Goal: Task Accomplishment & Management: Manage account settings

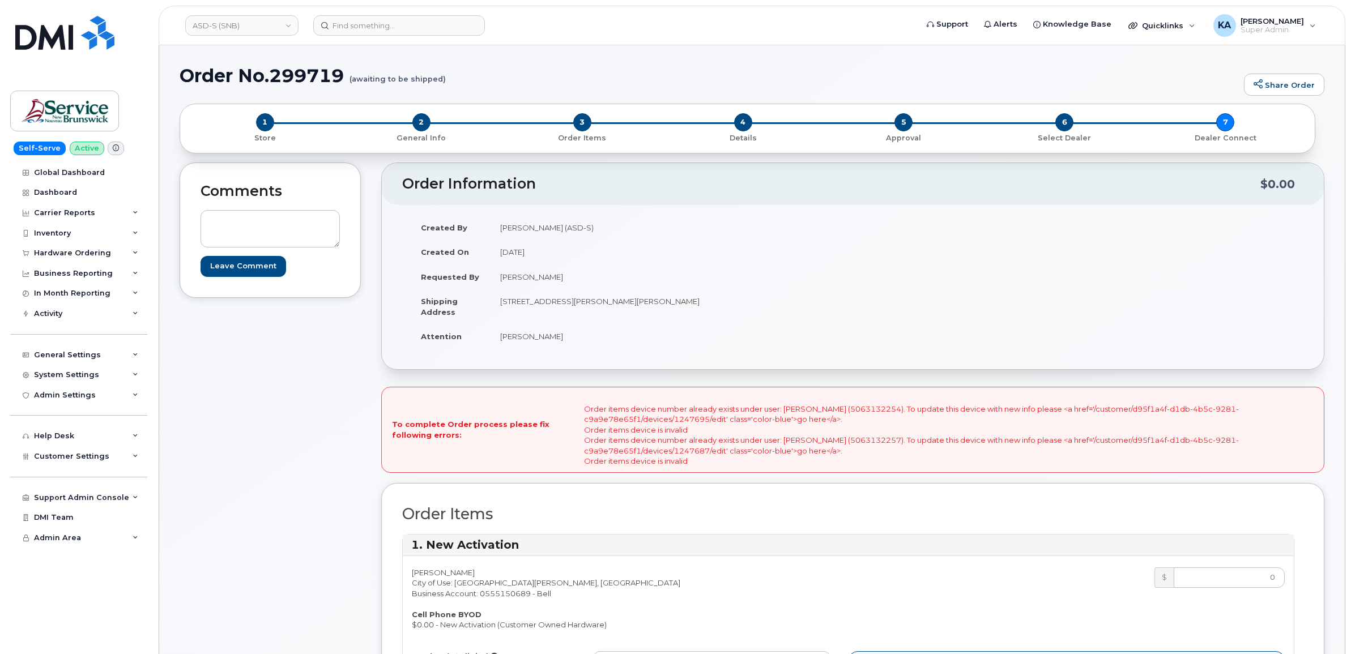
scroll to position [1840, 0]
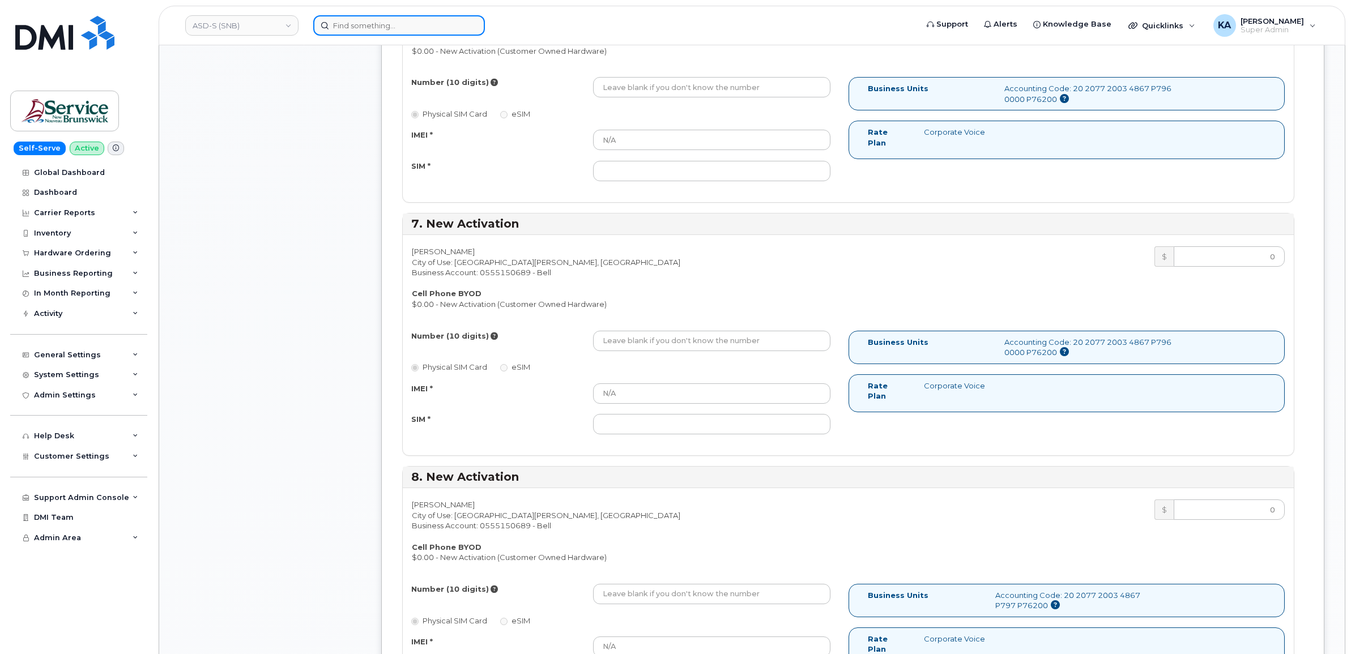
click at [349, 28] on input at bounding box center [399, 25] width 172 height 20
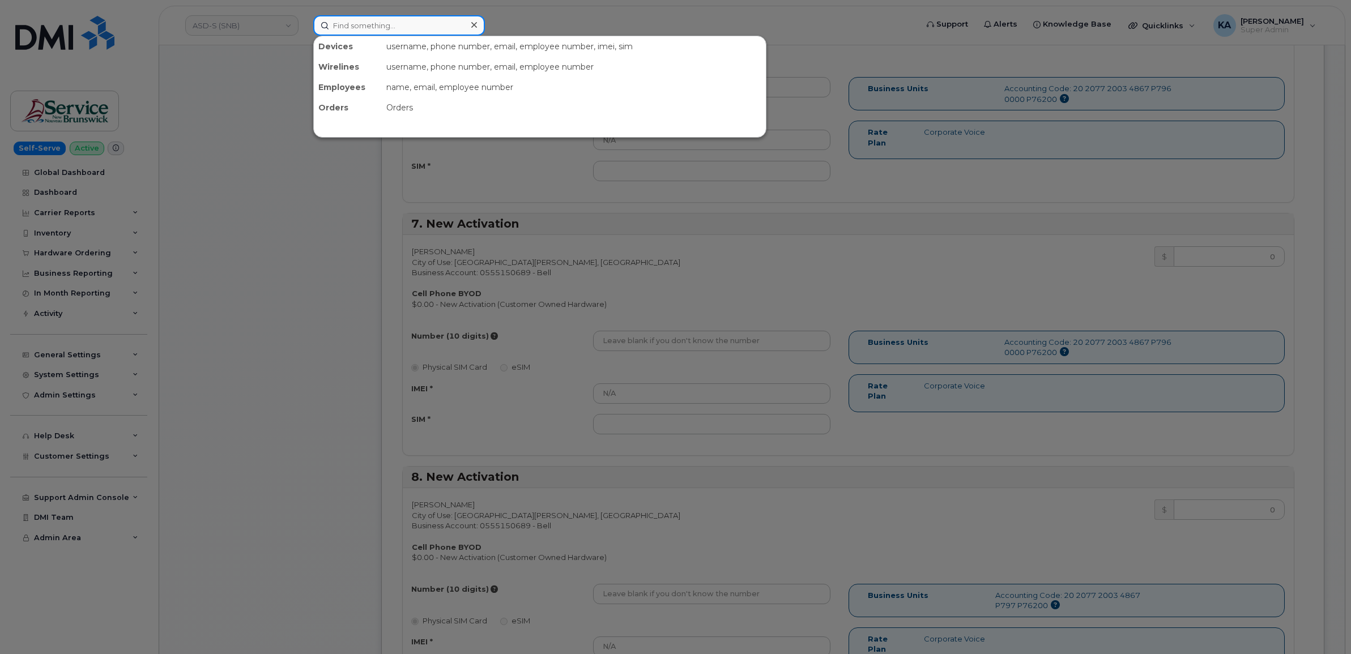
paste input "4038290280"
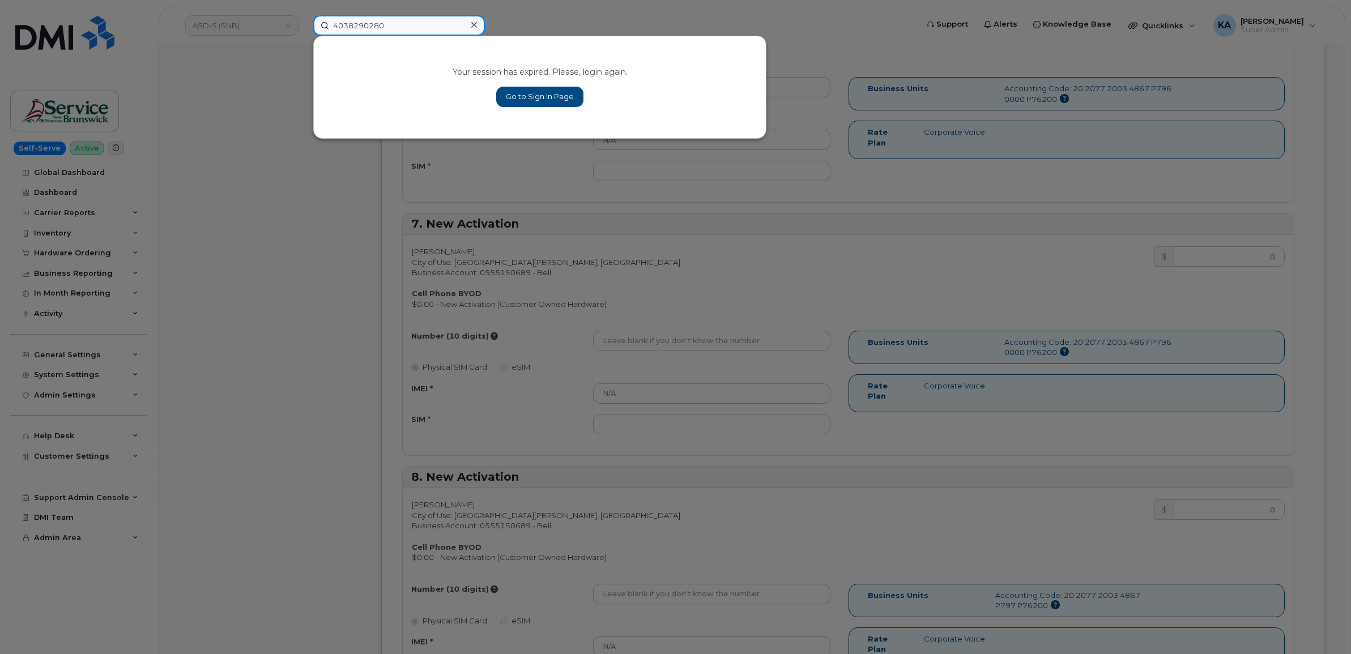
type input "4038290280"
click at [525, 98] on link "Go to Sign In Page" at bounding box center [539, 97] width 87 height 20
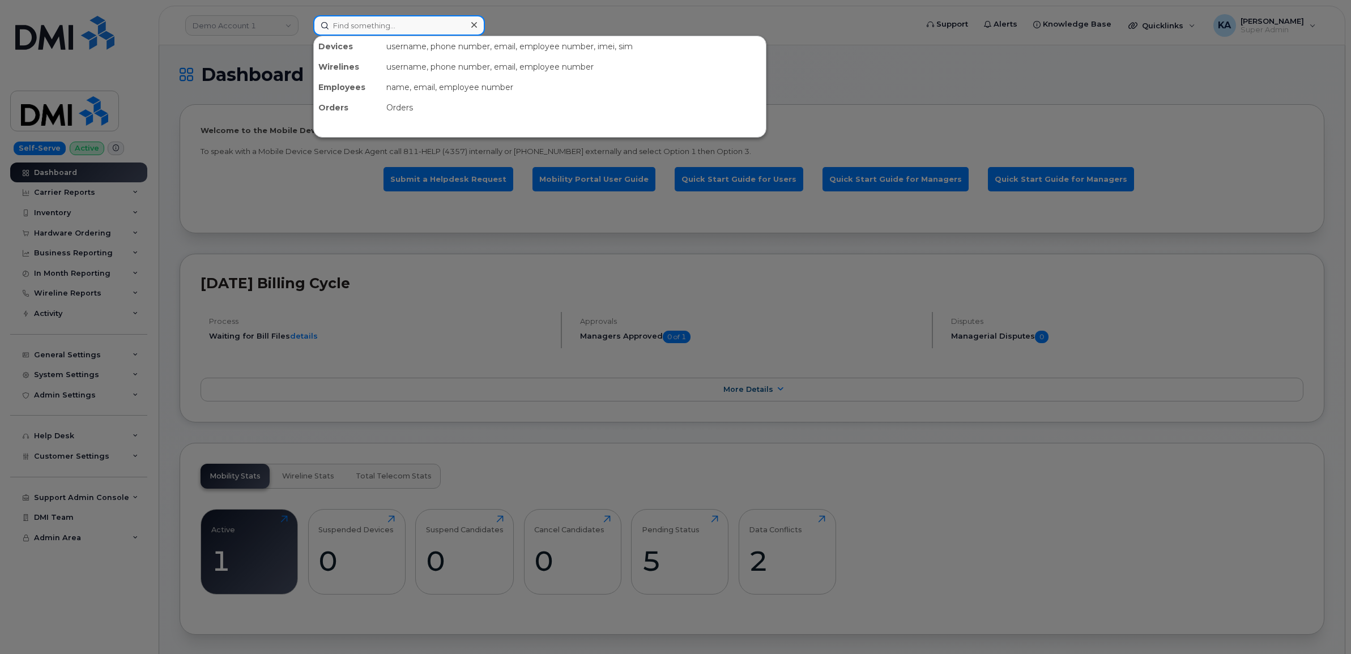
click at [341, 30] on input at bounding box center [399, 25] width 172 height 20
paste input "4038290280"
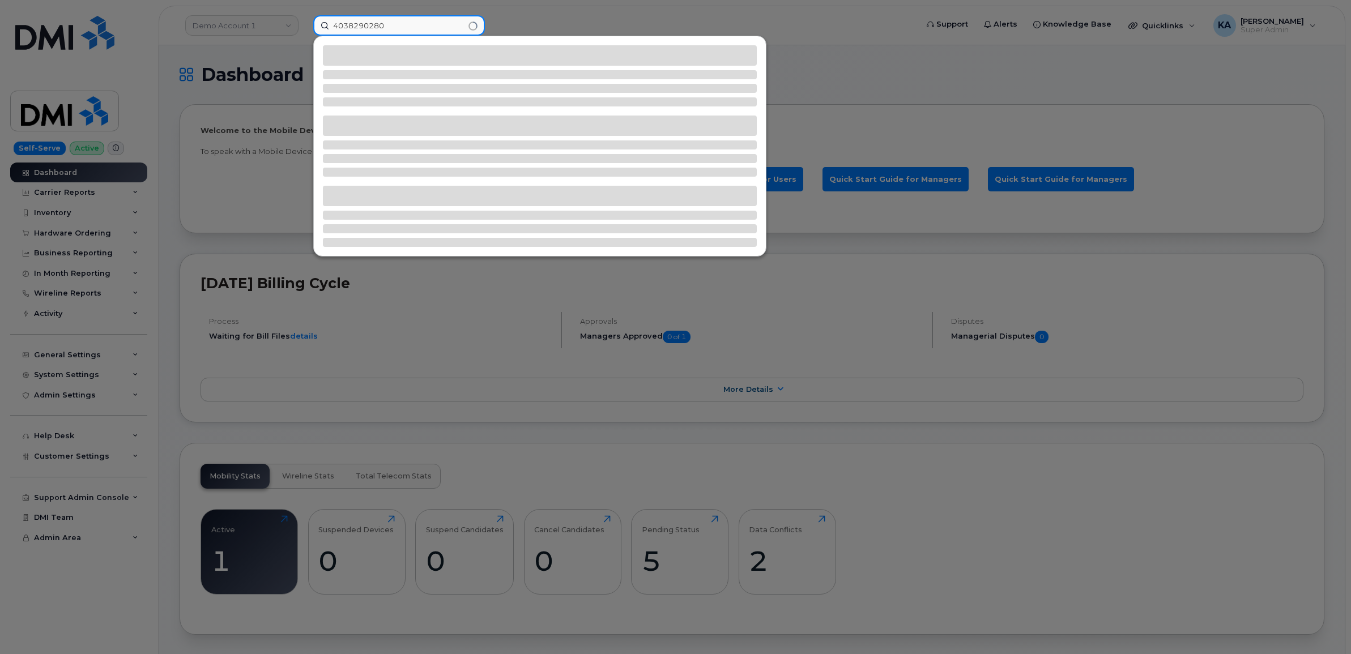
type input "4038290280"
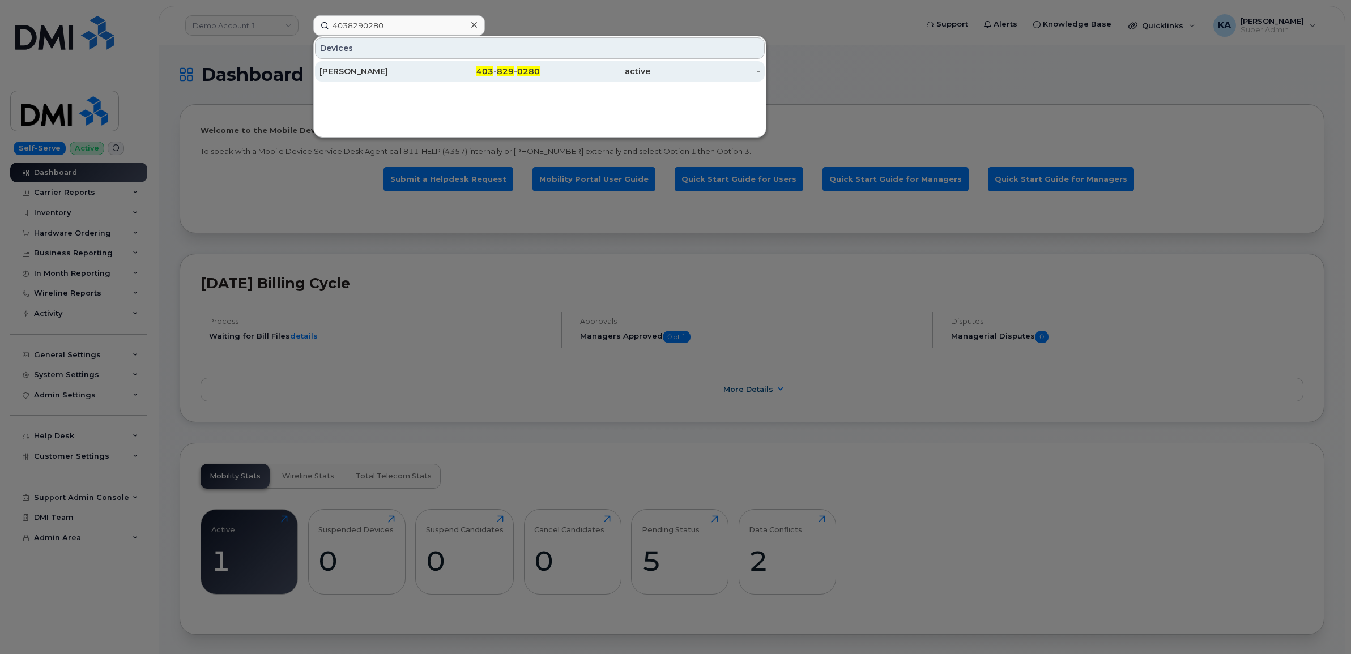
click at [343, 71] on div "Muskan Khanderia" at bounding box center [374, 71] width 110 height 11
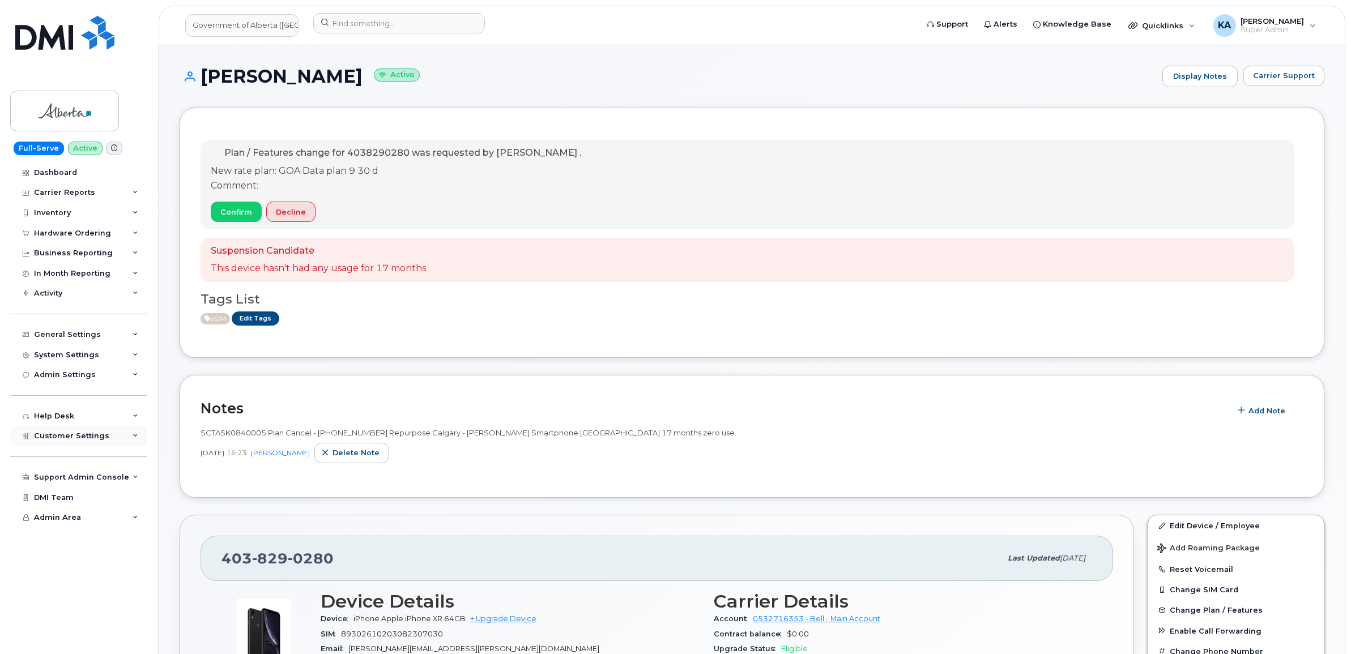
click at [55, 437] on div "Customer Settings" at bounding box center [78, 436] width 137 height 20
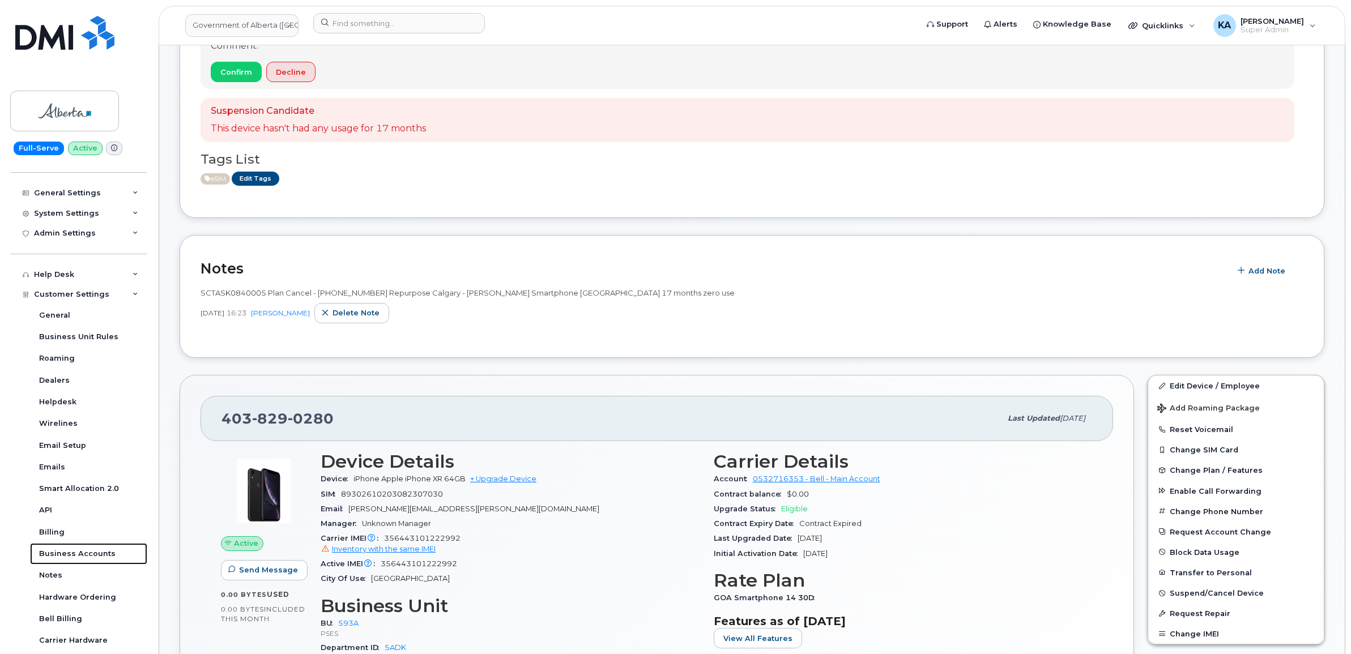
scroll to position [142, 0]
drag, startPoint x: 338, startPoint y: 416, endPoint x: 222, endPoint y: 418, distance: 116.1
click at [222, 418] on div "403 829 0280" at bounding box center [610, 417] width 779 height 24
copy span "403 829 0280"
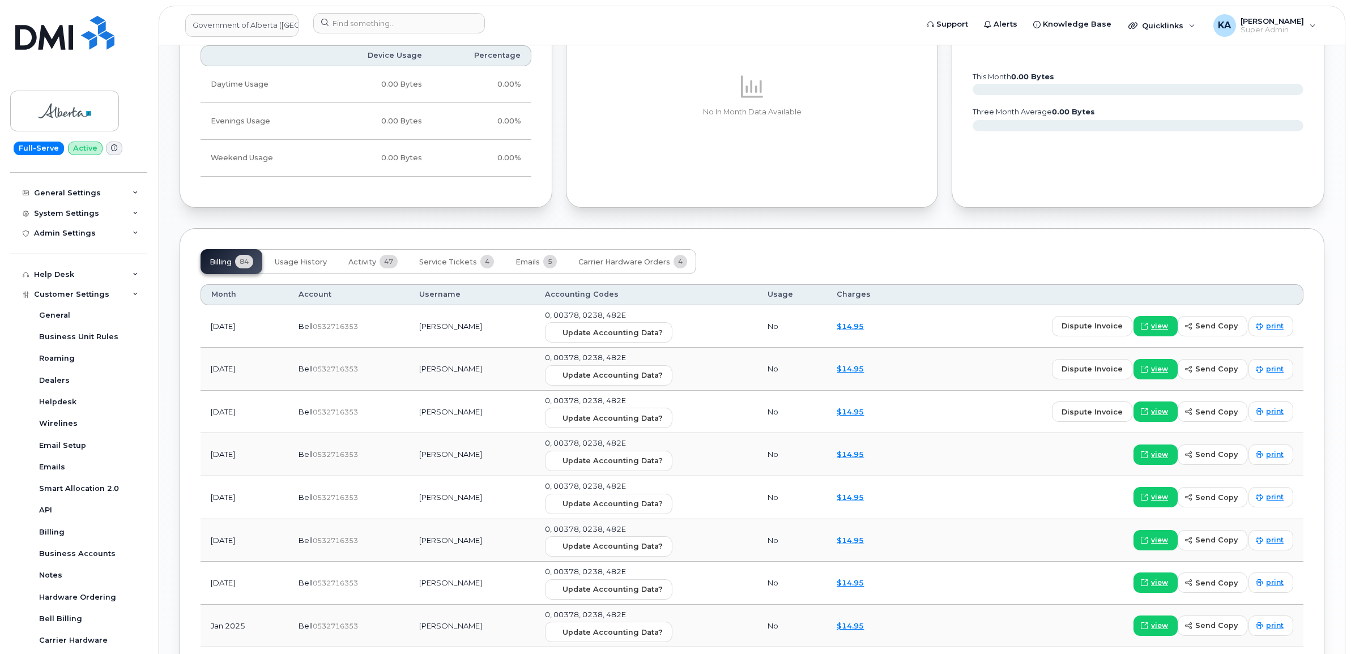
scroll to position [920, 0]
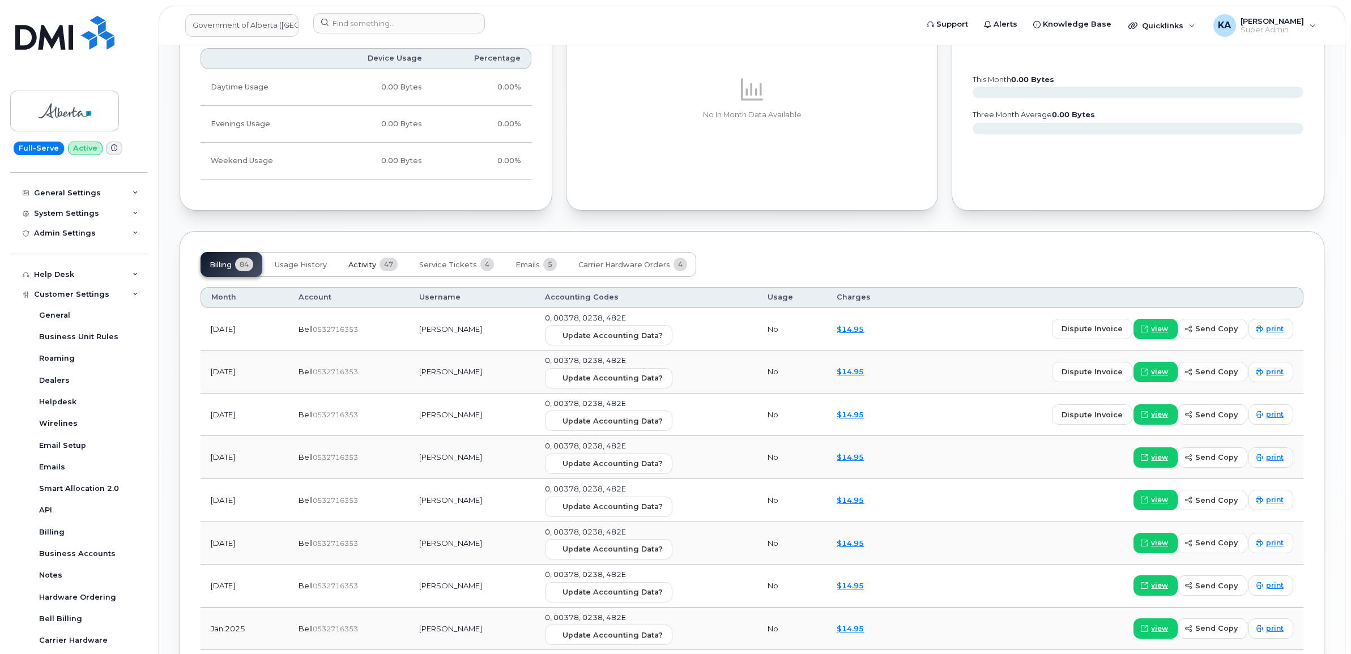
click at [365, 266] on span "Activity" at bounding box center [362, 264] width 28 height 9
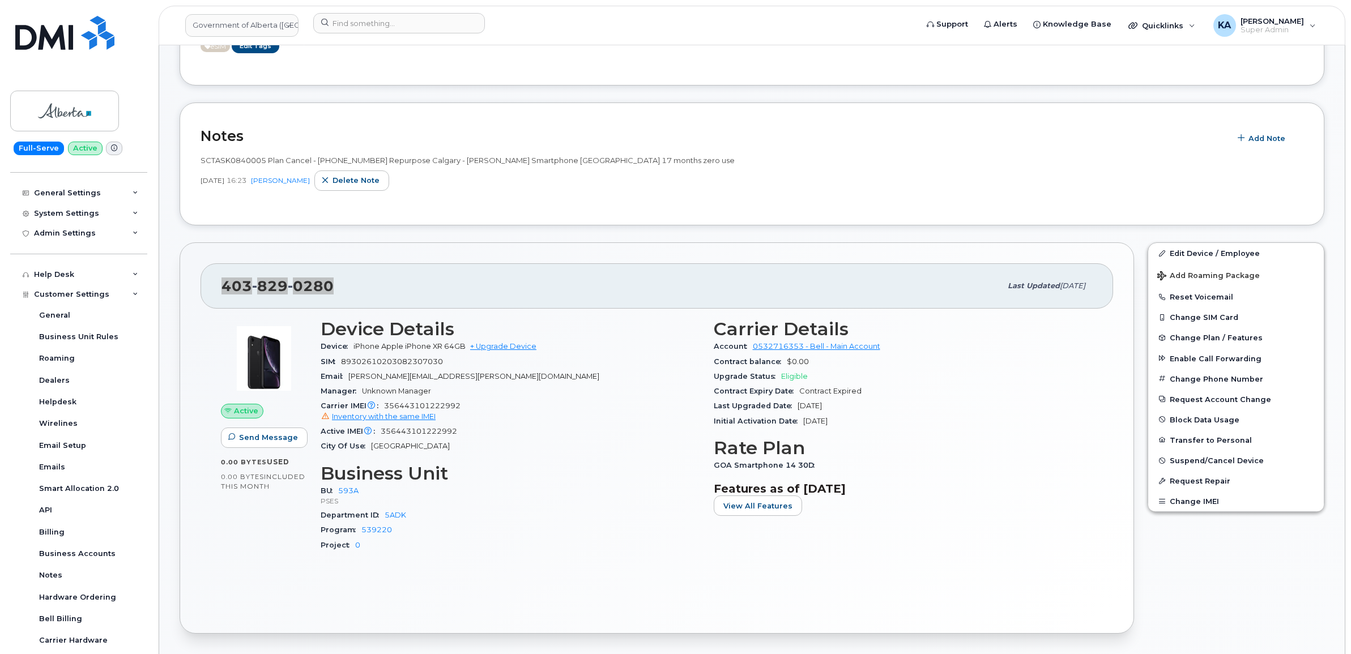
scroll to position [283, 0]
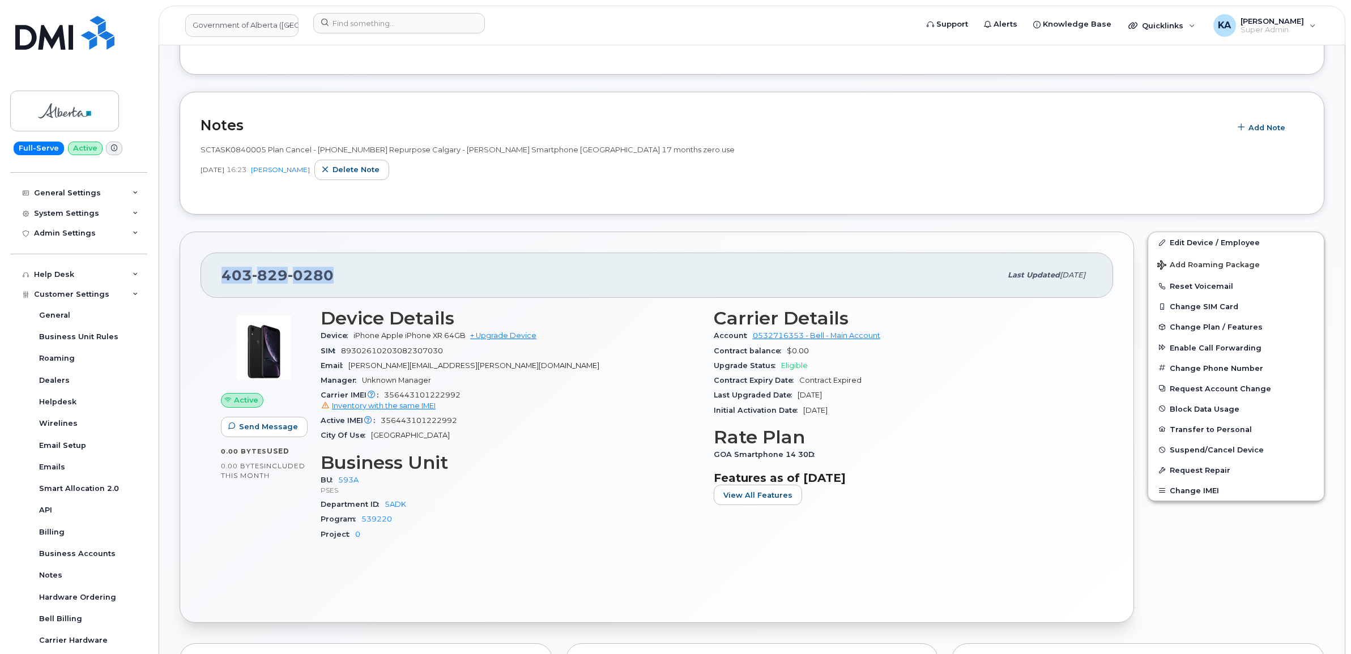
click at [213, 279] on div "403 829 0280 Last updated Sep 10, 2025" at bounding box center [656, 275] width 912 height 45
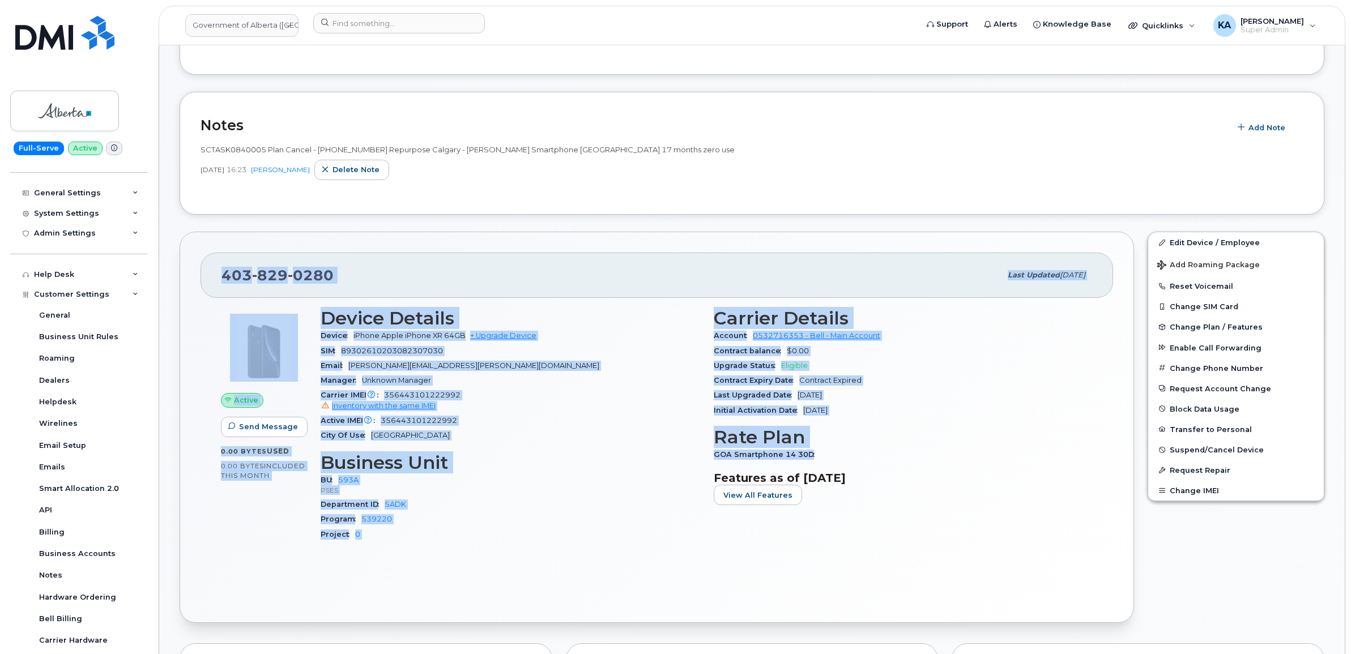
drag, startPoint x: 215, startPoint y: 276, endPoint x: 866, endPoint y: 456, distance: 675.5
click at [866, 456] on div "403 829 0280 Last updated Sep 10, 2025 Active Send Message 0.00 Bytes  used 0.0…" at bounding box center [657, 427] width 954 height 391
drag, startPoint x: 866, startPoint y: 456, endPoint x: 766, endPoint y: 441, distance: 101.4
drag, startPoint x: 766, startPoint y: 441, endPoint x: 655, endPoint y: 437, distance: 111.6
click at [655, 437] on div "City Of Use Calgary" at bounding box center [510, 435] width 379 height 15
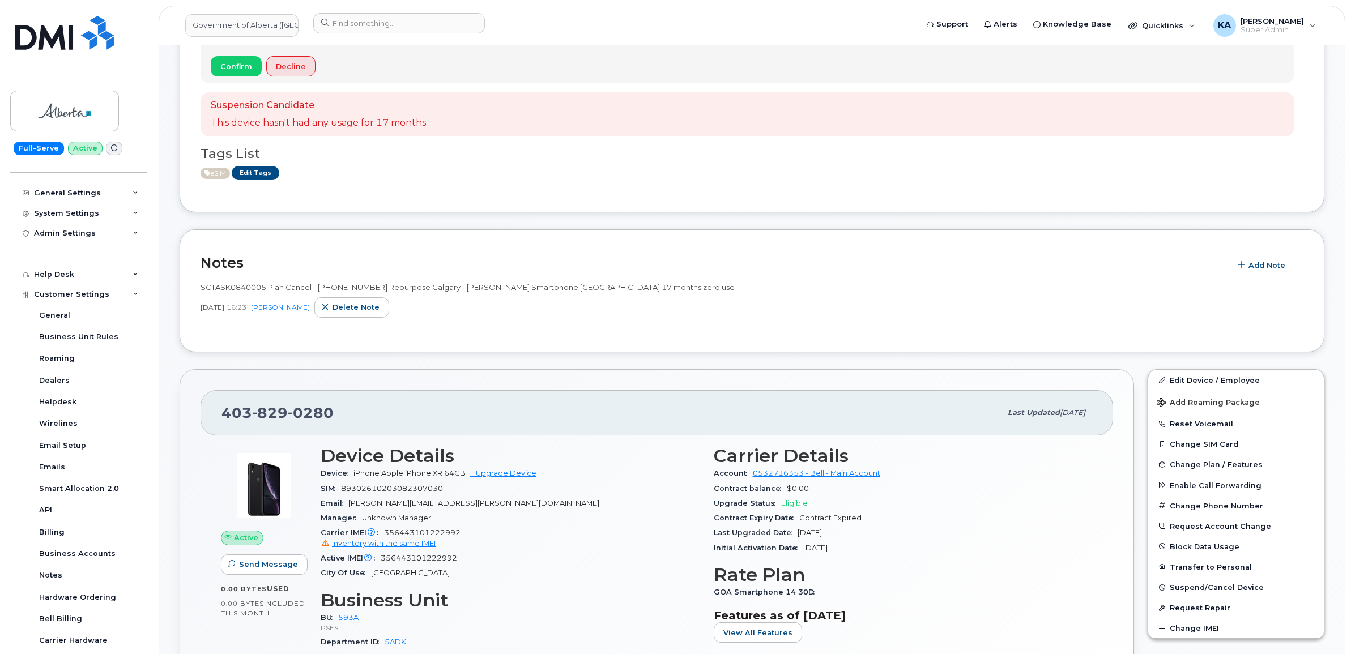
scroll to position [142, 0]
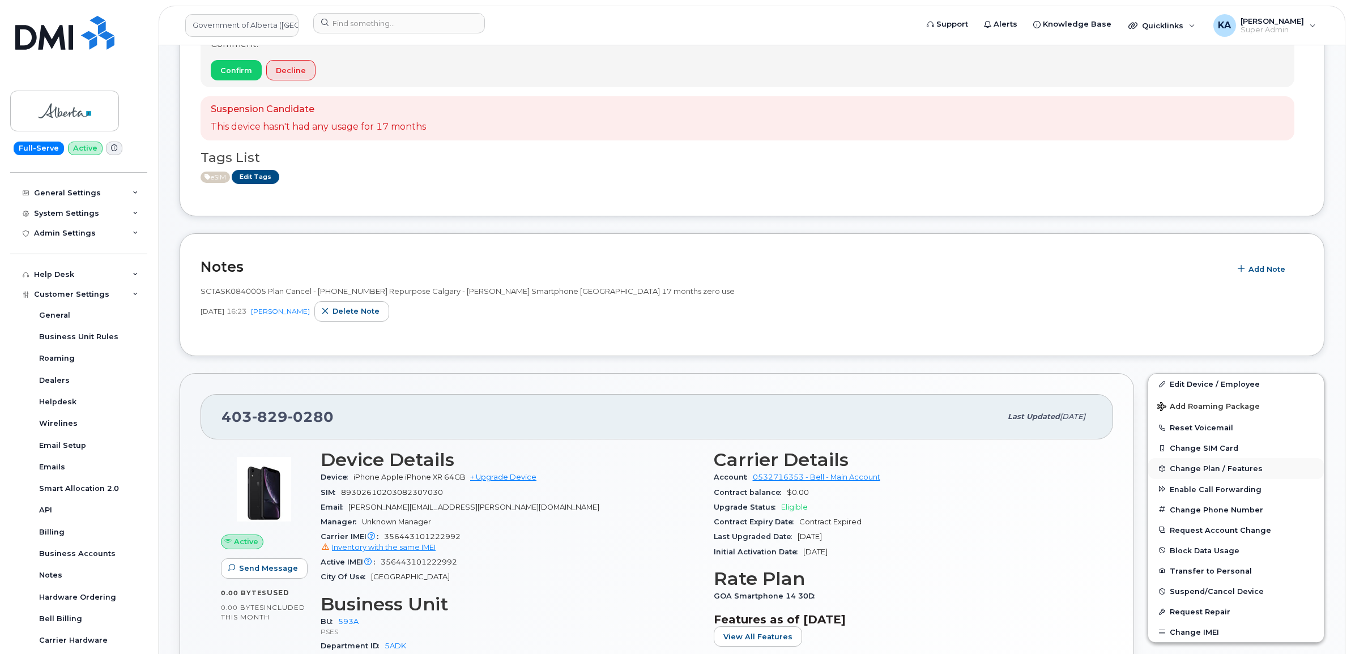
click at [1187, 465] on span "Change Plan / Features" at bounding box center [1215, 468] width 93 height 8
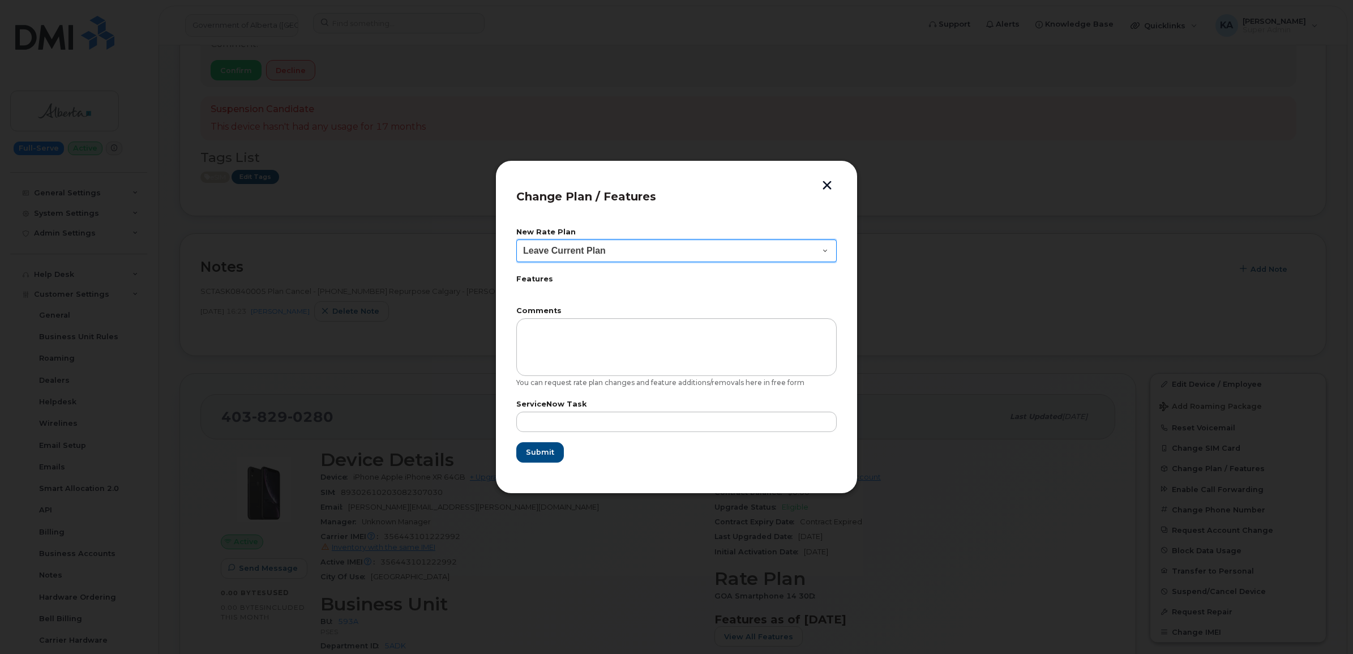
click at [819, 252] on select "Leave Current Plan GOA - Voice Plan 5 GOA Smartphone 14 30D GOA Unlimited Smart…" at bounding box center [676, 251] width 321 height 23
click at [826, 184] on button "button" at bounding box center [827, 187] width 17 height 12
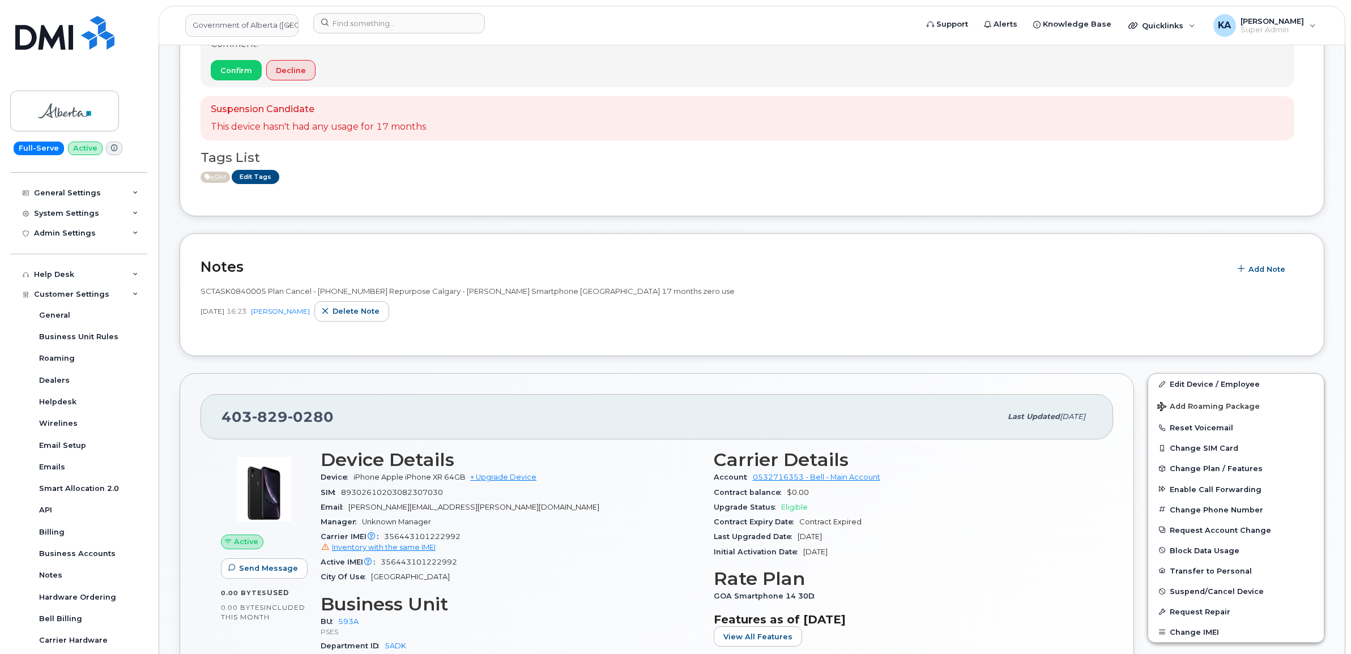
scroll to position [71, 0]
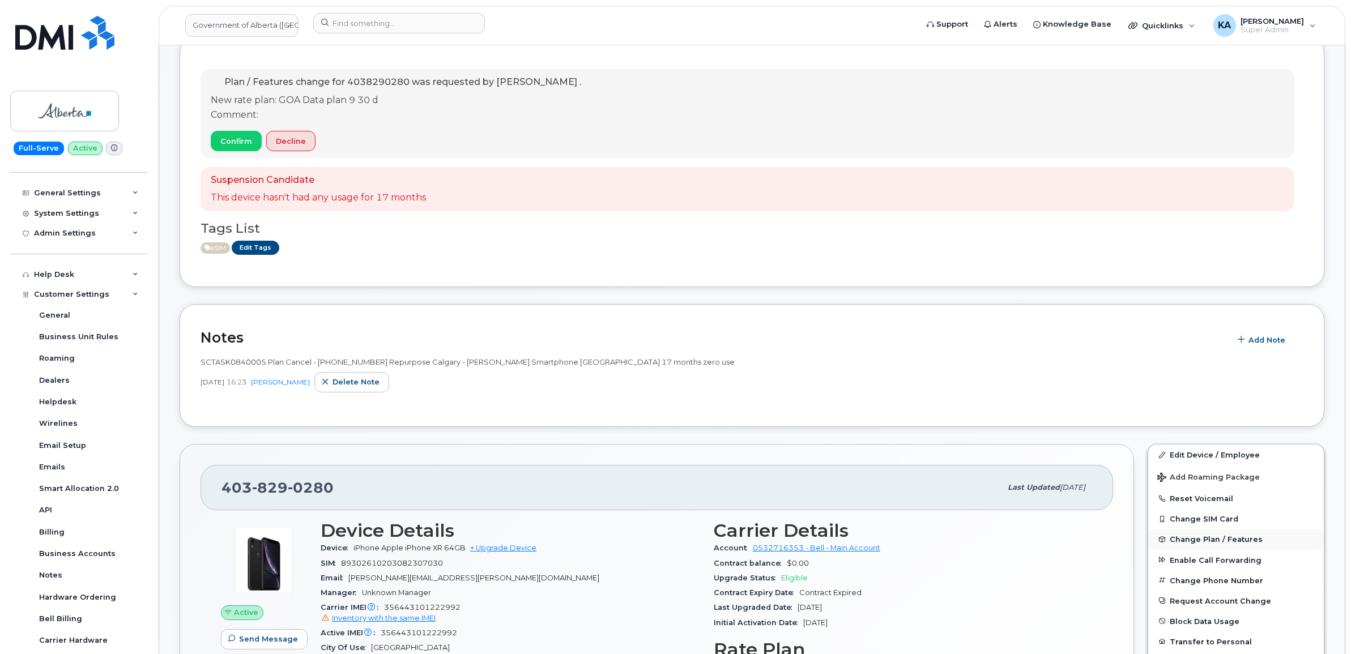
click at [1191, 542] on span "Change Plan / Features" at bounding box center [1215, 539] width 93 height 8
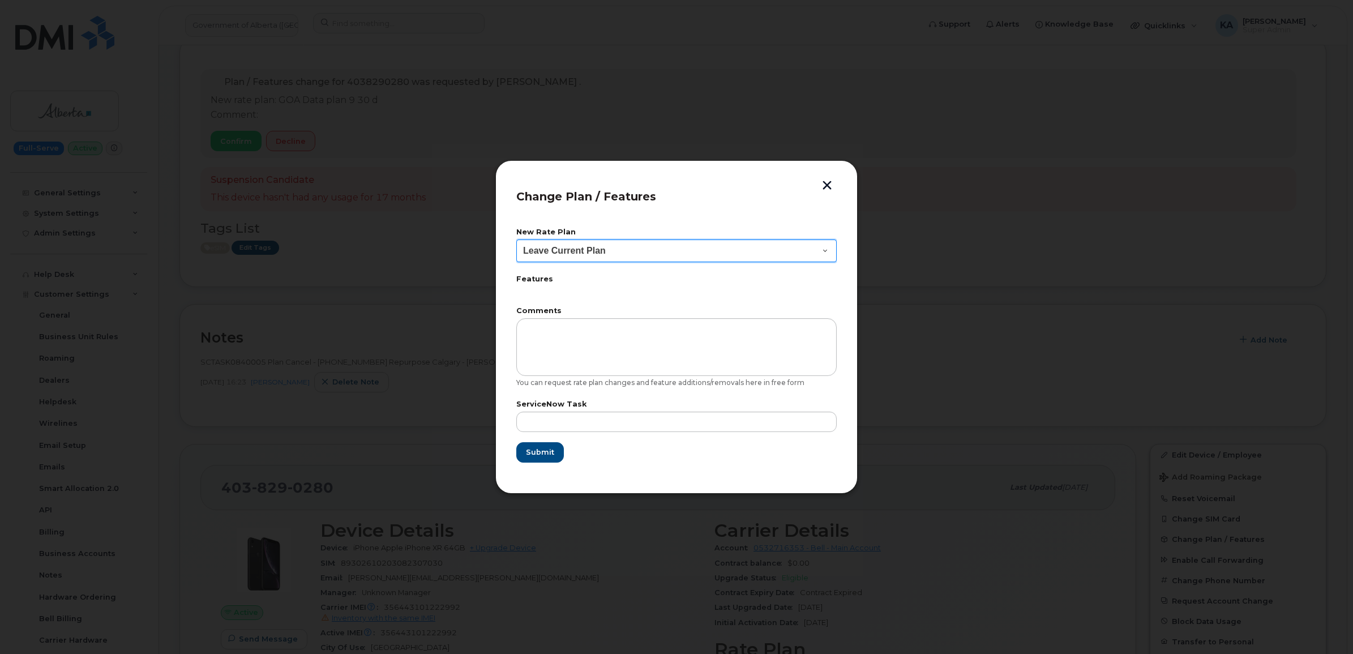
click at [780, 255] on select "Leave Current Plan GOA - Voice Plan 5 GOA Smartphone 14 30D GOA Unlimited Smart…" at bounding box center [676, 251] width 321 height 23
click at [830, 186] on button "button" at bounding box center [827, 187] width 17 height 12
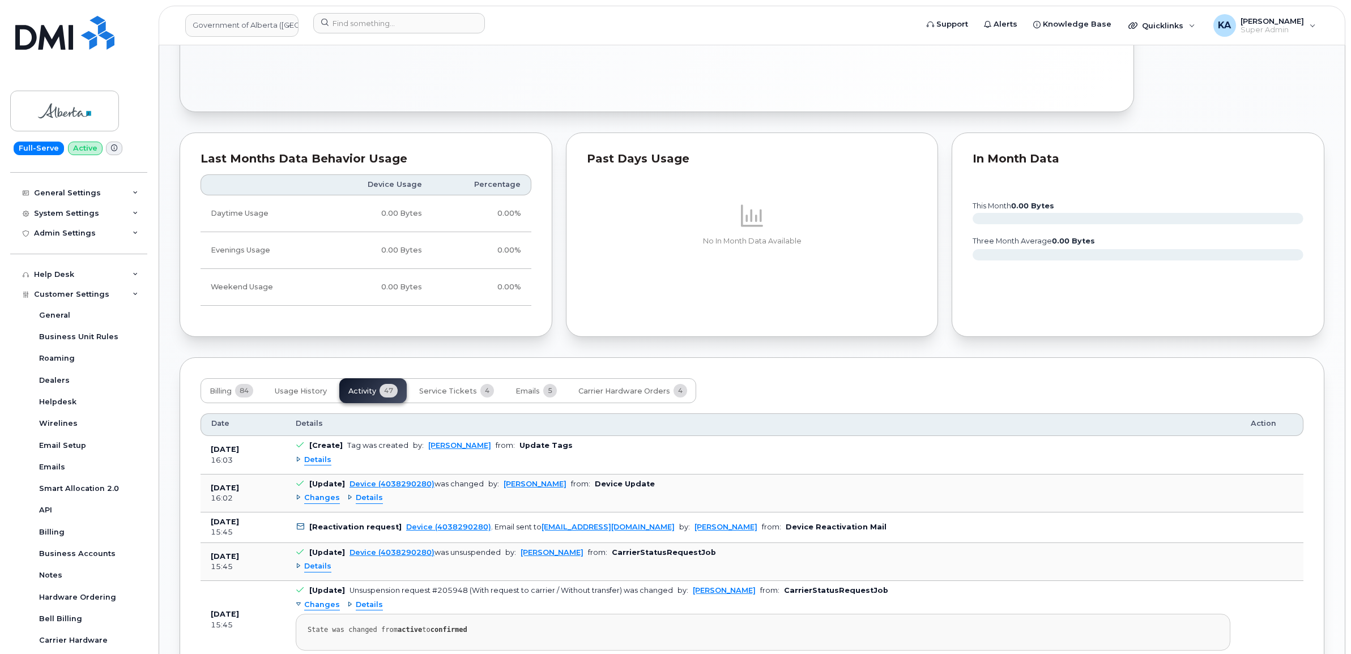
scroll to position [849, 0]
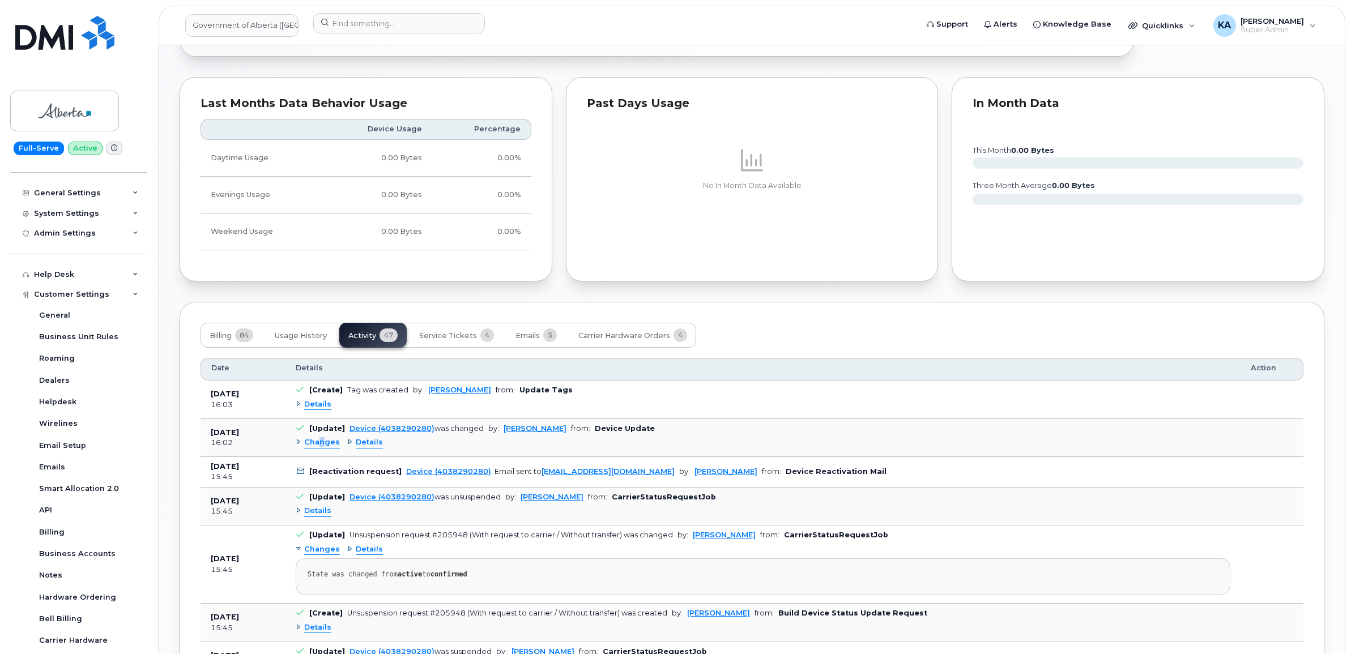
click at [323, 447] on span "Changes" at bounding box center [322, 442] width 36 height 11
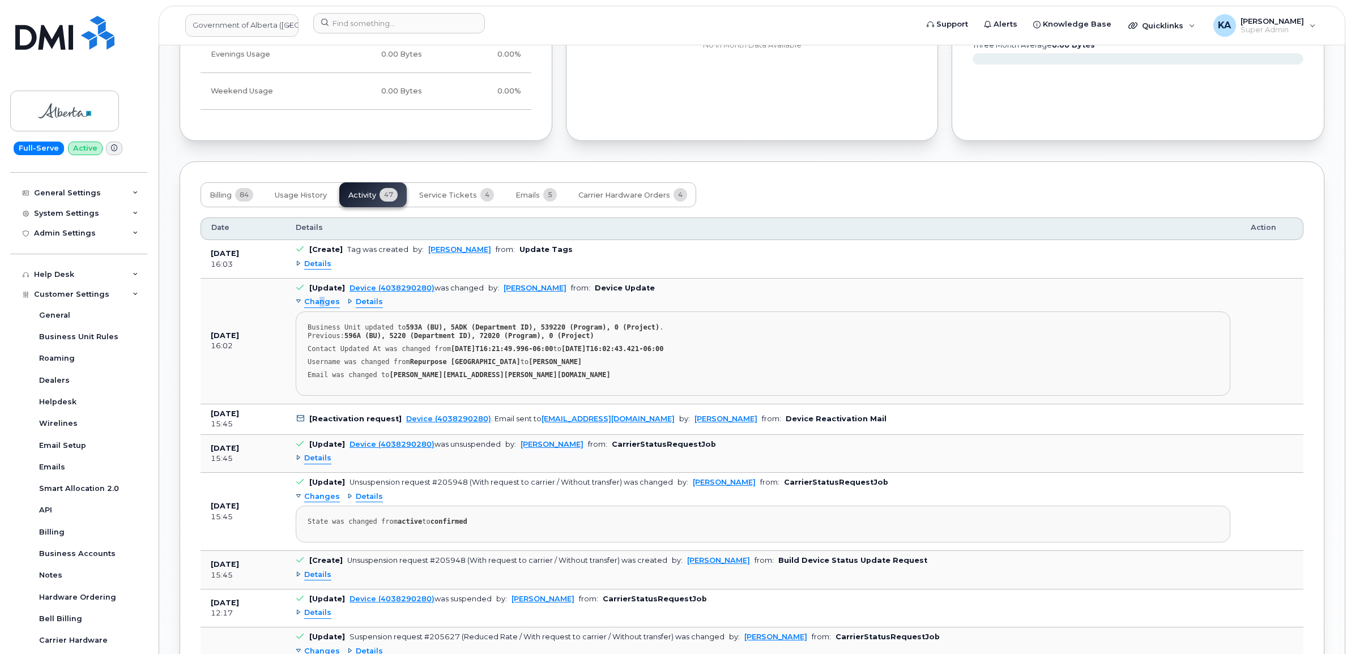
scroll to position [991, 0]
click at [319, 498] on span "Changes" at bounding box center [322, 495] width 36 height 11
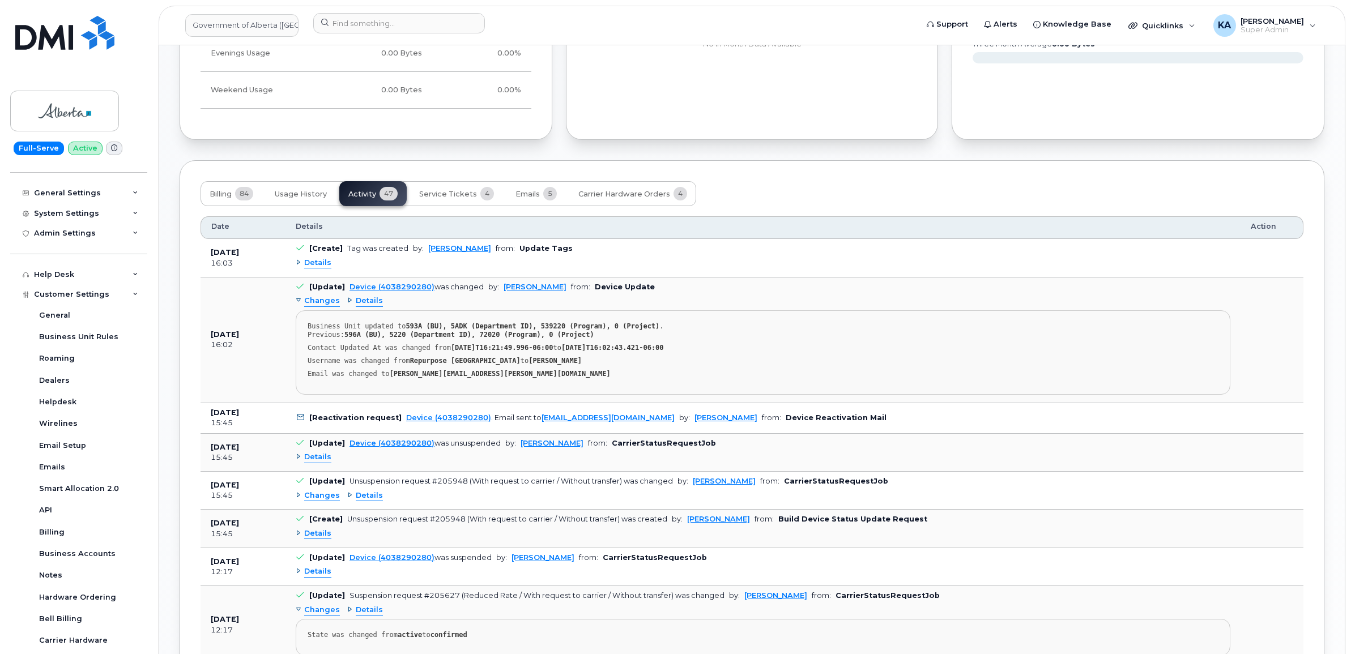
click at [319, 498] on span "Changes" at bounding box center [322, 495] width 36 height 11
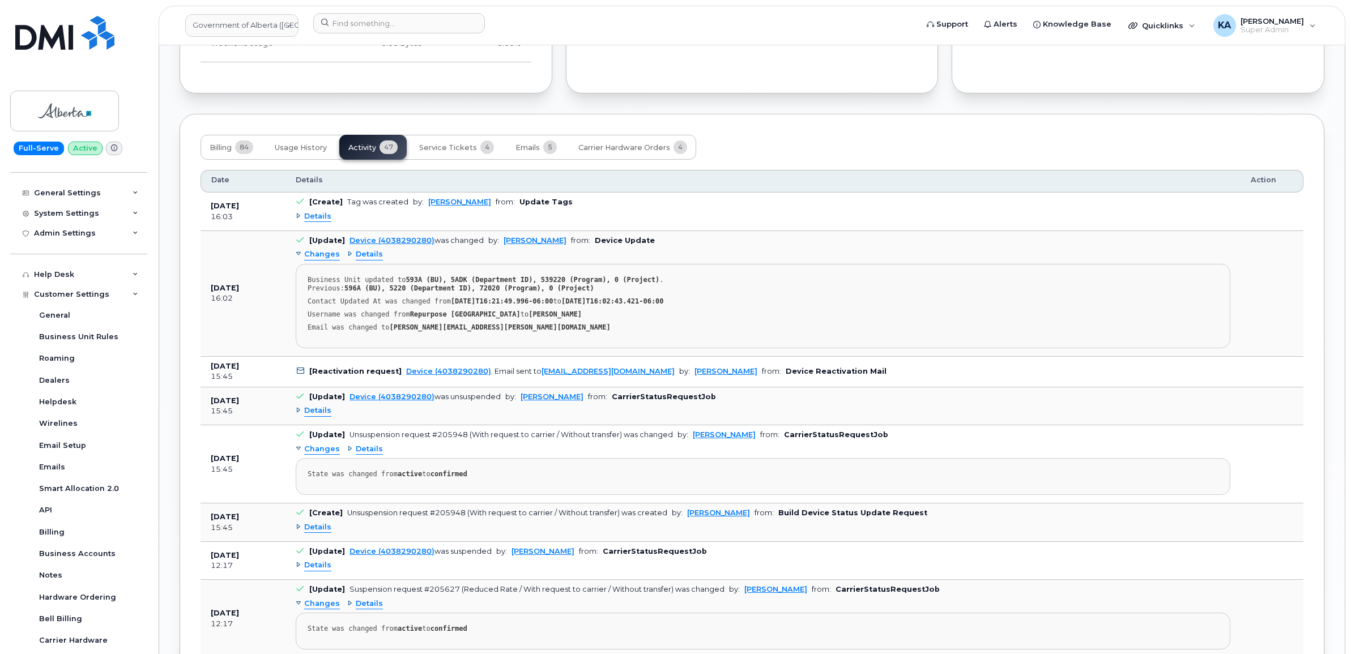
scroll to position [1062, 0]
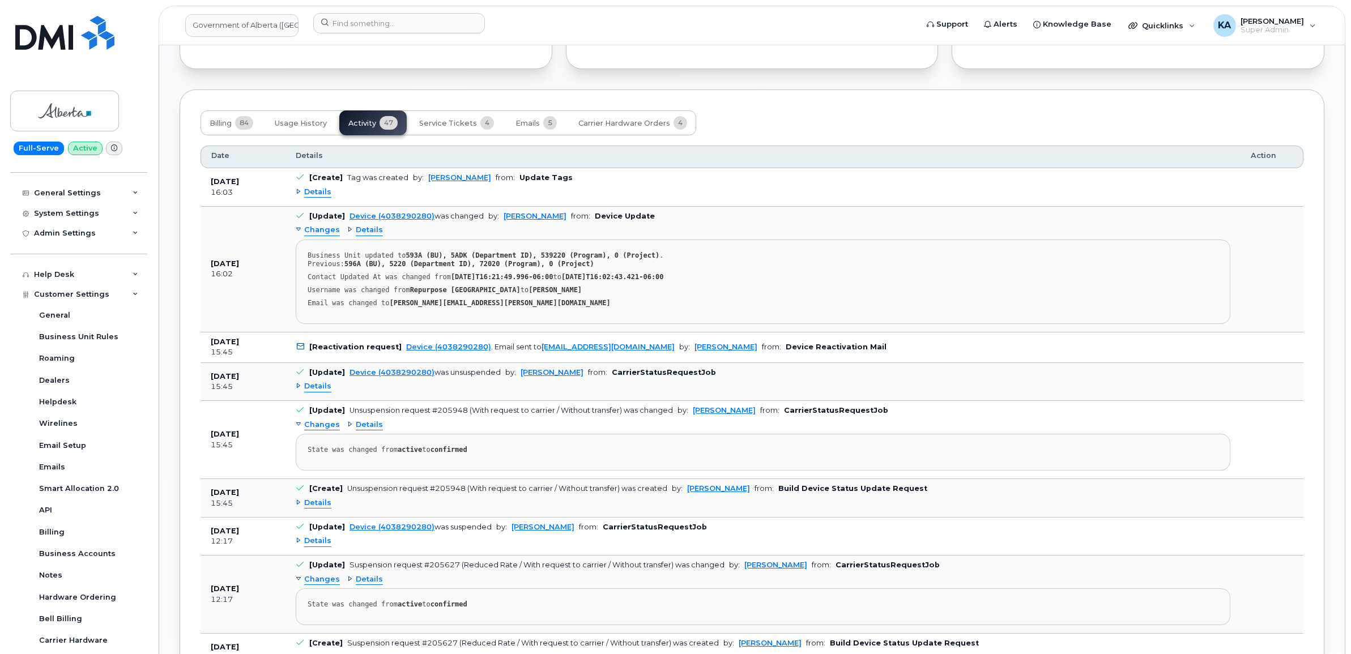
click at [313, 507] on span "Details" at bounding box center [317, 503] width 27 height 11
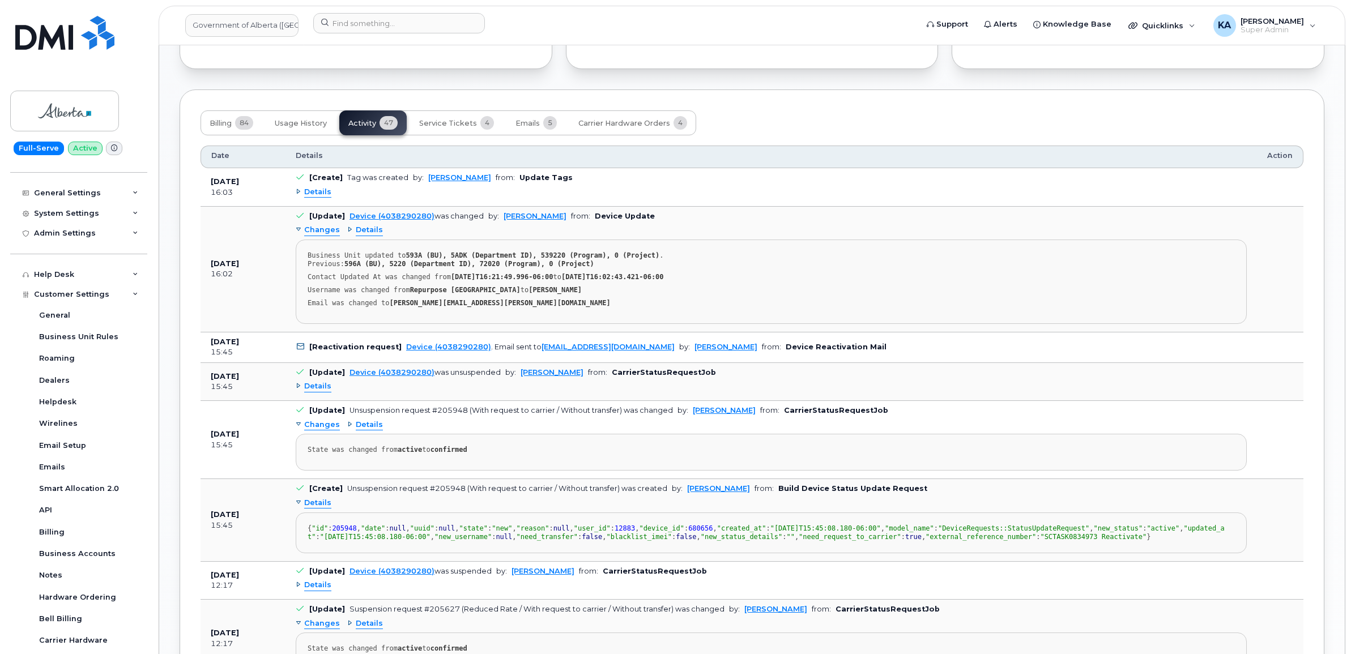
scroll to position [1133, 0]
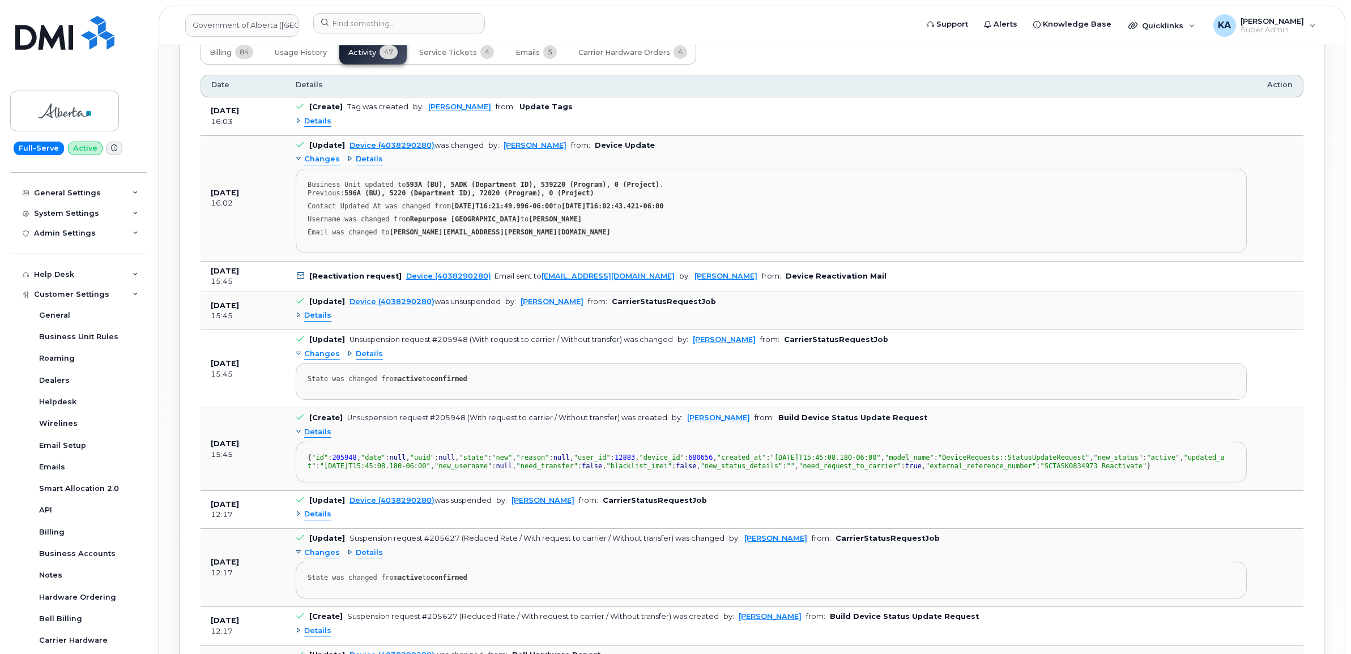
click at [318, 437] on span "Details" at bounding box center [317, 432] width 27 height 11
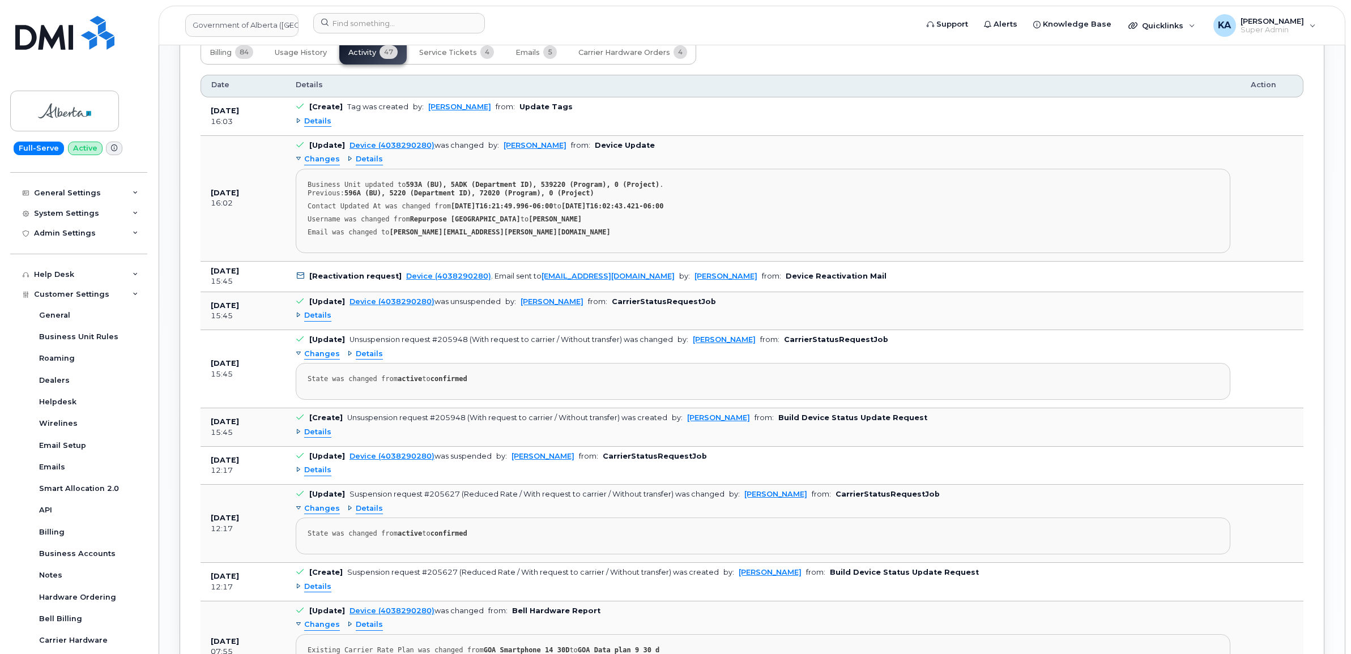
click at [317, 476] on span "Details" at bounding box center [317, 470] width 27 height 11
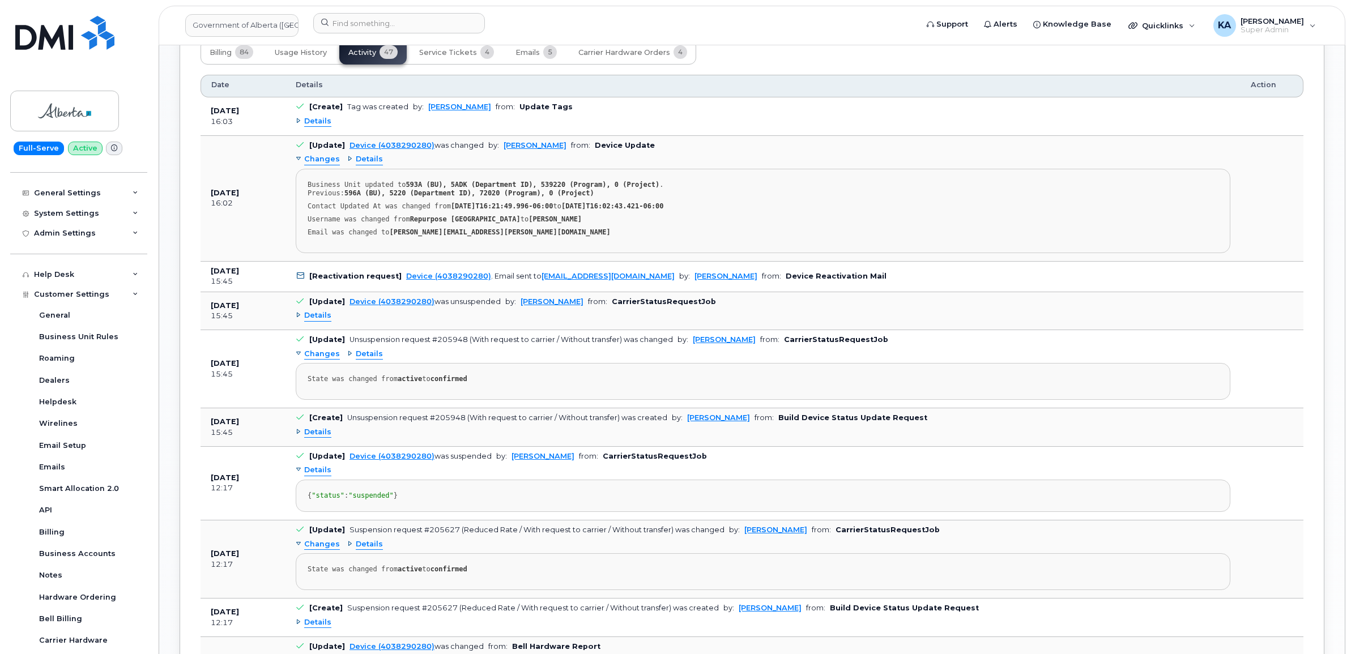
click at [317, 476] on span "Details" at bounding box center [317, 470] width 27 height 11
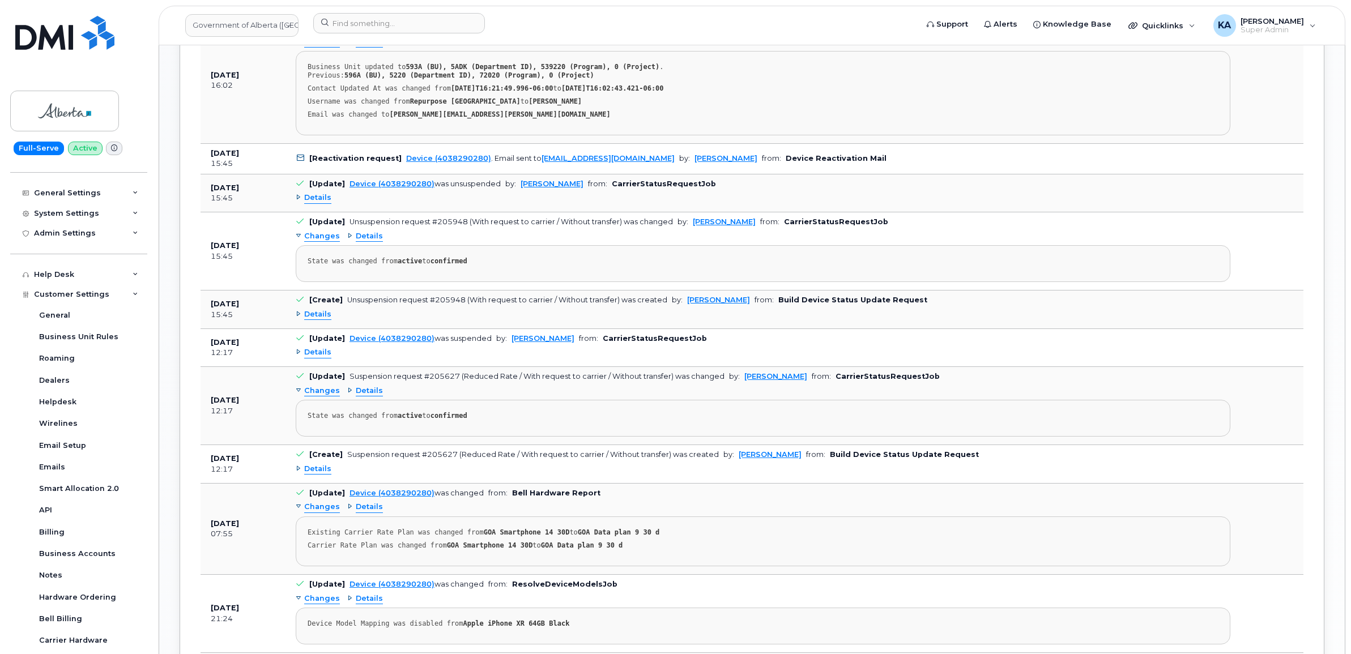
scroll to position [1274, 0]
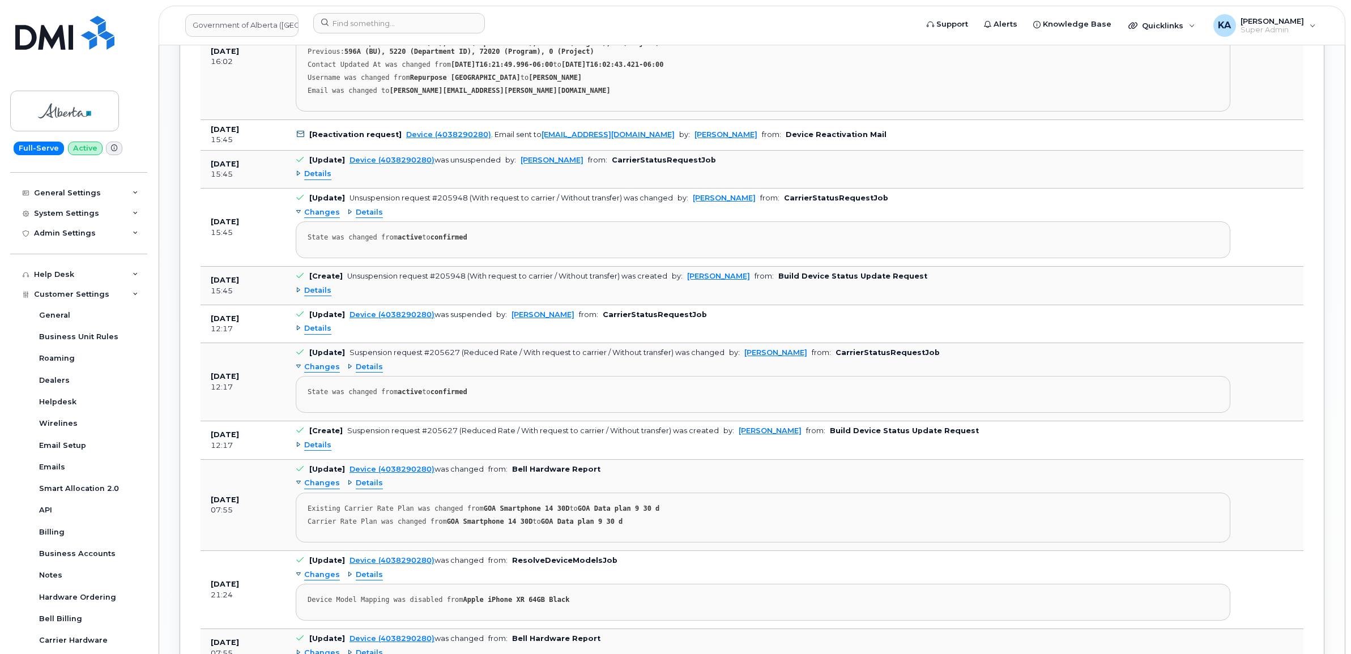
click at [321, 451] on span "Details" at bounding box center [317, 445] width 27 height 11
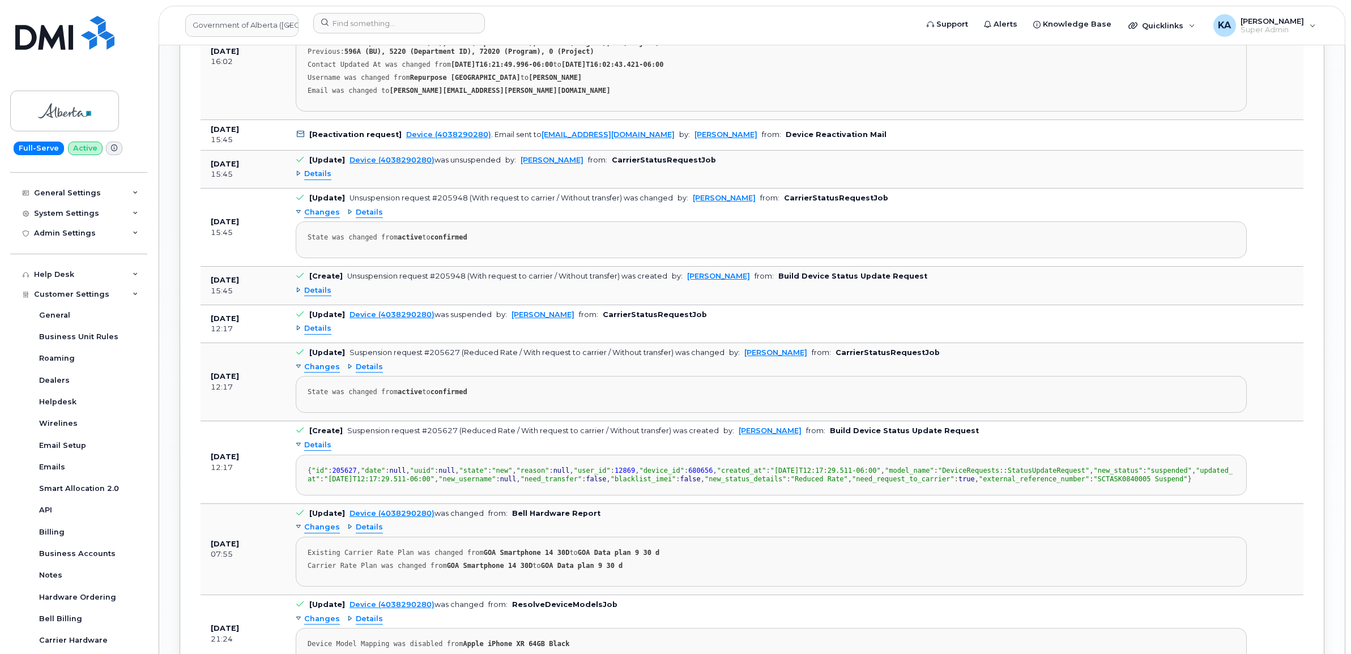
click at [317, 451] on span "Details" at bounding box center [317, 445] width 27 height 11
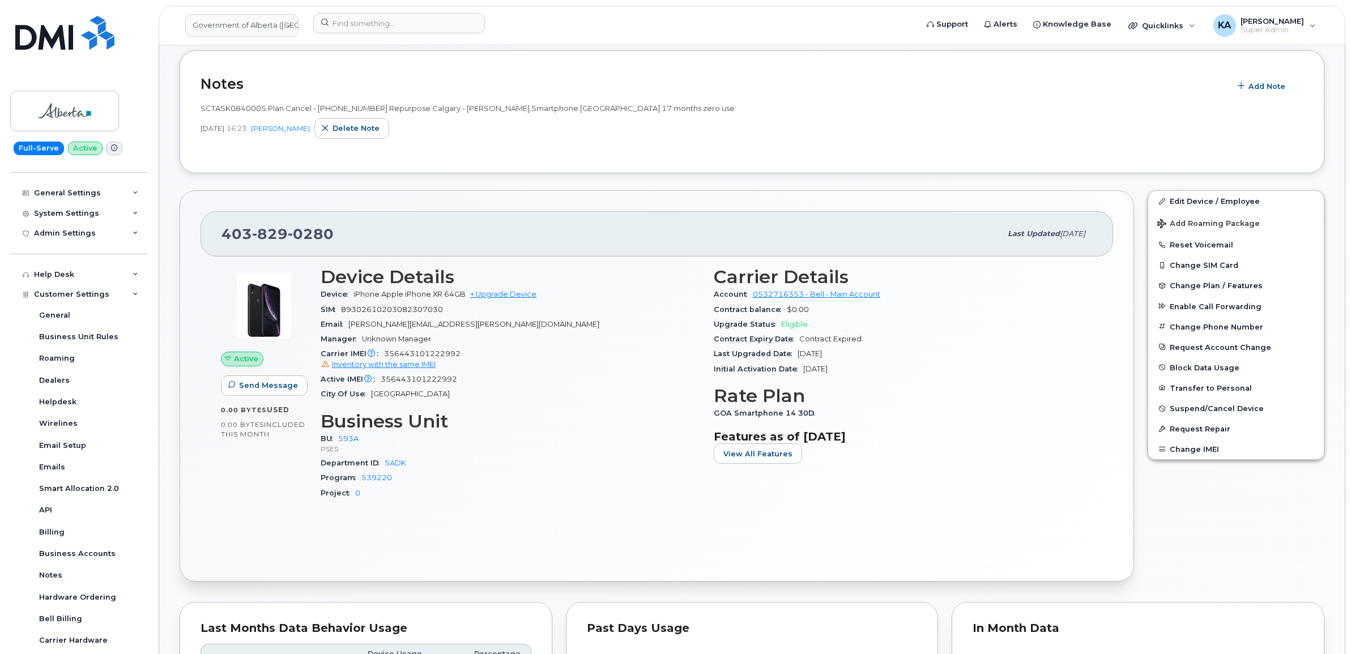
scroll to position [354, 0]
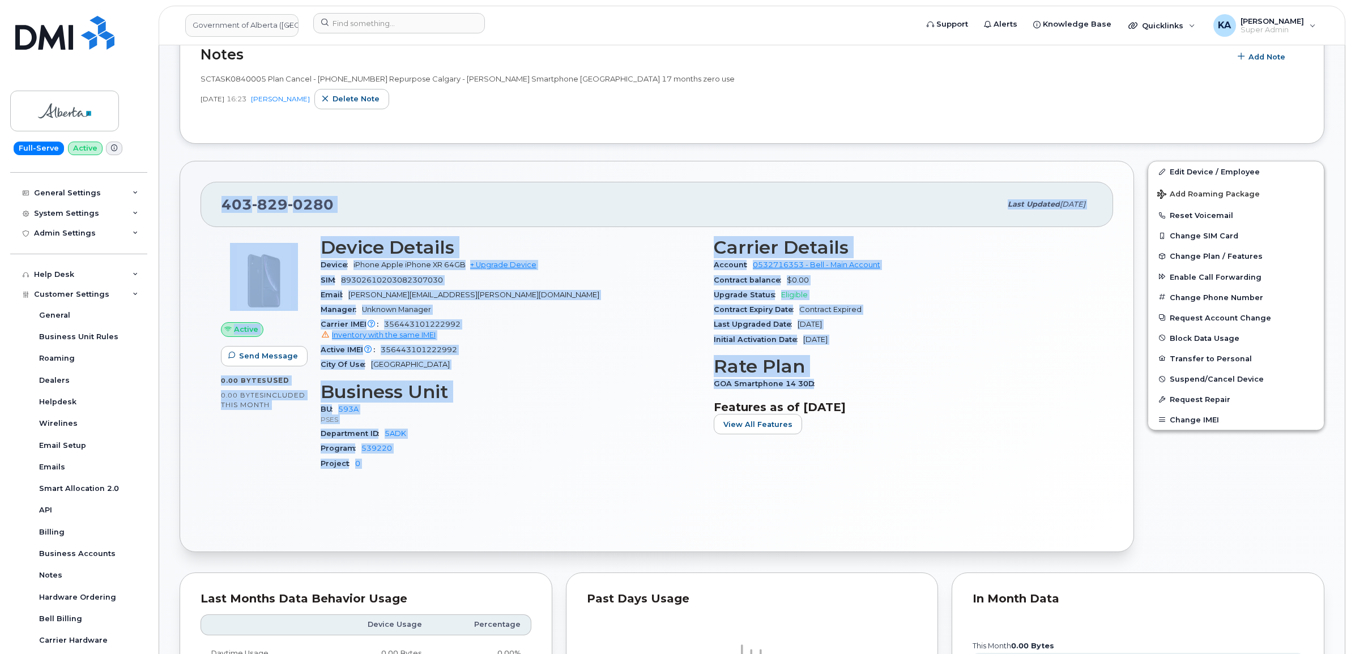
drag, startPoint x: 218, startPoint y: 205, endPoint x: 845, endPoint y: 381, distance: 651.0
click at [845, 381] on div "403 829 0280 Last updated Sep 10, 2025 Active Send Message 0.00 Bytes  used 0.0…" at bounding box center [657, 356] width 954 height 391
drag, startPoint x: 844, startPoint y: 381, endPoint x: 755, endPoint y: 305, distance: 117.3
copy div "403 829 0280 Last updated Sep 10, 2025 Active Send Message 0.00 Bytes  used 0.0…"
drag, startPoint x: 363, startPoint y: 214, endPoint x: 355, endPoint y: 210, distance: 8.9
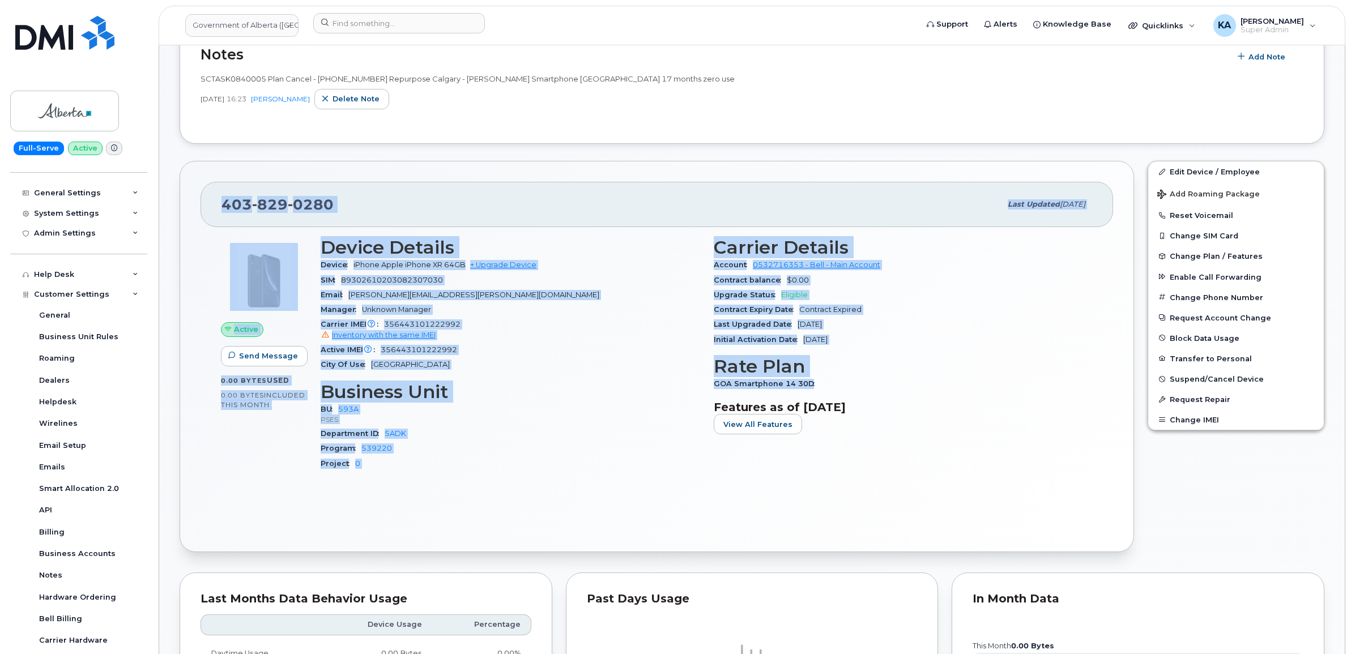
click at [363, 214] on div "403 829 0280" at bounding box center [610, 205] width 779 height 24
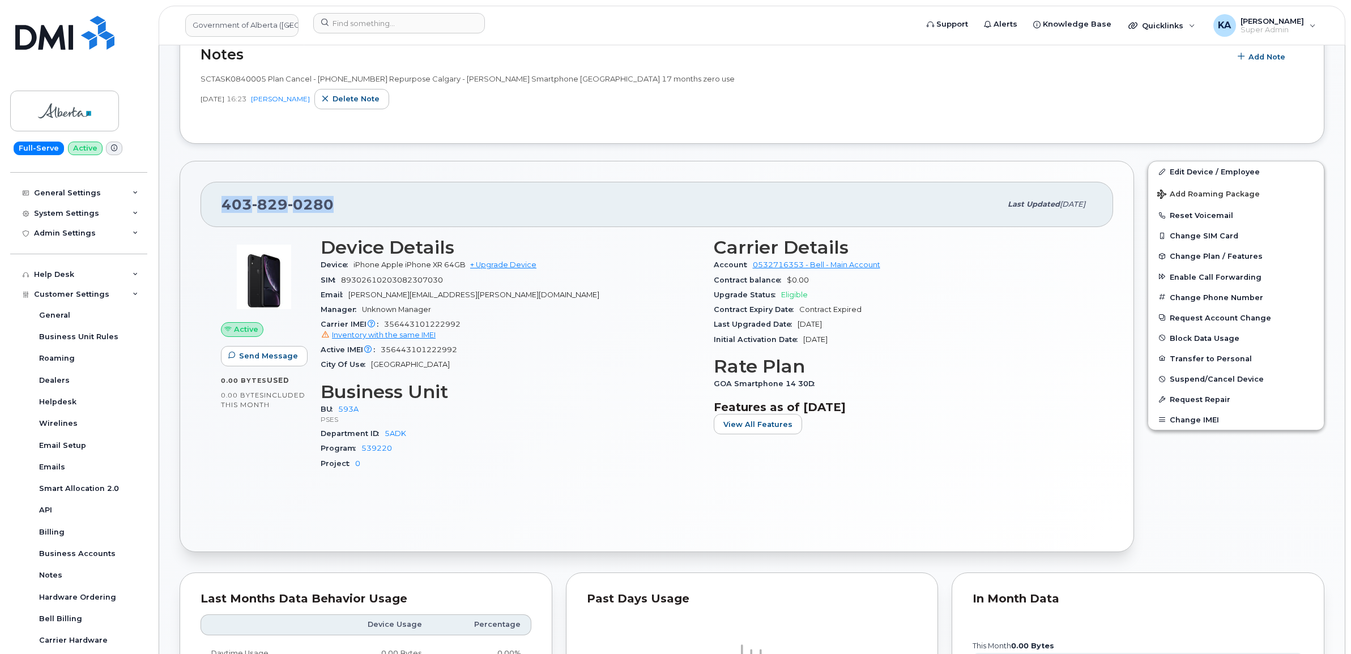
drag, startPoint x: 337, startPoint y: 207, endPoint x: 221, endPoint y: 204, distance: 116.7
click at [221, 204] on div "403 829 0280 Last updated Sep 10, 2025" at bounding box center [656, 204] width 912 height 45
drag, startPoint x: 221, startPoint y: 204, endPoint x: 228, endPoint y: 202, distance: 7.7
copy span "403 829 0280"
click at [400, 21] on input at bounding box center [399, 23] width 172 height 20
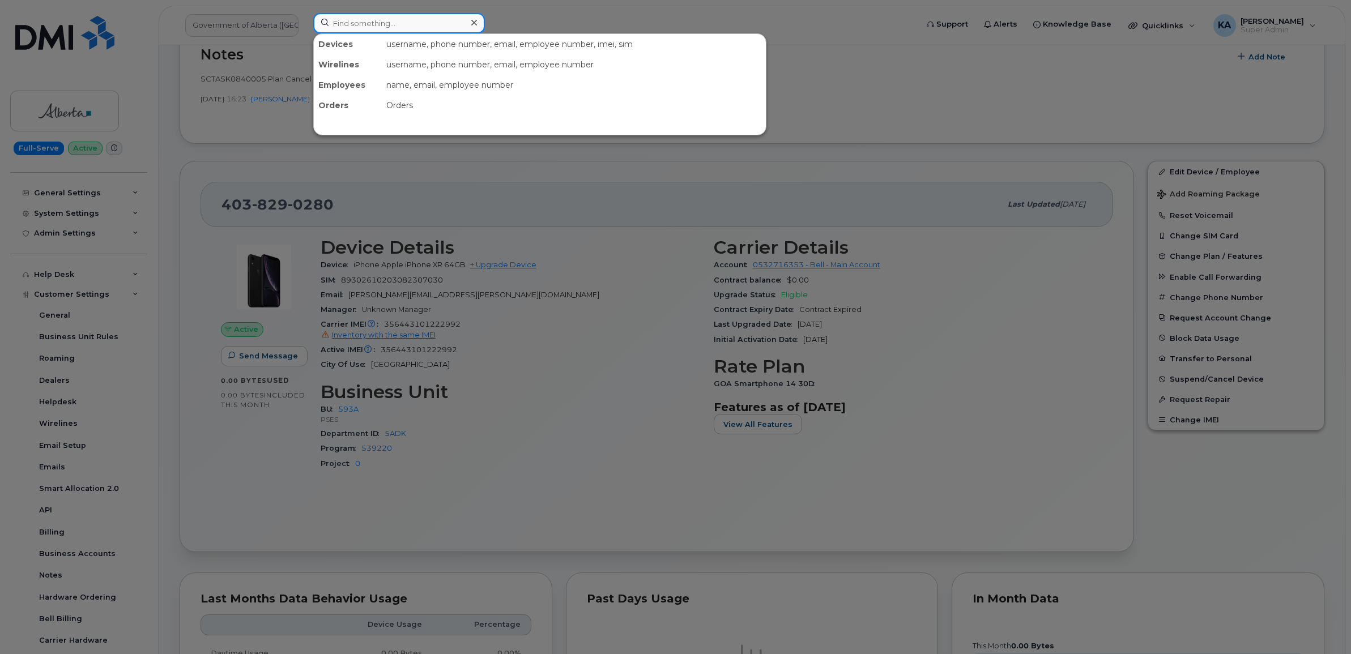
paste input "7805074608"
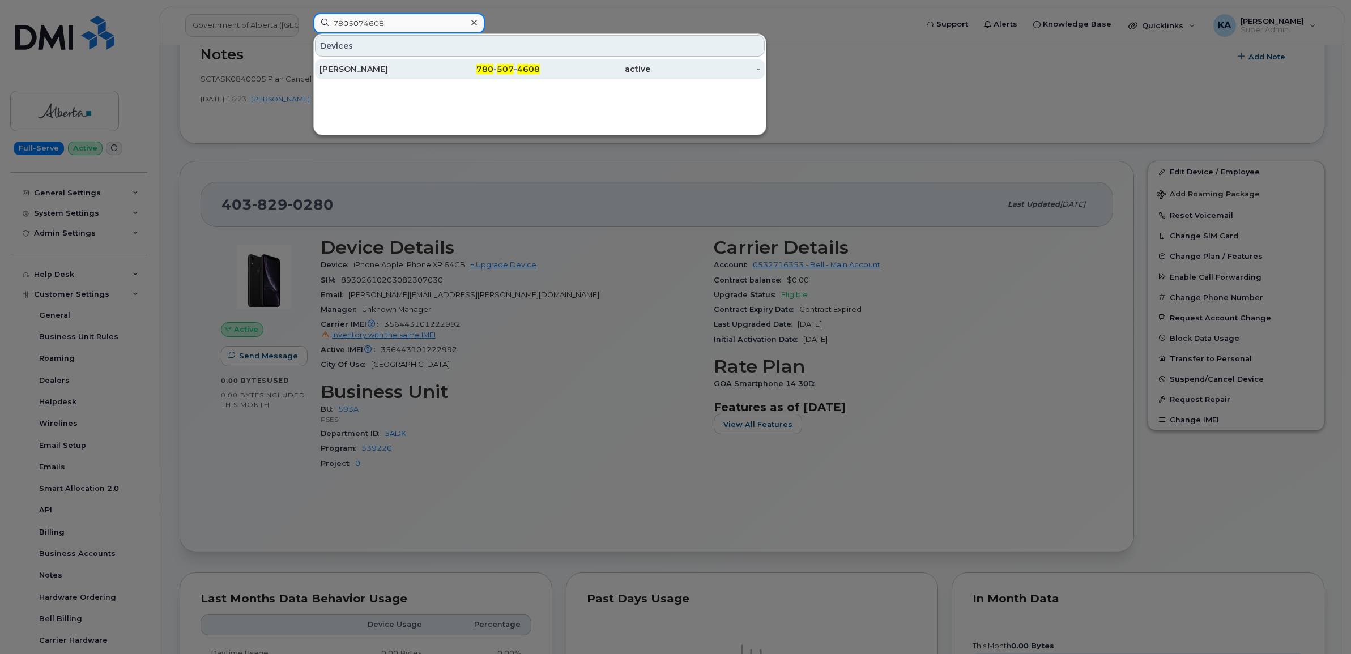
type input "7805074608"
click at [352, 68] on div "Amy Bain" at bounding box center [374, 68] width 110 height 11
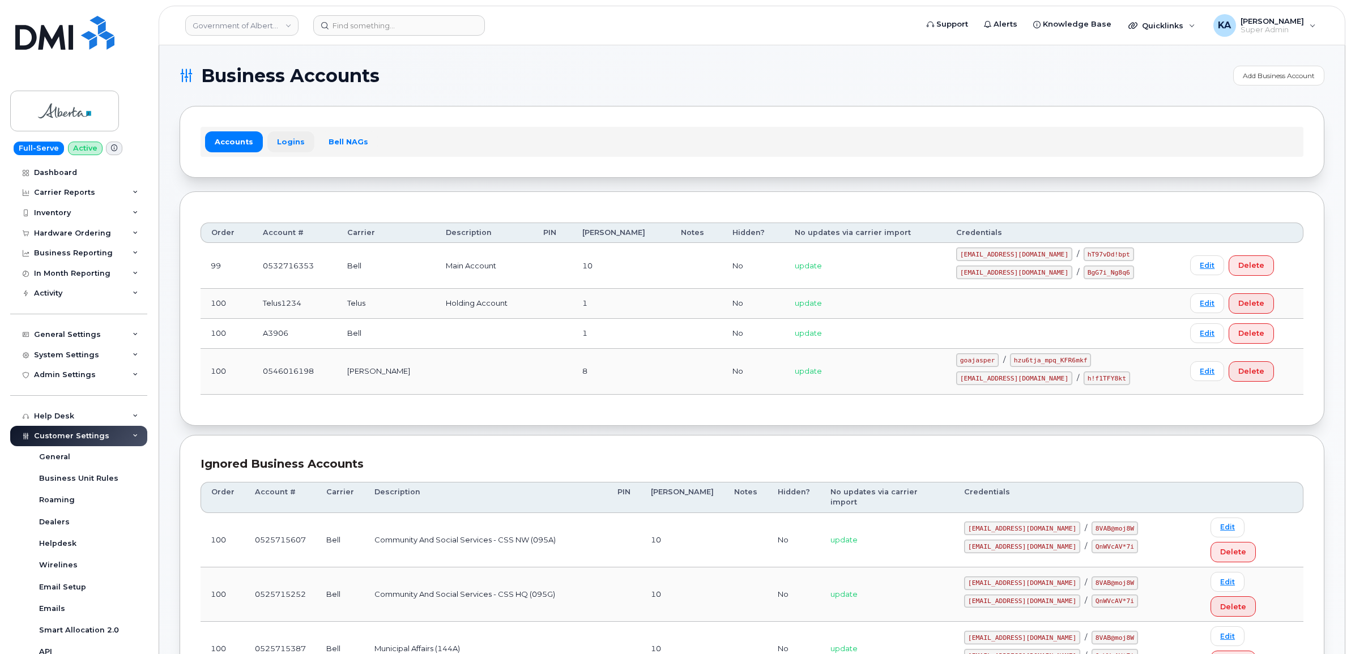
click at [289, 140] on link "Logins" at bounding box center [290, 141] width 47 height 20
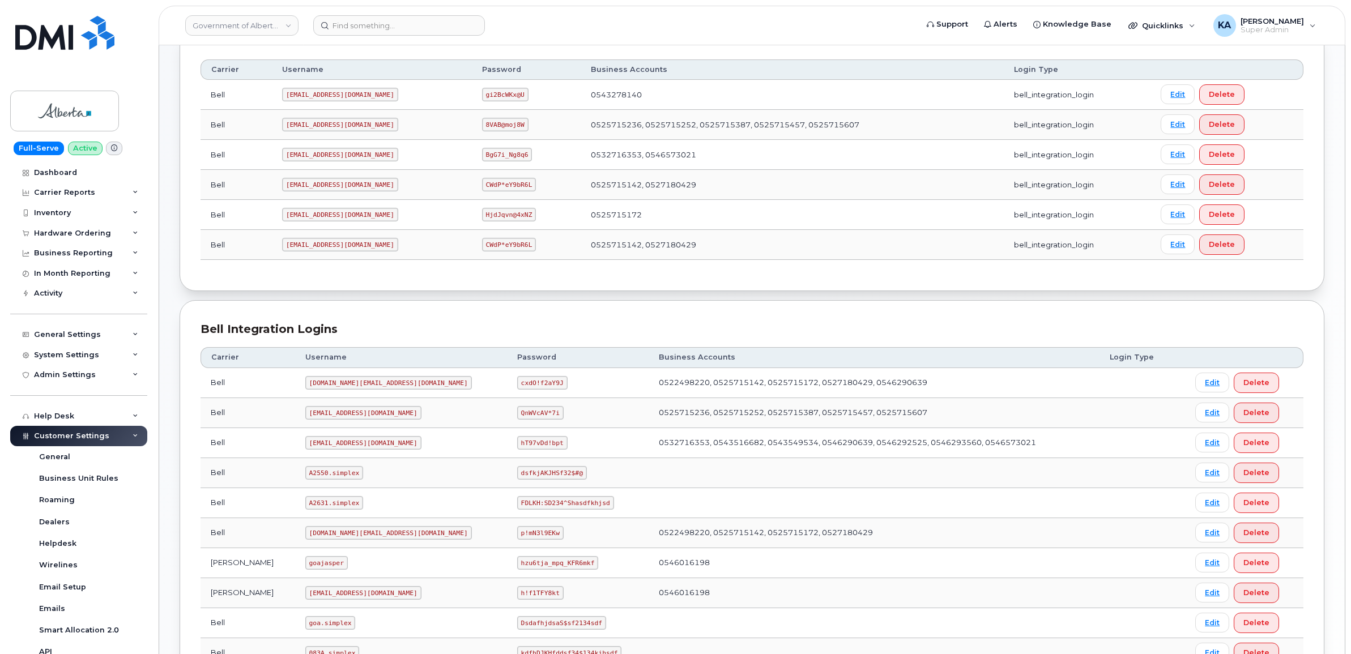
scroll to position [142, 0]
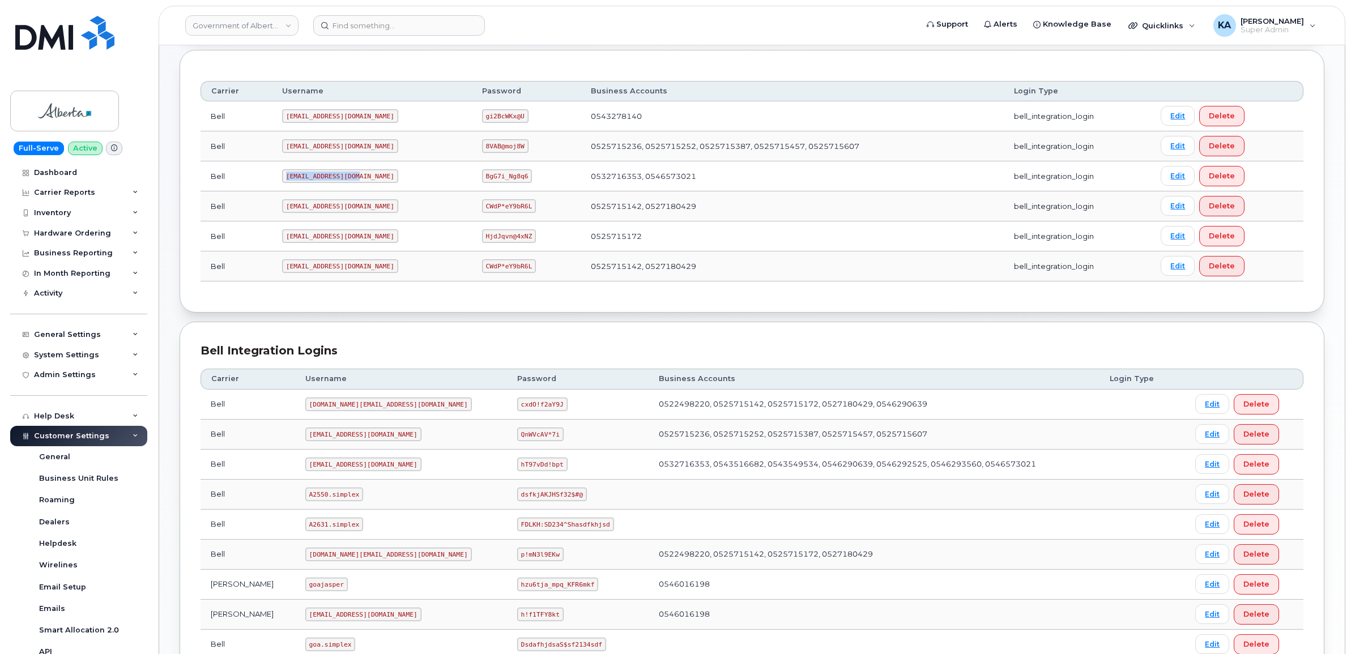
drag, startPoint x: 282, startPoint y: 177, endPoint x: 354, endPoint y: 180, distance: 72.0
click at [354, 180] on code "goa482E2@myserve.ca" at bounding box center [340, 176] width 116 height 14
drag, startPoint x: 354, startPoint y: 180, endPoint x: 343, endPoint y: 177, distance: 11.5
copy code "goa482E2@myserve.ca"
drag, startPoint x: 446, startPoint y: 177, endPoint x: 497, endPoint y: 183, distance: 51.9
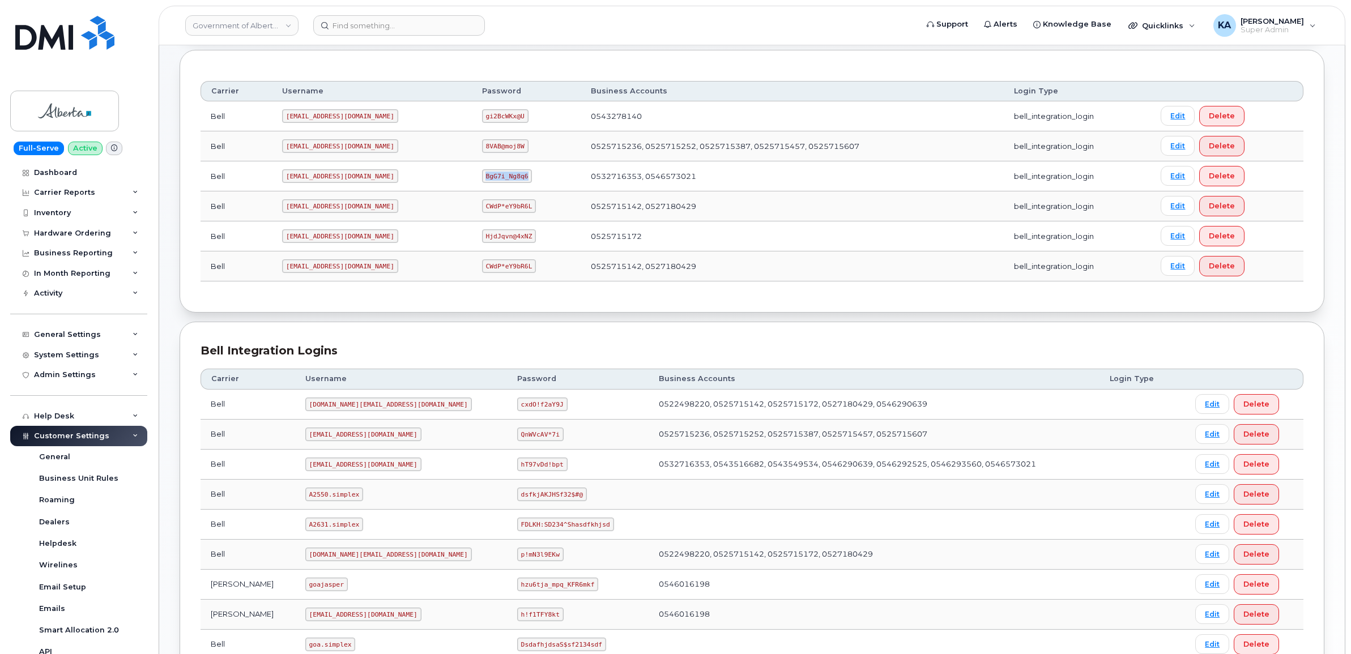
click at [499, 183] on td "BgG7i_Ng8q6" at bounding box center [526, 176] width 109 height 30
drag, startPoint x: 497, startPoint y: 183, endPoint x: 480, endPoint y: 177, distance: 18.4
copy code "BgG7i_Ng8q6"
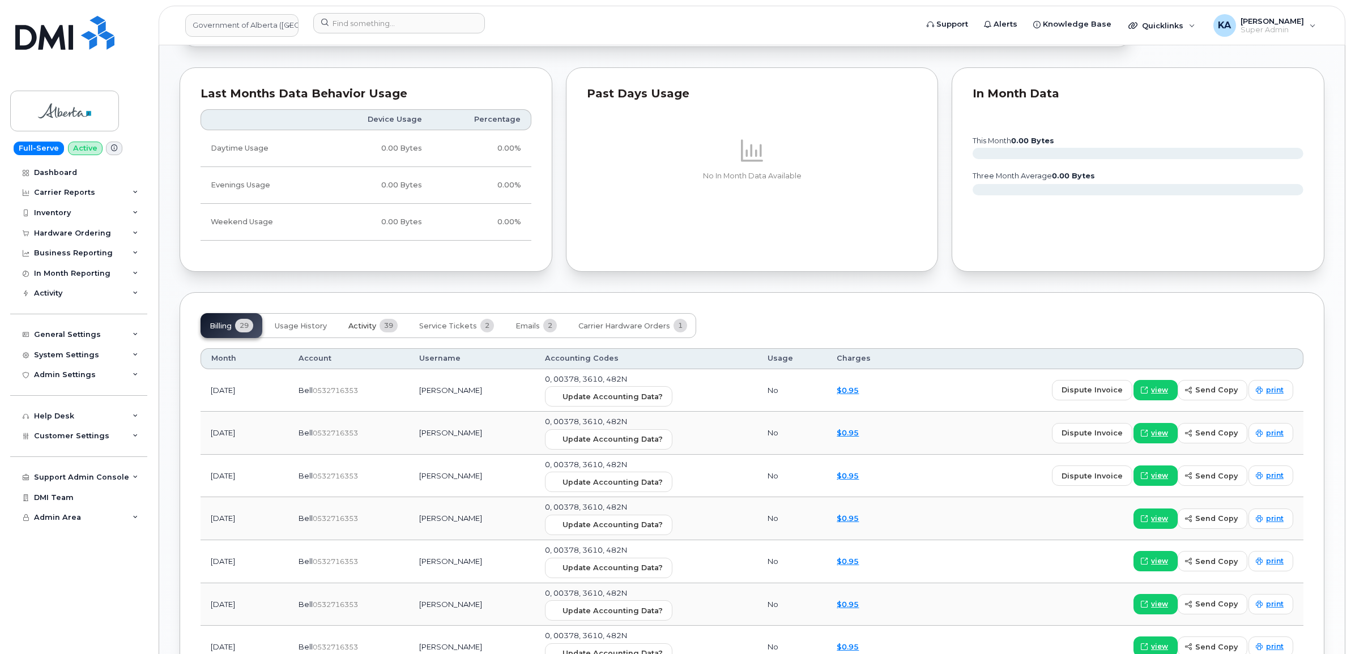
click at [369, 327] on span "Activity" at bounding box center [362, 326] width 28 height 9
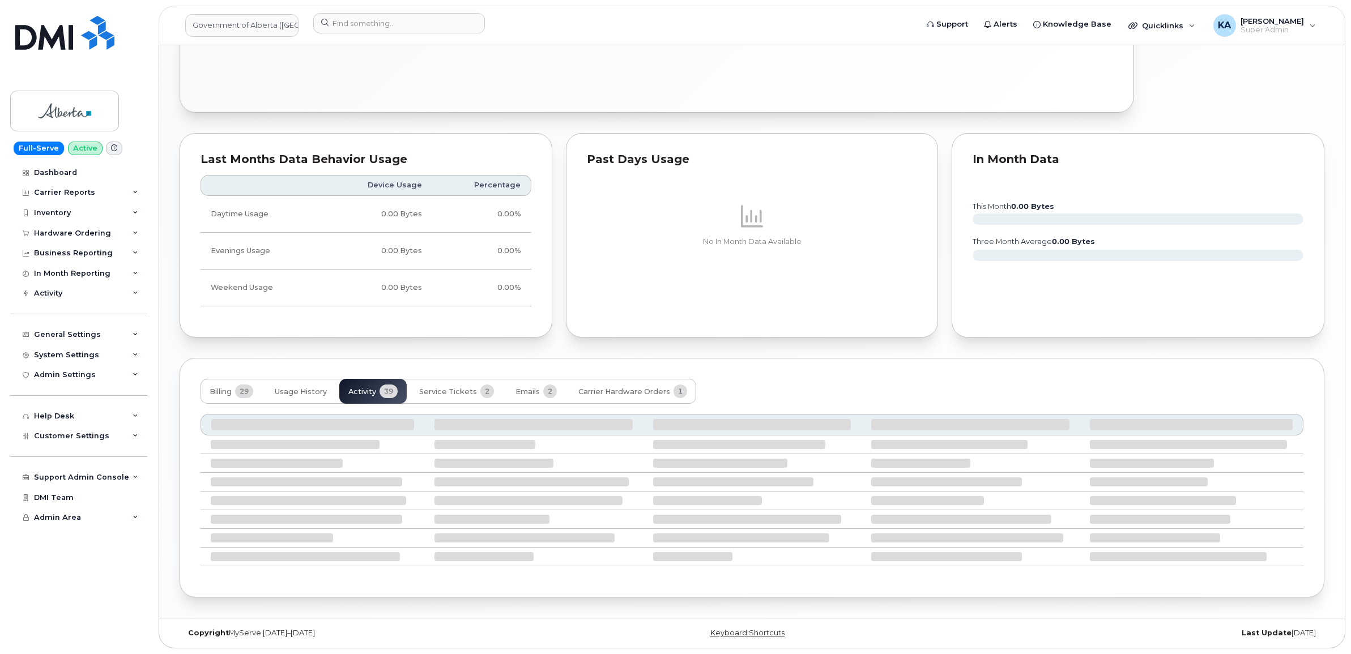
scroll to position [708, 0]
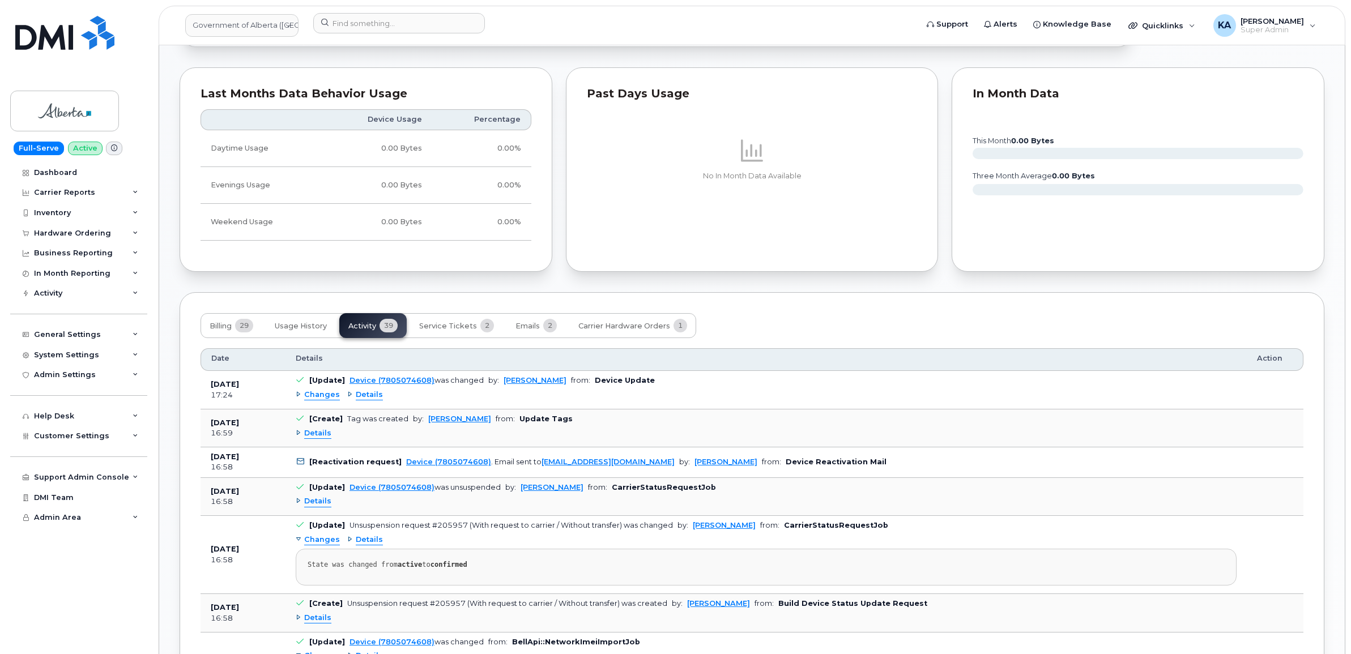
click at [315, 397] on span "Changes" at bounding box center [322, 395] width 36 height 11
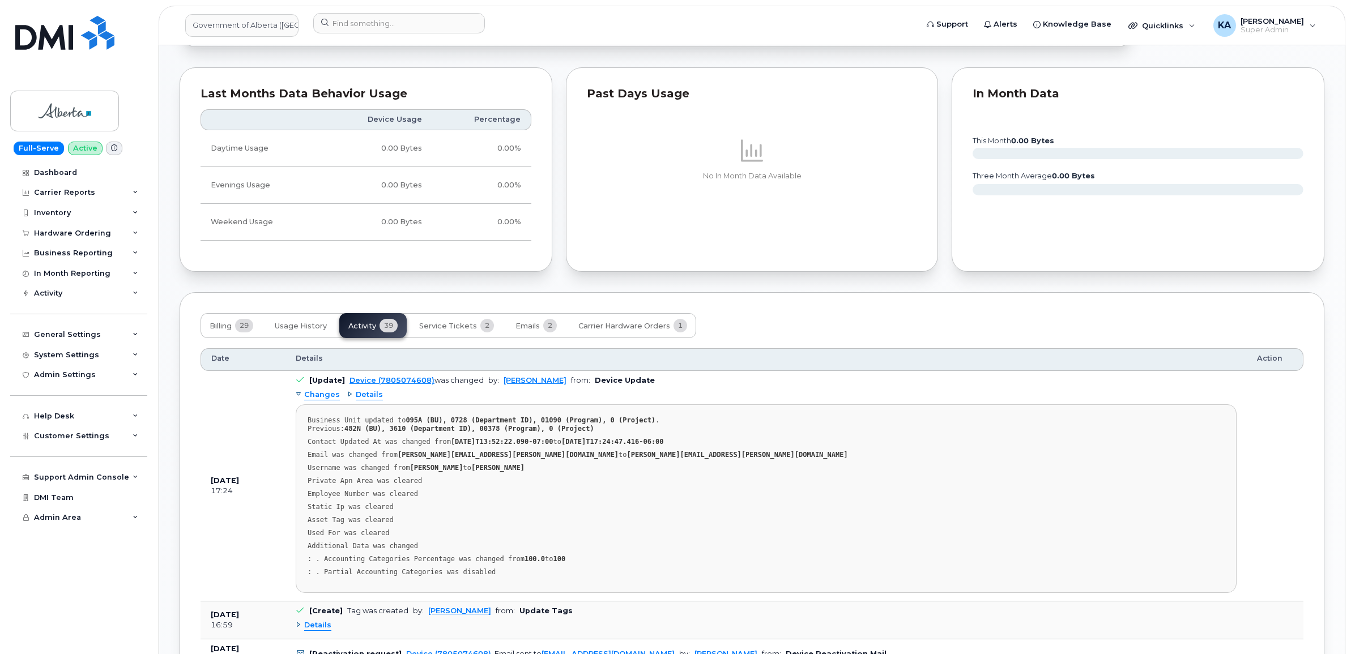
click at [315, 397] on span "Changes" at bounding box center [322, 395] width 36 height 11
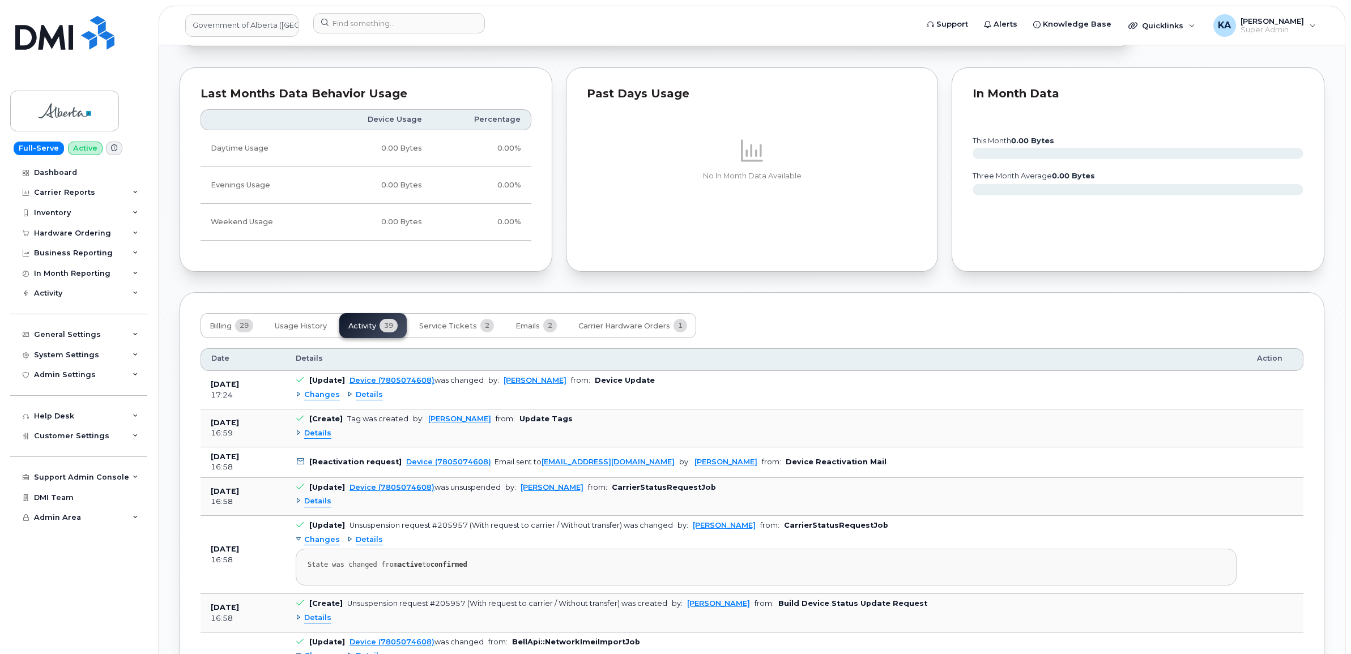
click at [366, 395] on span "Details" at bounding box center [369, 395] width 27 height 11
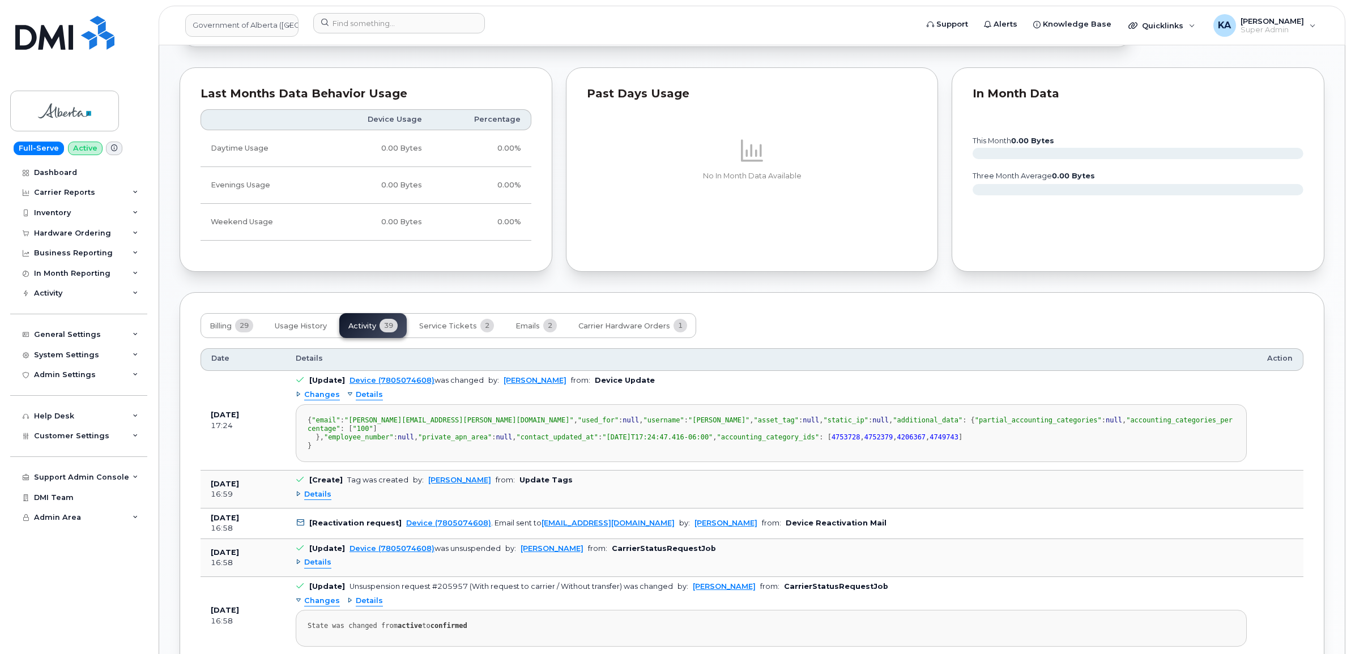
click at [366, 395] on span "Details" at bounding box center [369, 395] width 27 height 11
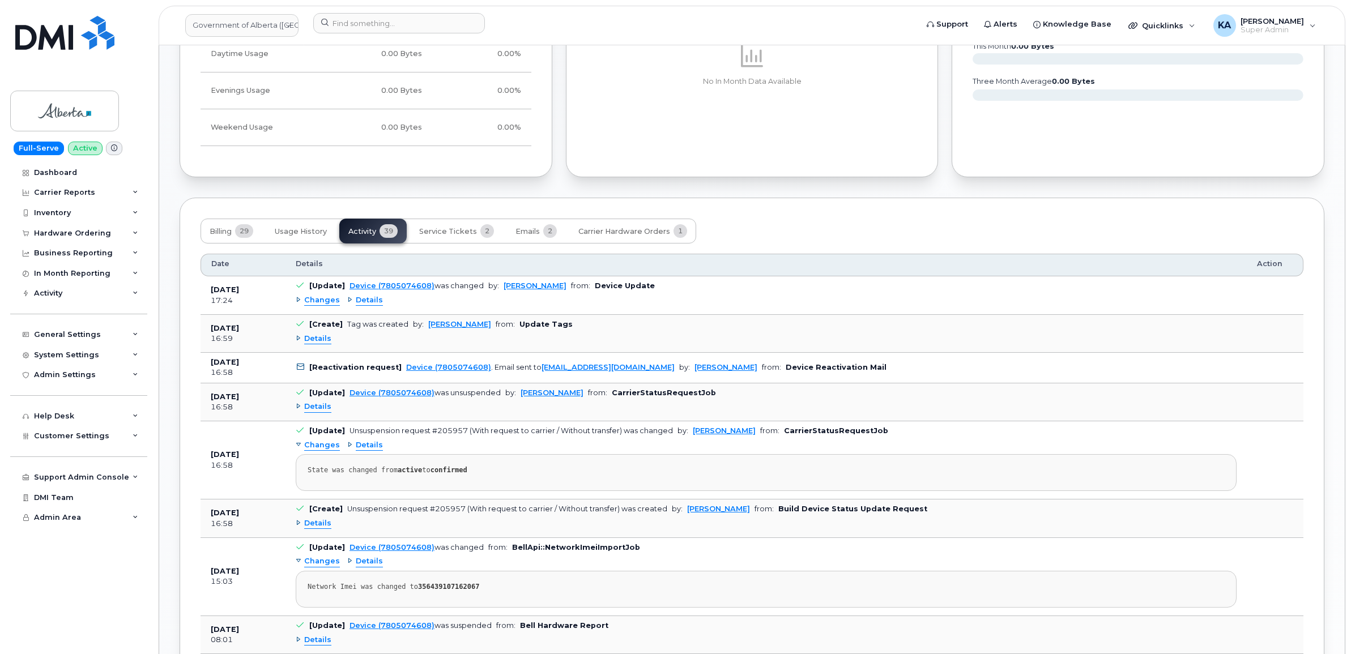
scroll to position [779, 0]
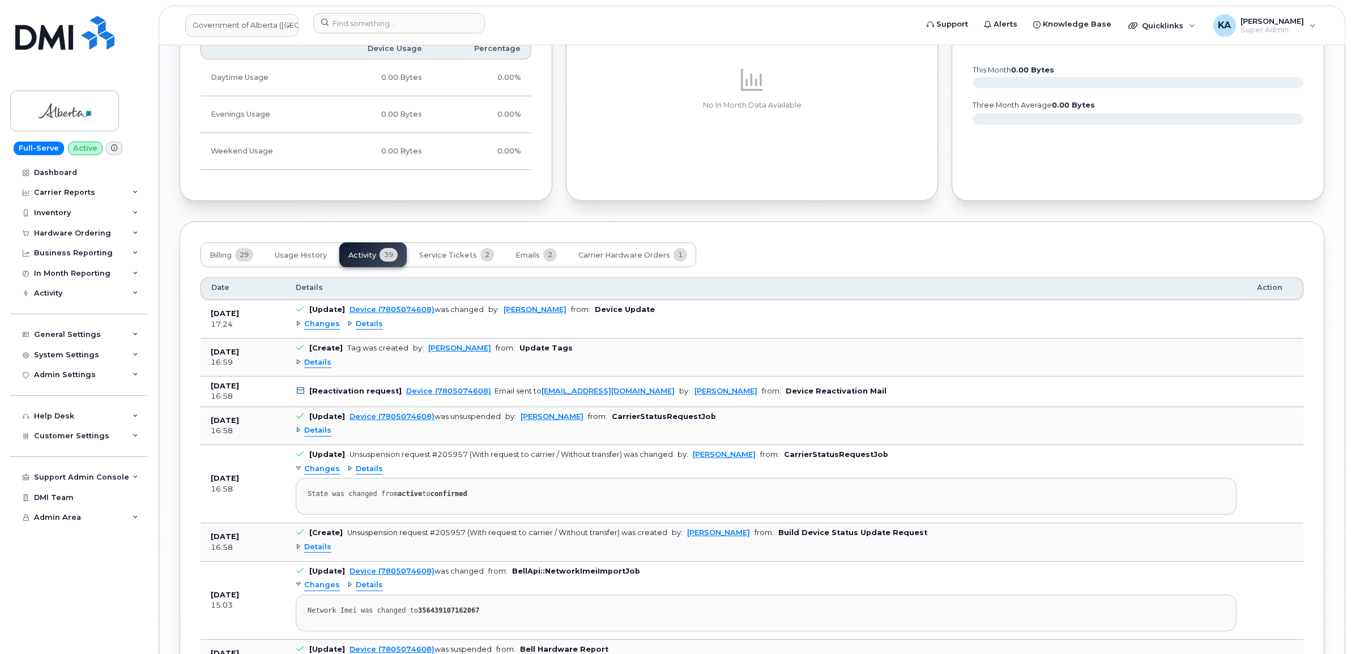
click at [315, 368] on span "Details" at bounding box center [317, 362] width 27 height 11
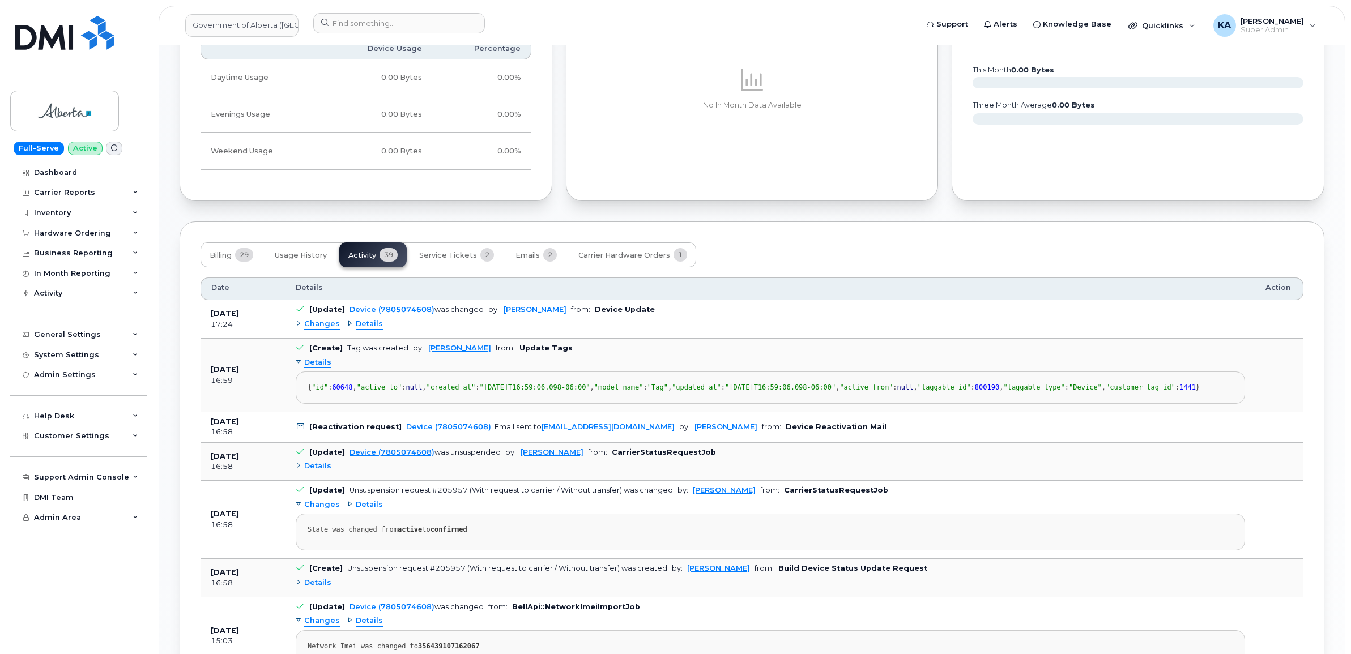
click at [315, 368] on span "Details" at bounding box center [317, 362] width 27 height 11
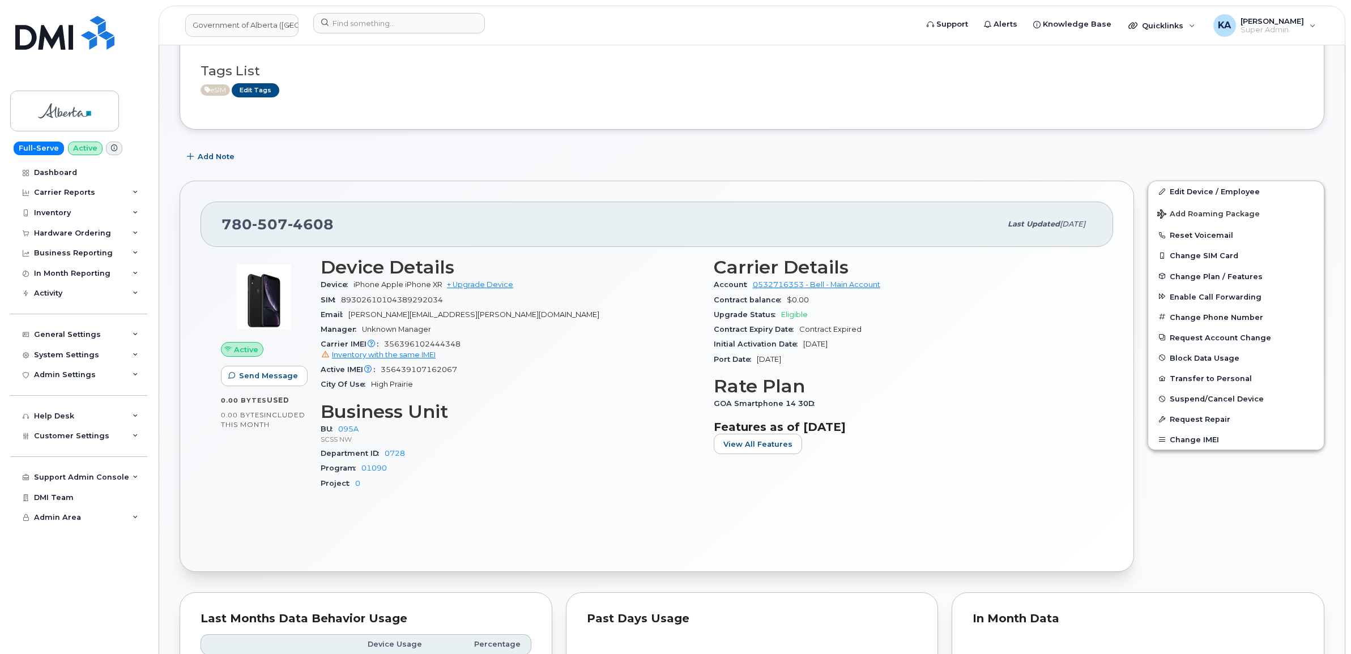
scroll to position [142, 0]
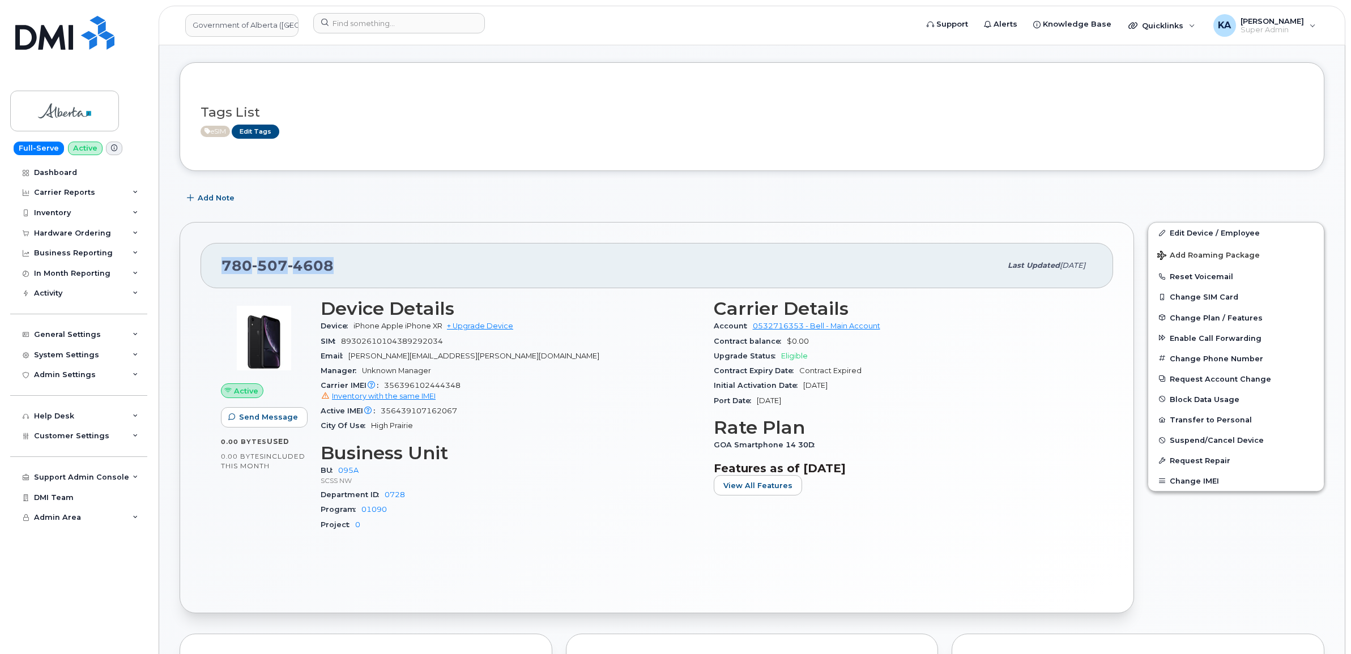
drag, startPoint x: 333, startPoint y: 266, endPoint x: 221, endPoint y: 265, distance: 111.6
click at [221, 265] on div "[PHONE_NUMBER]" at bounding box center [610, 266] width 779 height 24
drag, startPoint x: 221, startPoint y: 265, endPoint x: 231, endPoint y: 270, distance: 10.6
copy span "[PHONE_NUMBER]"
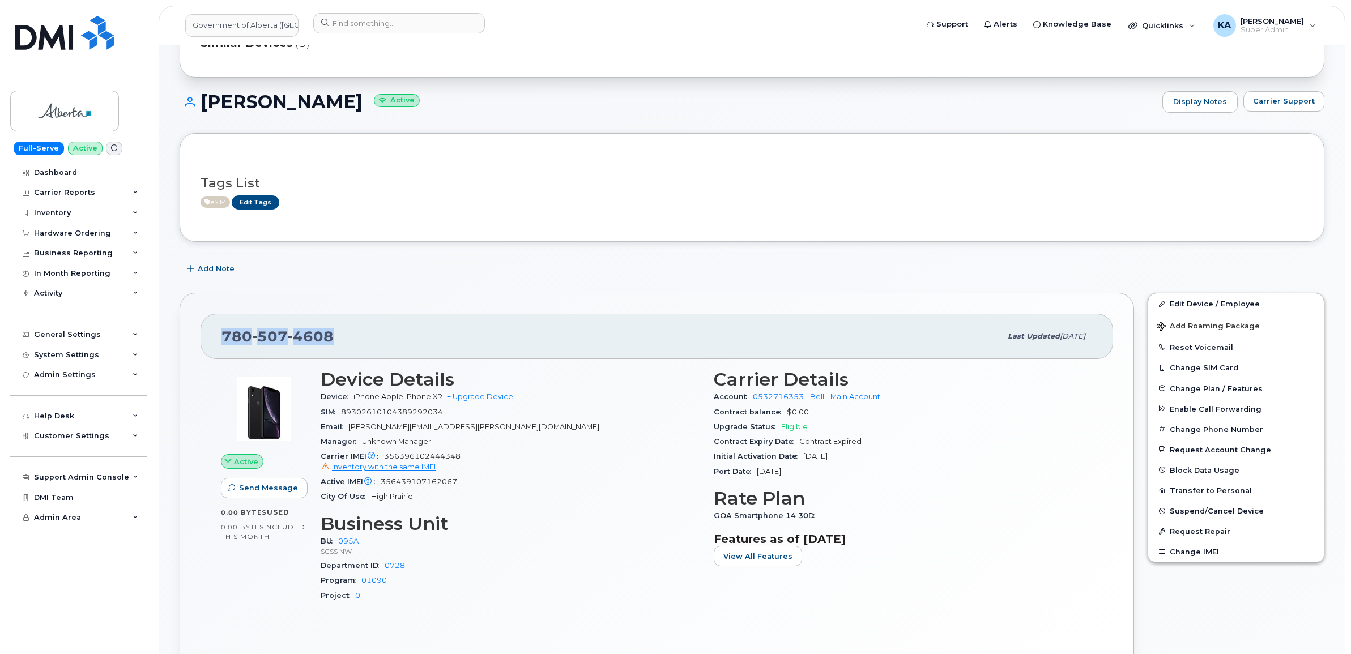
click at [386, 337] on div "[PHONE_NUMBER]" at bounding box center [610, 336] width 779 height 24
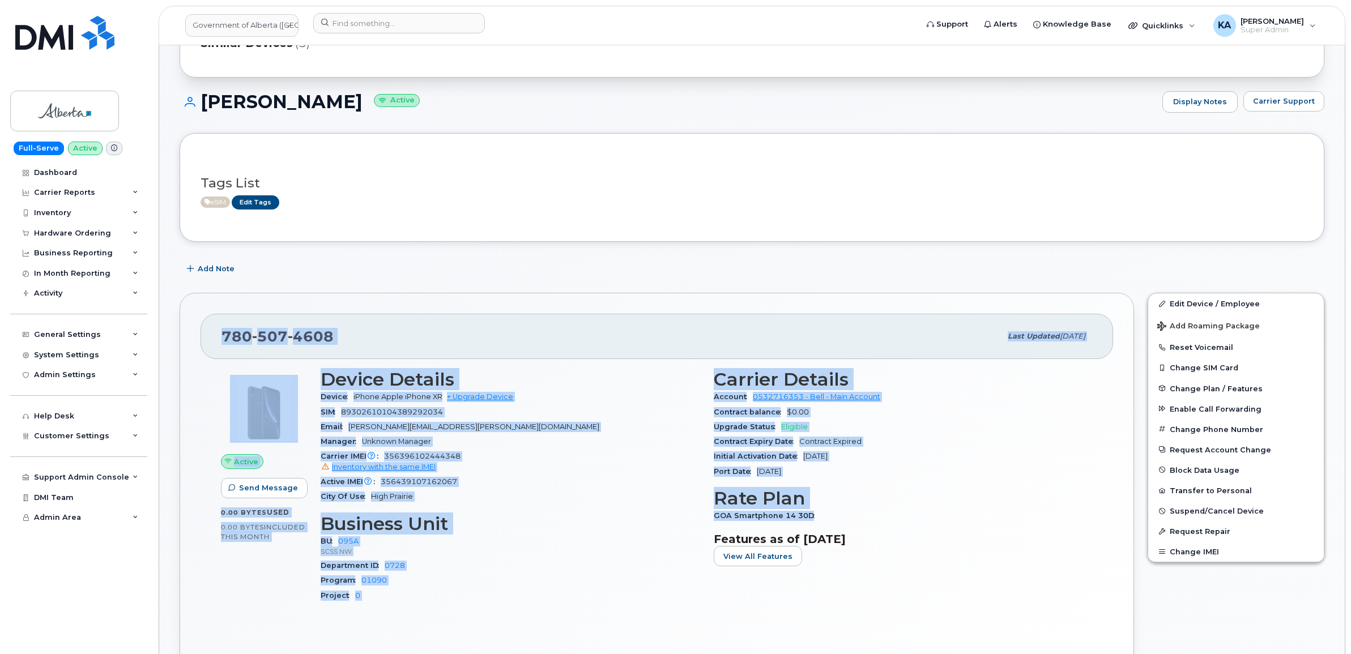
drag, startPoint x: 223, startPoint y: 338, endPoint x: 832, endPoint y: 514, distance: 634.8
click at [832, 514] on div "[PHONE_NUMBER] Last updated [DATE] Active Send Message 0.00 Bytes  used 0.00 By…" at bounding box center [657, 488] width 954 height 391
drag, startPoint x: 832, startPoint y: 514, endPoint x: 765, endPoint y: 430, distance: 107.5
copy div "[PHONE_NUMBER] Last updated [DATE] Active Send Message 0.00 Bytes  used 0.00 By…"
click at [403, 341] on div "[PHONE_NUMBER]" at bounding box center [610, 336] width 779 height 24
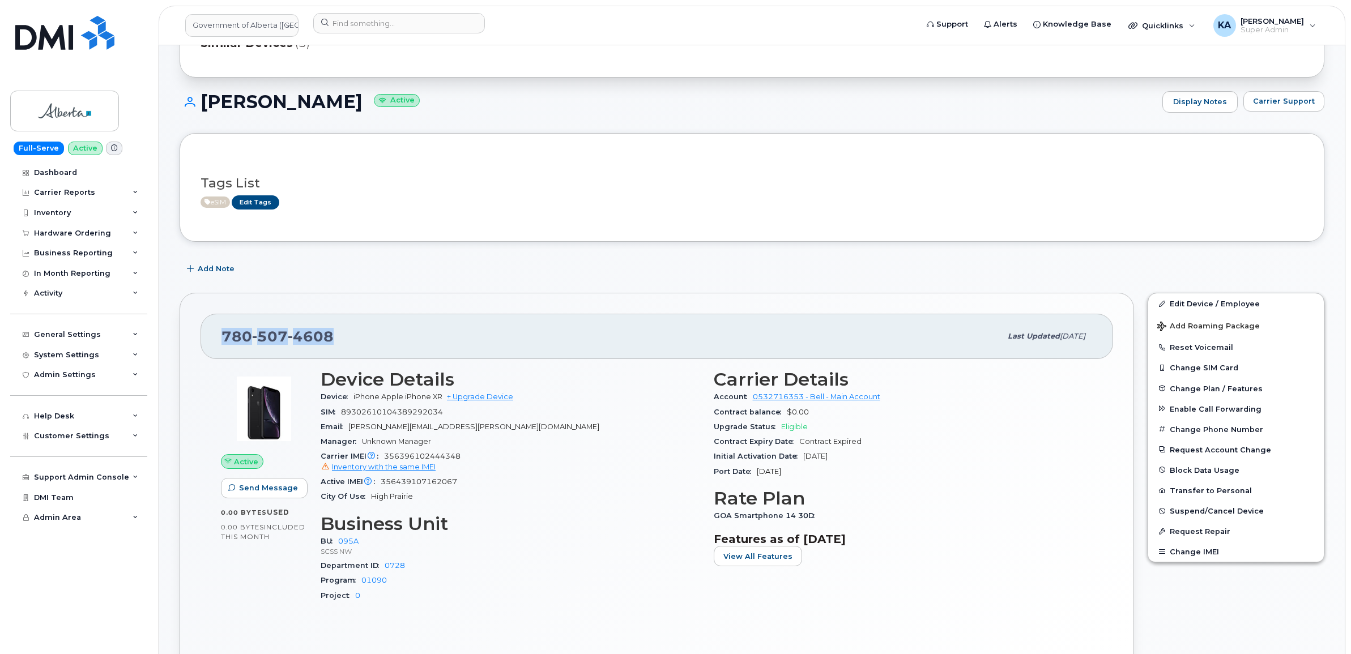
drag, startPoint x: 338, startPoint y: 335, endPoint x: 221, endPoint y: 337, distance: 117.2
click at [221, 337] on div "[PHONE_NUMBER] Last updated [DATE]" at bounding box center [656, 336] width 912 height 45
drag, startPoint x: 221, startPoint y: 337, endPoint x: 235, endPoint y: 337, distance: 14.2
copy span "[PHONE_NUMBER]"
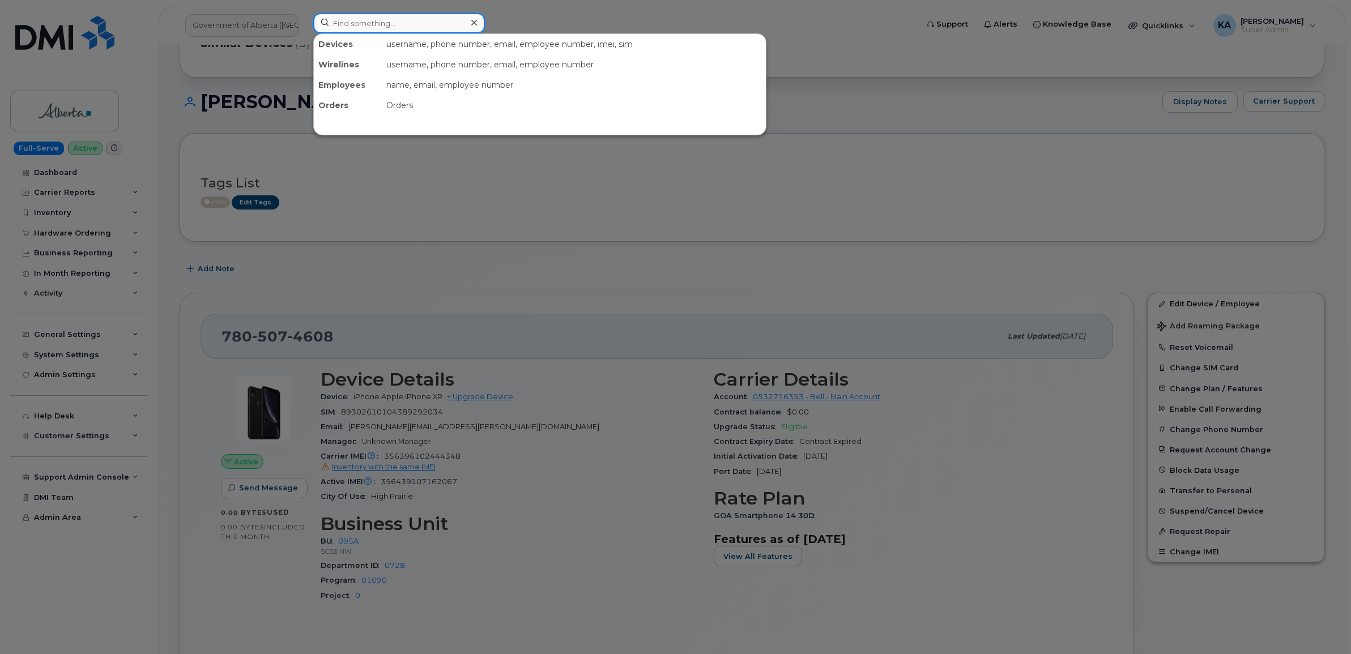
click at [368, 20] on input at bounding box center [399, 23] width 172 height 20
paste input "7802333634"
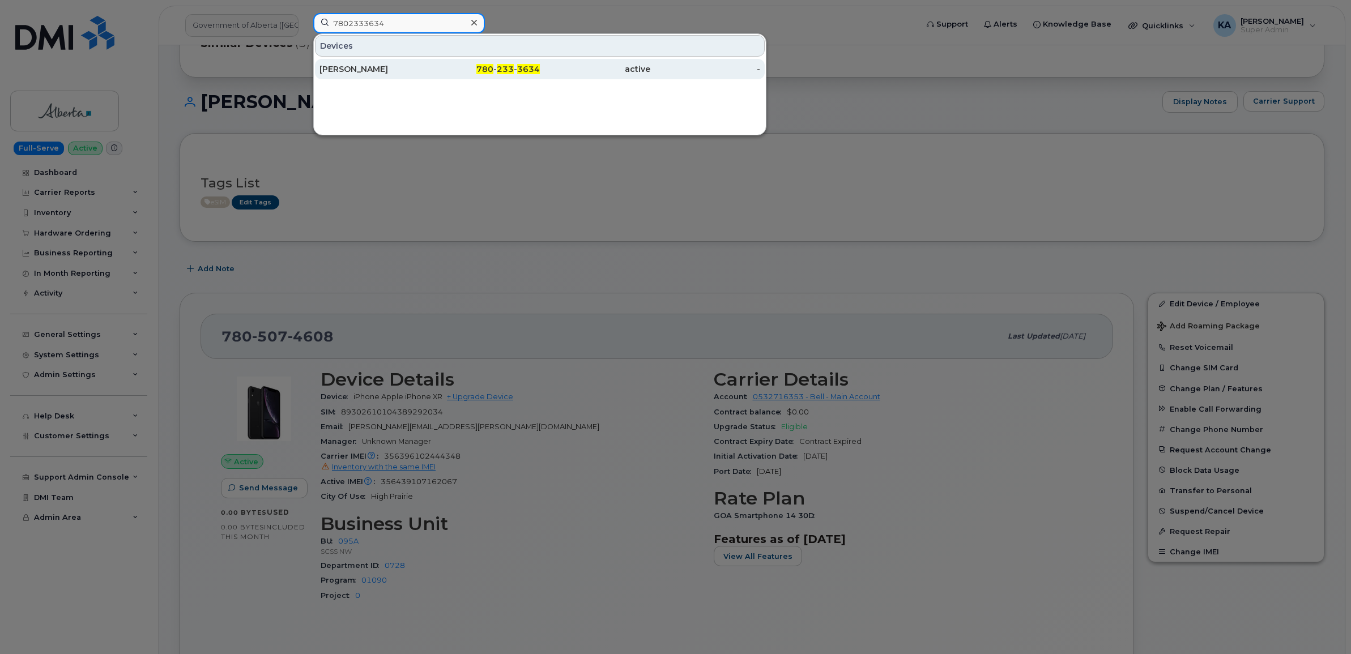
type input "7802333634"
click at [363, 68] on div "[PERSON_NAME]" at bounding box center [374, 68] width 110 height 11
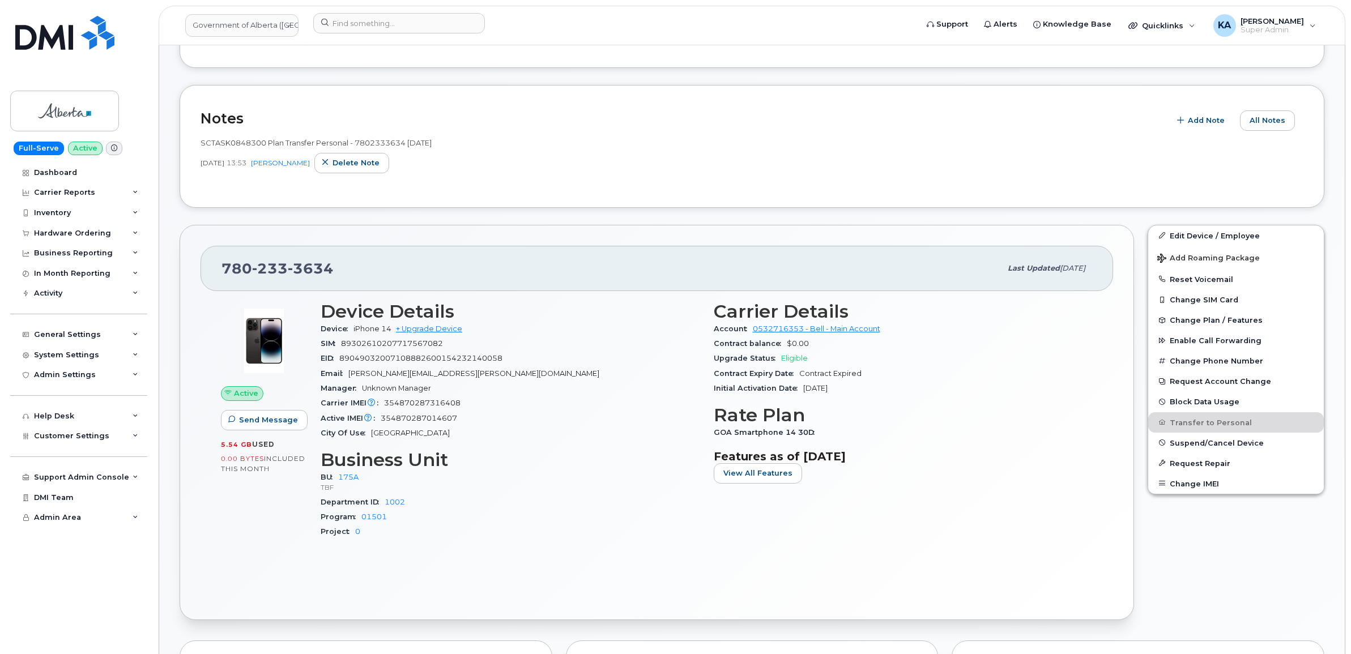
scroll to position [212, 0]
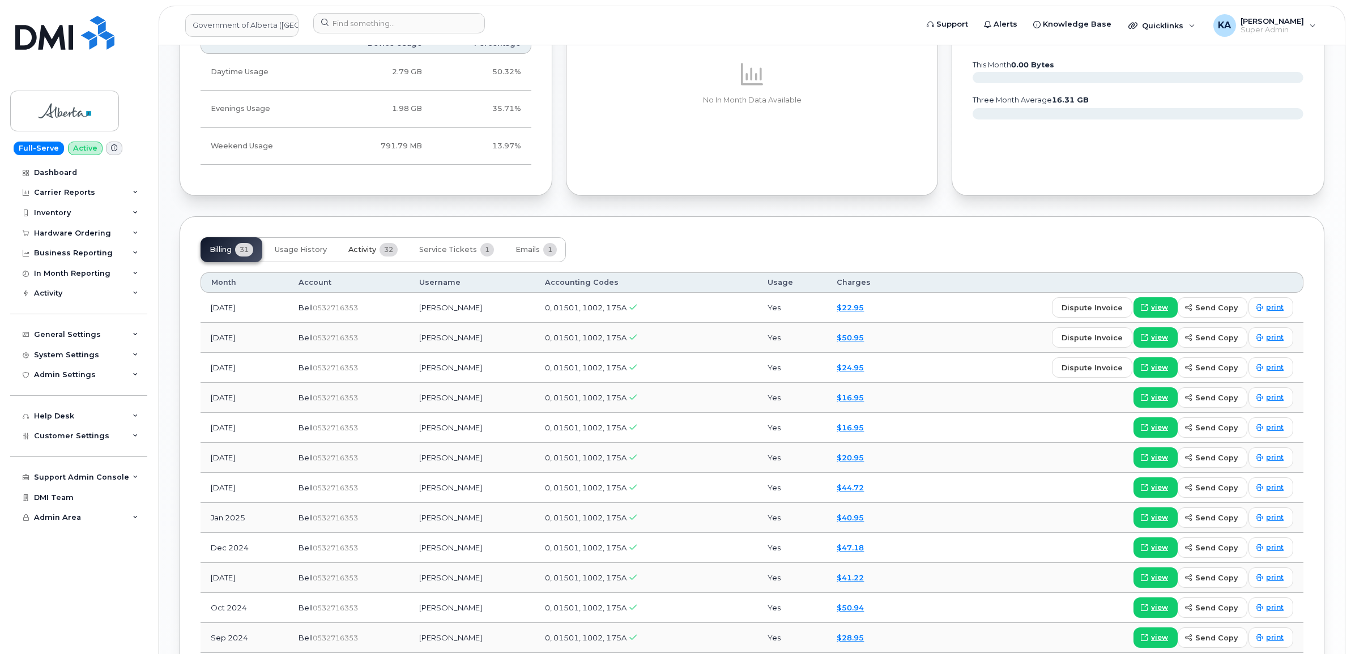
click at [361, 250] on span "Activity" at bounding box center [362, 249] width 28 height 9
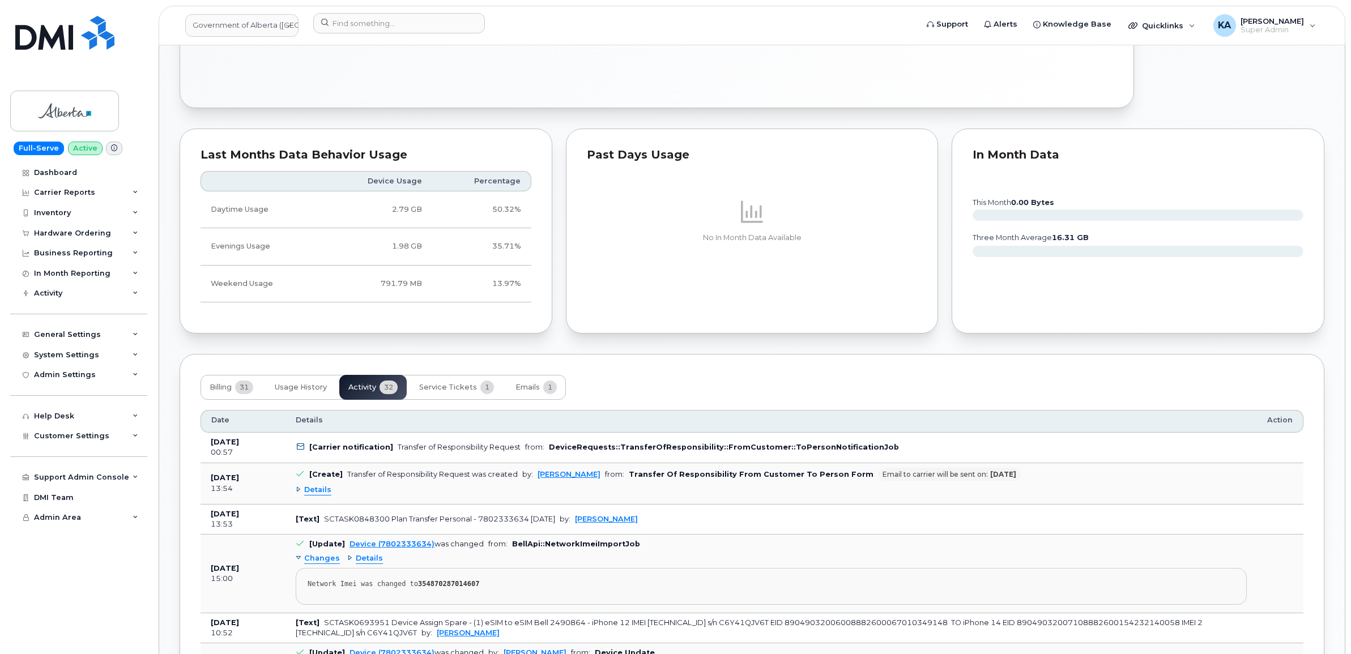
scroll to position [849, 0]
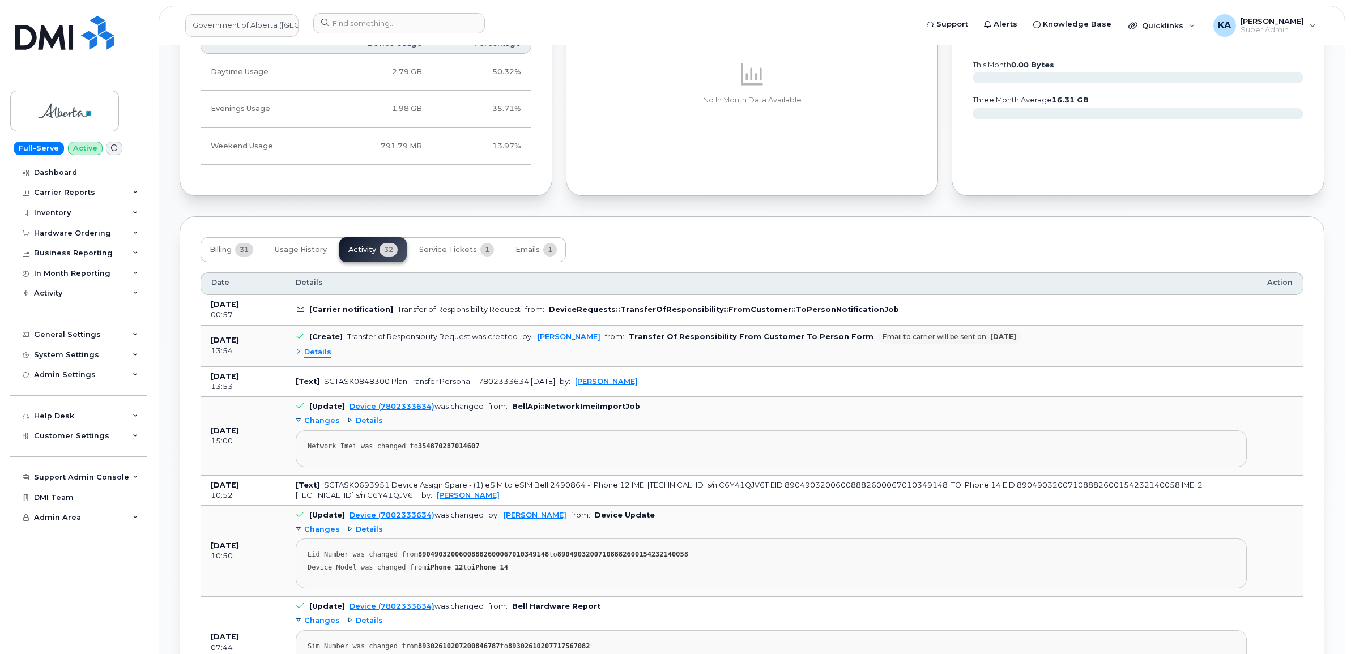
click at [321, 355] on span "Details" at bounding box center [317, 352] width 27 height 11
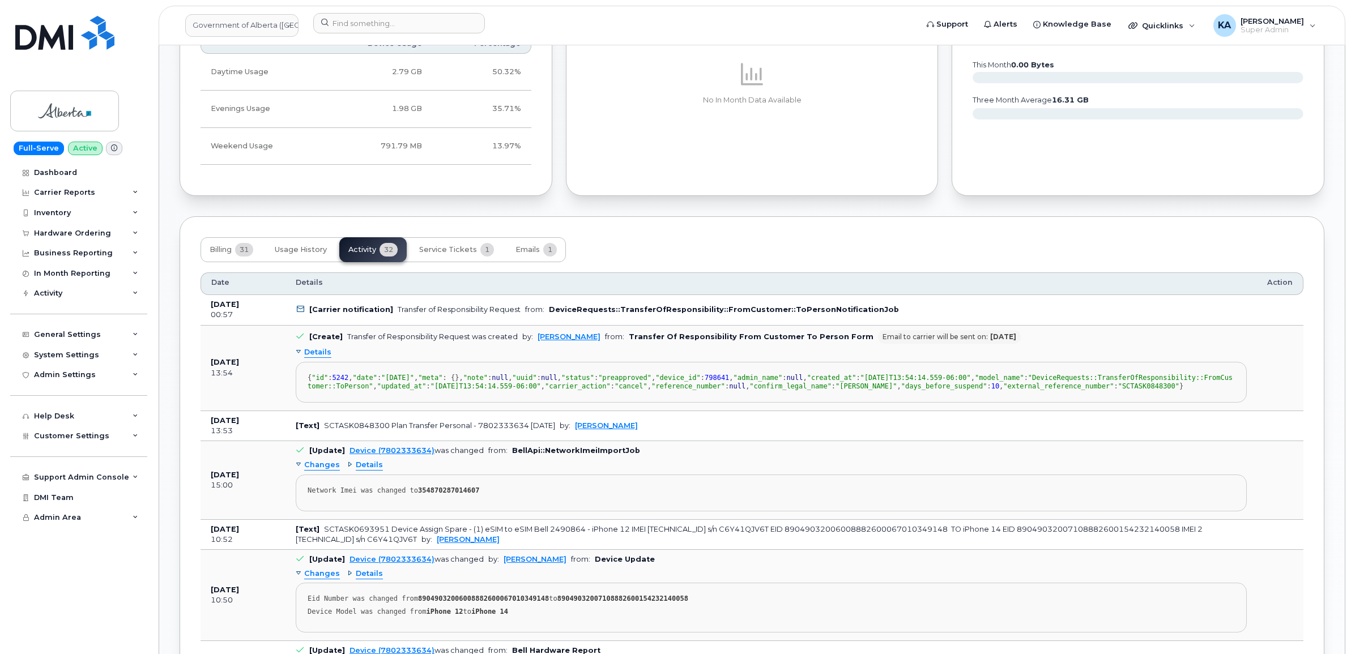
click at [321, 355] on span "Details" at bounding box center [317, 352] width 27 height 11
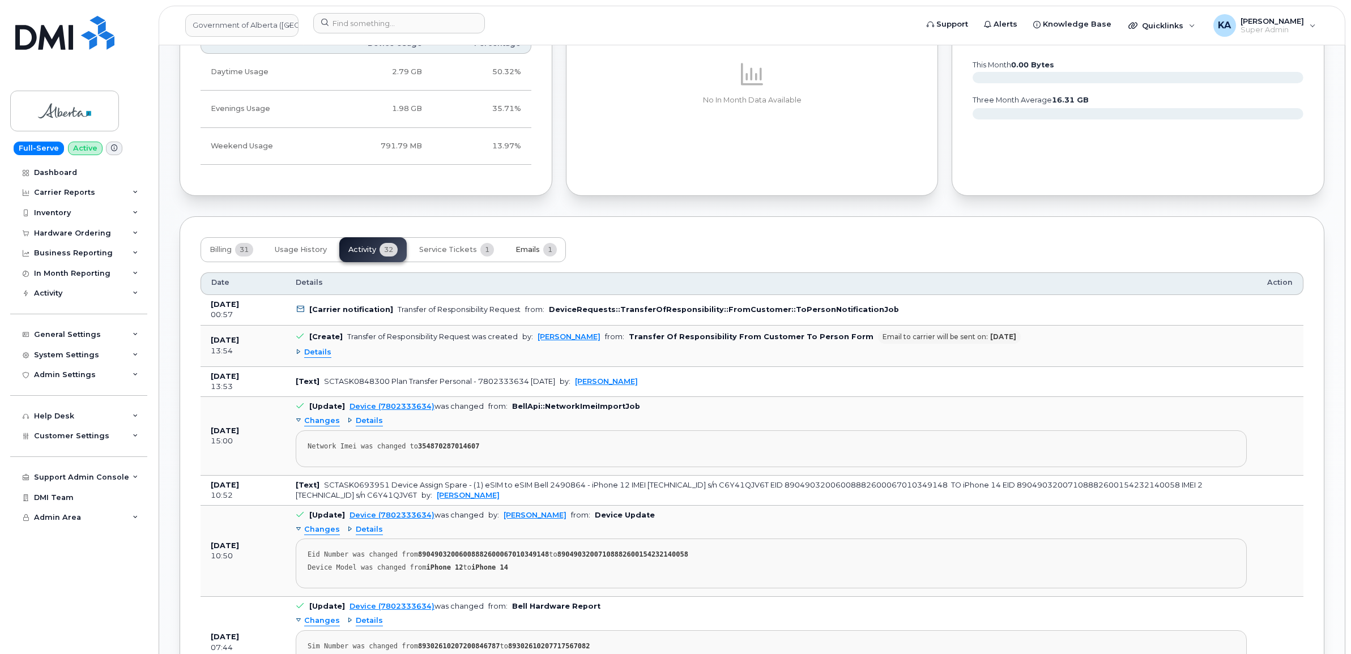
click at [524, 250] on span "Emails" at bounding box center [527, 249] width 24 height 9
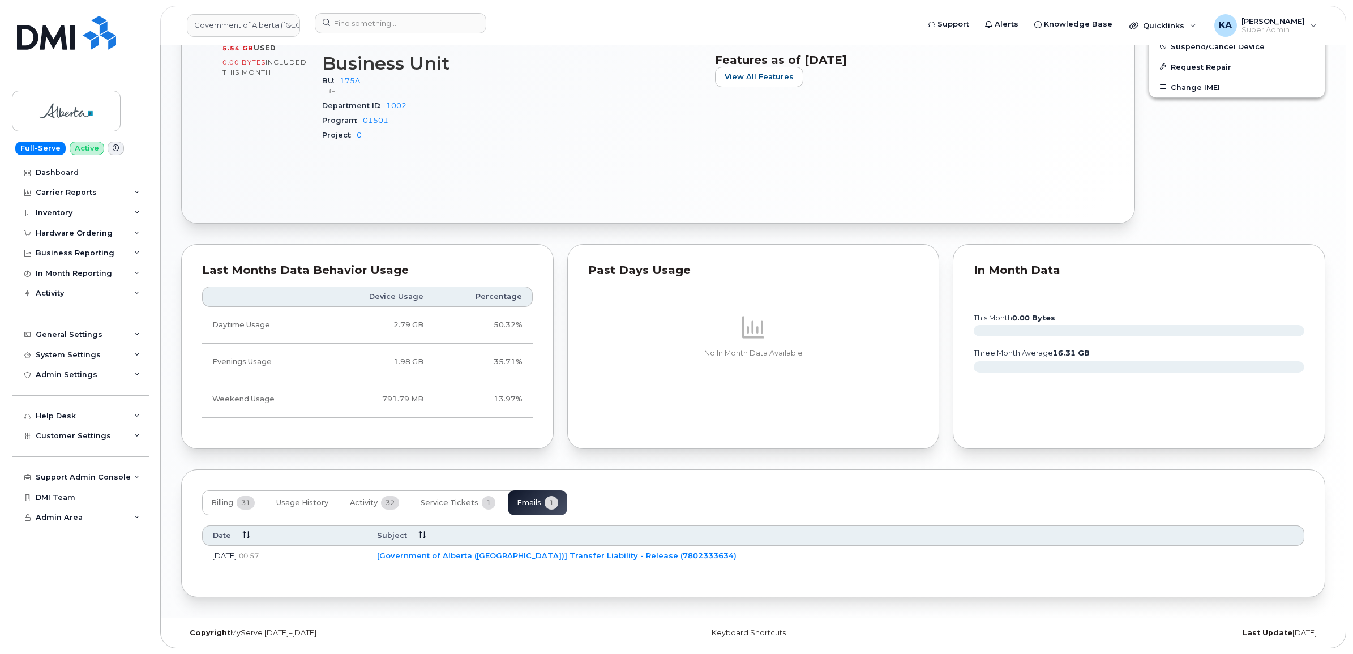
scroll to position [600, 0]
click at [523, 553] on link "[Government of Alberta (GOA)] Transfer Liability - Release (7802333634)" at bounding box center [555, 555] width 360 height 9
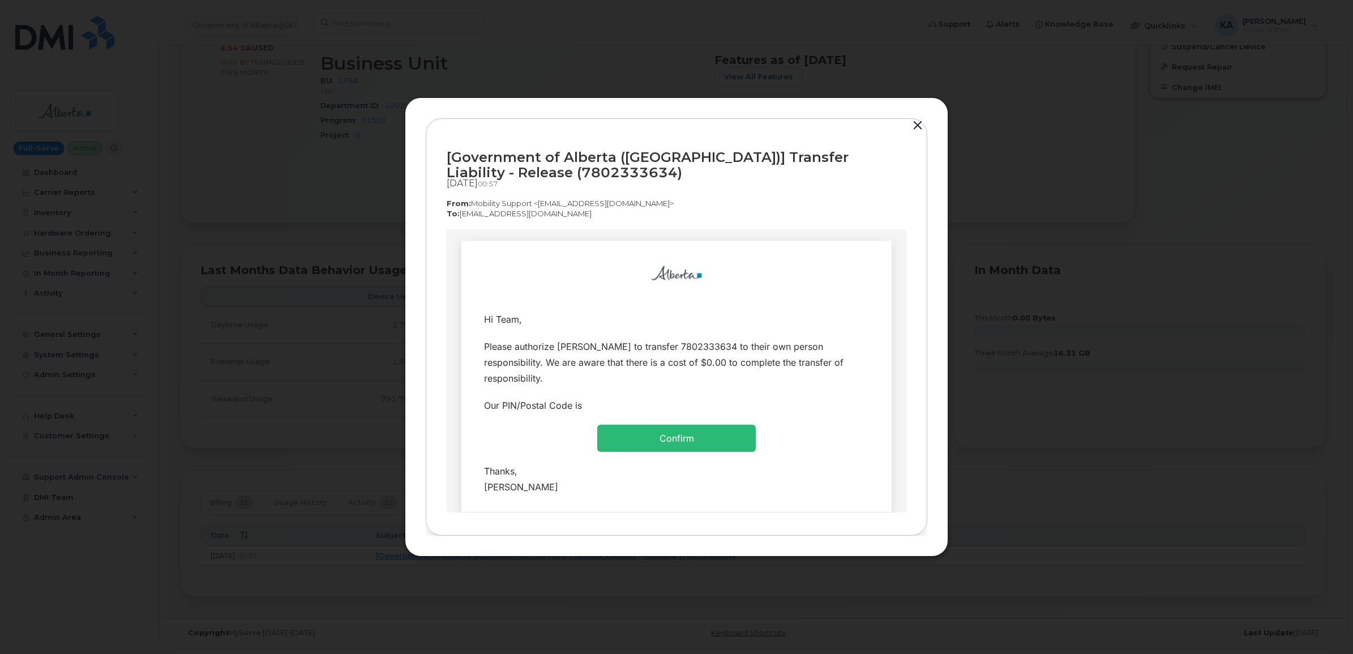
scroll to position [0, 0]
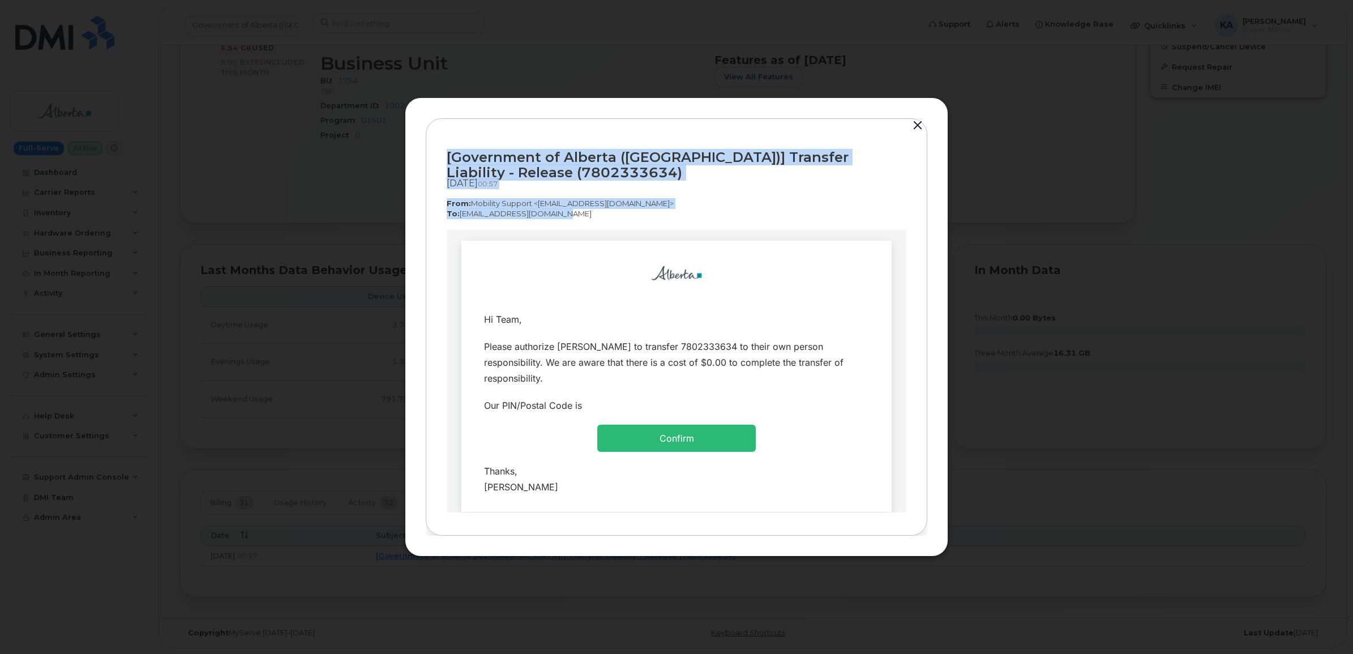
drag, startPoint x: 442, startPoint y: 155, endPoint x: 559, endPoint y: 216, distance: 131.7
click at [559, 216] on div "[Government of Alberta (GOA)] Transfer Liability - Release (7802333634) Sep 11,…" at bounding box center [677, 327] width 502 height 418
drag, startPoint x: 559, startPoint y: 216, endPoint x: 541, endPoint y: 207, distance: 19.5
copy div "[Government of Alberta (GOA)] Transfer Liability - Release (7802333634) Sep 11,…"
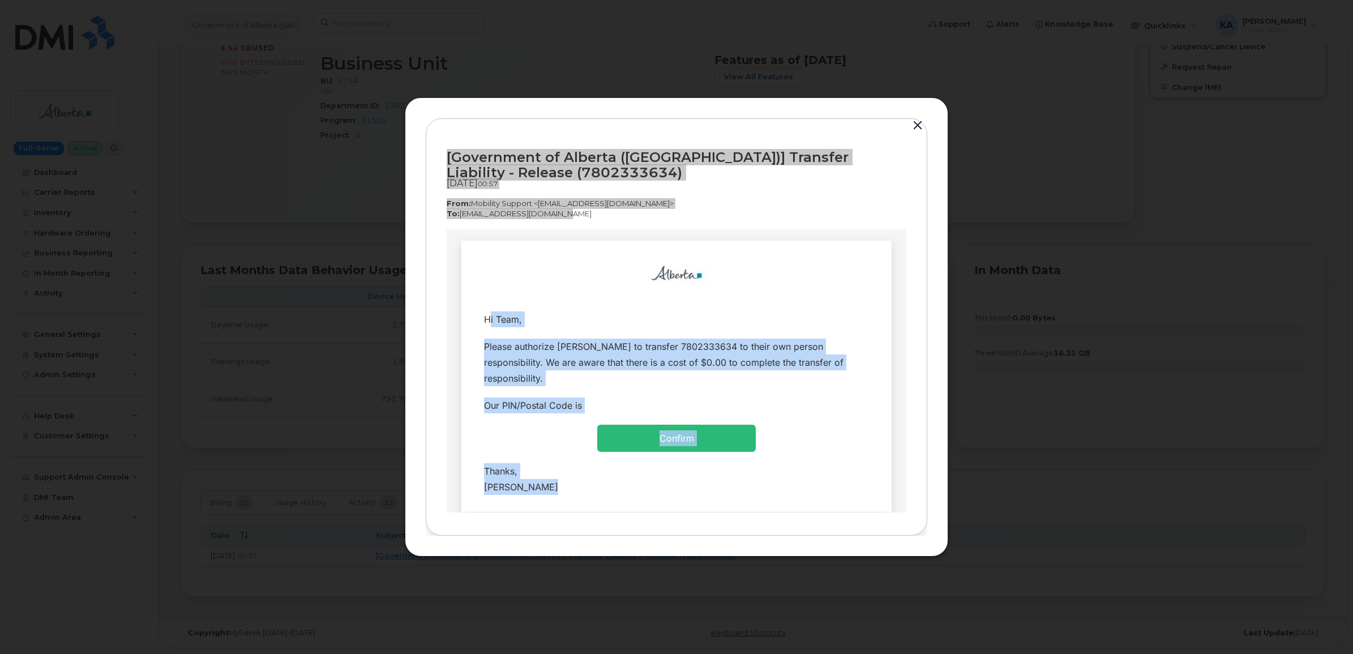
drag, startPoint x: 475, startPoint y: 316, endPoint x: 582, endPoint y: 471, distance: 188.5
click at [582, 471] on tbody "Hi Team, Please authorize Dodi Zuczek to transfer 7802333634 to their own perso…" at bounding box center [676, 402] width 413 height 195
drag, startPoint x: 582, startPoint y: 471, endPoint x: 492, endPoint y: 467, distance: 90.2
copy tbody "Hi Team, Please authorize Dodi Zuczek to transfer 7802333634 to their own perso…"
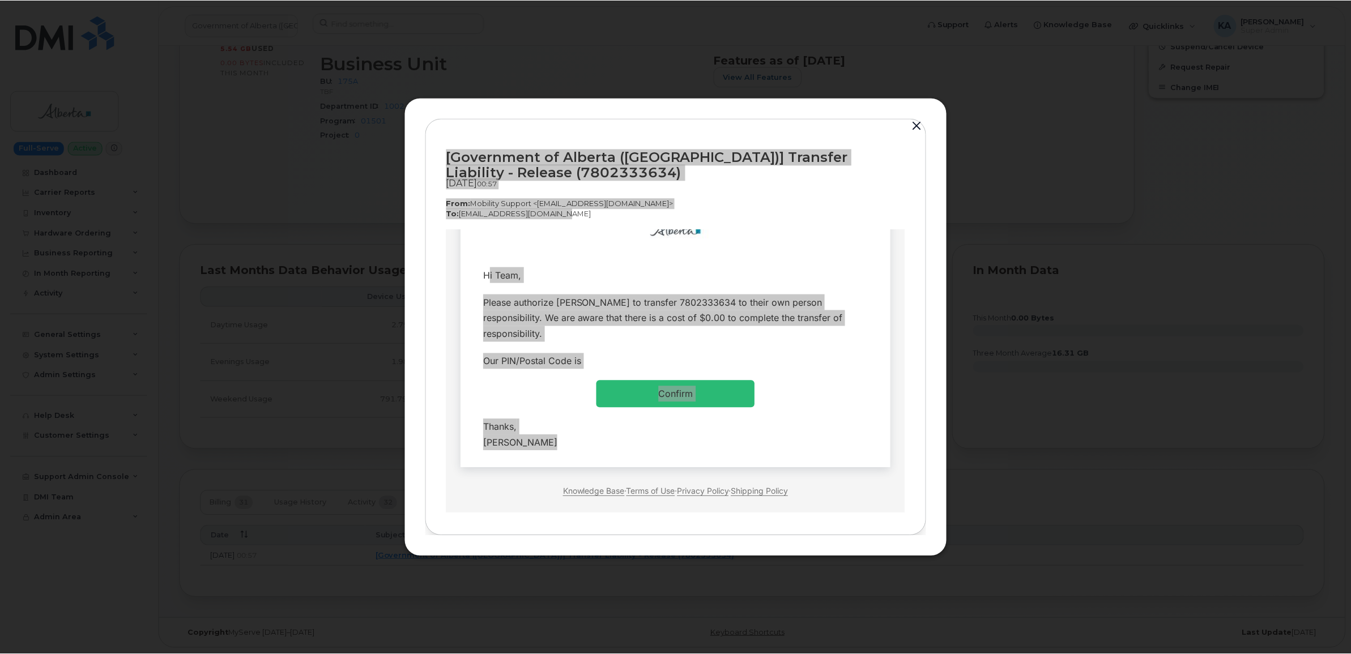
scroll to position [68, 0]
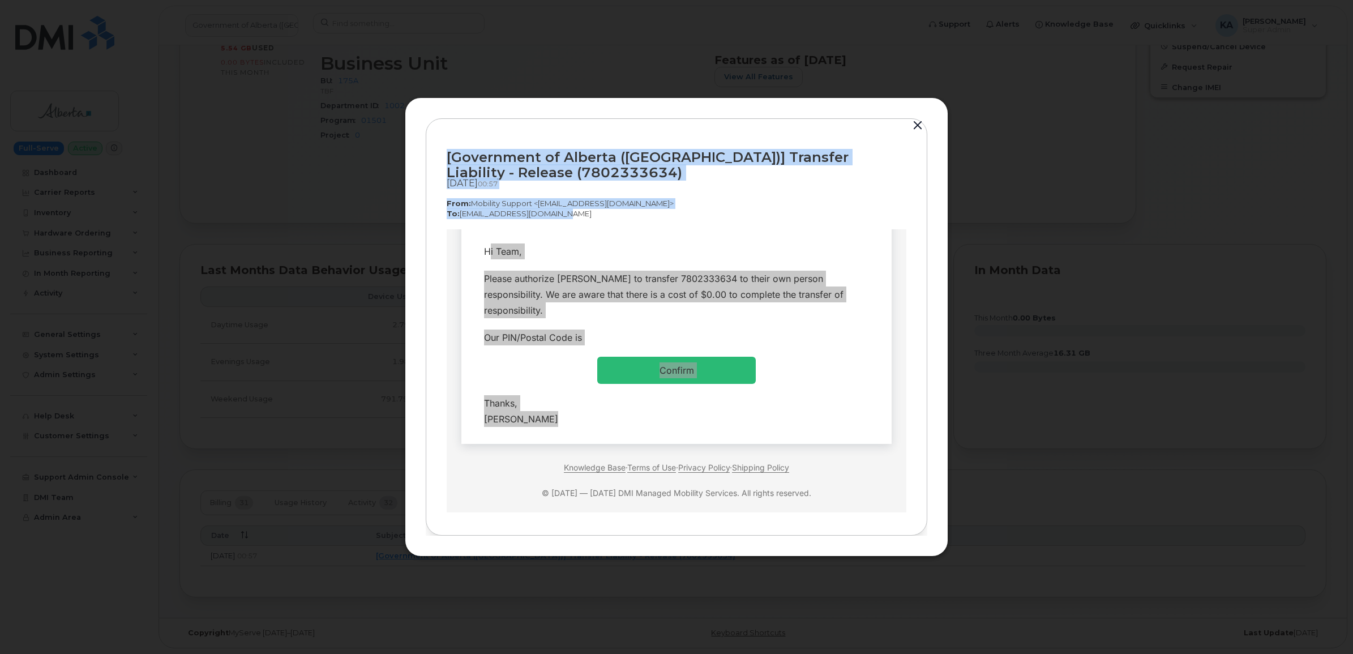
click at [918, 123] on button "button" at bounding box center [917, 126] width 17 height 16
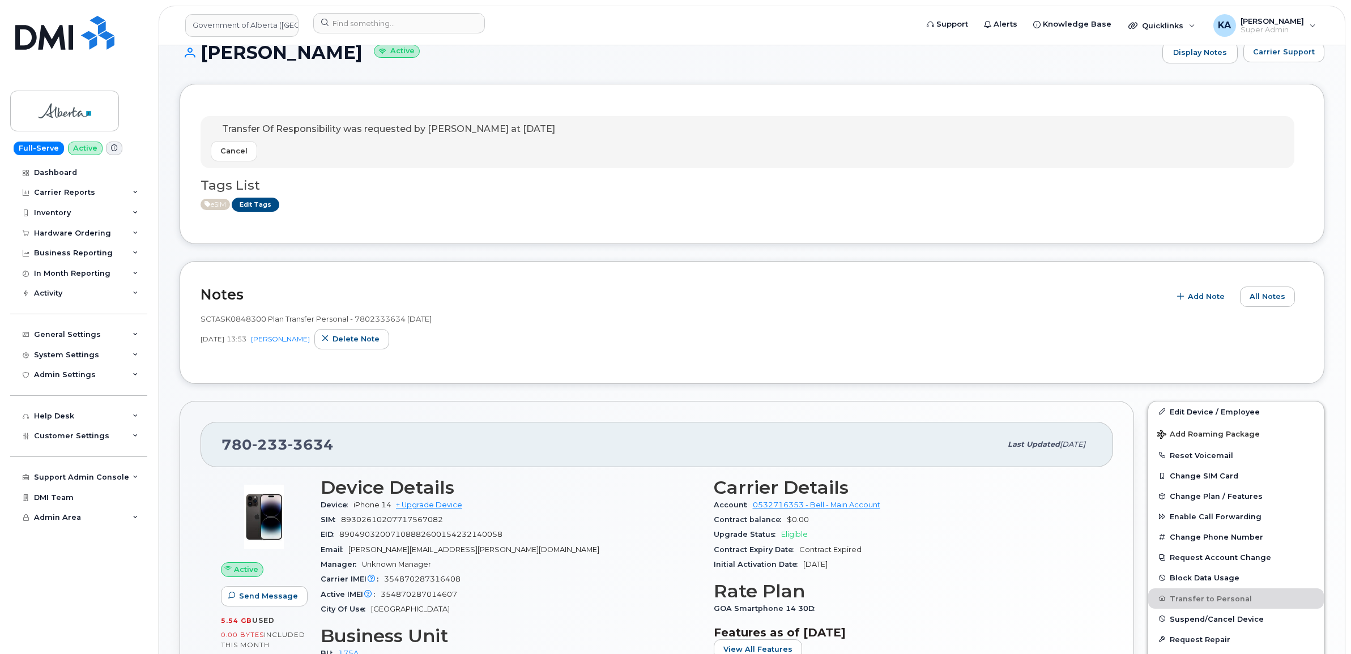
scroll to position [0, 0]
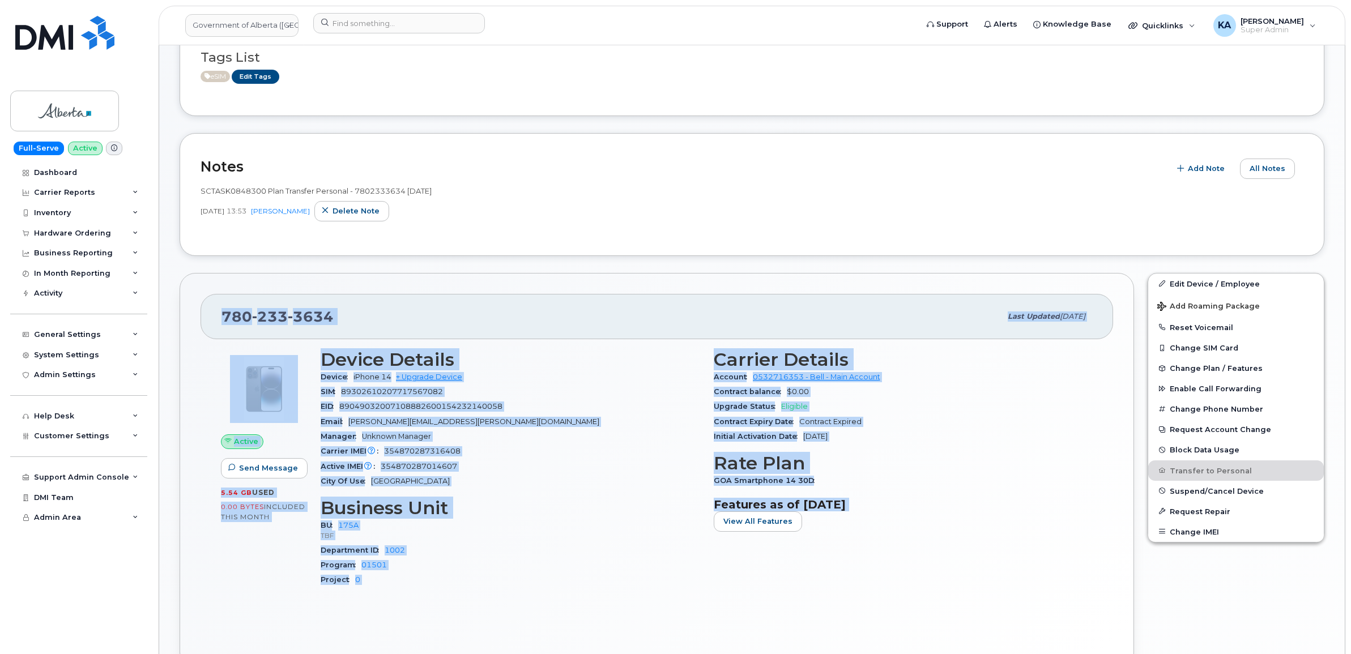
drag, startPoint x: 227, startPoint y: 468, endPoint x: 935, endPoint y: 641, distance: 729.1
click div "780 233 3634 Last updated Jul 25, 2025 Active Send Message 5.54 GB  used 0.00 B…"
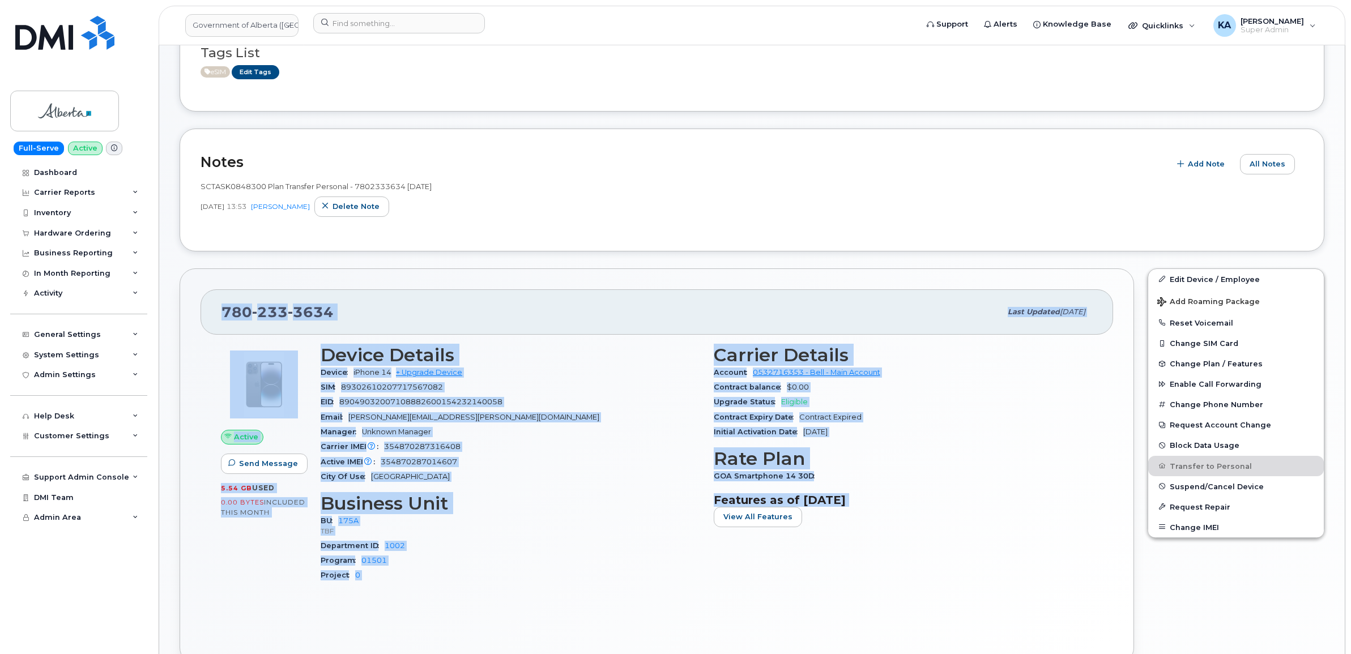
copy div "780 233 3634 Last updated Jul 25, 2025 Active Send Message 5.54 GB  used 0.00 B…"
click div "780 233 3634"
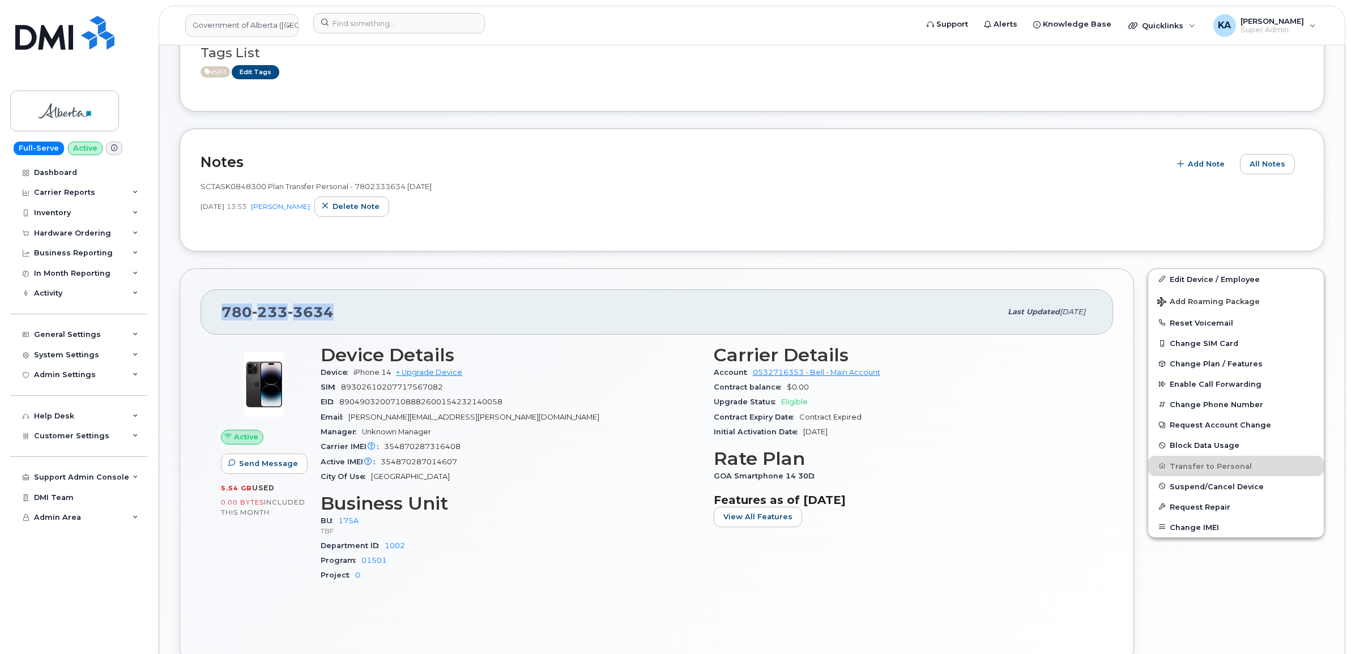
drag, startPoint x: 332, startPoint y: 313, endPoint x: 224, endPoint y: 318, distance: 108.9
click div "780 233 3634"
drag, startPoint x: 224, startPoint y: 318, endPoint x: 230, endPoint y: 317, distance: 6.9
copy span "780 233 3634"
click input
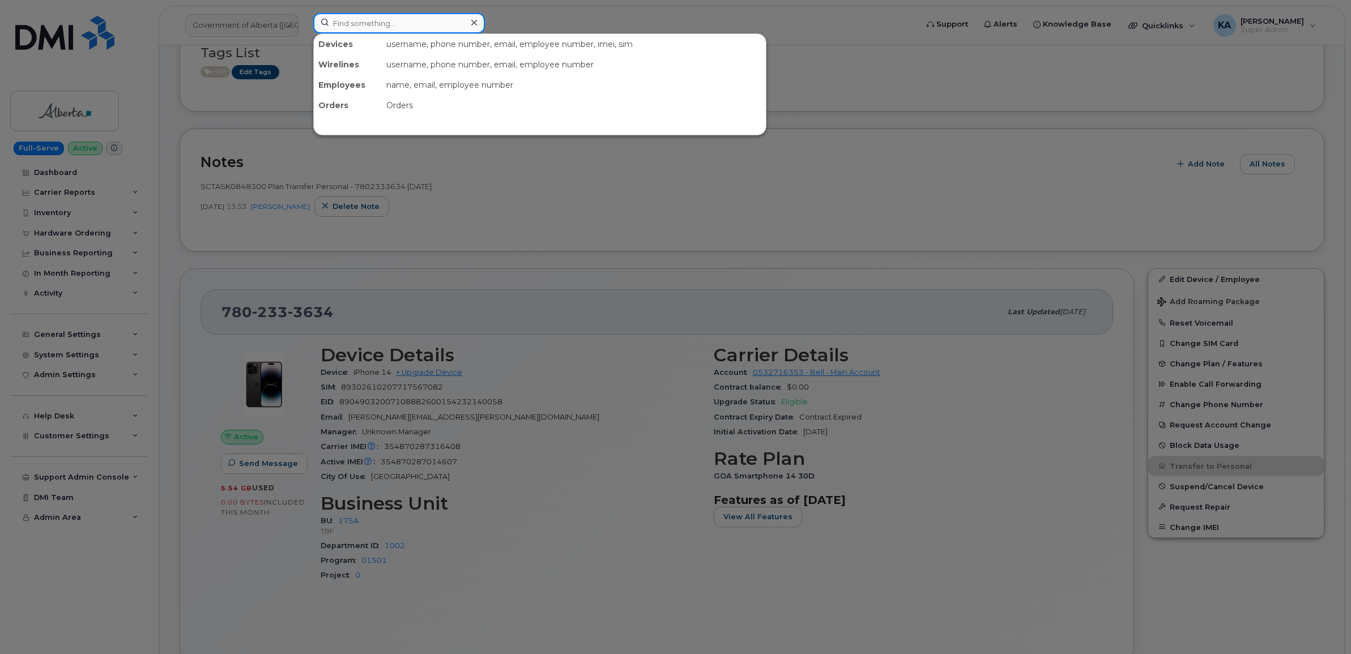
paste input "5064753259"
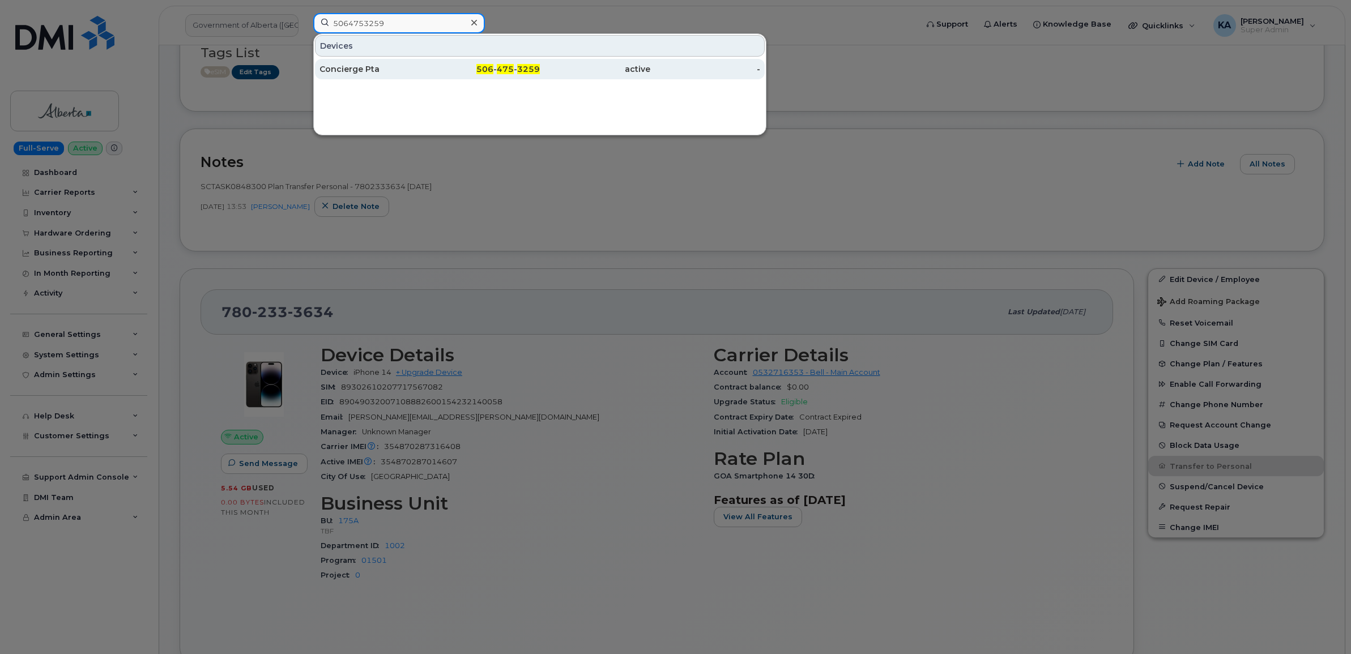
type input "5064753259"
click div "Concierge Pta"
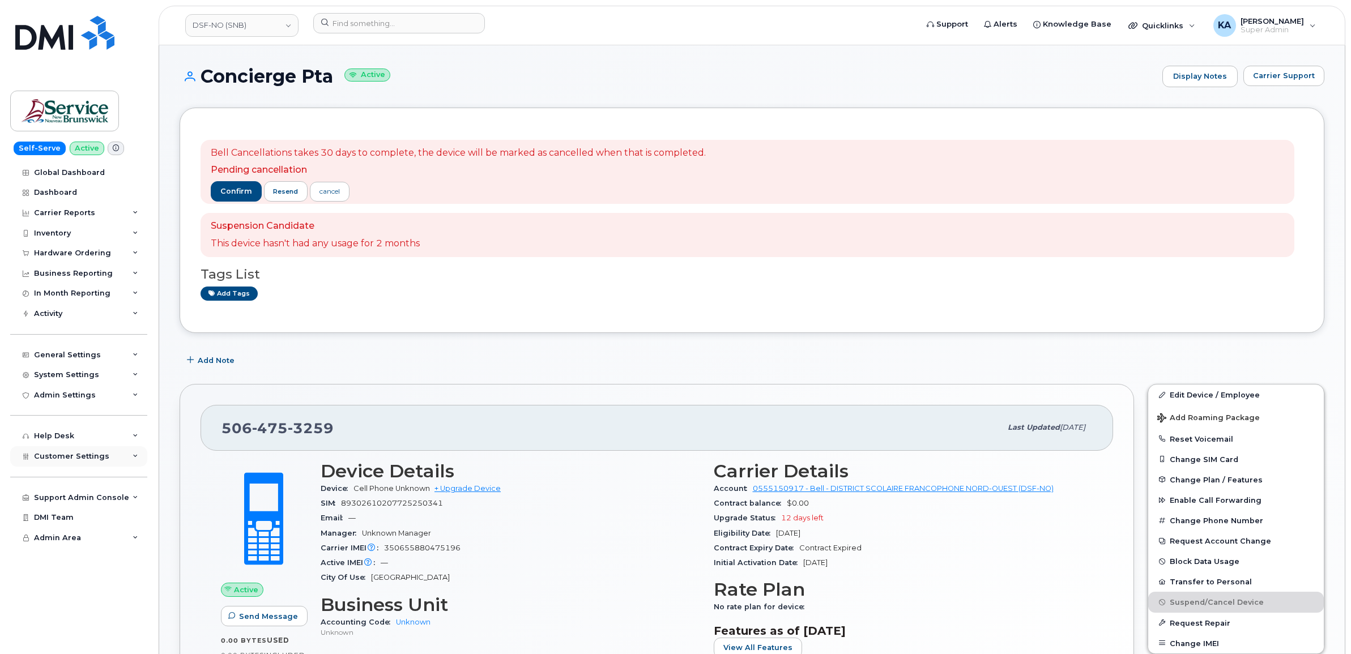
click at [57, 459] on span "Customer Settings" at bounding box center [71, 456] width 75 height 8
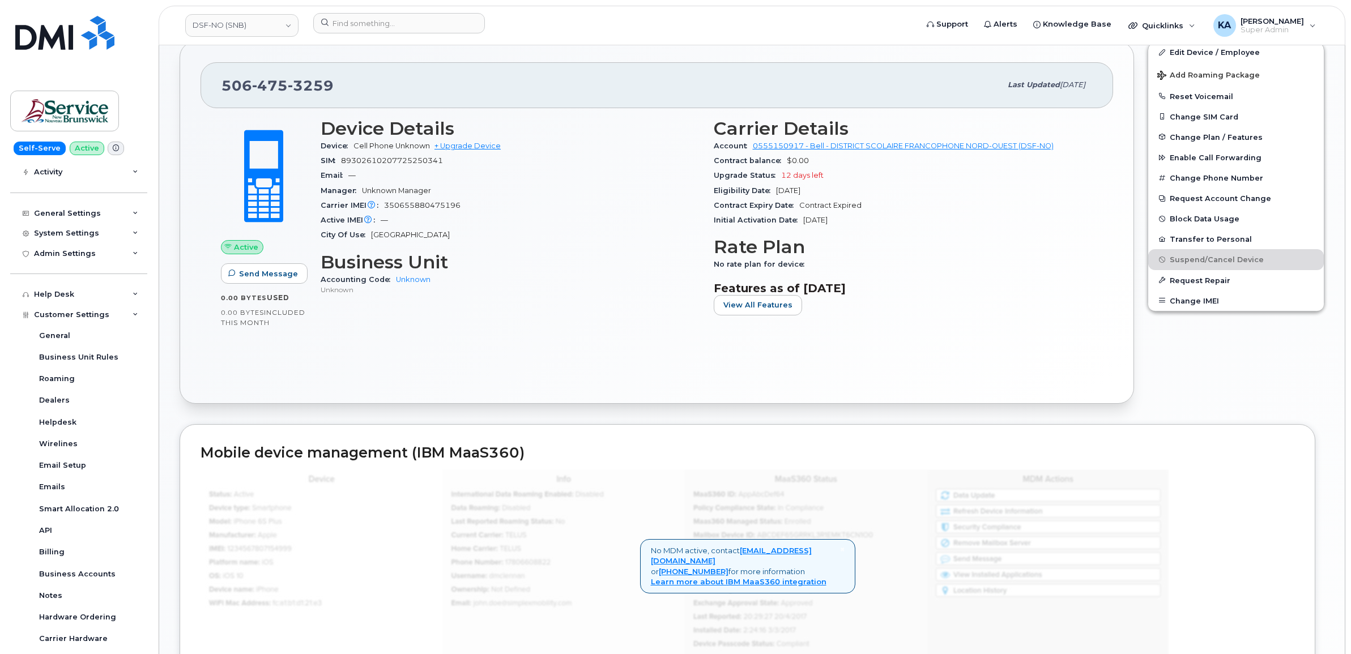
scroll to position [287, 0]
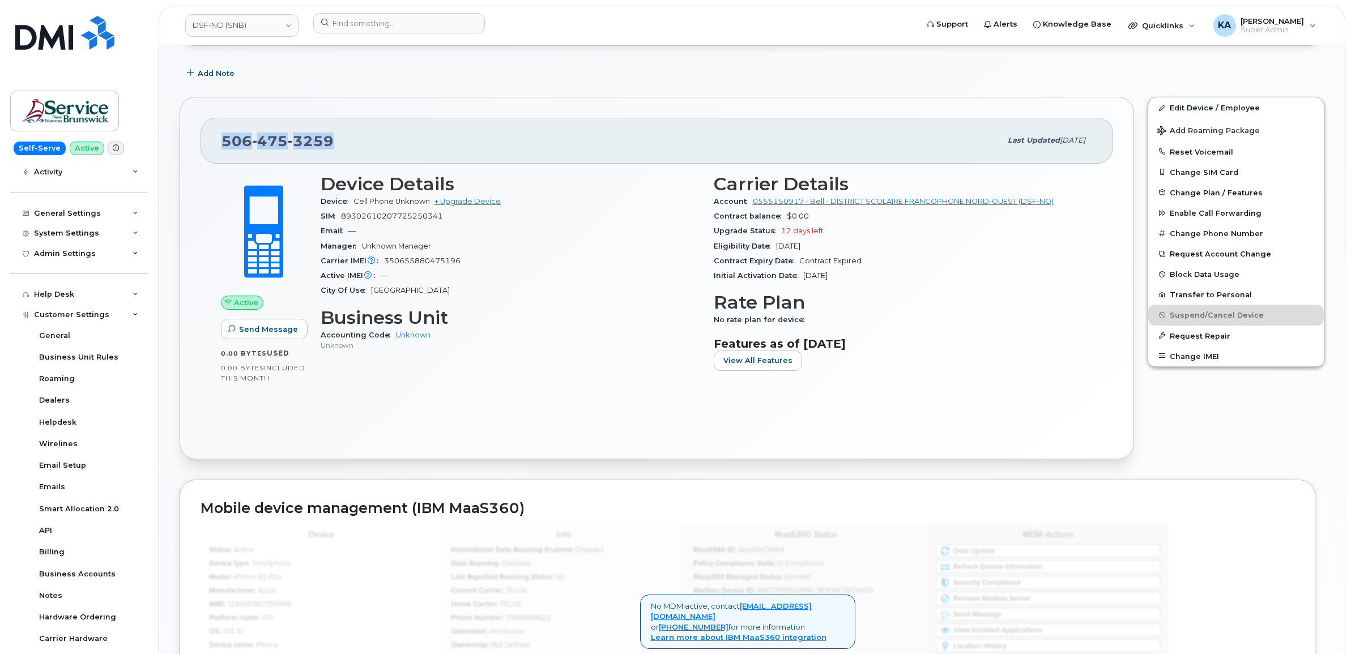
drag, startPoint x: 332, startPoint y: 140, endPoint x: 224, endPoint y: 142, distance: 108.2
click at [224, 142] on div "[PHONE_NUMBER]" at bounding box center [610, 141] width 779 height 24
drag, startPoint x: 224, startPoint y: 142, endPoint x: 232, endPoint y: 143, distance: 8.0
copy span "[PHONE_NUMBER]"
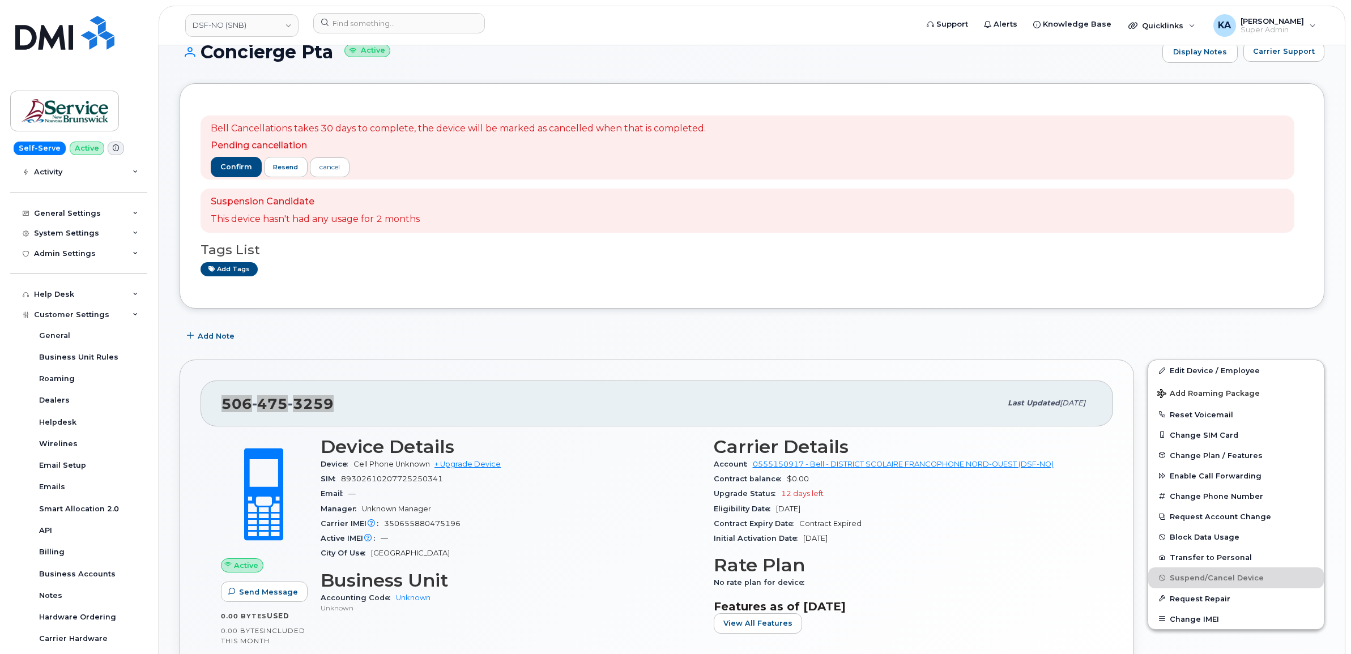
scroll to position [4, 0]
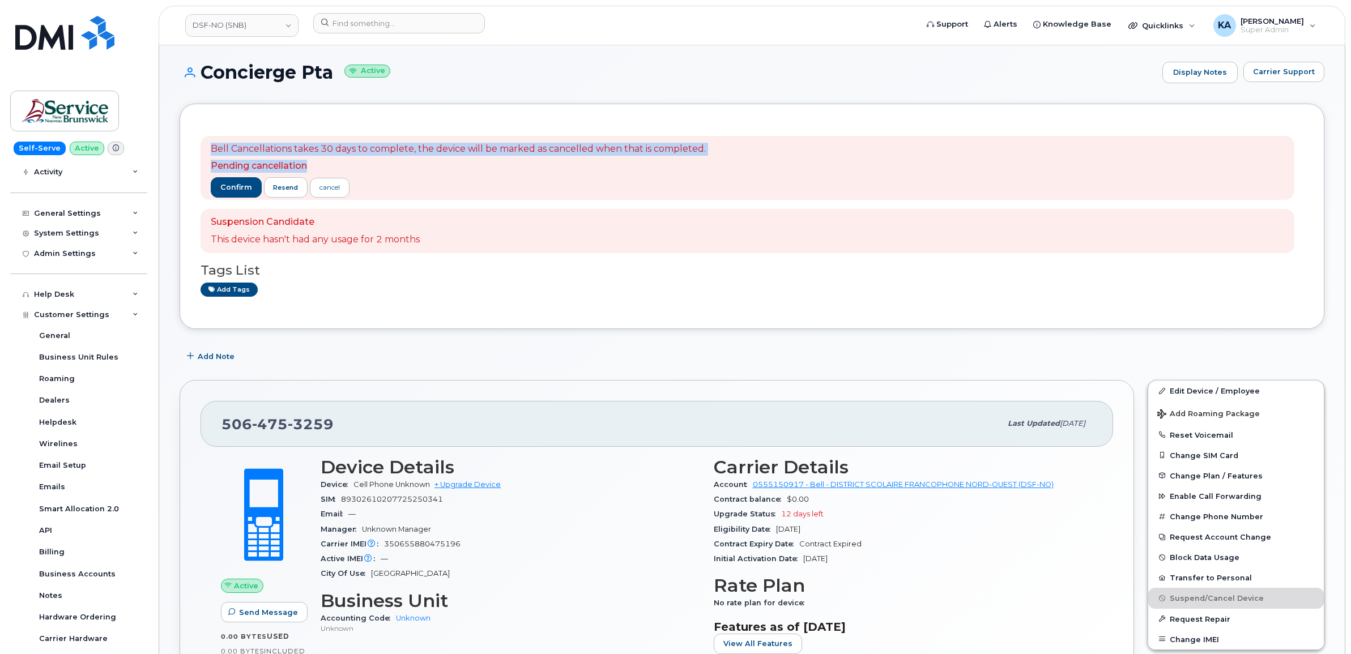
drag, startPoint x: 208, startPoint y: 148, endPoint x: 340, endPoint y: 159, distance: 132.4
click at [340, 159] on div "Bell Cancellations takes 30 days to complete, the device will be marked as canc…" at bounding box center [746, 168] width 1093 height 65
drag, startPoint x: 340, startPoint y: 159, endPoint x: 328, endPoint y: 151, distance: 14.6
copy span "Bell Cancellations takes 30 days to complete, the device will be marked as canc…"
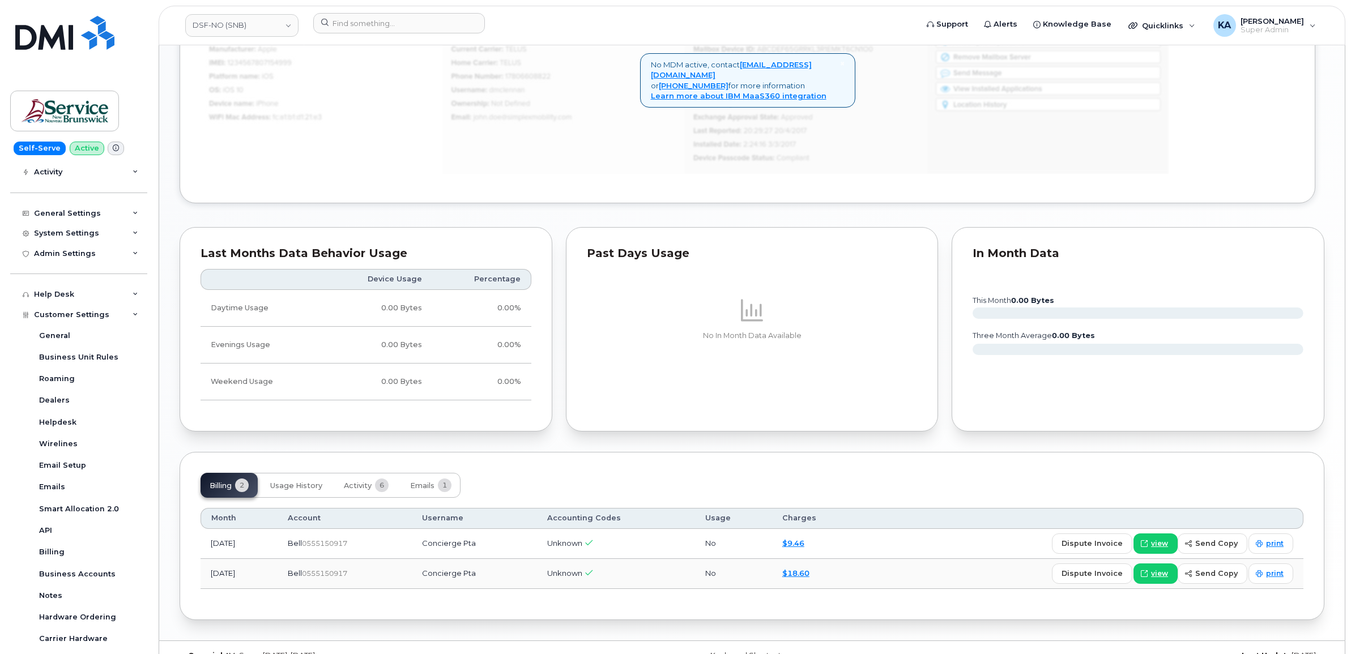
scroll to position [853, 0]
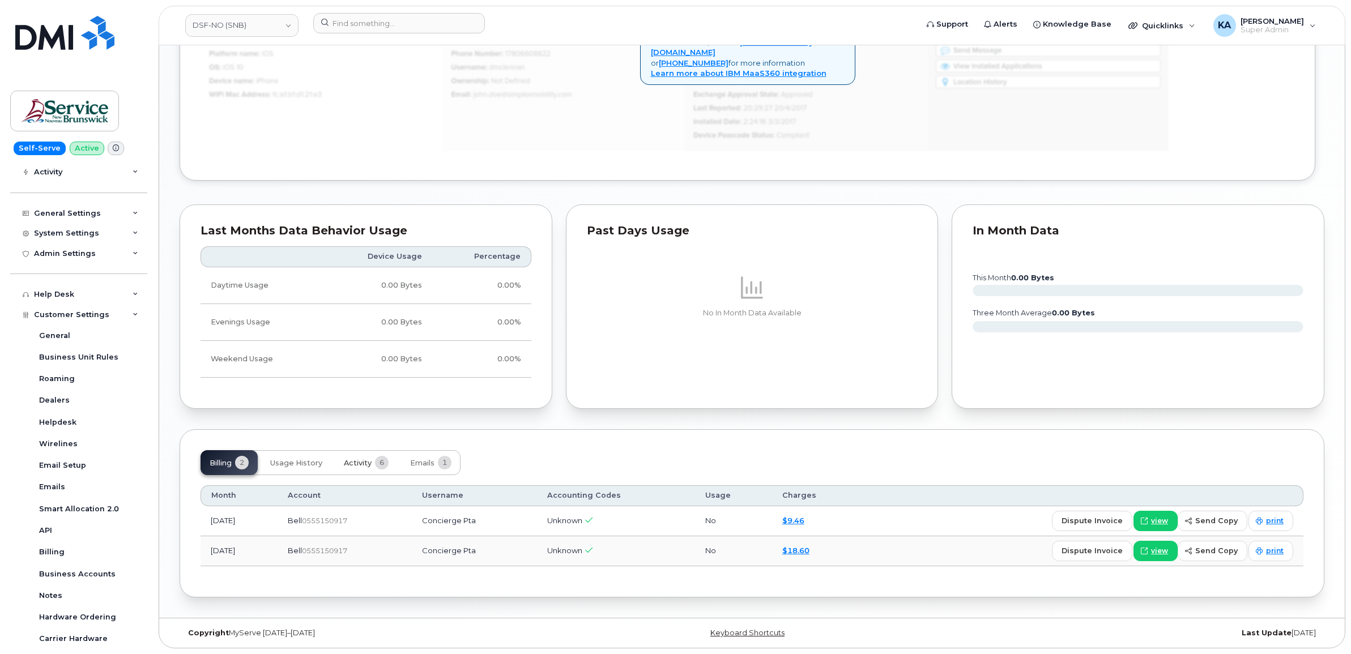
click at [358, 460] on span "Activity" at bounding box center [358, 463] width 28 height 9
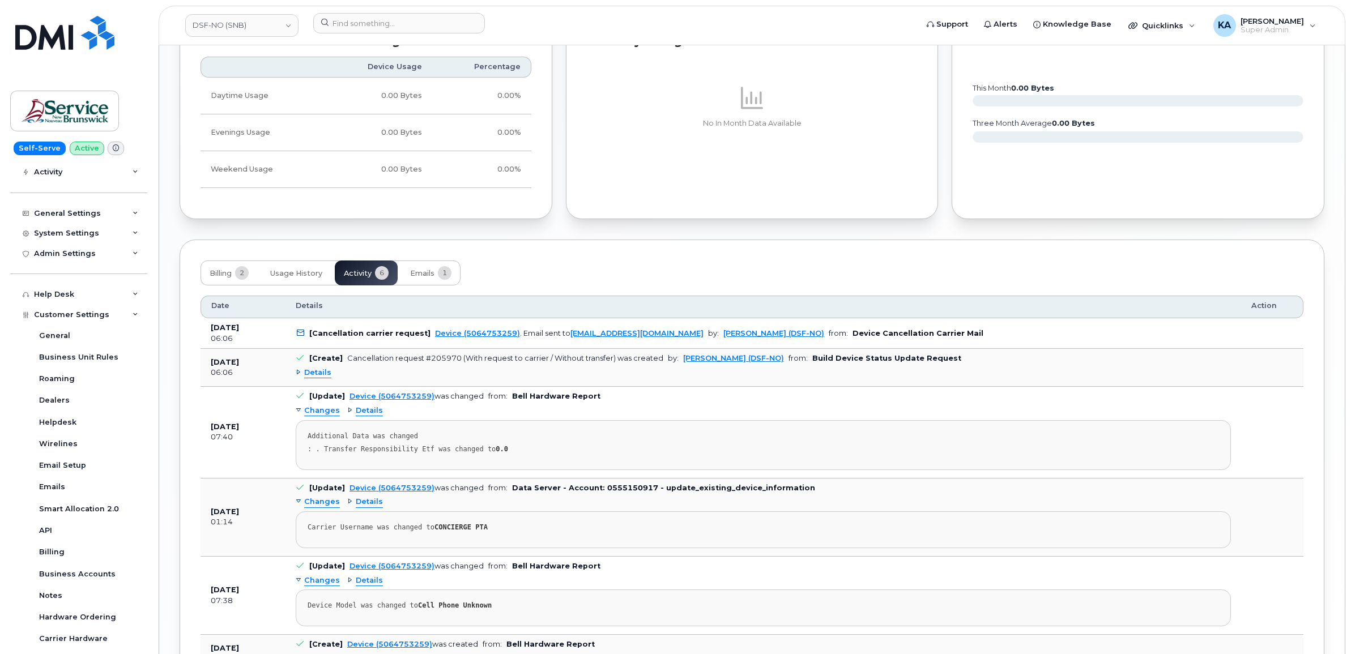
scroll to position [1066, 0]
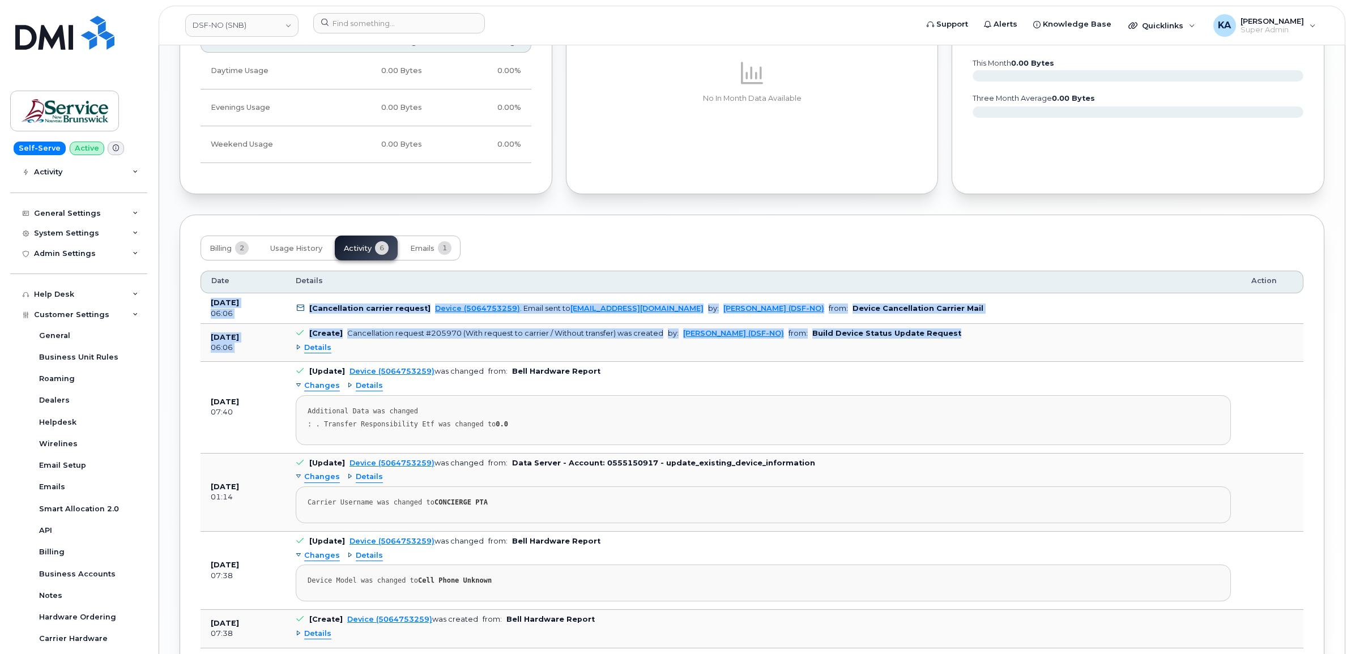
drag, startPoint x: 207, startPoint y: 303, endPoint x: 966, endPoint y: 335, distance: 759.5
click at [966, 335] on tbody "[DATE] 06:06 [Cancellation carrier request] Device (5064753259) . Email sent to…" at bounding box center [751, 470] width 1103 height 354
drag, startPoint x: 966, startPoint y: 335, endPoint x: 892, endPoint y: 334, distance: 73.6
copy tbody "[DATE] 06:06 [Cancellation carrier request] Device (5064753259) . Email sent to…"
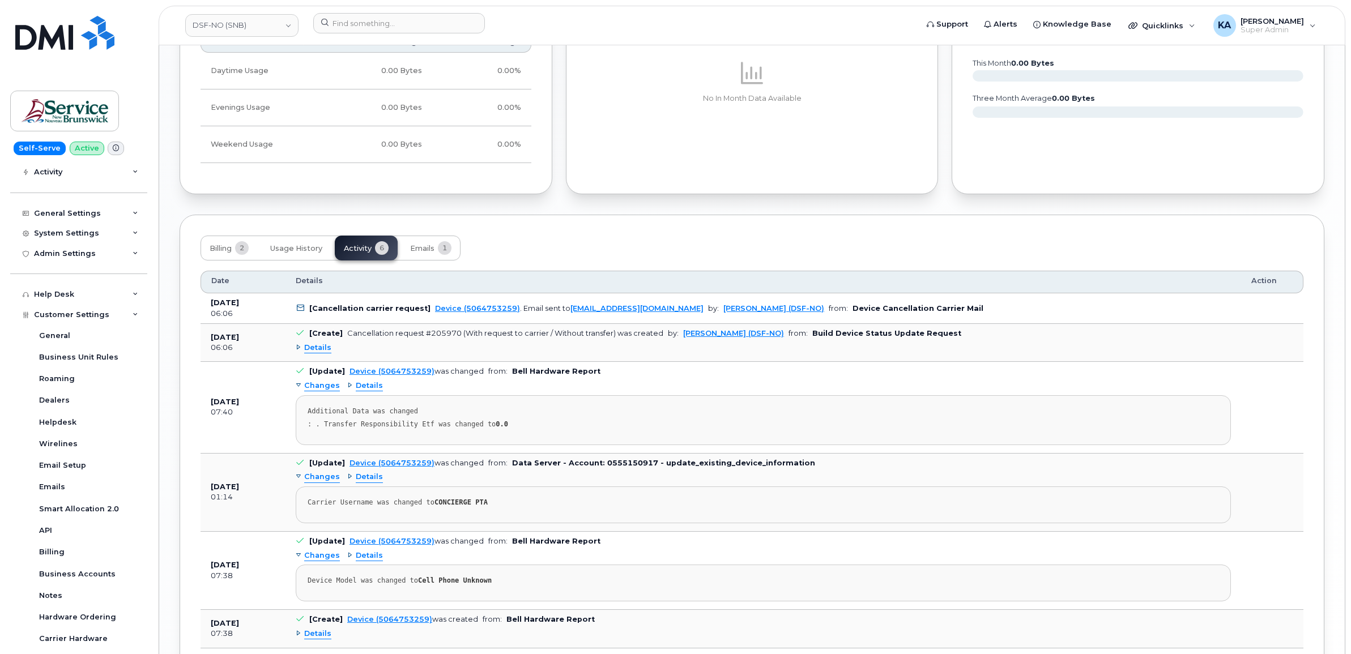
click at [720, 516] on pre "Carrier Username was changed to CONCIERGE PTA" at bounding box center [763, 504] width 935 height 37
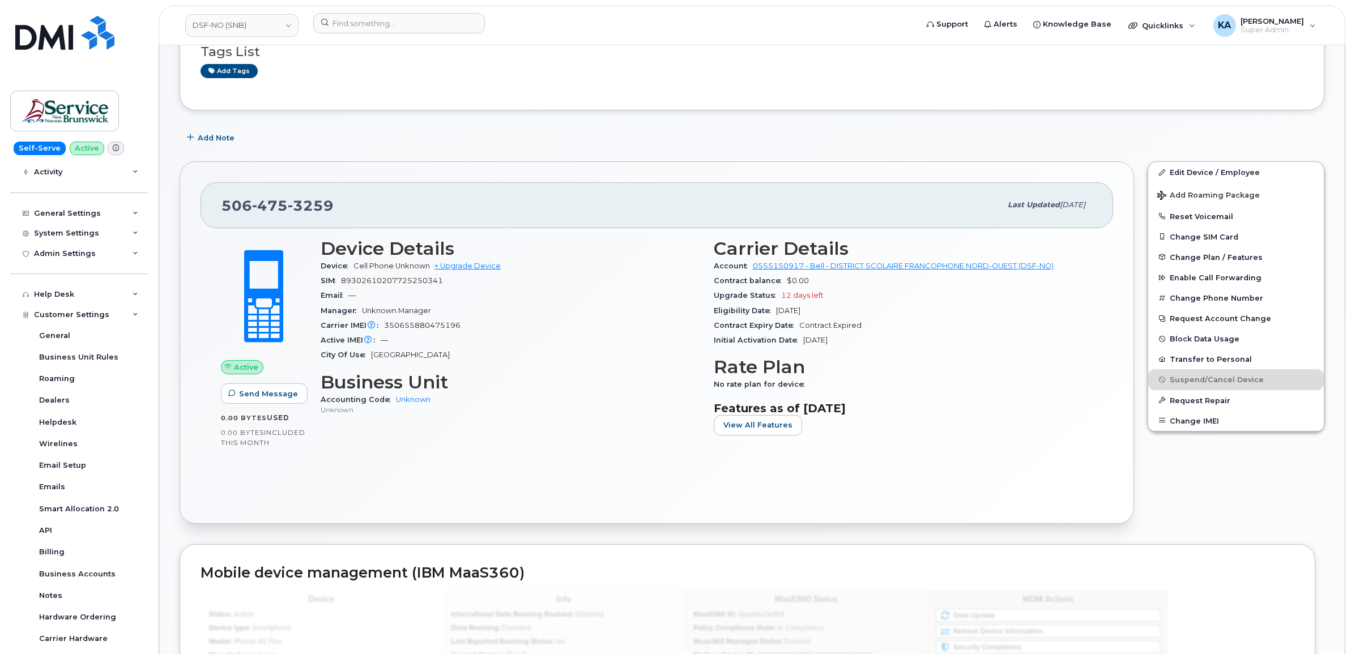
scroll to position [216, 0]
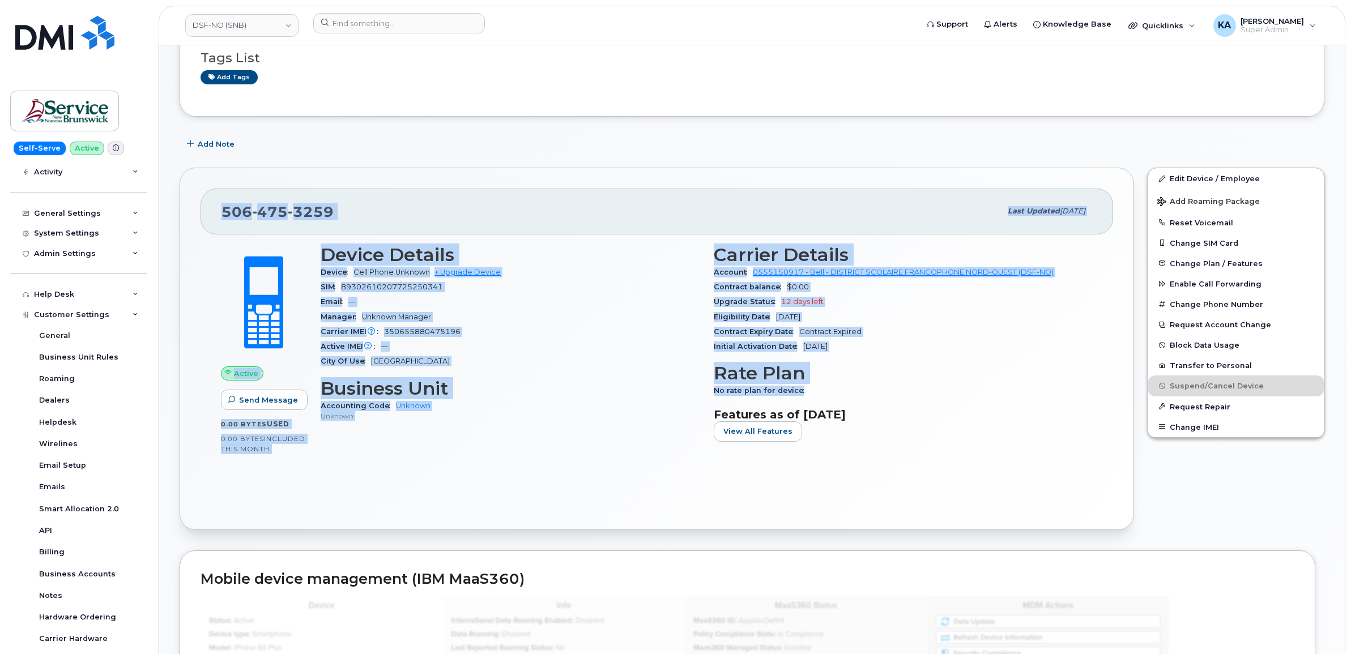
drag, startPoint x: 217, startPoint y: 211, endPoint x: 826, endPoint y: 388, distance: 634.0
click at [826, 388] on div "506 475 3259 Last updated Jul 31, 2025 Active Send Message 0.00 Bytes  used 0.0…" at bounding box center [657, 349] width 954 height 362
drag, startPoint x: 826, startPoint y: 388, endPoint x: 771, endPoint y: 335, distance: 76.1
copy div "506 475 3259 Last updated Jul 31, 2025 Active Send Message 0.00 Bytes  used 0.0…"
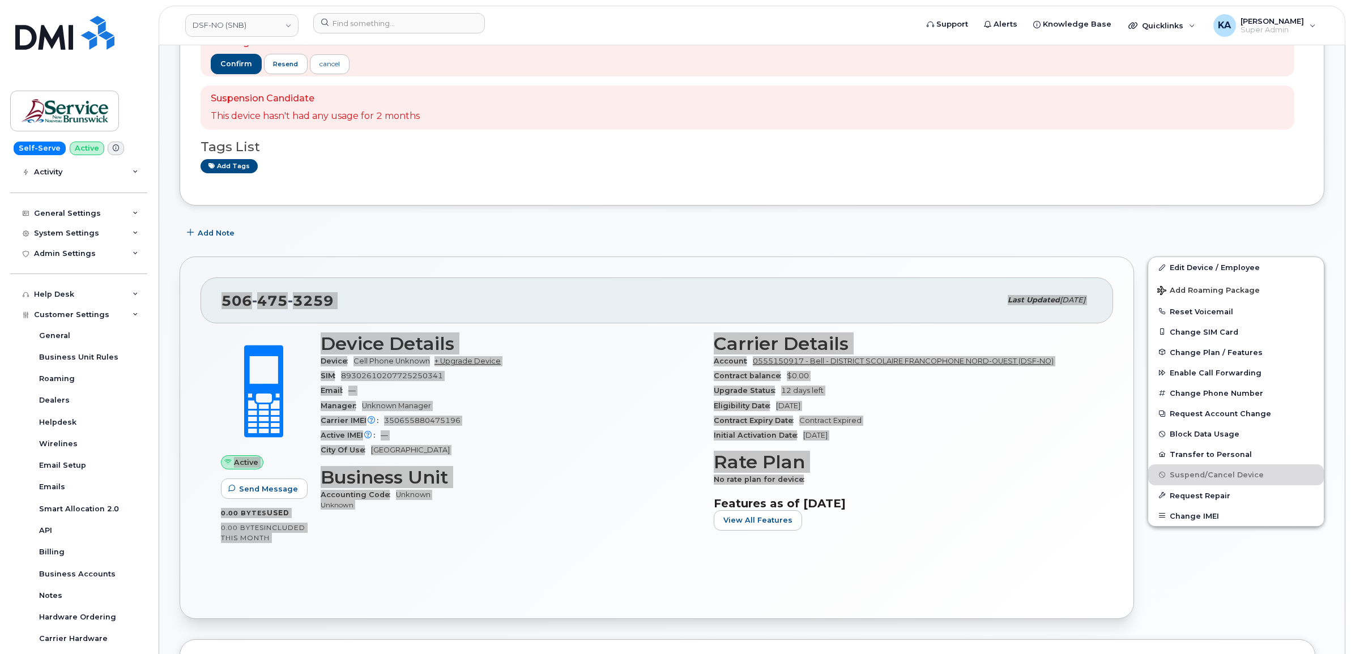
scroll to position [0, 0]
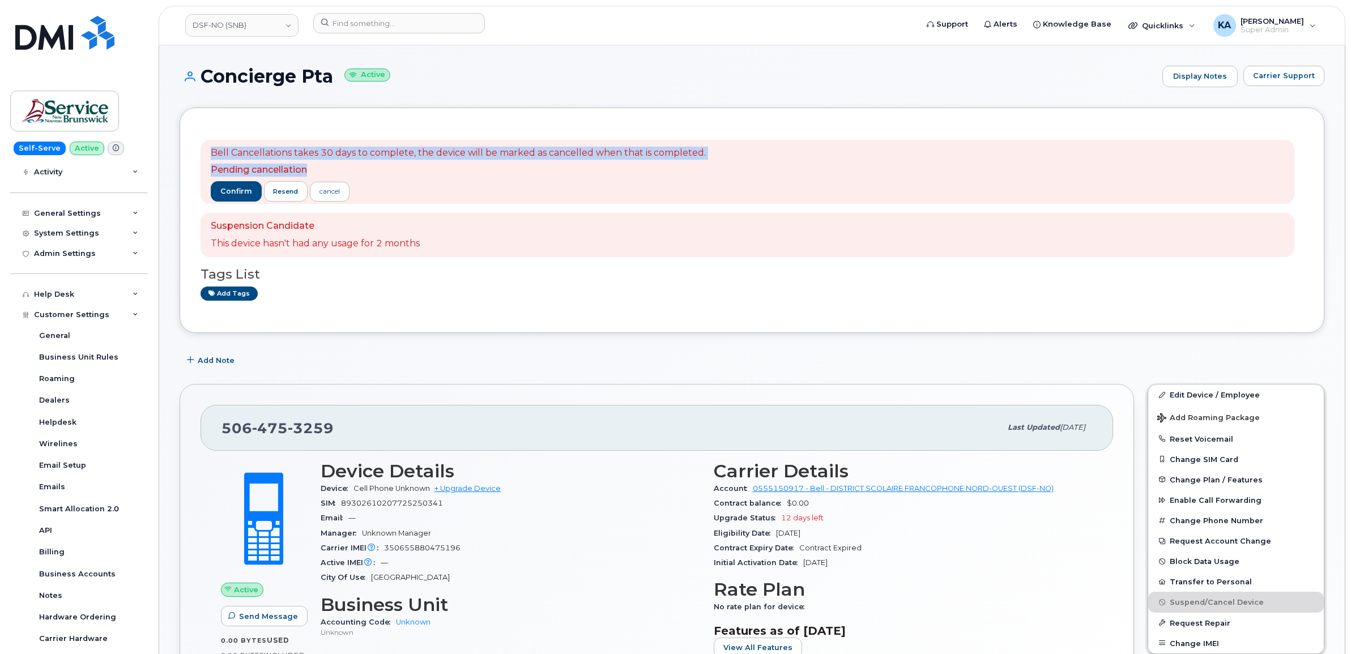
drag, startPoint x: 210, startPoint y: 151, endPoint x: 312, endPoint y: 165, distance: 103.5
click at [312, 165] on div "Bell Cancellations takes 30 days to complete, the device will be marked as canc…" at bounding box center [746, 172] width 1093 height 65
drag, startPoint x: 312, startPoint y: 165, endPoint x: 282, endPoint y: 150, distance: 33.7
copy span "Bell Cancellations takes 30 days to complete, the device will be marked as canc…"
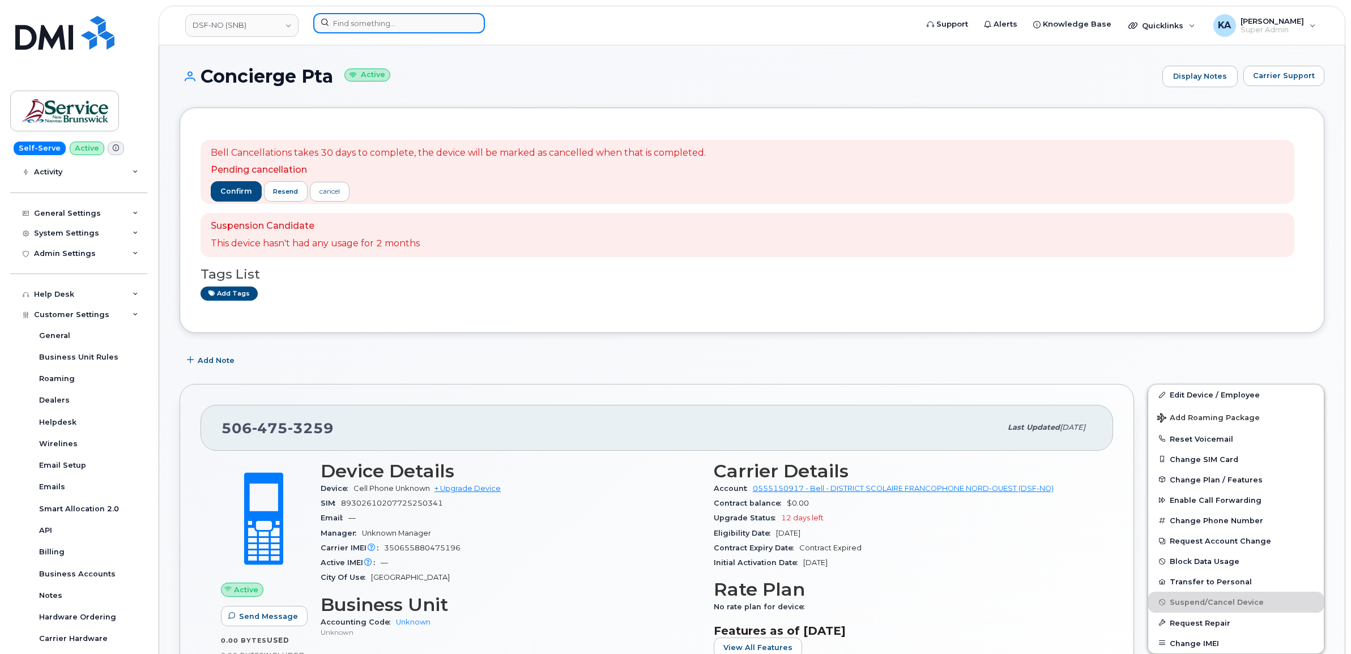
click at [392, 21] on input at bounding box center [399, 23] width 172 height 20
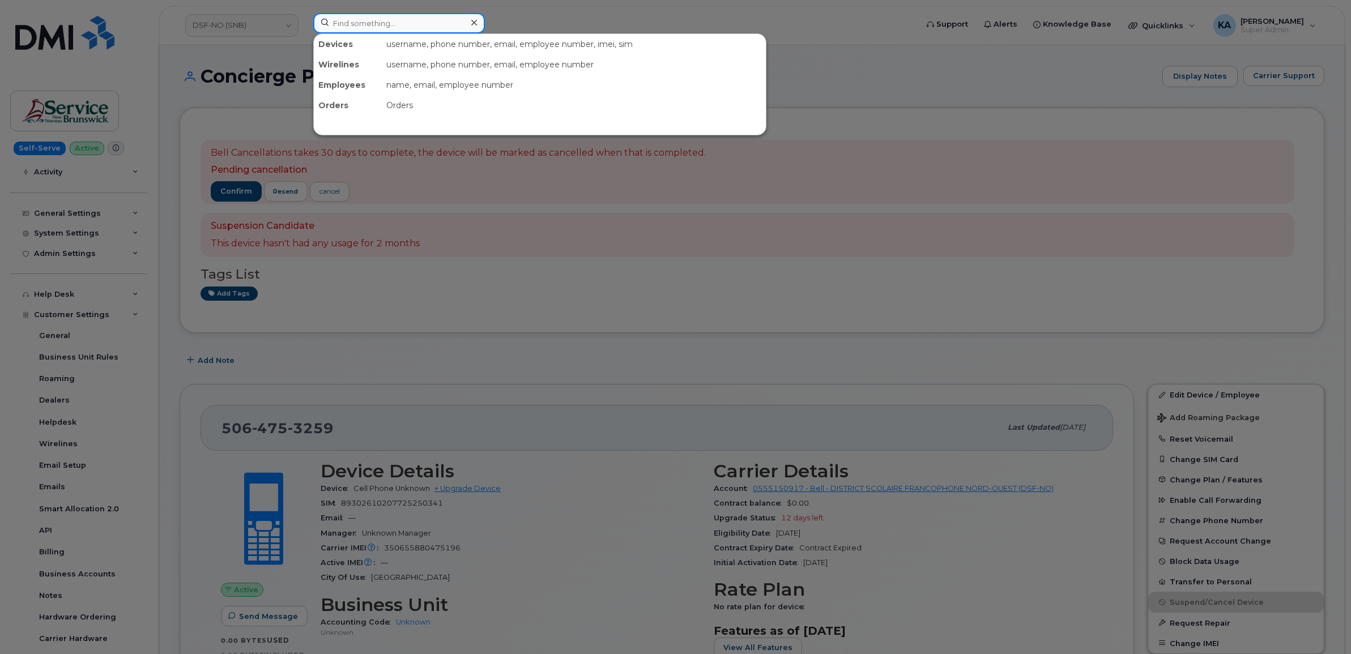
paste input "5063132254"
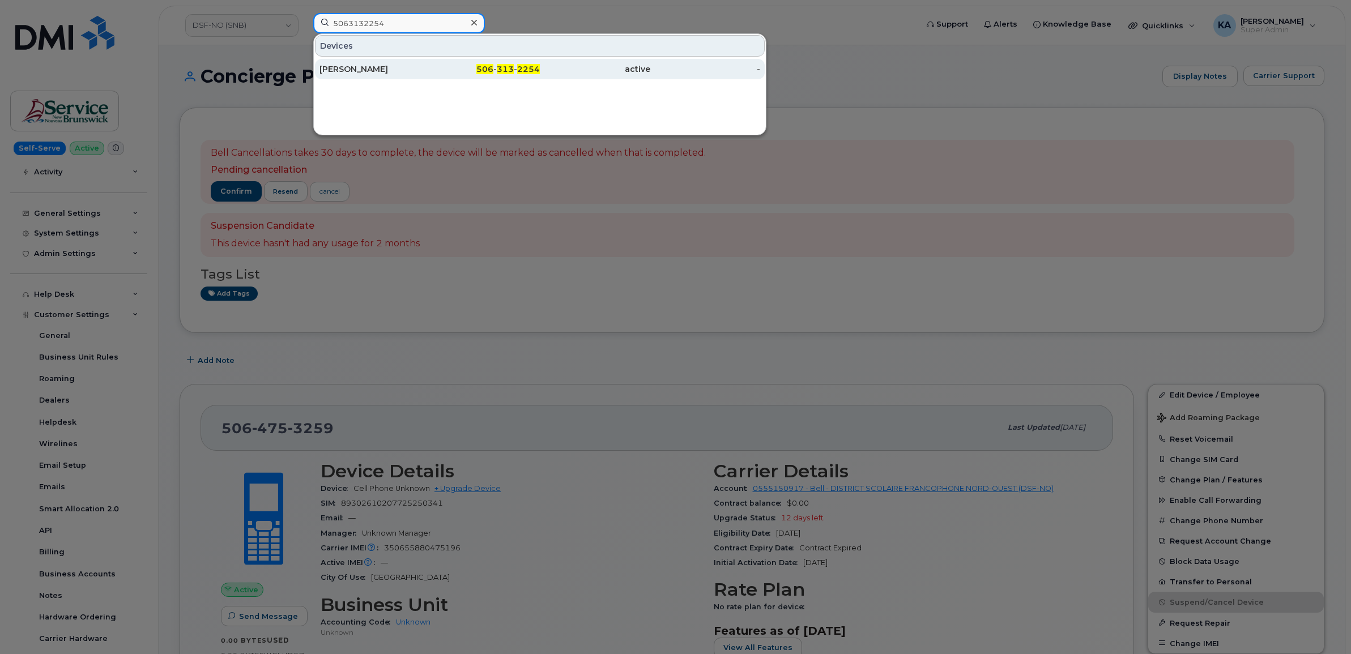
type input "5063132254"
click at [357, 66] on div "Aaron W Aters" at bounding box center [374, 68] width 110 height 11
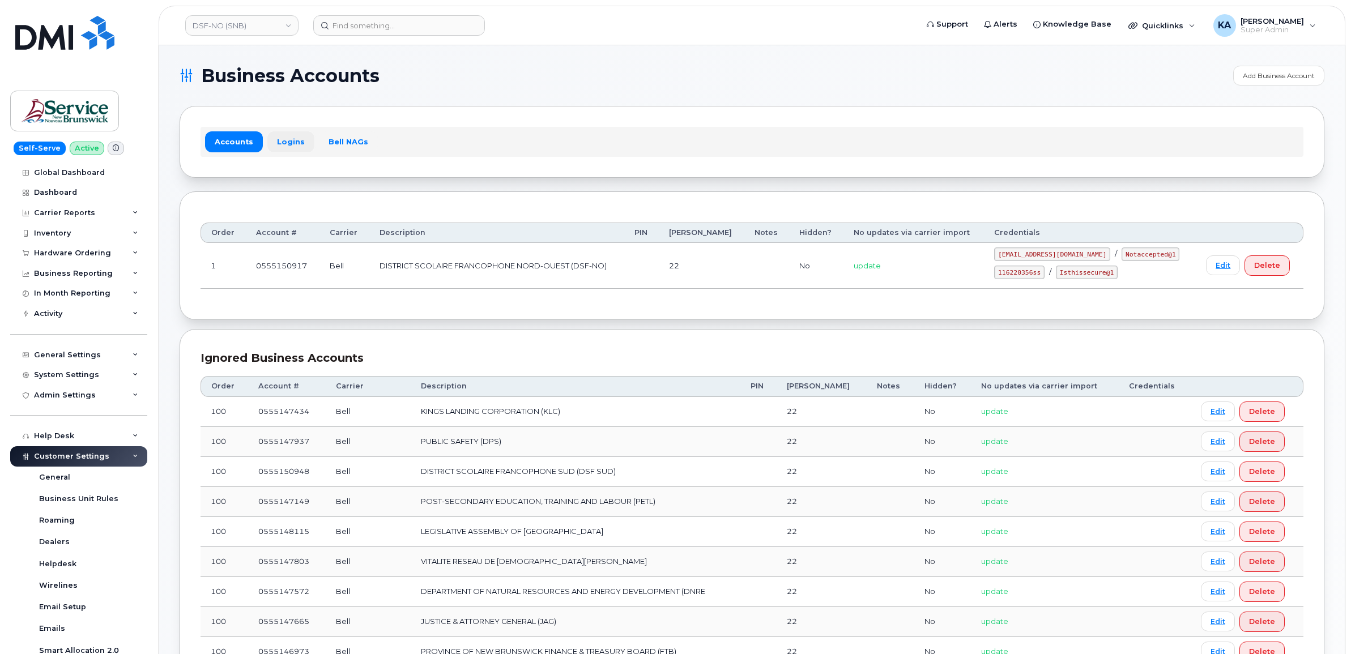
click at [290, 143] on link "Logins" at bounding box center [290, 141] width 47 height 20
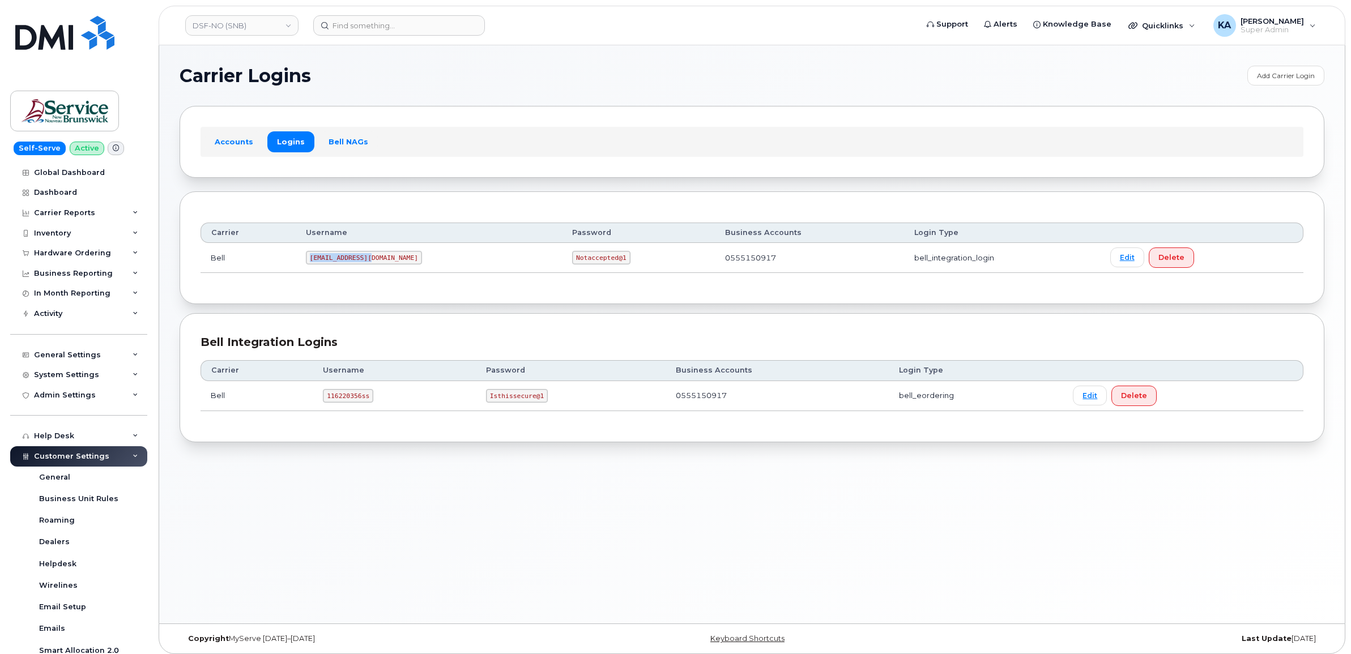
drag, startPoint x: 314, startPoint y: 259, endPoint x: 377, endPoint y: 263, distance: 62.5
click at [377, 263] on code "[EMAIL_ADDRESS][DOMAIN_NAME]" at bounding box center [364, 258] width 116 height 14
drag, startPoint x: 377, startPoint y: 263, endPoint x: 369, endPoint y: 259, distance: 8.9
copy code "[EMAIL_ADDRESS][DOMAIN_NAME]"
drag, startPoint x: 503, startPoint y: 261, endPoint x: 562, endPoint y: 261, distance: 58.9
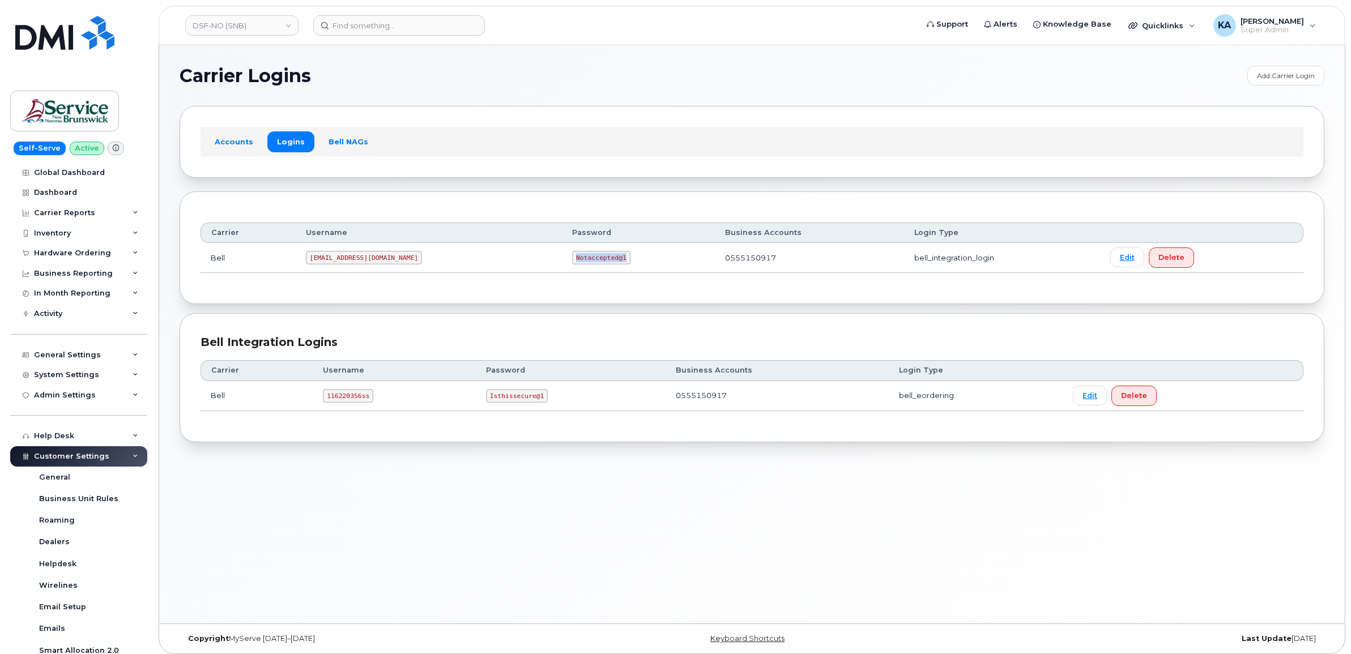
click at [562, 261] on td "Notaccepted@1" at bounding box center [638, 258] width 153 height 30
drag, startPoint x: 561, startPoint y: 261, endPoint x: 545, endPoint y: 261, distance: 16.4
copy code "Notaccepted@1"
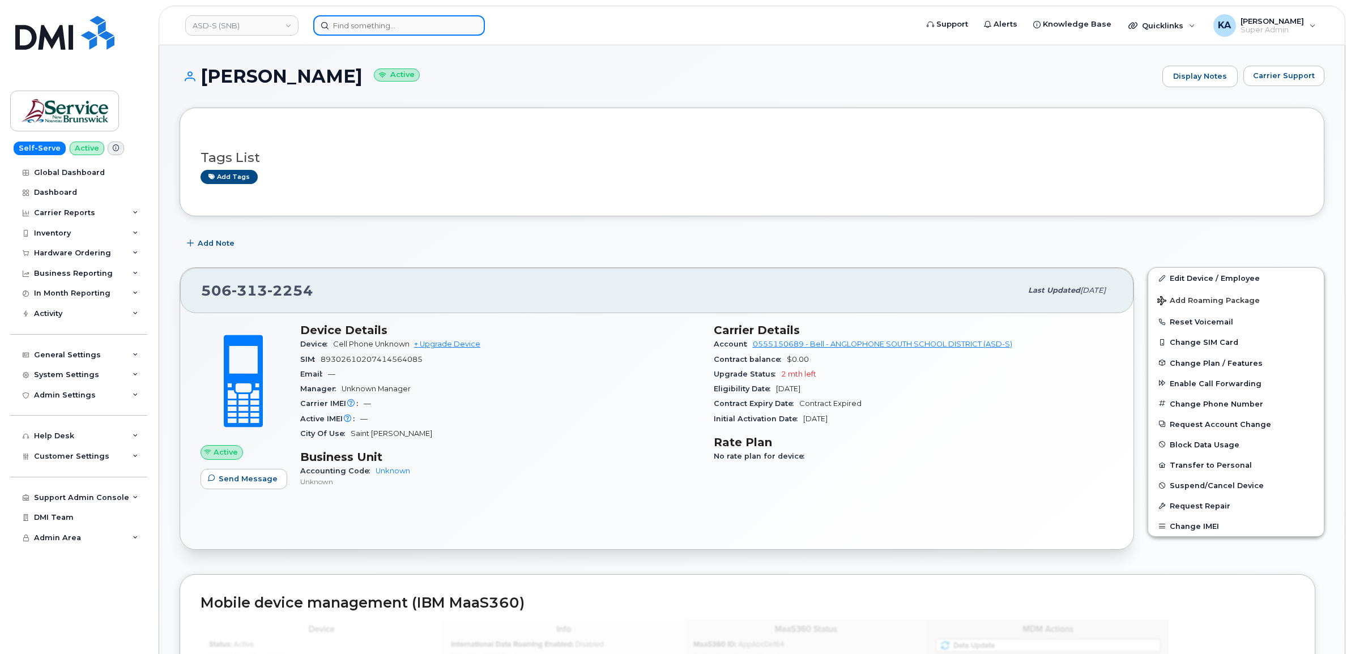
click at [372, 25] on input at bounding box center [399, 25] width 172 height 20
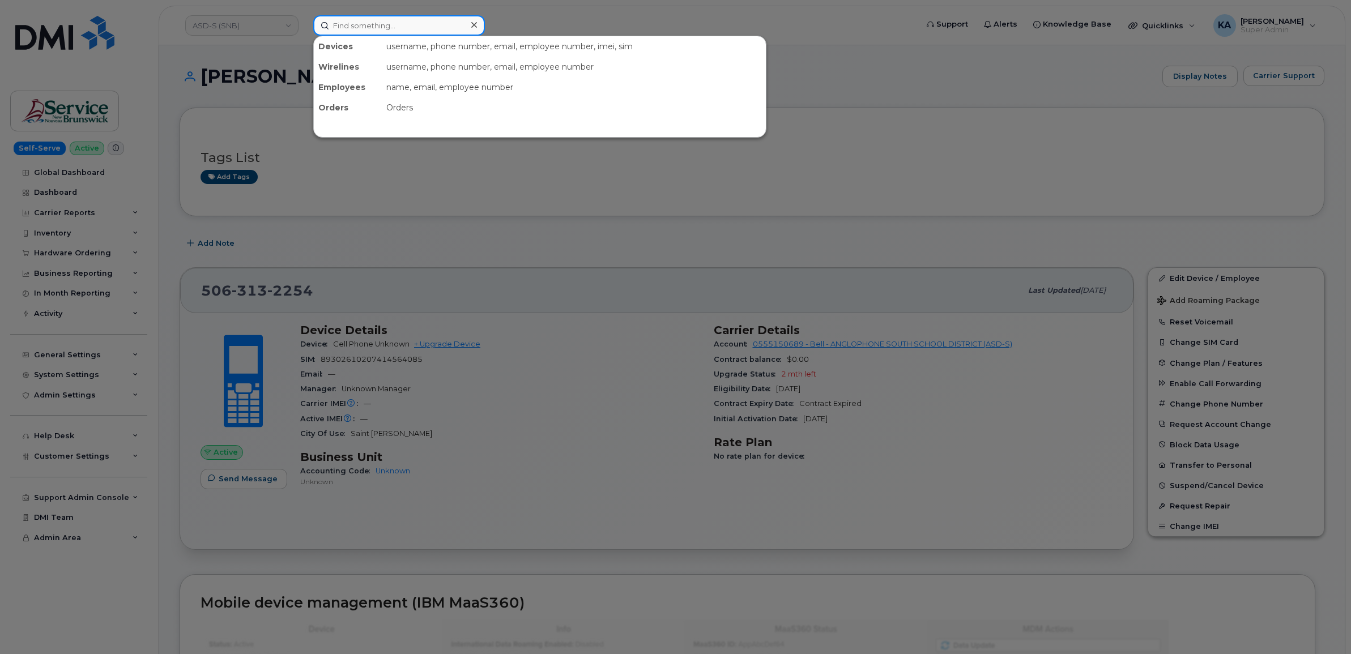
paste input "5063132254"
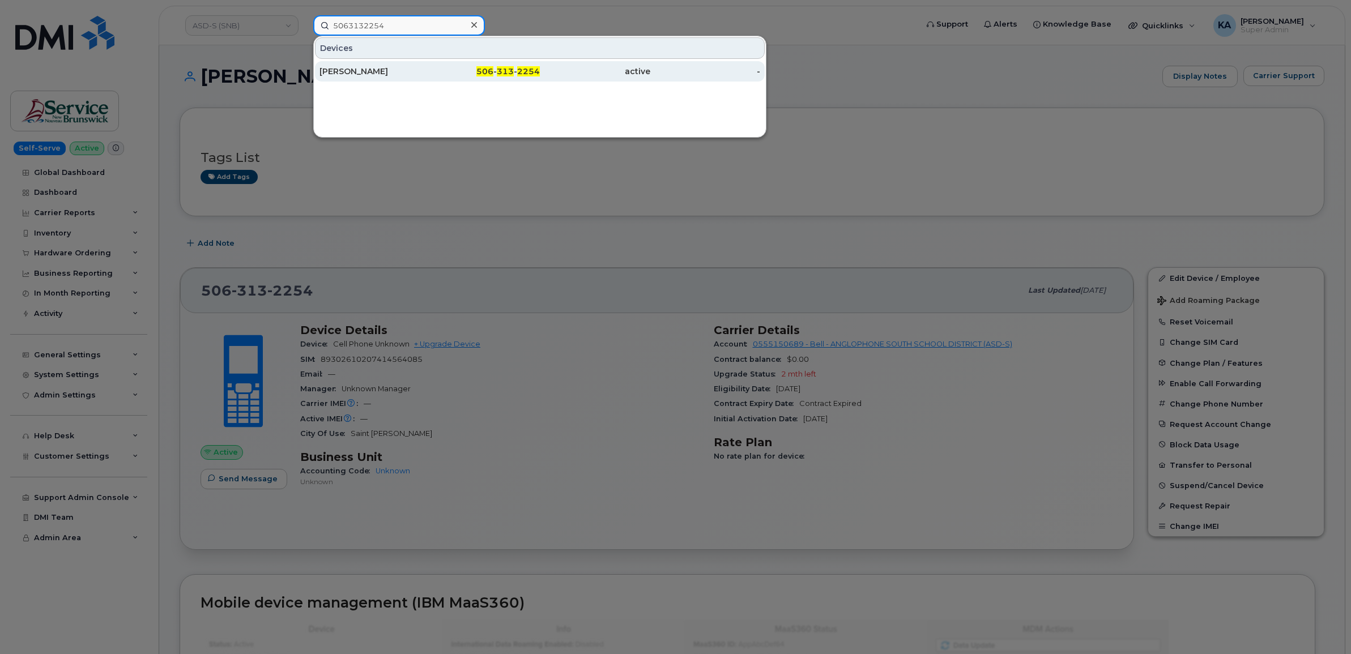
type input "5063132254"
click at [349, 69] on div "Aaron W Aters" at bounding box center [374, 71] width 110 height 11
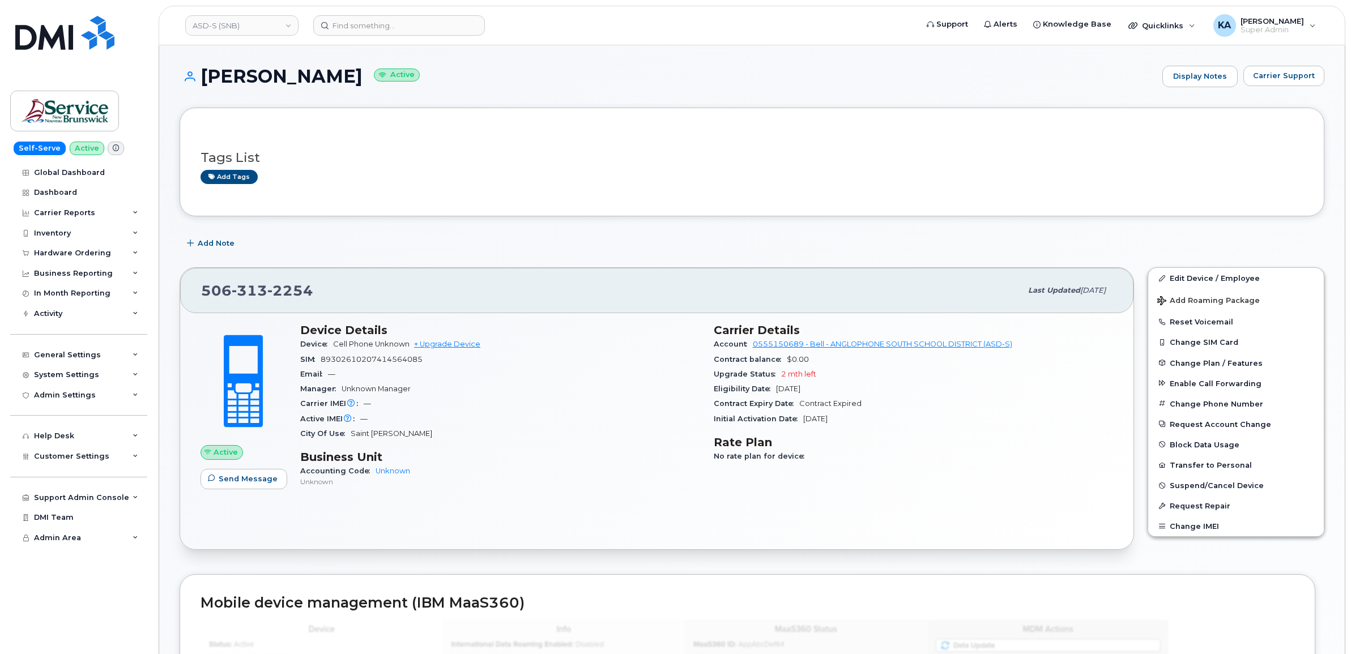
drag, startPoint x: 199, startPoint y: 289, endPoint x: 860, endPoint y: 425, distance: 674.7
click at [860, 425] on div "506 313 2254 Last updated Sep 11, 2025 Active Send Message Device Details Devic…" at bounding box center [657, 408] width 954 height 283
drag, startPoint x: 860, startPoint y: 425, endPoint x: 764, endPoint y: 391, distance: 101.0
copy div "506 313 2254 Last updated Sep 11, 2025 Active Send Message Device Details Devic…"
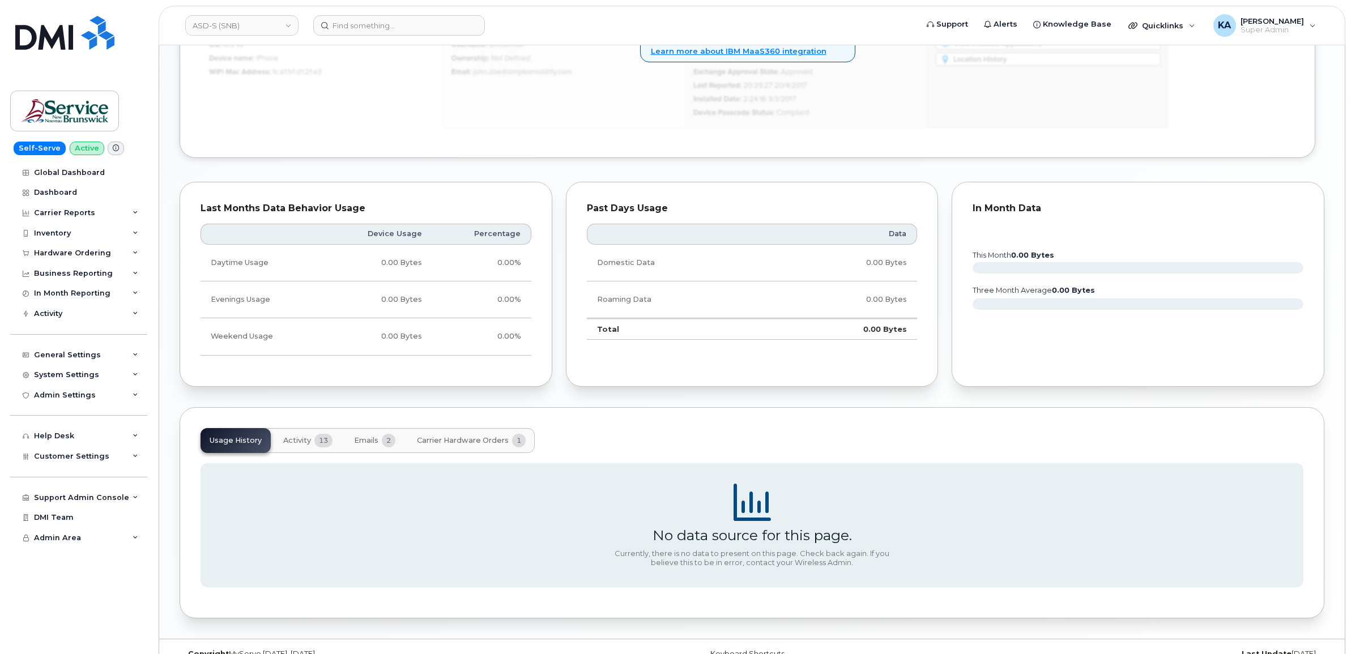
scroll to position [705, 0]
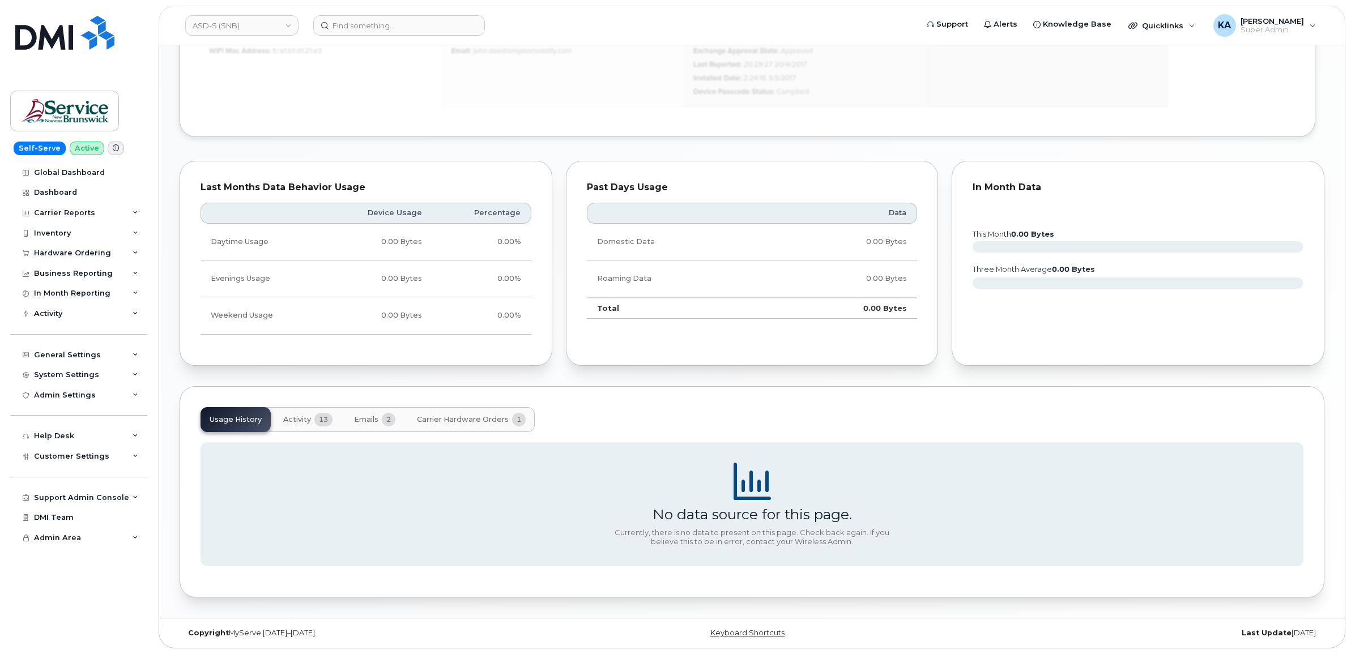
click at [306, 416] on span "Activity" at bounding box center [297, 419] width 28 height 9
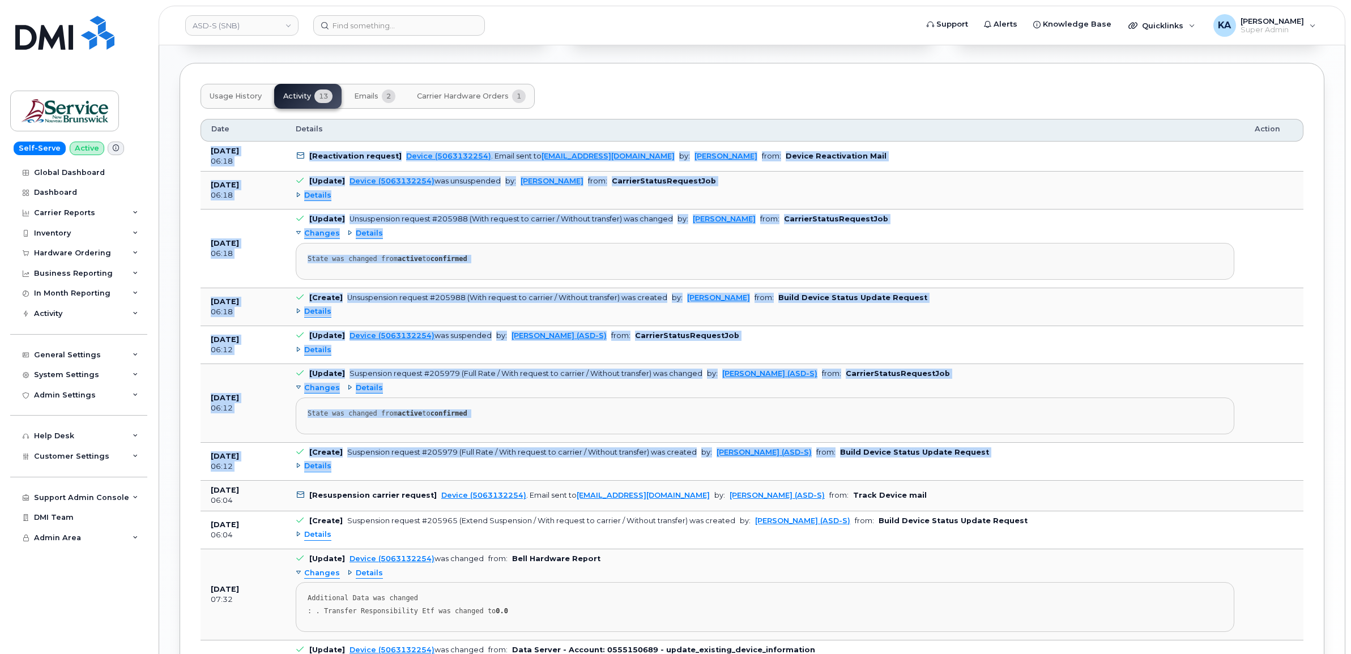
scroll to position [1059, 0]
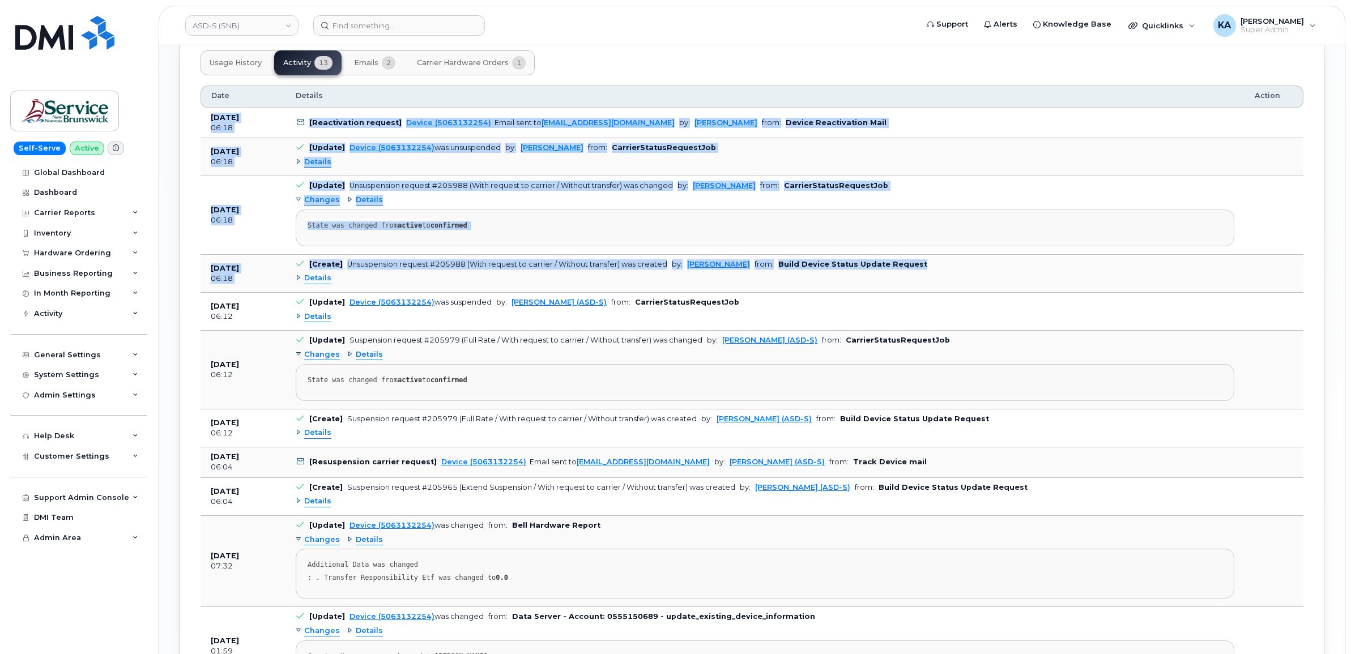
drag, startPoint x: 205, startPoint y: 264, endPoint x: 910, endPoint y: 267, distance: 705.0
click at [910, 267] on tbody "Sep 11, 2025 06:18 [Reactivation request] Device (5063132254) . Email sent to h…" at bounding box center [751, 455] width 1103 height 694
drag, startPoint x: 910, startPoint y: 267, endPoint x: 841, endPoint y: 268, distance: 68.5
copy tbody "Sep 11, 2025 06:18 [Reactivation request] Device (5063132254) . Email sent to h…"
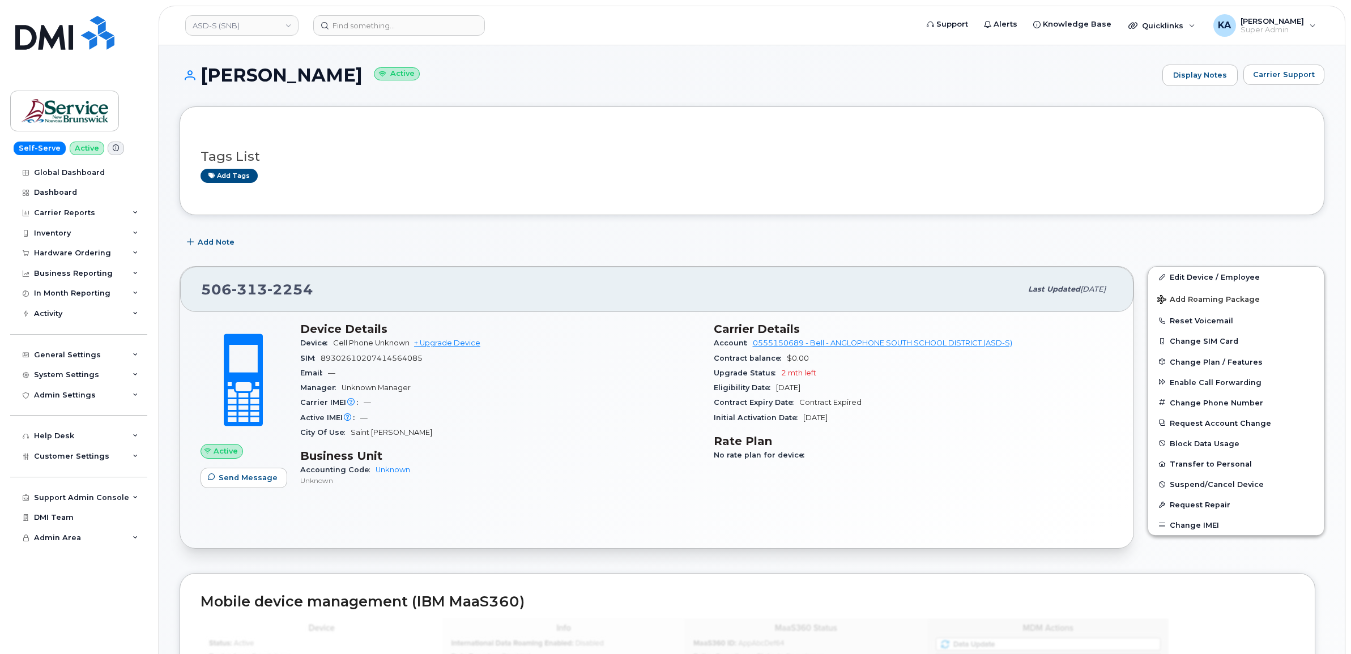
scroll to position [0, 0]
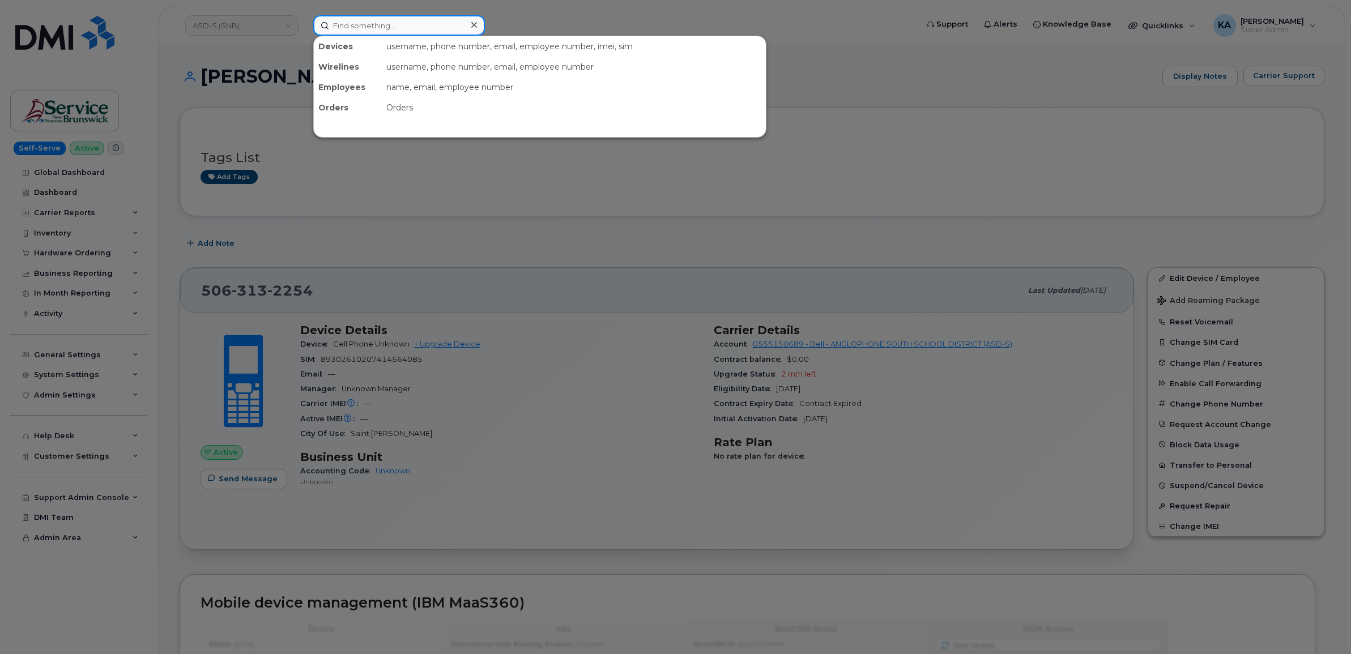
click at [371, 27] on input at bounding box center [399, 25] width 172 height 20
paste input "5063132260"
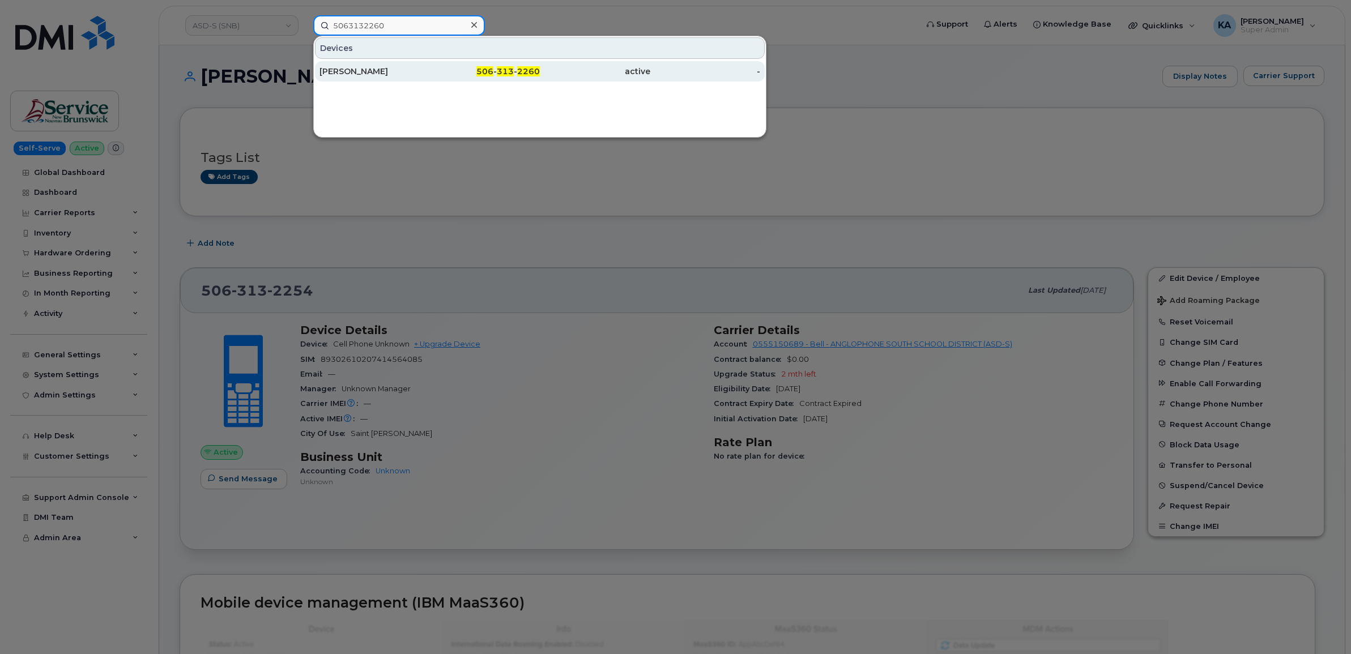
type input "5063132260"
click at [363, 71] on div "[PERSON_NAME]" at bounding box center [374, 71] width 110 height 11
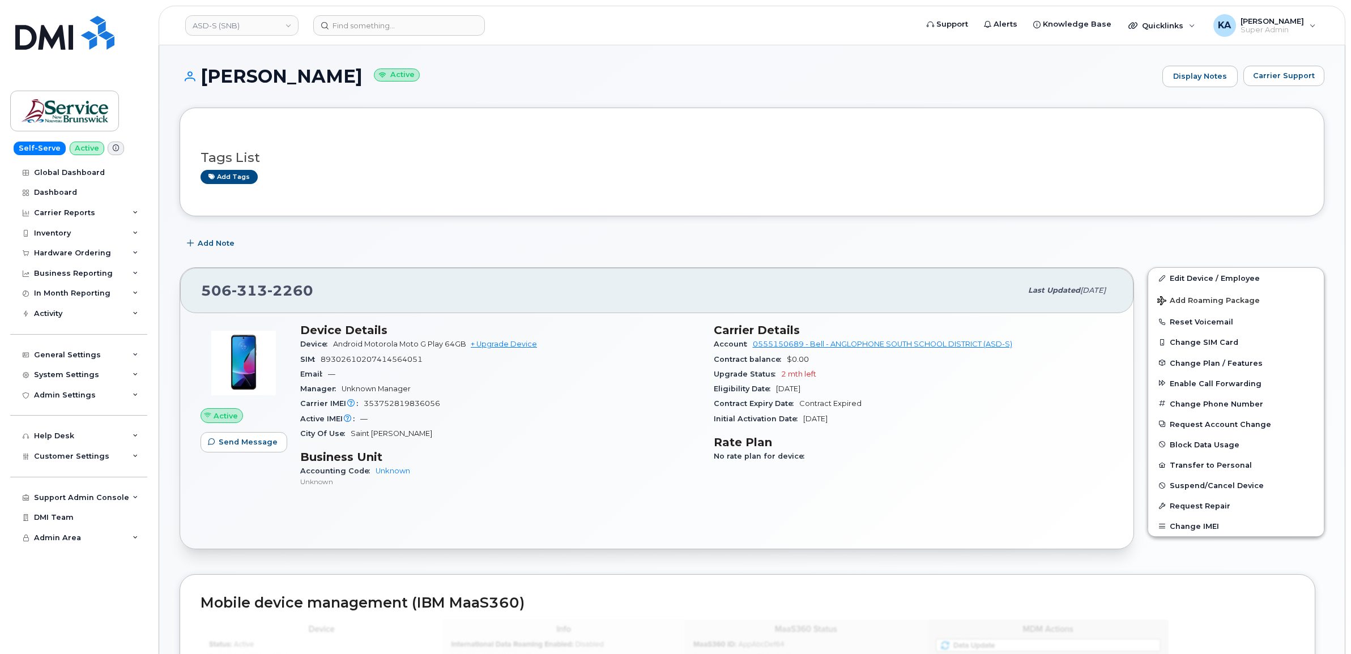
click at [195, 290] on div "[PHONE_NUMBER] Last updated [DATE]" at bounding box center [656, 290] width 953 height 45
drag, startPoint x: 198, startPoint y: 290, endPoint x: 878, endPoint y: 420, distance: 692.3
click at [878, 420] on div "[PHONE_NUMBER] Last updated [DATE] Active Send Message Device Details Device An…" at bounding box center [657, 408] width 954 height 282
drag, startPoint x: 878, startPoint y: 420, endPoint x: 779, endPoint y: 391, distance: 103.1
copy div "[PHONE_NUMBER] Last updated [DATE] Active Send Message Device Details Device An…"
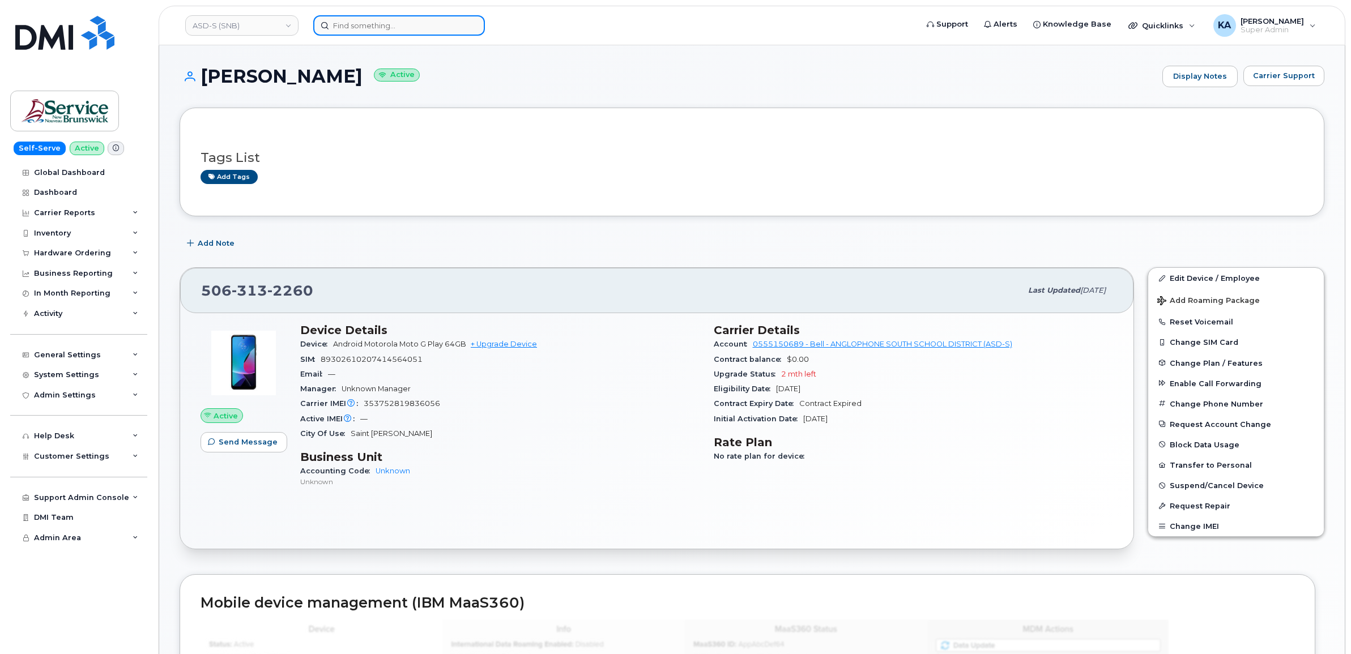
click at [446, 20] on input at bounding box center [399, 25] width 172 height 20
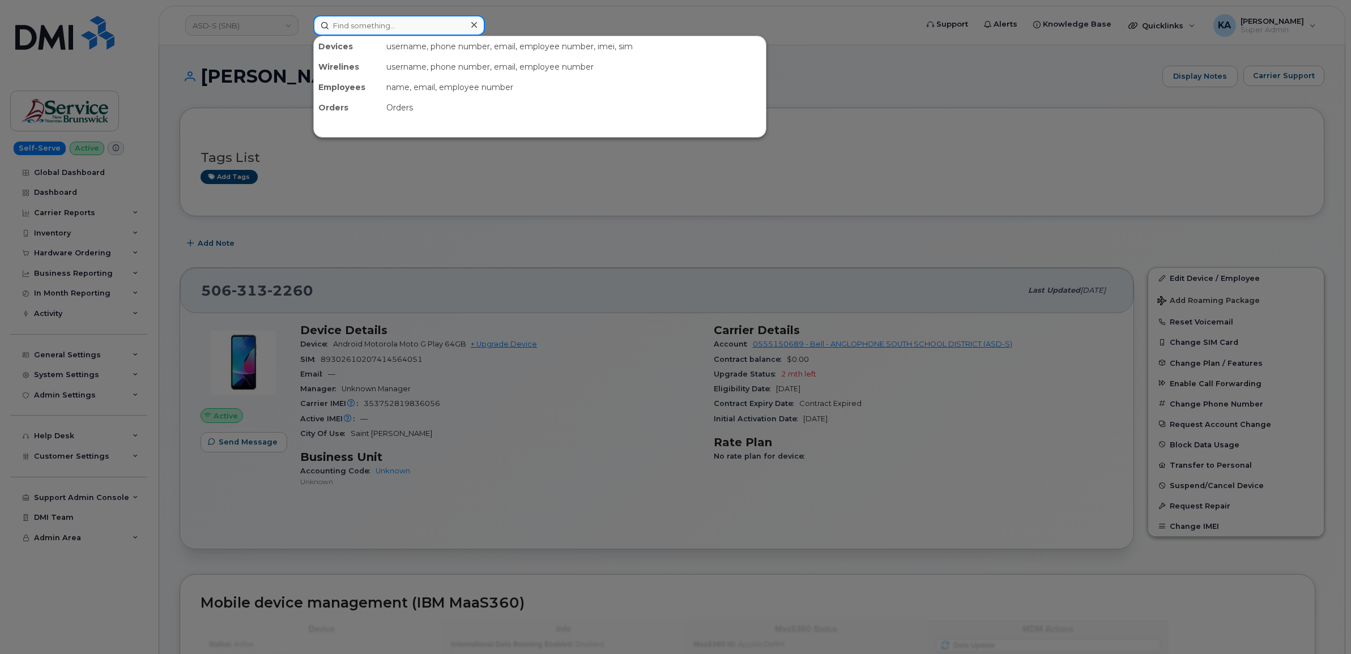
paste input "5063132261"
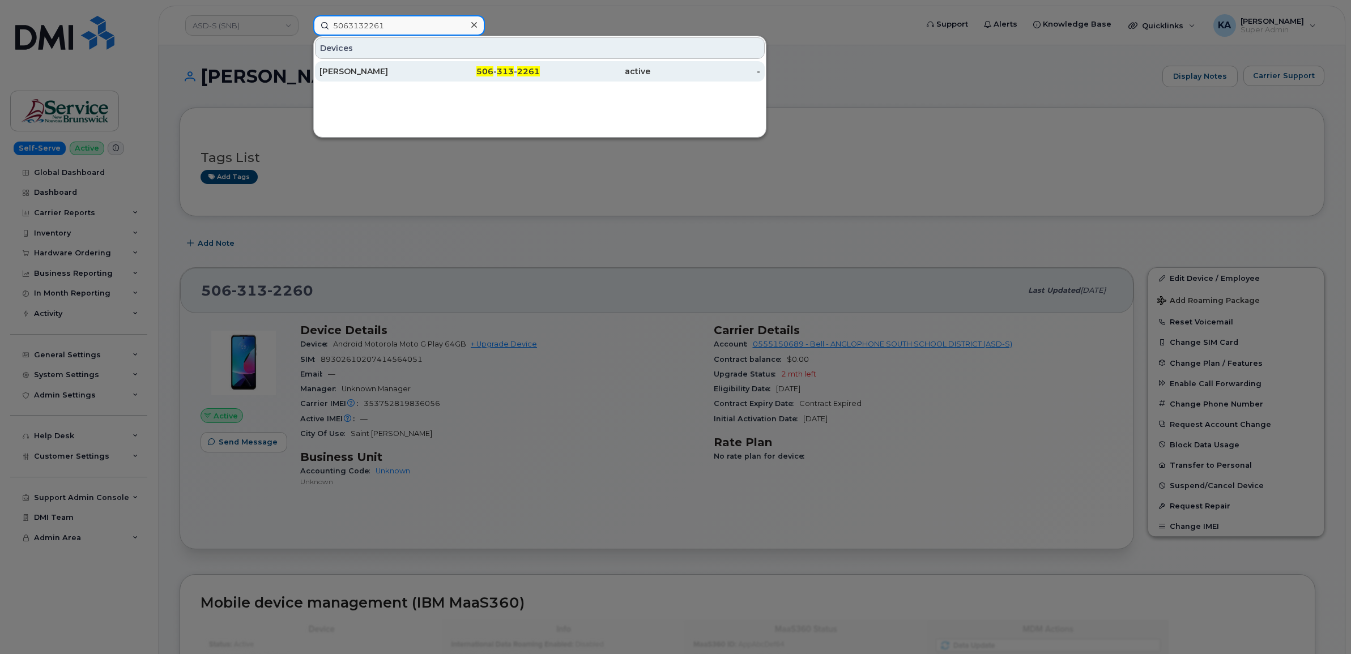
type input "5063132261"
click at [368, 71] on div "[PERSON_NAME]" at bounding box center [374, 71] width 110 height 11
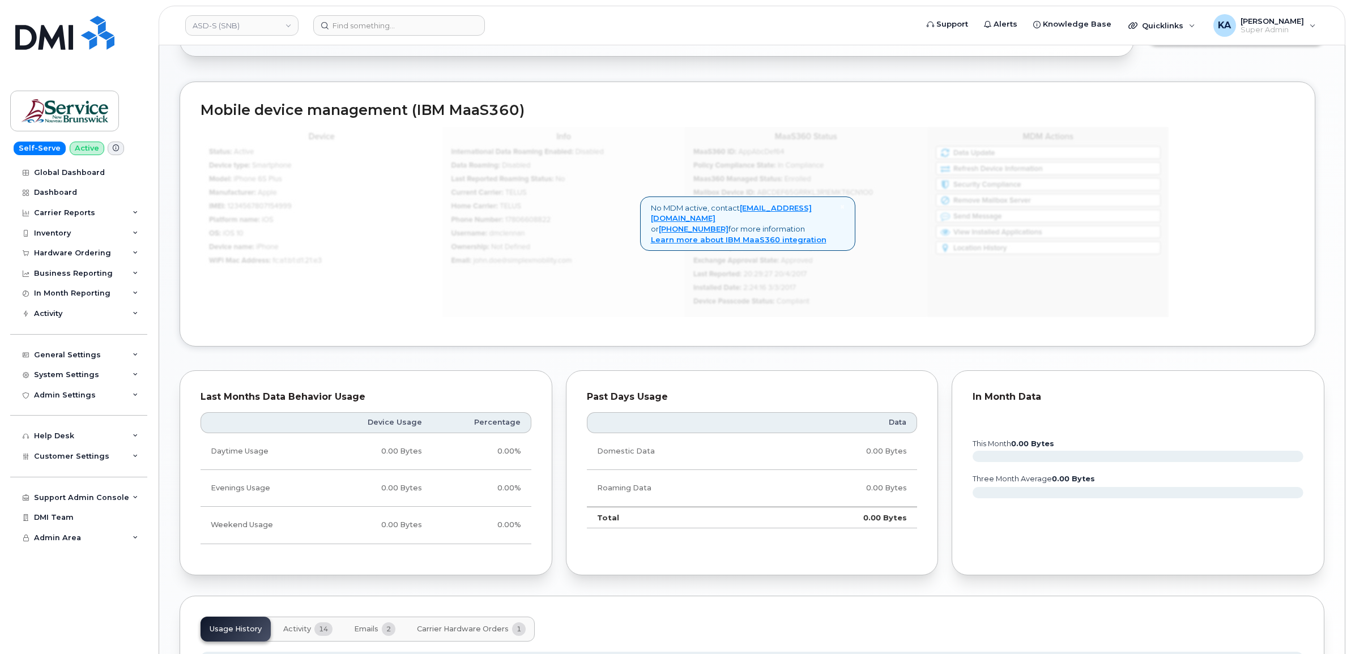
scroll to position [705, 0]
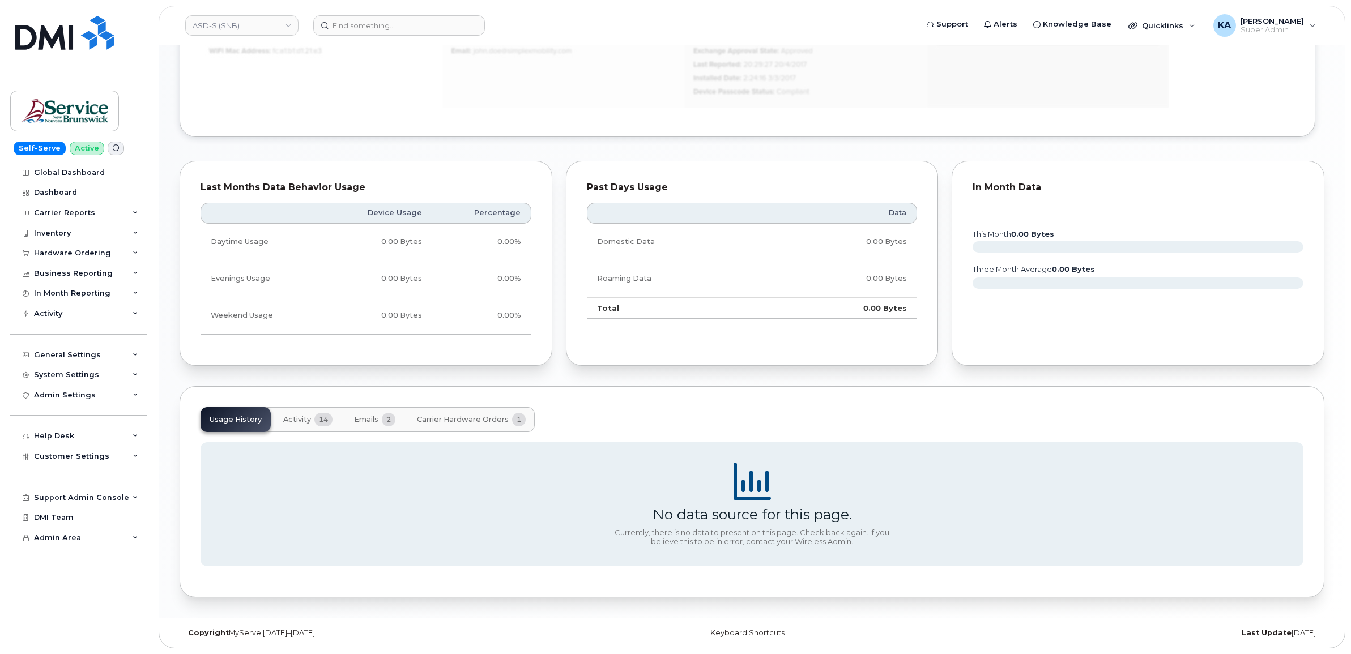
click at [292, 415] on span "Activity" at bounding box center [297, 419] width 28 height 9
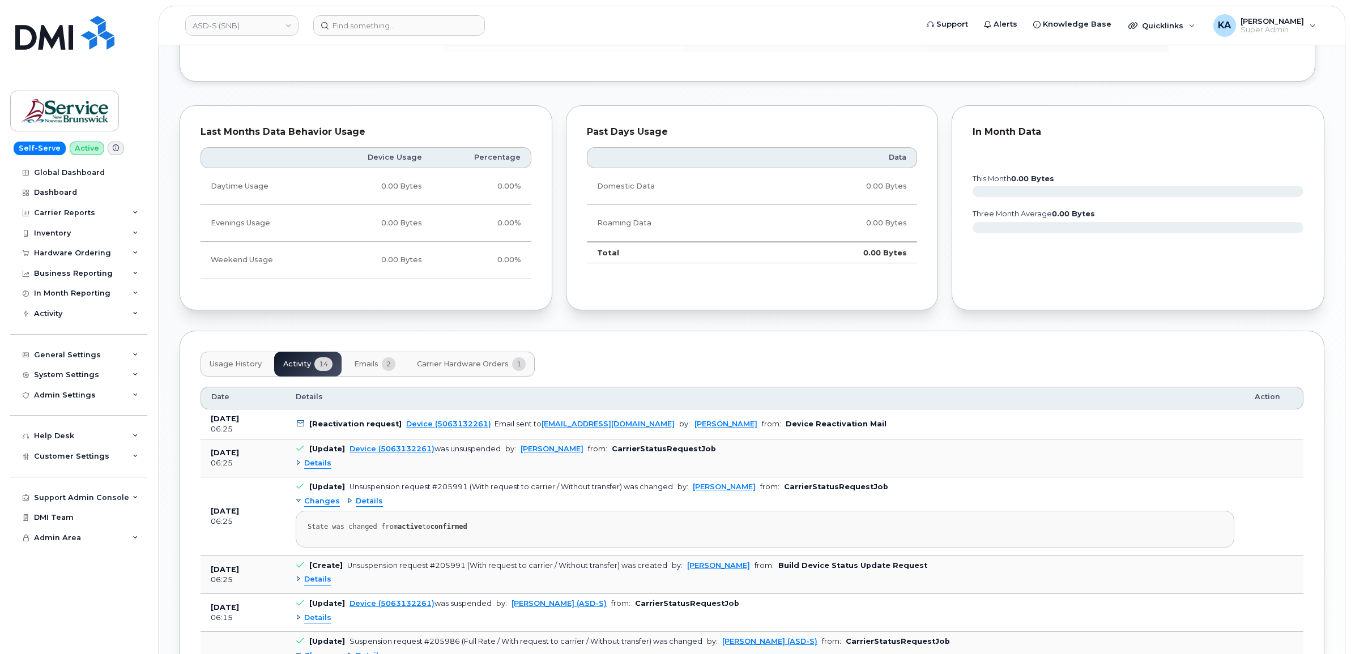
scroll to position [847, 0]
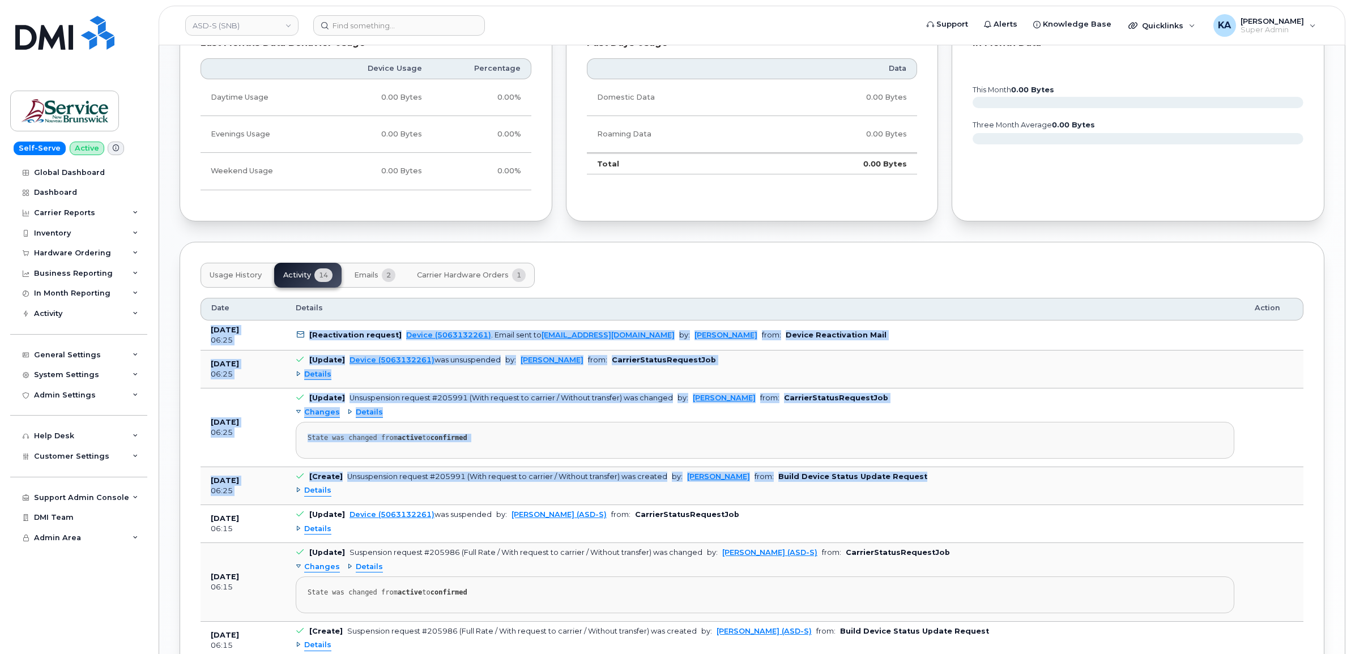
drag, startPoint x: 206, startPoint y: 333, endPoint x: 901, endPoint y: 483, distance: 711.9
drag, startPoint x: 901, startPoint y: 483, endPoint x: 836, endPoint y: 476, distance: 66.0
copy tbody "Sep 11, 2025 06:25 [Reactivation request] Device (5063132261) . Email sent to h…"
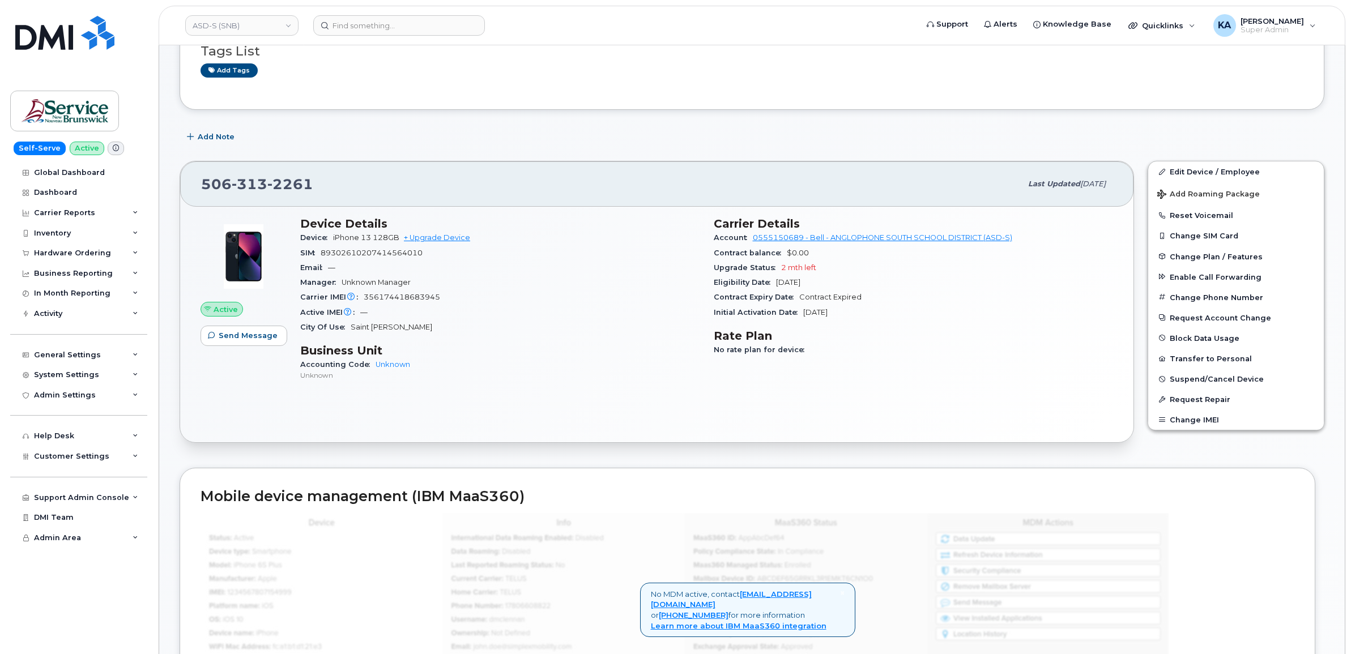
scroll to position [0, 0]
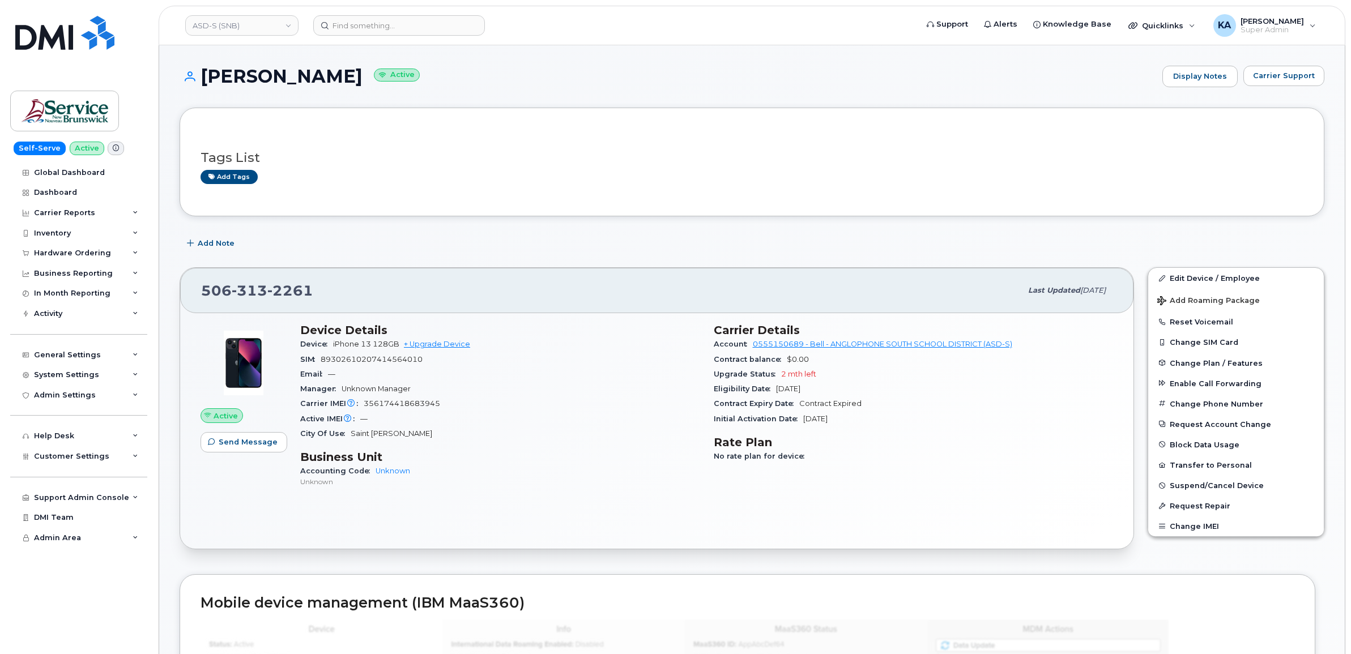
drag, startPoint x: 195, startPoint y: 290, endPoint x: 873, endPoint y: 418, distance: 689.7
click at [873, 418] on div "506 313 2261 Last updated Sep 11, 2025 Active Send Message Device Details Devic…" at bounding box center [657, 408] width 954 height 282
drag, startPoint x: 873, startPoint y: 418, endPoint x: 785, endPoint y: 378, distance: 97.1
copy div "506 313 2261 Last updated Sep 11, 2025 Active Send Message Device Details Devic…"
click at [366, 28] on input at bounding box center [399, 25] width 172 height 20
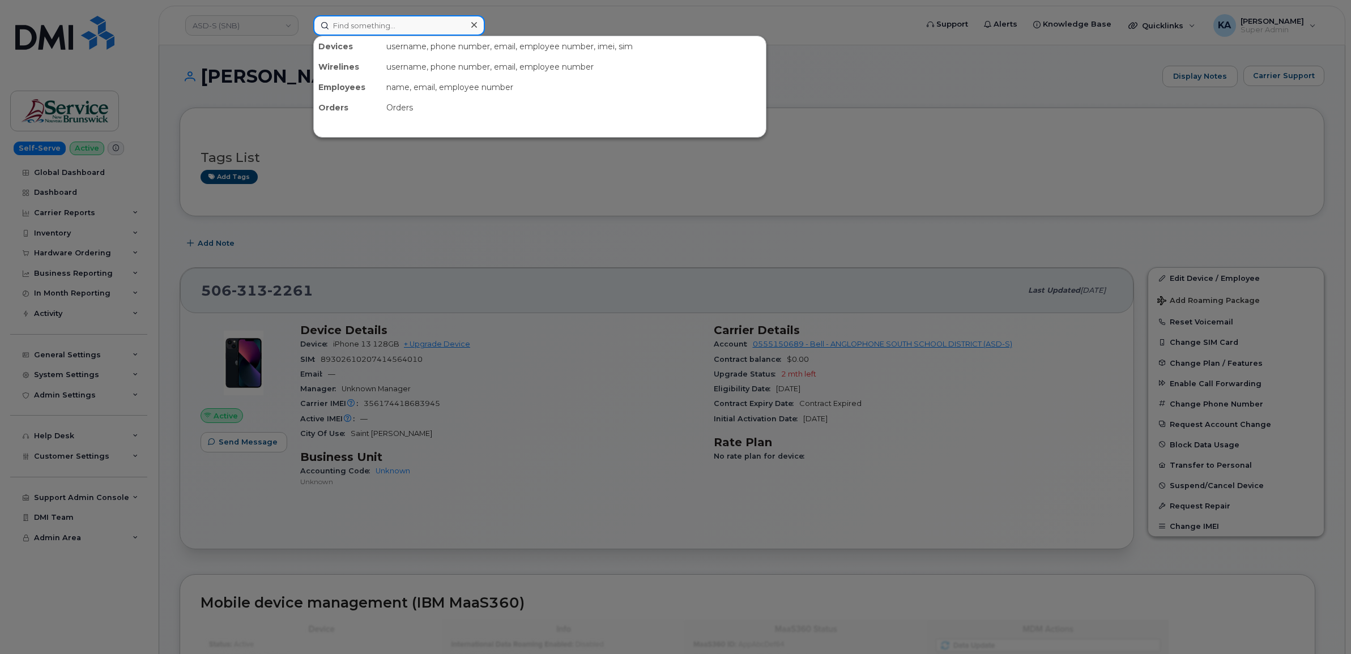
paste input "5063132256"
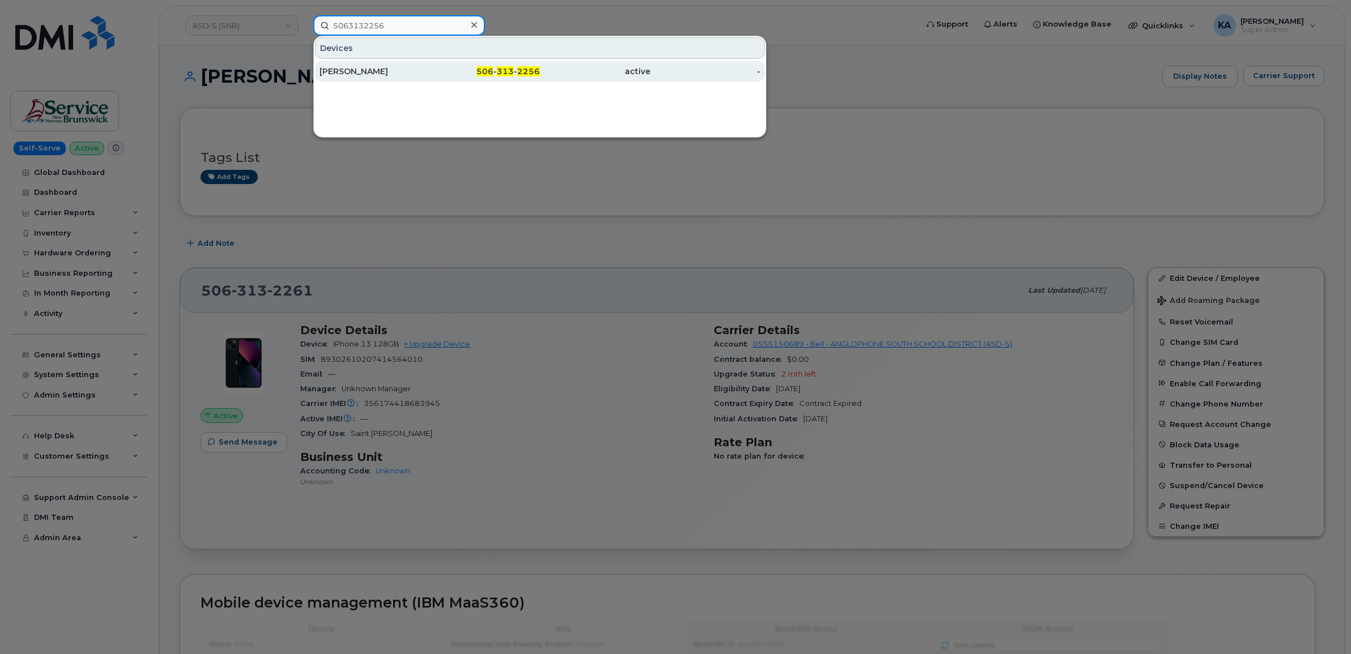
type input "5063132256"
click at [361, 67] on div "[PERSON_NAME]" at bounding box center [374, 71] width 110 height 11
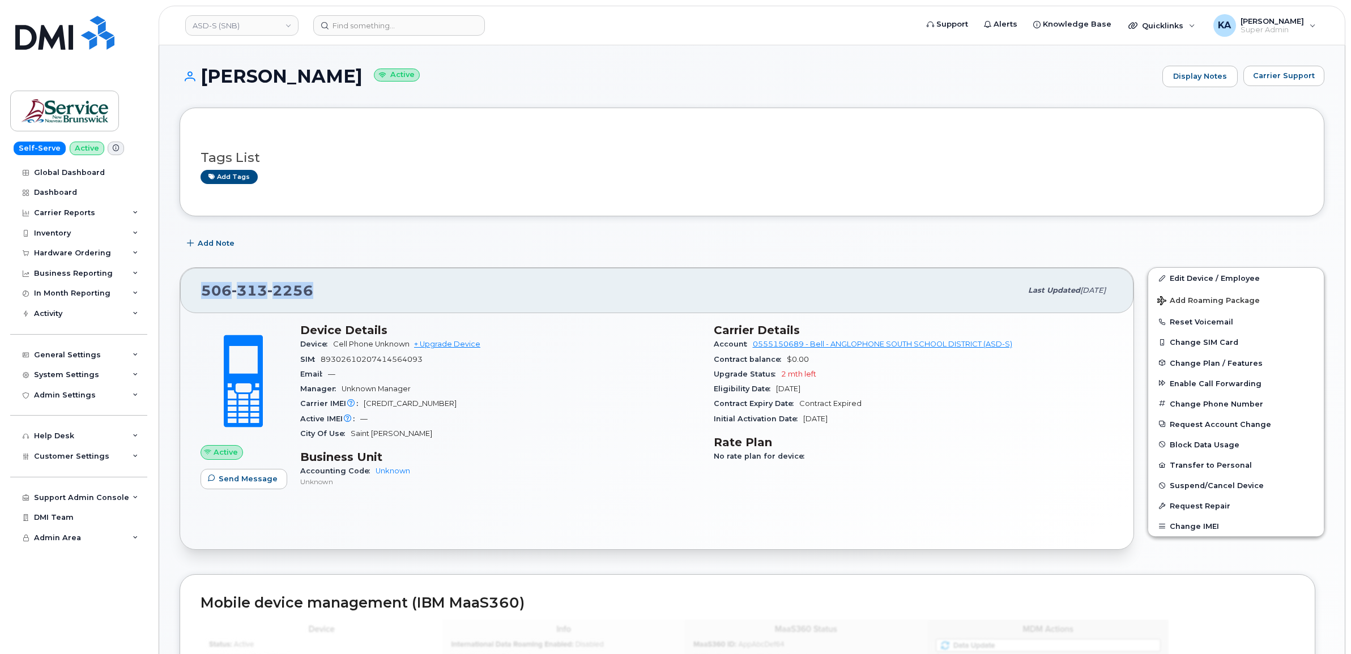
drag, startPoint x: 310, startPoint y: 293, endPoint x: 205, endPoint y: 294, distance: 105.3
click at [205, 294] on span "[PHONE_NUMBER]" at bounding box center [257, 290] width 112 height 17
copy span "[PHONE_NUMBER]"
click at [196, 341] on span at bounding box center [244, 381] width 100 height 105
drag, startPoint x: 198, startPoint y: 293, endPoint x: 867, endPoint y: 420, distance: 680.7
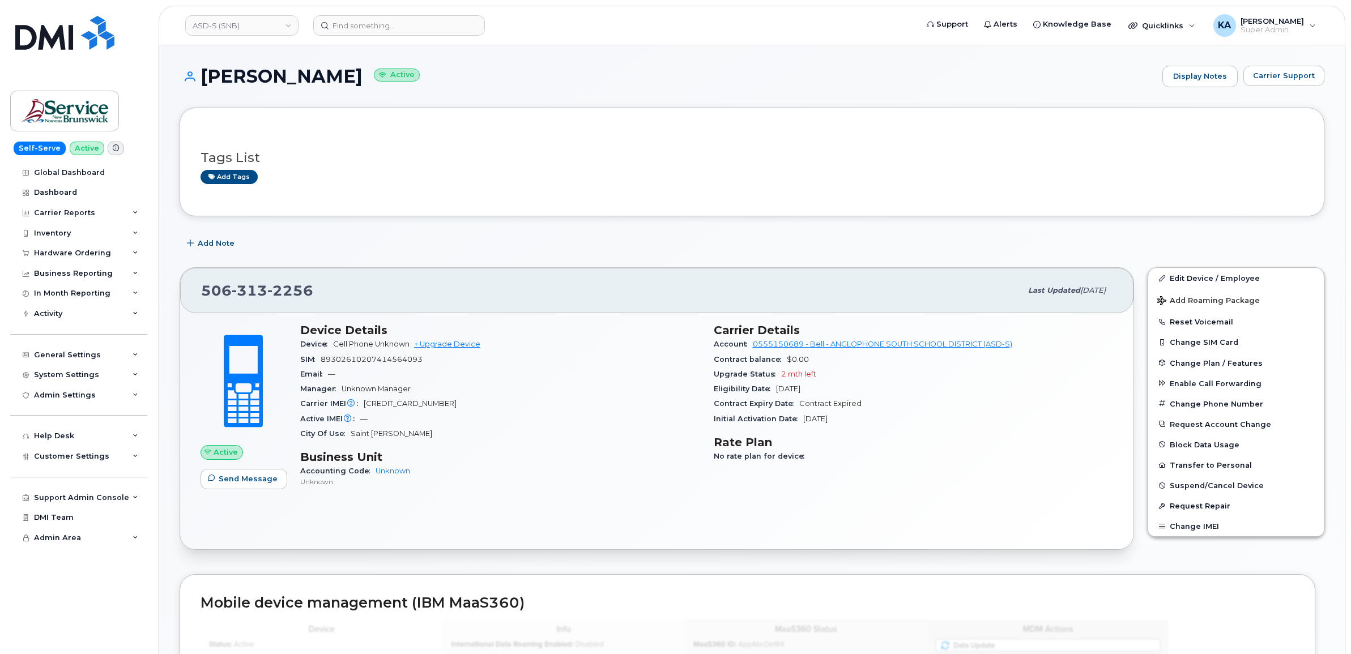
click at [867, 420] on div "[PHONE_NUMBER] Last updated [DATE] Active Send Message Device Details Device Ce…" at bounding box center [657, 408] width 954 height 283
drag, startPoint x: 865, startPoint y: 420, endPoint x: 810, endPoint y: 390, distance: 62.6
copy div "[PHONE_NUMBER] Last updated [DATE] Active Send Message Device Details Device Ce…"
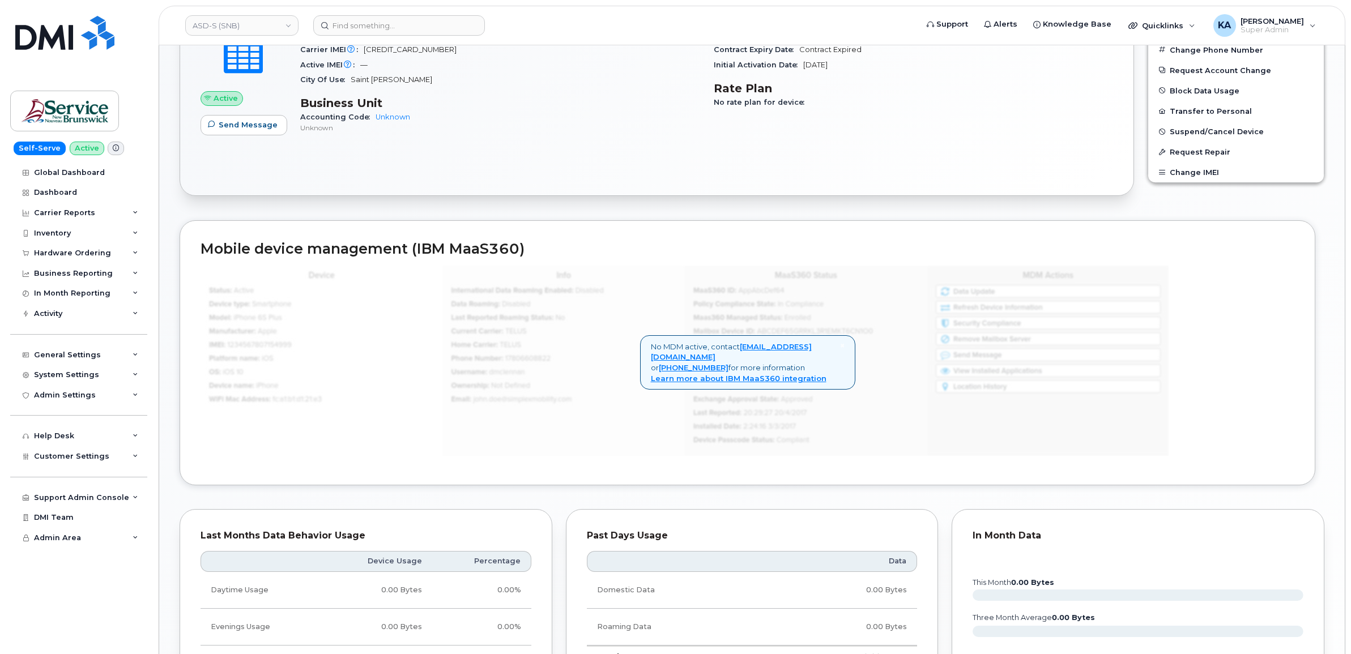
scroll to position [705, 0]
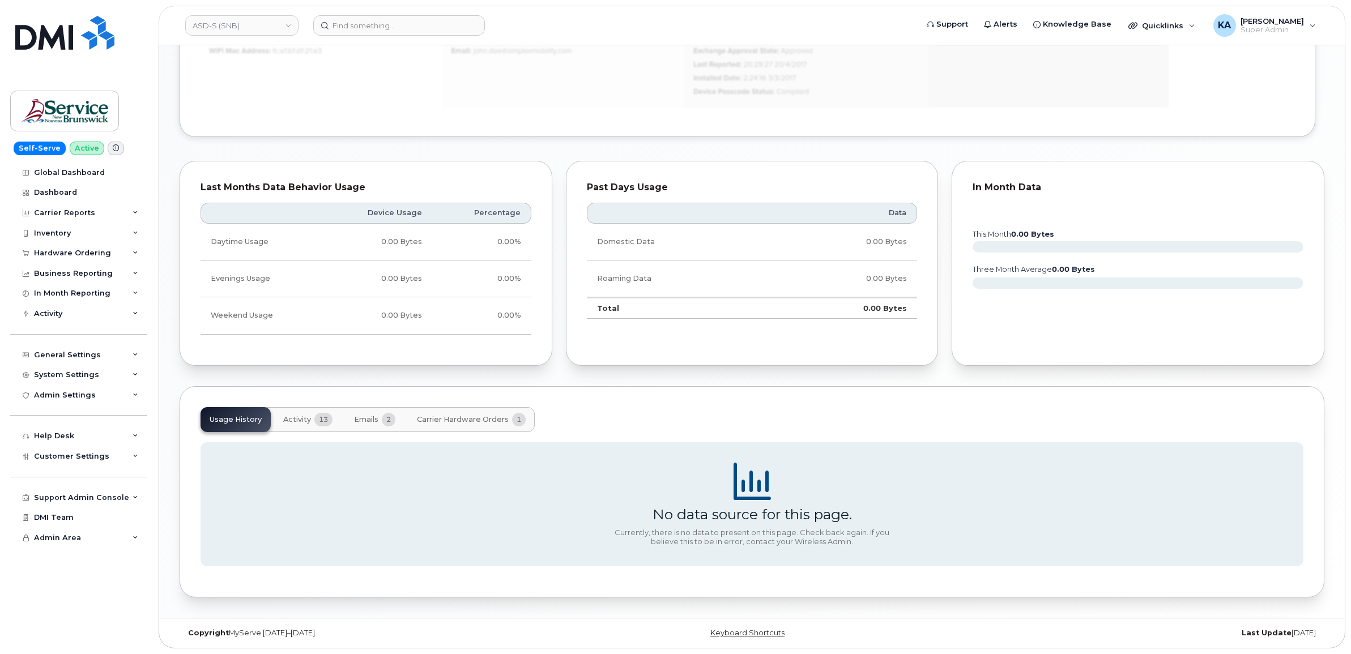
click at [309, 419] on span "Activity" at bounding box center [297, 419] width 28 height 9
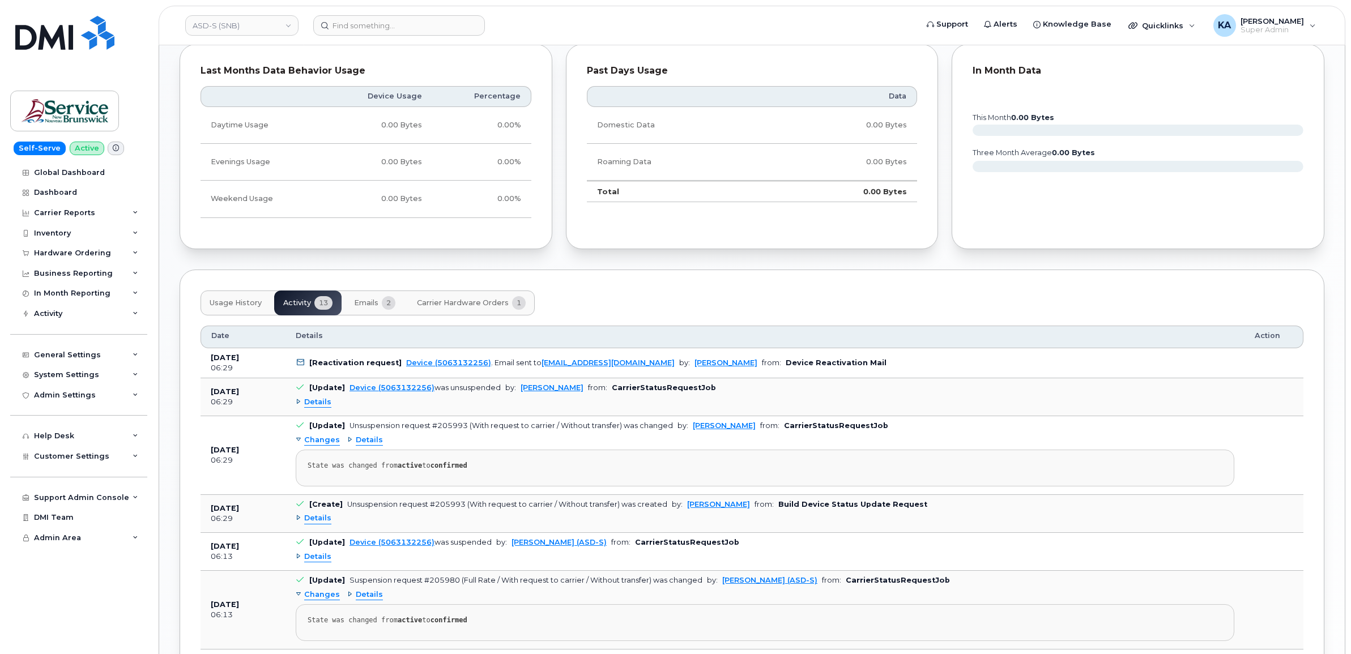
scroll to position [847, 0]
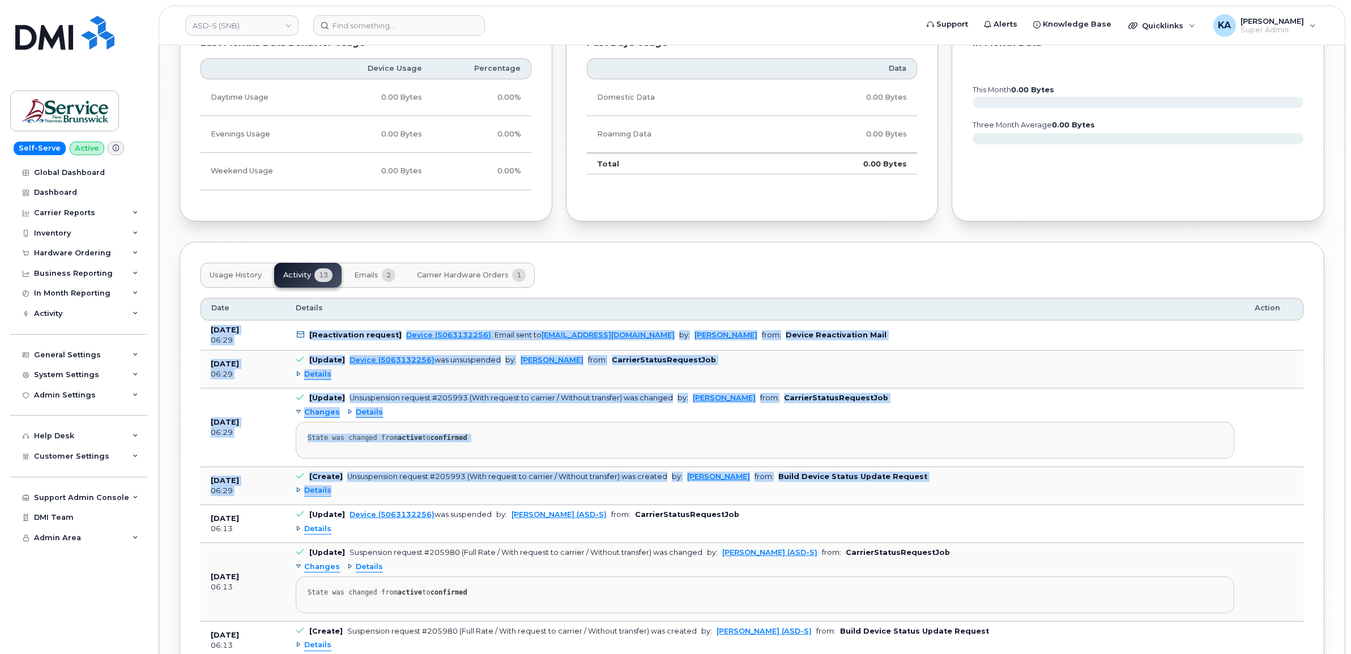
drag, startPoint x: 208, startPoint y: 330, endPoint x: 953, endPoint y: 488, distance: 761.1
copy tbody "[DATE] 06:29 [Reactivation request] Device (5063132256) . Email sent to [EMAIL_…"
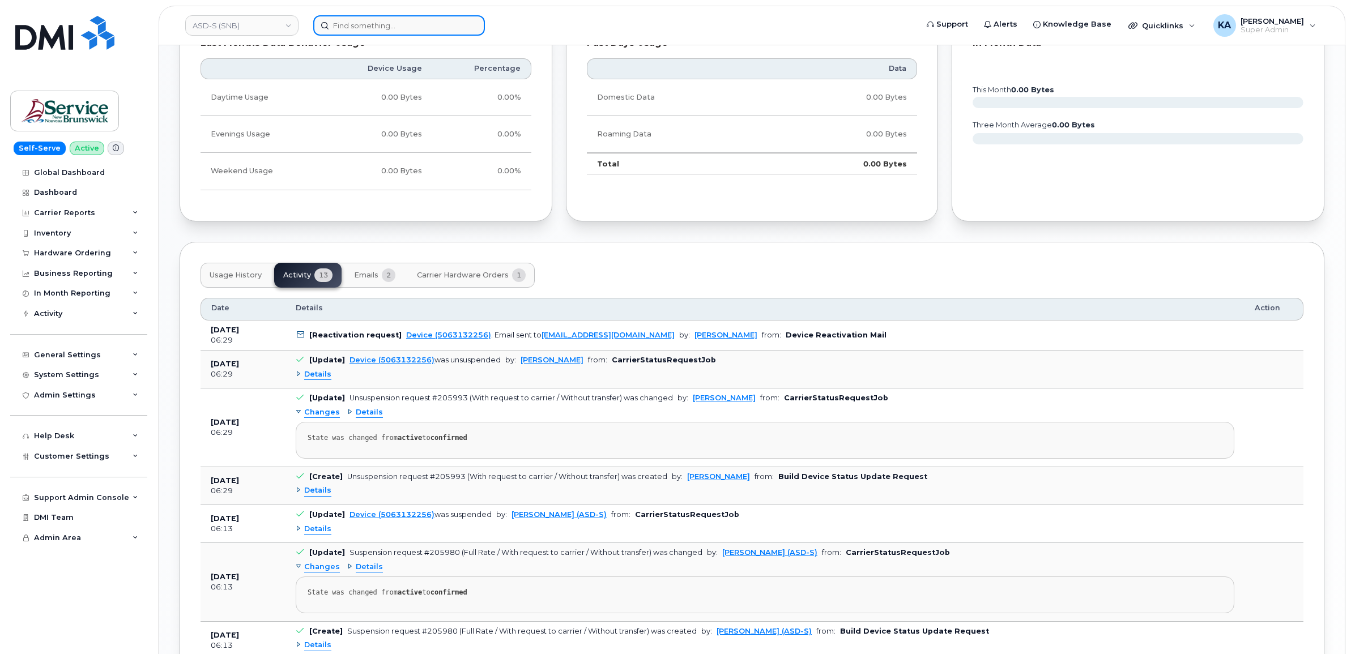
click at [391, 19] on input at bounding box center [399, 25] width 172 height 20
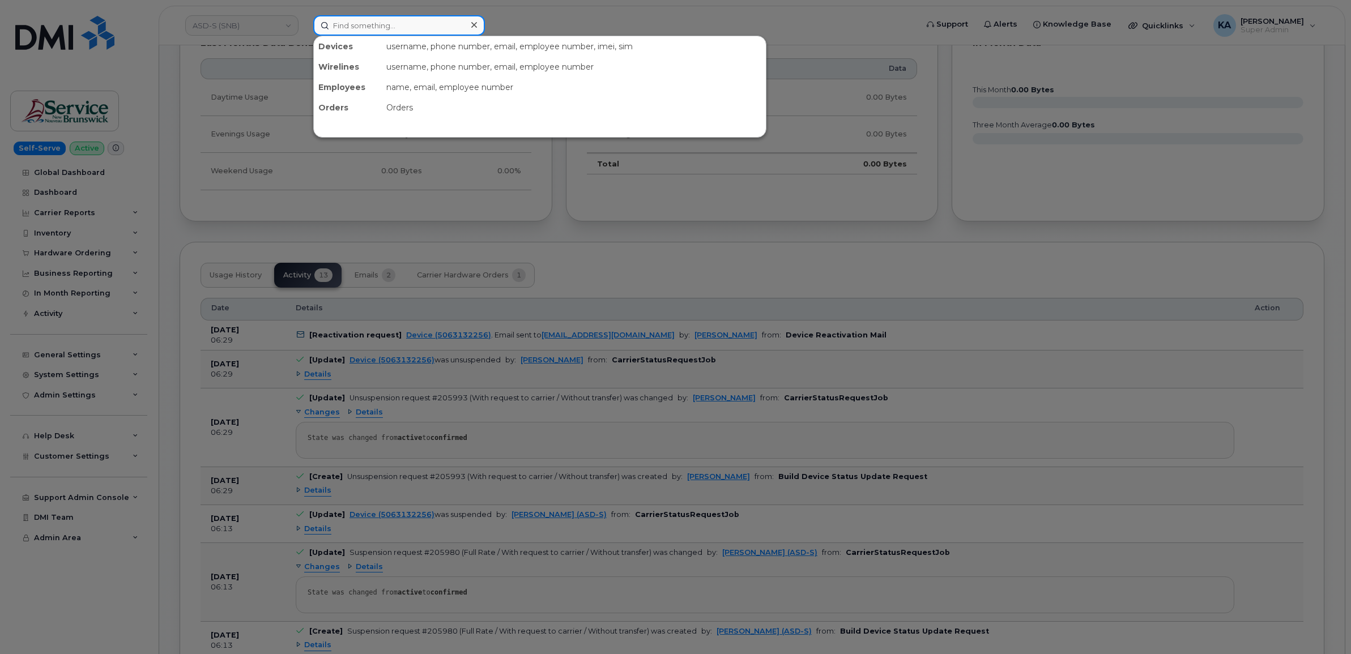
paste input "5063131582"
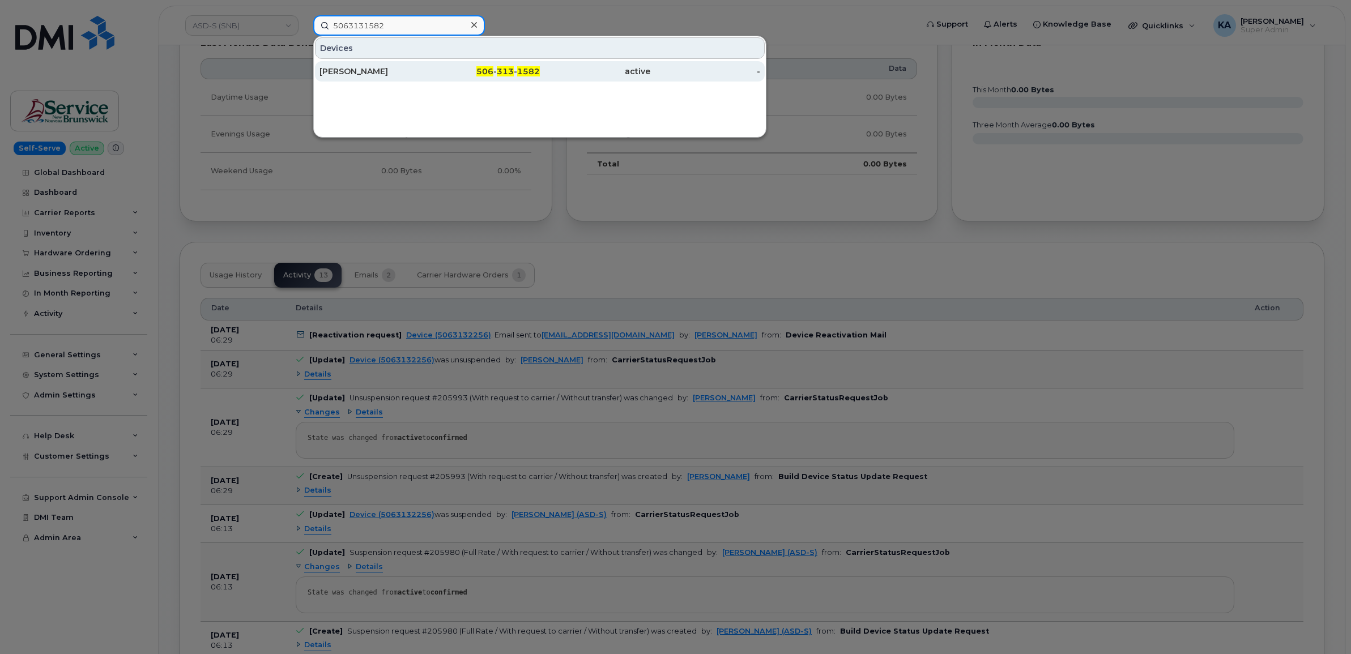
type input "5063131582"
click at [365, 69] on div "[PERSON_NAME]" at bounding box center [374, 71] width 110 height 11
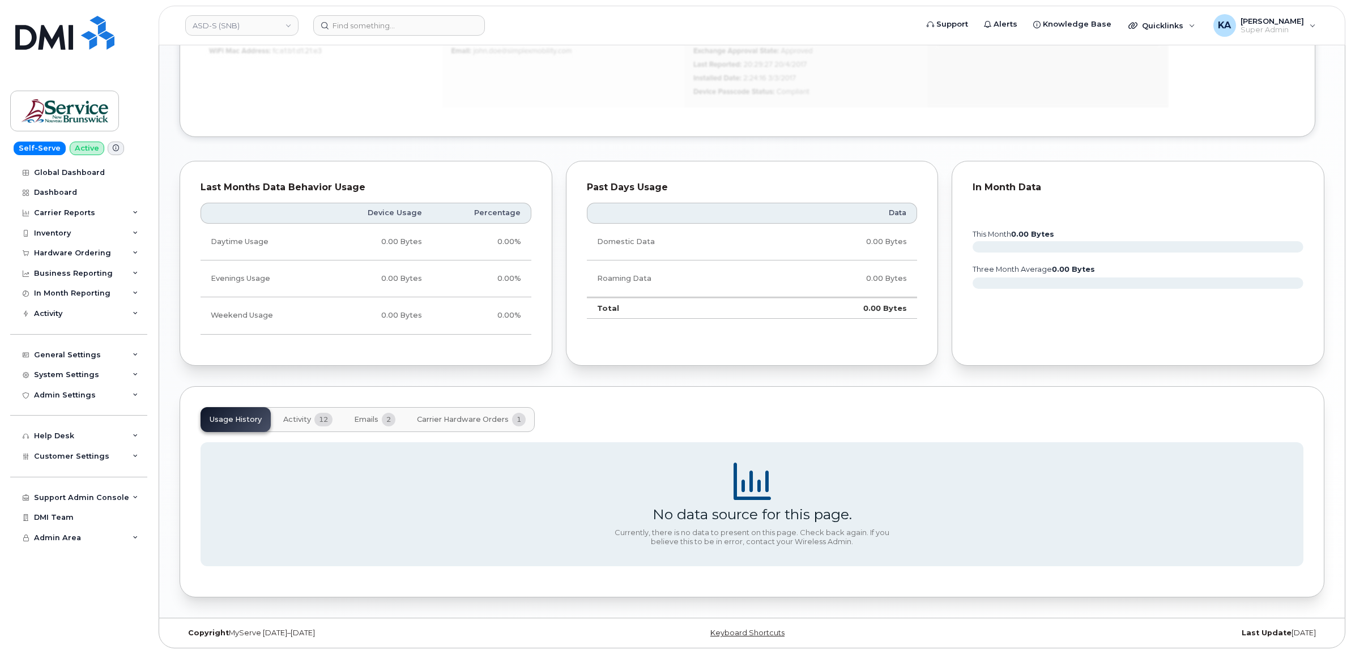
scroll to position [705, 0]
click at [309, 418] on span "Activity" at bounding box center [297, 419] width 28 height 9
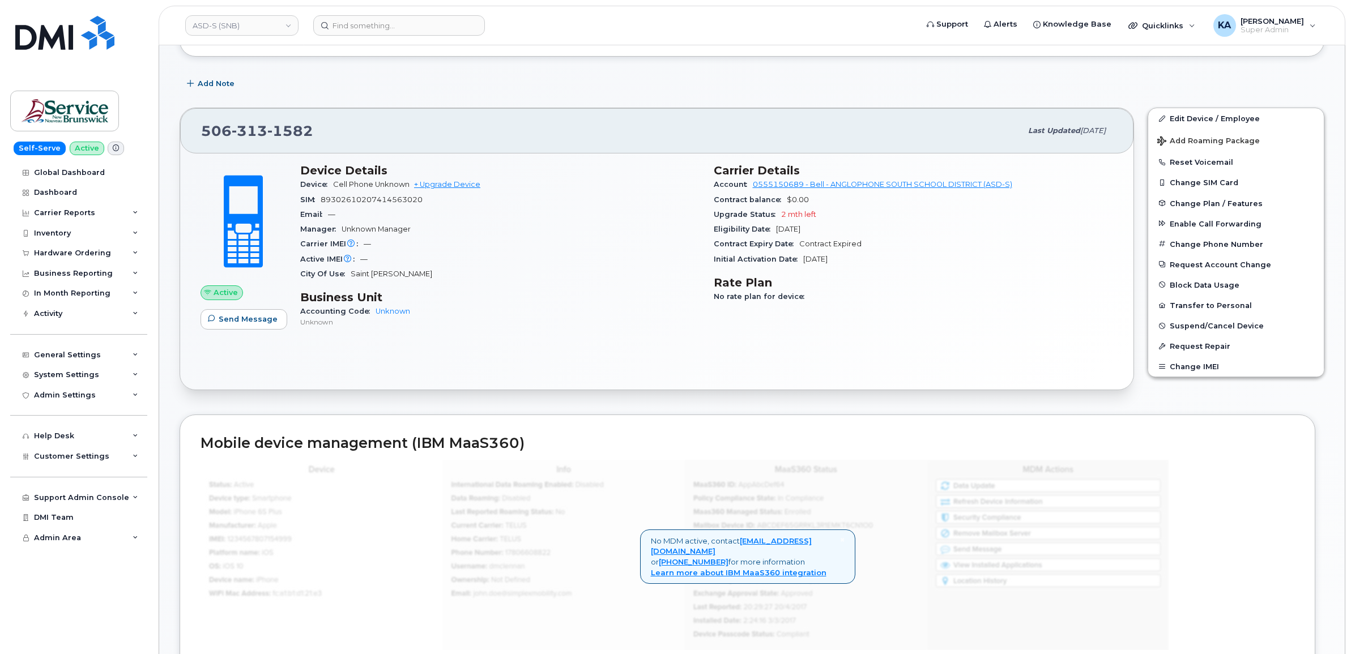
scroll to position [68, 0]
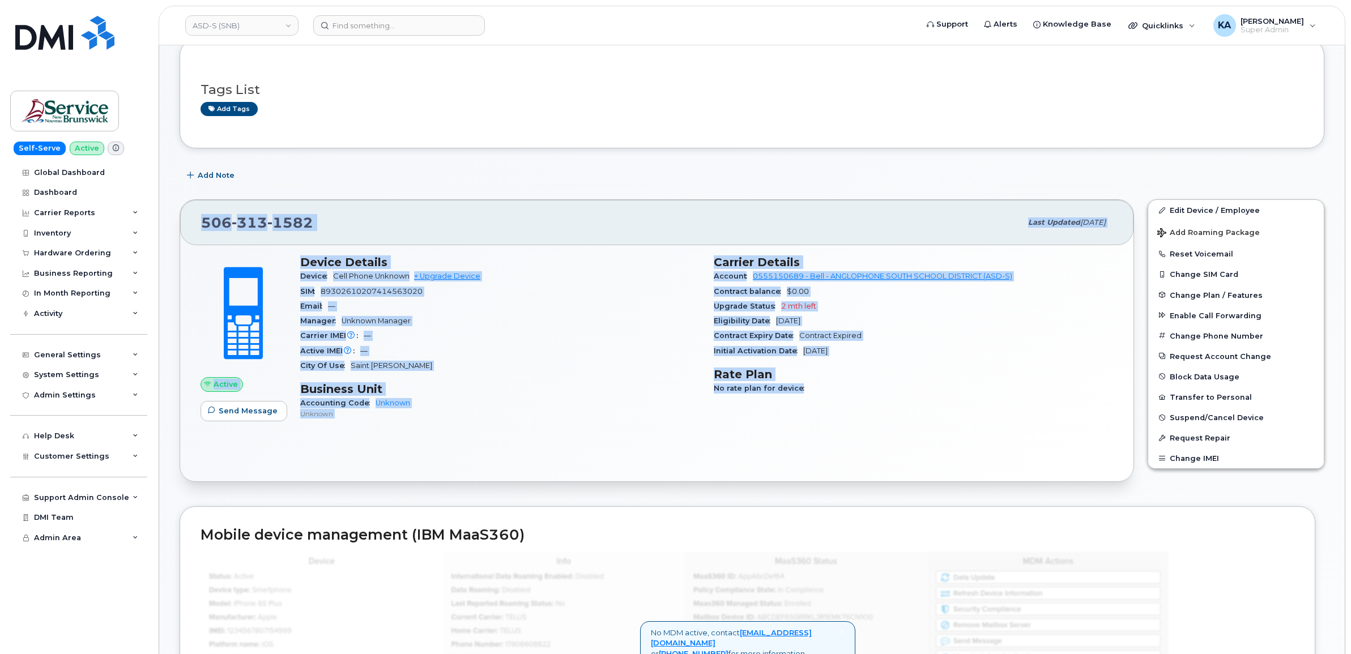
drag, startPoint x: 197, startPoint y: 224, endPoint x: 840, endPoint y: 394, distance: 664.8
click at [840, 394] on div "[PHONE_NUMBER] Last updated [DATE] Active Send Message Device Details Device Ce…" at bounding box center [657, 340] width 954 height 283
drag, startPoint x: 840, startPoint y: 394, endPoint x: 737, endPoint y: 309, distance: 133.2
copy div "[PHONE_NUMBER] Last updated [DATE] Active Send Message Device Details Device Ce…"
click at [330, 225] on div "506 313 1582" at bounding box center [611, 223] width 820 height 24
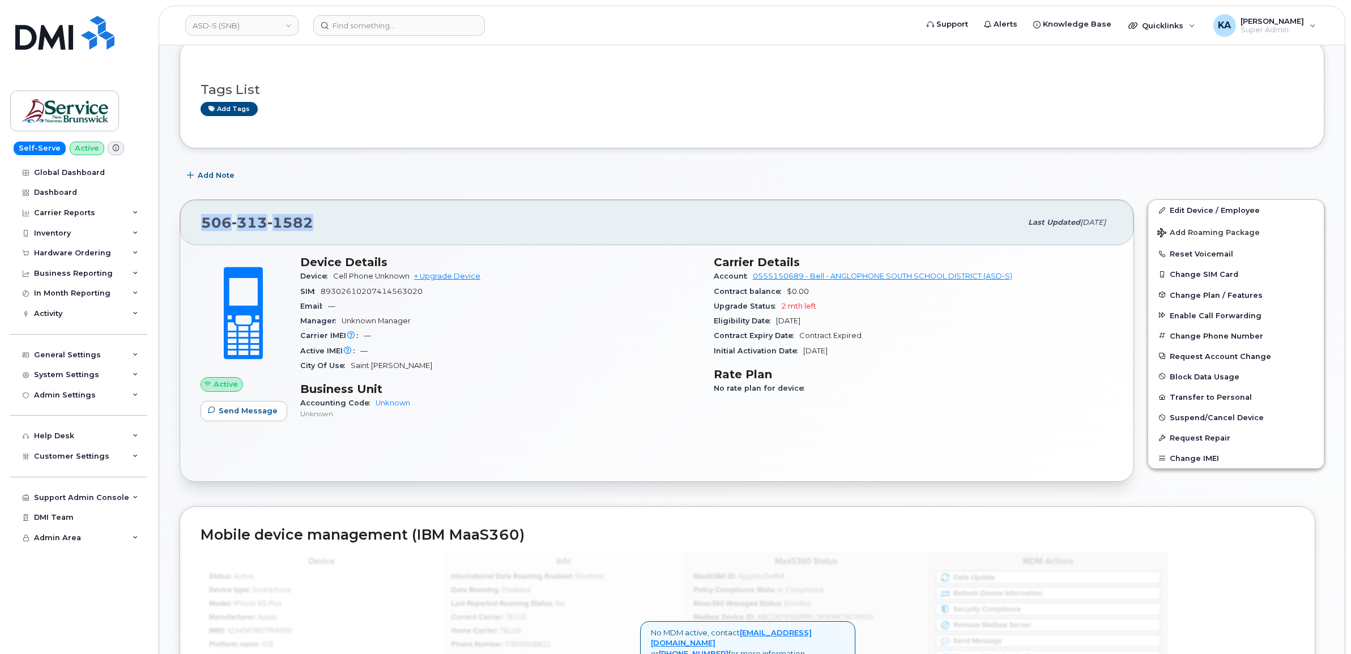
drag, startPoint x: 319, startPoint y: 225, endPoint x: 197, endPoint y: 231, distance: 121.9
click at [197, 231] on div "506 313 1582 Last updated Sep 11, 2025" at bounding box center [656, 222] width 953 height 45
drag, startPoint x: 198, startPoint y: 231, endPoint x: 210, endPoint y: 227, distance: 12.2
copy span "506 313 1582"
click at [206, 266] on span at bounding box center [244, 313] width 100 height 105
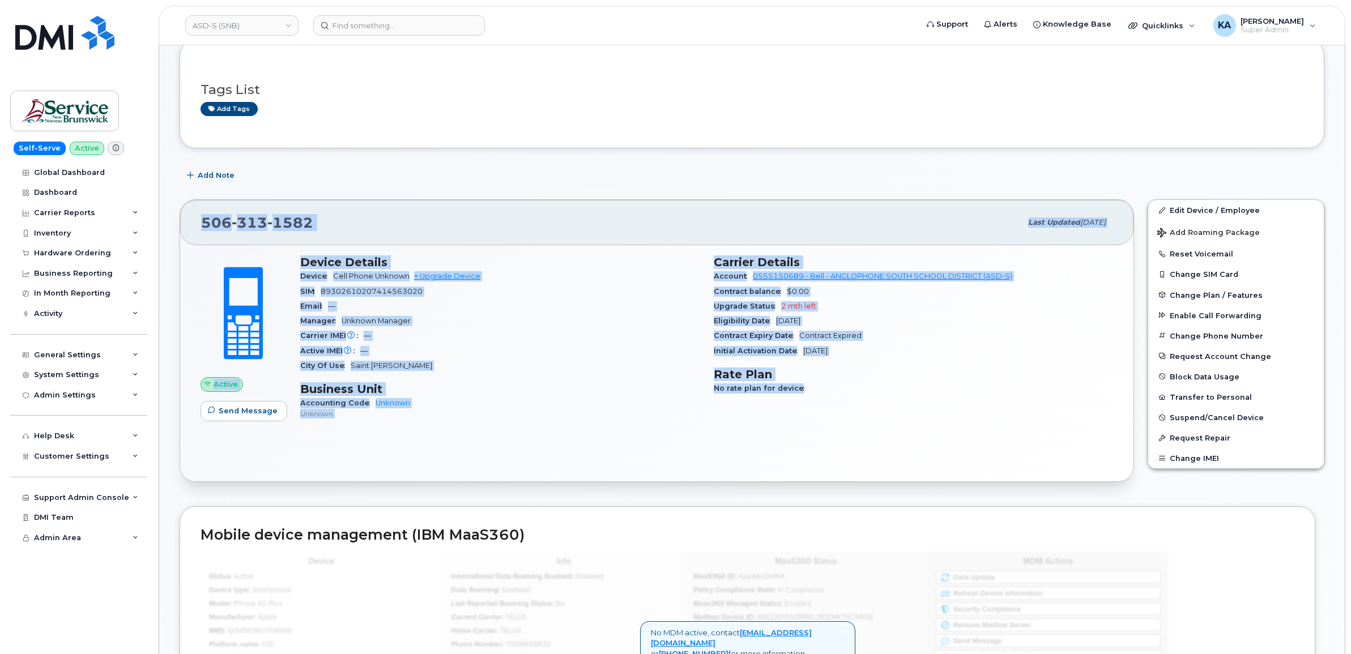
drag, startPoint x: 200, startPoint y: 225, endPoint x: 847, endPoint y: 392, distance: 668.6
click at [848, 398] on div "506 313 1582 Last updated Sep 11, 2025 Active Send Message Device Details Devic…" at bounding box center [657, 340] width 954 height 283
drag, startPoint x: 847, startPoint y: 392, endPoint x: 766, endPoint y: 320, distance: 108.7
copy div "506 313 1582 Last updated Sep 11, 2025 Active Send Message Device Details Devic…"
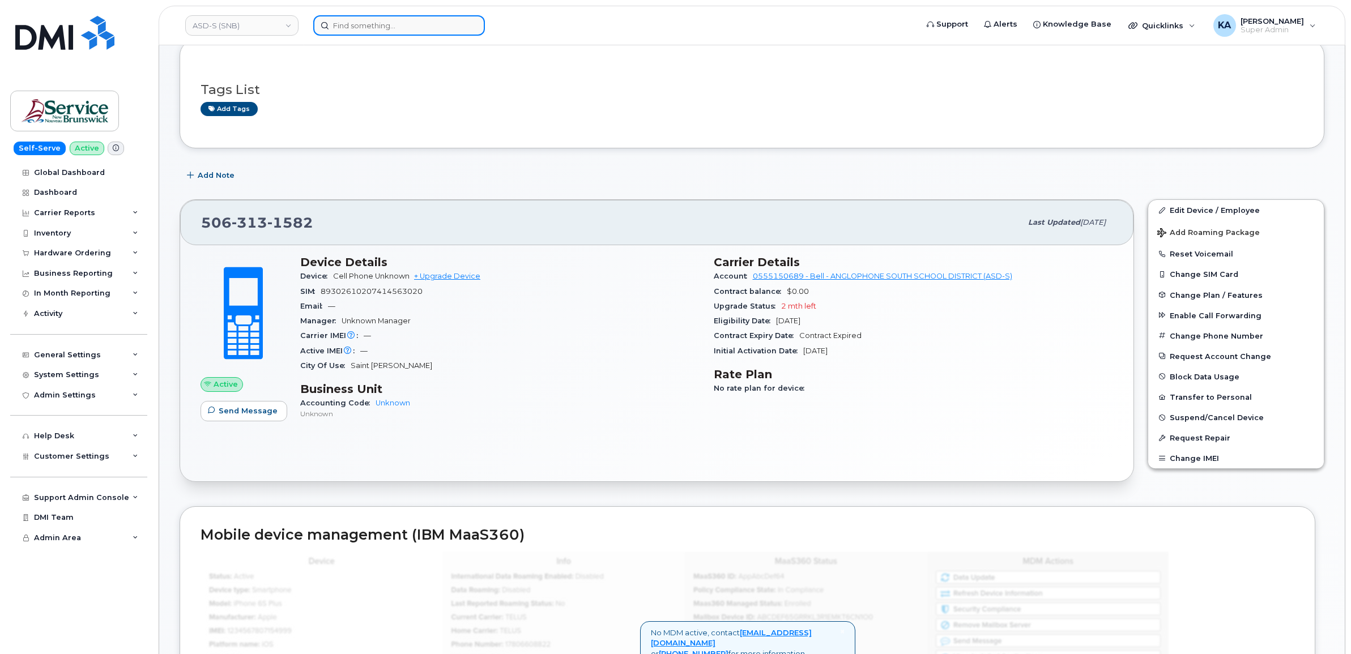
click at [360, 24] on input at bounding box center [399, 25] width 172 height 20
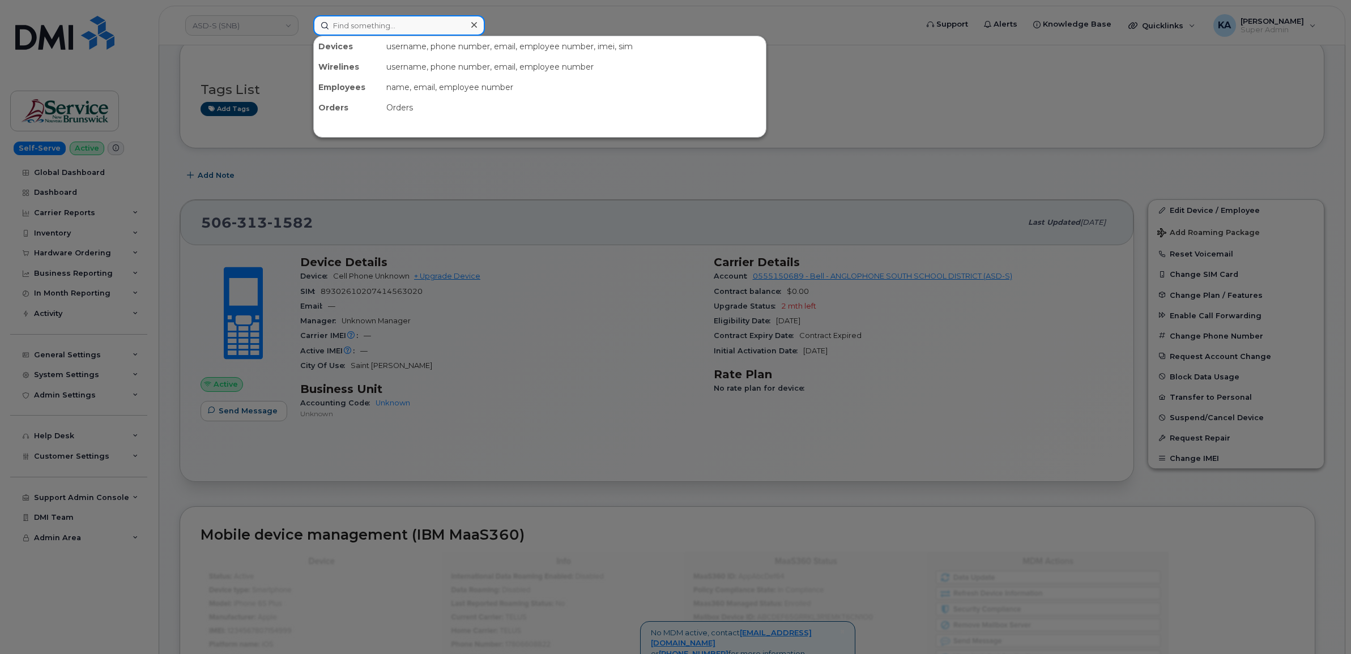
paste input "5063131308"
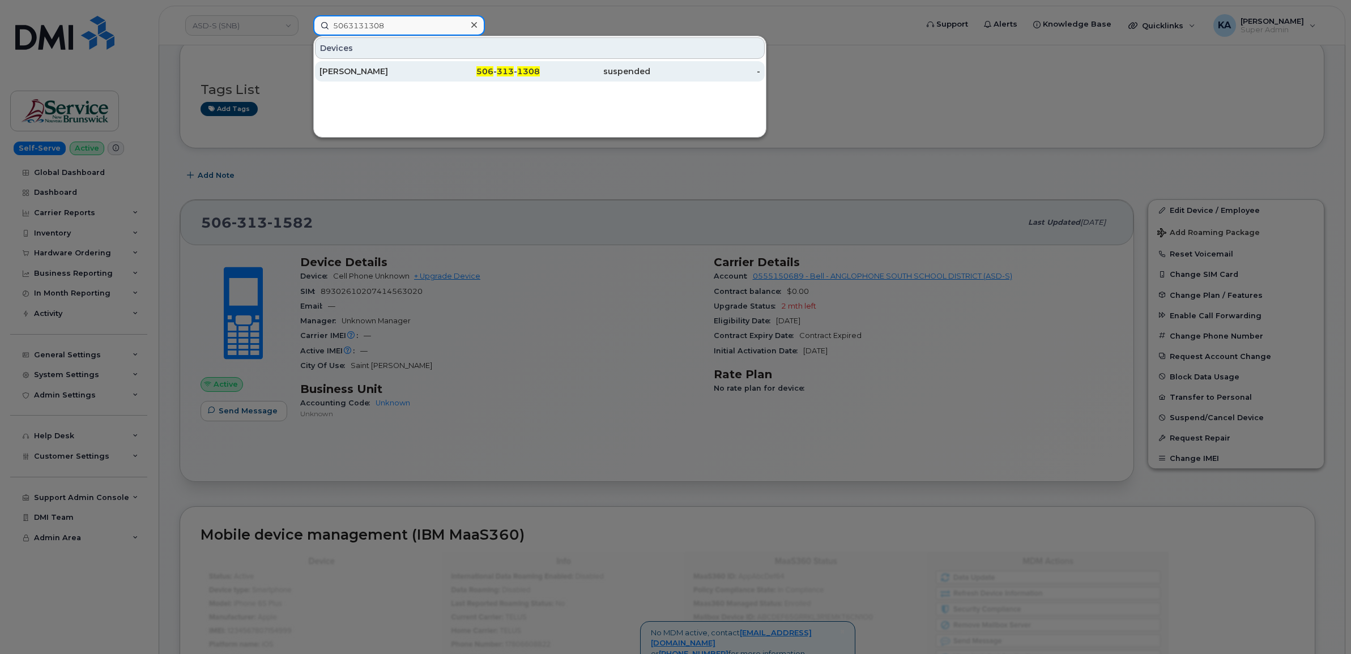
type input "5063131308"
click at [357, 69] on div "[PERSON_NAME]" at bounding box center [374, 71] width 110 height 11
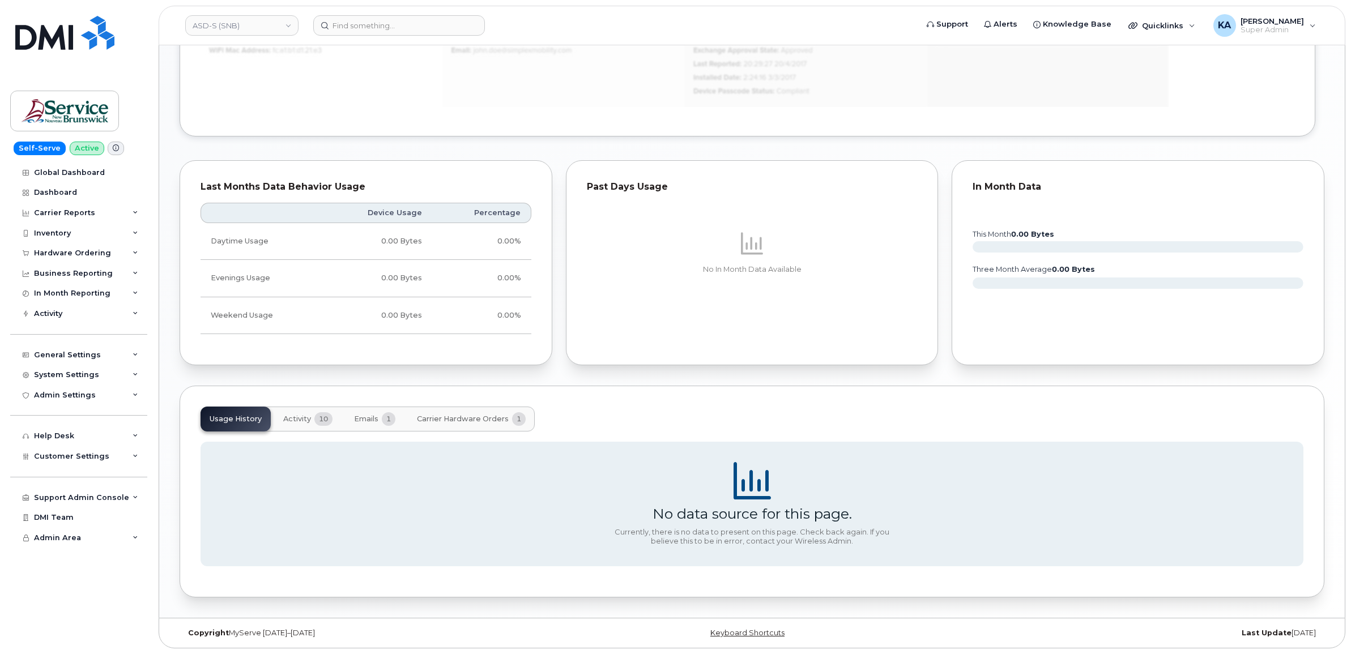
scroll to position [700, 0]
click at [298, 417] on span "Activity" at bounding box center [297, 419] width 28 height 9
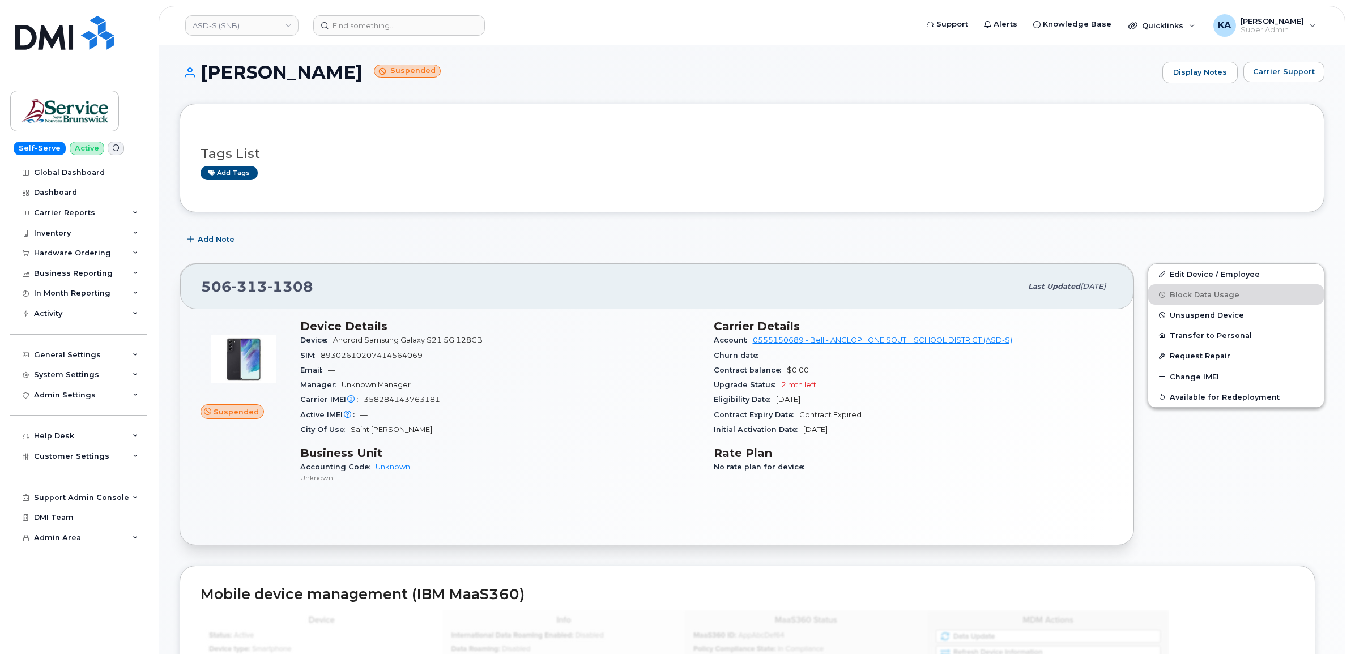
scroll to position [0, 0]
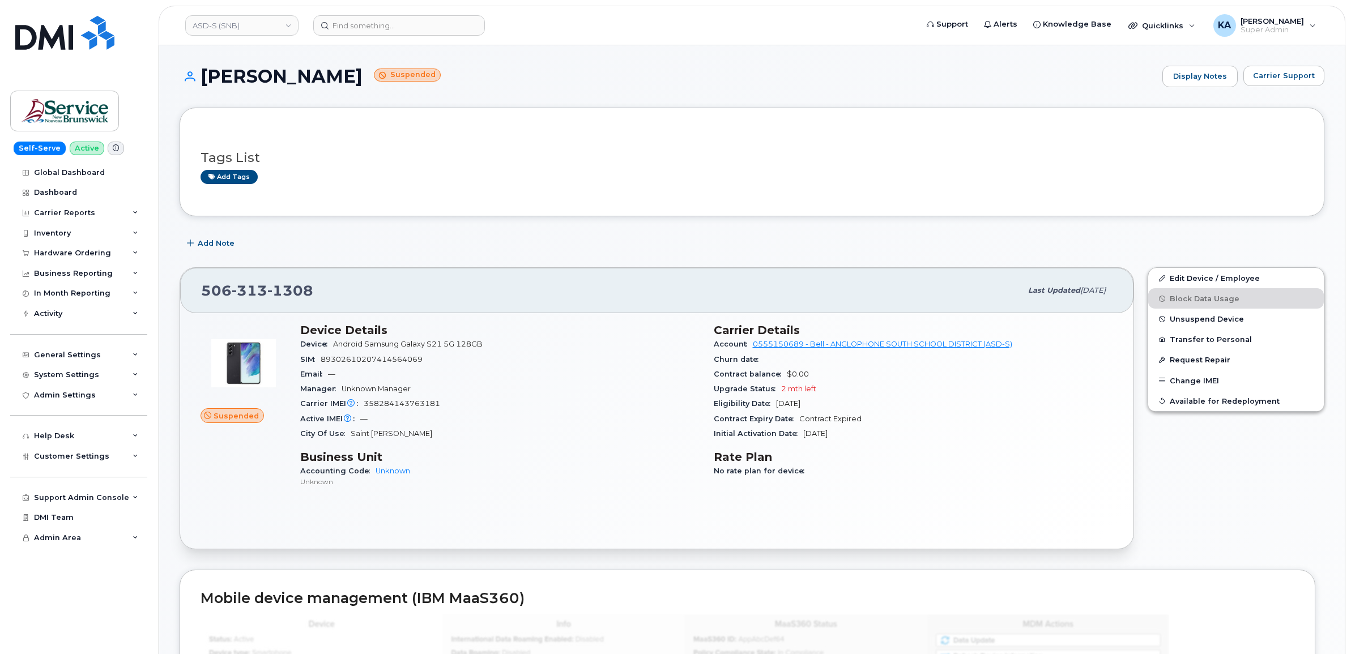
drag, startPoint x: 202, startPoint y: 290, endPoint x: 861, endPoint y: 440, distance: 676.6
click at [861, 440] on div "506 313 1308 Last updated Sep 11, 2025 Suspended Device Details Device Android …" at bounding box center [657, 408] width 954 height 282
drag, startPoint x: 861, startPoint y: 440, endPoint x: 748, endPoint y: 403, distance: 119.3
copy div "506 313 1308 Last updated Sep 11, 2025 Suspended Device Details Device Android …"
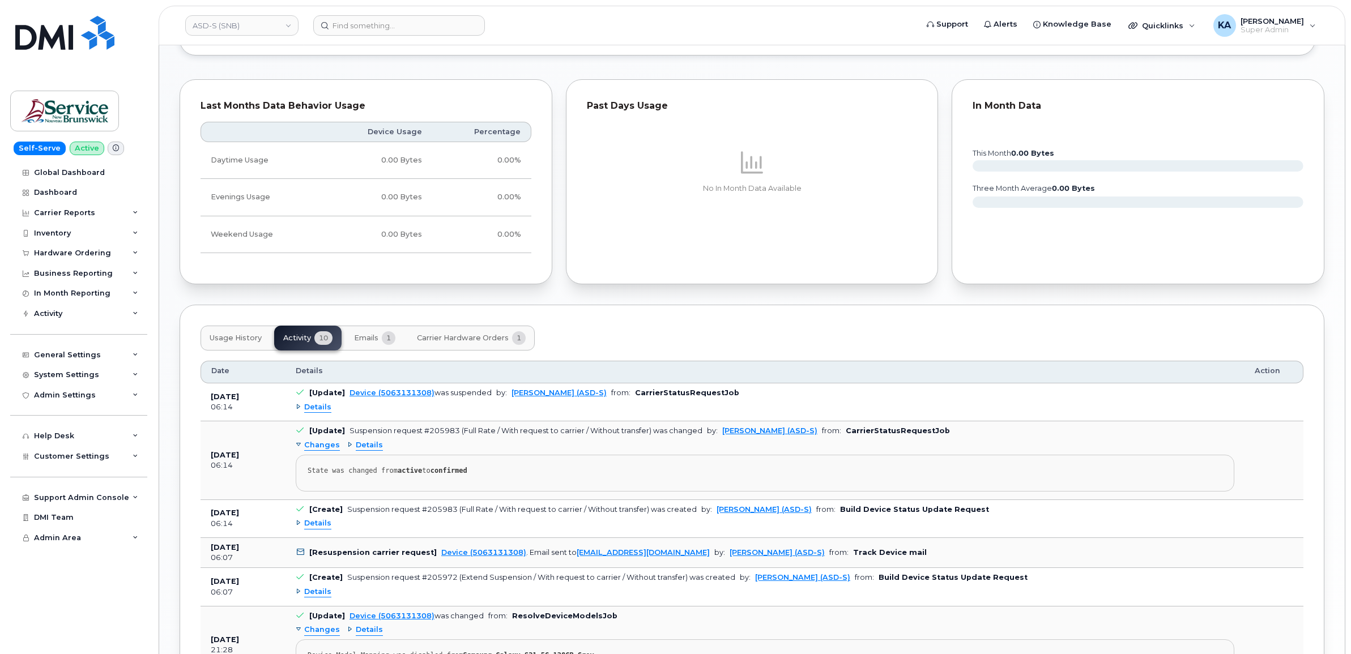
scroll to position [849, 0]
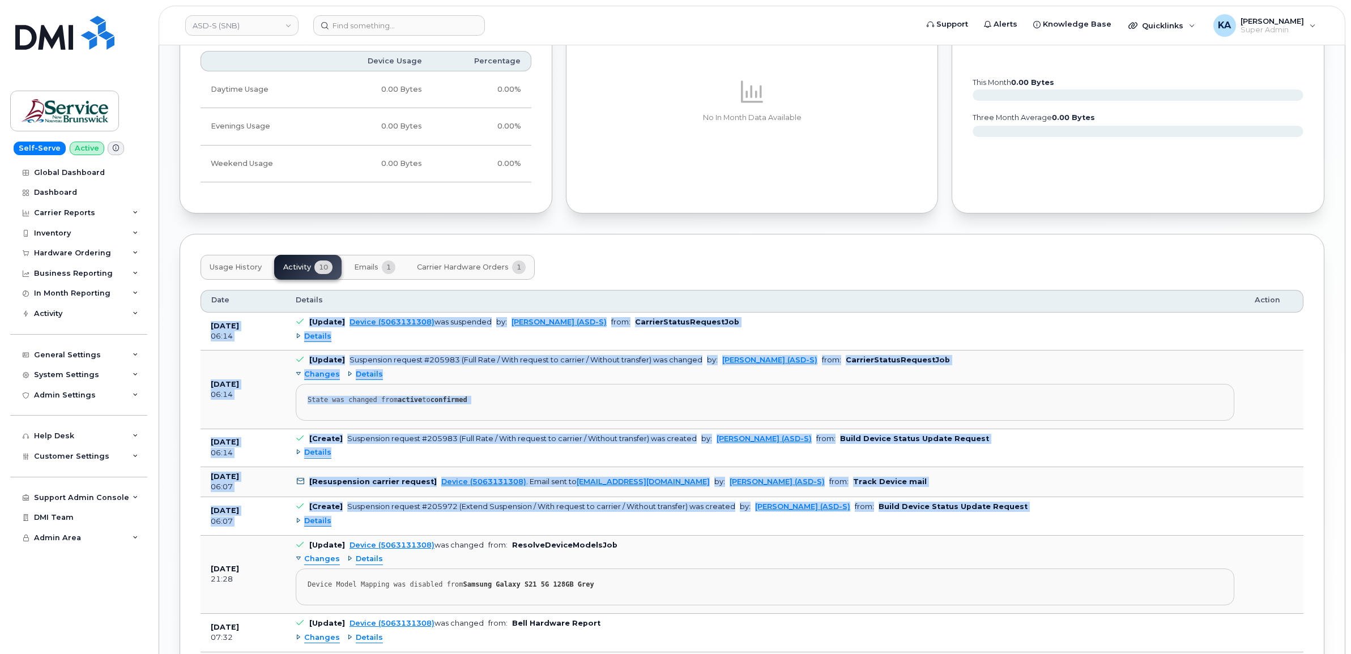
drag, startPoint x: 207, startPoint y: 328, endPoint x: 1018, endPoint y: 522, distance: 834.3
click at [1018, 522] on tbody "Sep 11, 2025 06:14 [Update] Device (5063131308) was suspended by: Hueser, Wendy…" at bounding box center [751, 580] width 1103 height 535
copy tbody "Sep 11, 2025 06:14 [Update] Device (5063131308) was suspended by: Hueser, Wendy…"
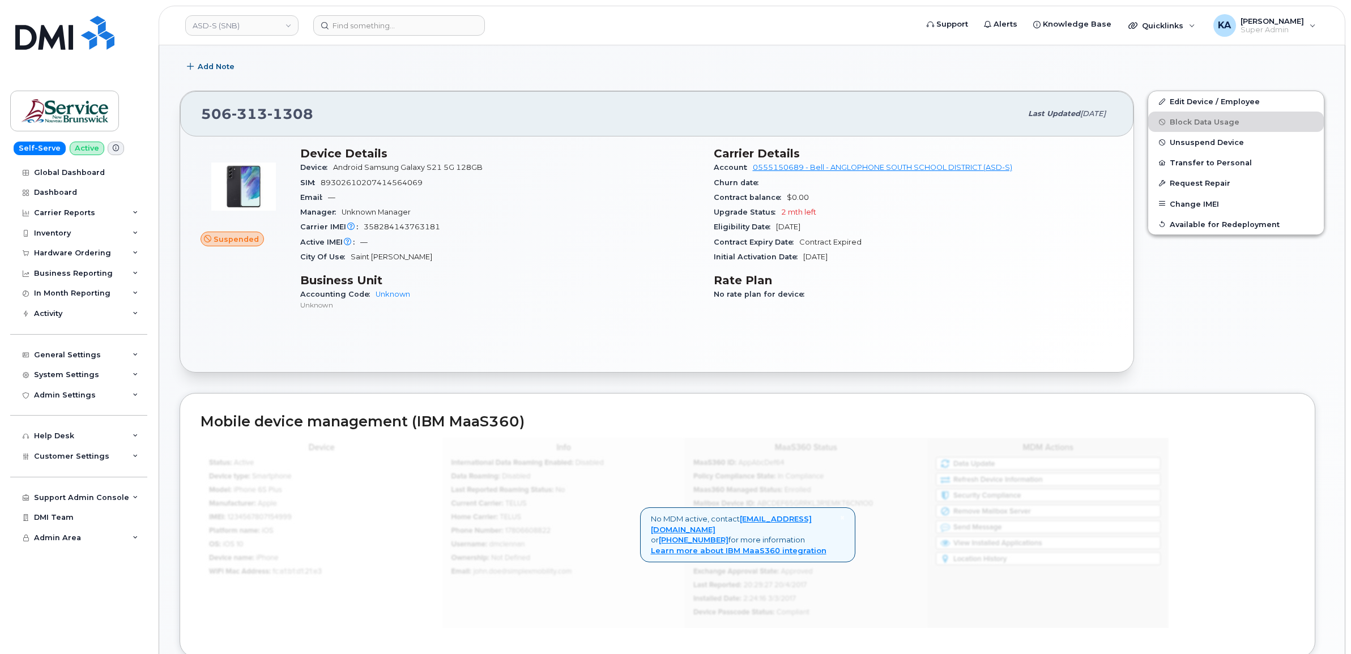
scroll to position [142, 0]
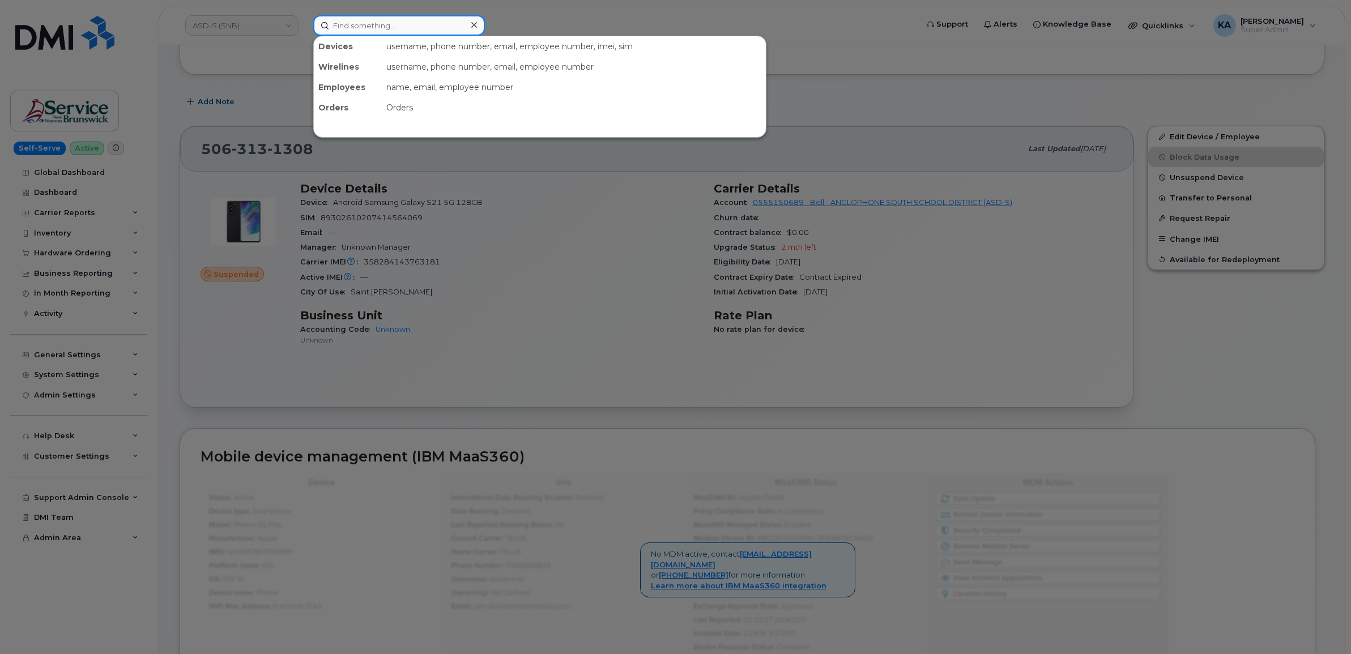
click at [388, 22] on input at bounding box center [399, 25] width 172 height 20
paste input "5063132257"
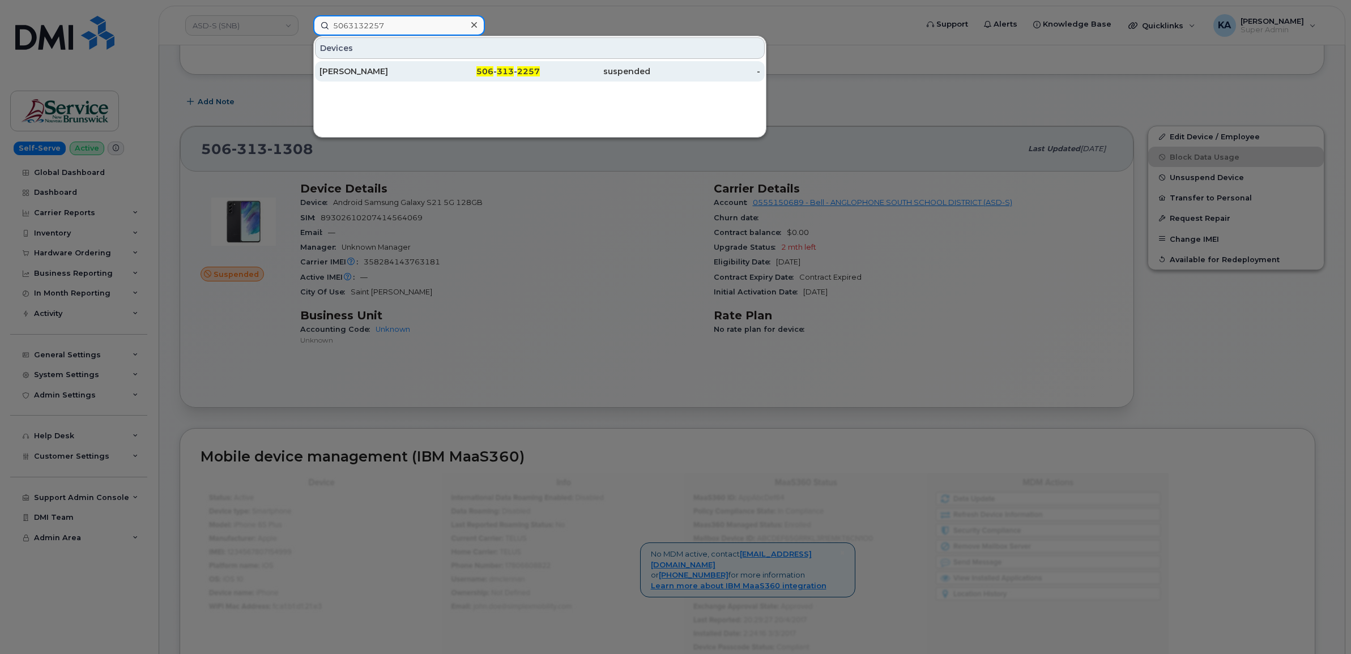
type input "5063132257"
click at [352, 69] on div "Aaron Waters" at bounding box center [374, 71] width 110 height 11
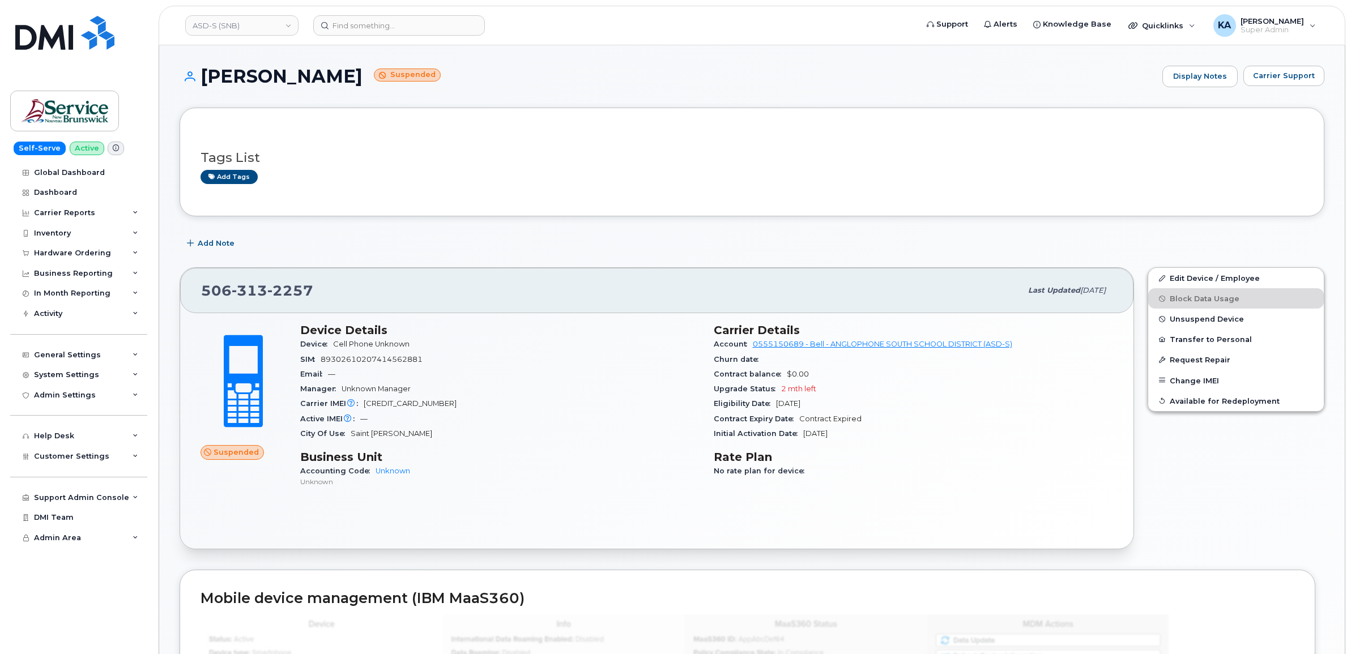
scroll to position [71, 0]
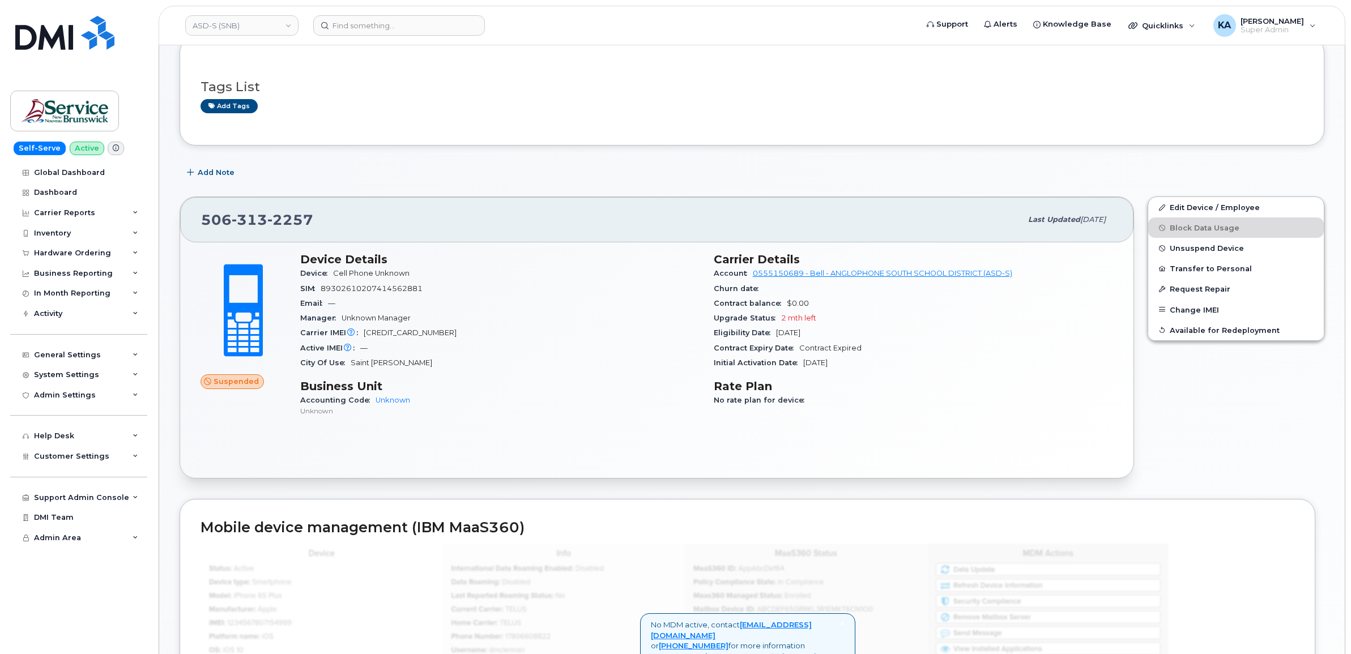
drag, startPoint x: 200, startPoint y: 219, endPoint x: 871, endPoint y: 368, distance: 687.5
click at [871, 368] on div "[PHONE_NUMBER] Last updated [DATE] Suspended Device Details Device Cell Phone U…" at bounding box center [657, 337] width 954 height 282
drag, startPoint x: 871, startPoint y: 368, endPoint x: 819, endPoint y: 346, distance: 56.1
copy div "506 313 2257 Last updated Sep 11, 2025 Suspended Device Details Device Cell Pho…"
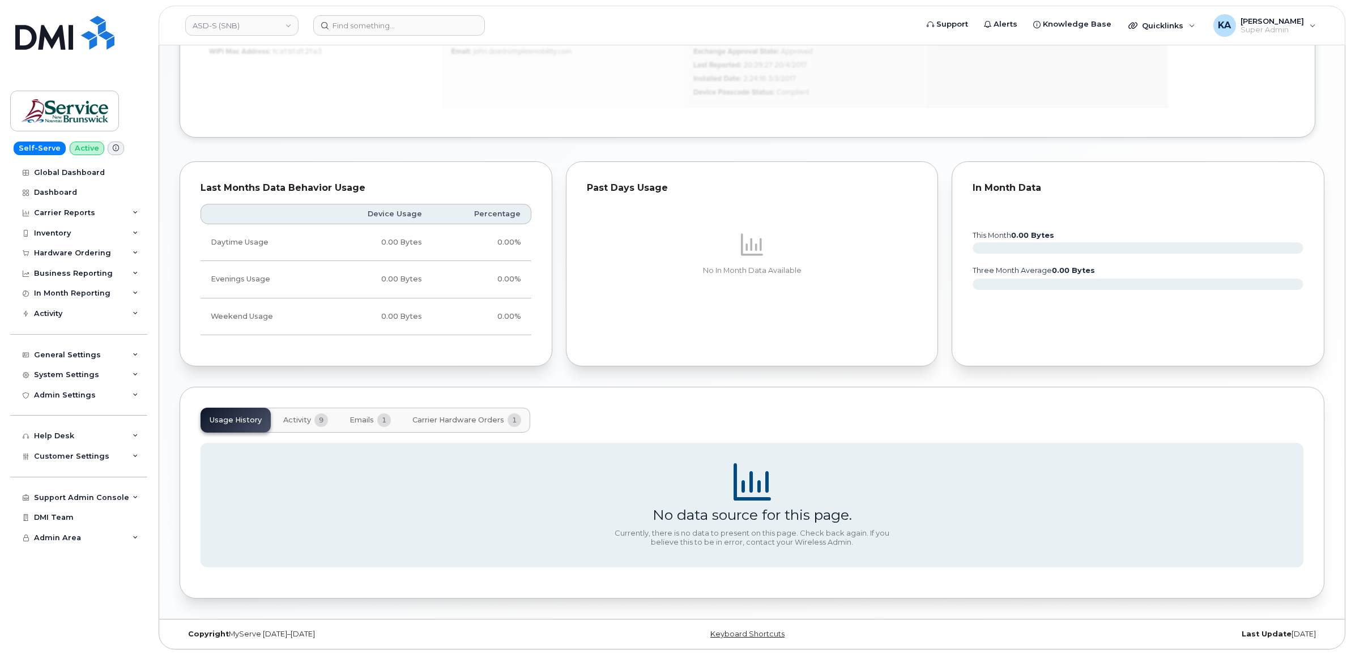
scroll to position [700, 0]
click at [307, 420] on span "Activity" at bounding box center [297, 419] width 28 height 9
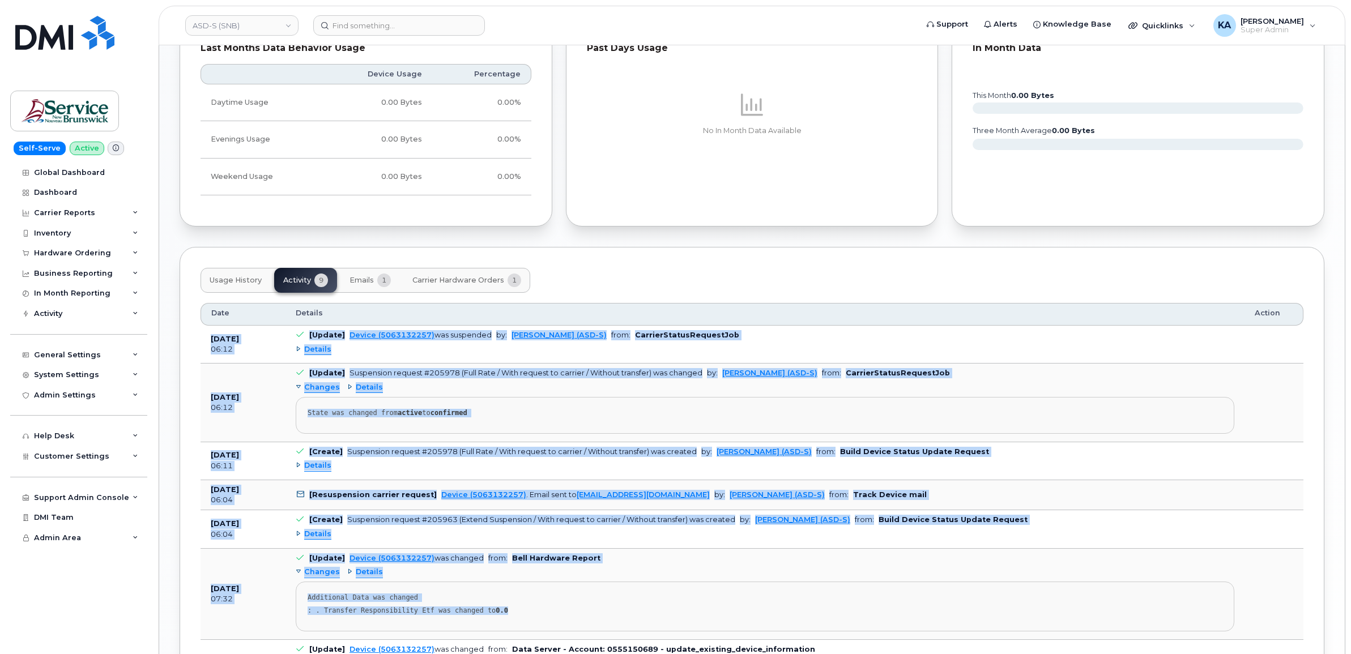
scroll to position [844, 0]
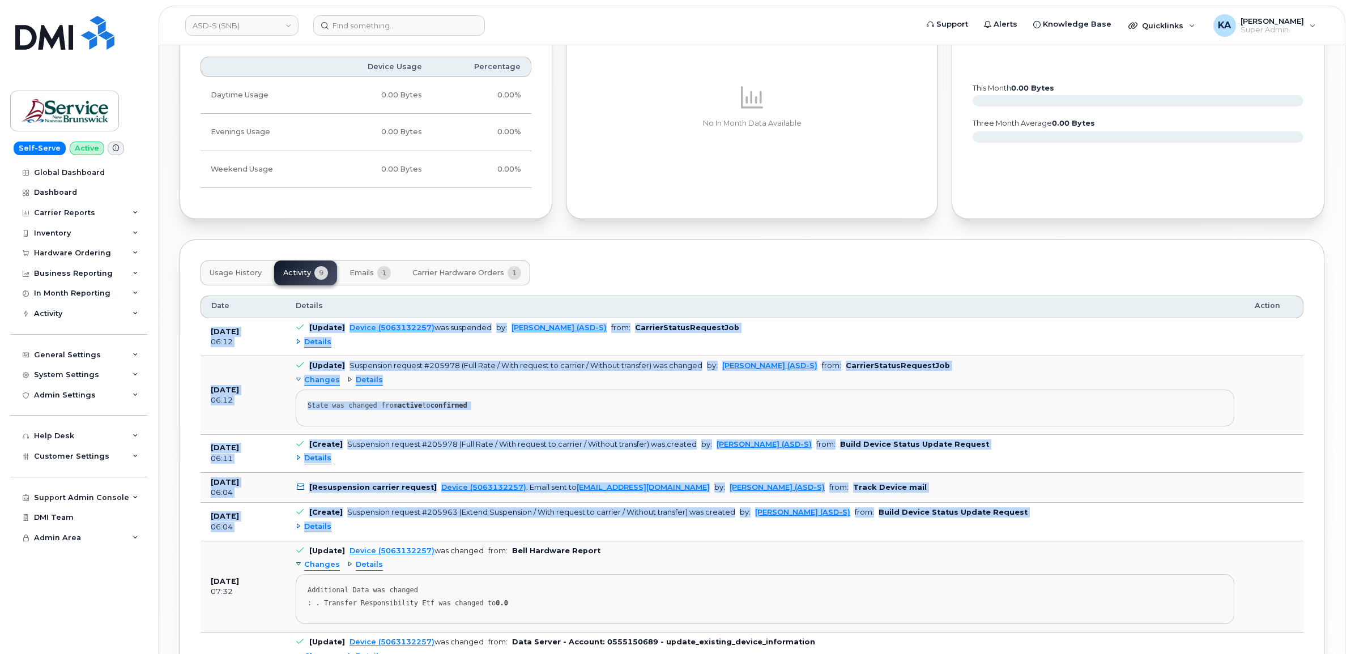
drag, startPoint x: 210, startPoint y: 479, endPoint x: 768, endPoint y: 536, distance: 560.7
click at [768, 536] on tbody "Sep 11, 2025 06:12 [Update] Device (5063132257) was suspended by: Hueser, Wendy…" at bounding box center [751, 572] width 1103 height 509
drag, startPoint x: 768, startPoint y: 536, endPoint x: 757, endPoint y: 520, distance: 19.9
copy tbody "Sep 11, 2025 06:12 [Update] Device (5063132257) was suspended by: Hueser, Wendy…"
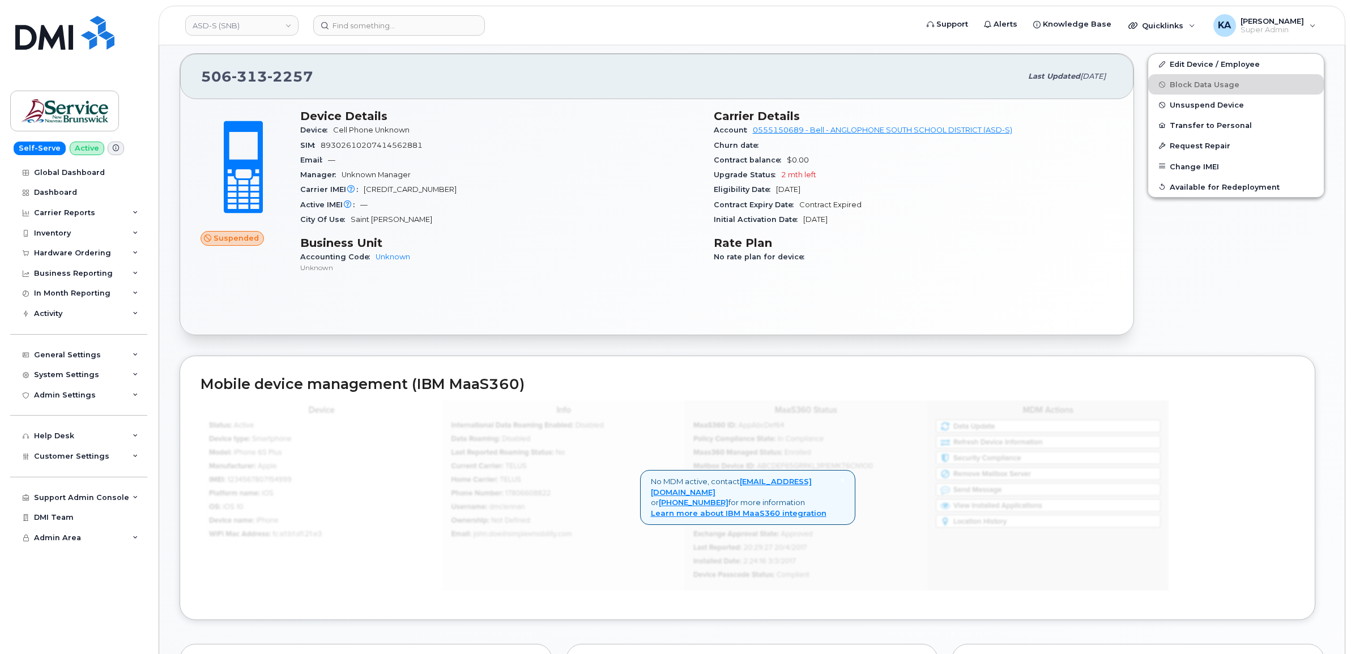
scroll to position [207, 0]
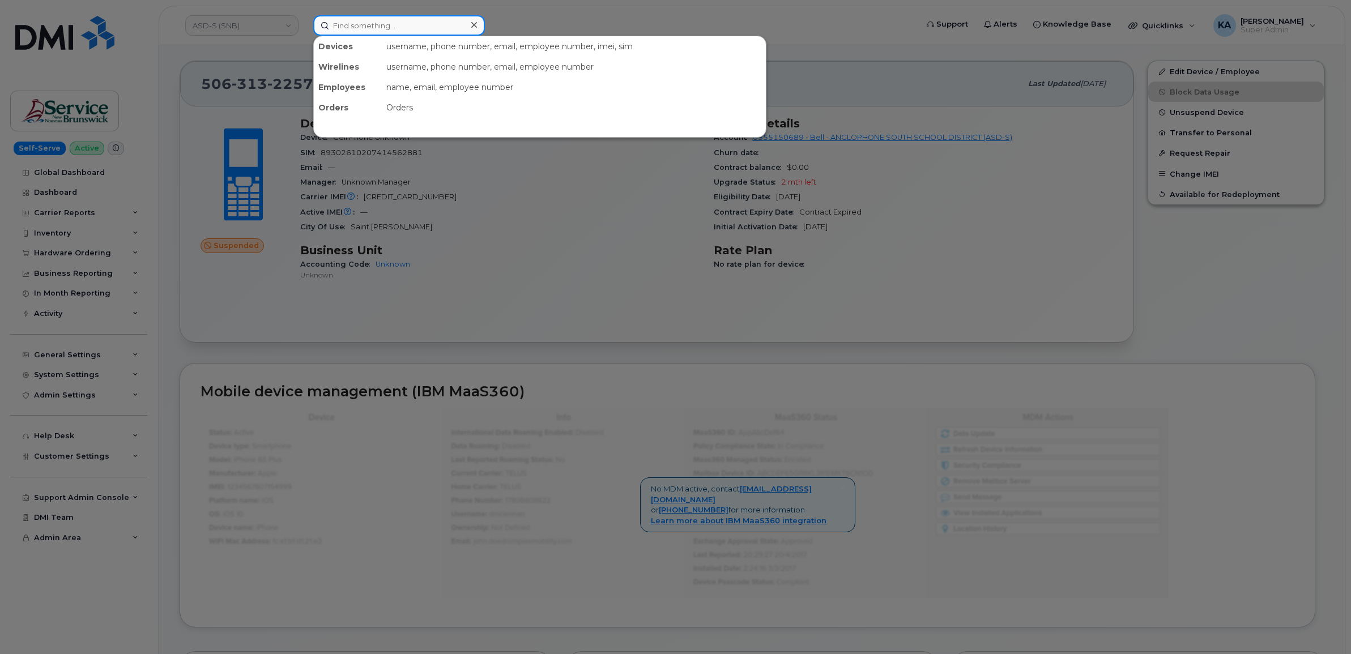
click at [425, 24] on input at bounding box center [399, 25] width 172 height 20
paste input "5063132259"
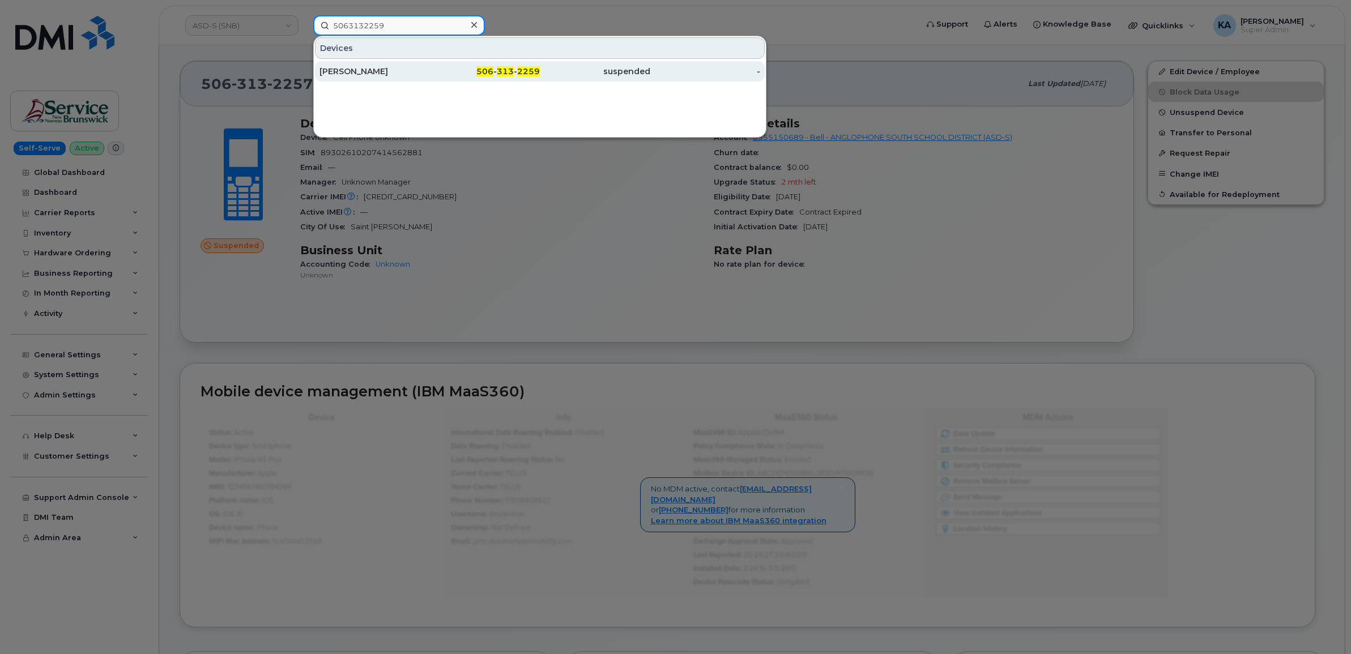
type input "5063132259"
click at [364, 69] on div "[PERSON_NAME]" at bounding box center [374, 71] width 110 height 11
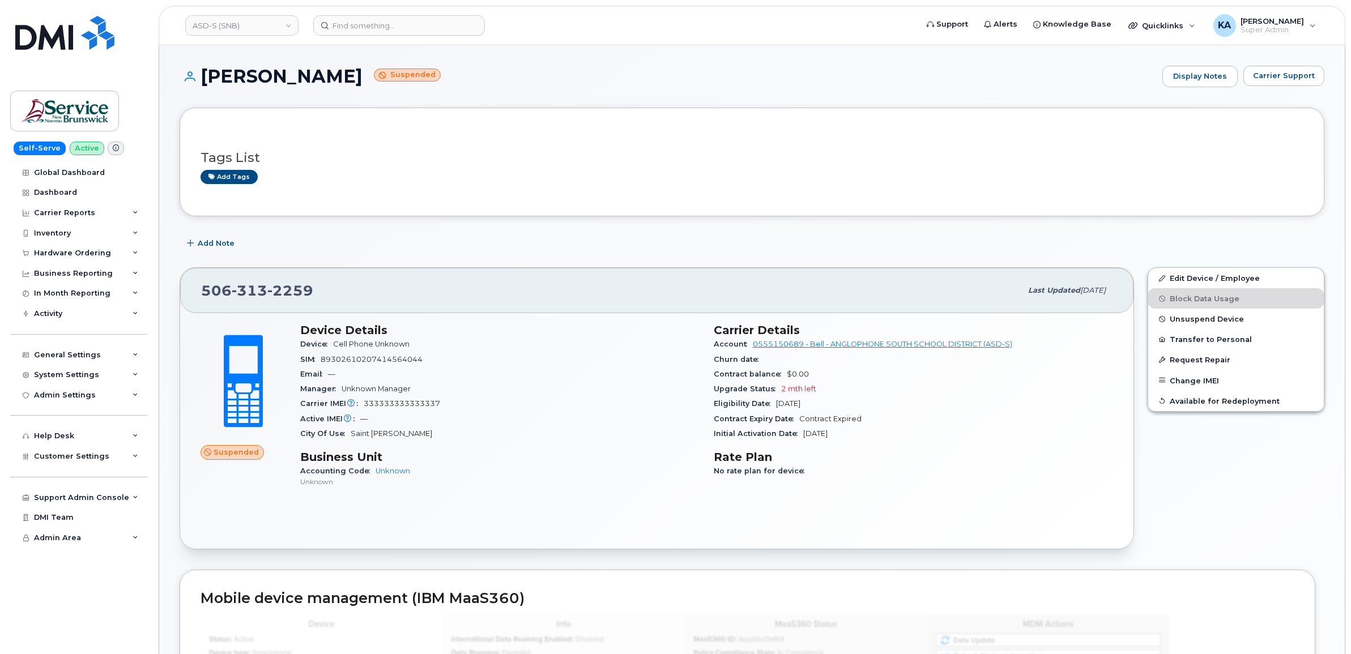
drag, startPoint x: 200, startPoint y: 292, endPoint x: 864, endPoint y: 435, distance: 679.0
click at [864, 435] on div "[PHONE_NUMBER] Last updated [DATE] Suspended Device Details Device Cell Phone U…" at bounding box center [657, 408] width 954 height 282
drag, startPoint x: 864, startPoint y: 435, endPoint x: 763, endPoint y: 415, distance: 102.3
copy div "[PHONE_NUMBER] Last updated [DATE] Suspended Device Details Device Cell Phone U…"
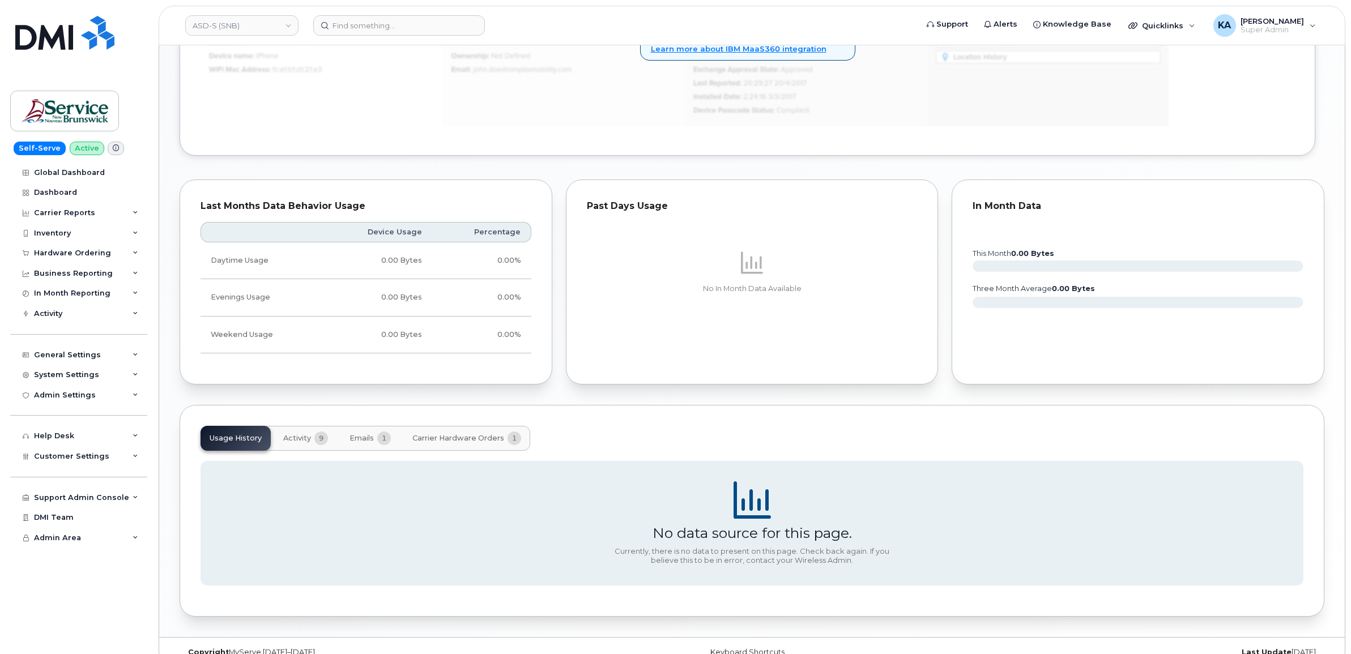
scroll to position [700, 0]
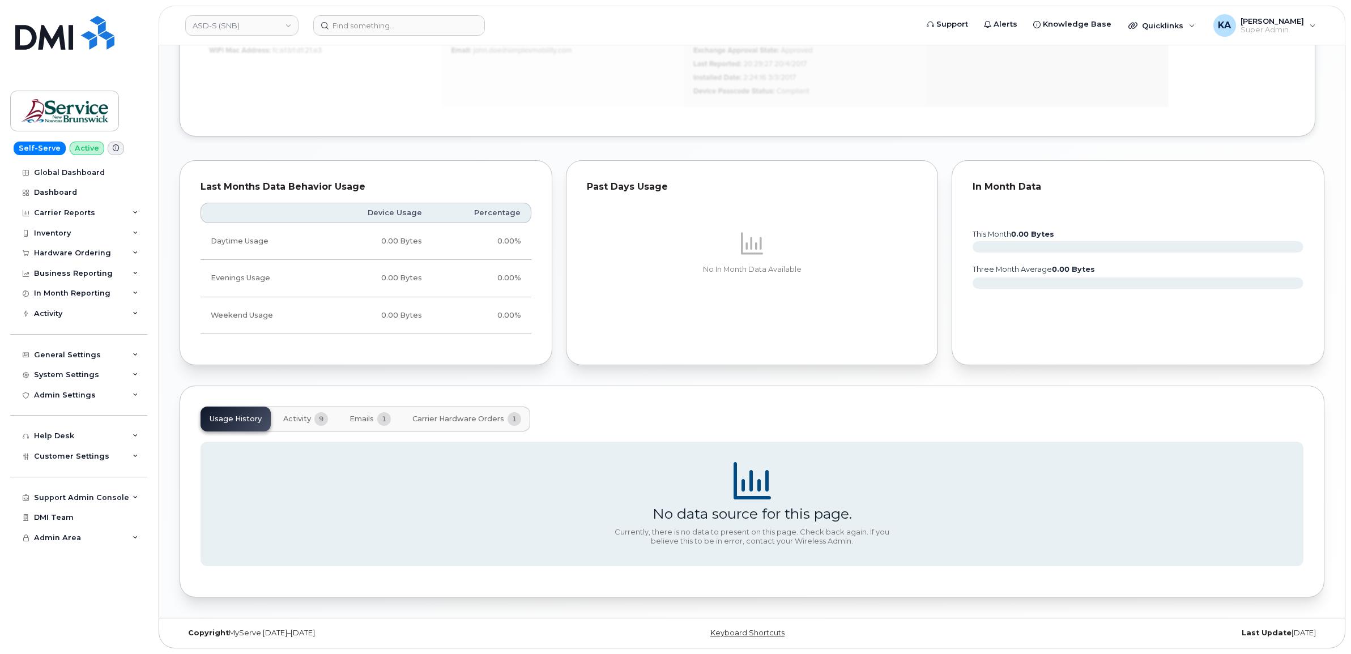
click at [301, 415] on span "Activity" at bounding box center [297, 419] width 28 height 9
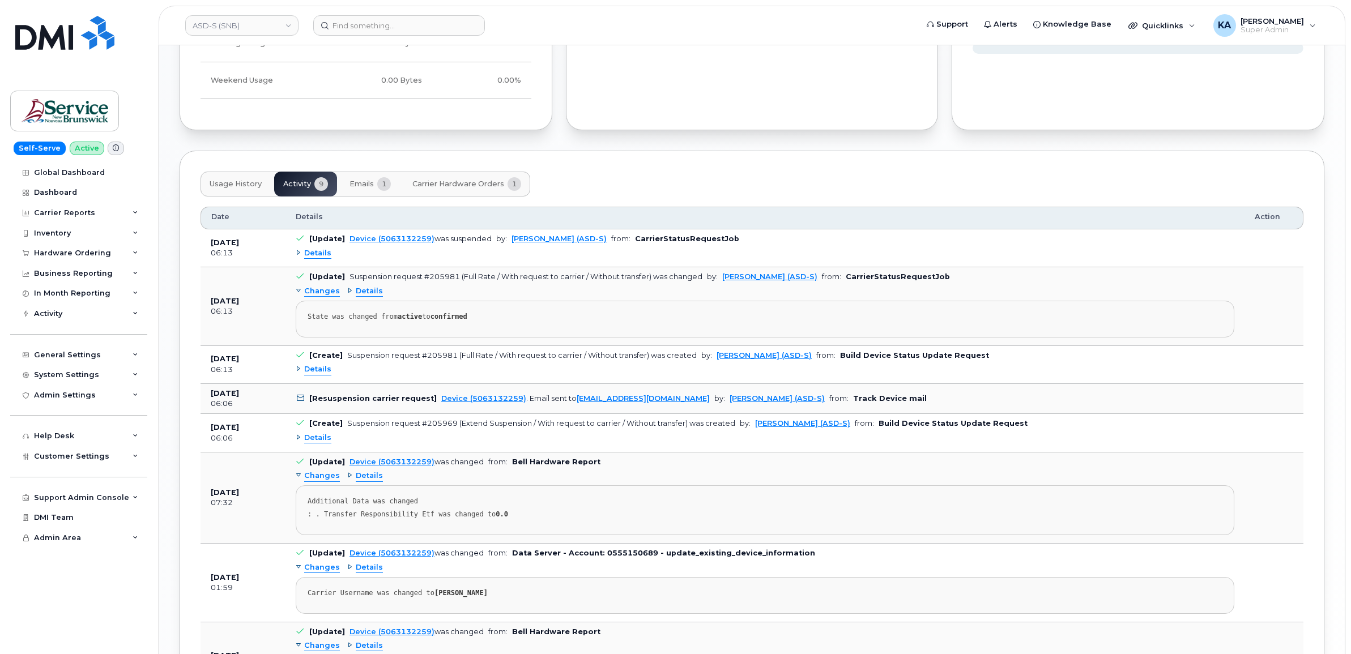
scroll to position [984, 0]
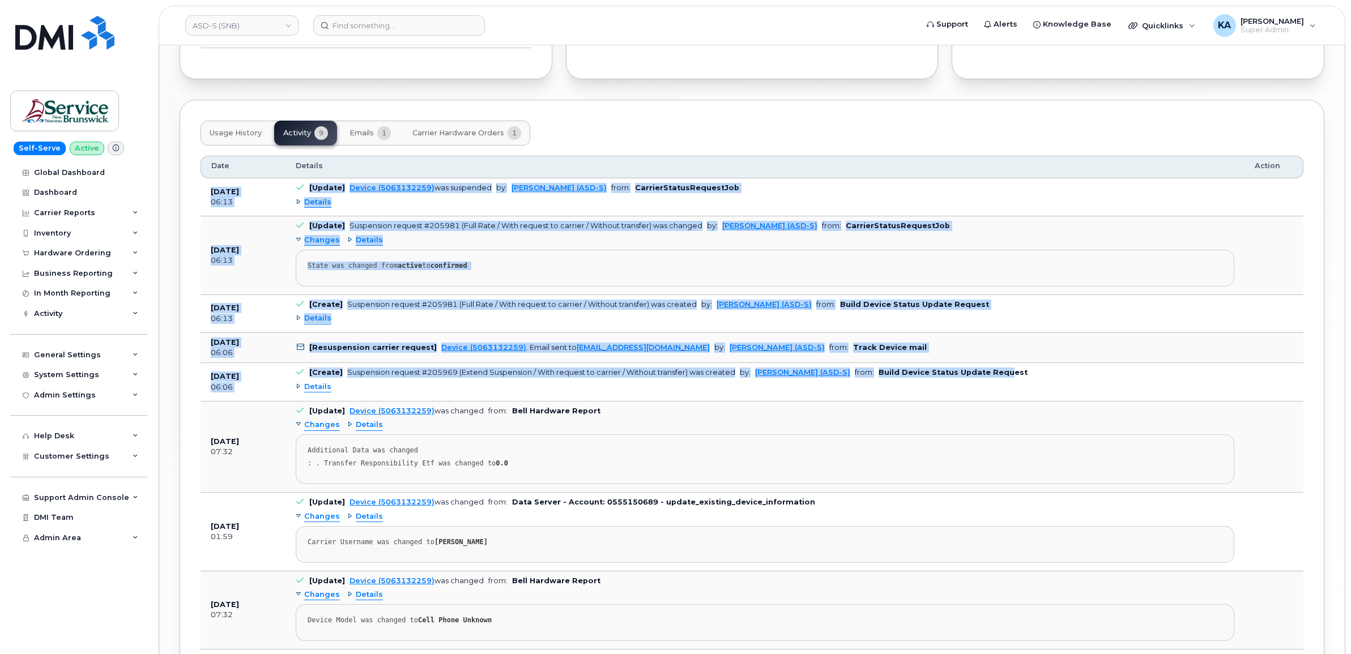
drag, startPoint x: 210, startPoint y: 195, endPoint x: 988, endPoint y: 381, distance: 800.5
click at [988, 381] on tbody "[DATE] 06:13 [Update] Device (5063132259) was suspended by: [PERSON_NAME] (ASD-…" at bounding box center [751, 432] width 1103 height 509
click at [989, 377] on b "Build Device Status Update Request" at bounding box center [952, 372] width 149 height 8
drag, startPoint x: 351, startPoint y: 387, endPoint x: 195, endPoint y: 210, distance: 235.5
click at [195, 210] on div "Usage History Activity 9 Emails 1 Carrier Hardware Orders 1 Date Details Action…" at bounding box center [752, 414] width 1144 height 628
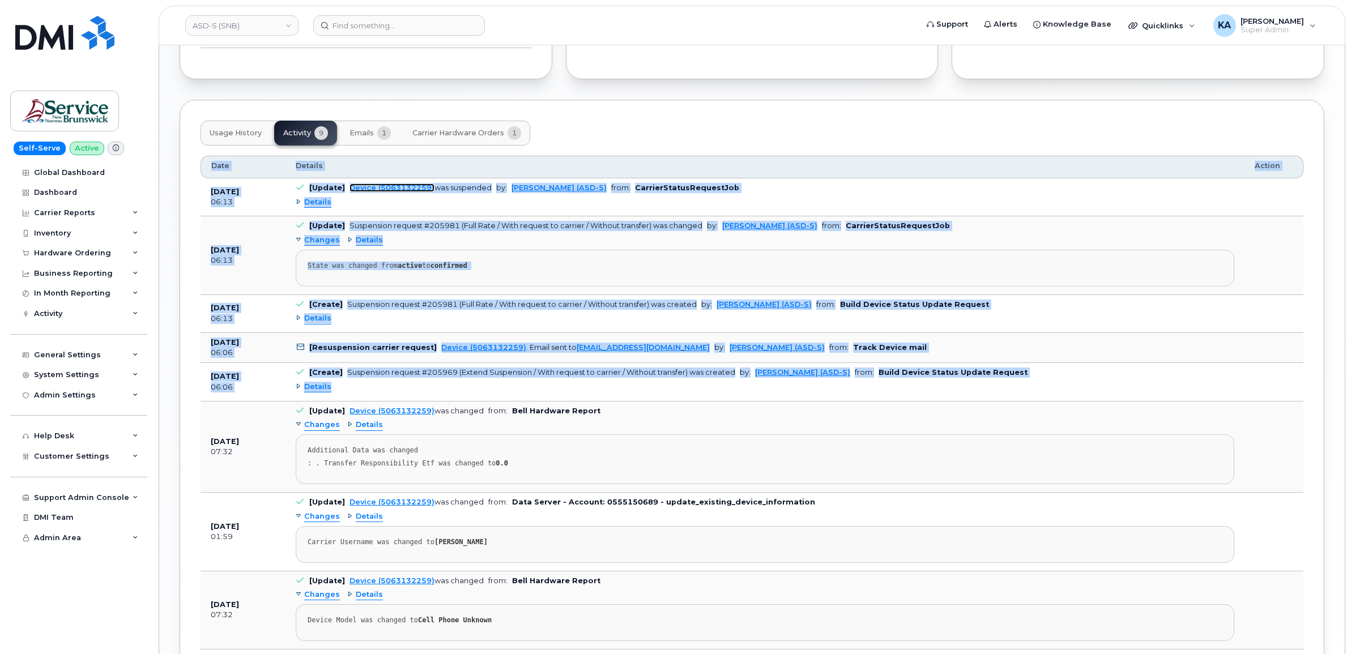
copy div "Date Details Action [DATE] 06:13 [Update] Device (5063132259) was suspended by:…"
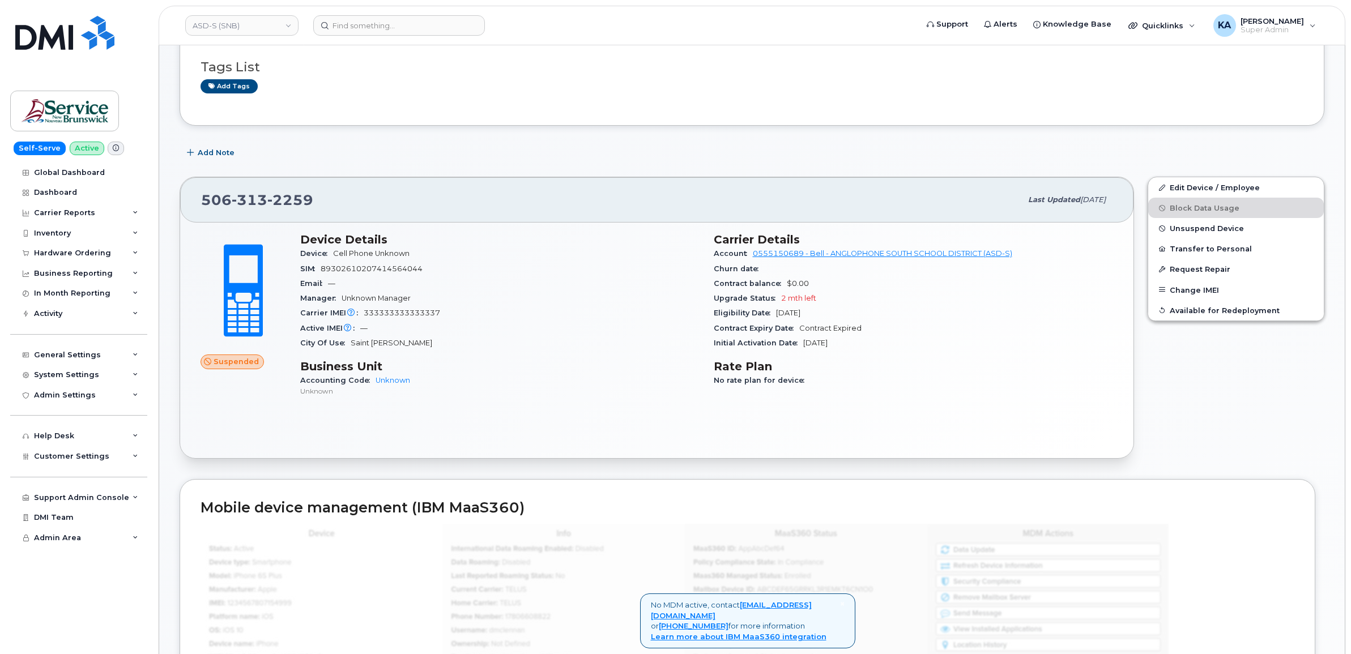
scroll to position [63, 0]
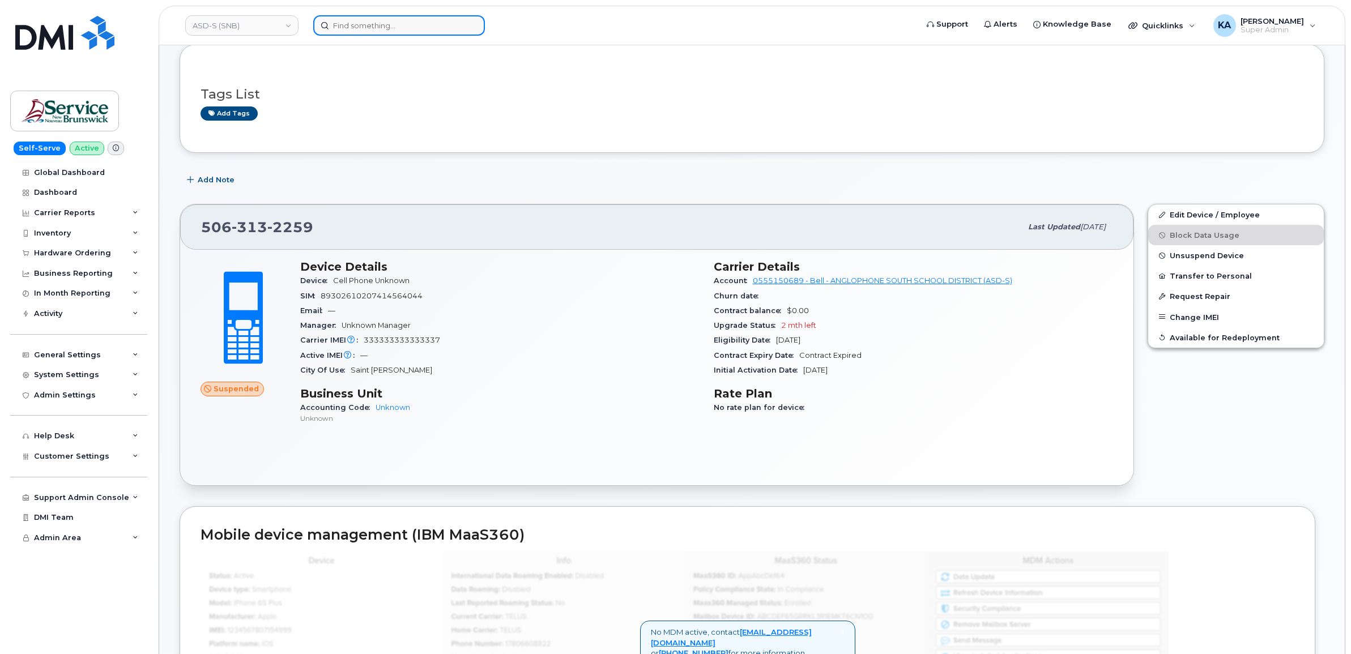
click at [358, 24] on input at bounding box center [399, 25] width 172 height 20
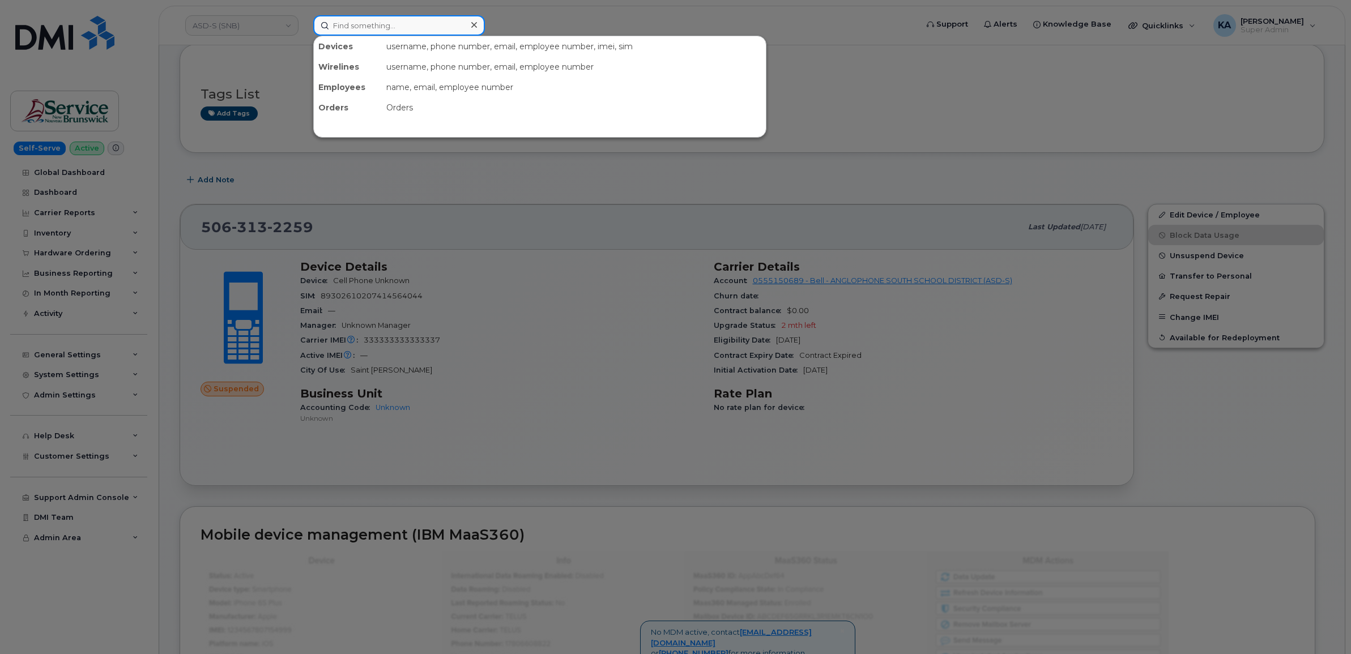
paste input "5063131582"
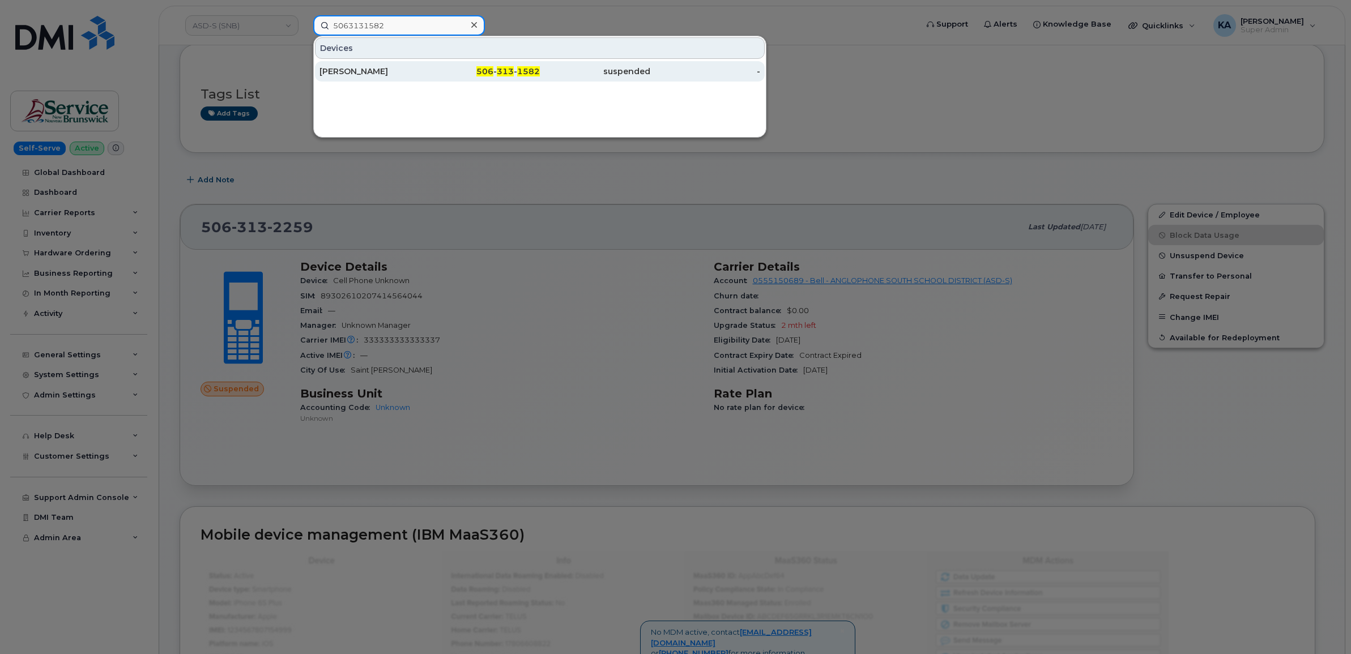
type input "5063131582"
click at [352, 71] on div "[PERSON_NAME]" at bounding box center [374, 71] width 110 height 11
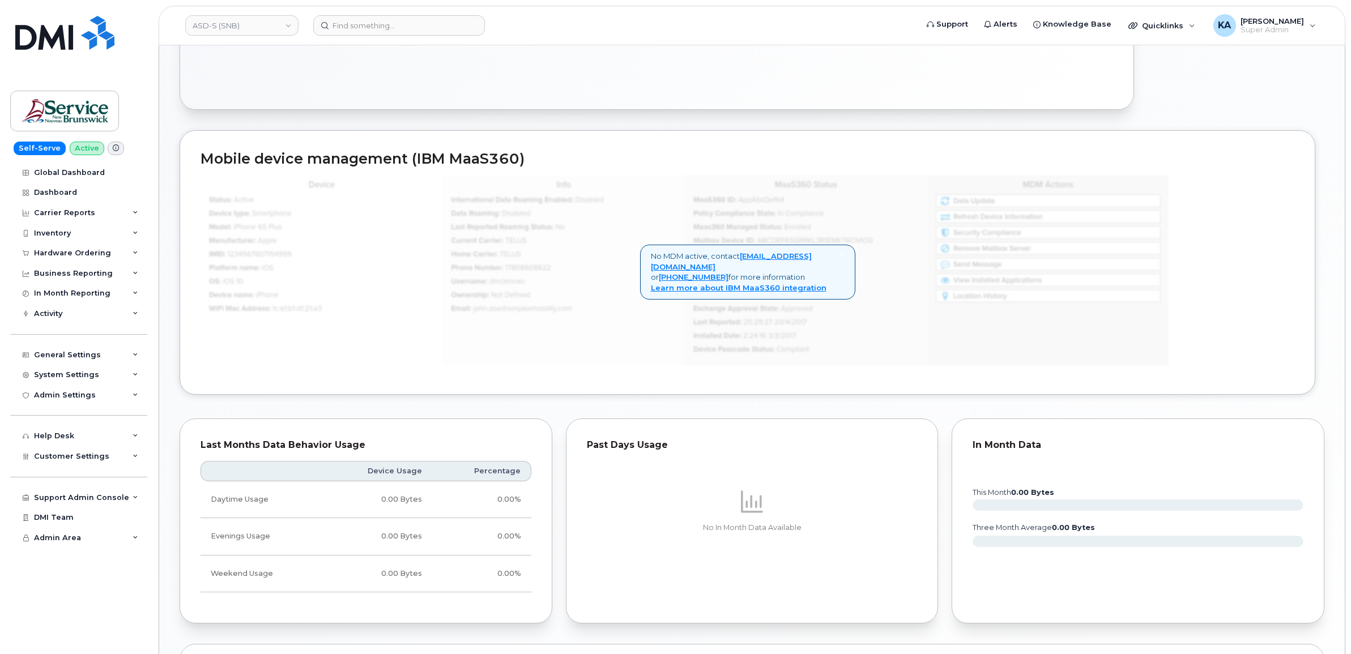
scroll to position [700, 0]
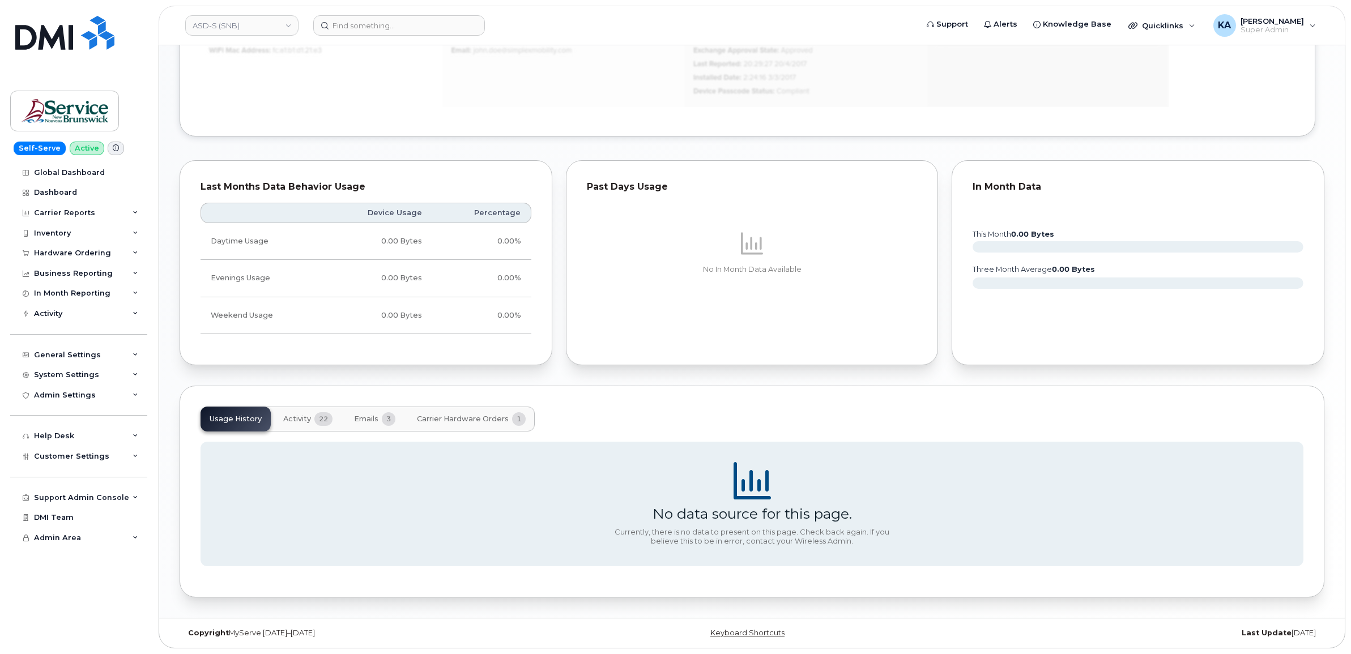
click at [309, 418] on span "Activity" at bounding box center [297, 419] width 28 height 9
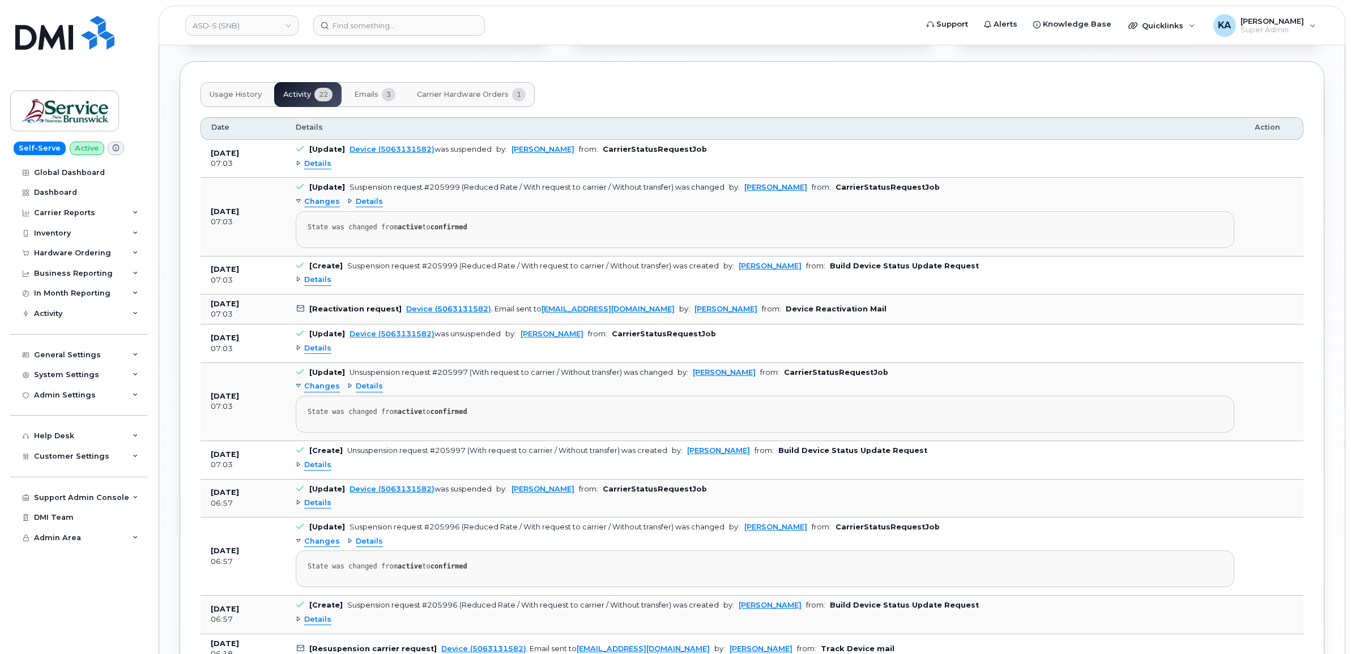
scroll to position [1054, 0]
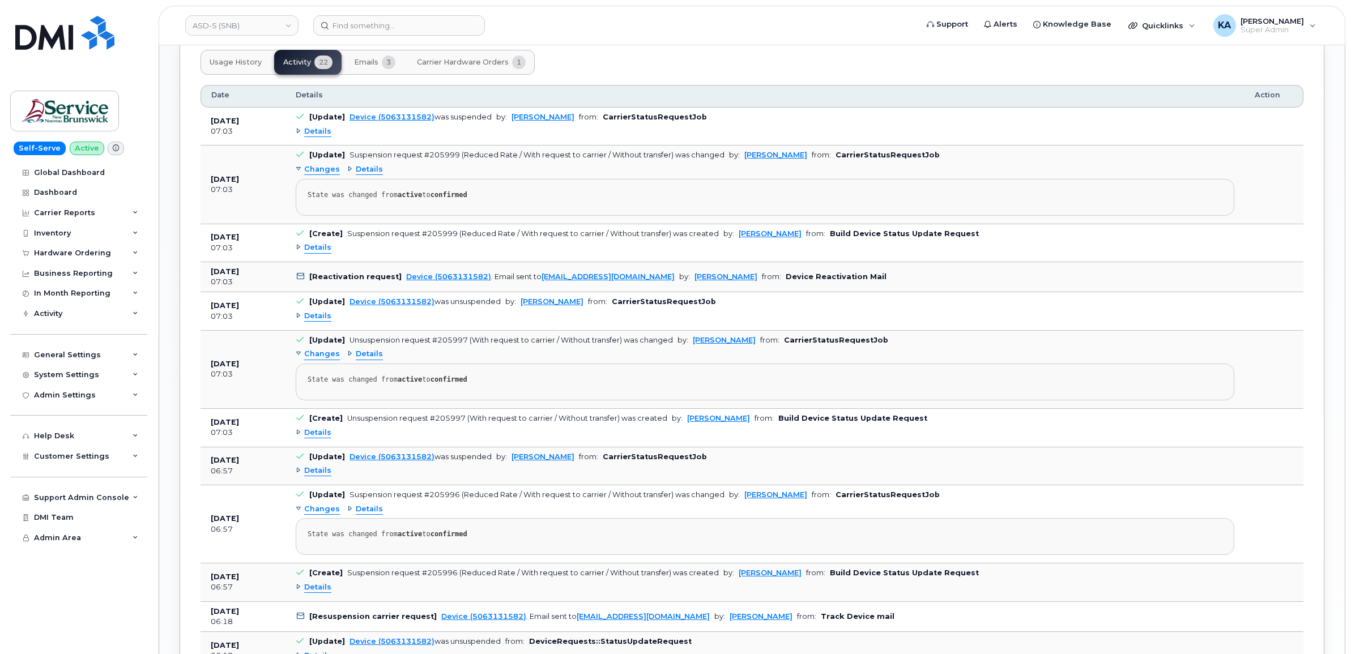
click at [319, 438] on span "Details" at bounding box center [317, 433] width 27 height 11
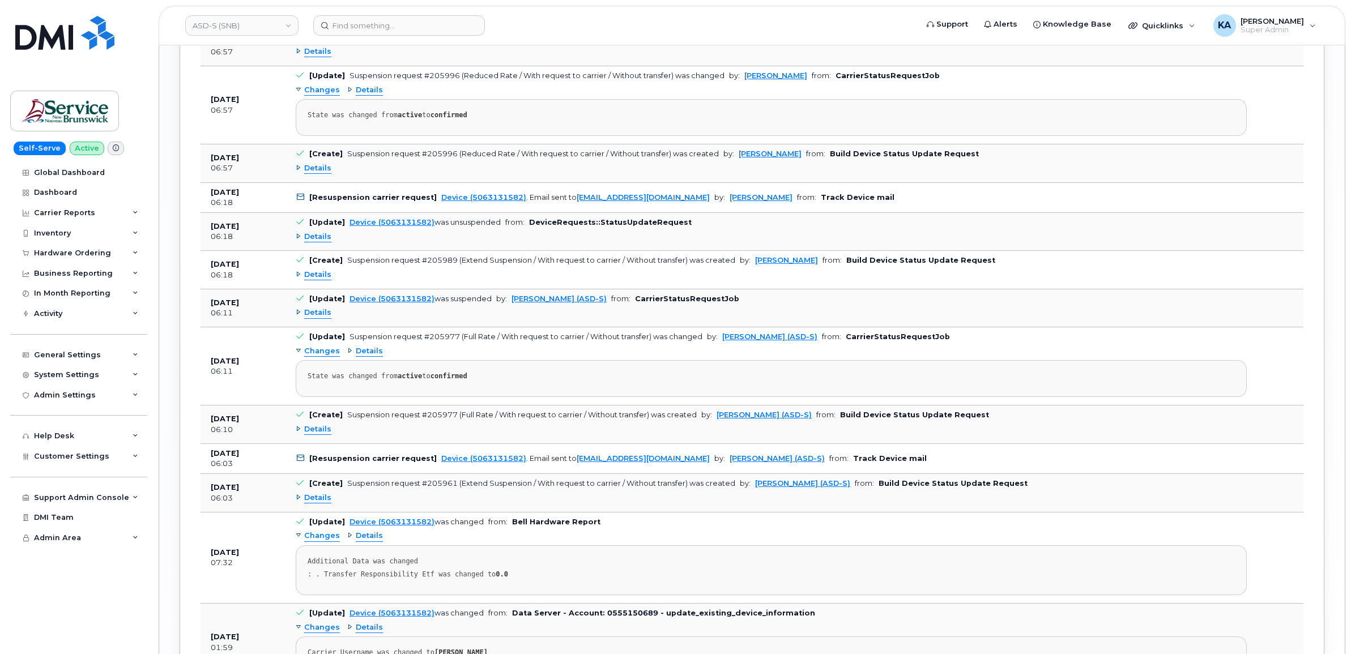
scroll to position [1493, 0]
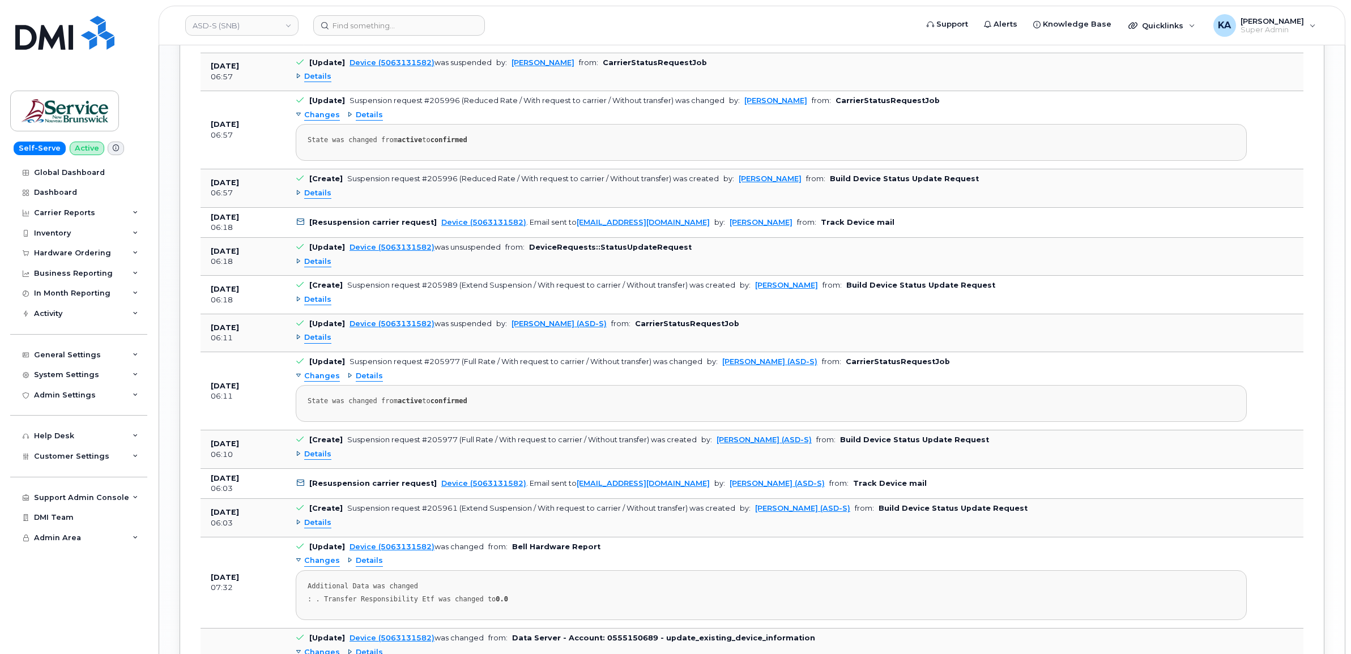
click at [318, 267] on span "Details" at bounding box center [317, 262] width 27 height 11
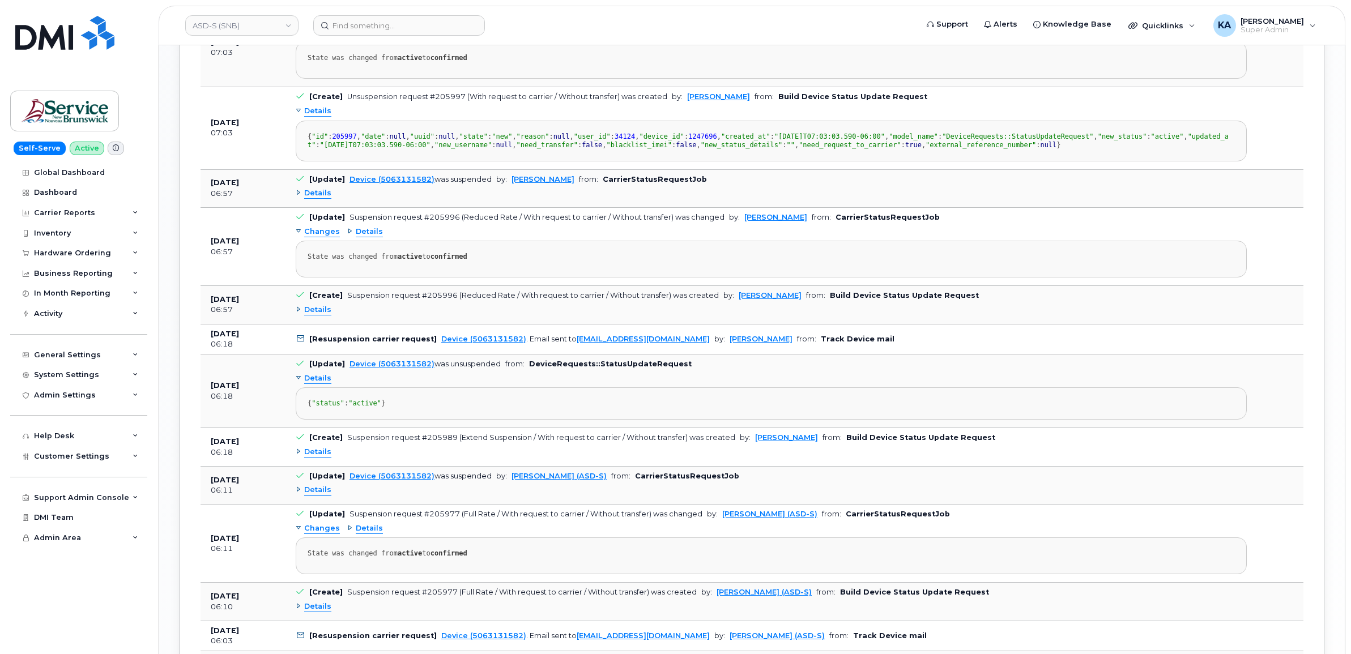
scroll to position [1351, 0]
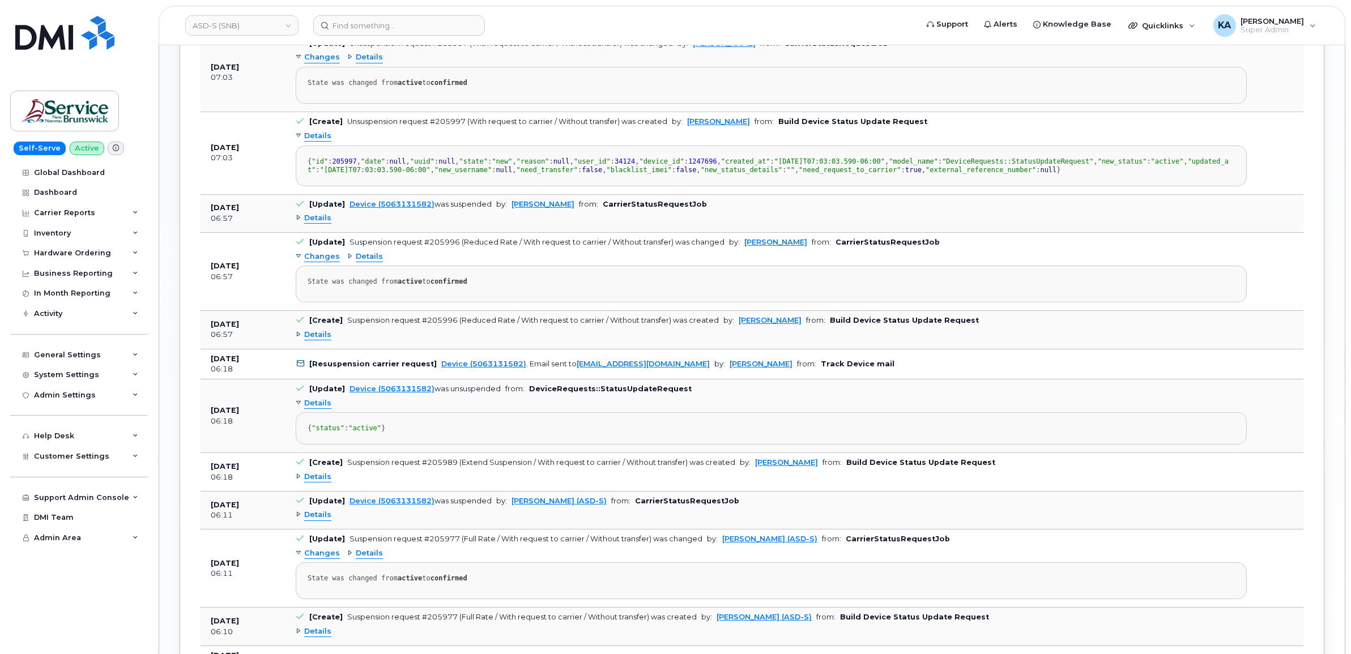
click at [320, 224] on span "Details" at bounding box center [317, 218] width 27 height 11
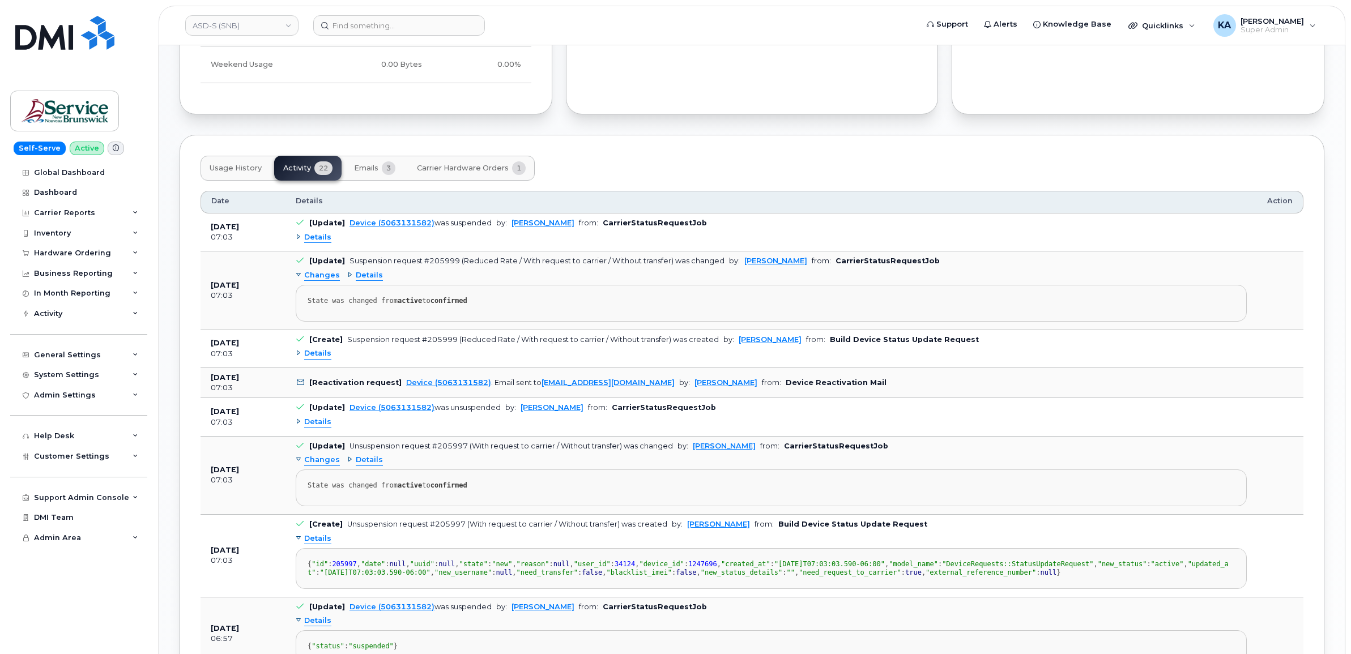
scroll to position [926, 0]
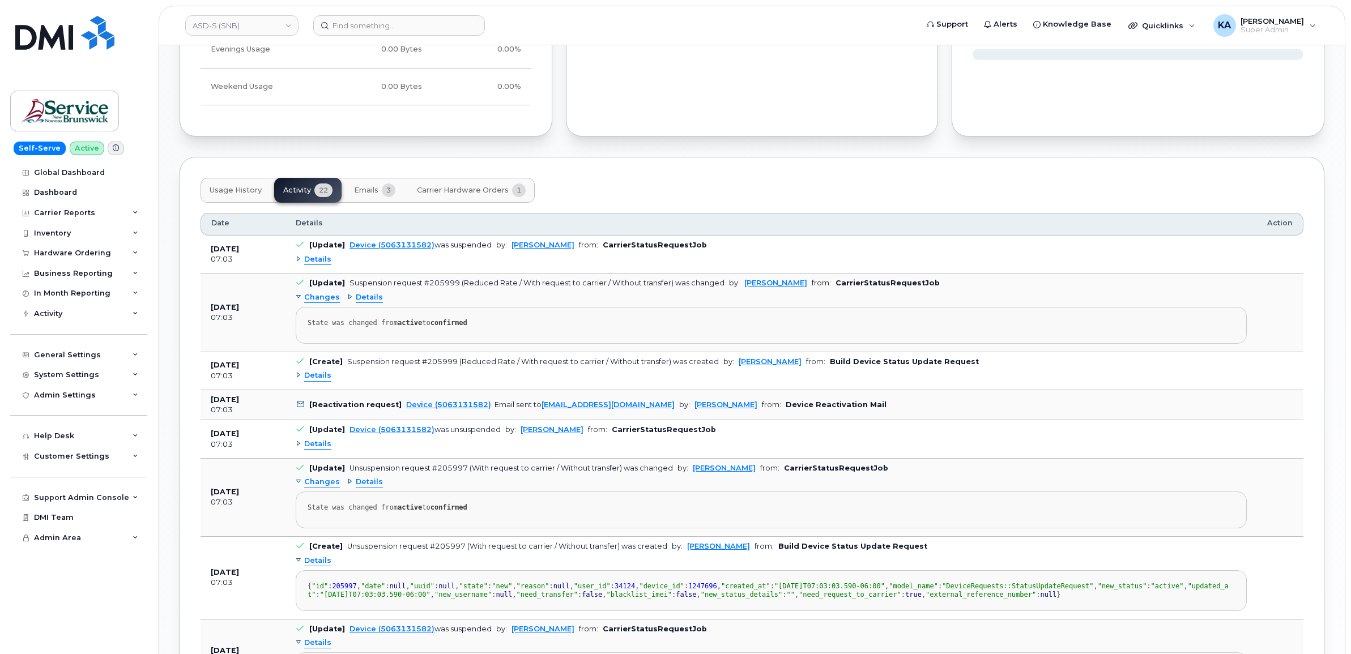
click at [312, 260] on span "Details" at bounding box center [317, 259] width 27 height 11
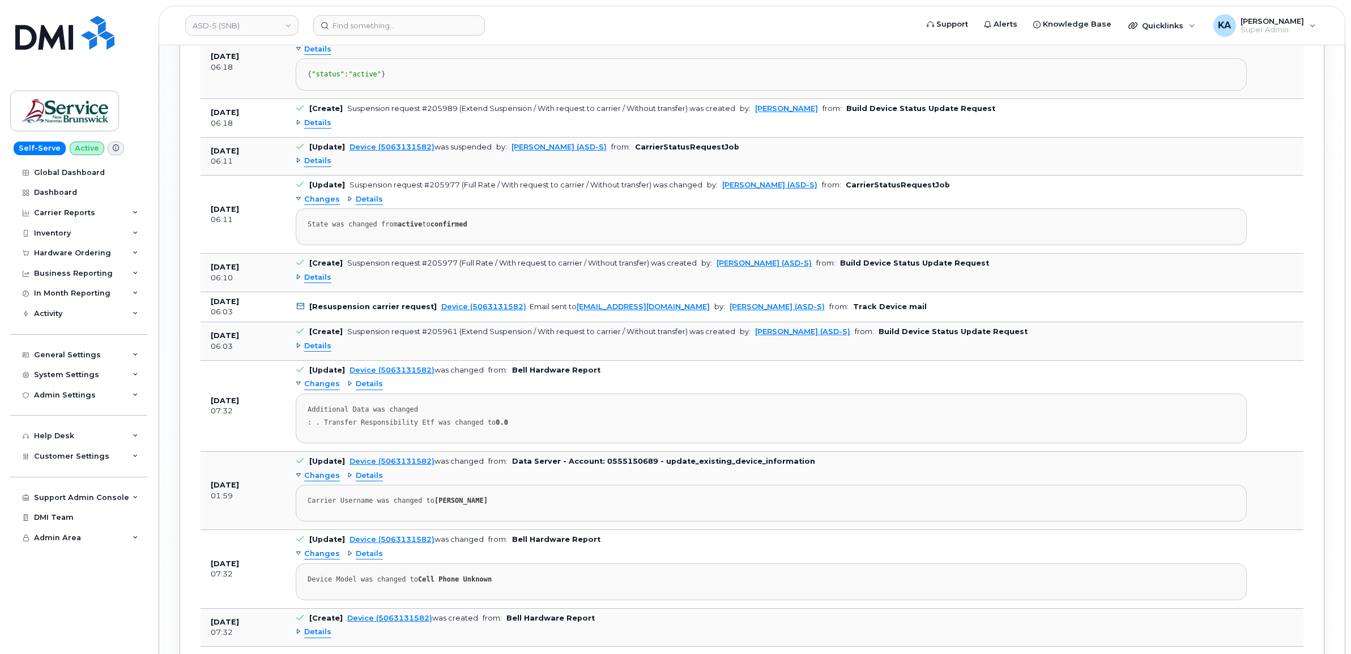
scroll to position [1804, 0]
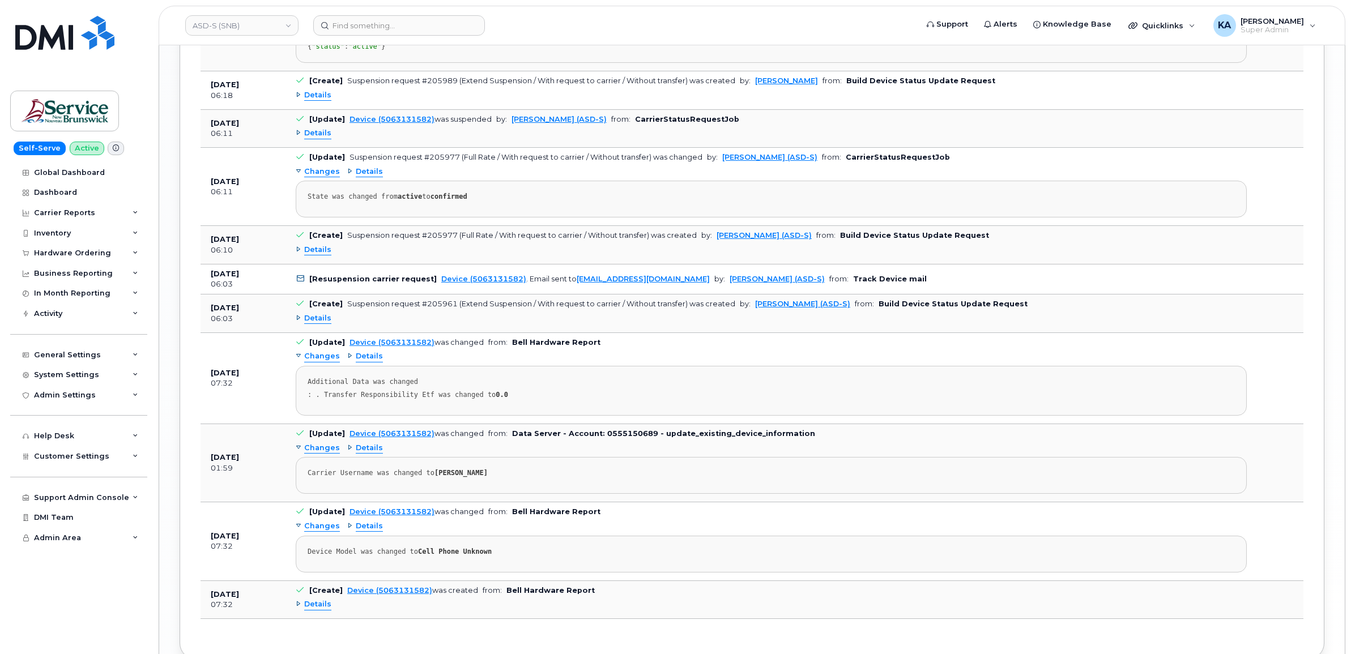
drag, startPoint x: 267, startPoint y: 249, endPoint x: 549, endPoint y: 516, distance: 388.6
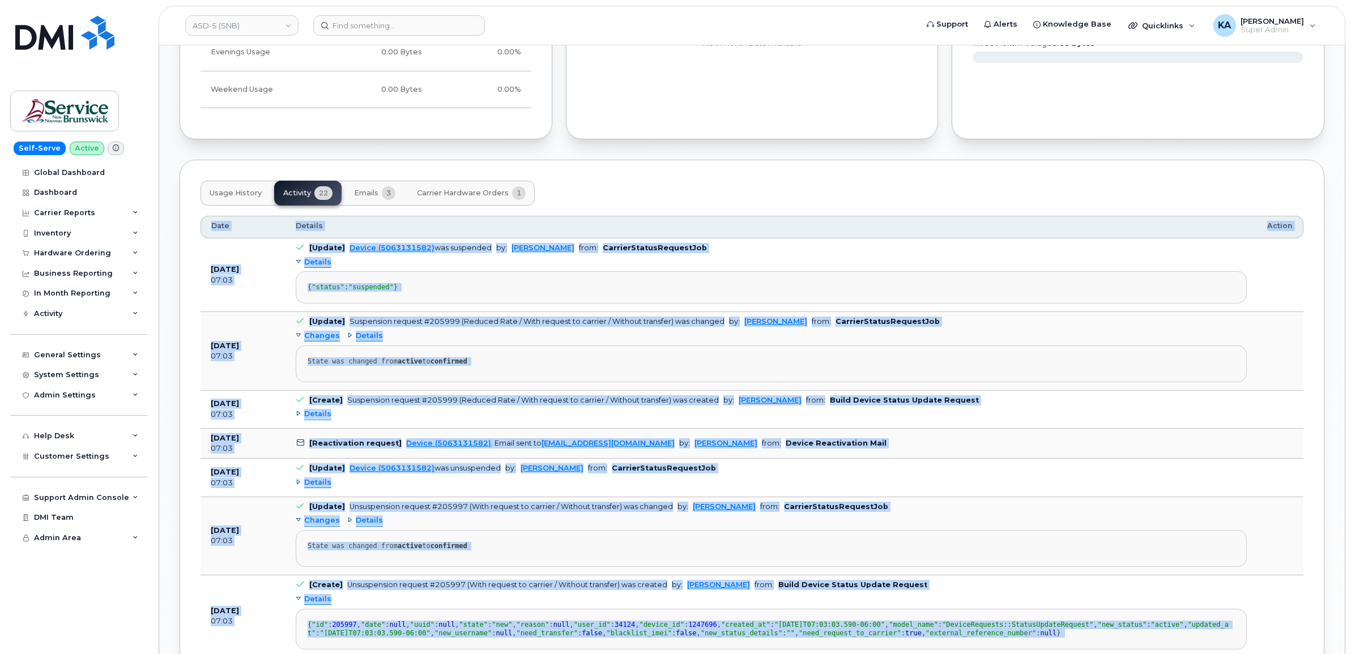
scroll to position [884, 0]
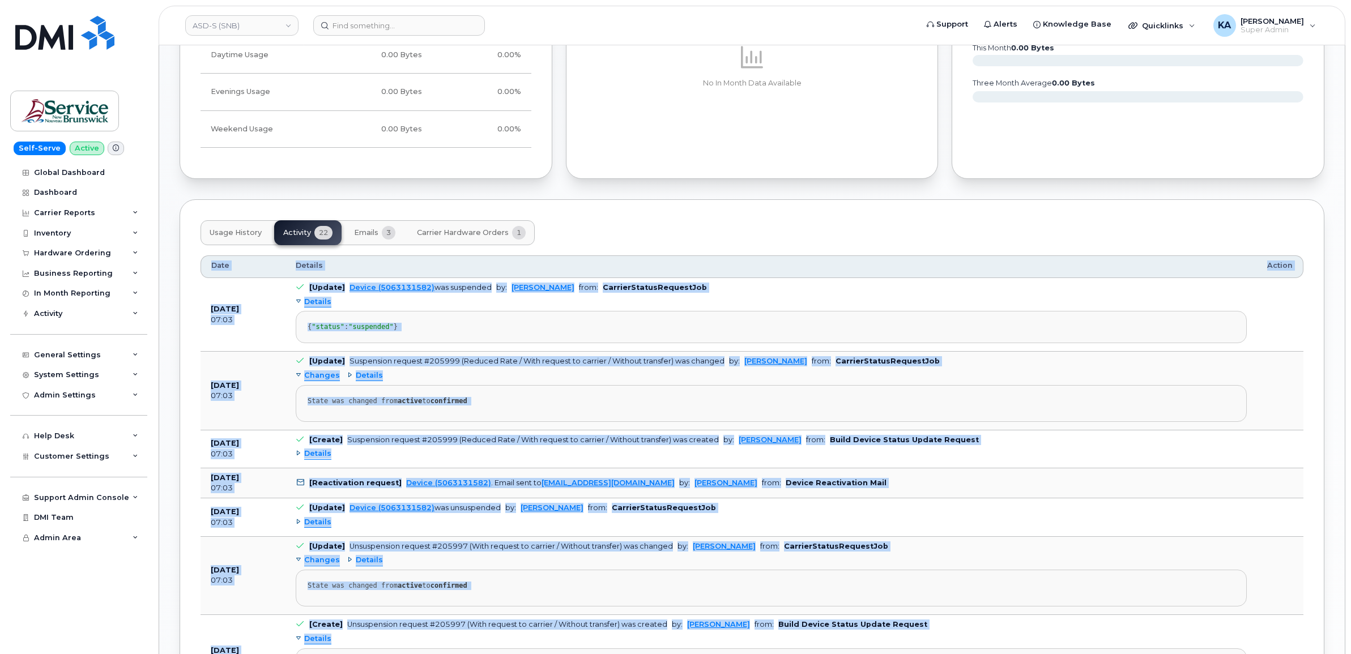
drag, startPoint x: 1025, startPoint y: 510, endPoint x: 213, endPoint y: 264, distance: 848.4
drag, startPoint x: 213, startPoint y: 262, endPoint x: 323, endPoint y: 289, distance: 113.7
copy table "Date Details Action Sep 11, 2025 07:03 [Update] Device (5063131582) was suspend…"
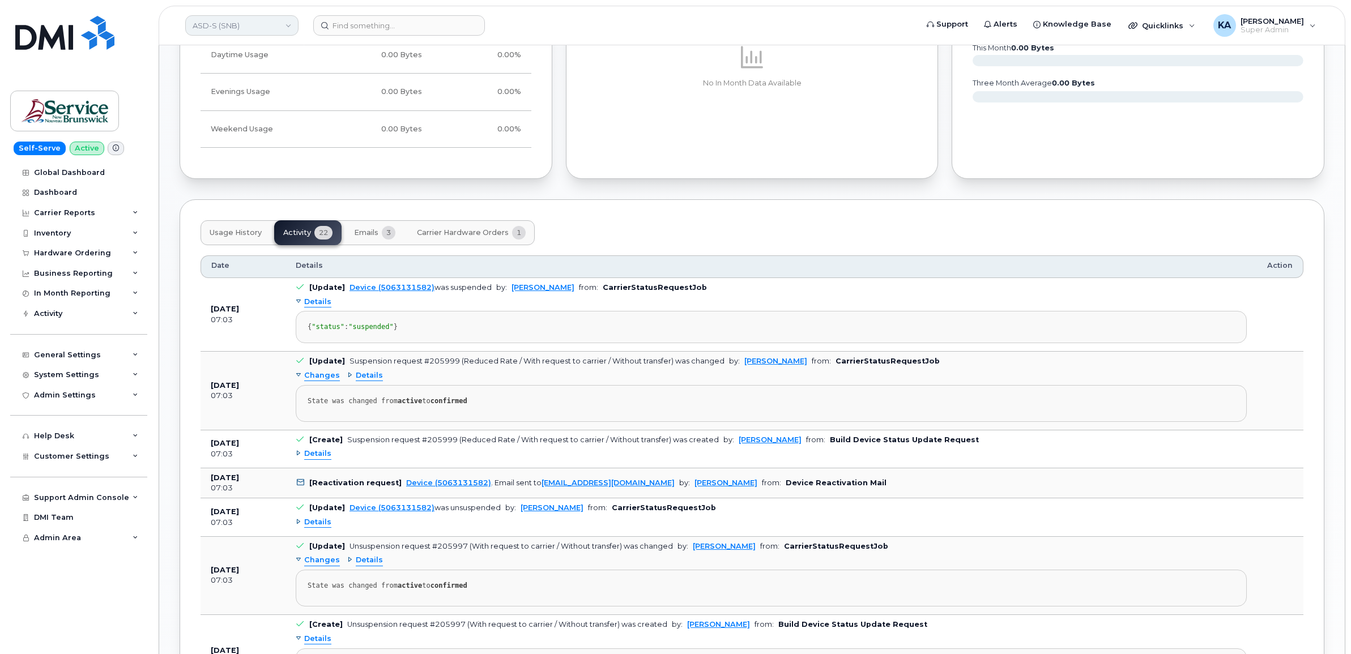
click at [210, 21] on link "ASD-S (SNB)" at bounding box center [241, 25] width 113 height 20
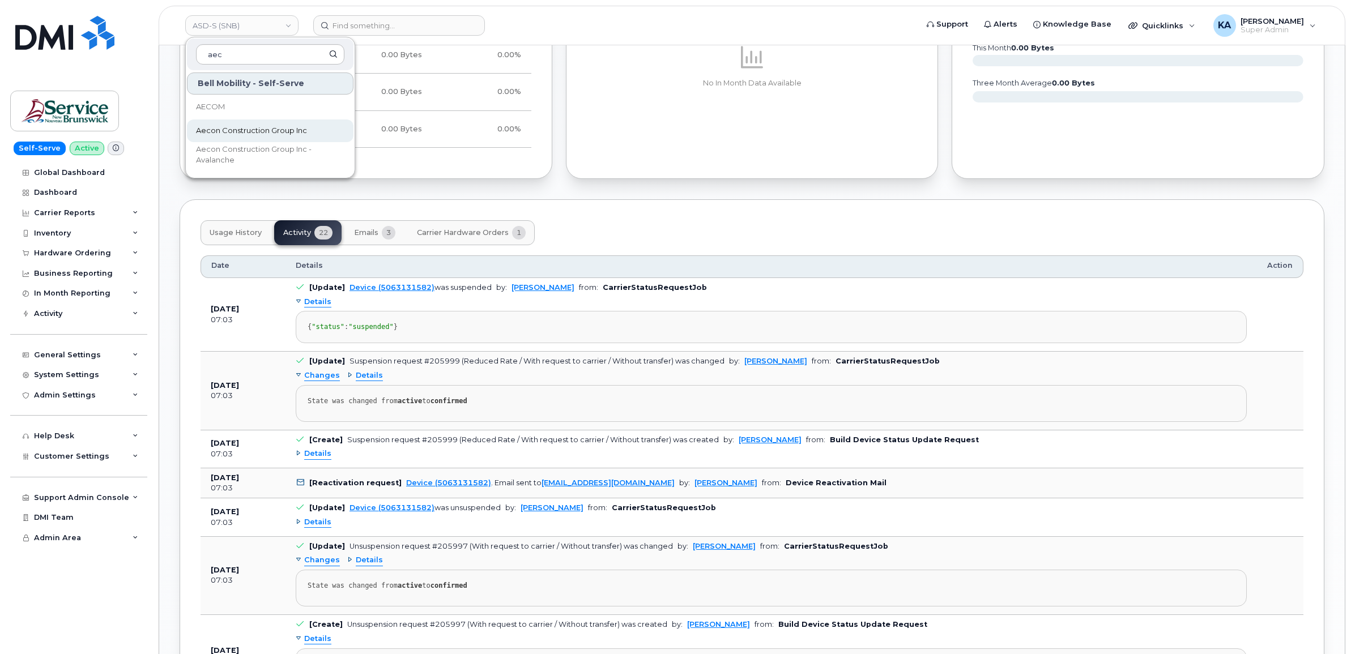
type input "aec"
click at [227, 127] on span "Aecon Construction Group Inc" at bounding box center [251, 130] width 111 height 11
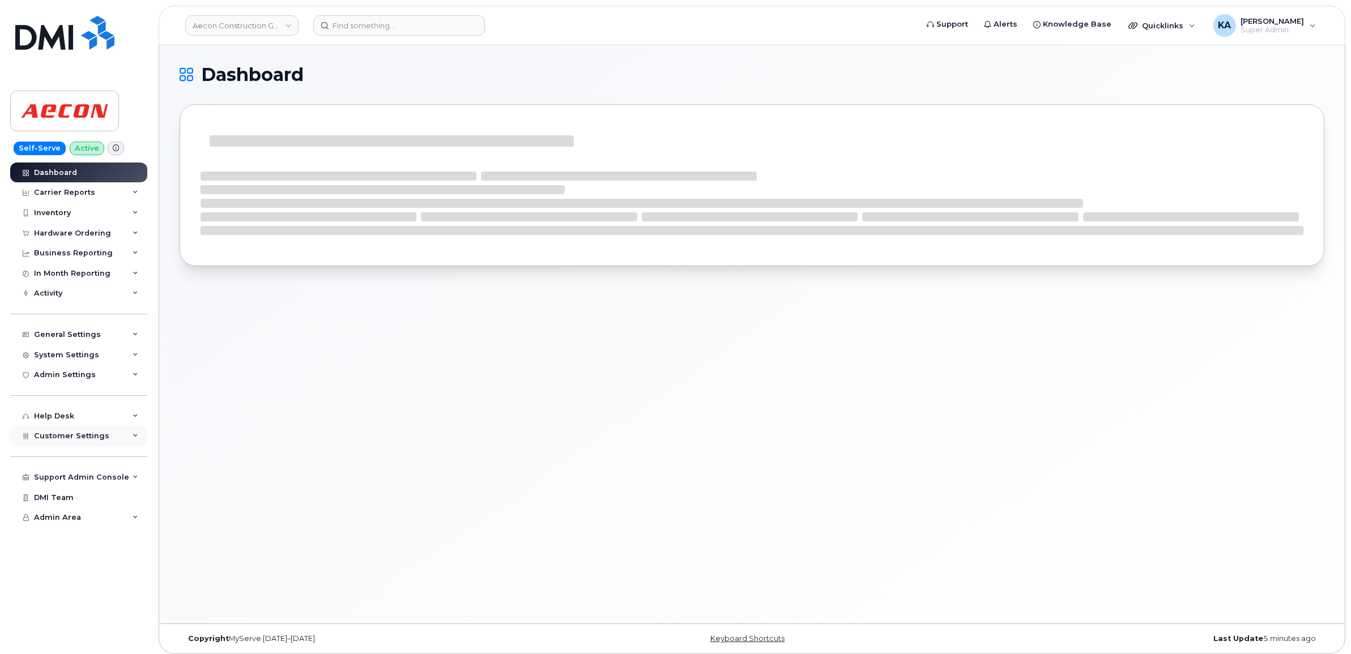
click at [40, 439] on span "Customer Settings" at bounding box center [71, 435] width 75 height 8
click at [74, 234] on div "Hardware Ordering" at bounding box center [72, 233] width 77 height 9
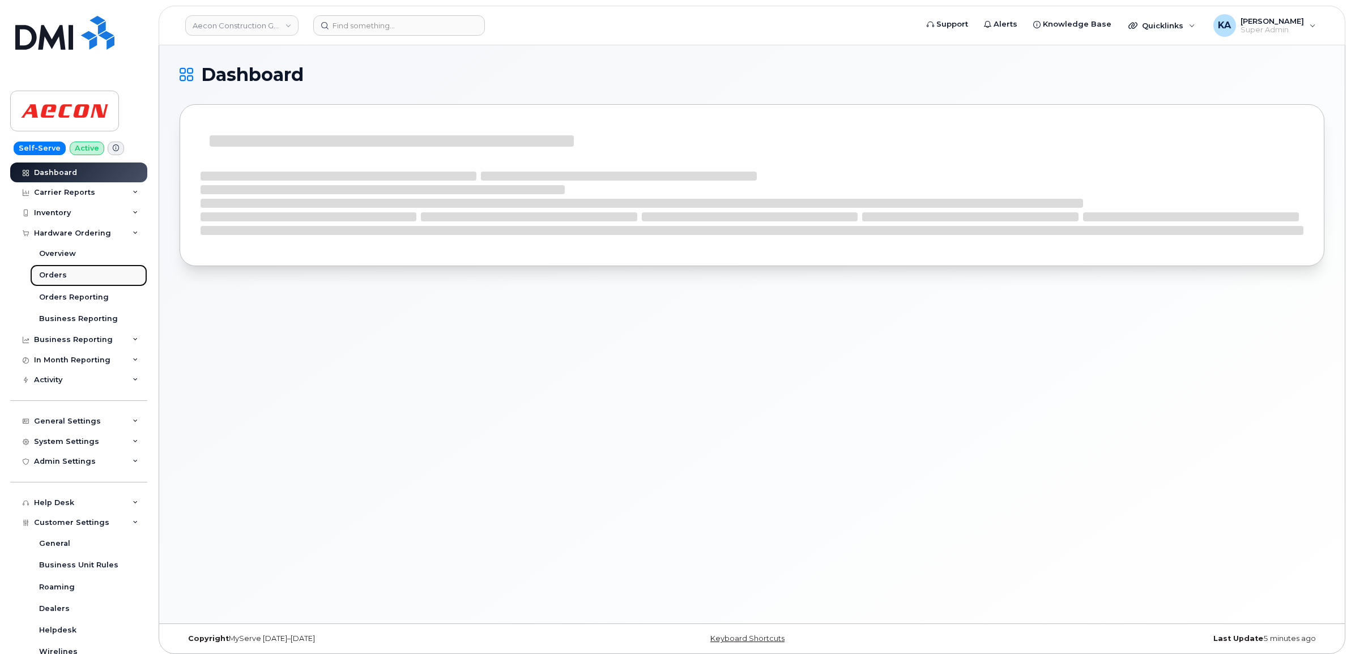
click at [58, 273] on div "Orders" at bounding box center [53, 275] width 28 height 10
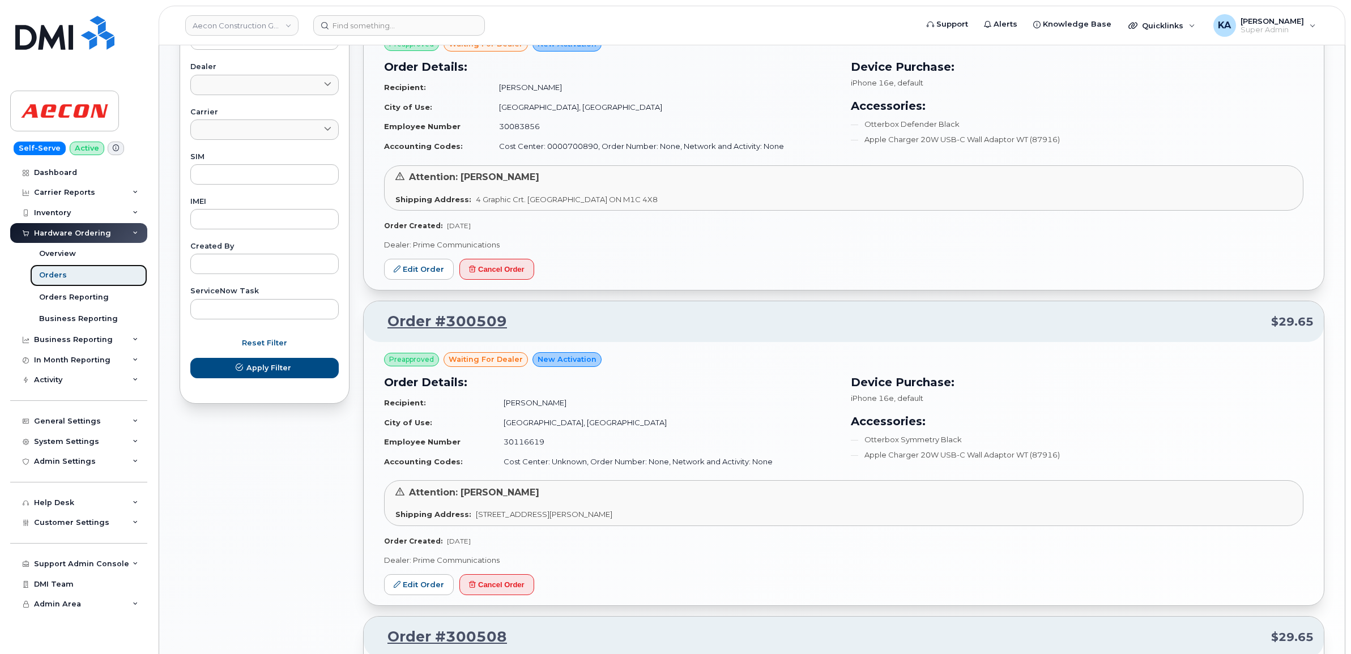
scroll to position [495, 0]
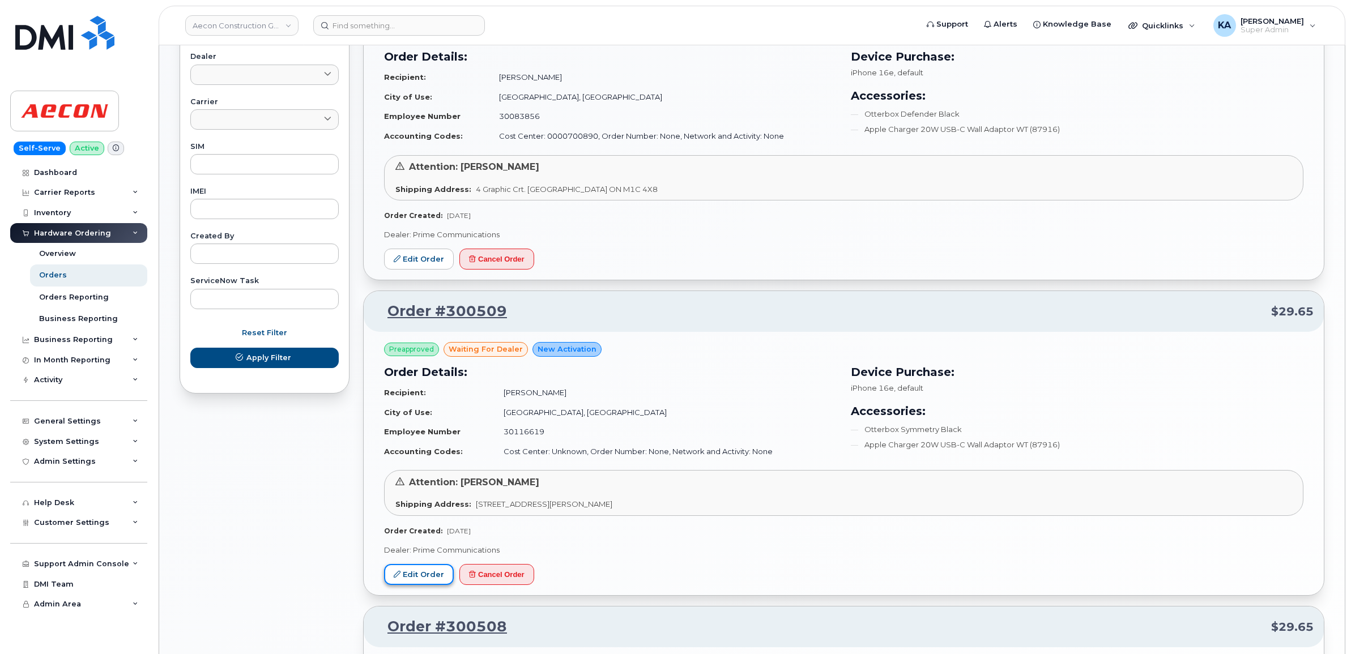
click at [429, 572] on link "Edit Order" at bounding box center [419, 574] width 70 height 21
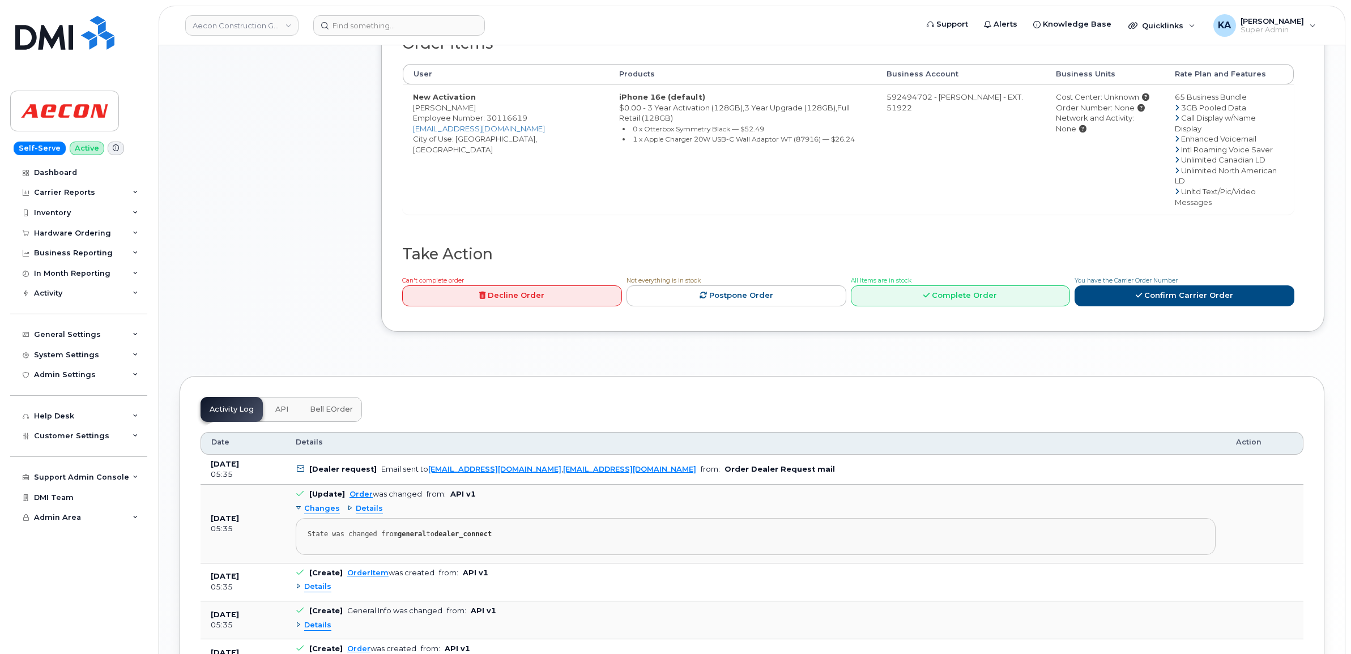
scroll to position [425, 0]
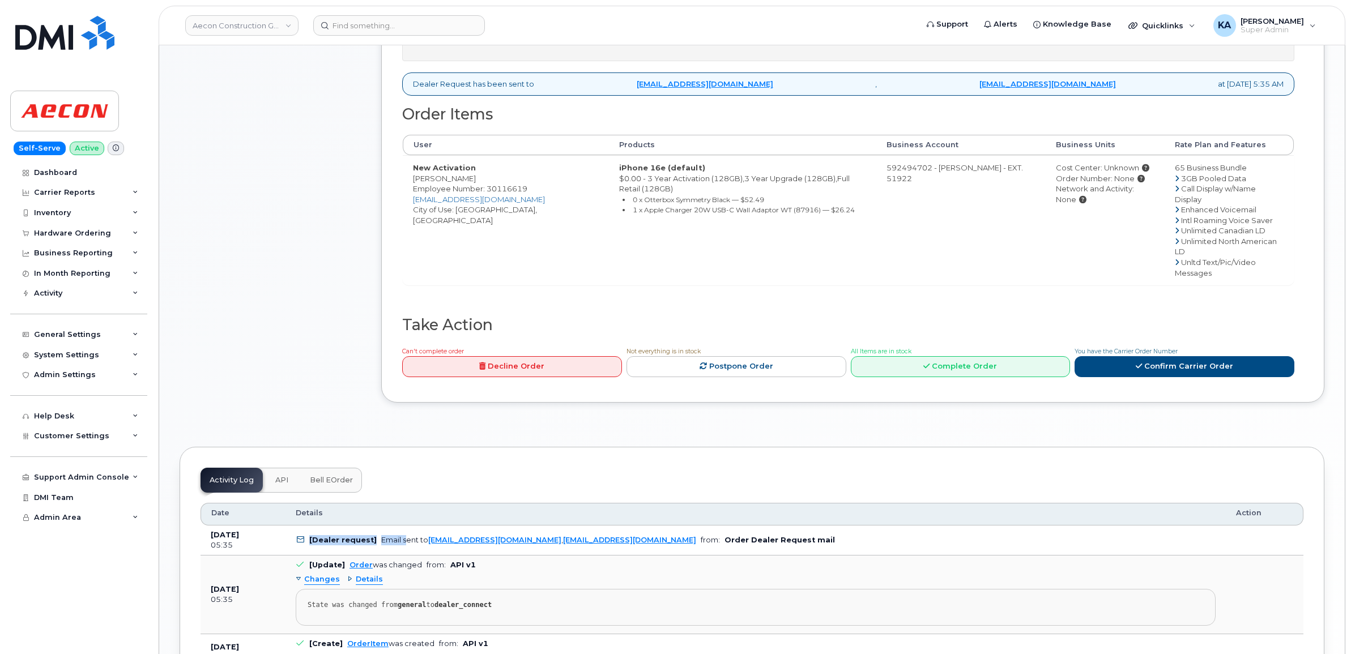
drag, startPoint x: 294, startPoint y: 501, endPoint x: 401, endPoint y: 501, distance: 106.5
click at [401, 525] on td "[Dealer request] Email sent to [EMAIL_ADDRESS][DOMAIN_NAME] , [EMAIL_ADDRESS][D…" at bounding box center [755, 540] width 940 height 31
click at [199, 512] on div "Activity Log API Bell eOrder Customize Filter Refresh Export Date Details Actio…" at bounding box center [752, 618] width 1144 height 342
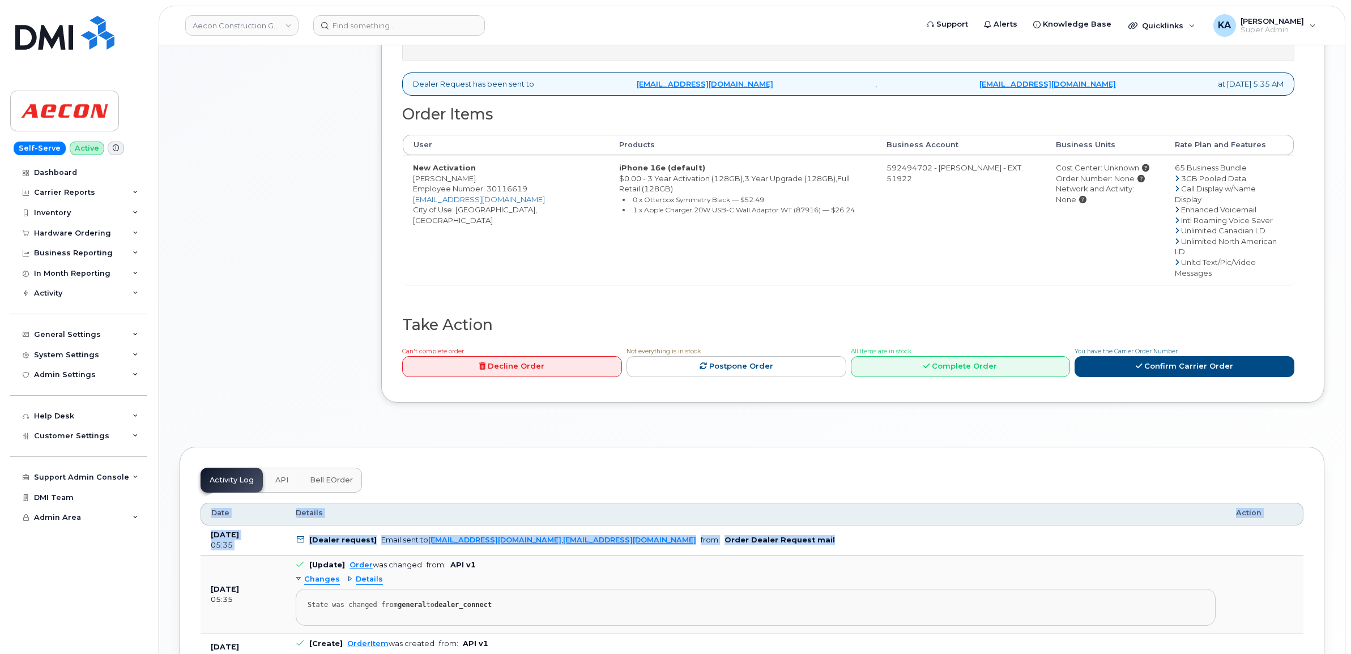
drag, startPoint x: 198, startPoint y: 495, endPoint x: 772, endPoint y: 496, distance: 573.6
click at [776, 496] on div "Activity Log API Bell eOrder Customize Filter Refresh Export Date Details Actio…" at bounding box center [752, 618] width 1144 height 342
drag, startPoint x: 772, startPoint y: 496, endPoint x: 722, endPoint y: 503, distance: 50.3
copy div "Date Details Action Sep 11, 2025 05:35 [Dealer request] Email sent to ALuthra@p…"
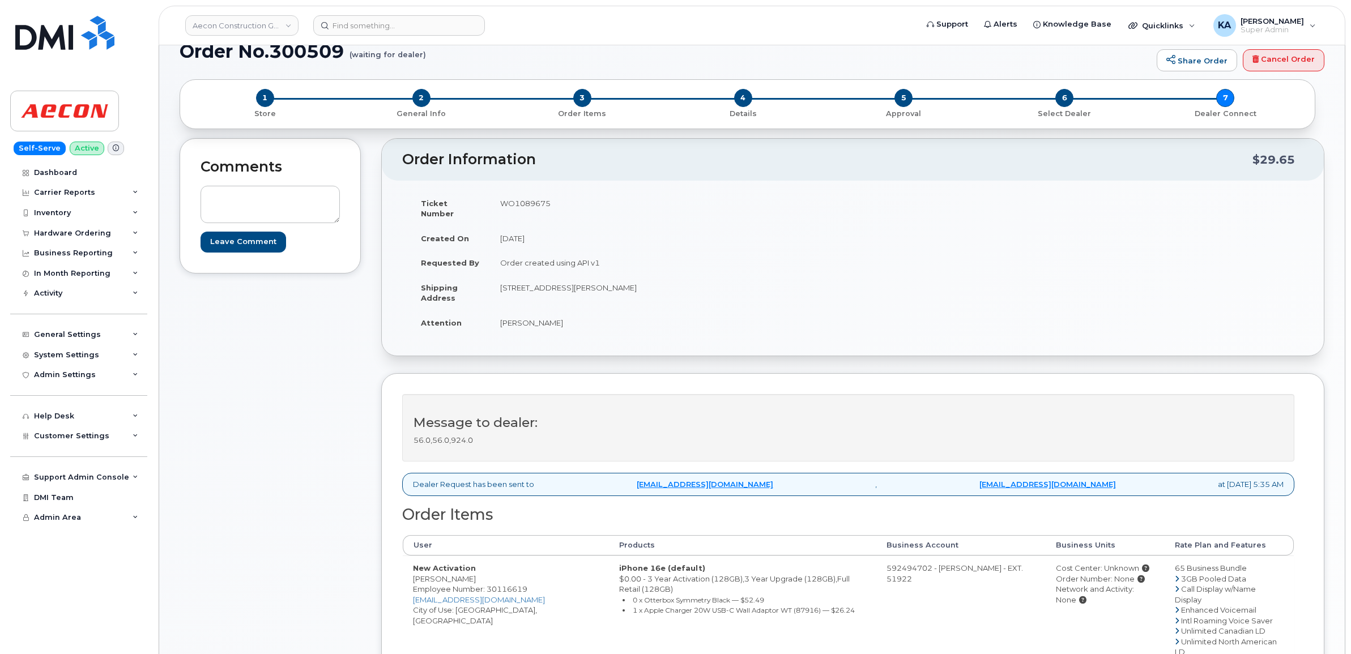
scroll to position [0, 0]
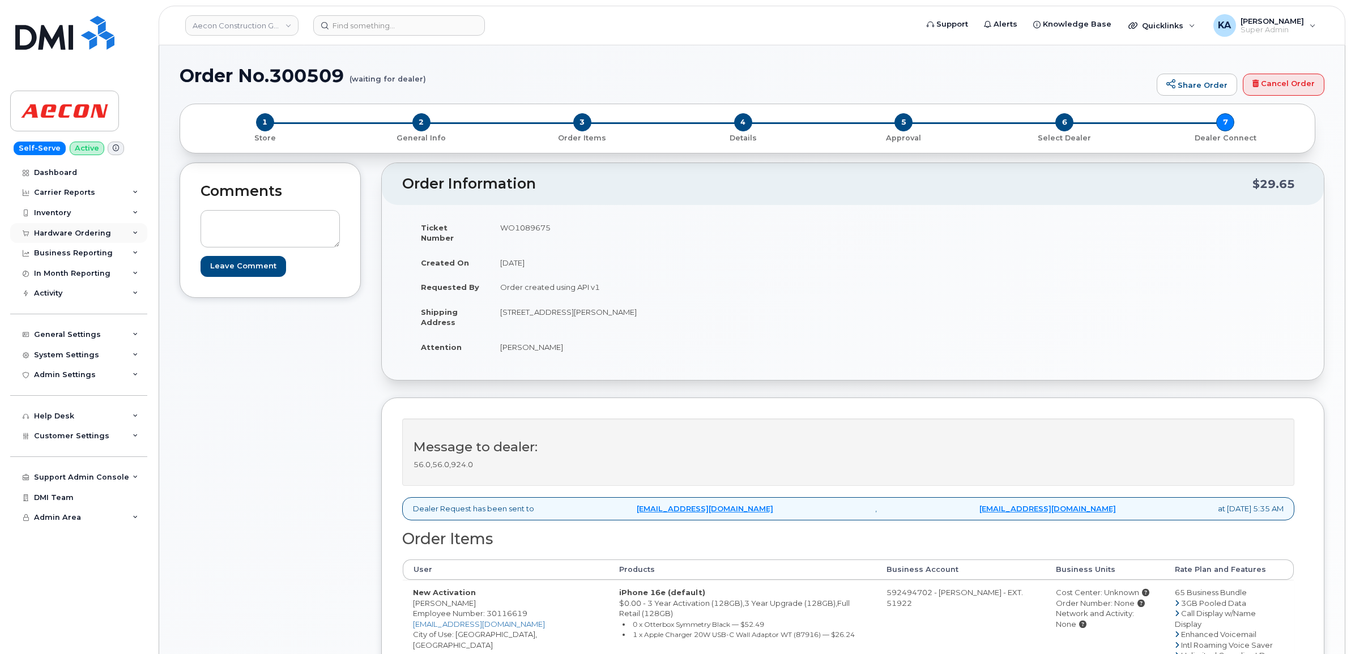
click at [66, 233] on div "Hardware Ordering" at bounding box center [72, 233] width 77 height 9
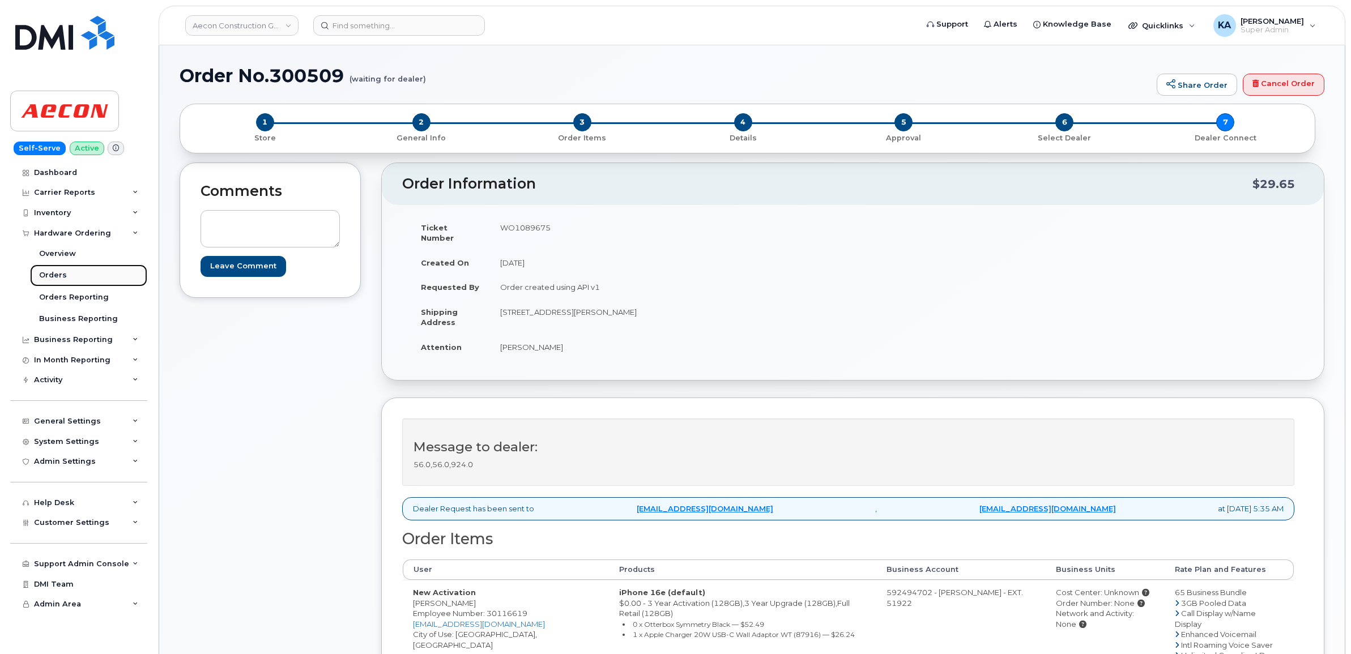
click at [46, 279] on div "Orders" at bounding box center [53, 275] width 28 height 10
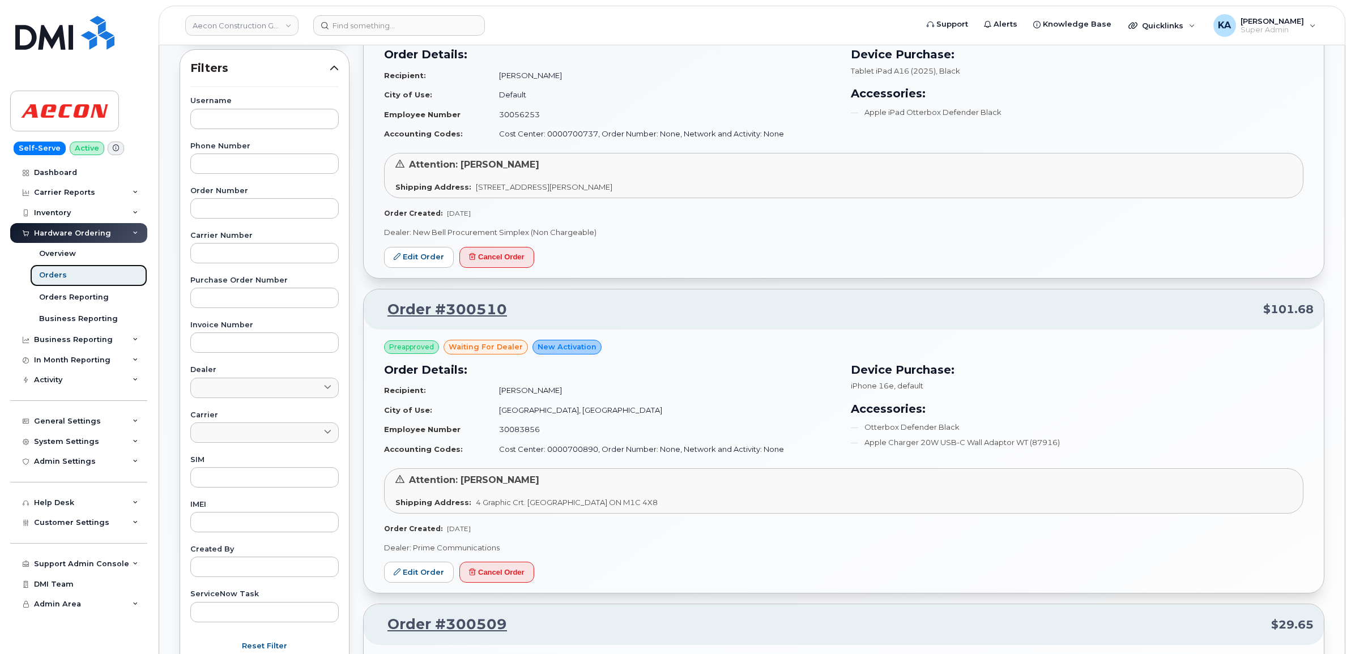
scroll to position [212, 0]
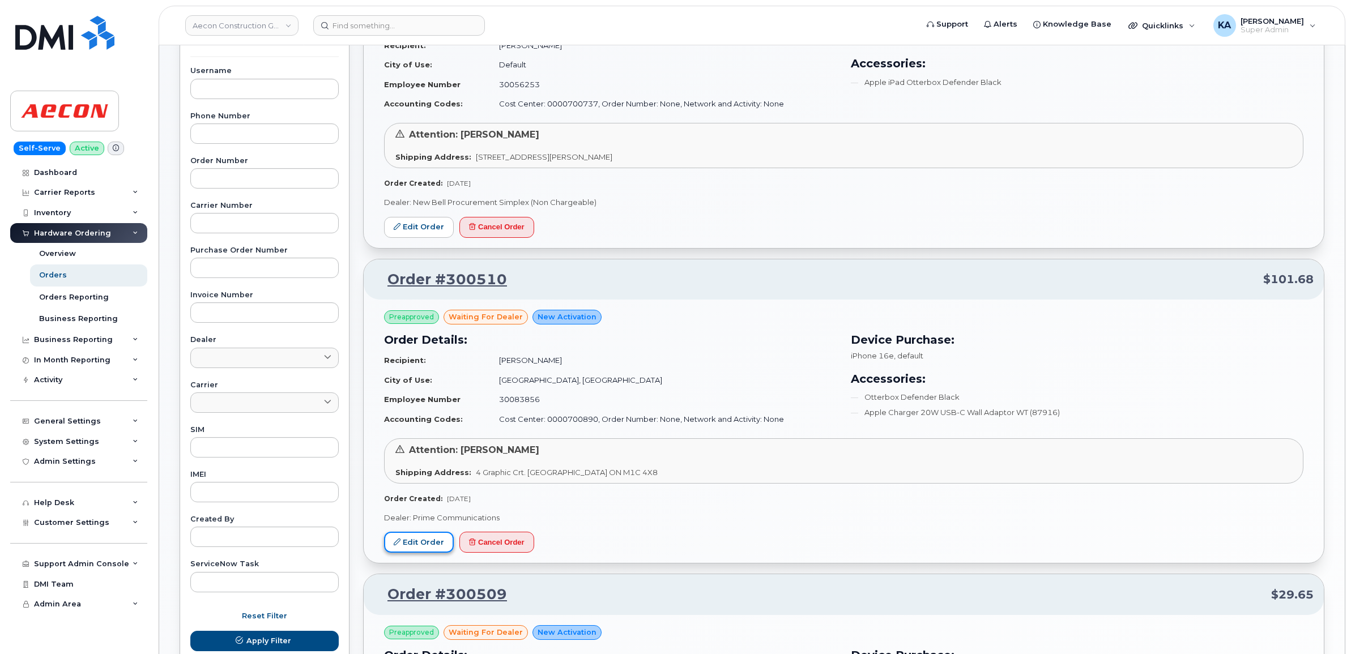
click at [405, 541] on link "Edit Order" at bounding box center [419, 542] width 70 height 21
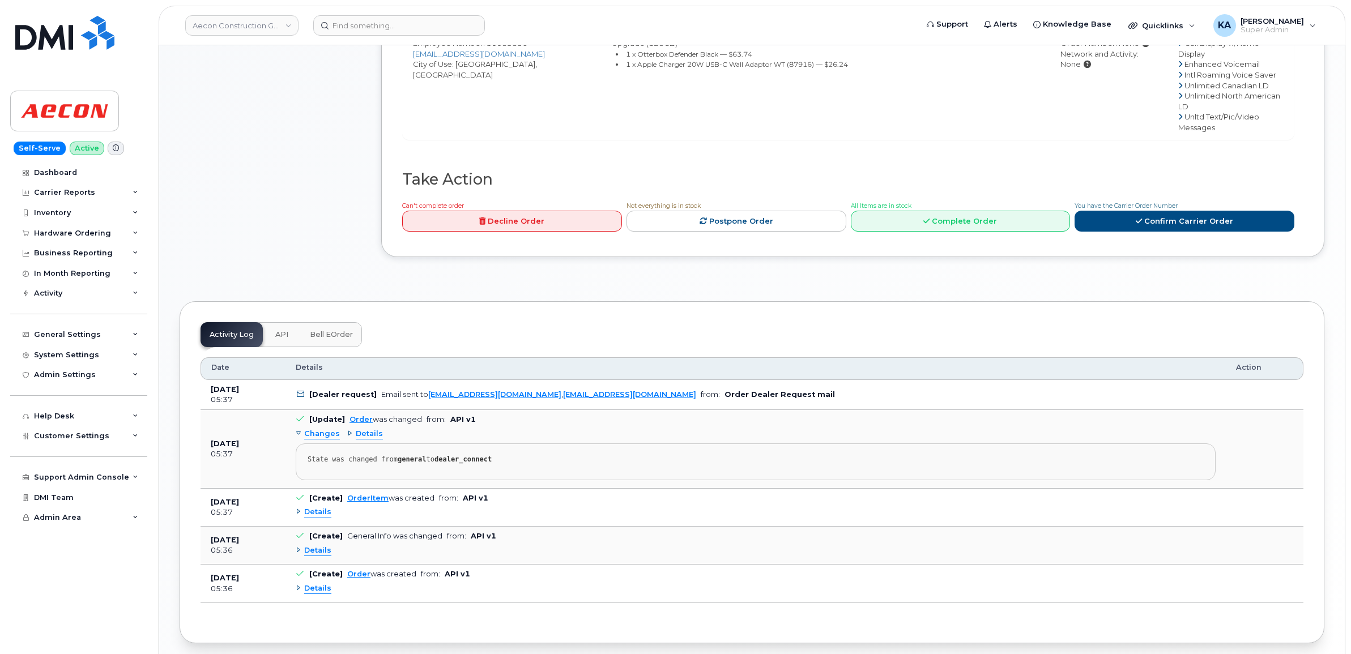
scroll to position [495, 0]
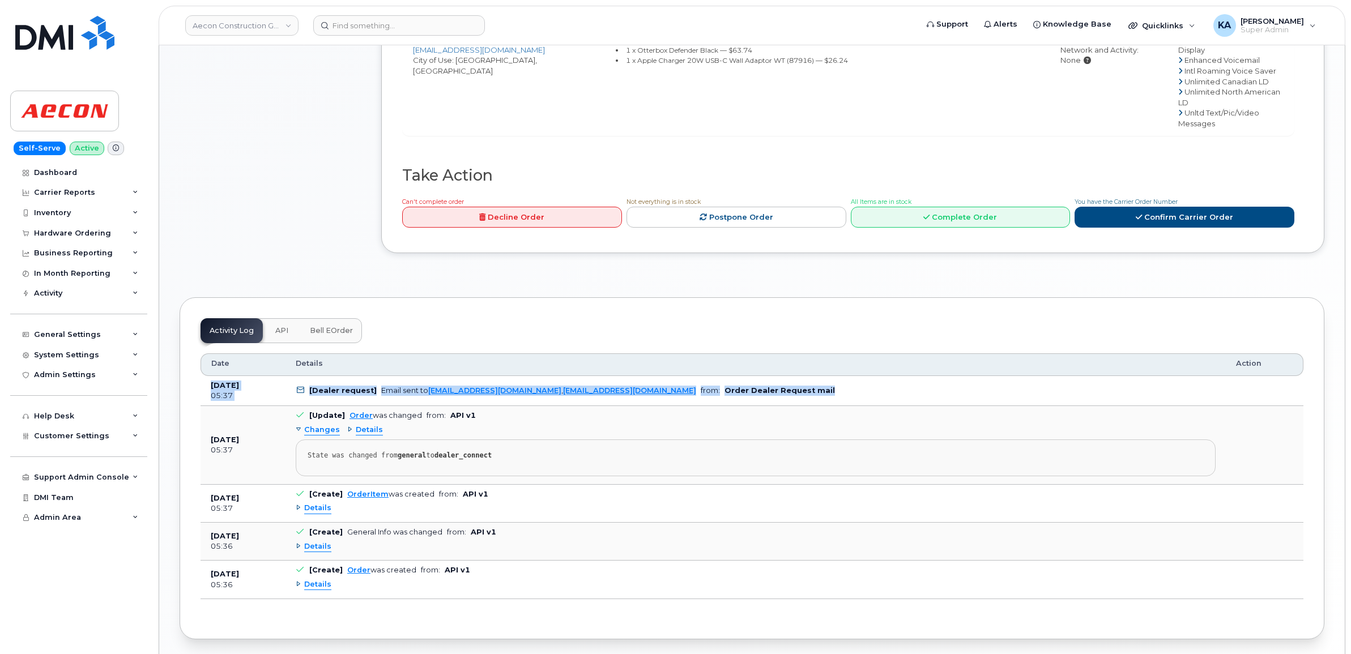
drag, startPoint x: 204, startPoint y: 354, endPoint x: 783, endPoint y: 375, distance: 579.1
click at [783, 376] on tr "[DATE] 05:37 [Dealer request] Email sent to [EMAIL_ADDRESS][DOMAIN_NAME] , [EMA…" at bounding box center [751, 391] width 1103 height 31
copy tr "[DATE] 05:37 [Dealer request] Email sent to [EMAIL_ADDRESS][DOMAIN_NAME] , [EMA…"
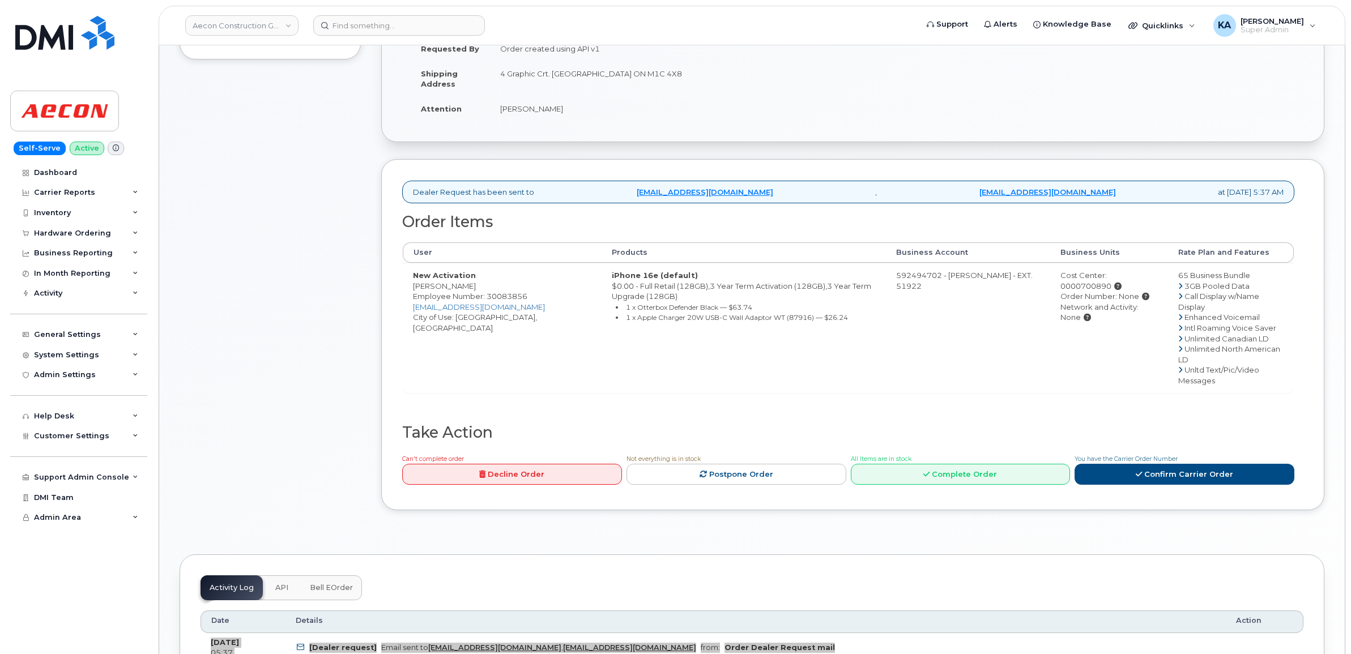
scroll to position [212, 0]
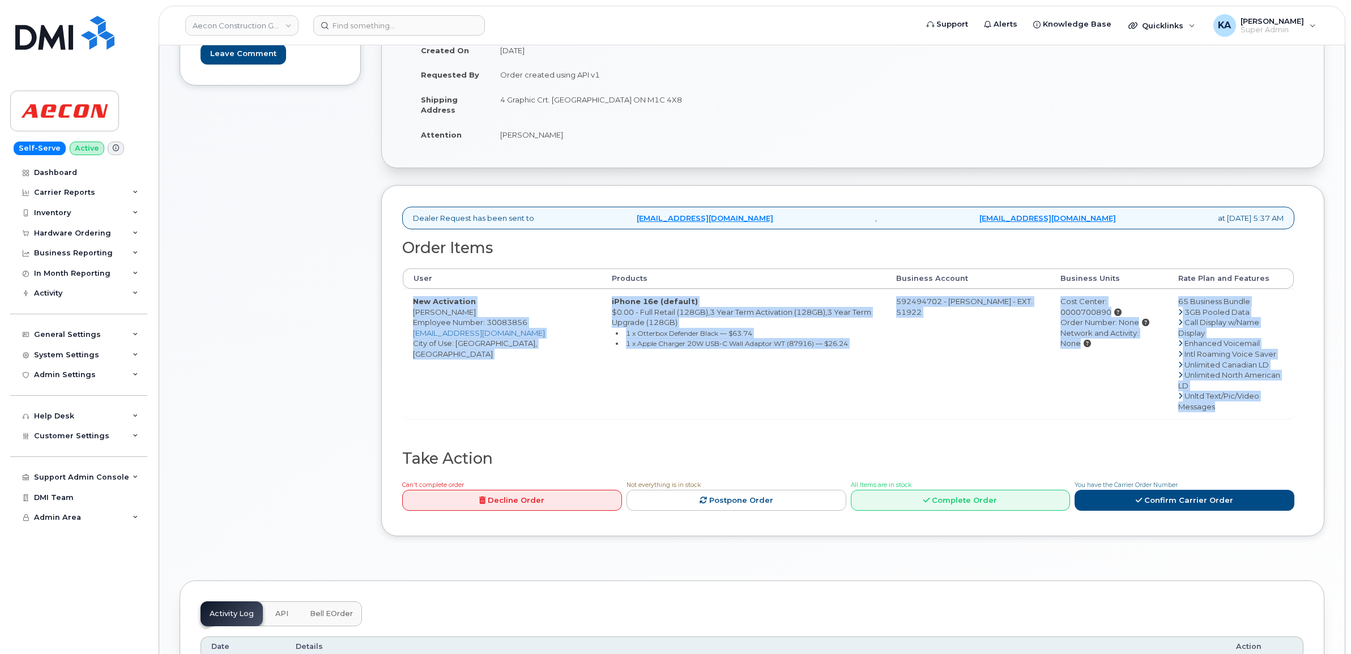
drag, startPoint x: 411, startPoint y: 293, endPoint x: 1247, endPoint y: 388, distance: 841.8
click at [1247, 388] on tr "New Activation [PERSON_NAME] Employee Number: 30083856 [EMAIL_ADDRESS][DOMAIN_N…" at bounding box center [848, 354] width 891 height 130
drag, startPoint x: 1247, startPoint y: 388, endPoint x: 1219, endPoint y: 350, distance: 47.5
copy tr "New Activation [PERSON_NAME] Employee Number: 30083856 [EMAIL_ADDRESS][DOMAIN_N…"
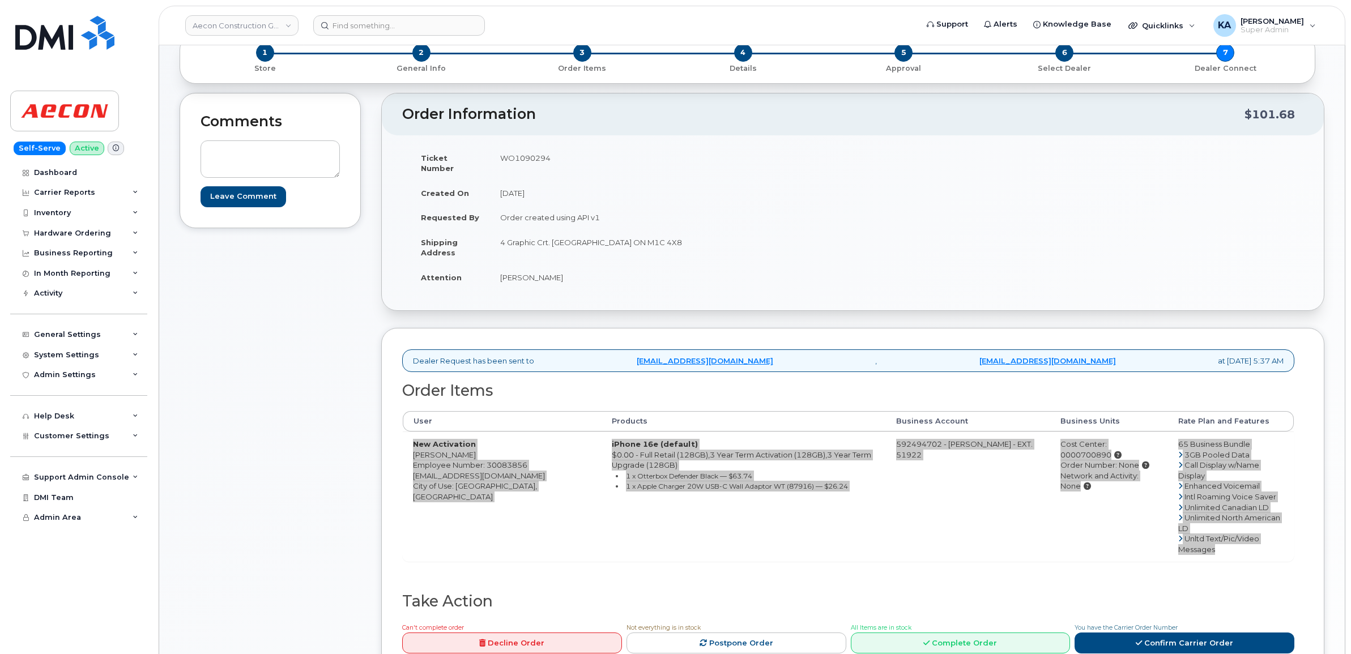
scroll to position [0, 0]
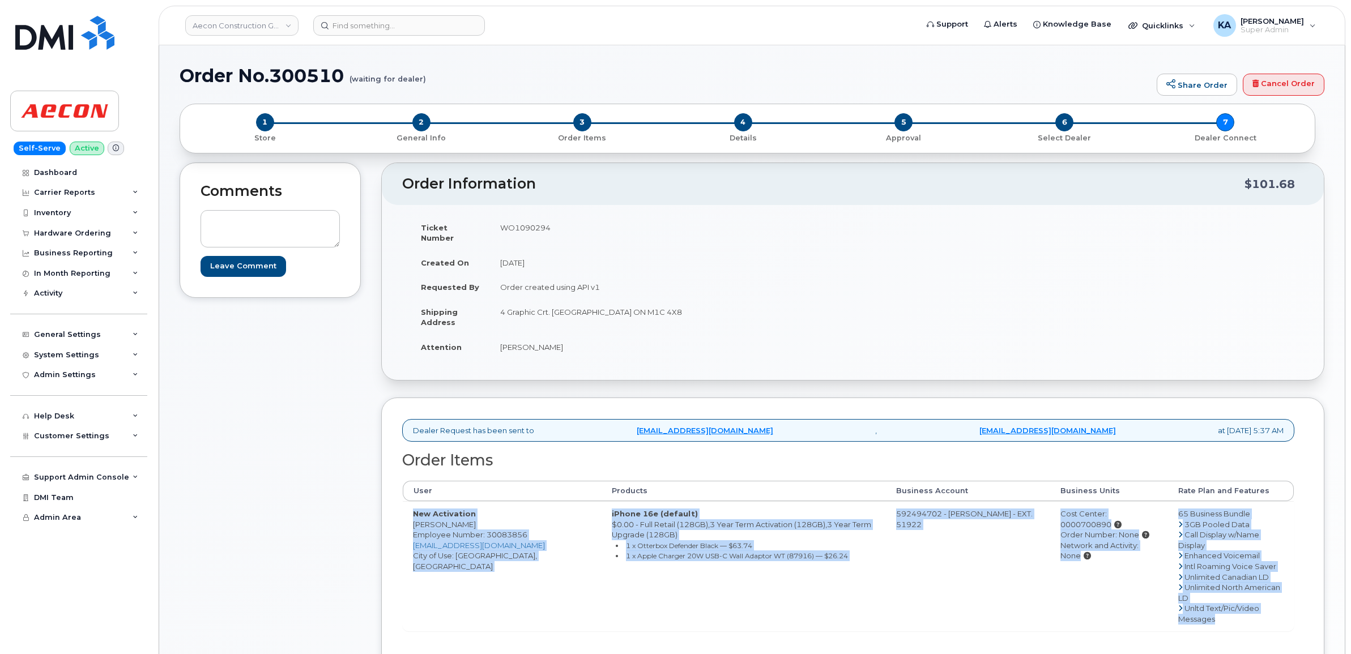
drag, startPoint x: 419, startPoint y: 227, endPoint x: 630, endPoint y: 339, distance: 238.6
click at [630, 339] on tbody "Ticket Number WO1090294 Created On [DATE] Requested By Order created using API …" at bounding box center [628, 287] width 434 height 144
drag, startPoint x: 627, startPoint y: 337, endPoint x: 558, endPoint y: 279, distance: 90.8
copy tbody "Ticket Number WO1090294 Created On [DATE] Requested By Order created using API …"
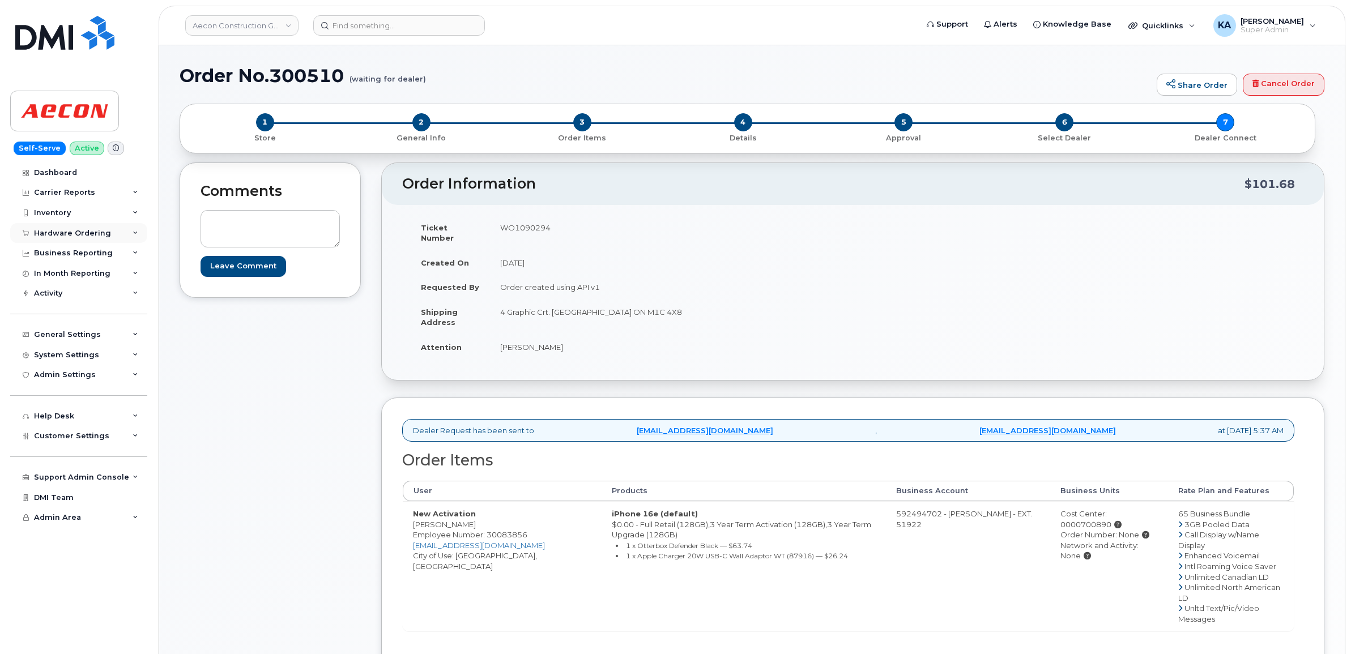
click at [40, 230] on div "Hardware Ordering" at bounding box center [72, 233] width 77 height 9
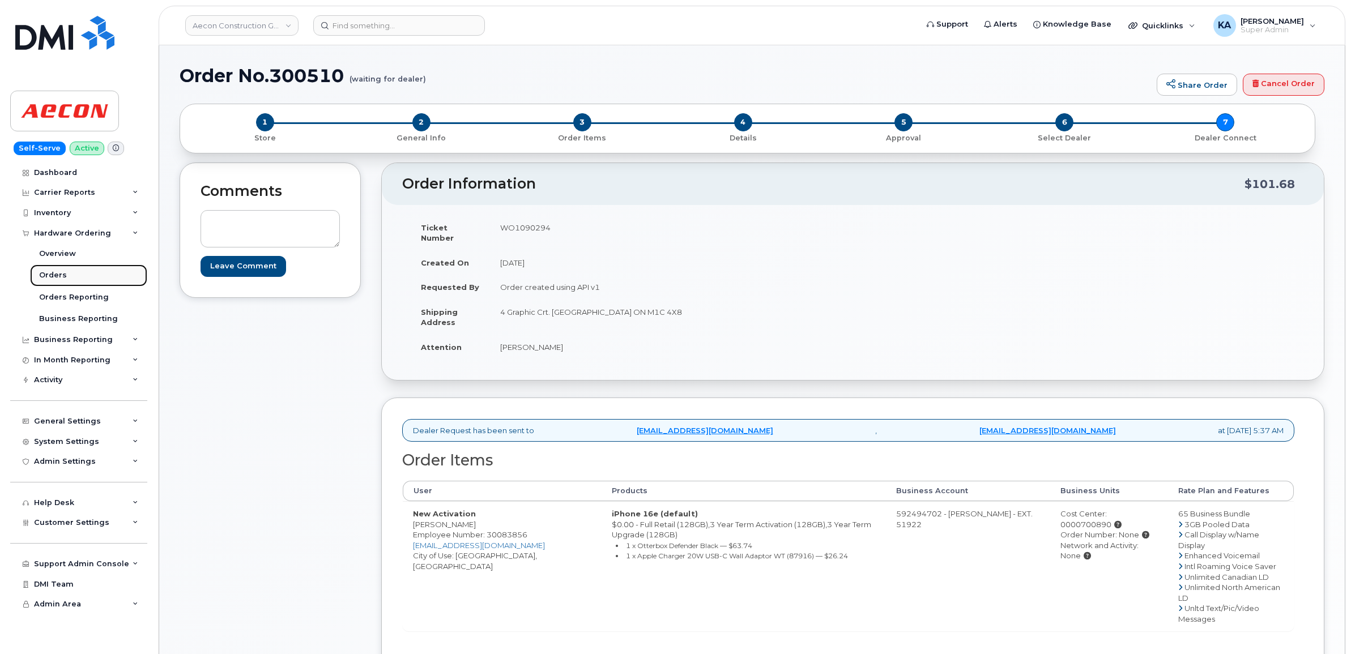
click at [40, 276] on div "Orders" at bounding box center [53, 275] width 28 height 10
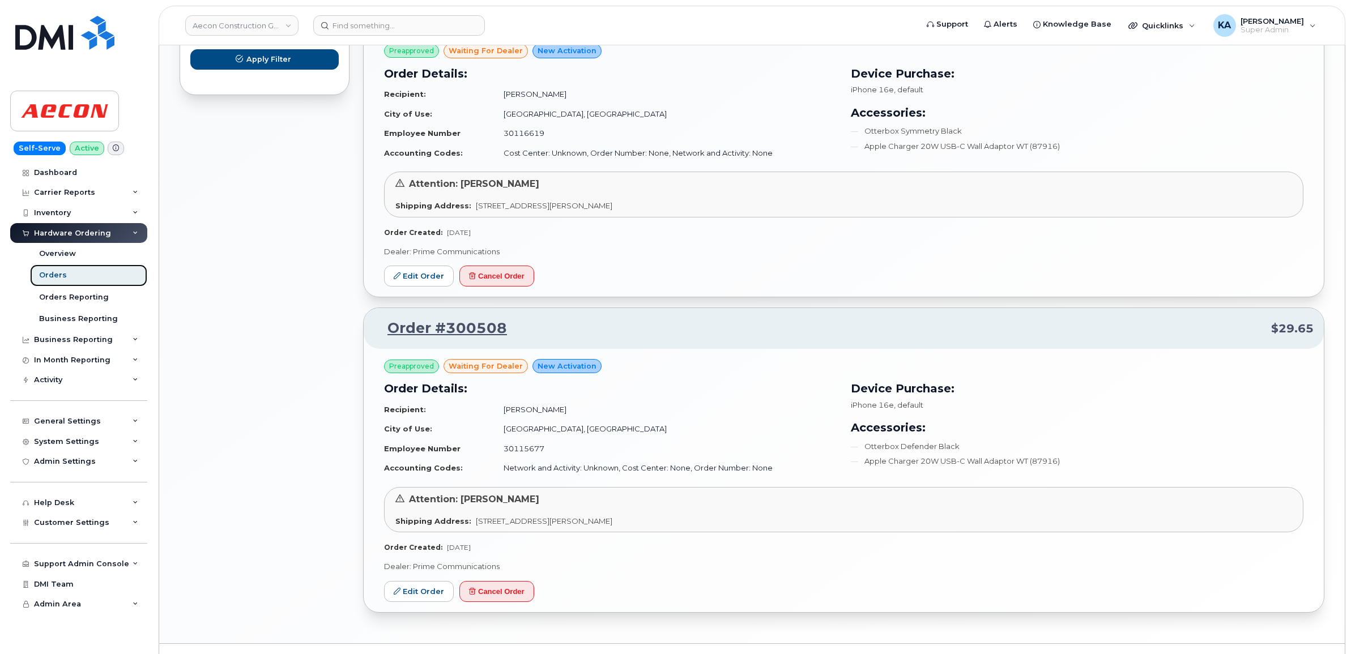
scroll to position [823, 0]
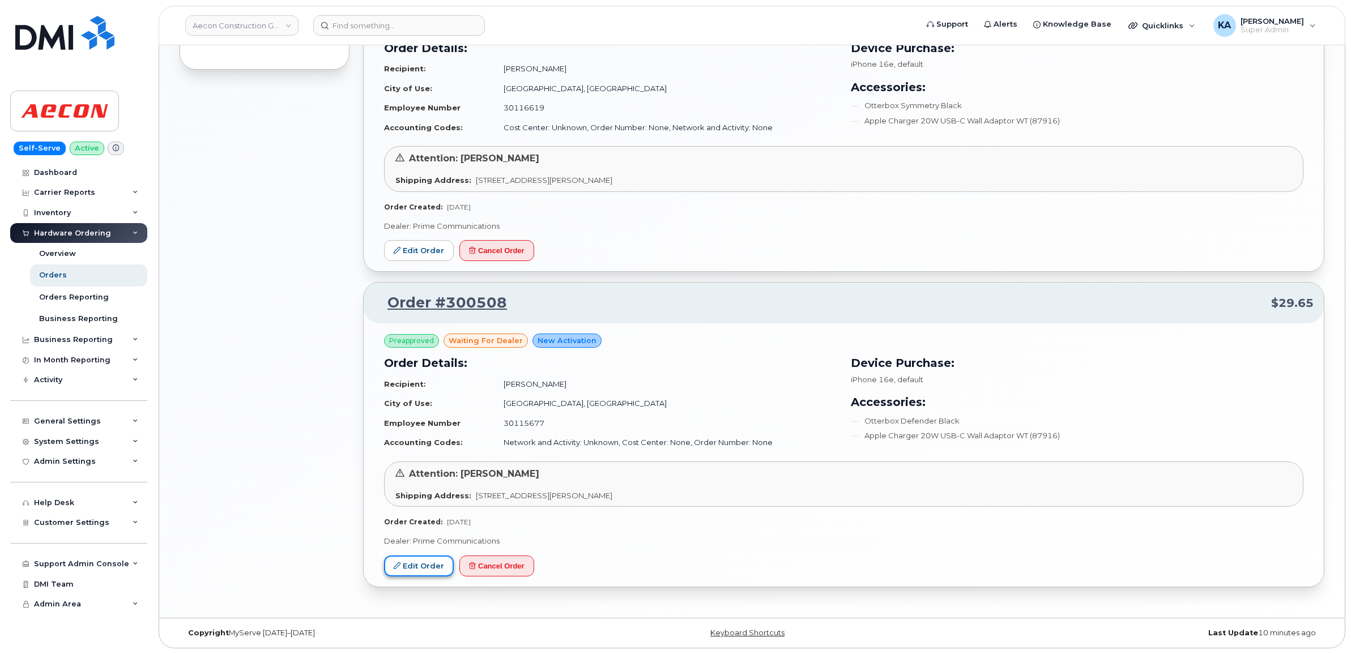
click at [414, 559] on link "Edit Order" at bounding box center [419, 566] width 70 height 21
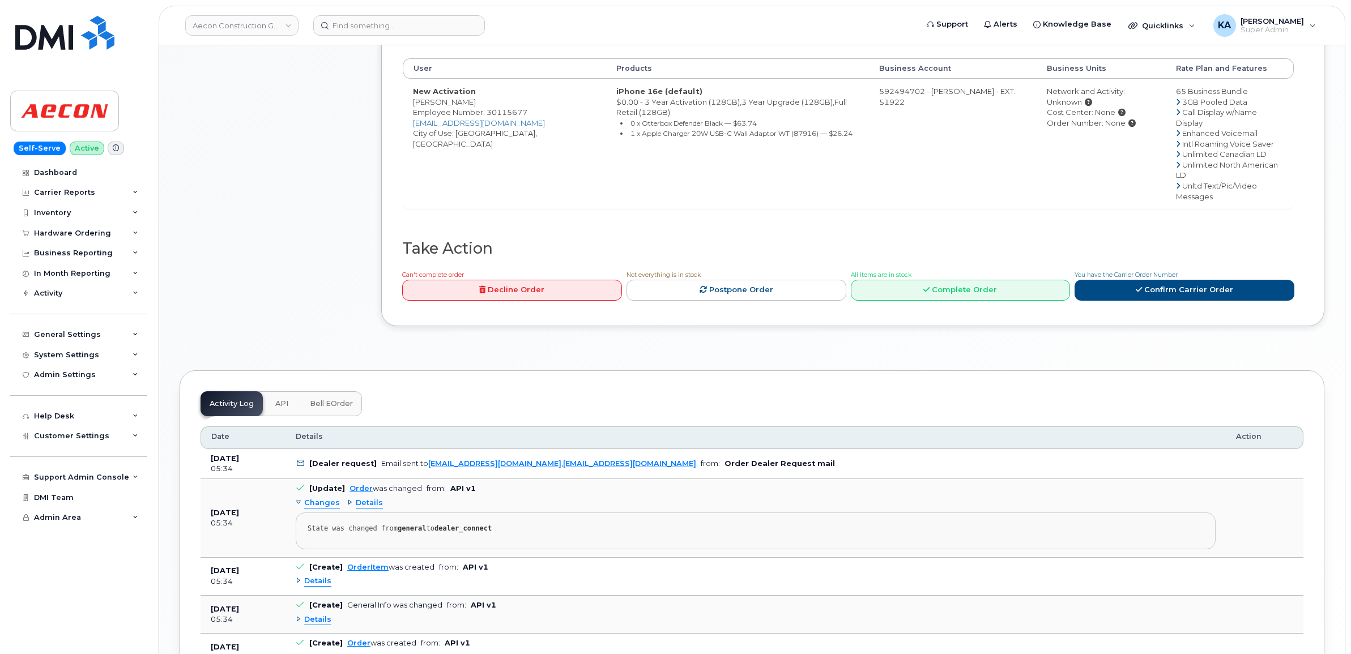
scroll to position [579, 0]
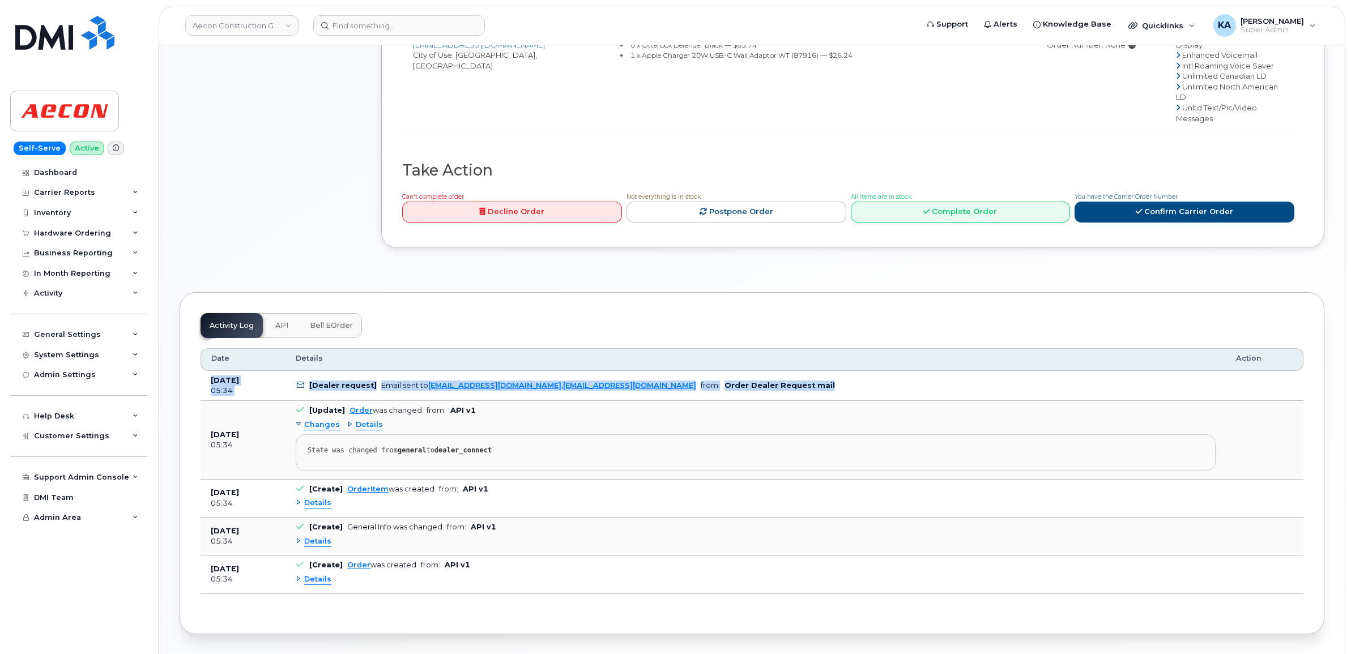
drag, startPoint x: 204, startPoint y: 340, endPoint x: 768, endPoint y: 350, distance: 564.1
click at [768, 371] on tr "Sep 11, 2025 05:34 [Dealer request] Email sent to ALuthra@primecomms.ca , mobil…" at bounding box center [751, 386] width 1103 height 31
drag, startPoint x: 767, startPoint y: 350, endPoint x: 718, endPoint y: 344, distance: 49.7
copy tr "Sep 11, 2025 05:34 [Dealer request] Email sent to ALuthra@primecomms.ca , mobil…"
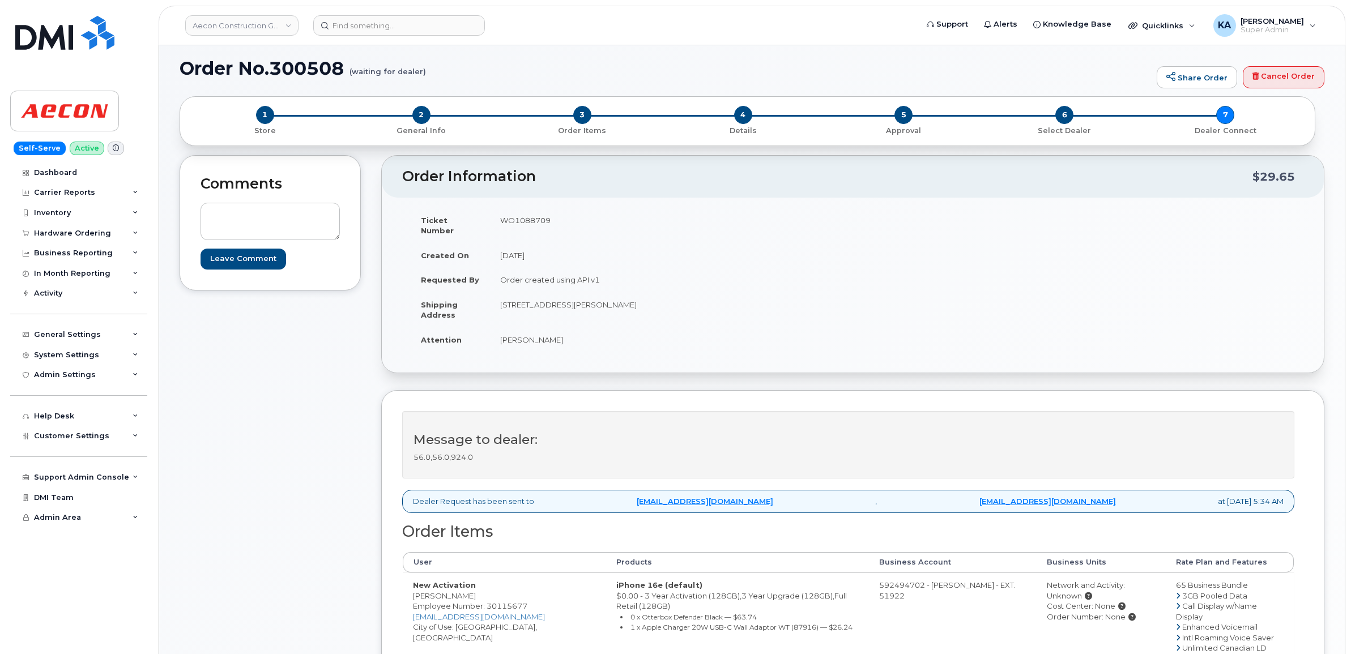
scroll to position [0, 0]
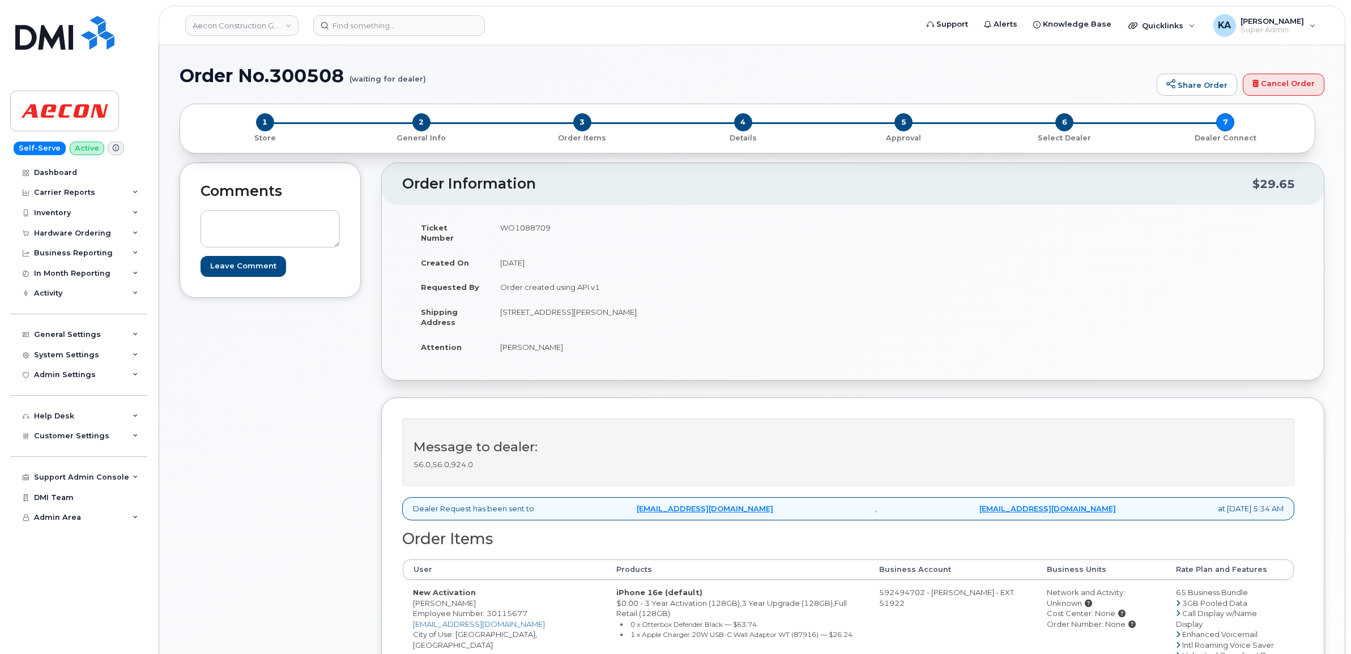
drag, startPoint x: 402, startPoint y: 183, endPoint x: 606, endPoint y: 341, distance: 257.9
click at [606, 341] on div "Order Information $29.65 Ticket Number WO1088709 Created On September 11, 2025 …" at bounding box center [852, 272] width 943 height 218
drag, startPoint x: 606, startPoint y: 341, endPoint x: 573, endPoint y: 302, distance: 51.0
copy div "Order Information $29.65 Ticket Number WO1088709 Created On September 11, 2025 …"
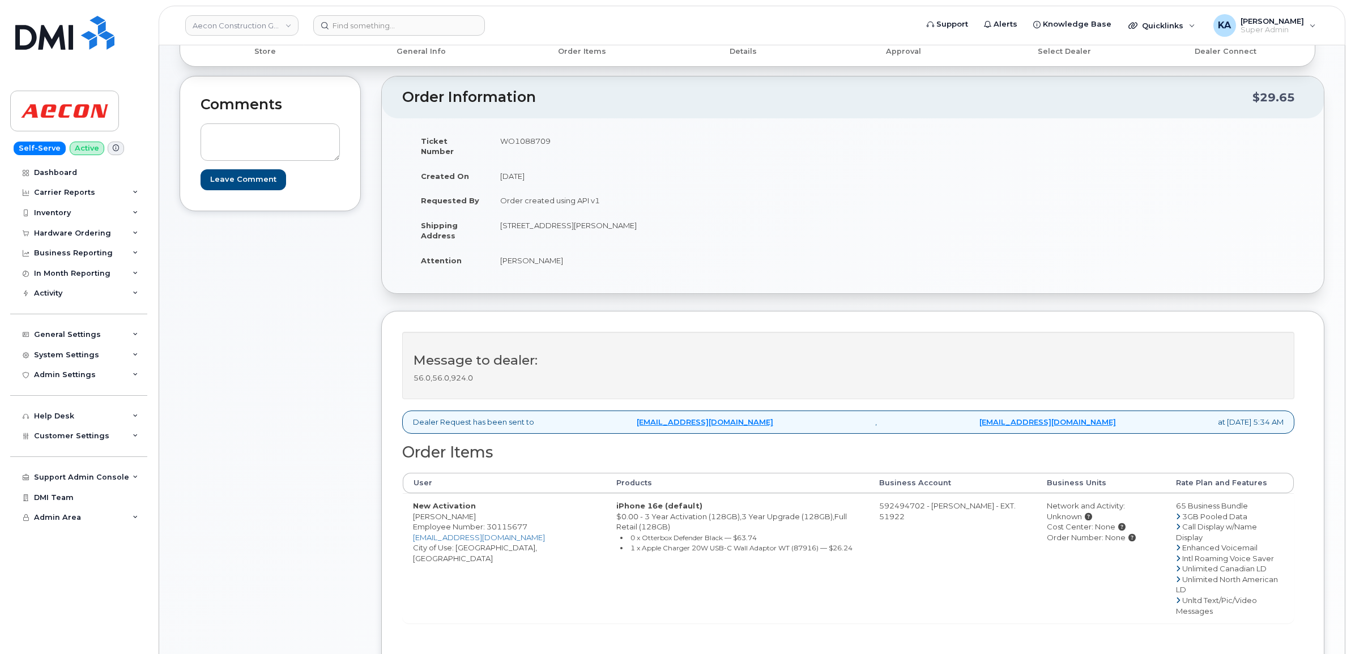
scroll to position [212, 0]
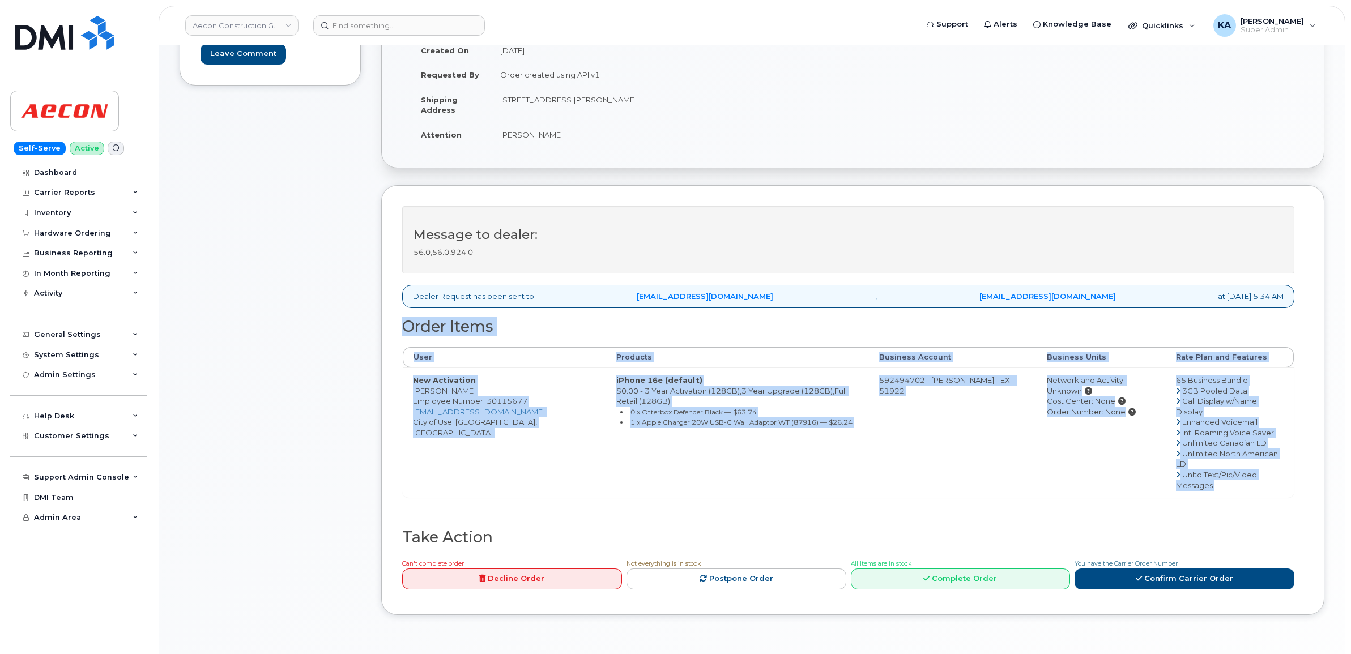
drag, startPoint x: 396, startPoint y: 317, endPoint x: 1272, endPoint y: 469, distance: 888.5
click at [1272, 469] on div "Message to dealer: 56.0,56.0,924.0 Dealer Request has been sent to ALuthra@prim…" at bounding box center [852, 400] width 943 height 430
drag, startPoint x: 1272, startPoint y: 469, endPoint x: 1219, endPoint y: 434, distance: 63.8
copy div "Order Items User Products Business Account Business Units Rate Plan and Feature…"
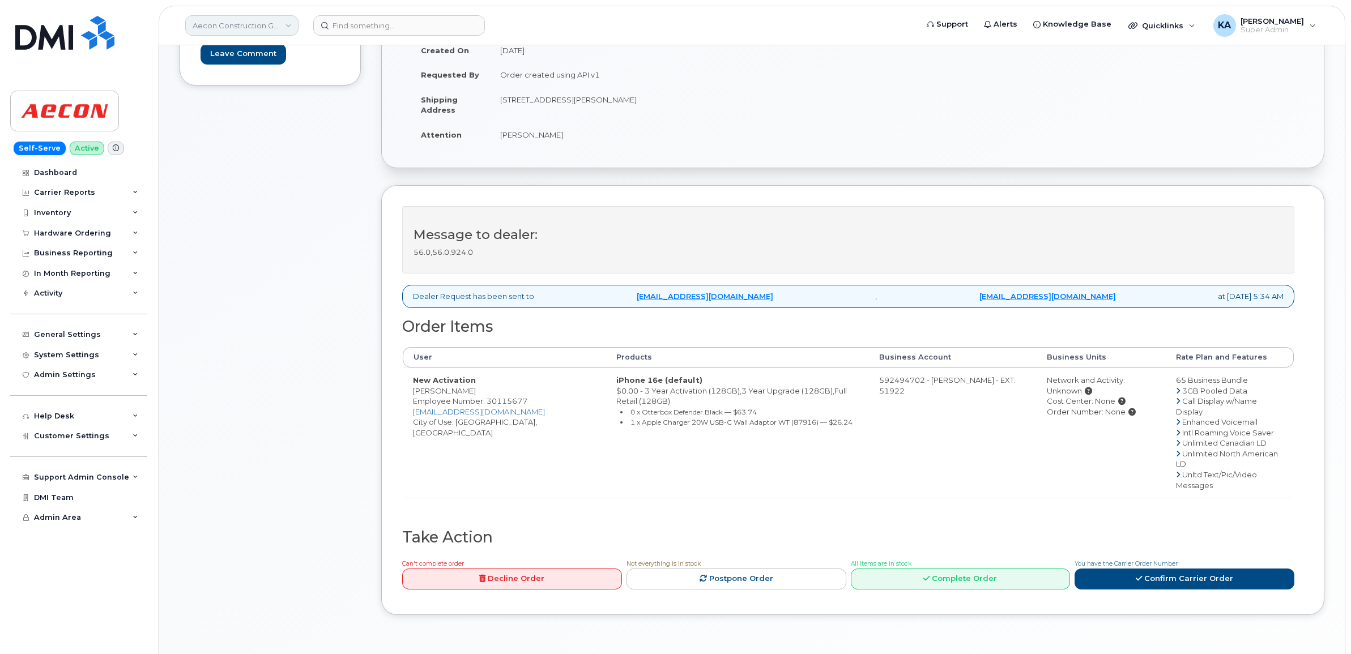
click at [232, 23] on link "Aecon Construction Group Inc" at bounding box center [241, 25] width 113 height 20
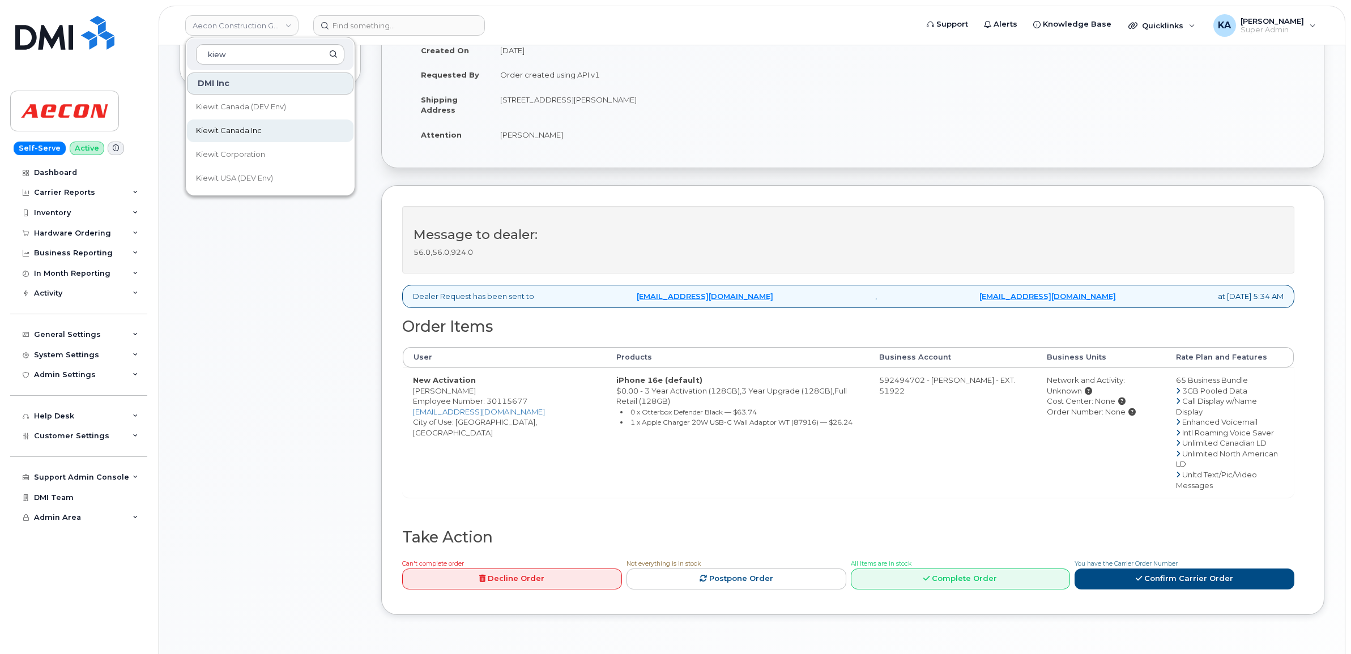
type input "kiew"
click at [205, 125] on link "Kiewit Canada Inc" at bounding box center [270, 130] width 166 height 23
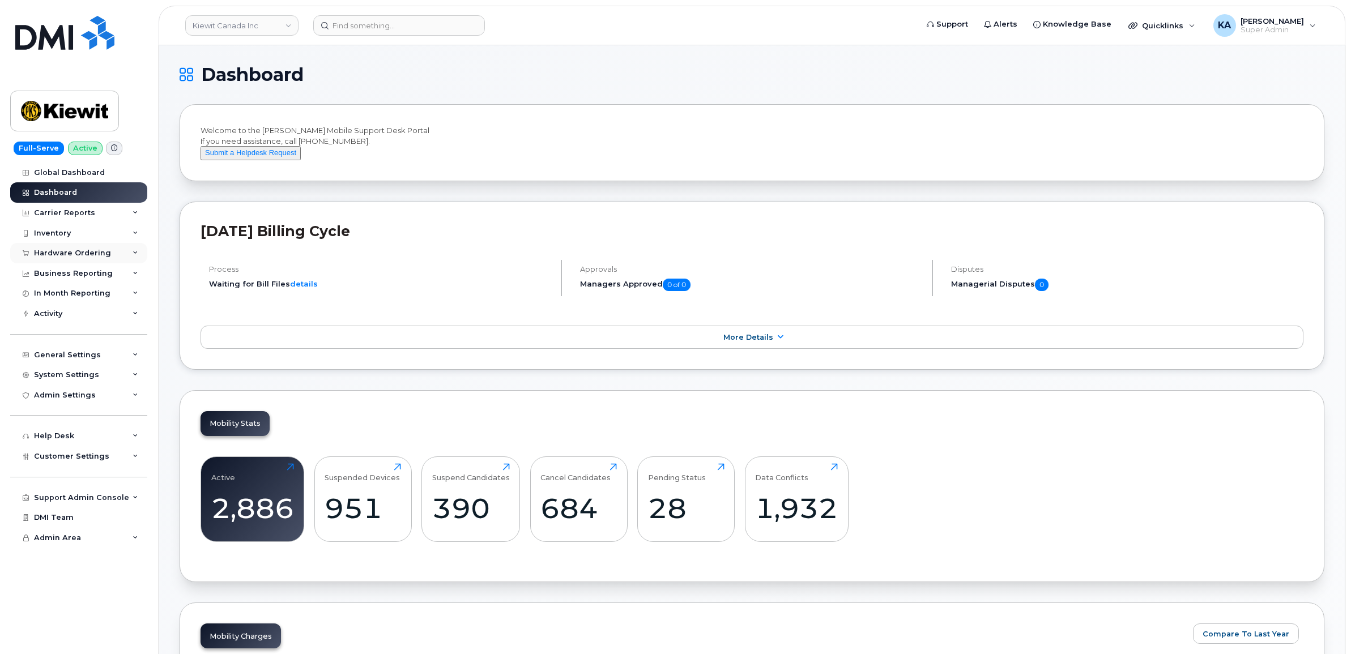
click at [63, 254] on div "Hardware Ordering" at bounding box center [72, 253] width 77 height 9
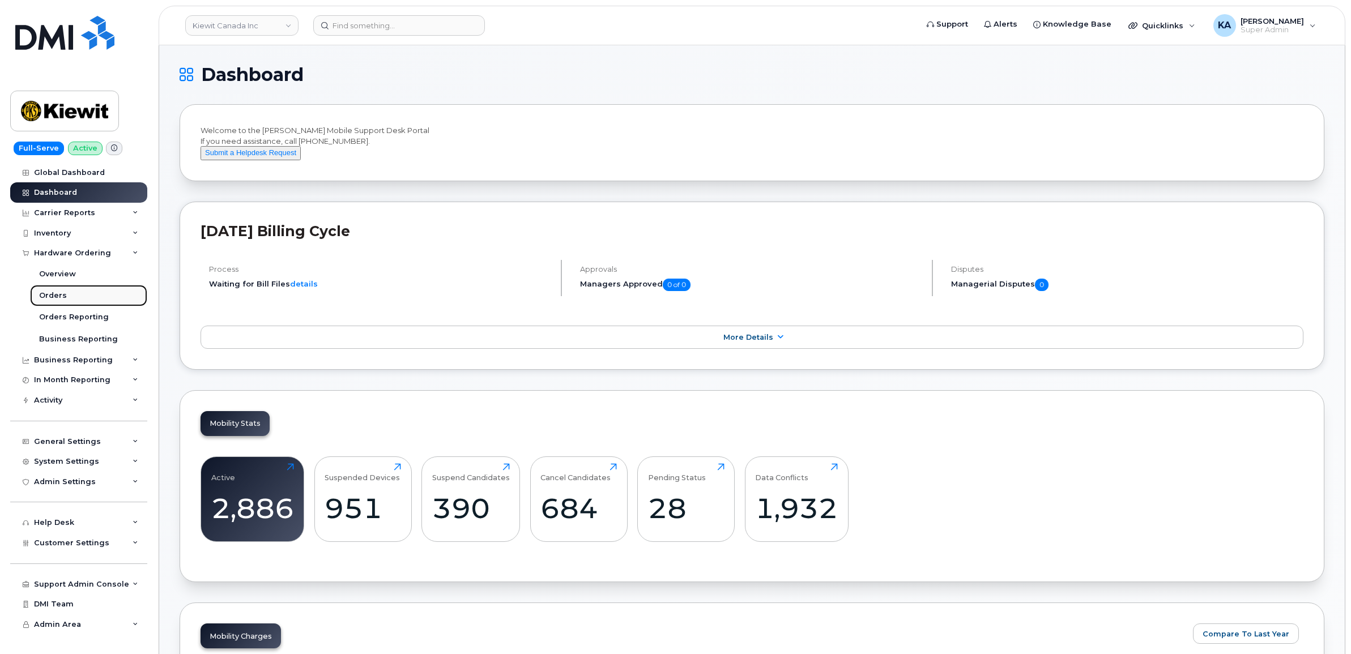
click at [44, 294] on div "Orders" at bounding box center [53, 295] width 28 height 10
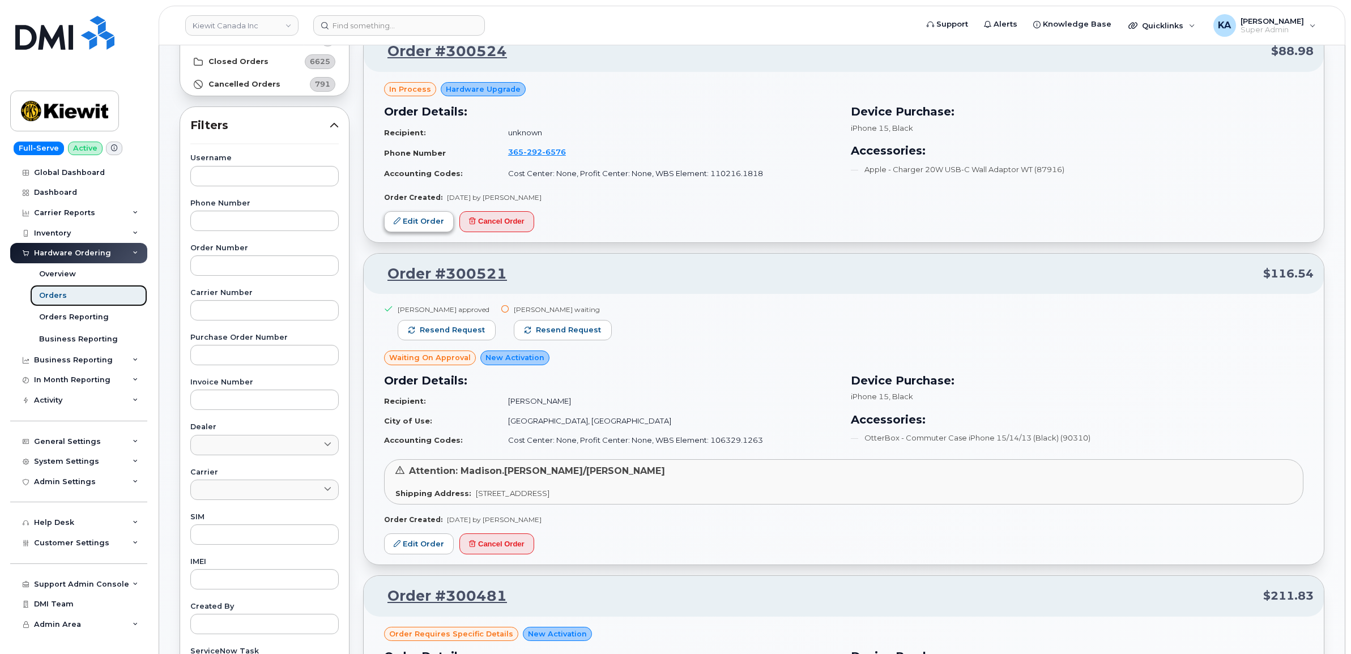
scroll to position [142, 0]
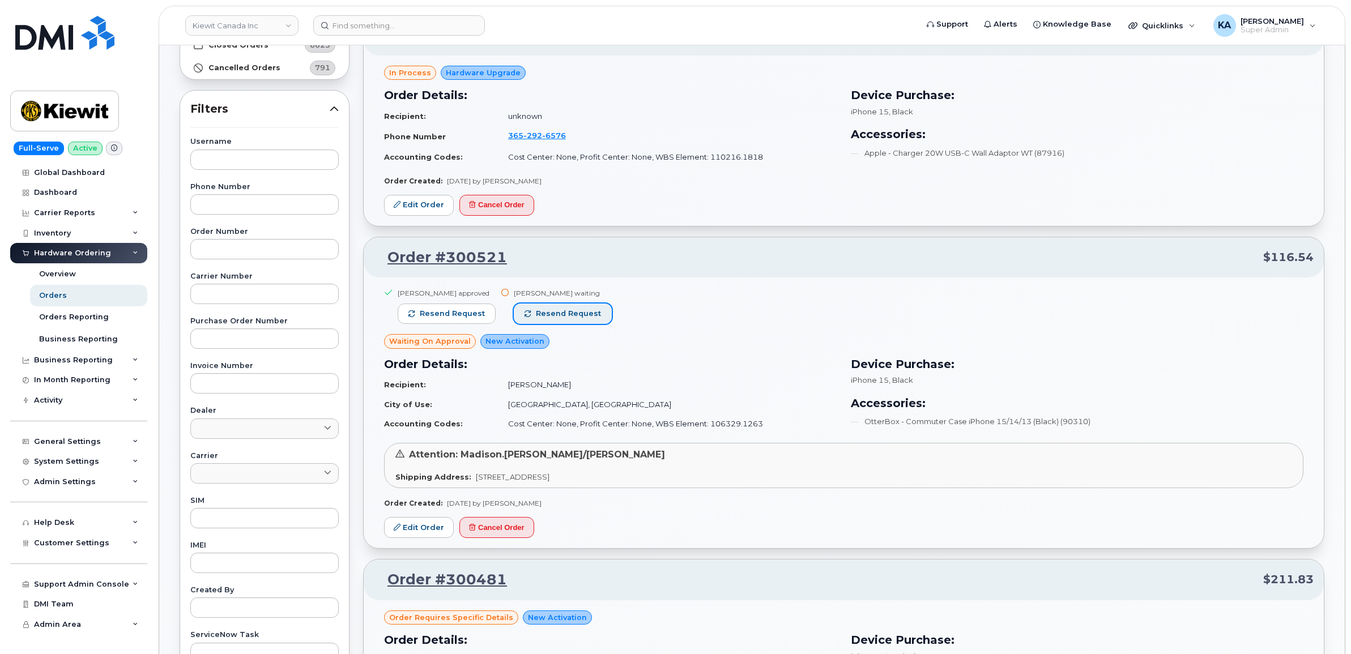
click at [546, 311] on span "Resend request" at bounding box center [568, 314] width 65 height 10
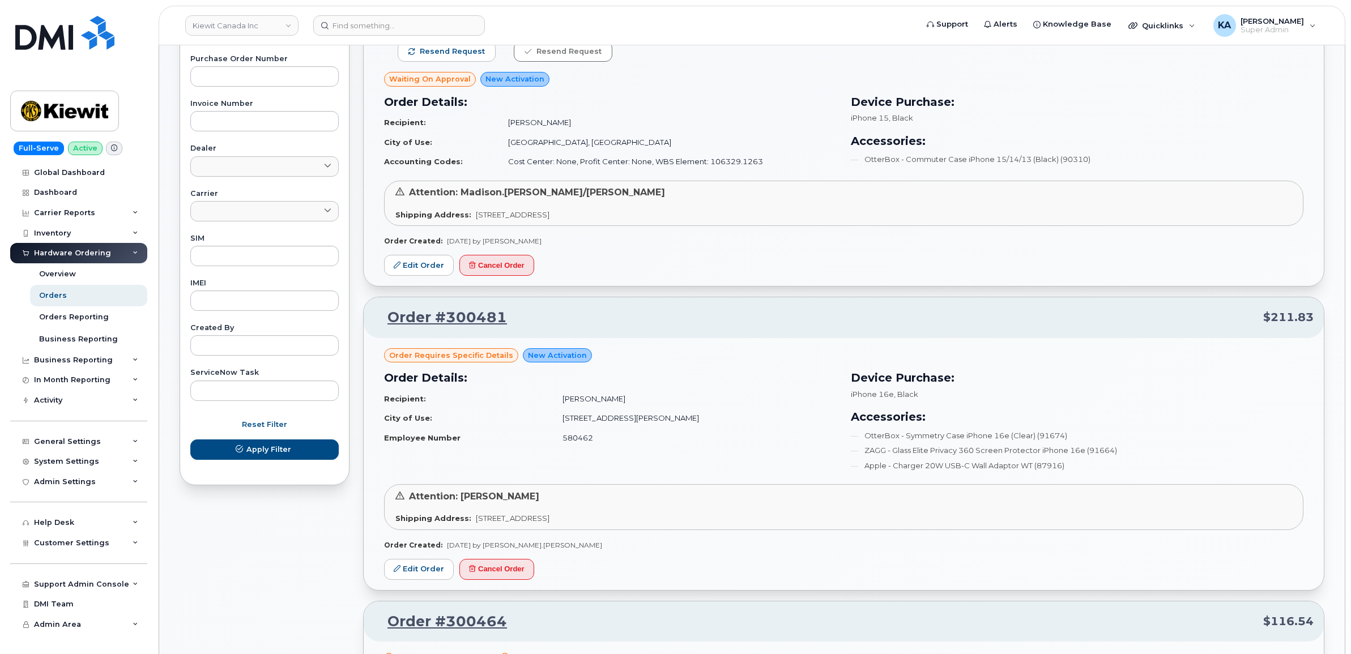
scroll to position [495, 0]
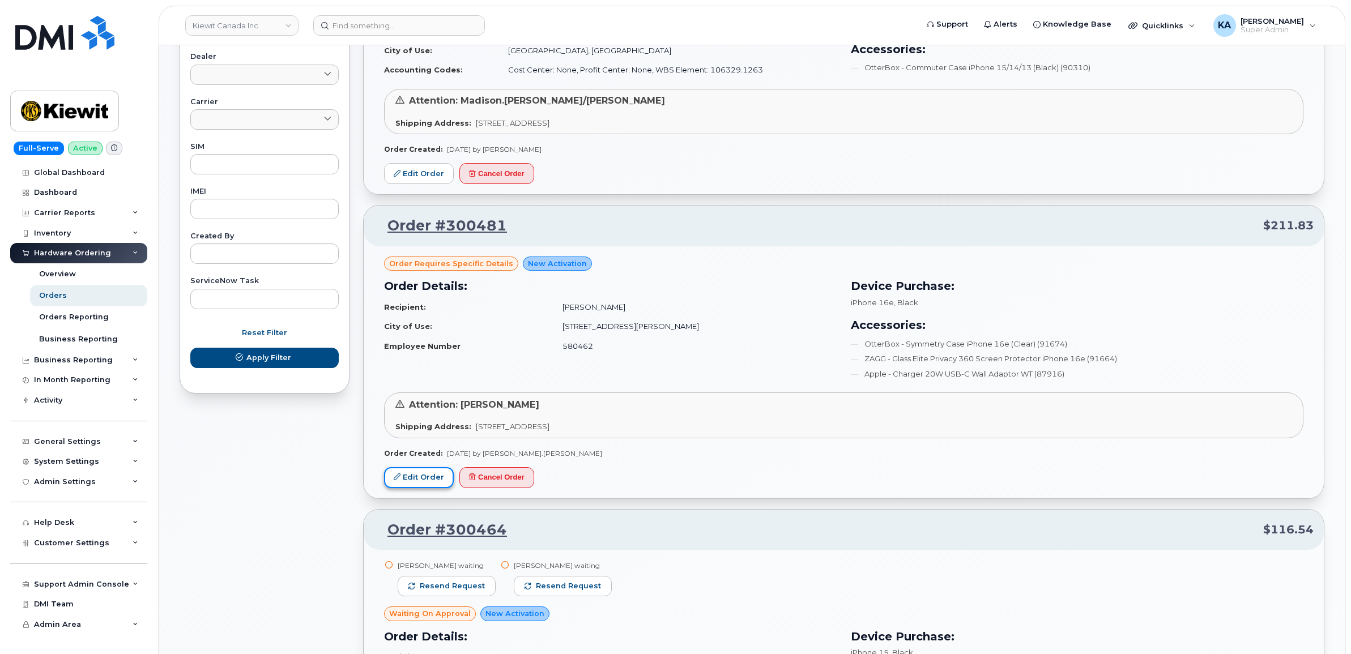
click at [417, 472] on link "Edit Order" at bounding box center [419, 477] width 70 height 21
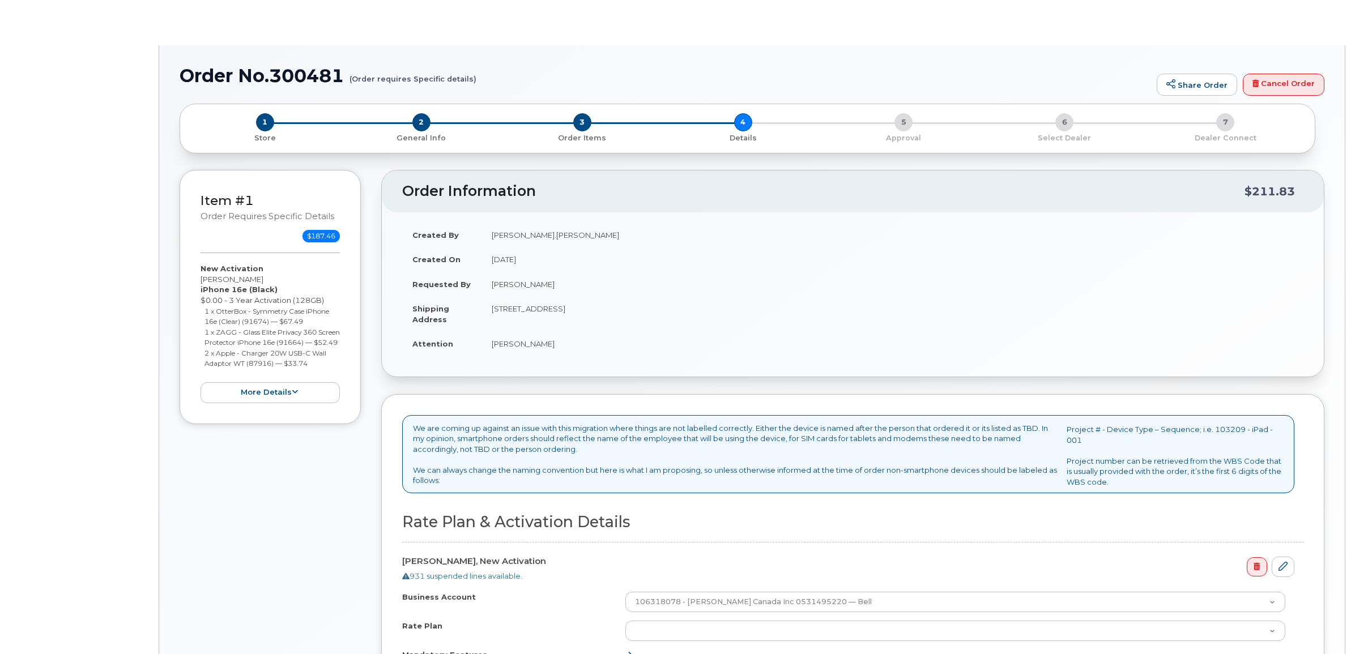
select select "Corporate Share NA 7GB"
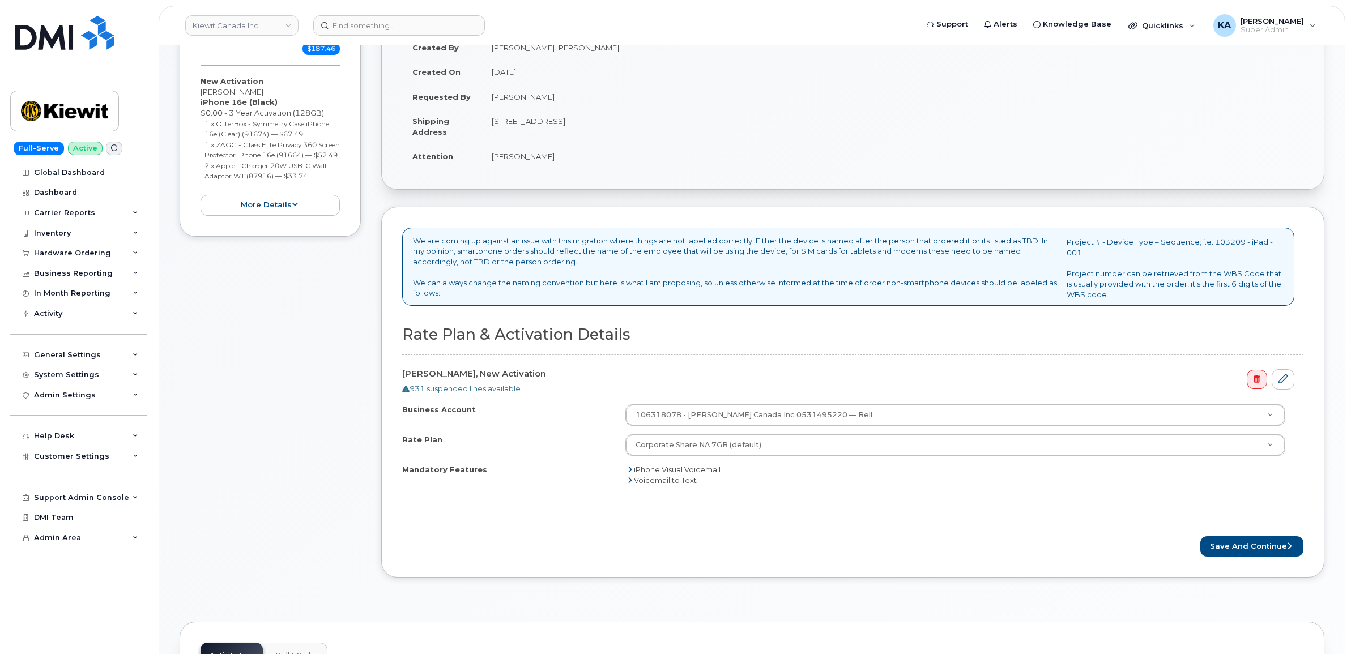
scroll to position [212, 0]
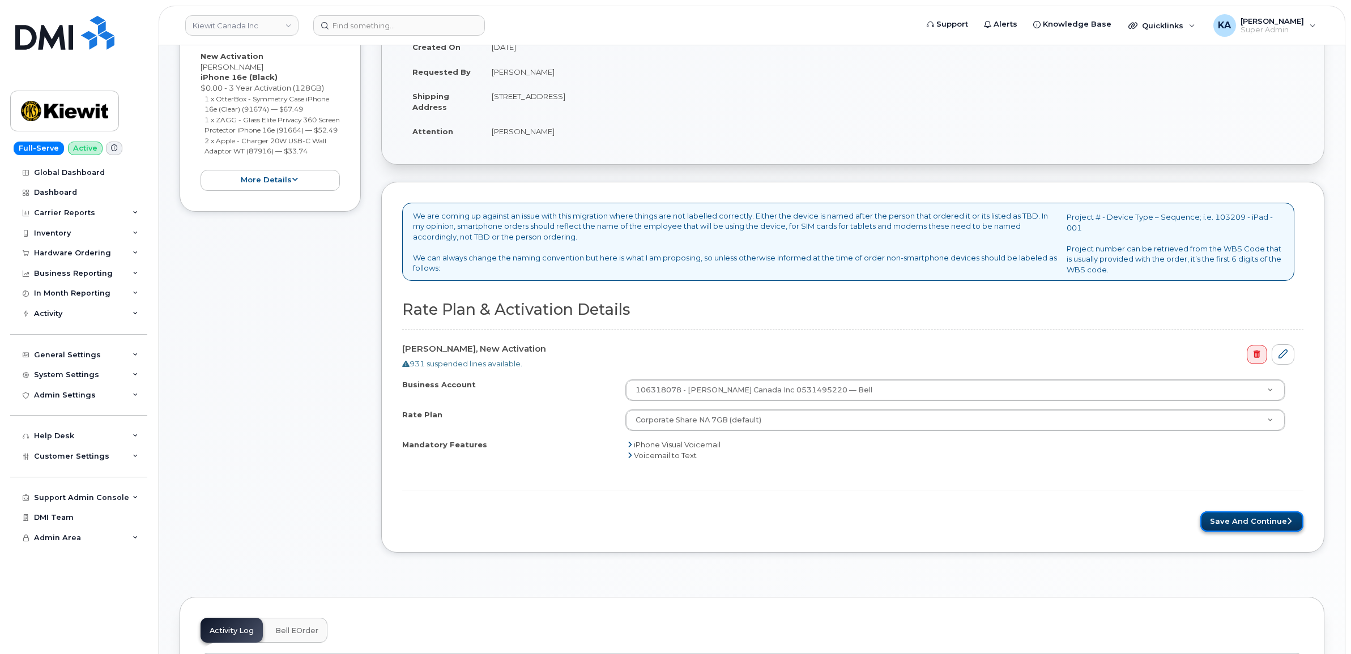
click at [1225, 519] on button "Save and Continue" at bounding box center [1251, 521] width 103 height 21
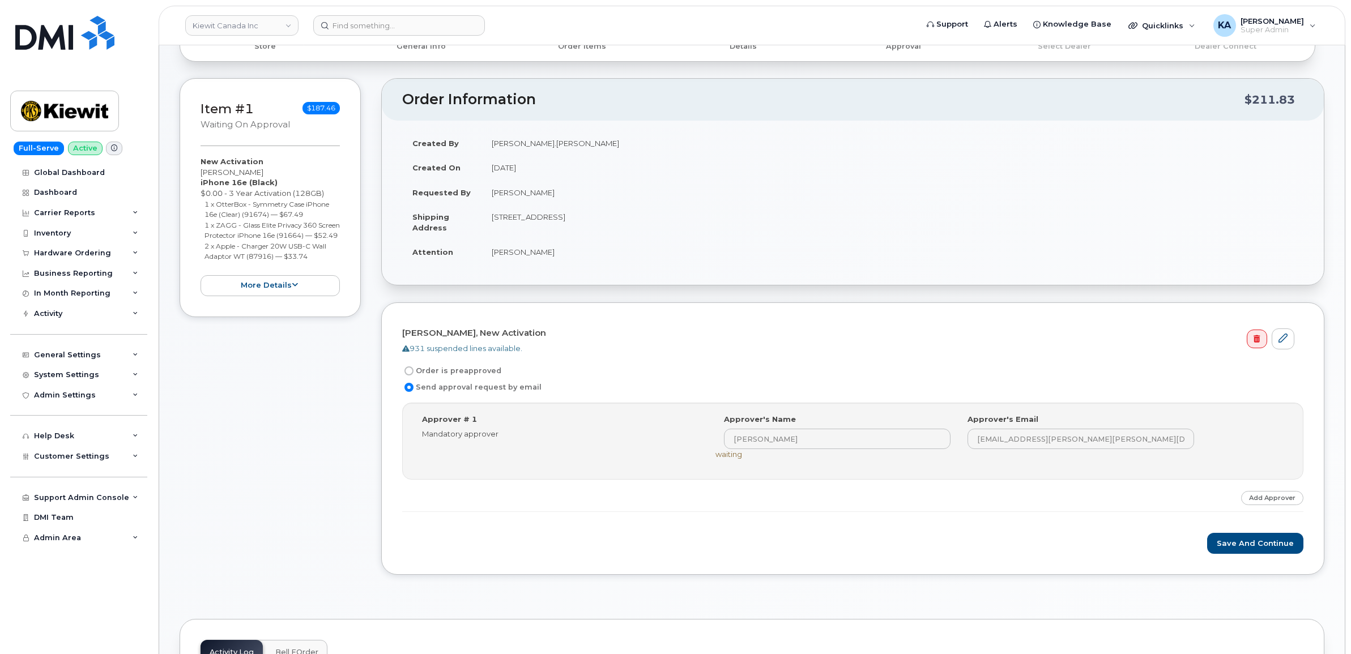
scroll to position [142, 0]
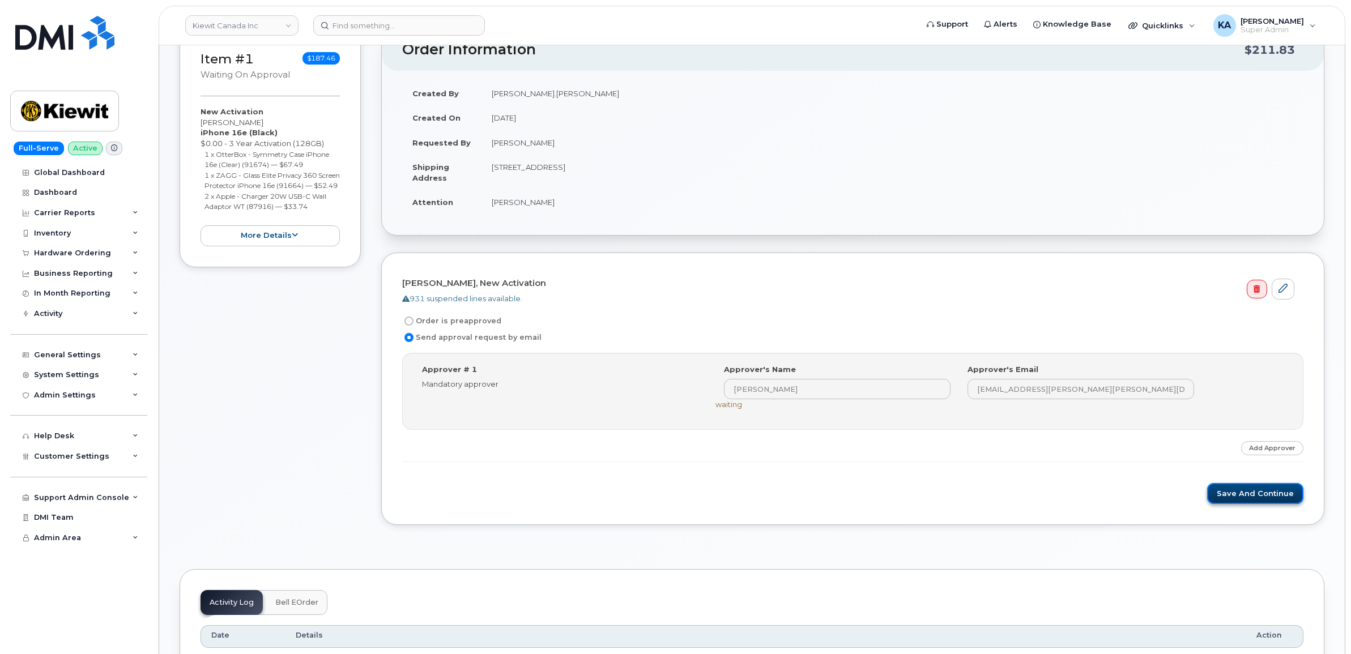
click at [1230, 490] on button "Save and Continue" at bounding box center [1255, 493] width 96 height 21
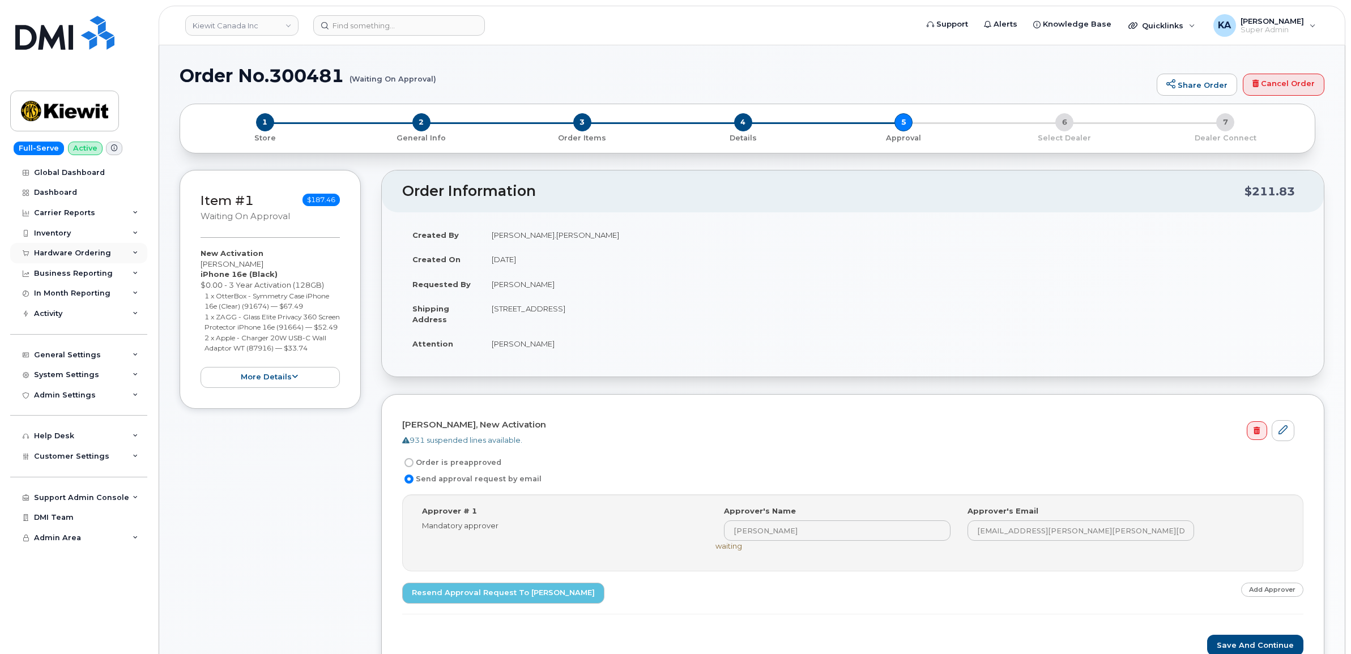
click at [49, 253] on div "Hardware Ordering" at bounding box center [72, 253] width 77 height 9
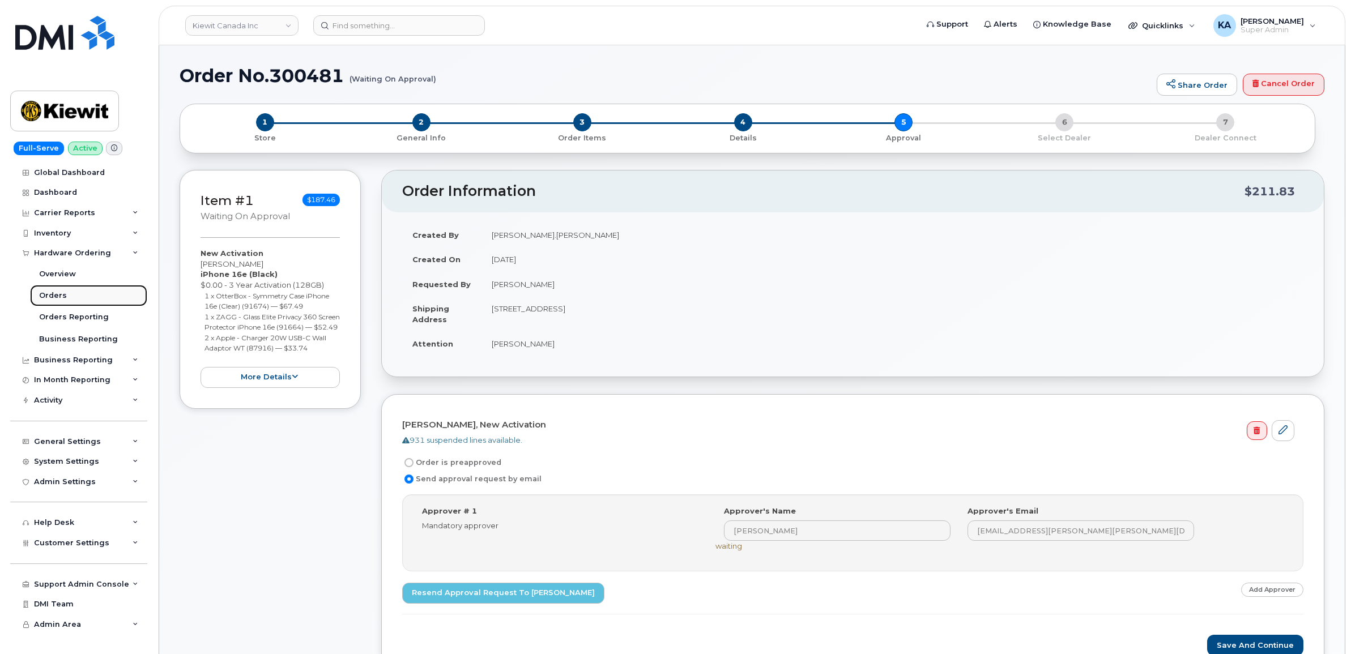
click at [48, 292] on div "Orders" at bounding box center [53, 295] width 28 height 10
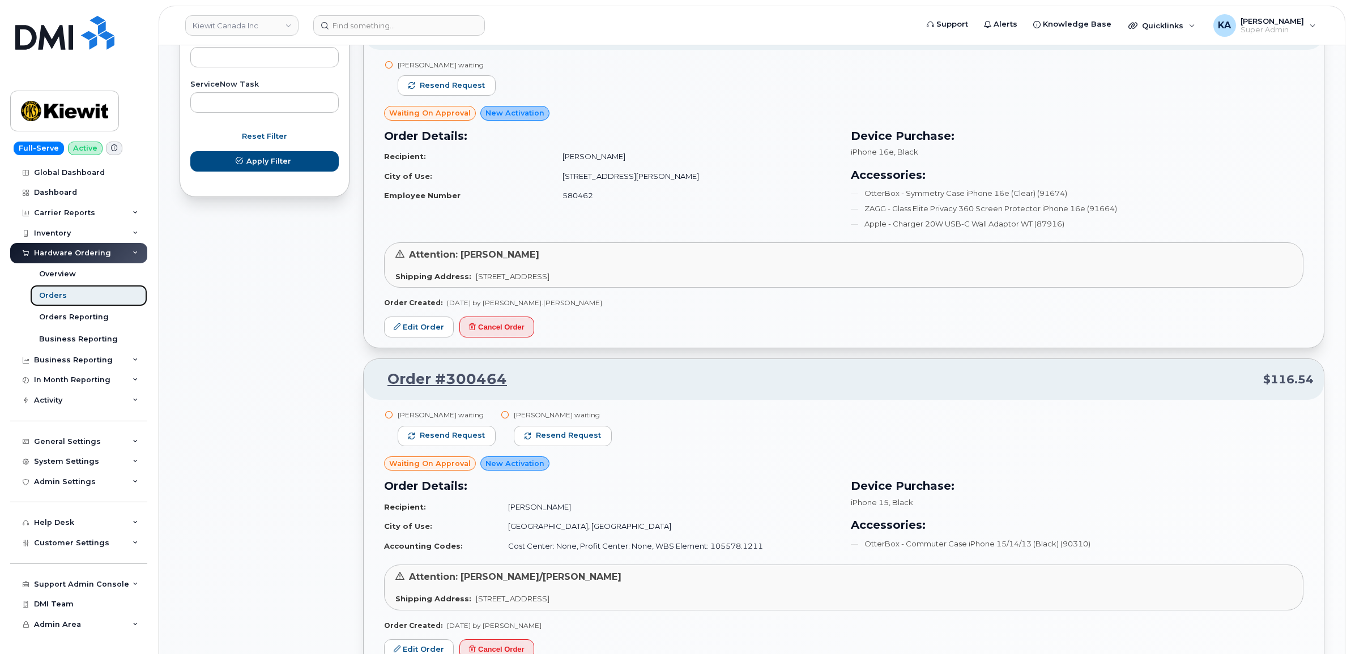
scroll to position [708, 0]
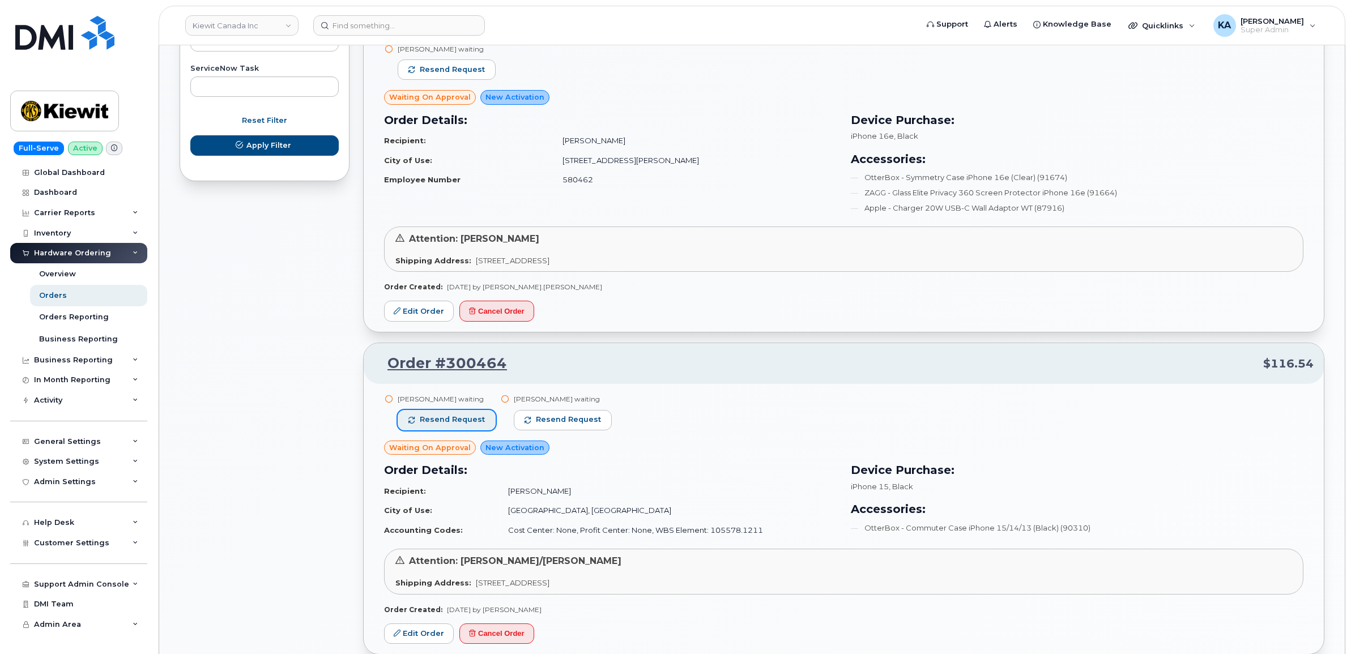
click at [457, 416] on span "Resend request" at bounding box center [452, 420] width 65 height 10
click at [531, 419] on button "Resend request" at bounding box center [563, 420] width 98 height 20
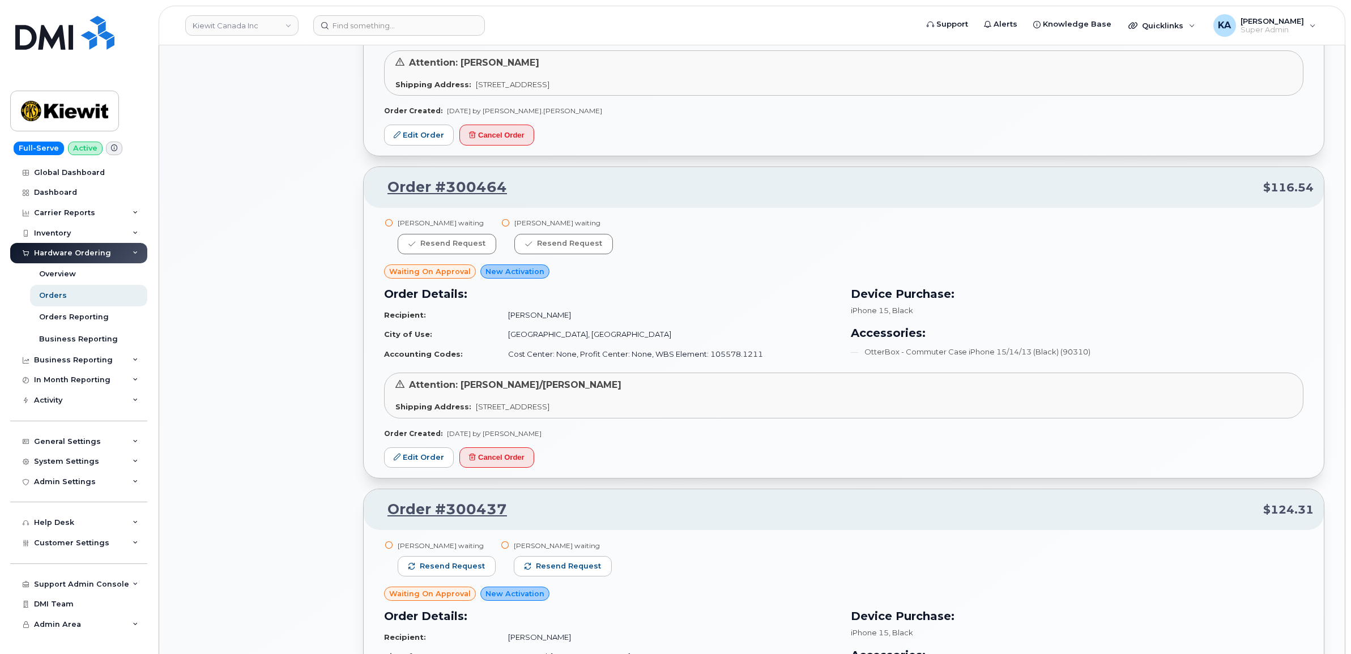
scroll to position [991, 0]
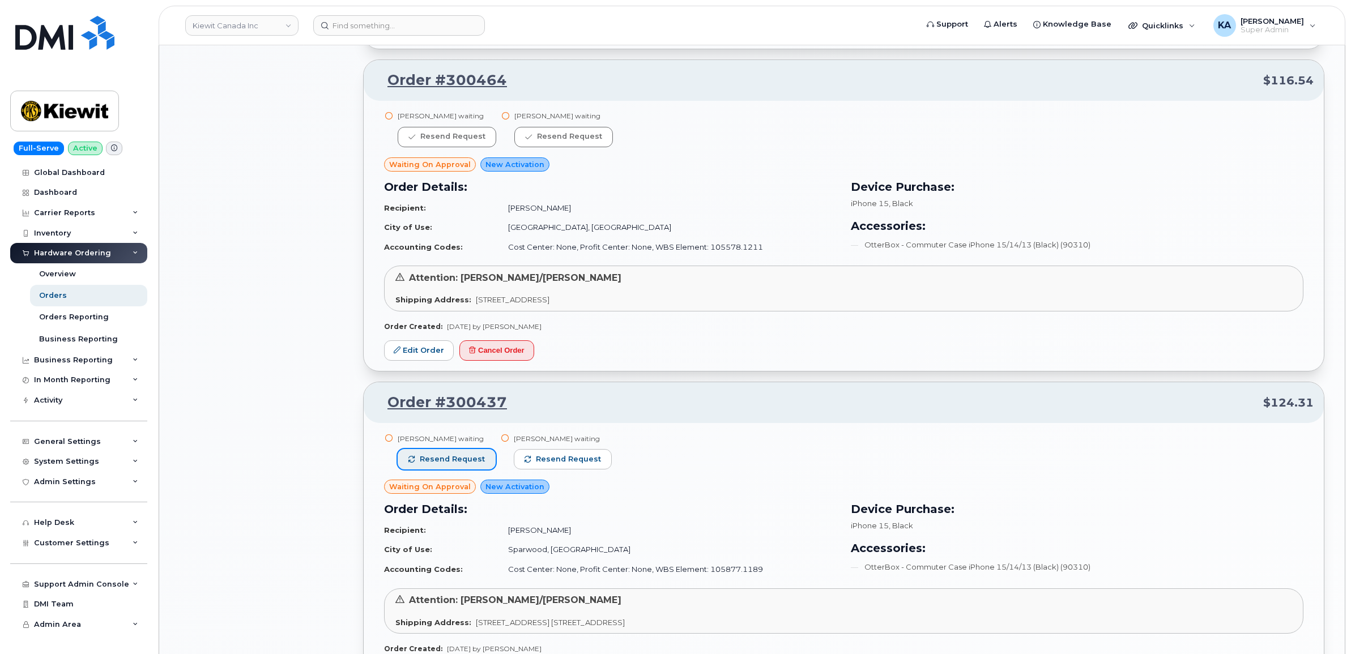
click at [450, 455] on span "Resend request" at bounding box center [452, 459] width 65 height 10
click at [536, 456] on span "Resend request" at bounding box center [568, 459] width 65 height 10
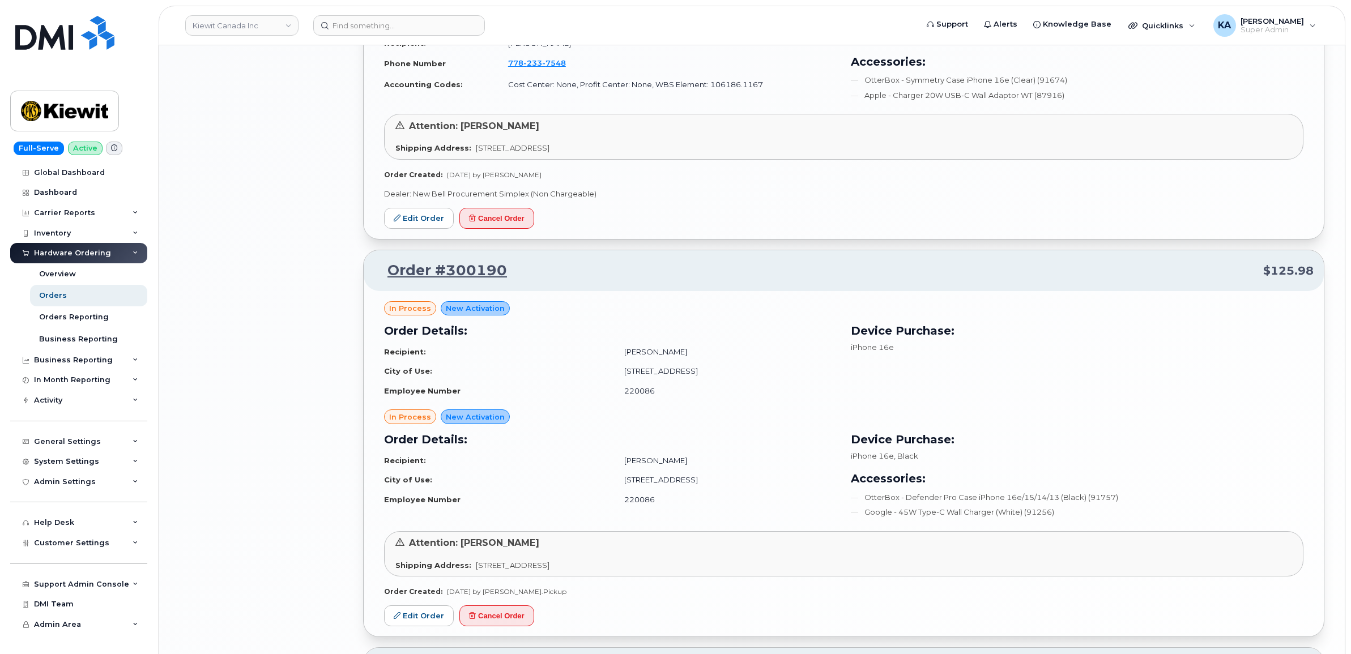
scroll to position [1840, 0]
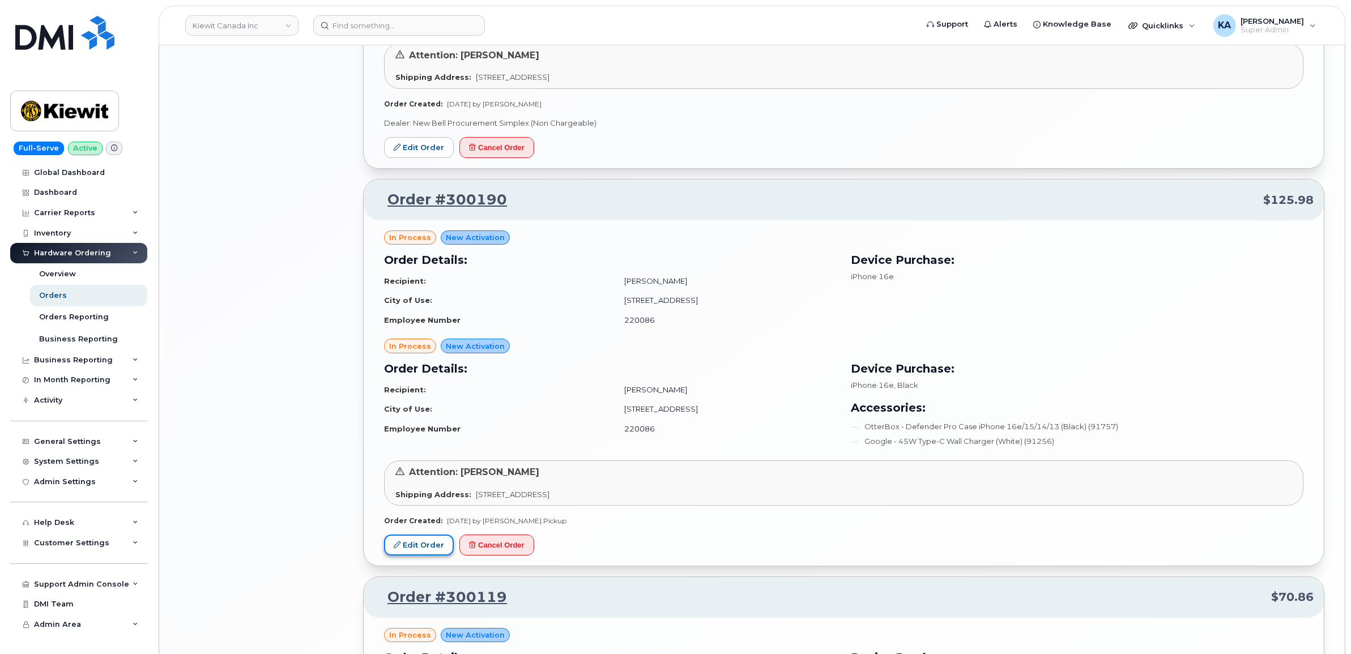
click at [415, 549] on link "Edit Order" at bounding box center [419, 545] width 70 height 21
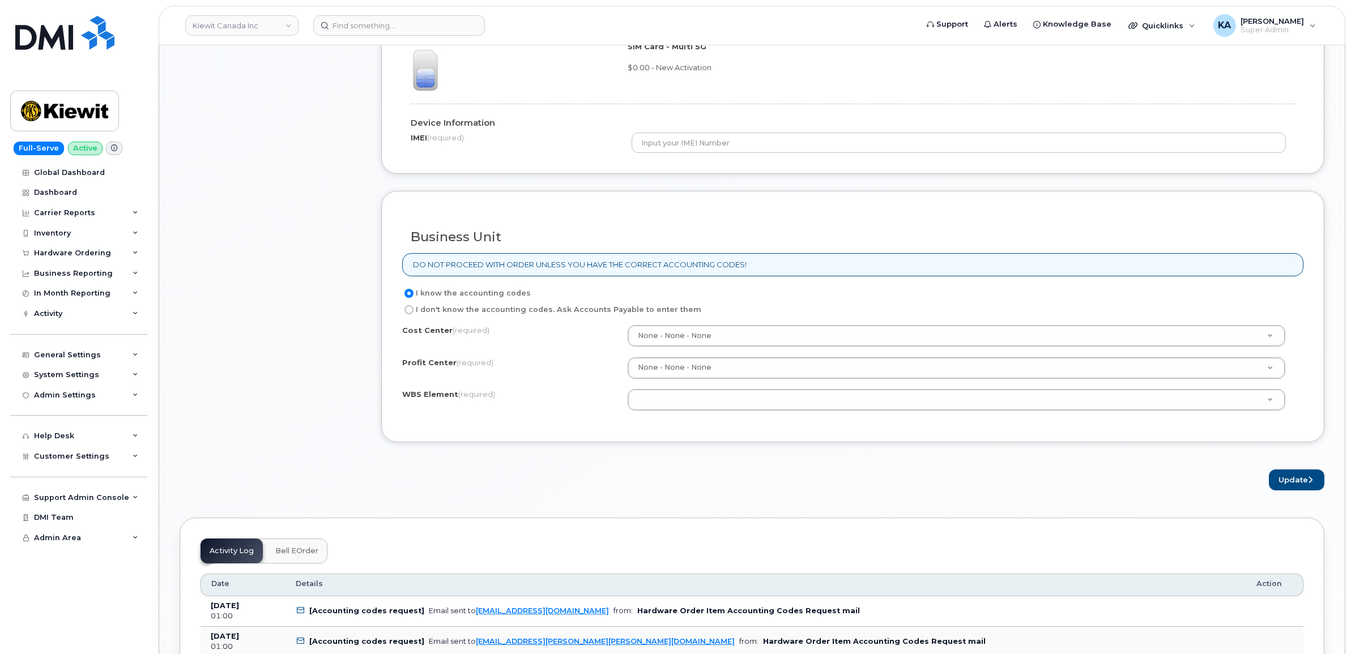
scroll to position [849, 0]
click at [1285, 481] on button "Update" at bounding box center [1295, 477] width 55 height 21
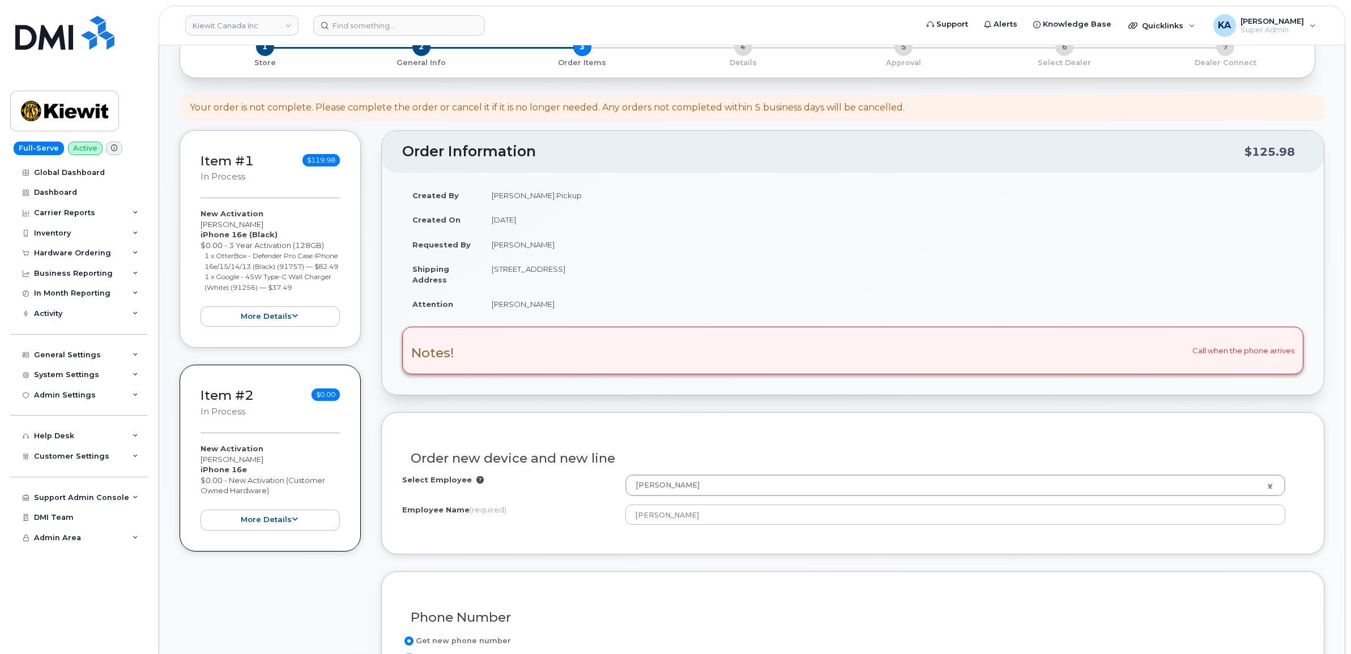
scroll to position [0, 0]
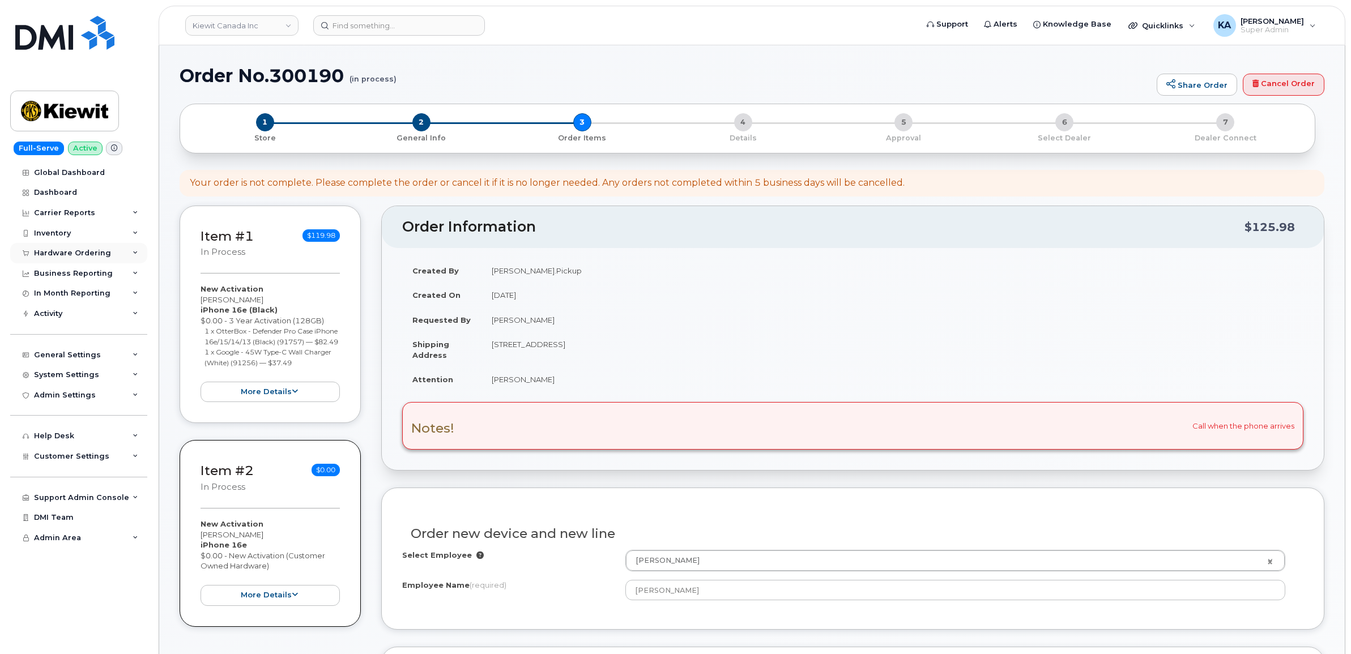
click at [55, 254] on div "Hardware Ordering" at bounding box center [72, 253] width 77 height 9
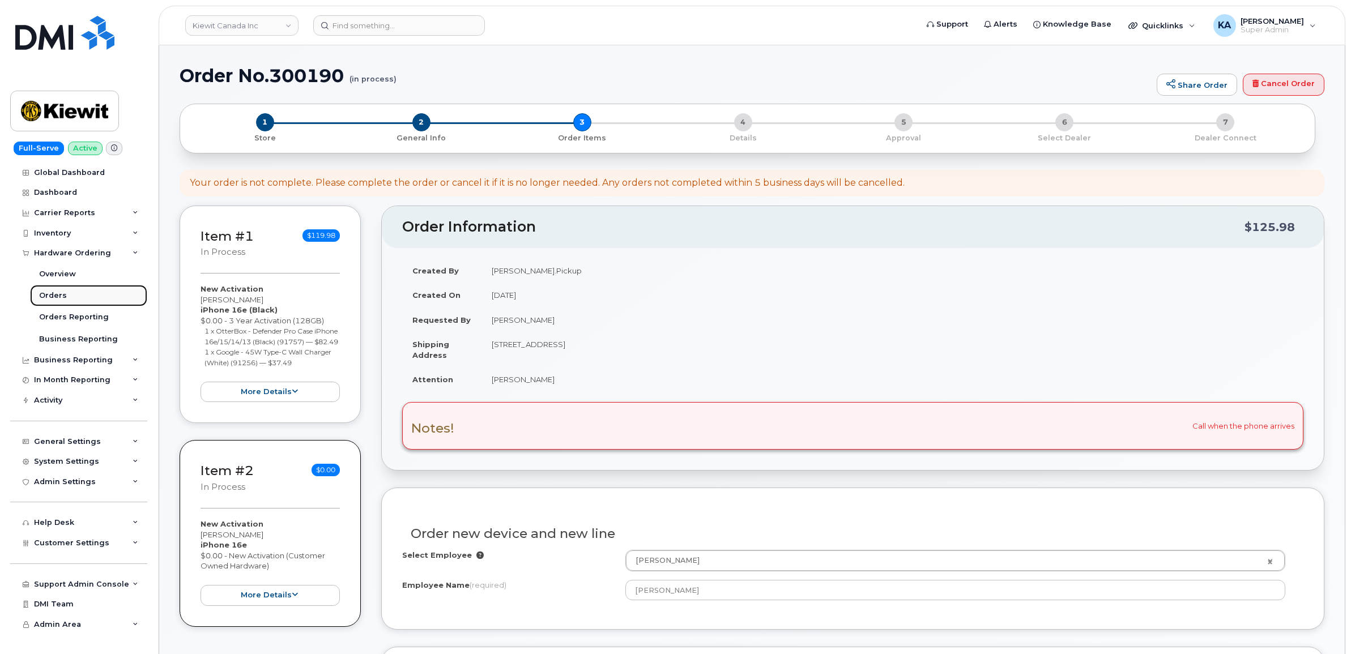
click at [60, 290] on link "Orders" at bounding box center [88, 296] width 117 height 22
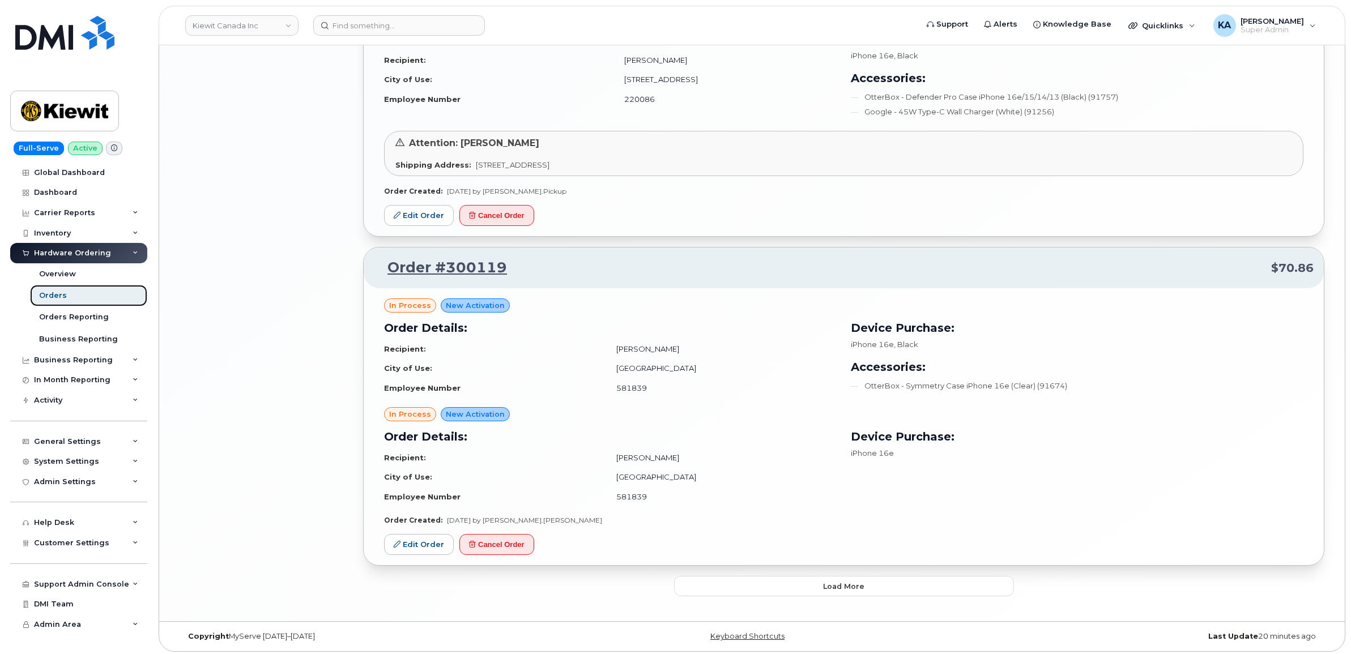
scroll to position [2233, 0]
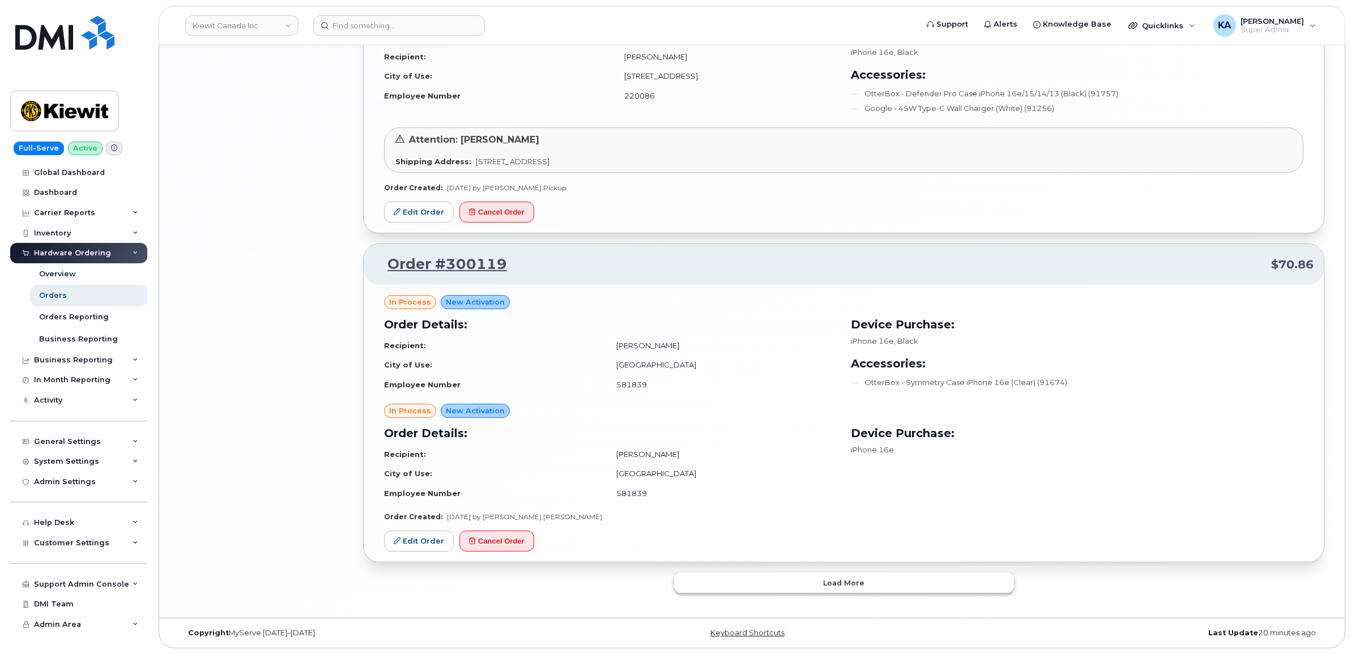
click at [718, 575] on button "Load more" at bounding box center [844, 582] width 340 height 20
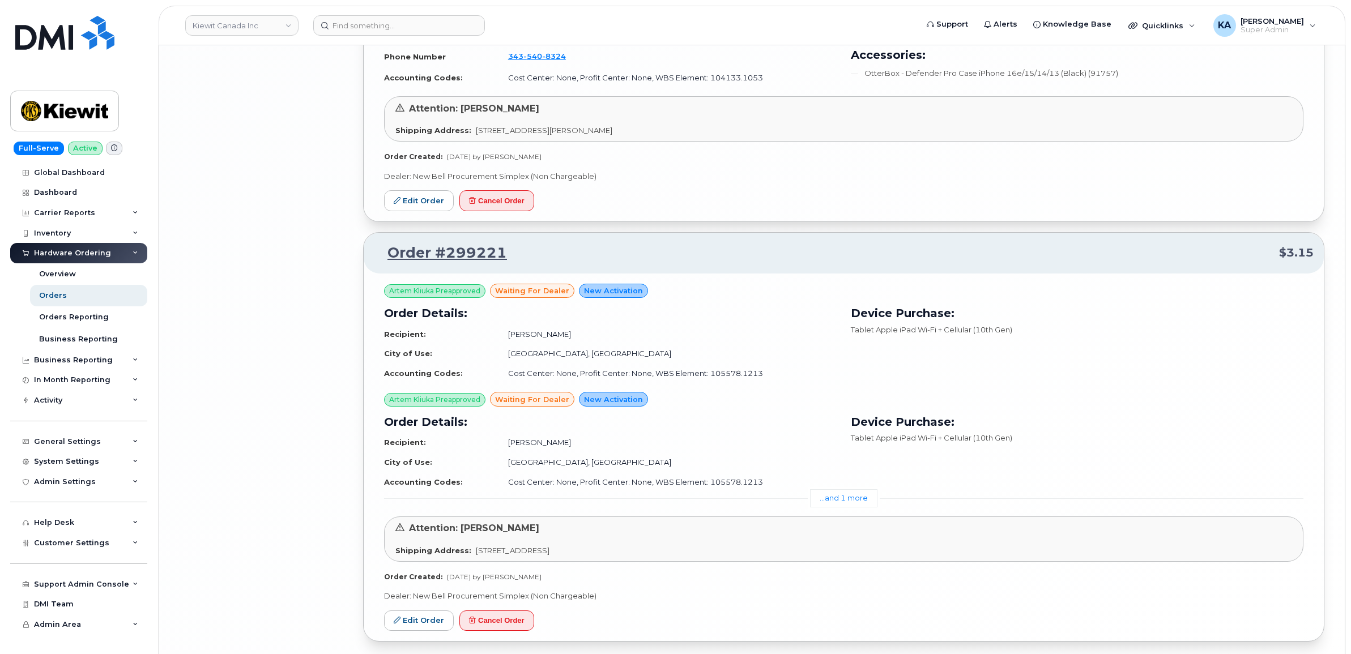
scroll to position [3845, 0]
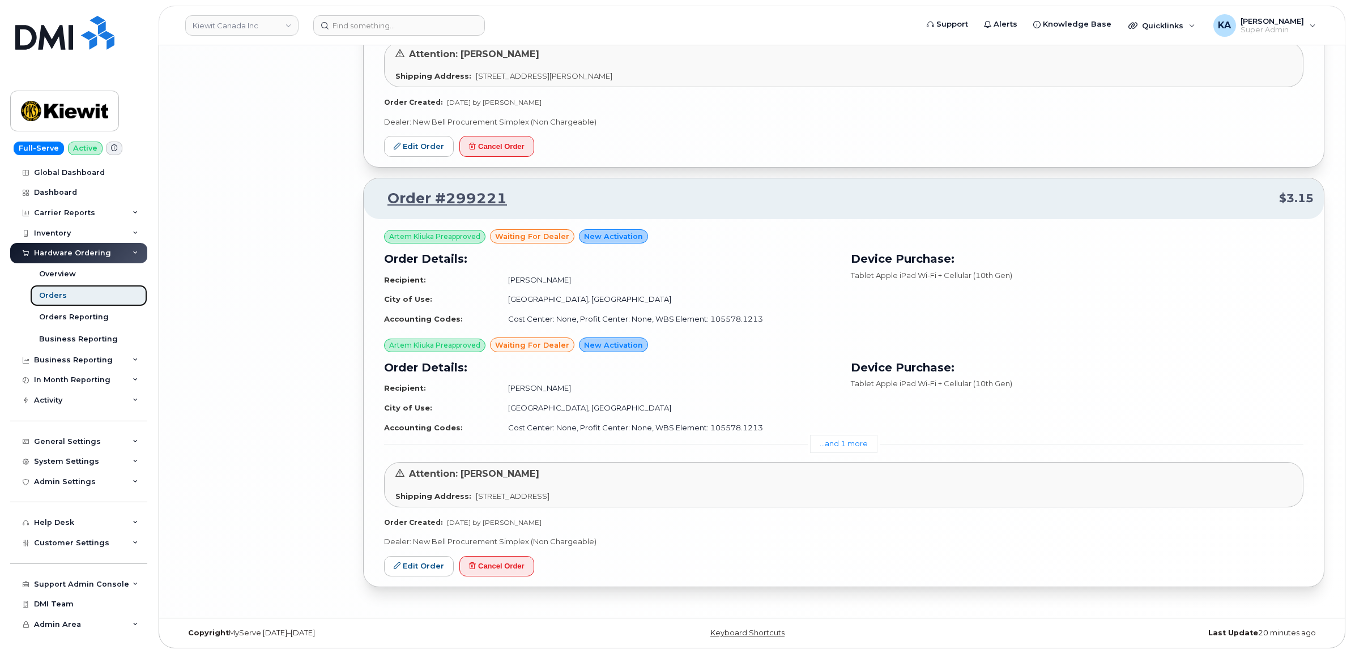
click at [57, 294] on div "Orders" at bounding box center [53, 295] width 28 height 10
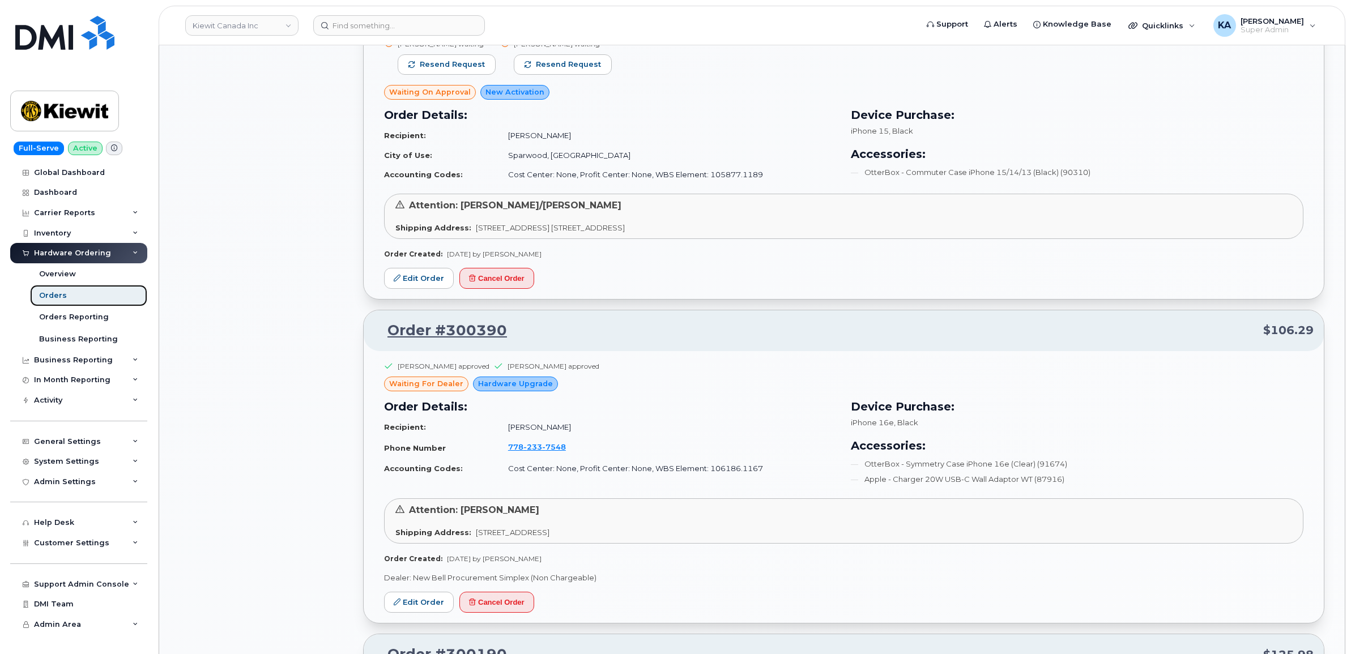
scroll to position [1486, 0]
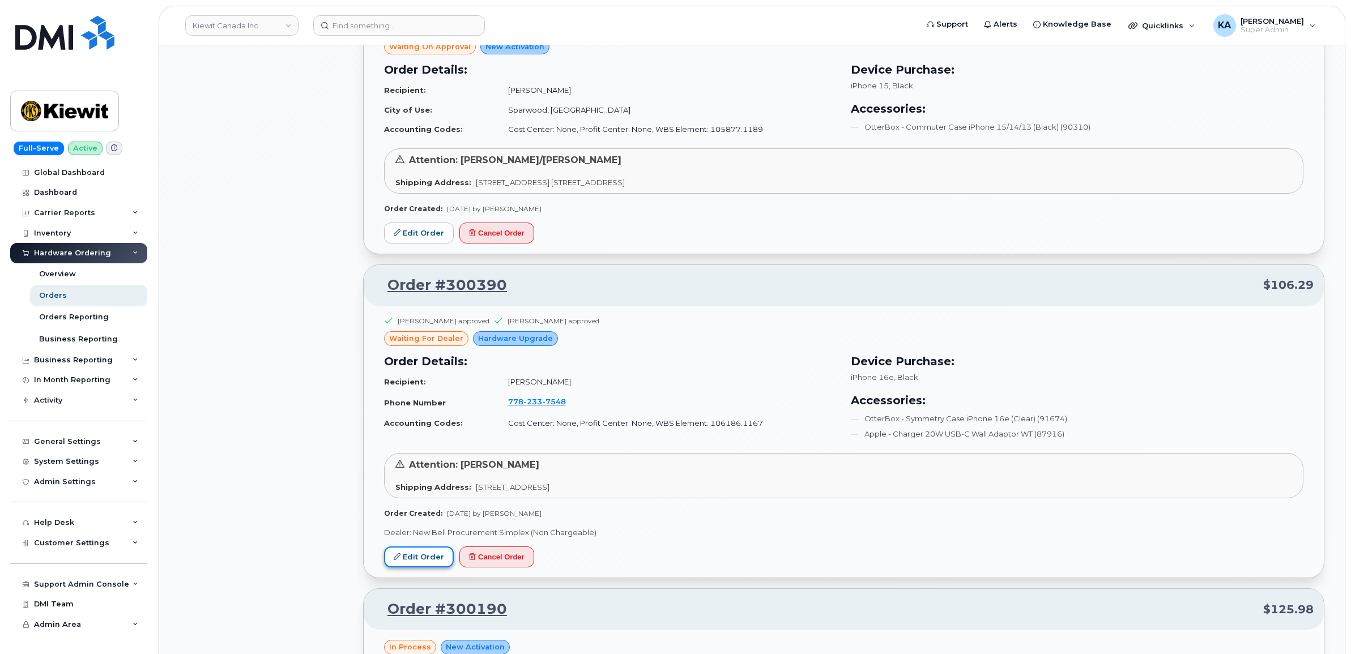
click at [418, 556] on link "Edit Order" at bounding box center [419, 556] width 70 height 21
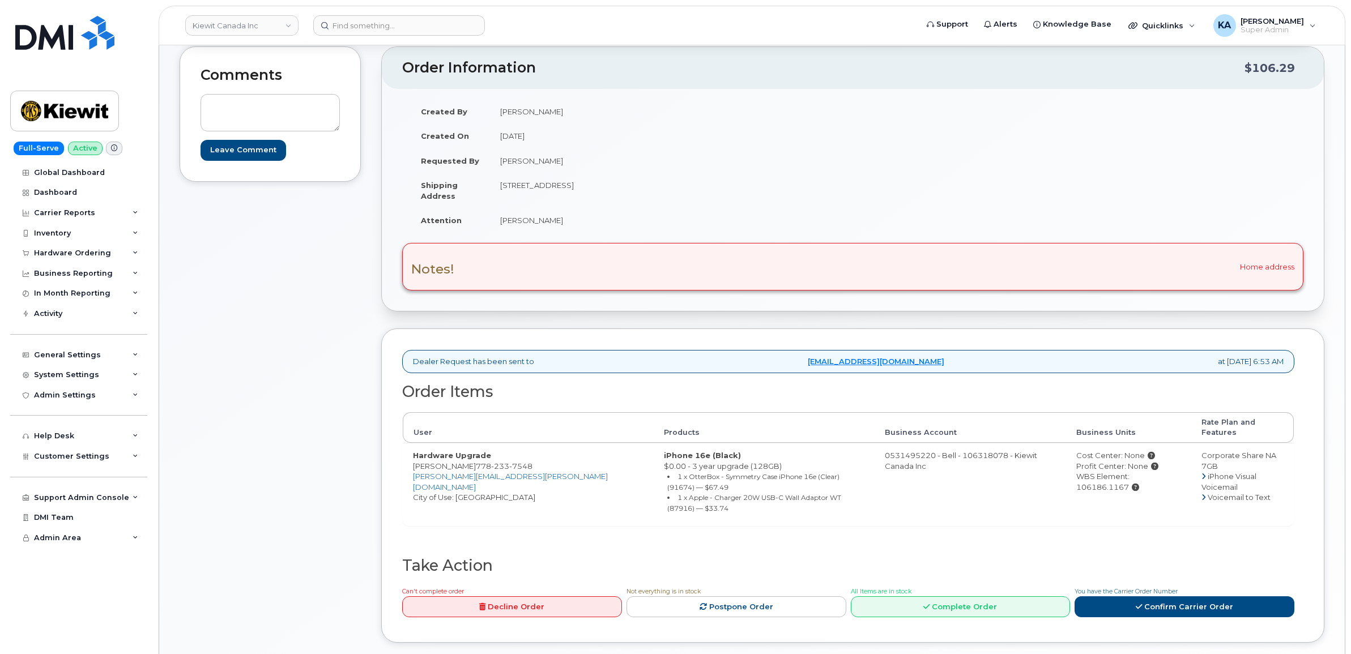
scroll to position [142, 0]
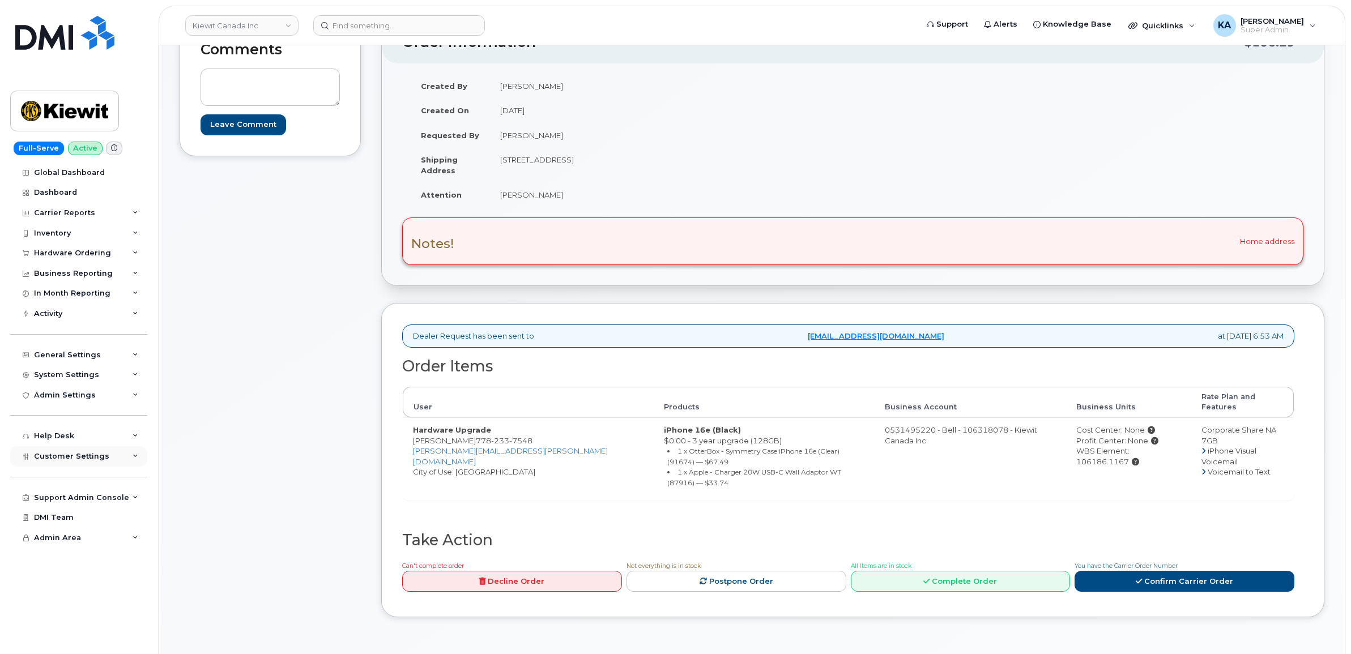
click at [40, 455] on span "Customer Settings" at bounding box center [71, 456] width 75 height 8
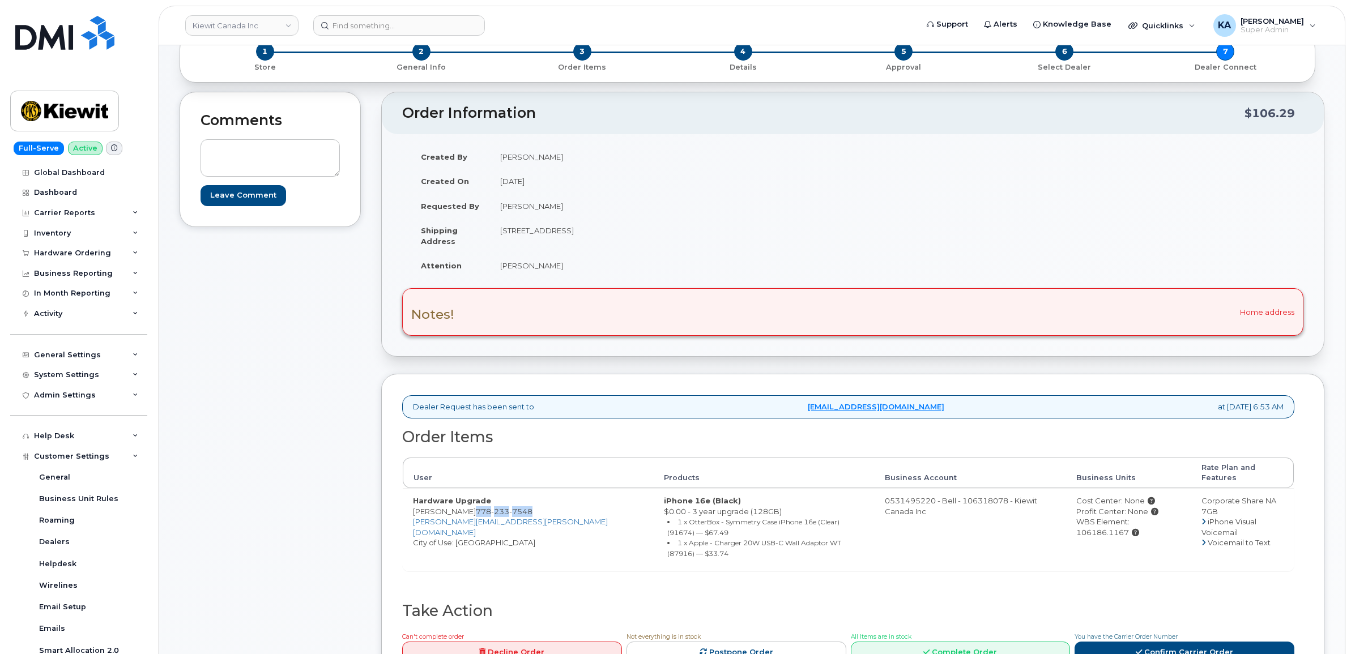
drag, startPoint x: 465, startPoint y: 500, endPoint x: 528, endPoint y: 506, distance: 62.5
click at [528, 506] on td "Hardware Upgrade Shaun Woykin 778 233 7548 SHAUN.WOYKIN@KIEWIT.COM City of Use:…" at bounding box center [528, 529] width 251 height 82
drag, startPoint x: 528, startPoint y: 506, endPoint x: 519, endPoint y: 503, distance: 9.0
copy td "778 233 7548"
drag, startPoint x: 496, startPoint y: 233, endPoint x: 562, endPoint y: 242, distance: 66.9
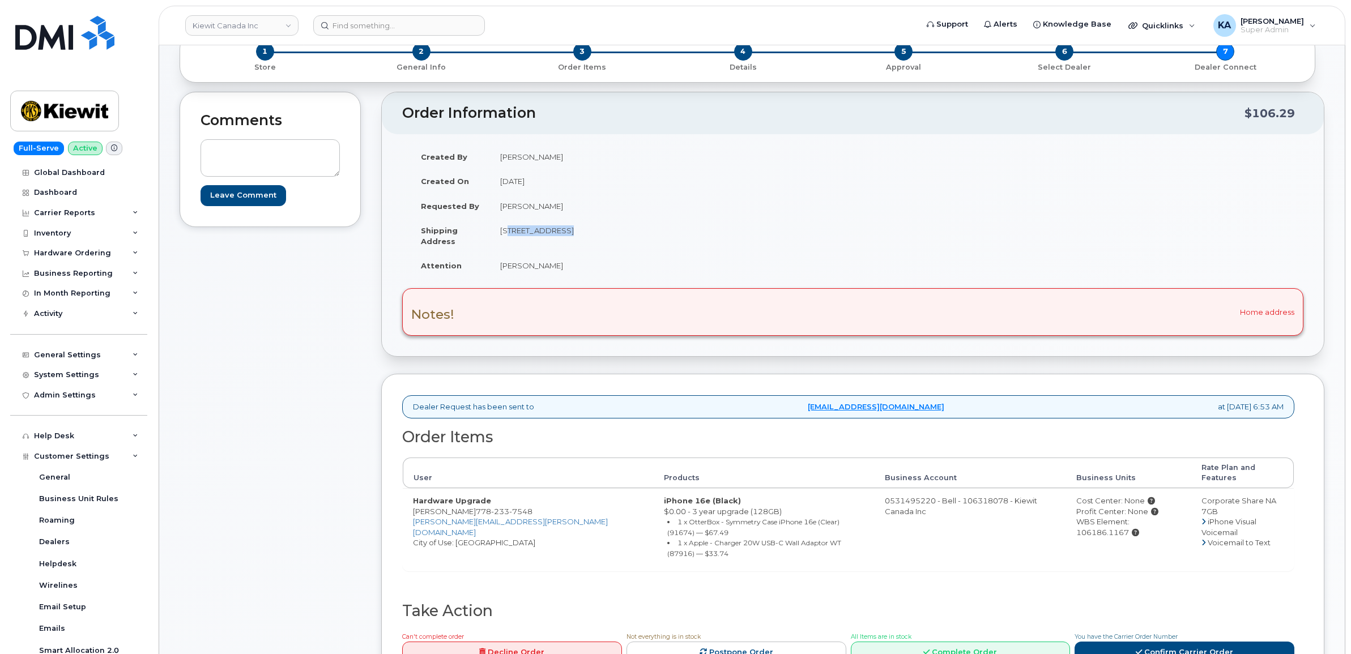
click at [562, 242] on td "17412 85 St NW EDMONTON AB T5Z 3Z5 CANADA" at bounding box center [667, 235] width 354 height 35
drag, startPoint x: 562, startPoint y: 241, endPoint x: 553, endPoint y: 233, distance: 11.6
copy td "17412 85 St NW"
drag, startPoint x: 626, startPoint y: 232, endPoint x: 660, endPoint y: 235, distance: 33.5
click at [660, 235] on td "17412 85 St NW EDMONTON AB T5Z 3Z5 CANADA" at bounding box center [667, 235] width 354 height 35
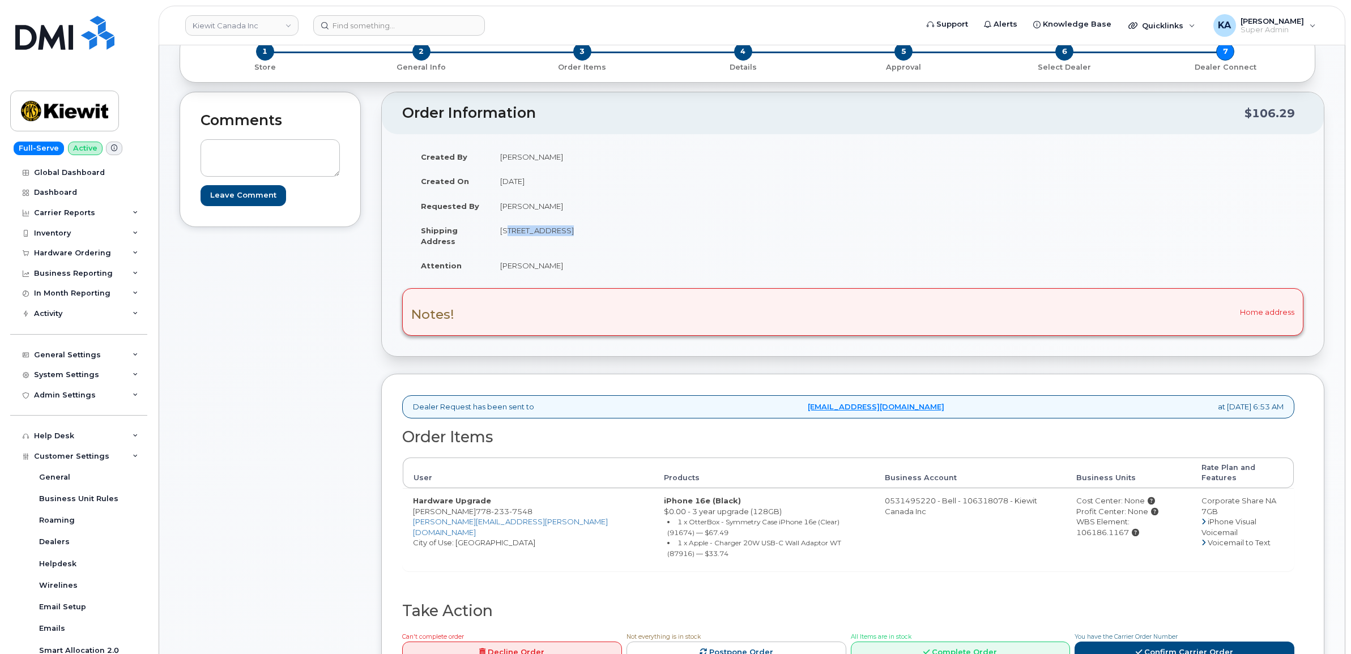
drag, startPoint x: 660, startPoint y: 235, endPoint x: 650, endPoint y: 233, distance: 9.8
copy td "T5Z 3Z5"
drag, startPoint x: 489, startPoint y: 264, endPoint x: 561, endPoint y: 270, distance: 72.7
click at [562, 271] on tr "Attention Shaun Woykin" at bounding box center [628, 265] width 434 height 25
drag, startPoint x: 561, startPoint y: 270, endPoint x: 534, endPoint y: 267, distance: 27.4
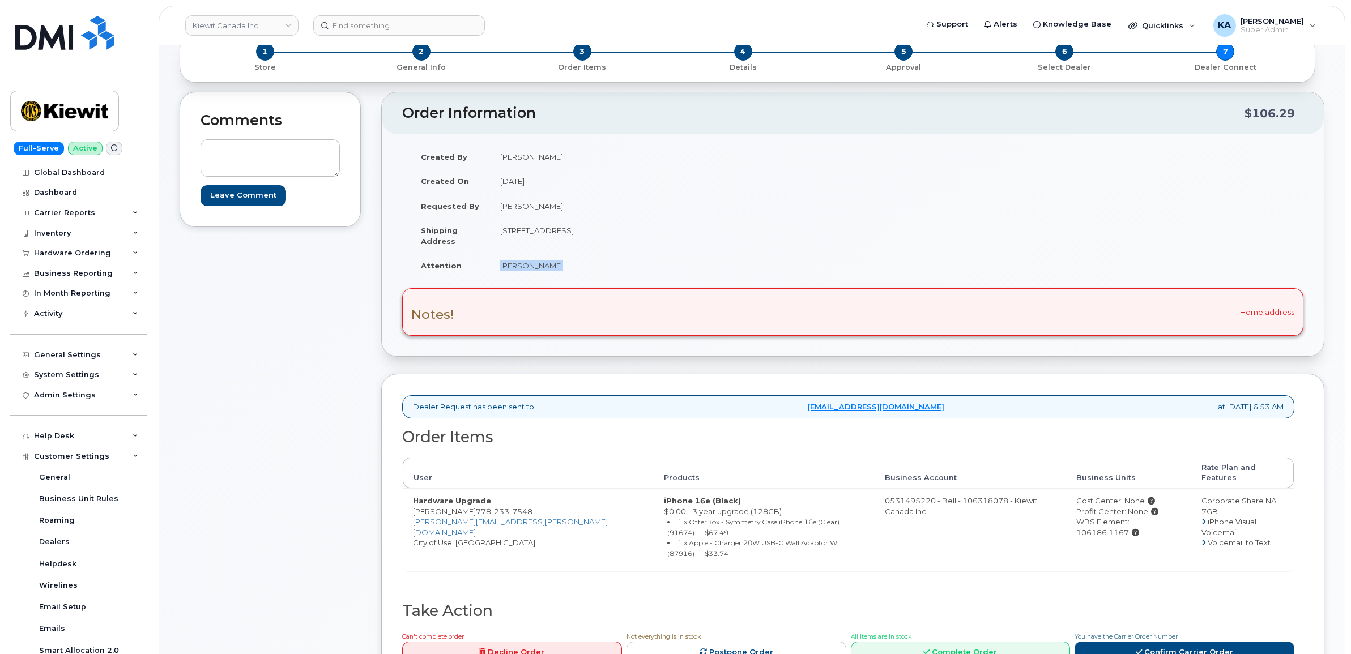
copy tr "Shaun Woykin"
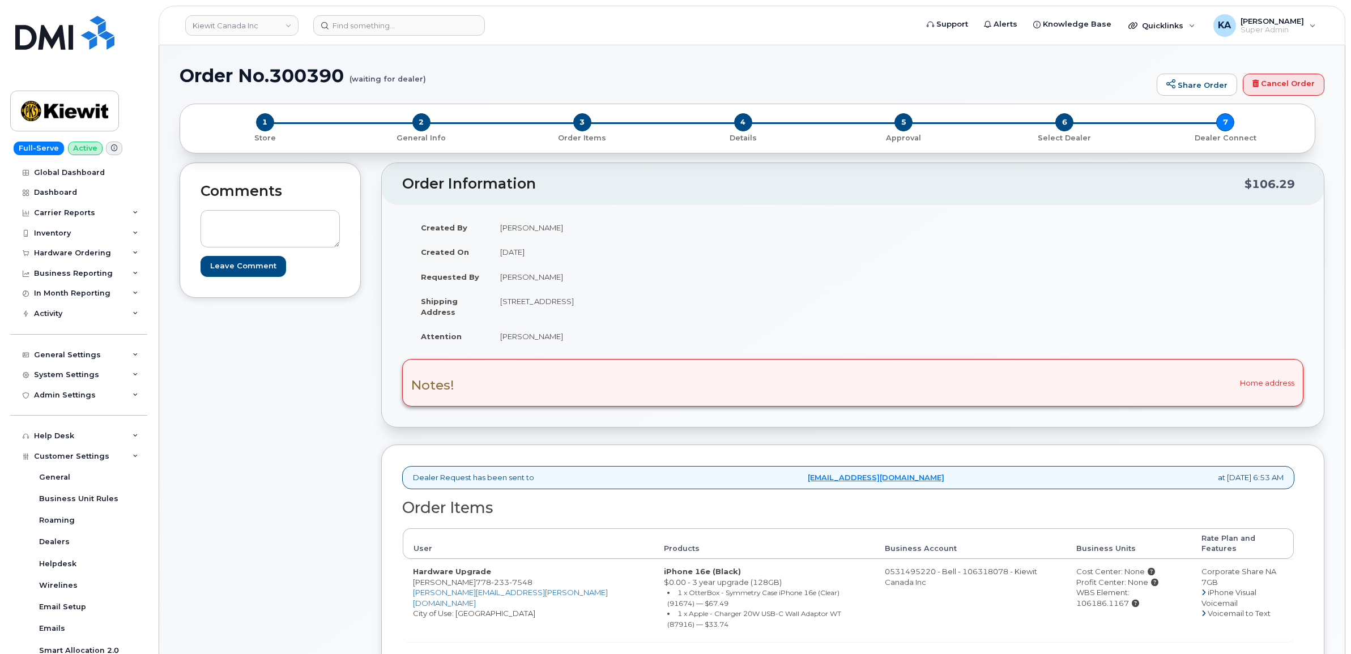
click at [1076, 587] on div "WBS Element: 106186.1167" at bounding box center [1128, 597] width 105 height 21
drag, startPoint x: 1044, startPoint y: 586, endPoint x: 1151, endPoint y: 589, distance: 107.1
click at [1151, 589] on div "WBS Element: 106186.1167" at bounding box center [1128, 597] width 105 height 21
drag, startPoint x: 1151, startPoint y: 588, endPoint x: 1135, endPoint y: 584, distance: 15.7
copy div "WBS Element: 106186.1167"
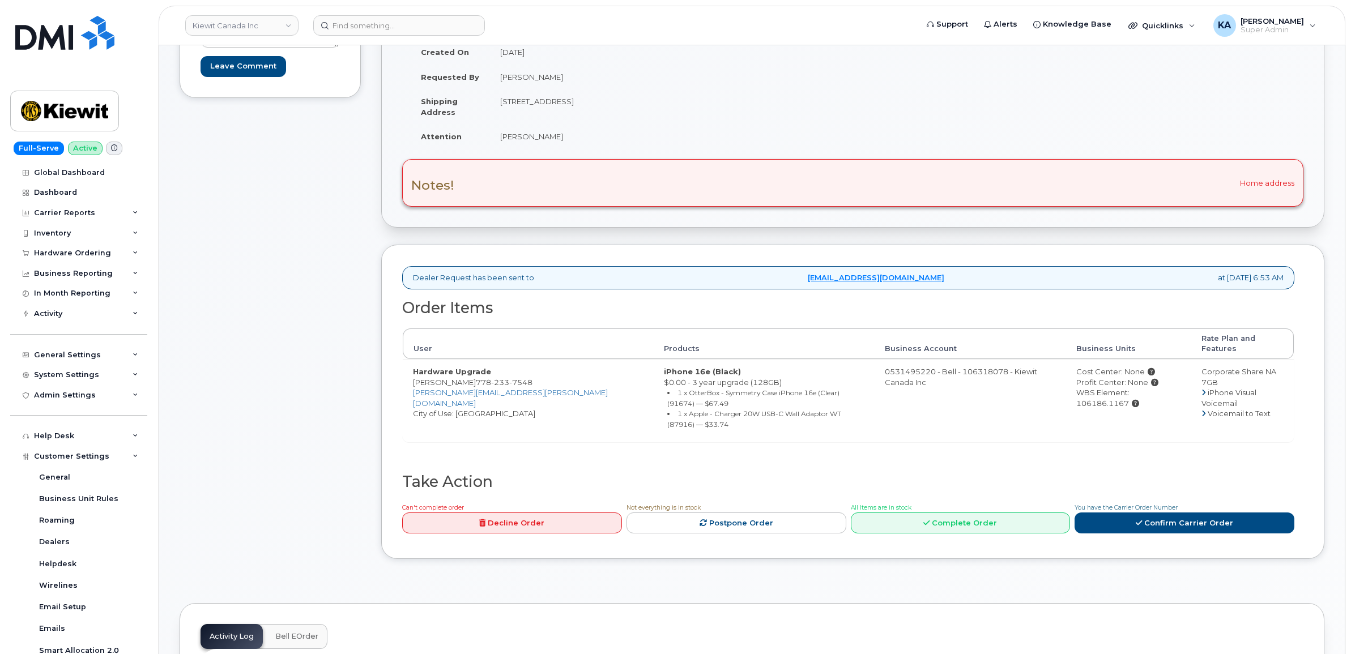
scroll to position [212, 0]
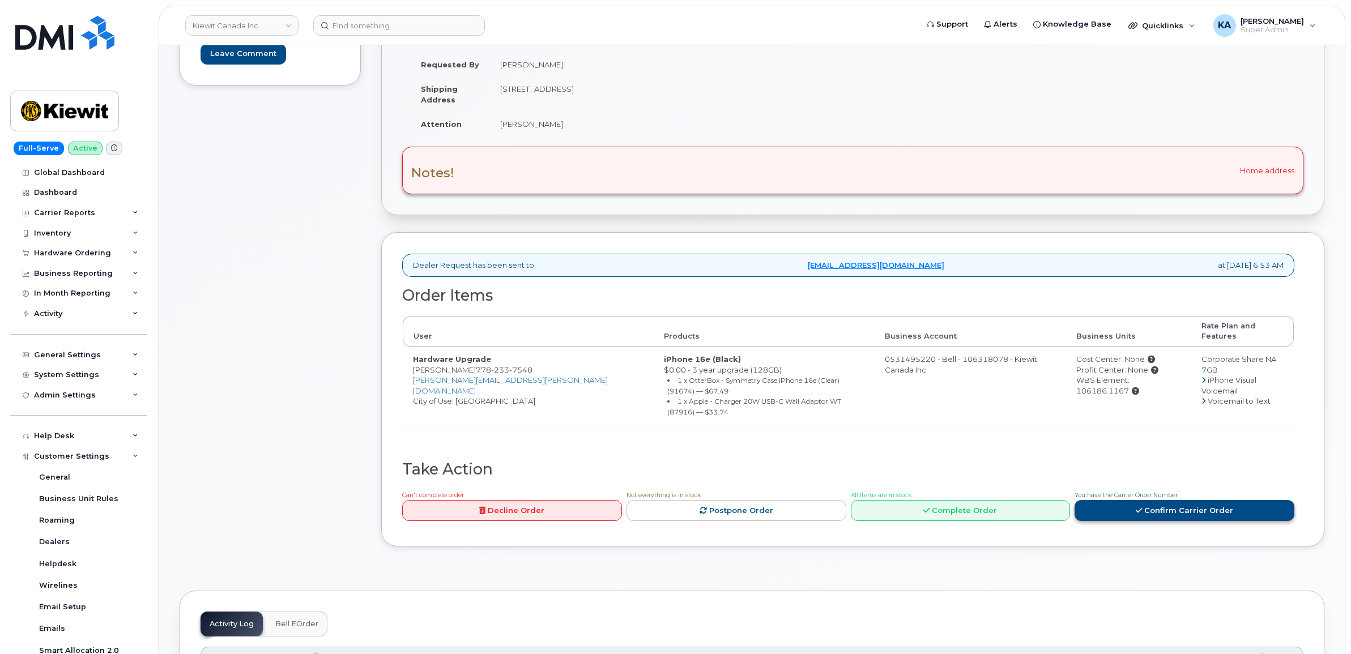
click at [1142, 507] on icon at bounding box center [1138, 510] width 6 height 7
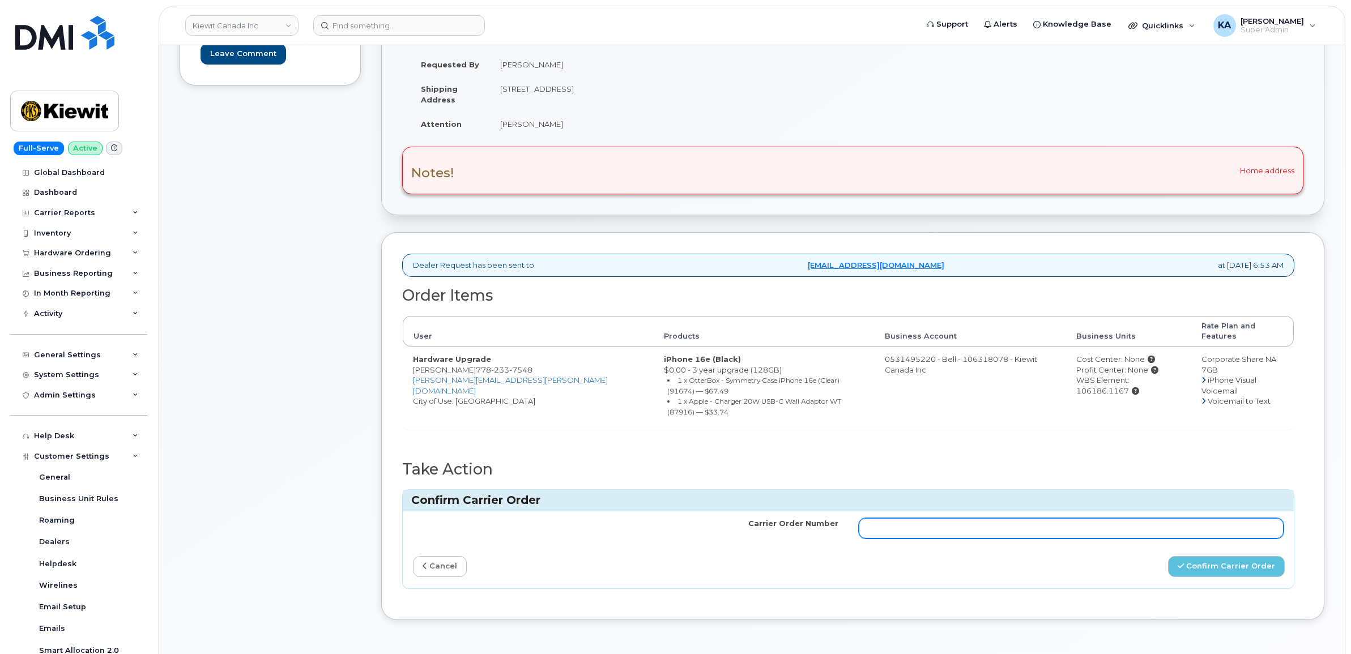
click at [992, 518] on input "Carrier Order Number" at bounding box center [1070, 528] width 425 height 20
paste input "3015005"
type input "3015005"
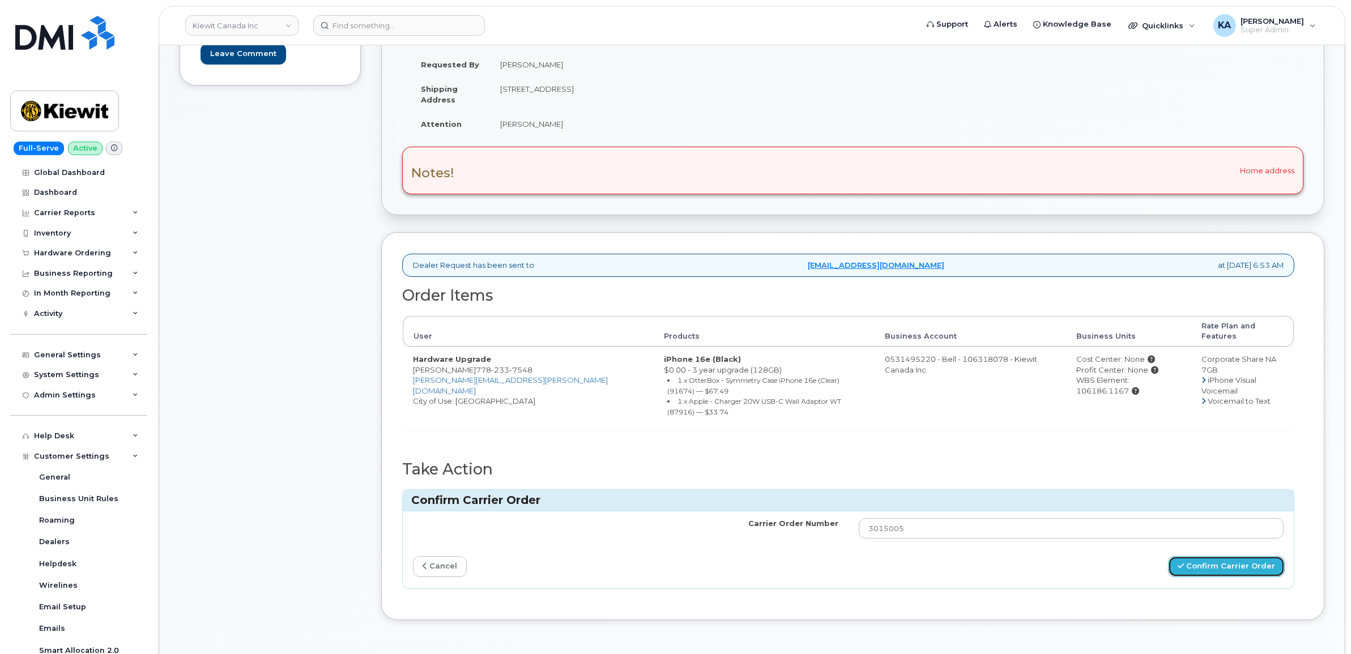
click at [1195, 556] on button "Confirm Carrier Order" at bounding box center [1226, 566] width 117 height 21
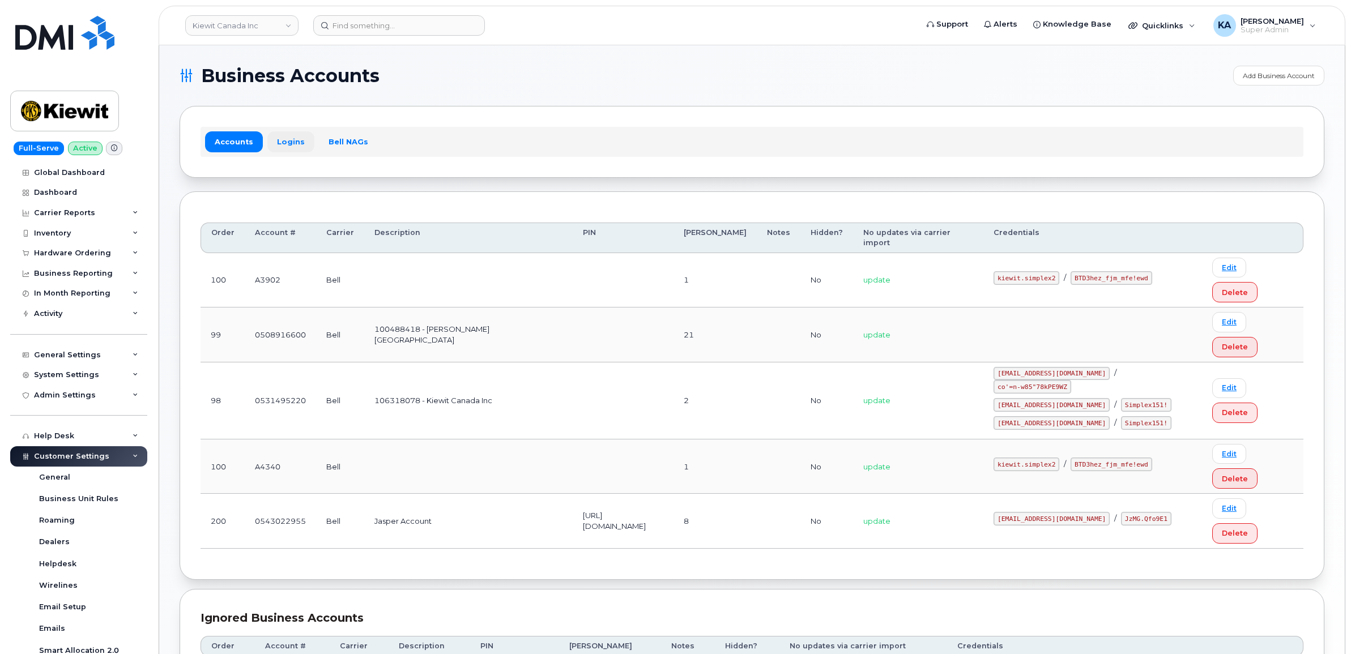
click at [289, 137] on link "Logins" at bounding box center [290, 141] width 47 height 20
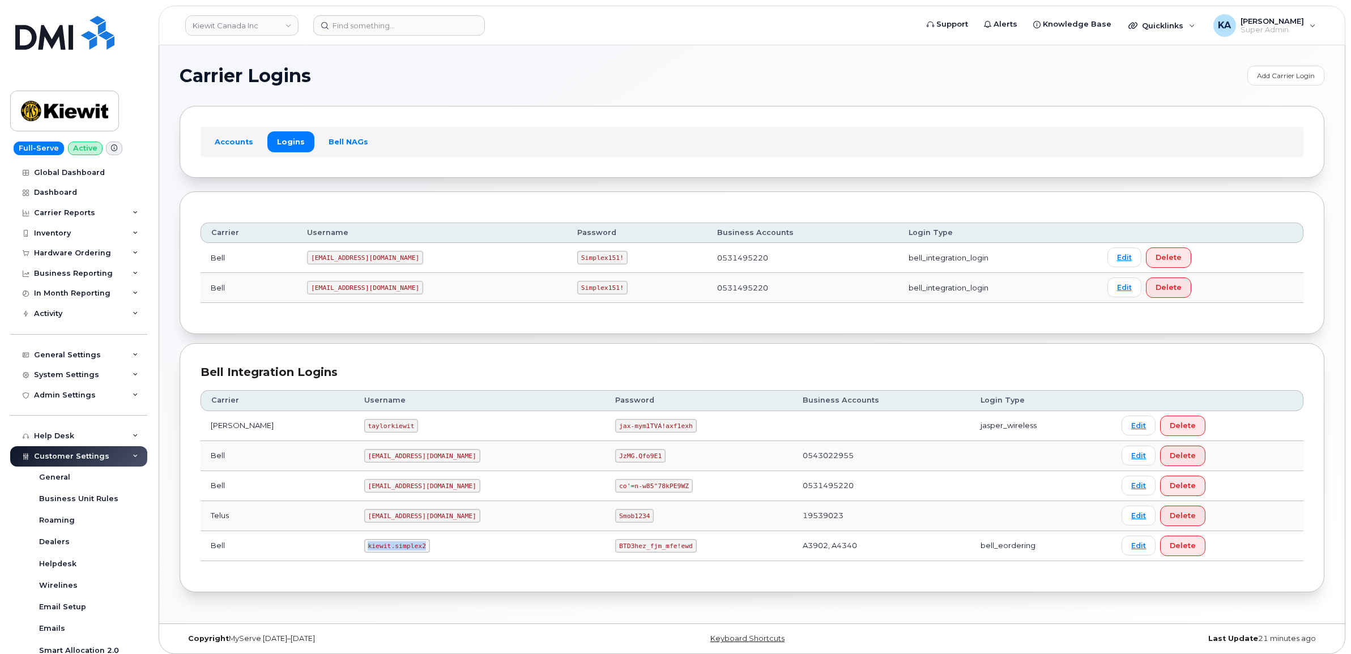
drag, startPoint x: 337, startPoint y: 545, endPoint x: 394, endPoint y: 551, distance: 57.5
click at [395, 552] on code "kiewit.simplex2" at bounding box center [397, 546] width 66 height 14
drag, startPoint x: 394, startPoint y: 551, endPoint x: 383, endPoint y: 548, distance: 11.3
copy code "kiewit.simplex2"
drag, startPoint x: 562, startPoint y: 548, endPoint x: 647, endPoint y: 556, distance: 85.9
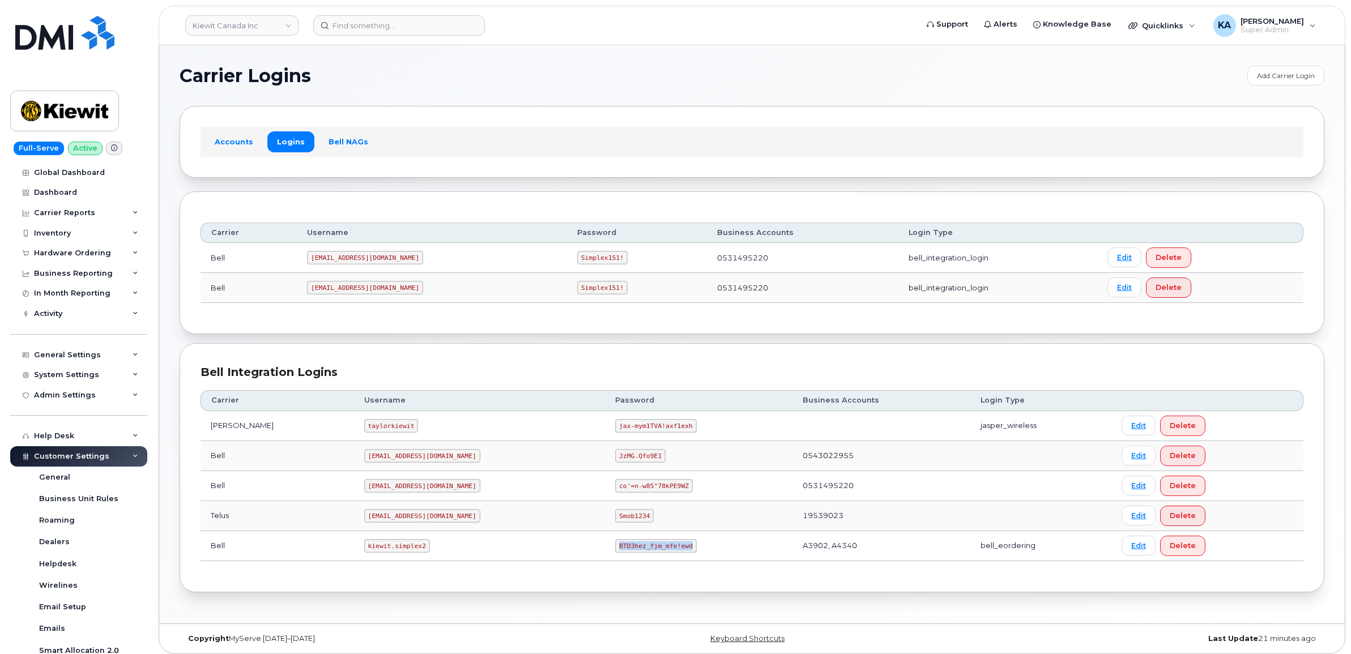
click at [648, 556] on td "BTD3hez_fjm_mfe!ewd" at bounding box center [698, 546] width 187 height 30
drag, startPoint x: 647, startPoint y: 556, endPoint x: 623, endPoint y: 548, distance: 24.9
copy code "BTD3hez_fjm_mfe!ewd"
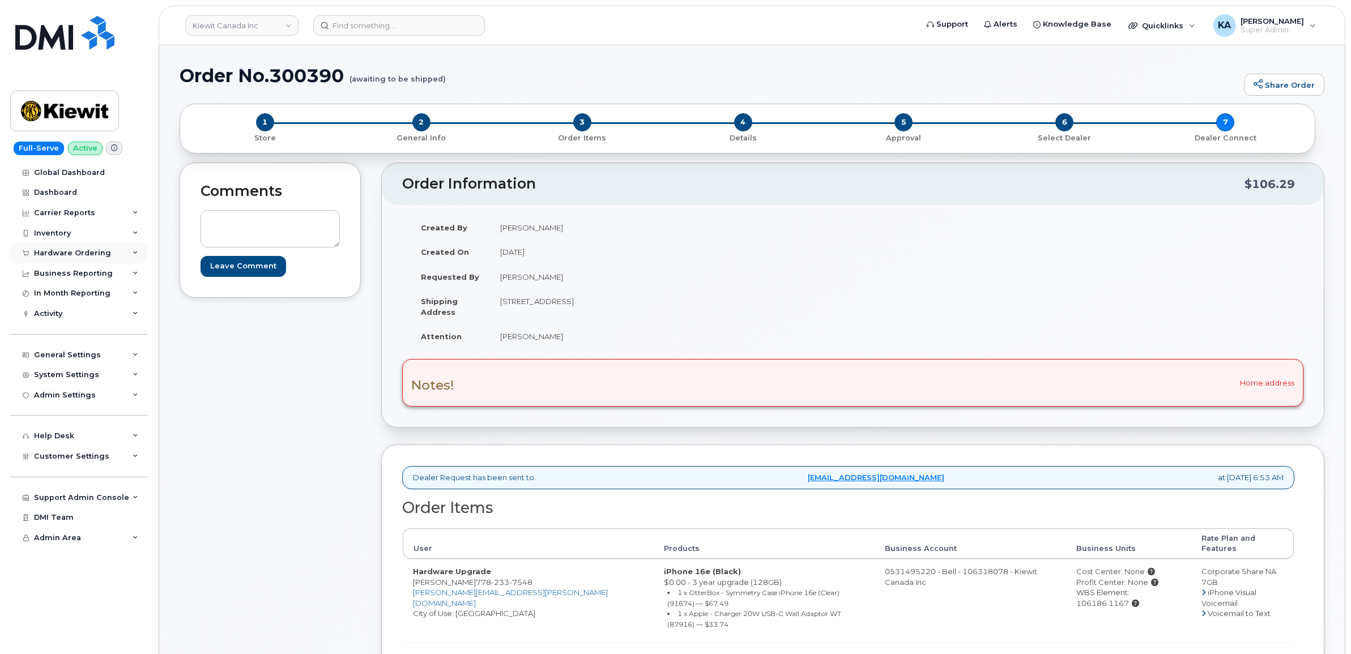
click at [69, 252] on div "Hardware Ordering" at bounding box center [72, 253] width 77 height 9
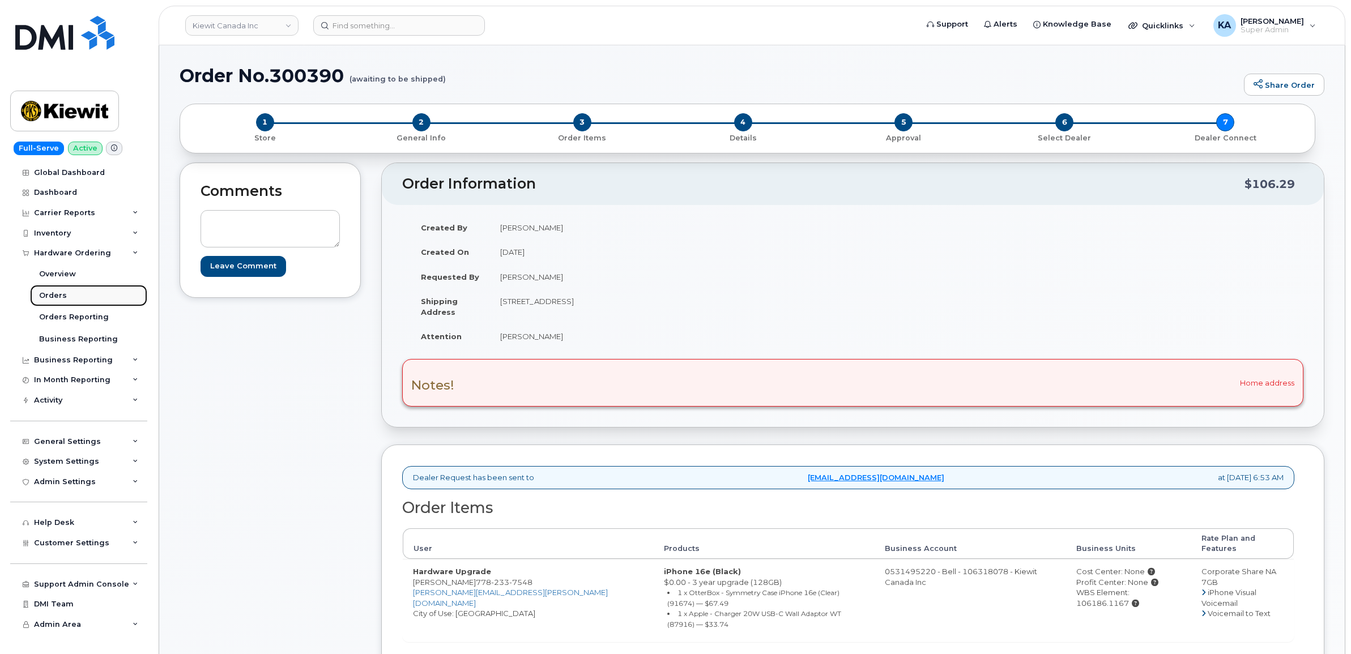
click at [50, 296] on div "Orders" at bounding box center [53, 295] width 28 height 10
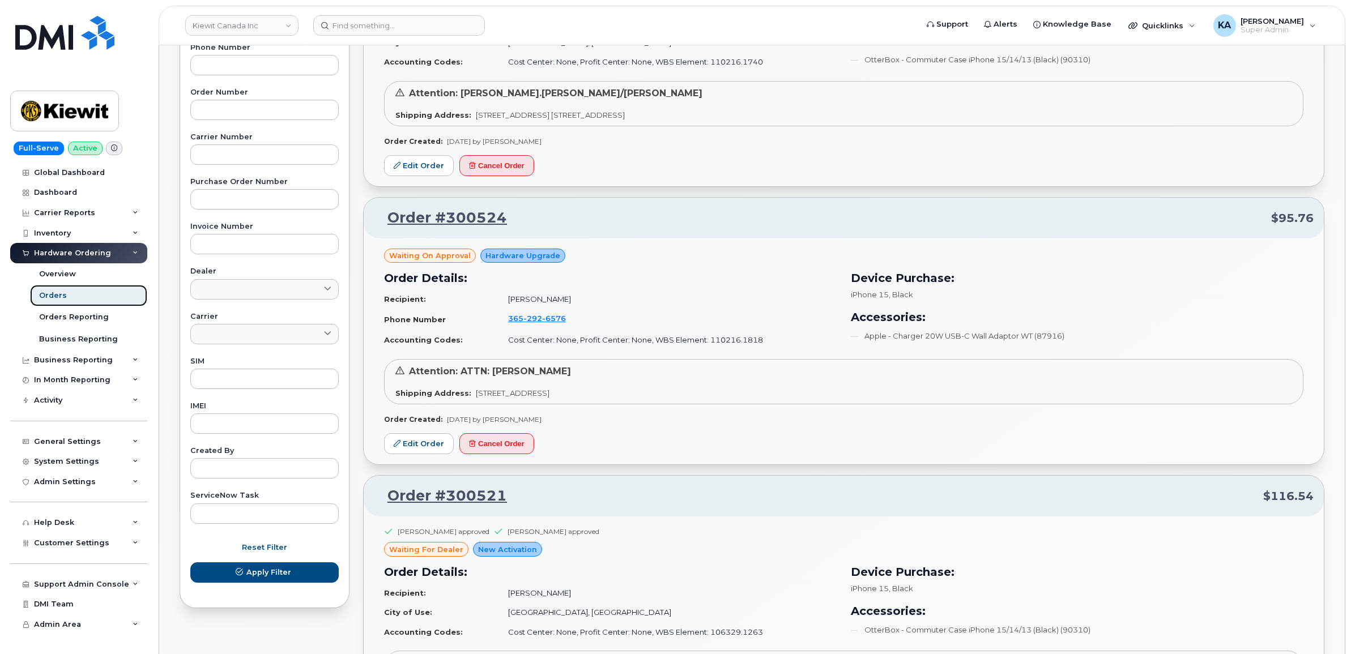
scroll to position [283, 0]
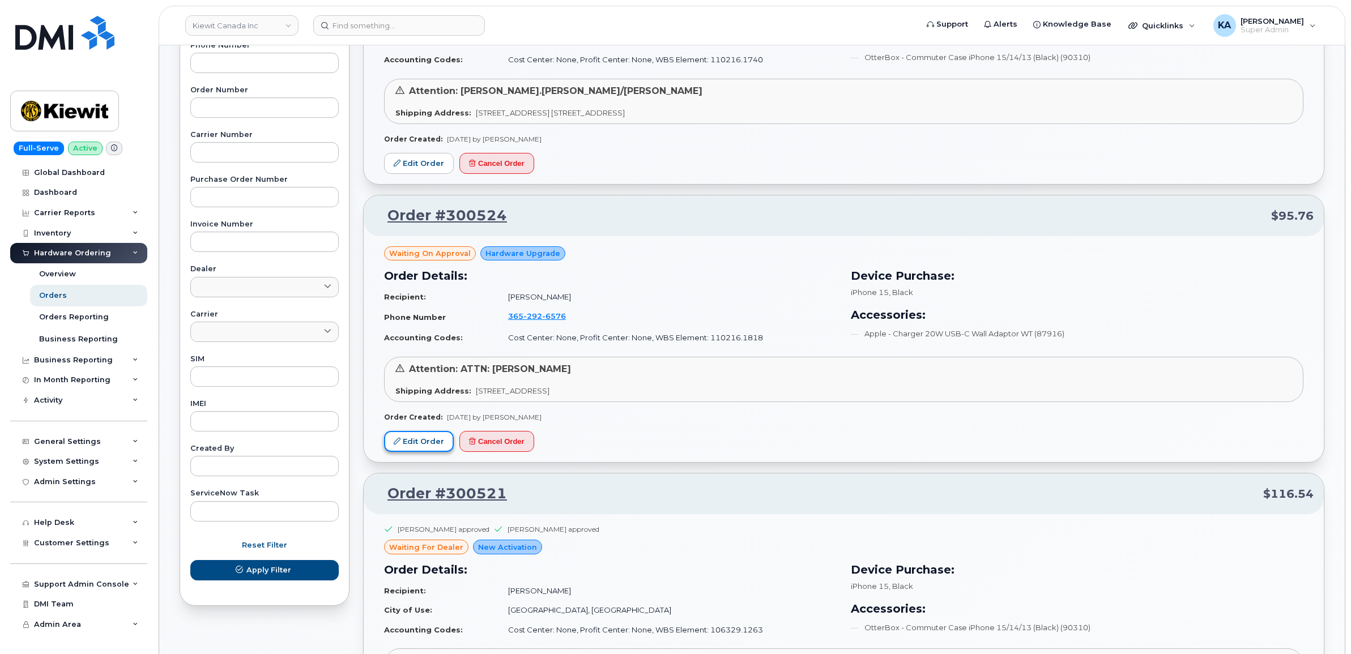
click at [418, 437] on link "Edit Order" at bounding box center [419, 441] width 70 height 21
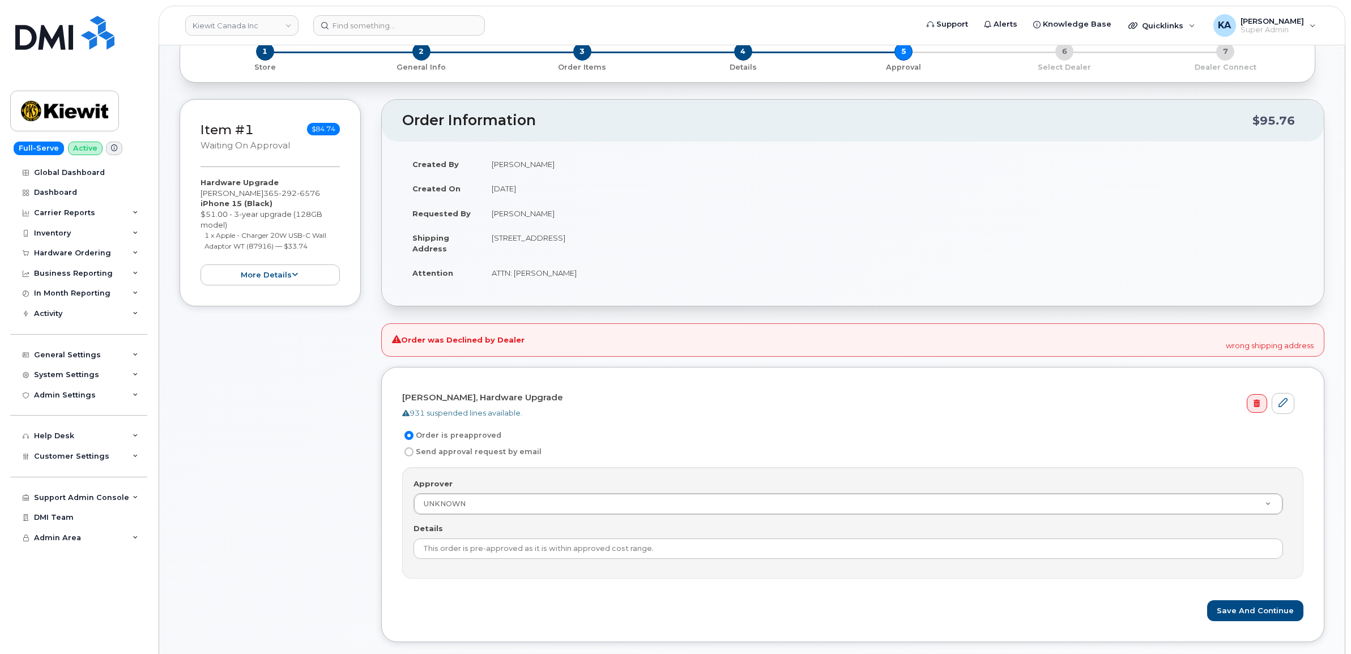
scroll to position [142, 0]
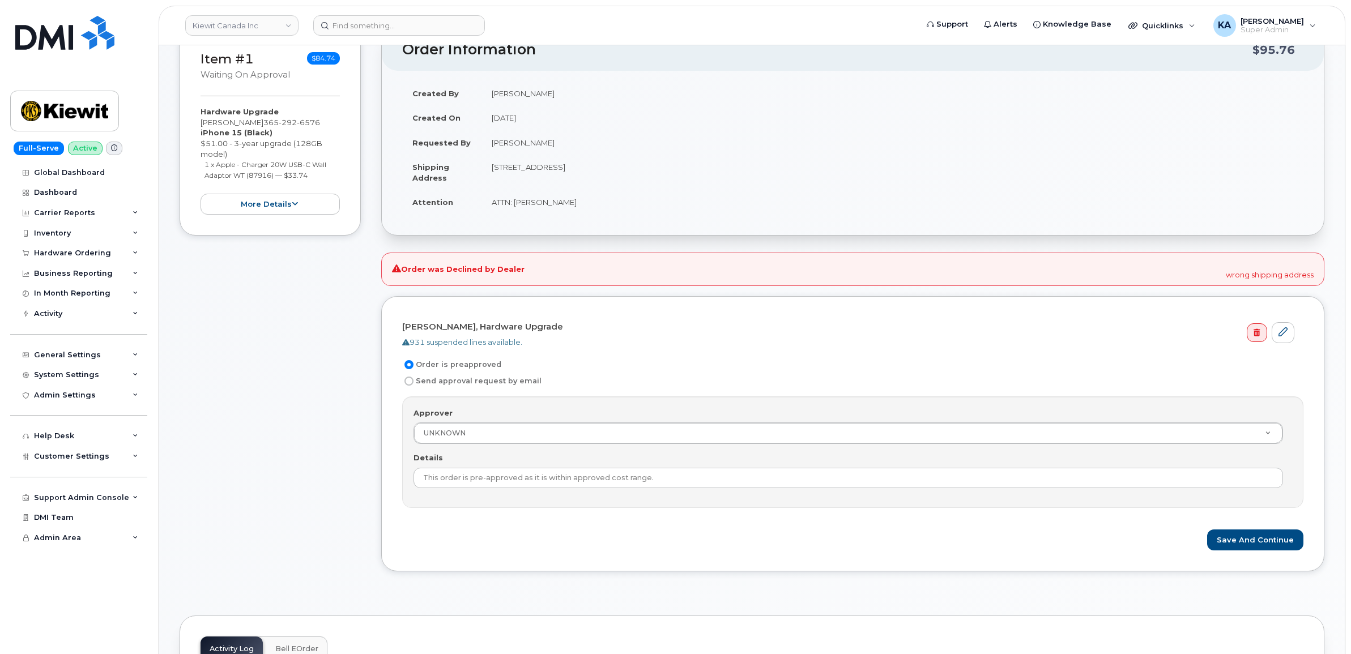
drag, startPoint x: 490, startPoint y: 169, endPoint x: 665, endPoint y: 172, distance: 175.0
click at [665, 172] on td "[STREET_ADDRESS]" at bounding box center [892, 172] width 822 height 35
drag, startPoint x: 664, startPoint y: 171, endPoint x: 621, endPoint y: 166, distance: 43.9
copy td "[STREET_ADDRESS]"
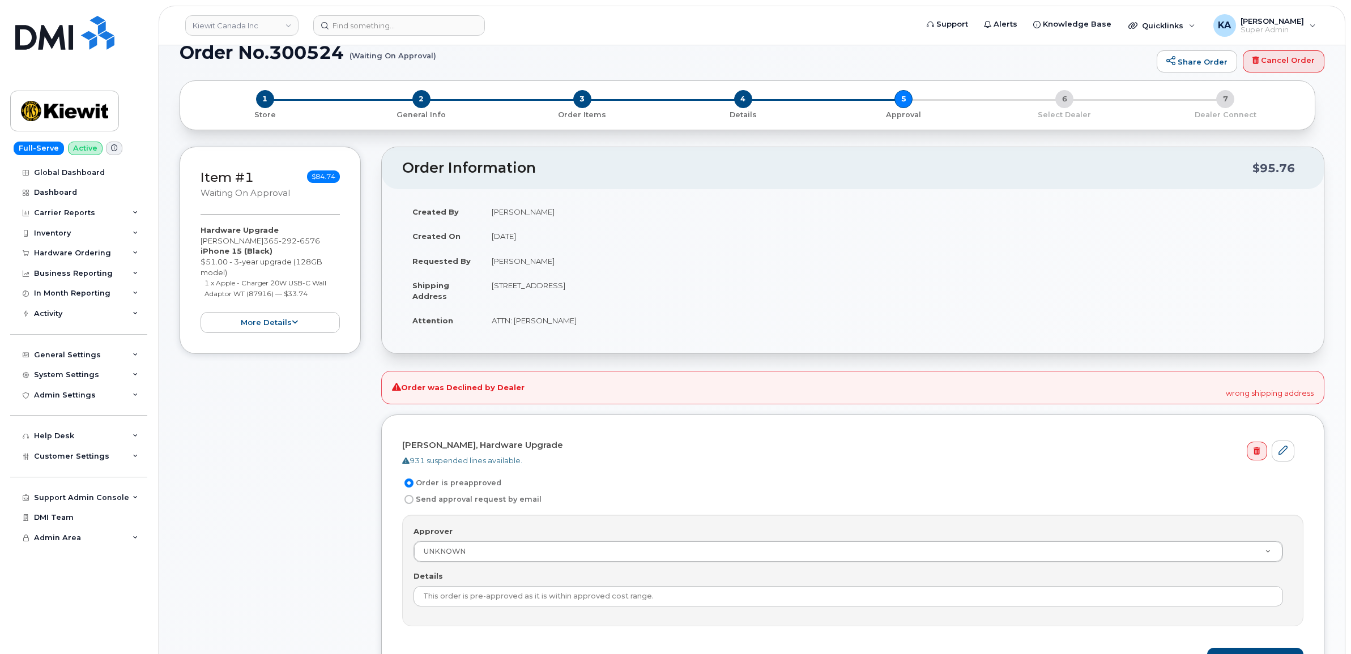
scroll to position [0, 0]
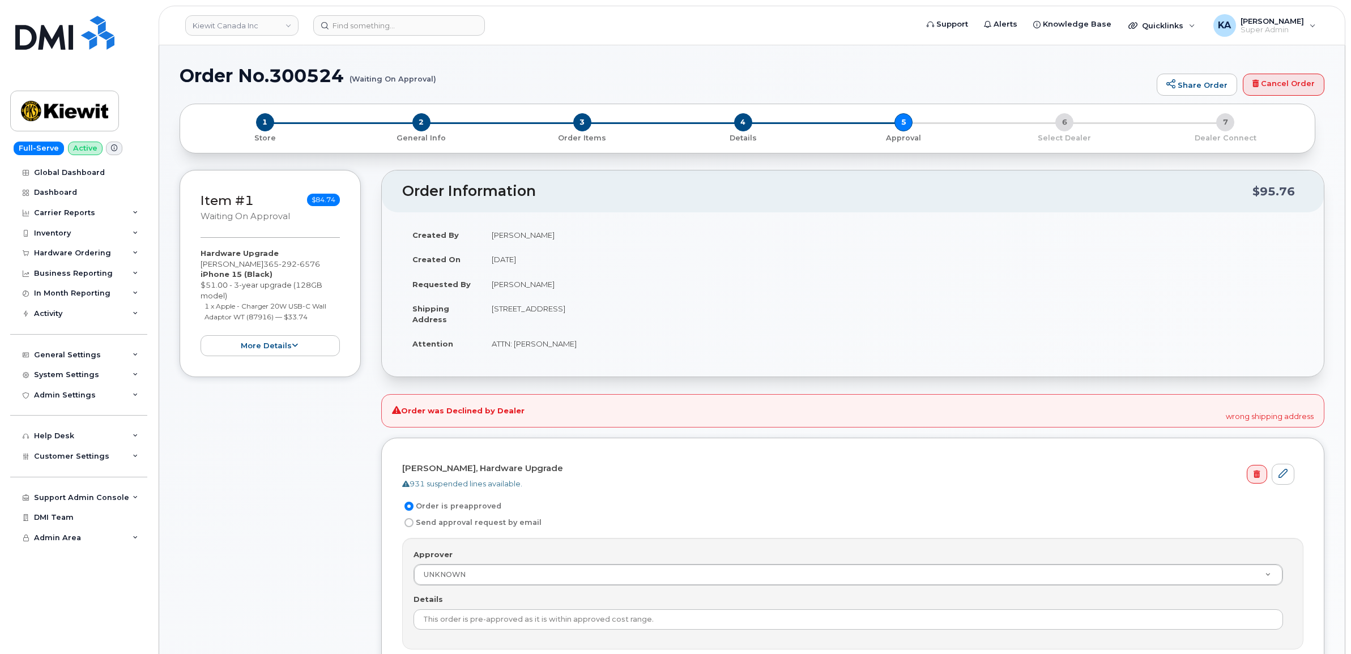
drag, startPoint x: 391, startPoint y: 411, endPoint x: 1317, endPoint y: 425, distance: 925.4
click at [1317, 425] on div "Order was Declined by Dealer wrong shipping address" at bounding box center [852, 410] width 943 height 33
drag, startPoint x: 1317, startPoint y: 425, endPoint x: 1283, endPoint y: 417, distance: 34.8
copy div "Order was Declined by Dealer wrong shipping address"
click at [67, 253] on div "Hardware Ordering" at bounding box center [72, 253] width 77 height 9
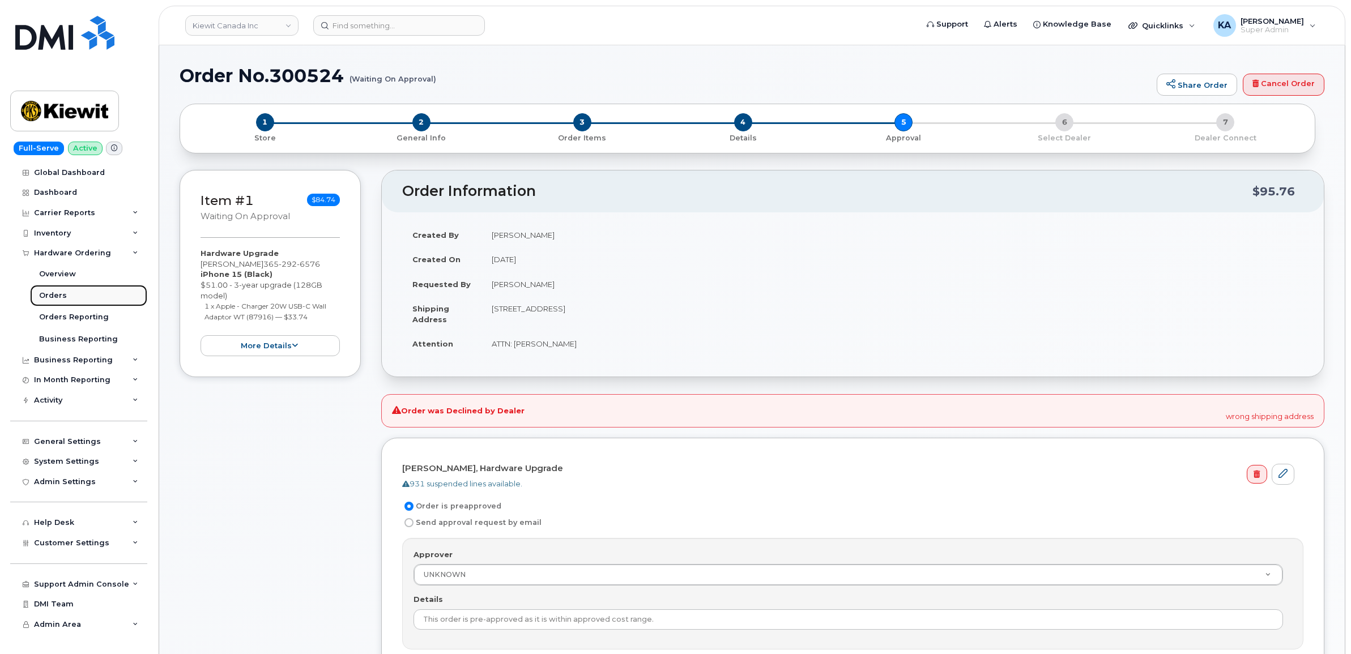
click at [50, 295] on div "Orders" at bounding box center [53, 295] width 28 height 10
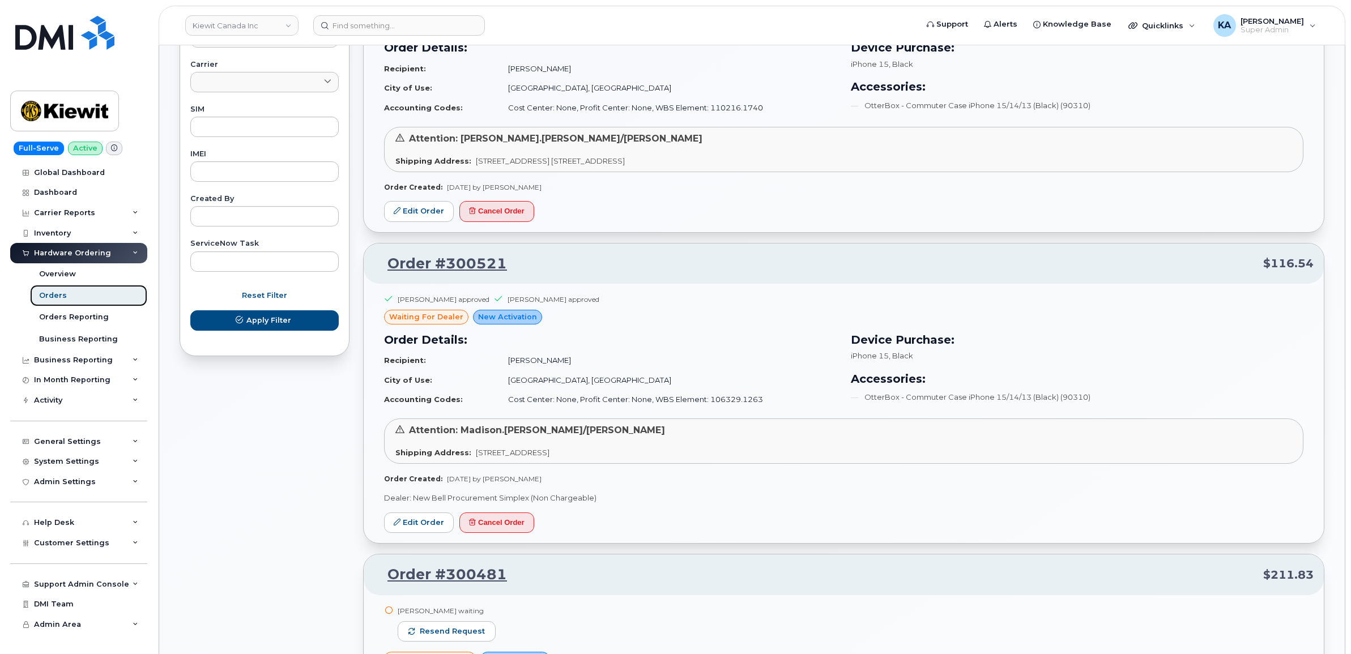
scroll to position [566, 0]
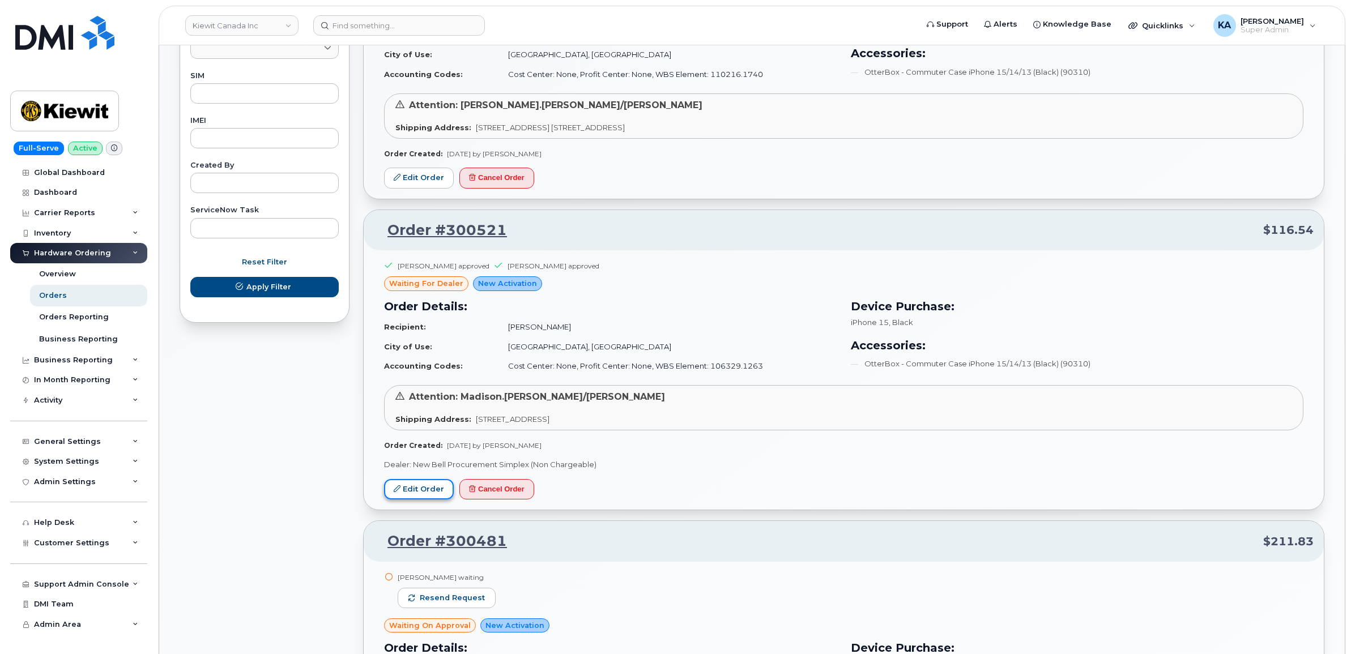
click at [421, 492] on link "Edit Order" at bounding box center [419, 489] width 70 height 21
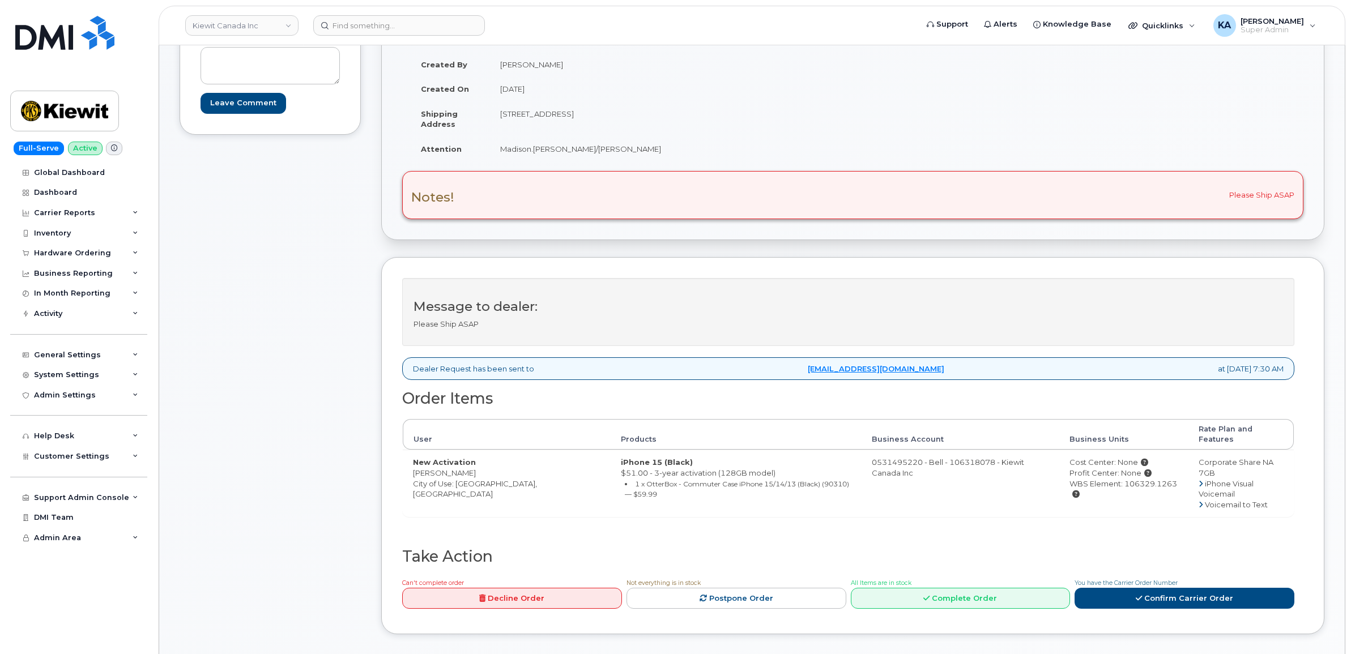
scroll to position [142, 0]
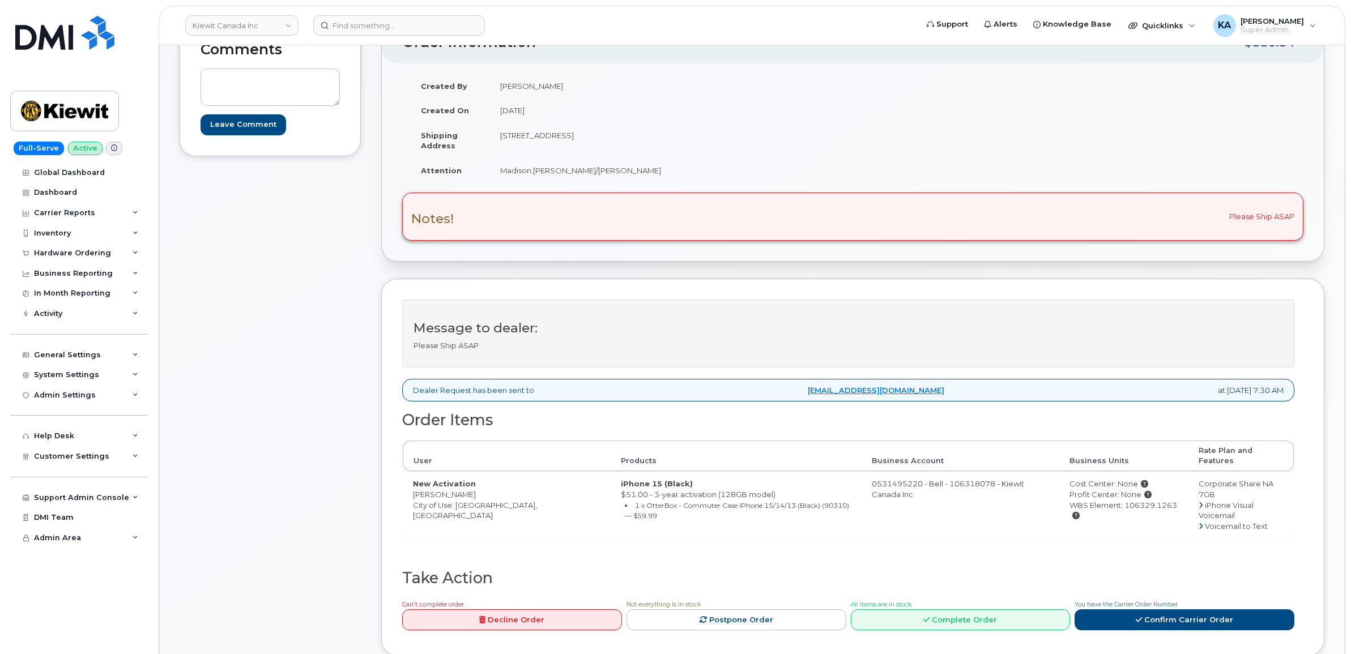
drag, startPoint x: 411, startPoint y: 488, endPoint x: 474, endPoint y: 487, distance: 62.9
click at [476, 487] on td "New Activation [PERSON_NAME] City of Use: [GEOGRAPHIC_DATA], [GEOGRAPHIC_DATA]" at bounding box center [507, 504] width 208 height 67
drag, startPoint x: 474, startPoint y: 487, endPoint x: 458, endPoint y: 483, distance: 16.9
drag, startPoint x: 496, startPoint y: 136, endPoint x: 559, endPoint y: 143, distance: 63.7
click at [559, 143] on td "[STREET_ADDRESS]" at bounding box center [667, 140] width 354 height 35
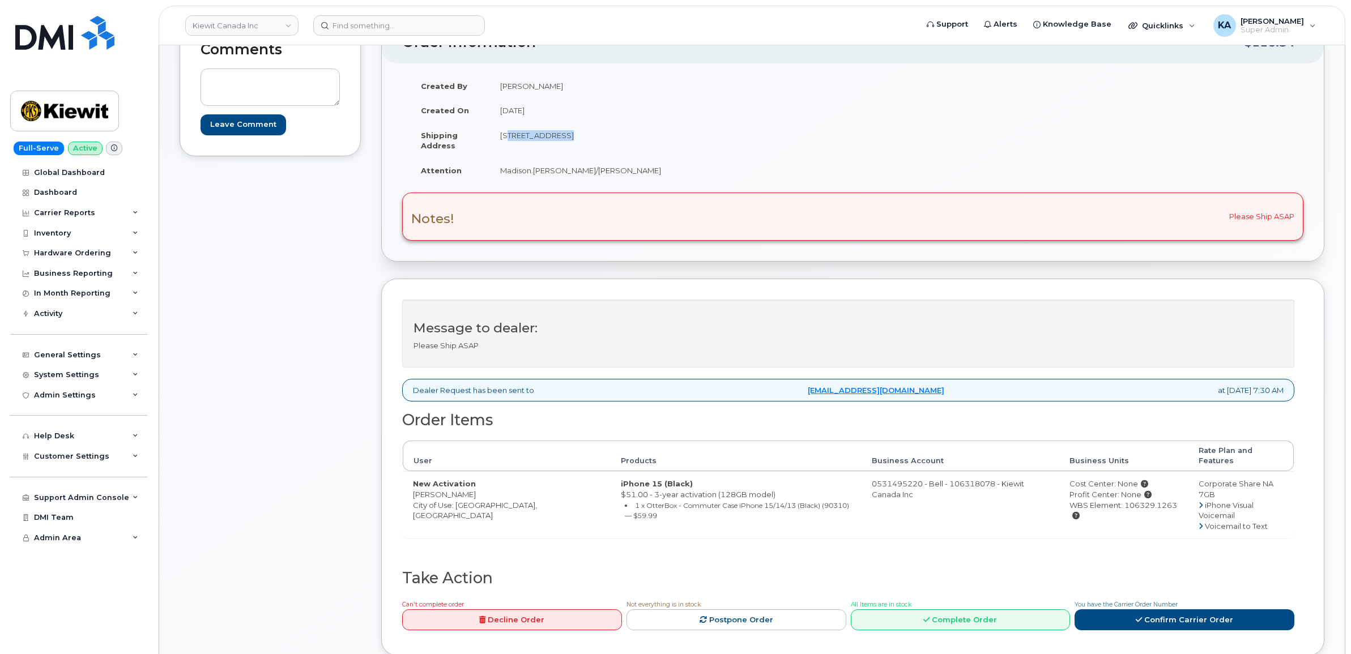
drag, startPoint x: 559, startPoint y: 143, endPoint x: 546, endPoint y: 135, distance: 15.2
copy td "12250 33 St NE"
drag, startPoint x: 617, startPoint y: 134, endPoint x: 648, endPoint y: 135, distance: 31.1
click at [650, 135] on td "12250 33 St NE Edmonton AB T6S1H6" at bounding box center [667, 140] width 354 height 35
drag, startPoint x: 648, startPoint y: 135, endPoint x: 640, endPoint y: 135, distance: 7.9
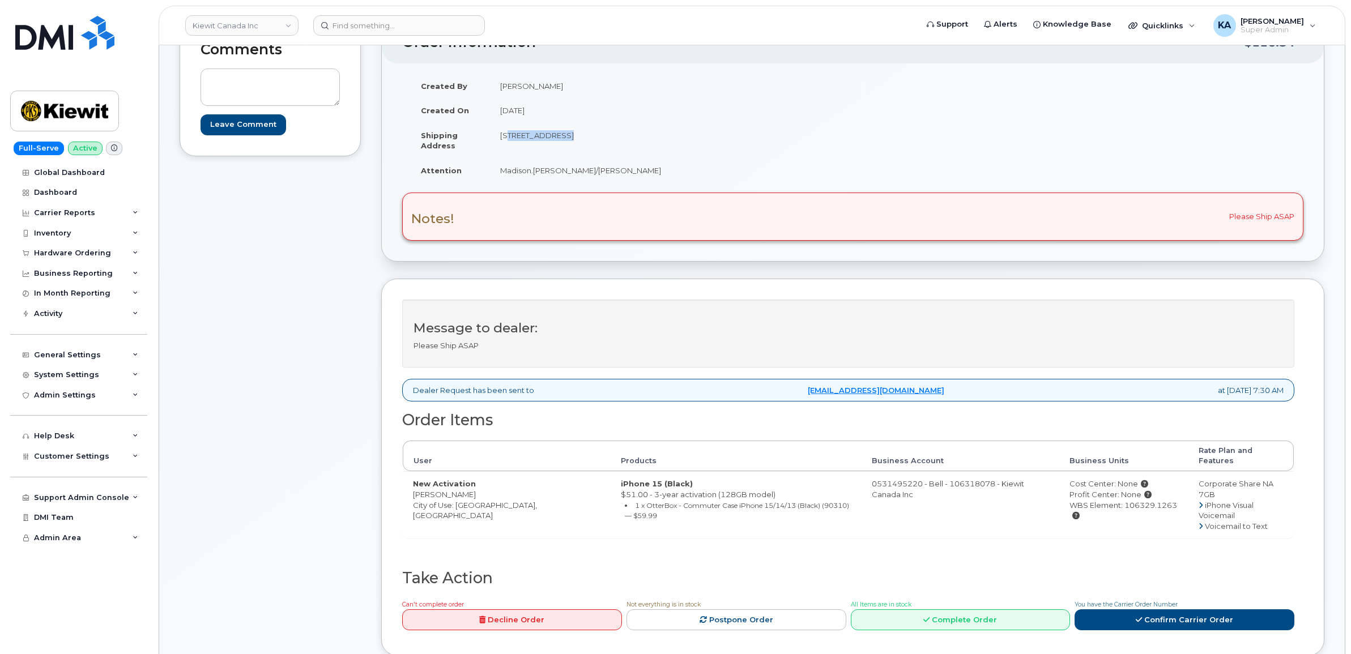
copy td "T6S1H6"
drag, startPoint x: 494, startPoint y: 168, endPoint x: 623, endPoint y: 173, distance: 129.8
click at [623, 173] on td "Madison.Korbut/Brandy Herman" at bounding box center [667, 170] width 354 height 25
drag, startPoint x: 623, startPoint y: 173, endPoint x: 606, endPoint y: 171, distance: 17.1
copy td "Madison.Korbut/Brandy Herman"
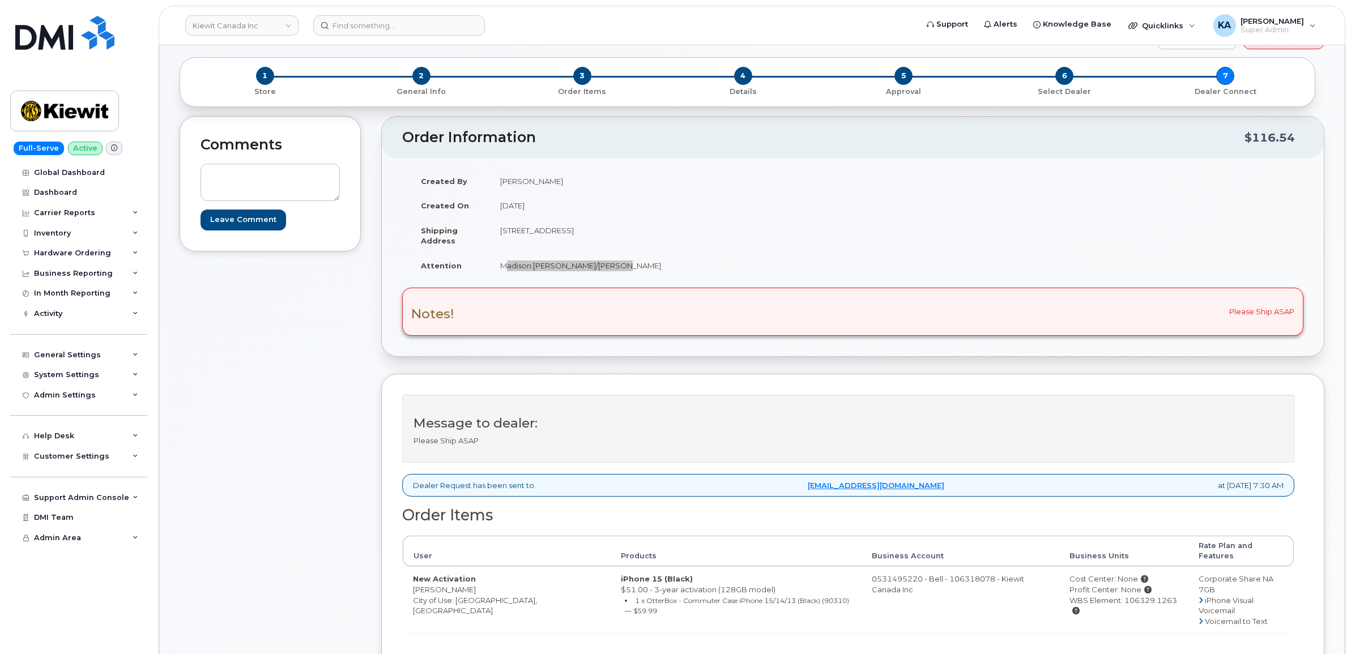
scroll to position [71, 0]
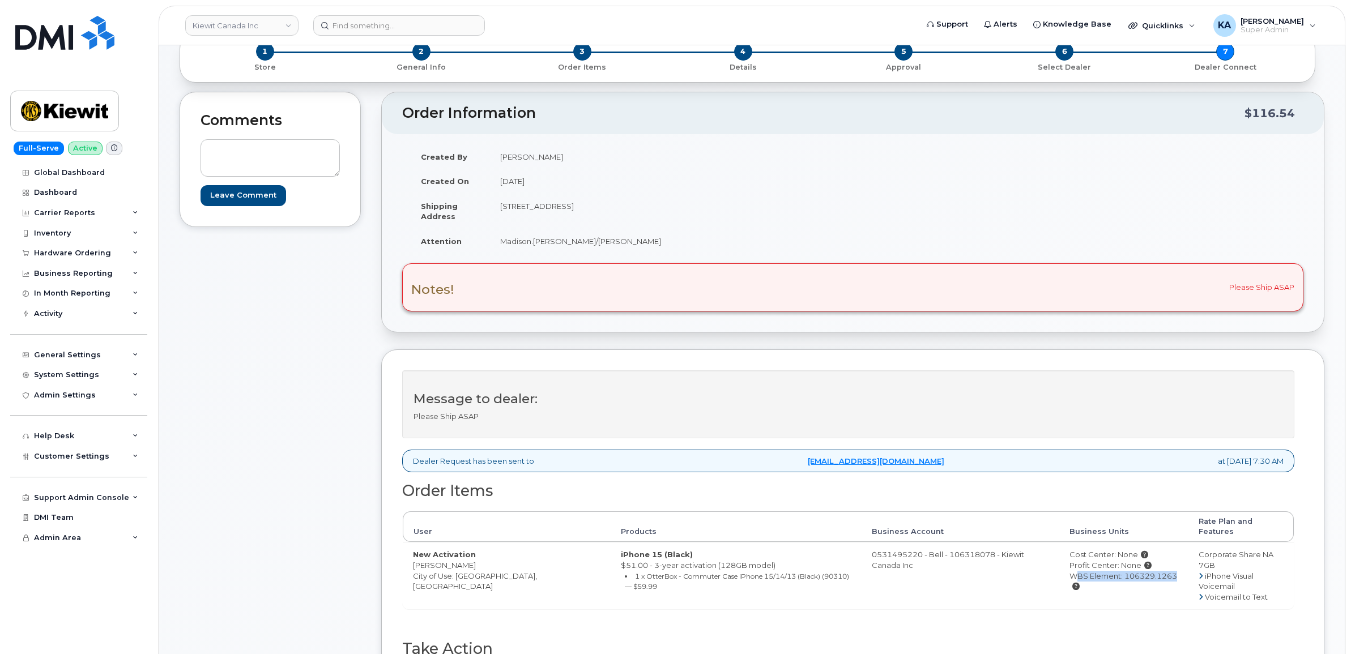
drag, startPoint x: 1045, startPoint y: 567, endPoint x: 1144, endPoint y: 572, distance: 99.2
click at [1147, 573] on td "Cost Center: None Profit Center: None WBS Element: 106329.1263" at bounding box center [1123, 575] width 129 height 67
drag, startPoint x: 1144, startPoint y: 572, endPoint x: 1134, endPoint y: 568, distance: 10.9
copy div "WBS Element: 106329.1263"
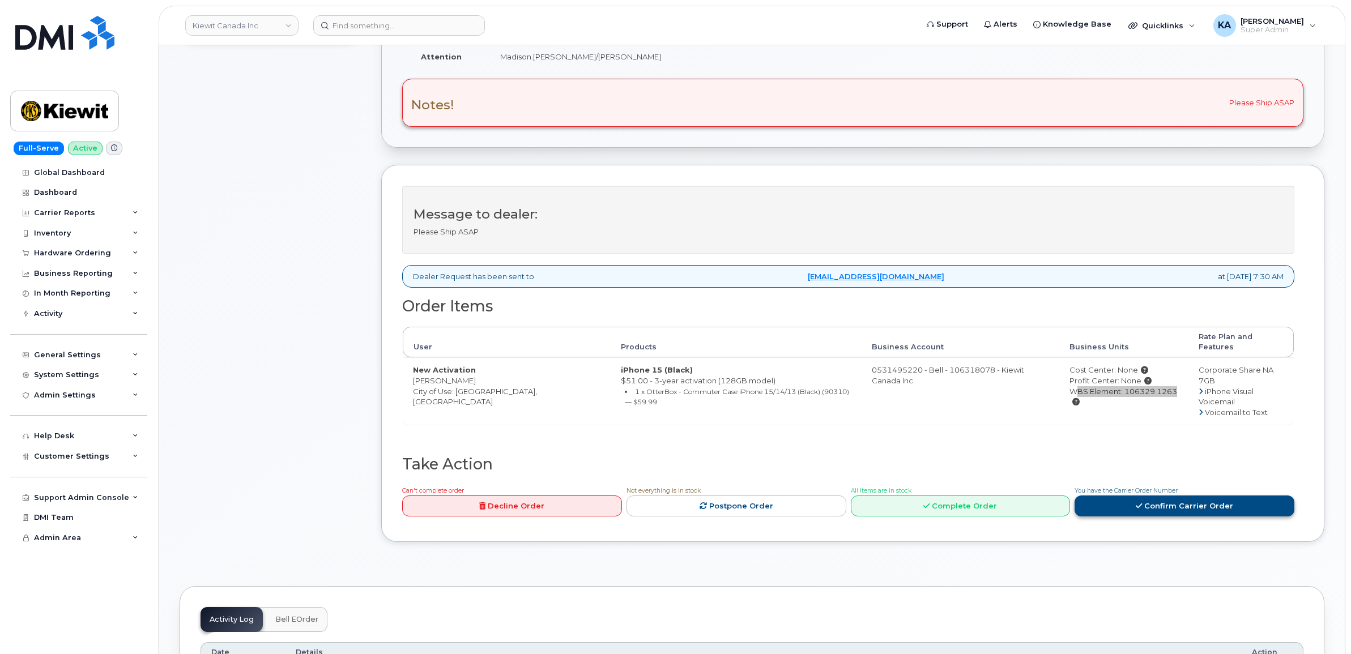
scroll to position [283, 0]
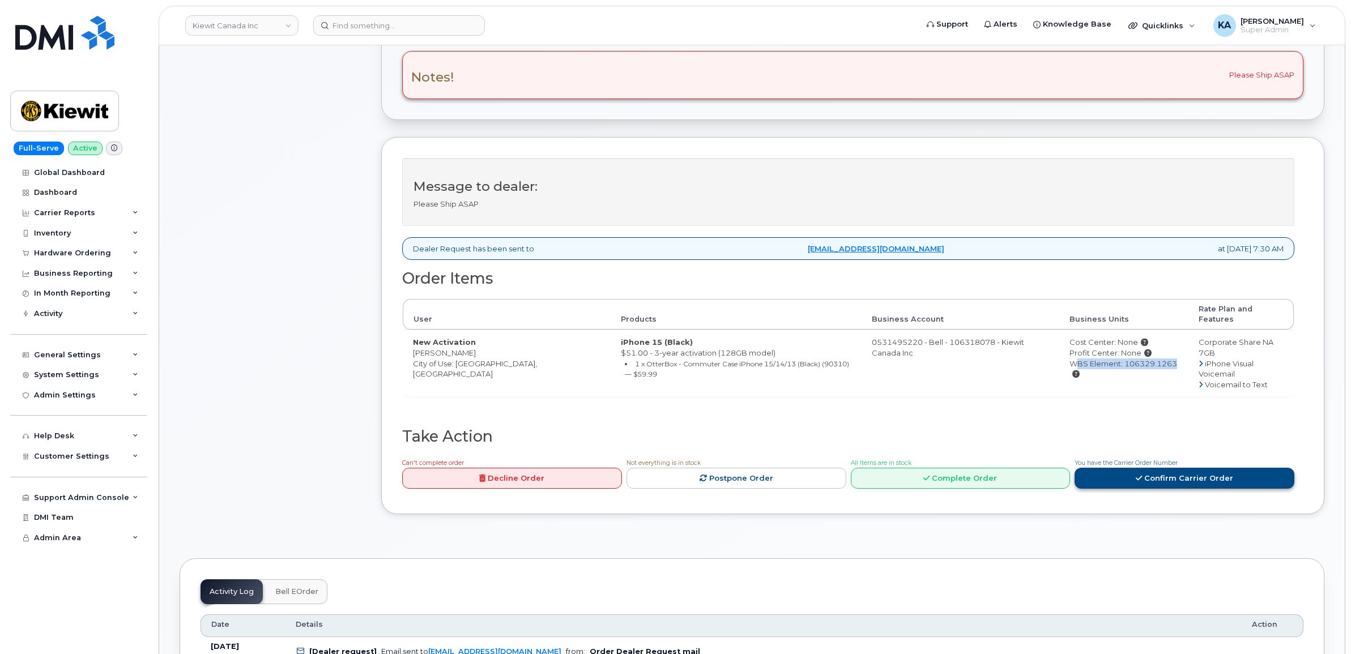
click at [1157, 468] on link "Confirm Carrier Order" at bounding box center [1184, 478] width 220 height 21
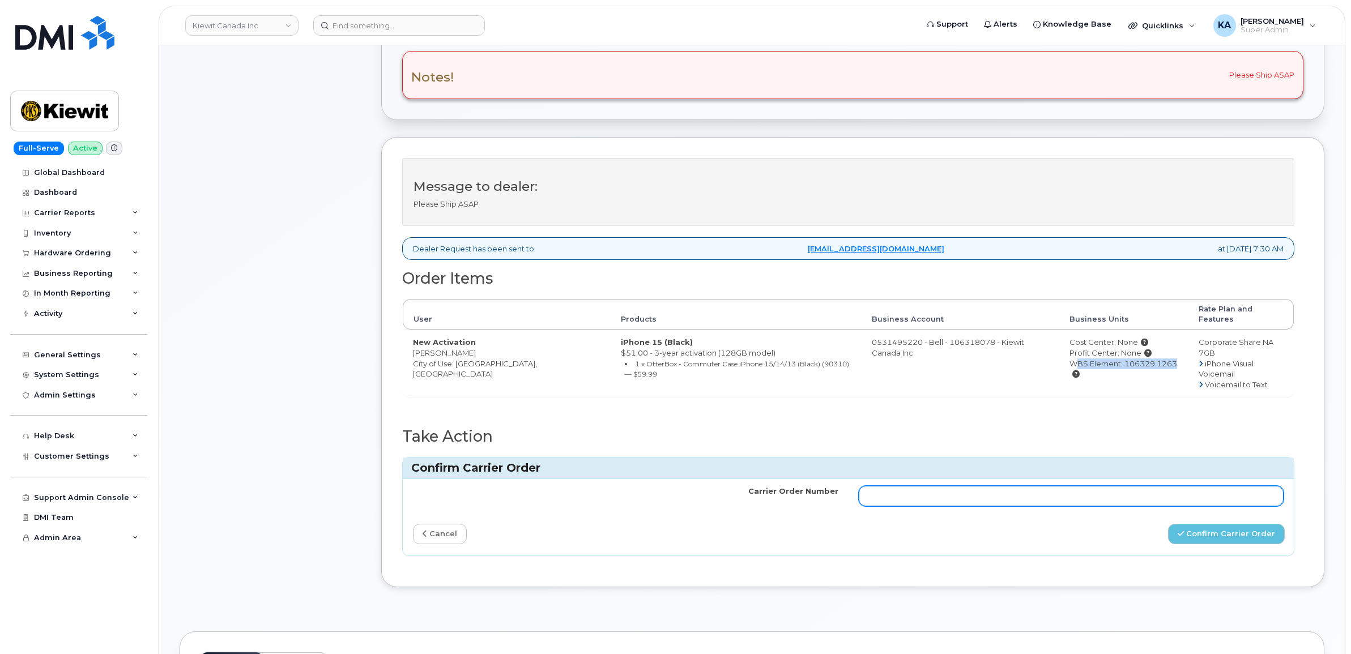
click at [1106, 486] on input "Carrier Order Number" at bounding box center [1070, 496] width 425 height 20
paste input "3015023"
type input "3015023"
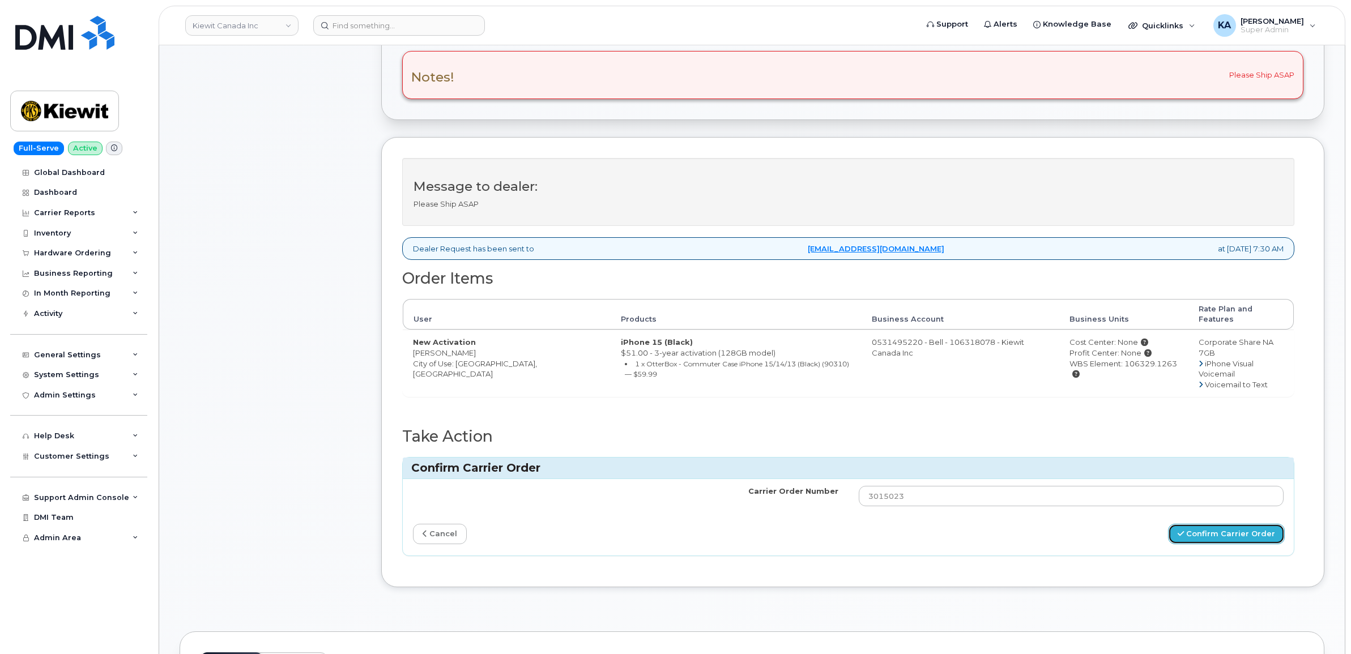
click at [1227, 524] on button "Confirm Carrier Order" at bounding box center [1226, 534] width 117 height 21
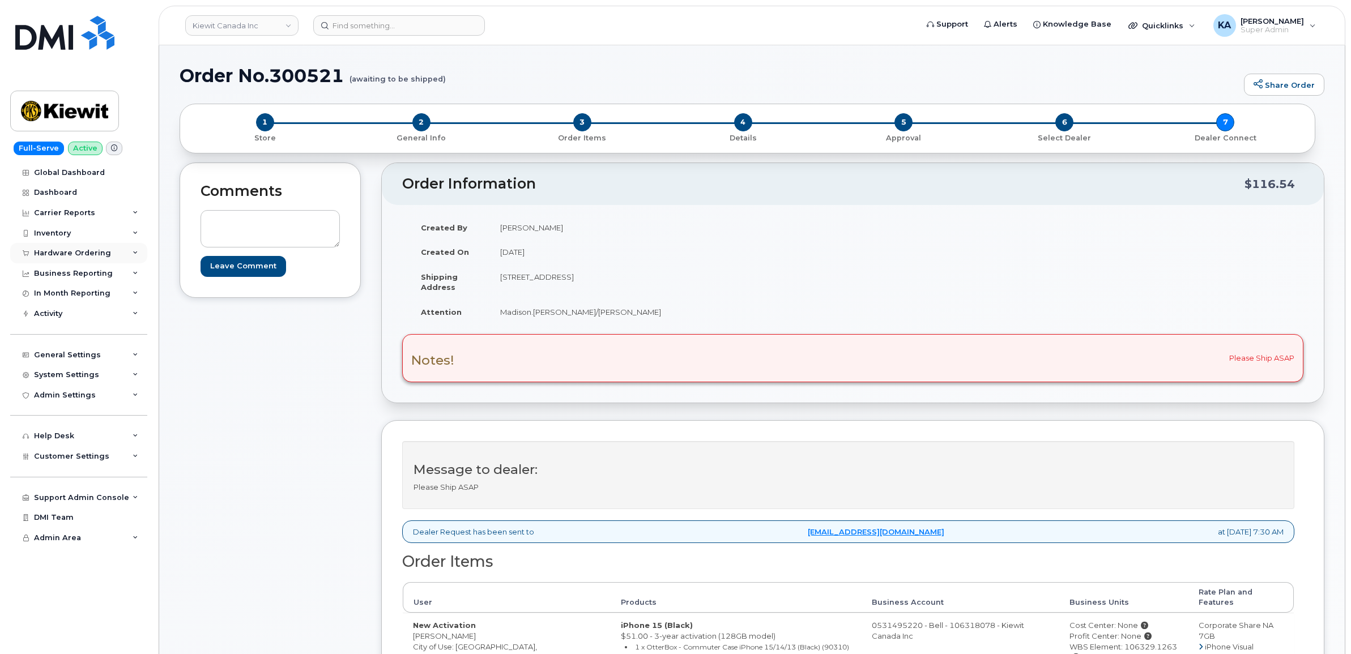
click at [68, 255] on div "Hardware Ordering" at bounding box center [72, 253] width 77 height 9
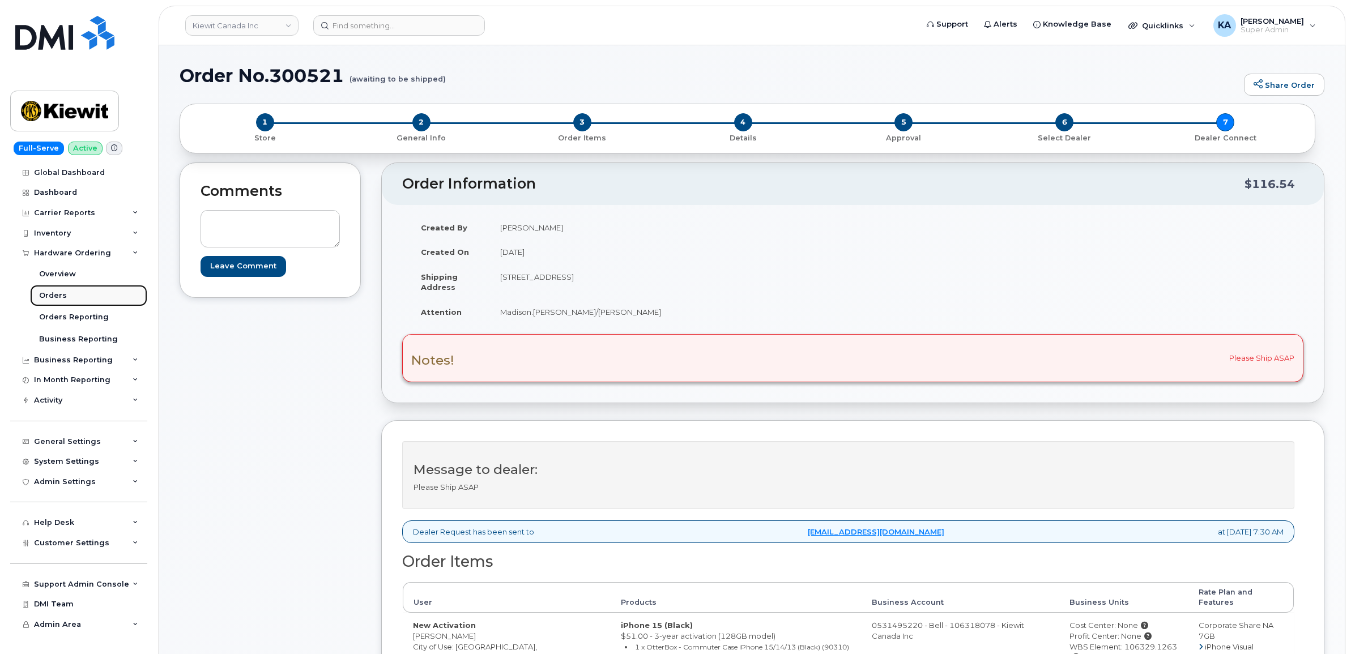
click at [50, 292] on div "Orders" at bounding box center [53, 295] width 28 height 10
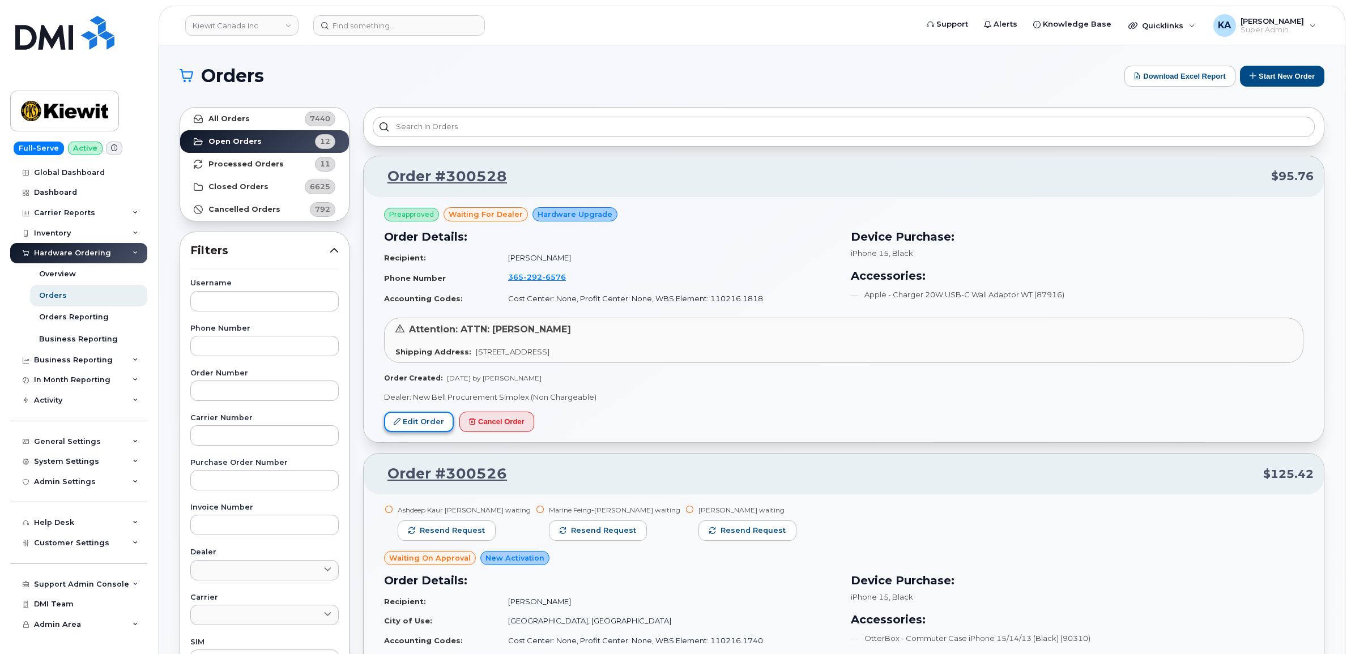
click at [403, 423] on link "Edit Order" at bounding box center [419, 422] width 70 height 21
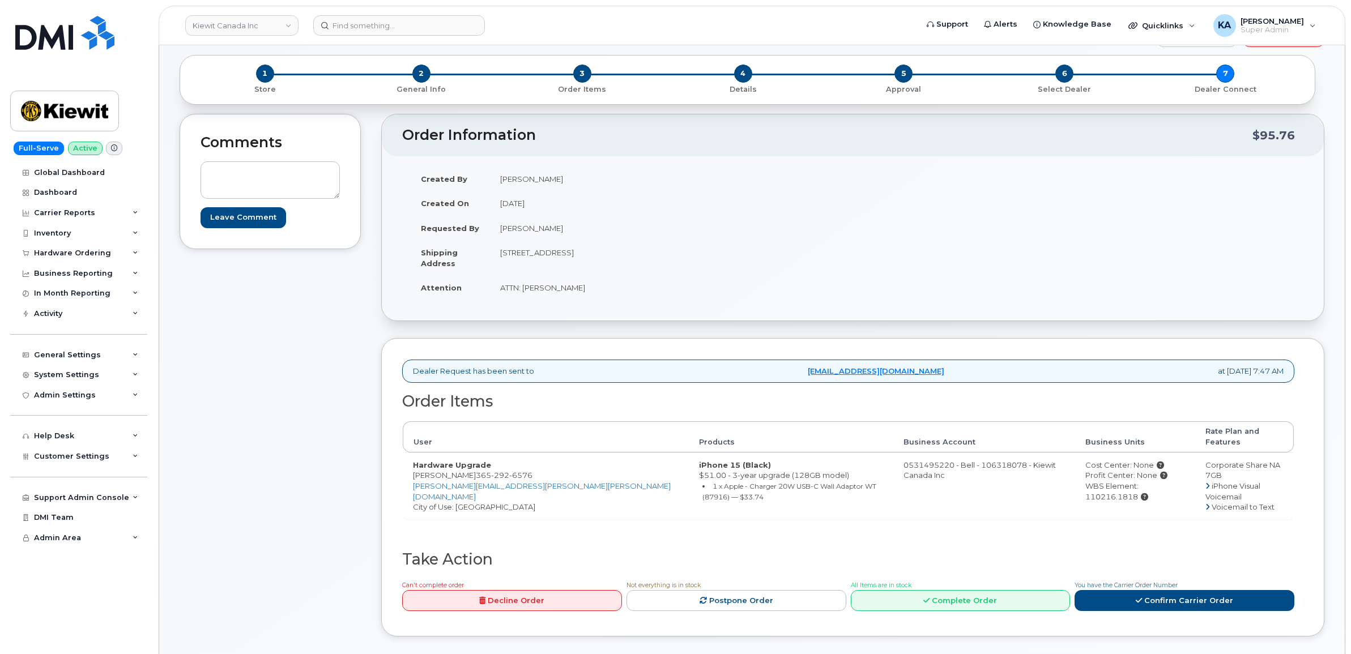
scroll to position [71, 0]
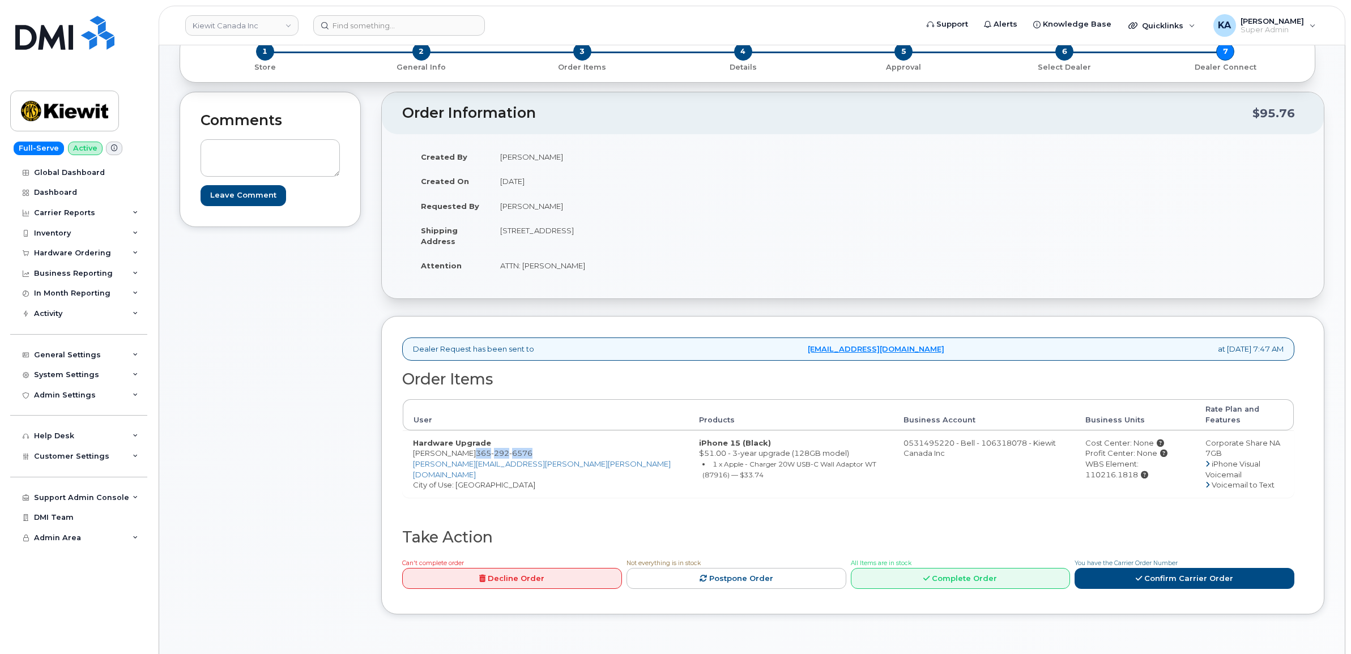
drag, startPoint x: 462, startPoint y: 445, endPoint x: 522, endPoint y: 447, distance: 59.5
click at [523, 447] on td "Hardware Upgrade [PERSON_NAME] [PHONE_NUMBER] [EMAIL_ADDRESS][PERSON_NAME][DOMA…" at bounding box center [546, 463] width 286 height 67
copy span "[PHONE_NUMBER]"
drag, startPoint x: 494, startPoint y: 229, endPoint x: 539, endPoint y: 242, distance: 46.6
click at [539, 242] on td "[STREET_ADDRESS]" at bounding box center [667, 235] width 354 height 35
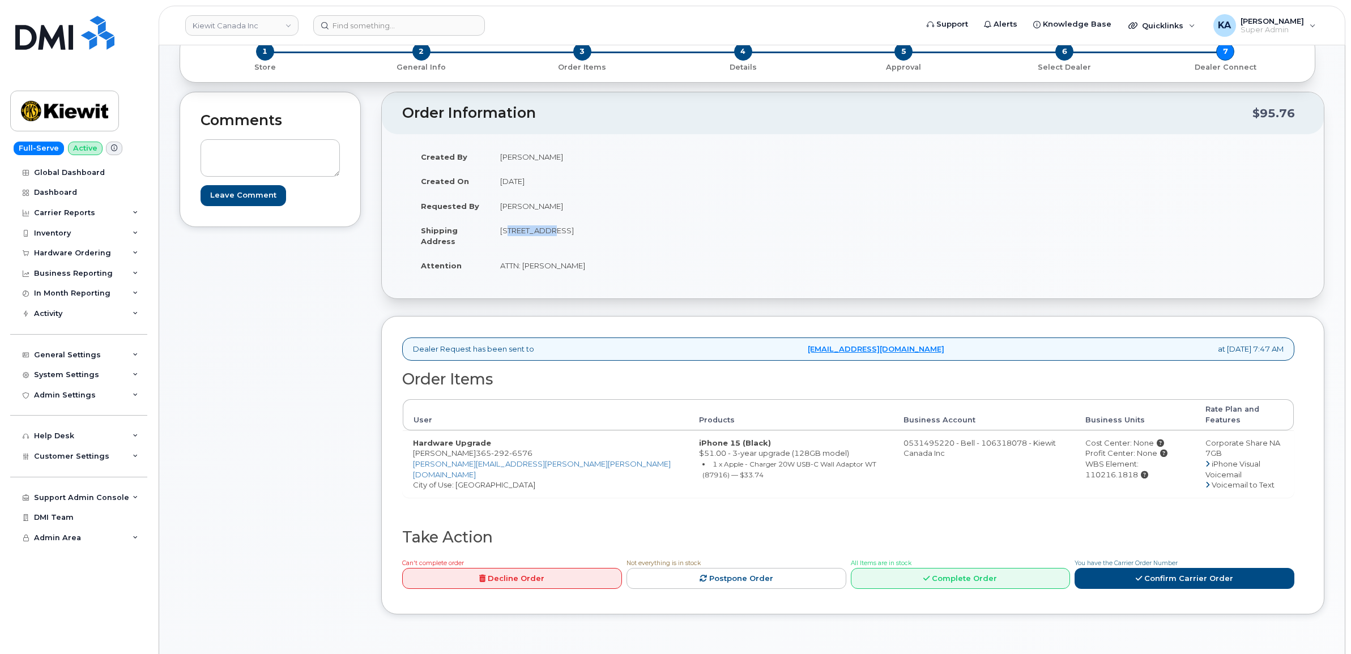
drag, startPoint x: 539, startPoint y: 242, endPoint x: 529, endPoint y: 232, distance: 13.6
copy td "98 [GEOGRAPHIC_DATA]"
drag, startPoint x: 608, startPoint y: 230, endPoint x: 643, endPoint y: 233, distance: 35.2
click at [643, 233] on td "[STREET_ADDRESS]" at bounding box center [667, 235] width 354 height 35
drag, startPoint x: 643, startPoint y: 233, endPoint x: 635, endPoint y: 233, distance: 7.9
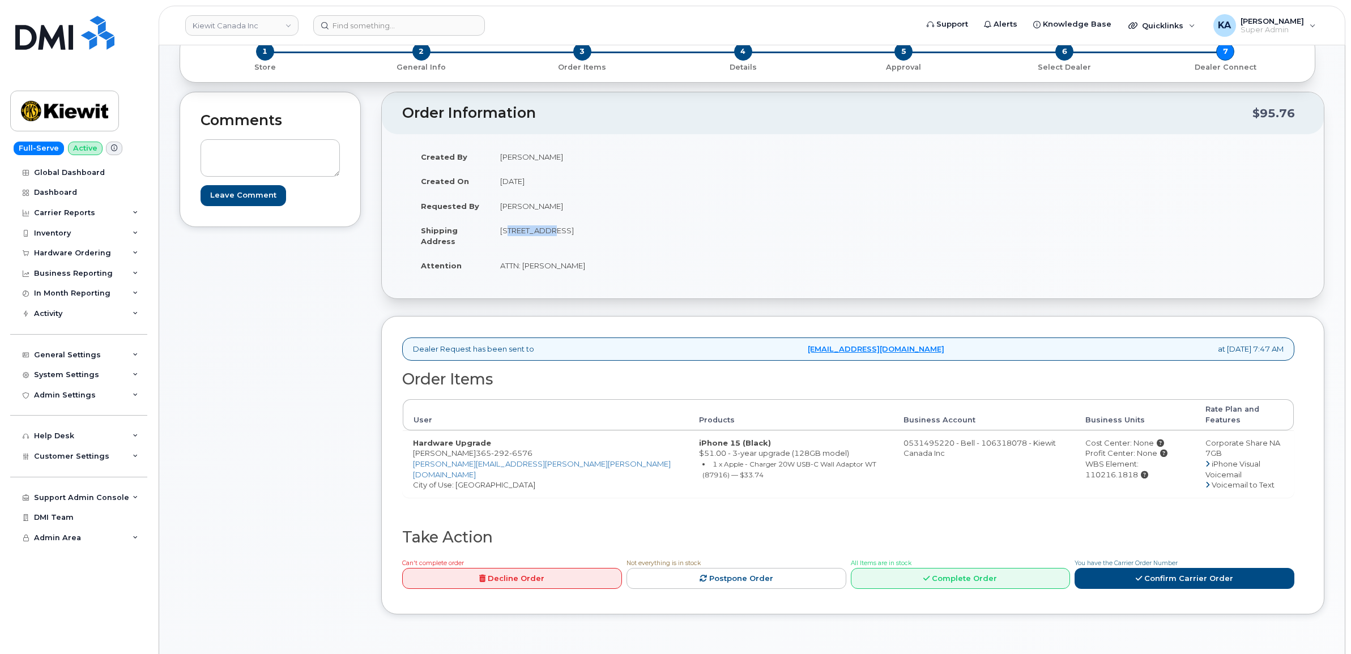
copy td "L4C4L5"
drag, startPoint x: 500, startPoint y: 266, endPoint x: 584, endPoint y: 272, distance: 84.6
click at [584, 272] on td "ATTN: [PERSON_NAME]" at bounding box center [667, 265] width 354 height 25
drag, startPoint x: 584, startPoint y: 272, endPoint x: 553, endPoint y: 270, distance: 31.8
copy td "ATTN: [PERSON_NAME]"
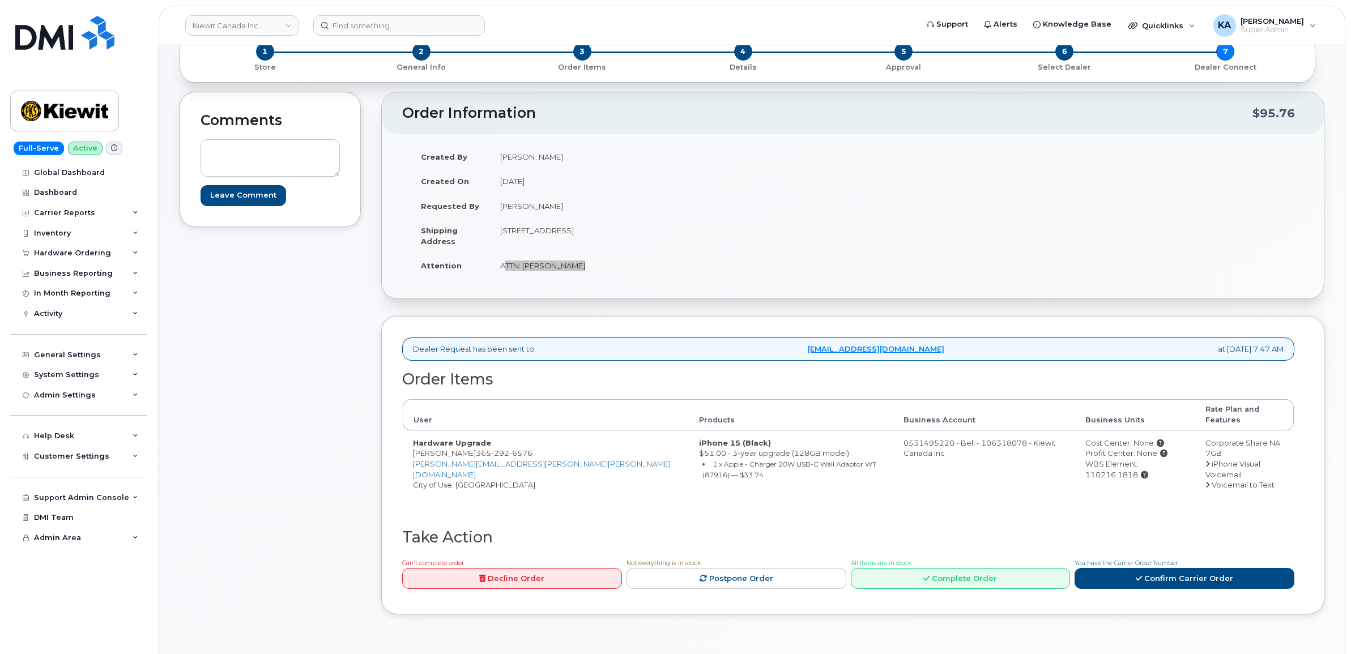
scroll to position [0, 0]
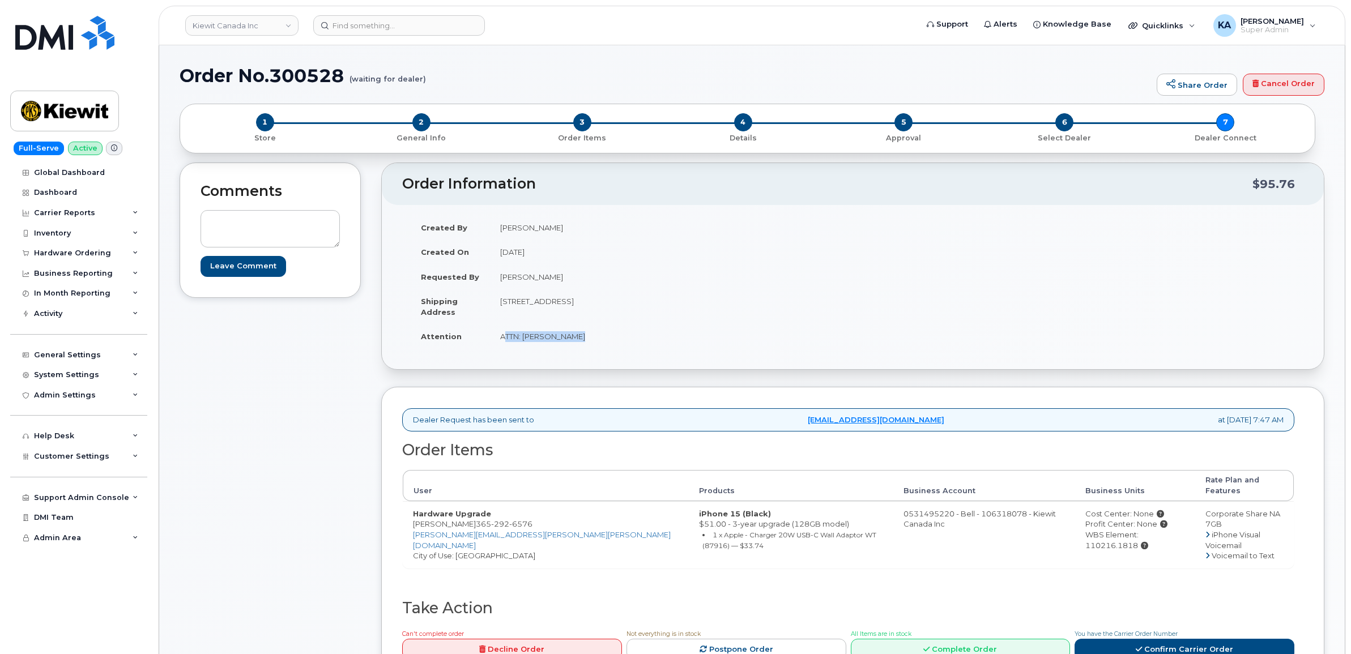
drag, startPoint x: 1041, startPoint y: 525, endPoint x: 1150, endPoint y: 525, distance: 109.3
click at [1150, 529] on div "WBS Element: 110216.1818" at bounding box center [1135, 539] width 100 height 21
drag, startPoint x: 1150, startPoint y: 525, endPoint x: 1133, endPoint y: 524, distance: 17.6
copy div "WBS Element: 110216.1818"
click at [1156, 639] on link "Confirm Carrier Order" at bounding box center [1184, 649] width 220 height 21
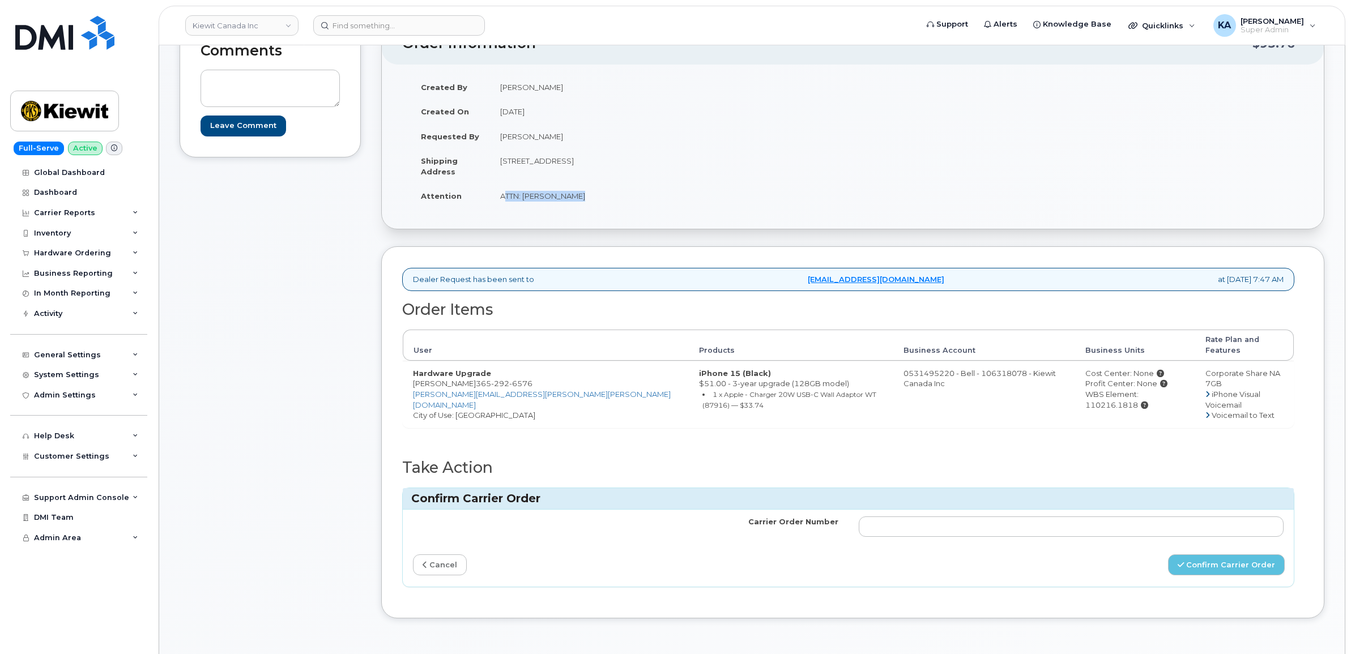
scroll to position [142, 0]
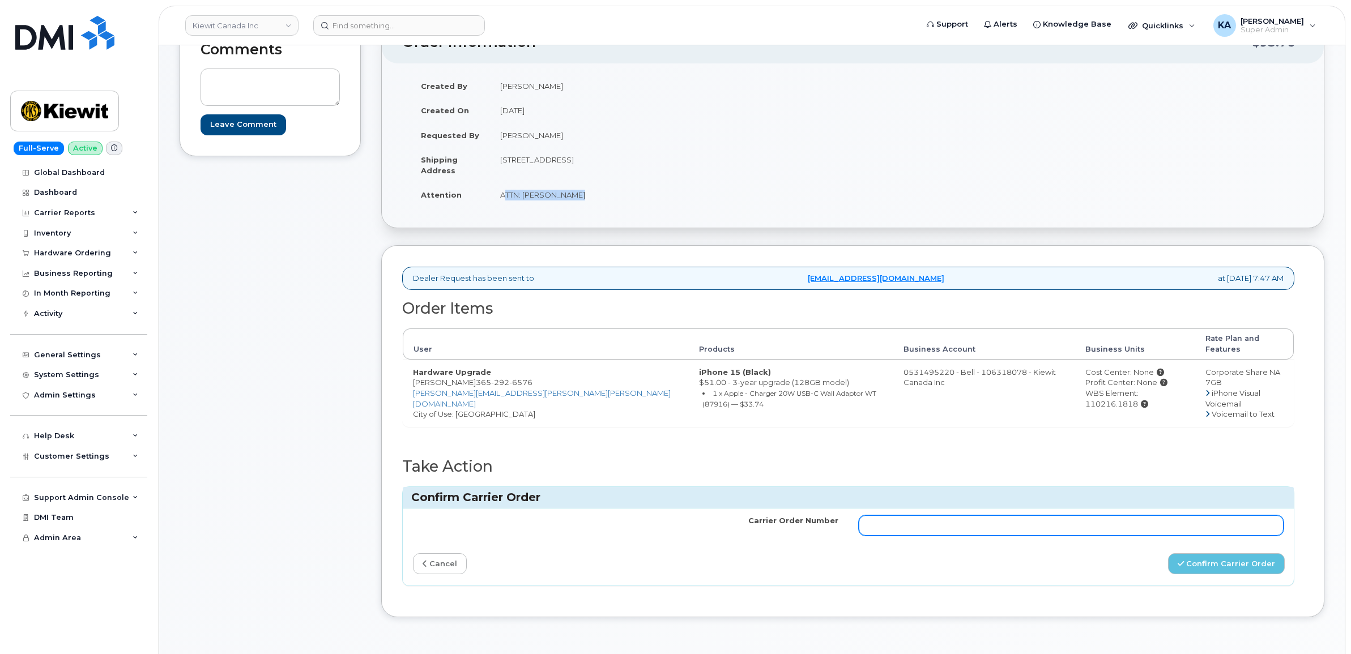
click at [970, 515] on input "Carrier Order Number" at bounding box center [1070, 525] width 425 height 20
paste input "3015029"
type input "3015029"
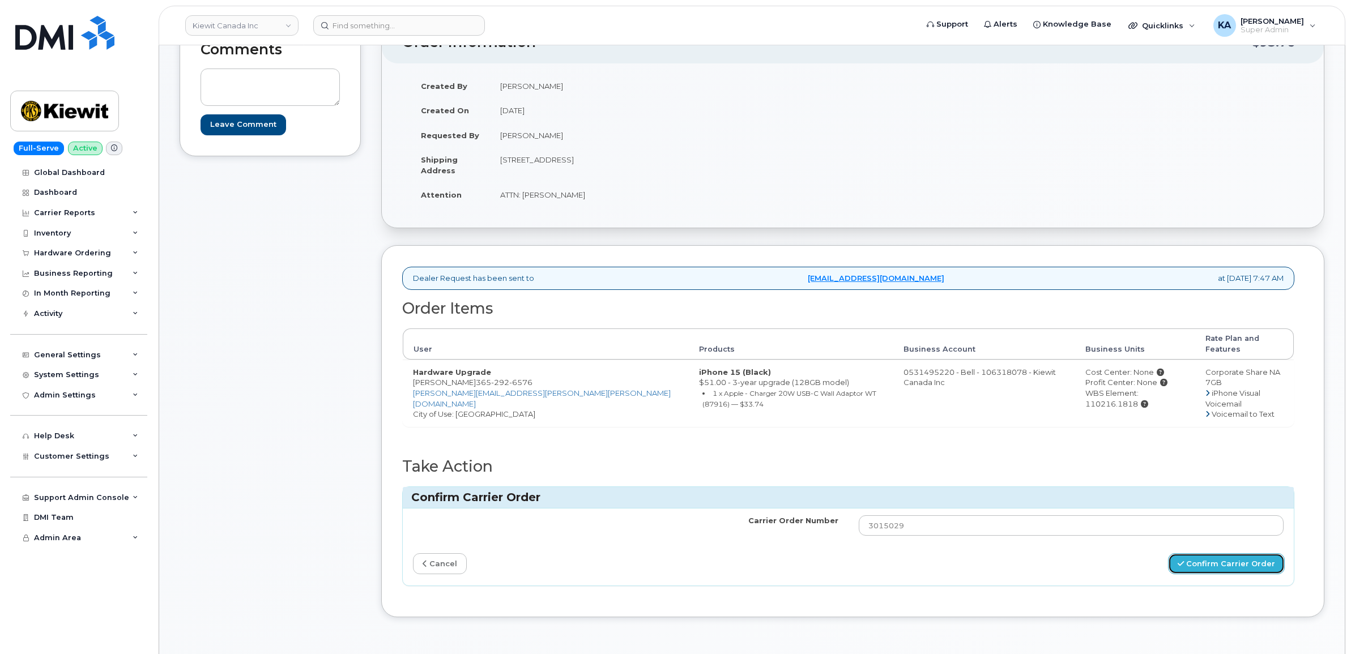
click at [1192, 553] on button "Confirm Carrier Order" at bounding box center [1226, 563] width 117 height 21
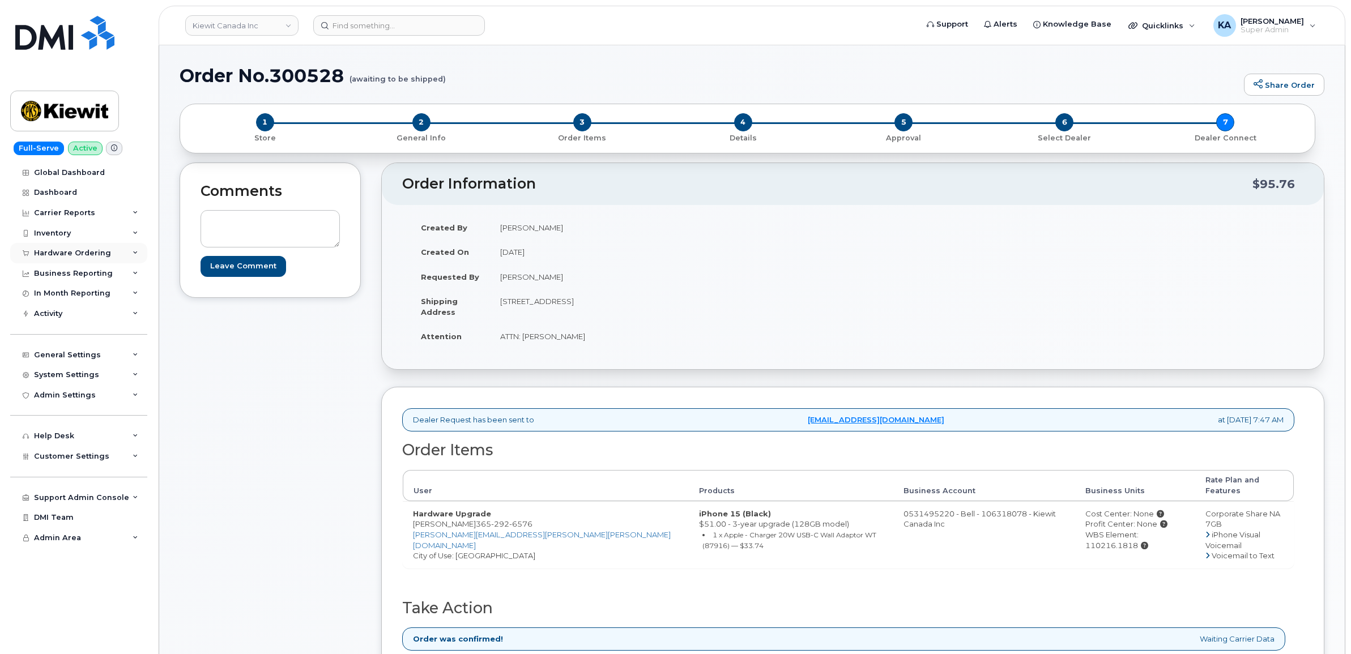
click at [70, 248] on div "Hardware Ordering" at bounding box center [78, 253] width 137 height 20
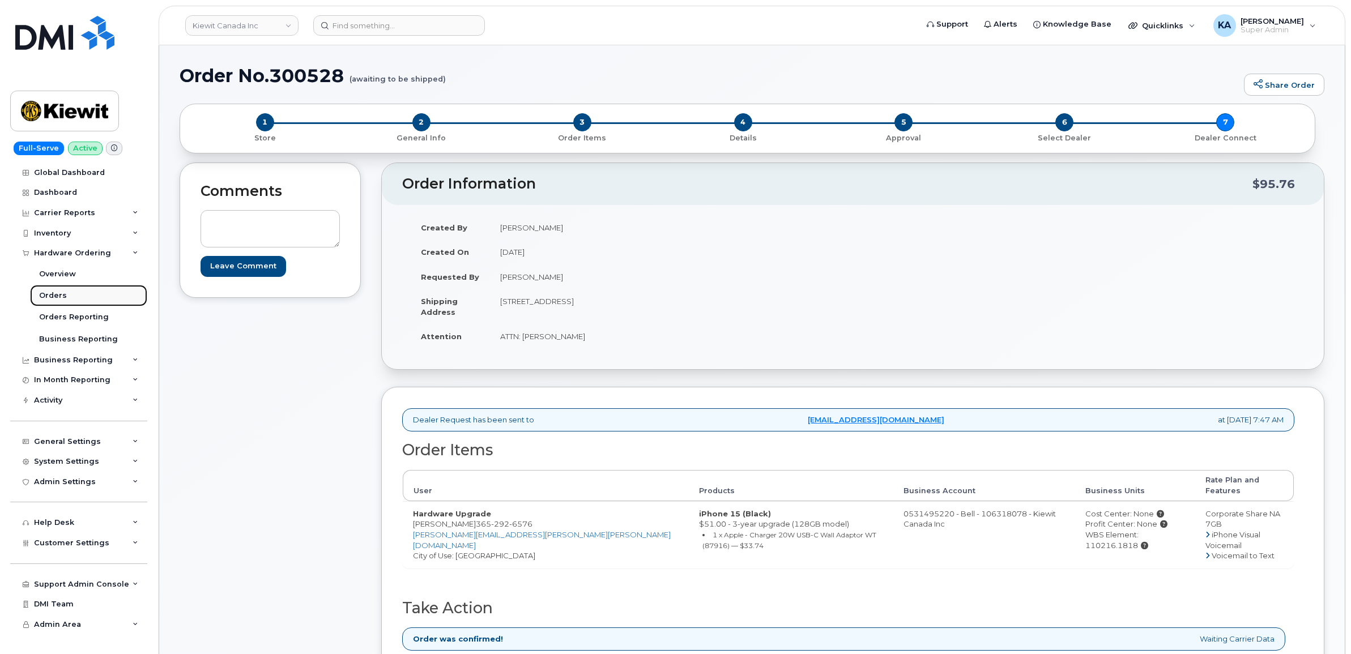
click at [46, 298] on div "Orders" at bounding box center [53, 295] width 28 height 10
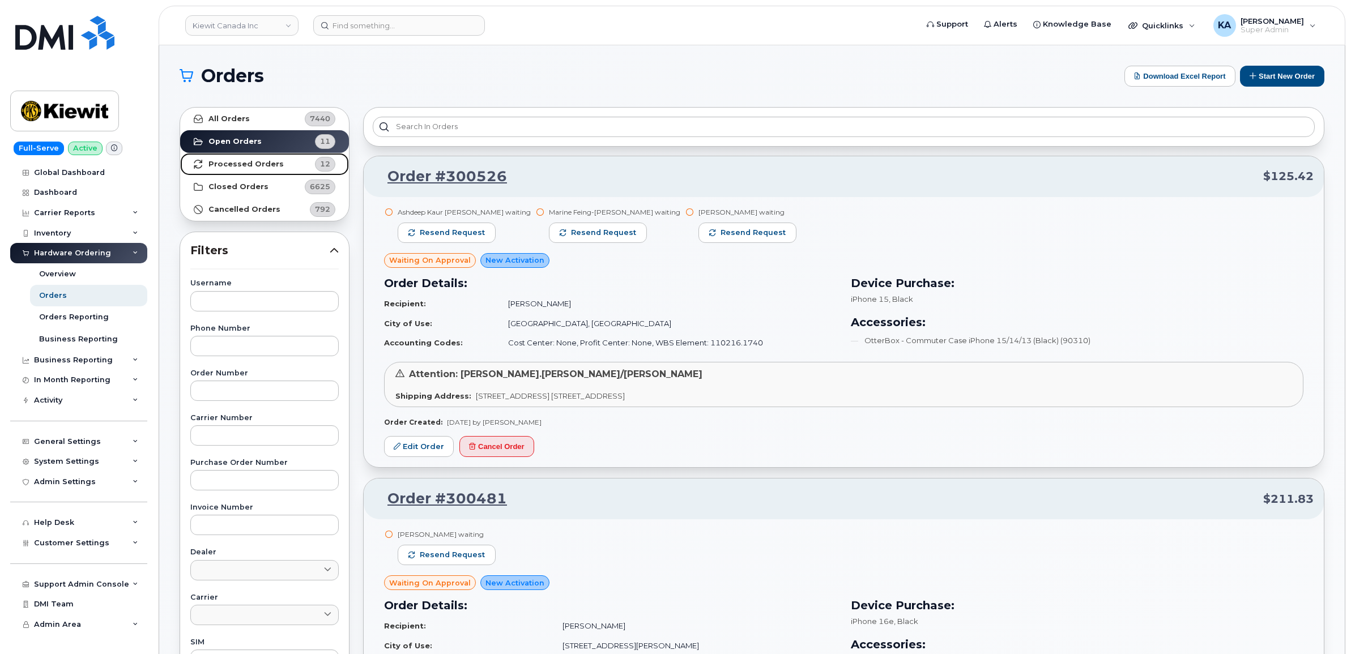
click at [227, 163] on strong "Processed Orders" at bounding box center [245, 164] width 75 height 9
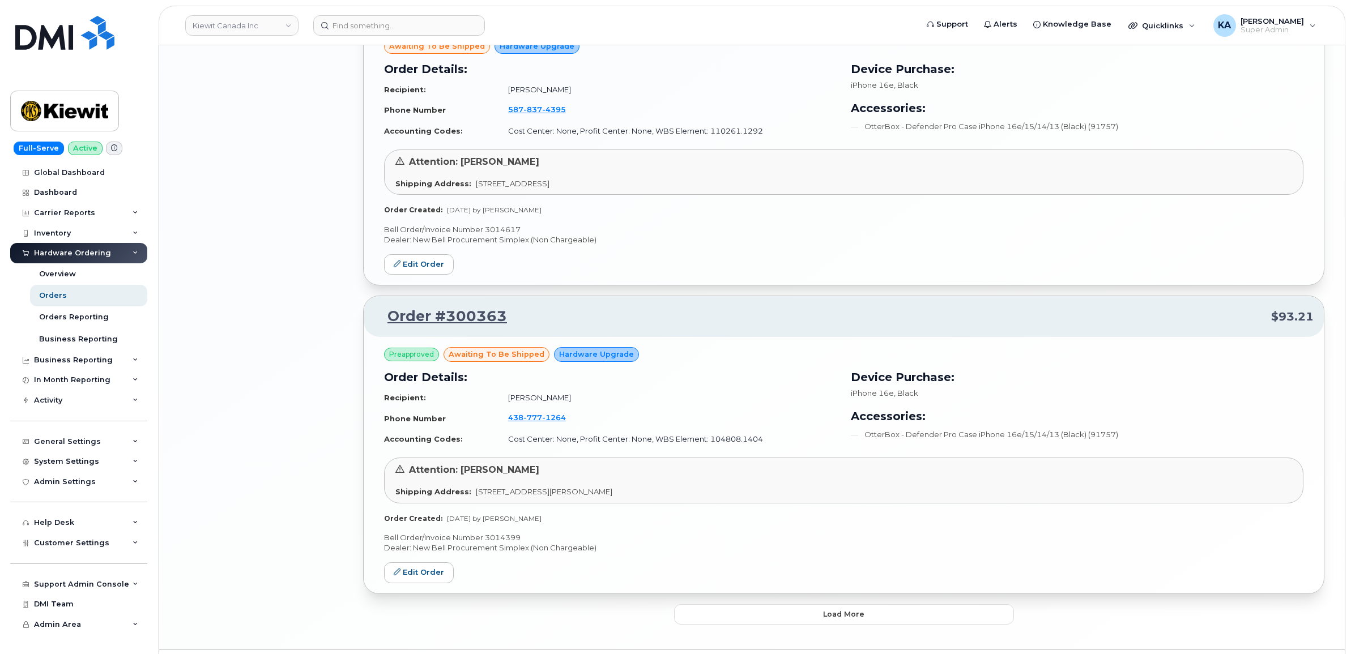
scroll to position [2158, 0]
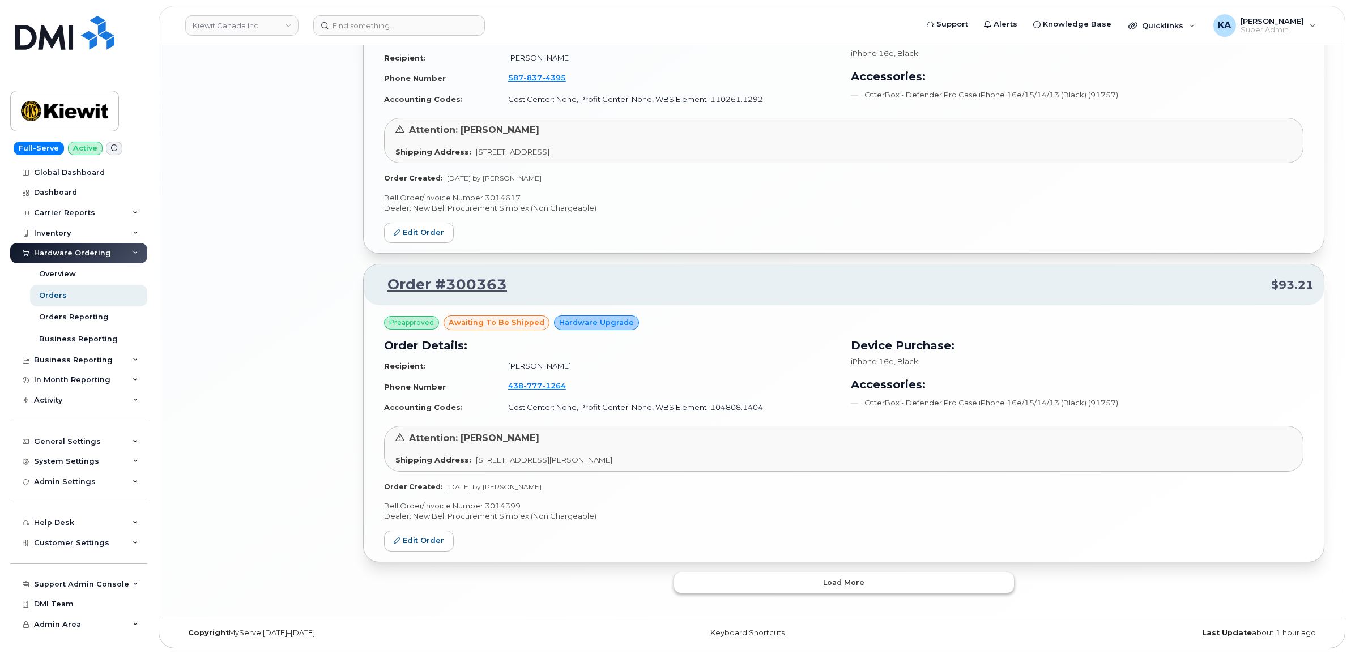
click at [678, 575] on button "Load more" at bounding box center [844, 582] width 340 height 20
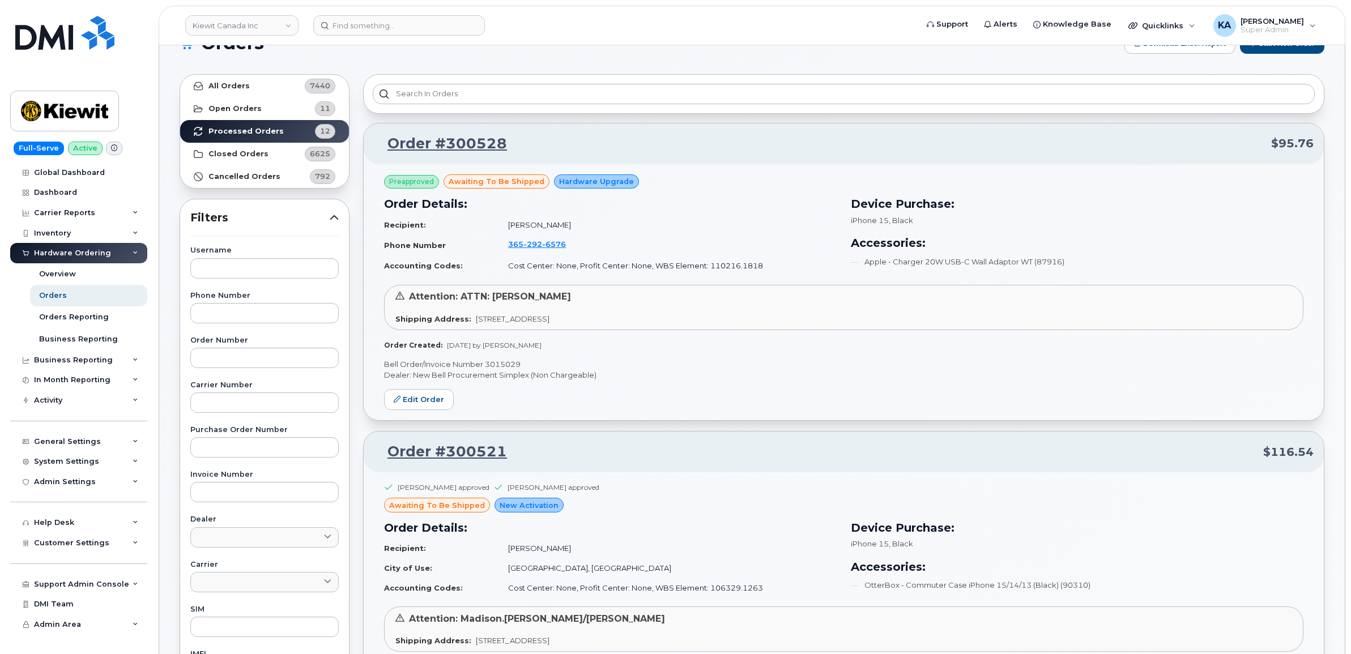
scroll to position [0, 0]
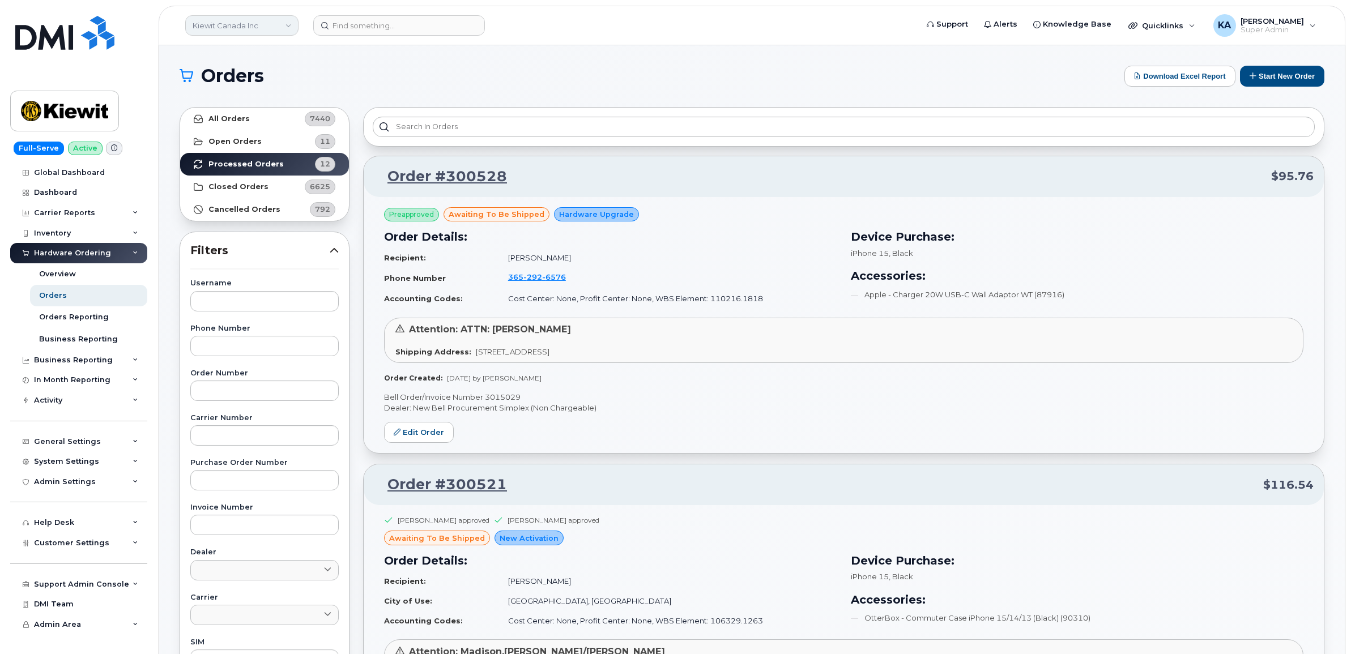
click at [245, 29] on link "Kiewit Canada Inc" at bounding box center [241, 25] width 113 height 20
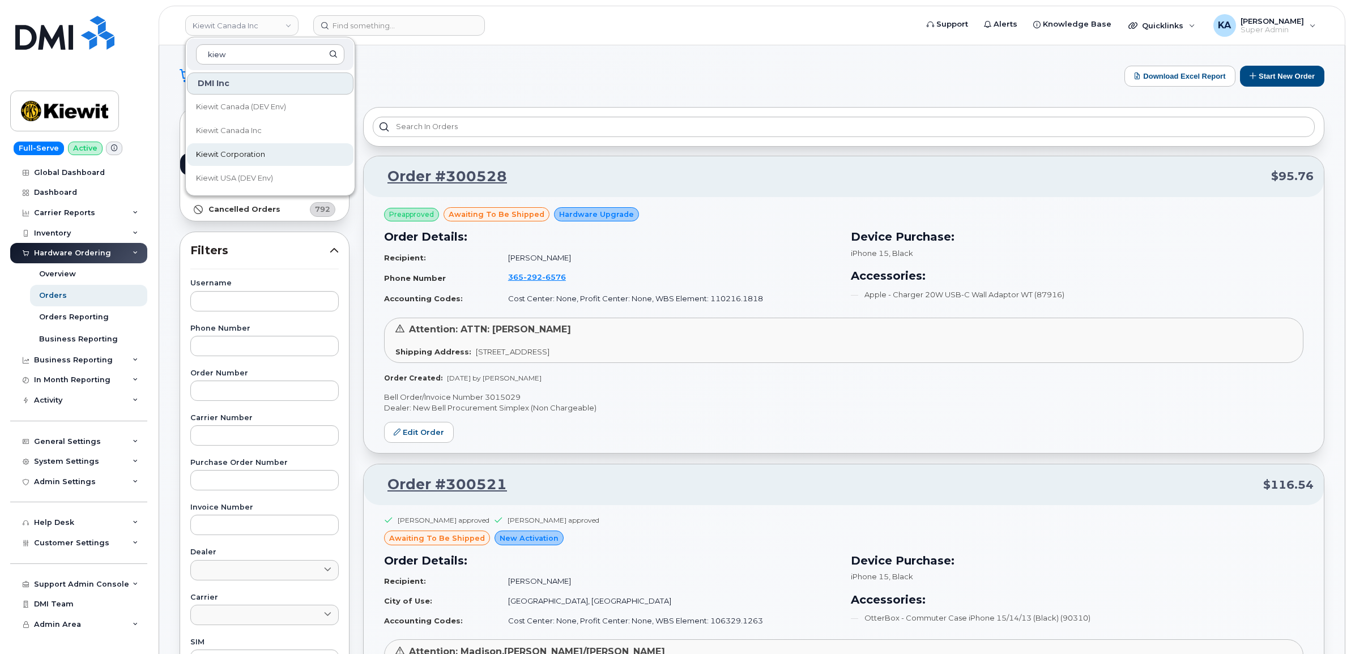
type input "kiew"
click at [241, 153] on span "Kiewit Corporation" at bounding box center [230, 154] width 69 height 11
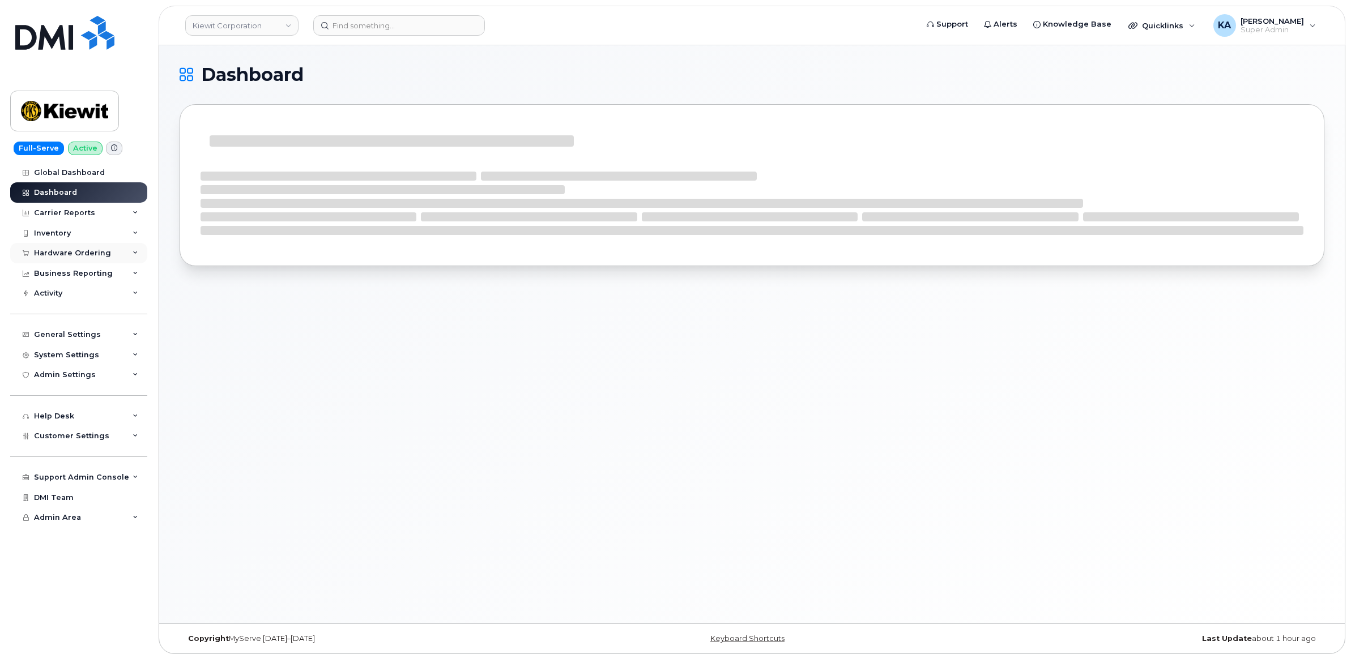
click at [55, 255] on div "Hardware Ordering" at bounding box center [72, 253] width 77 height 9
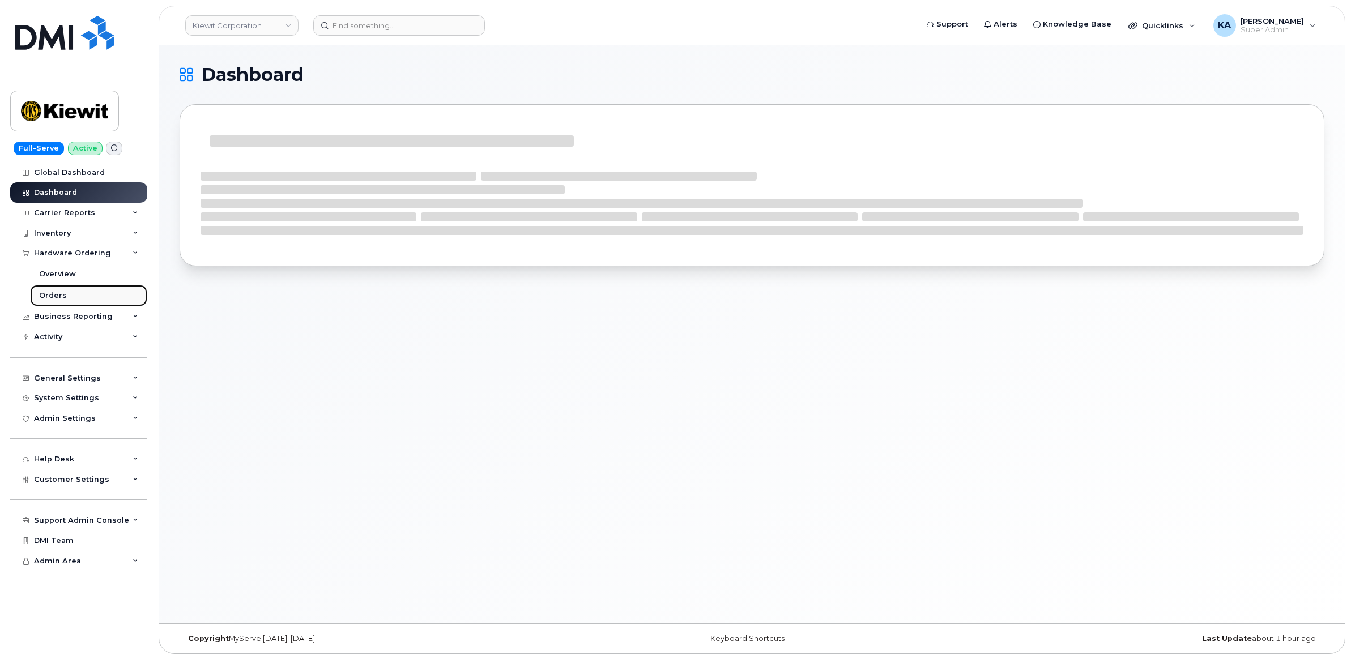
click at [54, 293] on div "Orders" at bounding box center [53, 295] width 28 height 10
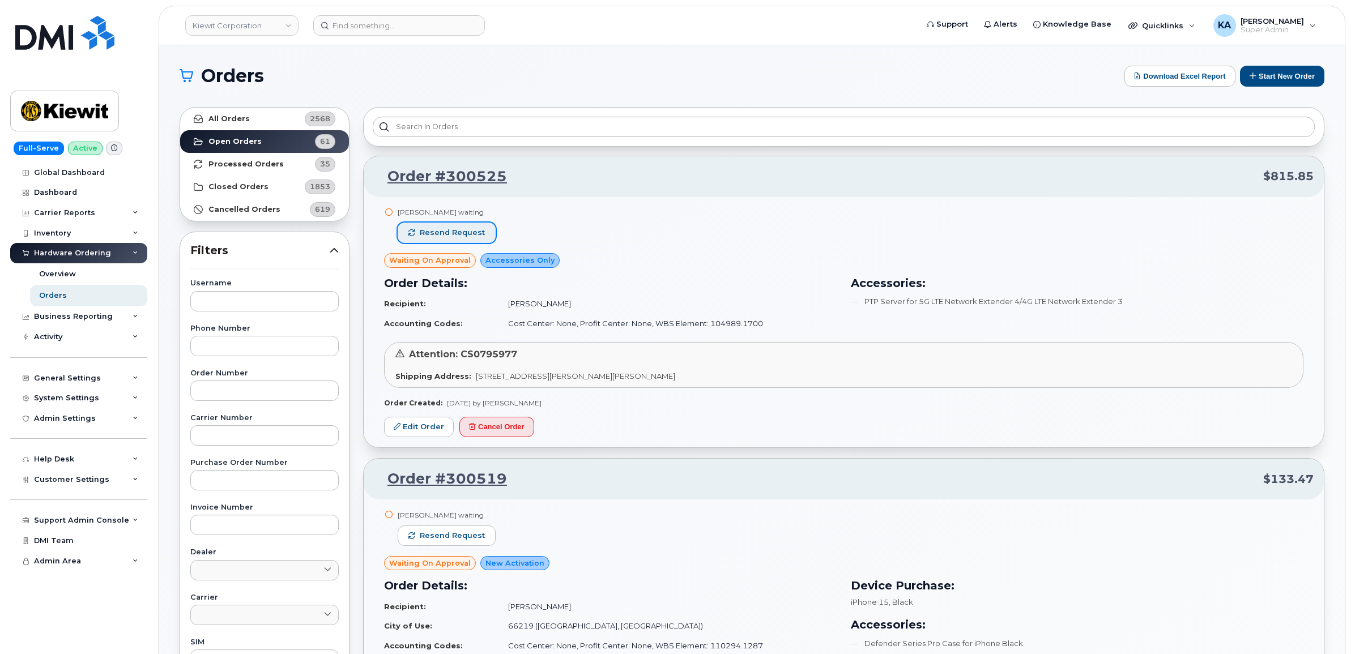
click at [462, 234] on span "Resend request" at bounding box center [452, 233] width 65 height 10
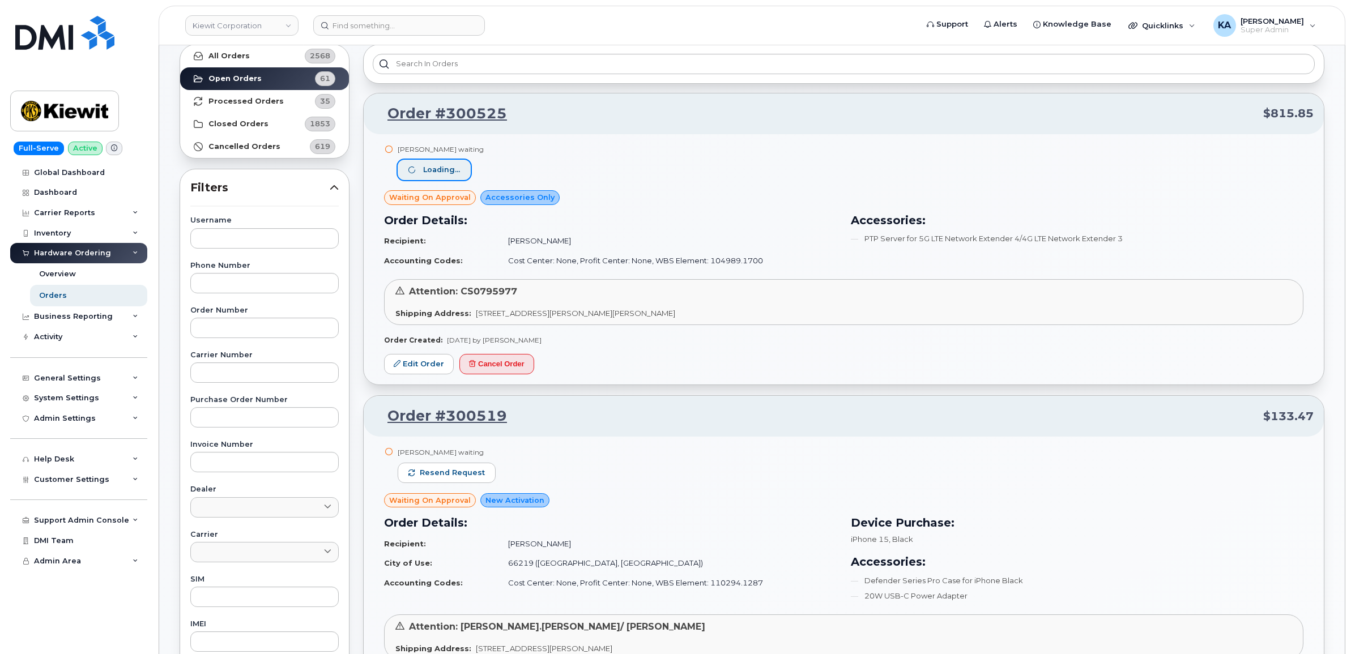
scroll to position [212, 0]
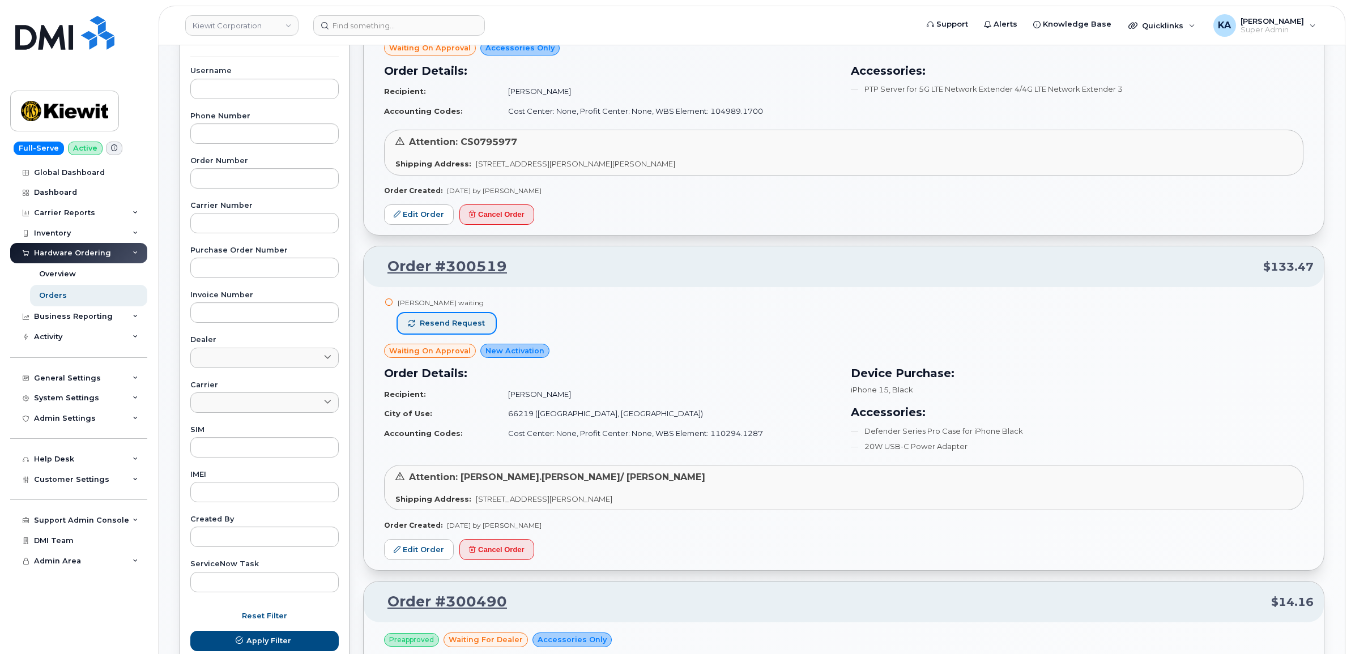
click at [478, 324] on span "Resend request" at bounding box center [452, 323] width 65 height 10
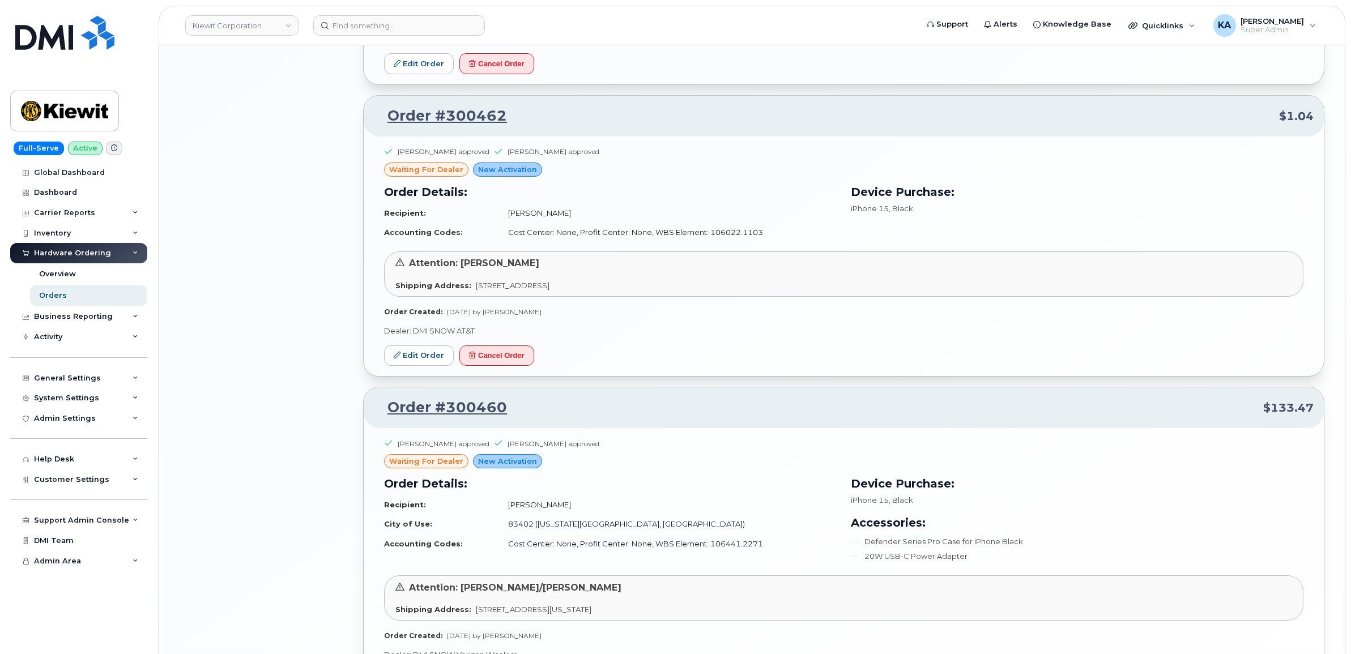
scroll to position [1825, 0]
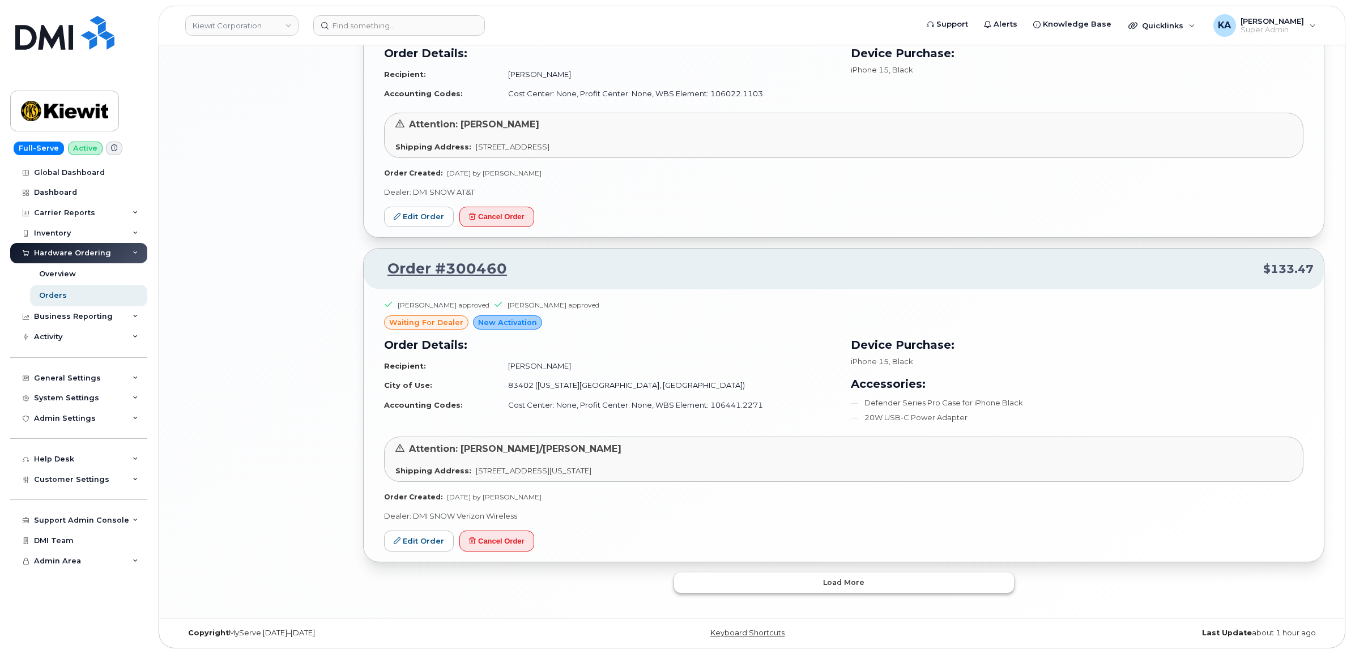
click at [724, 580] on button "Load more" at bounding box center [844, 582] width 340 height 20
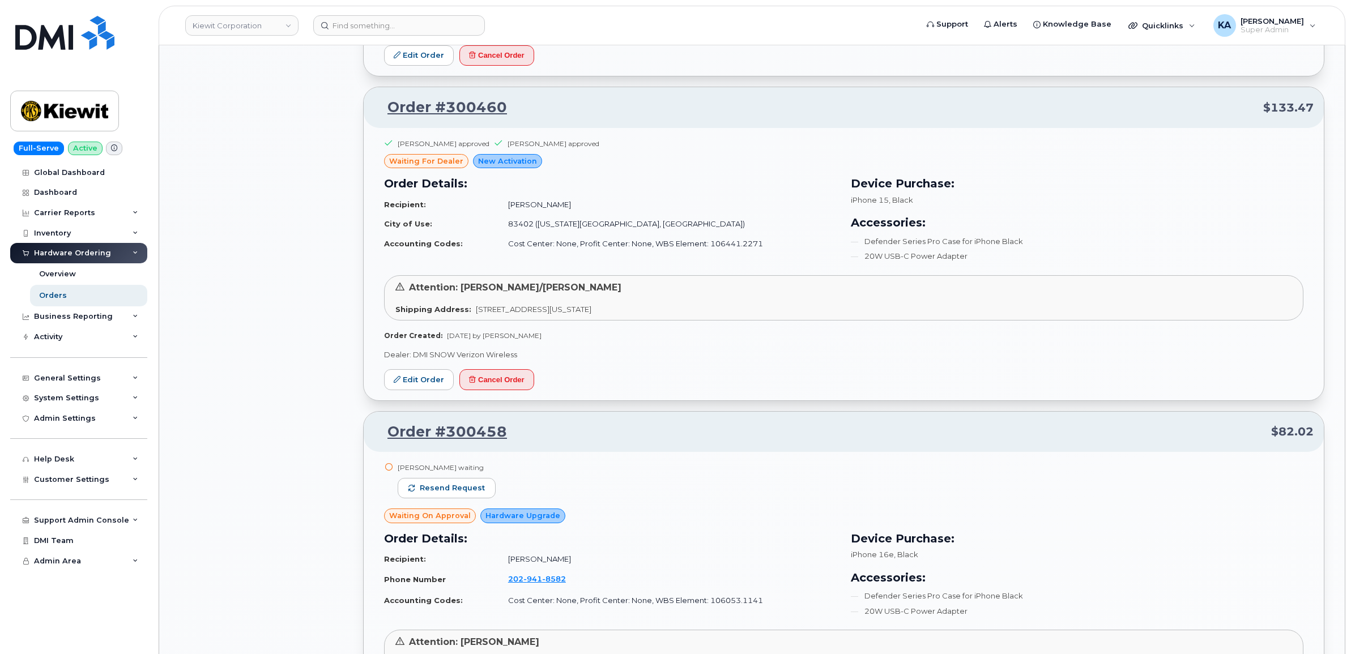
scroll to position [2108, 0]
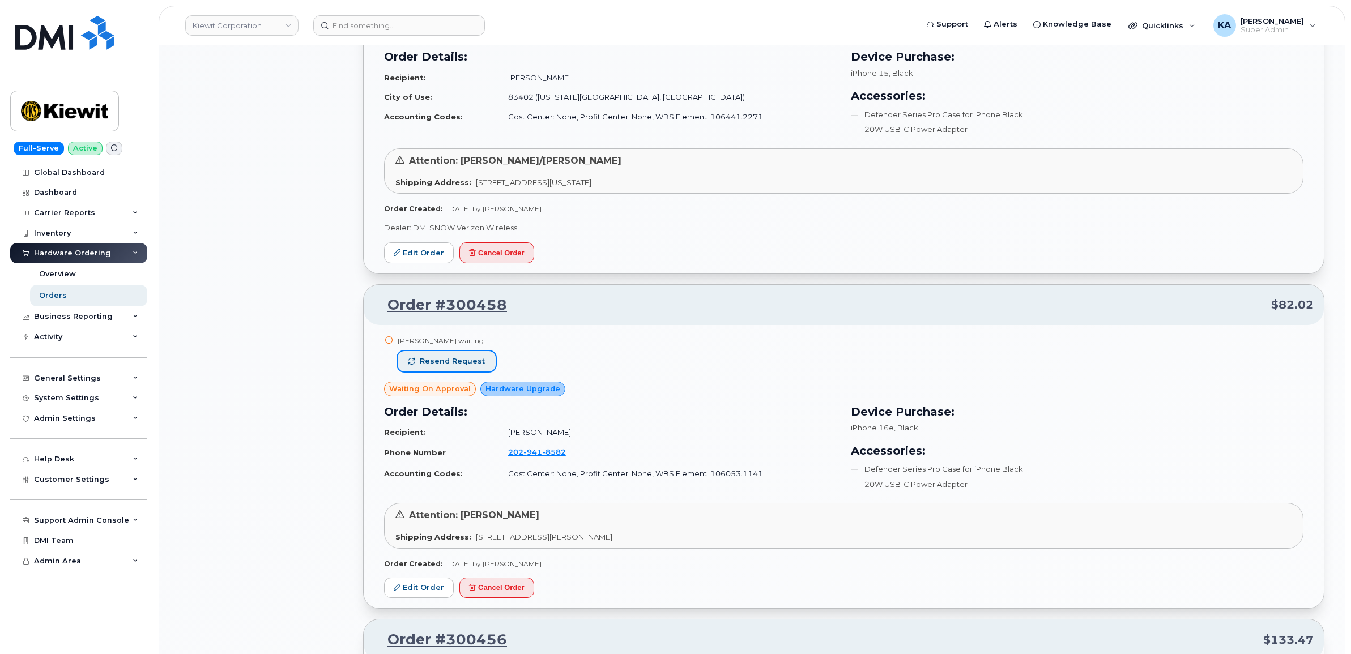
click at [473, 361] on span "Resend request" at bounding box center [452, 361] width 65 height 10
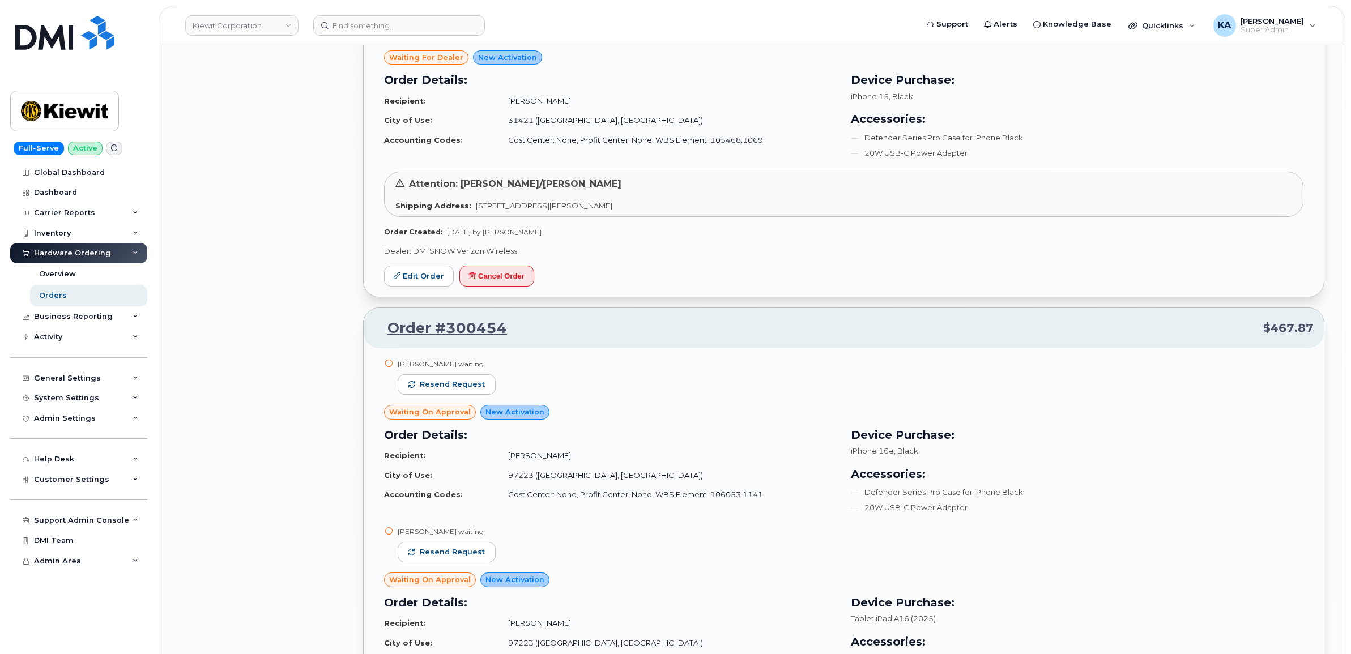
scroll to position [2745, 0]
click at [470, 388] on span "Resend request" at bounding box center [452, 383] width 65 height 10
click at [468, 549] on button "Resend request" at bounding box center [447, 551] width 98 height 20
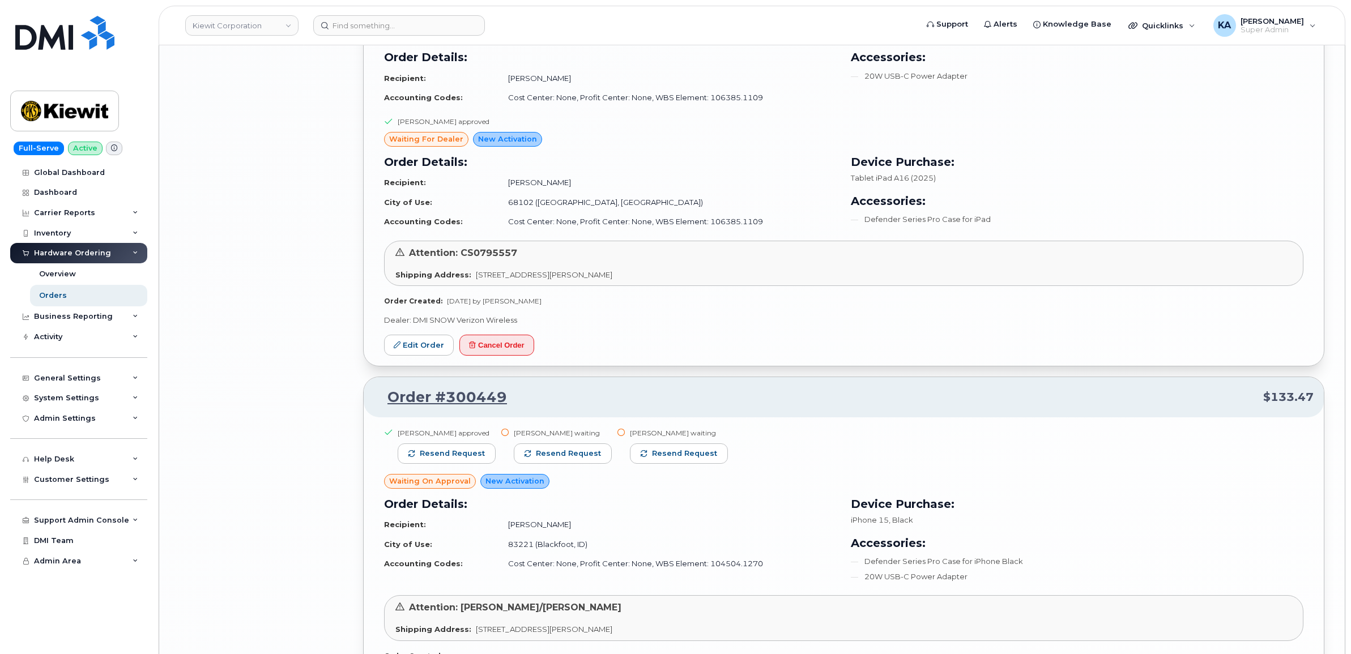
scroll to position [3877, 0]
click at [542, 458] on span "Resend request" at bounding box center [568, 452] width 65 height 10
click at [646, 456] on span "Resend request" at bounding box center [672, 452] width 65 height 10
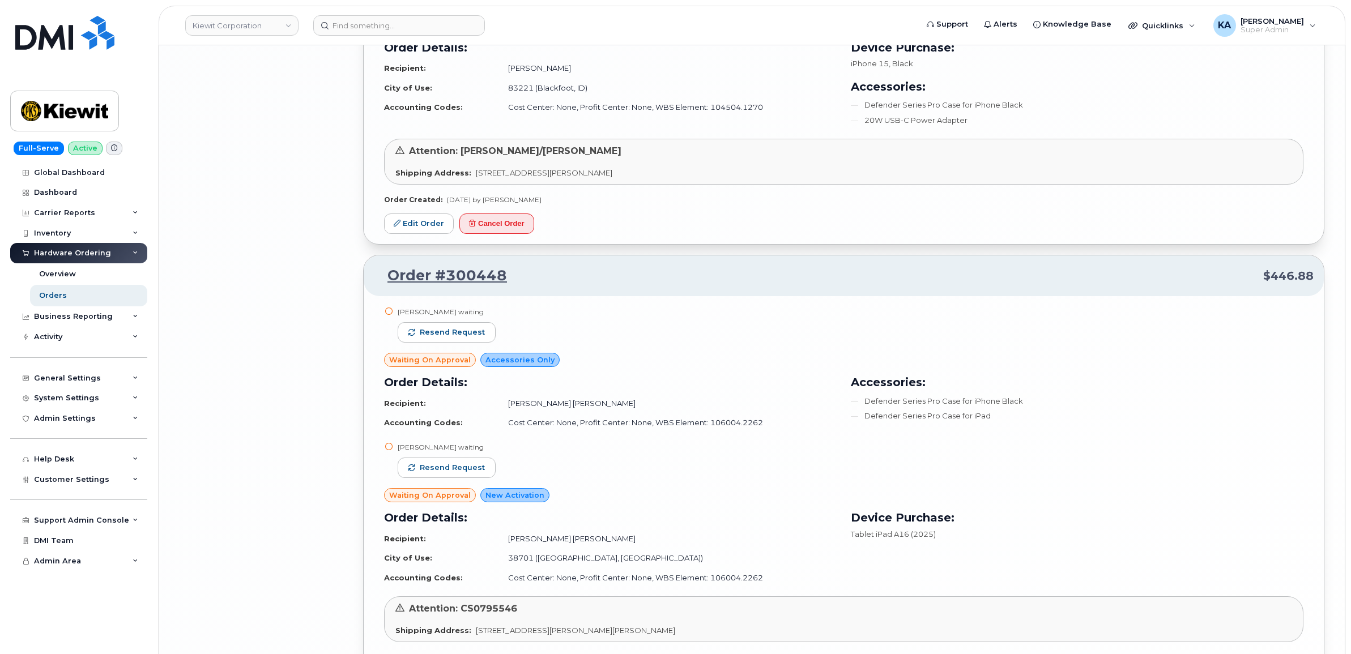
scroll to position [4373, 0]
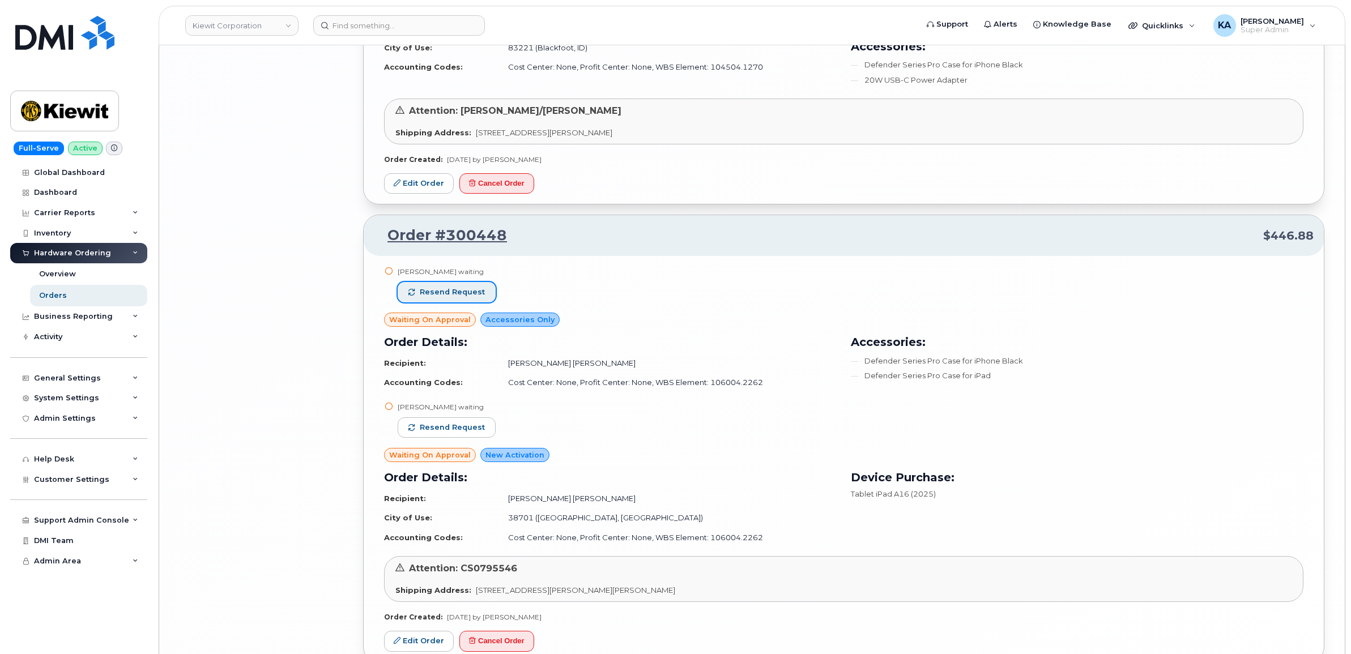
click at [474, 295] on span "Resend request" at bounding box center [452, 292] width 65 height 10
click at [460, 423] on button "Resend request" at bounding box center [447, 427] width 98 height 20
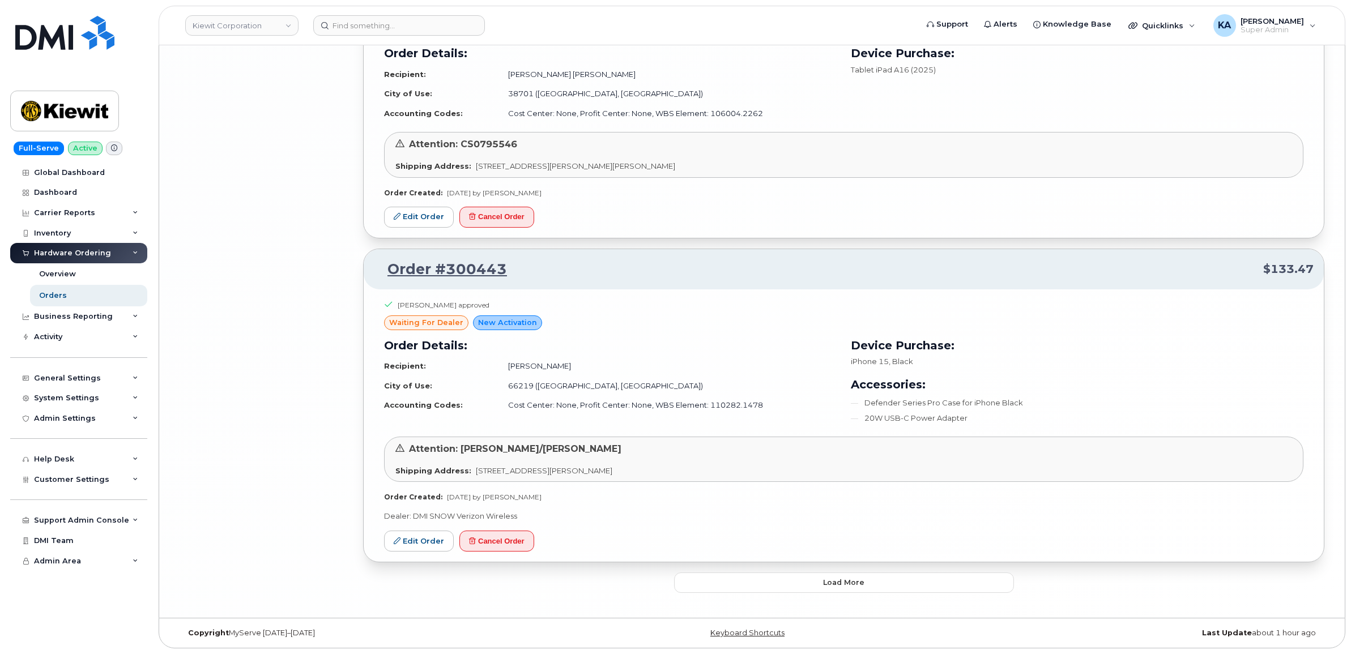
scroll to position [4805, 0]
click at [691, 576] on button "Load more" at bounding box center [844, 582] width 340 height 20
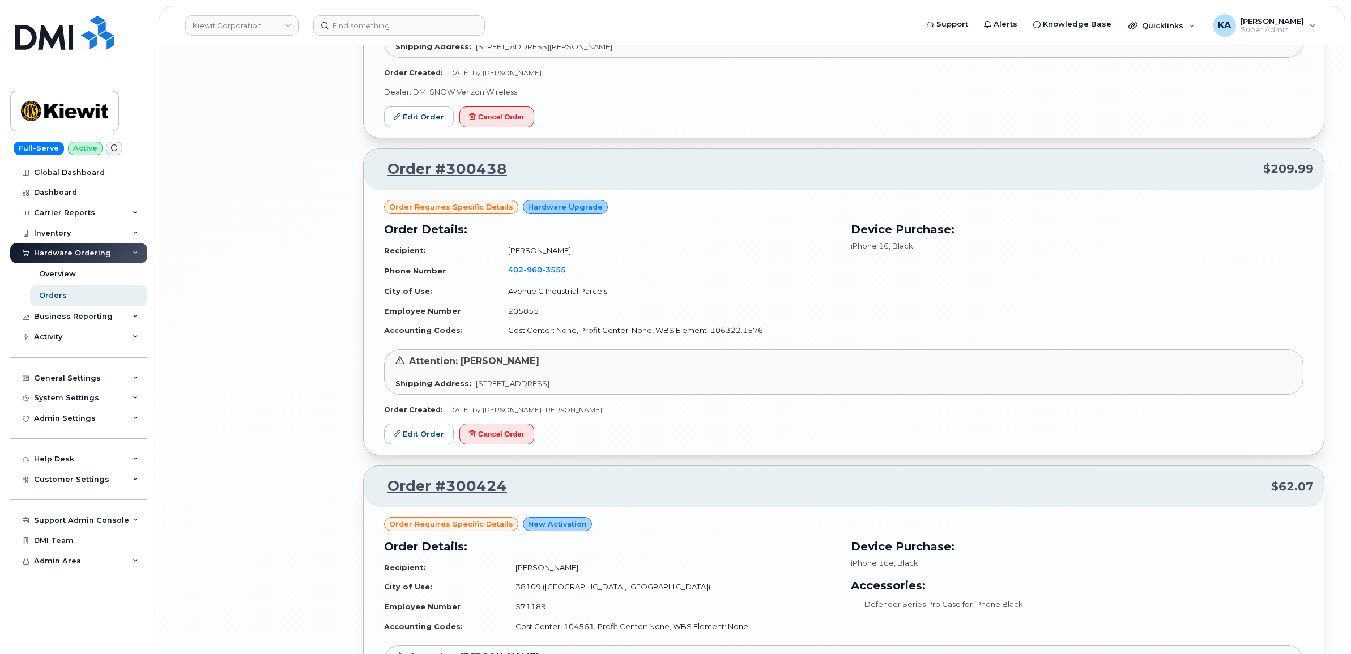
scroll to position [5230, 0]
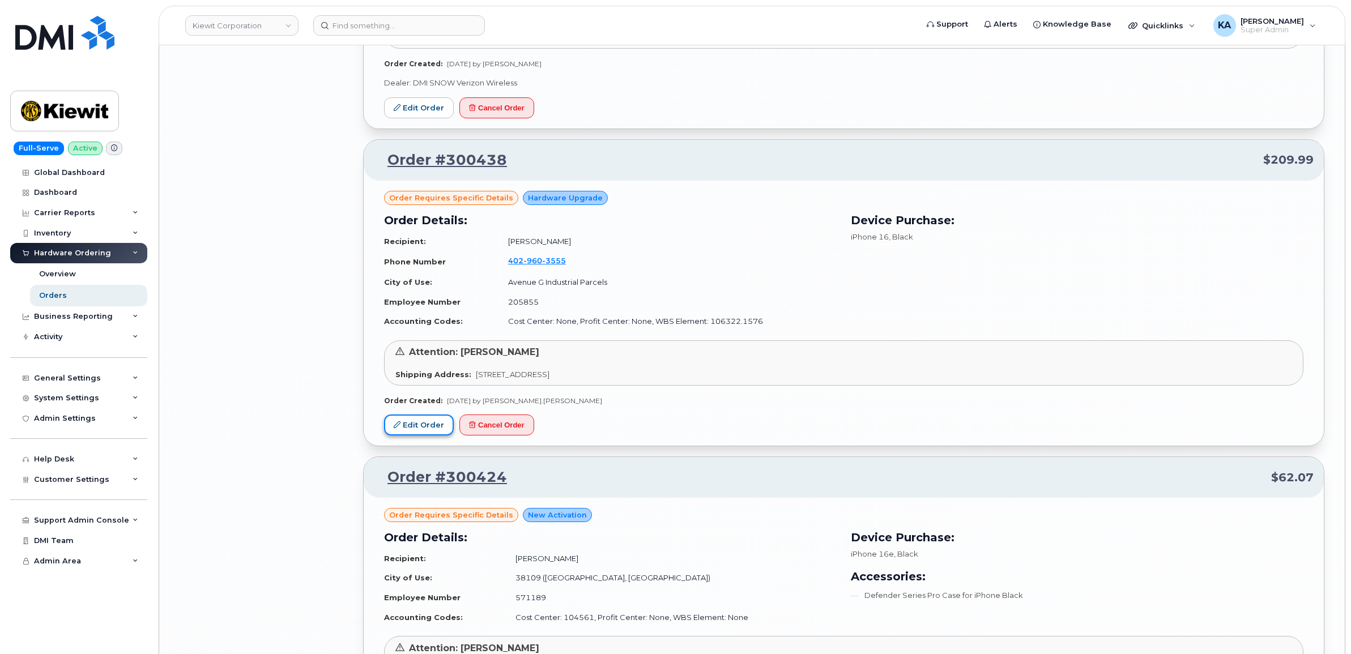
click at [422, 433] on link "Edit Order" at bounding box center [419, 425] width 70 height 21
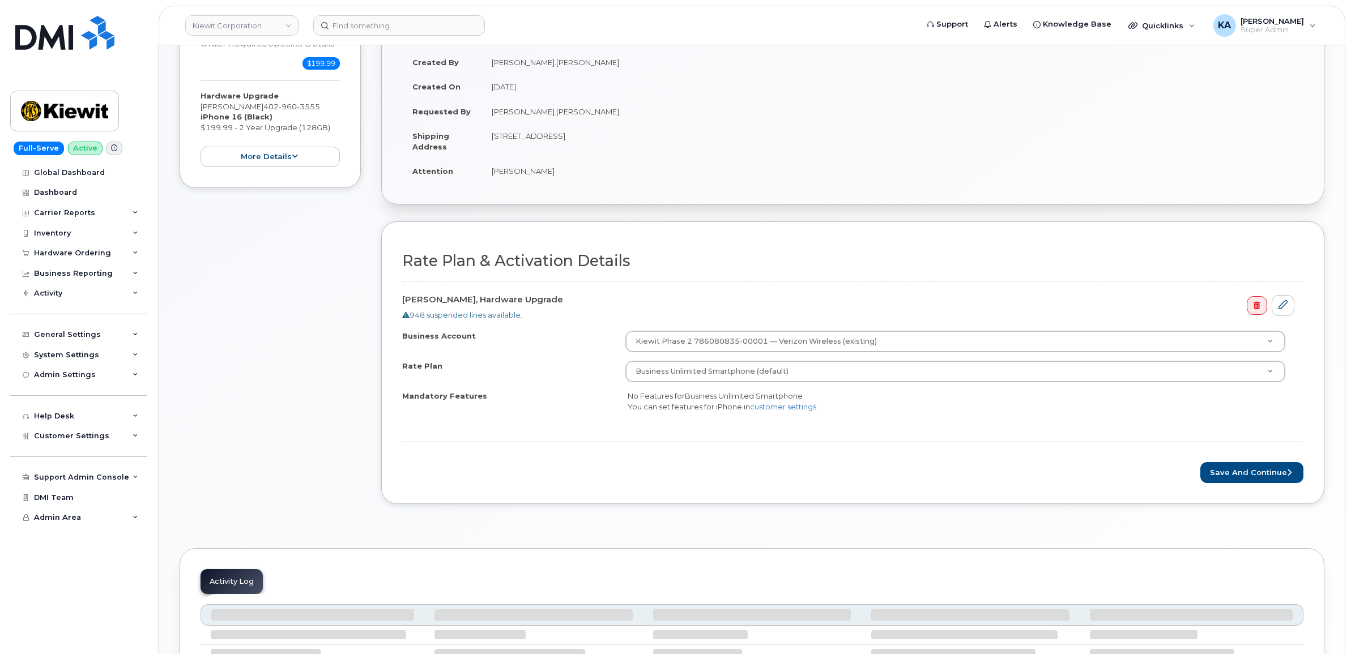
scroll to position [212, 0]
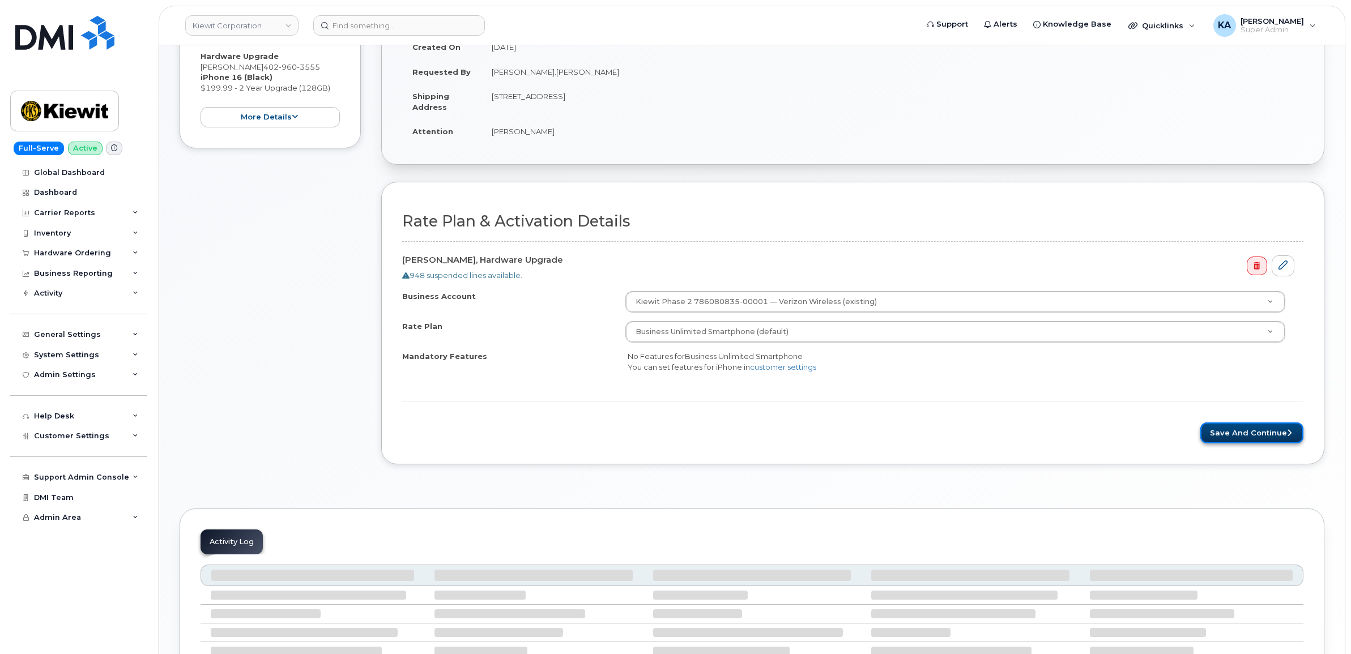
click at [1234, 432] on button "Save and Continue" at bounding box center [1251, 432] width 103 height 21
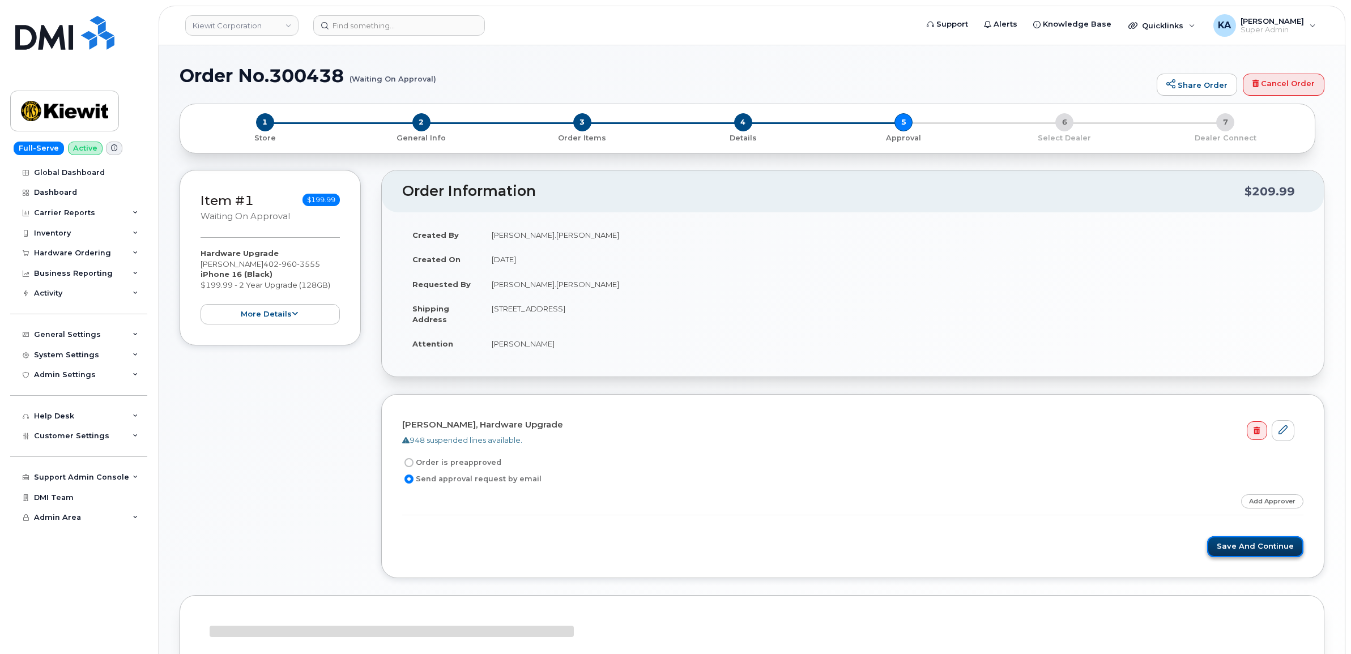
click at [1228, 544] on button "Save and Continue" at bounding box center [1255, 546] width 96 height 21
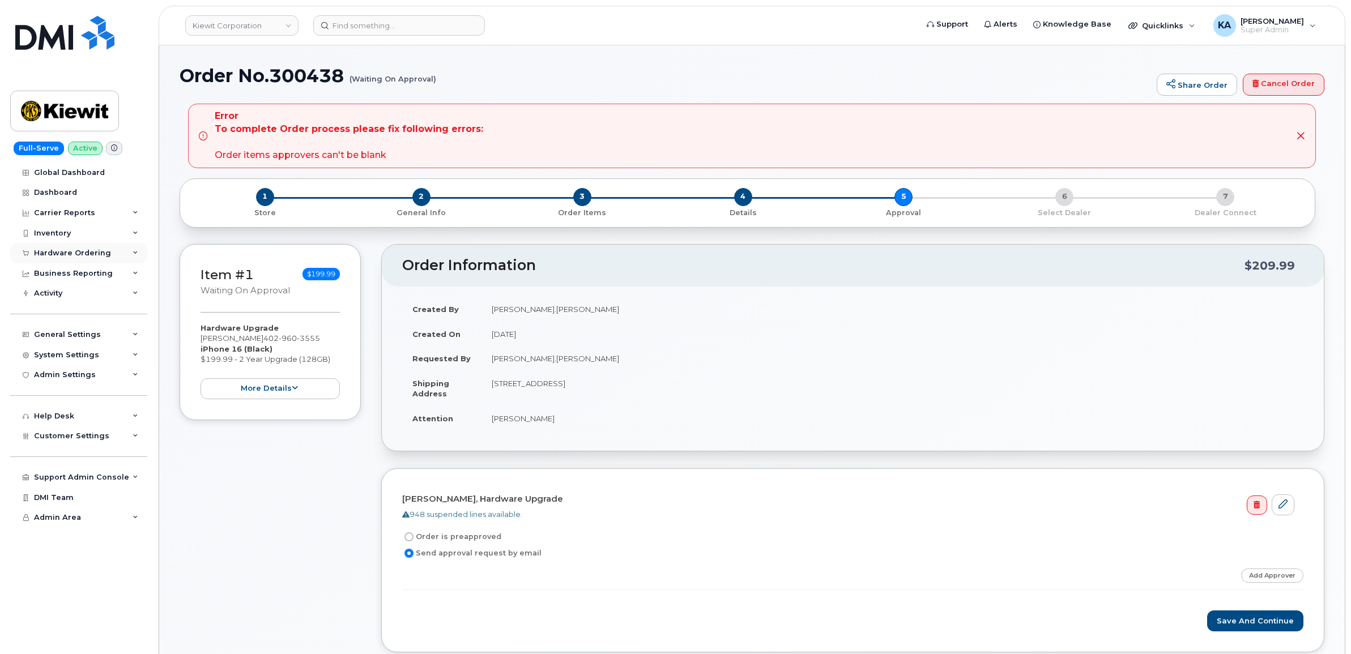
click at [54, 248] on div "Hardware Ordering" at bounding box center [78, 253] width 137 height 20
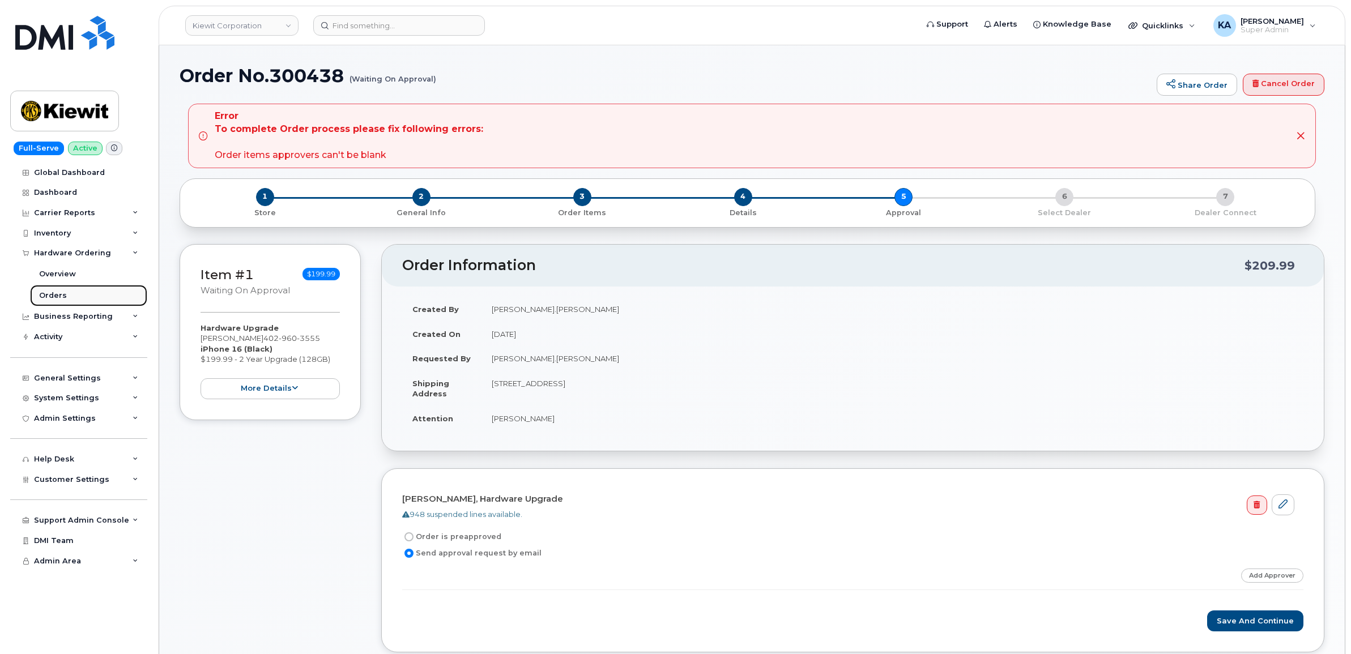
click at [47, 296] on div "Orders" at bounding box center [53, 295] width 28 height 10
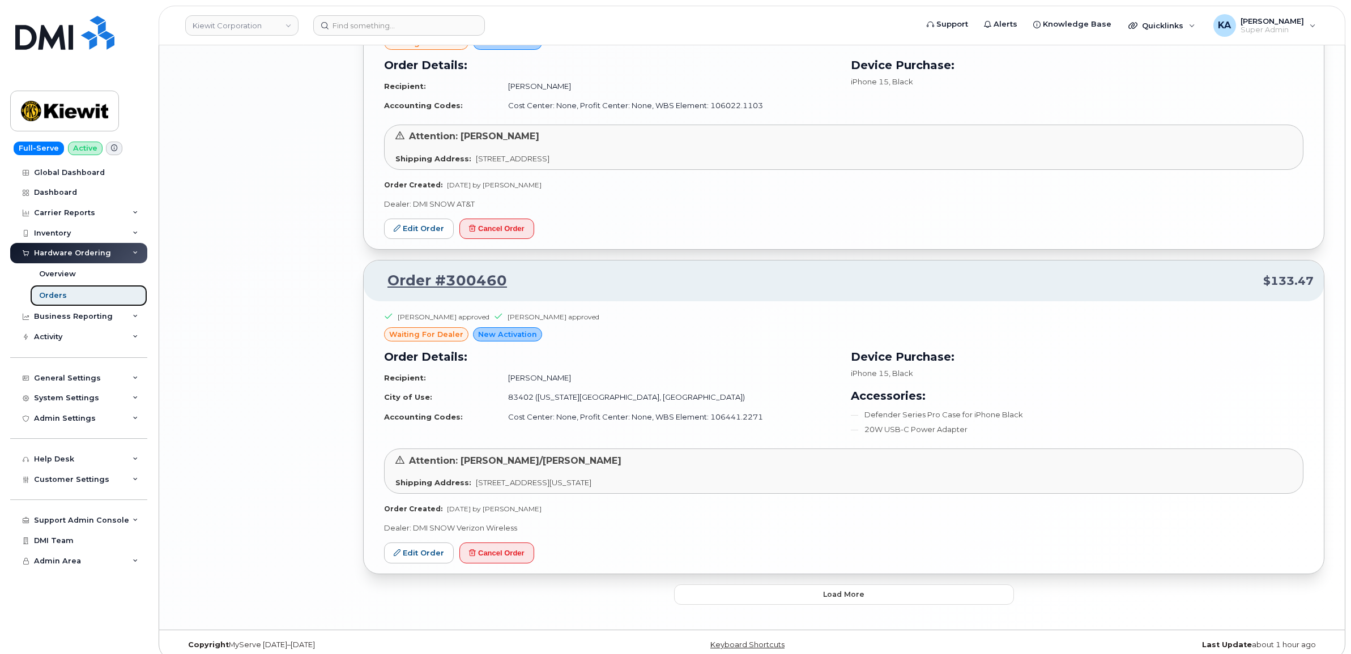
scroll to position [1825, 0]
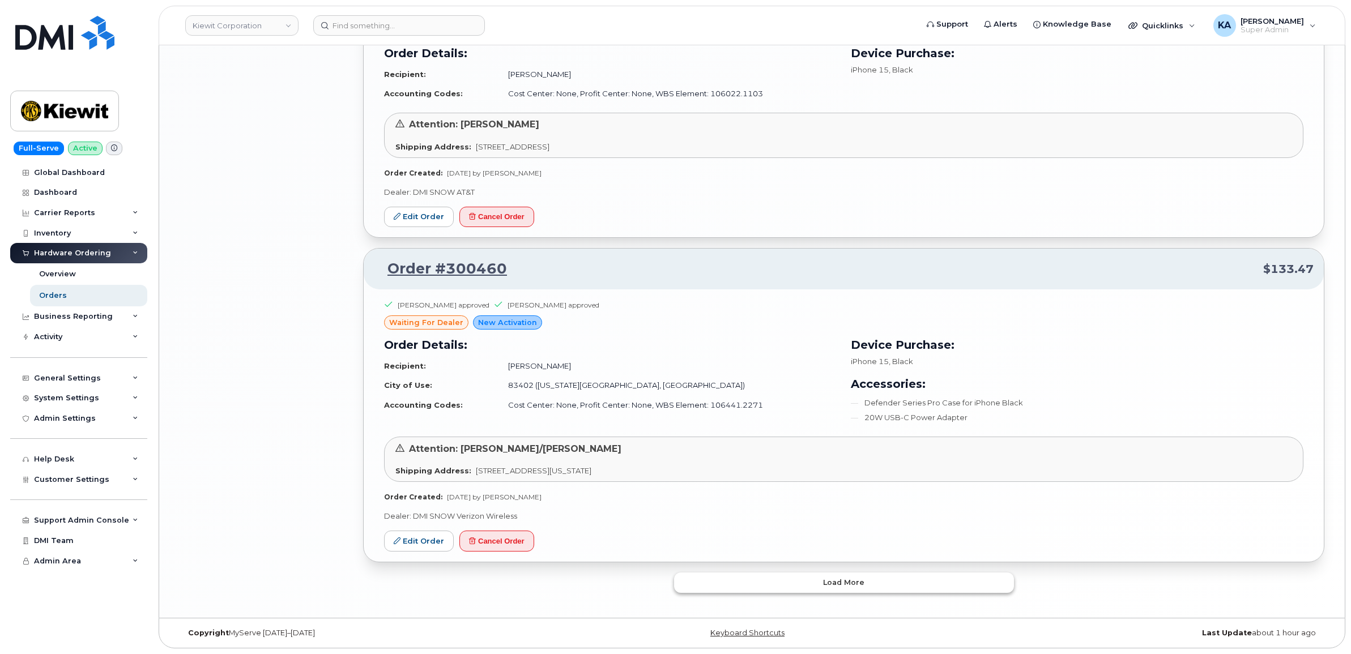
click at [725, 580] on button "Load more" at bounding box center [844, 582] width 340 height 20
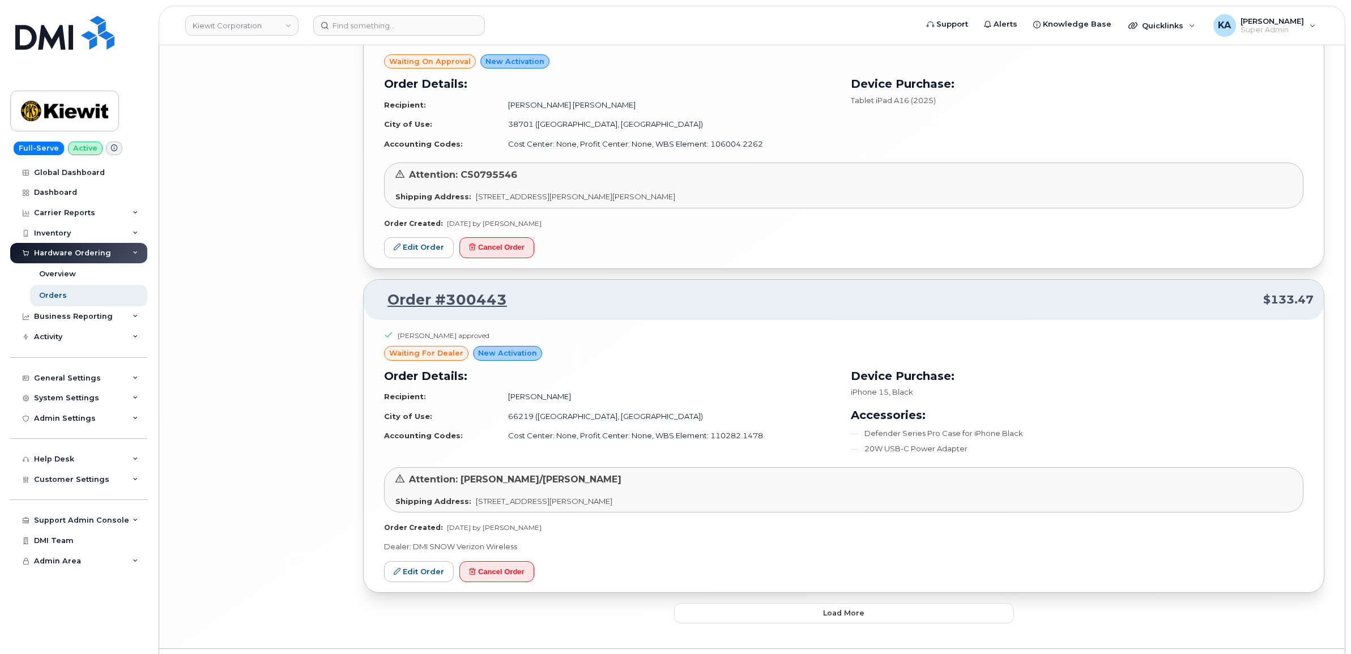
scroll to position [4805, 0]
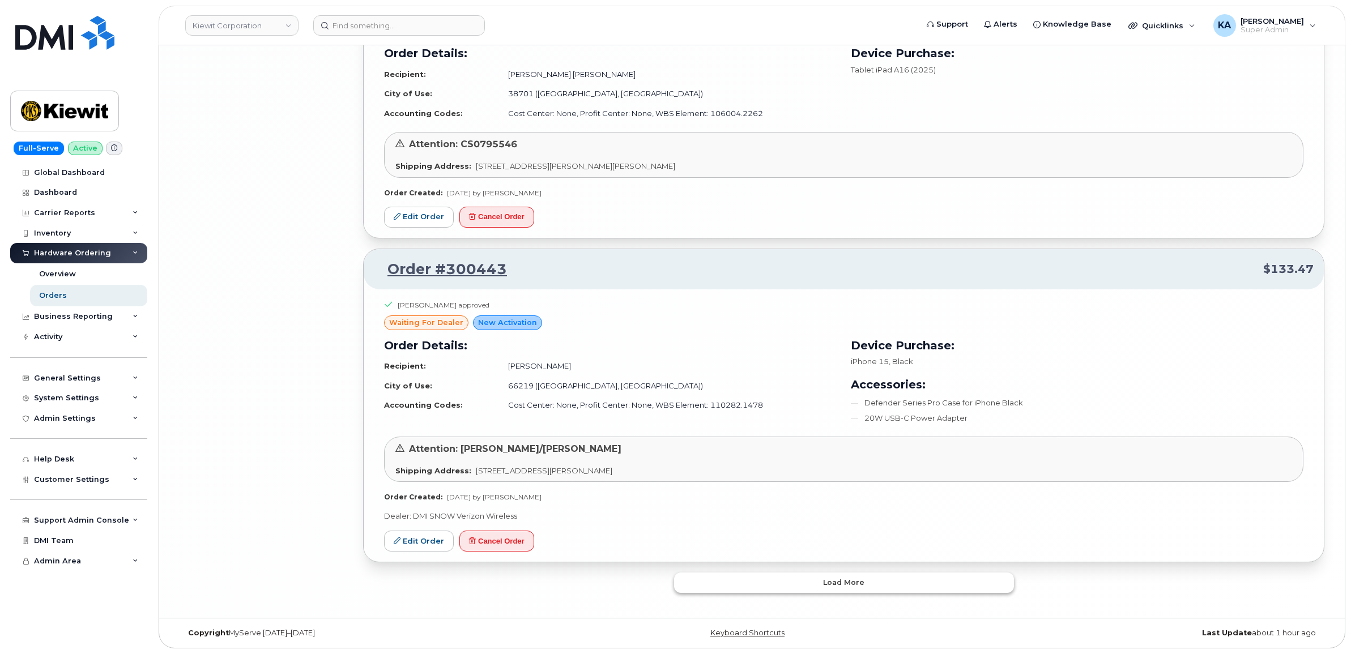
click at [731, 592] on button "Load more" at bounding box center [844, 582] width 340 height 20
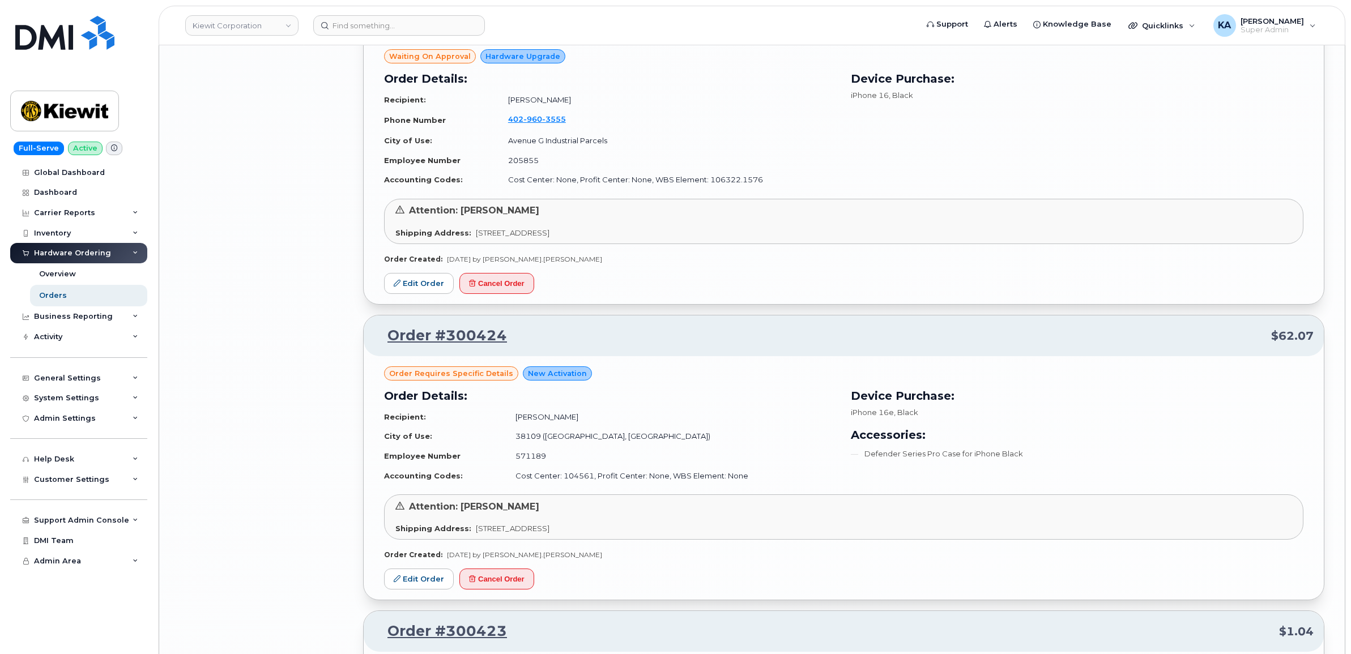
scroll to position [5442, 0]
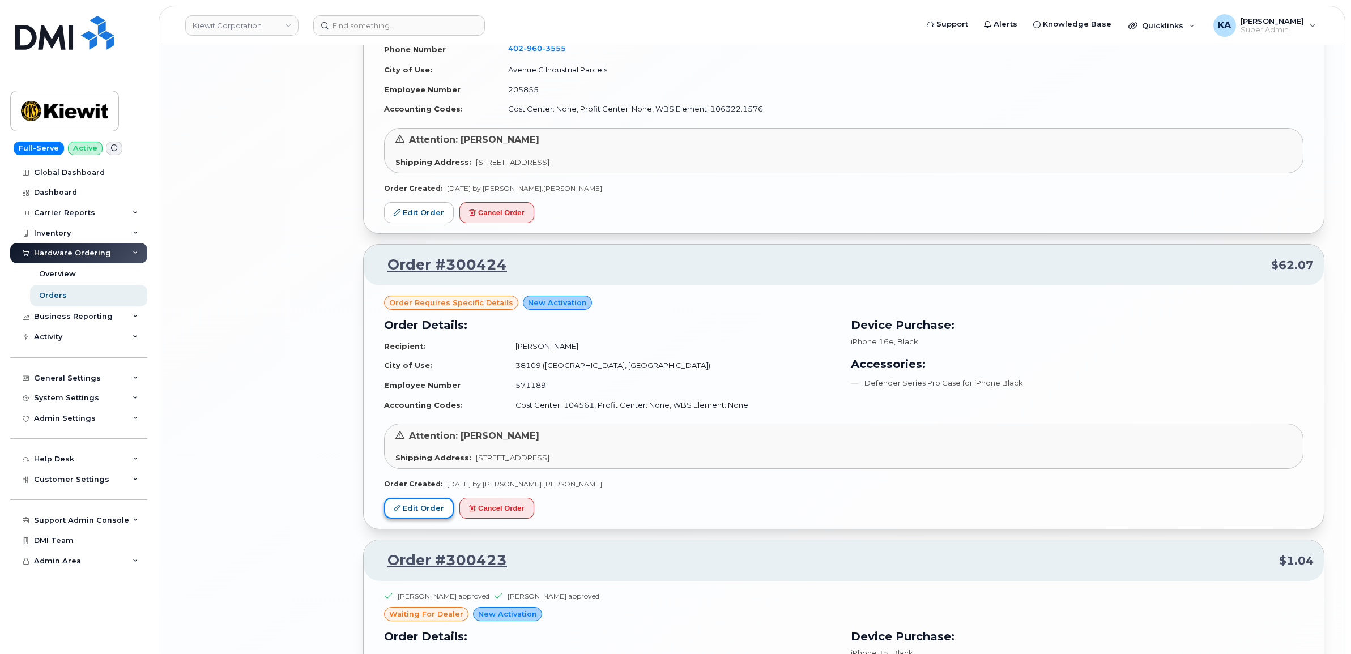
click at [430, 517] on link "Edit Order" at bounding box center [419, 508] width 70 height 21
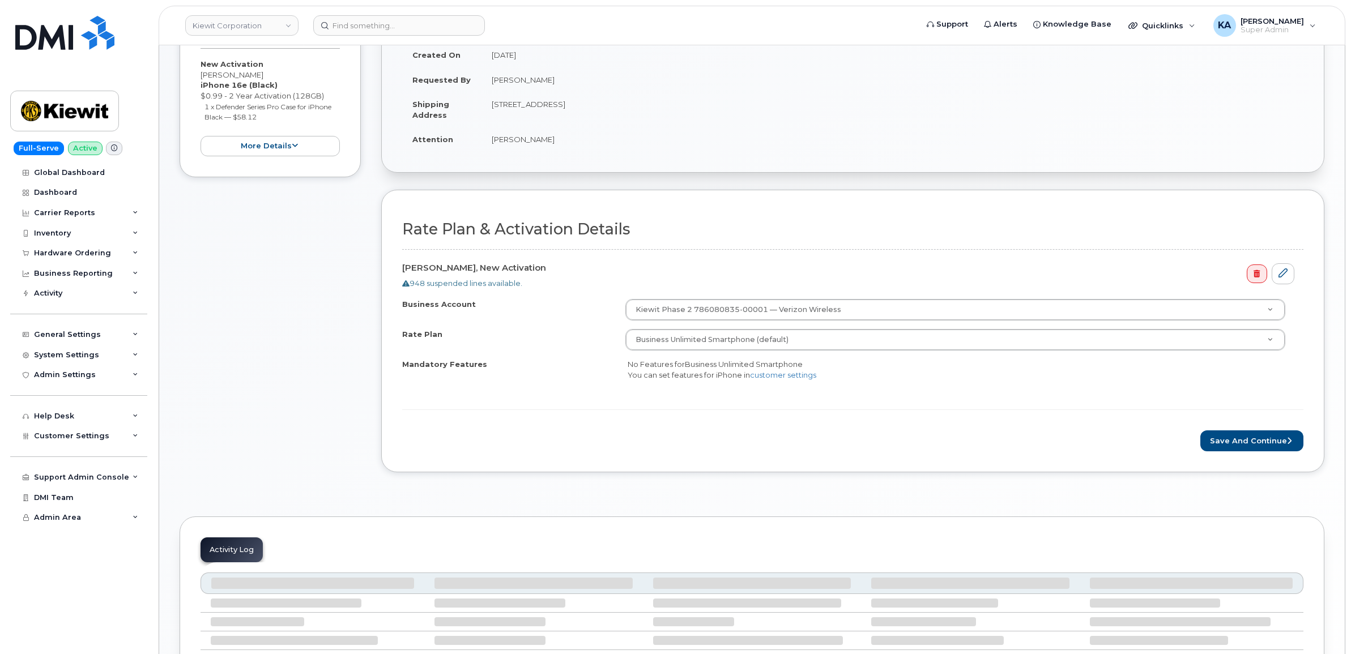
scroll to position [212, 0]
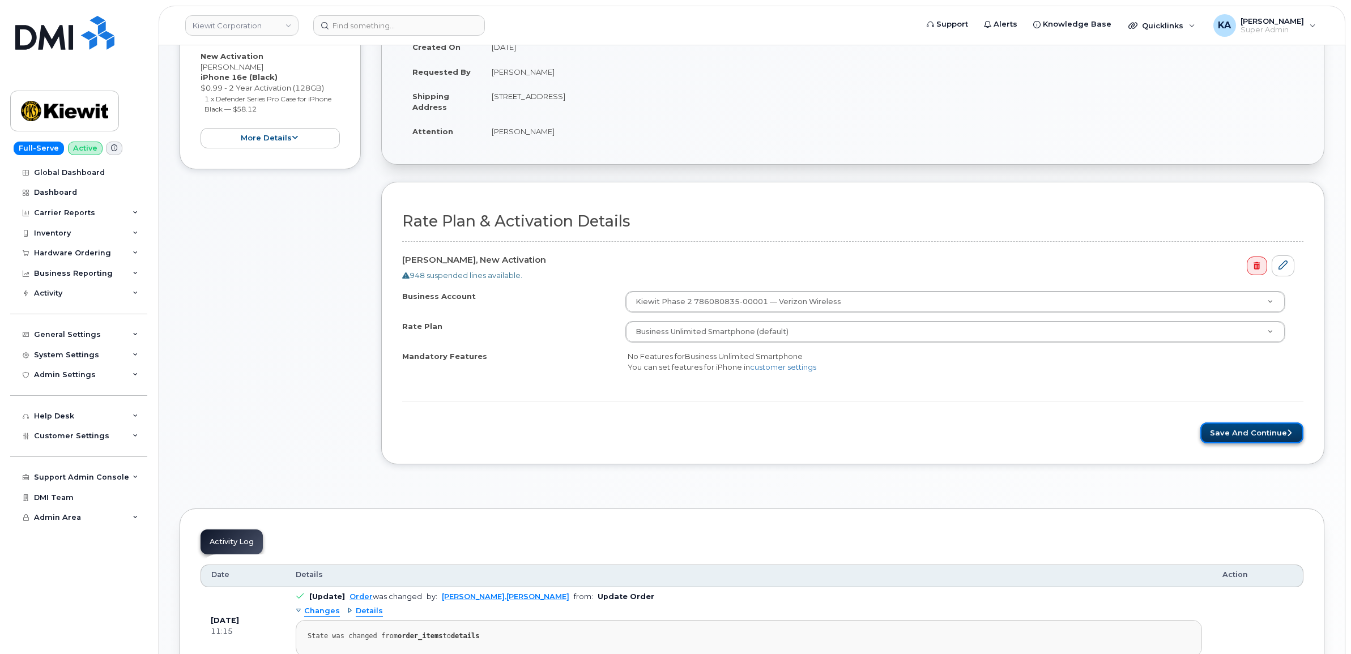
click at [1226, 442] on button "Save and Continue" at bounding box center [1251, 432] width 103 height 21
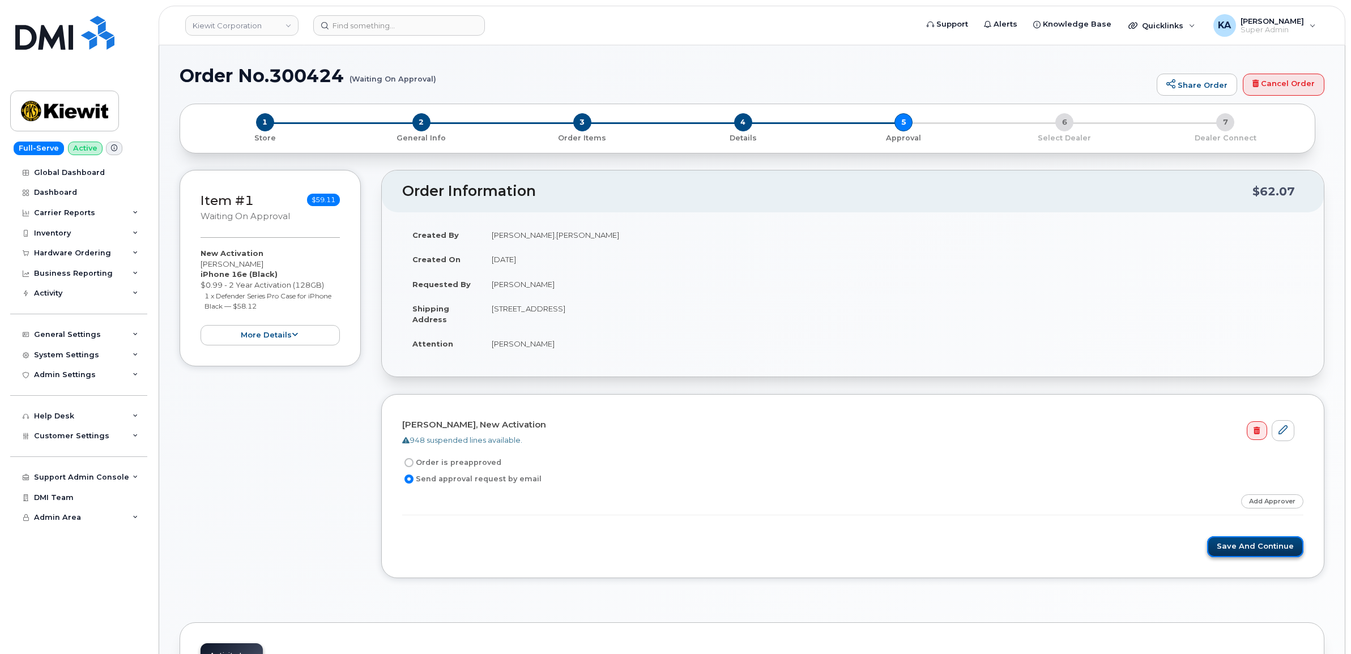
click at [1219, 548] on button "Save and Continue" at bounding box center [1255, 546] width 96 height 21
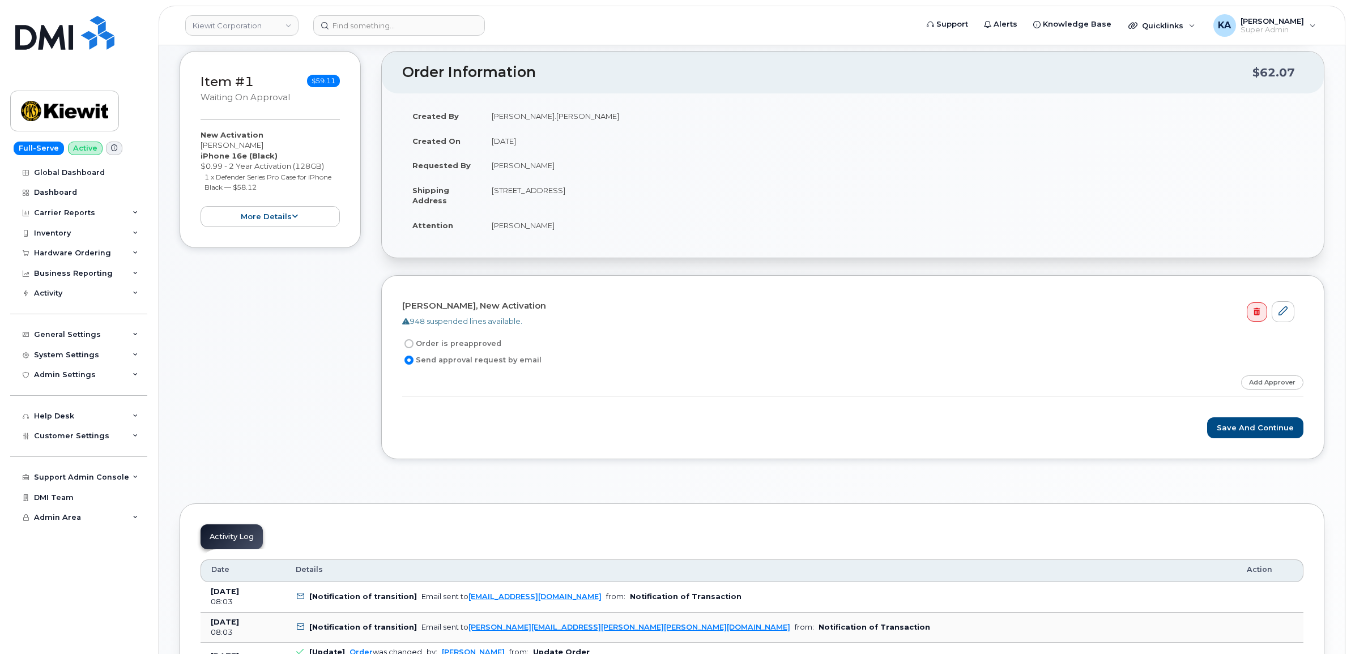
scroll to position [212, 0]
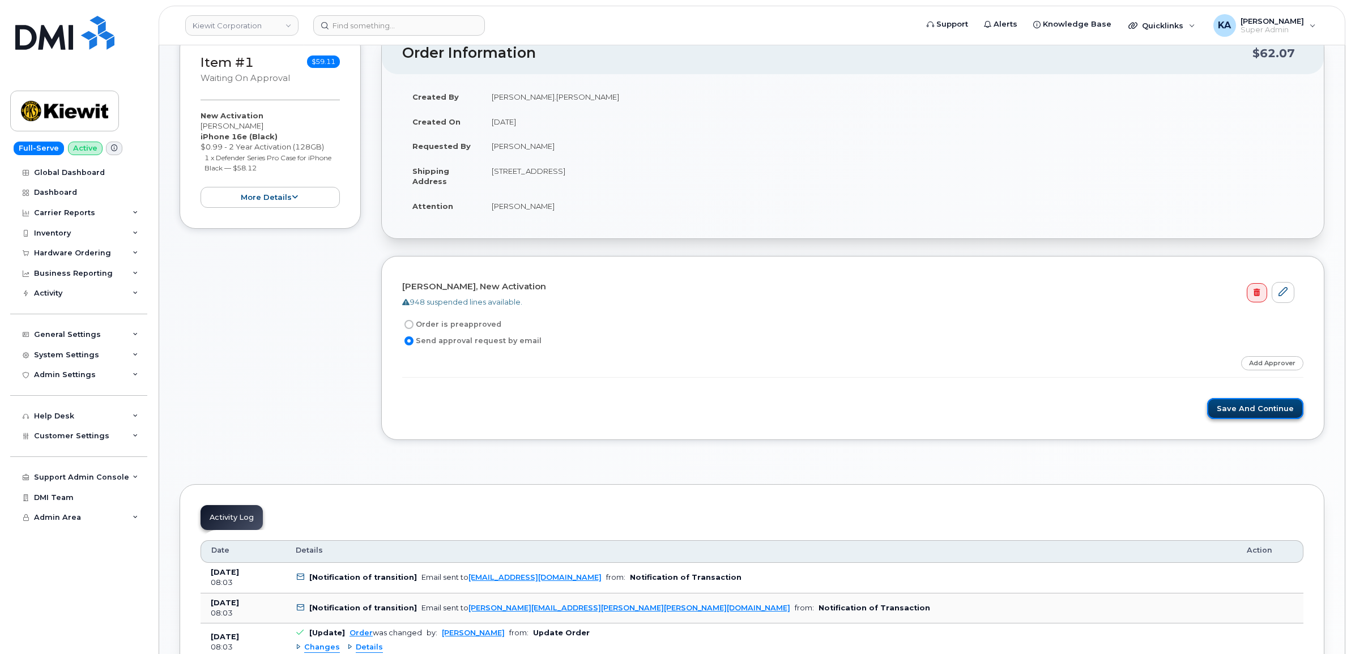
click at [1239, 411] on button "Save and Continue" at bounding box center [1255, 408] width 96 height 21
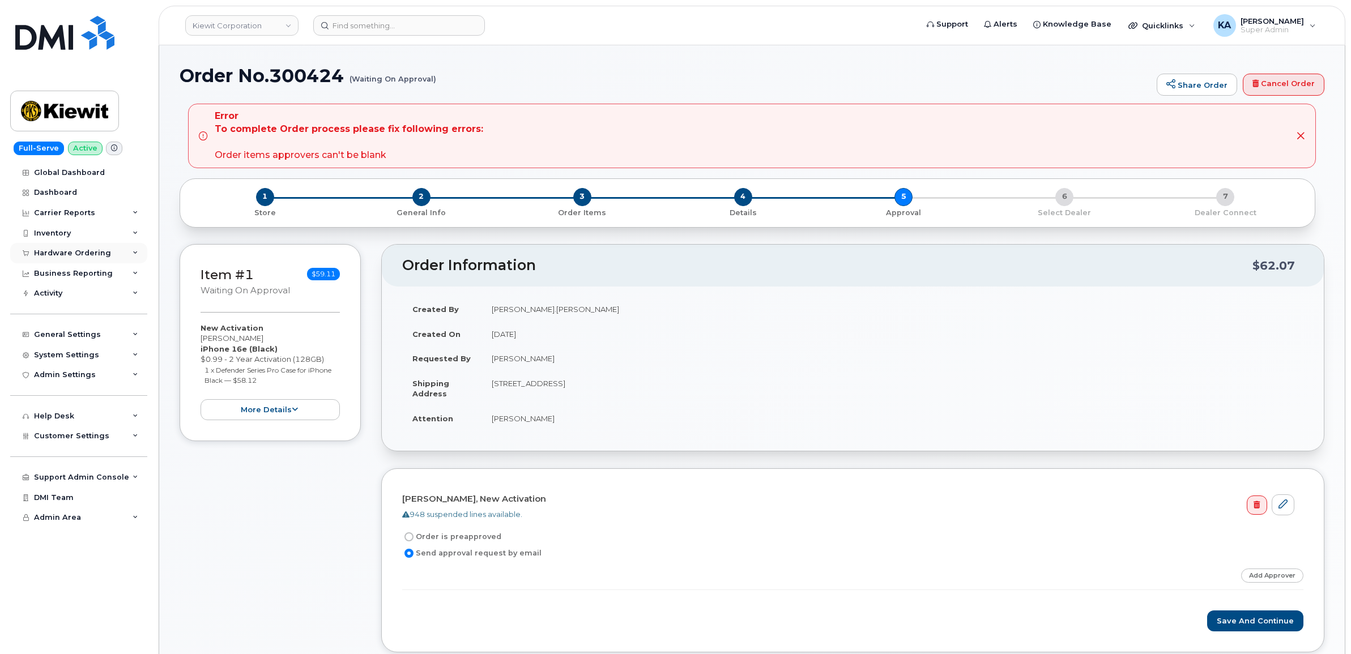
click at [77, 248] on div "Hardware Ordering" at bounding box center [78, 253] width 137 height 20
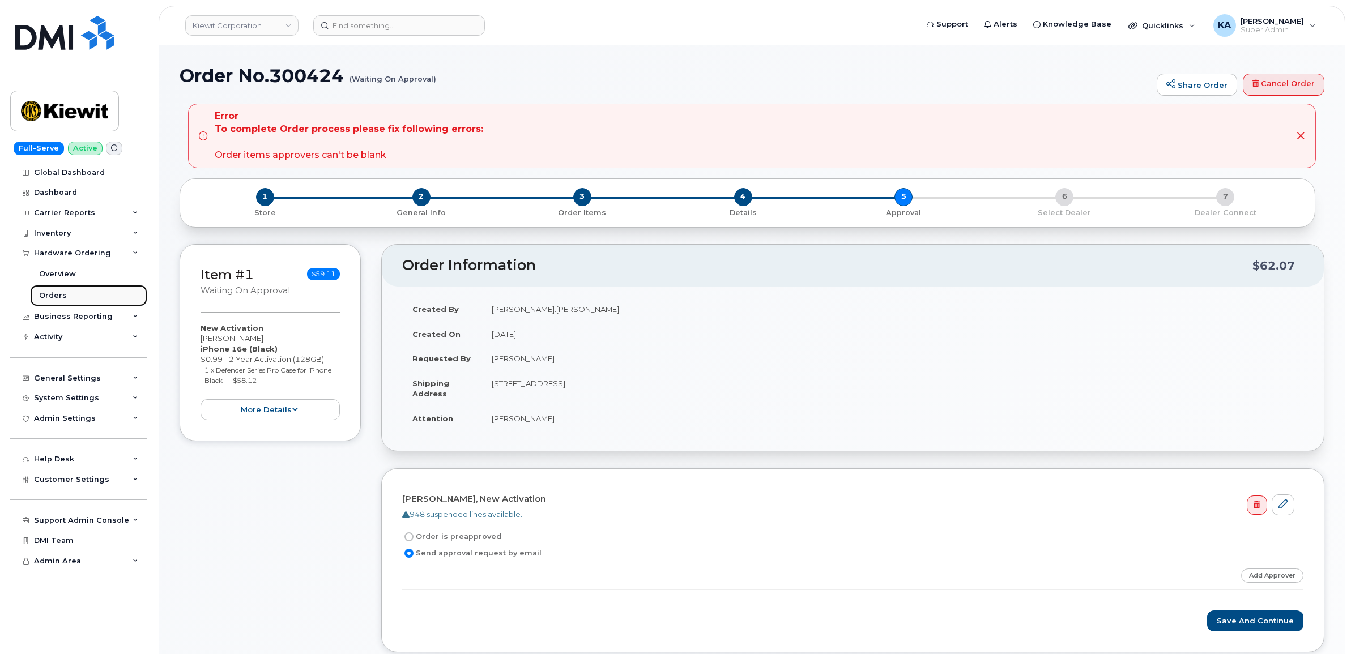
click at [49, 292] on div "Orders" at bounding box center [53, 295] width 28 height 10
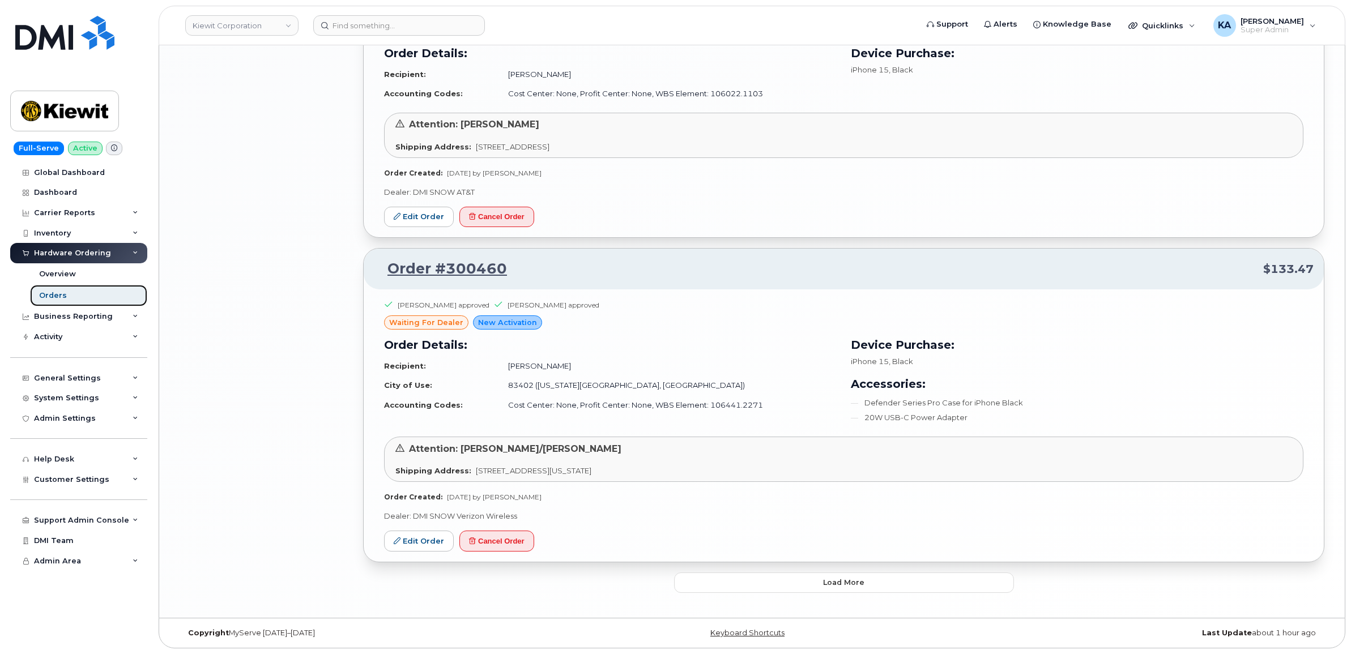
scroll to position [1825, 0]
click at [728, 579] on button "Load more" at bounding box center [844, 582] width 340 height 20
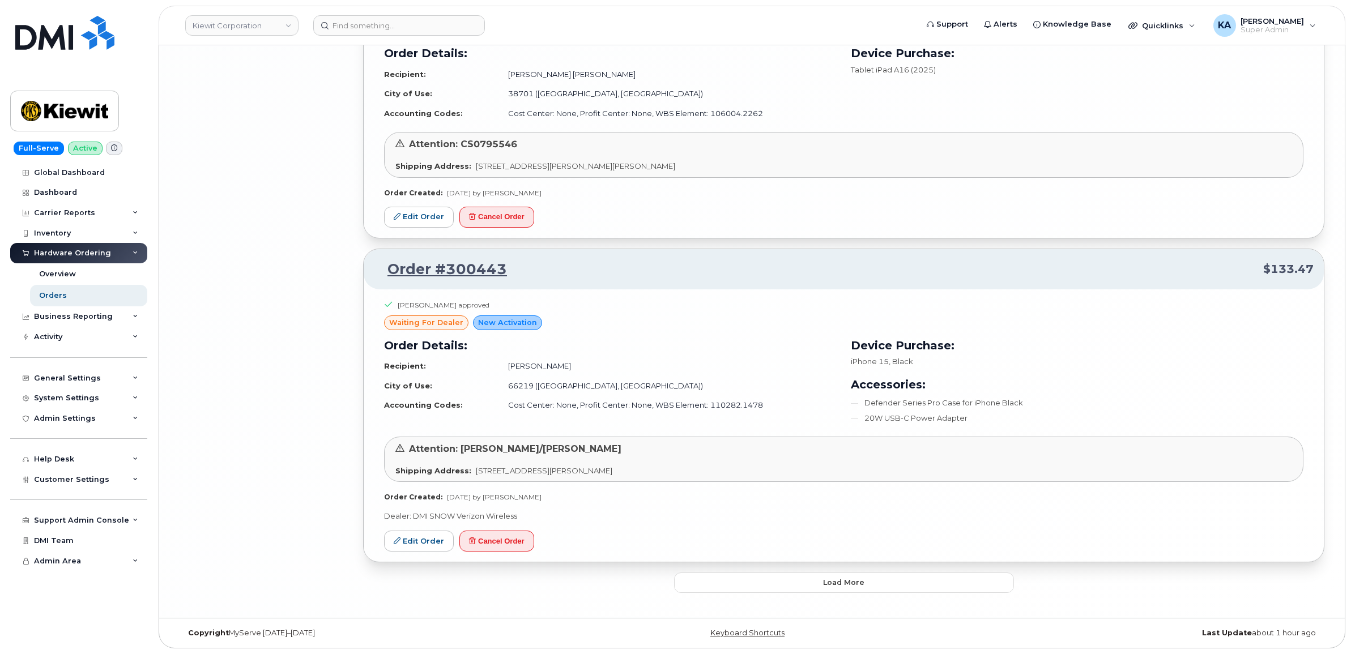
scroll to position [4805, 0]
click at [713, 583] on button "Load more" at bounding box center [844, 582] width 340 height 20
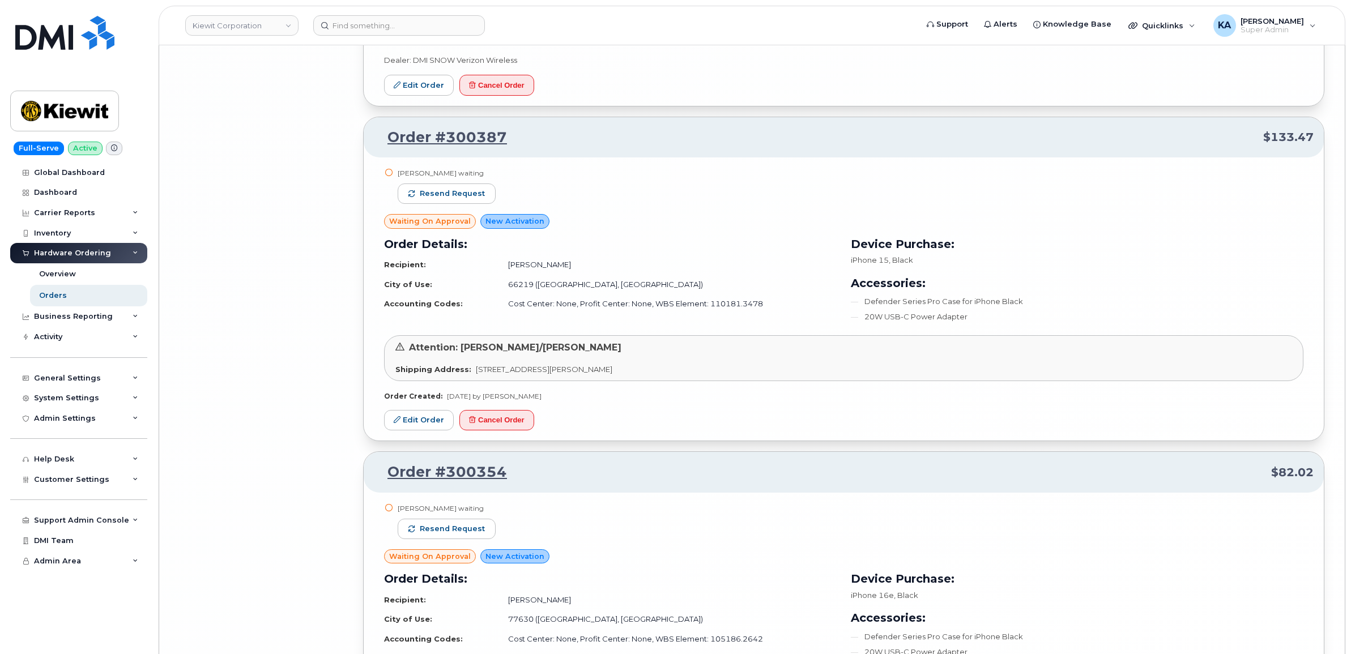
scroll to position [7264, 0]
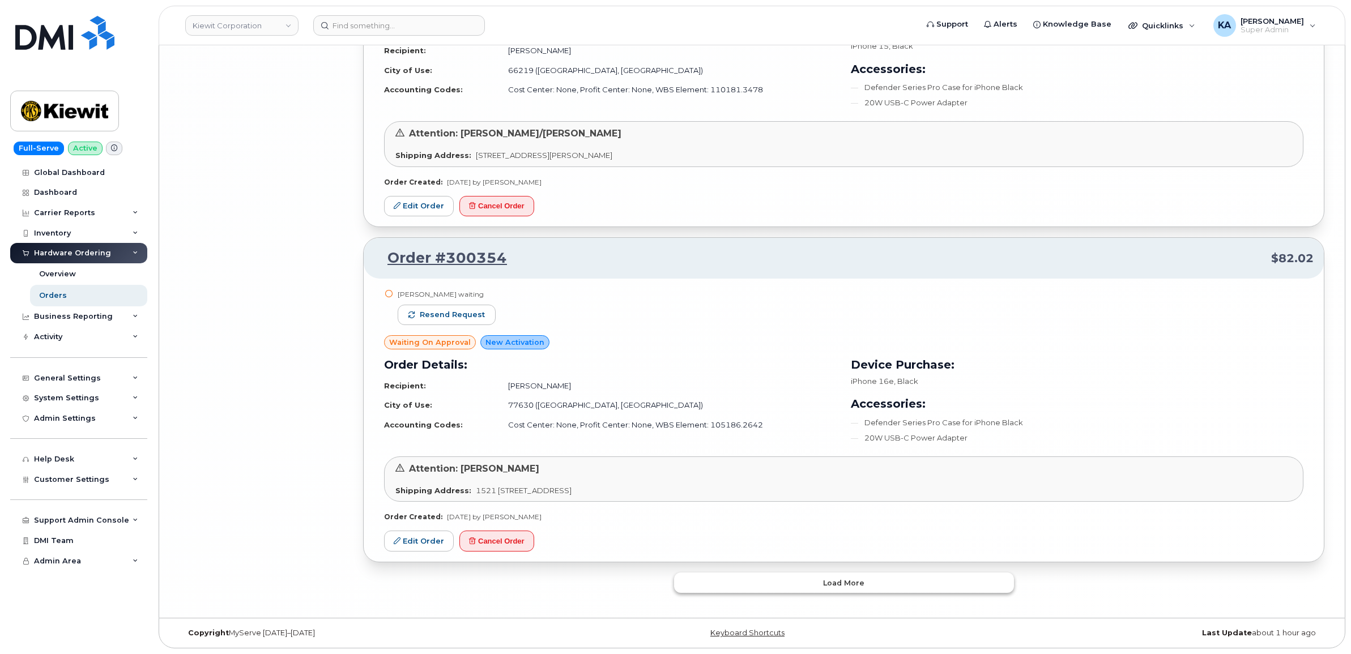
click at [707, 573] on button "Load more" at bounding box center [844, 582] width 340 height 20
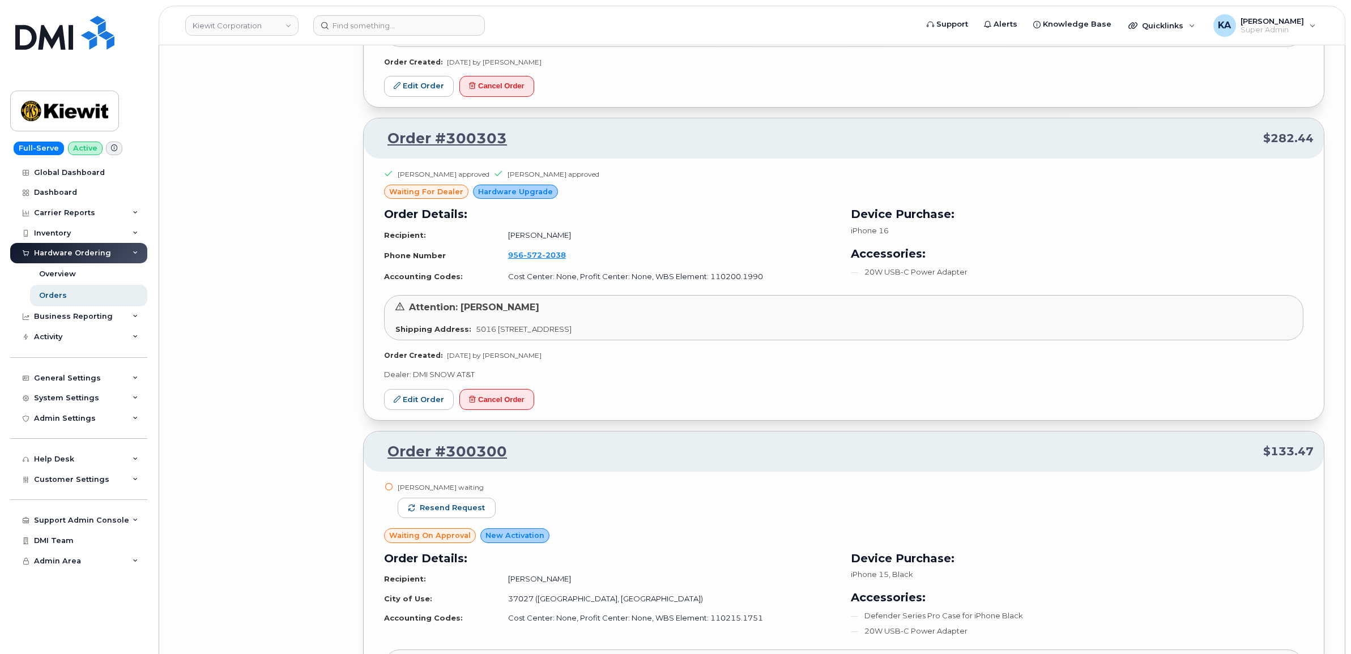
scroll to position [9869, 0]
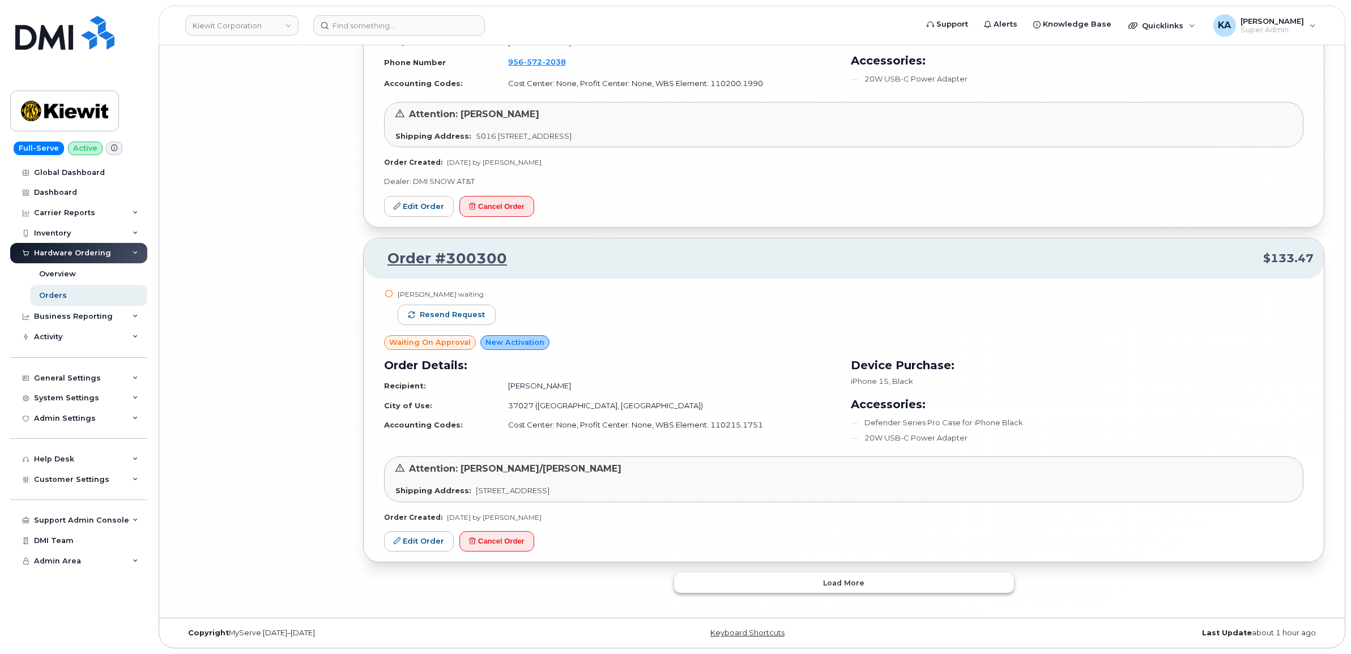
click at [694, 581] on button "Load more" at bounding box center [844, 582] width 340 height 20
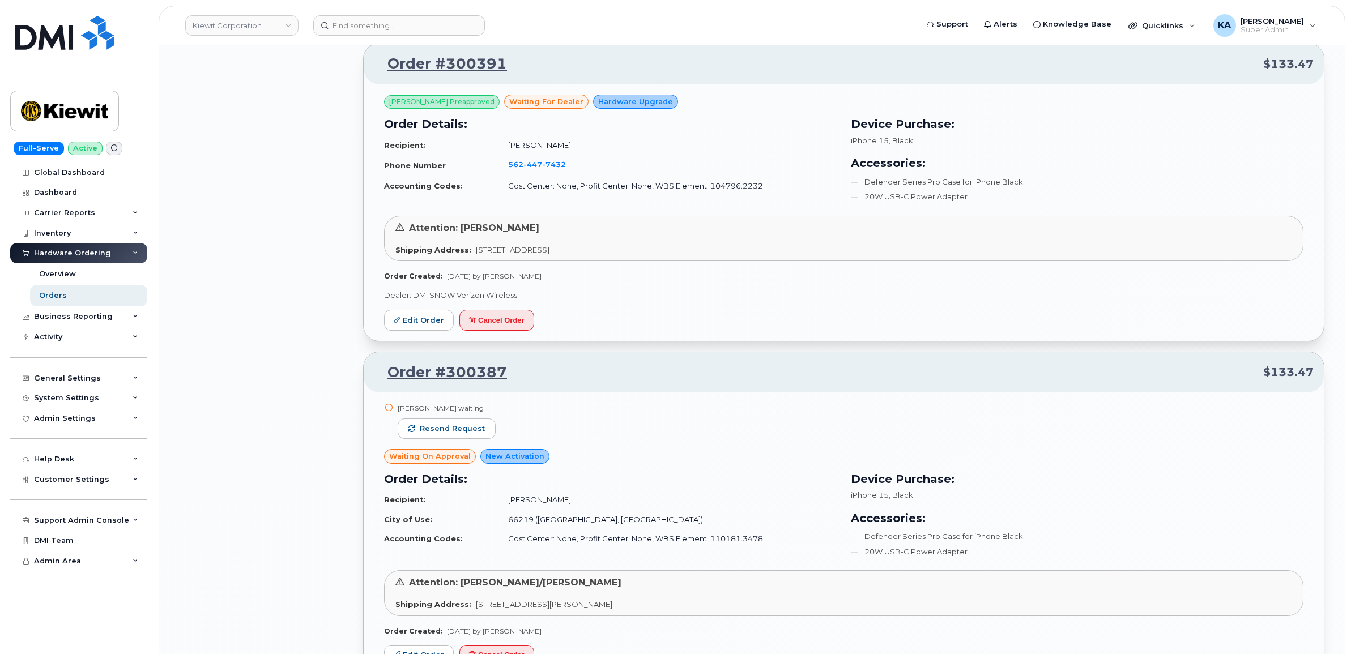
scroll to position [6825, 0]
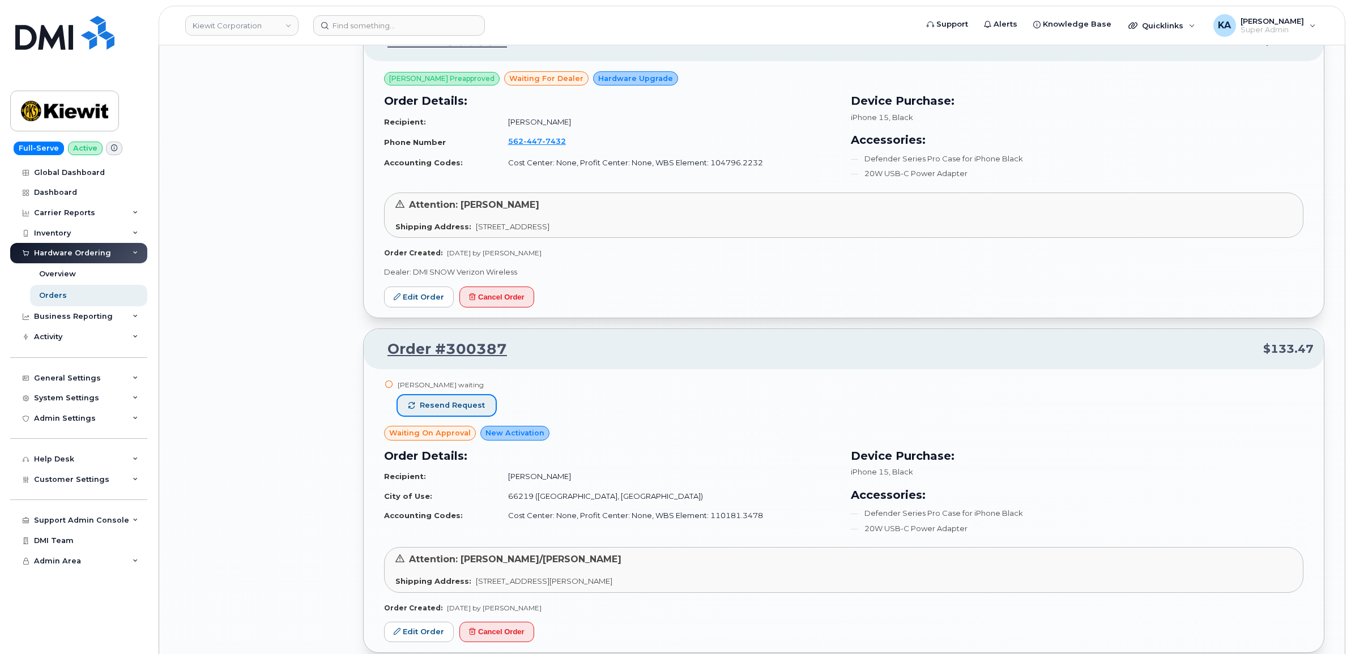
click at [455, 411] on span "Resend request" at bounding box center [452, 405] width 65 height 10
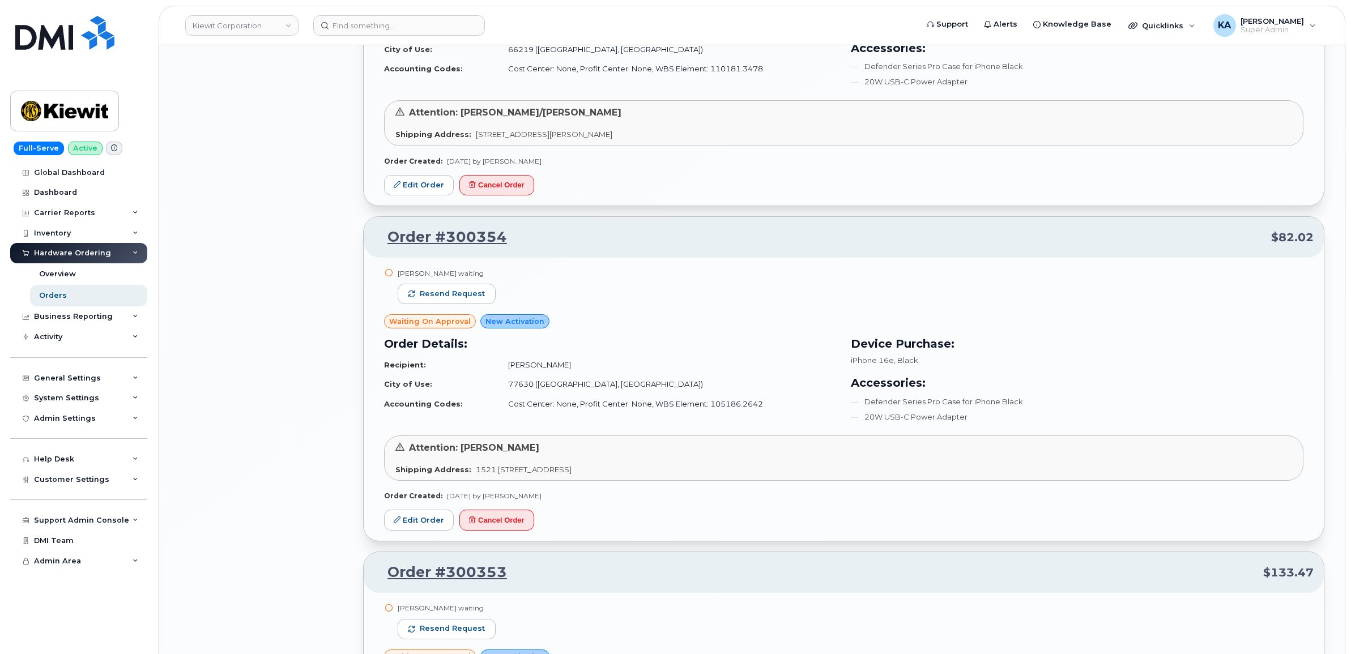
scroll to position [7391, 0]
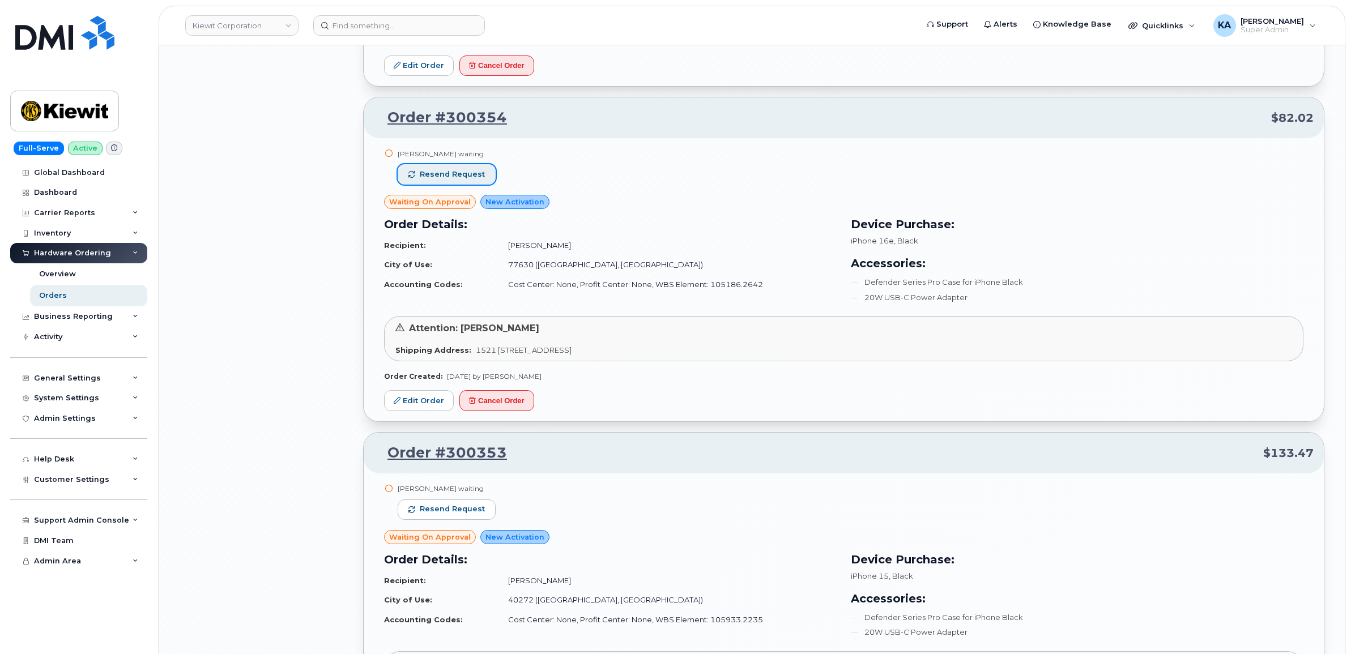
click at [465, 180] on span "Resend request" at bounding box center [452, 174] width 65 height 10
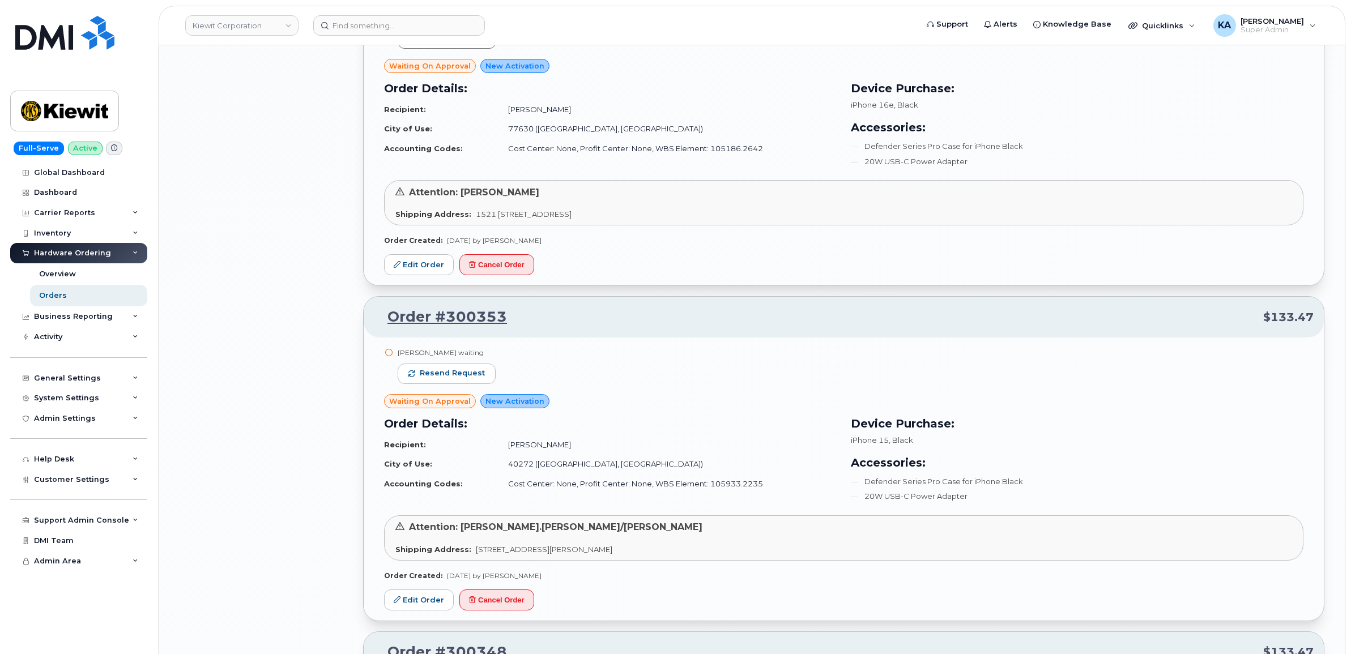
scroll to position [7533, 0]
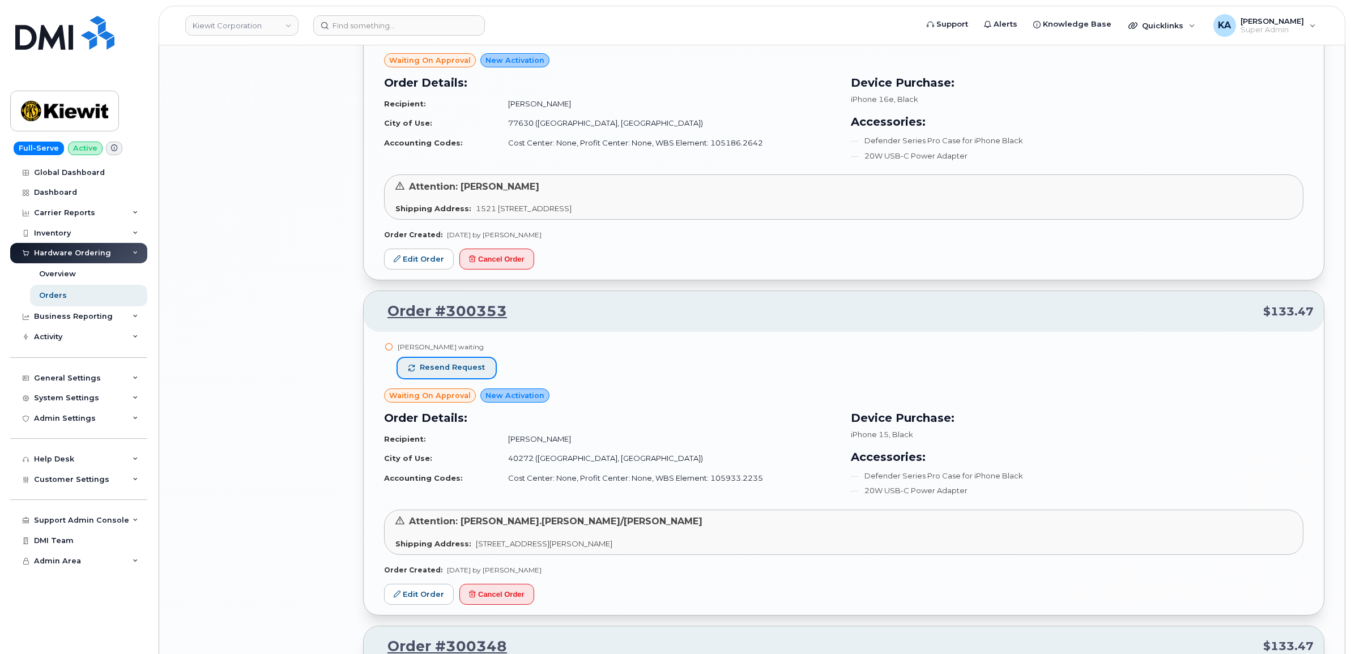
click at [469, 373] on span "Resend request" at bounding box center [452, 367] width 65 height 10
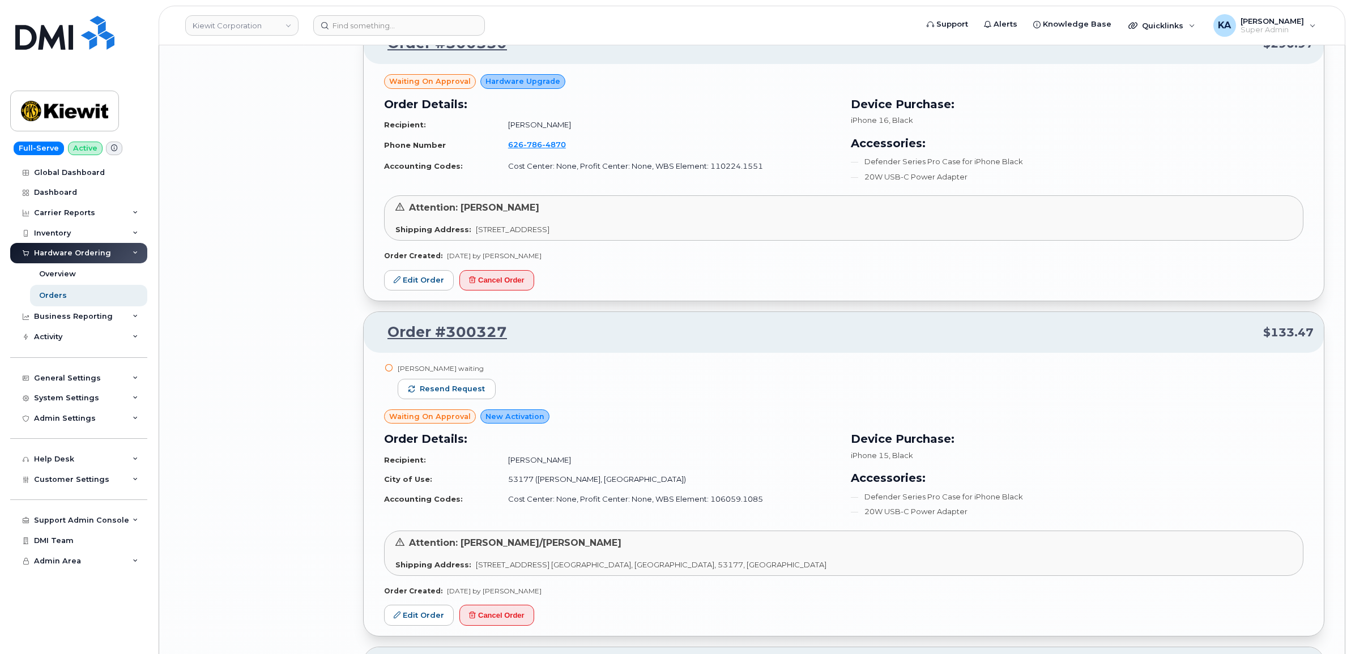
scroll to position [8524, 0]
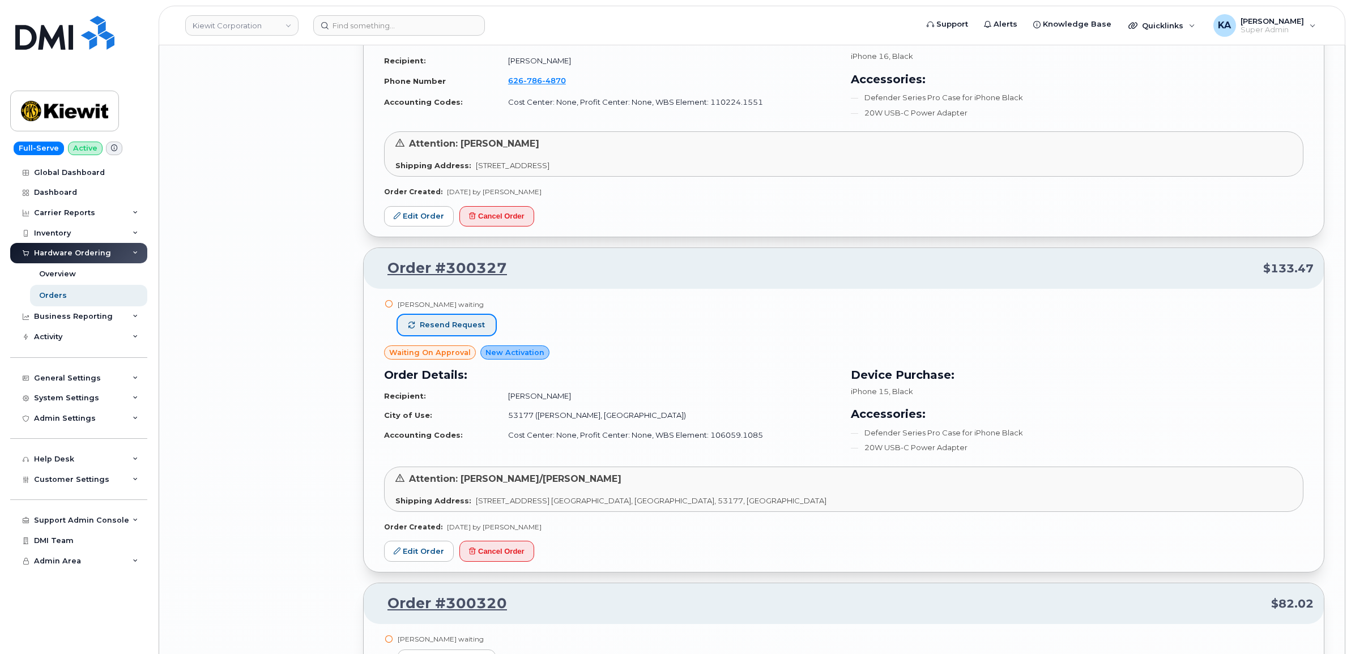
click at [480, 330] on span "Resend request" at bounding box center [452, 325] width 65 height 10
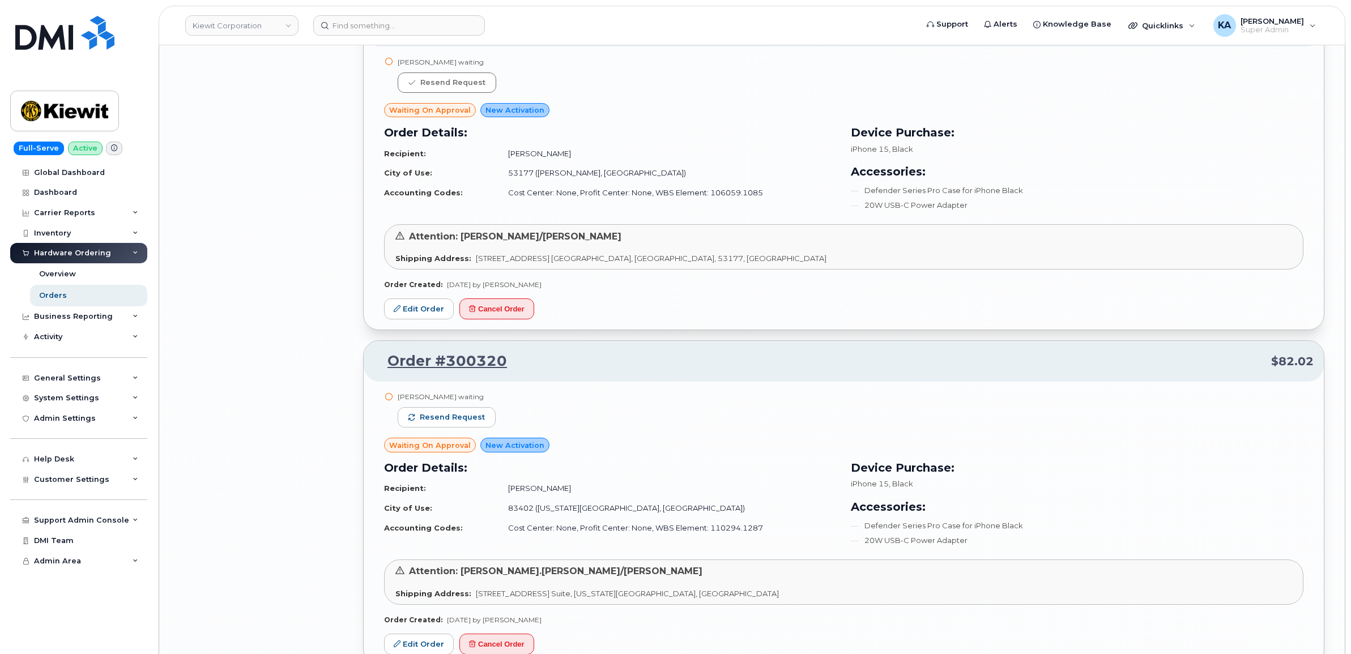
scroll to position [8807, 0]
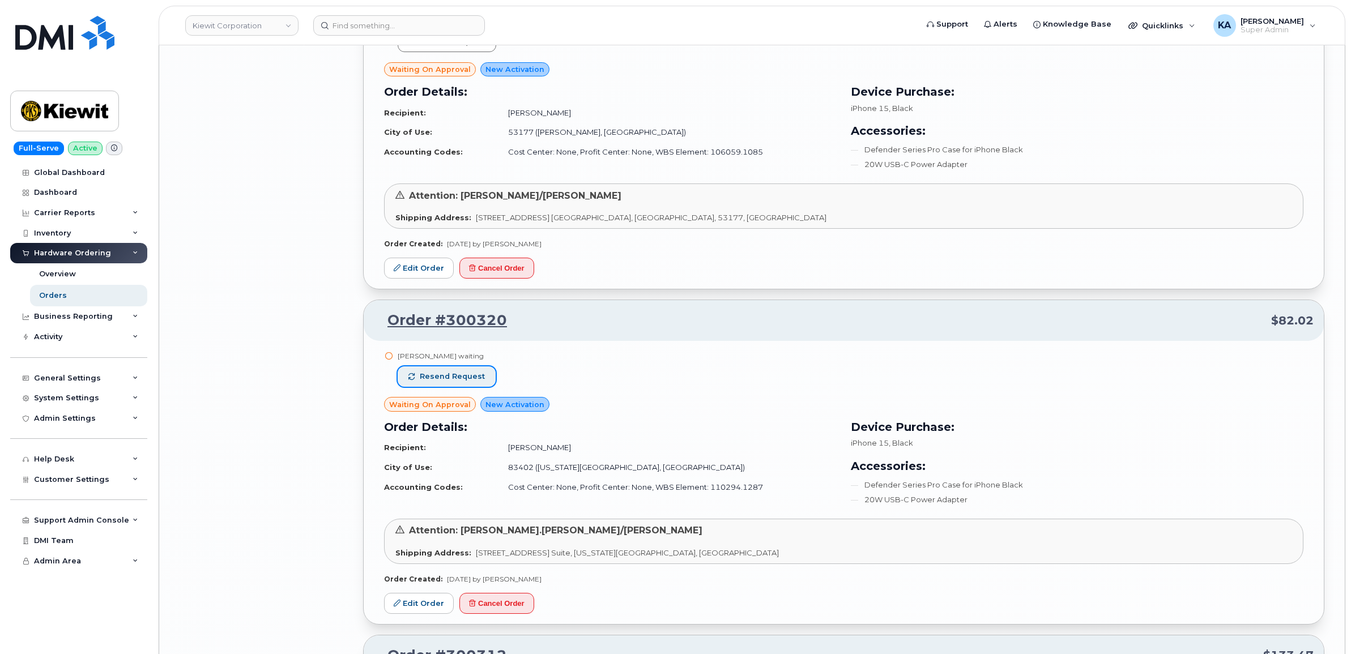
click at [479, 385] on button "Resend request" at bounding box center [447, 376] width 98 height 20
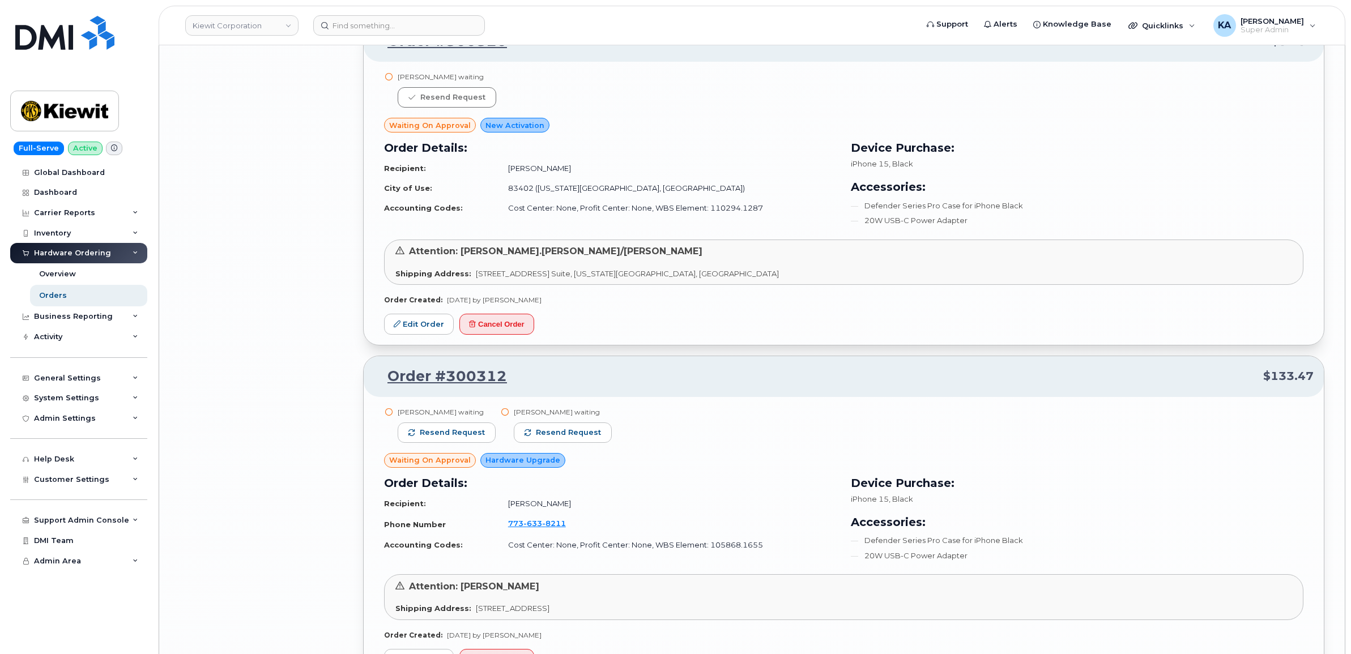
scroll to position [9090, 0]
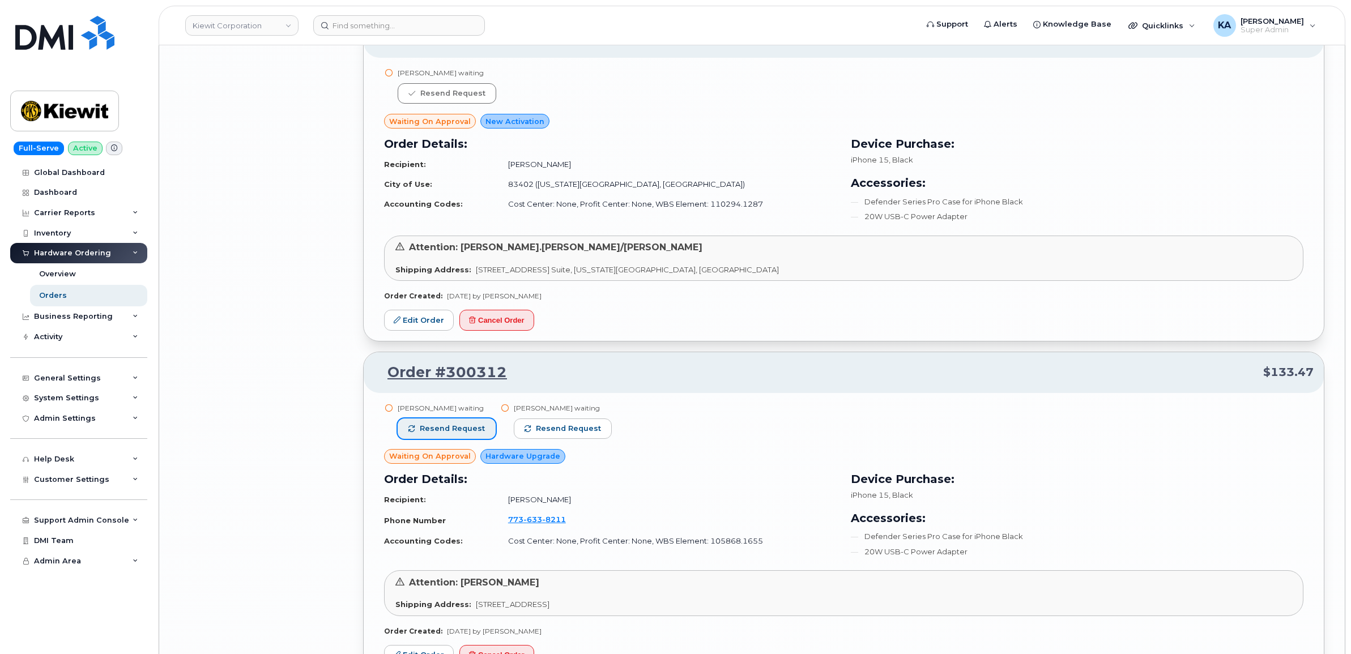
click at [484, 436] on button "Resend request" at bounding box center [447, 428] width 98 height 20
click at [551, 434] on span "Resend request" at bounding box center [556, 429] width 65 height 10
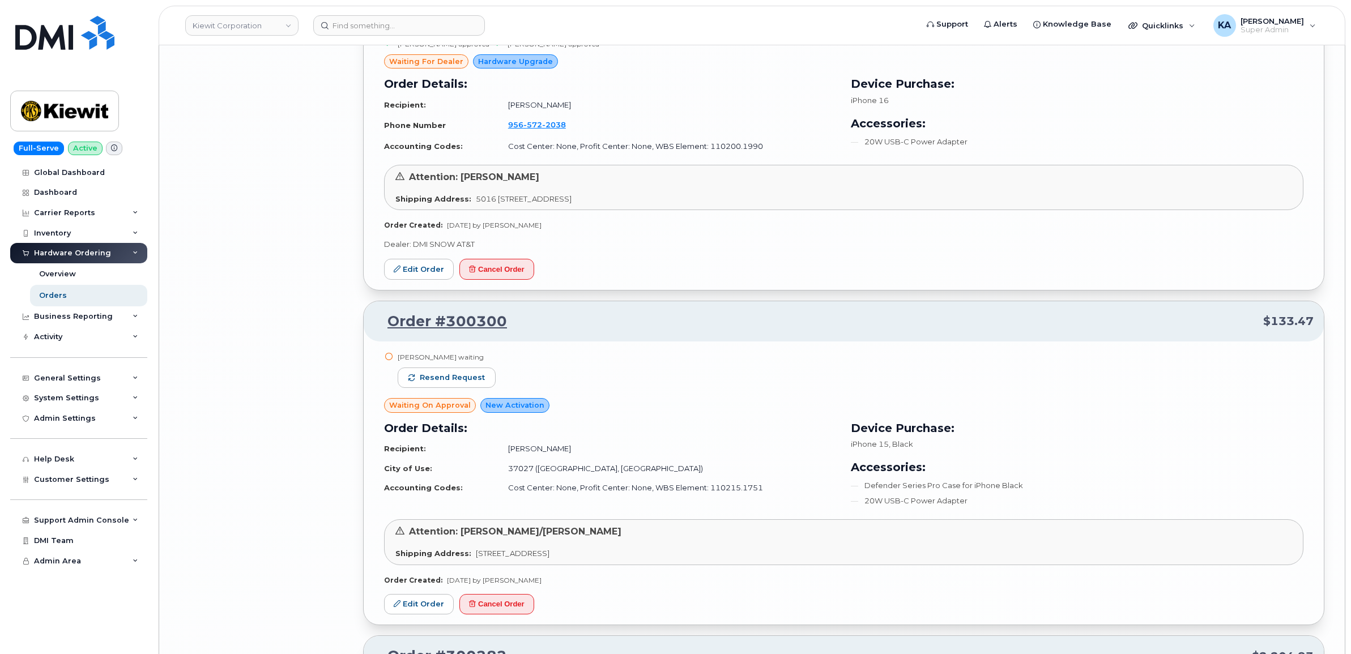
scroll to position [9798, 0]
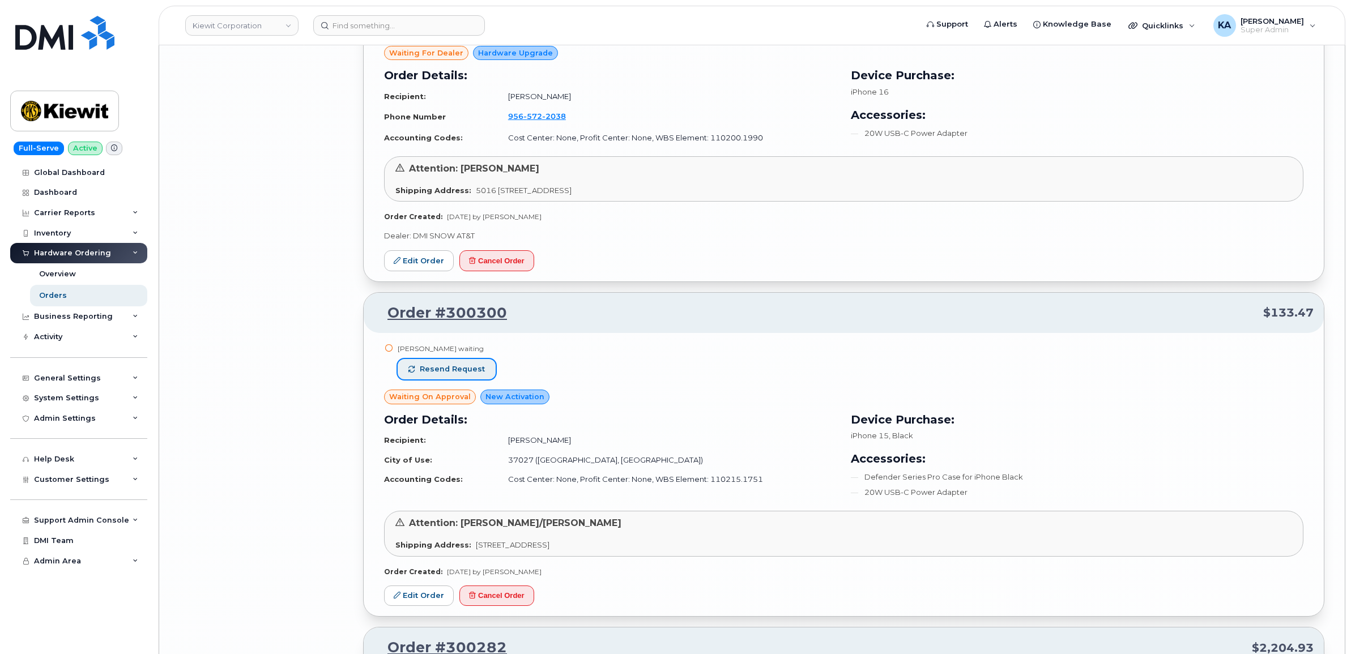
click at [476, 374] on span "Resend request" at bounding box center [452, 369] width 65 height 10
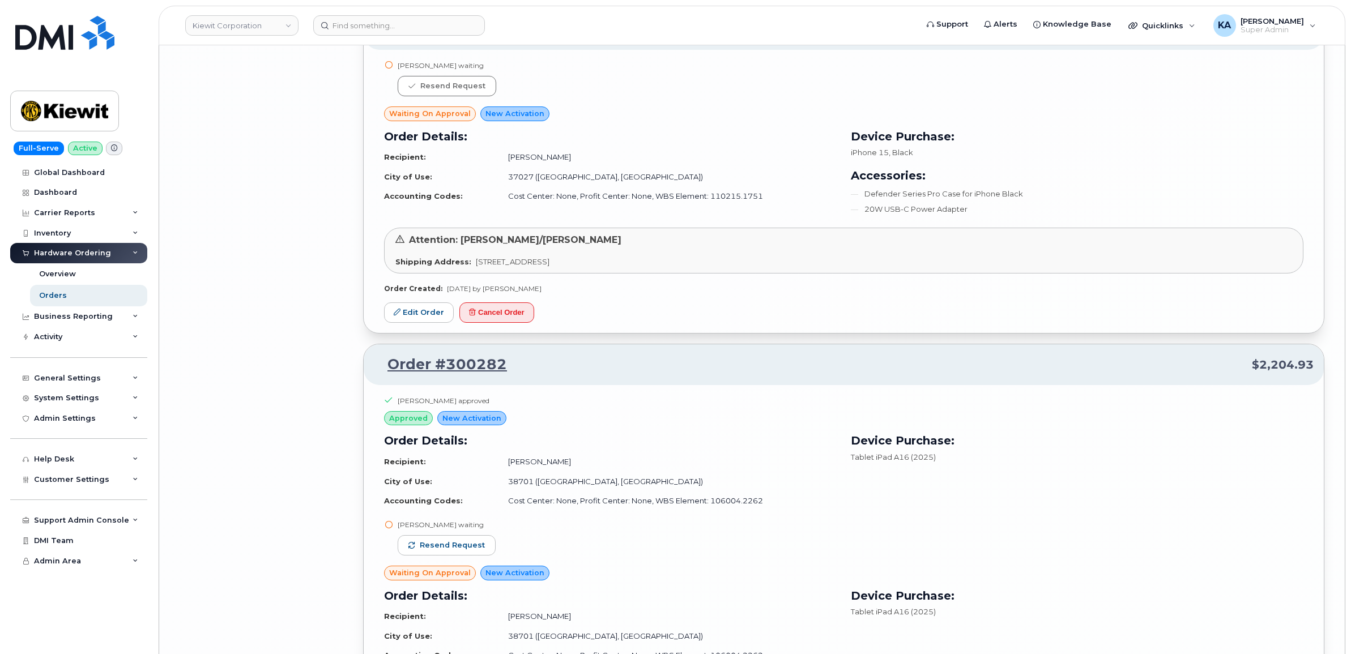
scroll to position [10152, 0]
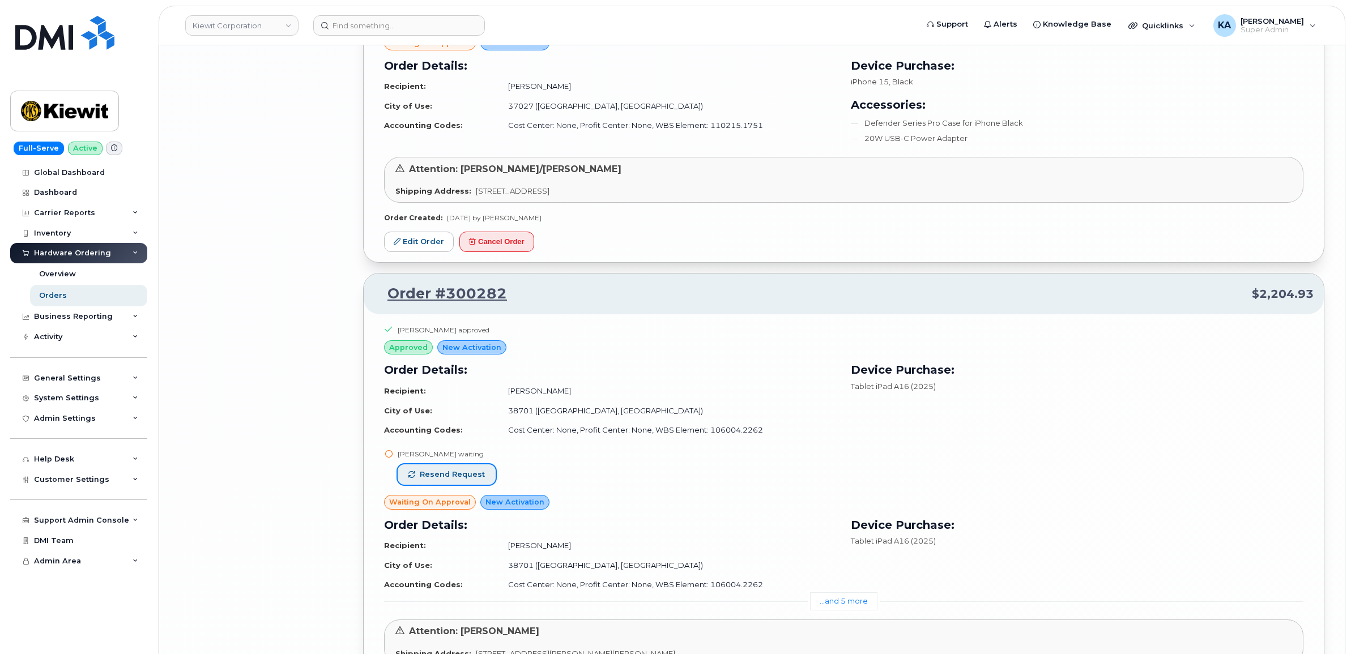
click at [468, 480] on span "Resend request" at bounding box center [452, 474] width 65 height 10
click at [826, 610] on link "...and 5 more" at bounding box center [843, 601] width 67 height 18
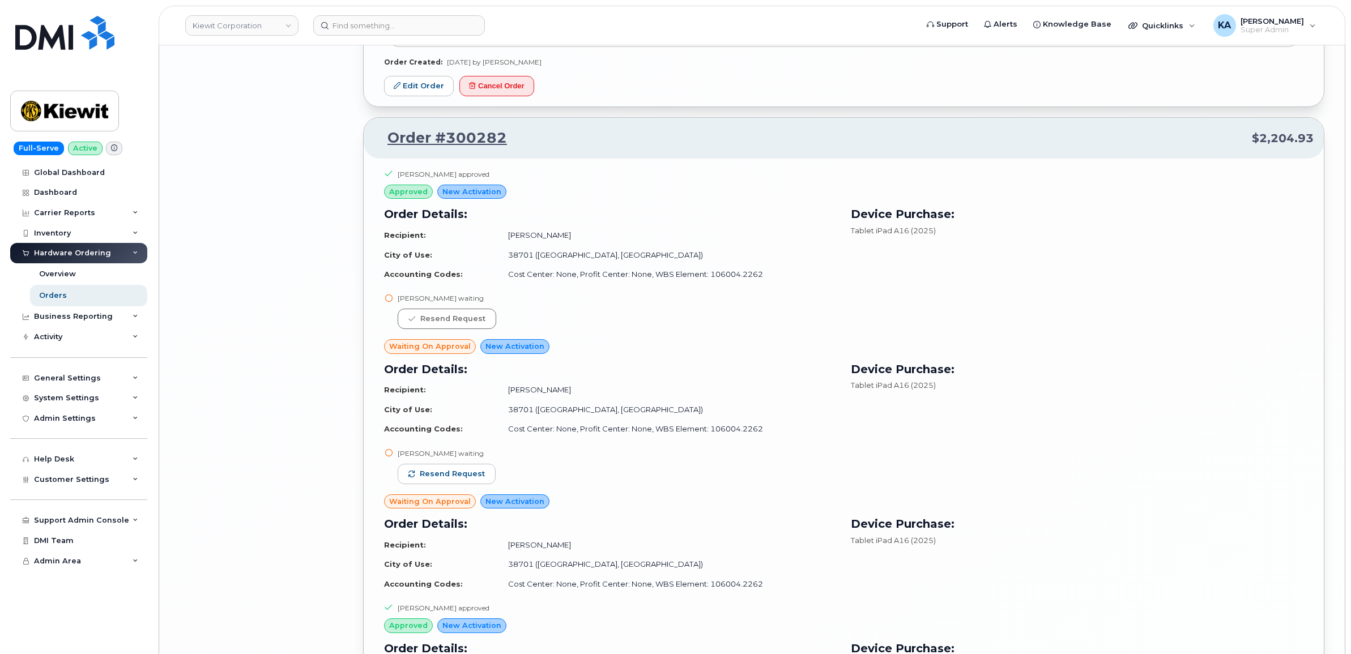
scroll to position [10435, 0]
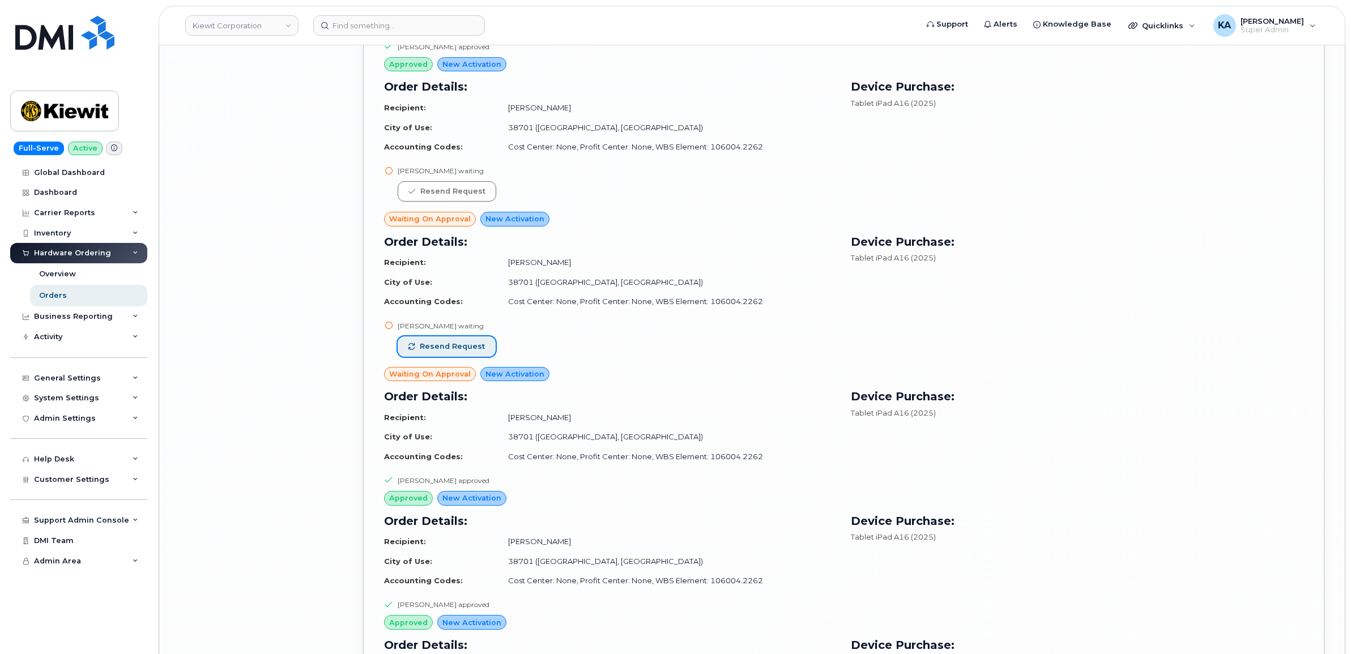
click at [467, 352] on span "Resend request" at bounding box center [452, 346] width 65 height 10
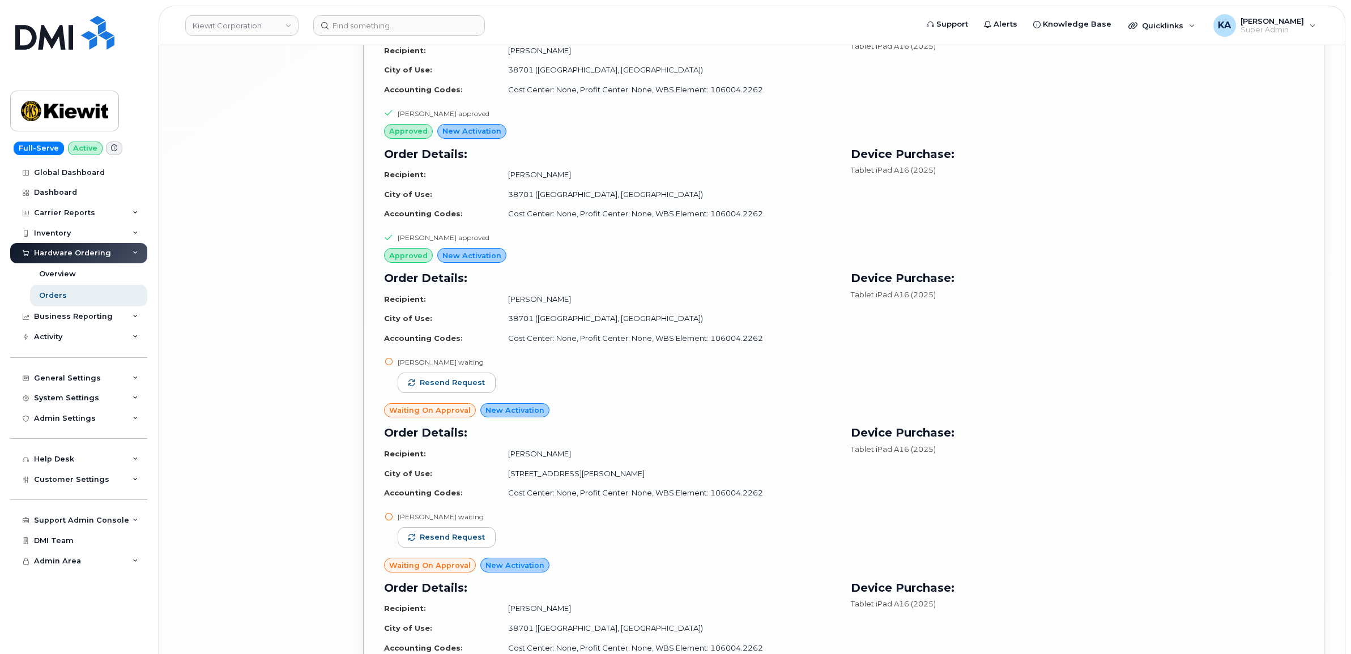
scroll to position [10860, 0]
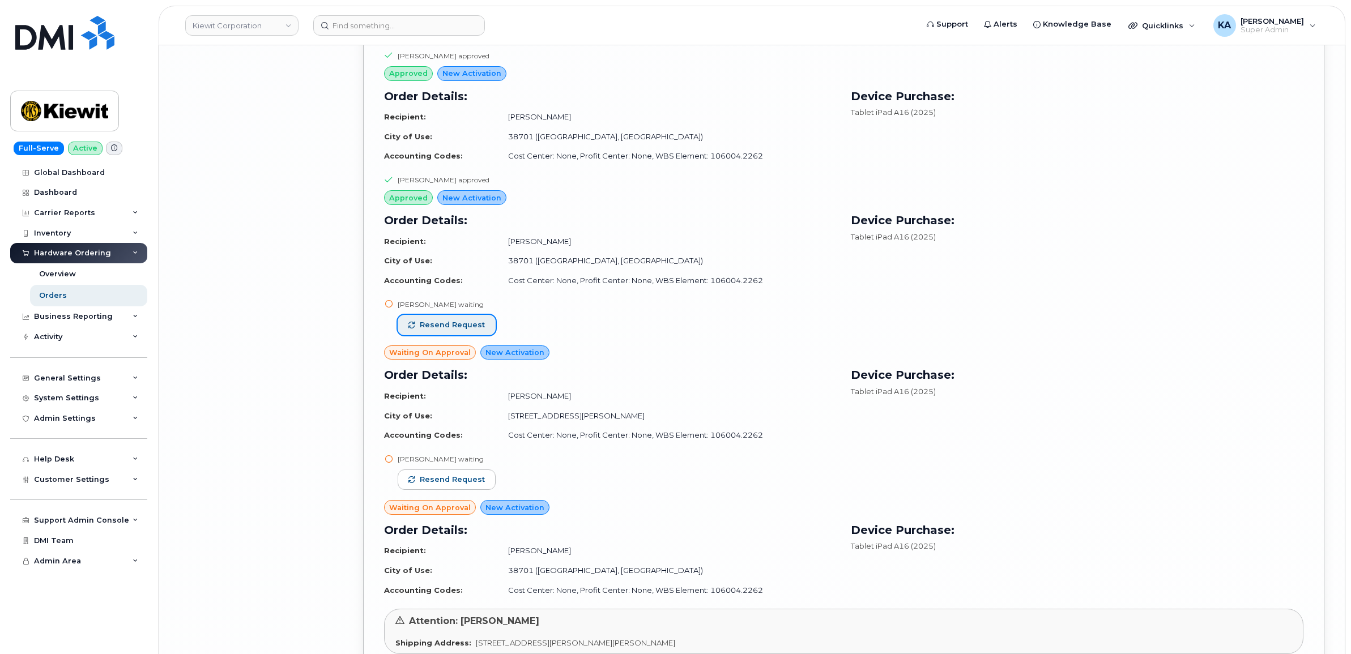
click at [445, 330] on span "Resend request" at bounding box center [452, 325] width 65 height 10
click at [459, 485] on span "Resend request" at bounding box center [452, 480] width 65 height 10
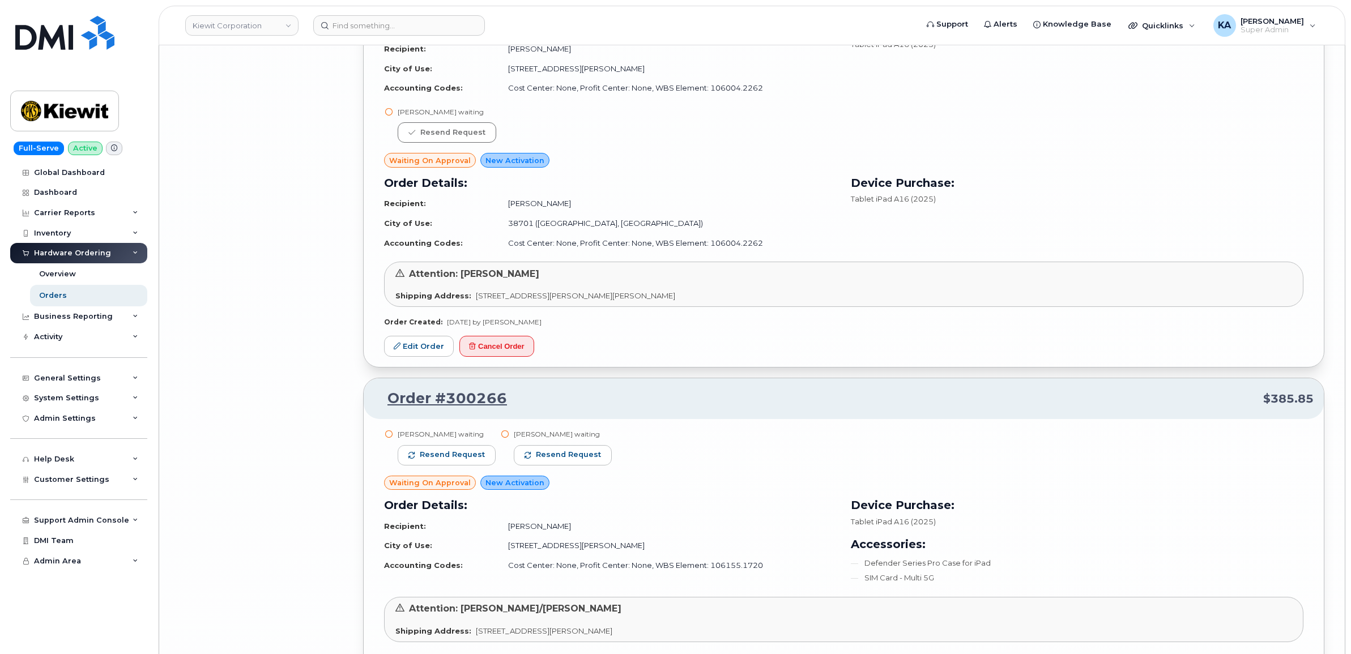
scroll to position [11285, 0]
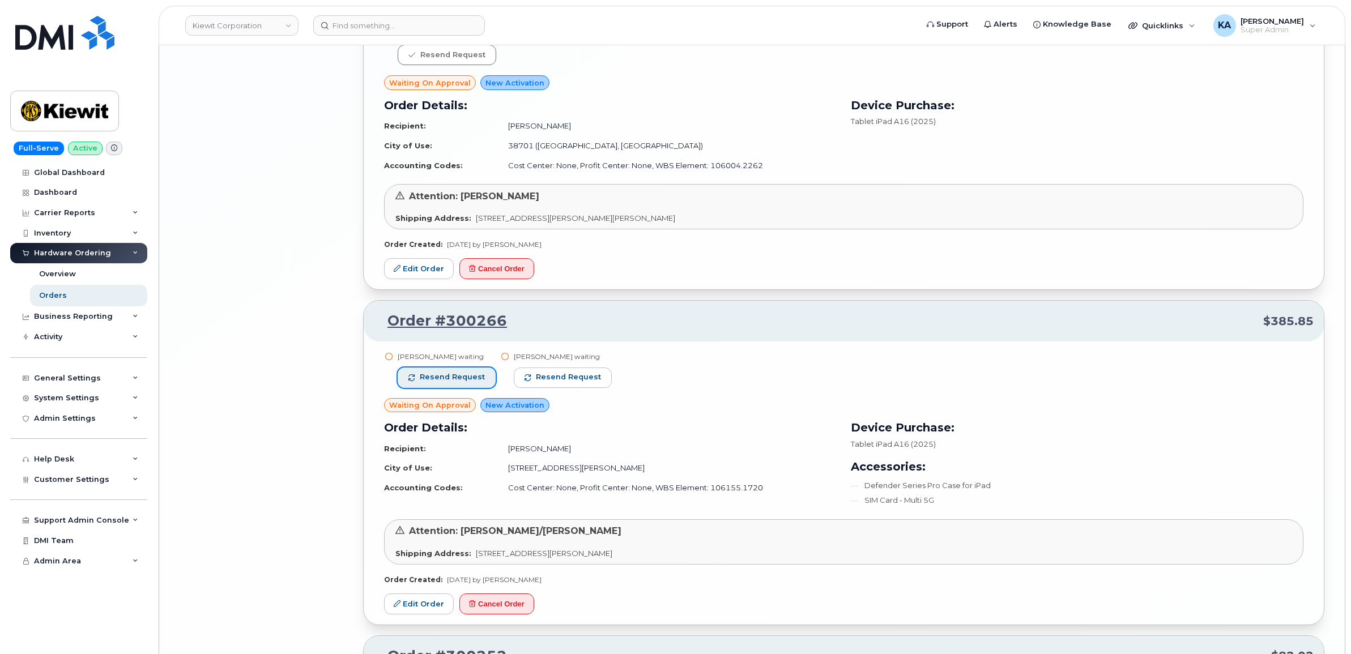
click at [479, 382] on span "Resend request" at bounding box center [452, 377] width 65 height 10
click at [550, 382] on span "Resend request" at bounding box center [568, 377] width 65 height 10
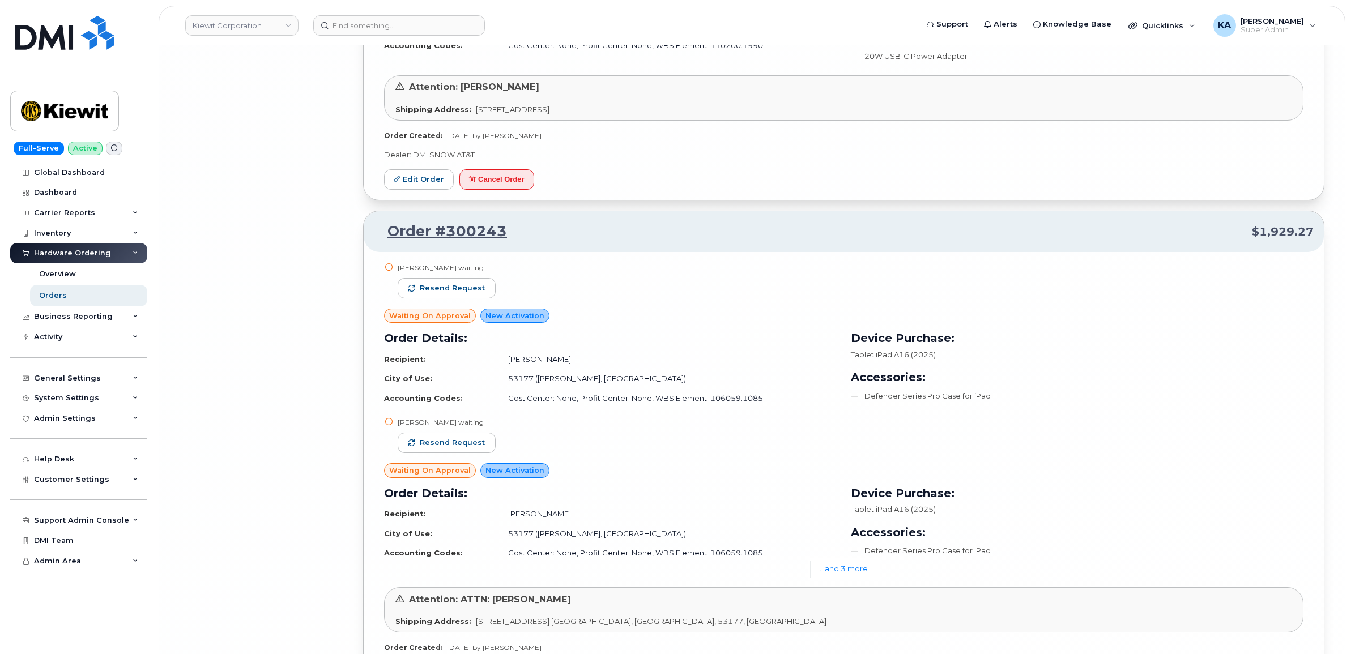
scroll to position [12629, 0]
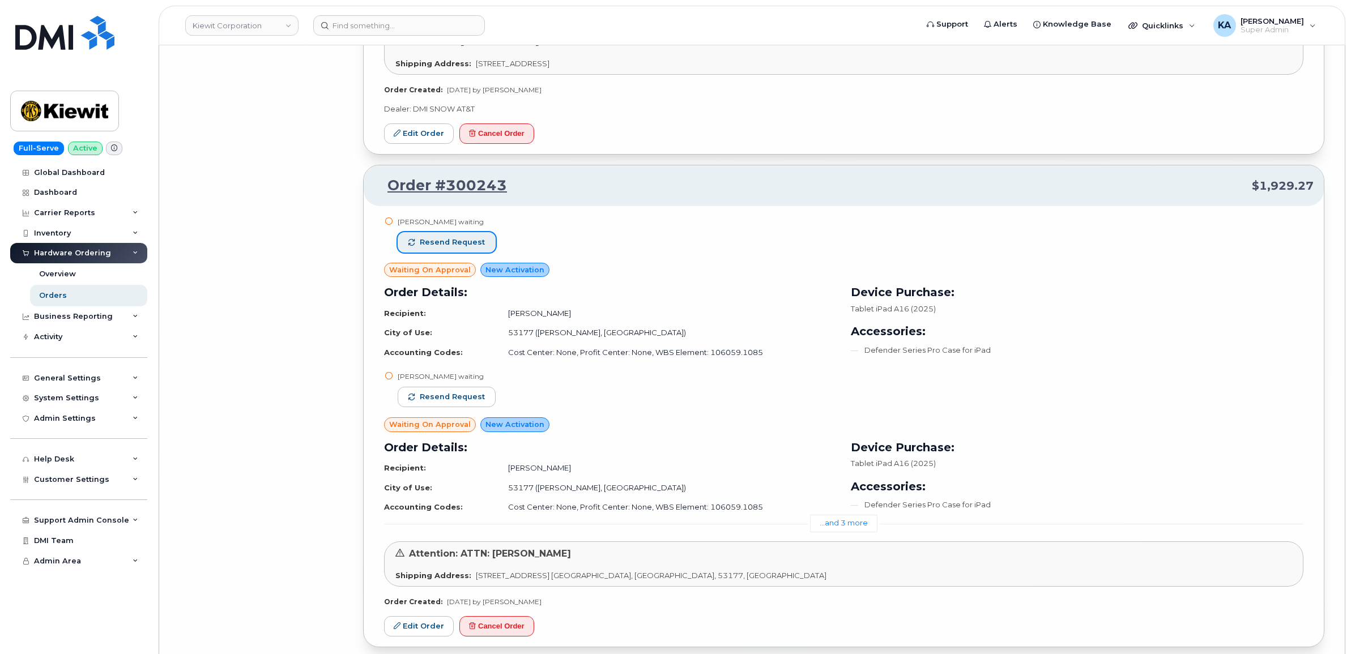
click at [463, 247] on span "Resend request" at bounding box center [452, 242] width 65 height 10
click at [458, 402] on span "Resend request" at bounding box center [452, 397] width 65 height 10
click at [828, 532] on link "...and 3 more" at bounding box center [843, 524] width 67 height 18
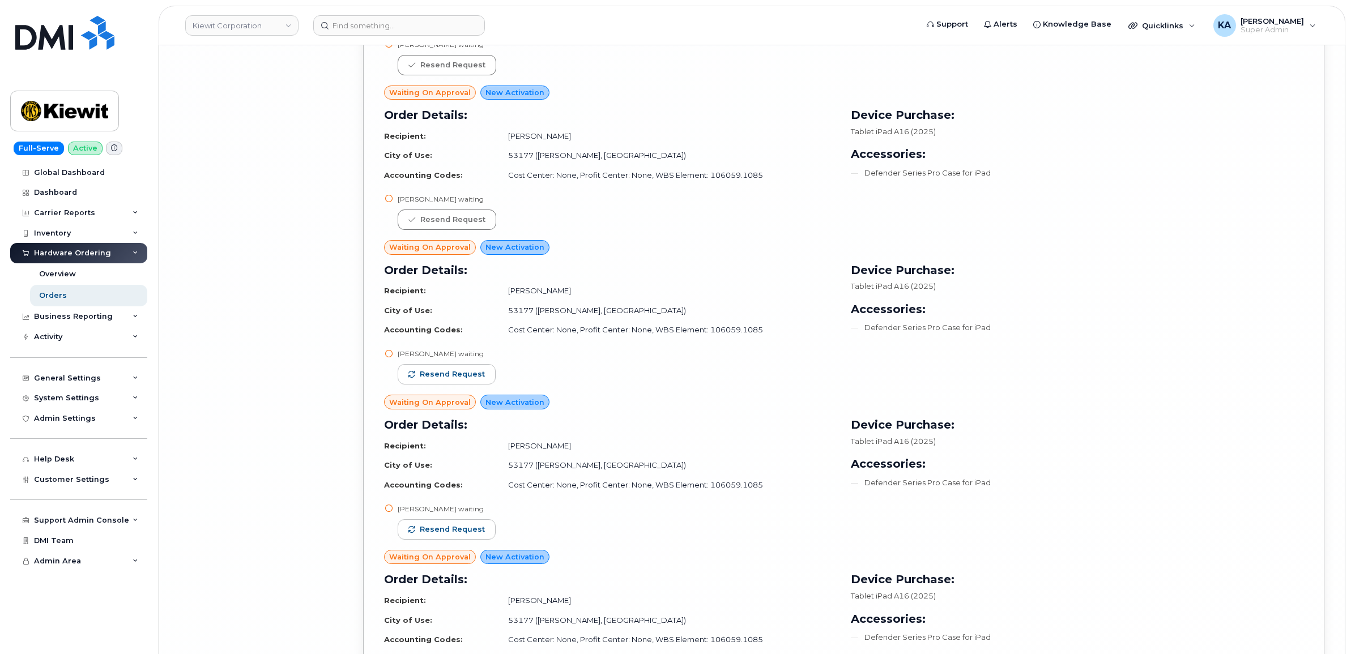
scroll to position [12842, 0]
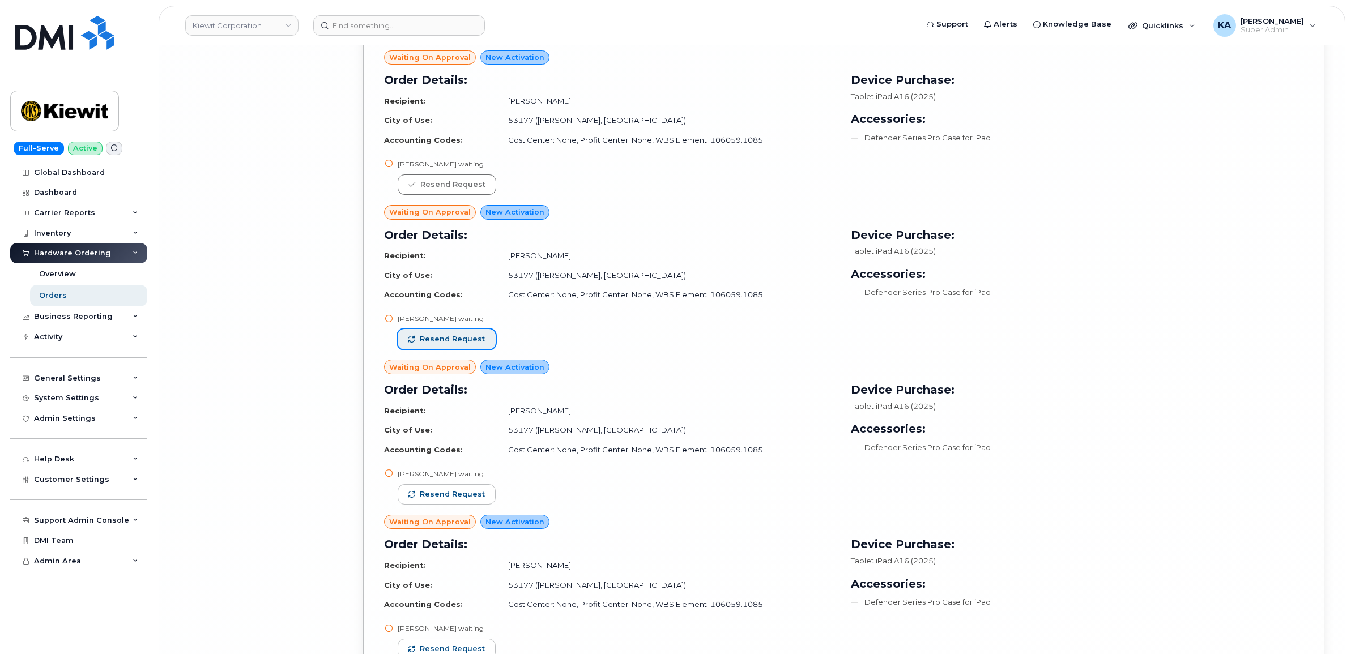
click at [473, 344] on span "Resend request" at bounding box center [452, 339] width 65 height 10
click at [459, 502] on button "Resend request" at bounding box center [447, 494] width 98 height 20
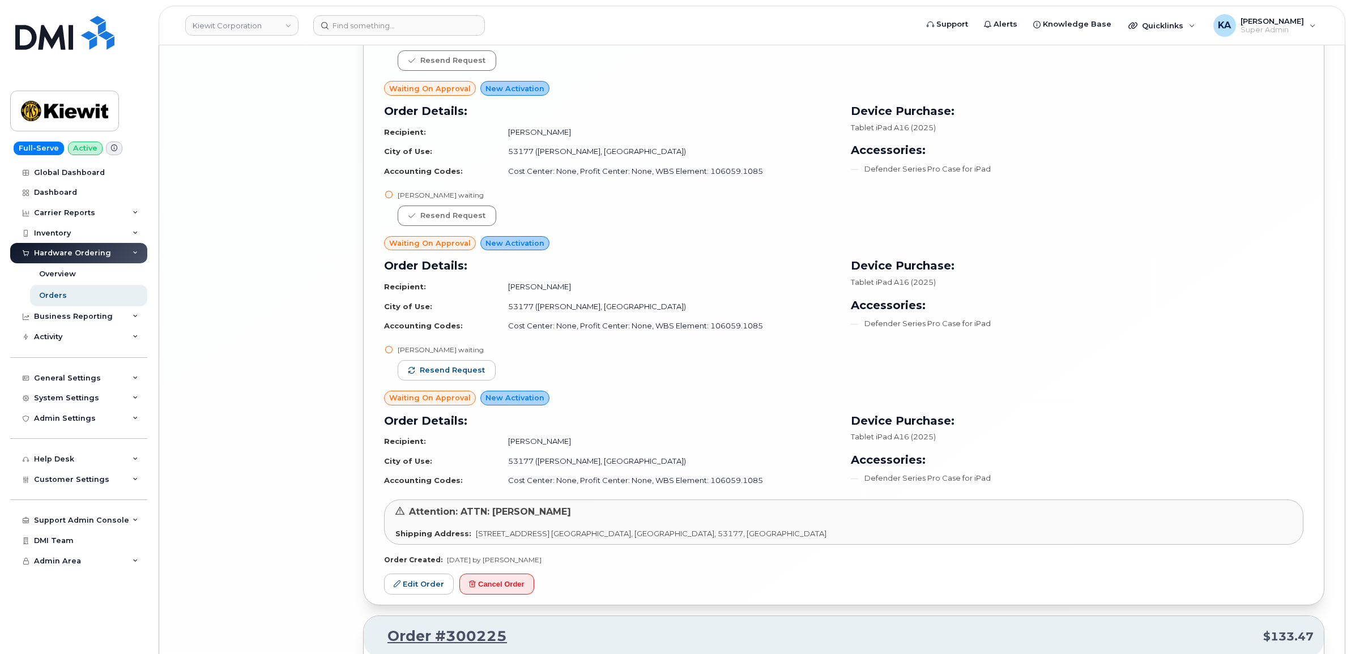
scroll to position [13125, 0]
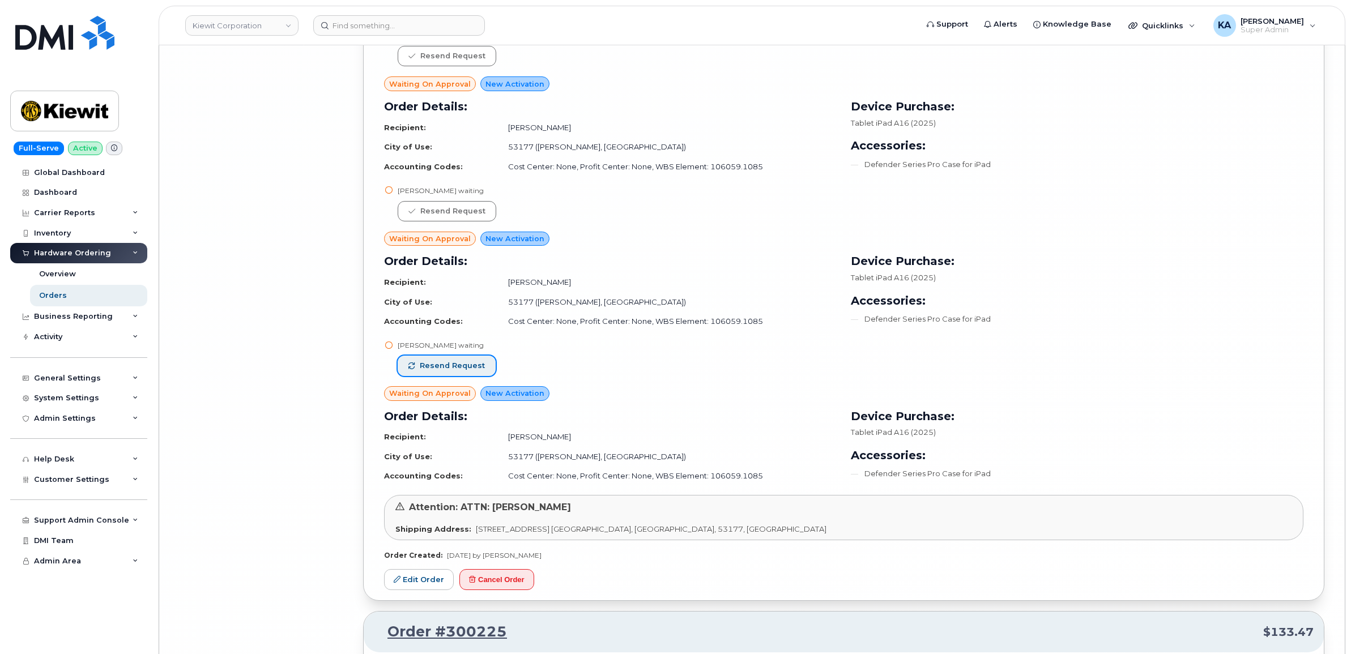
click at [437, 374] on button "Resend request" at bounding box center [447, 366] width 98 height 20
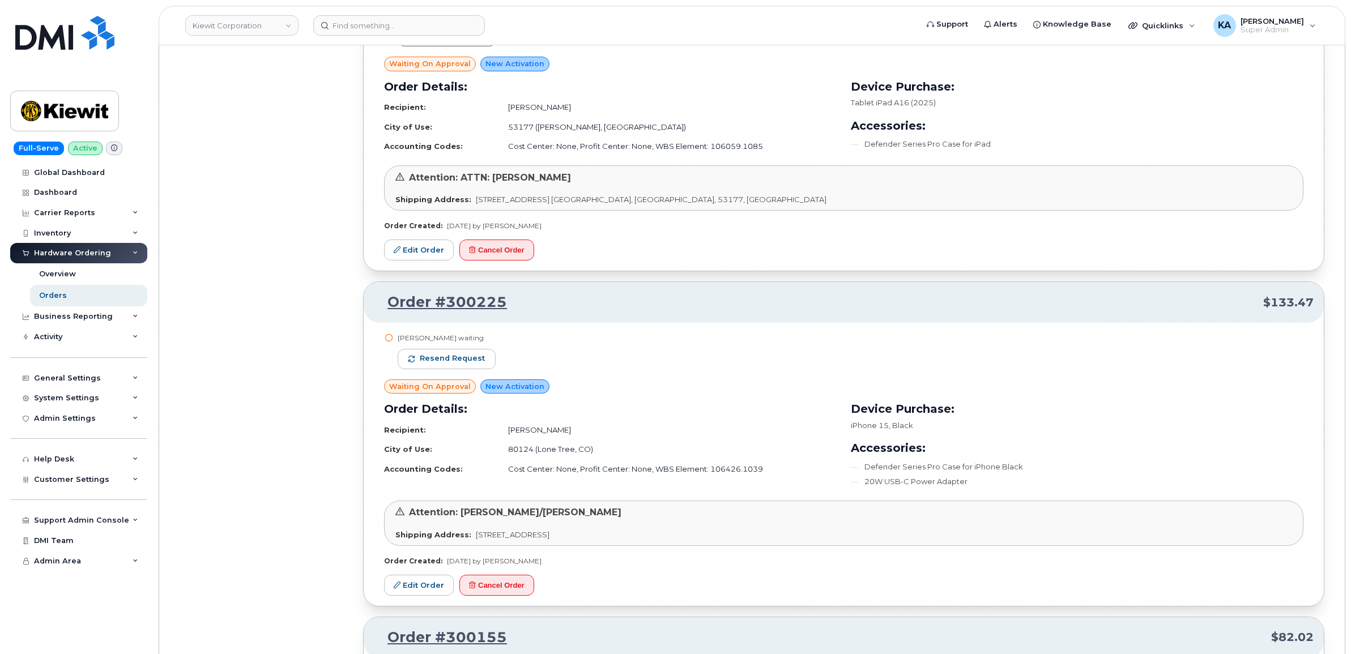
scroll to position [13479, 0]
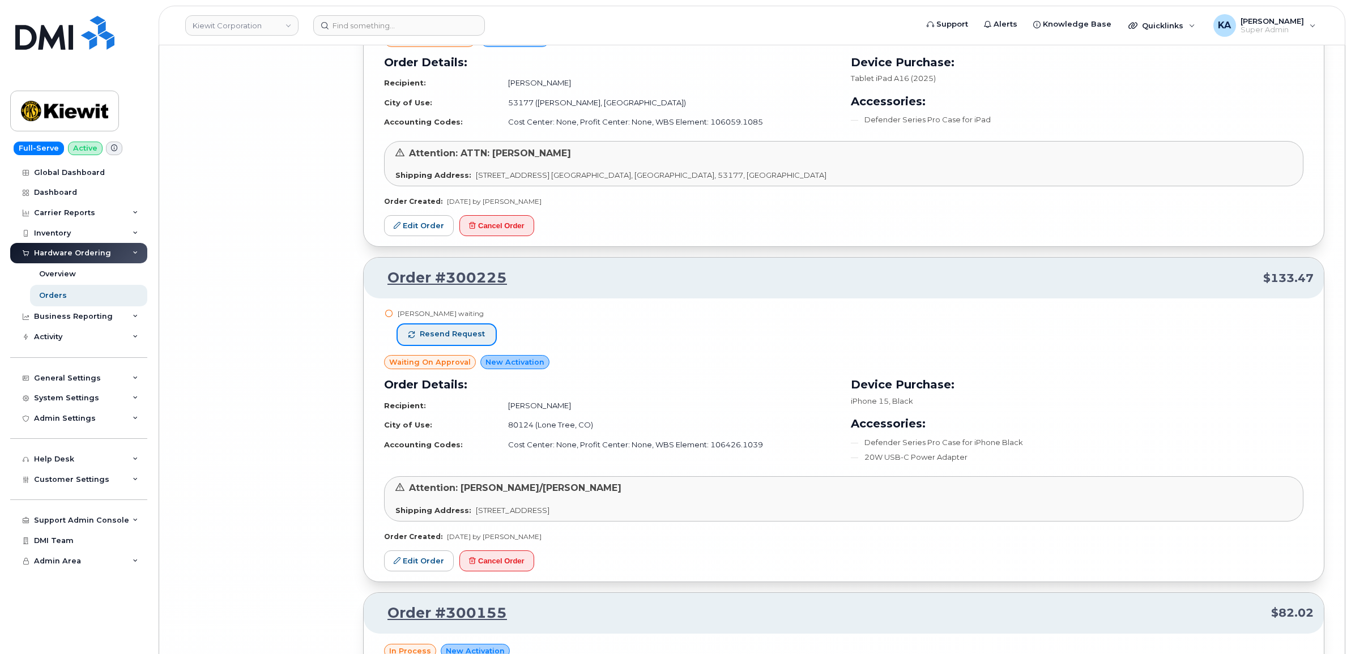
click at [477, 339] on span "Resend request" at bounding box center [452, 334] width 65 height 10
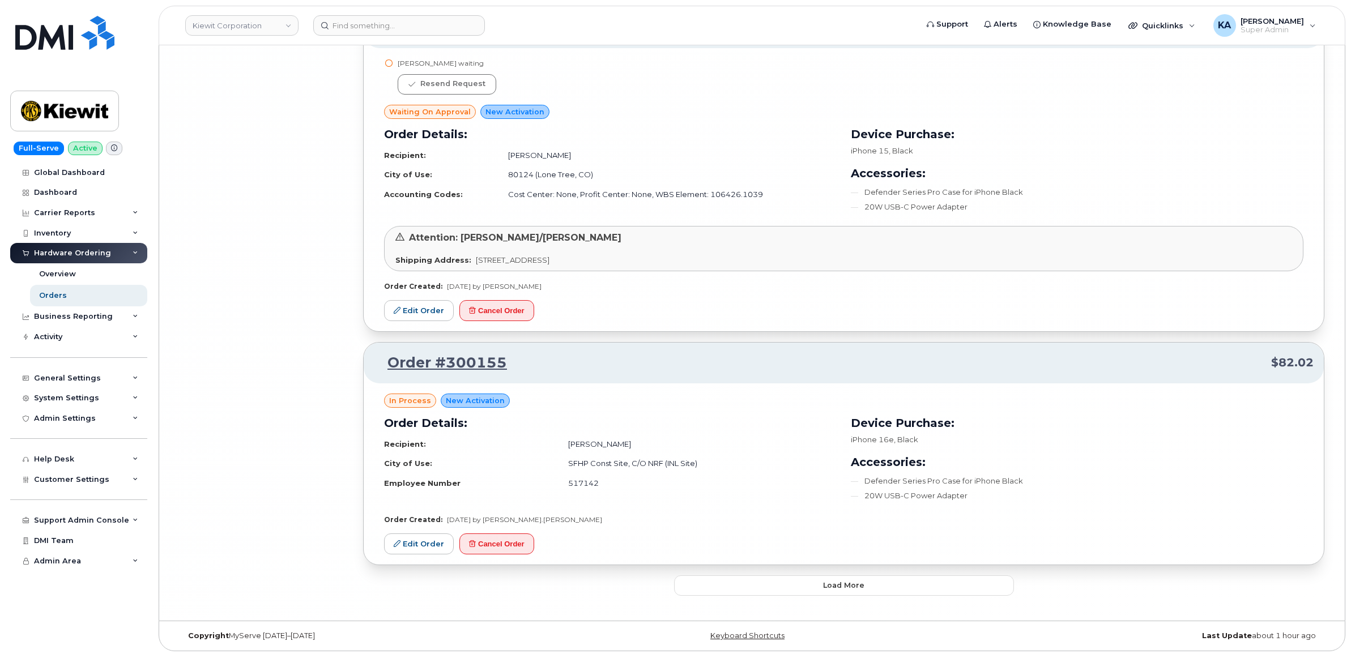
scroll to position [13748, 0]
click at [733, 575] on button "Load more" at bounding box center [844, 582] width 340 height 20
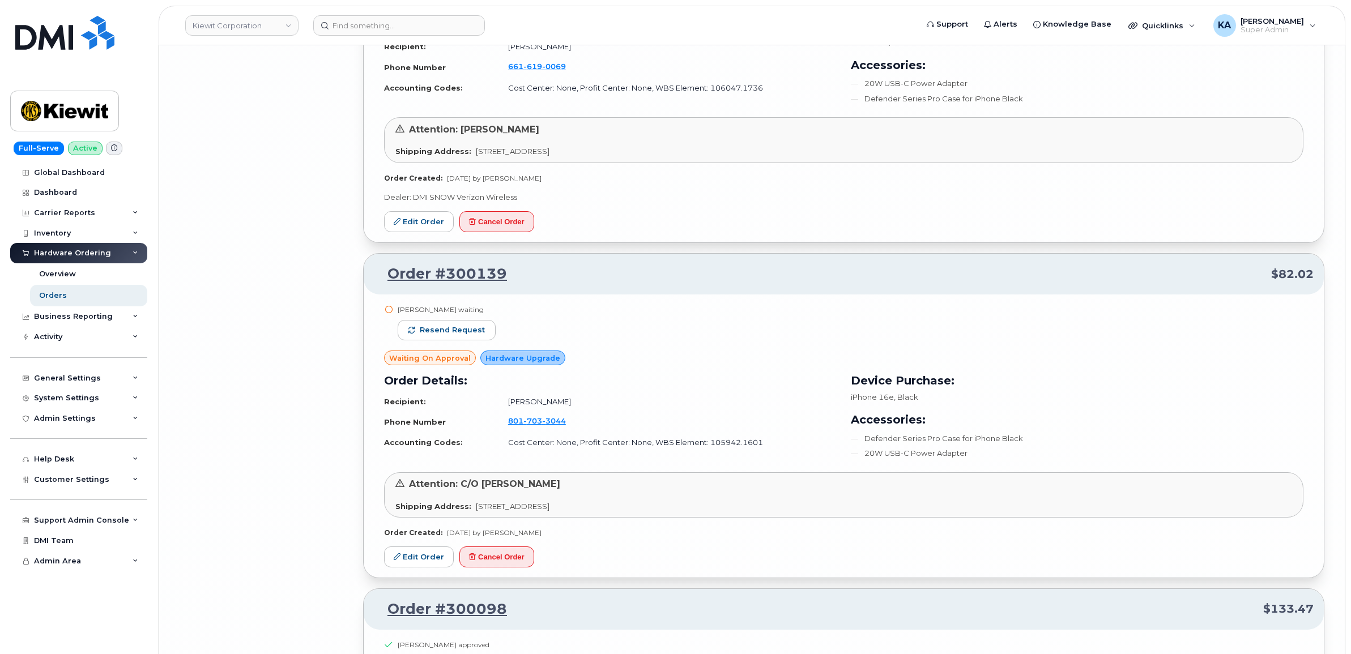
scroll to position [14385, 0]
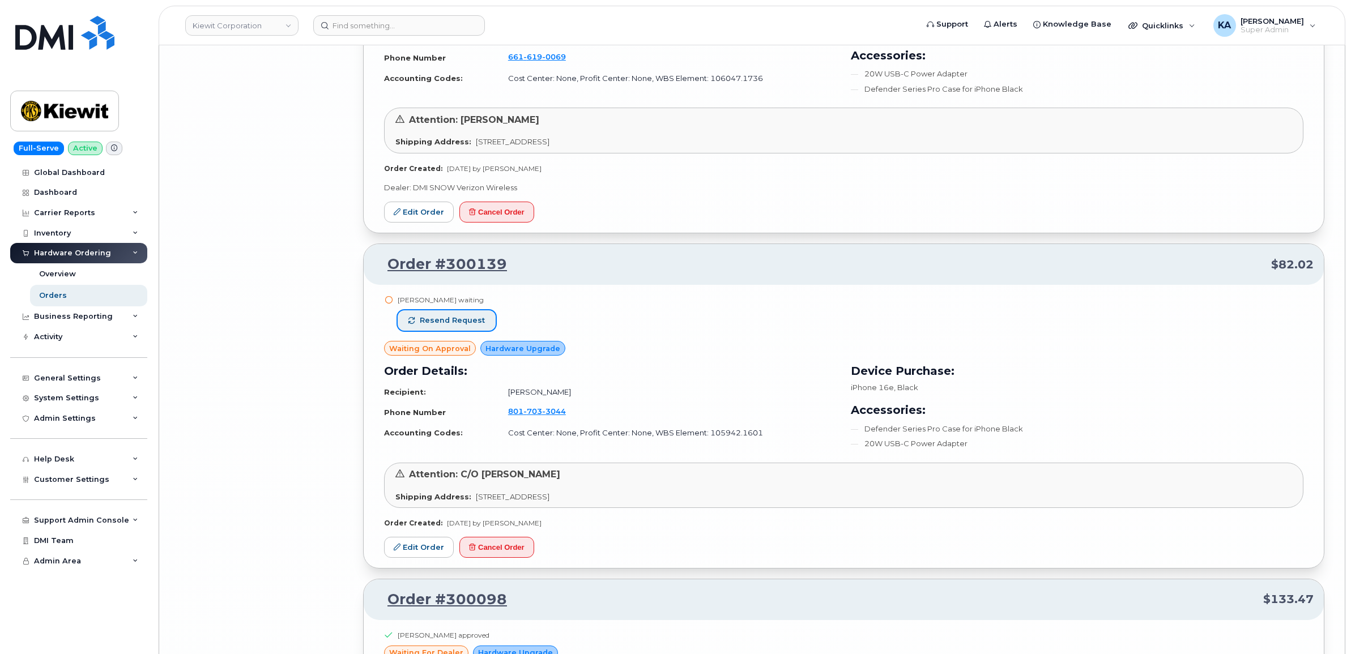
click at [473, 331] on button "Resend request" at bounding box center [447, 320] width 98 height 20
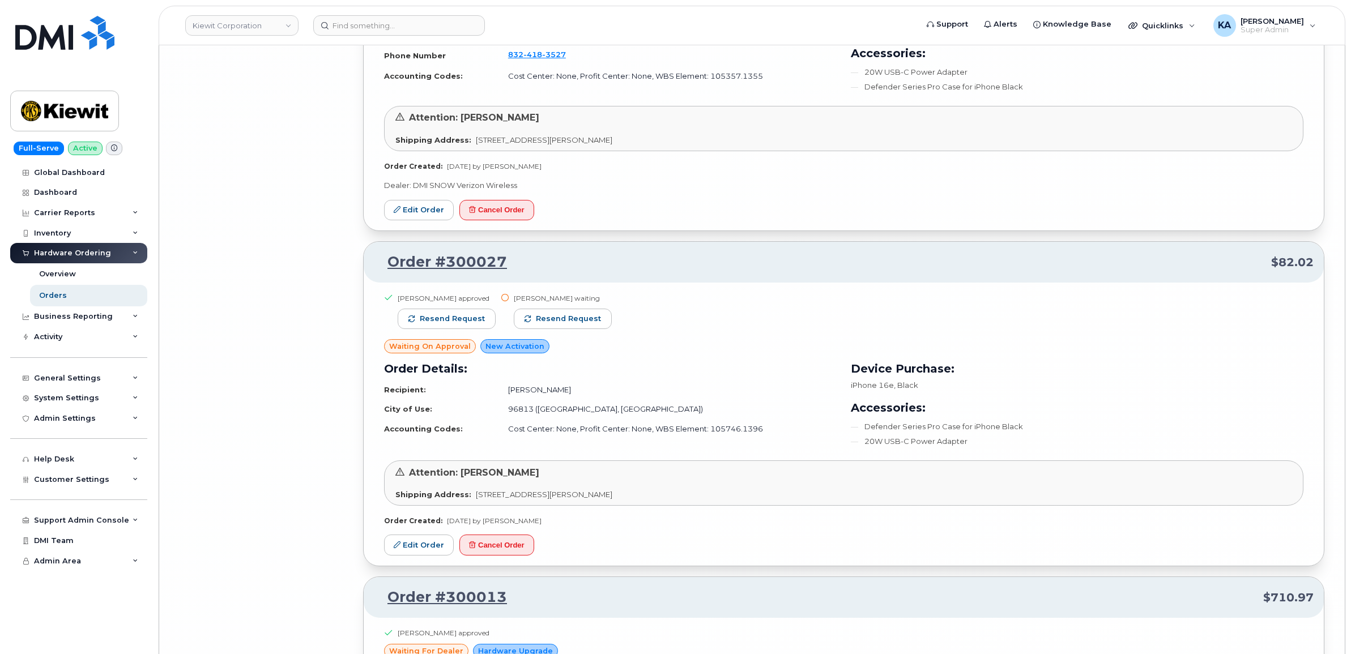
scroll to position [15376, 0]
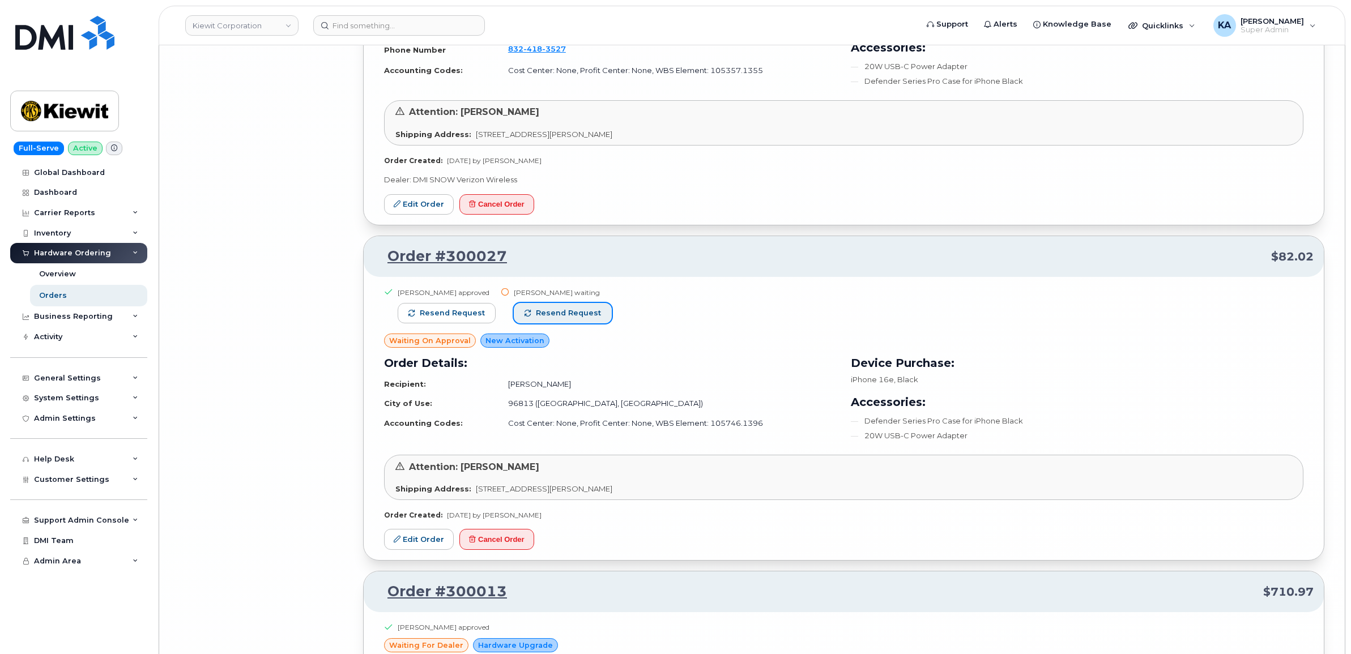
click at [575, 318] on span "Resend request" at bounding box center [568, 313] width 65 height 10
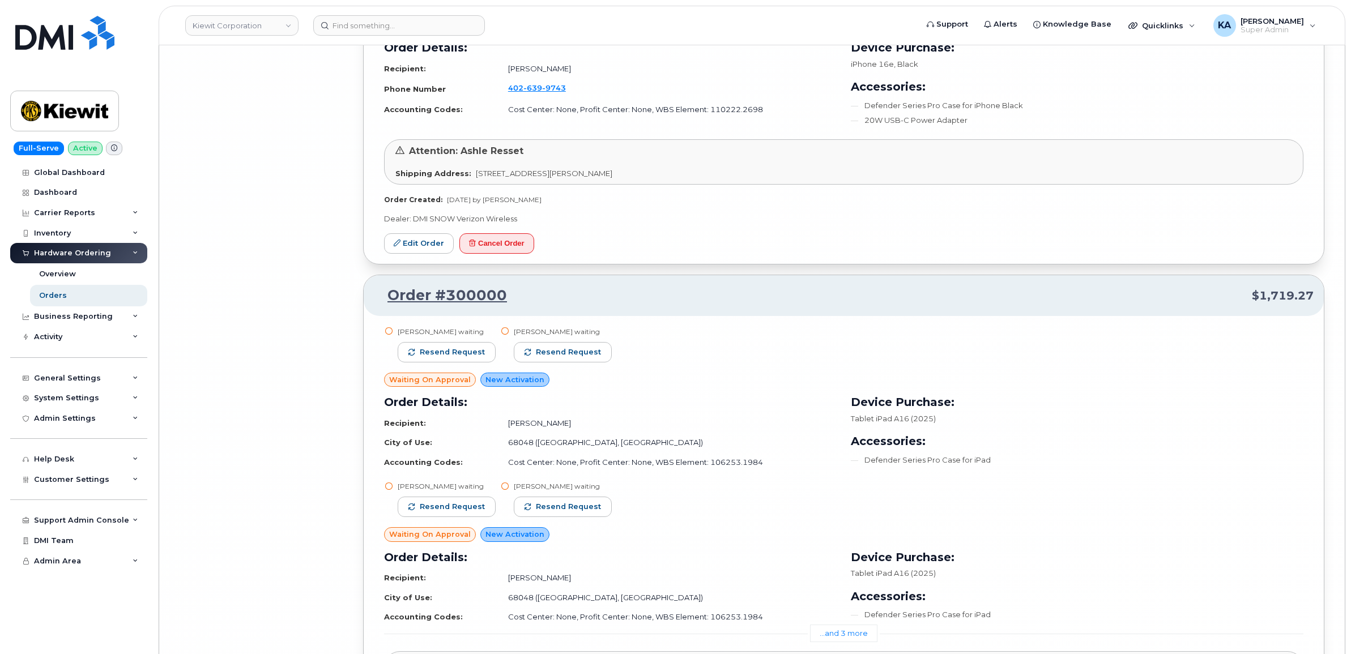
scroll to position [16013, 0]
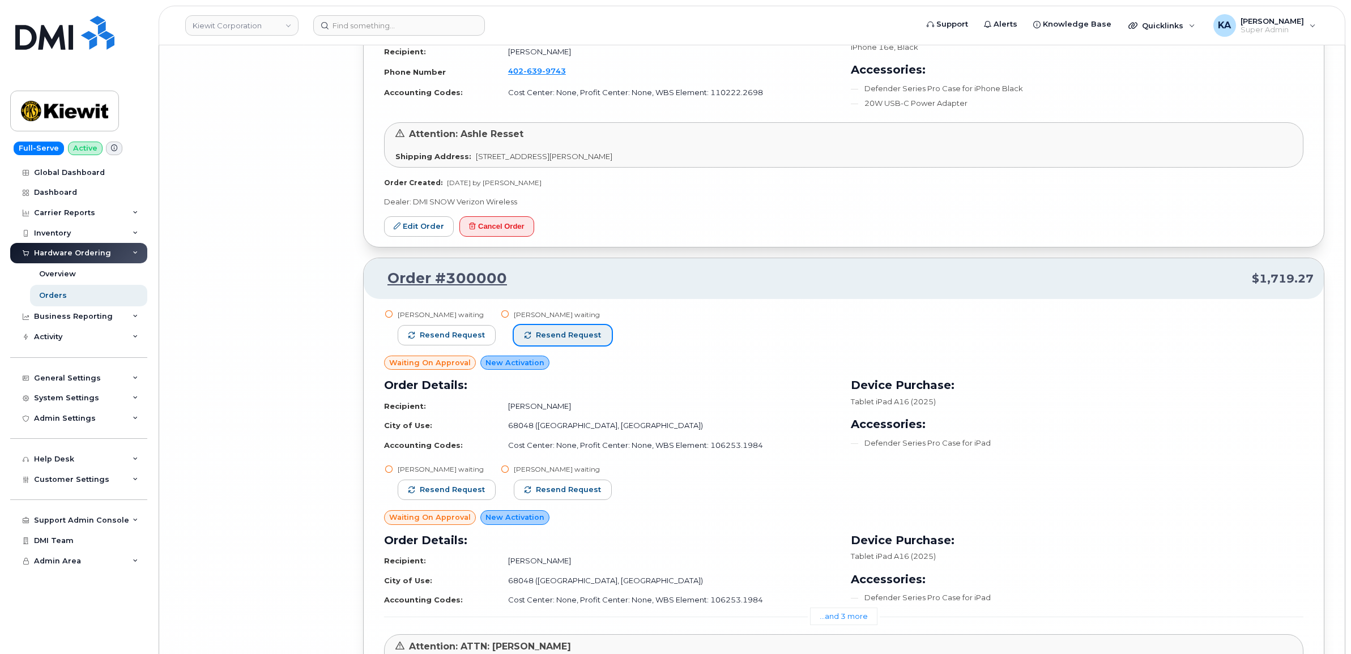
click at [582, 340] on span "Resend request" at bounding box center [568, 335] width 65 height 10
click at [471, 340] on span "Resend request" at bounding box center [452, 335] width 65 height 10
click at [558, 495] on span "Resend request" at bounding box center [568, 490] width 65 height 10
click at [455, 497] on button "Resend request" at bounding box center [447, 490] width 98 height 20
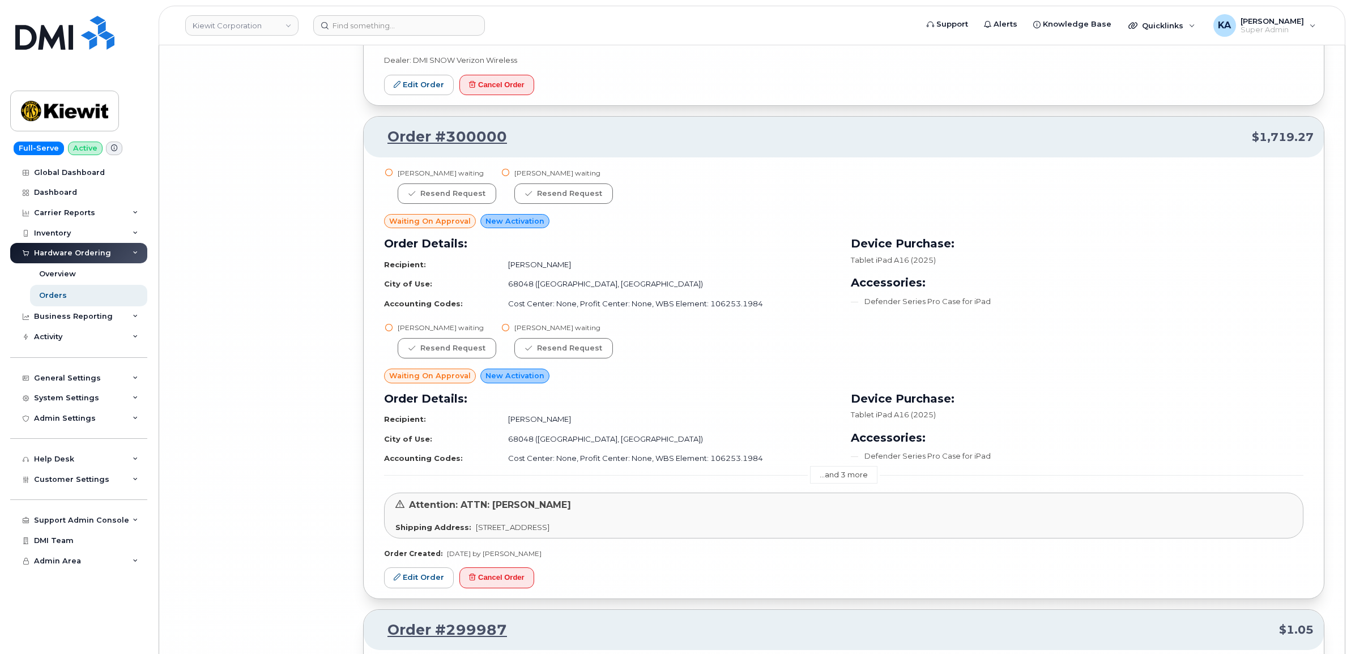
click at [827, 484] on link "...and 3 more" at bounding box center [843, 475] width 67 height 18
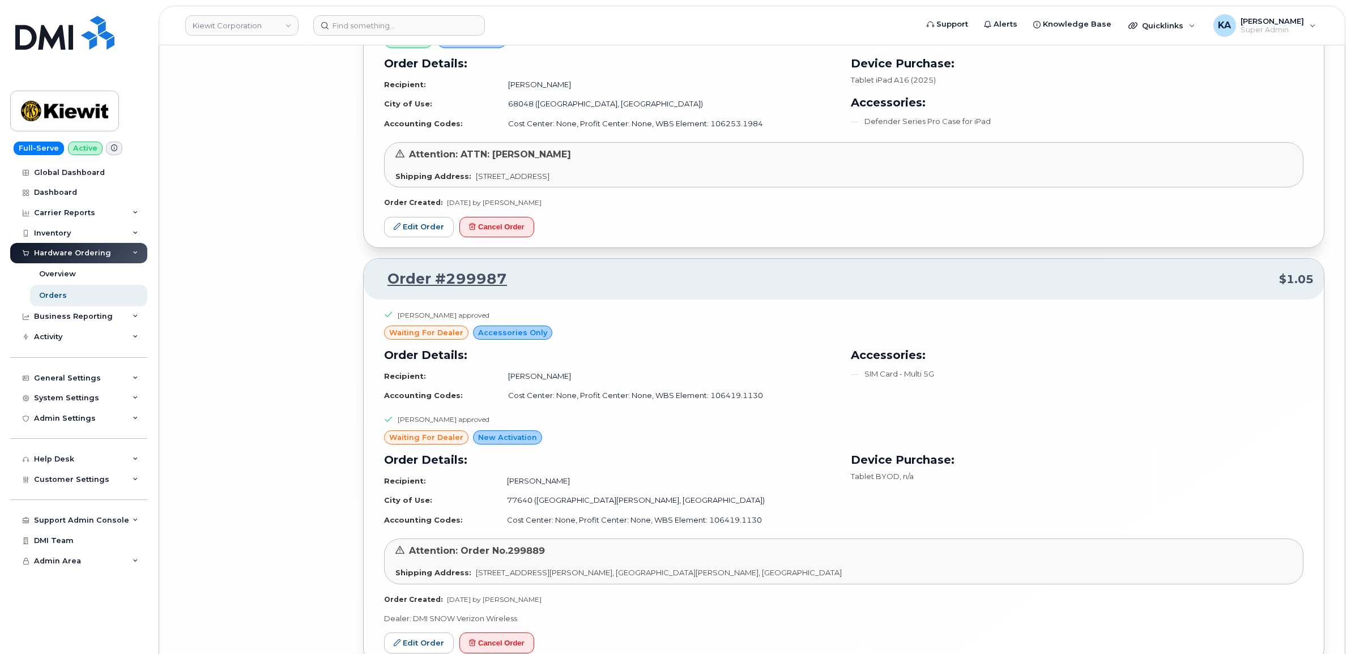
scroll to position [16982, 0]
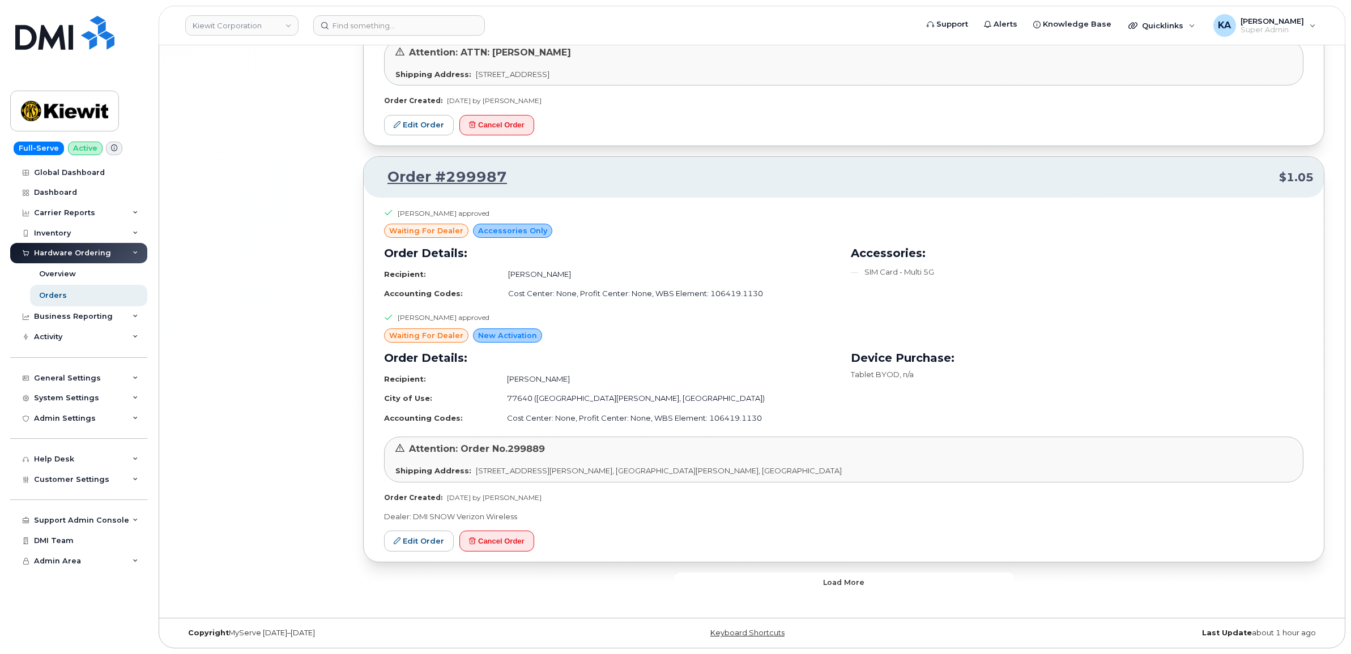
click at [797, 579] on button "Load more" at bounding box center [844, 582] width 340 height 20
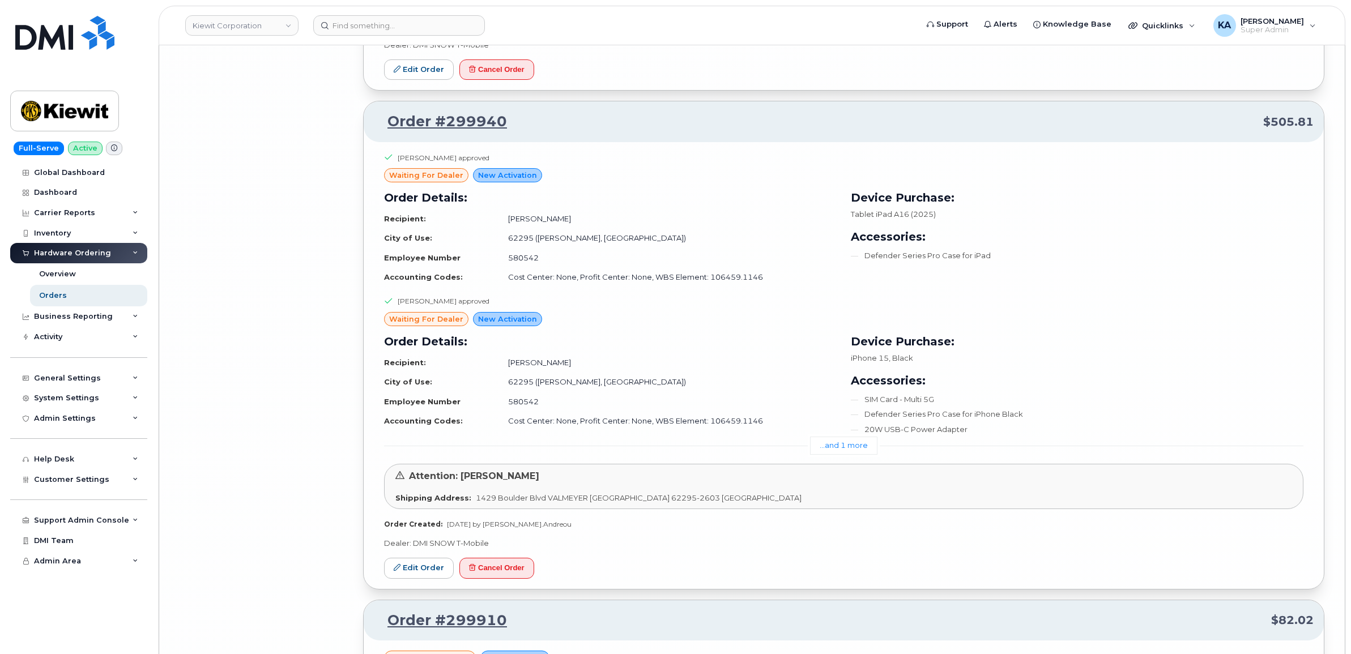
scroll to position [17761, 0]
click at [837, 453] on link "...and 1 more" at bounding box center [843, 444] width 67 height 18
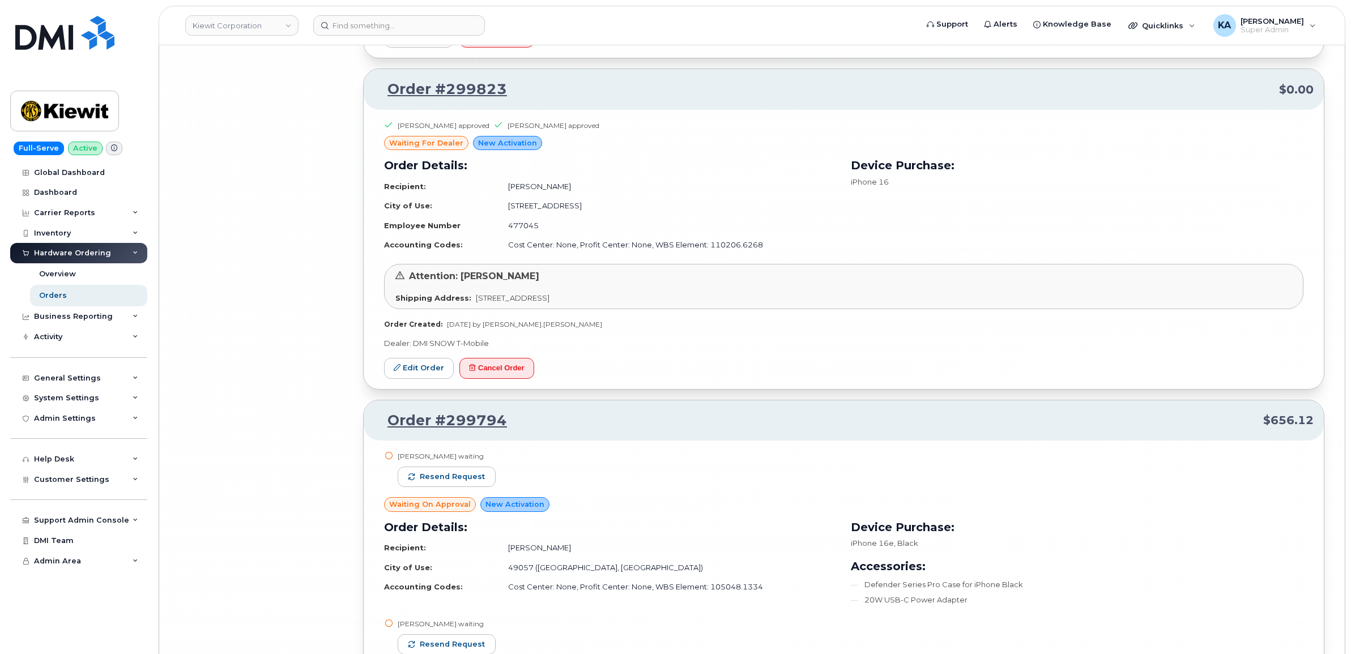
scroll to position [19389, 0]
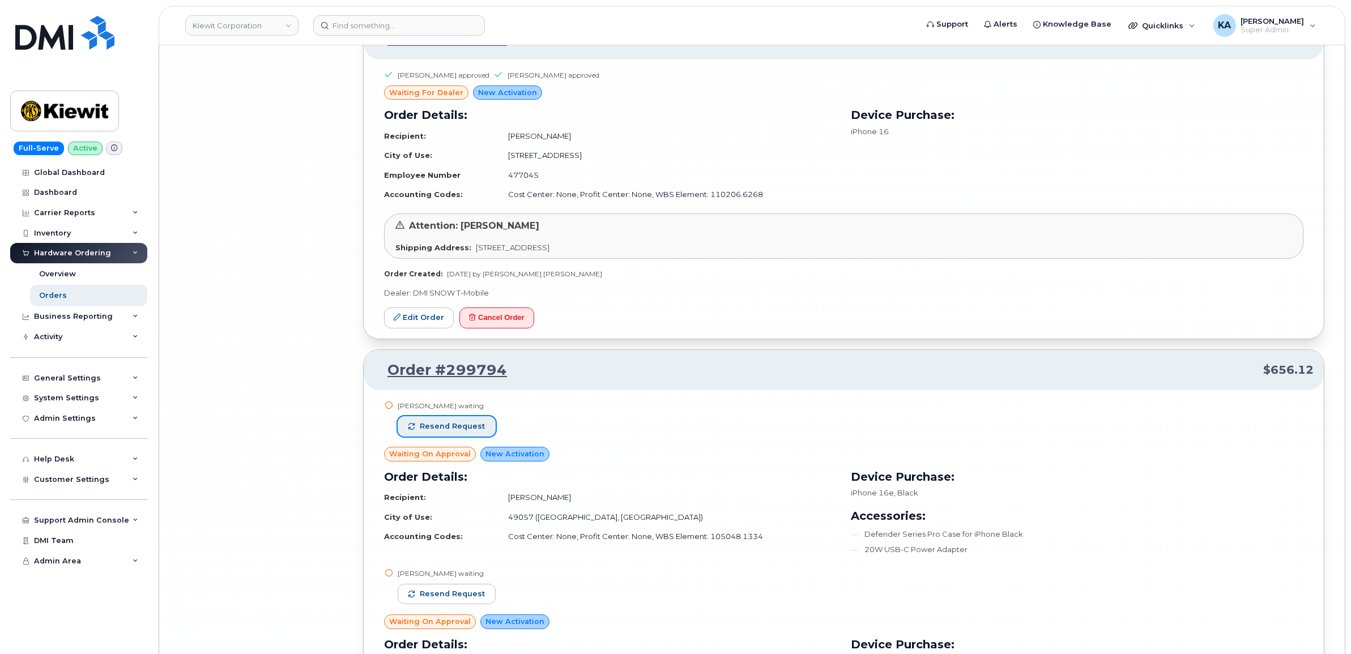
click at [478, 431] on span "Resend request" at bounding box center [452, 426] width 65 height 10
click at [460, 604] on button "Resend request" at bounding box center [447, 594] width 98 height 20
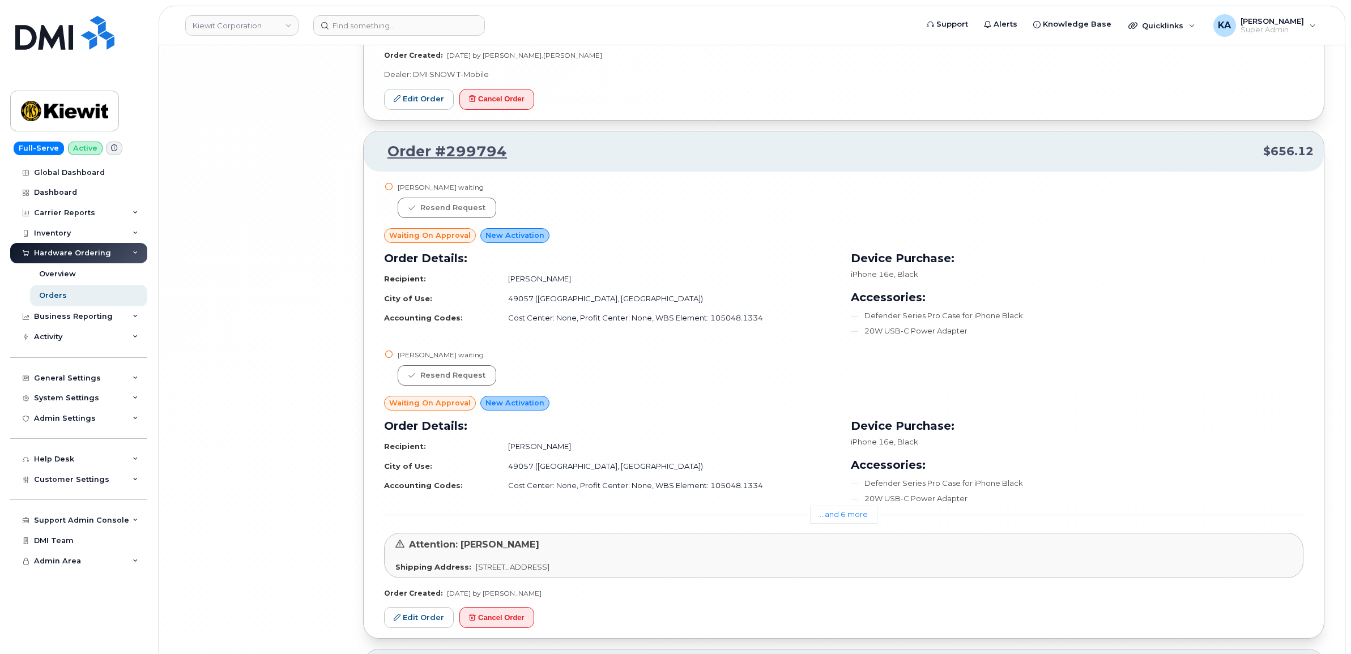
scroll to position [19672, 0]
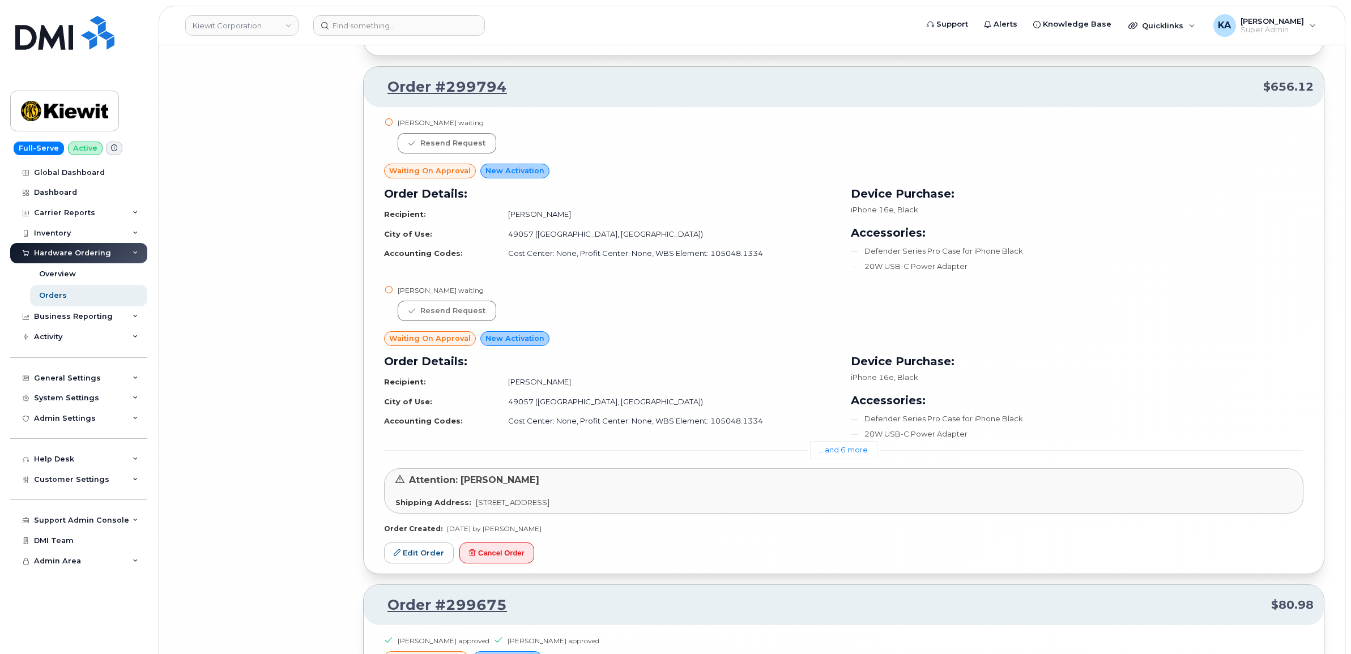
click at [831, 459] on link "...and 6 more" at bounding box center [843, 450] width 67 height 18
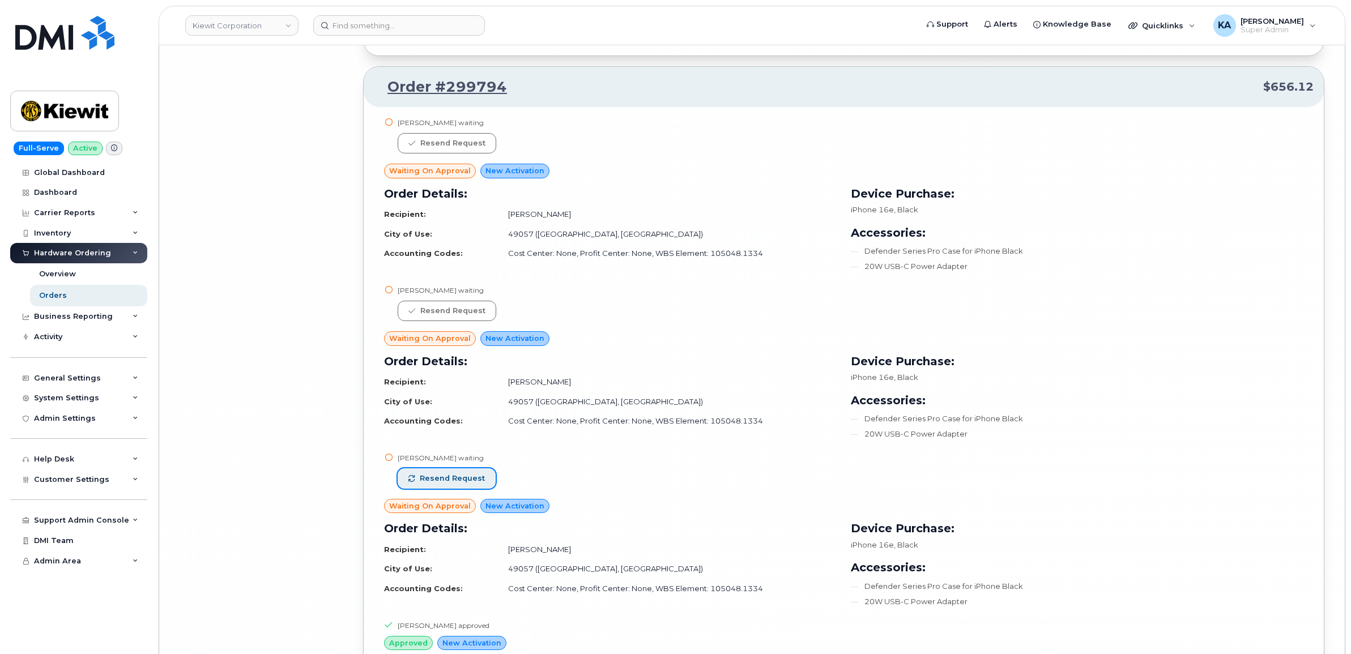
click at [479, 484] on span "Resend request" at bounding box center [452, 478] width 65 height 10
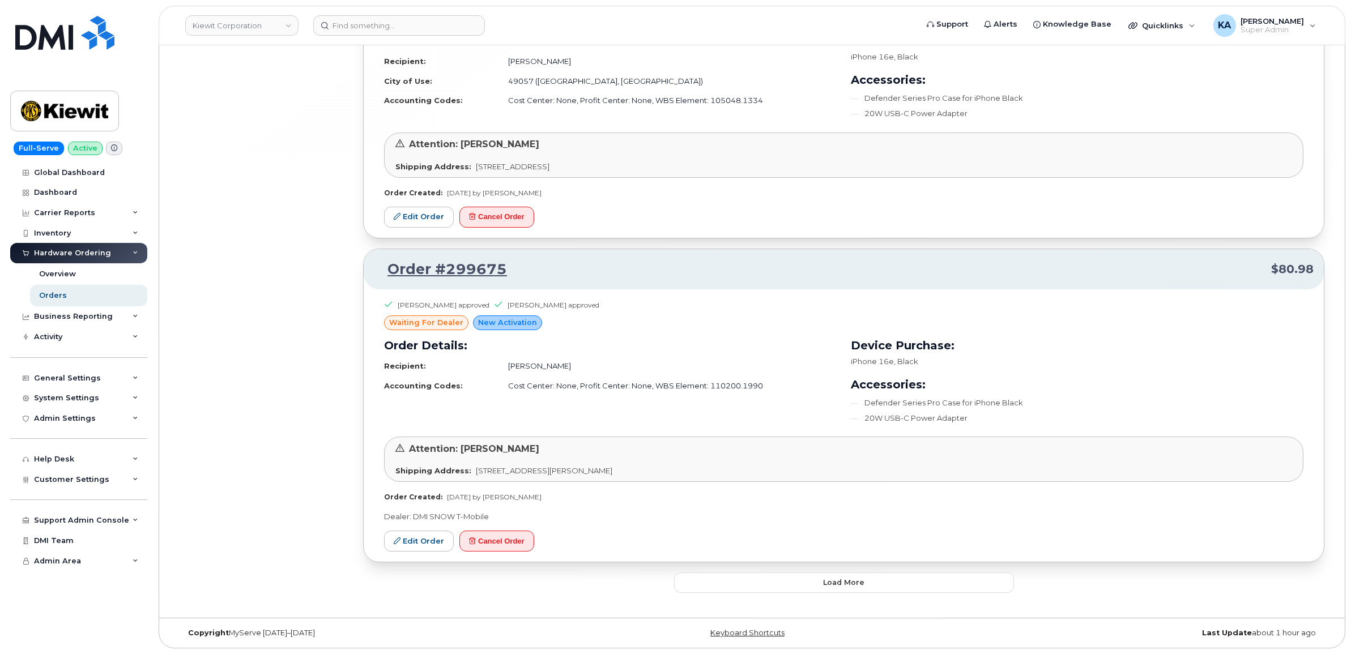
scroll to position [20864, 0]
click at [748, 589] on button "Load more" at bounding box center [844, 582] width 340 height 20
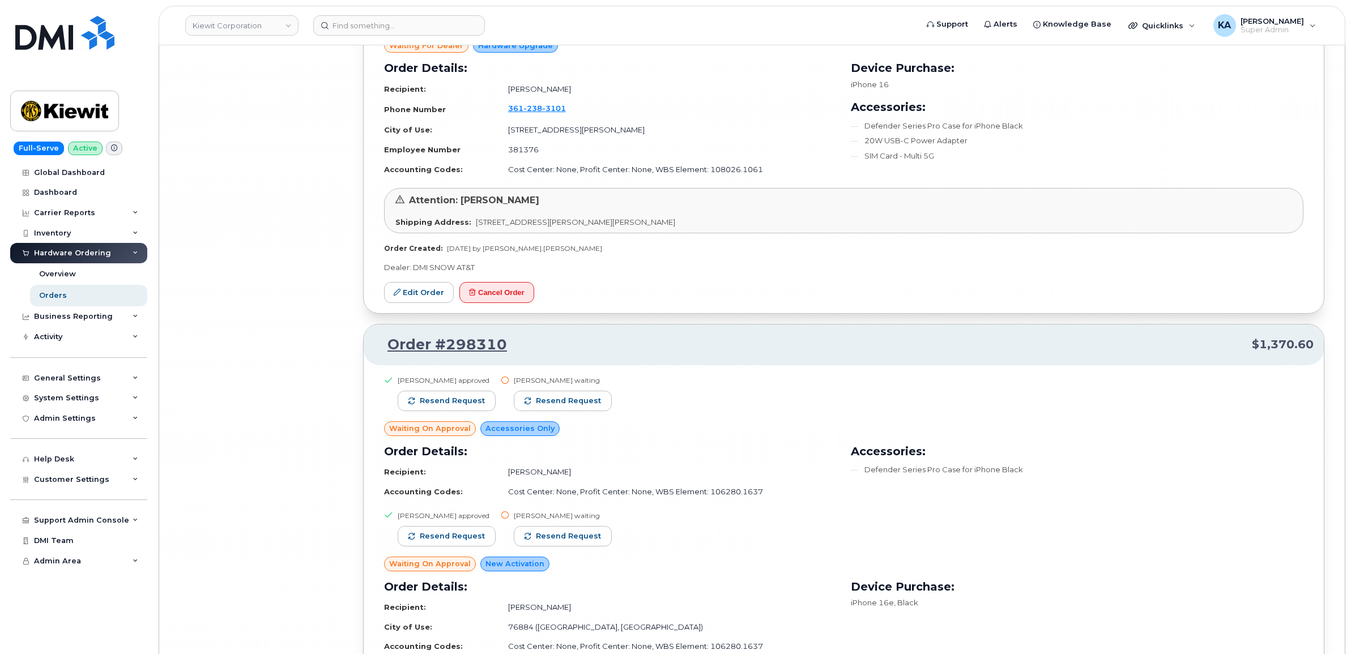
scroll to position [22067, 0]
click at [593, 409] on button "Resend request" at bounding box center [563, 399] width 98 height 20
click at [584, 545] on button "Resend request" at bounding box center [563, 534] width 98 height 20
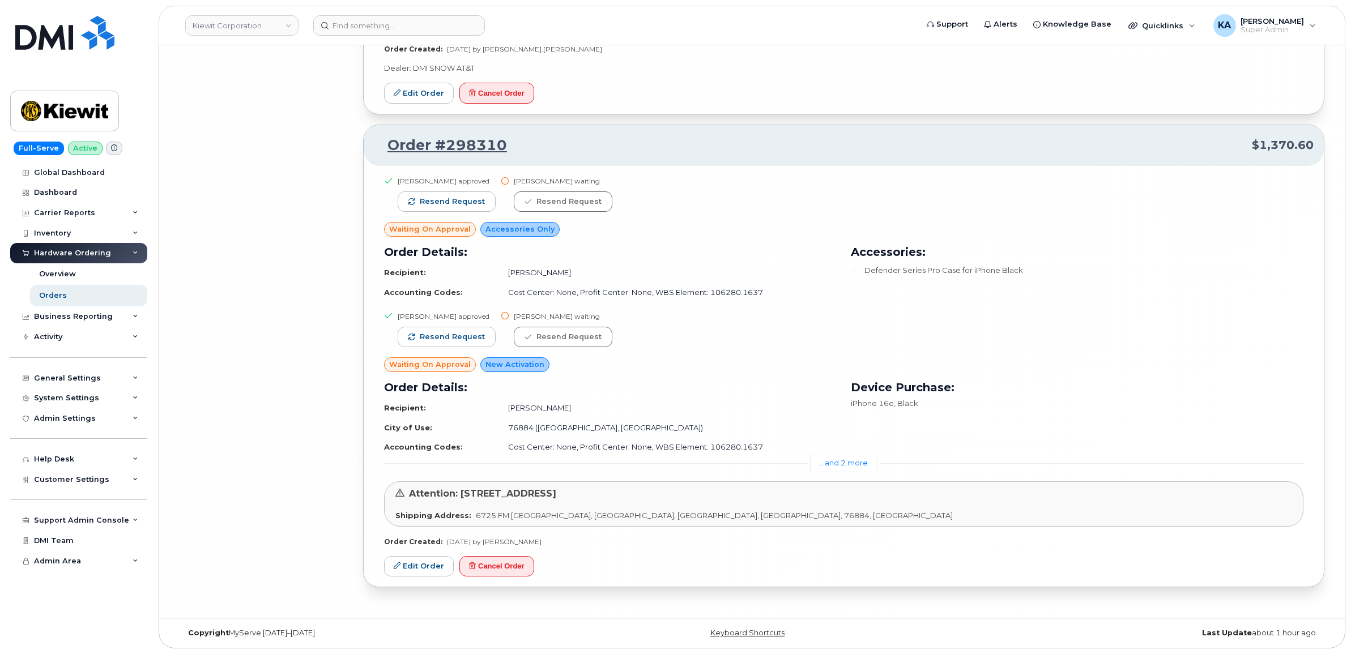
scroll to position [22286, 0]
click at [828, 460] on link "...and 2 more" at bounding box center [843, 464] width 67 height 18
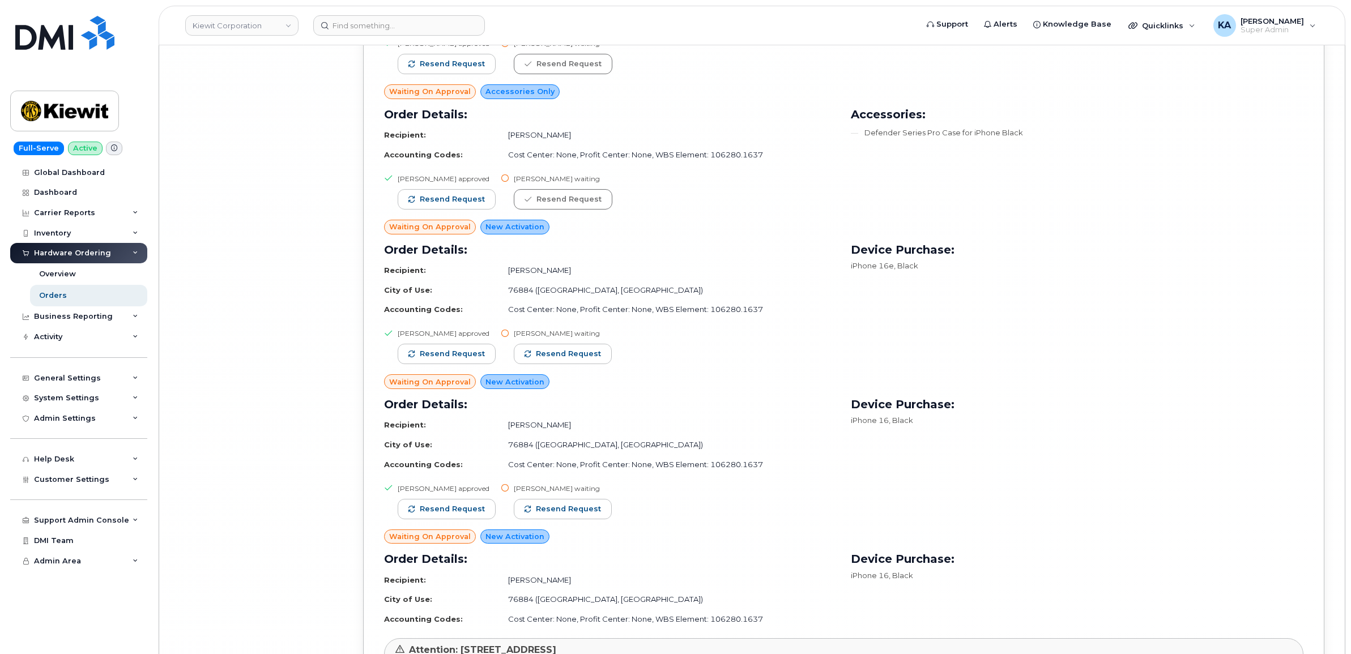
scroll to position [22428, 0]
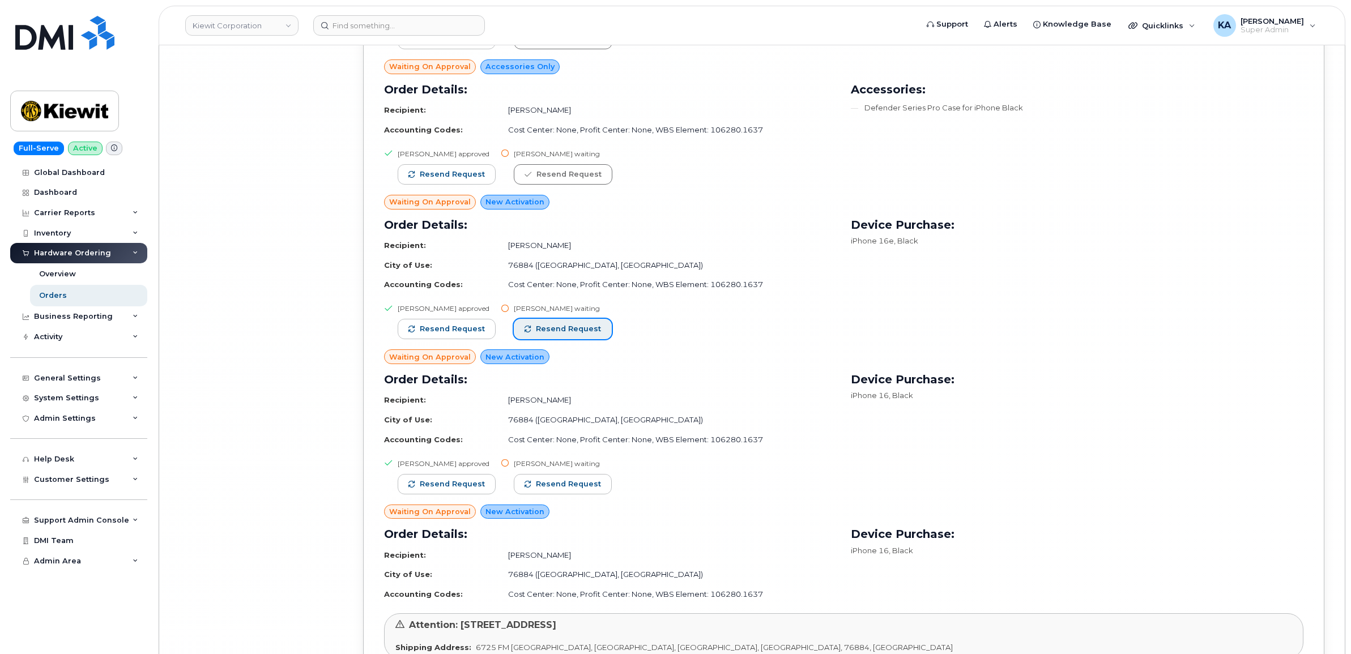
click at [587, 334] on span "Resend request" at bounding box center [568, 329] width 65 height 10
click at [583, 489] on span "Resend request" at bounding box center [568, 484] width 65 height 10
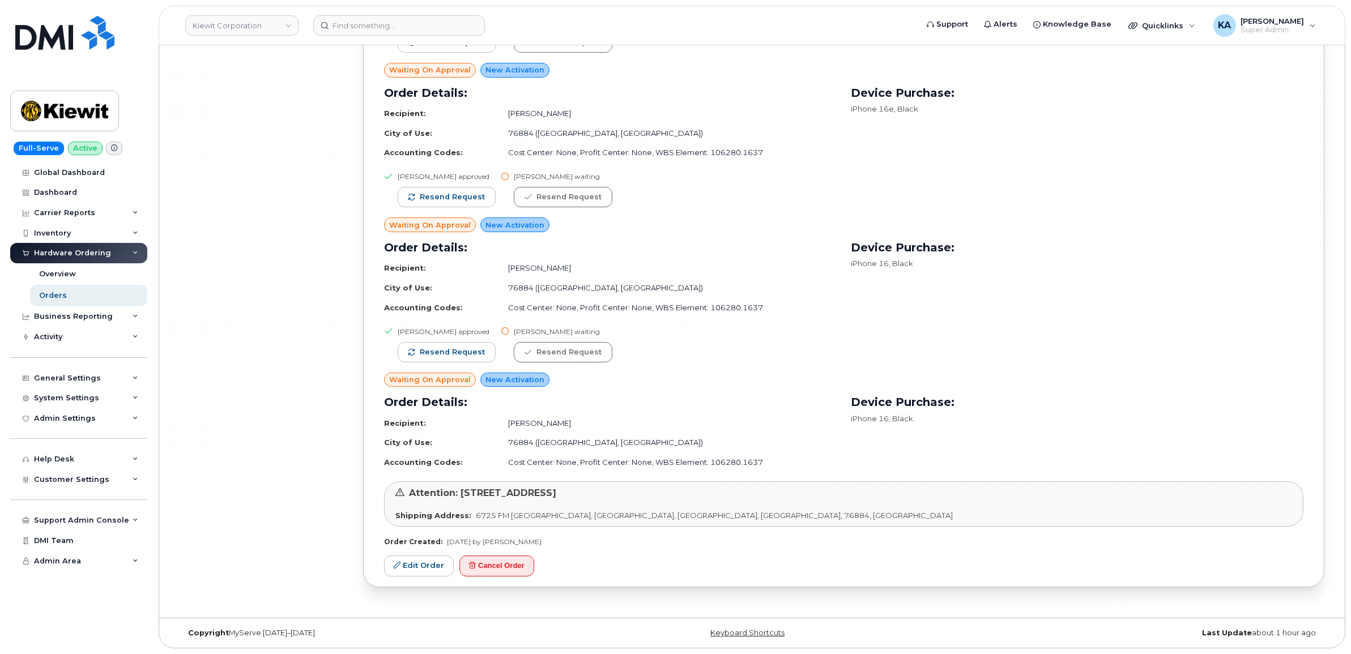
scroll to position [22579, 0]
click at [255, 28] on link "Kiewit Corporation" at bounding box center [241, 25] width 113 height 20
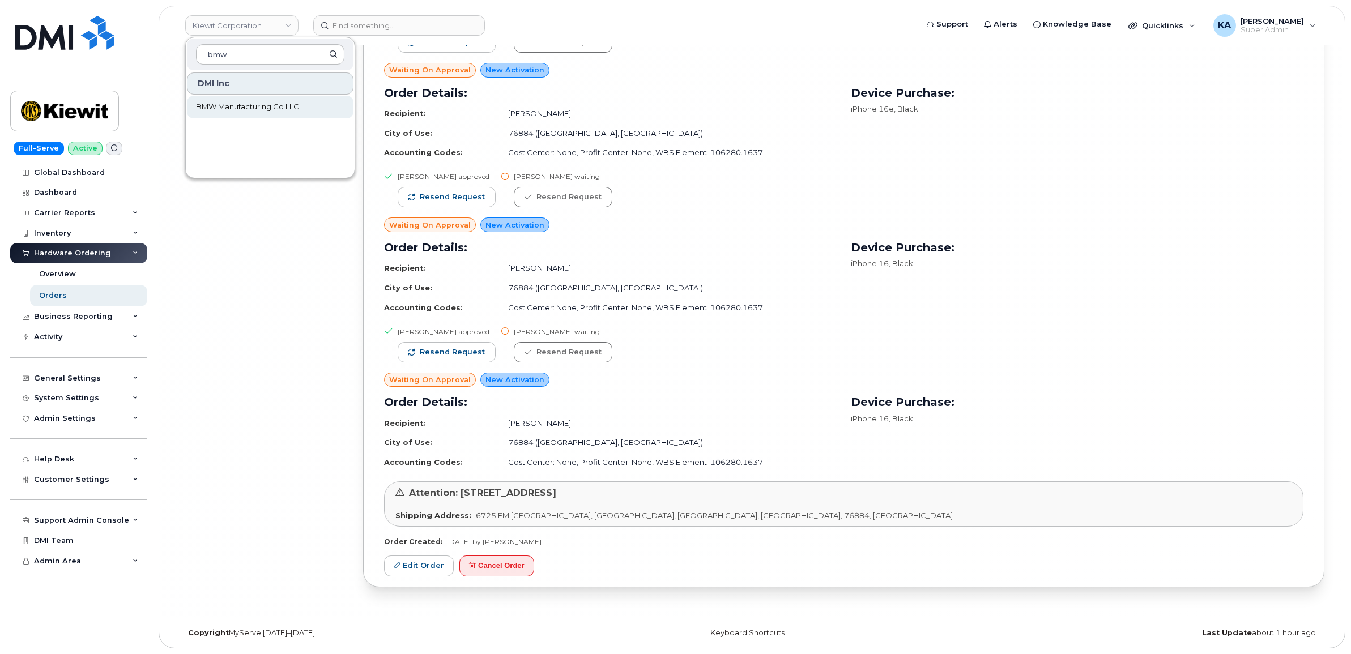
type input "bmw"
click at [285, 109] on span "BMW Manufacturing Co LLC" at bounding box center [247, 106] width 103 height 11
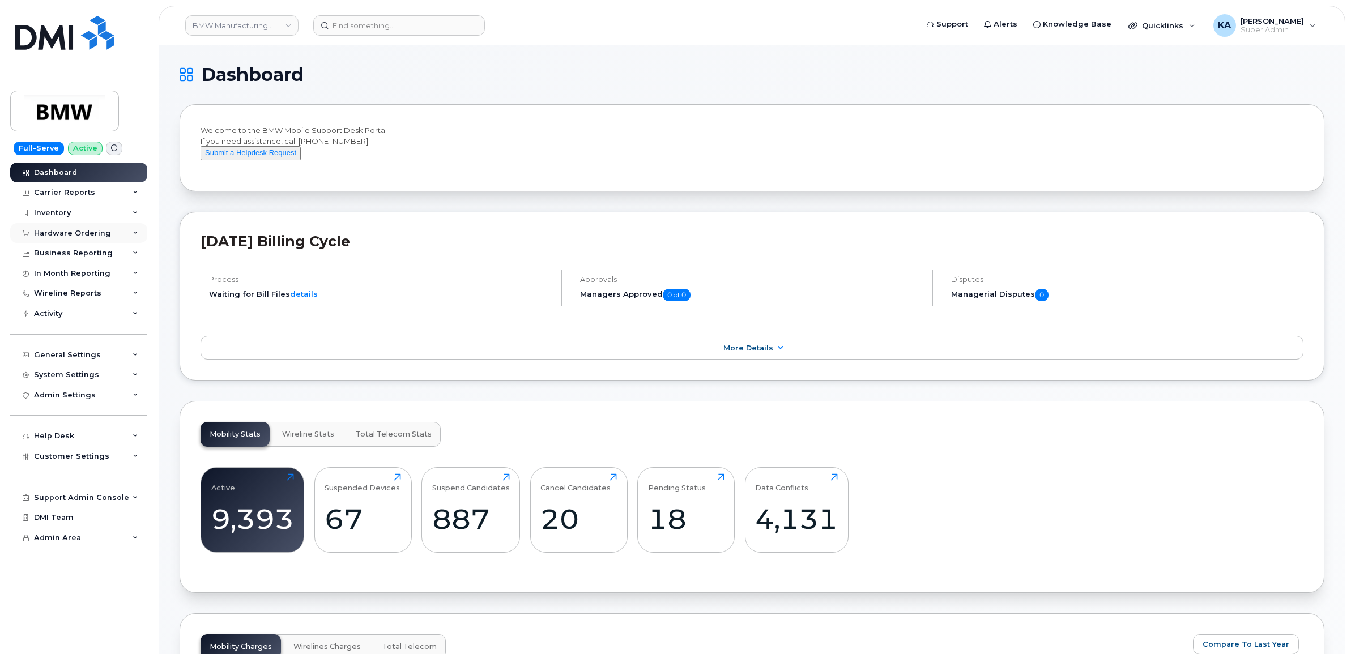
click at [92, 236] on div "Hardware Ordering" at bounding box center [72, 233] width 77 height 9
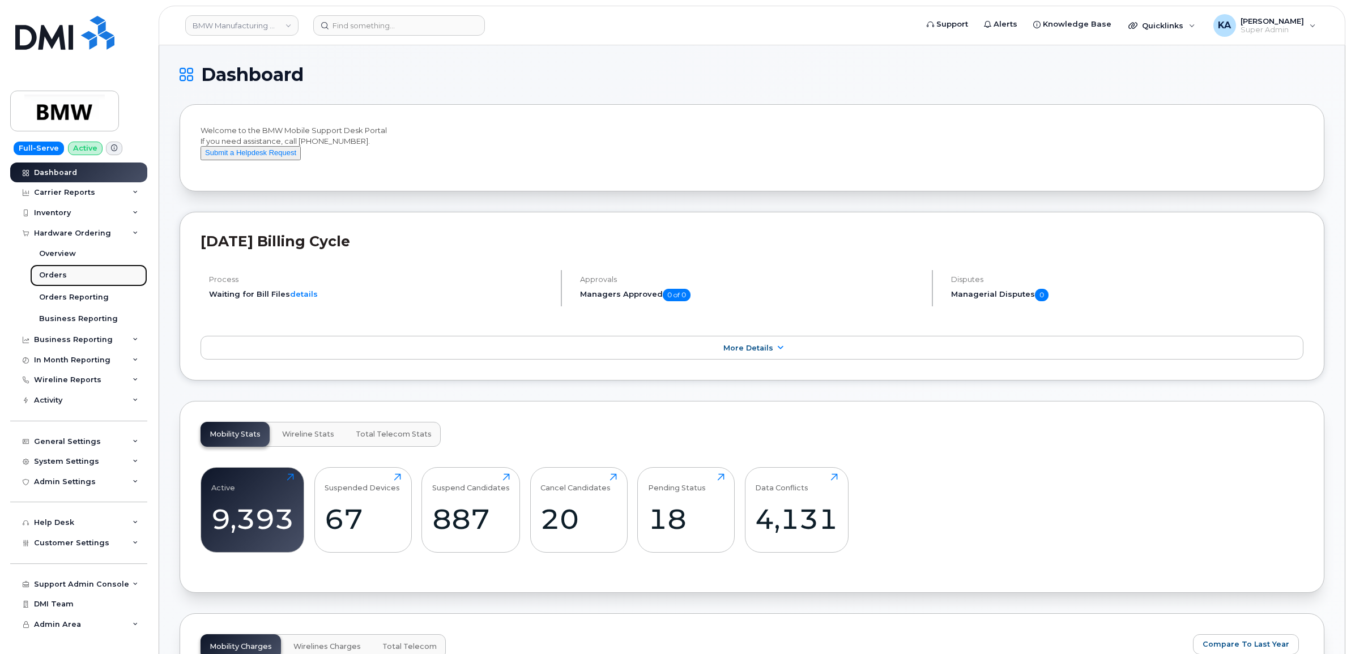
click at [58, 273] on div "Orders" at bounding box center [53, 275] width 28 height 10
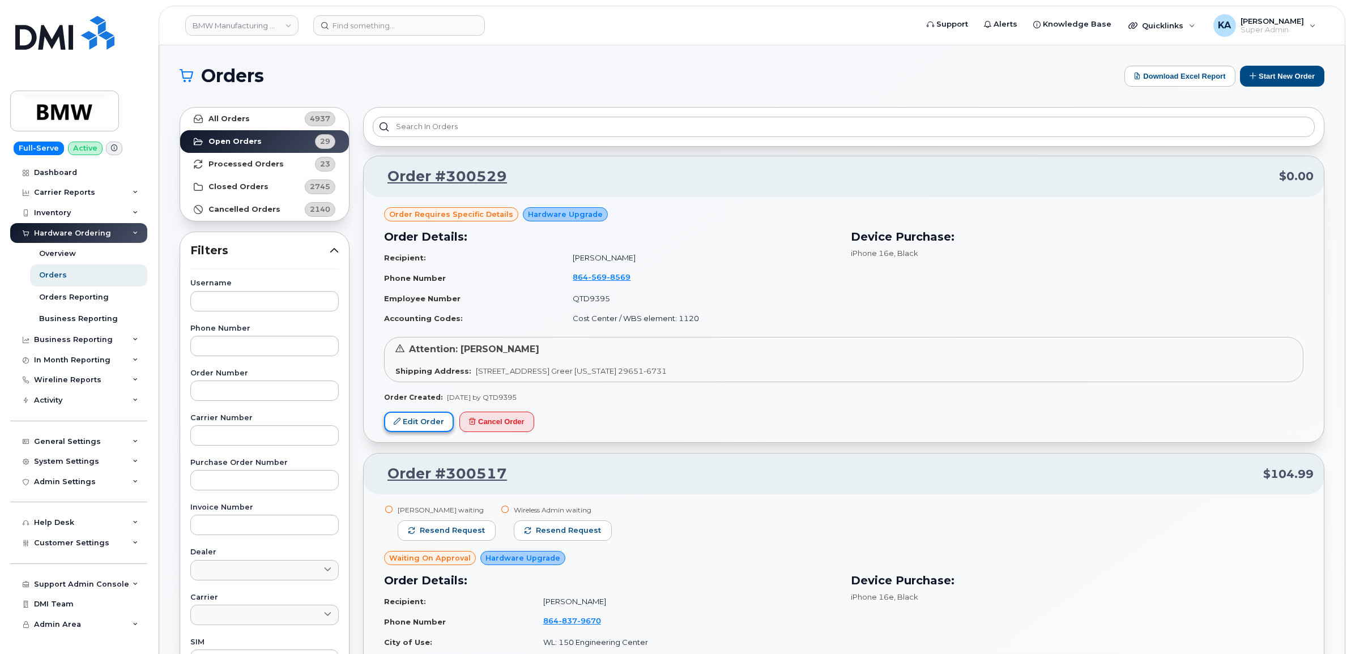
click at [425, 422] on link "Edit Order" at bounding box center [419, 422] width 70 height 21
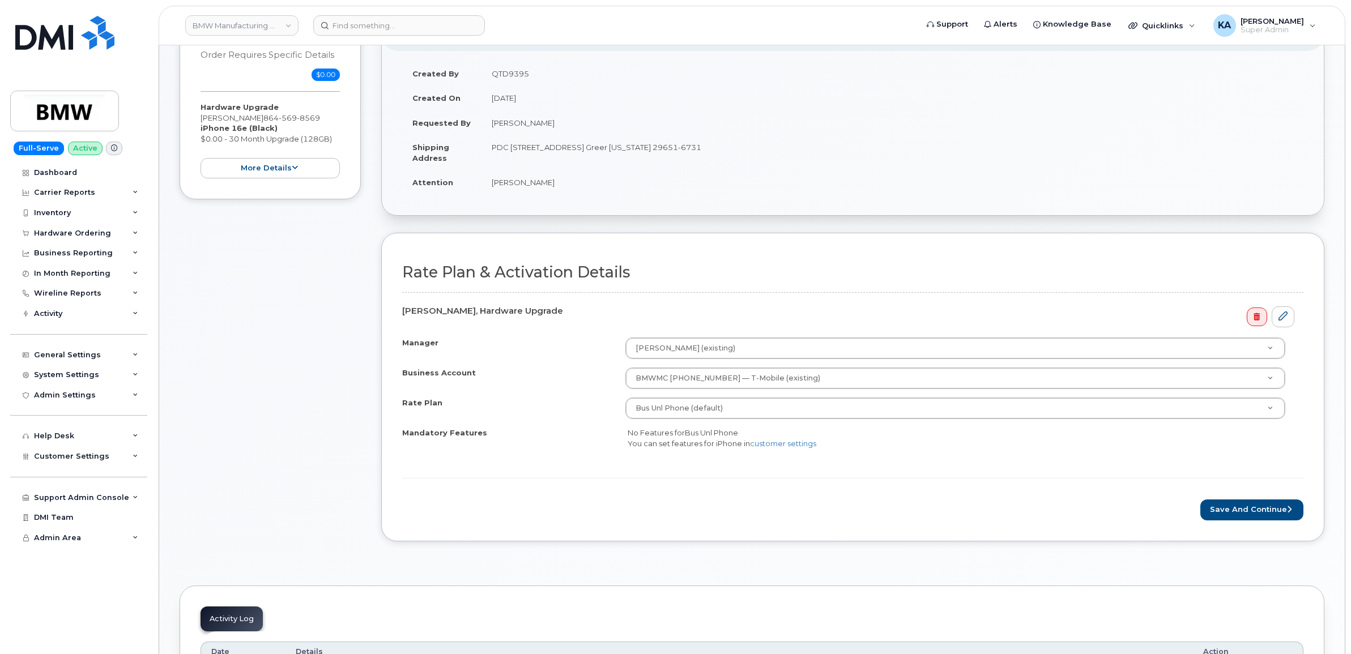
scroll to position [212, 0]
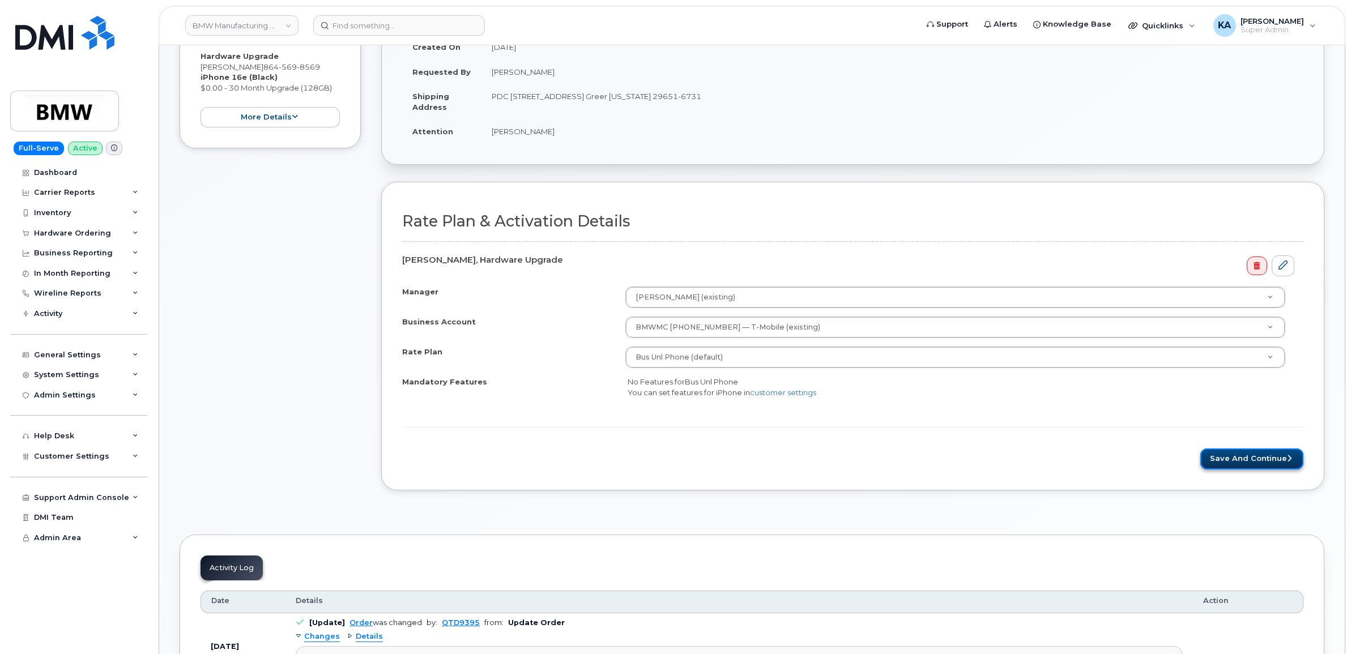
click at [1246, 462] on button "Save and Continue" at bounding box center [1251, 458] width 103 height 21
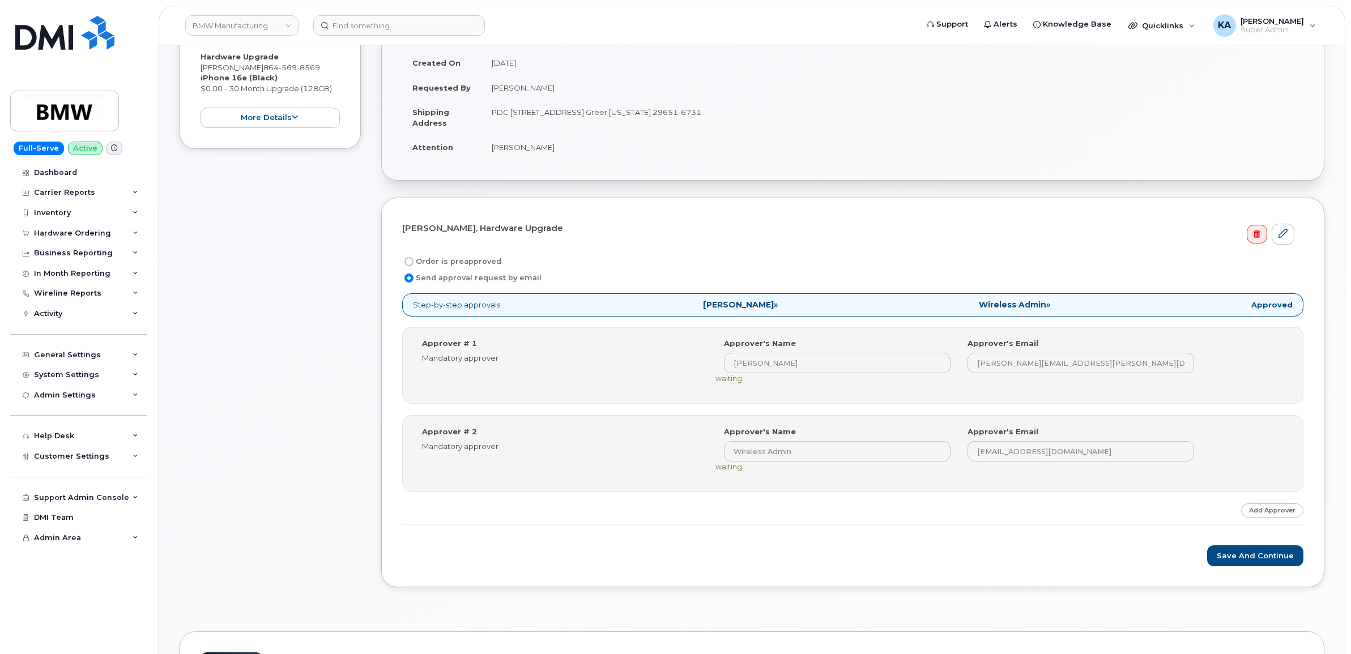
scroll to position [212, 0]
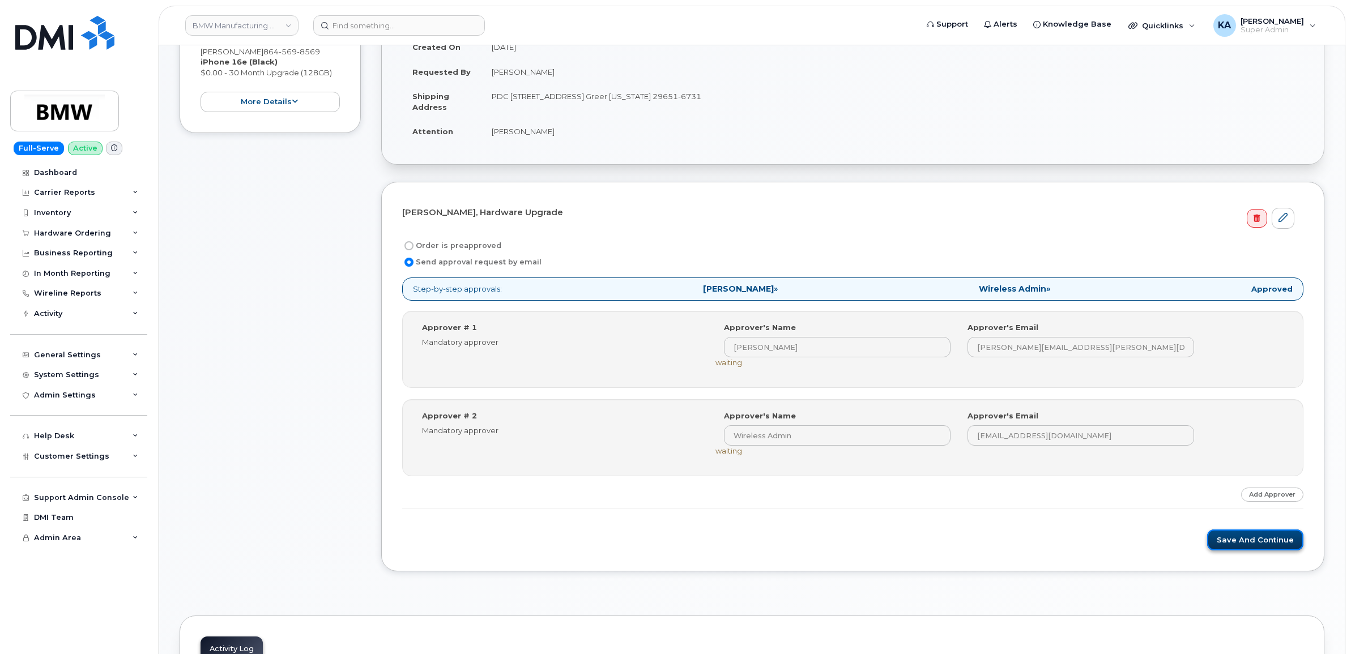
click at [1229, 536] on button "Save and Continue" at bounding box center [1255, 539] width 96 height 21
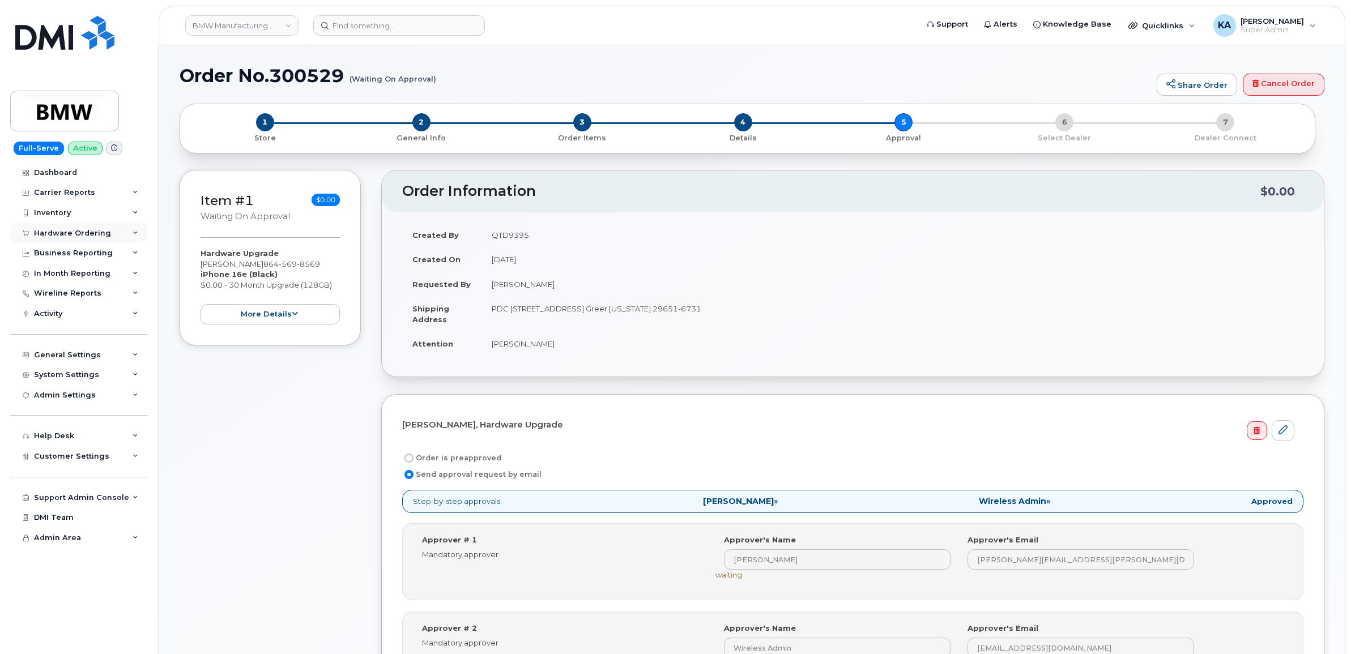
click at [74, 231] on div "Hardware Ordering" at bounding box center [72, 233] width 77 height 9
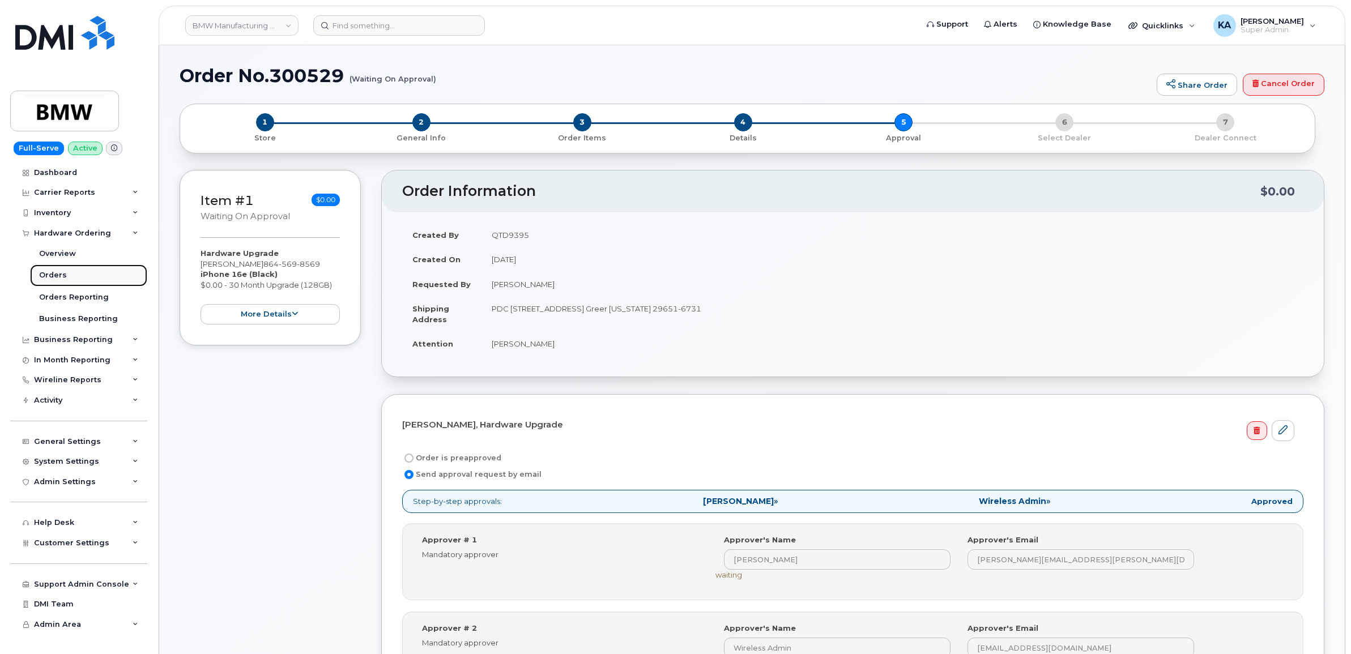
click at [52, 272] on div "Orders" at bounding box center [53, 275] width 28 height 10
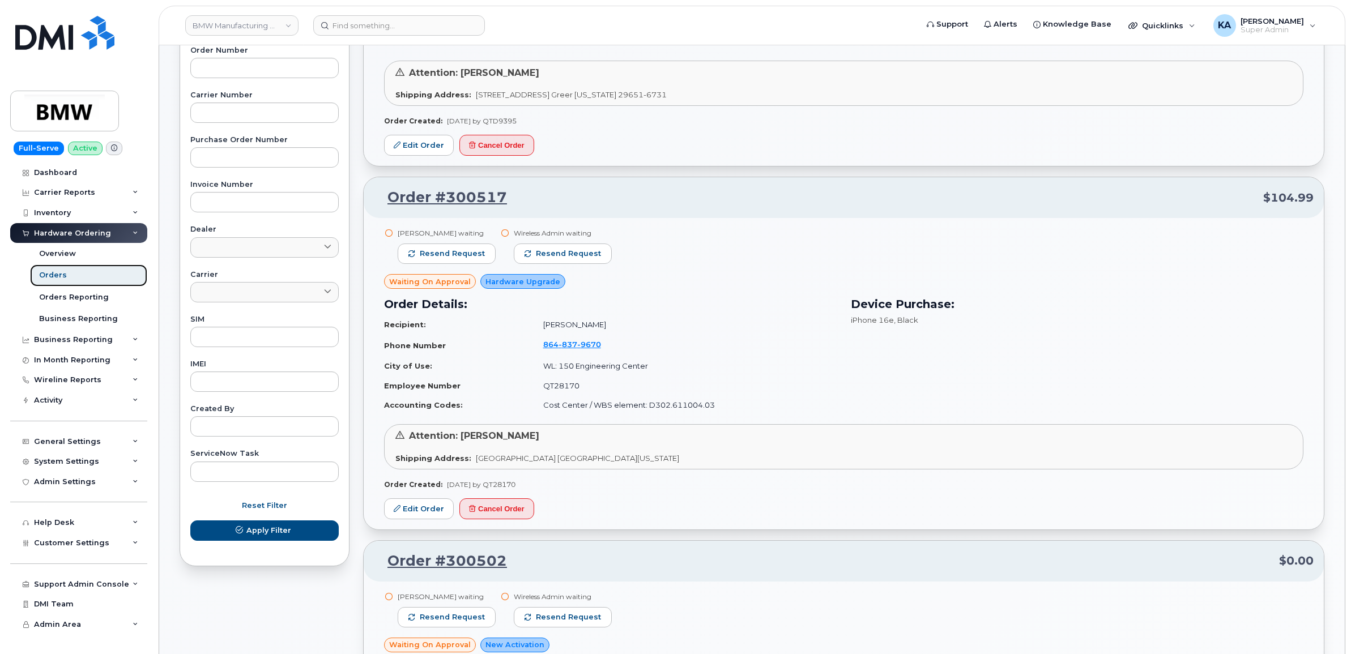
scroll to position [354, 0]
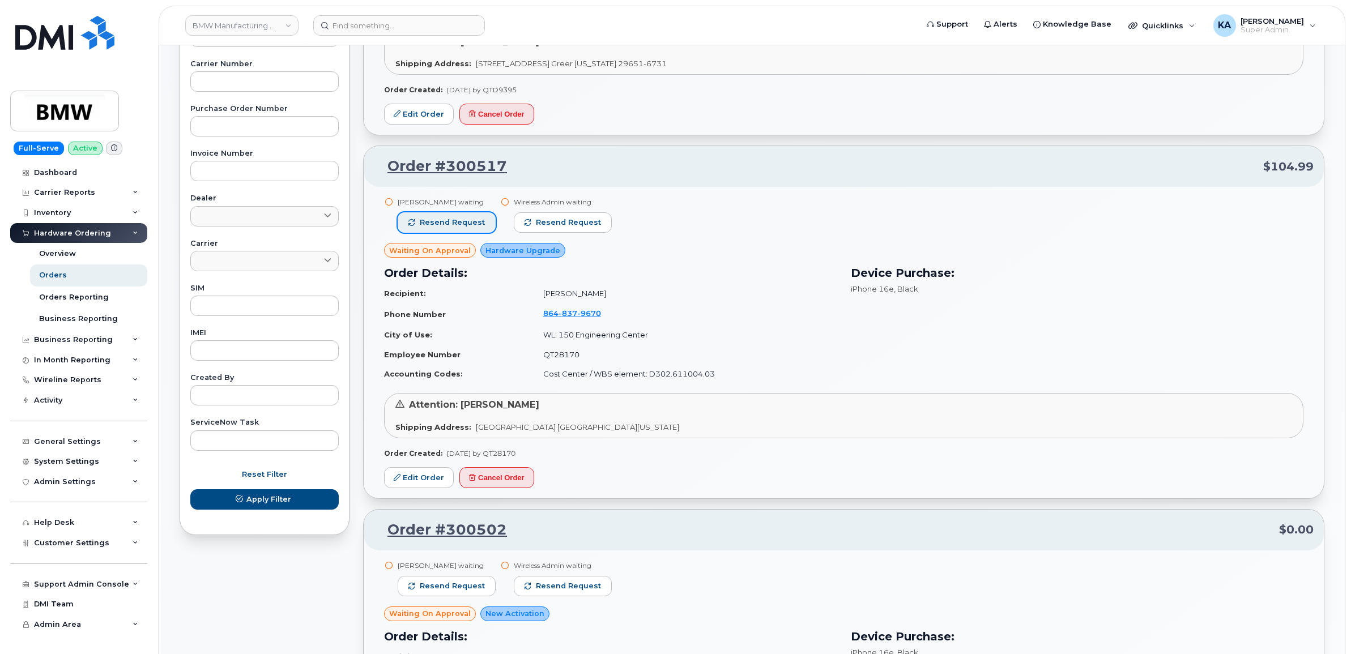
click at [476, 223] on span "Resend request" at bounding box center [452, 222] width 65 height 10
click at [536, 222] on span "Resend request" at bounding box center [568, 222] width 65 height 10
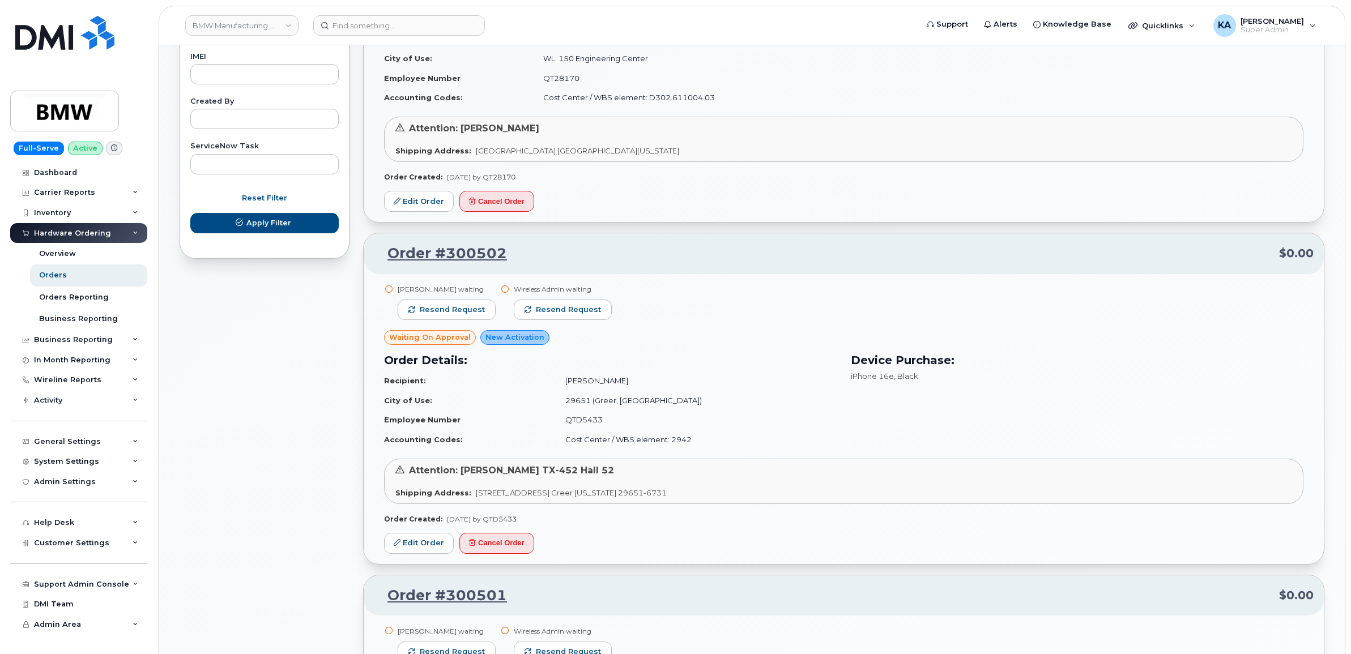
scroll to position [637, 0]
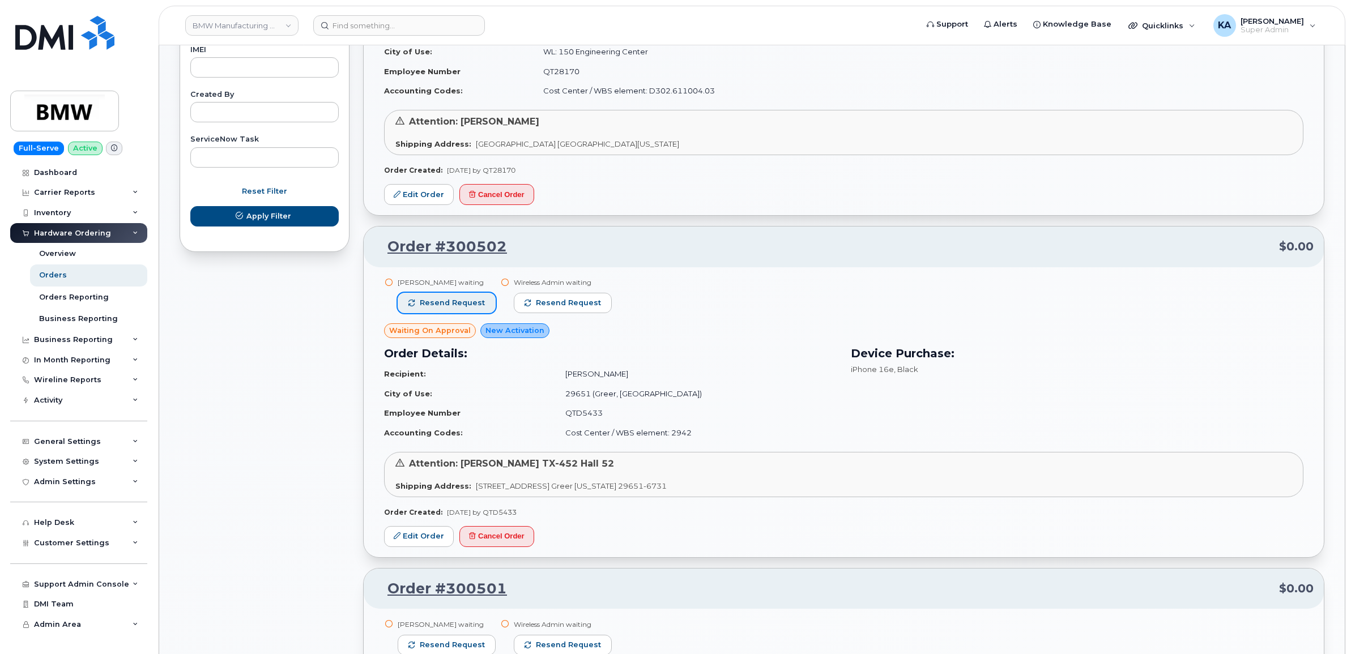
click at [476, 301] on span "Resend request" at bounding box center [452, 303] width 65 height 10
click at [545, 296] on button "Resend request" at bounding box center [563, 303] width 98 height 20
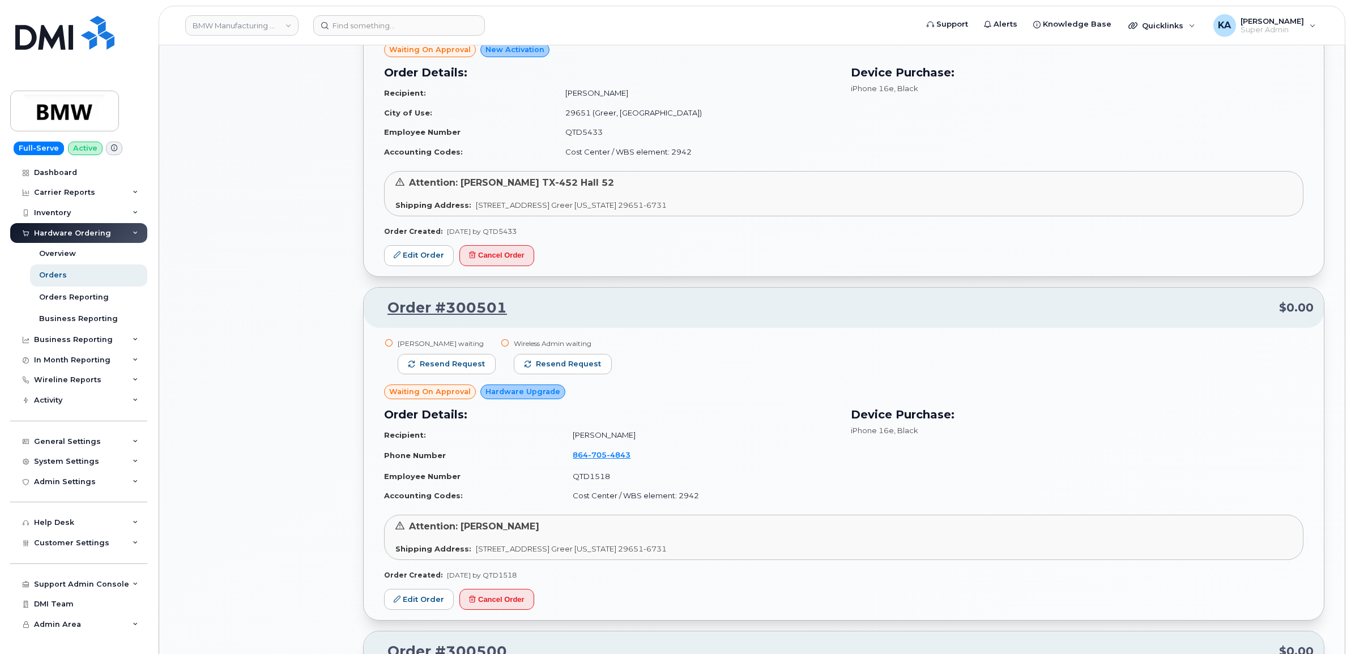
scroll to position [920, 0]
click at [474, 354] on button "Resend request" at bounding box center [447, 362] width 98 height 20
click at [541, 353] on button "Resend request" at bounding box center [563, 362] width 98 height 20
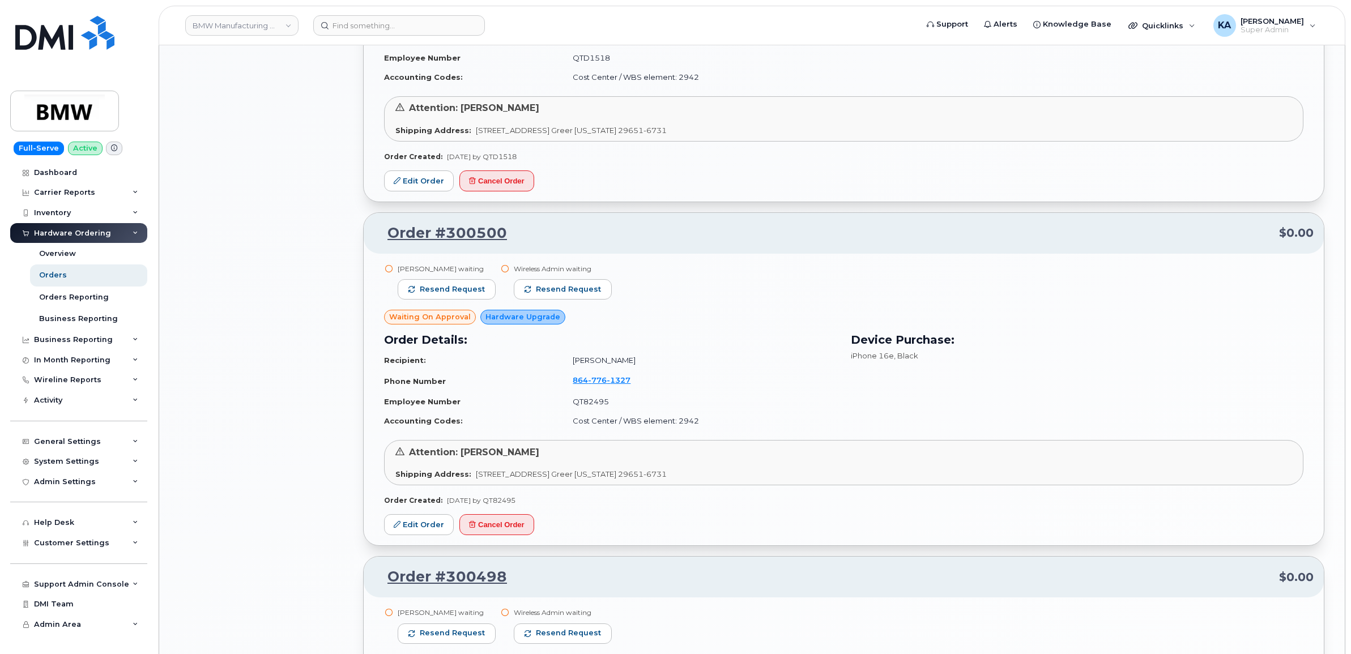
scroll to position [1345, 0]
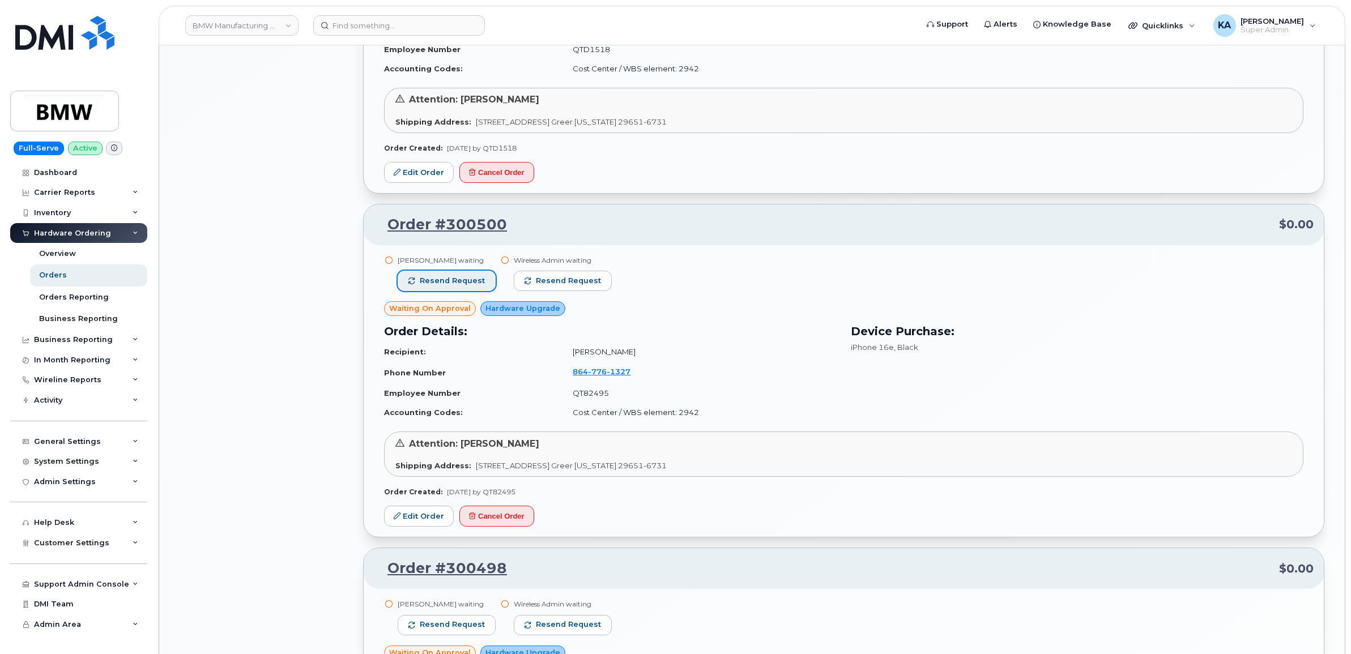
click at [477, 280] on span "Resend request" at bounding box center [452, 281] width 65 height 10
click at [544, 284] on span "Resend request" at bounding box center [568, 281] width 65 height 10
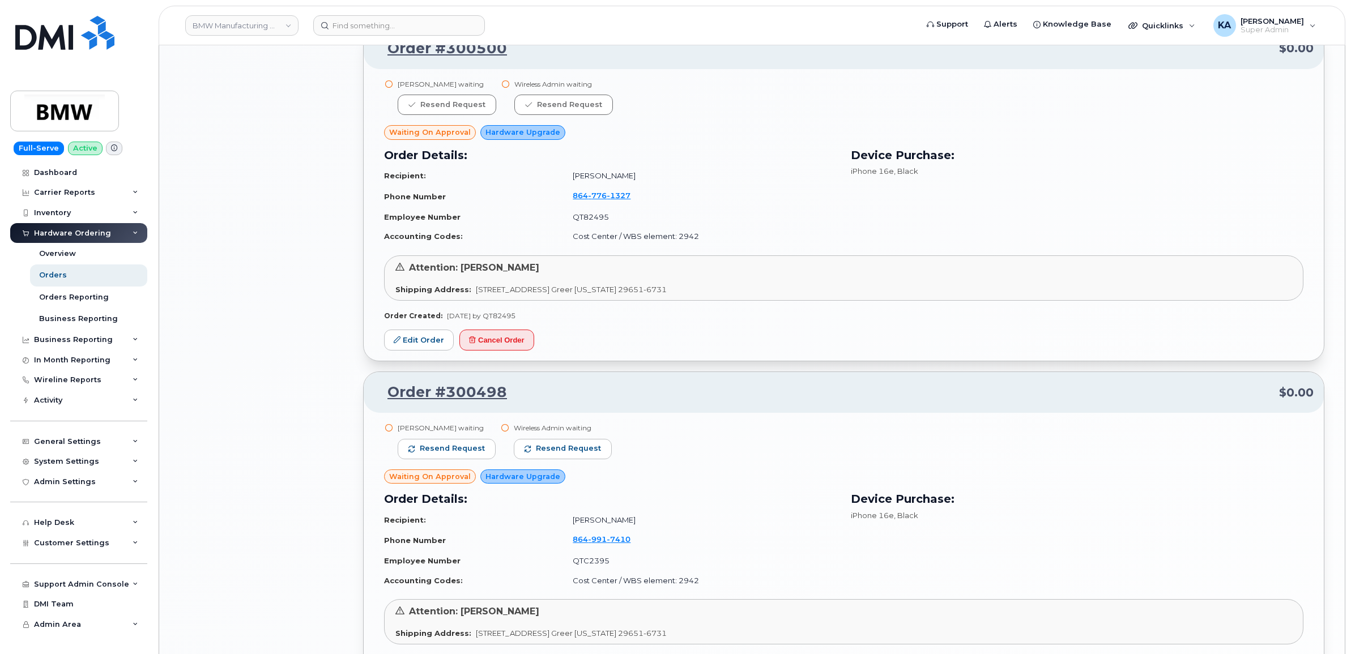
scroll to position [1628, 0]
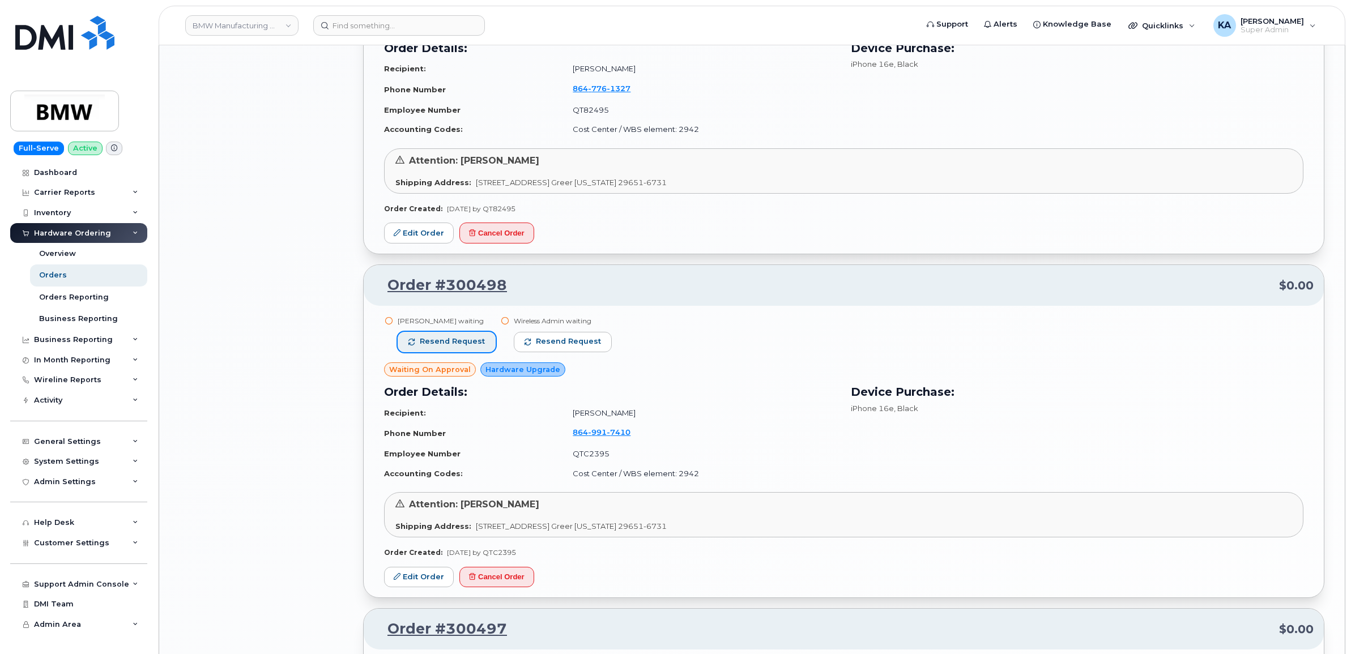
click at [476, 336] on span "Resend request" at bounding box center [452, 341] width 65 height 10
click at [536, 337] on span "Resend request" at bounding box center [568, 341] width 65 height 10
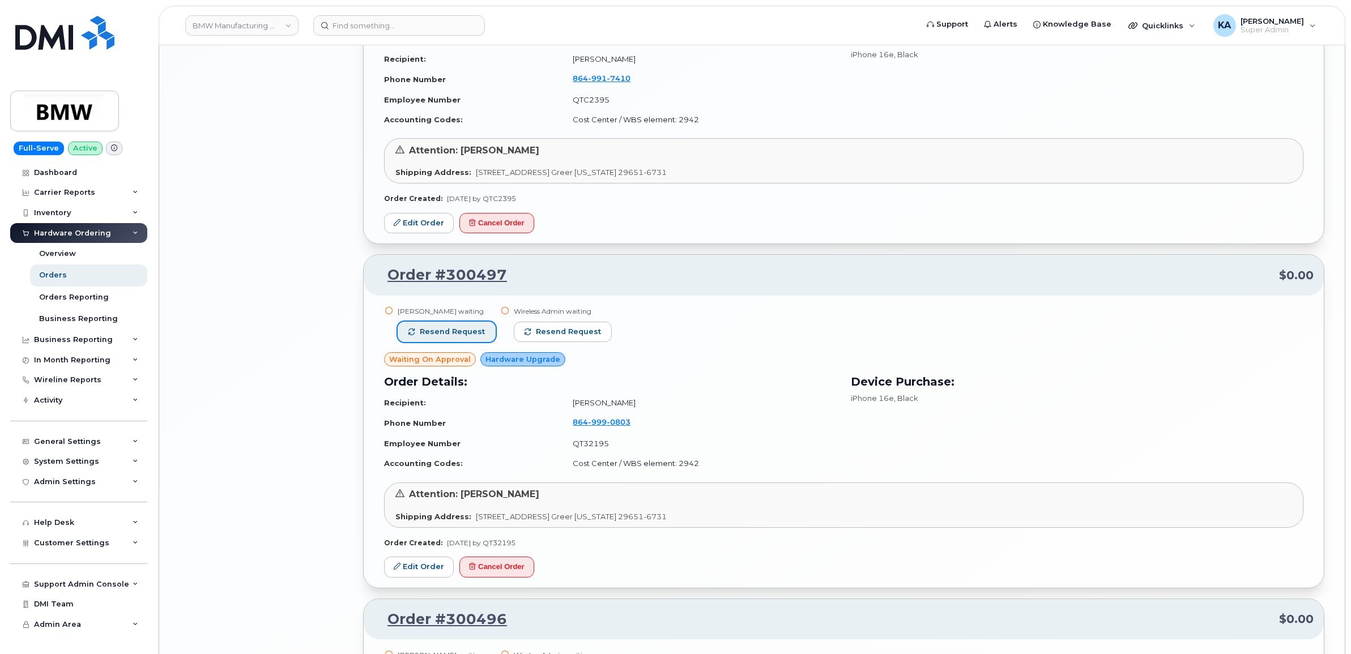
click at [464, 327] on span "Resend request" at bounding box center [452, 332] width 65 height 10
click at [584, 327] on span "Resend request" at bounding box center [568, 332] width 65 height 10
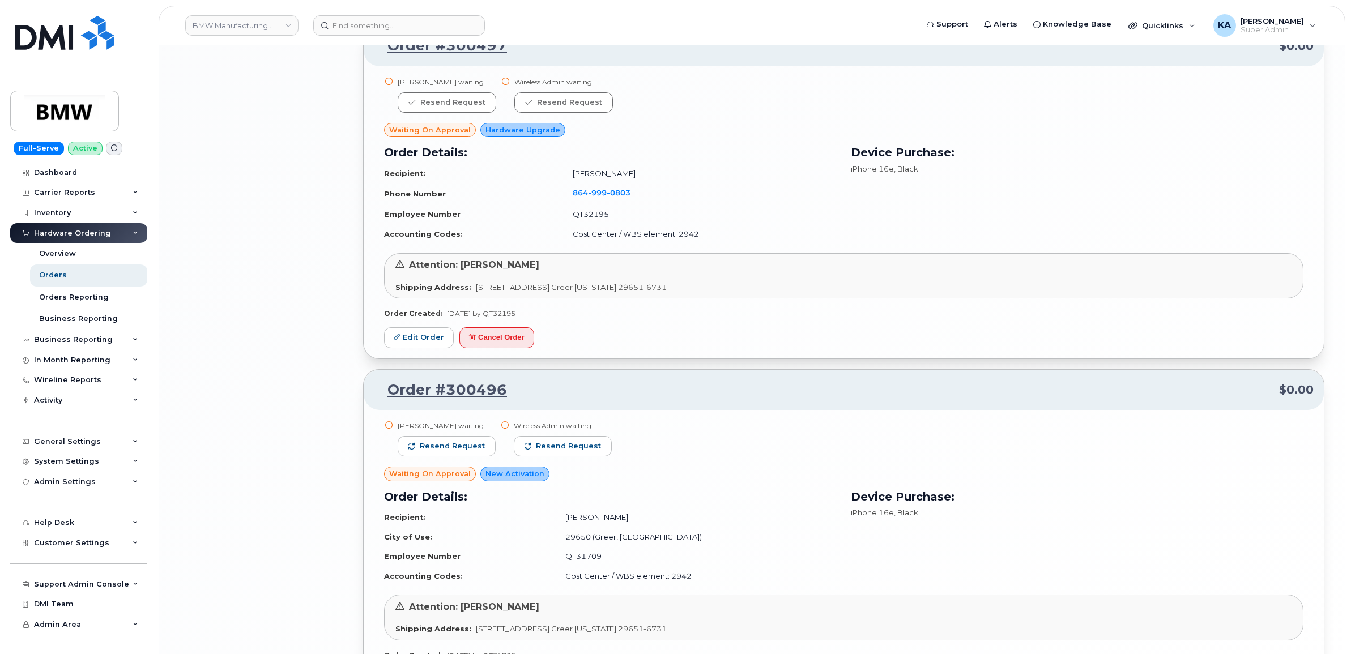
scroll to position [2265, 0]
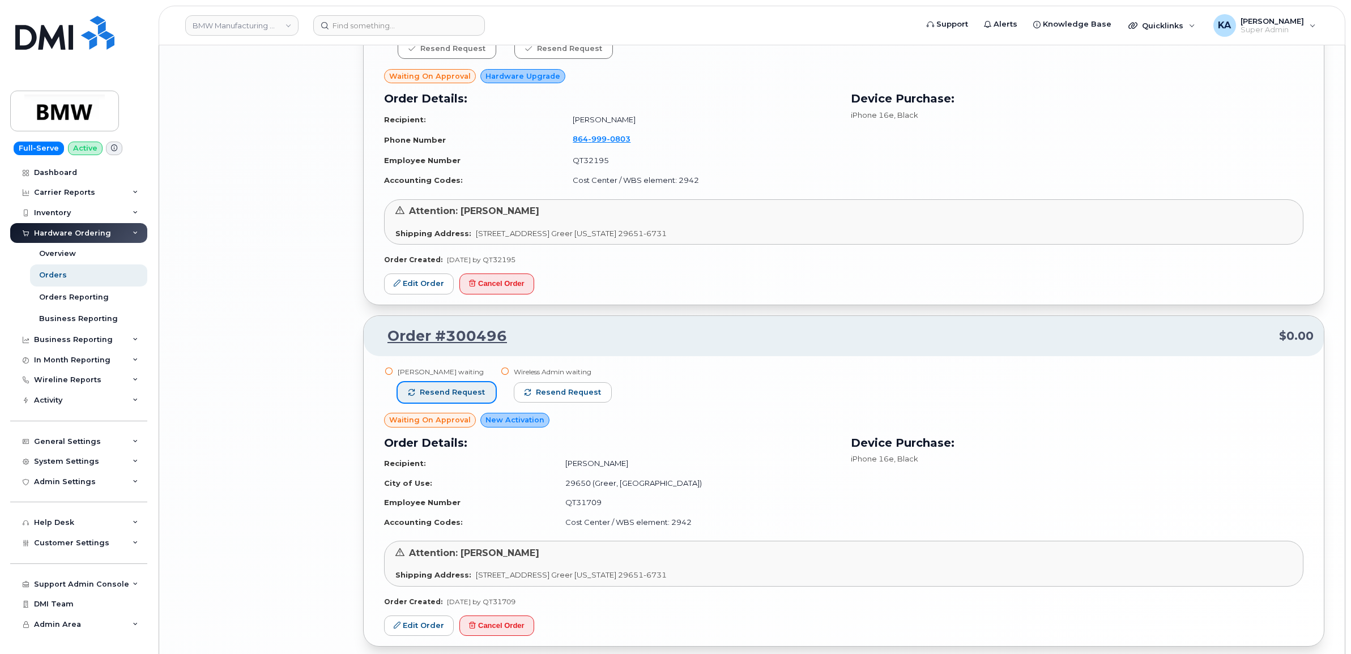
click at [469, 383] on button "Resend request" at bounding box center [447, 392] width 98 height 20
click at [547, 382] on button "Resend request" at bounding box center [563, 392] width 98 height 20
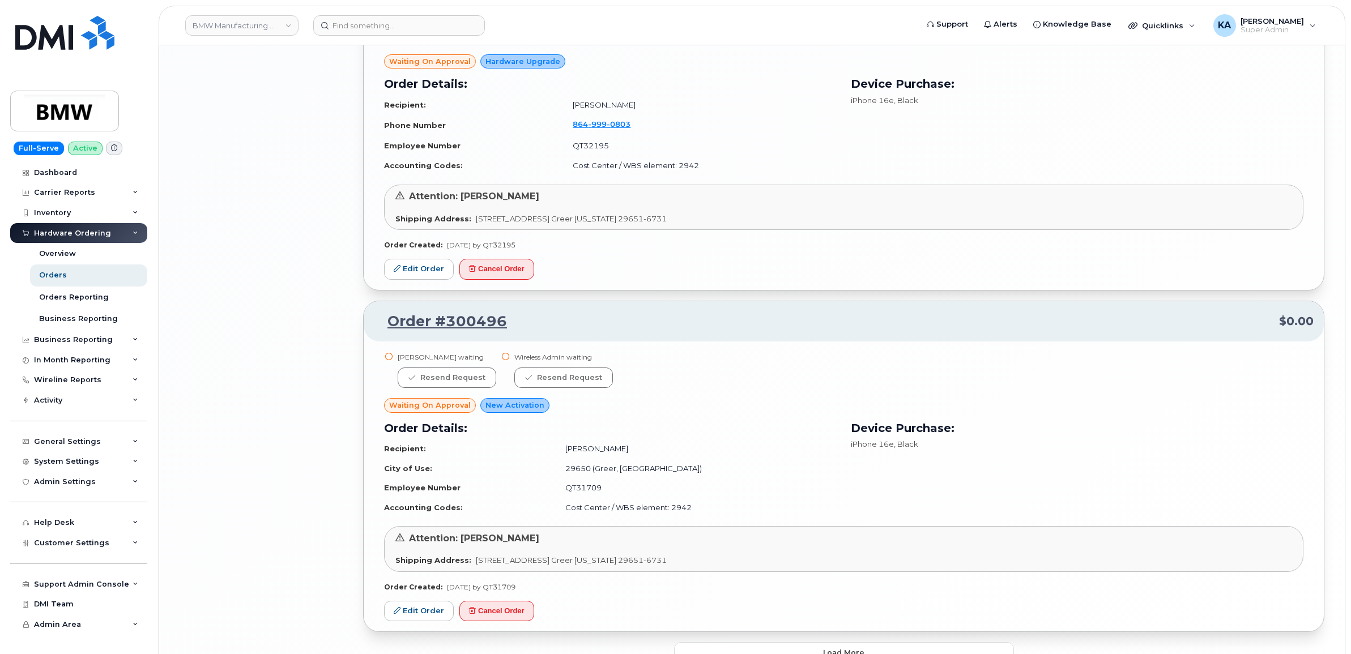
scroll to position [2348, 0]
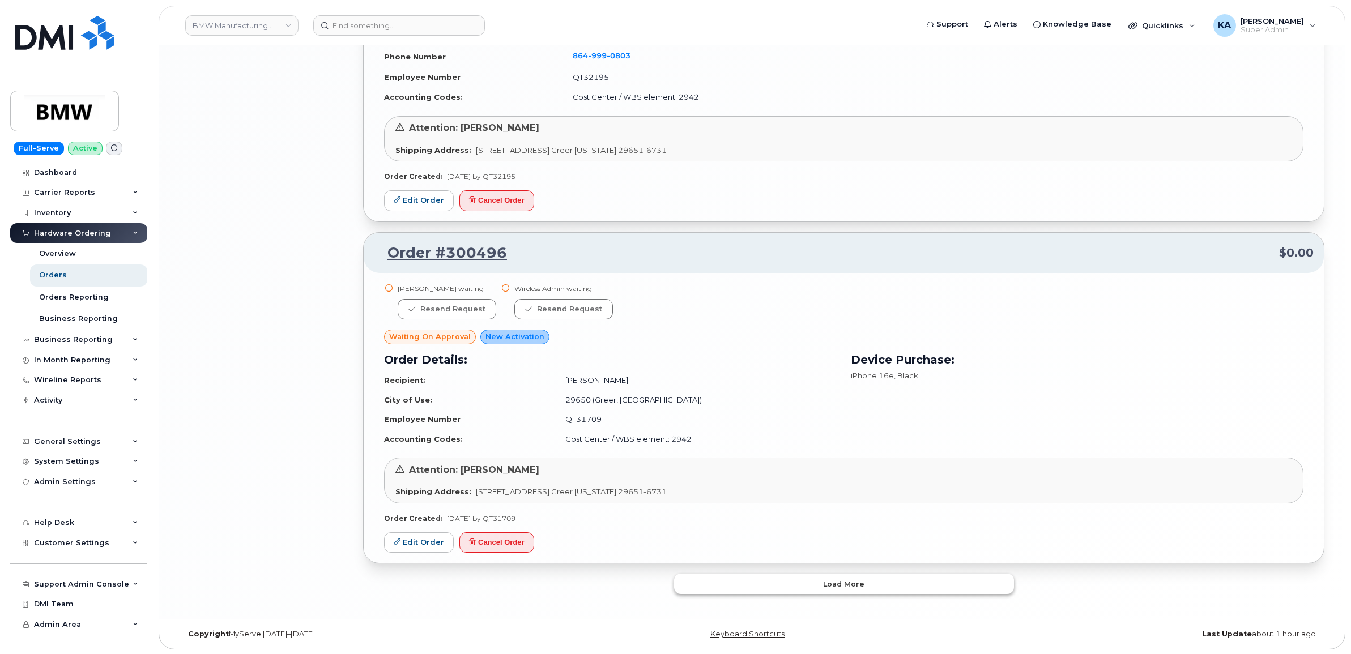
click at [796, 587] on button "Load more" at bounding box center [844, 584] width 340 height 20
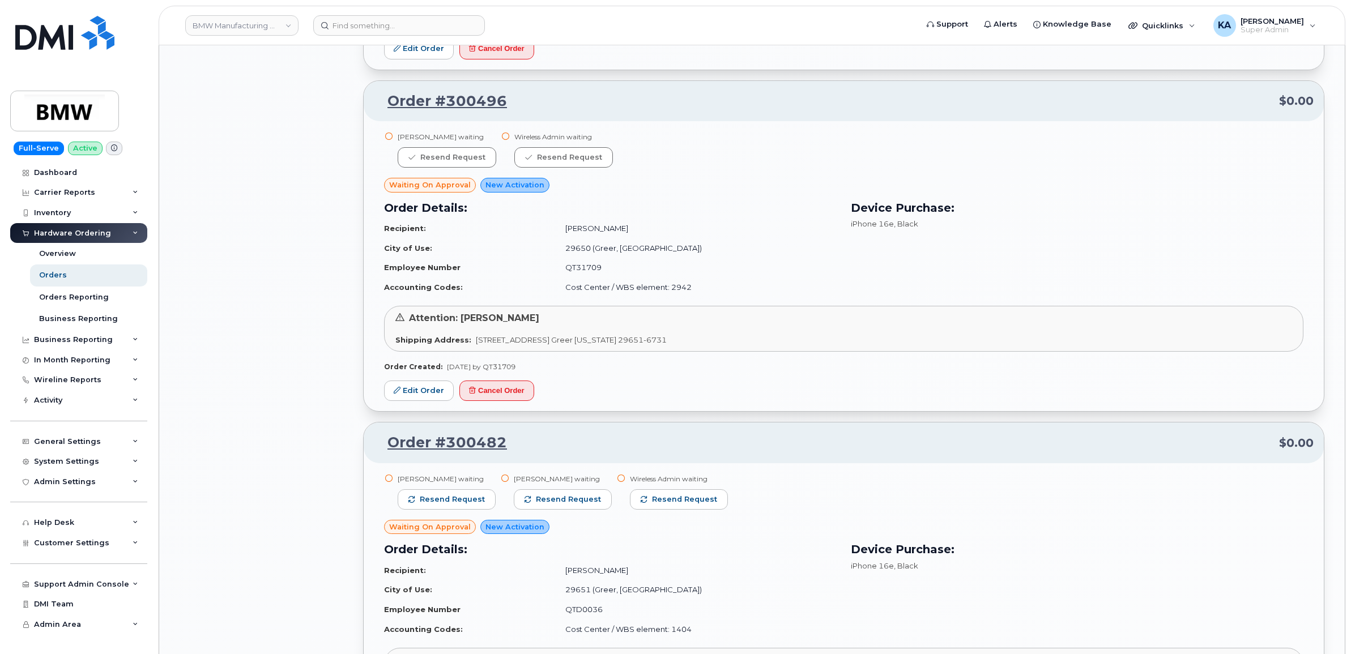
scroll to position [2631, 0]
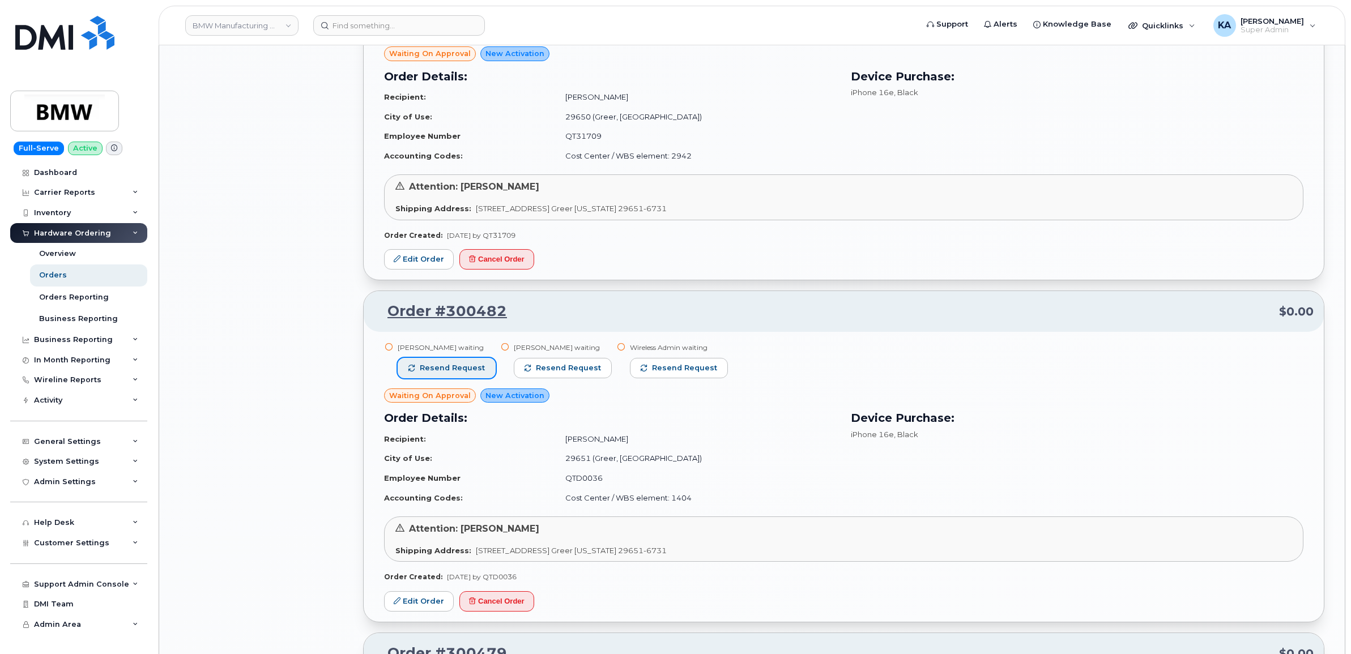
click at [474, 363] on span "Resend request" at bounding box center [452, 368] width 65 height 10
drag, startPoint x: 551, startPoint y: 366, endPoint x: 558, endPoint y: 368, distance: 7.6
click at [552, 368] on span "Resend request" at bounding box center [568, 368] width 65 height 10
click at [675, 368] on span "Resend request" at bounding box center [685, 368] width 65 height 10
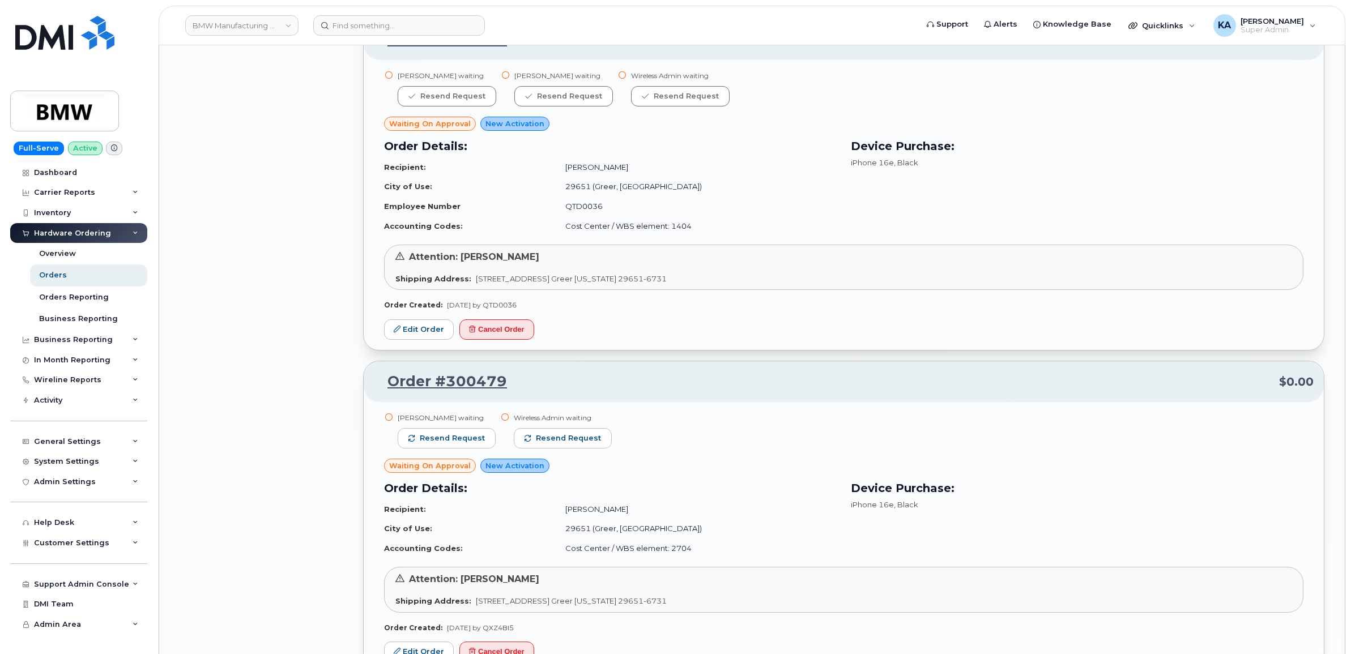
scroll to position [2915, 0]
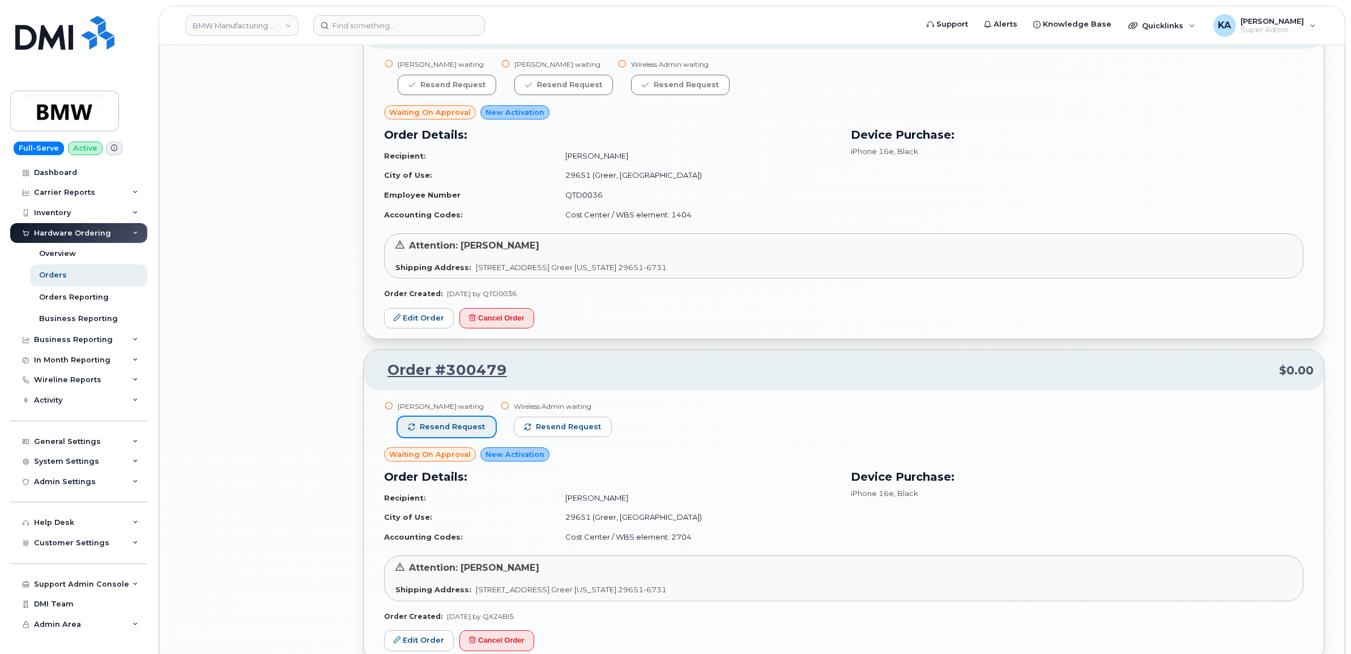
click at [480, 423] on span "Resend request" at bounding box center [452, 427] width 65 height 10
click at [548, 422] on span "Resend request" at bounding box center [568, 427] width 65 height 10
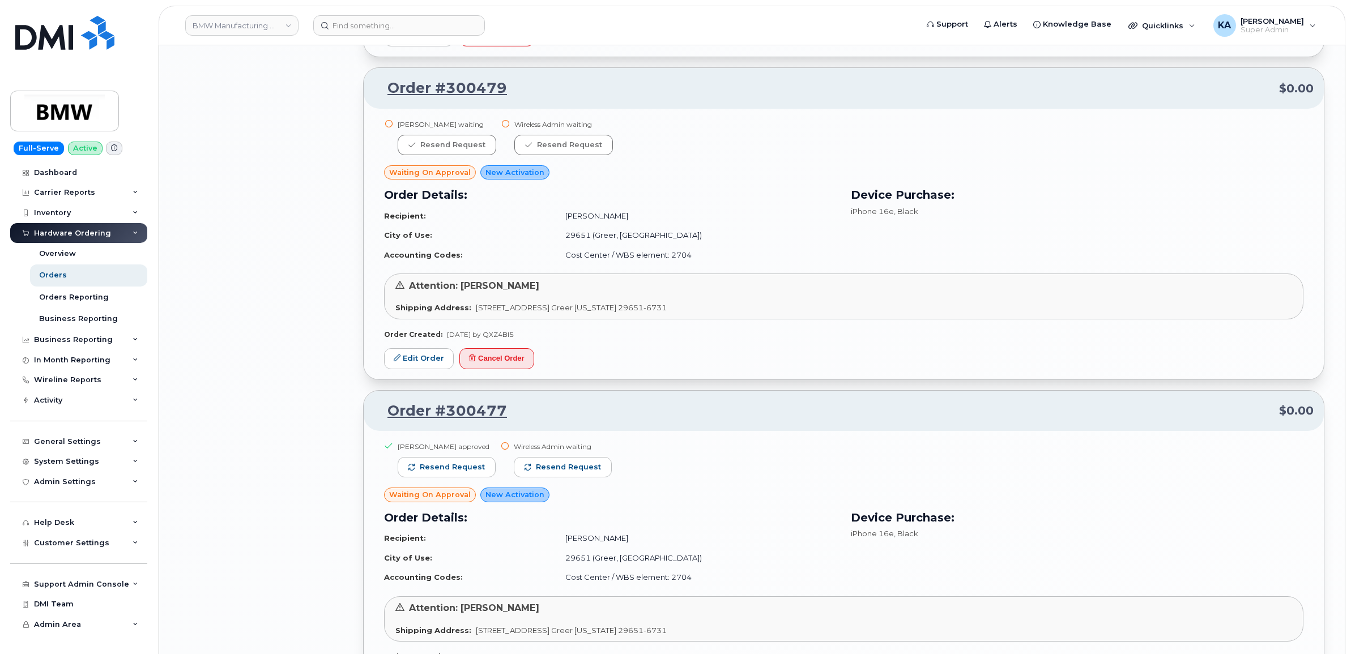
scroll to position [3198, 0]
click at [576, 464] on span "Resend request" at bounding box center [568, 466] width 65 height 10
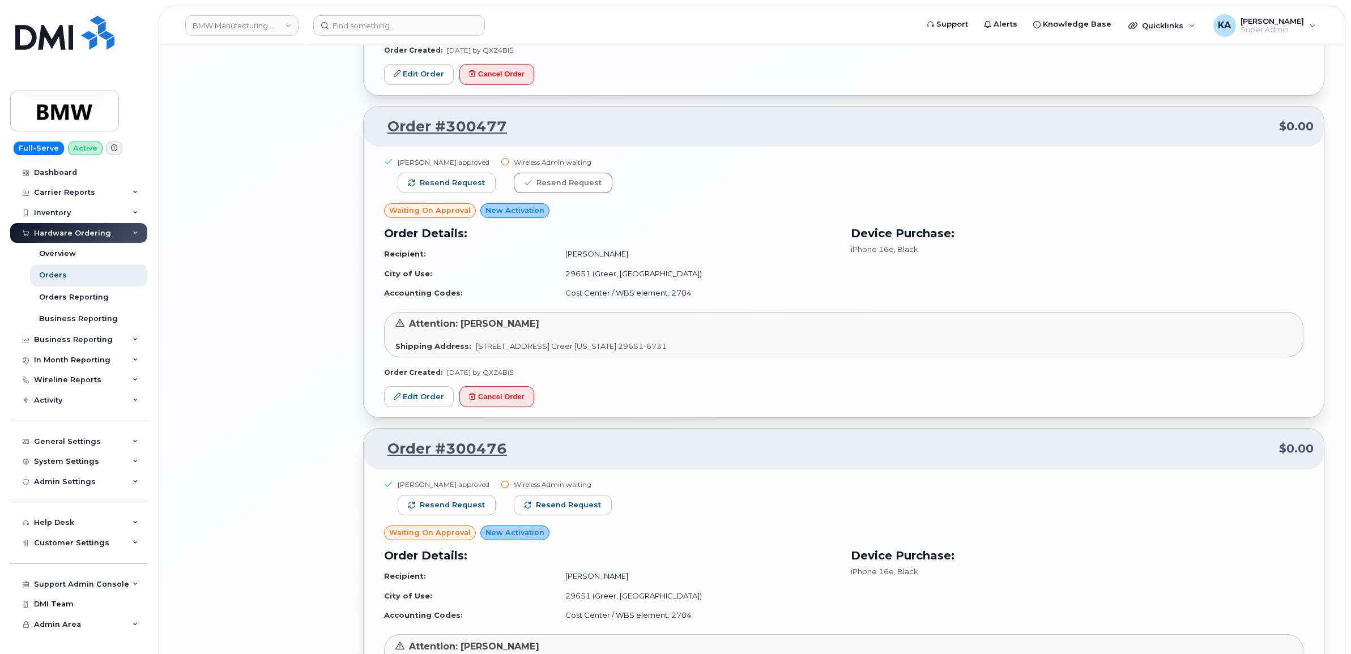
scroll to position [3552, 0]
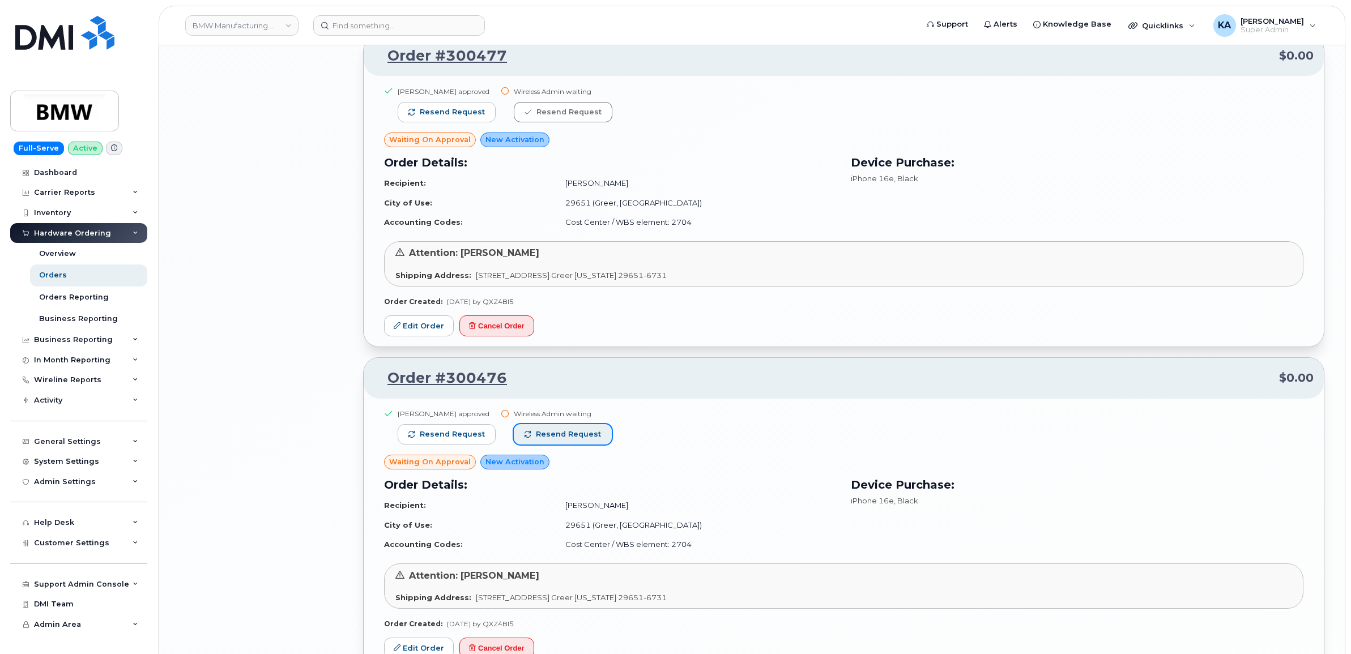
click at [579, 435] on span "Resend request" at bounding box center [568, 434] width 65 height 10
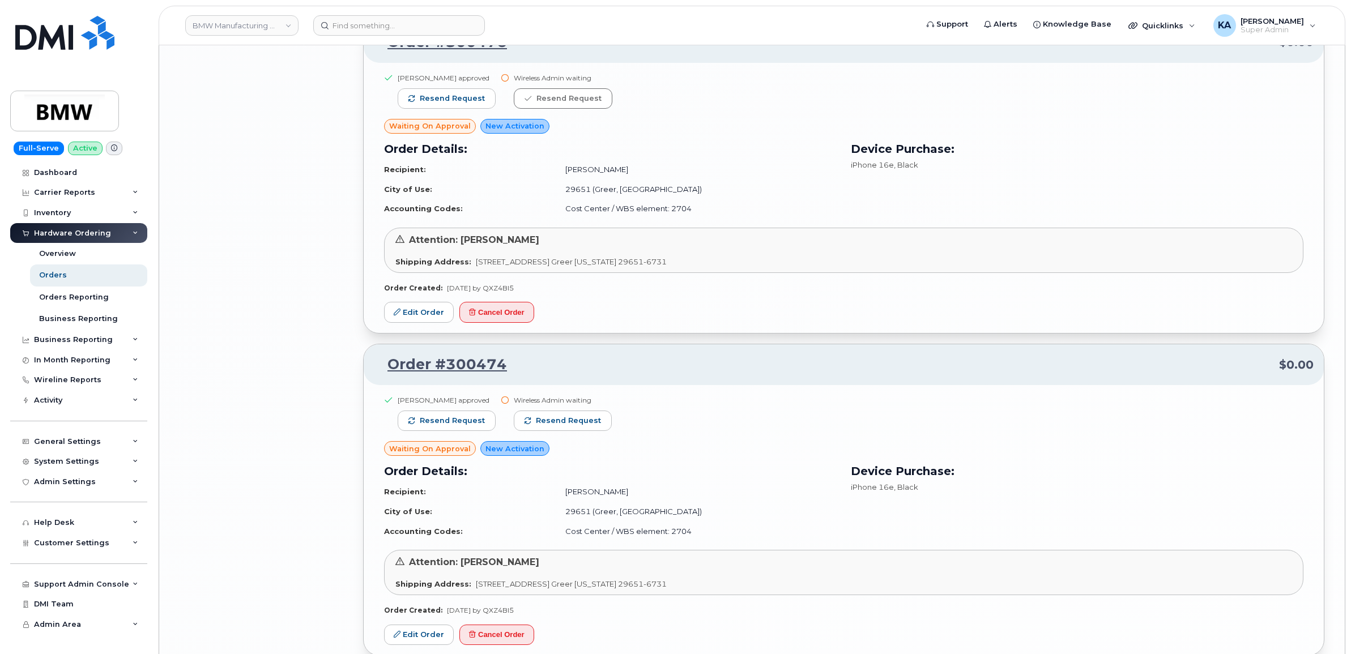
scroll to position [3906, 0]
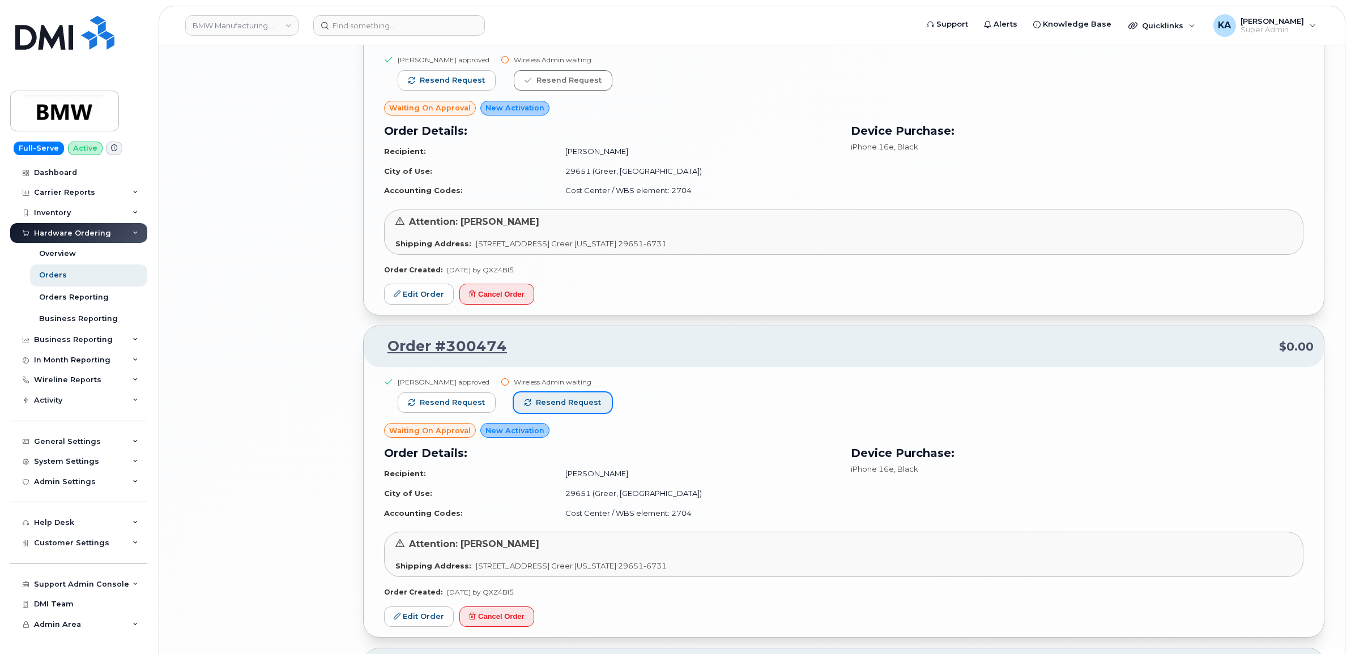
click at [585, 401] on span "Resend request" at bounding box center [568, 403] width 65 height 10
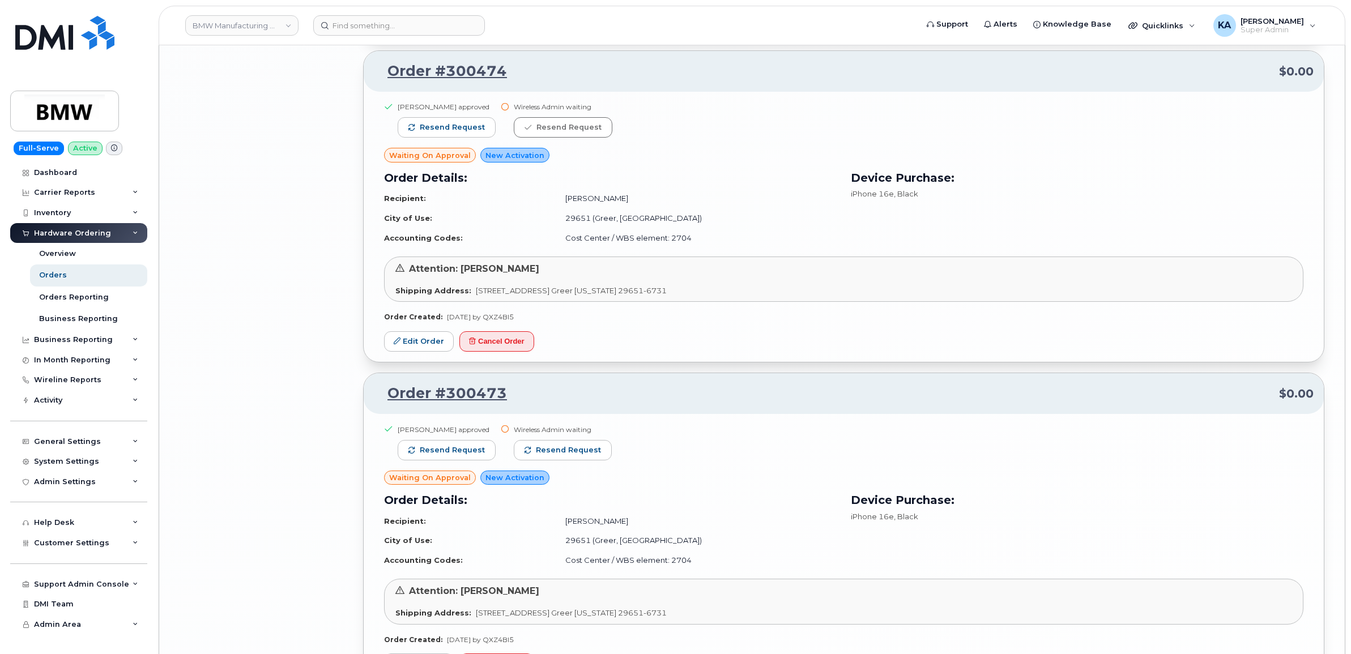
scroll to position [4189, 0]
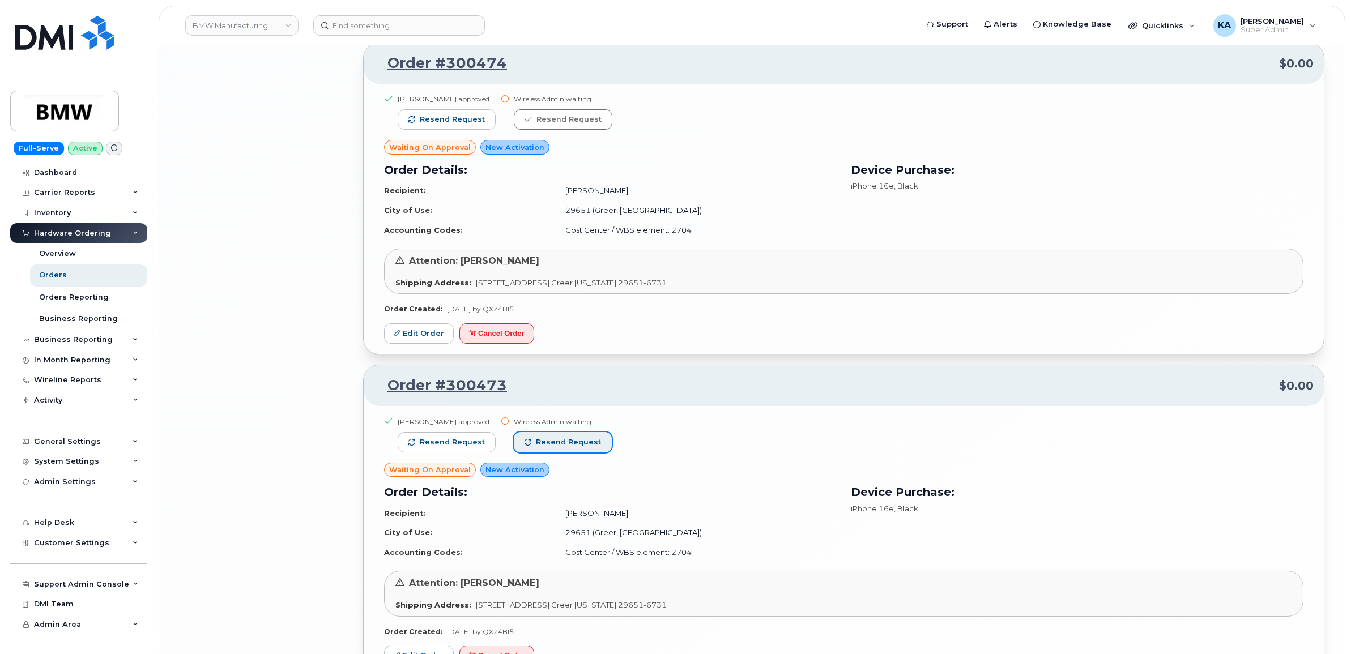
click at [574, 448] on button "Resend request" at bounding box center [563, 442] width 98 height 20
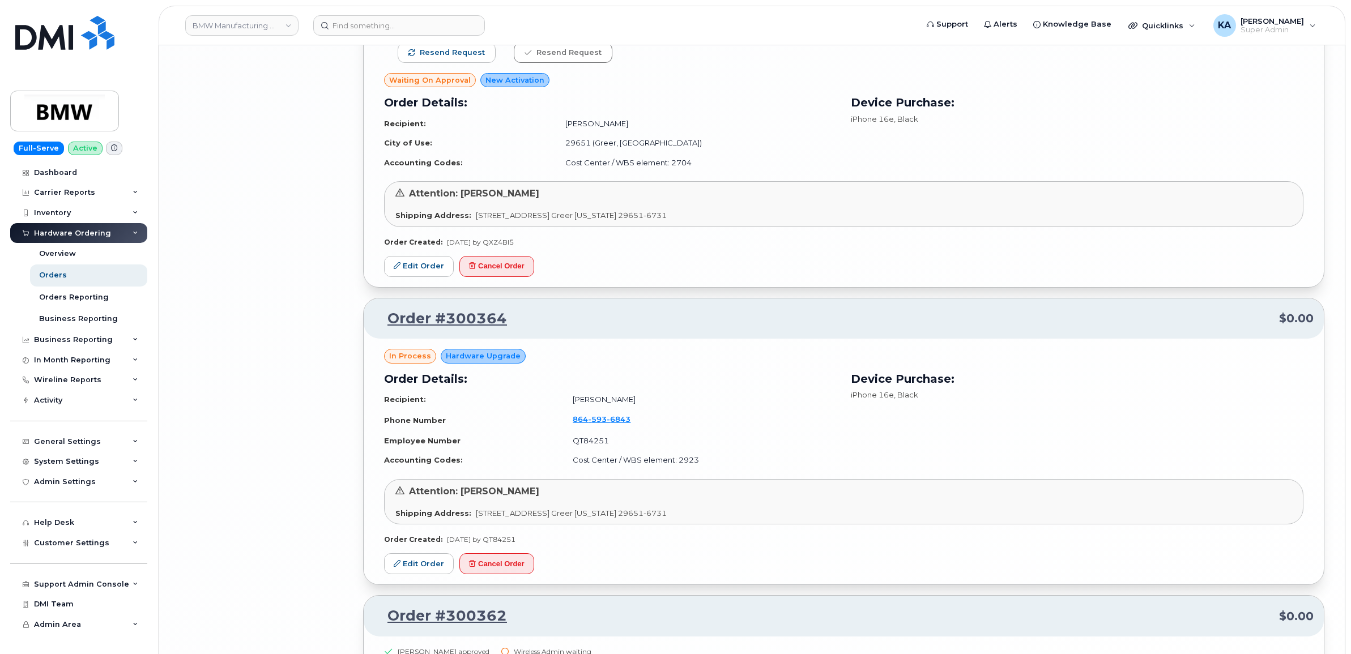
scroll to position [4613, 0]
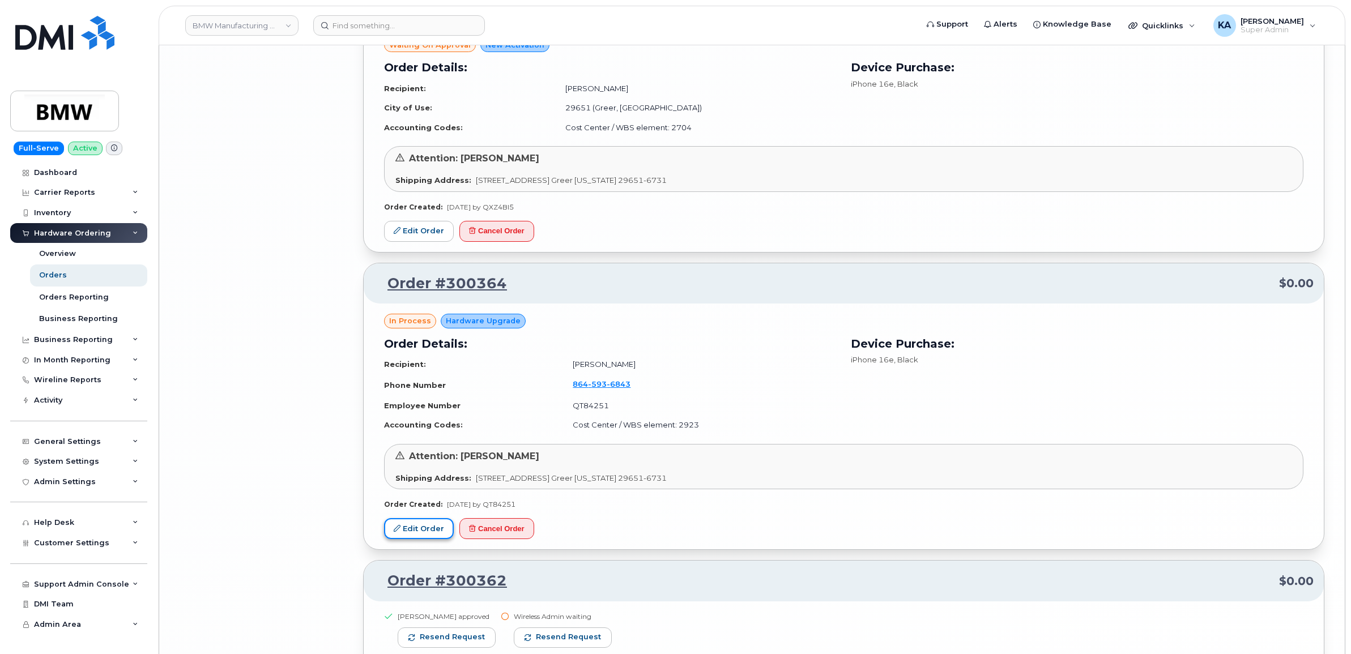
click at [434, 524] on link "Edit Order" at bounding box center [419, 528] width 70 height 21
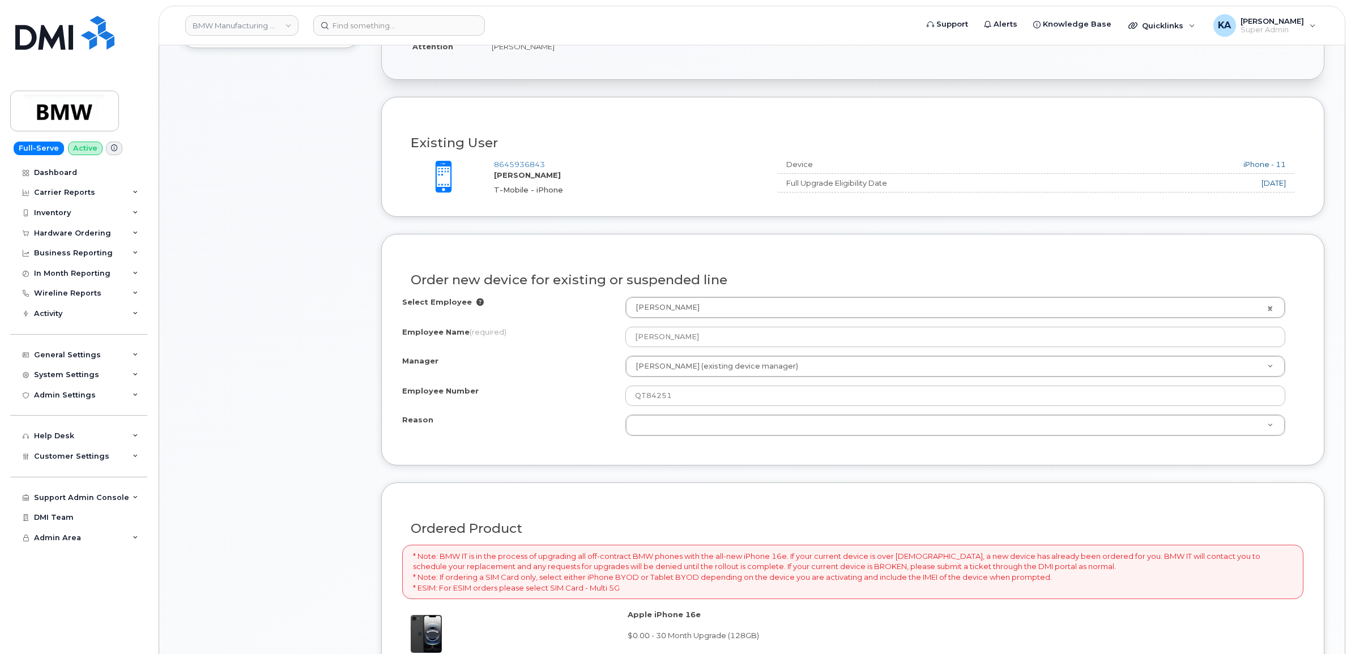
scroll to position [354, 0]
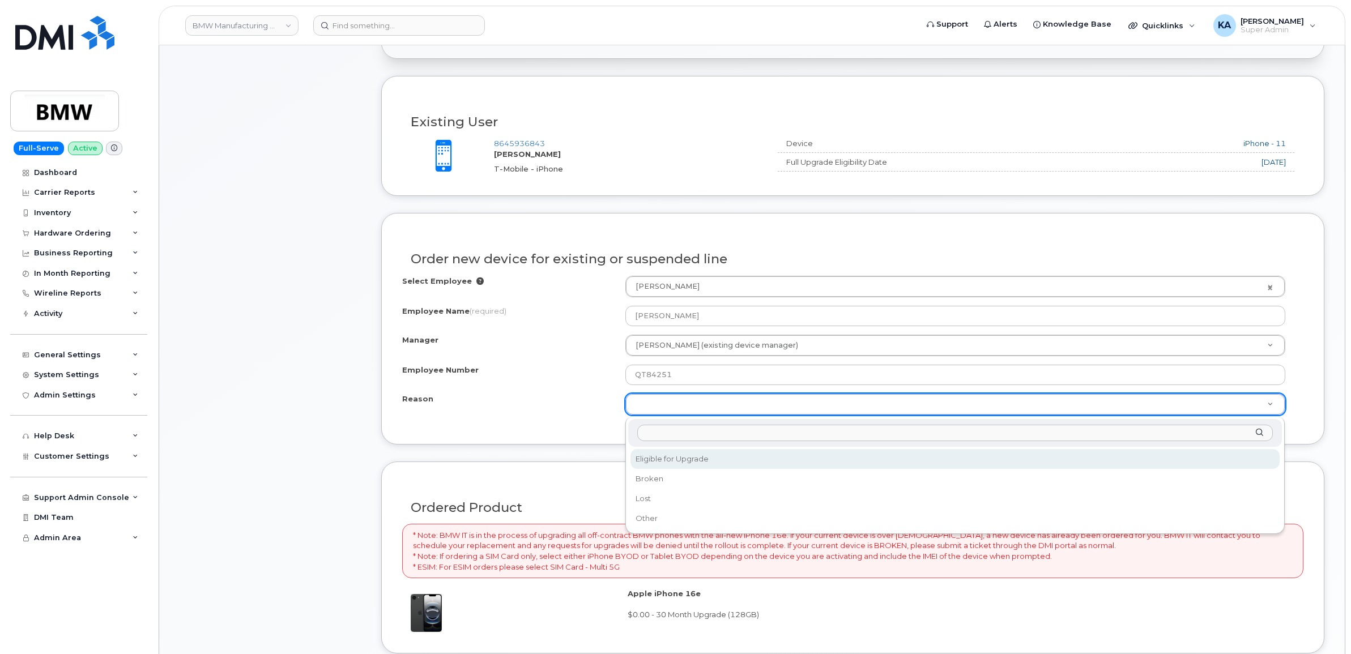
select select "eligible_for_upgrade"
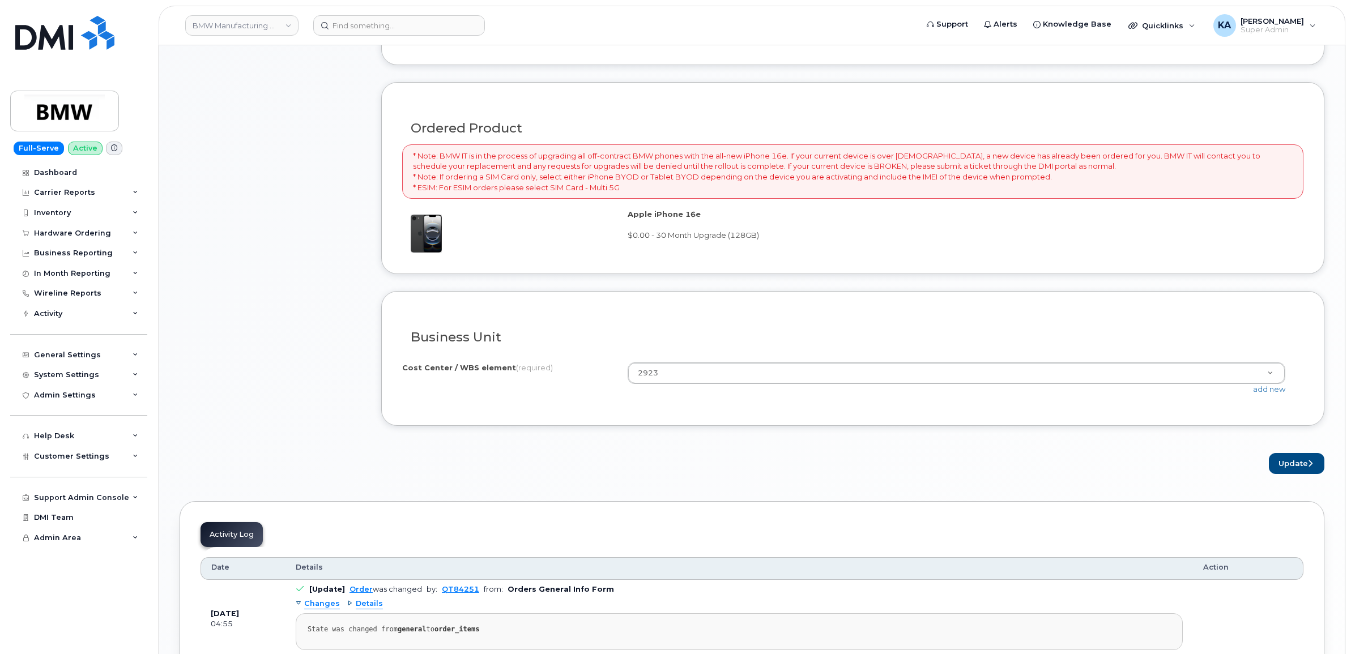
scroll to position [779, 0]
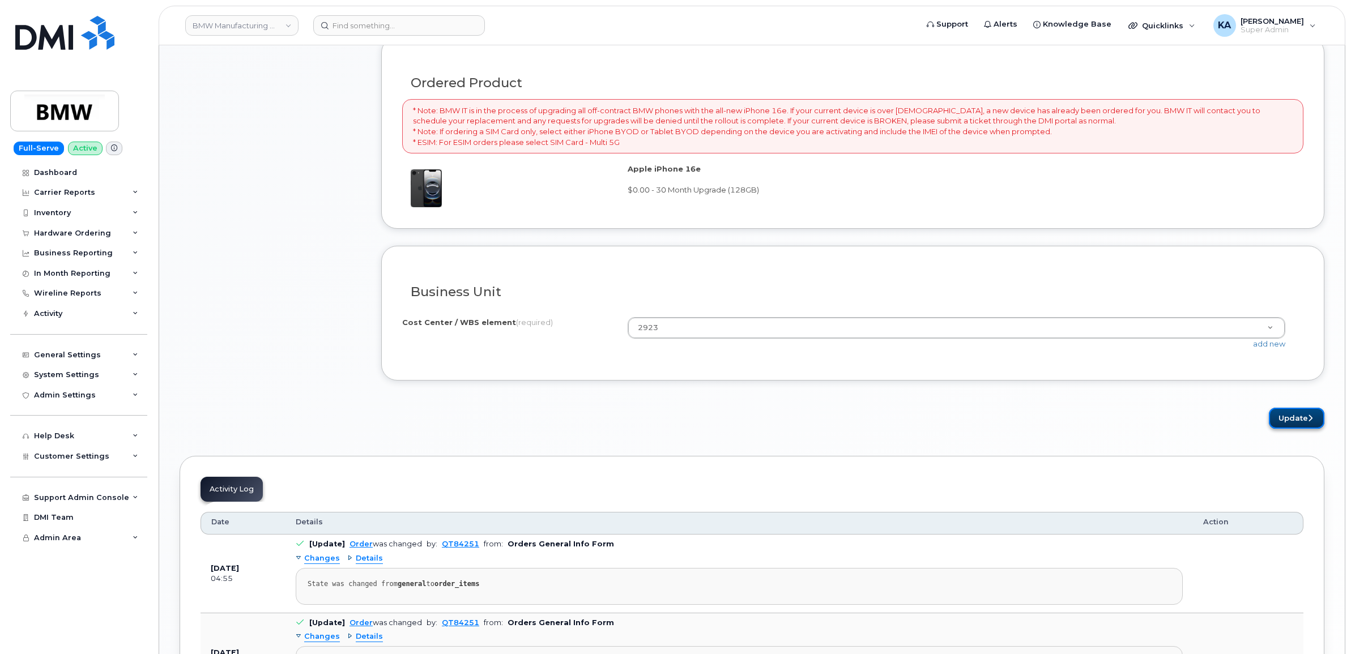
click at [1293, 419] on button "Update" at bounding box center [1295, 418] width 55 height 21
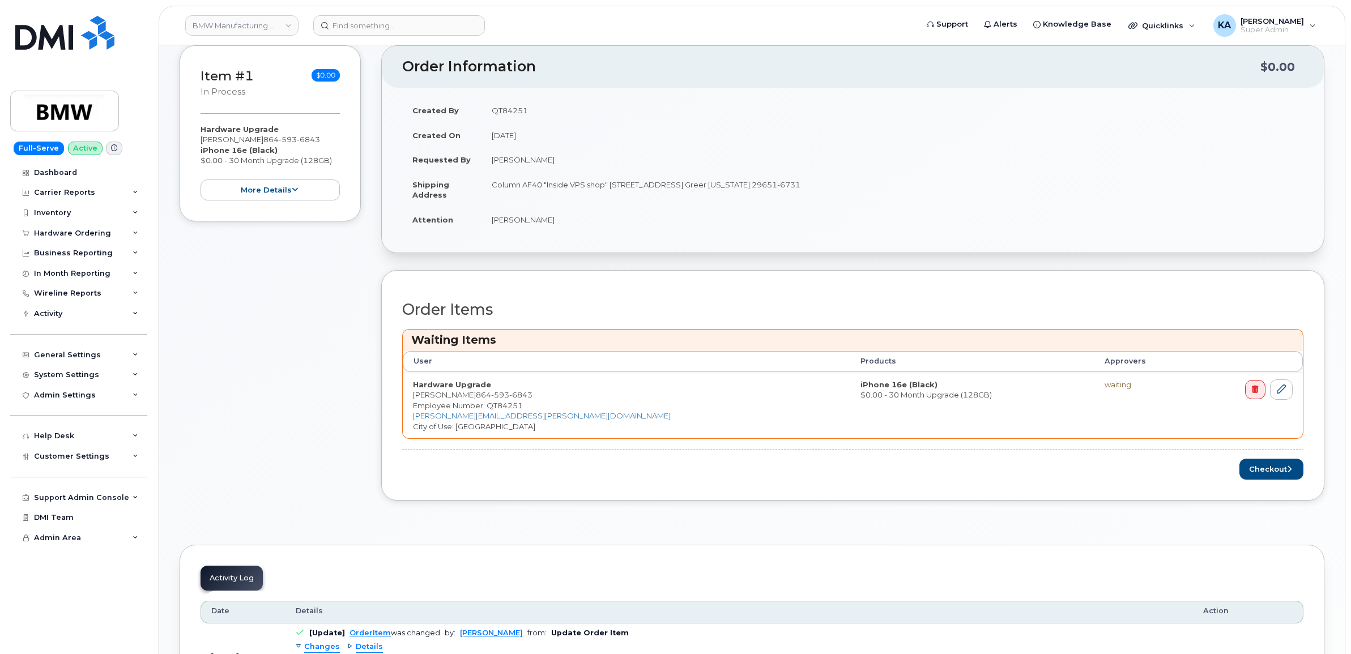
scroll to position [212, 0]
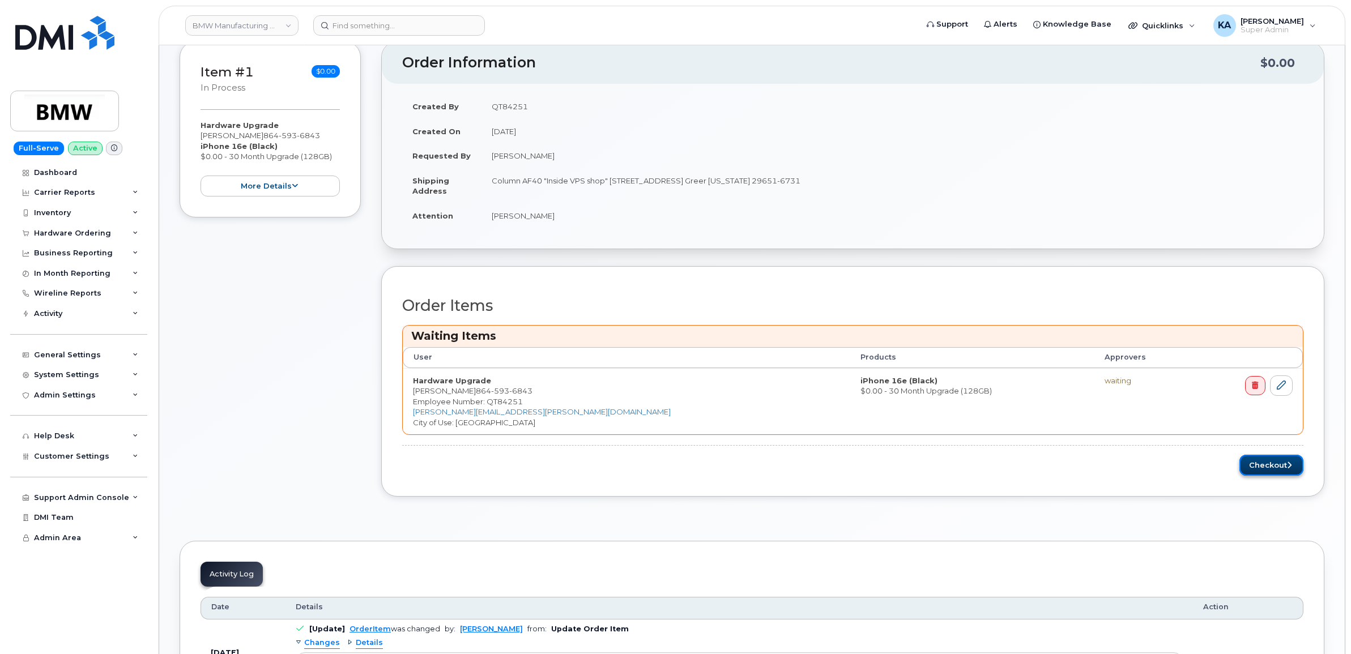
click at [1259, 463] on button "Checkout" at bounding box center [1271, 465] width 64 height 21
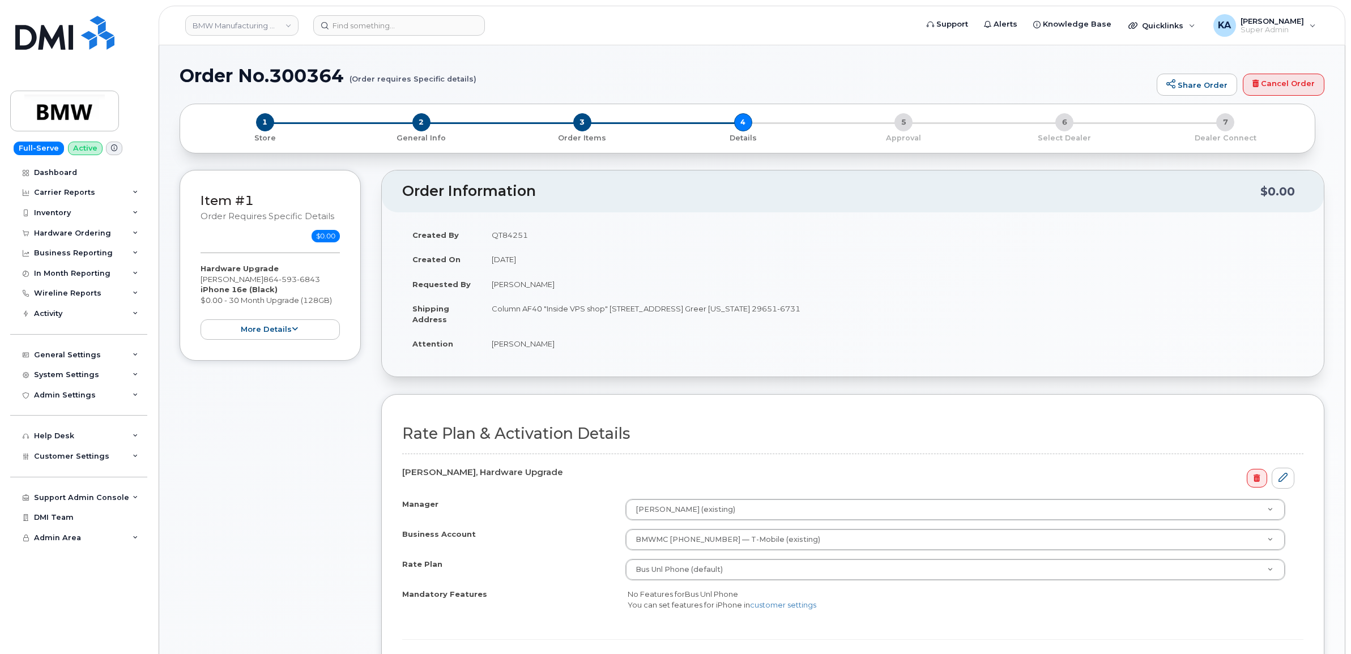
scroll to position [212, 0]
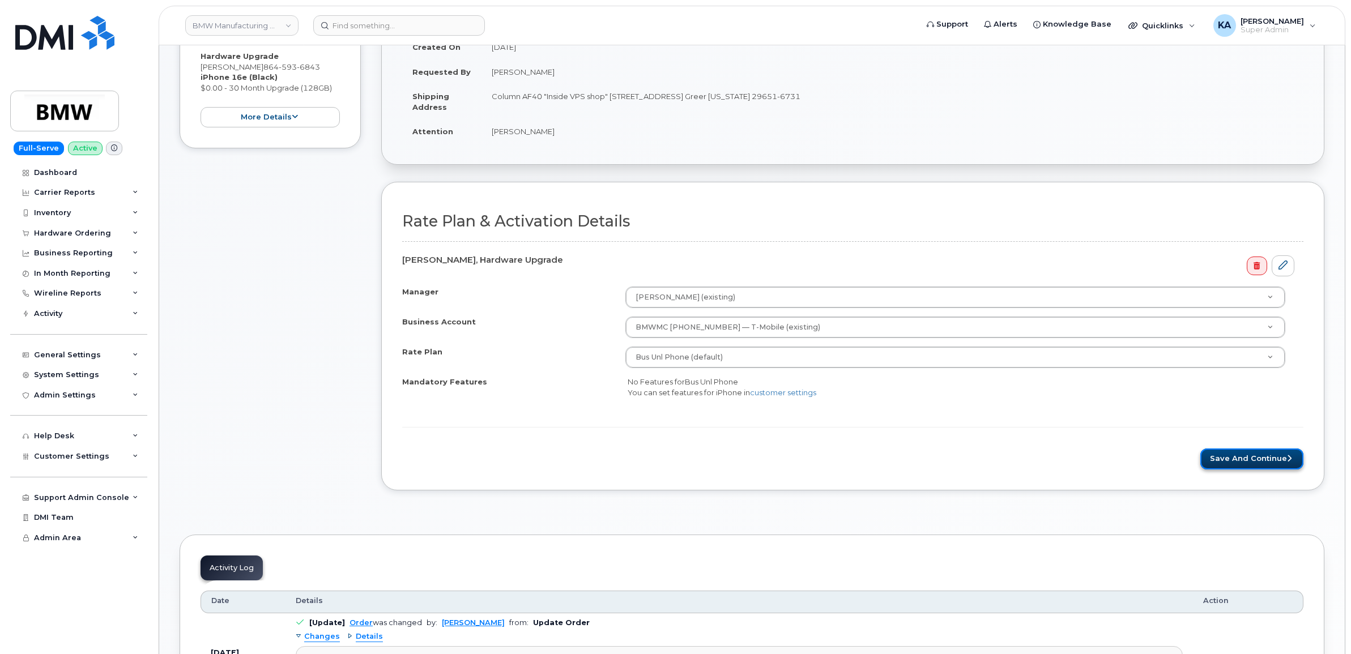
click at [1222, 460] on button "Save and Continue" at bounding box center [1251, 458] width 103 height 21
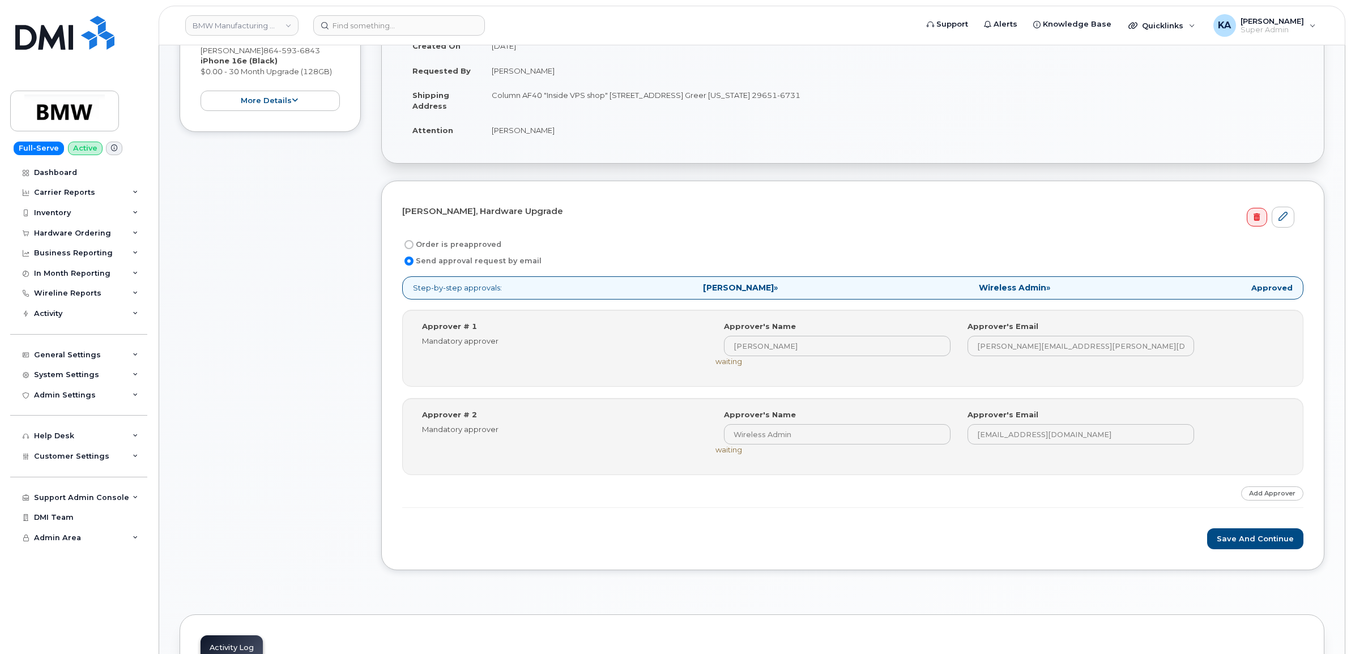
scroll to position [283, 0]
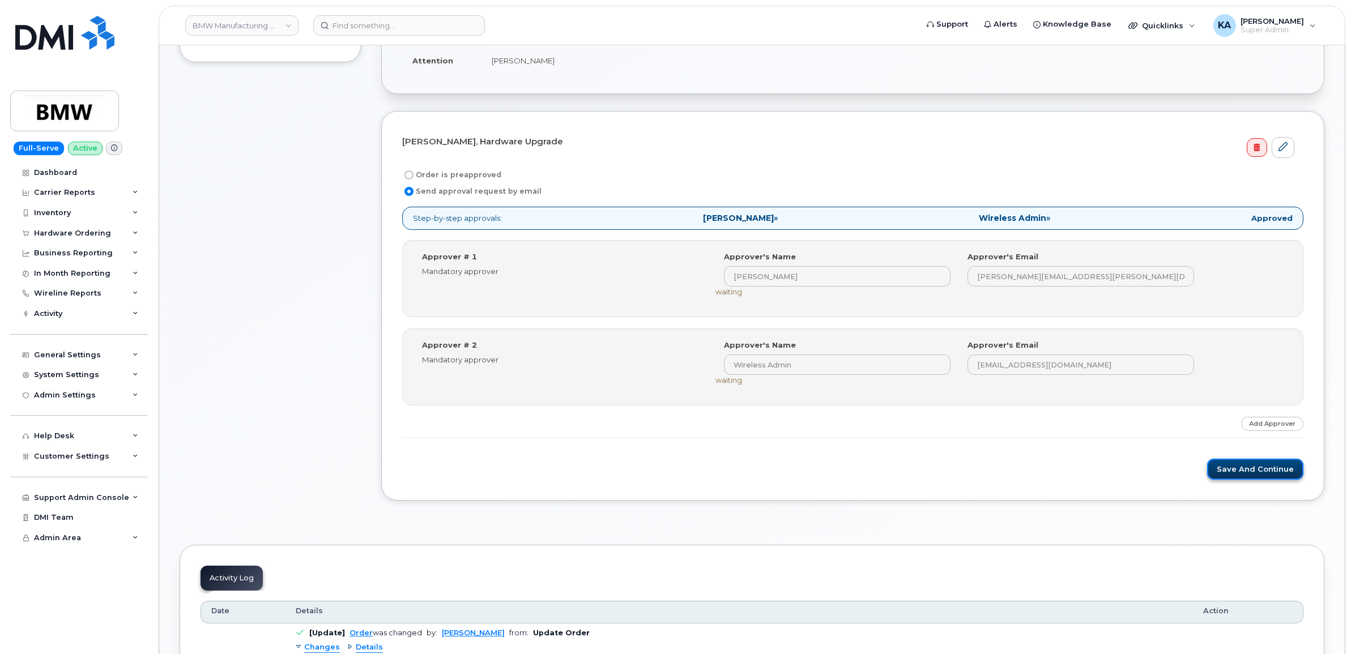
click at [1250, 471] on button "Save and Continue" at bounding box center [1255, 469] width 96 height 21
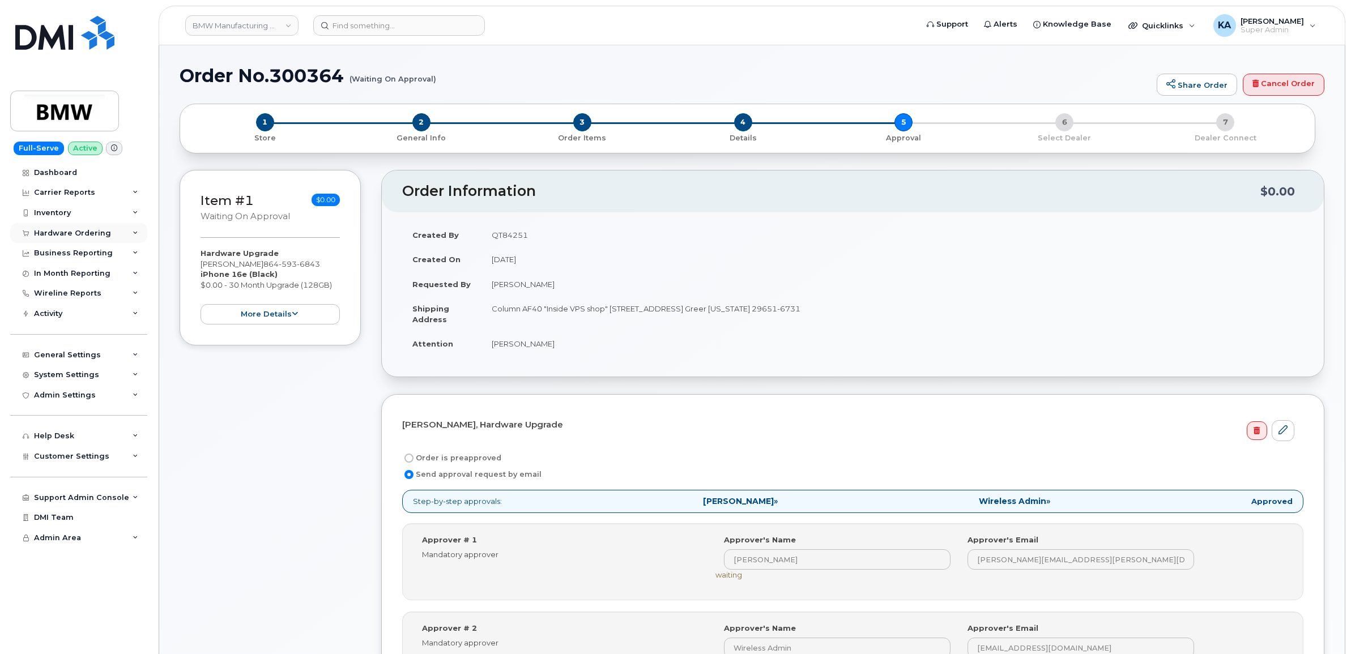
click at [94, 232] on div "Hardware Ordering" at bounding box center [72, 233] width 77 height 9
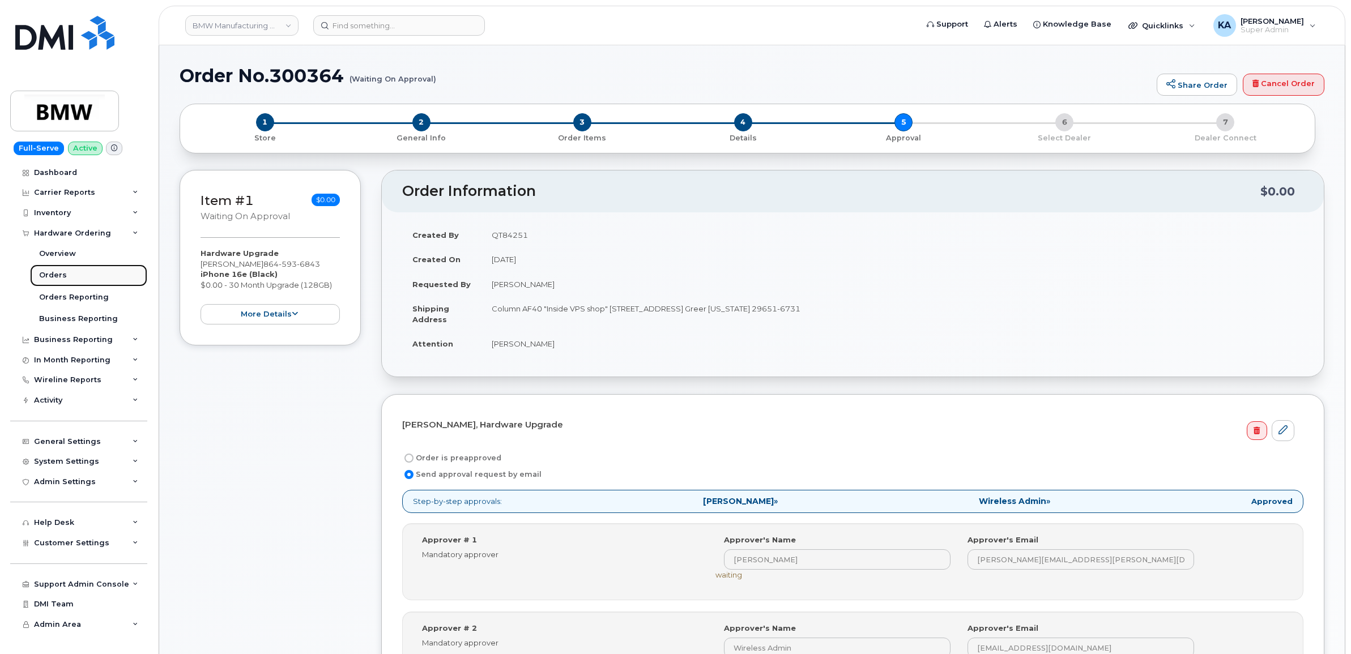
click at [47, 270] on link "Orders" at bounding box center [88, 275] width 117 height 22
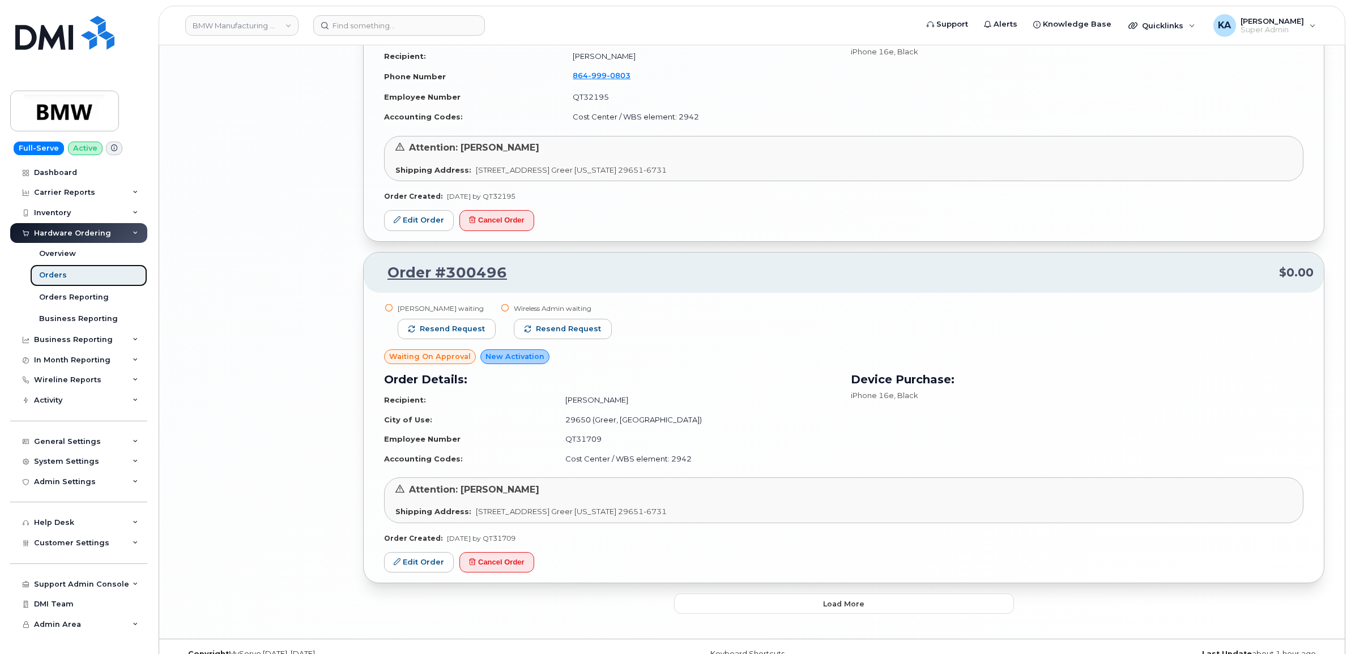
scroll to position [2348, 0]
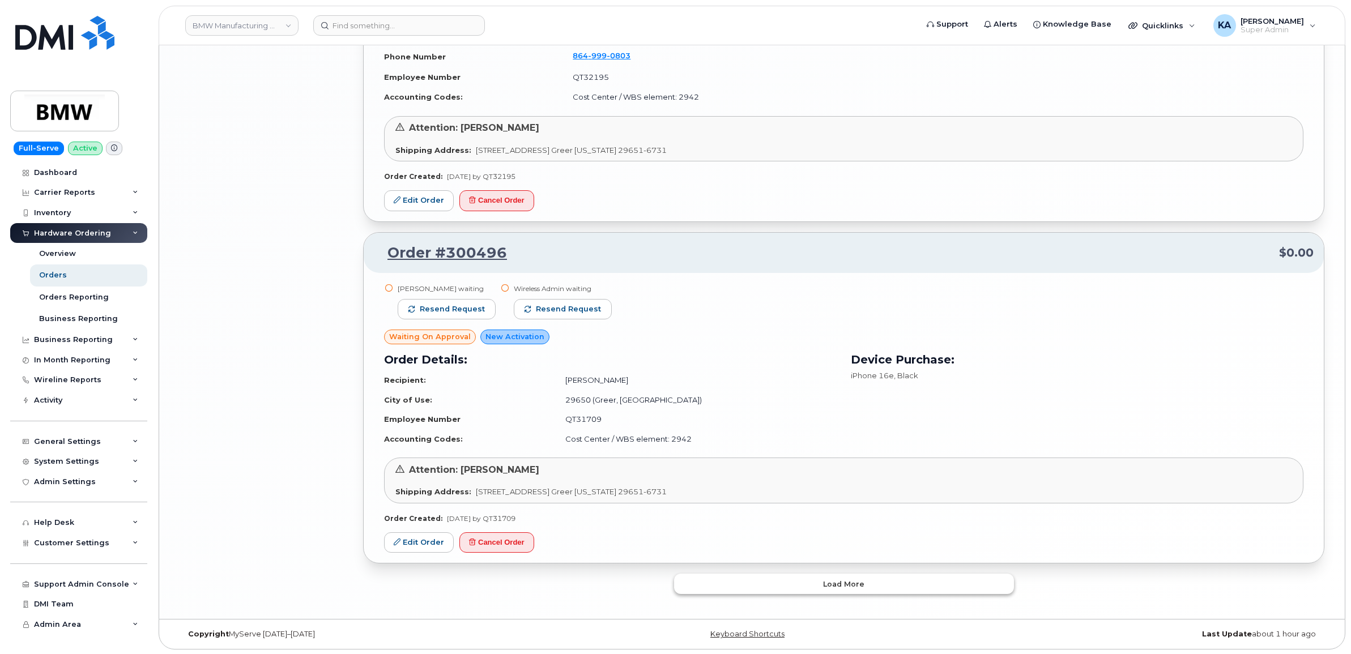
click at [800, 579] on button "Load more" at bounding box center [844, 584] width 340 height 20
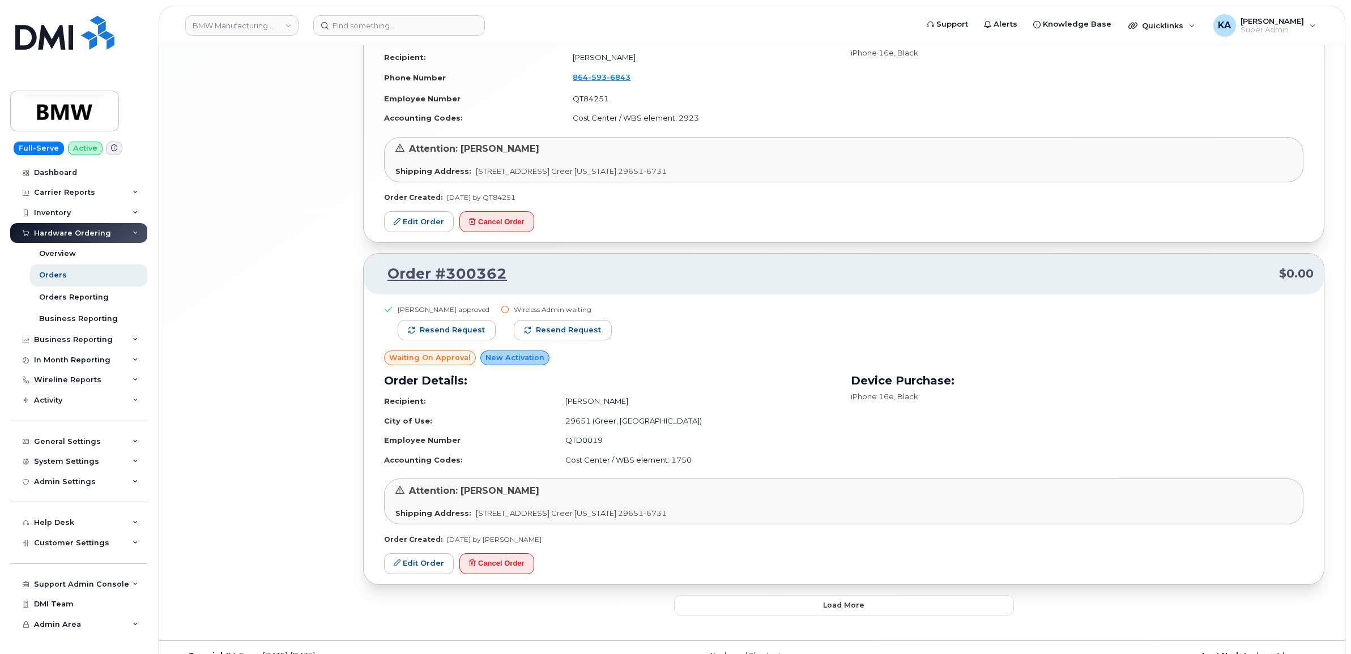
scroll to position [4991, 0]
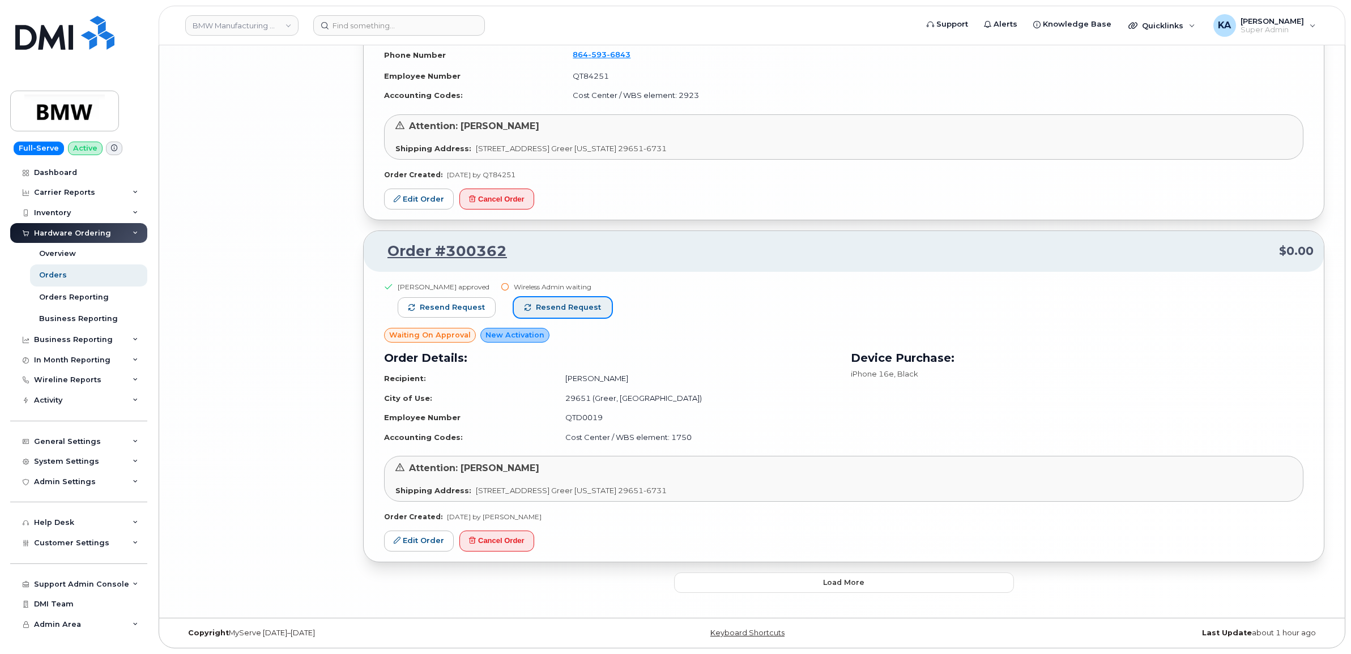
click at [591, 309] on span "Resend request" at bounding box center [568, 307] width 65 height 10
click at [819, 582] on button "Load more" at bounding box center [844, 582] width 340 height 20
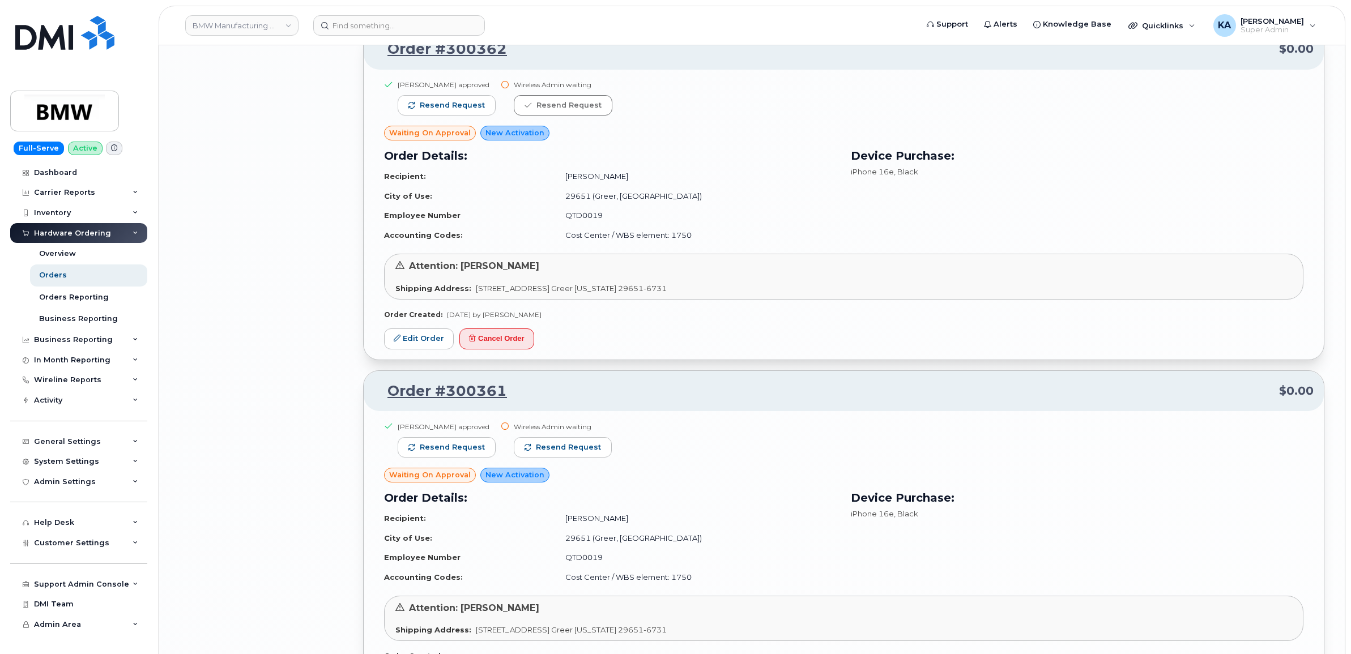
scroll to position [5274, 0]
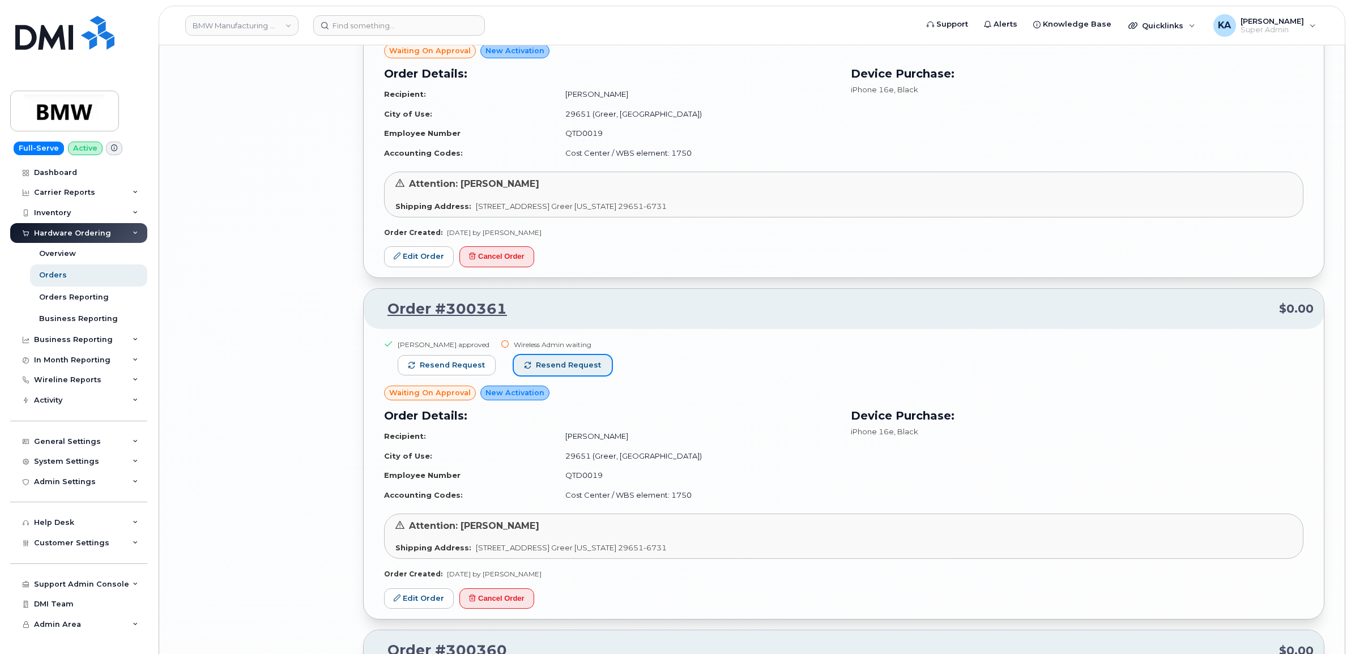
click at [562, 368] on span "Resend request" at bounding box center [568, 365] width 65 height 10
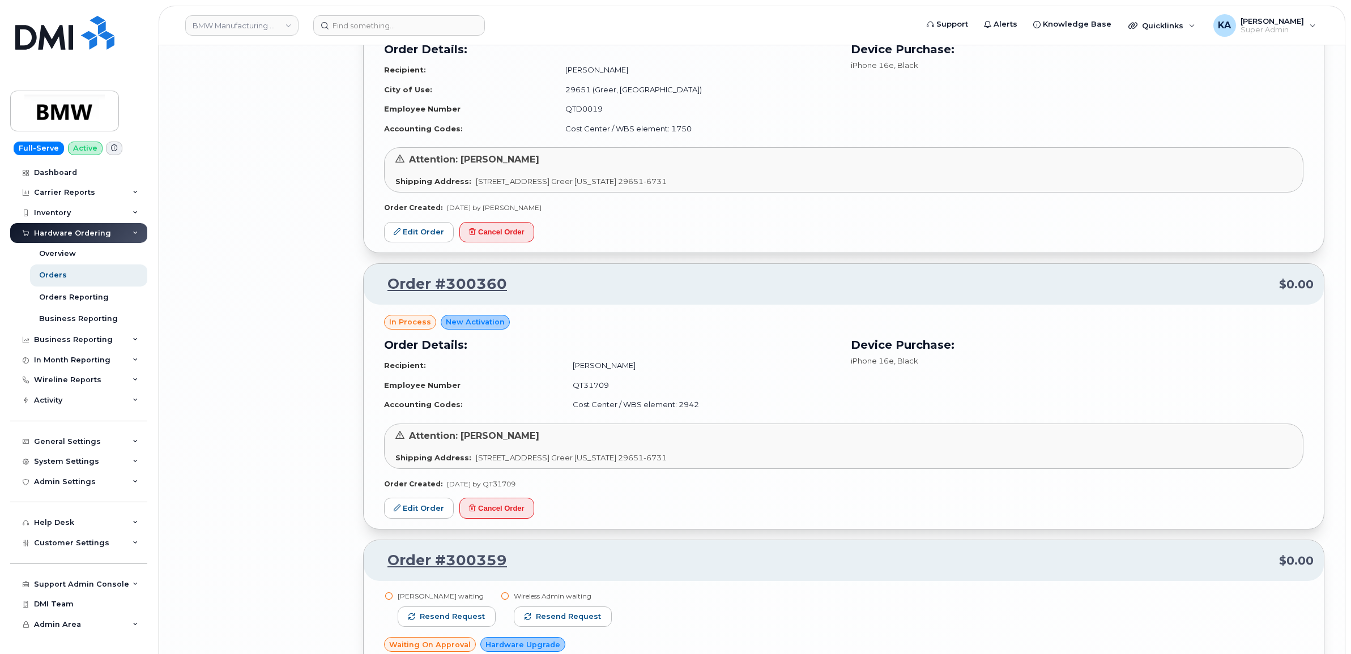
scroll to position [5698, 0]
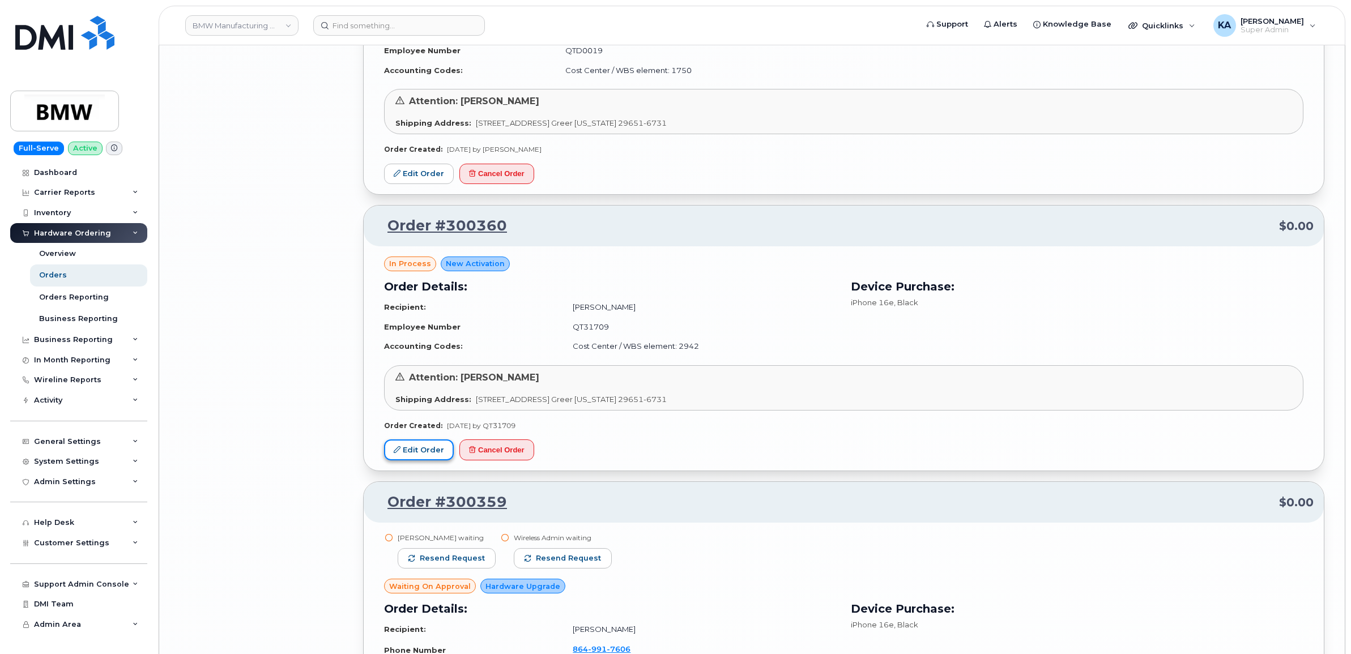
click at [426, 450] on link "Edit Order" at bounding box center [419, 449] width 70 height 21
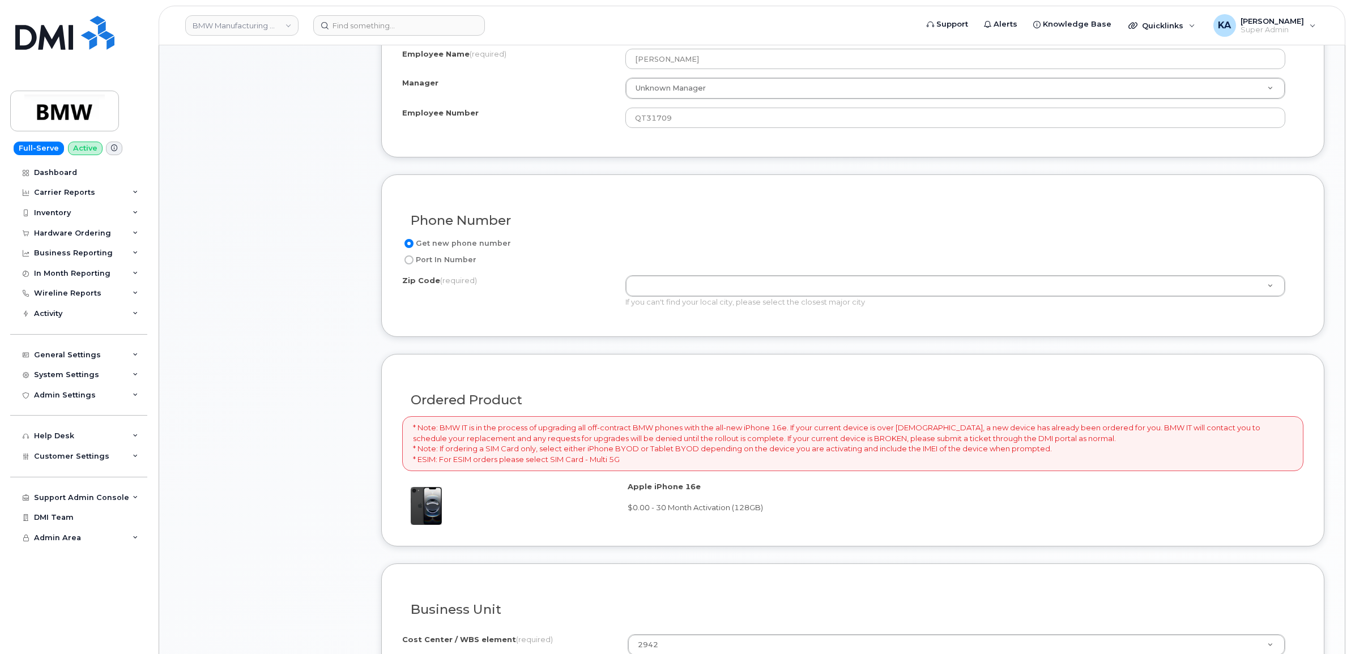
scroll to position [566, 0]
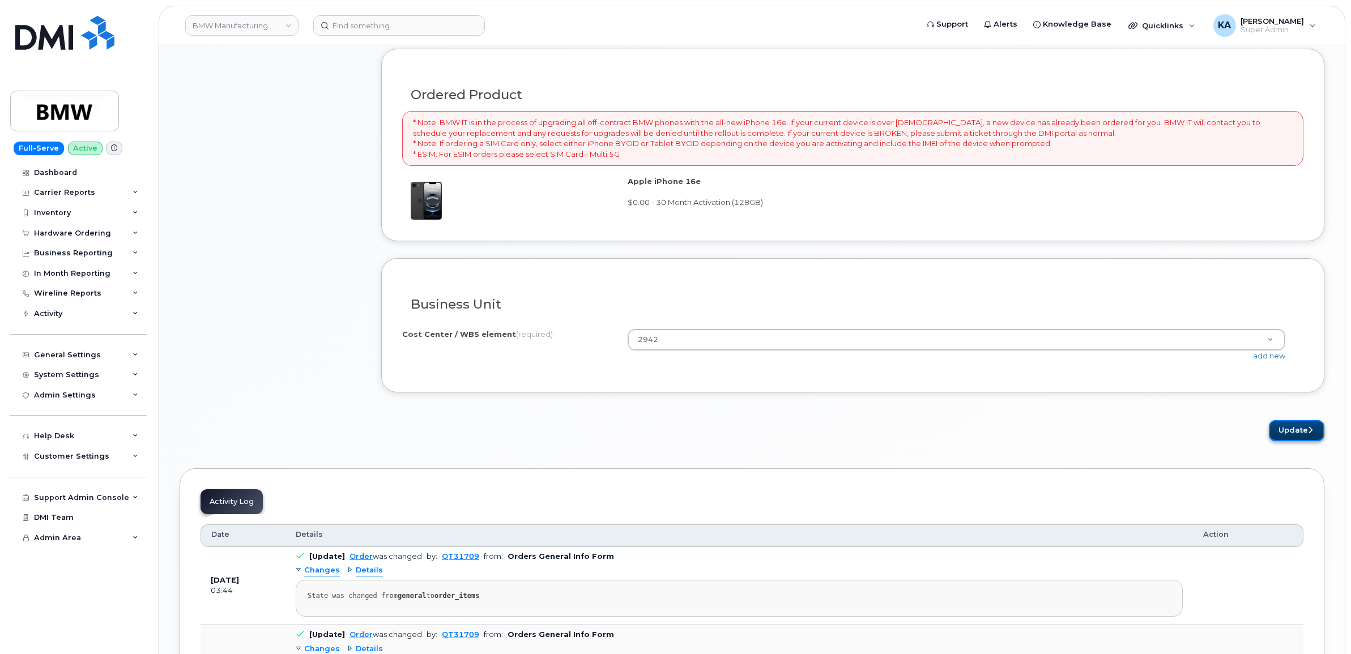
click at [1296, 432] on button "Update" at bounding box center [1295, 430] width 55 height 21
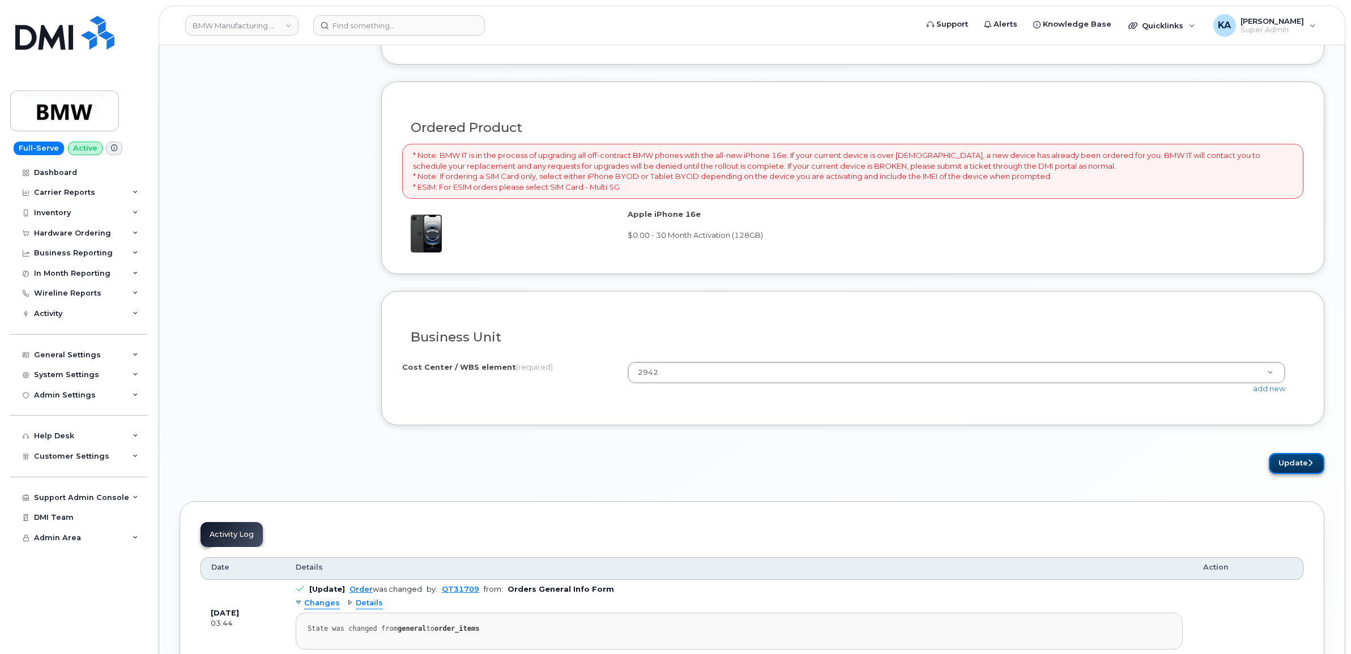
click at [1287, 468] on button "Update" at bounding box center [1295, 463] width 55 height 21
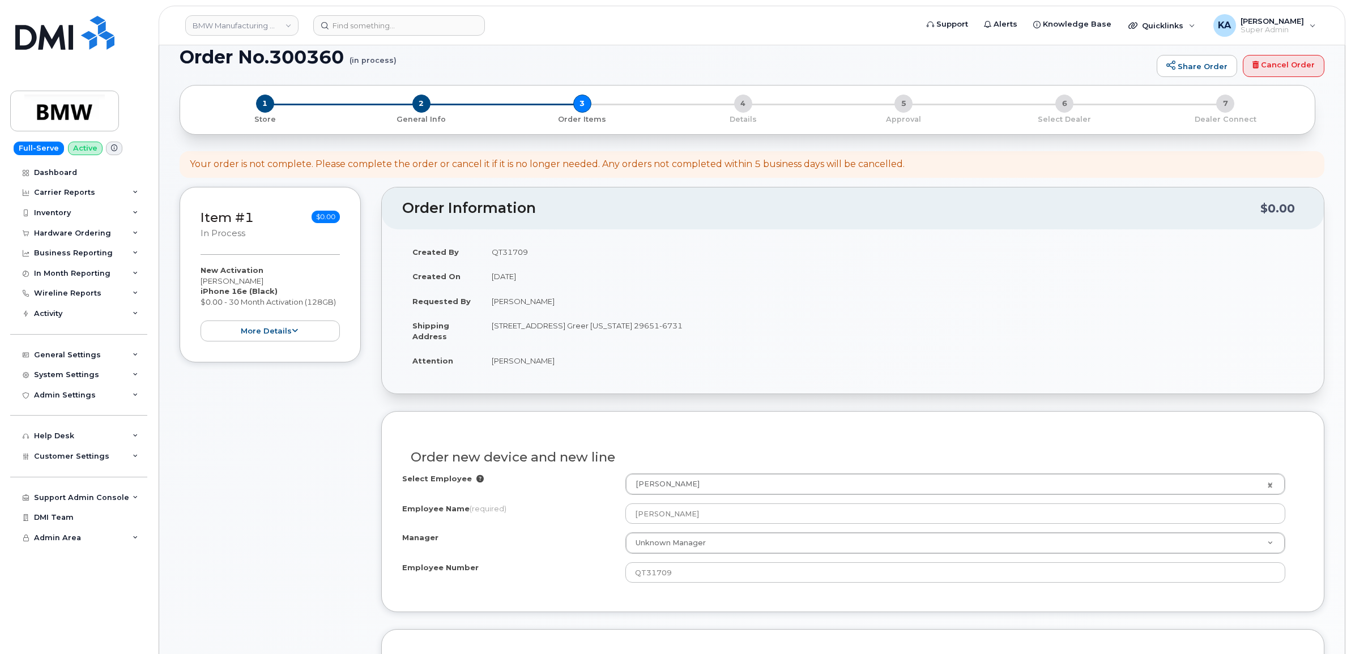
scroll to position [0, 0]
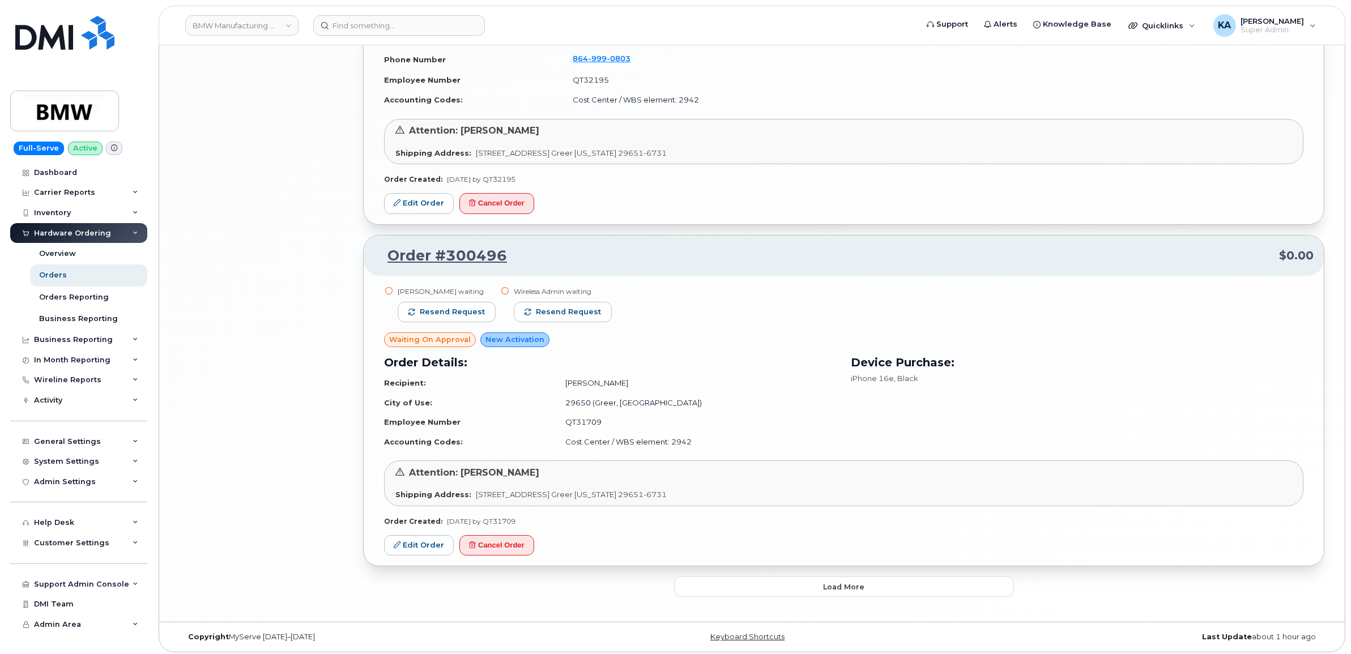
scroll to position [2348, 0]
click at [793, 582] on button "Load more" at bounding box center [844, 584] width 340 height 20
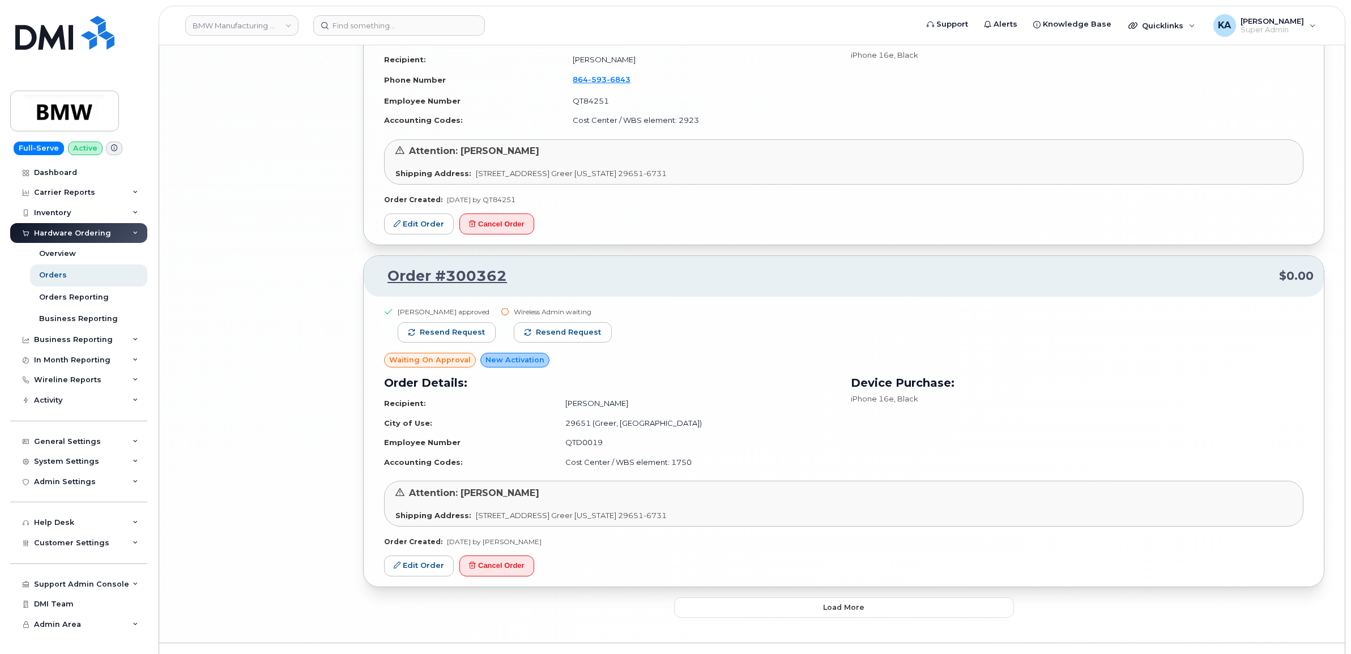
scroll to position [4991, 0]
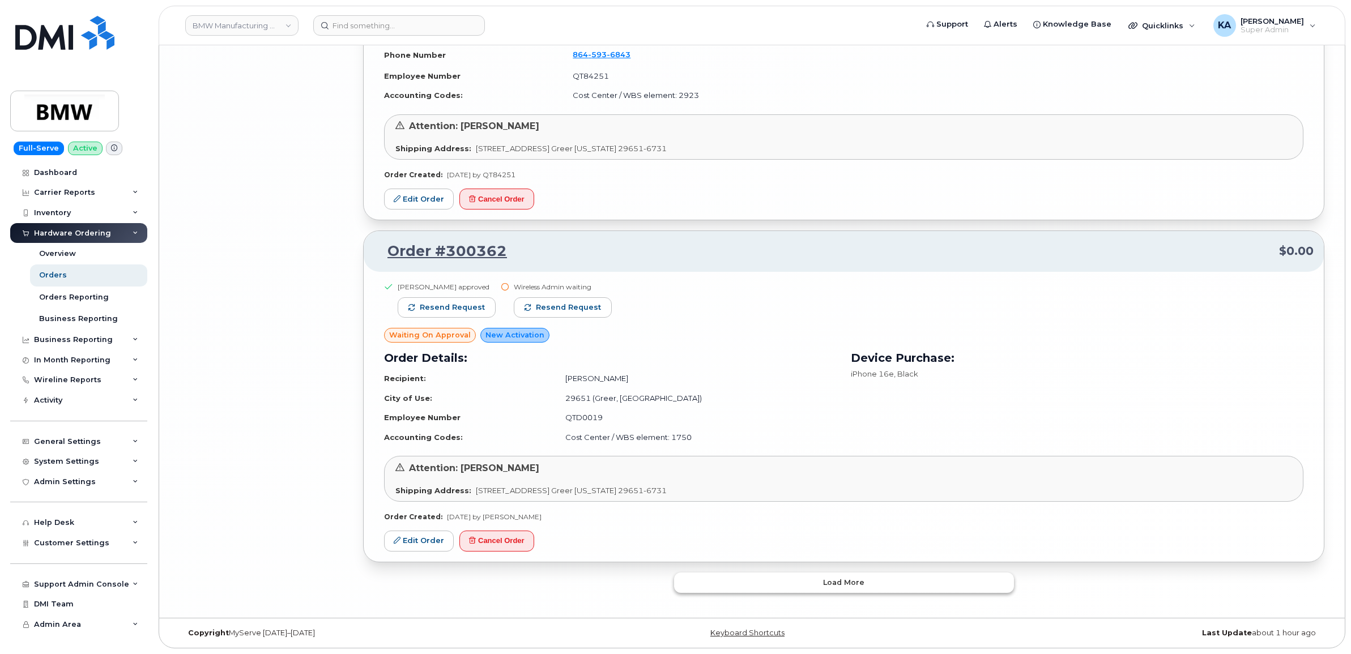
click at [834, 575] on button "Load more" at bounding box center [844, 582] width 340 height 20
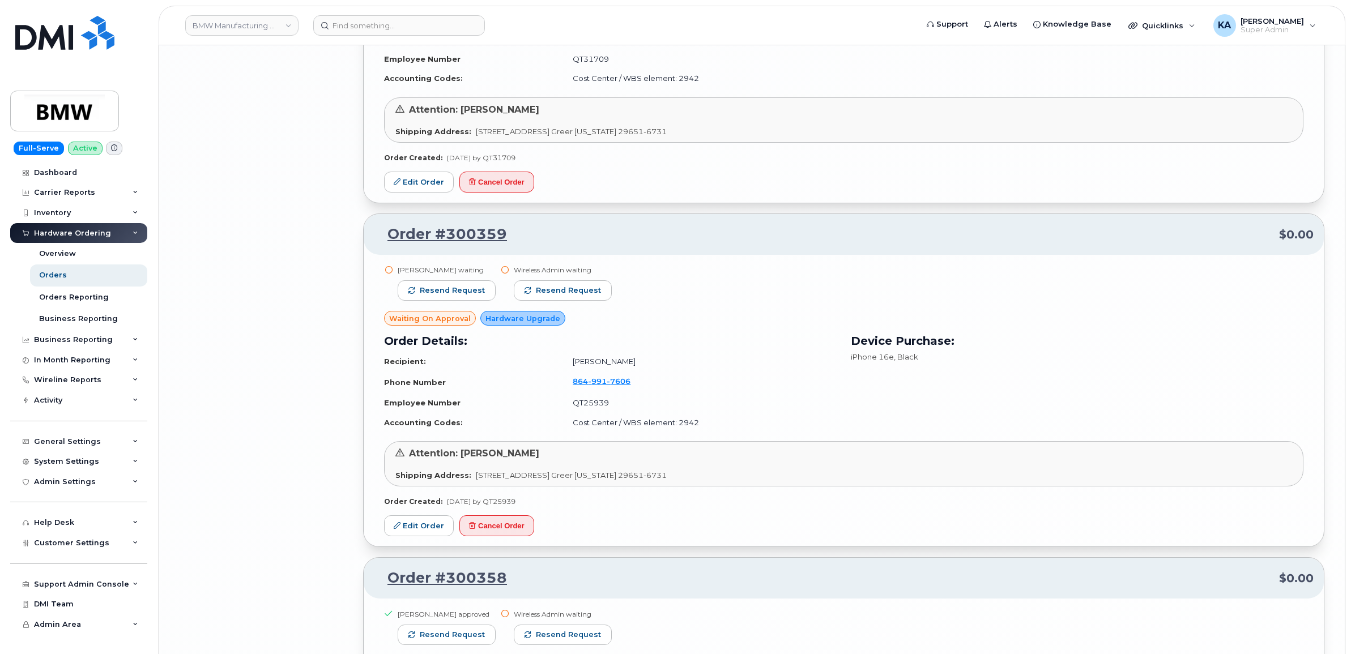
scroll to position [5981, 0]
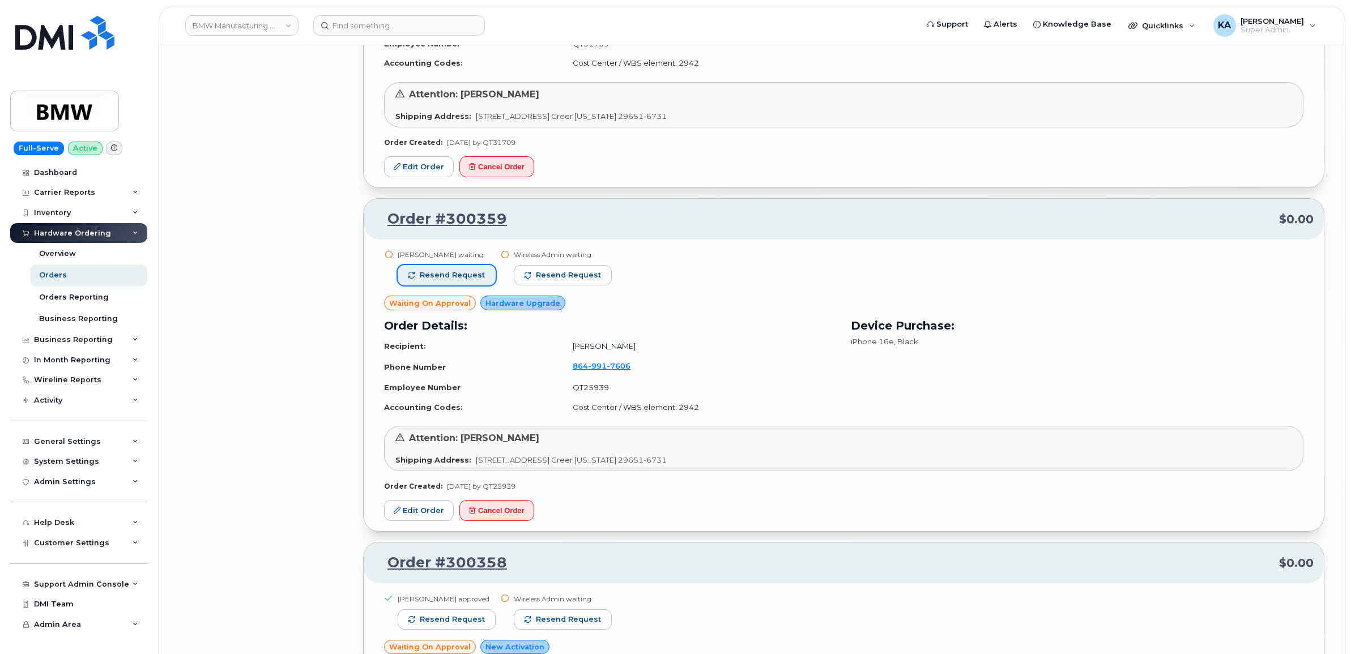
click at [474, 276] on span "Resend request" at bounding box center [452, 275] width 65 height 10
click at [525, 275] on span "button" at bounding box center [528, 275] width 7 height 7
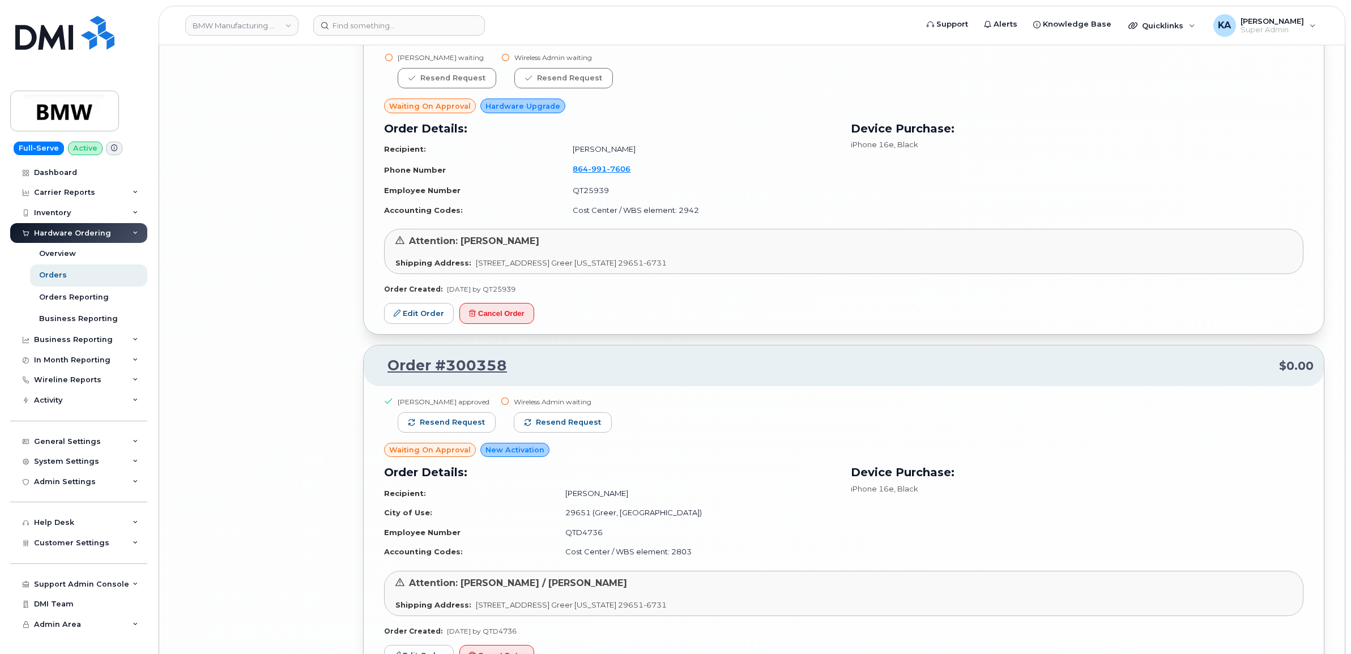
scroll to position [6265, 0]
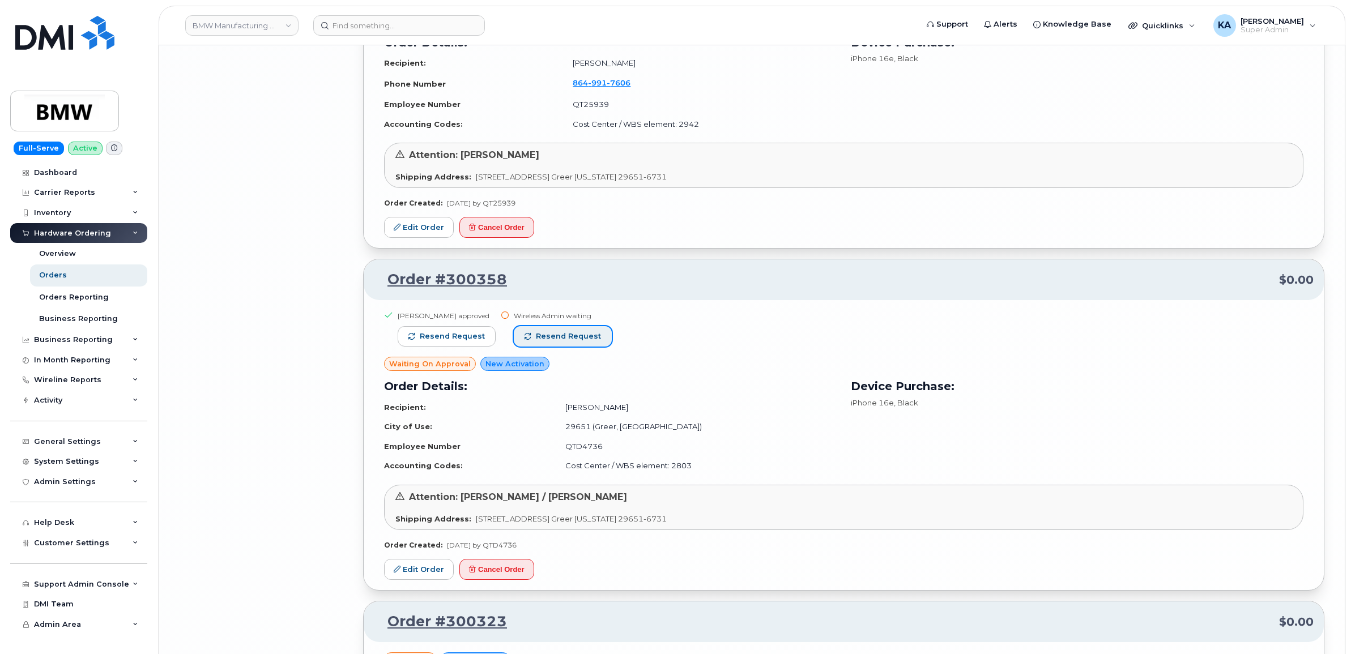
click at [570, 334] on span "Resend request" at bounding box center [568, 336] width 65 height 10
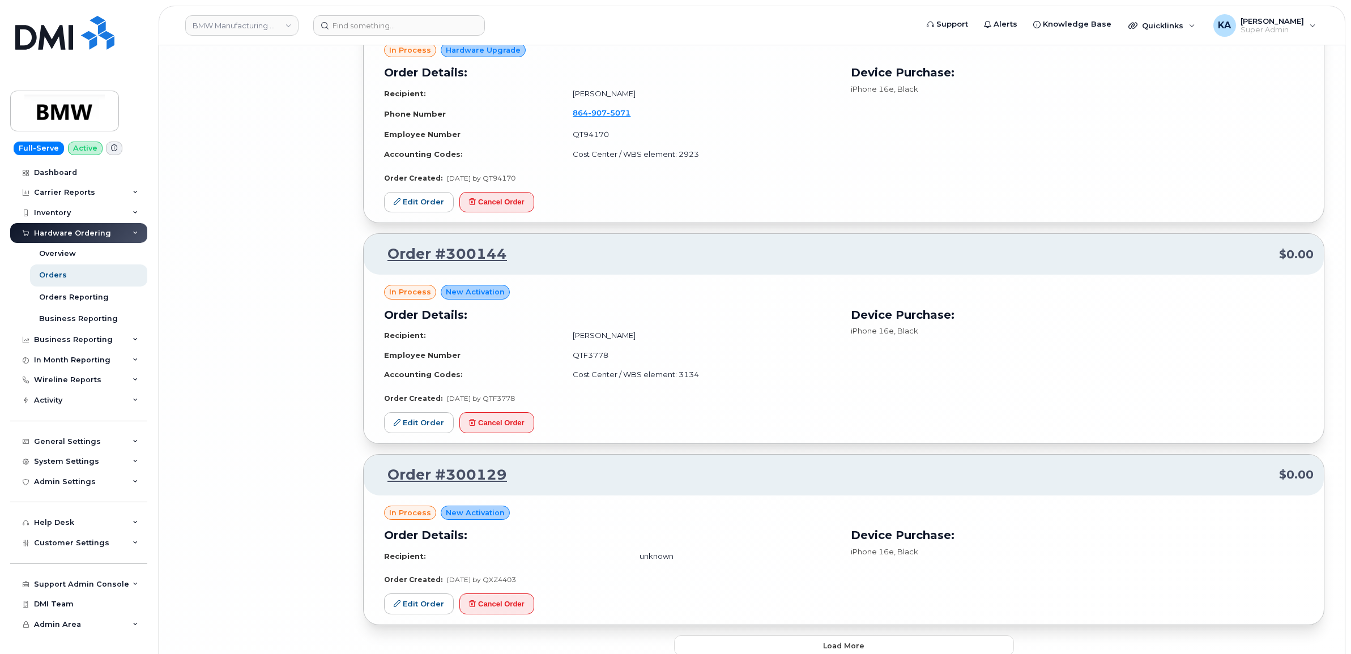
scroll to position [7181, 0]
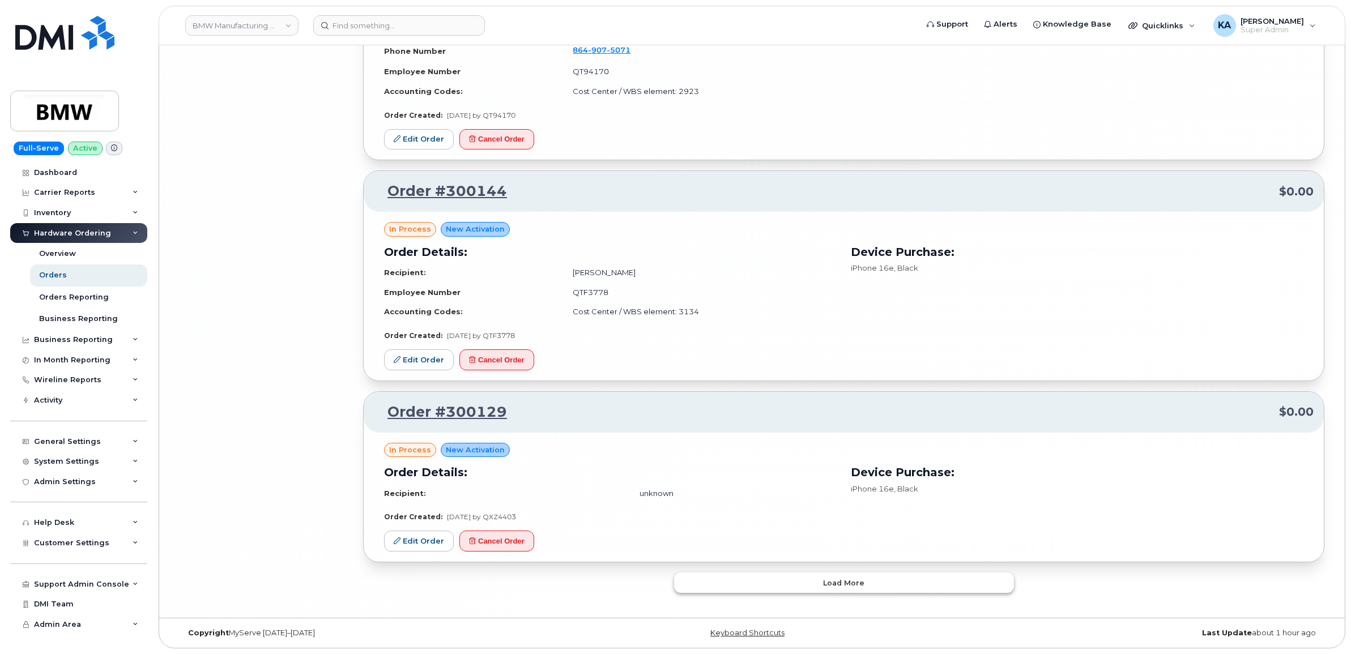
click at [746, 575] on button "Load more" at bounding box center [844, 582] width 340 height 20
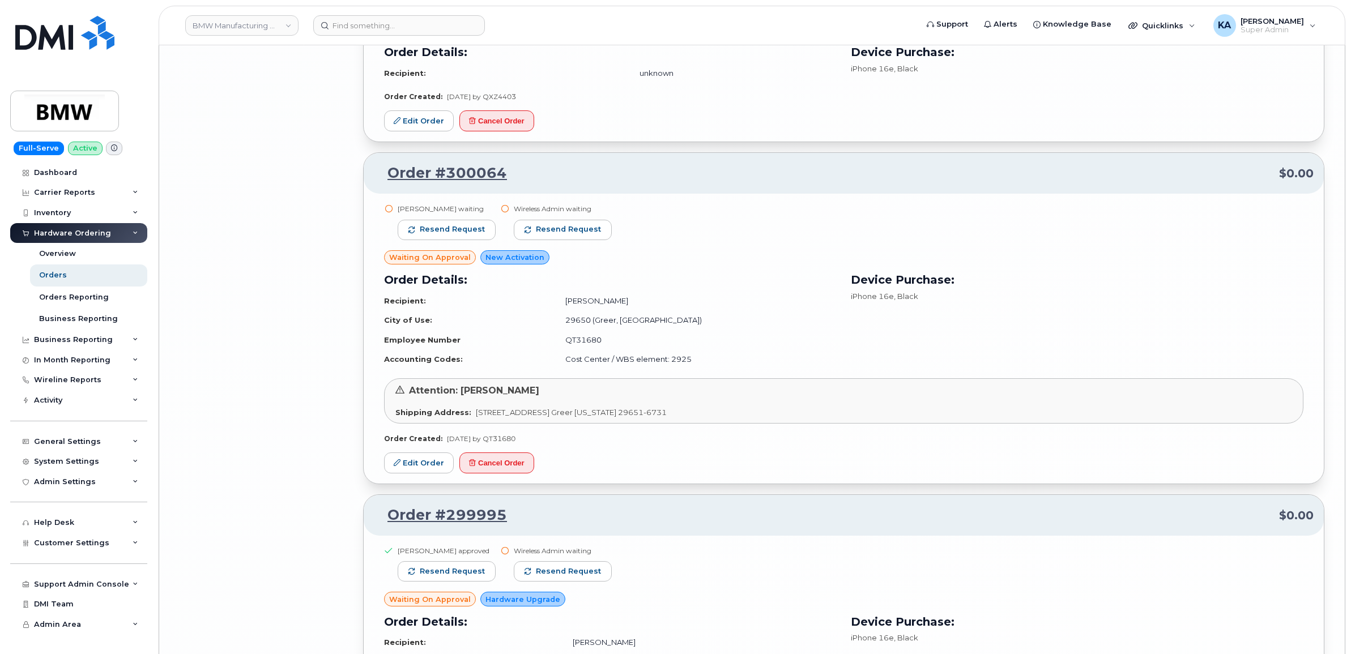
scroll to position [7606, 0]
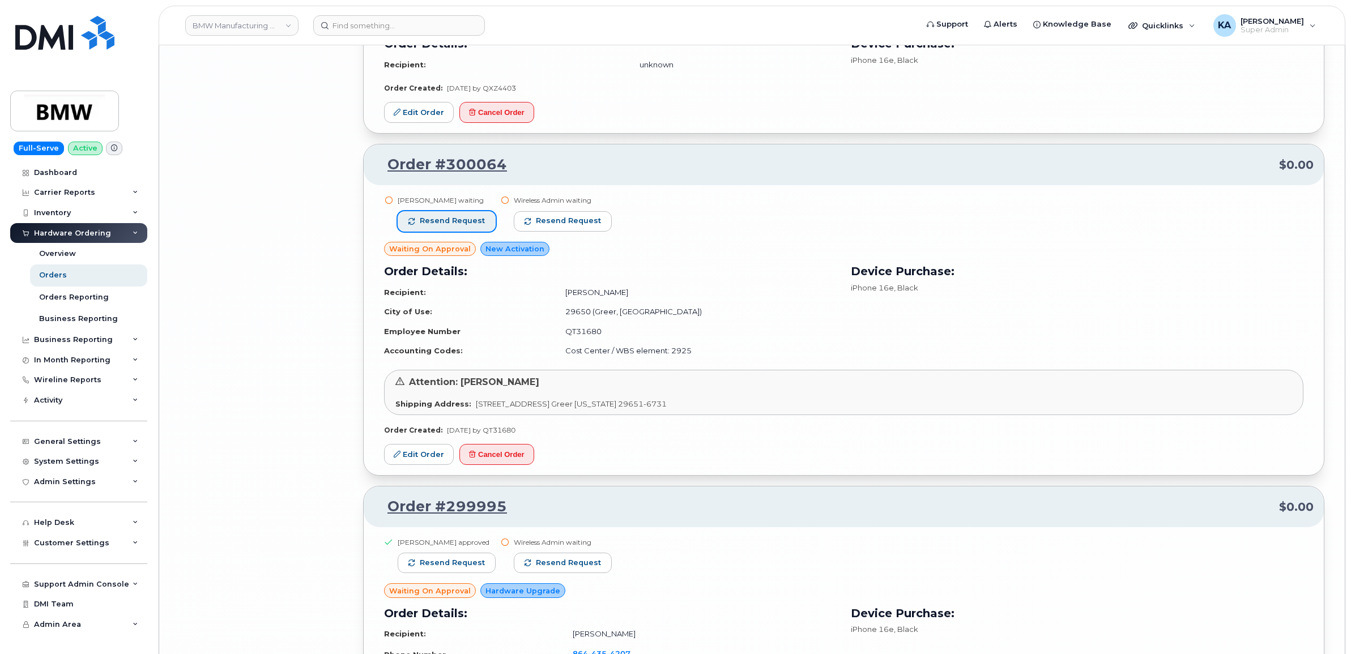
drag, startPoint x: 466, startPoint y: 223, endPoint x: 482, endPoint y: 221, distance: 15.9
click at [465, 223] on span "Resend request" at bounding box center [452, 221] width 65 height 10
click at [540, 224] on span "Resend request" at bounding box center [568, 221] width 65 height 10
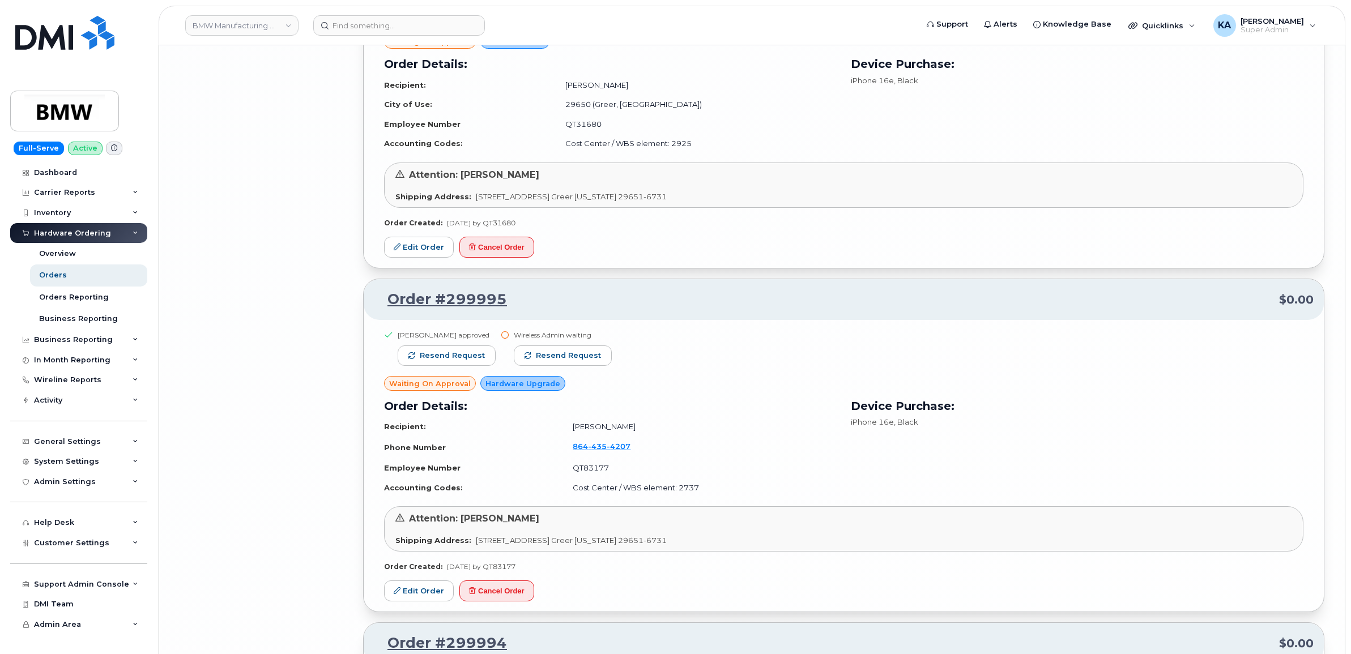
scroll to position [7818, 0]
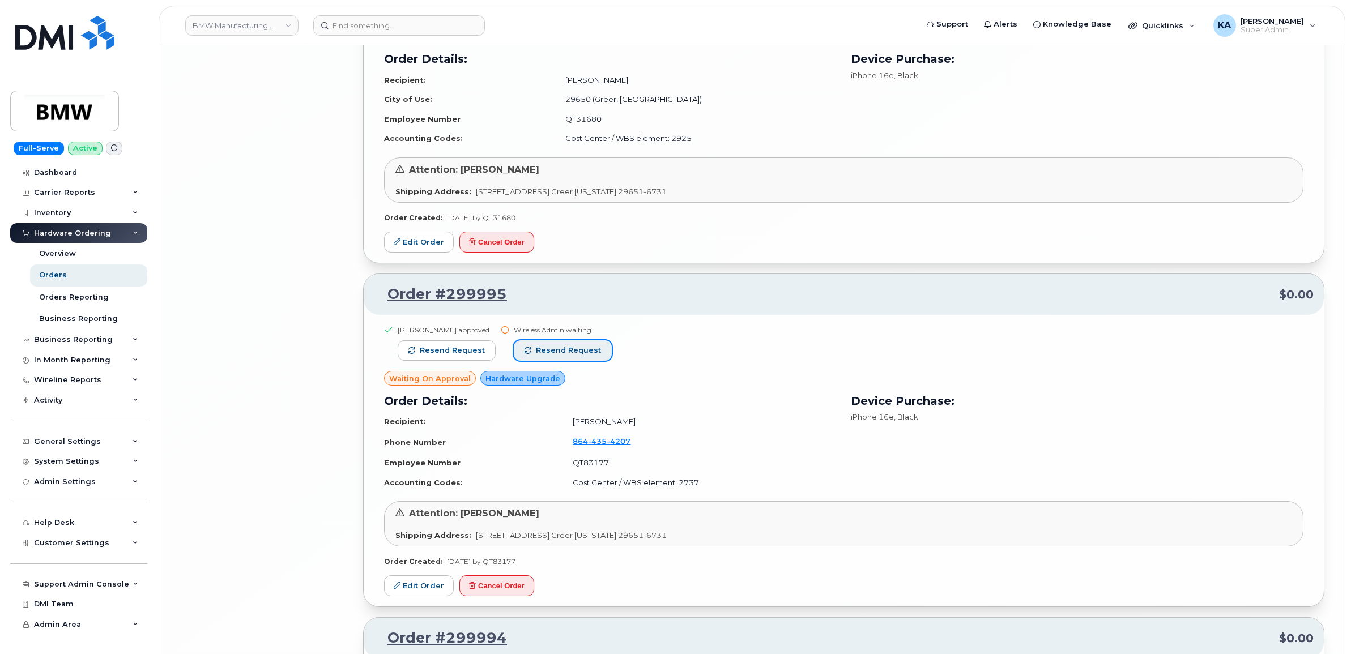
click at [587, 354] on span "Resend request" at bounding box center [568, 350] width 65 height 10
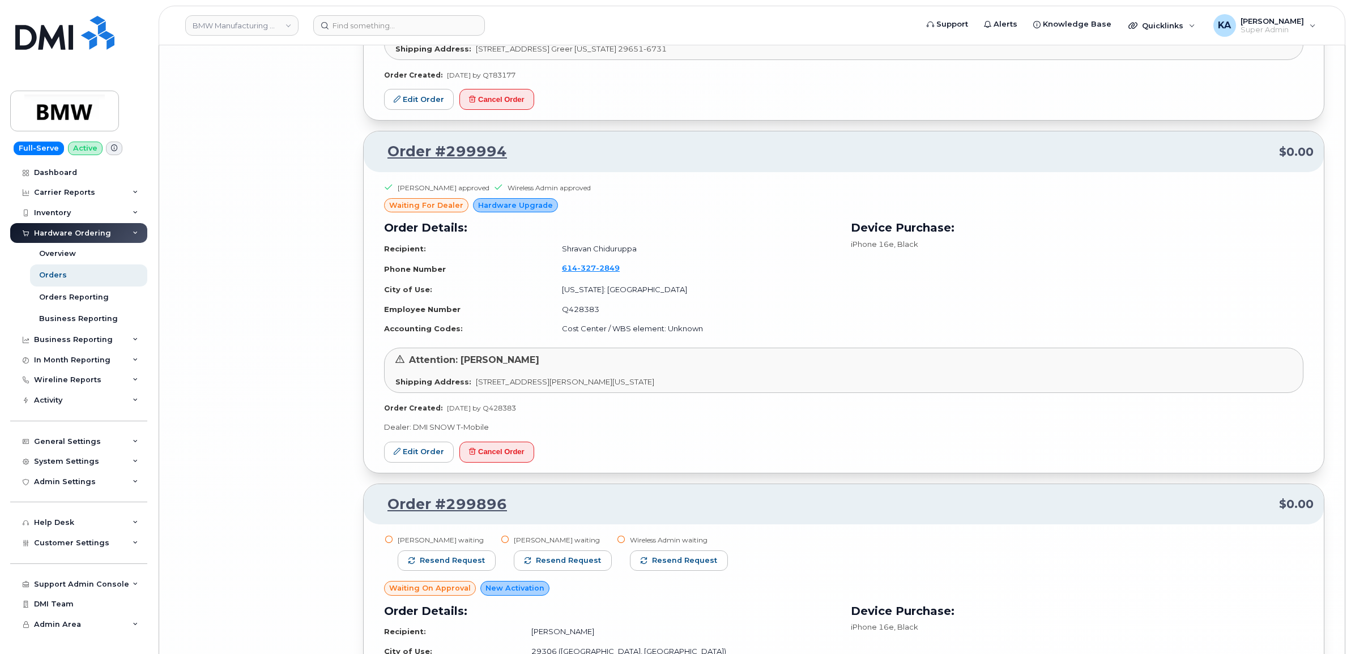
scroll to position [8455, 0]
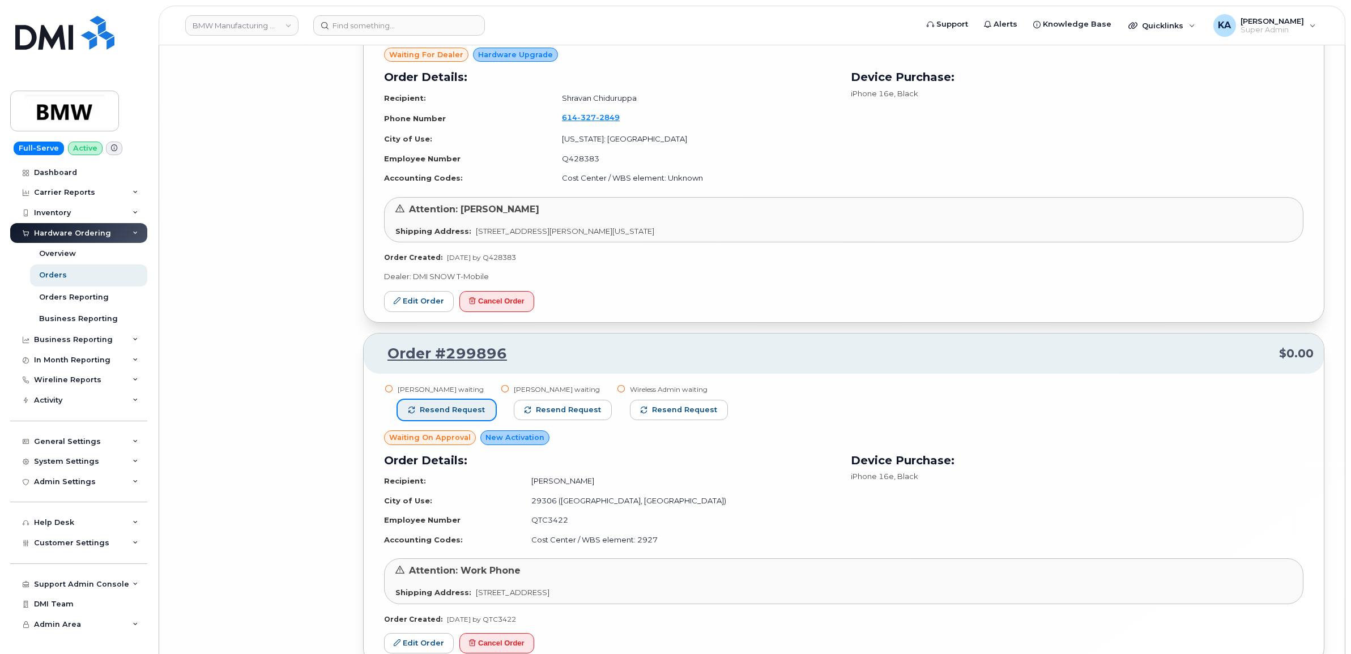
click at [445, 408] on span "Resend request" at bounding box center [452, 410] width 65 height 10
click at [541, 405] on button "Resend request" at bounding box center [563, 410] width 98 height 20
click at [663, 408] on span "Resend request" at bounding box center [685, 410] width 65 height 10
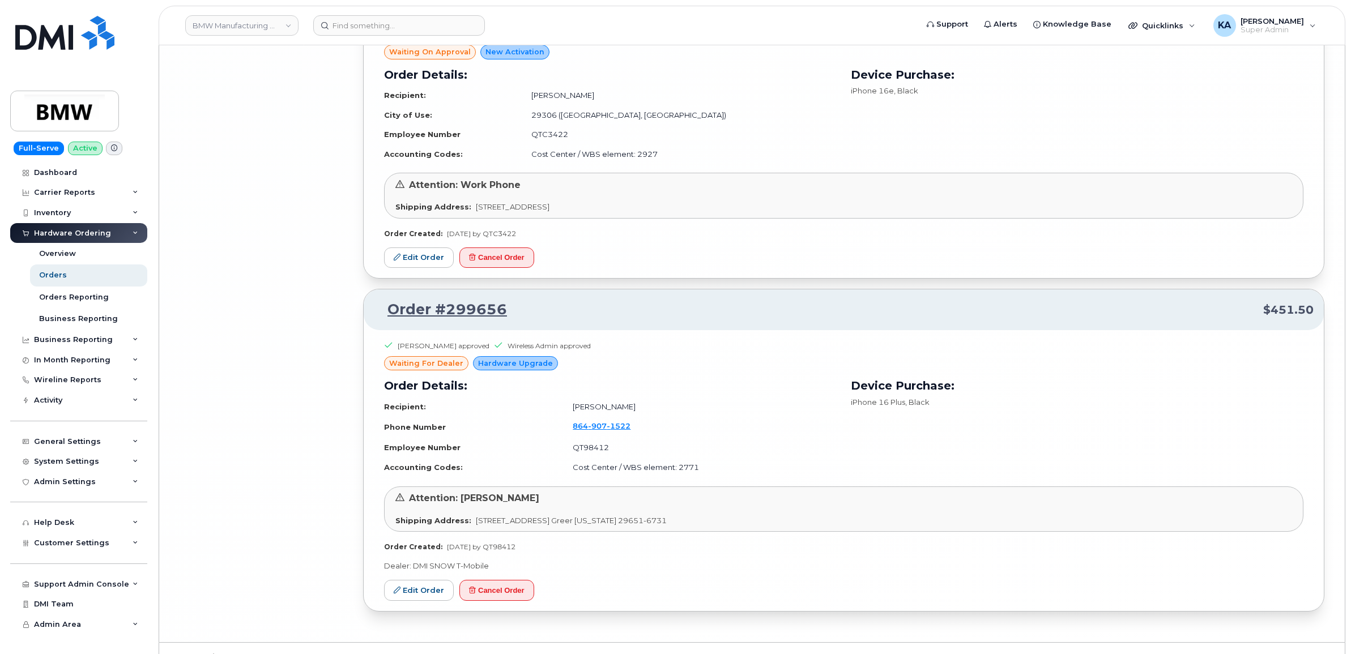
scroll to position [8869, 0]
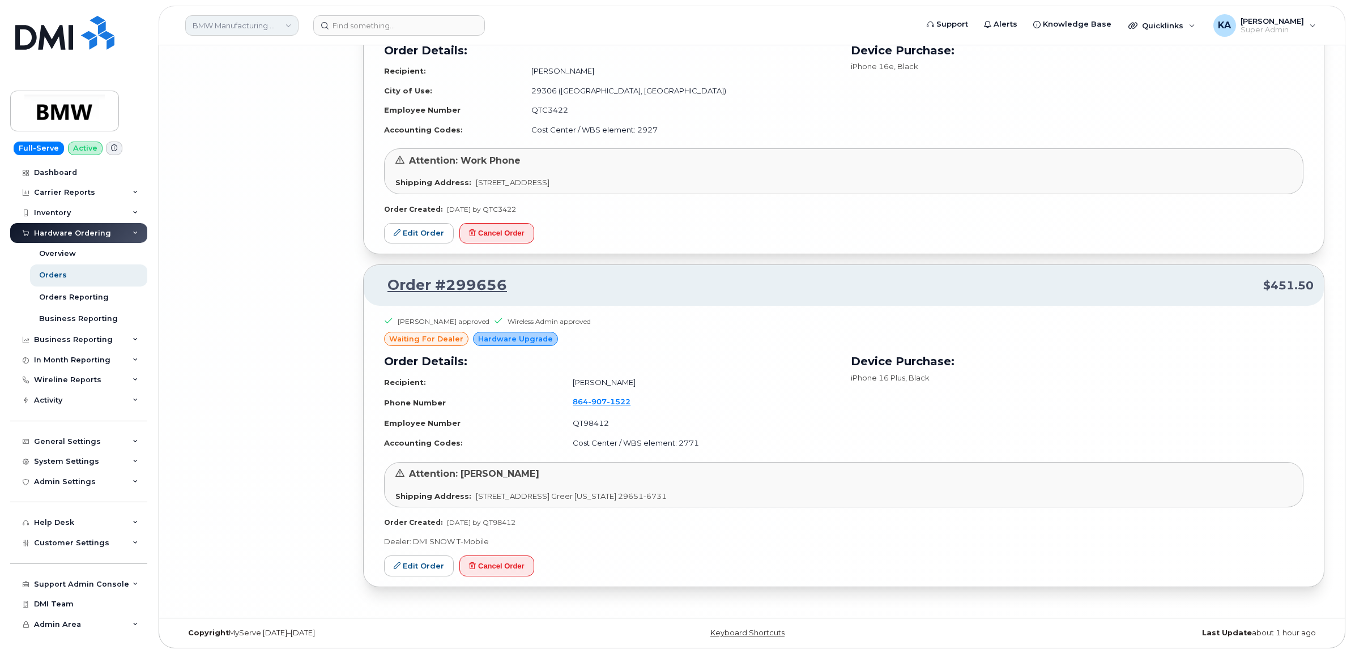
click at [276, 24] on link "BMW Manufacturing Co LLC" at bounding box center [241, 25] width 113 height 20
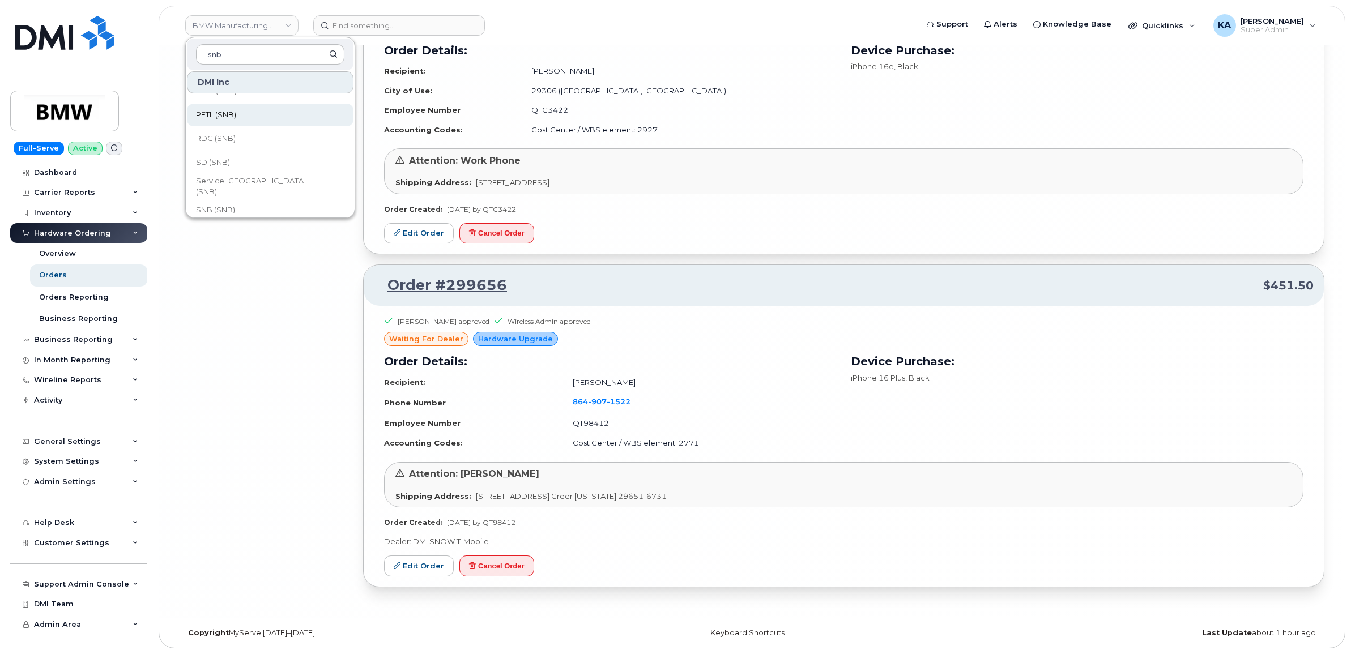
scroll to position [548, 0]
type input "snb"
click at [234, 199] on span "VHN (SNB)" at bounding box center [215, 200] width 39 height 11
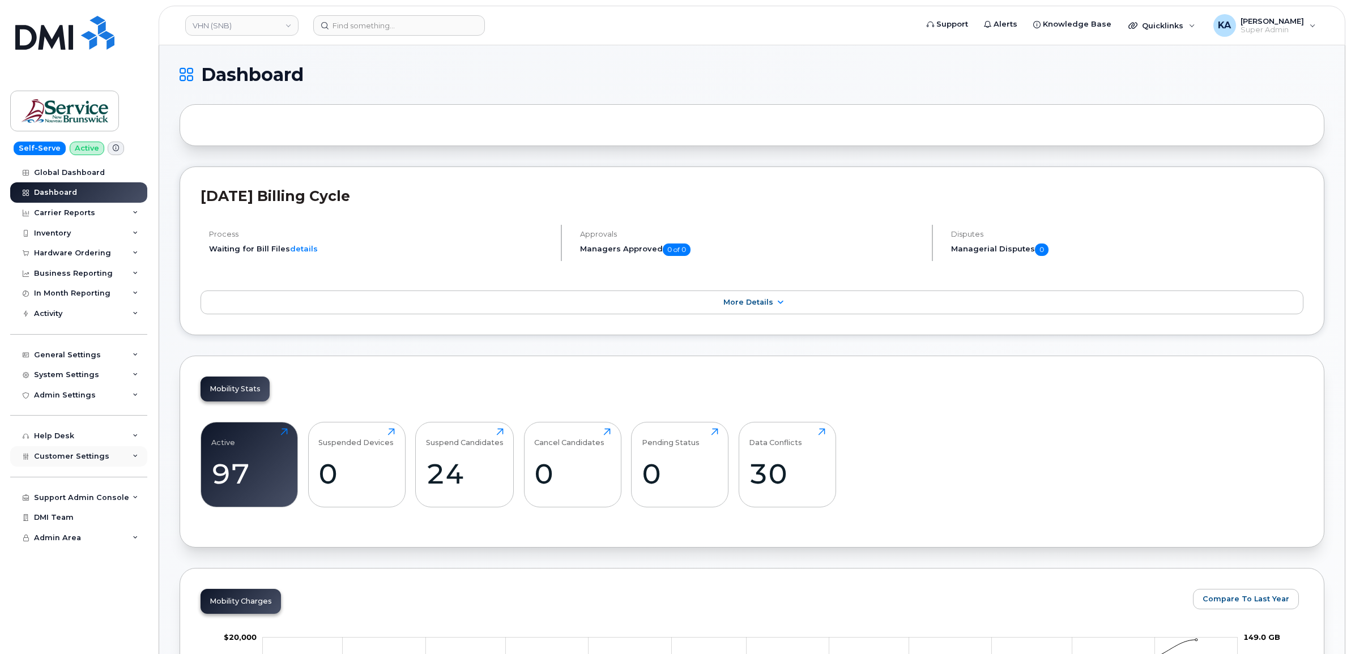
click at [58, 460] on span "Customer Settings" at bounding box center [71, 456] width 75 height 8
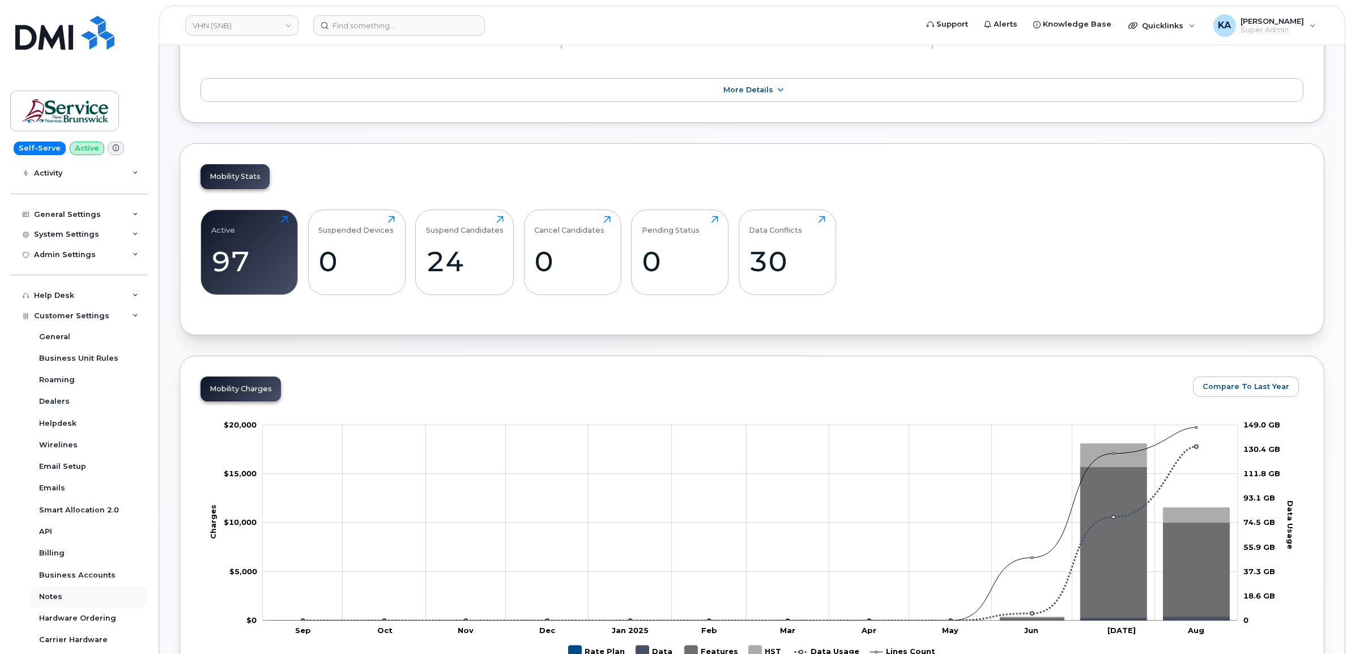
scroll to position [142, 0]
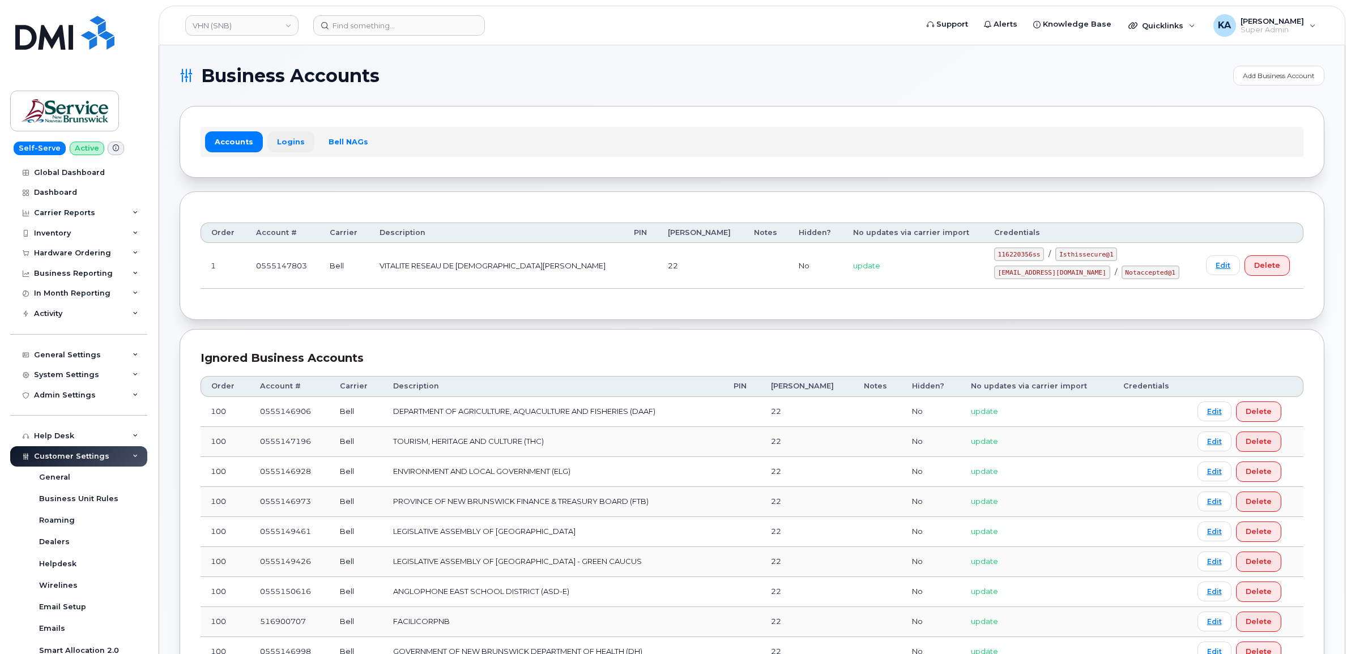
click at [289, 140] on link "Logins" at bounding box center [290, 141] width 47 height 20
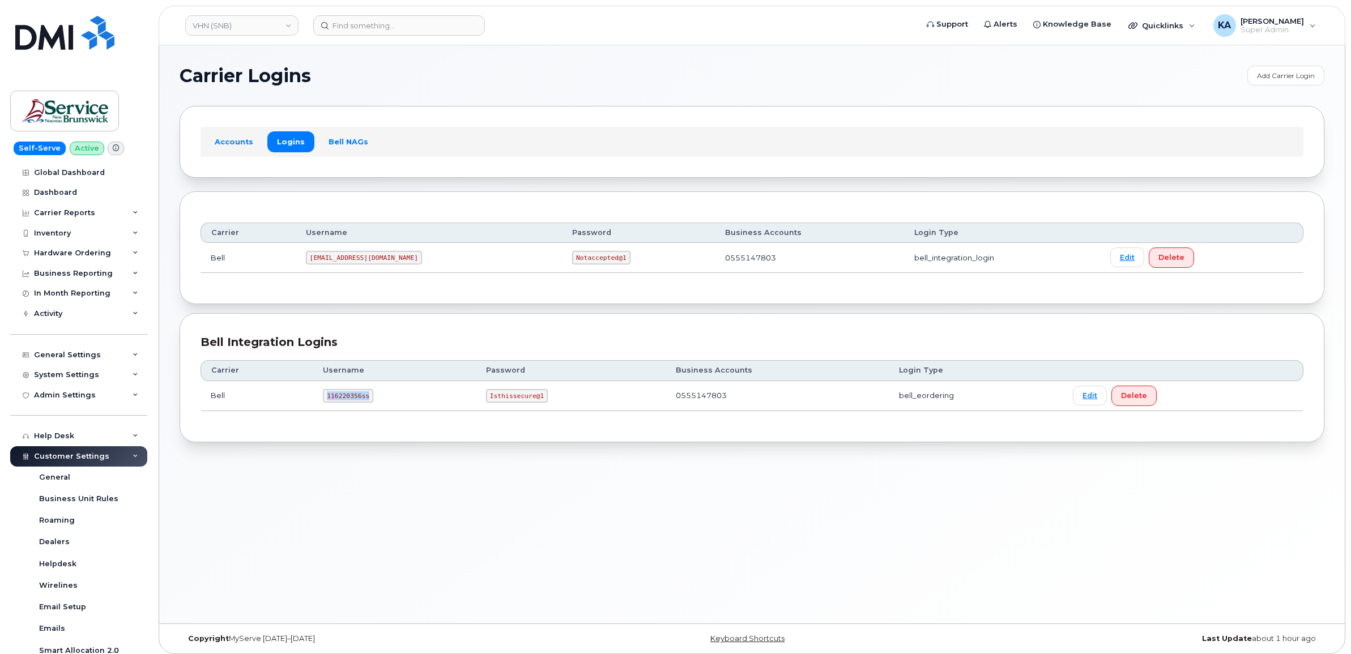
drag, startPoint x: 321, startPoint y: 398, endPoint x: 386, endPoint y: 404, distance: 64.9
click at [387, 405] on td "116220356ss" at bounding box center [394, 396] width 163 height 30
drag, startPoint x: 386, startPoint y: 404, endPoint x: 361, endPoint y: 396, distance: 26.0
copy code "116220356ss"
drag, startPoint x: 487, startPoint y: 398, endPoint x: 556, endPoint y: 409, distance: 70.0
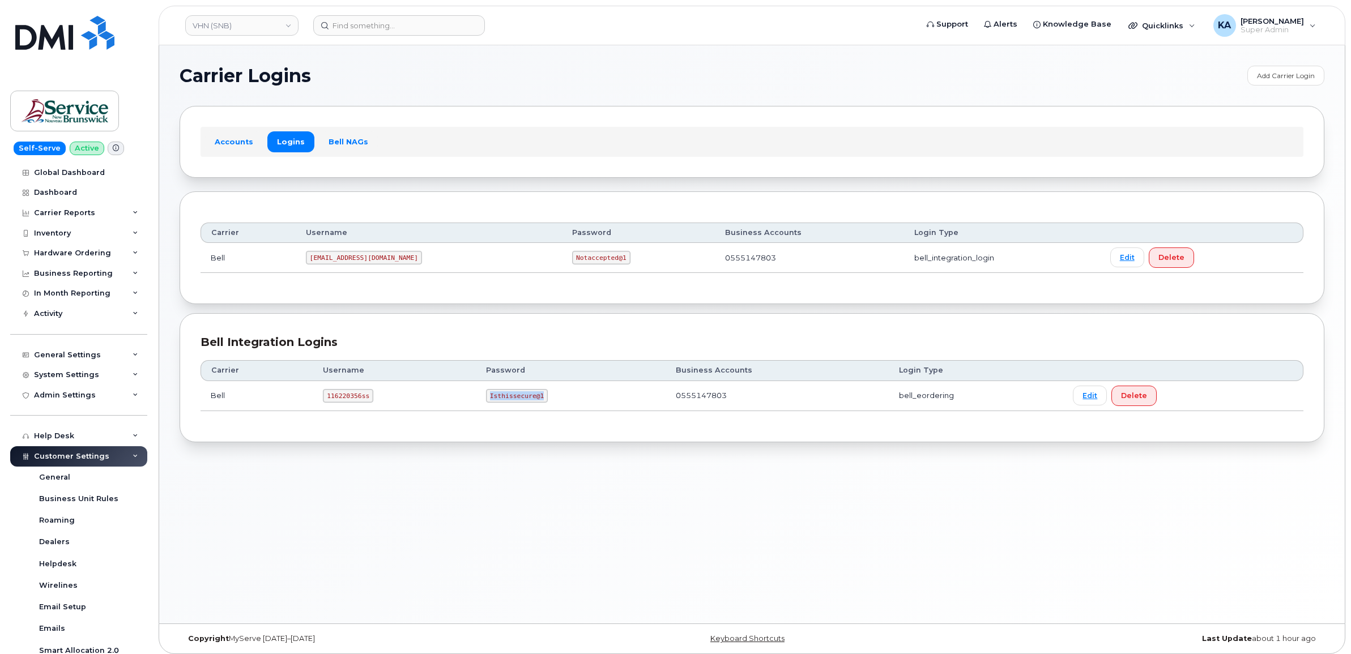
click at [558, 409] on td "Isthissecure@1" at bounding box center [571, 396] width 190 height 30
drag, startPoint x: 556, startPoint y: 409, endPoint x: 528, endPoint y: 395, distance: 31.1
copy code "Isthissecure@1"
click at [79, 257] on div "Hardware Ordering" at bounding box center [72, 253] width 77 height 9
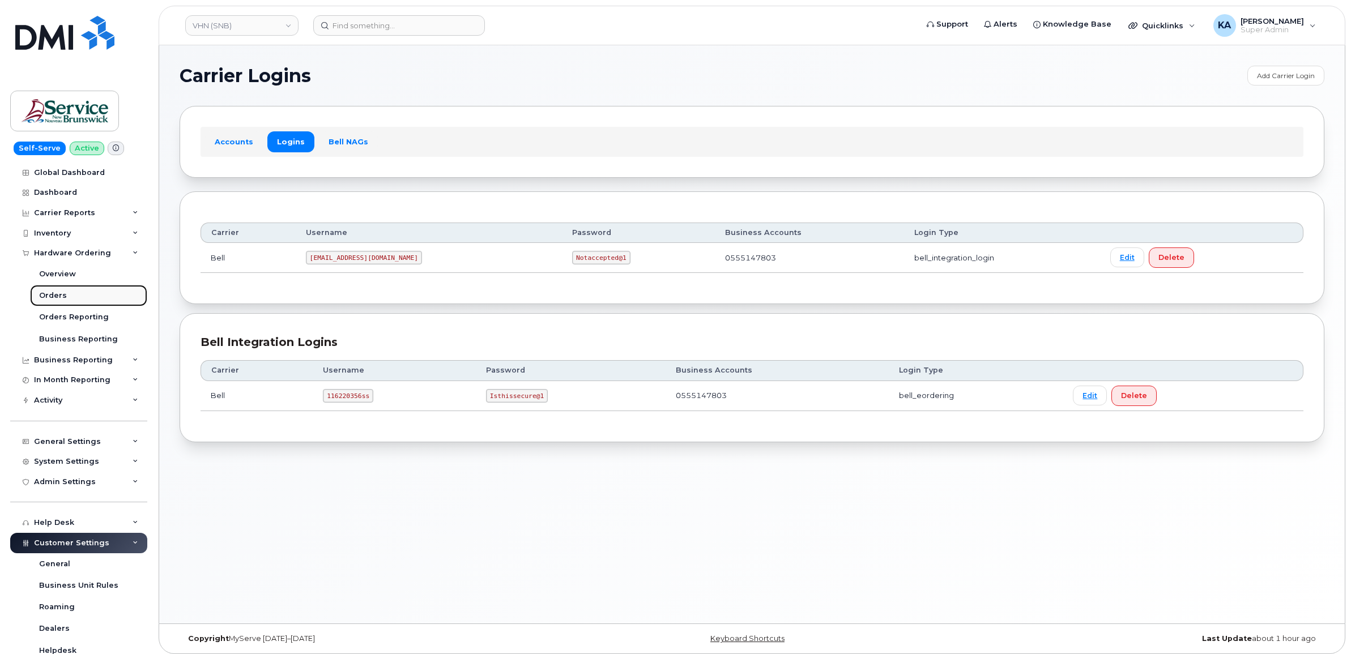
click at [46, 295] on div "Orders" at bounding box center [53, 295] width 28 height 10
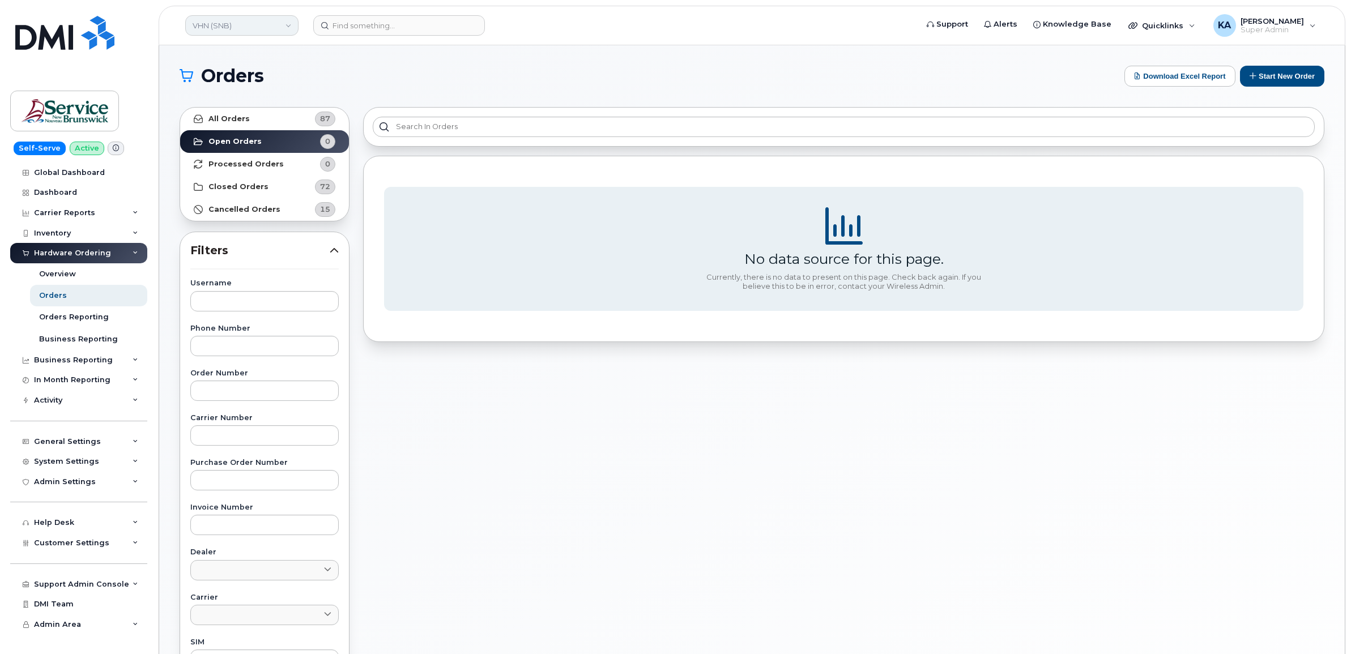
click at [231, 29] on link "VHN (SNB)" at bounding box center [241, 25] width 113 height 20
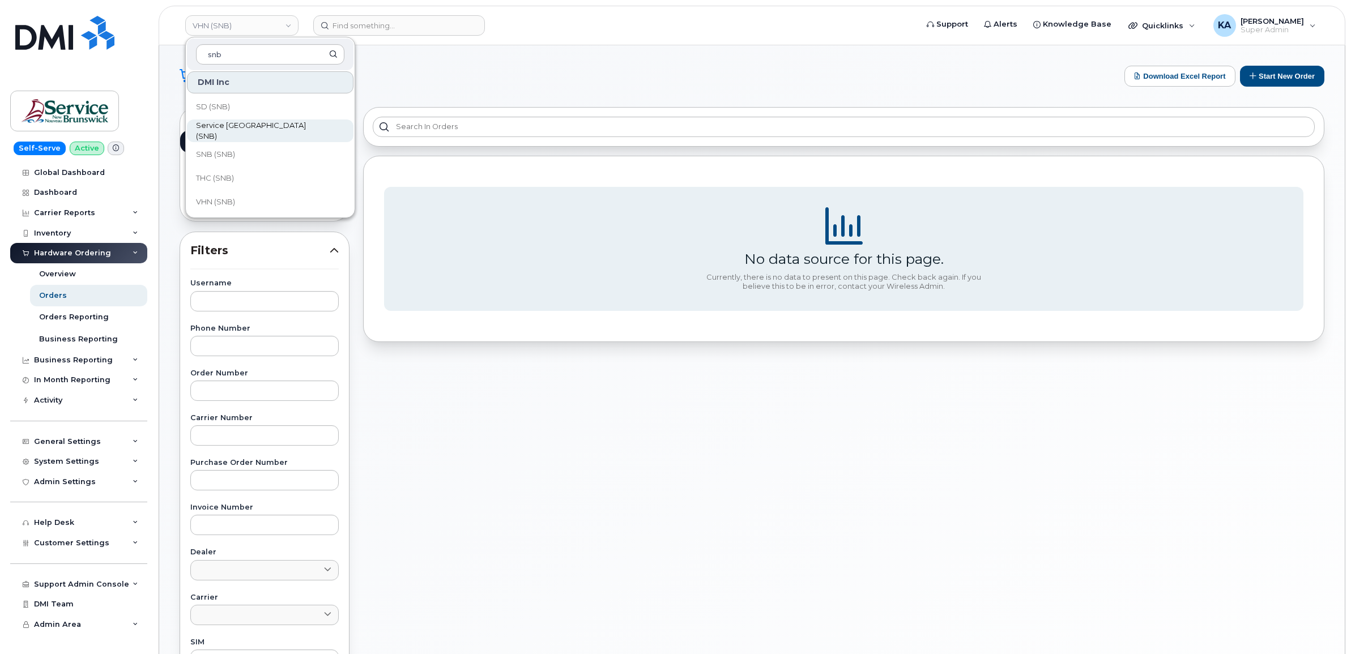
scroll to position [548, 0]
type input "snb"
click at [227, 173] on span "THC (SNB)" at bounding box center [215, 177] width 38 height 11
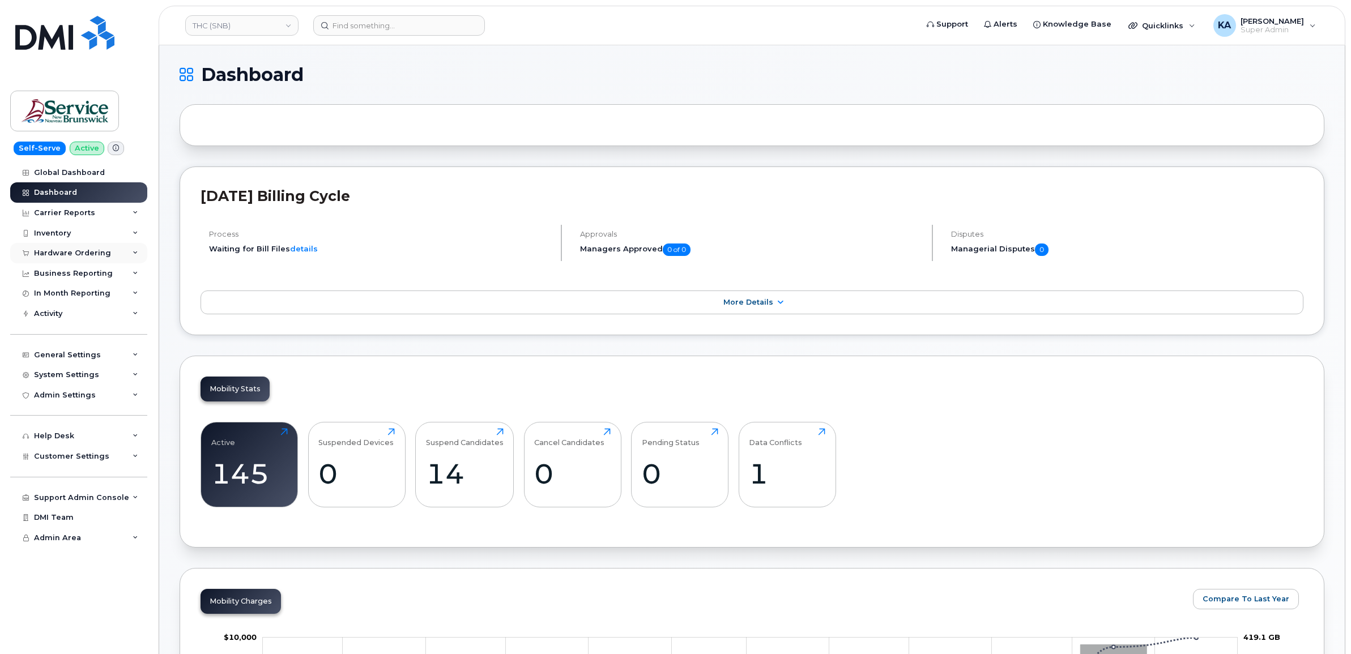
click at [89, 250] on div "Hardware Ordering" at bounding box center [72, 253] width 77 height 9
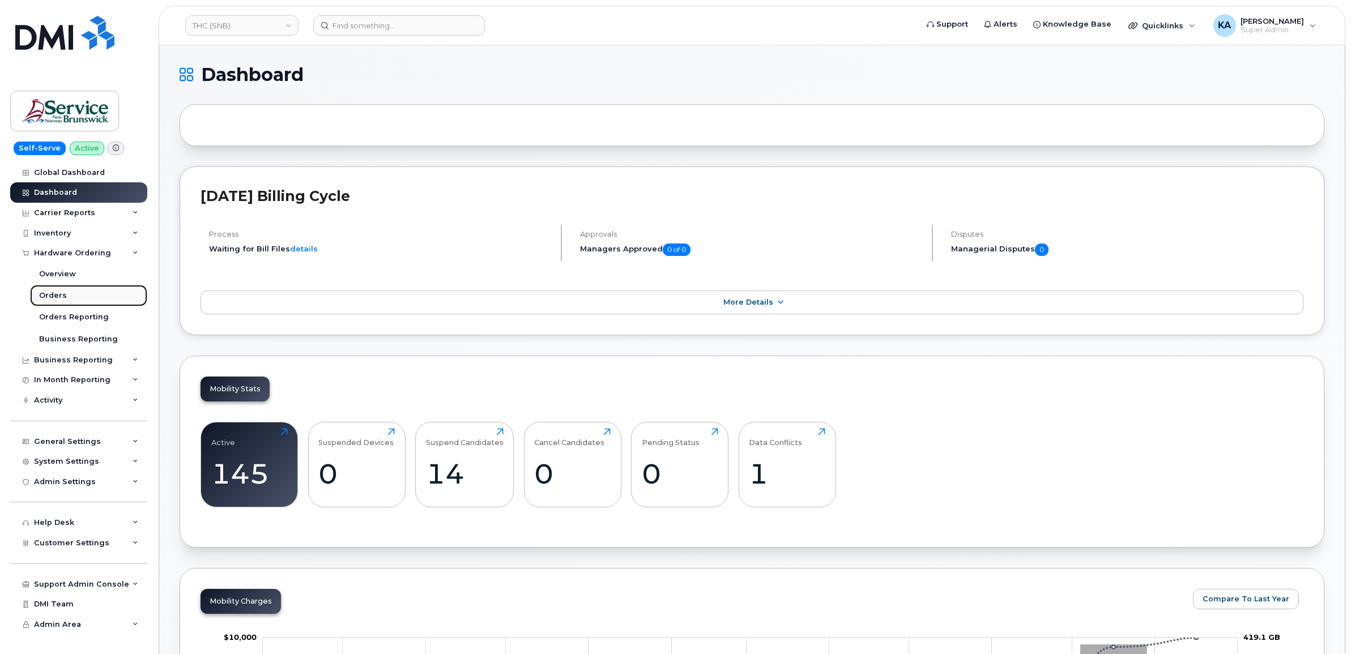
click at [53, 295] on div "Orders" at bounding box center [53, 295] width 28 height 10
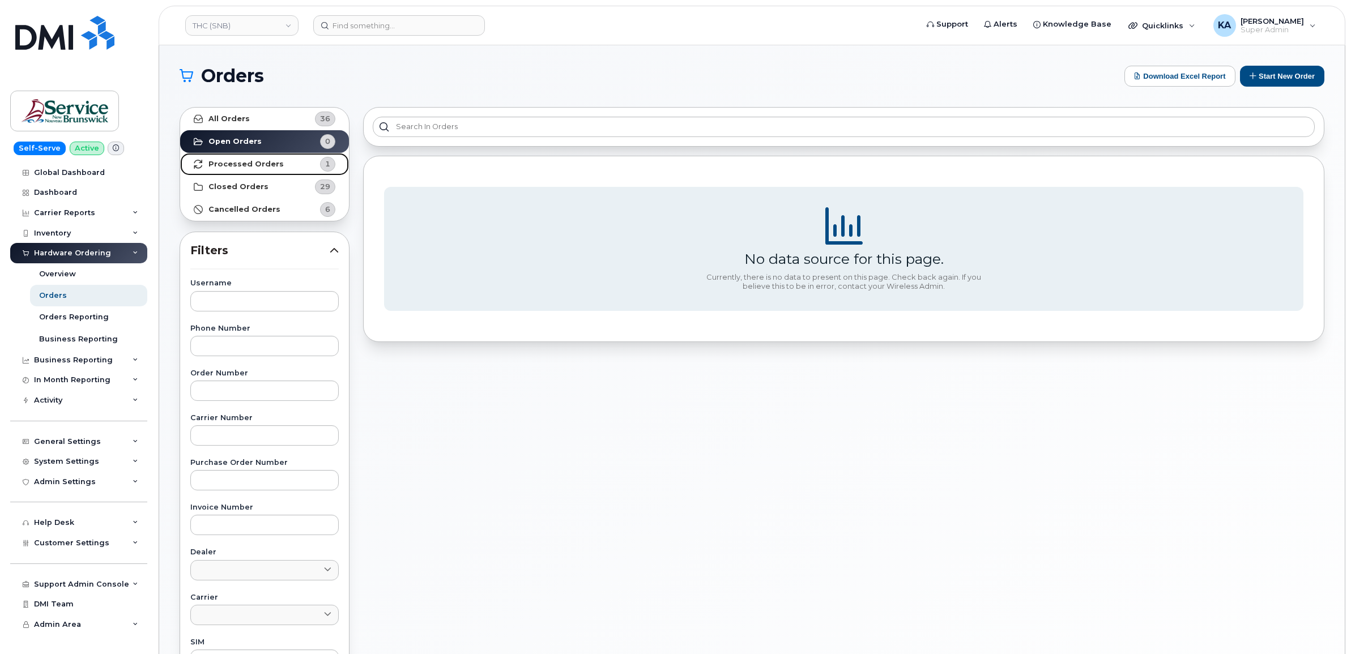
click at [250, 167] on strong "Processed Orders" at bounding box center [245, 164] width 75 height 9
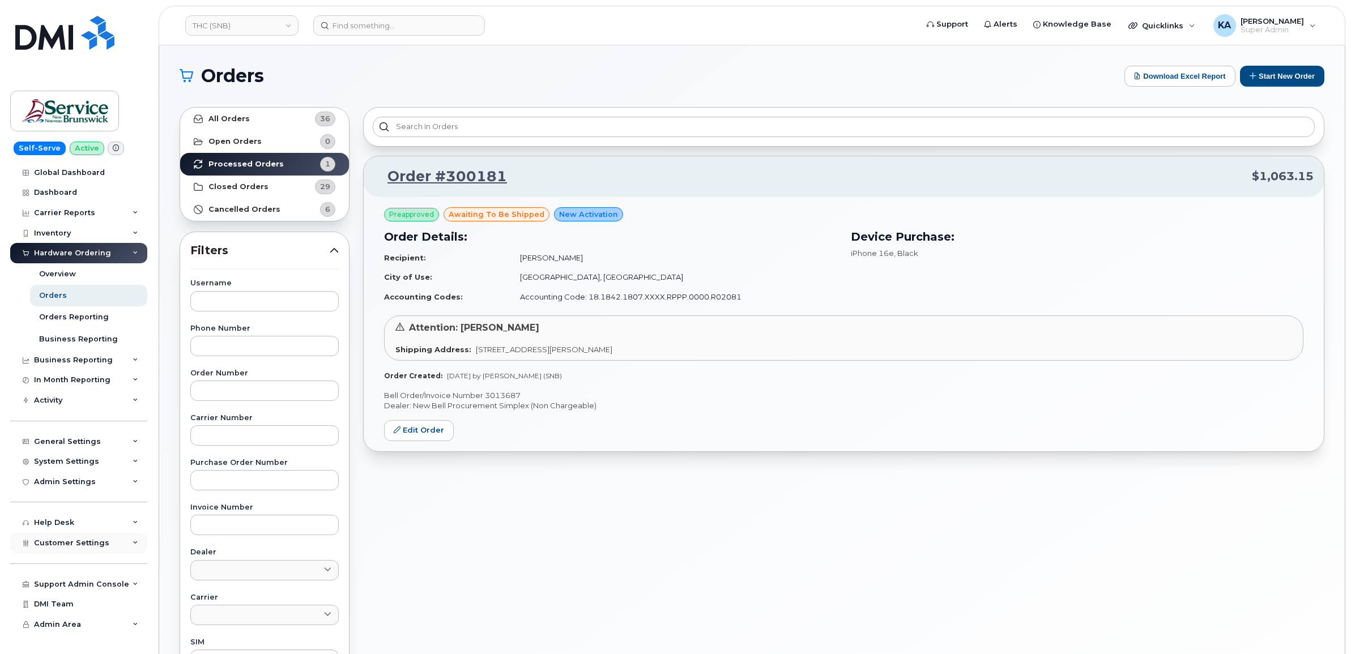
click at [47, 547] on span "Customer Settings" at bounding box center [71, 543] width 75 height 8
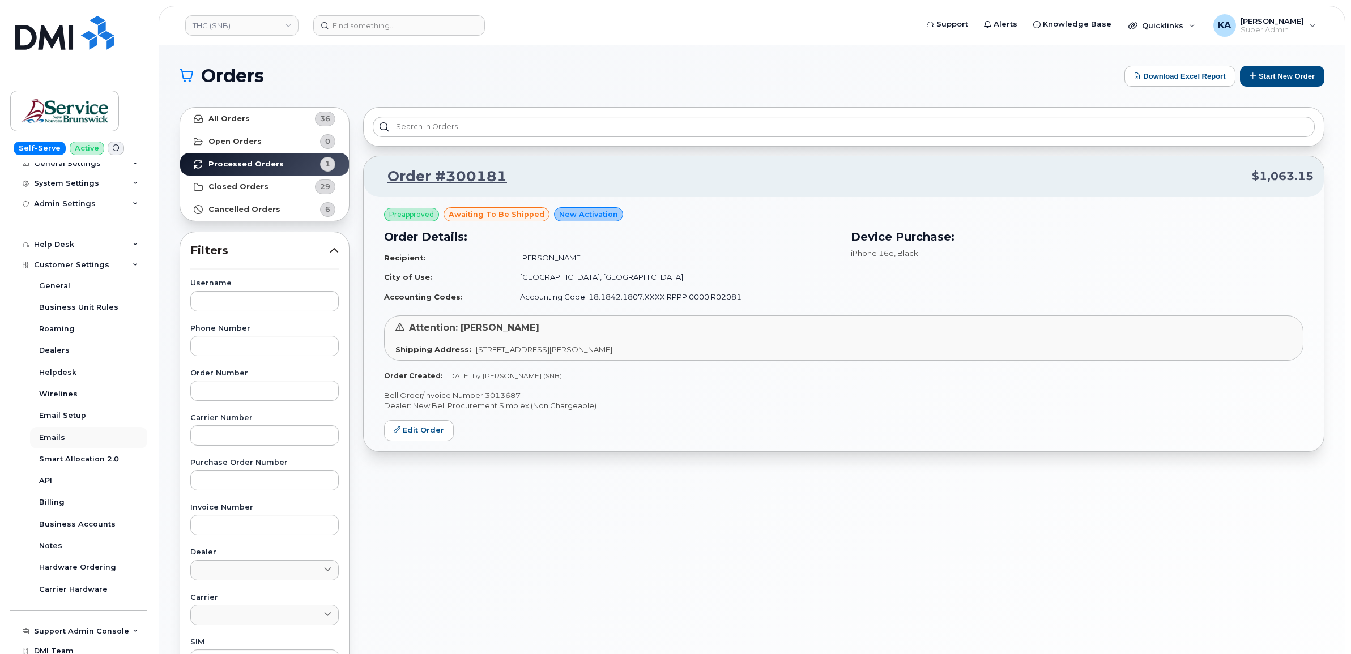
scroll to position [283, 0]
click at [416, 434] on link "Edit Order" at bounding box center [419, 430] width 70 height 21
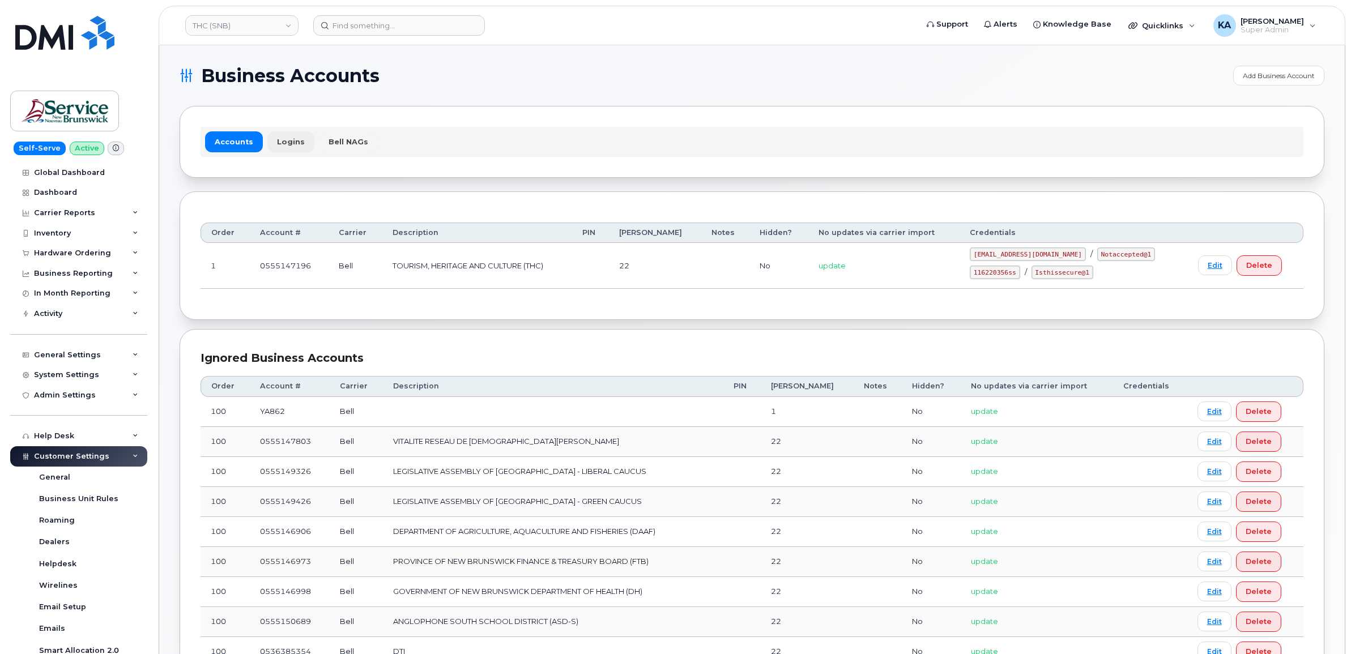
click at [280, 140] on link "Logins" at bounding box center [290, 141] width 47 height 20
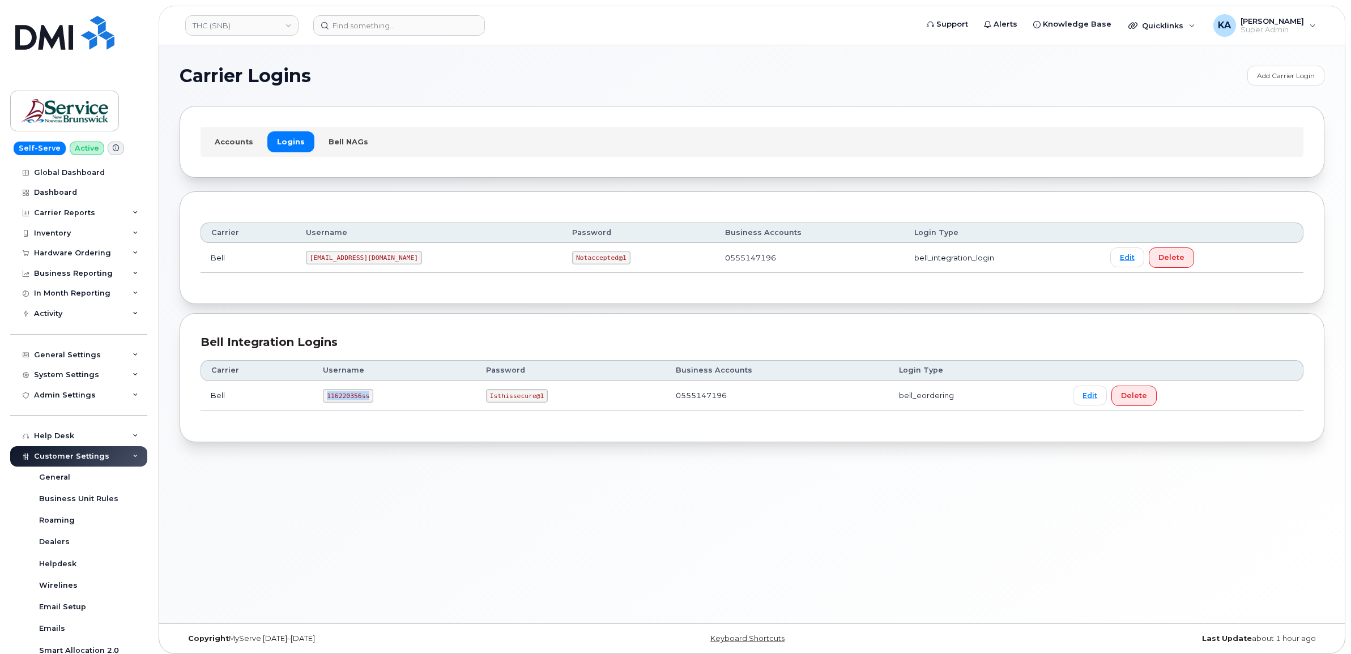
drag, startPoint x: 324, startPoint y: 397, endPoint x: 364, endPoint y: 398, distance: 39.1
click at [368, 400] on code "116220356ss" at bounding box center [348, 396] width 50 height 14
drag, startPoint x: 364, startPoint y: 398, endPoint x: 354, endPoint y: 395, distance: 9.3
copy code "116220356ss"
click at [490, 395] on code "Isthissecure@1" at bounding box center [517, 396] width 62 height 14
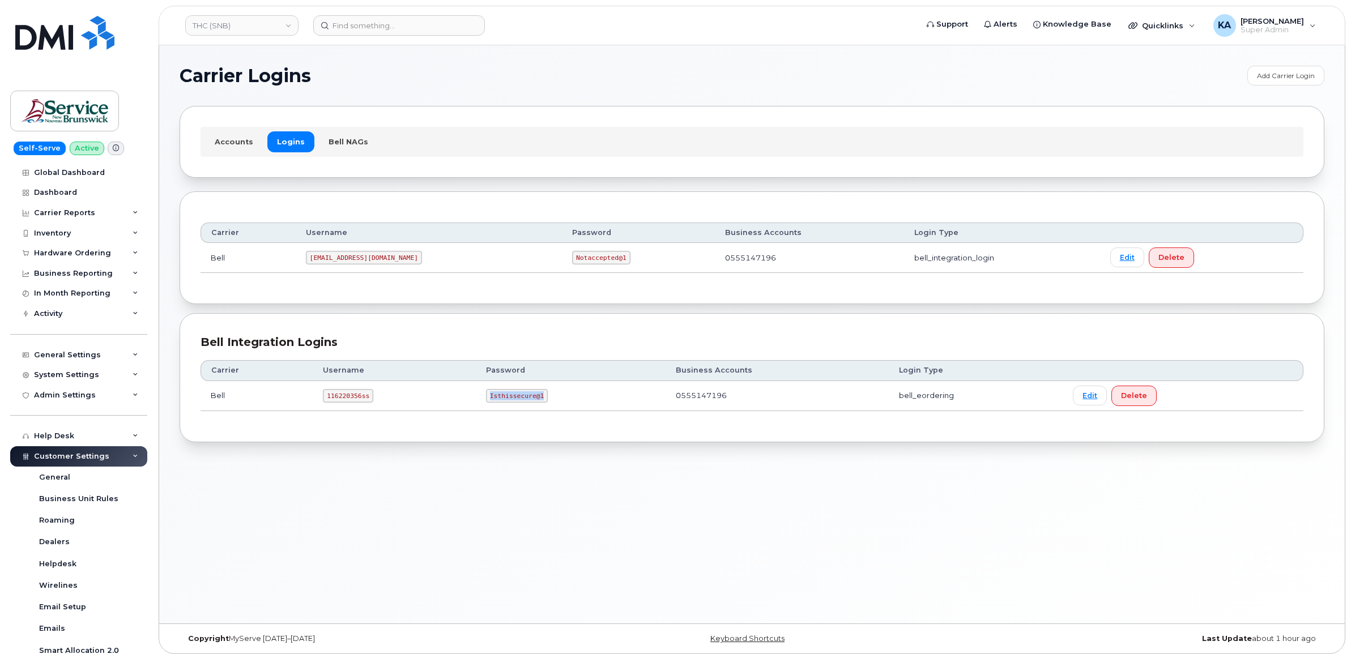
drag, startPoint x: 485, startPoint y: 396, endPoint x: 559, endPoint y: 403, distance: 73.9
click at [563, 405] on td "Isthissecure@1" at bounding box center [571, 396] width 190 height 30
drag, startPoint x: 559, startPoint y: 403, endPoint x: 525, endPoint y: 400, distance: 34.1
copy code "Isthissecure@1"
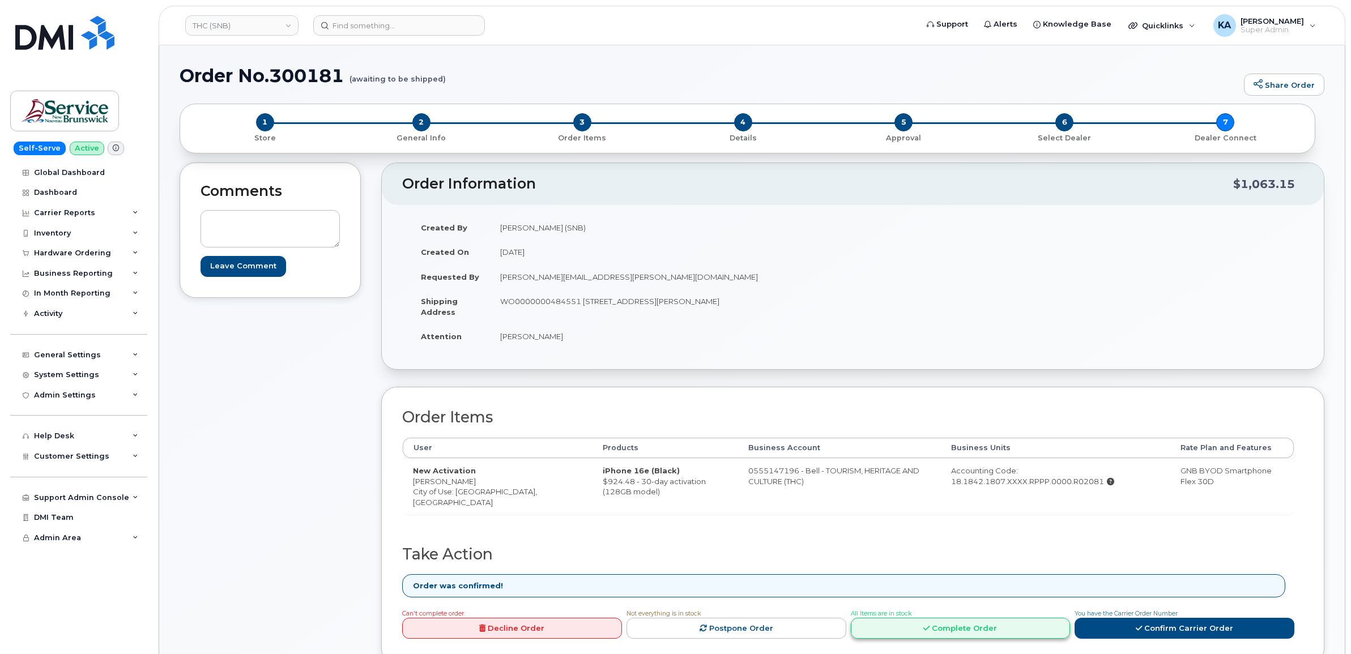
click at [958, 629] on link "Complete Order" at bounding box center [961, 628] width 220 height 21
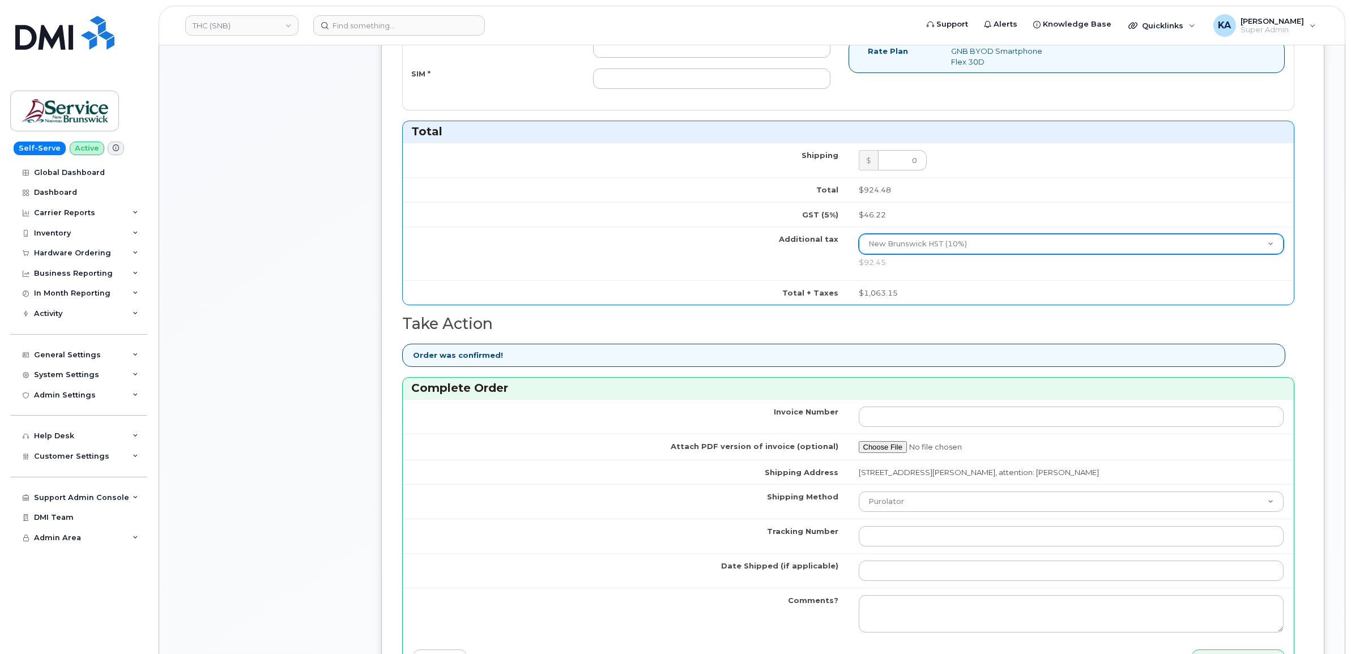
scroll to position [566, 0]
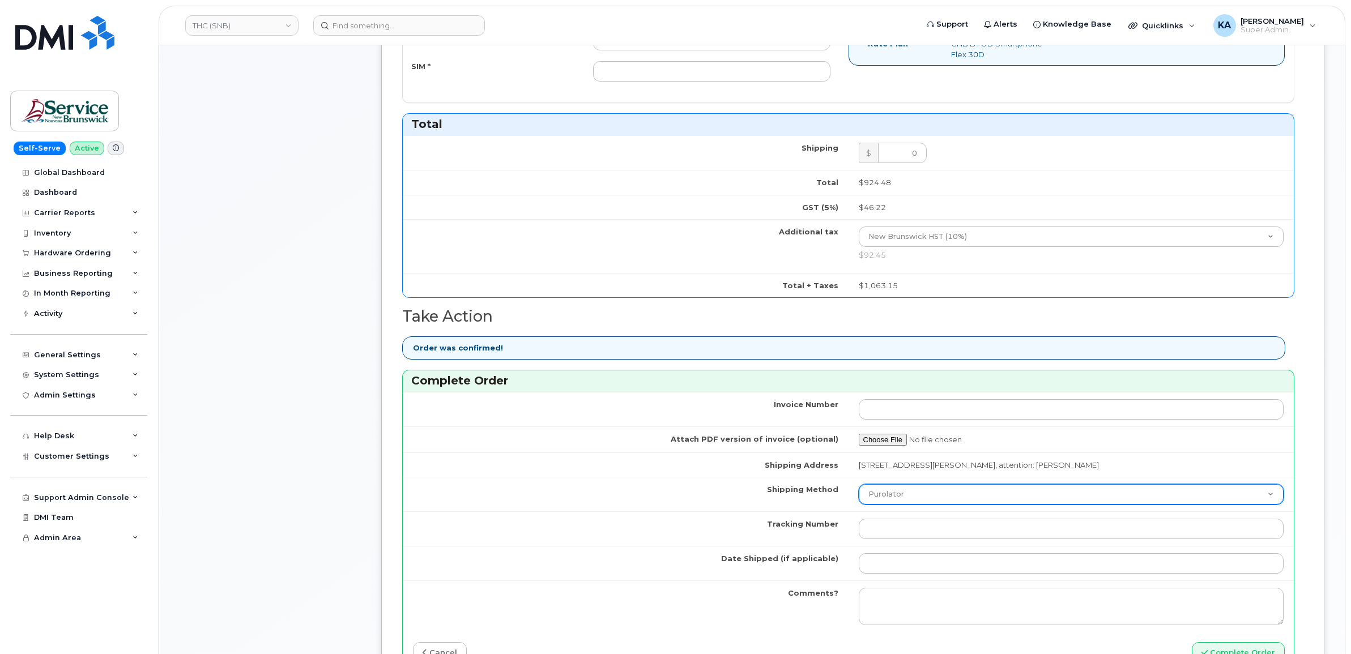
click at [929, 499] on select "Purolator UPS FedEx Canada Post Courier Other Drop Off Pick Up" at bounding box center [1070, 494] width 425 height 20
select select "FedEx"
click at [858, 487] on select "Purolator UPS FedEx Canada Post Courier Other Drop Off Pick Up" at bounding box center [1070, 494] width 425 height 20
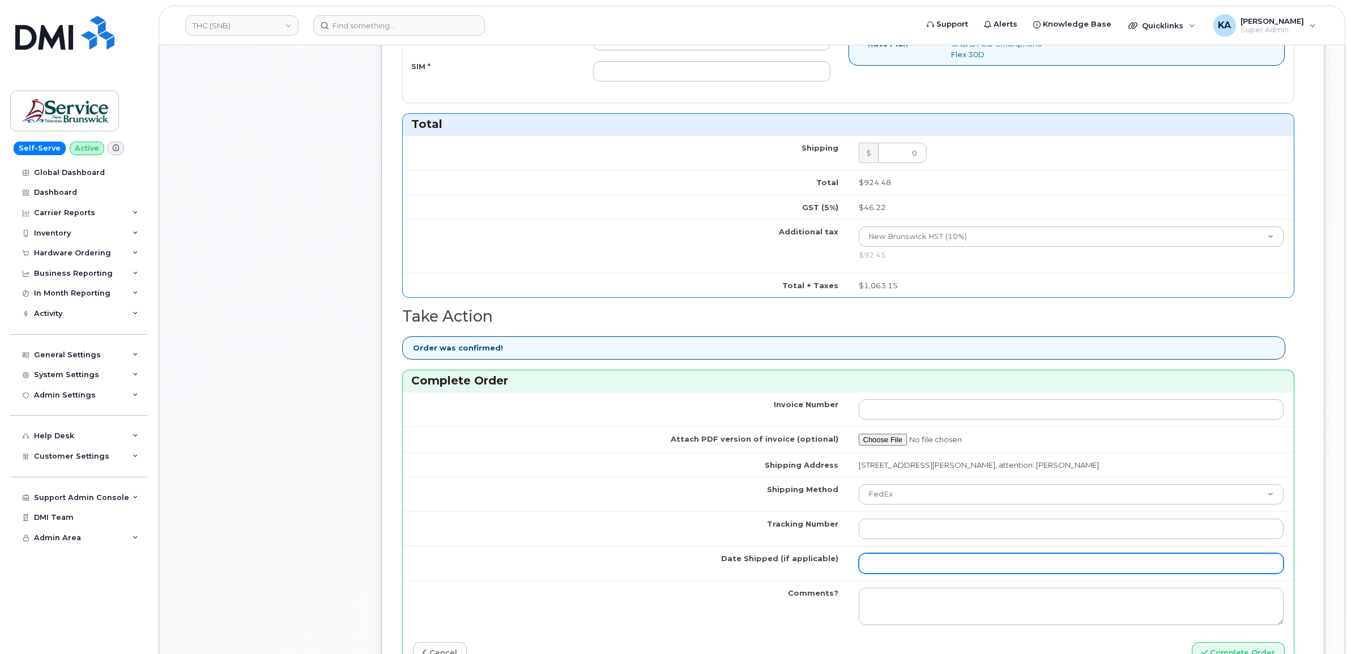
click at [906, 569] on input "Date Shipped (if applicable)" at bounding box center [1070, 563] width 425 height 20
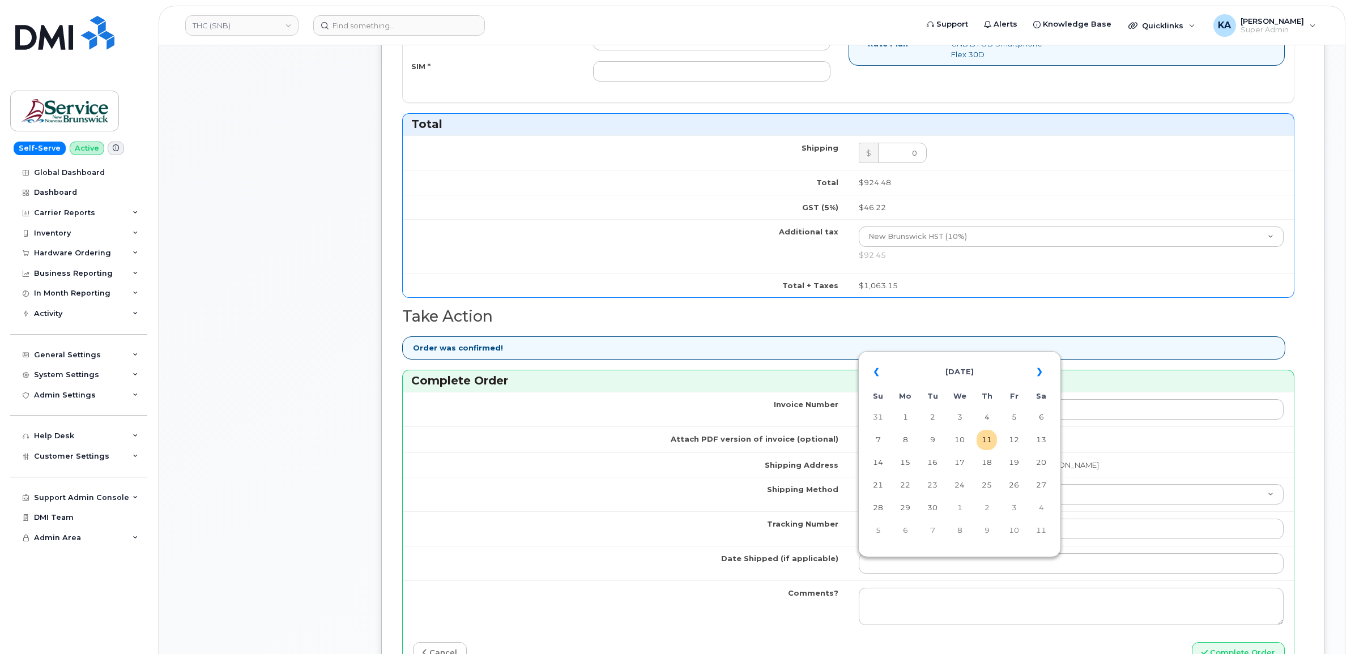
click at [960, 354] on table "« [DATE] » Su Mo Tu We Th Fr Sa 31 1 2 3 4 5 6 7 8 9 10 11 12 13 14 15 16 17 18…" at bounding box center [959, 451] width 197 height 194
click at [962, 436] on td "10" at bounding box center [959, 440] width 20 height 20
type input "[DATE]"
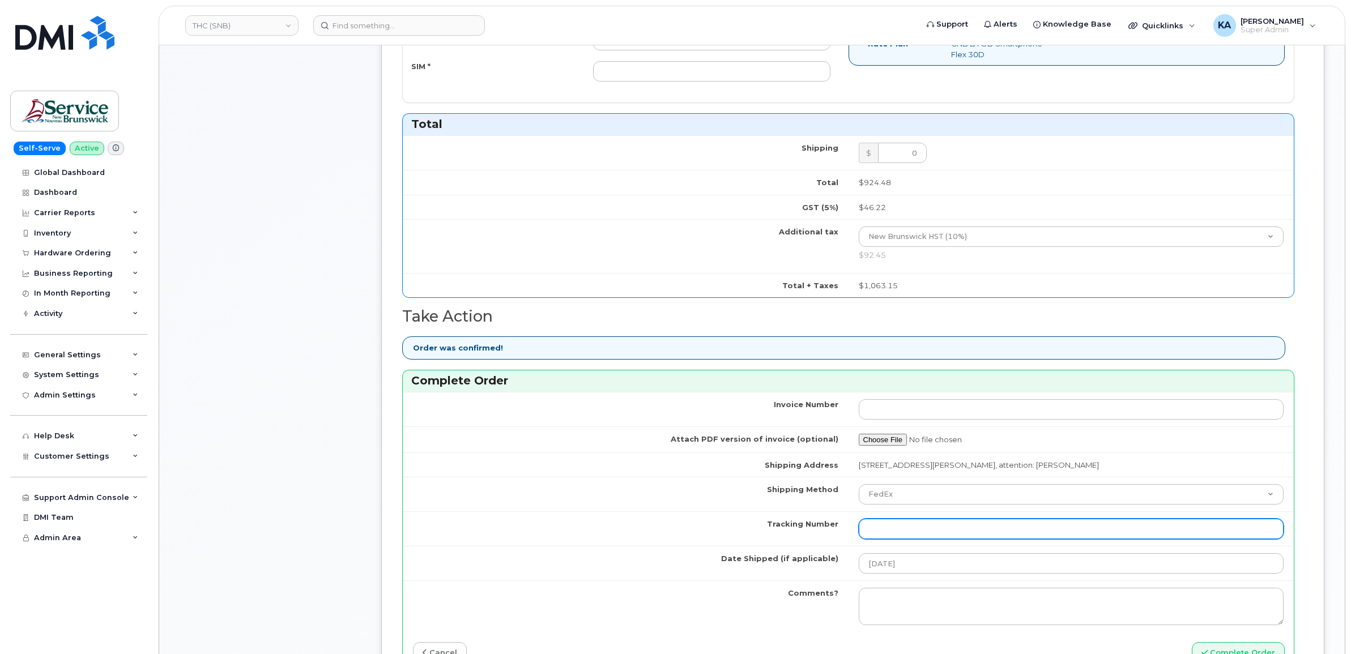
paste input "475744929674"
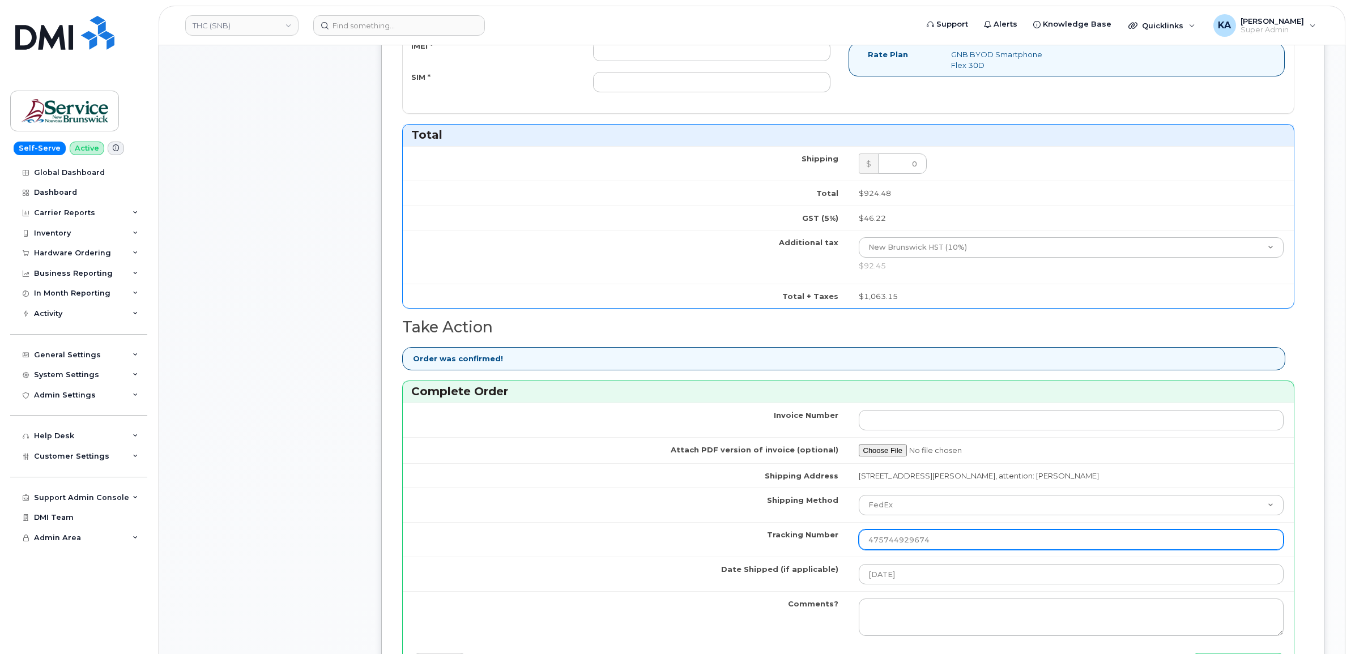
scroll to position [354, 0]
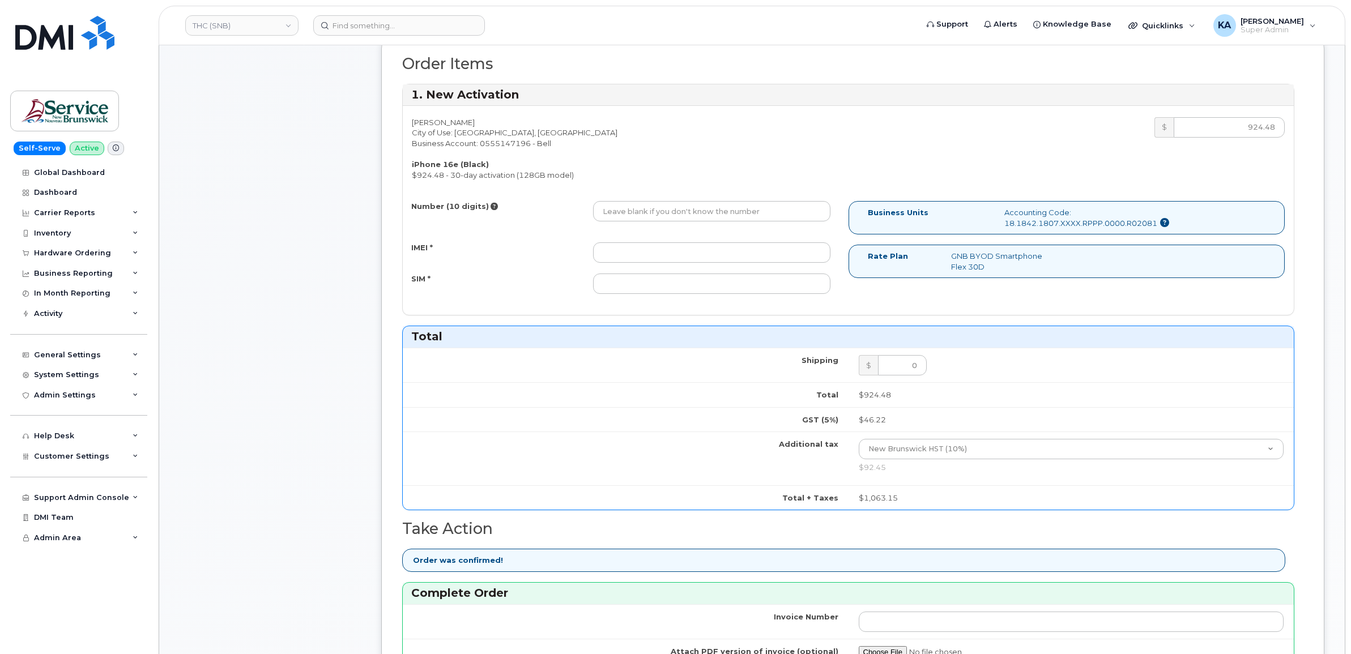
type input "475744929674"
click at [758, 259] on input "IMEI *" at bounding box center [711, 252] width 237 height 20
paste input "354216330991674"
type input "354216330991674"
click at [738, 283] on input "SIM *" at bounding box center [711, 284] width 237 height 20
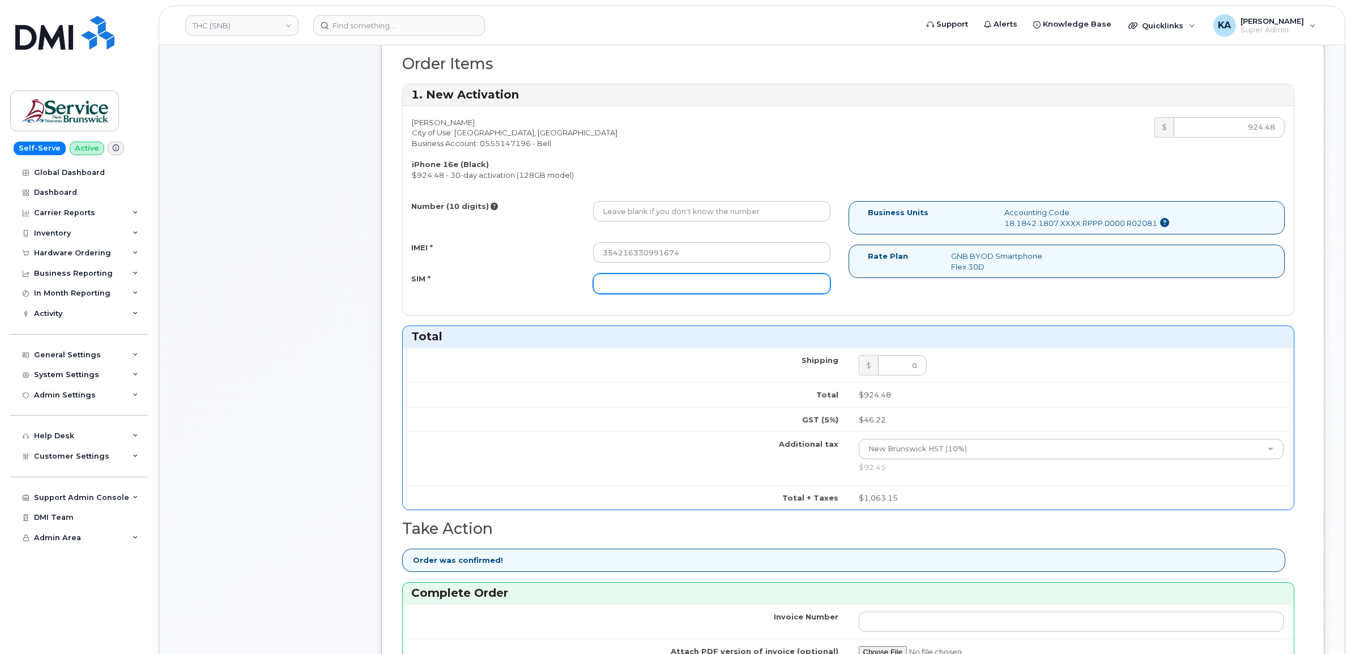
paste input "89302610207733091067"
type input "89302610207733091067"
click at [621, 213] on input "Number (10 digits)" at bounding box center [711, 211] width 237 height 20
paste input "5064794514"
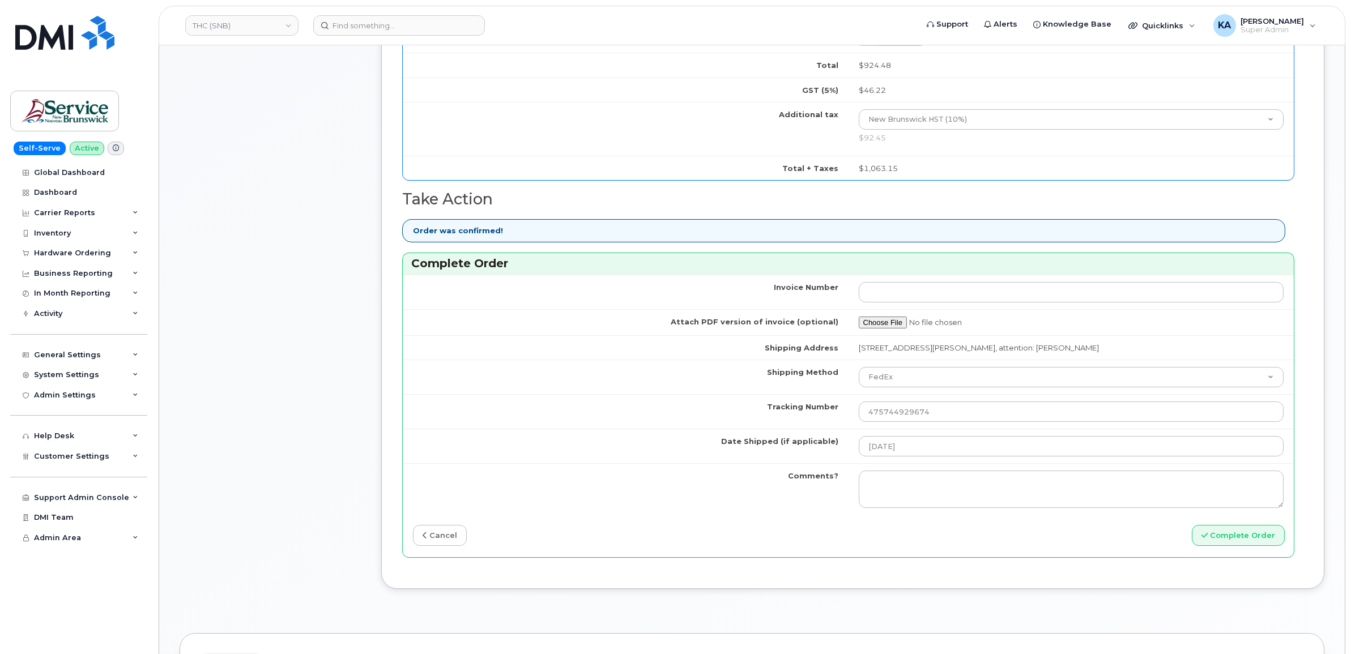
scroll to position [708, 0]
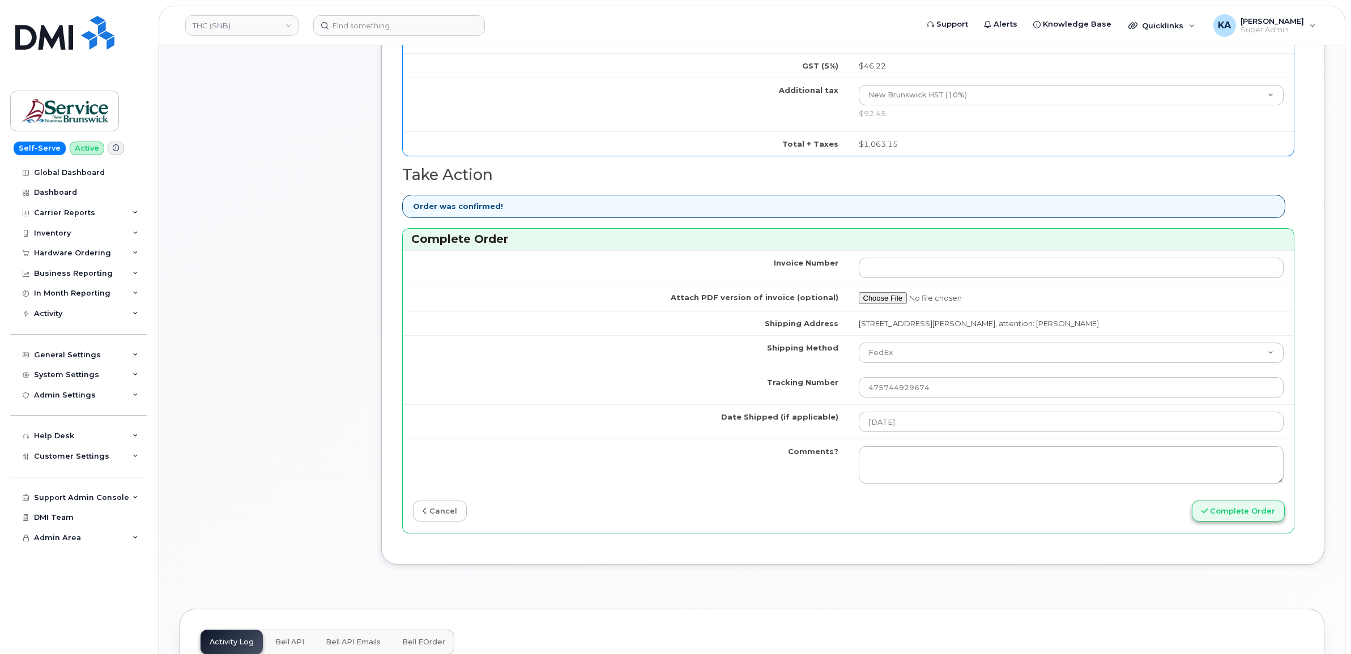
type input "5064794514"
click at [1246, 520] on button "Complete Order" at bounding box center [1237, 511] width 93 height 21
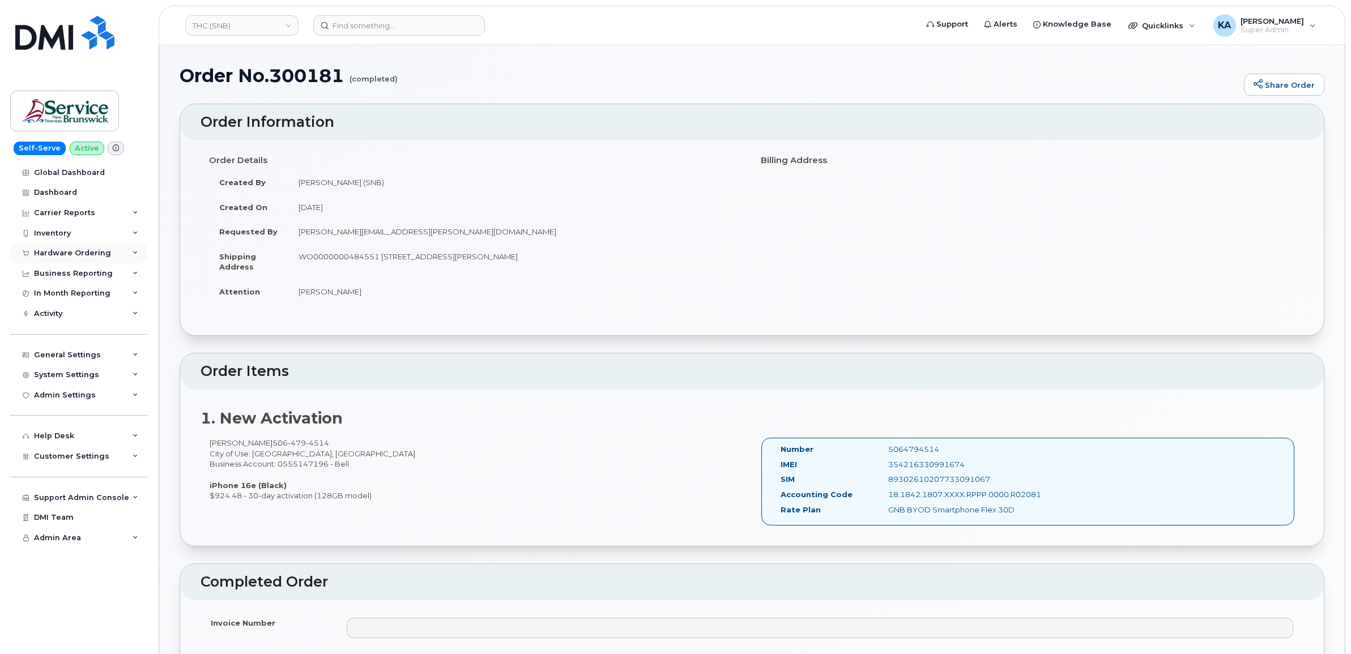
click at [86, 247] on div "Hardware Ordering" at bounding box center [78, 253] width 137 height 20
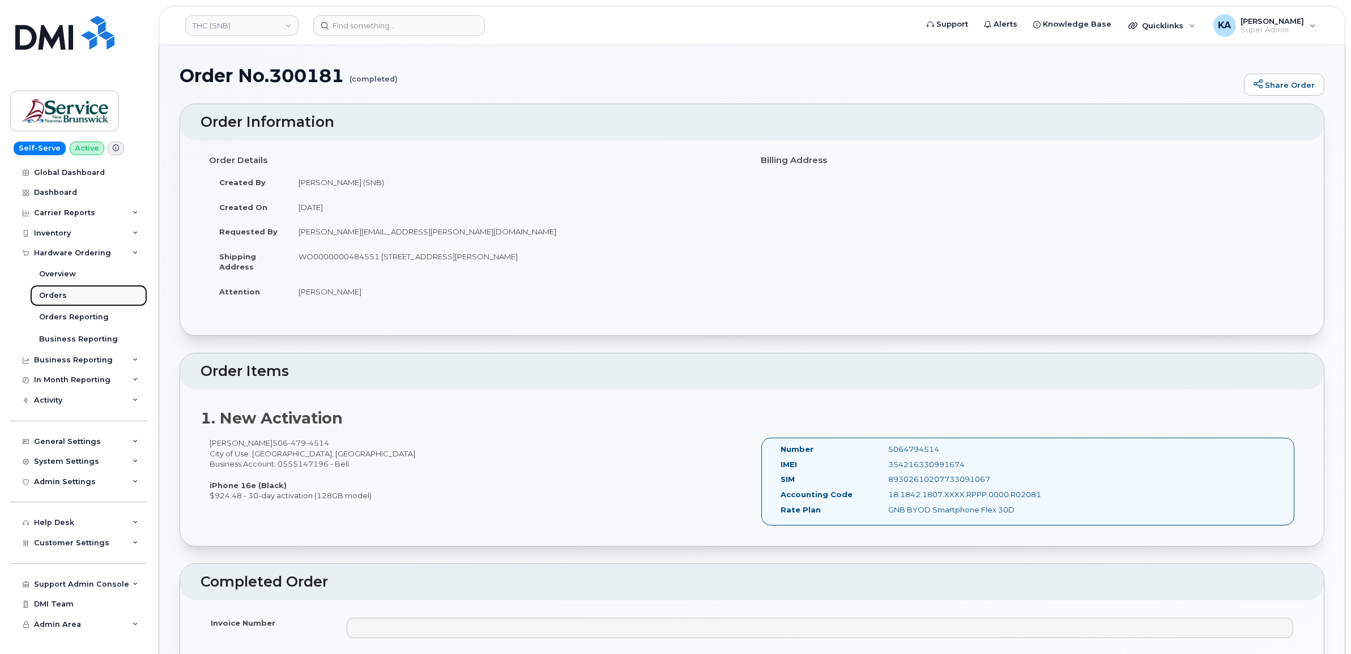
click at [57, 294] on div "Orders" at bounding box center [53, 295] width 28 height 10
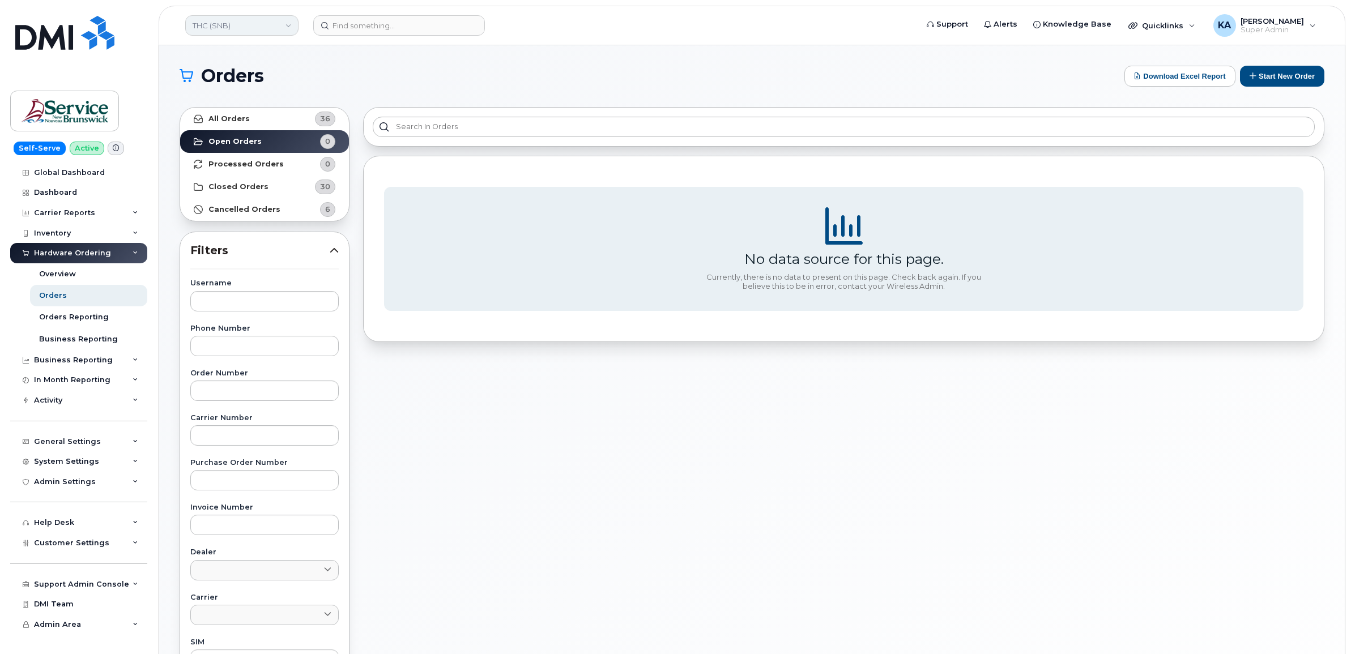
click at [262, 29] on link "THC (SNB)" at bounding box center [241, 25] width 113 height 20
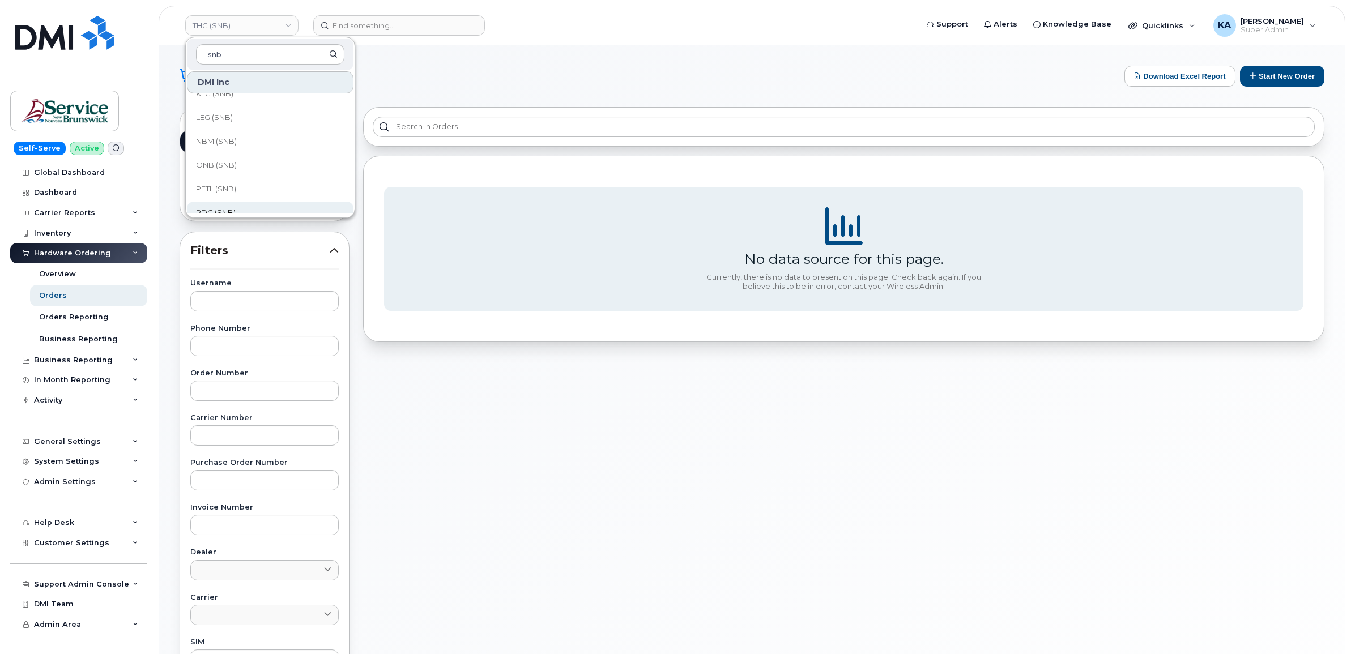
scroll to position [548, 0]
type input "snb"
click at [230, 153] on span "SNB (SNB)" at bounding box center [215, 153] width 39 height 11
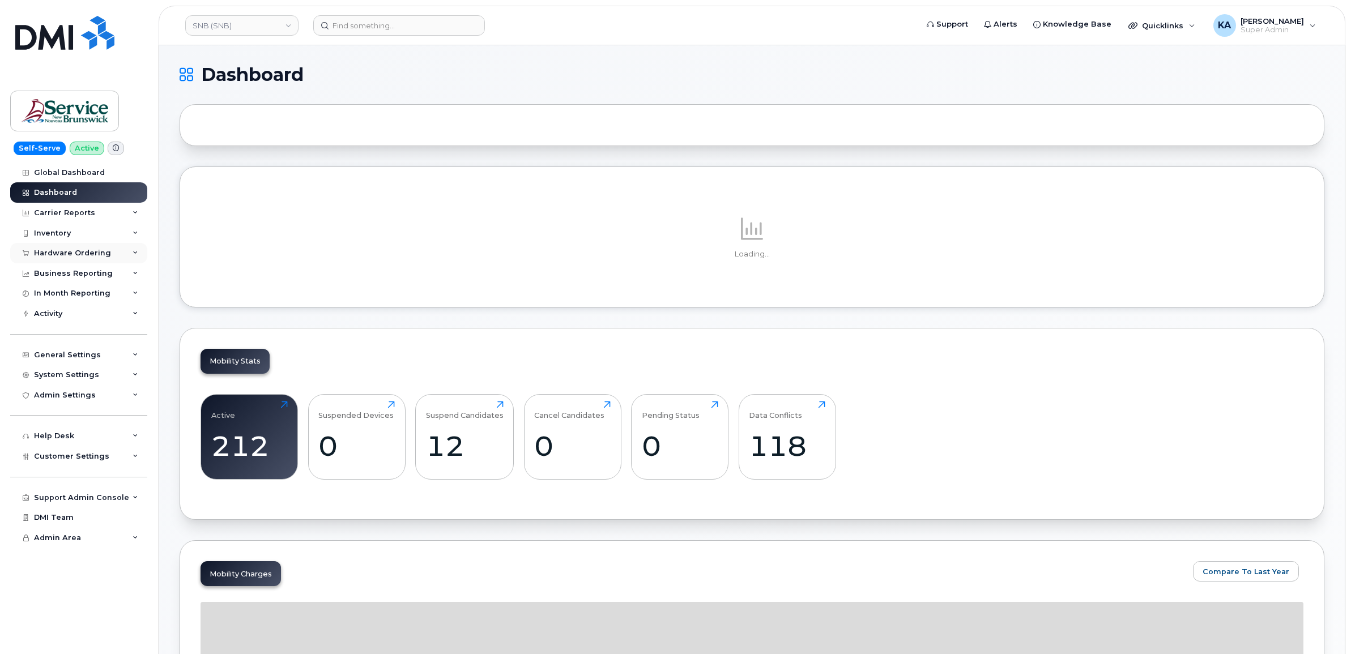
click at [81, 248] on div "Hardware Ordering" at bounding box center [78, 253] width 137 height 20
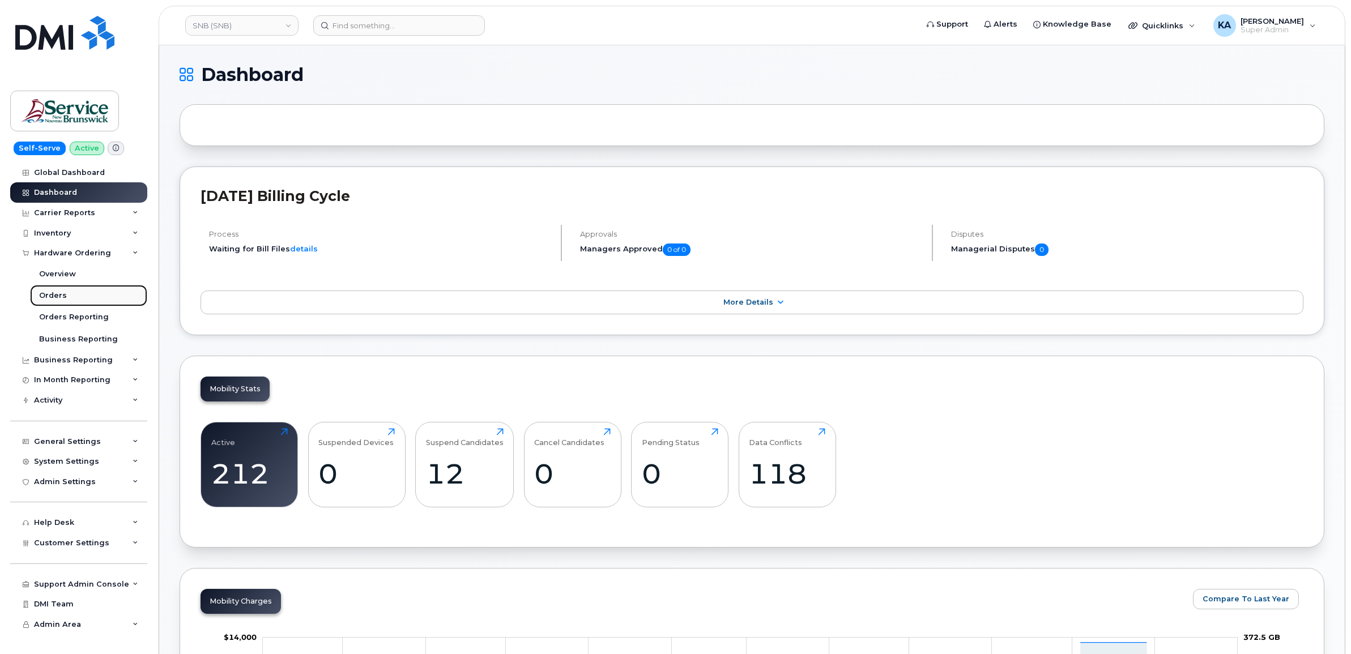
click at [41, 292] on link "Orders" at bounding box center [88, 296] width 117 height 22
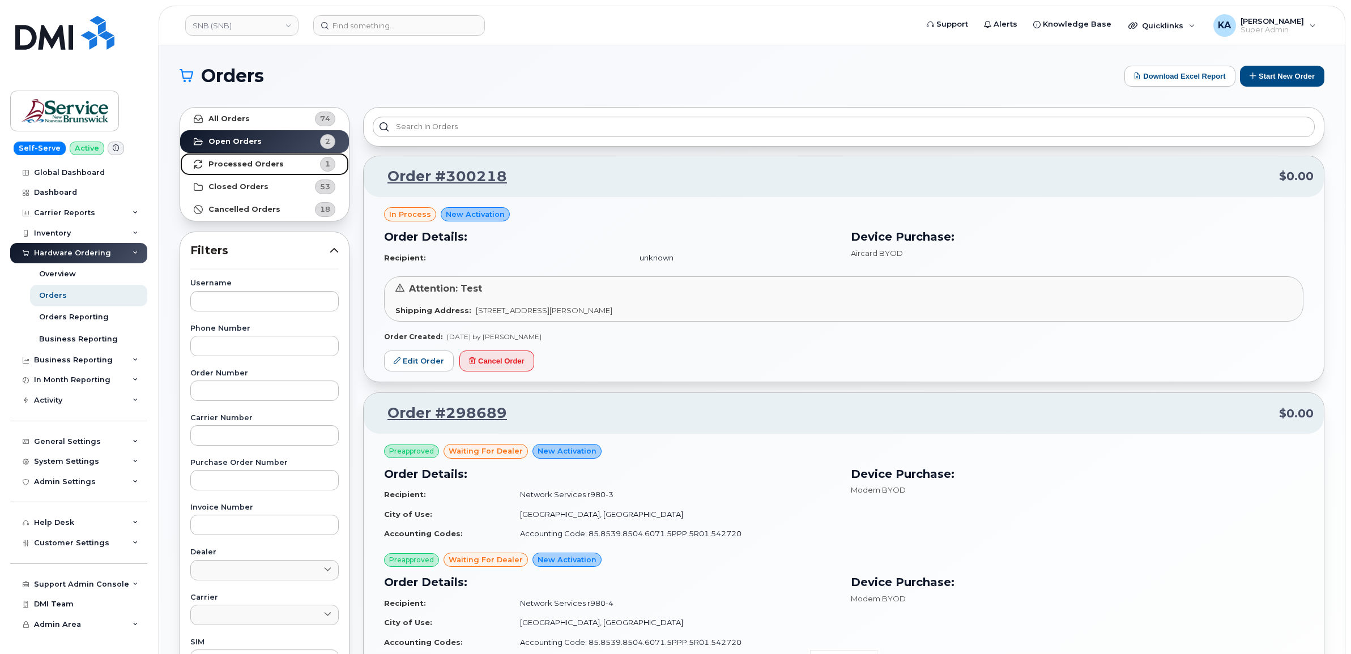
click at [225, 163] on strong "Processed Orders" at bounding box center [245, 164] width 75 height 9
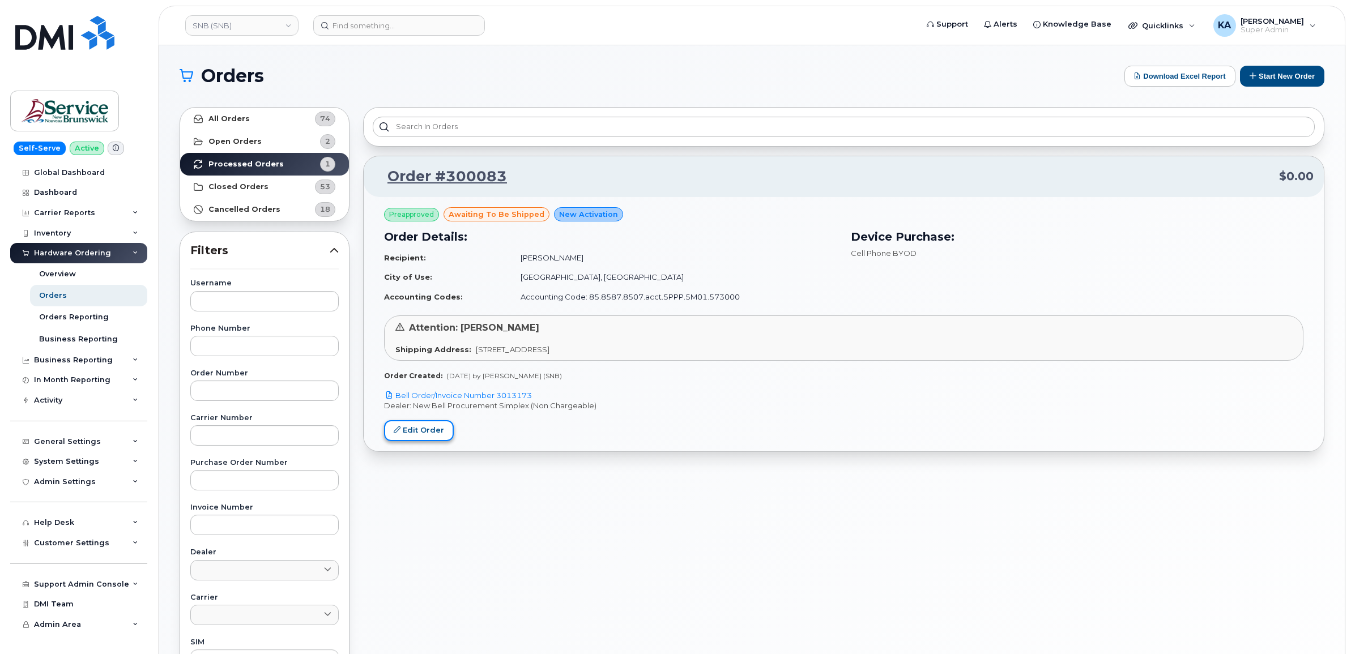
click at [409, 426] on link "Edit Order" at bounding box center [419, 430] width 70 height 21
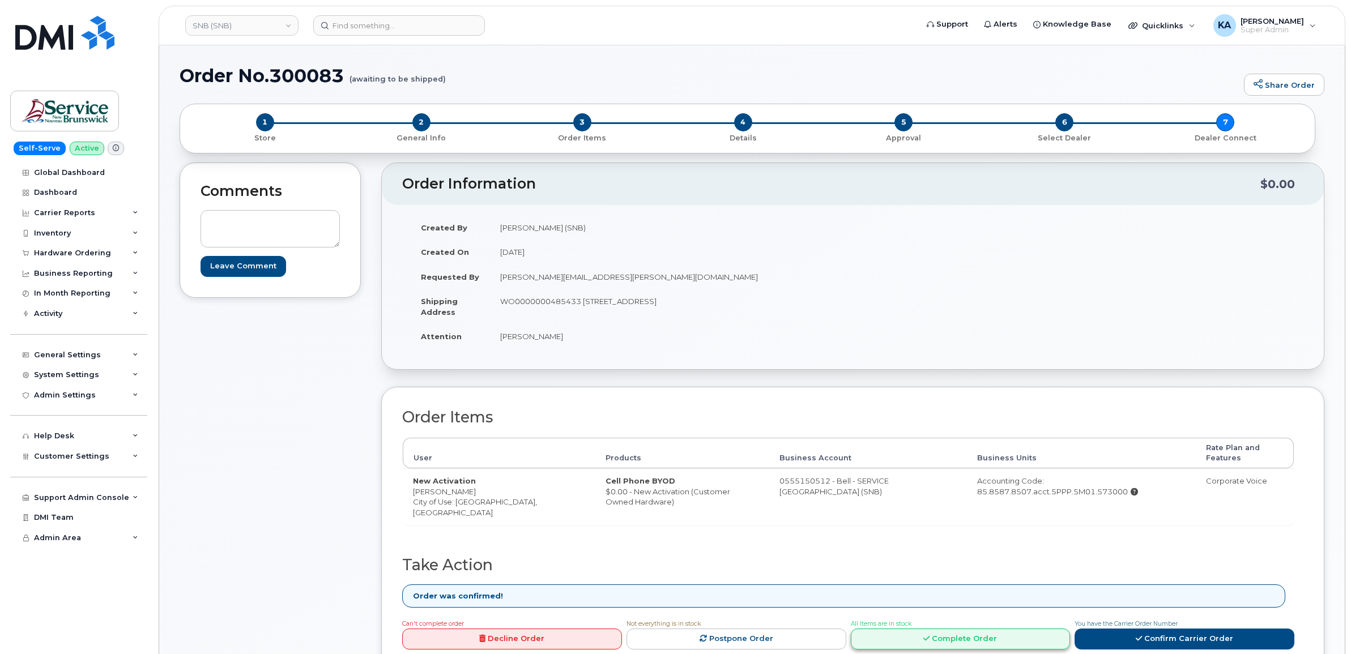
click at [924, 641] on icon at bounding box center [926, 638] width 6 height 7
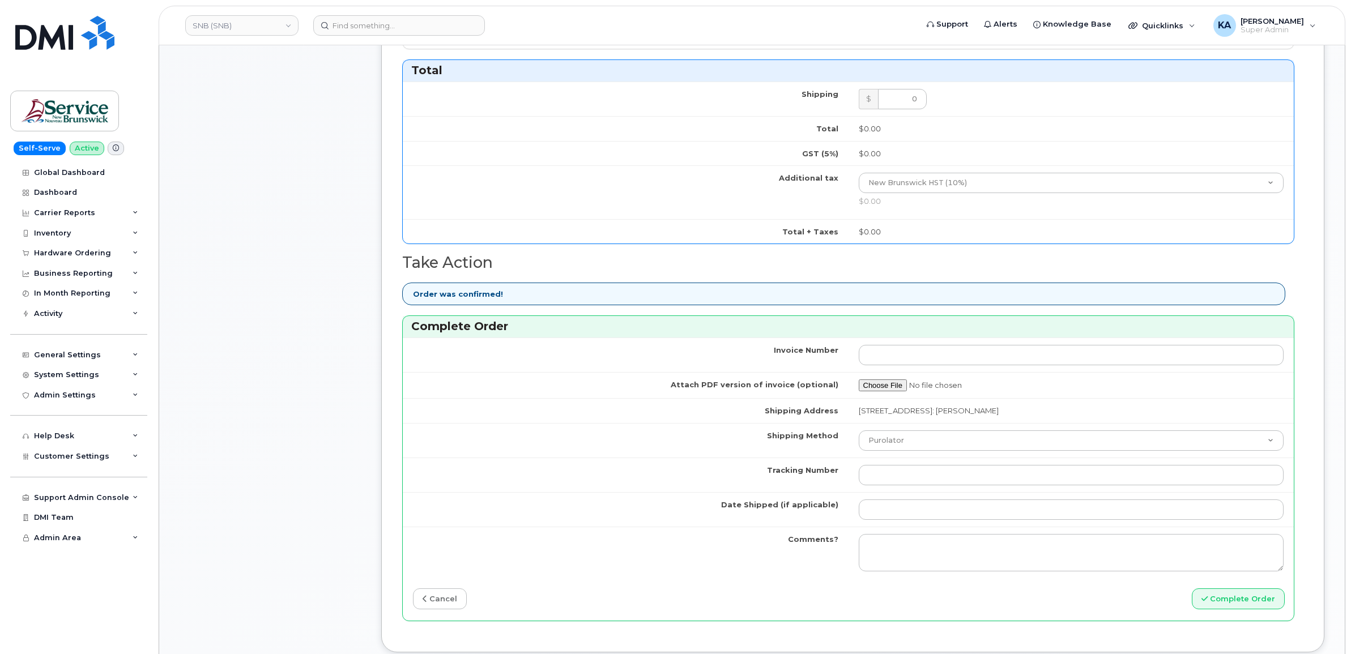
scroll to position [637, 0]
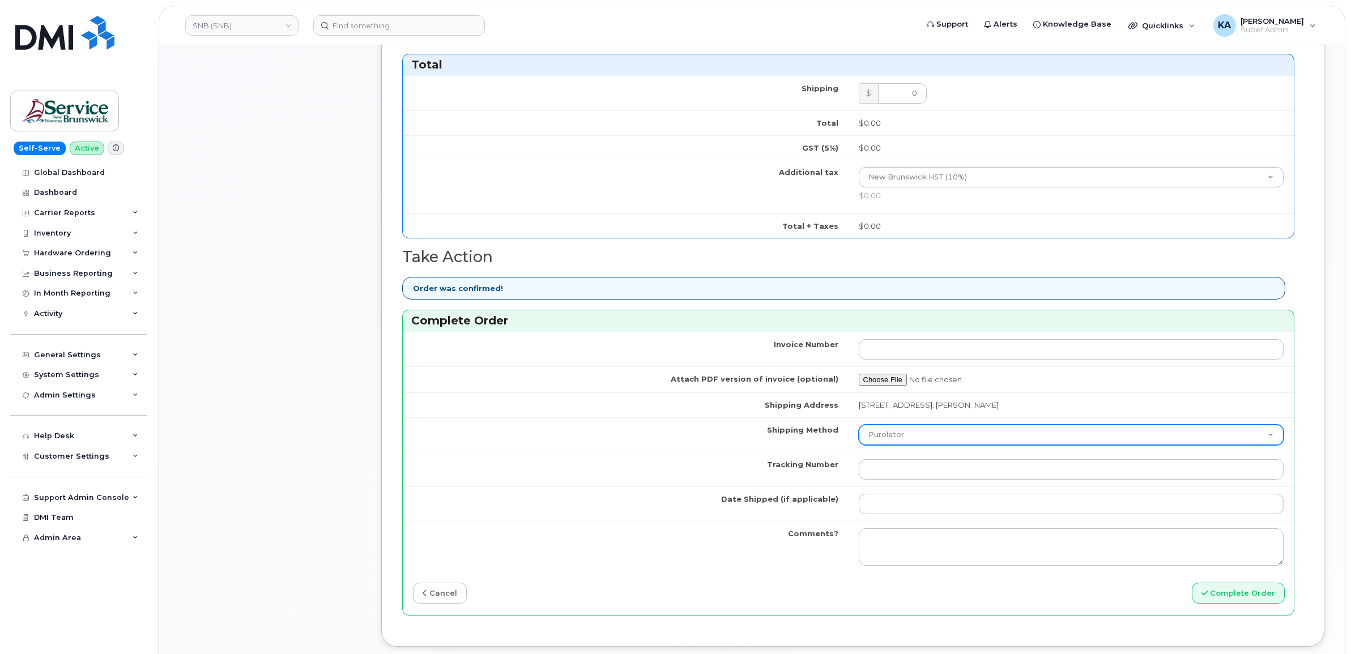
click at [929, 432] on select "Purolator UPS FedEx Canada Post Courier Other Drop Off Pick Up" at bounding box center [1070, 435] width 425 height 20
select select "FedEx"
click at [858, 427] on select "Purolator UPS FedEx Canada Post Courier Other Drop Off Pick Up" at bounding box center [1070, 435] width 425 height 20
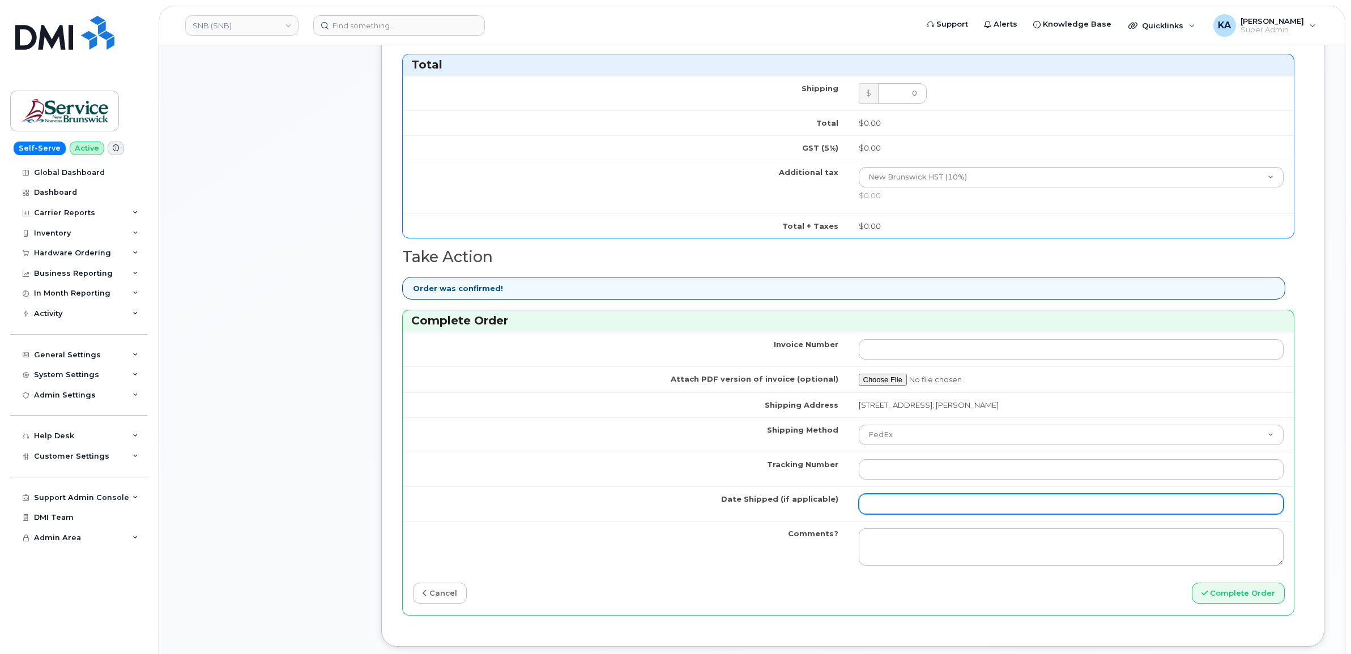
click at [907, 507] on input "Date Shipped (if applicable)" at bounding box center [1070, 504] width 425 height 20
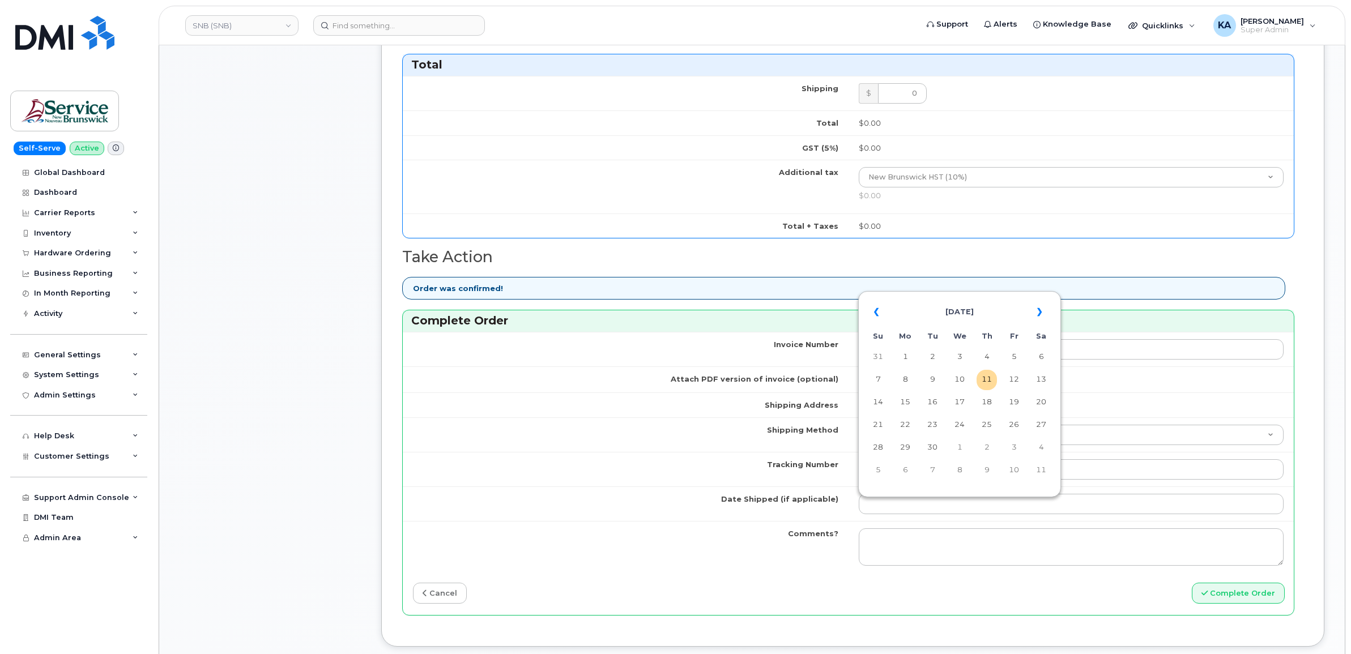
click at [970, 294] on table "« [DATE] » Su Mo Tu We Th Fr Sa 31 1 2 3 4 5 6 7 8 9 10 11 12 13 14 15 16 17 18…" at bounding box center [959, 391] width 197 height 194
click at [932, 378] on td "9" at bounding box center [932, 380] width 20 height 20
type input "[DATE]"
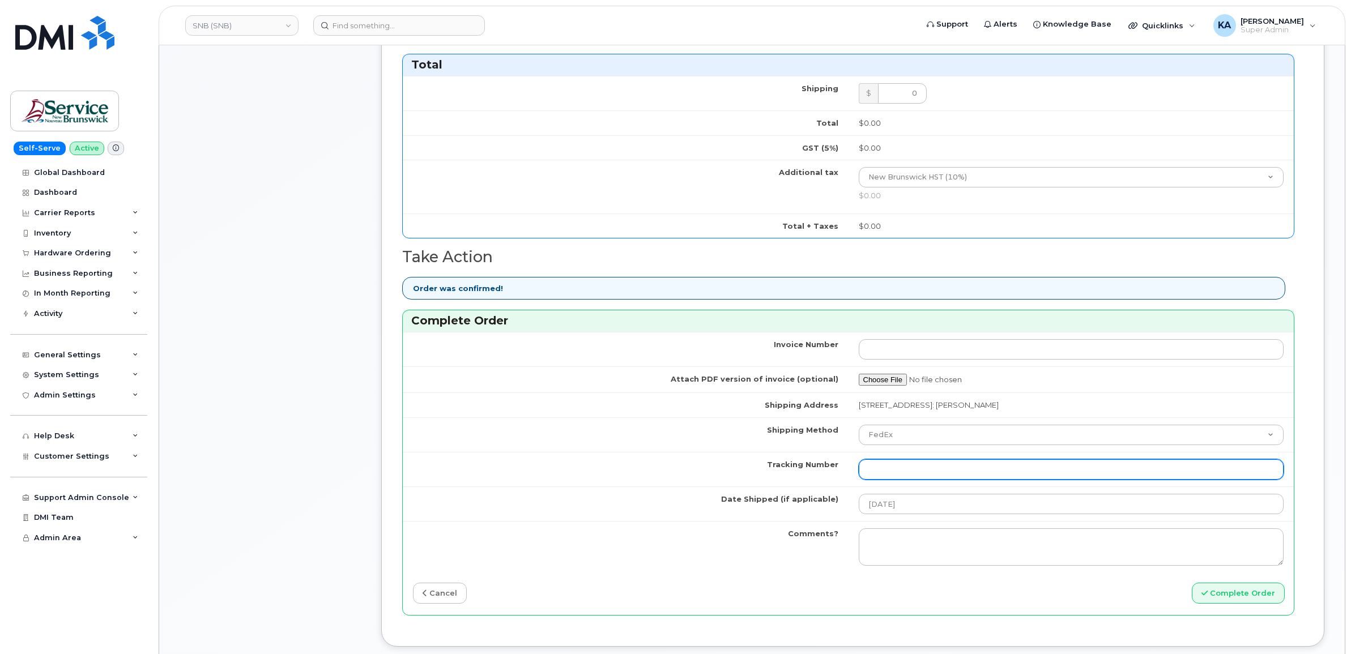
click at [975, 471] on input "Tracking Number" at bounding box center [1070, 469] width 425 height 20
paste input "476303069738"
type input "476303069738"
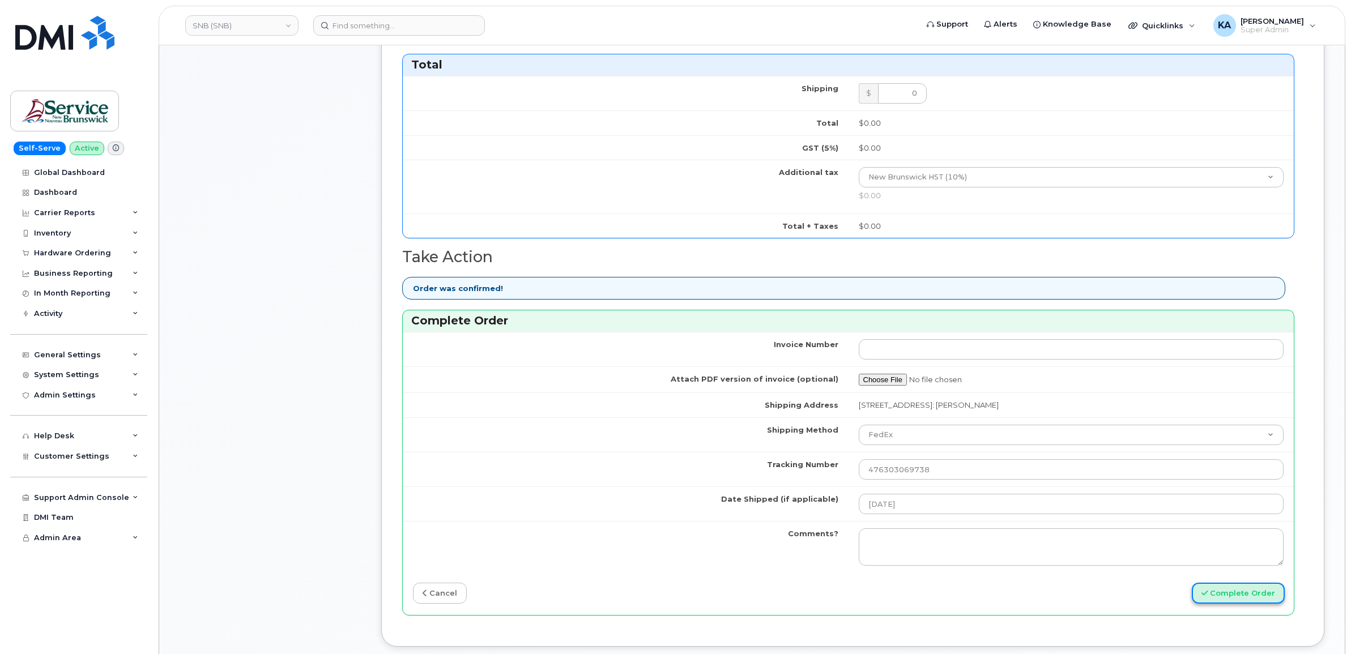
click at [1229, 599] on button "Complete Order" at bounding box center [1237, 593] width 93 height 21
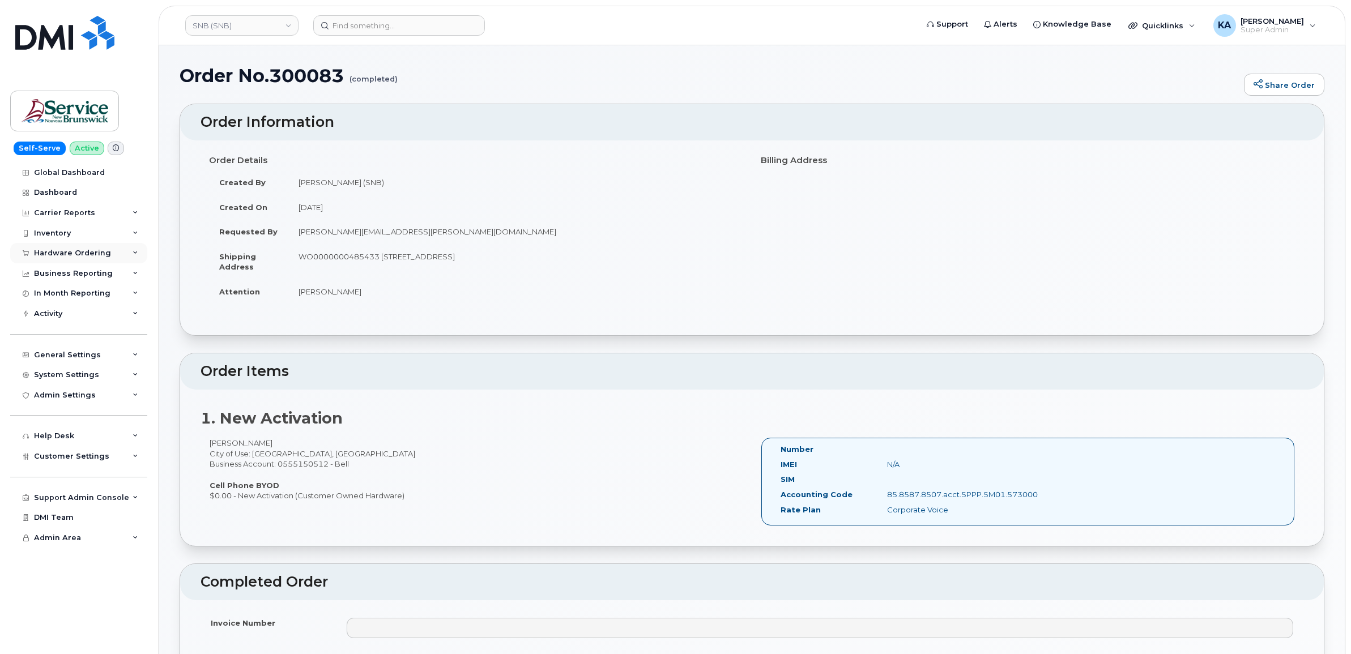
click at [53, 251] on div "Hardware Ordering" at bounding box center [72, 253] width 77 height 9
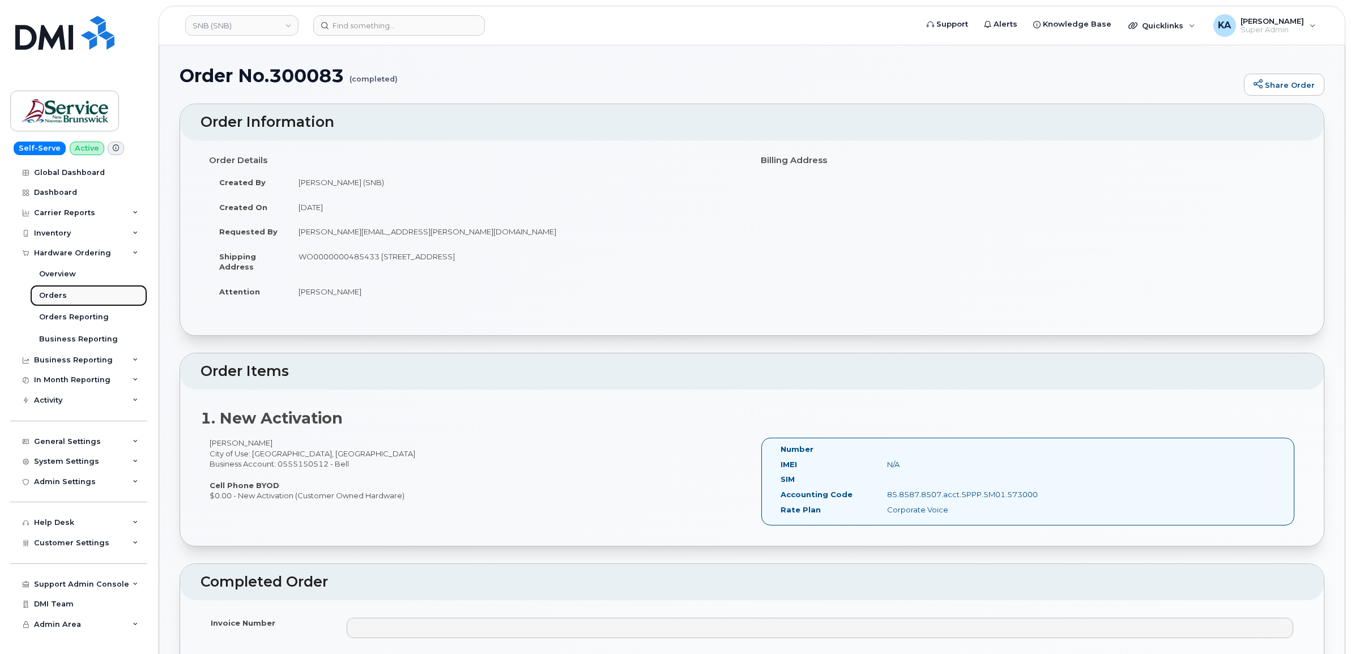
click at [39, 296] on div "Orders" at bounding box center [53, 295] width 28 height 10
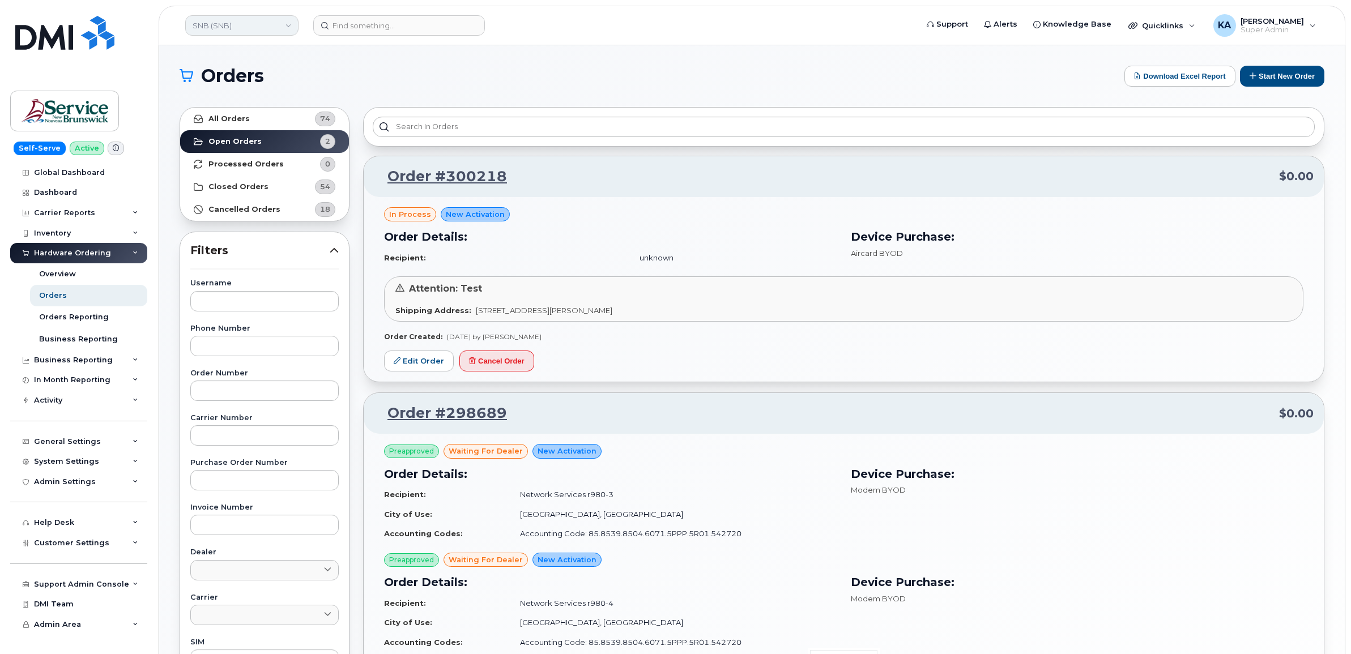
click at [272, 26] on link "SNB (SNB)" at bounding box center [241, 25] width 113 height 20
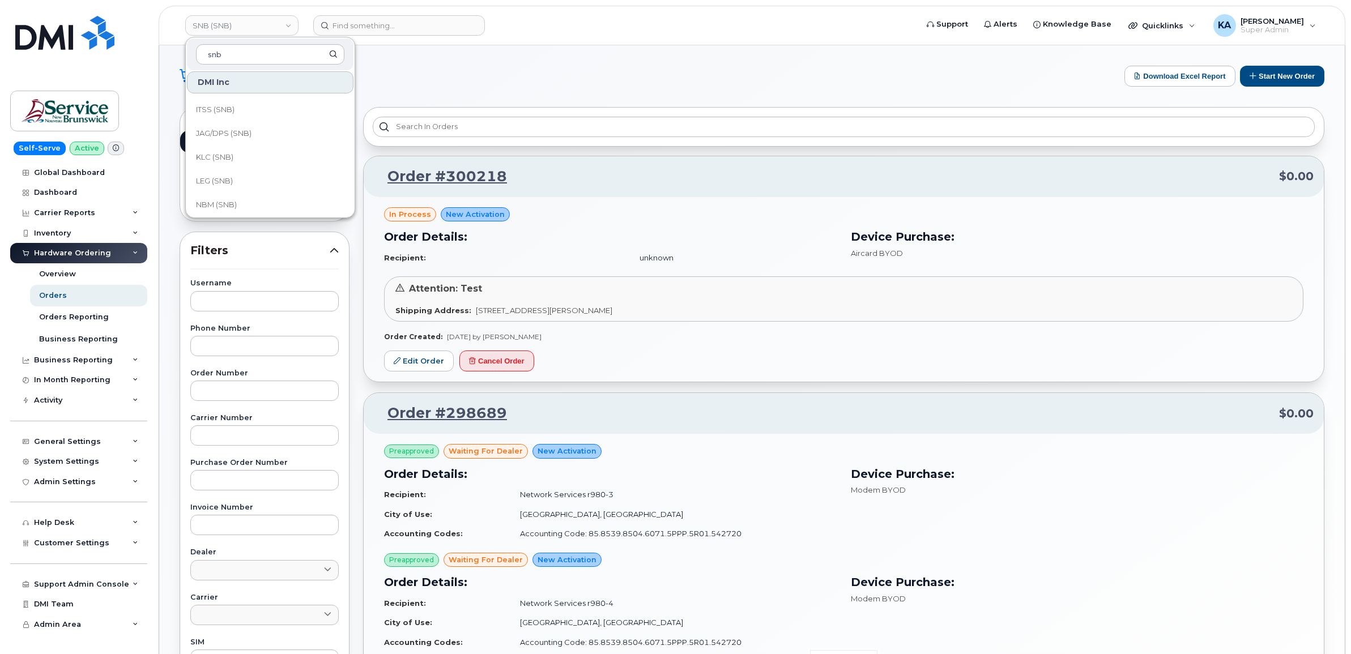
scroll to position [548, 0]
type input "snb"
click at [243, 131] on span "Service [GEOGRAPHIC_DATA] (SNB)" at bounding box center [261, 130] width 130 height 22
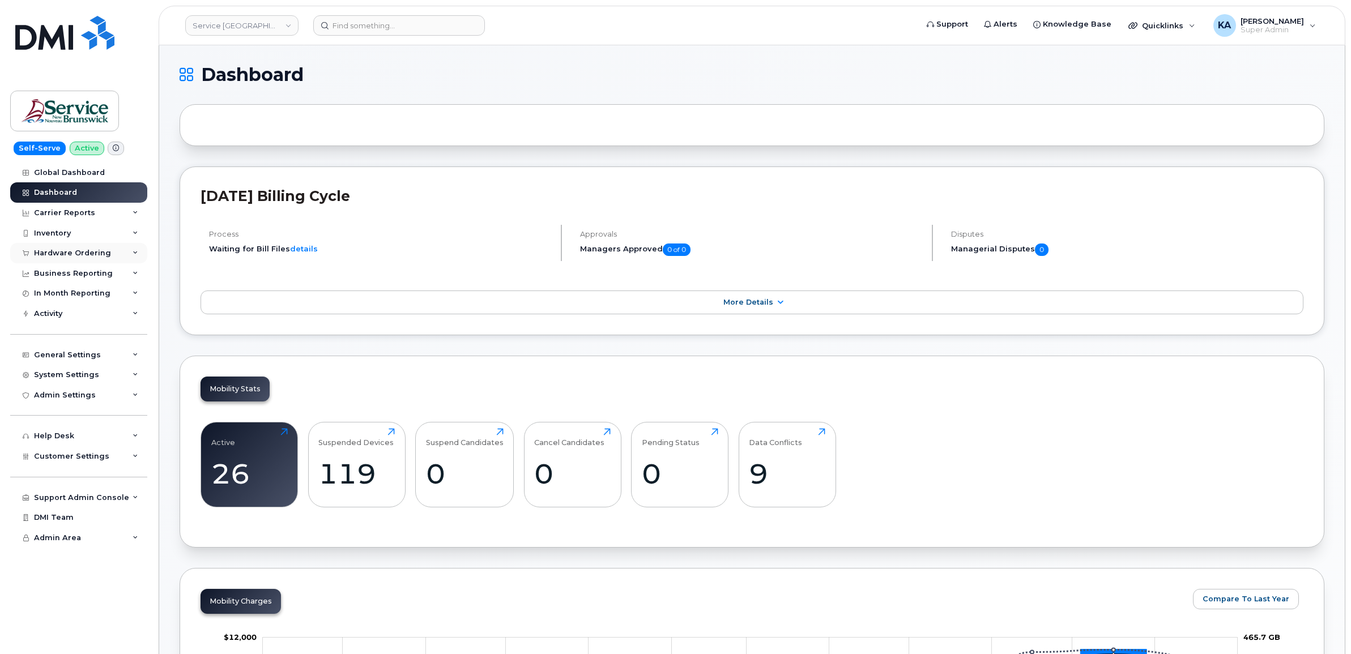
click at [80, 251] on div "Hardware Ordering" at bounding box center [72, 253] width 77 height 9
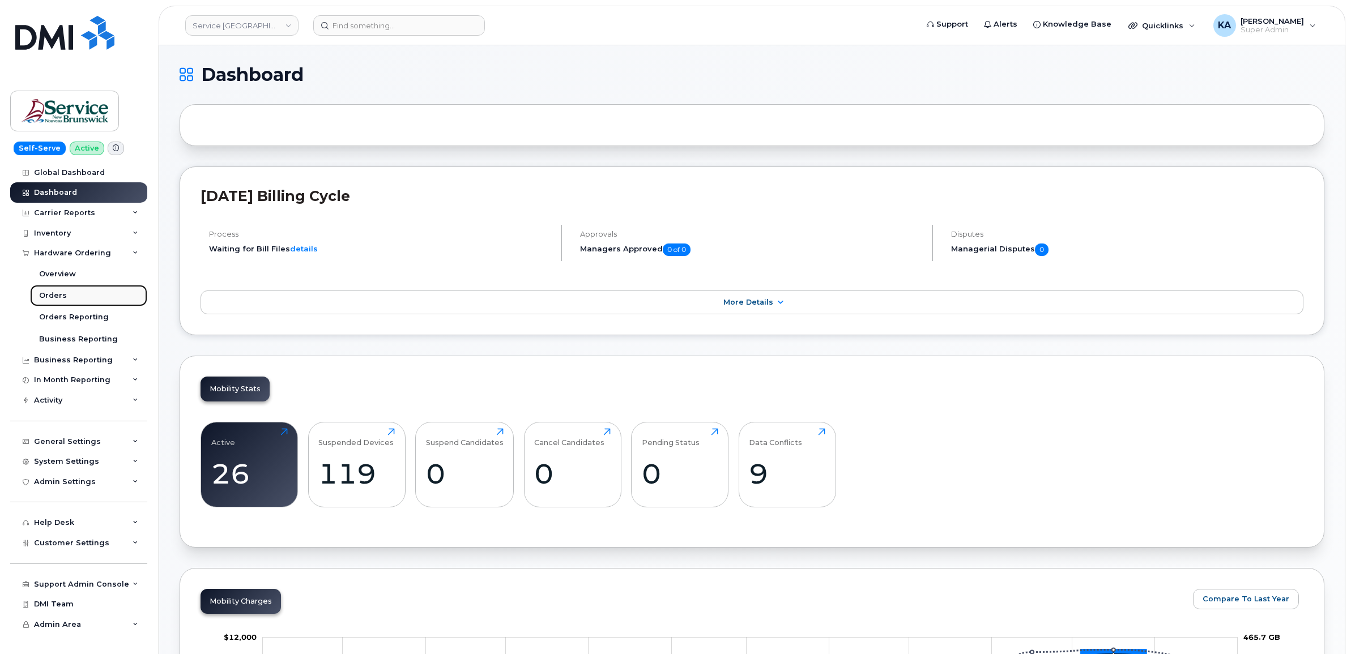
click at [55, 292] on div "Orders" at bounding box center [53, 295] width 28 height 10
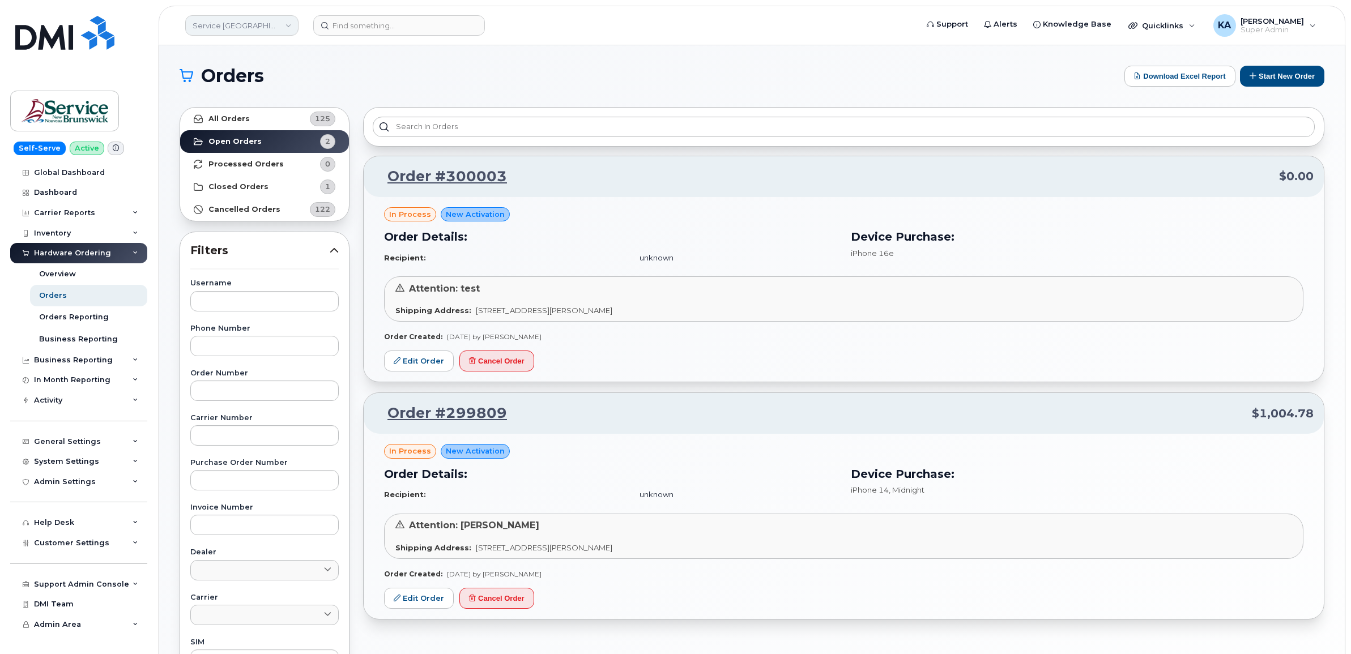
click at [228, 26] on link "Service [GEOGRAPHIC_DATA] (SNB)" at bounding box center [241, 25] width 113 height 20
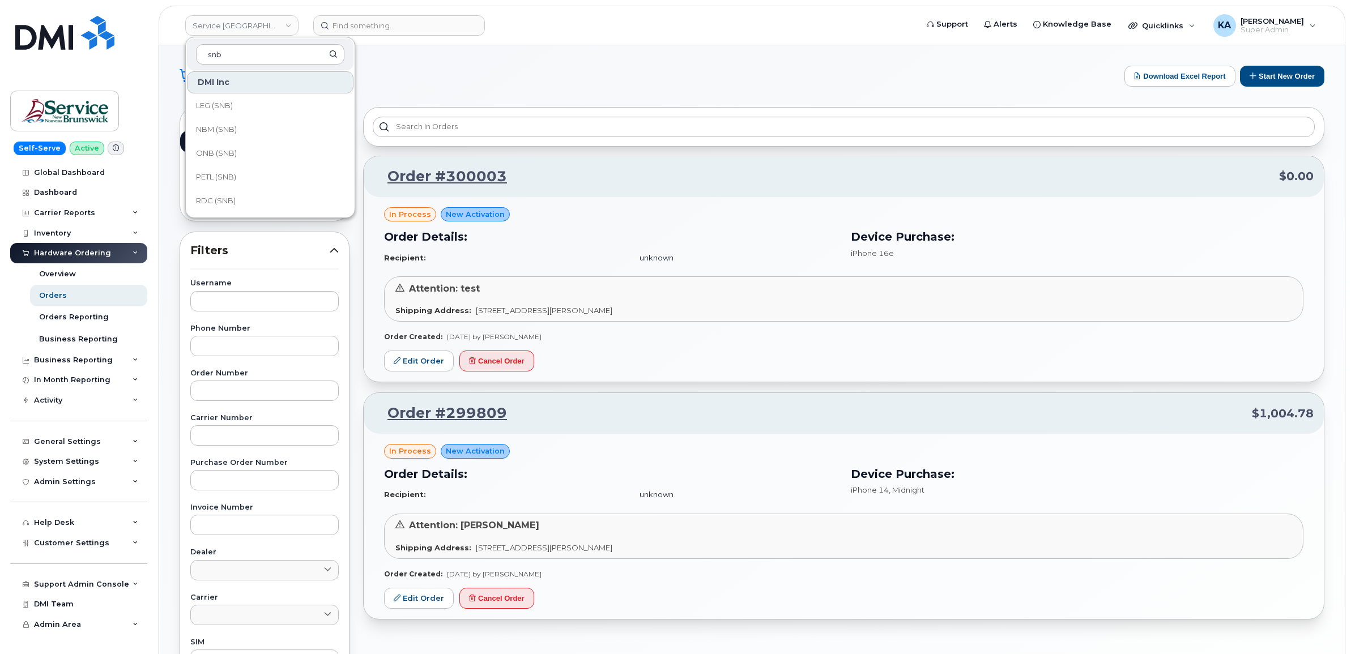
scroll to position [548, 0]
type input "snb"
click at [220, 102] on span "SD (SNB)" at bounding box center [213, 105] width 34 height 11
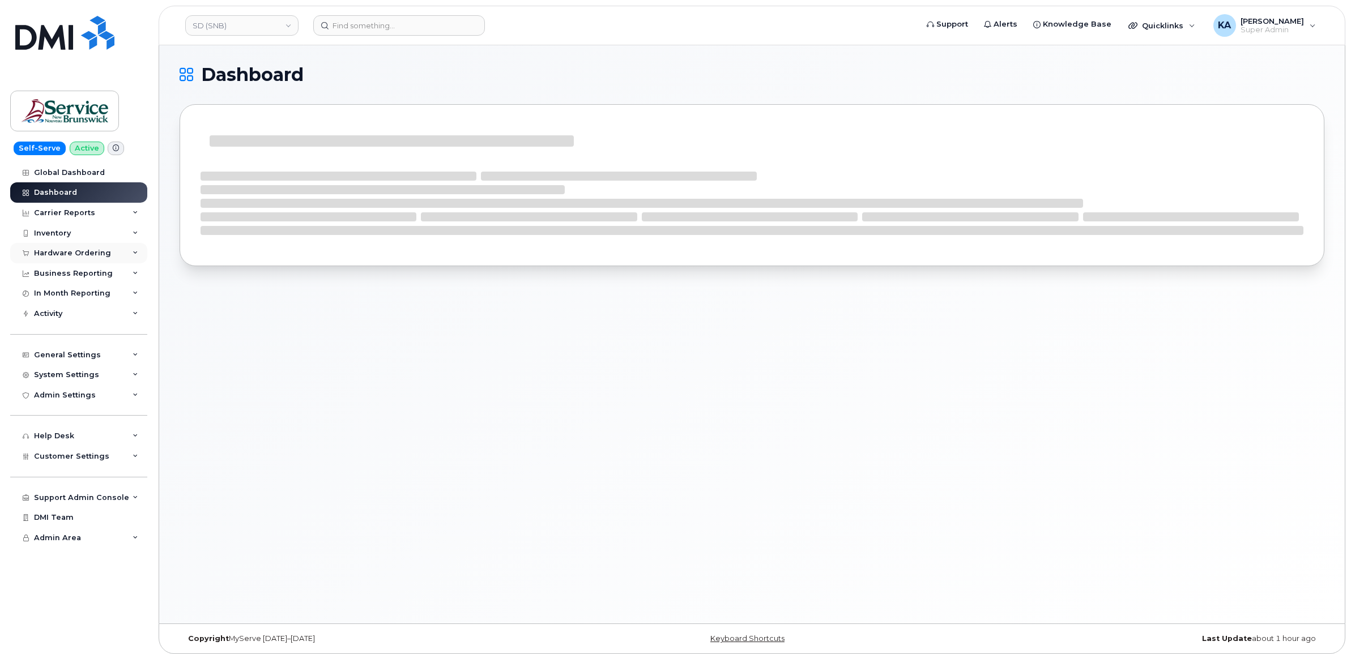
click at [81, 250] on div "Hardware Ordering" at bounding box center [72, 253] width 77 height 9
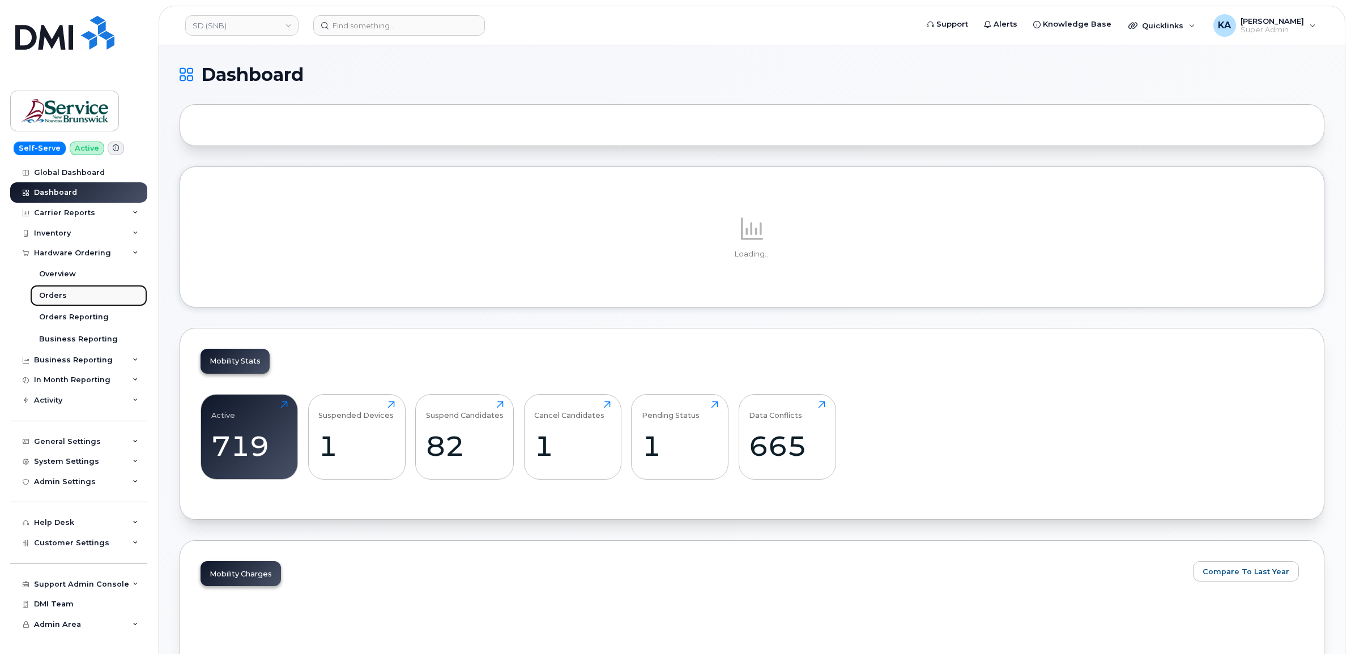
click at [57, 293] on div "Orders" at bounding box center [53, 295] width 28 height 10
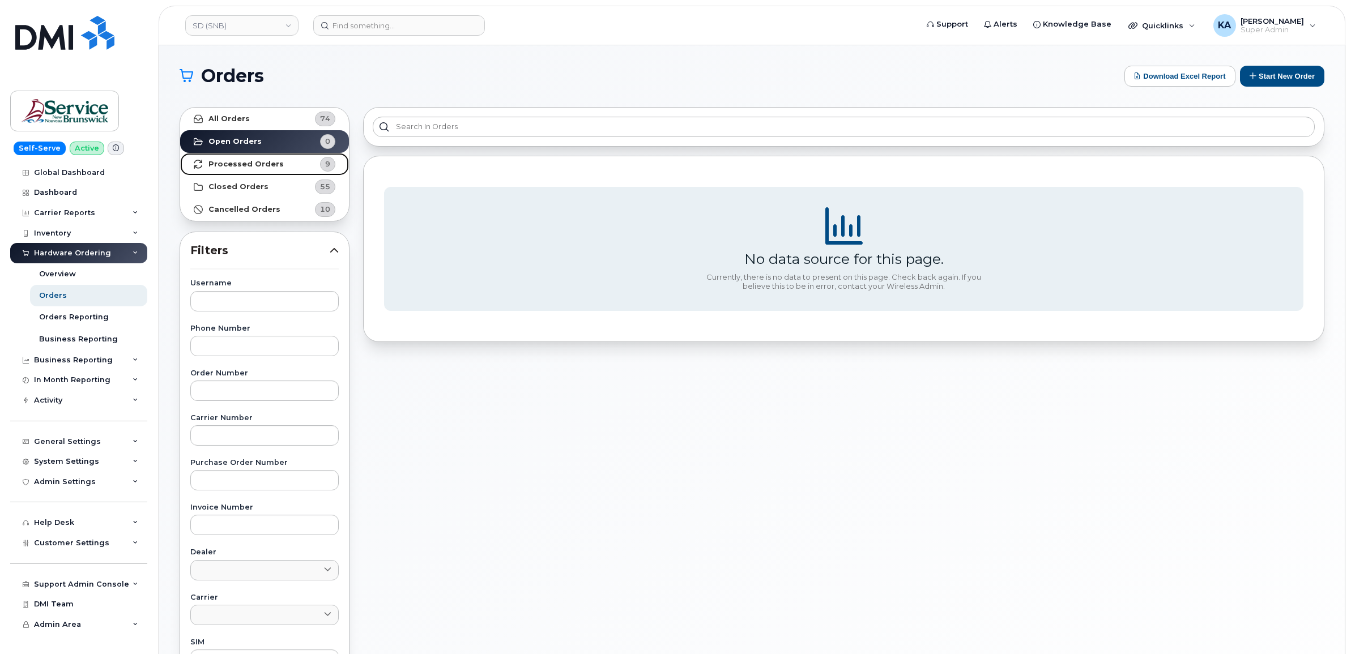
click at [242, 162] on strong "Processed Orders" at bounding box center [245, 164] width 75 height 9
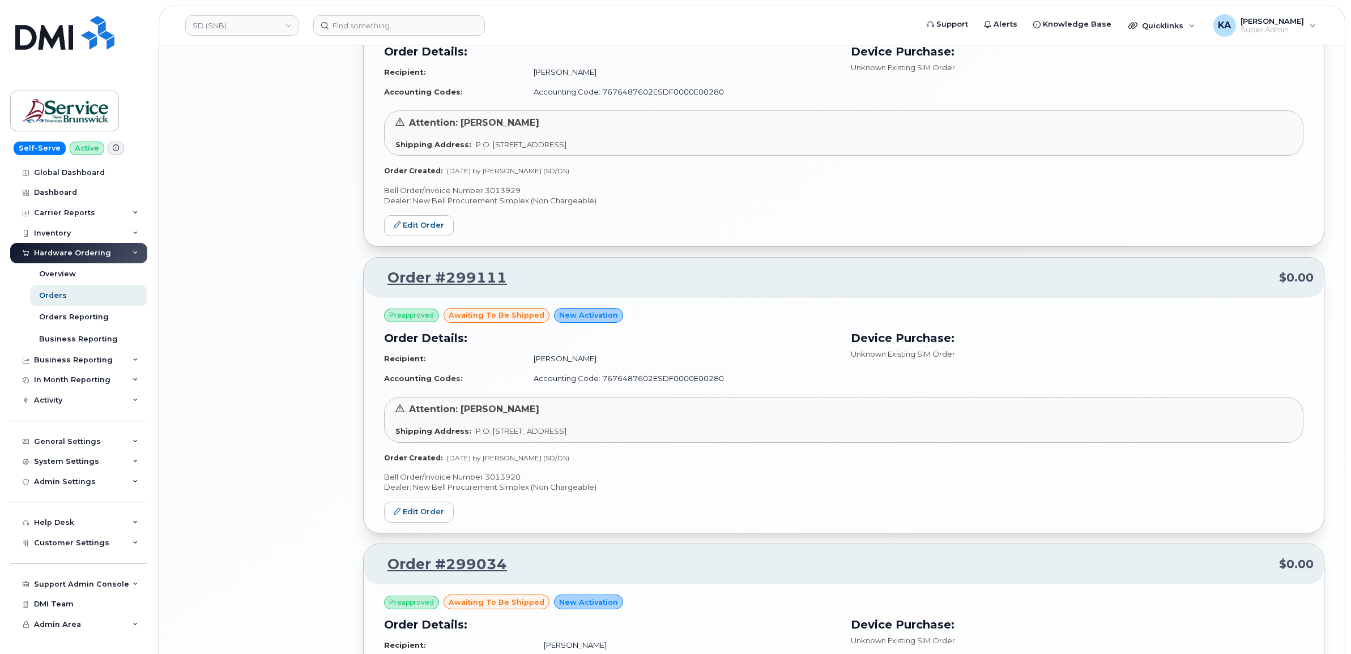
scroll to position [1962, 0]
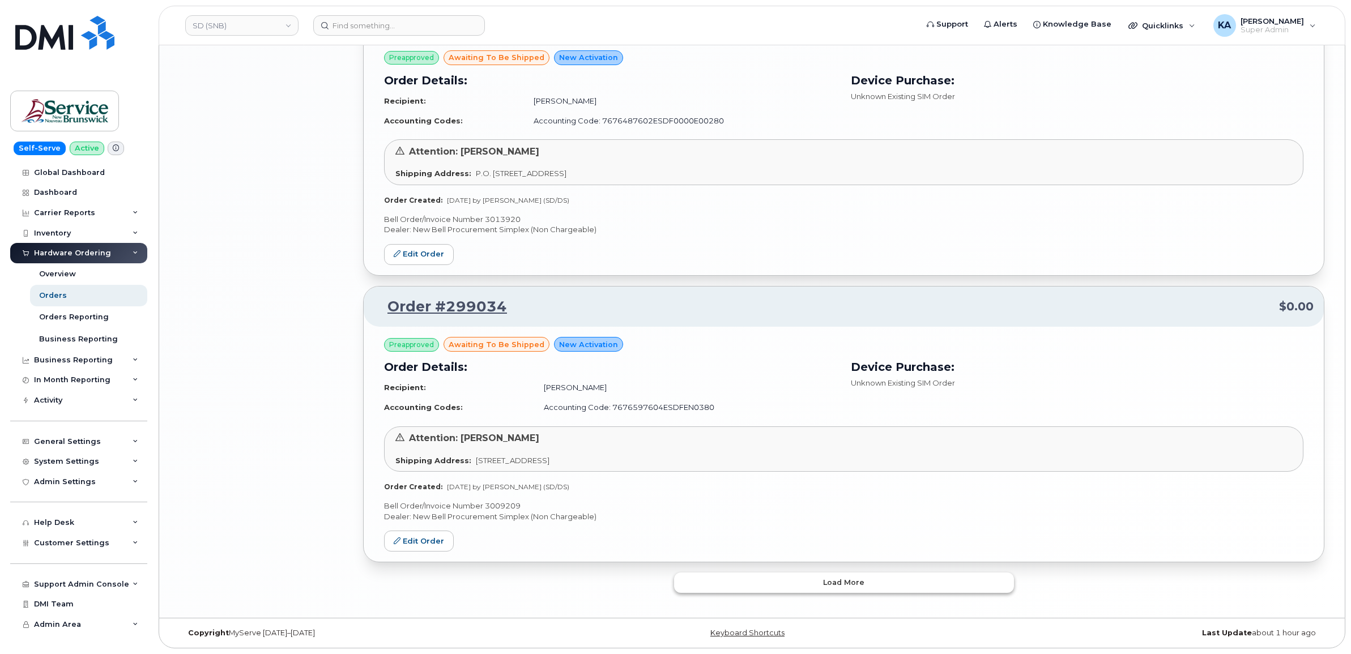
click at [760, 588] on button "Load more" at bounding box center [844, 582] width 340 height 20
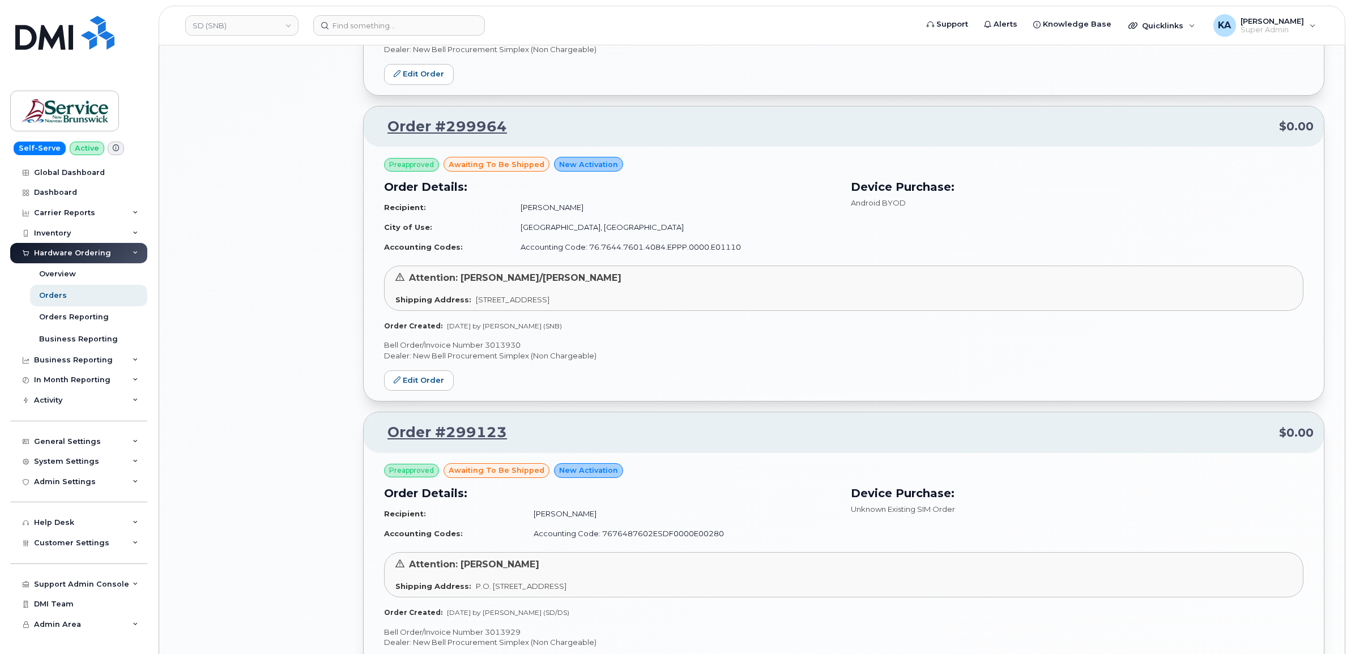
scroll to position [1233, 0]
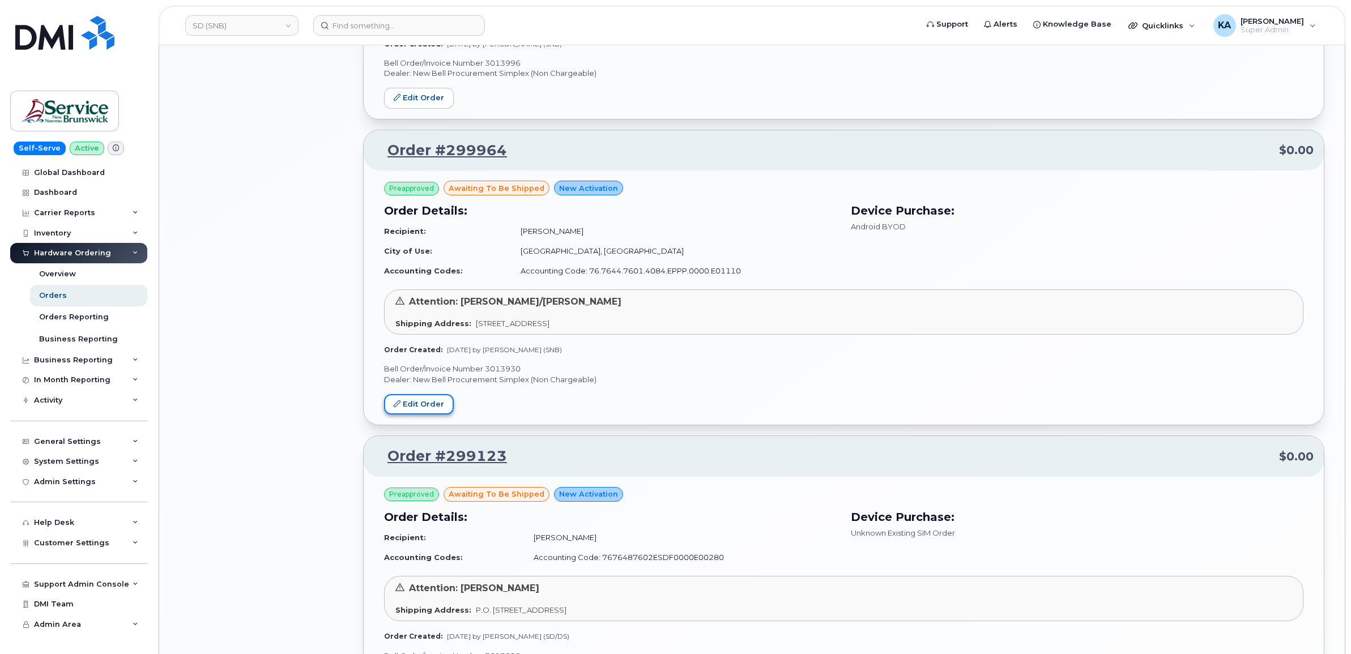
click at [419, 401] on link "Edit Order" at bounding box center [419, 404] width 70 height 21
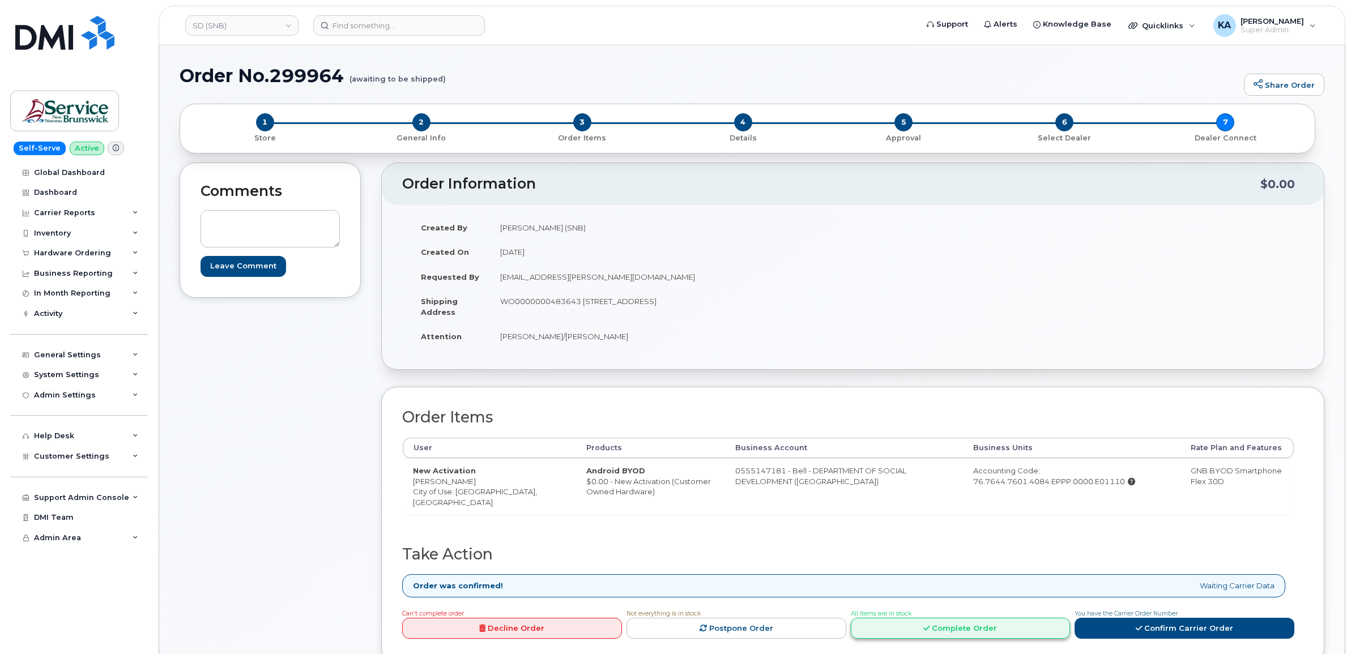
click at [984, 633] on link "Complete Order" at bounding box center [961, 628] width 220 height 21
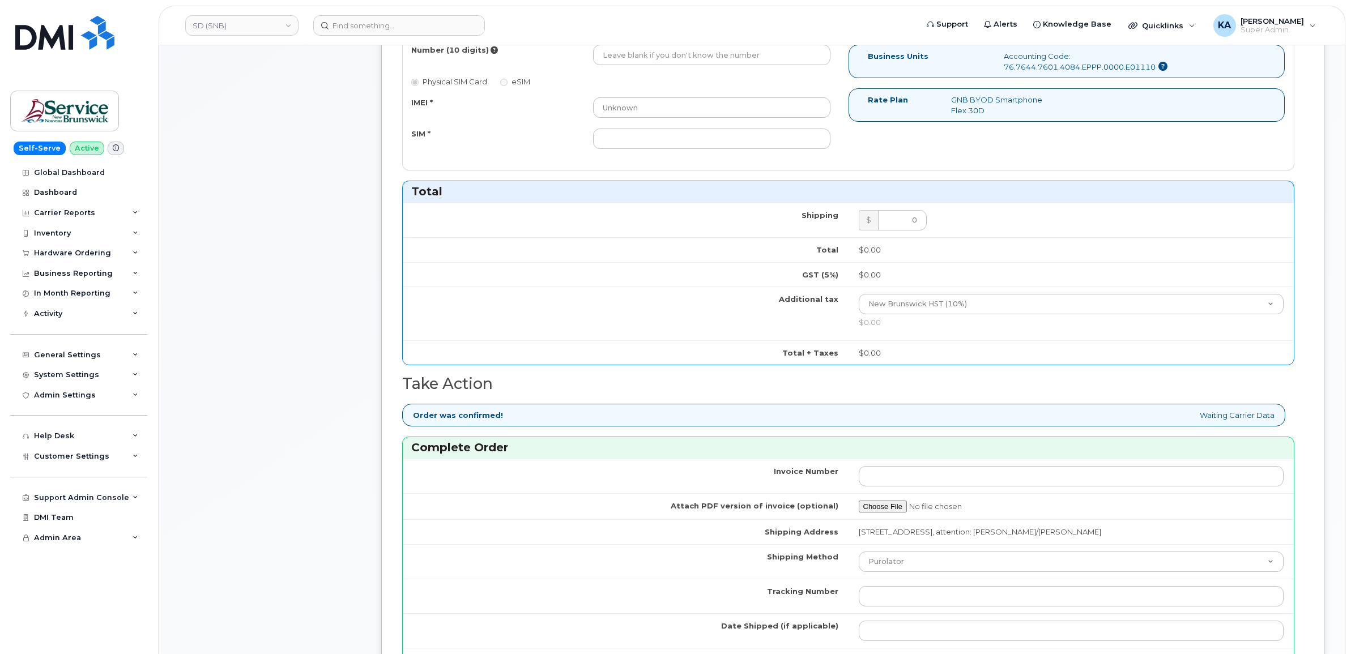
scroll to position [637, 0]
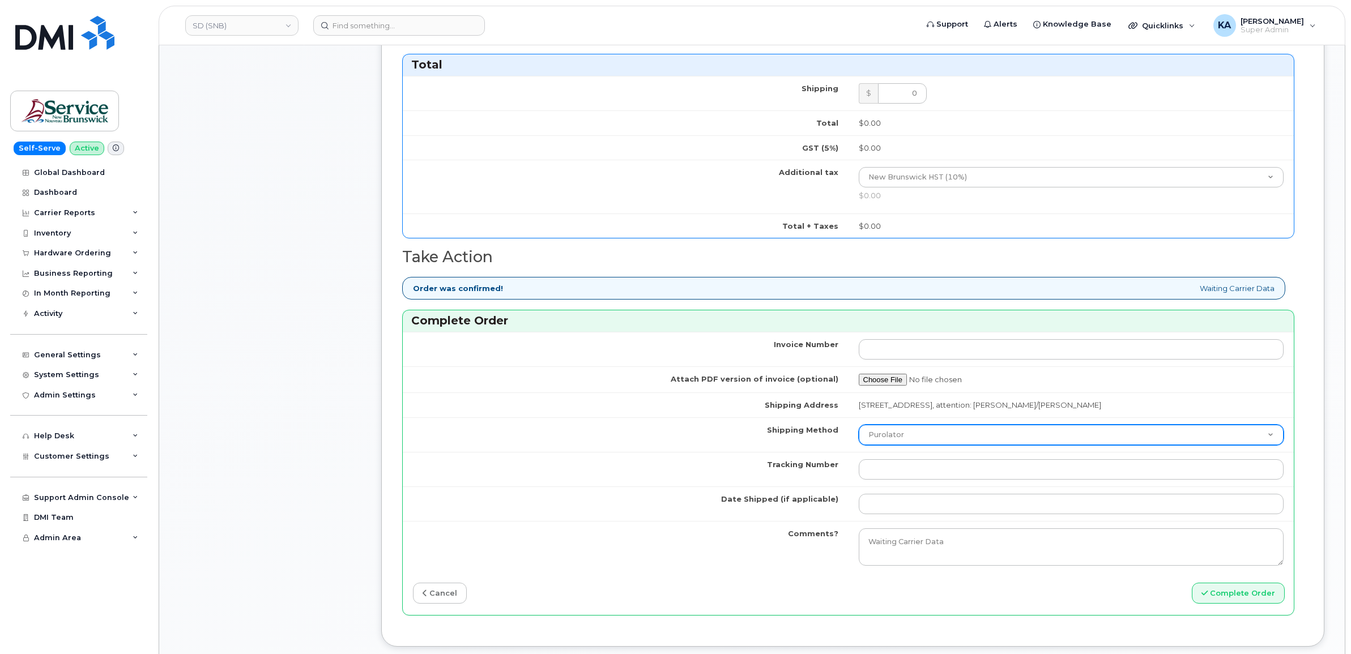
click at [915, 435] on select "Purolator UPS FedEx Canada Post Courier Other Drop Off Pick Up" at bounding box center [1070, 435] width 425 height 20
select select "FedEx"
click at [858, 427] on select "Purolator UPS FedEx Canada Post Courier Other Drop Off Pick Up" at bounding box center [1070, 435] width 425 height 20
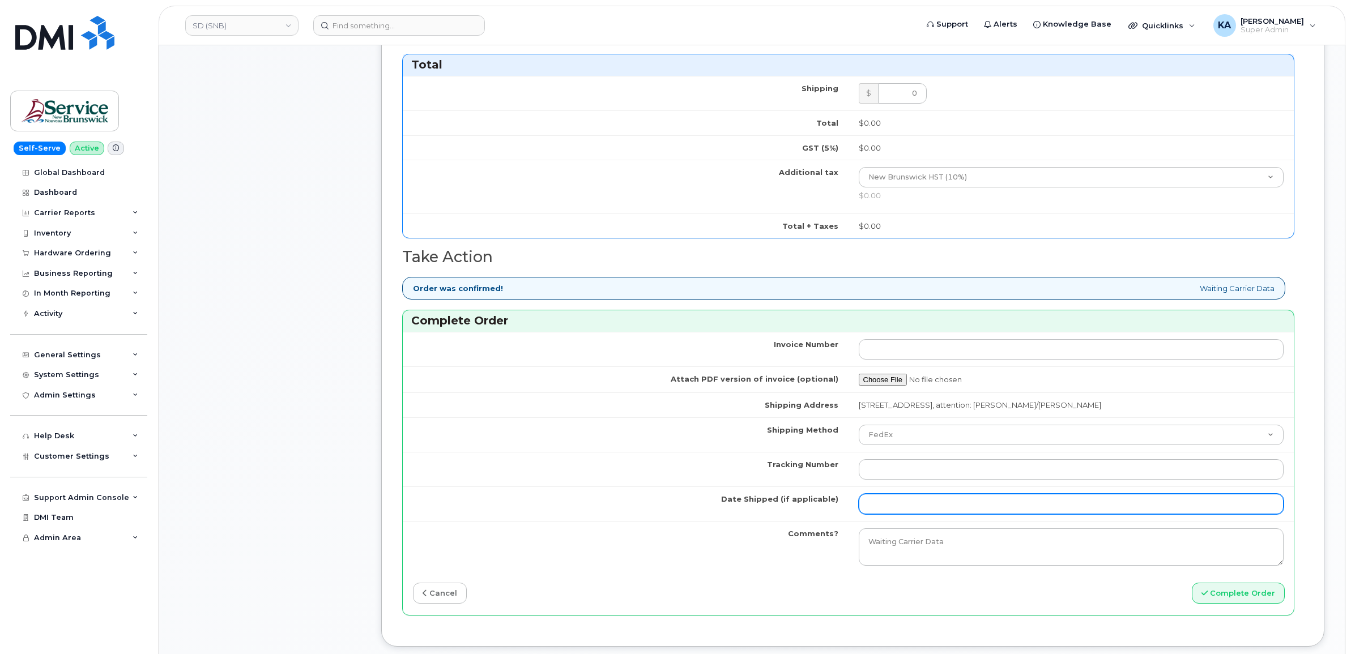
click at [888, 505] on input "Date Shipped (if applicable)" at bounding box center [1070, 504] width 425 height 20
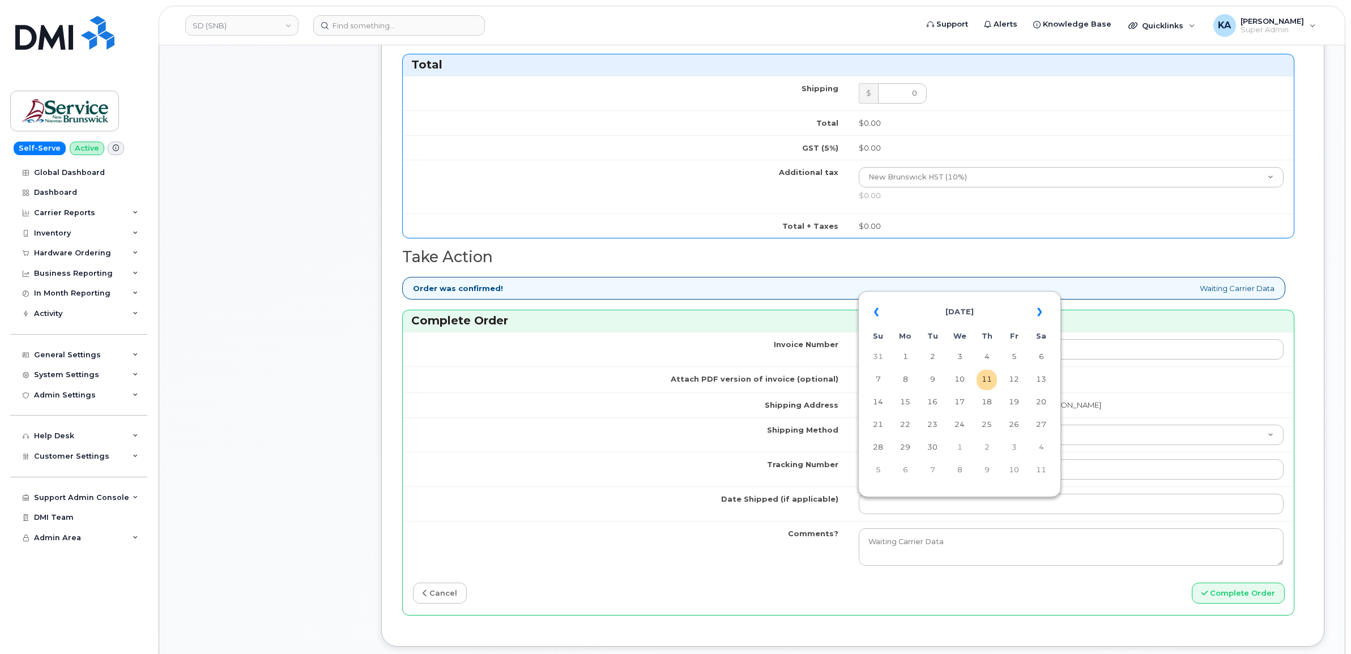
click at [938, 296] on table "« [DATE] » Su Mo Tu We Th Fr Sa 31 1 2 3 4 5 6 7 8 9 10 11 12 13 14 15 16 17 18…" at bounding box center [959, 391] width 197 height 194
click at [961, 375] on td "10" at bounding box center [959, 380] width 20 height 20
type input "[DATE]"
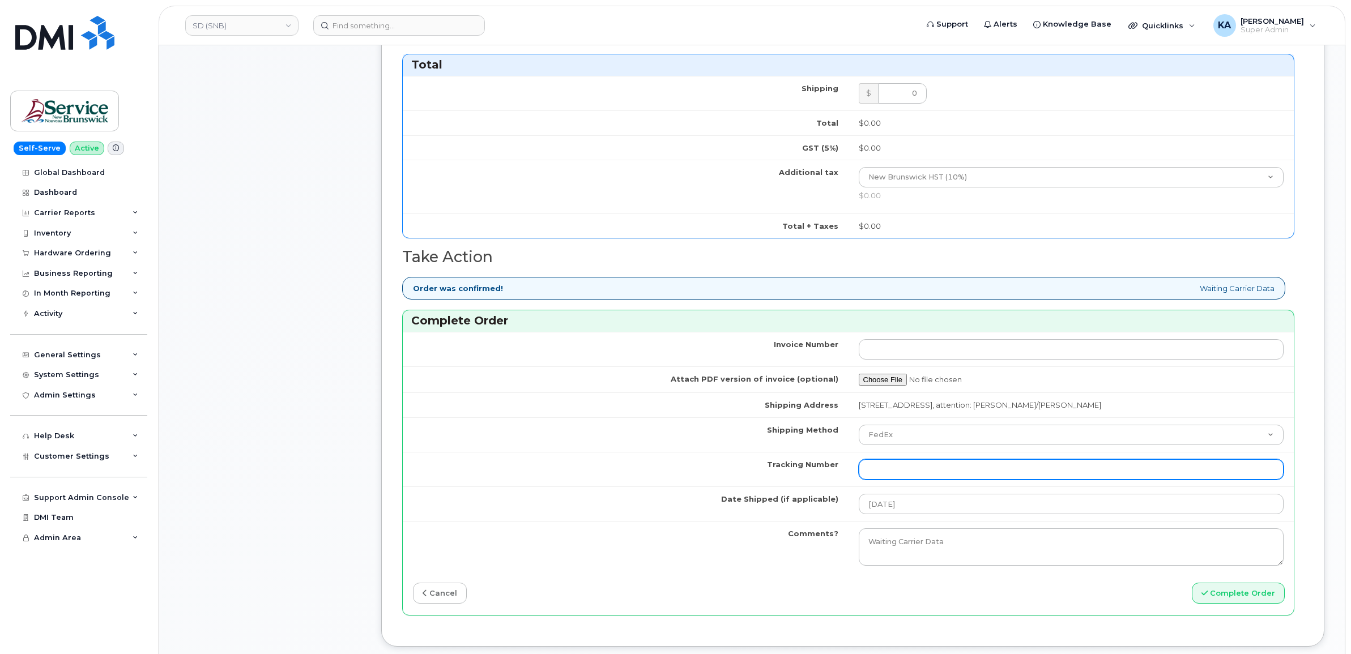
click at [933, 477] on input "Tracking Number" at bounding box center [1070, 469] width 425 height 20
paste input "476303072241"
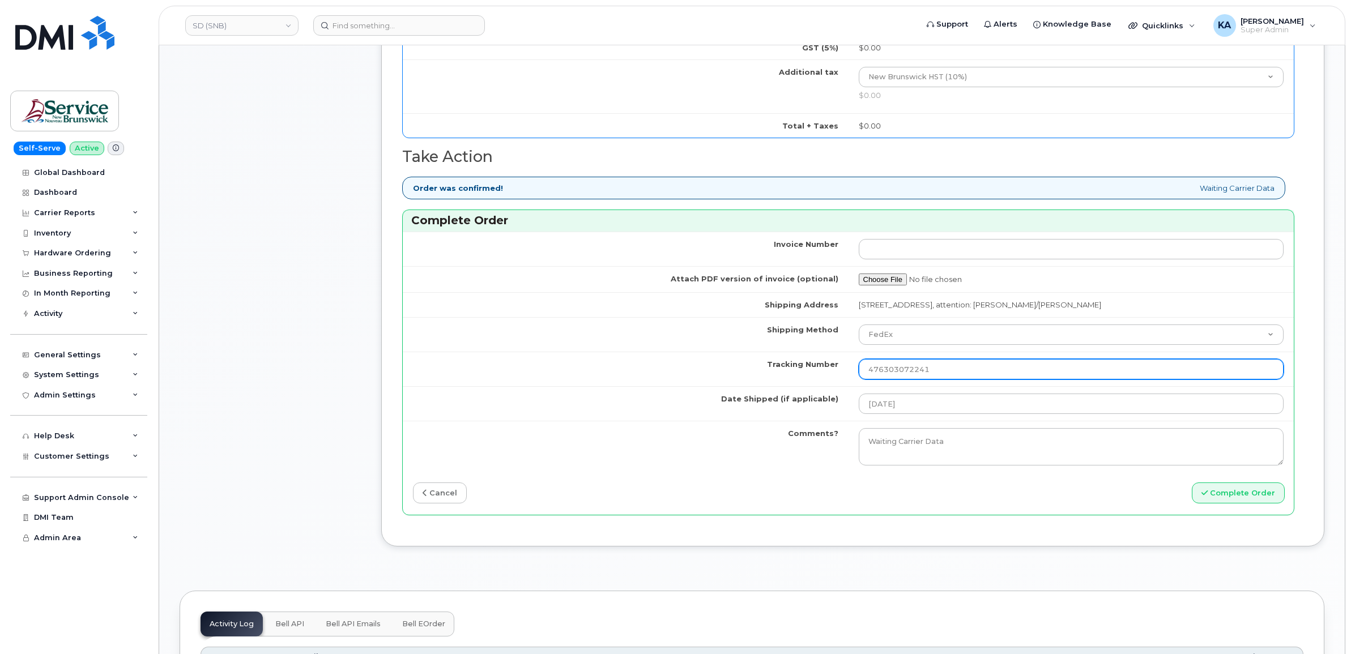
scroll to position [779, 0]
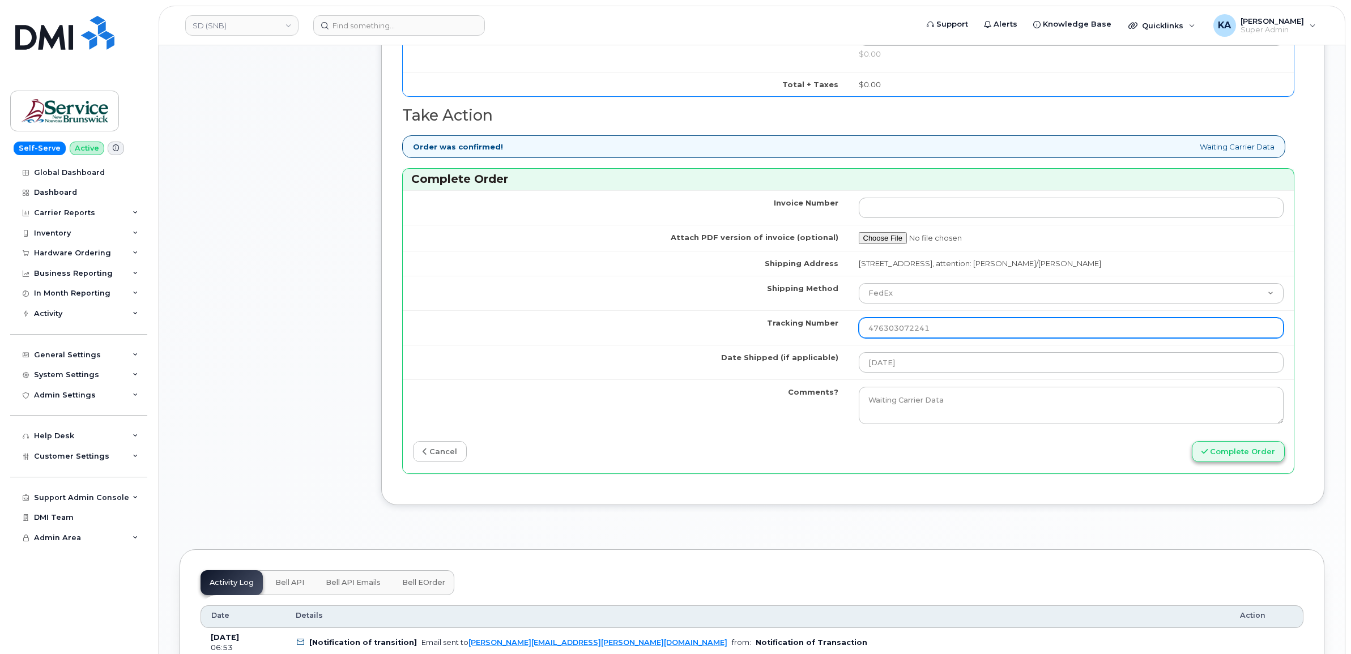
type input "476303072241"
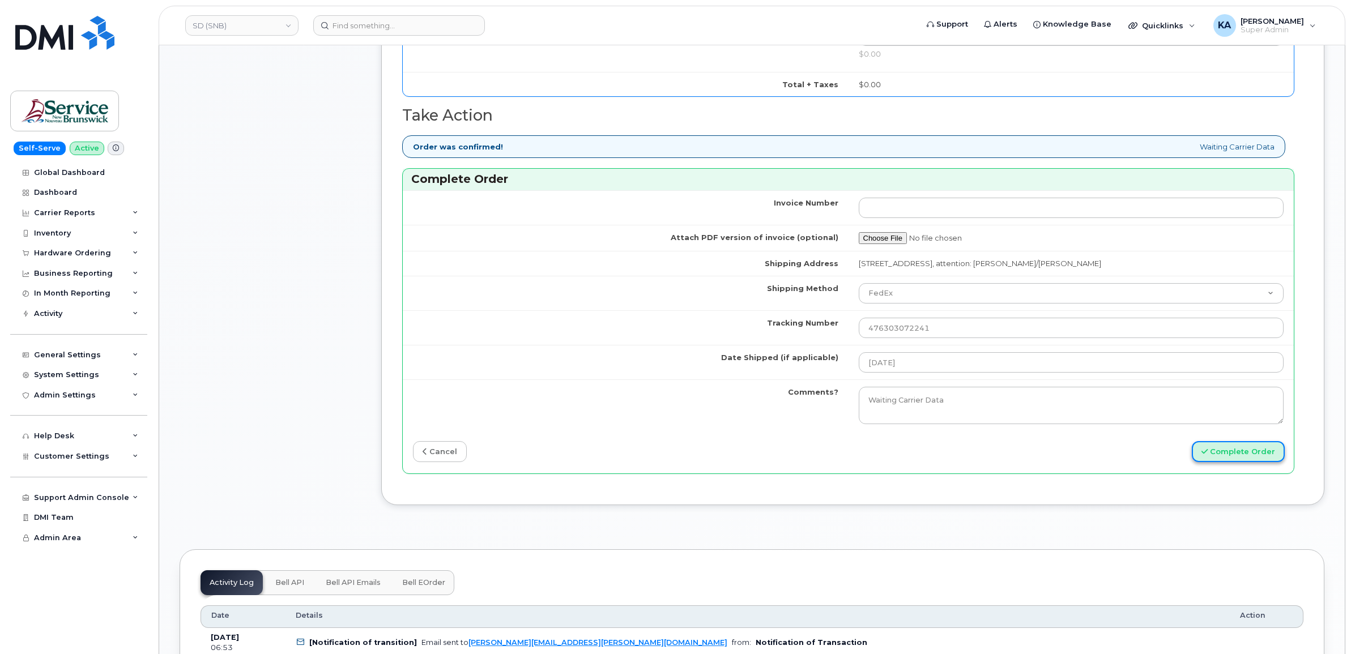
click at [1219, 459] on button "Complete Order" at bounding box center [1237, 451] width 93 height 21
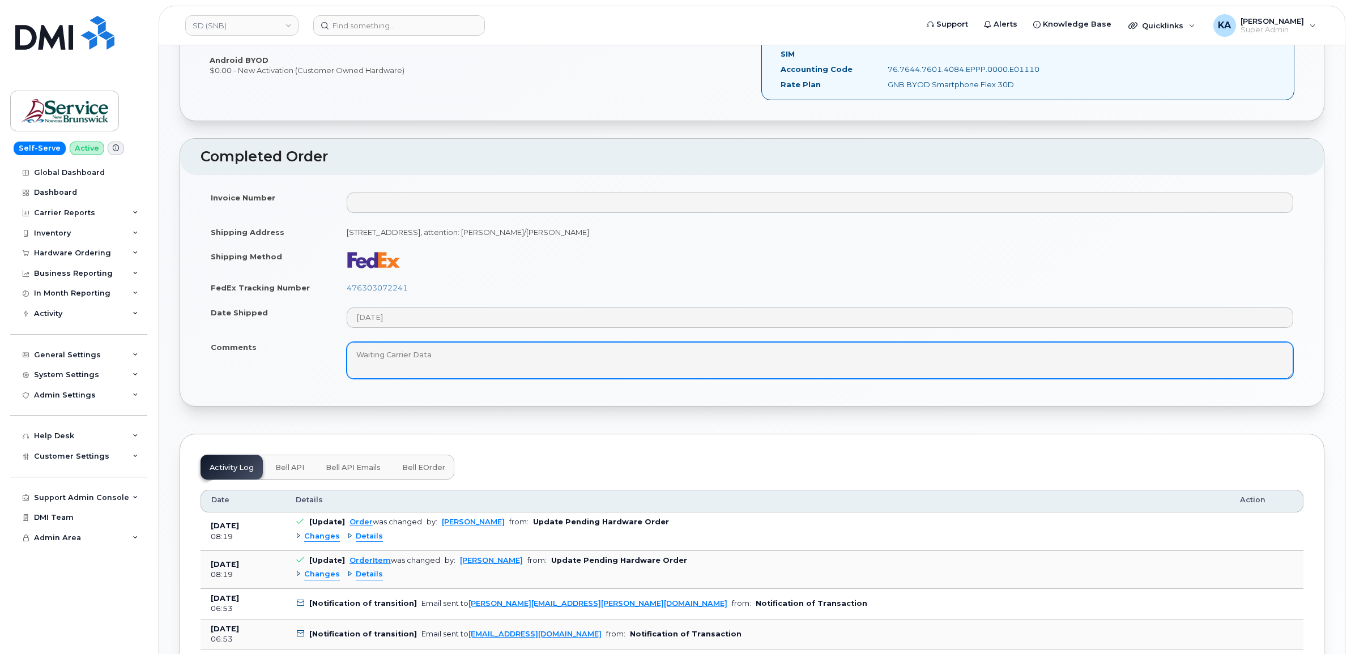
scroll to position [425, 0]
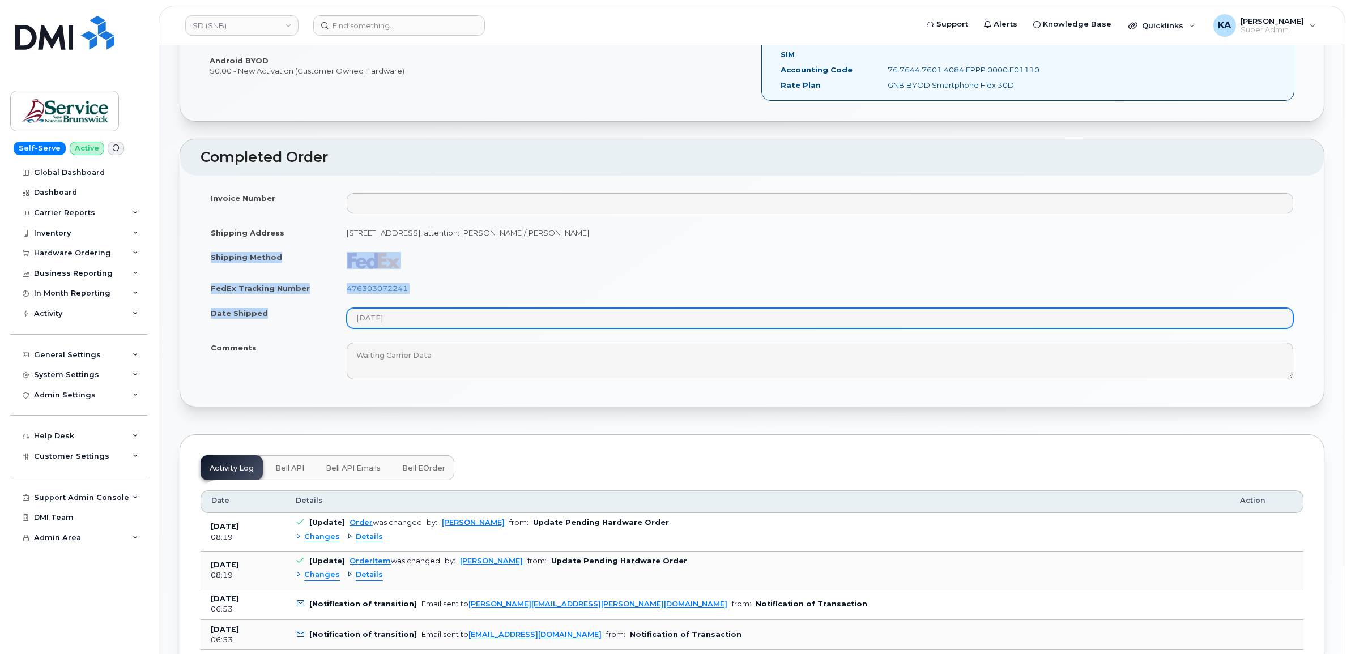
click at [429, 327] on tbody "Invoice Number Shipping Address [STREET_ADDRESS]: [PERSON_NAME]/[PERSON_NAME] S…" at bounding box center [751, 286] width 1103 height 201
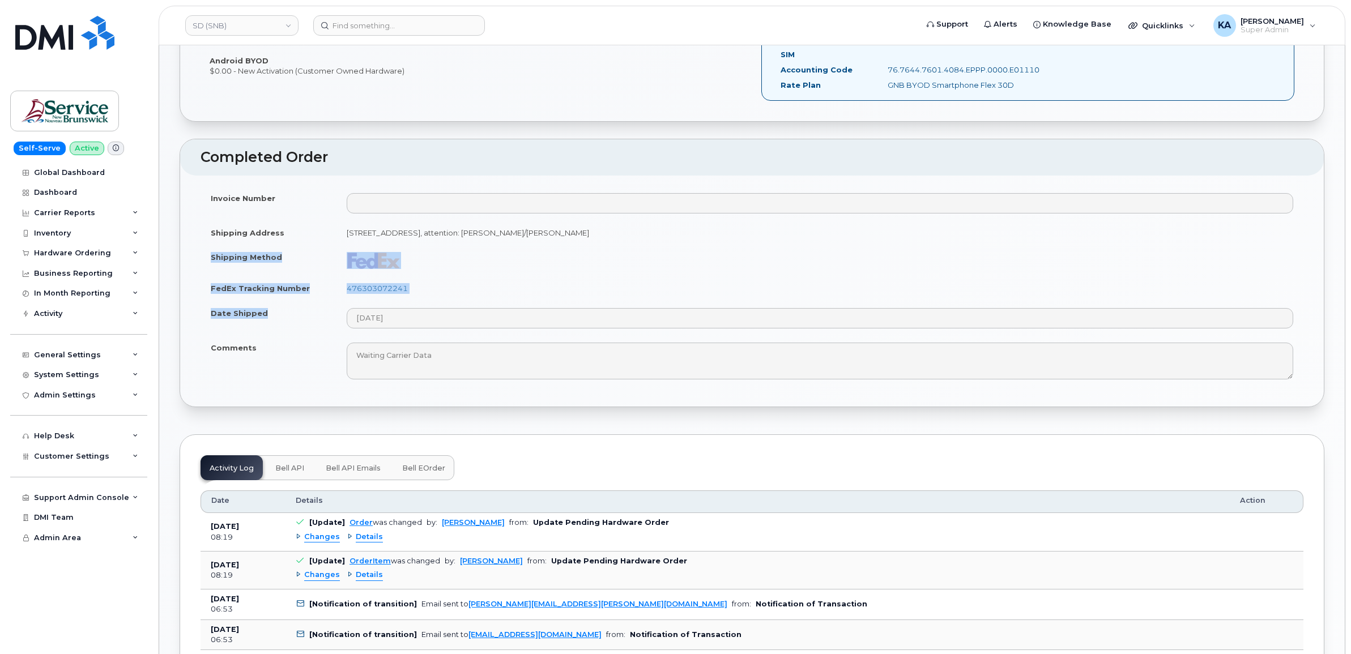
drag, startPoint x: 428, startPoint y: 326, endPoint x: 388, endPoint y: 264, distance: 73.1
copy tbody "Shipping Method FedEx Tracking Number 476303072241 Date Shipped"
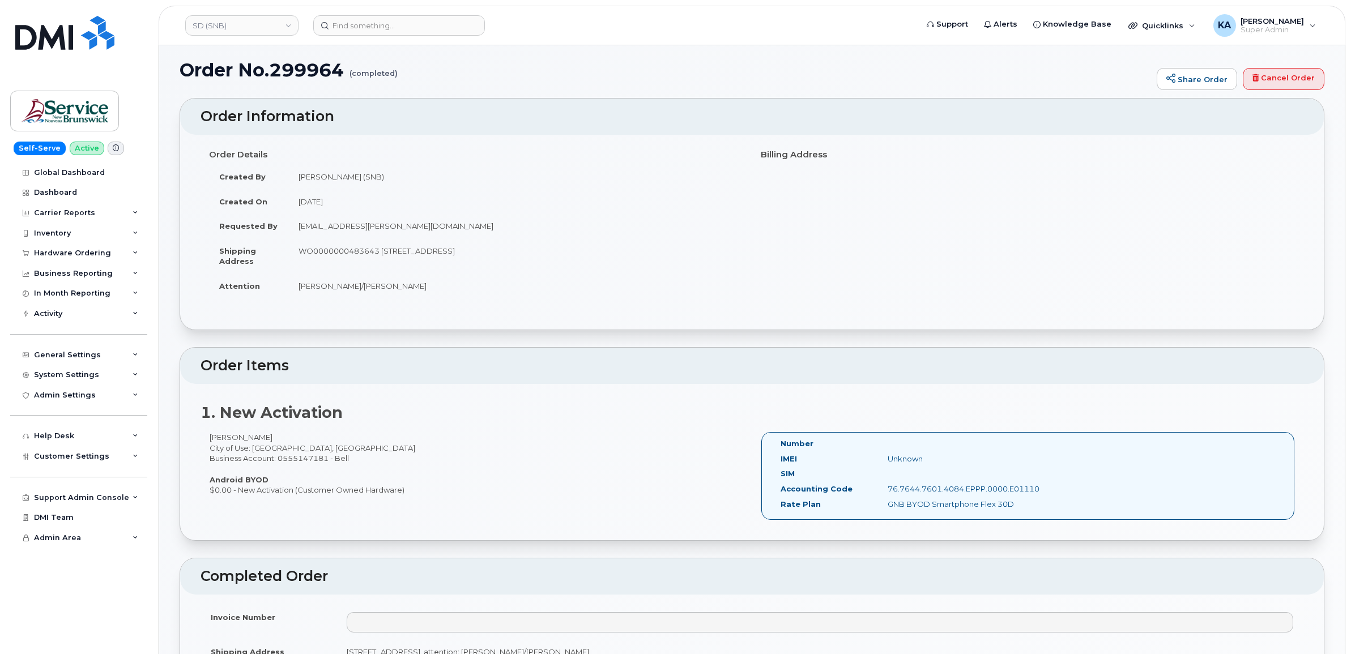
scroll to position [0, 0]
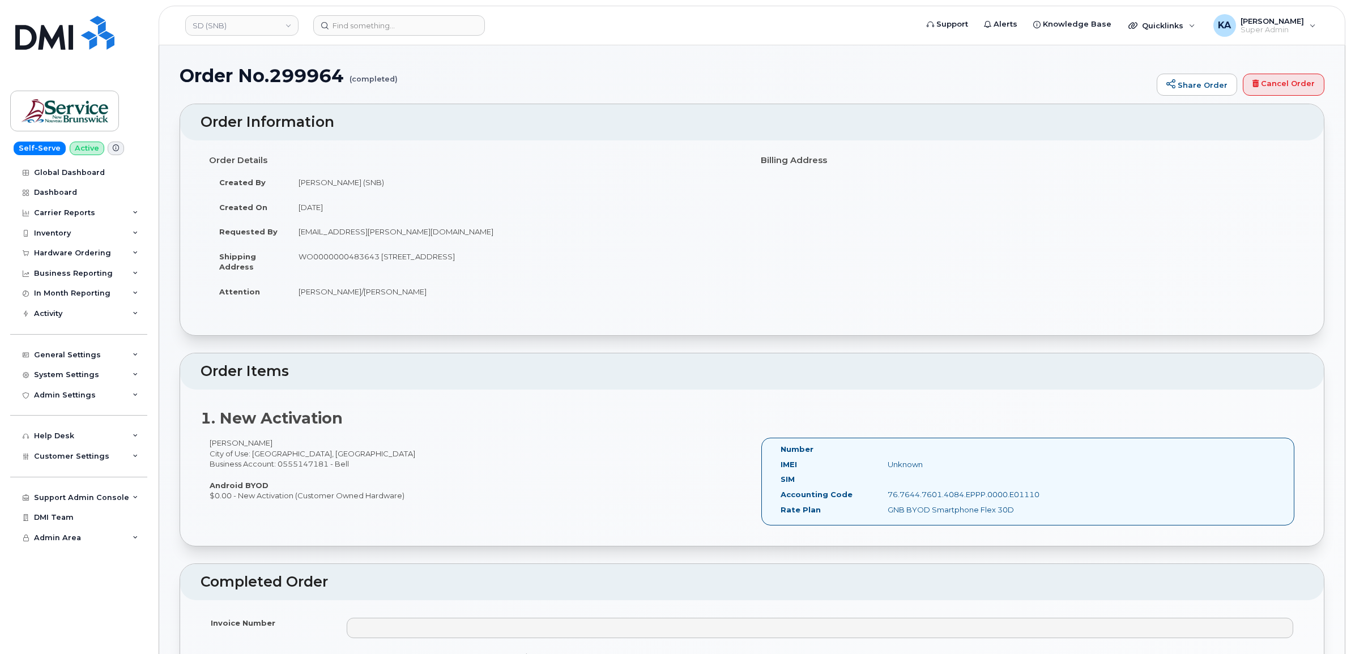
click at [492, 474] on div "[PERSON_NAME] City of Use: [GEOGRAPHIC_DATA], [GEOGRAPHIC_DATA] Business Accoun…" at bounding box center [476, 469] width 552 height 63
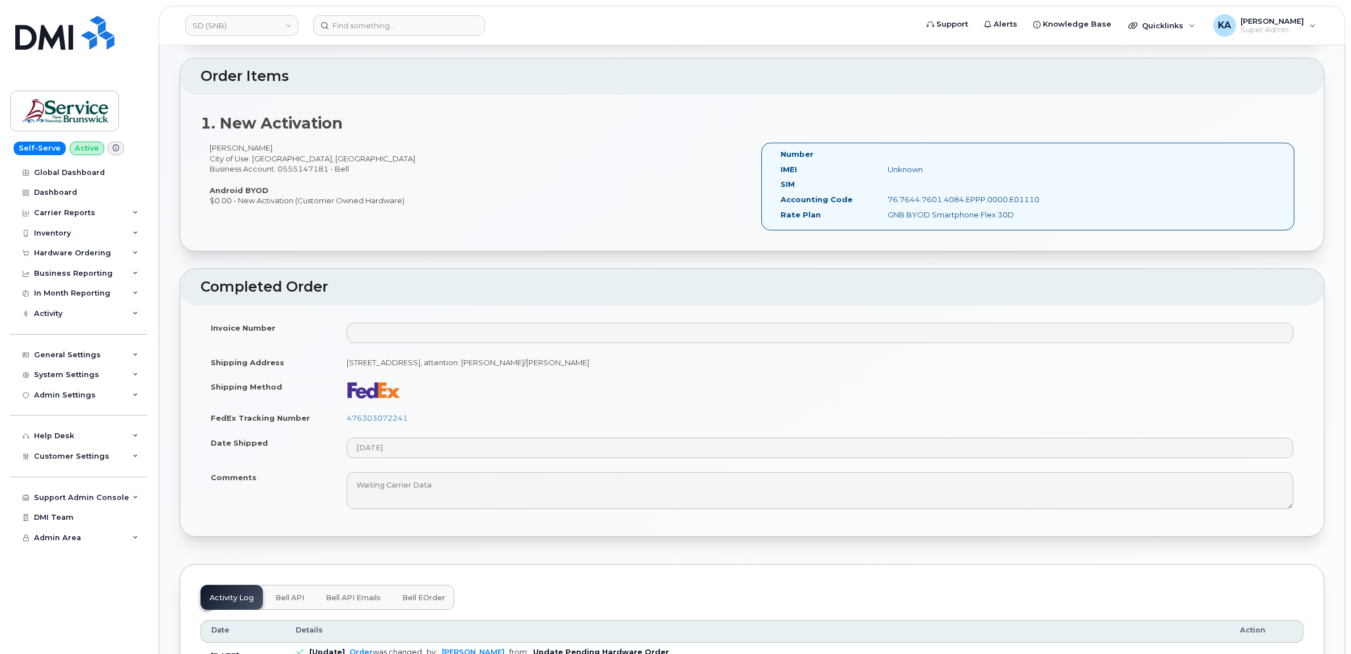
scroll to position [354, 0]
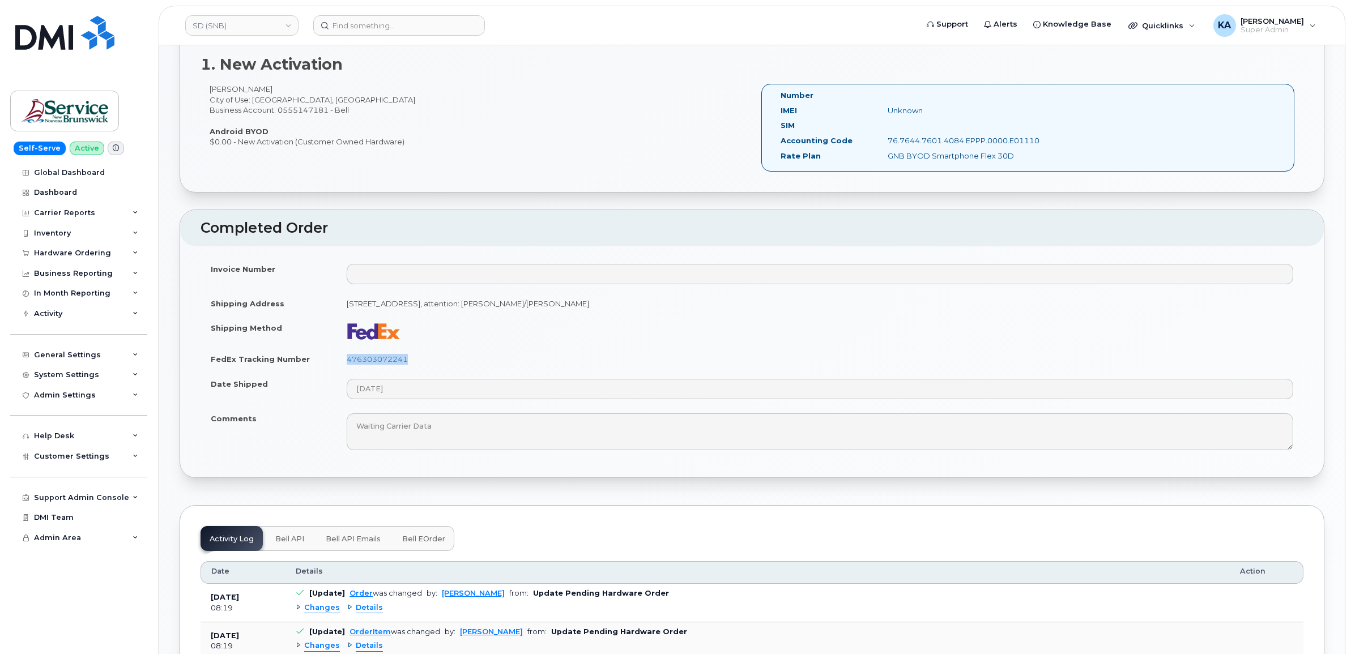
drag, startPoint x: 416, startPoint y: 360, endPoint x: 341, endPoint y: 362, distance: 75.3
click at [340, 362] on td "476303072241" at bounding box center [819, 359] width 967 height 25
drag, startPoint x: 341, startPoint y: 362, endPoint x: 356, endPoint y: 361, distance: 14.8
copy link "476303072241"
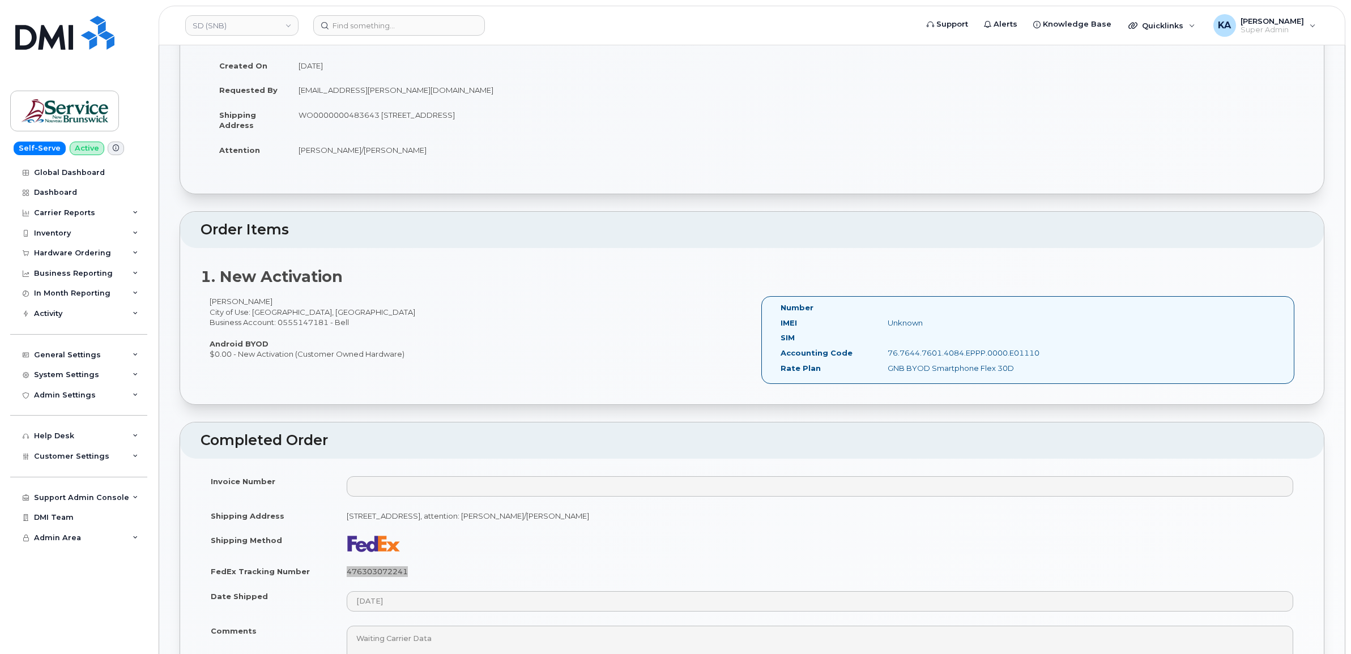
scroll to position [0, 0]
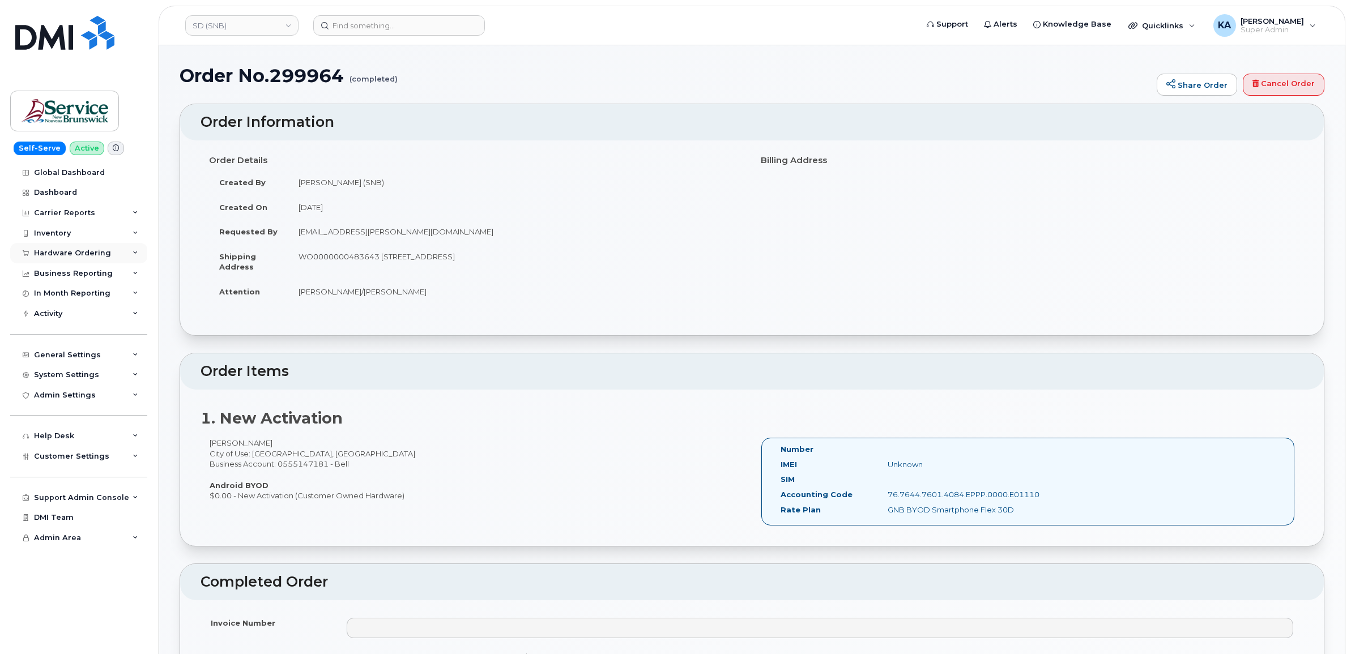
click at [85, 255] on div "Hardware Ordering" at bounding box center [72, 253] width 77 height 9
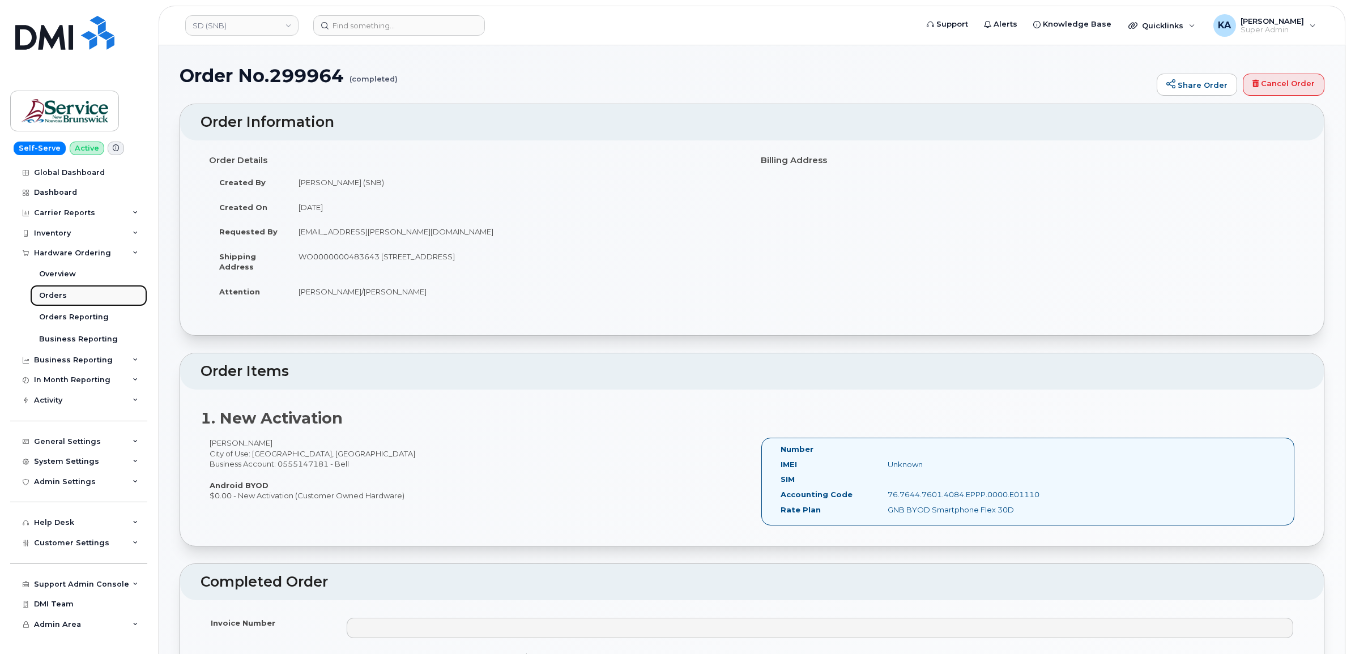
click at [51, 297] on div "Orders" at bounding box center [53, 295] width 28 height 10
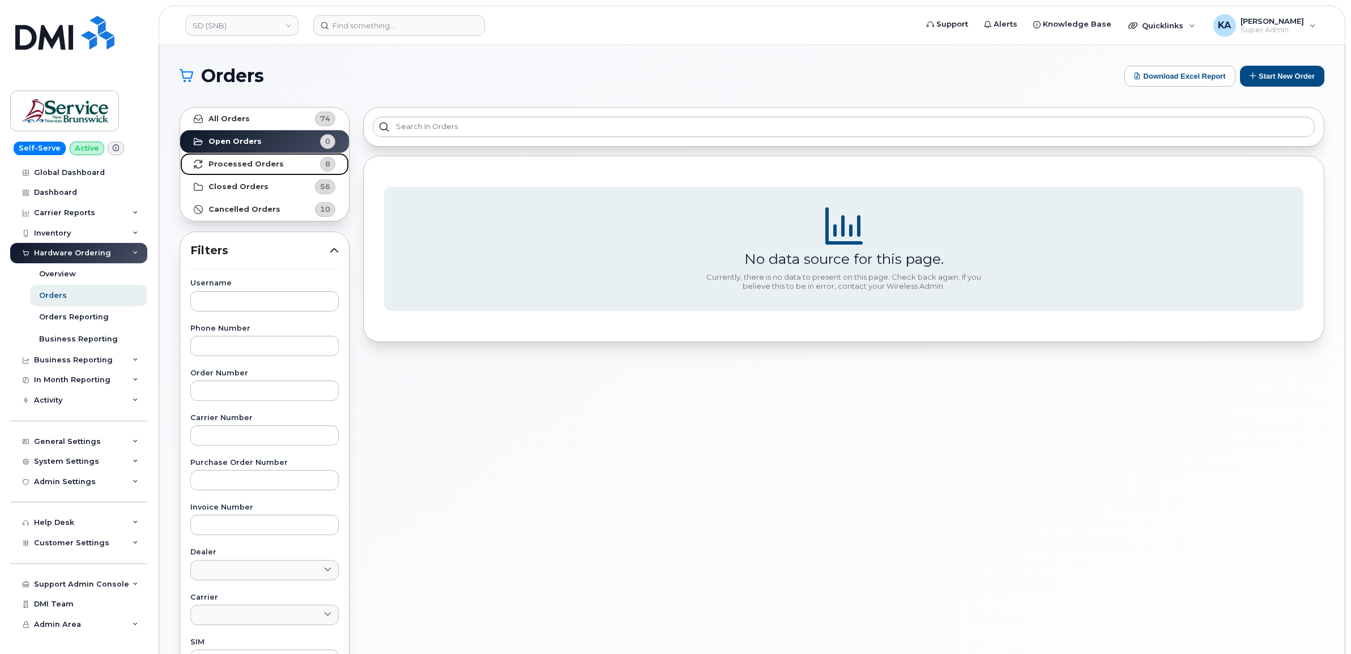
click at [227, 165] on strong "Processed Orders" at bounding box center [245, 164] width 75 height 9
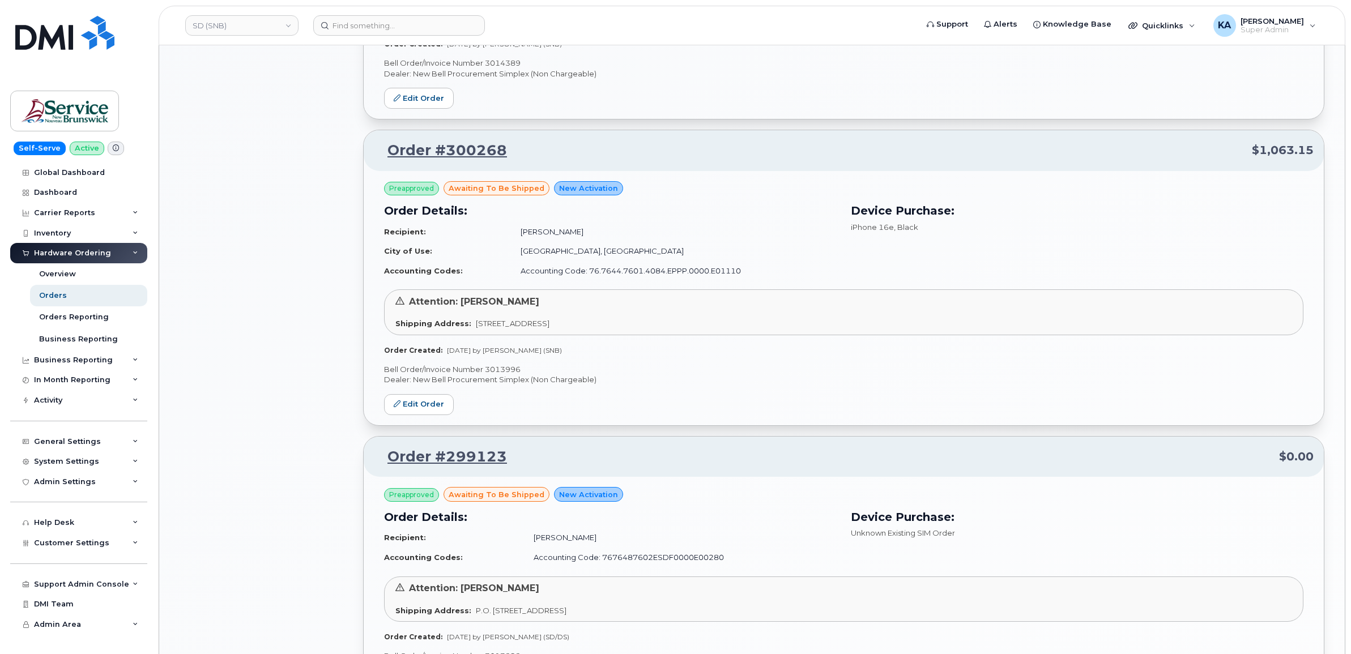
scroll to position [856, 0]
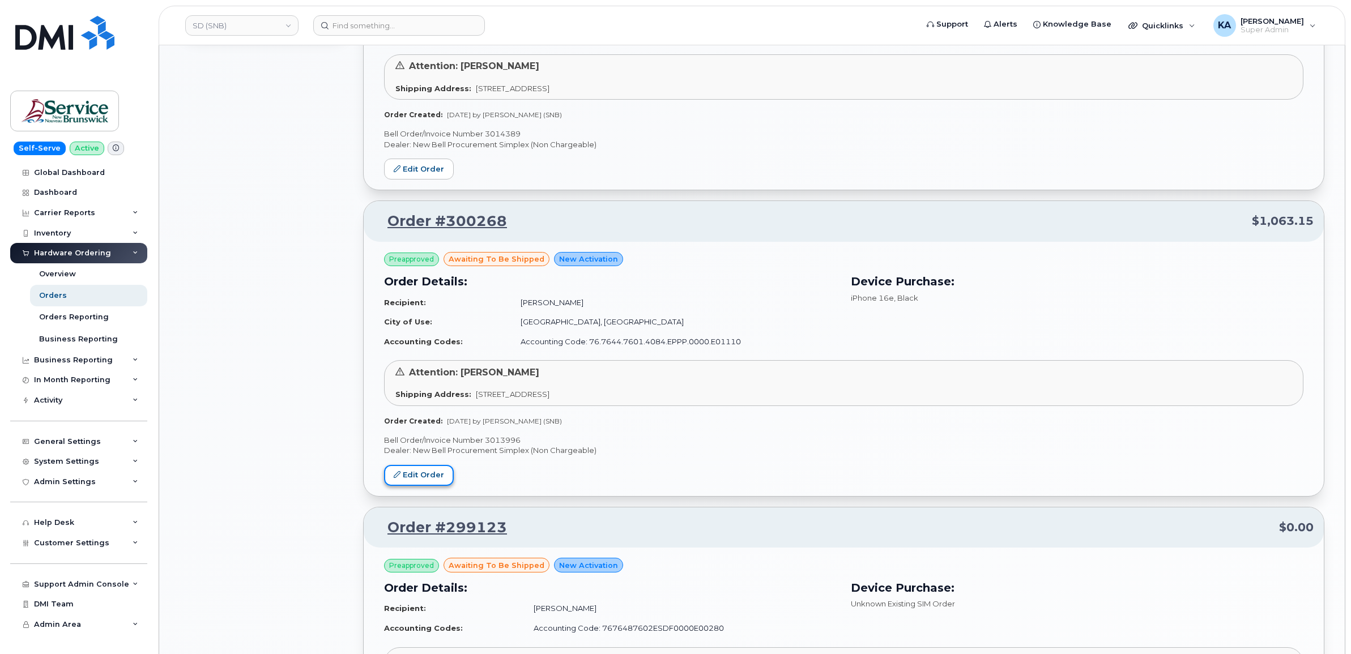
click at [412, 477] on link "Edit Order" at bounding box center [419, 475] width 70 height 21
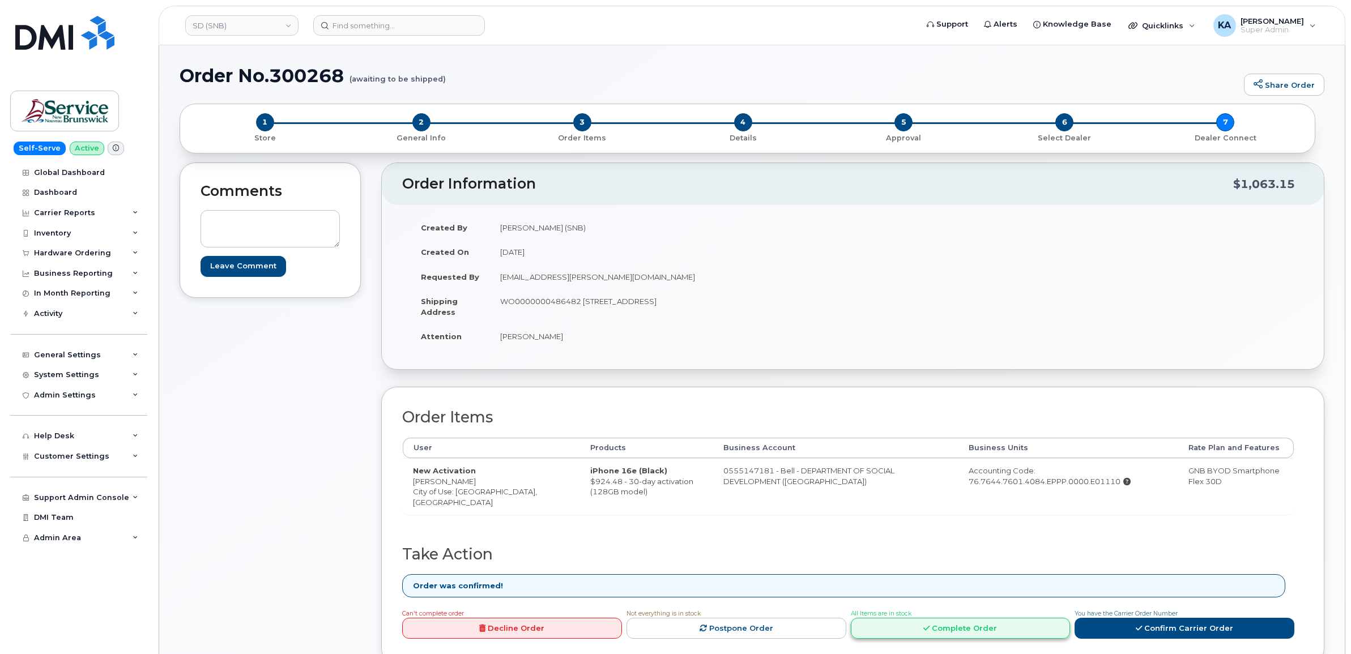
click at [929, 630] on icon at bounding box center [926, 628] width 6 height 7
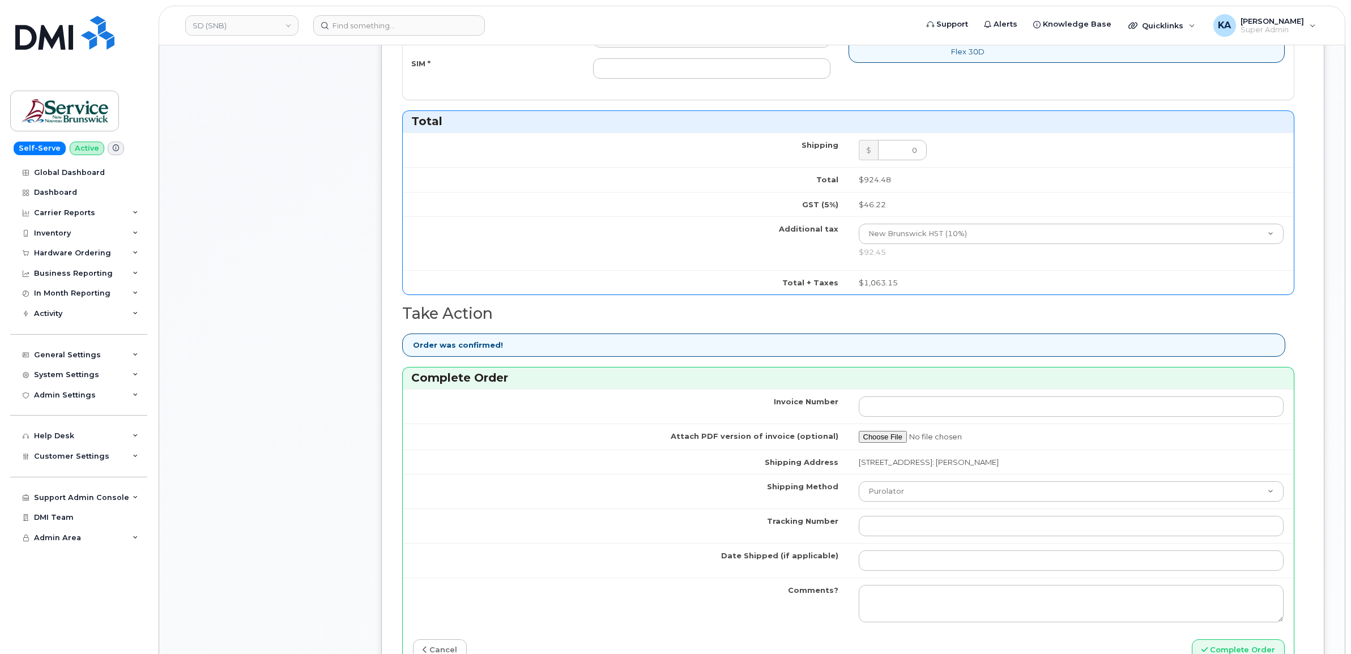
scroll to position [708, 0]
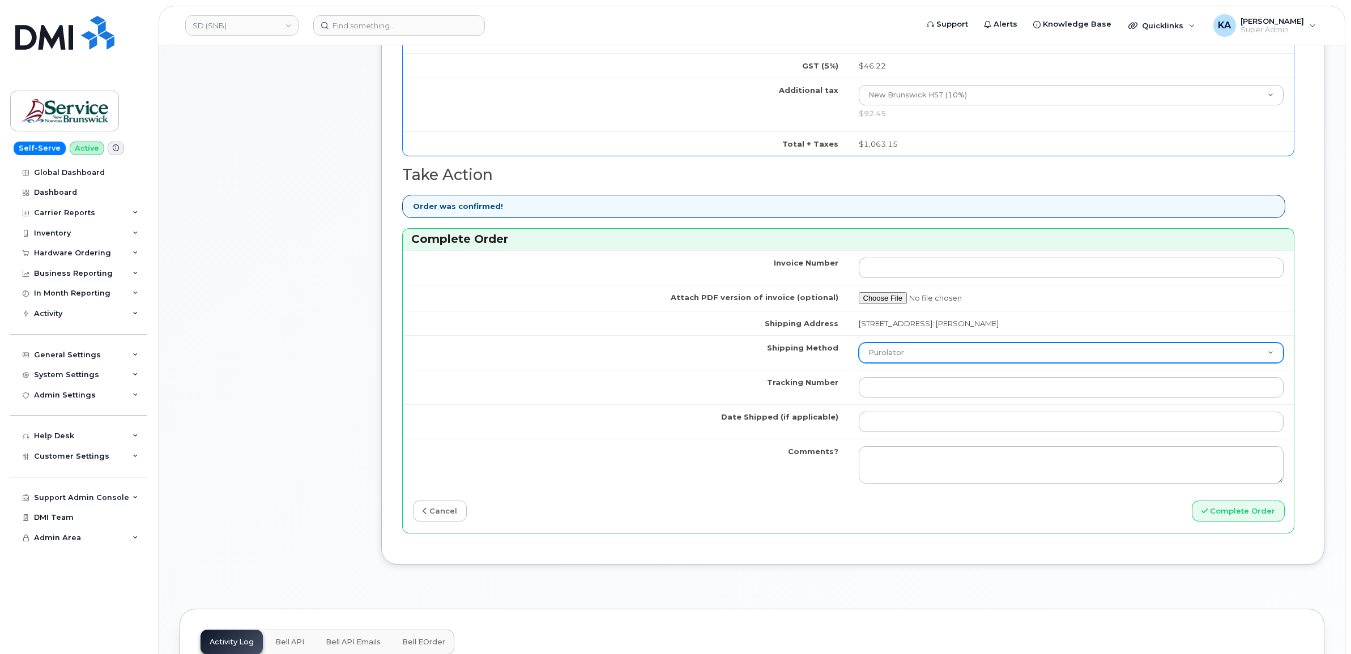
click at [943, 352] on select "Purolator UPS FedEx Canada Post Courier Other Drop Off Pick Up" at bounding box center [1070, 353] width 425 height 20
select select "FedEx"
click at [858, 345] on select "Purolator UPS FedEx Canada Post Courier Other Drop Off Pick Up" at bounding box center [1070, 353] width 425 height 20
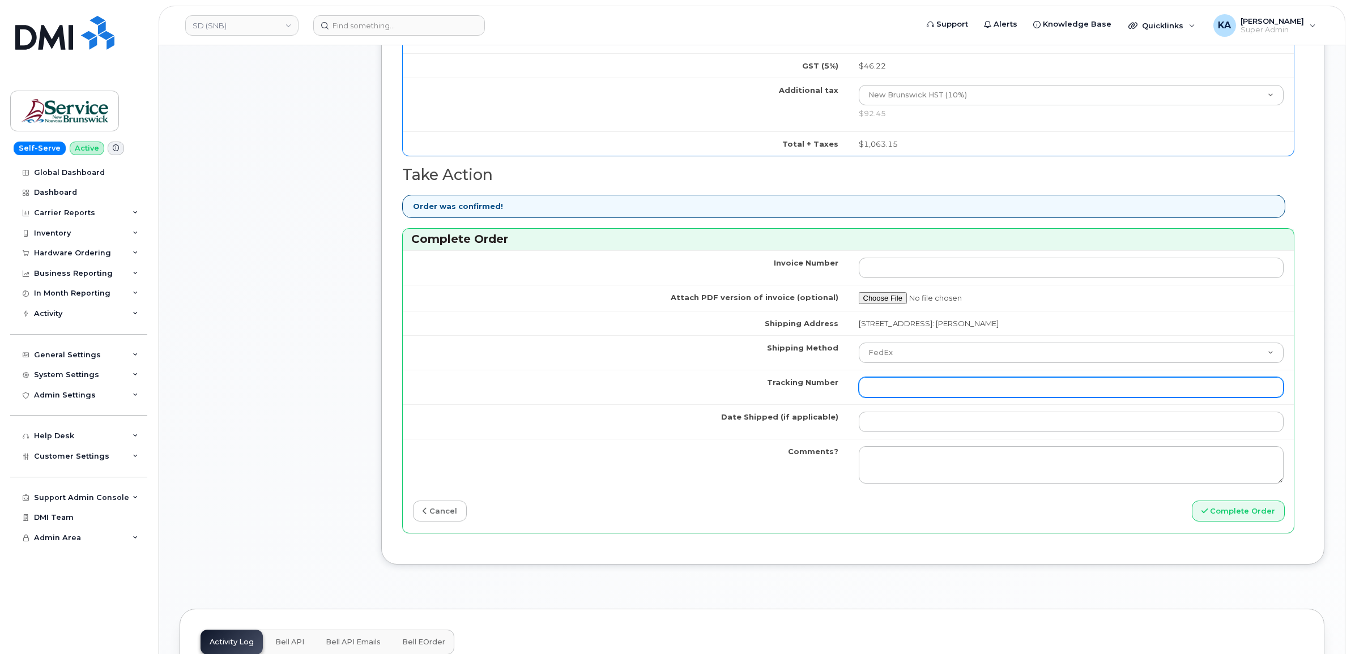
click at [865, 392] on input "Tracking Number" at bounding box center [1070, 387] width 425 height 20
paste input "475744929814"
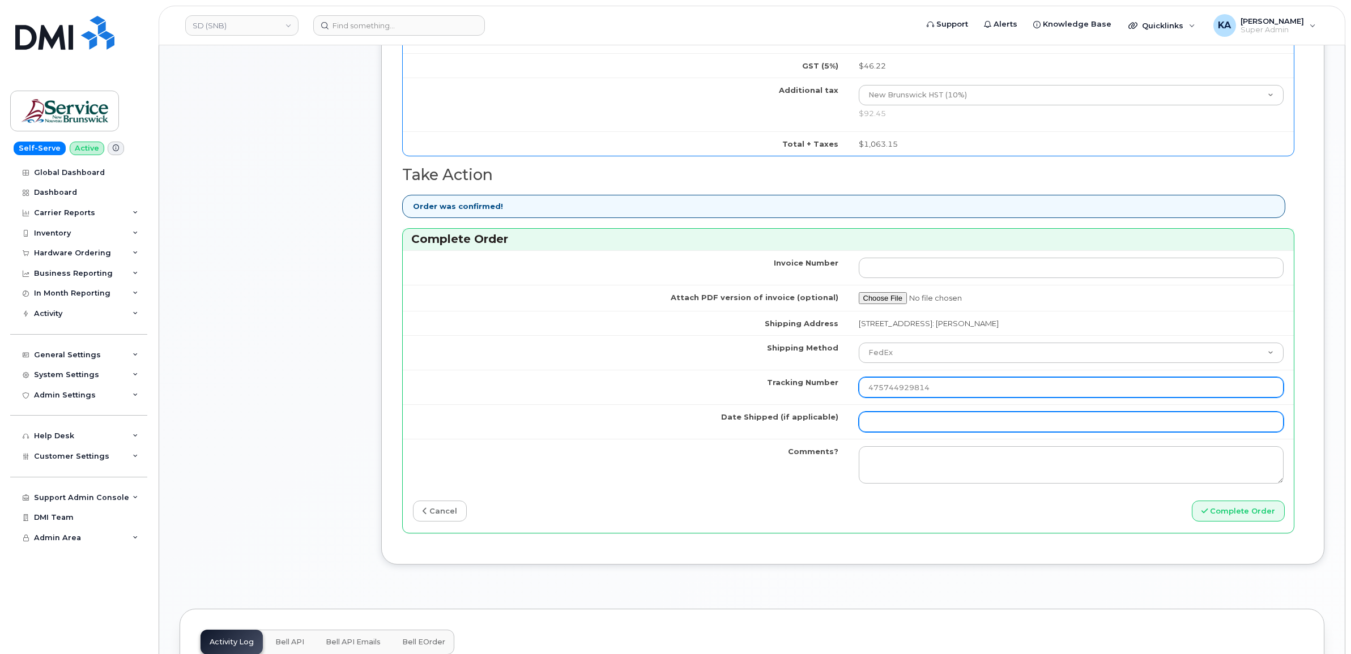
type input "475744929814"
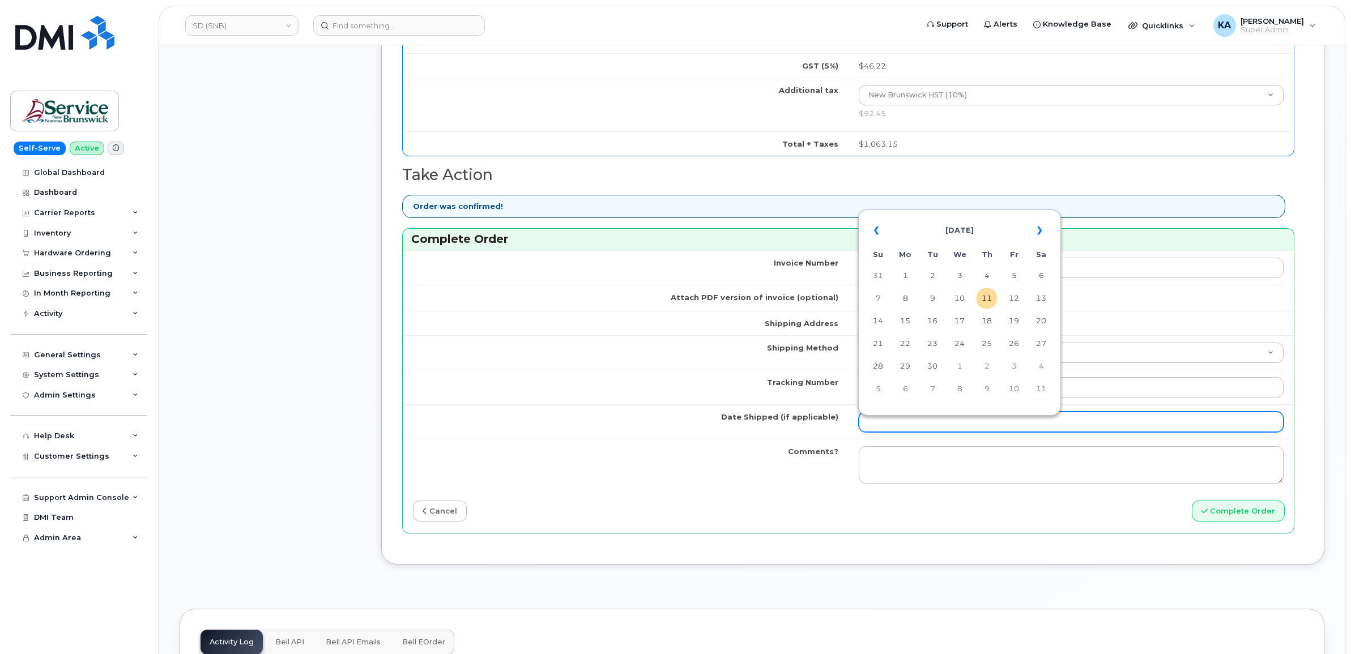
click at [896, 432] on input "Date Shipped (if applicable)" at bounding box center [1070, 422] width 425 height 20
click at [961, 292] on td "10" at bounding box center [959, 298] width 20 height 20
type input "[DATE]"
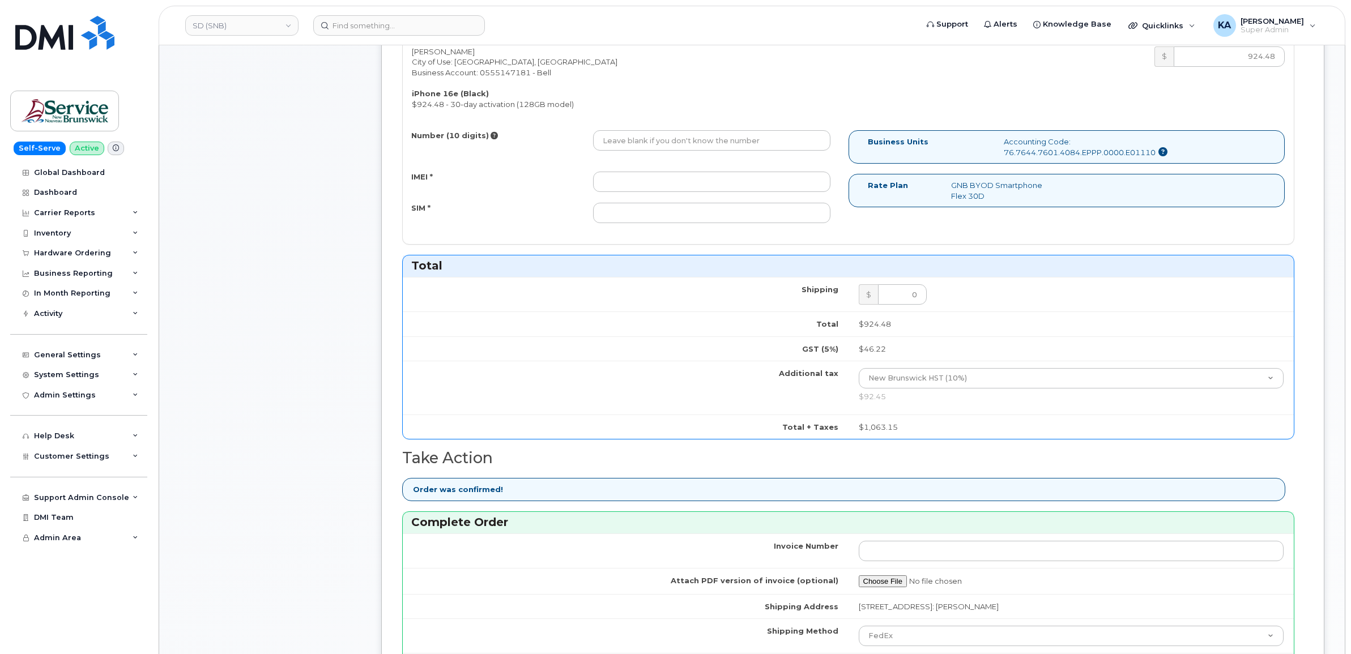
scroll to position [354, 0]
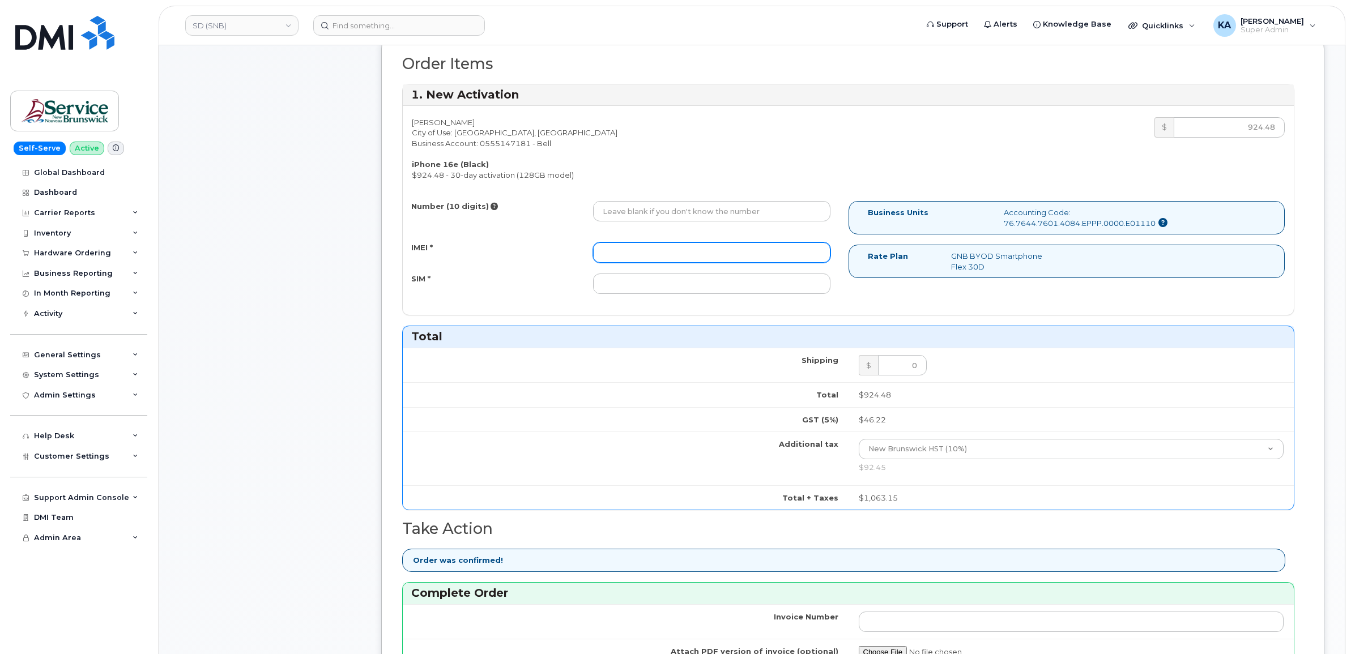
click at [652, 254] on input "IMEI *" at bounding box center [711, 252] width 237 height 20
paste input "354216330640594"
type input "354216330640594"
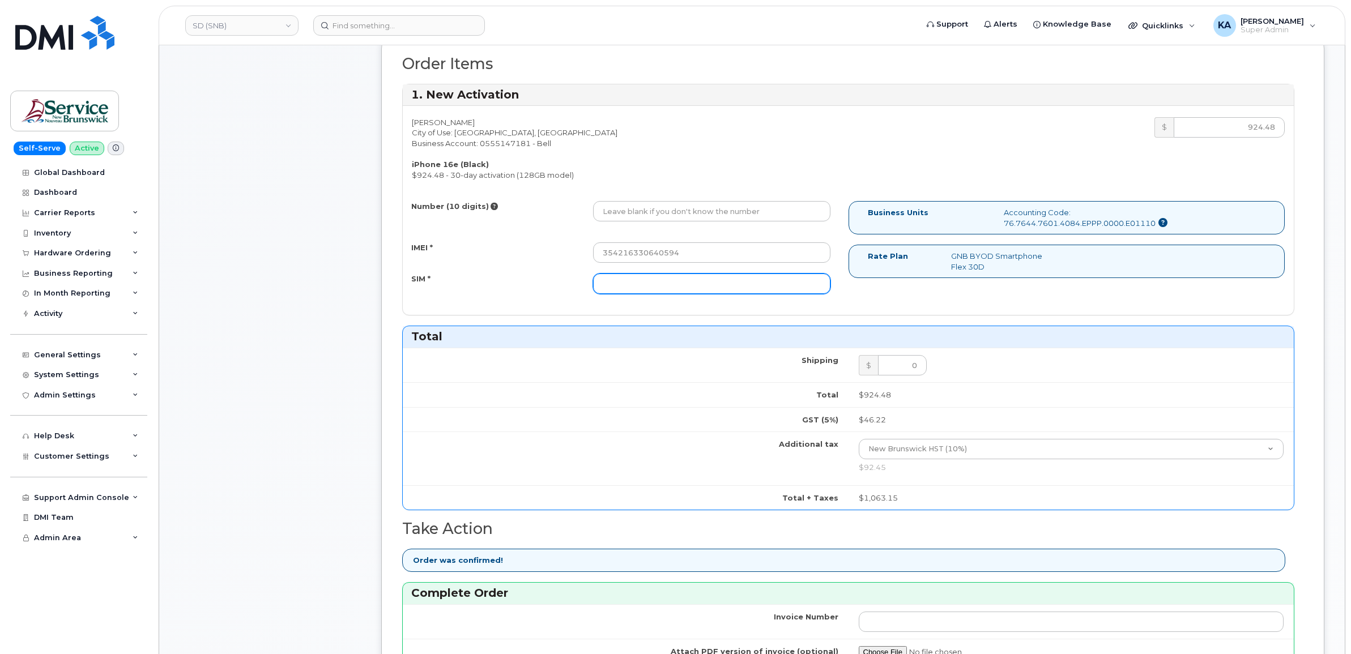
click at [690, 284] on input "SIM *" at bounding box center [711, 284] width 237 height 20
paste input "89302610207733036385"
type input "89302610207733036385"
click at [608, 214] on input "Number (10 digits)" at bounding box center [711, 211] width 237 height 20
paste input "5067904278"
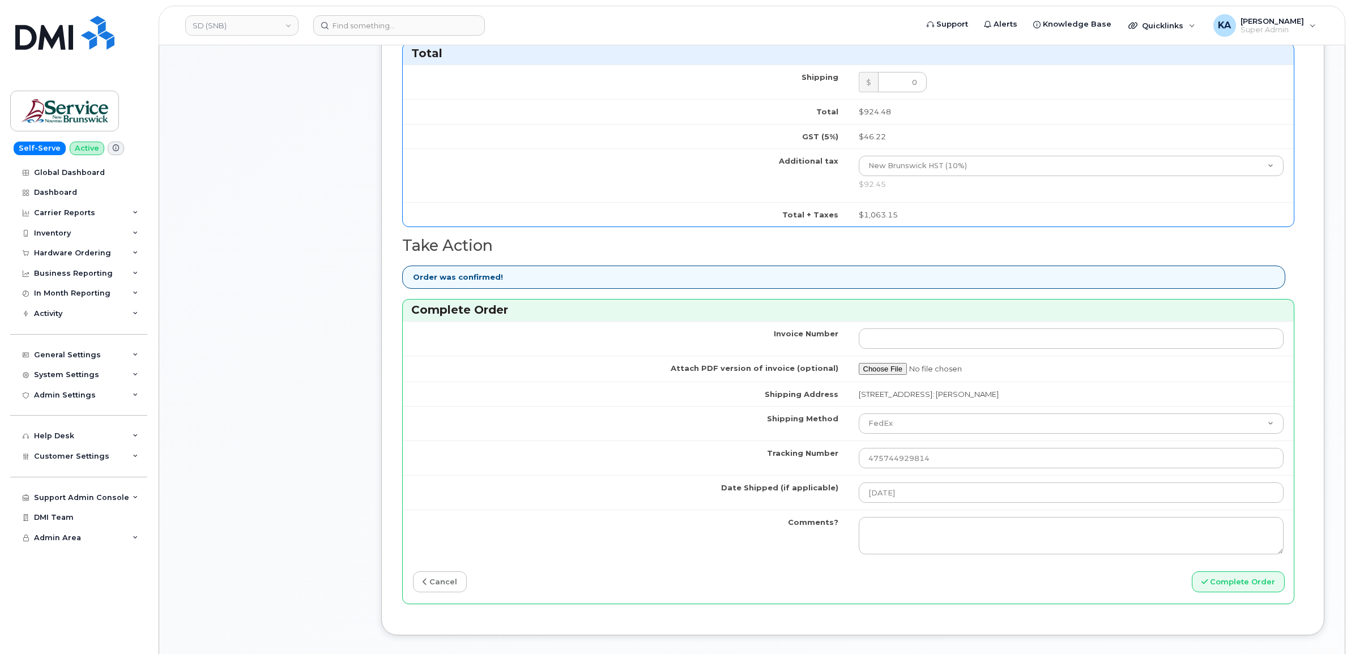
scroll to position [708, 0]
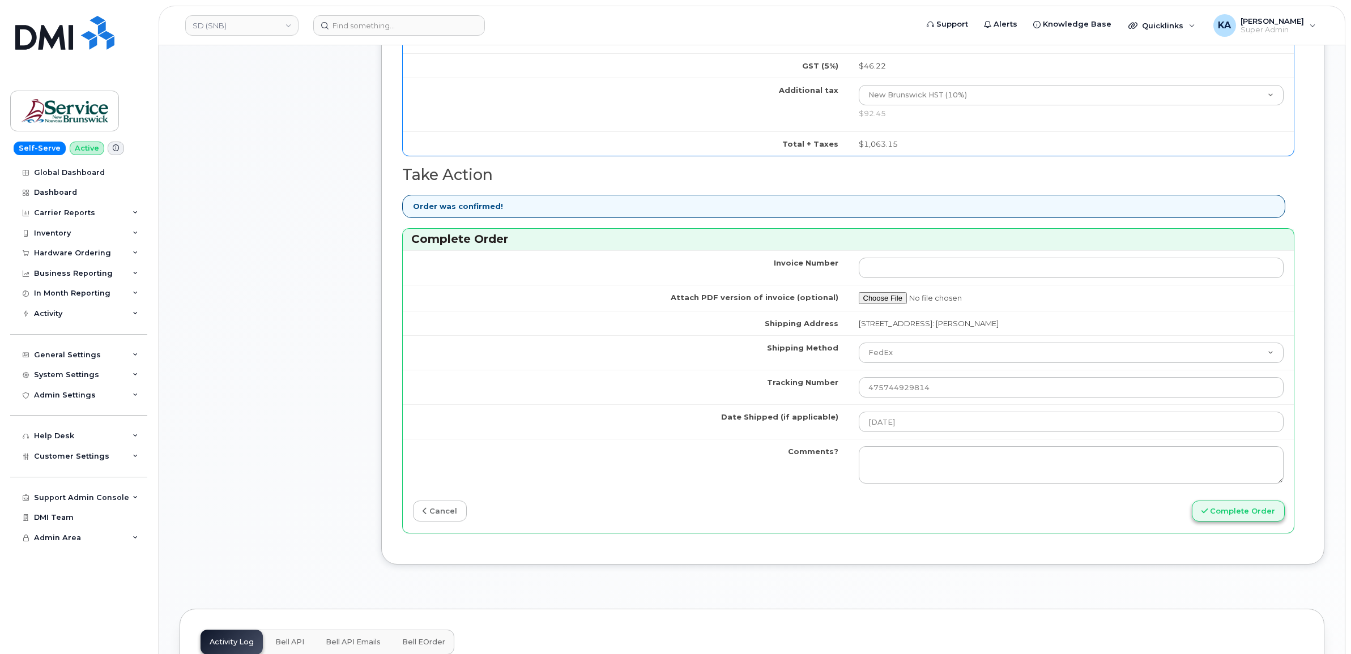
type input "5067904278"
click at [1232, 511] on button "Complete Order" at bounding box center [1237, 511] width 93 height 21
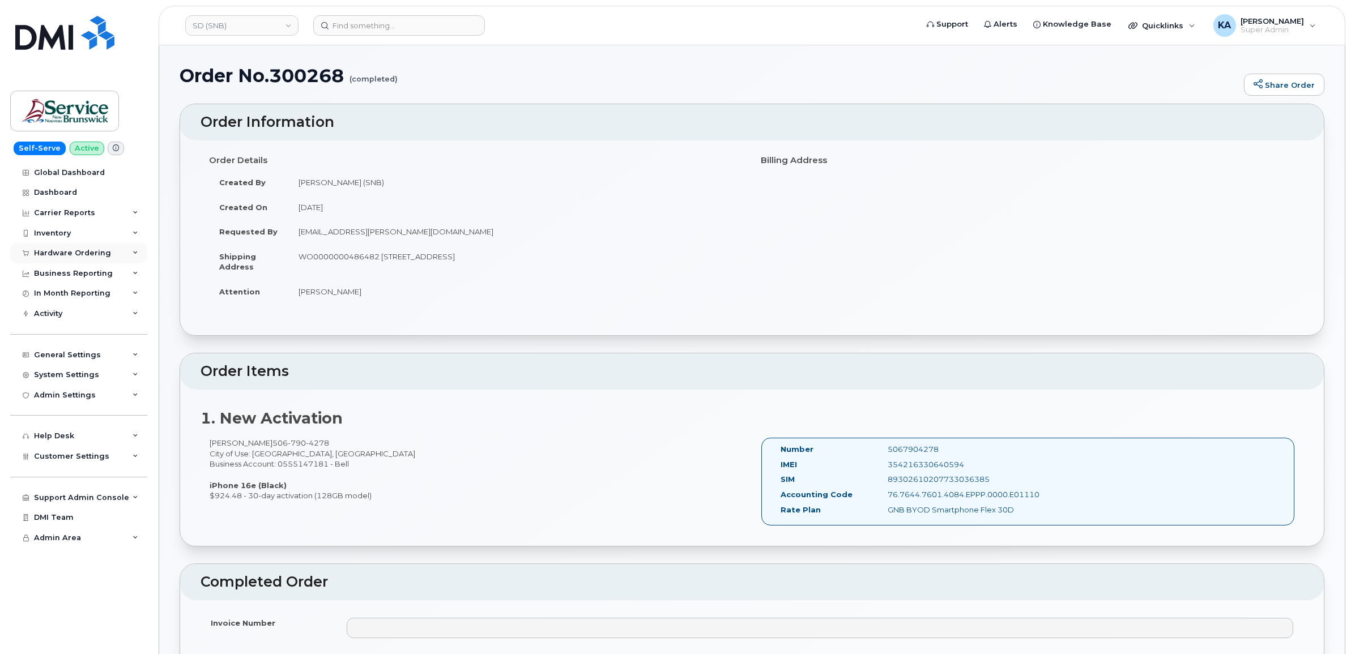
click at [69, 256] on div "Hardware Ordering" at bounding box center [72, 253] width 77 height 9
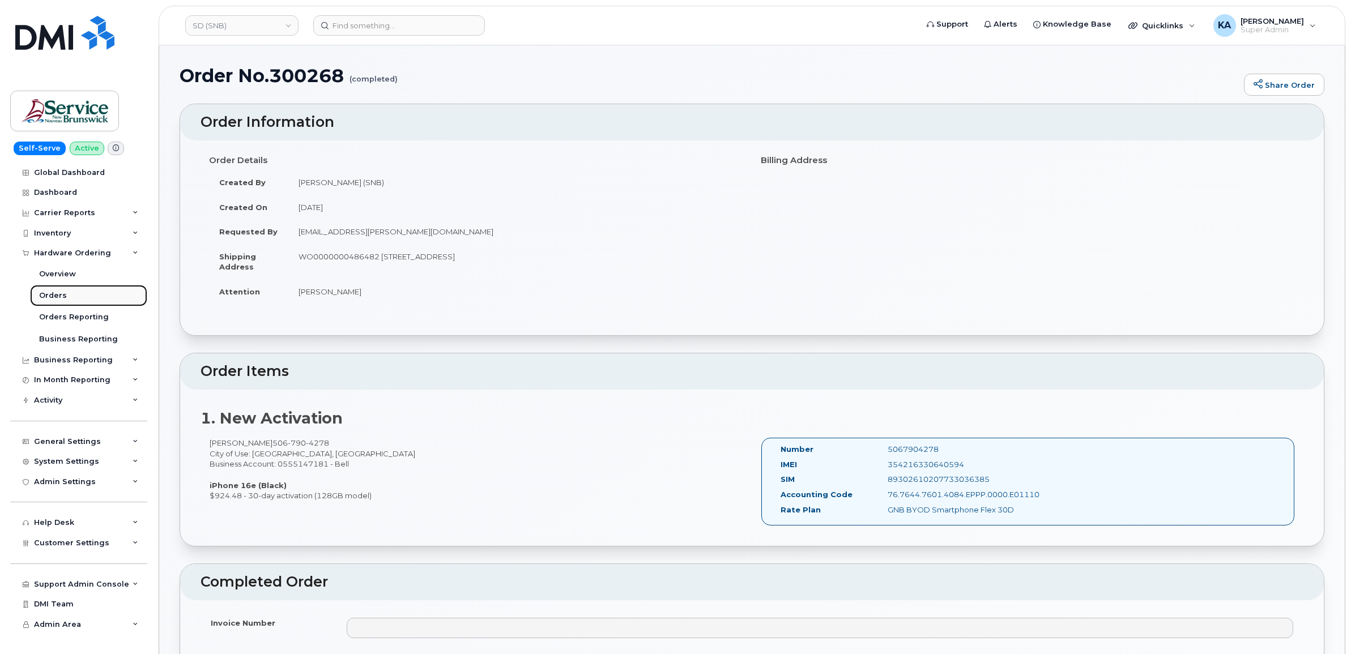
click at [55, 299] on div "Orders" at bounding box center [53, 295] width 28 height 10
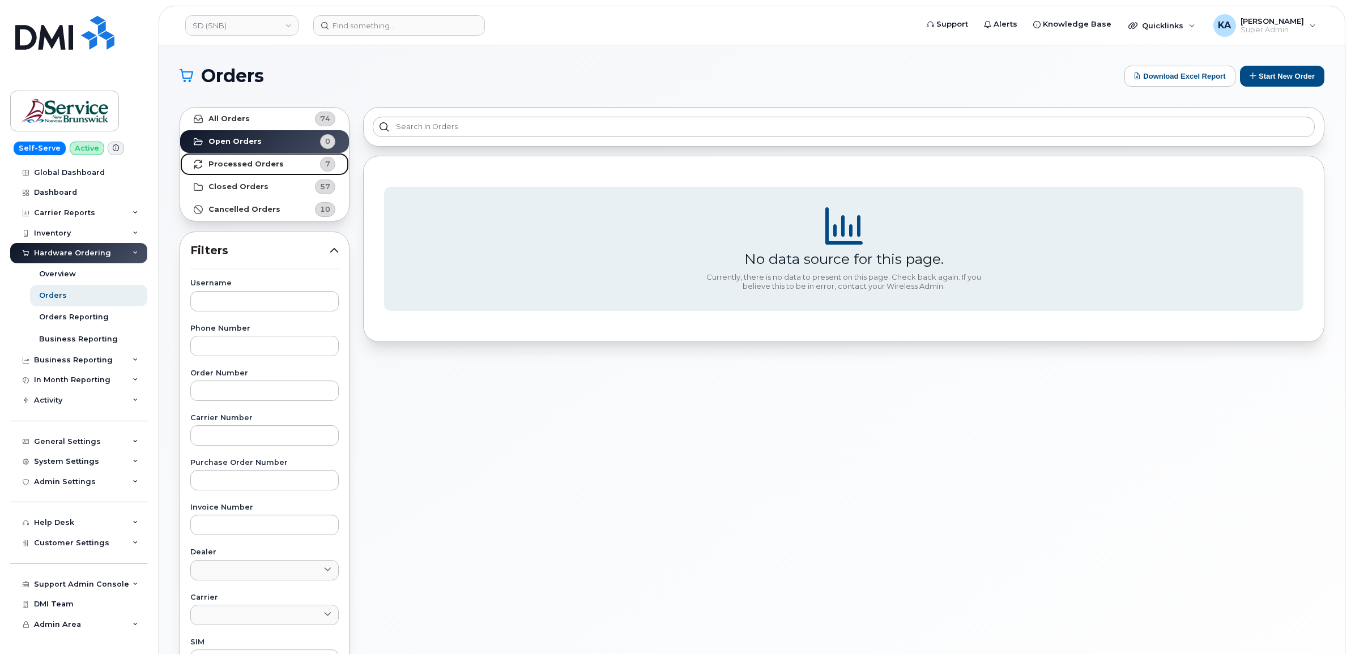
click at [267, 164] on strong "Processed Orders" at bounding box center [245, 164] width 75 height 9
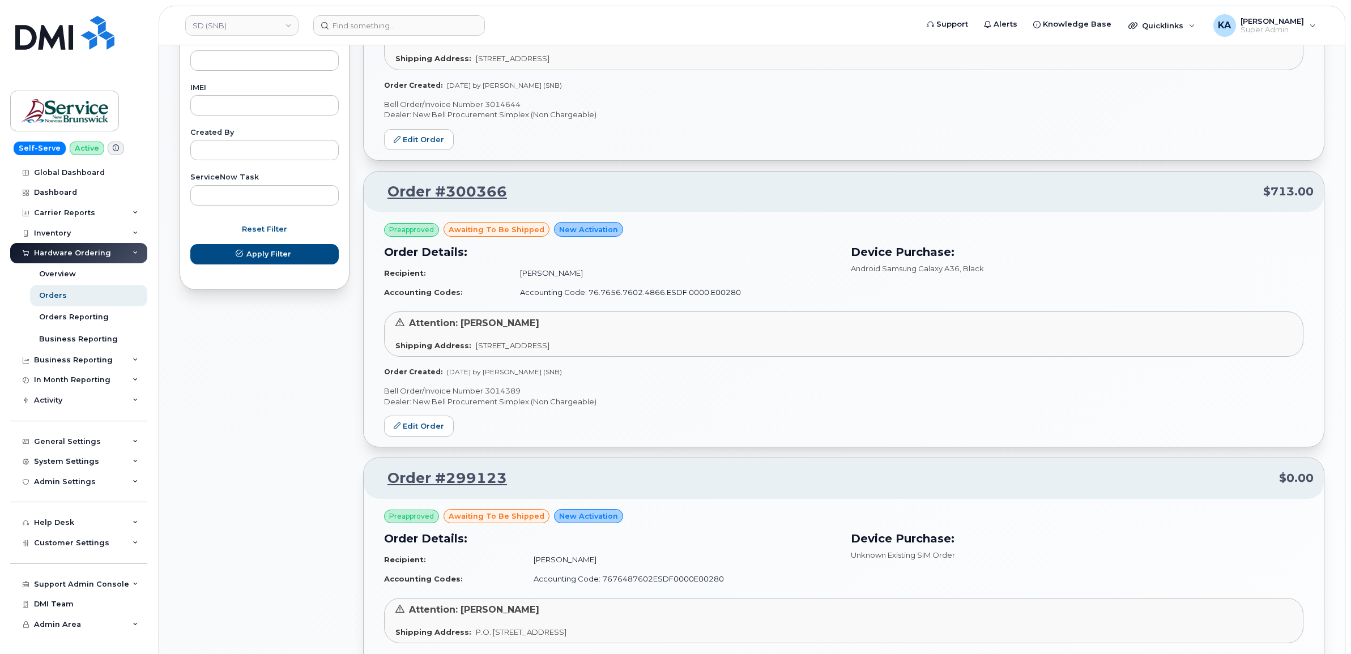
scroll to position [566, 0]
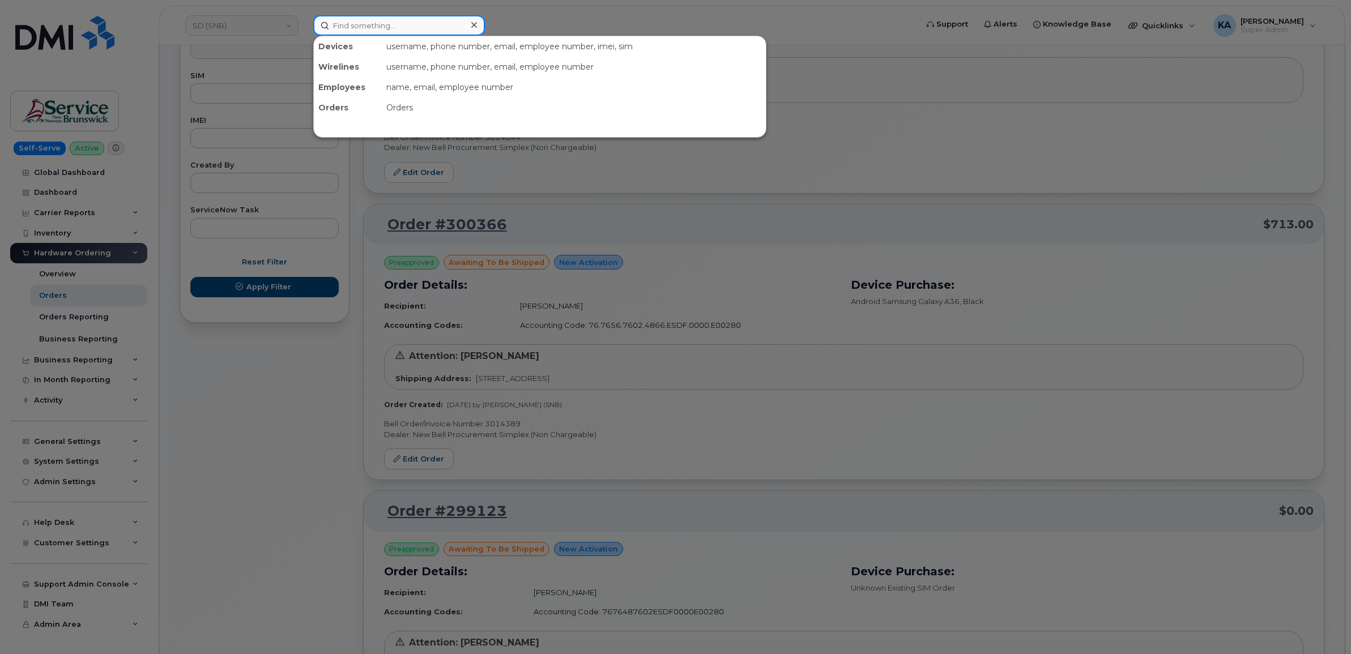
click at [369, 25] on input at bounding box center [399, 25] width 172 height 20
paste input "7802316777"
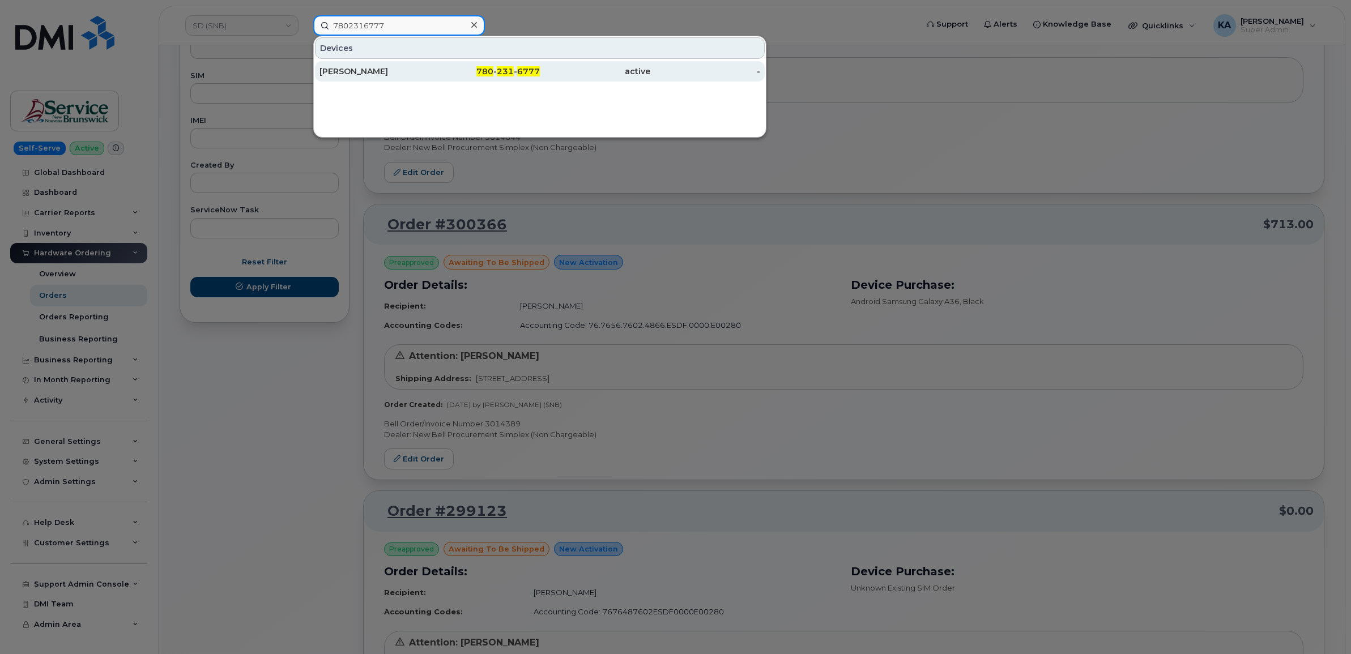
type input "7802316777"
click at [353, 72] on div "[PERSON_NAME]" at bounding box center [374, 71] width 110 height 11
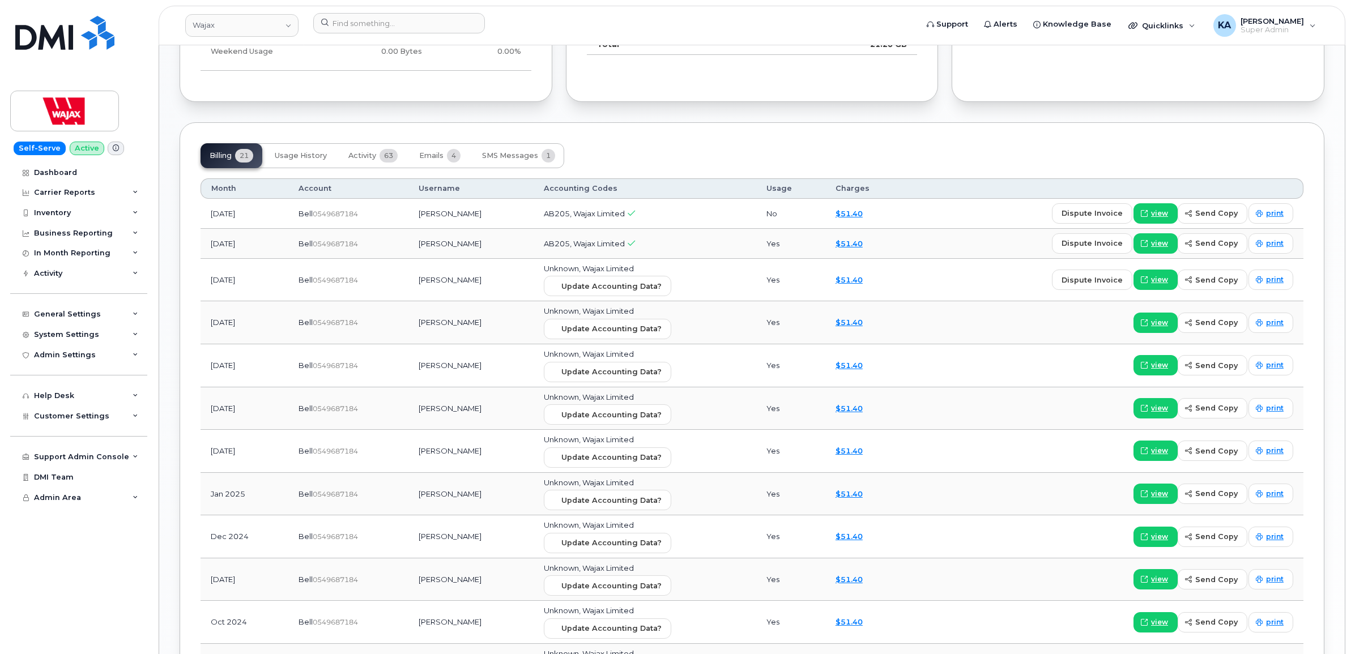
scroll to position [920, 0]
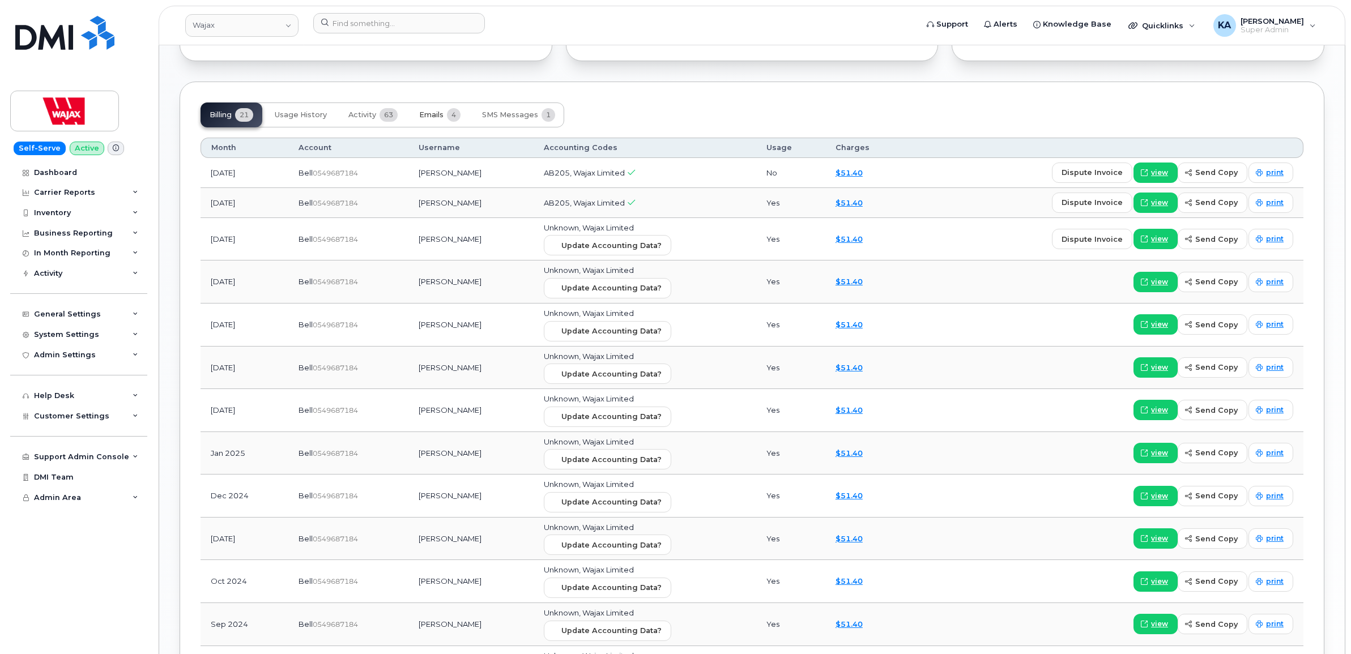
click at [435, 117] on span "Emails" at bounding box center [431, 114] width 24 height 9
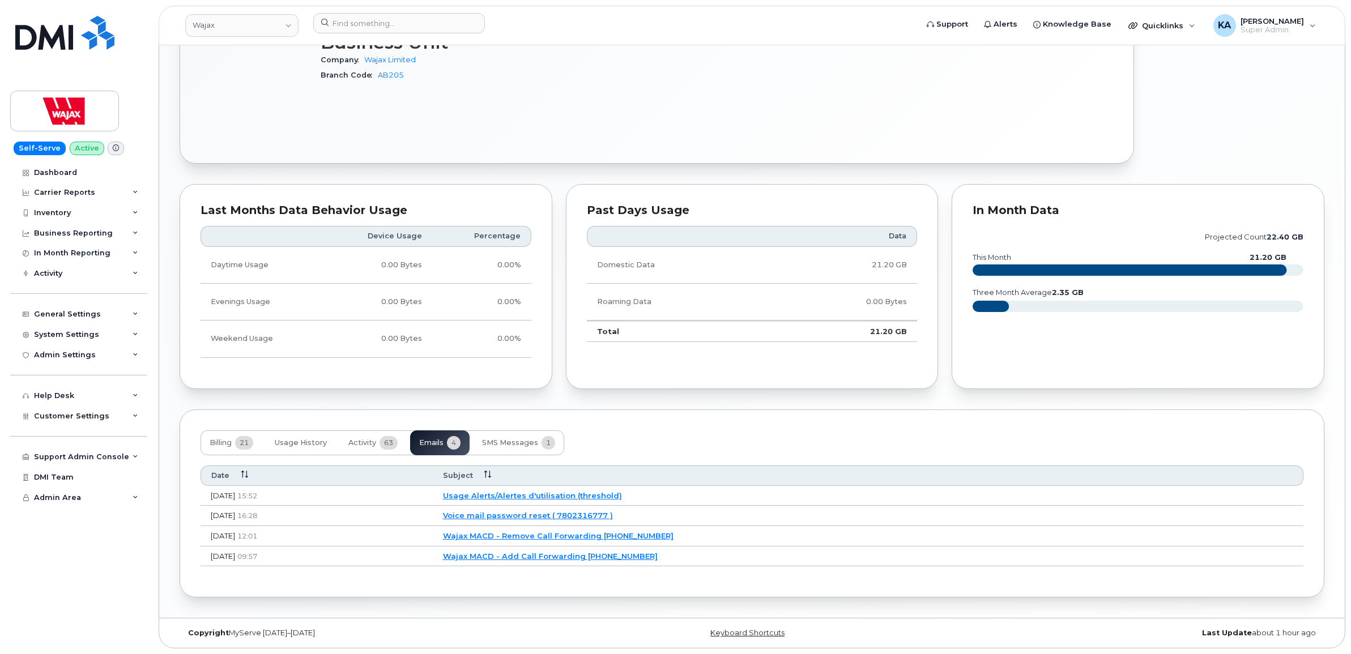
scroll to position [596, 0]
click at [375, 442] on span "Activity" at bounding box center [362, 442] width 28 height 9
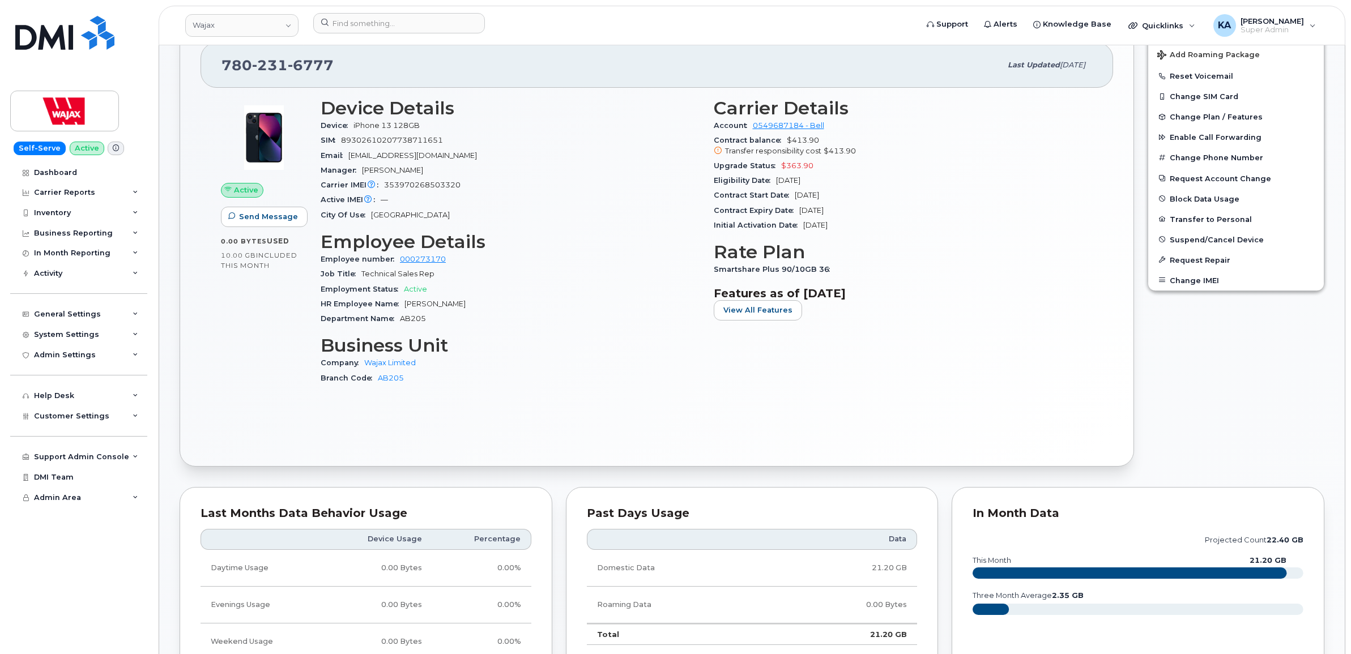
scroll to position [100, 0]
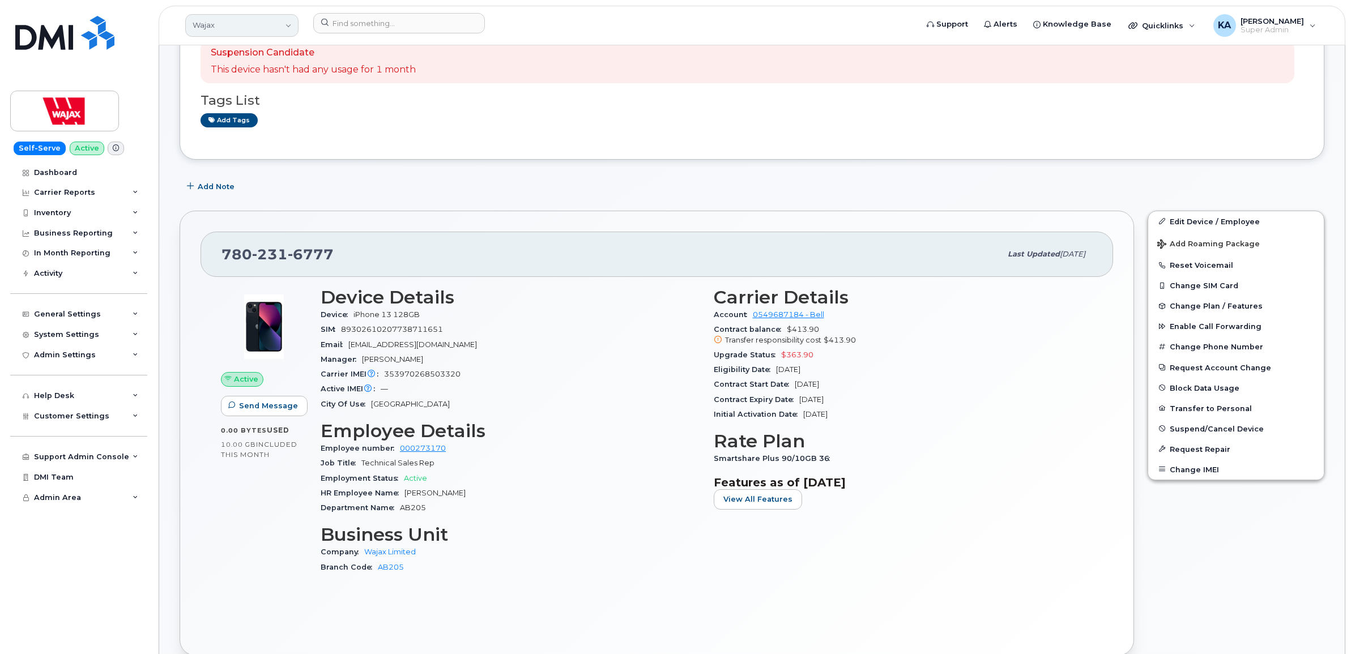
click at [225, 30] on link "Wajax" at bounding box center [241, 25] width 113 height 23
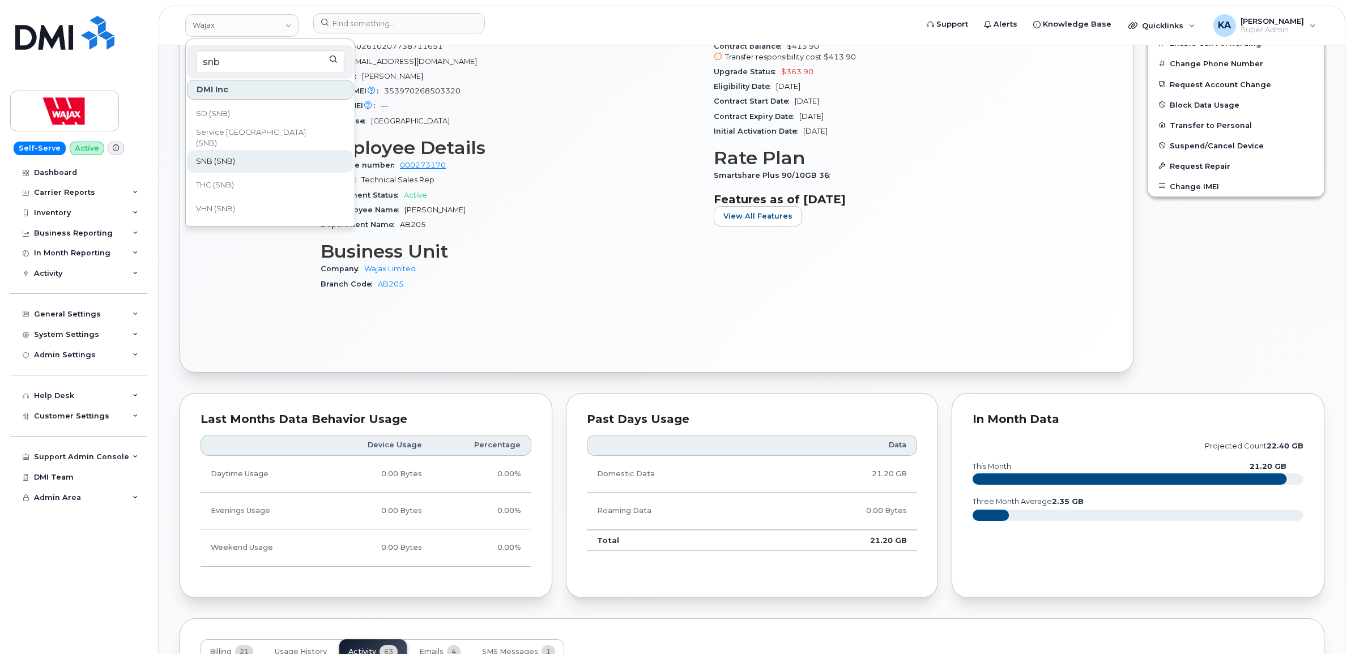
scroll to position [476, 0]
type input "snb"
click at [221, 182] on span "SD (SNB)" at bounding box center [213, 184] width 34 height 11
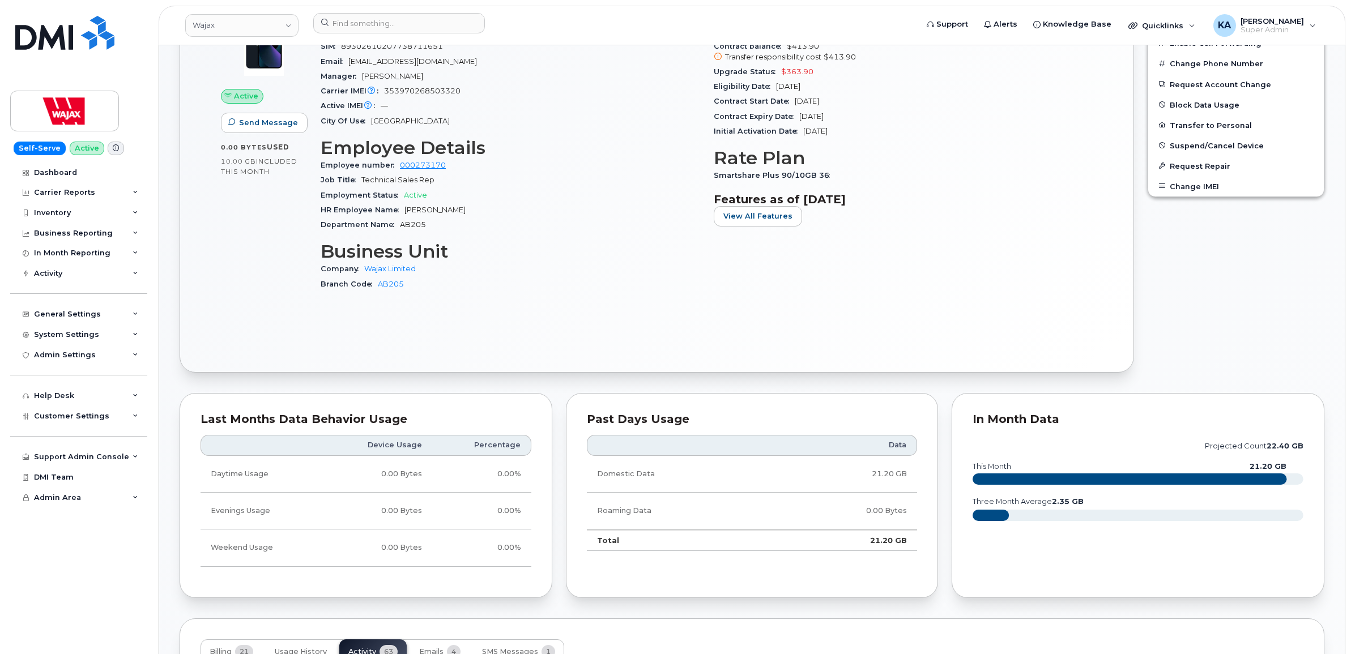
scroll to position [334, 0]
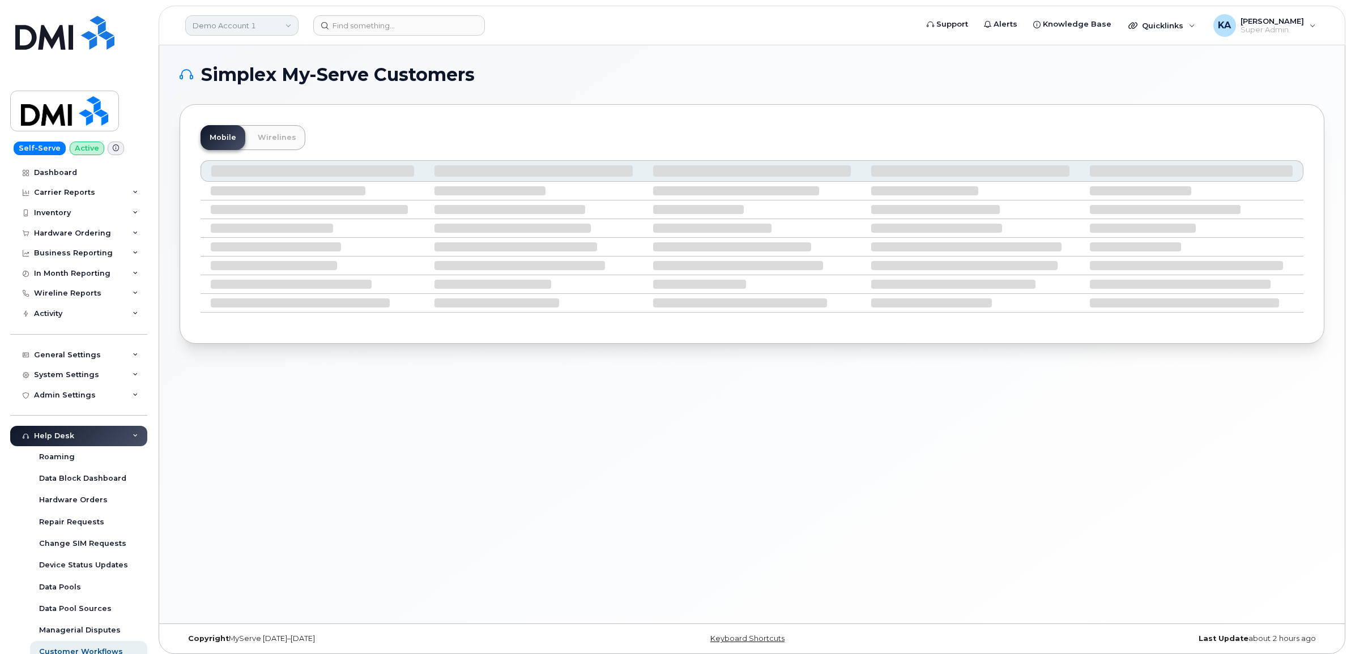
click at [224, 25] on link "Demo Account 1" at bounding box center [241, 25] width 113 height 20
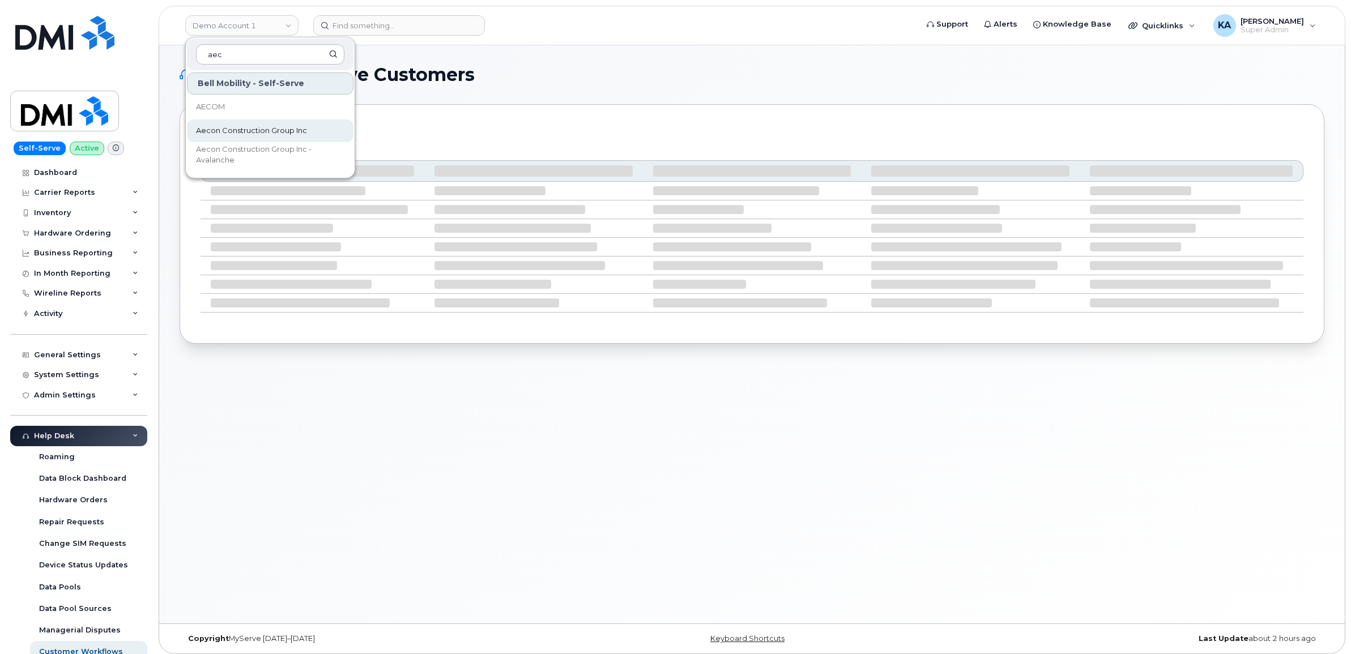
type input "aec"
click at [233, 126] on span "Aecon Construction Group Inc" at bounding box center [251, 130] width 111 height 11
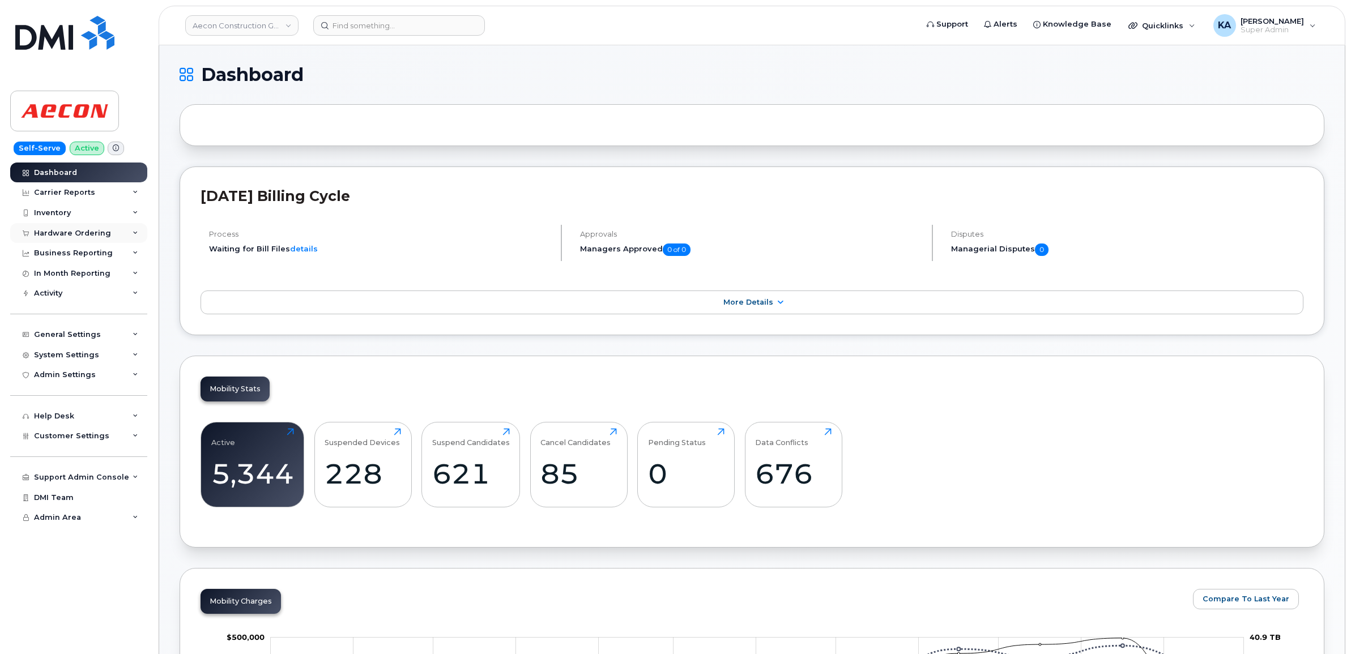
click at [80, 233] on div "Hardware Ordering" at bounding box center [72, 233] width 77 height 9
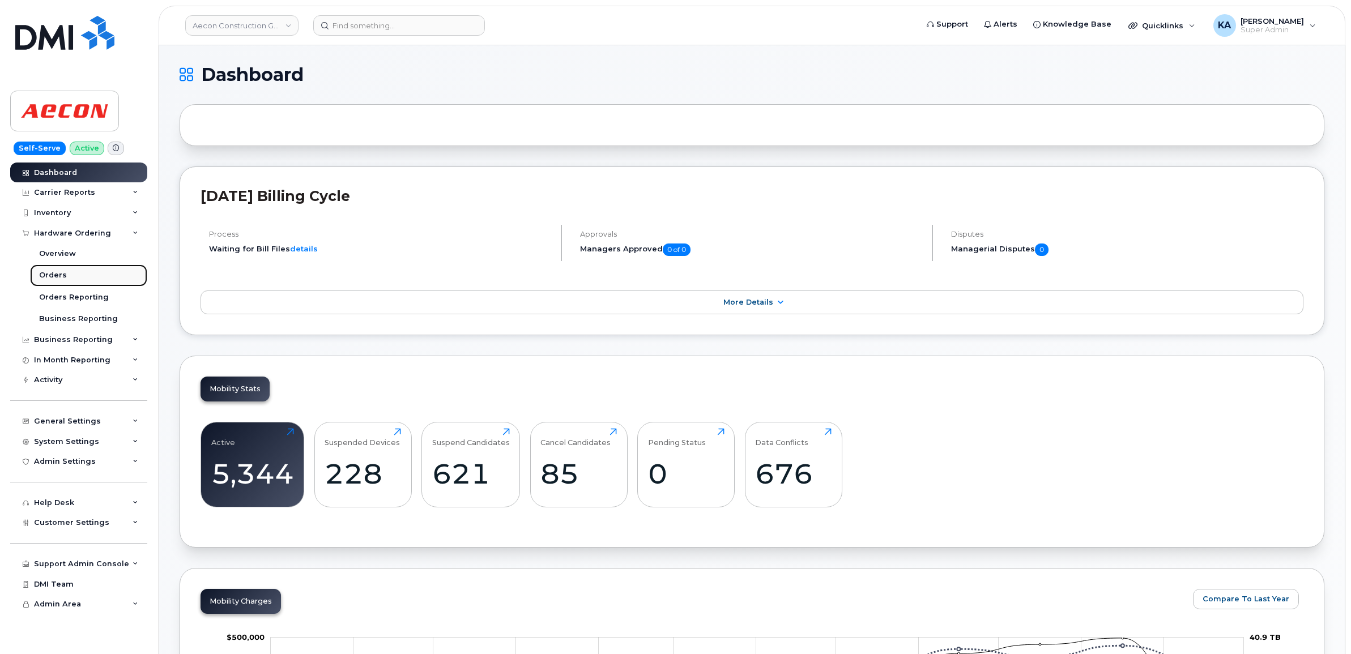
click at [49, 272] on div "Orders" at bounding box center [53, 275] width 28 height 10
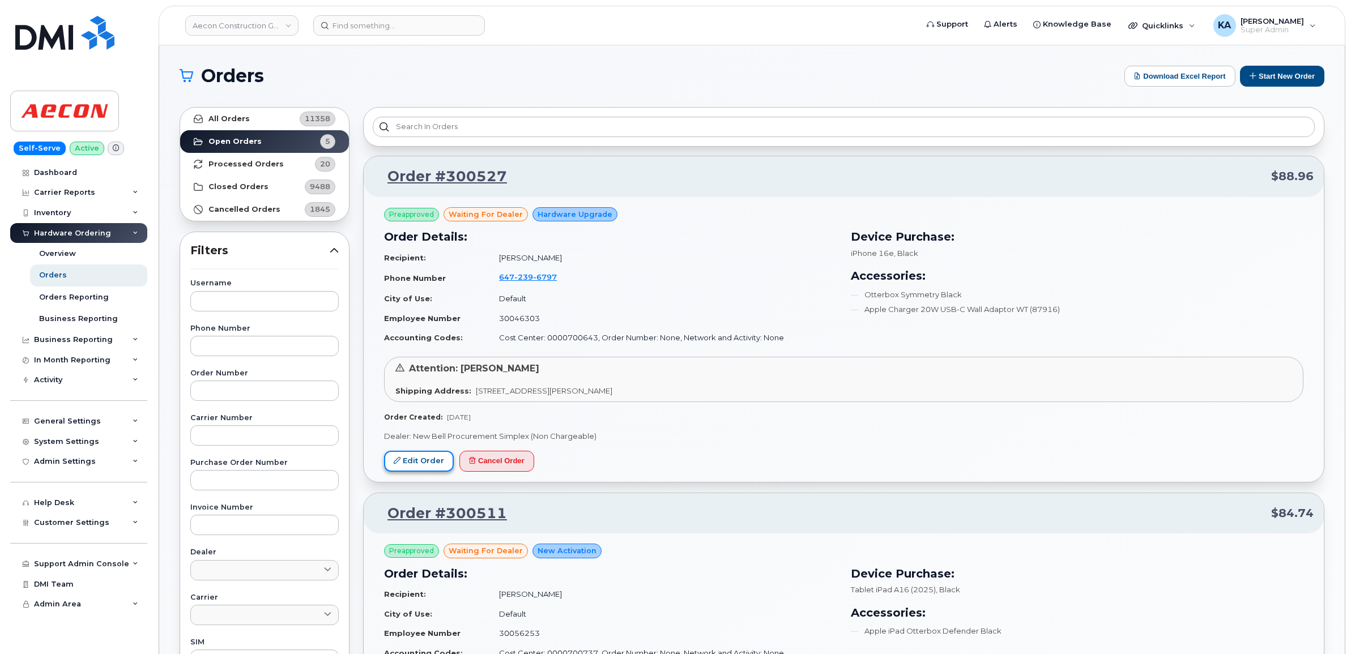
click at [420, 454] on link "Edit Order" at bounding box center [419, 461] width 70 height 21
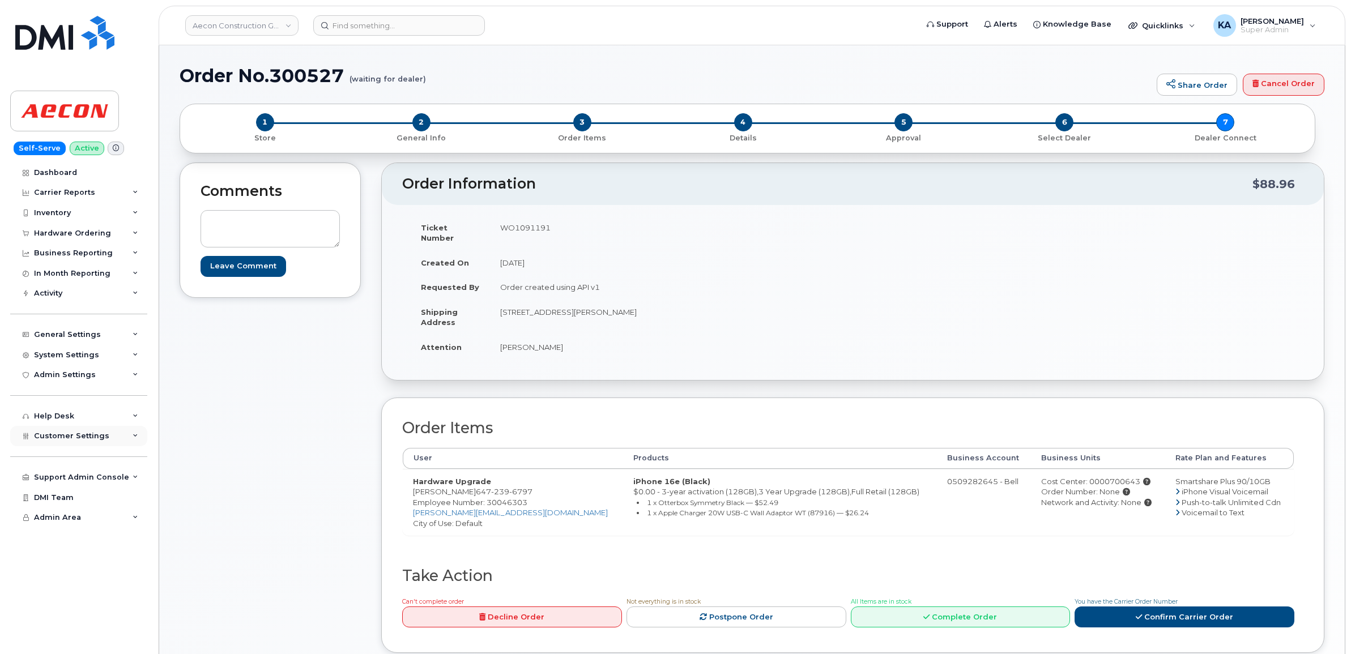
click at [58, 440] on span "Customer Settings" at bounding box center [71, 435] width 75 height 8
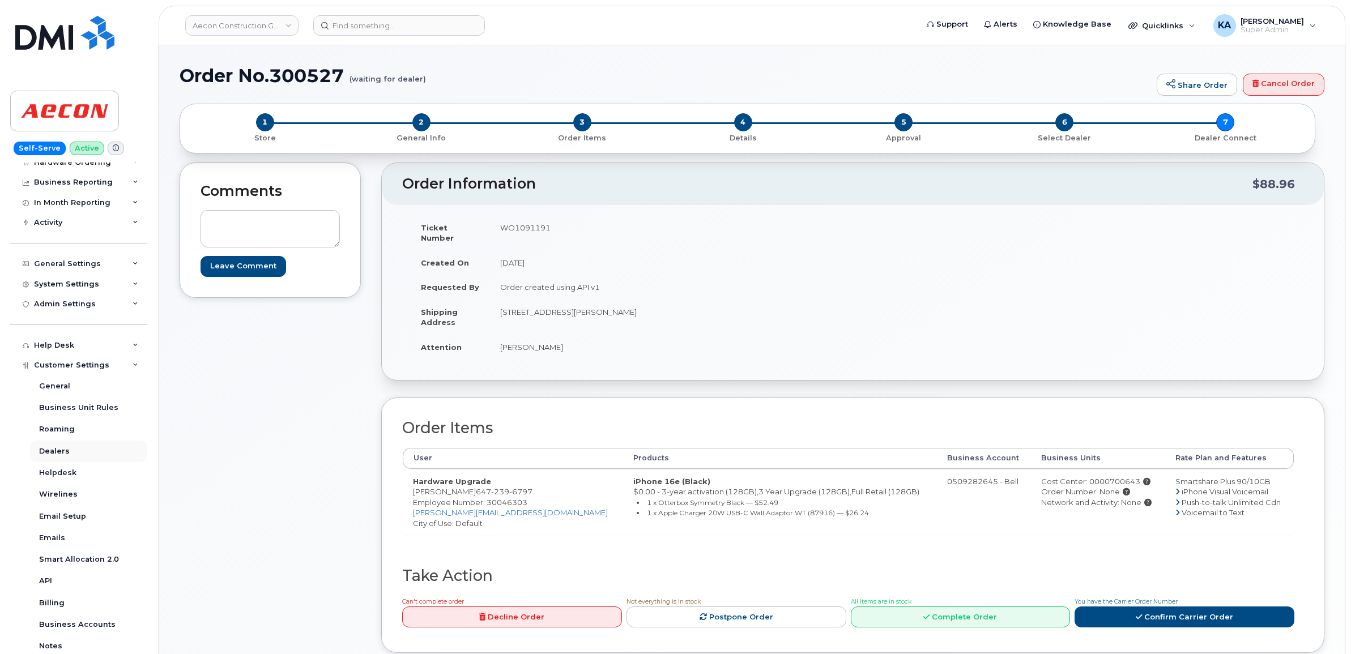
scroll to position [142, 0]
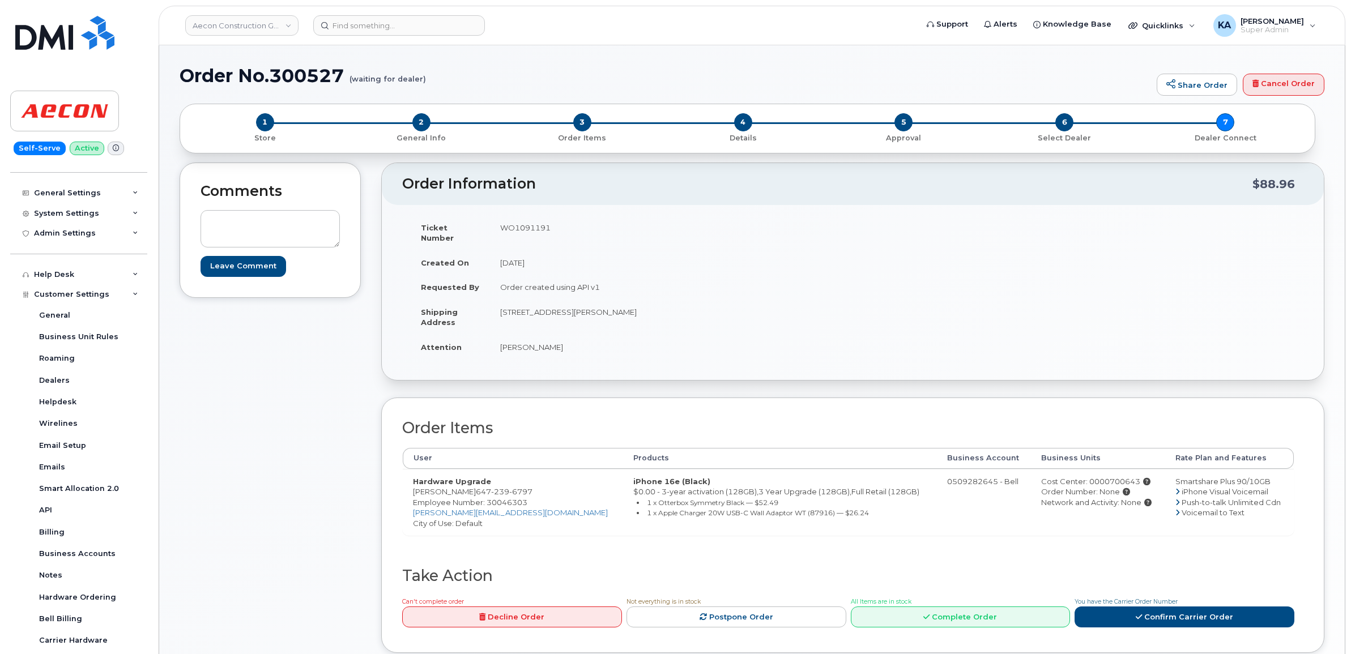
drag, startPoint x: 499, startPoint y: 304, endPoint x: 695, endPoint y: 310, distance: 196.0
click at [698, 311] on td "[STREET_ADDRESS][PERSON_NAME]" at bounding box center [667, 317] width 354 height 35
drag, startPoint x: 695, startPoint y: 310, endPoint x: 674, endPoint y: 304, distance: 21.7
copy td "[STREET_ADDRESS][PERSON_NAME]"
drag, startPoint x: 411, startPoint y: 482, endPoint x: 484, endPoint y: 488, distance: 73.2
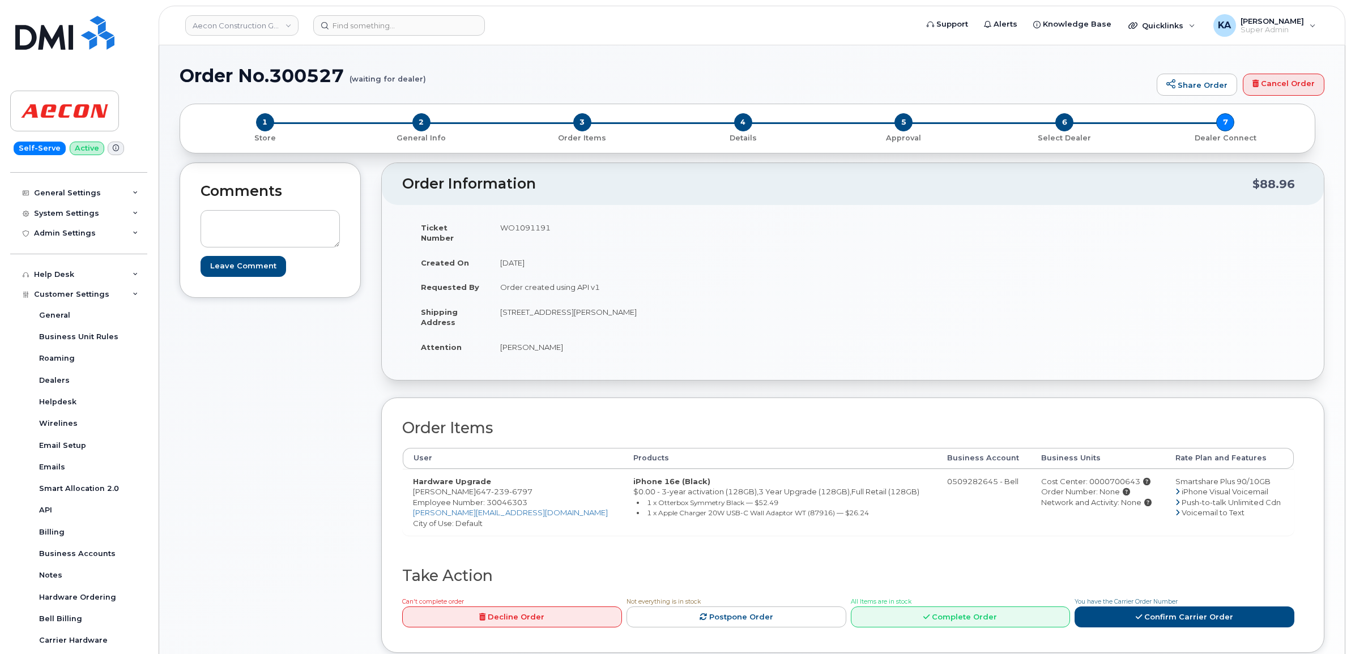
click at [484, 488] on td "Hardware Upgrade [PERSON_NAME] [PHONE_NUMBER] Employee Number: 30046303 [PERSON…" at bounding box center [513, 502] width 220 height 67
drag, startPoint x: 484, startPoint y: 488, endPoint x: 472, endPoint y: 483, distance: 13.3
copy td "[PERSON_NAME]"
click at [507, 498] on span "Employee Number: 30046303" at bounding box center [470, 502] width 114 height 9
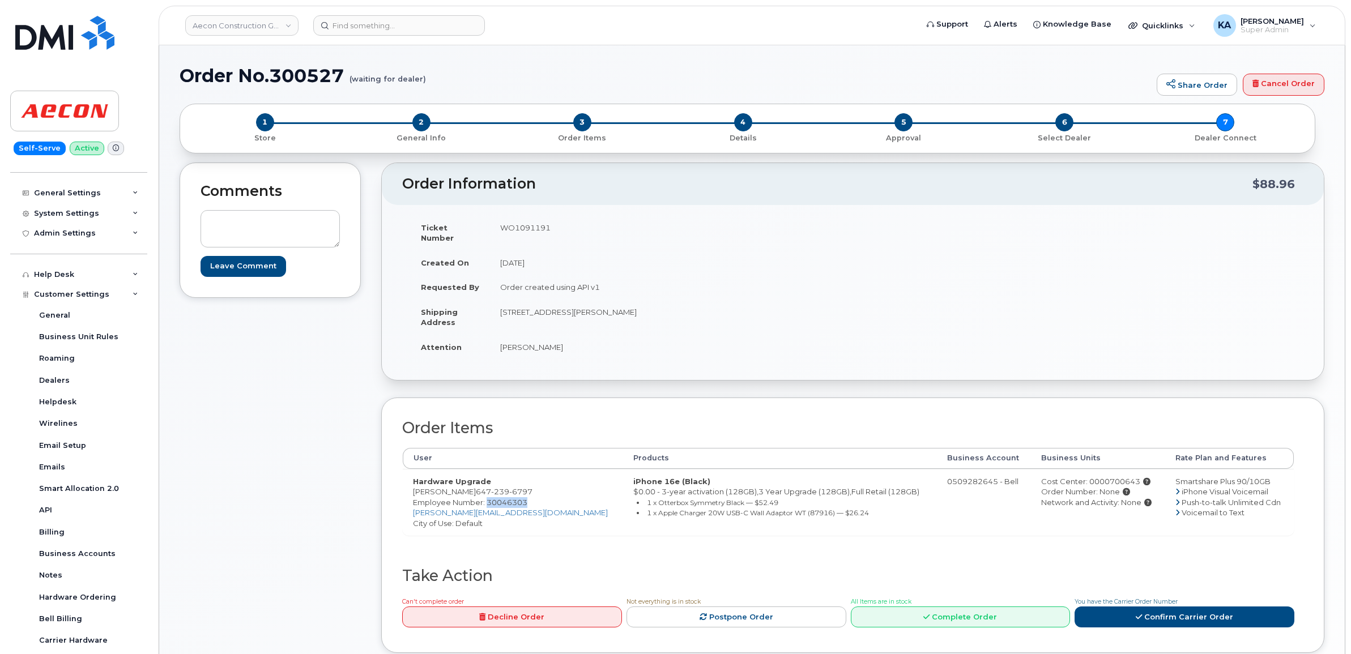
copy span "30046303"
drag, startPoint x: 496, startPoint y: 307, endPoint x: 586, endPoint y: 313, distance: 90.3
click at [586, 313] on td "[STREET_ADDRESS][PERSON_NAME]" at bounding box center [667, 317] width 354 height 35
copy td "[STREET_ADDRESS][PERSON_NAME]"
drag, startPoint x: 655, startPoint y: 300, endPoint x: 691, endPoint y: 306, distance: 36.8
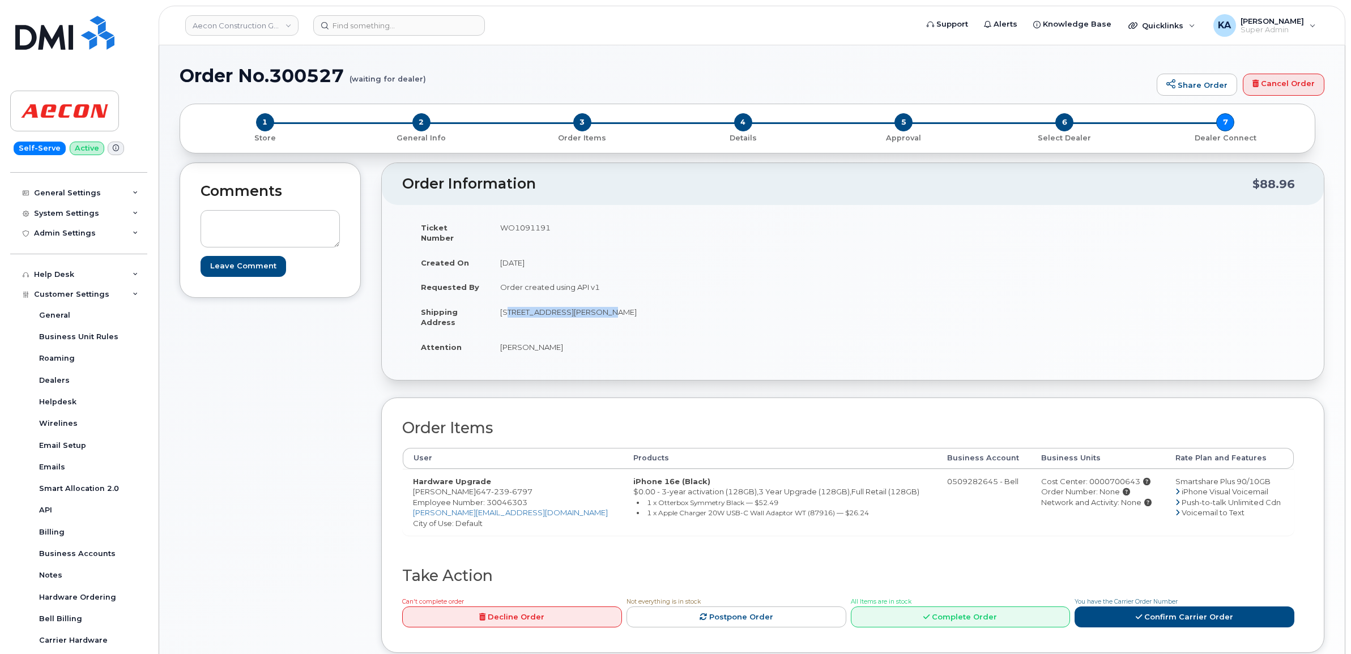
click at [691, 306] on td "[STREET_ADDRESS][PERSON_NAME]" at bounding box center [667, 317] width 354 height 35
copy td "M1B 1Z4"
drag, startPoint x: 501, startPoint y: 337, endPoint x: 570, endPoint y: 343, distance: 68.7
click at [570, 343] on td "[PERSON_NAME]" at bounding box center [667, 347] width 354 height 25
copy td "[PERSON_NAME]"
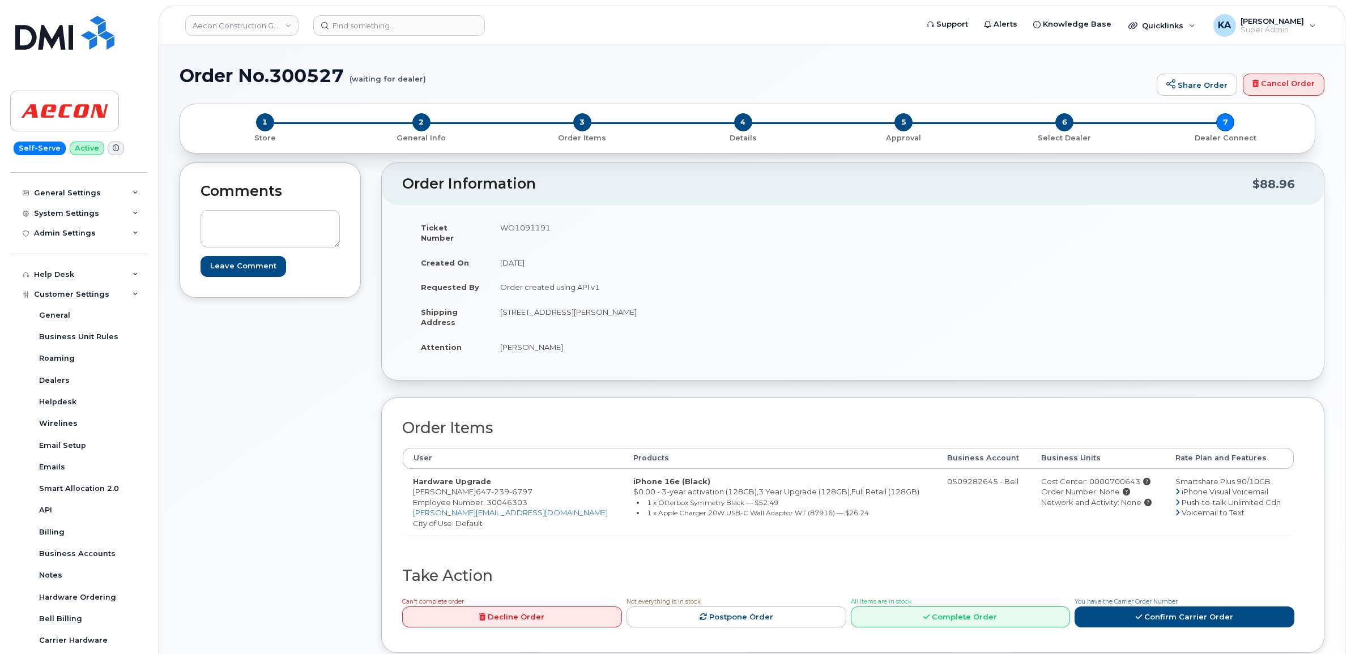
click at [1078, 476] on div "Cost Center: 0000700643" at bounding box center [1097, 481] width 113 height 11
copy div "0000700643"
click at [514, 227] on td "WO1091191" at bounding box center [667, 232] width 354 height 35
click at [514, 228] on td "WO1091191" at bounding box center [667, 232] width 354 height 35
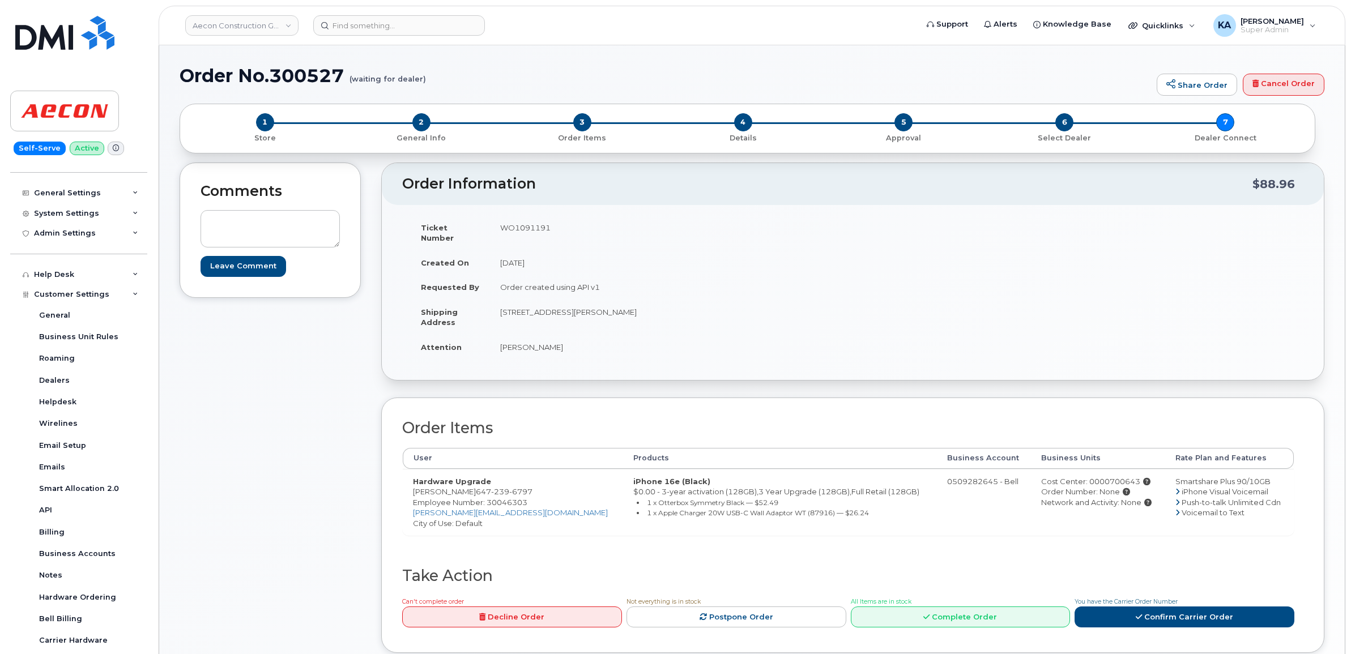
copy td "WO1091191"
click at [504, 498] on span "Employee Number: 30046303" at bounding box center [470, 502] width 114 height 9
copy span "30046303"
click at [1175, 606] on link "Confirm Carrier Order" at bounding box center [1184, 616] width 220 height 21
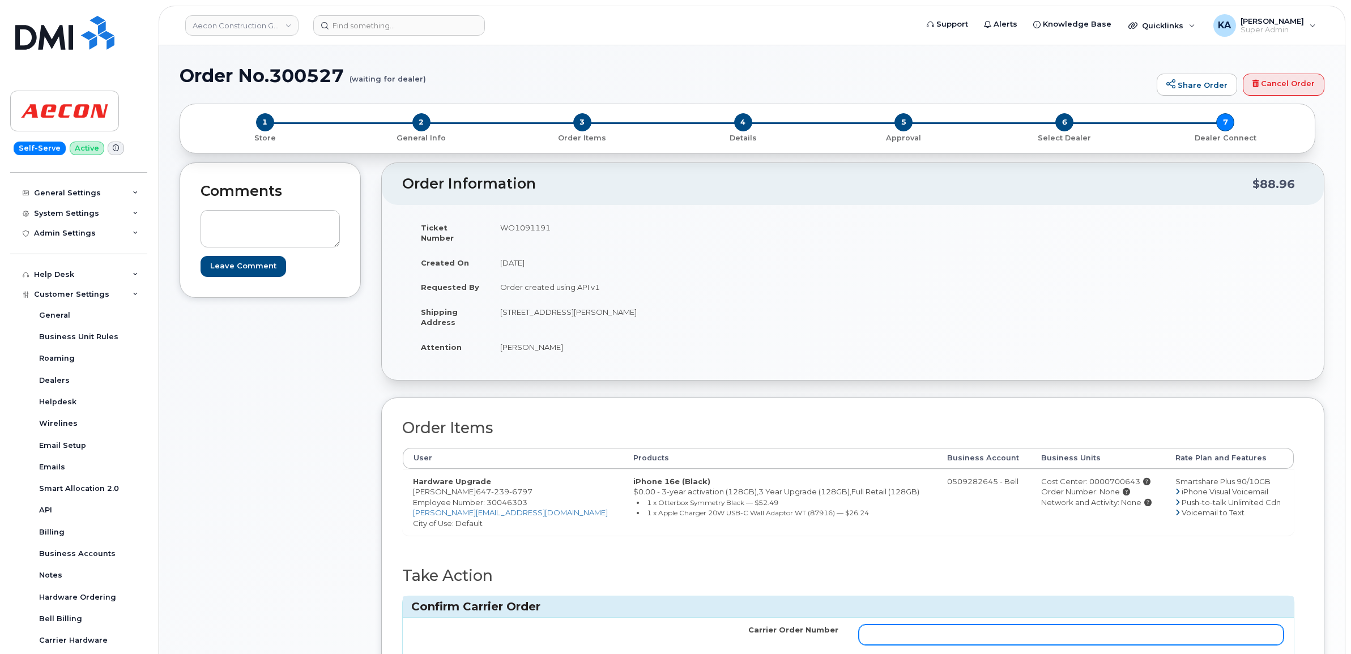
click at [946, 626] on input "Carrier Order Number" at bounding box center [1070, 635] width 425 height 20
paste input "3015078"
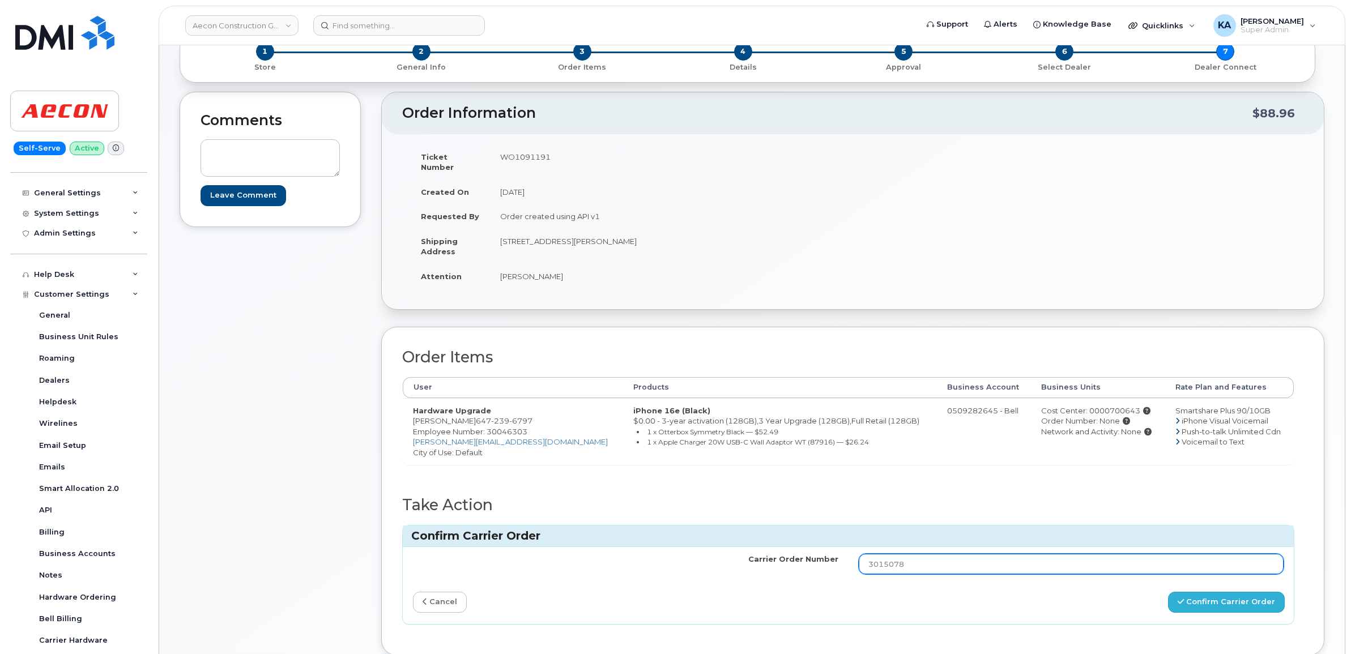
type input "3015078"
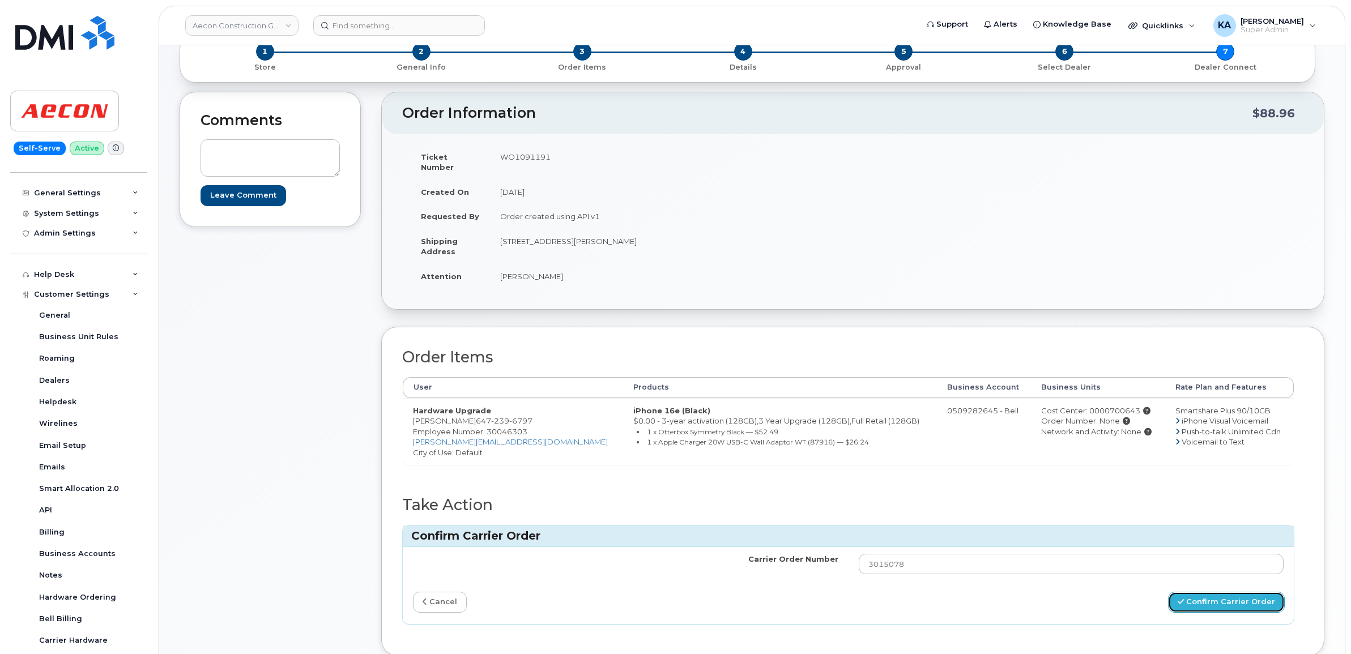
click at [1206, 597] on button "Confirm Carrier Order" at bounding box center [1226, 602] width 117 height 21
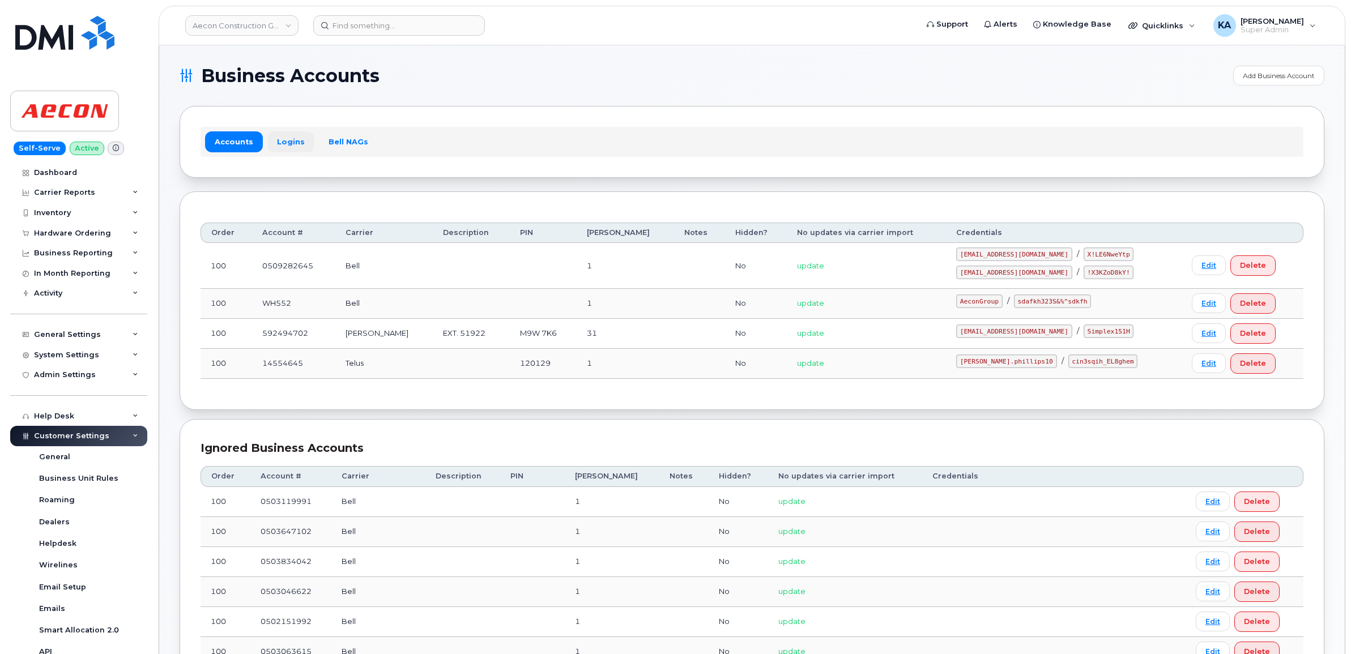
click at [292, 146] on link "Logins" at bounding box center [290, 141] width 47 height 20
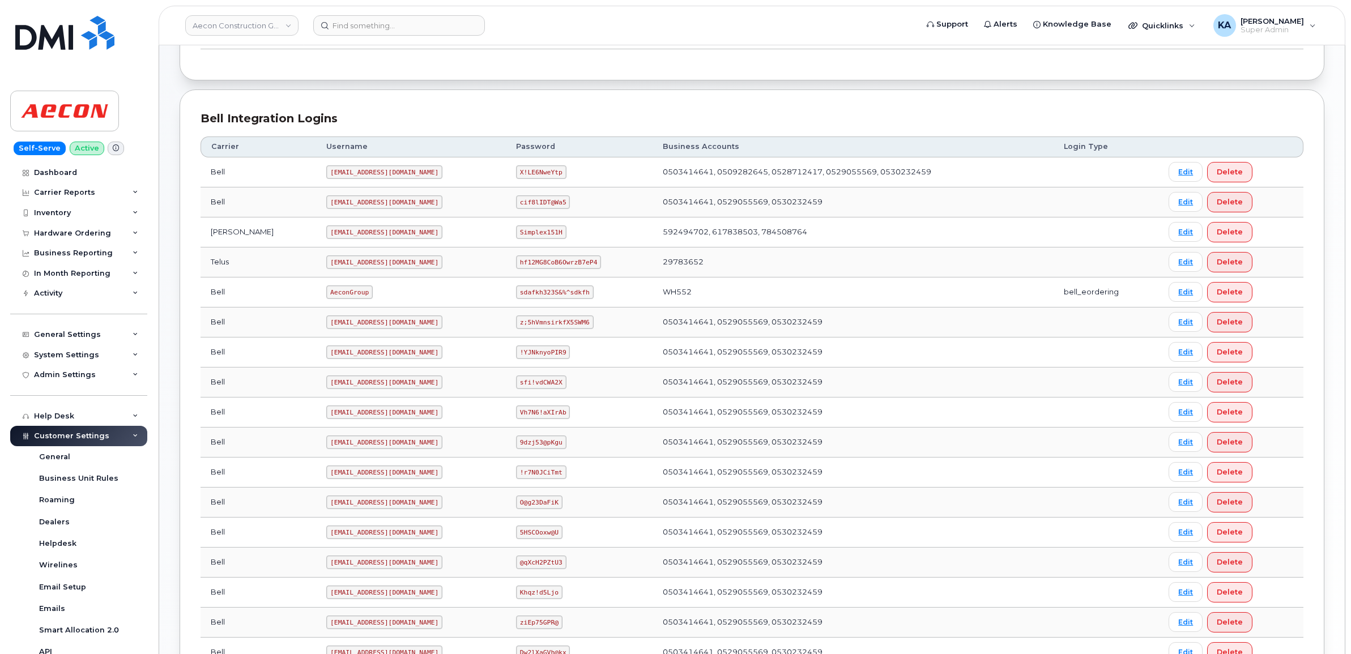
scroll to position [212, 0]
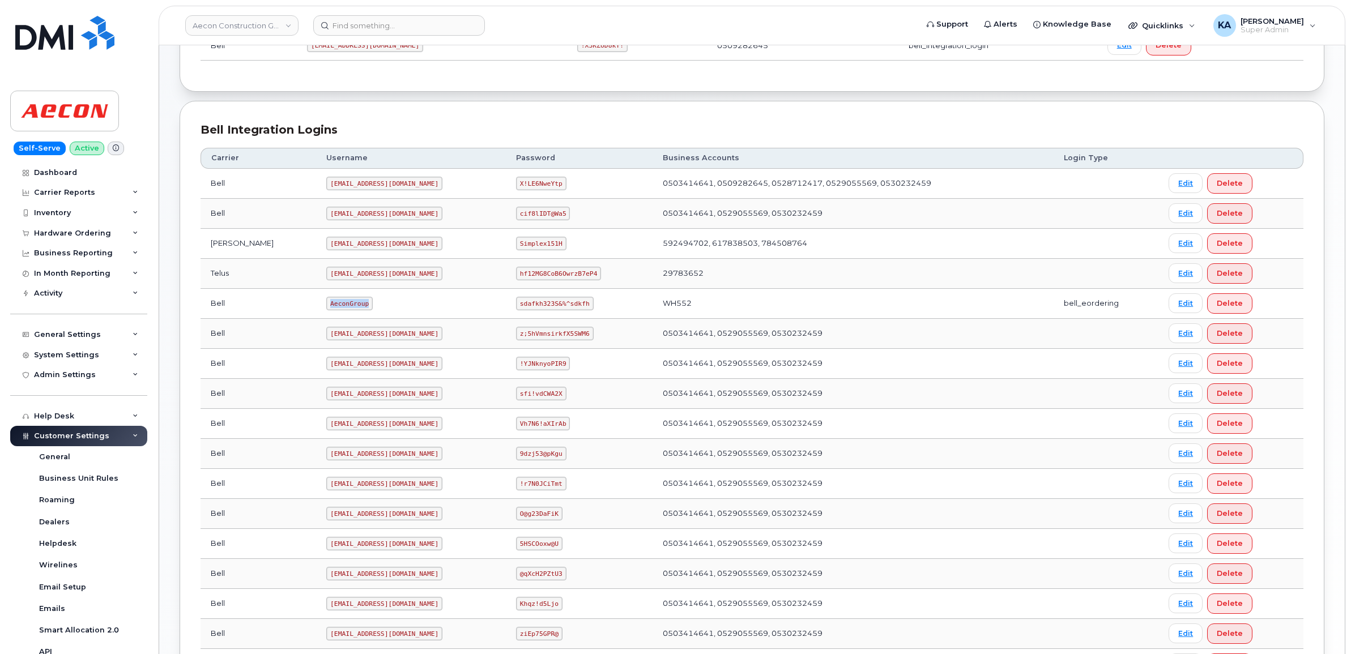
drag, startPoint x: 280, startPoint y: 307, endPoint x: 321, endPoint y: 310, distance: 40.9
click at [322, 310] on td "AeconGroup" at bounding box center [411, 304] width 190 height 30
drag, startPoint x: 321, startPoint y: 310, endPoint x: 310, endPoint y: 306, distance: 11.3
copy code "AeconGroup"
drag, startPoint x: 499, startPoint y: 307, endPoint x: 569, endPoint y: 307, distance: 70.2
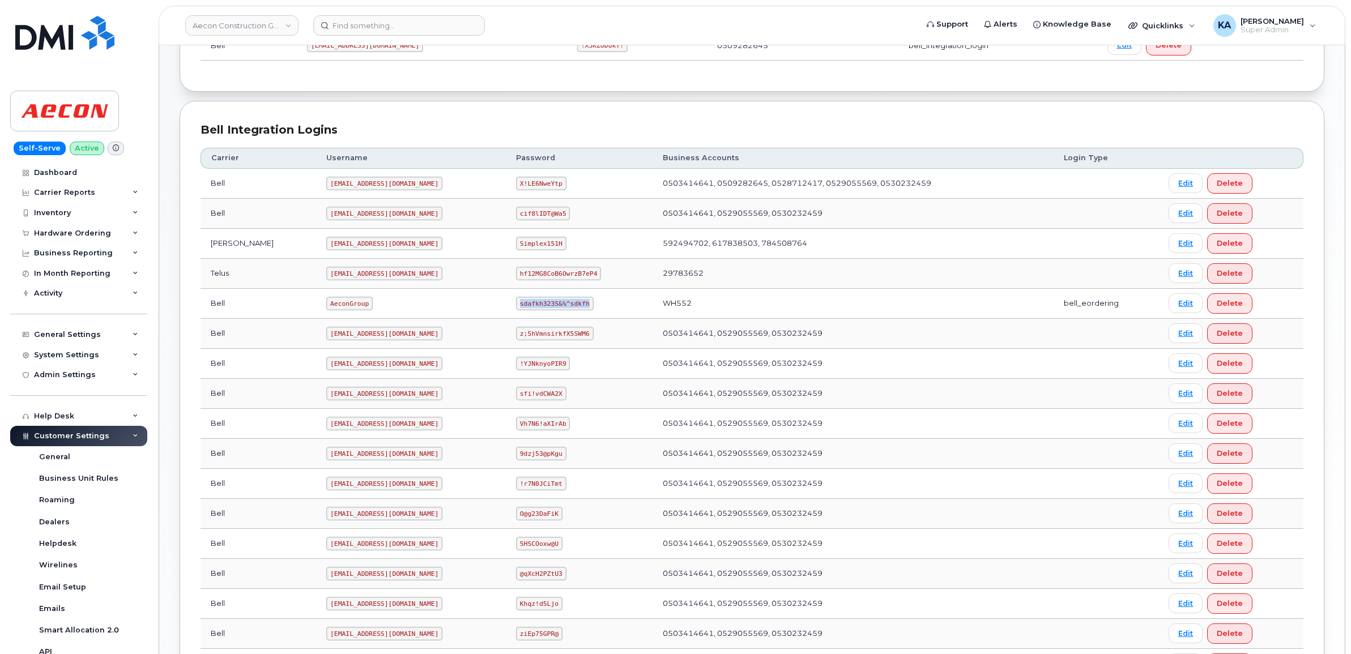
click at [570, 307] on td "sdafkh323S&%^sdkfh" at bounding box center [579, 304] width 147 height 30
drag, startPoint x: 569, startPoint y: 307, endPoint x: 546, endPoint y: 305, distance: 22.8
copy code "sdafkh323S&%^sdkfh"
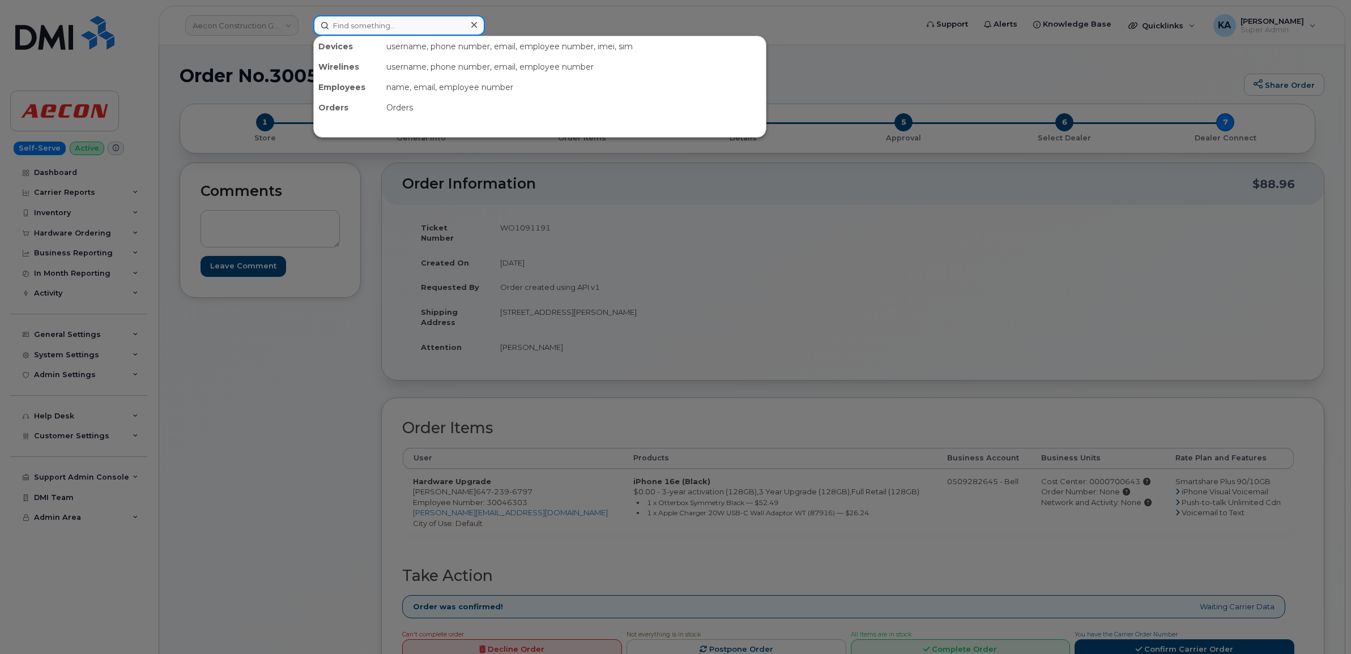
paste input "4035893858"
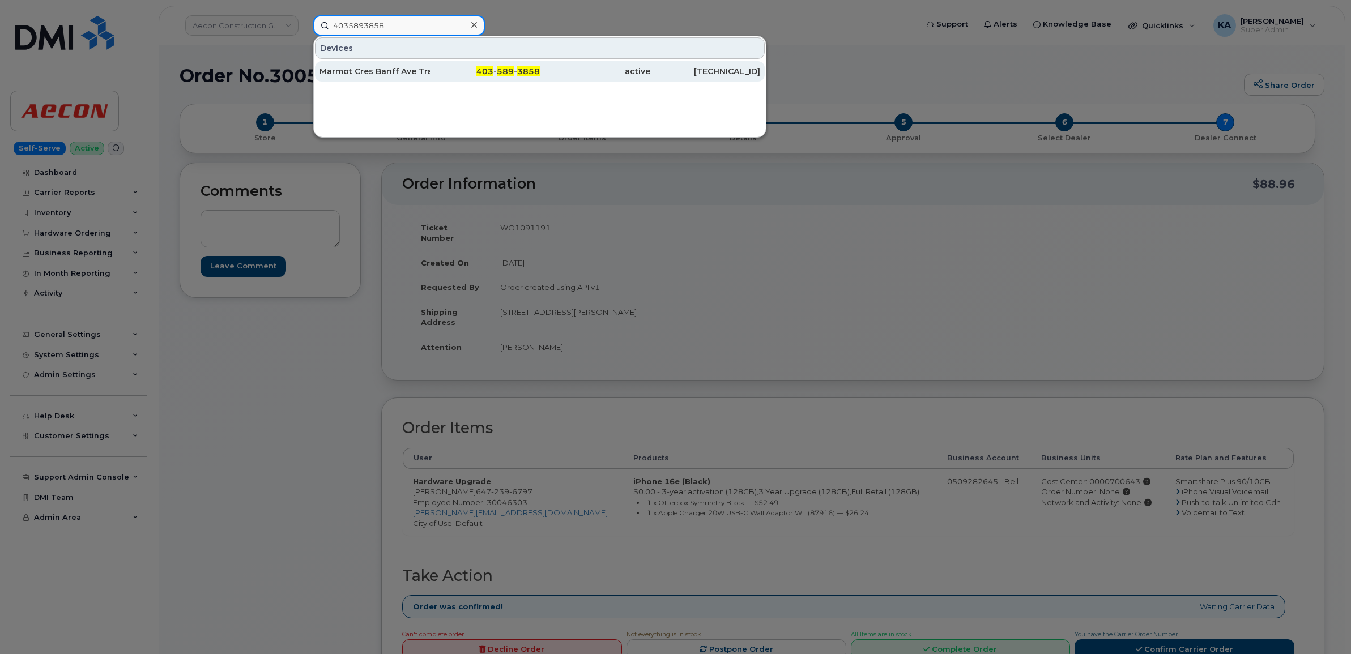
type input "4035893858"
click at [369, 72] on div "Marmot Cres Banff Ave Traffax Device" at bounding box center [374, 71] width 110 height 11
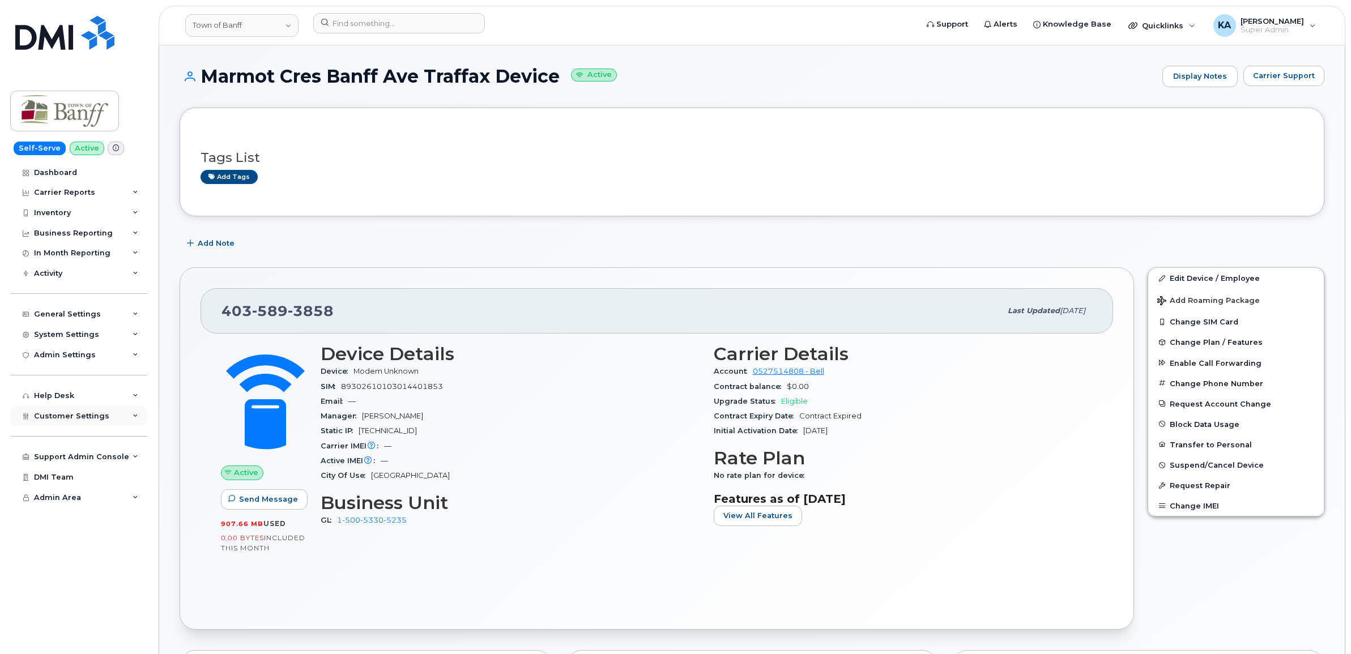
click at [79, 420] on span "Customer Settings" at bounding box center [71, 416] width 75 height 8
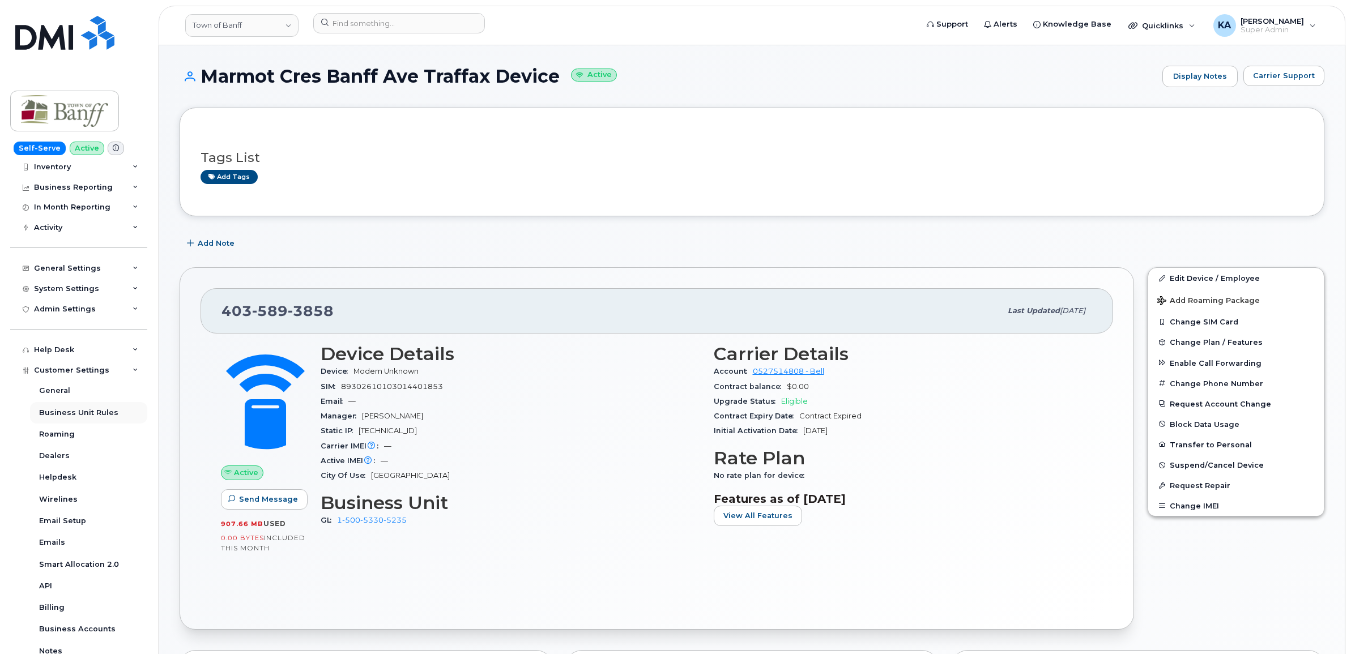
scroll to position [71, 0]
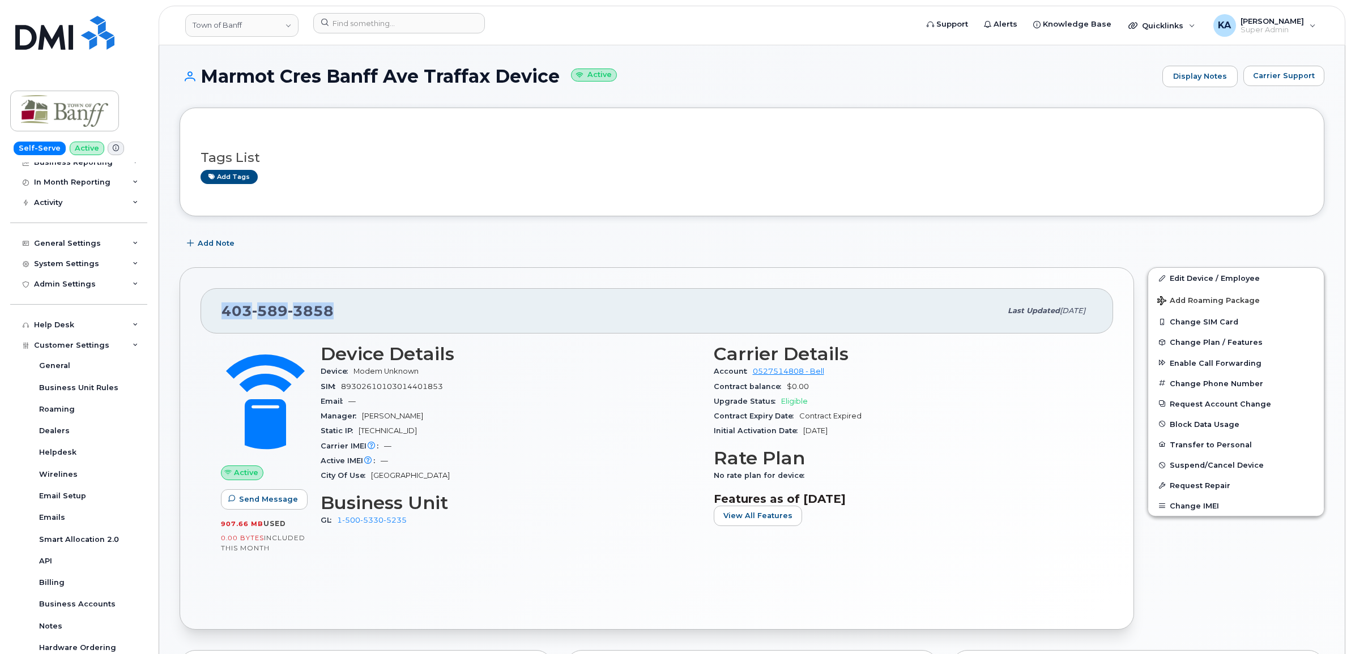
drag, startPoint x: 337, startPoint y: 309, endPoint x: 224, endPoint y: 312, distance: 113.3
click at [224, 312] on div "[PHONE_NUMBER]" at bounding box center [610, 311] width 779 height 24
drag, startPoint x: 224, startPoint y: 312, endPoint x: 233, endPoint y: 313, distance: 8.5
copy span "[PHONE_NUMBER]"
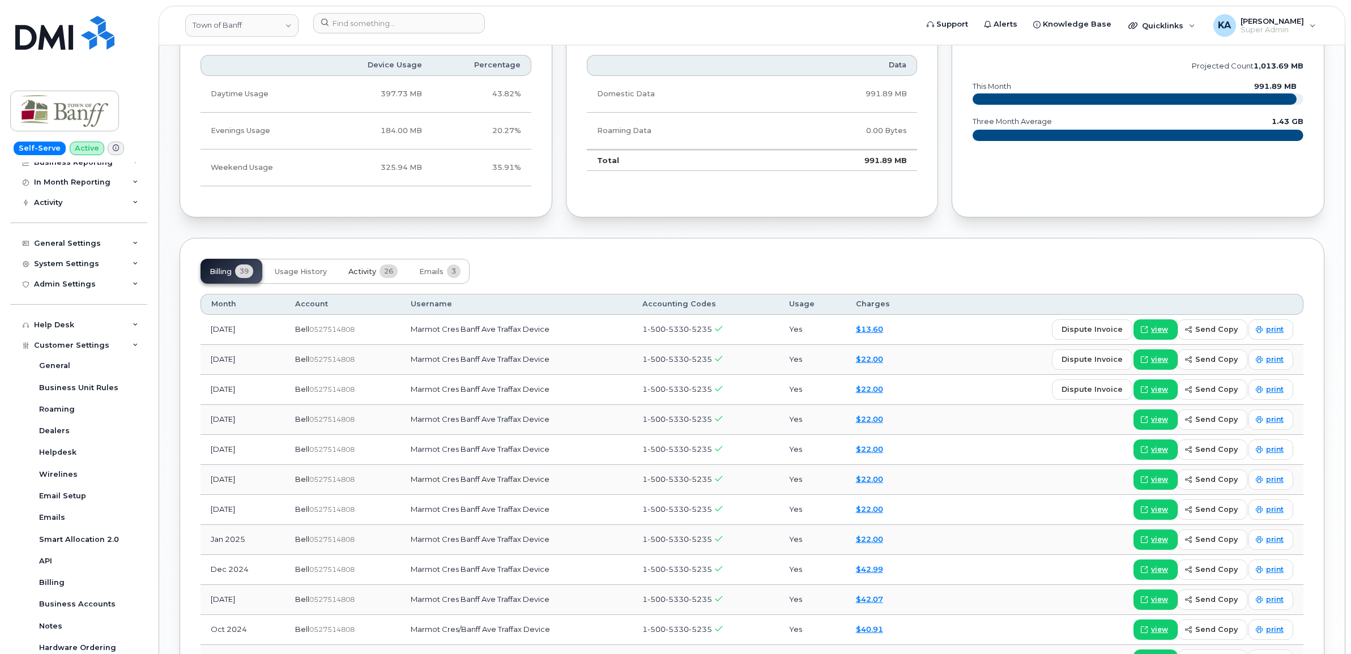
click at [366, 273] on span "Activity" at bounding box center [362, 271] width 28 height 9
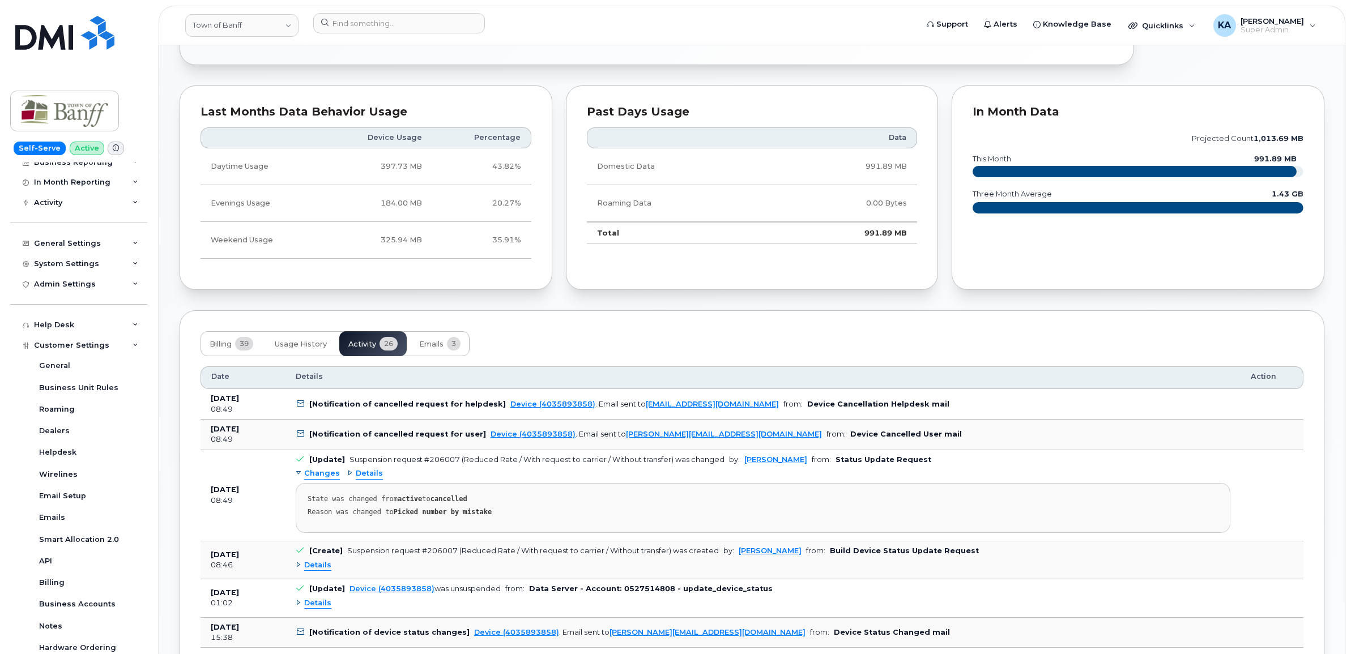
scroll to position [566, 0]
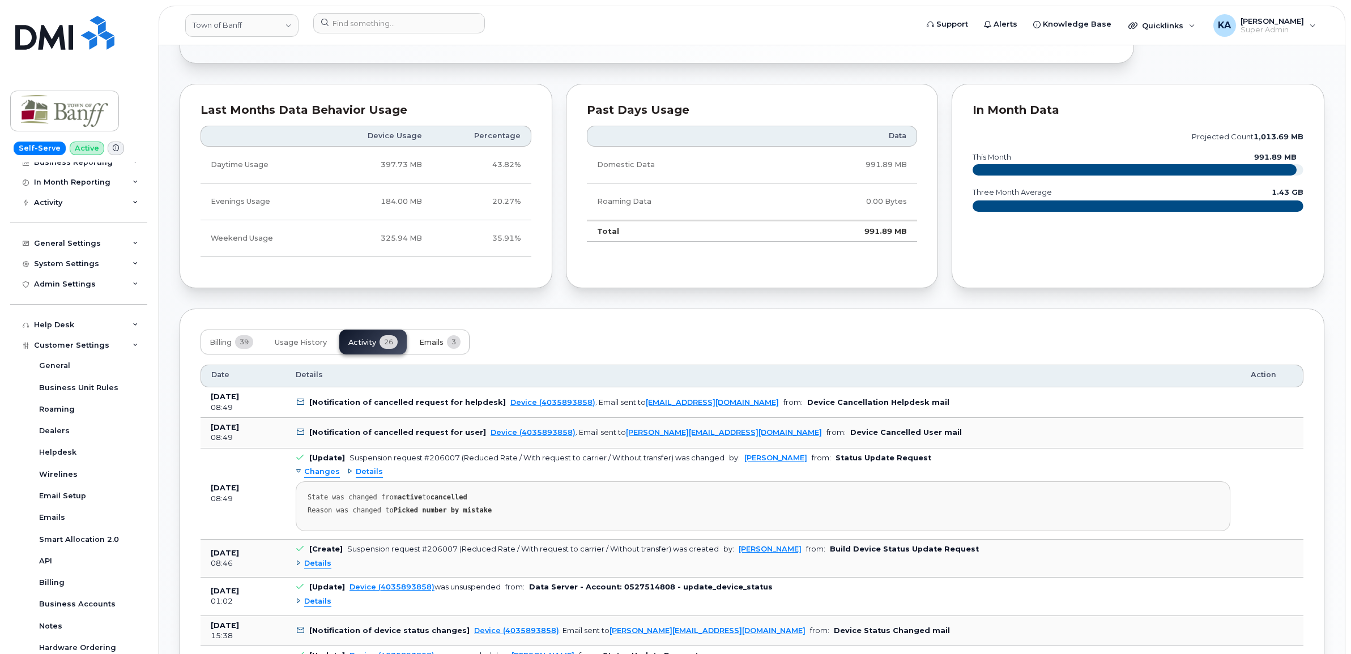
click at [437, 343] on span "Emails" at bounding box center [431, 342] width 24 height 9
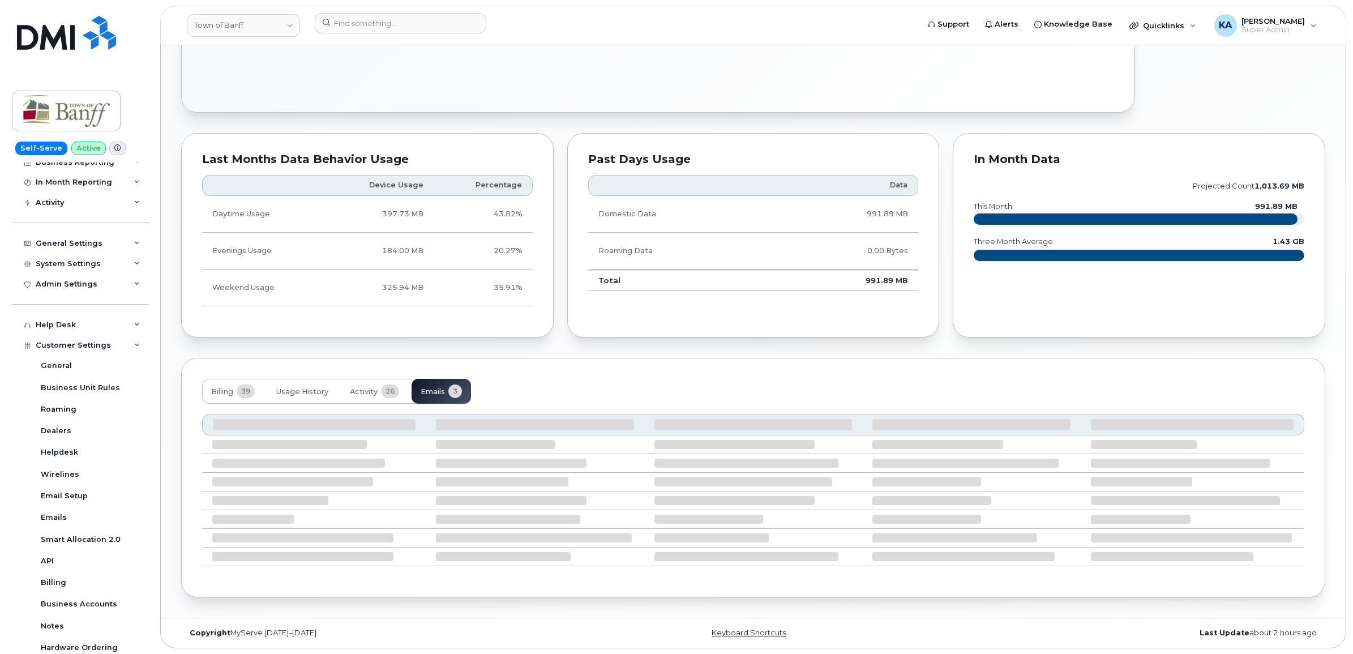
scroll to position [448, 0]
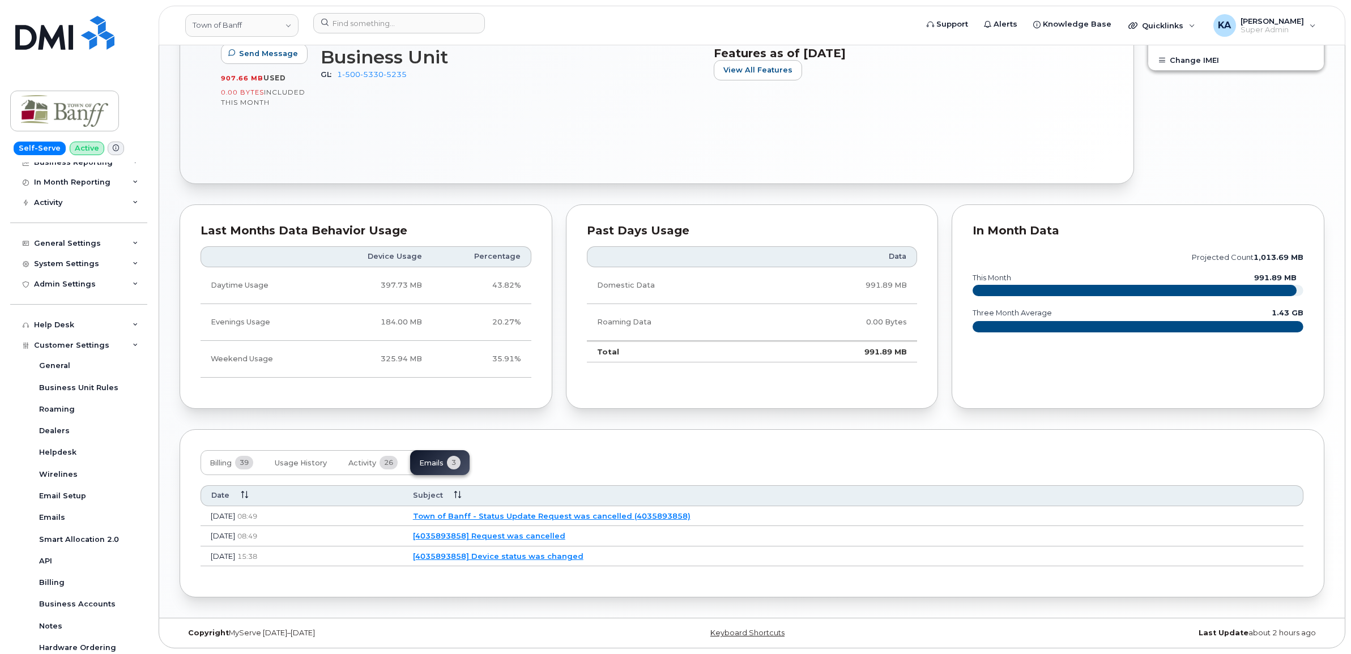
click at [558, 511] on link "Town of Banff - Status Update Request was cancelled (4035893858)" at bounding box center [551, 515] width 277 height 9
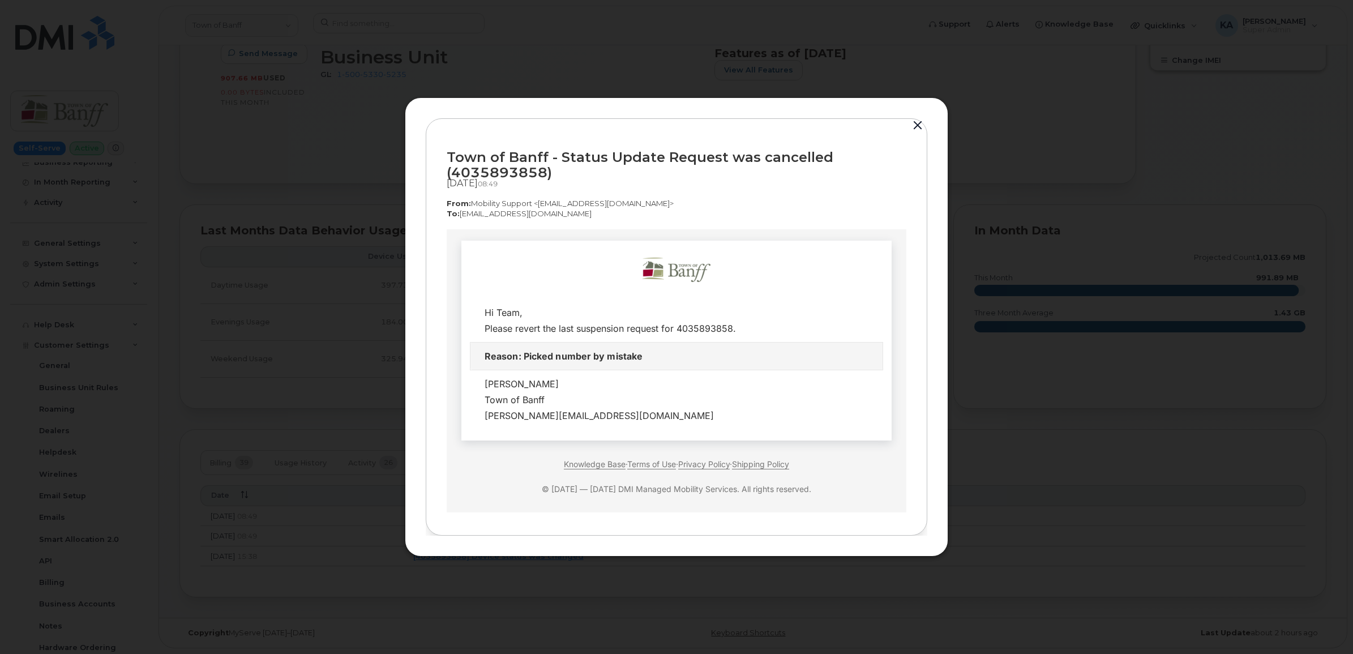
scroll to position [0, 0]
click at [917, 125] on button "button" at bounding box center [917, 126] width 17 height 16
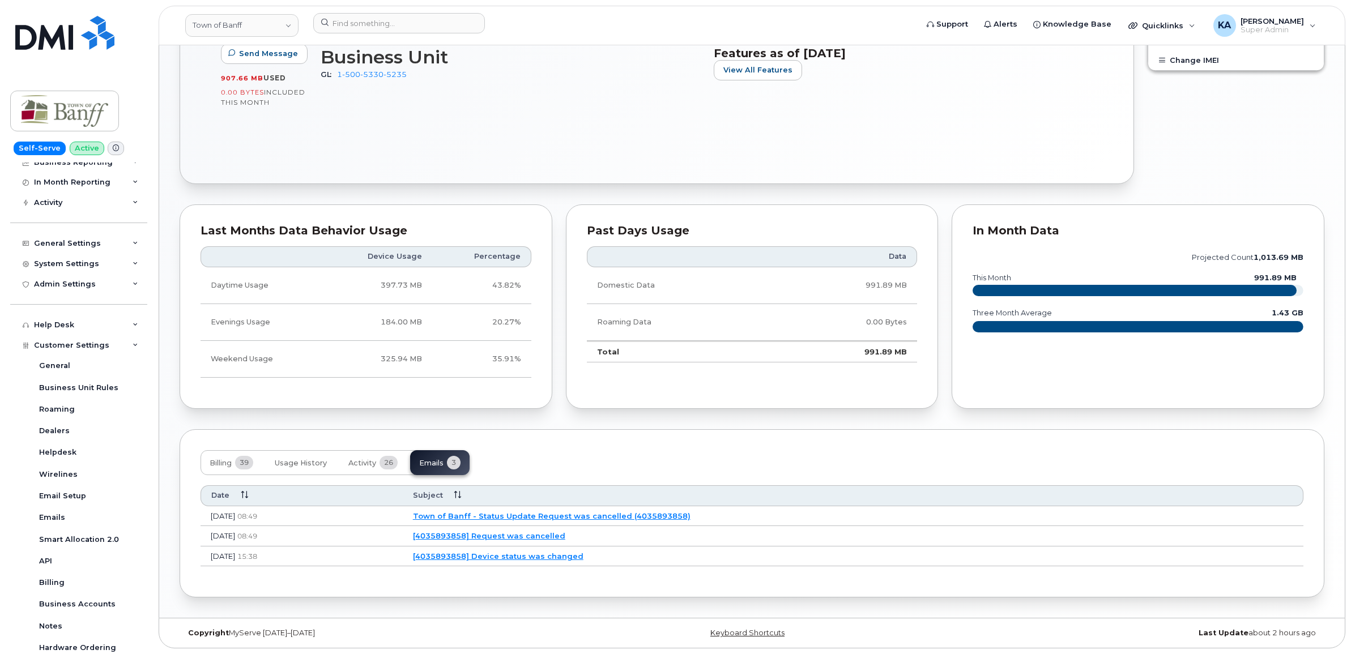
click at [550, 531] on link "[4035893858] Request was cancelled" at bounding box center [489, 535] width 152 height 9
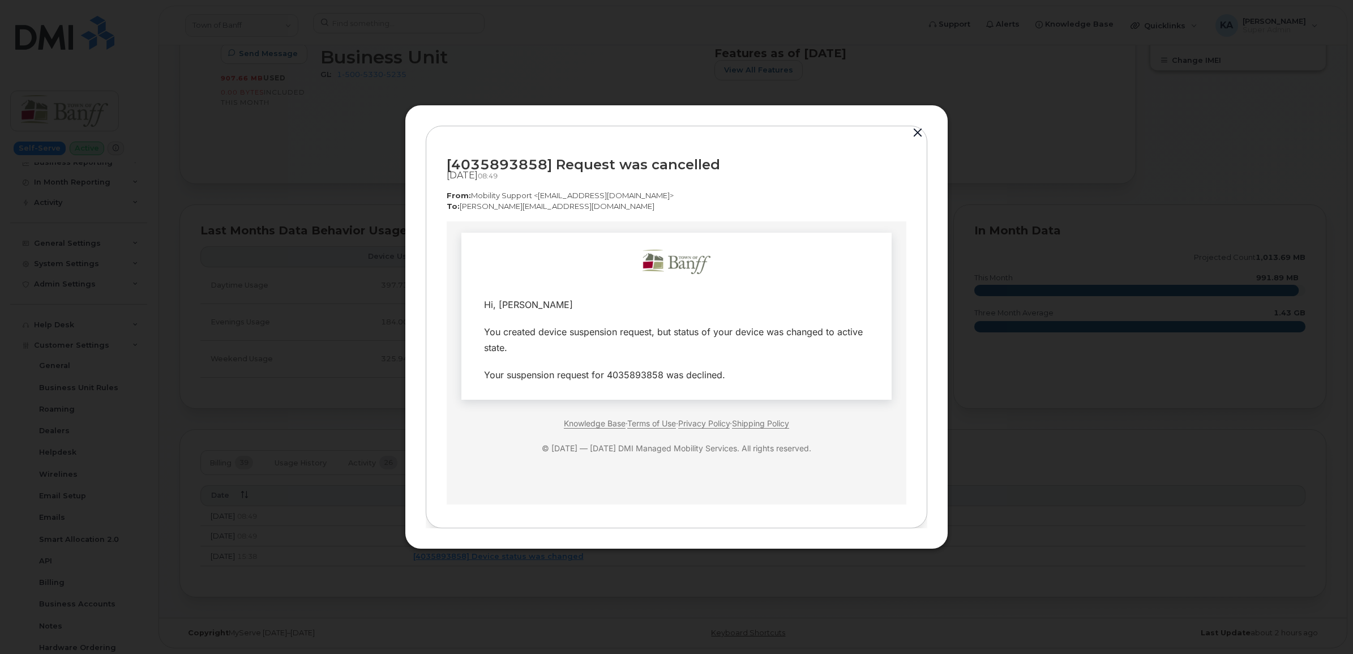
click at [919, 131] on button "button" at bounding box center [917, 133] width 17 height 16
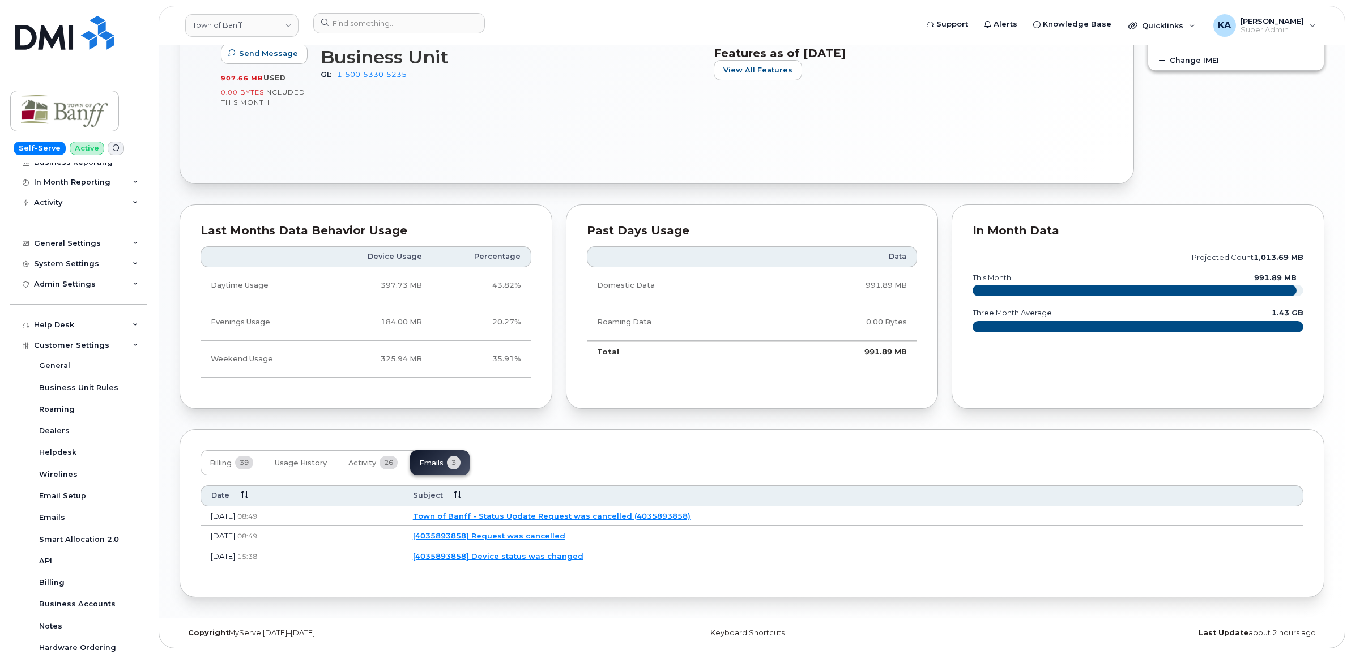
click at [564, 511] on link "Town of Banff - Status Update Request was cancelled (4035893858)" at bounding box center [551, 515] width 277 height 9
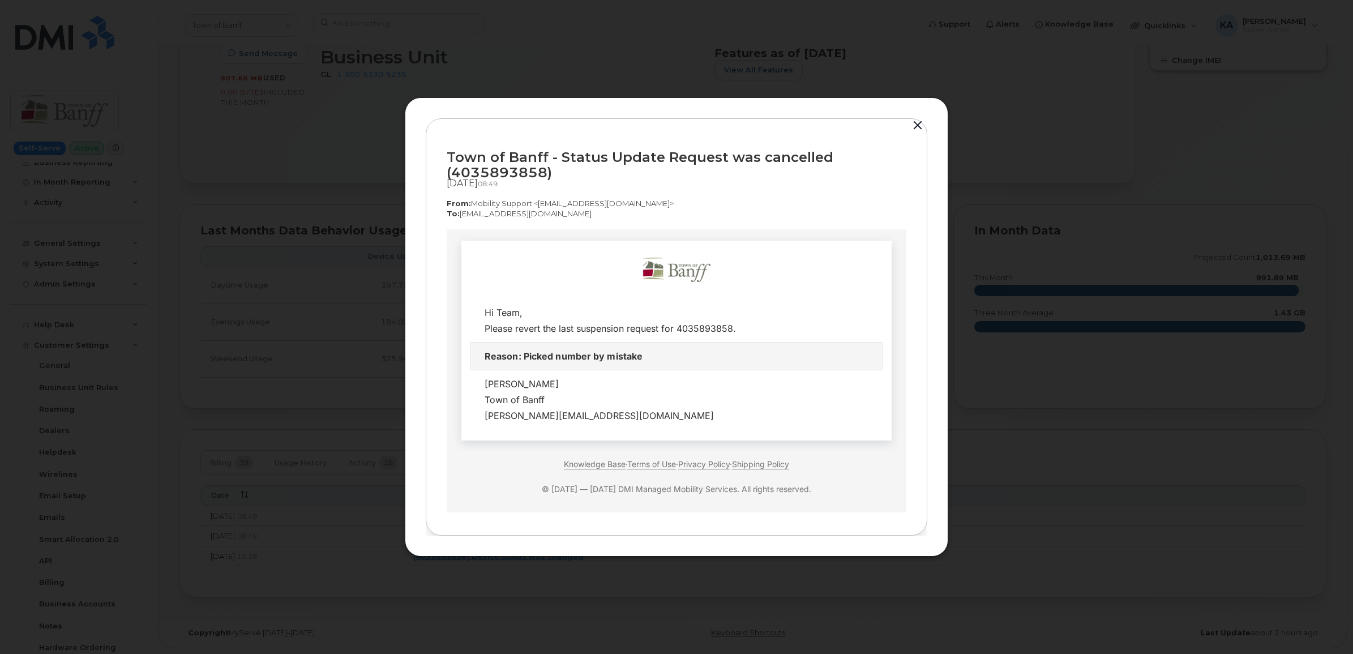
click at [912, 125] on button "button" at bounding box center [917, 126] width 17 height 16
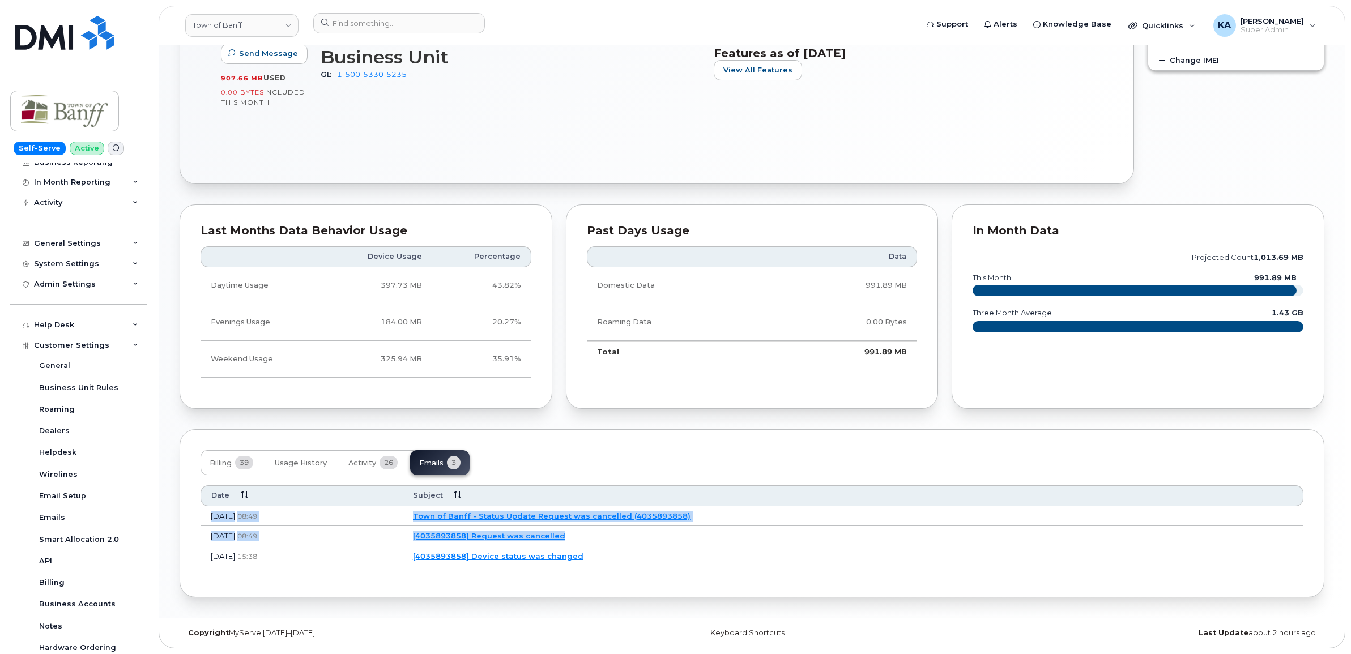
drag, startPoint x: 212, startPoint y: 514, endPoint x: 646, endPoint y: 528, distance: 434.0
click at [646, 528] on tbody "Sep 11, 2025 08:49 Town of Banff - Status Update Request was cancelled (4035893…" at bounding box center [751, 536] width 1103 height 61
drag, startPoint x: 646, startPoint y: 527, endPoint x: 579, endPoint y: 514, distance: 68.6
copy tbody "Sep 11, 2025 08:49 Town of Banff - Status Update Request was cancelled (4035893…"
click at [537, 531] on link "[4035893858] Request was cancelled" at bounding box center [489, 535] width 152 height 9
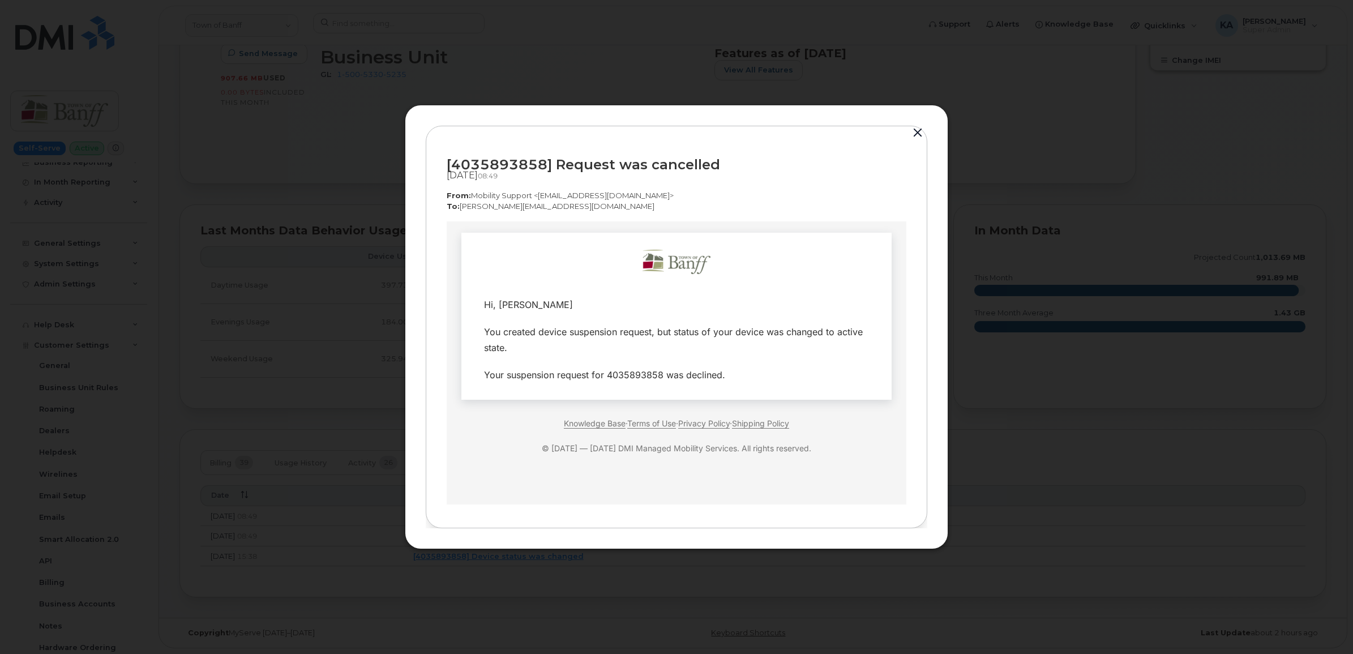
drag, startPoint x: 478, startPoint y: 301, endPoint x: 750, endPoint y: 379, distance: 283.2
click at [750, 379] on tbody "Hi, Melanie Gourdes You created device suspension request, but status of your d…" at bounding box center [676, 339] width 413 height 97
drag, startPoint x: 750, startPoint y: 379, endPoint x: 685, endPoint y: 327, distance: 83.4
drag, startPoint x: 685, startPoint y: 327, endPoint x: 492, endPoint y: 250, distance: 208.2
click at [503, 268] on td "Hi, Melanie Gourdes" at bounding box center [677, 316] width 430 height 167
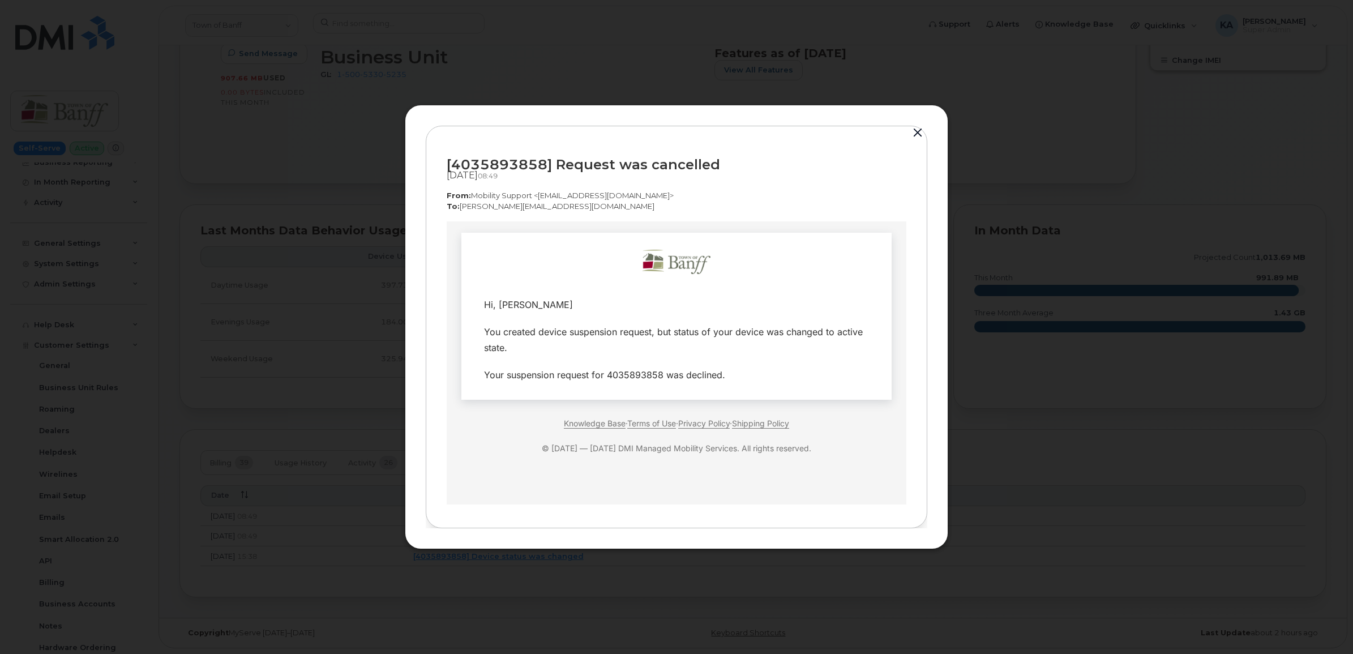
drag, startPoint x: 443, startPoint y: 162, endPoint x: 583, endPoint y: 219, distance: 151.4
click at [584, 219] on div "[4035893858] Request was cancelled Sep 11, 2025  08:49 From:  Mobility Support …" at bounding box center [677, 327] width 502 height 403
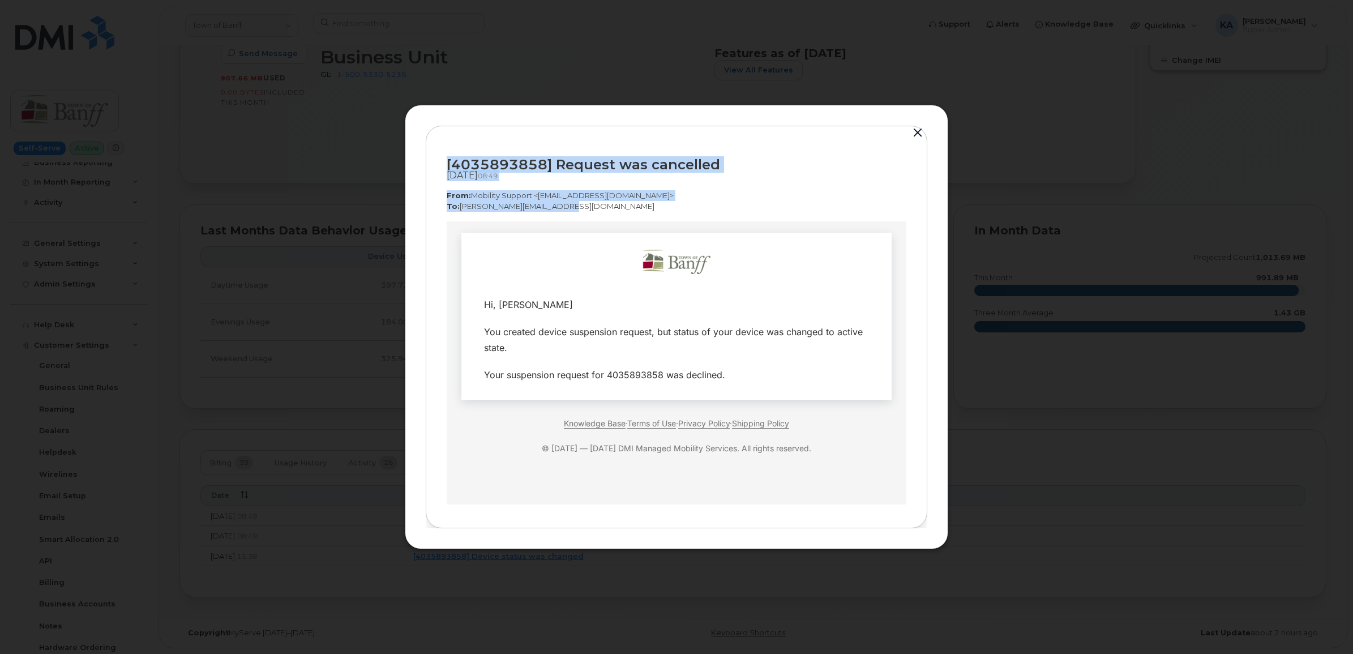
drag, startPoint x: 583, startPoint y: 219, endPoint x: 531, endPoint y: 195, distance: 57.0
copy div "[4035893858] Request was cancelled Sep 11, 2025  08:49 From:  Mobility Support …"
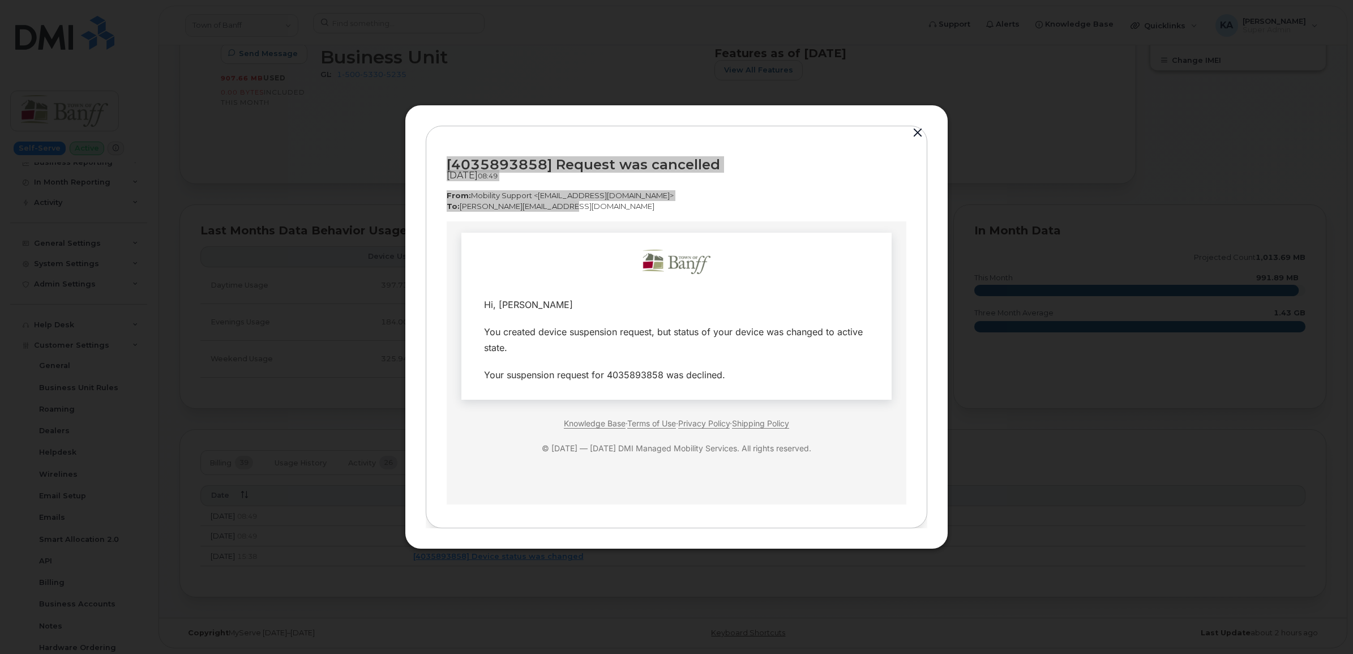
drag, startPoint x: 485, startPoint y: 302, endPoint x: 772, endPoint y: 371, distance: 295.2
click at [772, 371] on tbody "Hi, Melanie Gourdes You created device suspension request, but status of your d…" at bounding box center [676, 339] width 413 height 97
copy tbody "Hi, Melanie Gourdes You created device suspension request, but status of your d…"
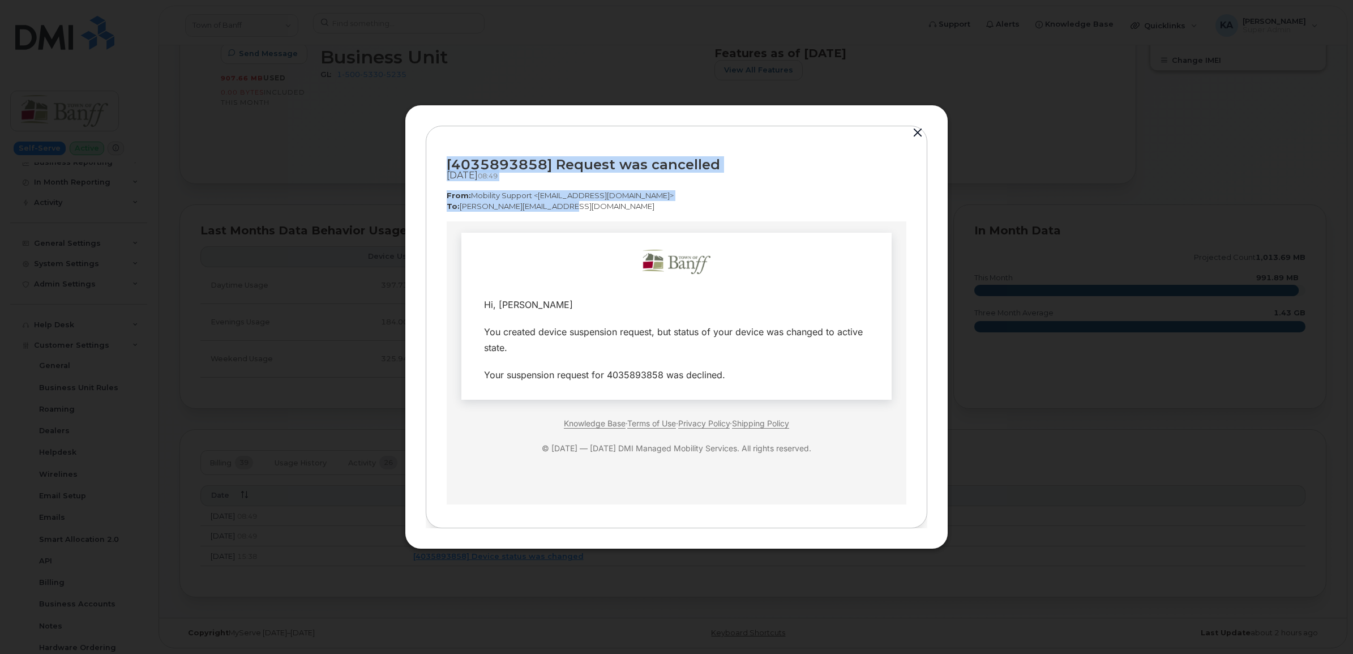
drag, startPoint x: 920, startPoint y: 131, endPoint x: 905, endPoint y: 135, distance: 15.7
click at [920, 131] on button "button" at bounding box center [917, 133] width 17 height 16
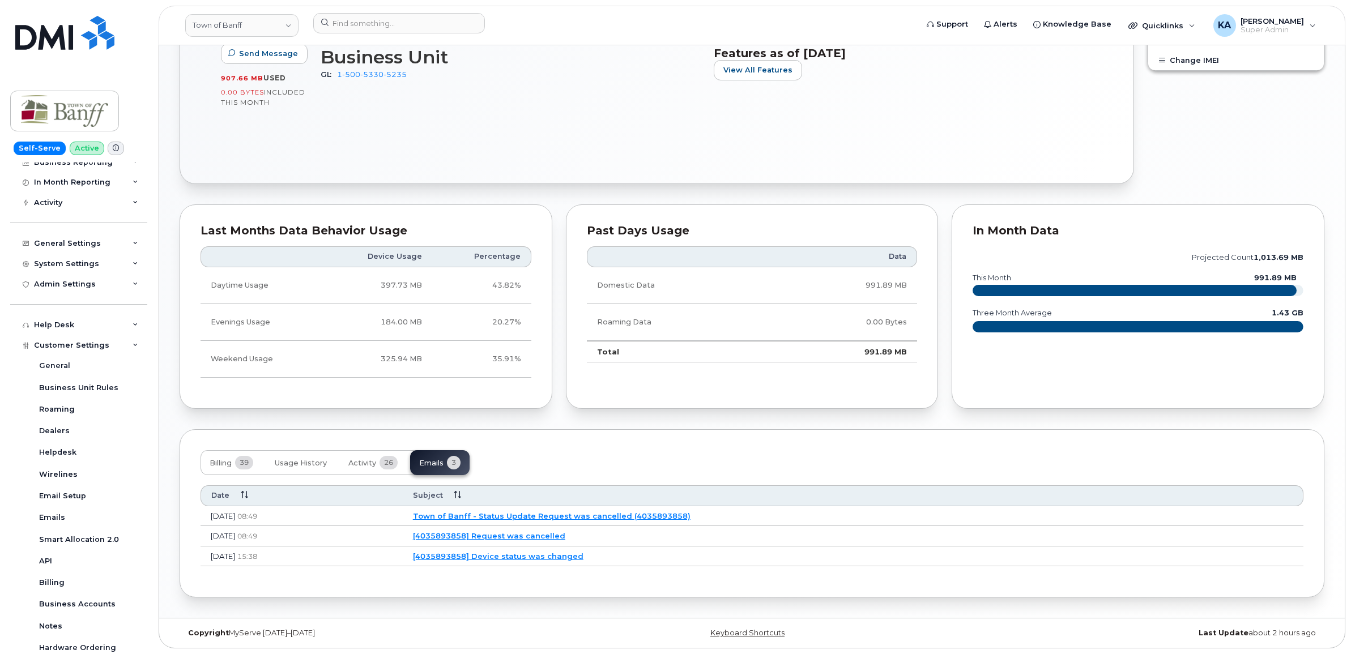
click at [530, 513] on link "Town of Banff - Status Update Request was cancelled (4035893858)" at bounding box center [551, 515] width 277 height 9
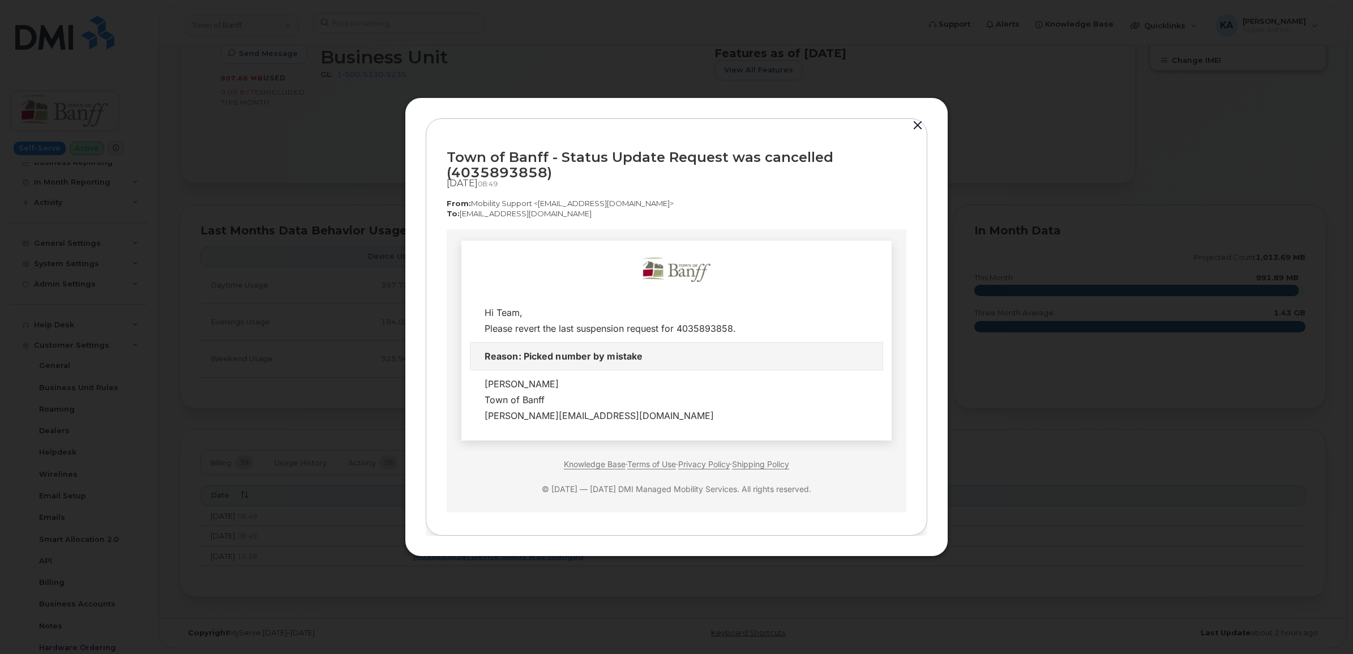
drag, startPoint x: 445, startPoint y: 155, endPoint x: 596, endPoint y: 216, distance: 163.3
click at [599, 216] on div "Town of Banff - Status Update Request was cancelled (4035893858) Sep 11, 2025  …" at bounding box center [677, 327] width 502 height 418
drag, startPoint x: 596, startPoint y: 216, endPoint x: 557, endPoint y: 210, distance: 40.2
copy div "Town of Banff - Status Update Request was cancelled (4035893858) Sep 11, 2025  …"
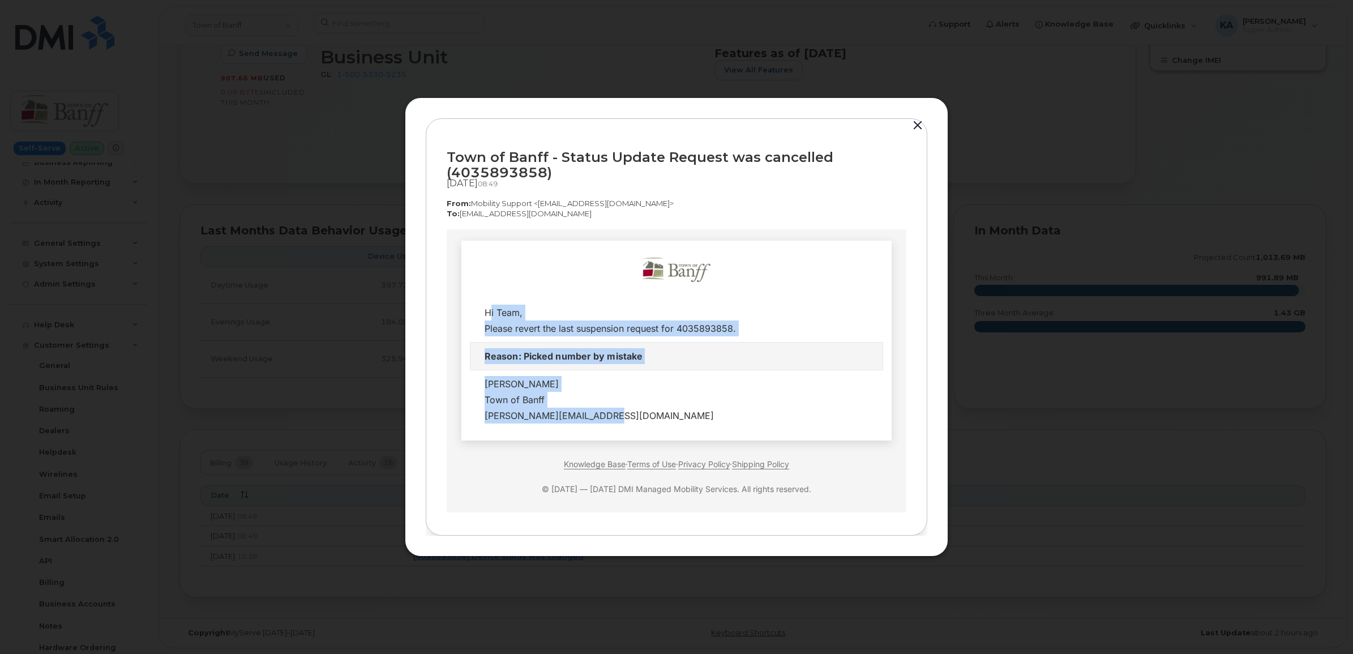
drag, startPoint x: 477, startPoint y: 311, endPoint x: 602, endPoint y: 417, distance: 164.3
click at [602, 417] on tbody "Hi Team, Please revert the last suspension request for 4035893858. Reason: Pick…" at bounding box center [677, 363] width 413 height 130
drag, startPoint x: 602, startPoint y: 417, endPoint x: 517, endPoint y: 358, distance: 103.4
copy tbody "Hi Team, Please revert the last suspension request for 4035893858. Reason: Pick…"
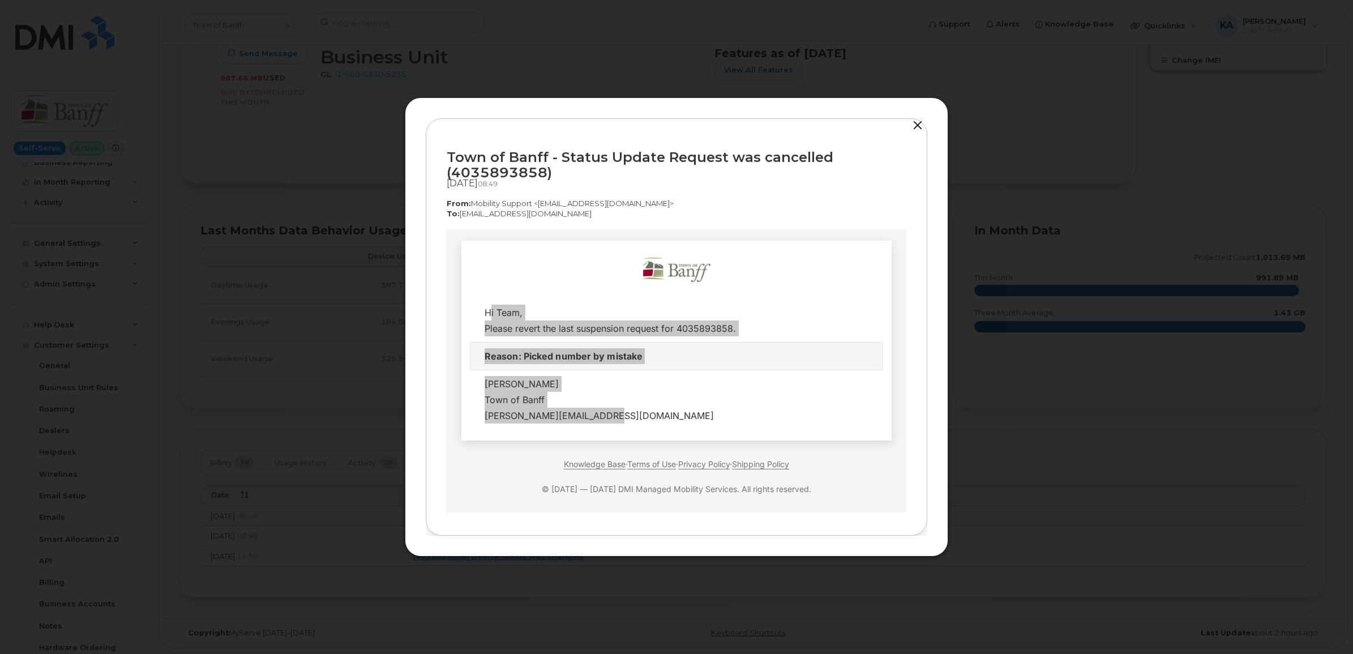
click at [920, 123] on button "button" at bounding box center [917, 126] width 17 height 16
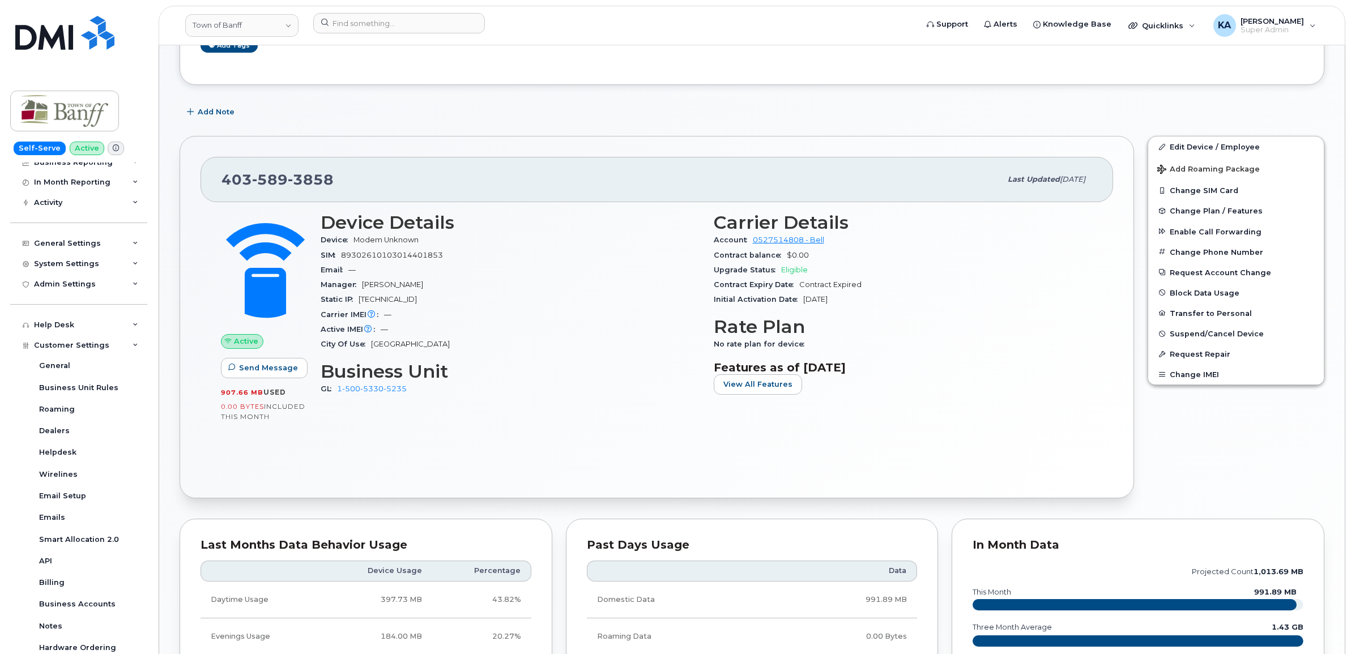
scroll to position [95, 0]
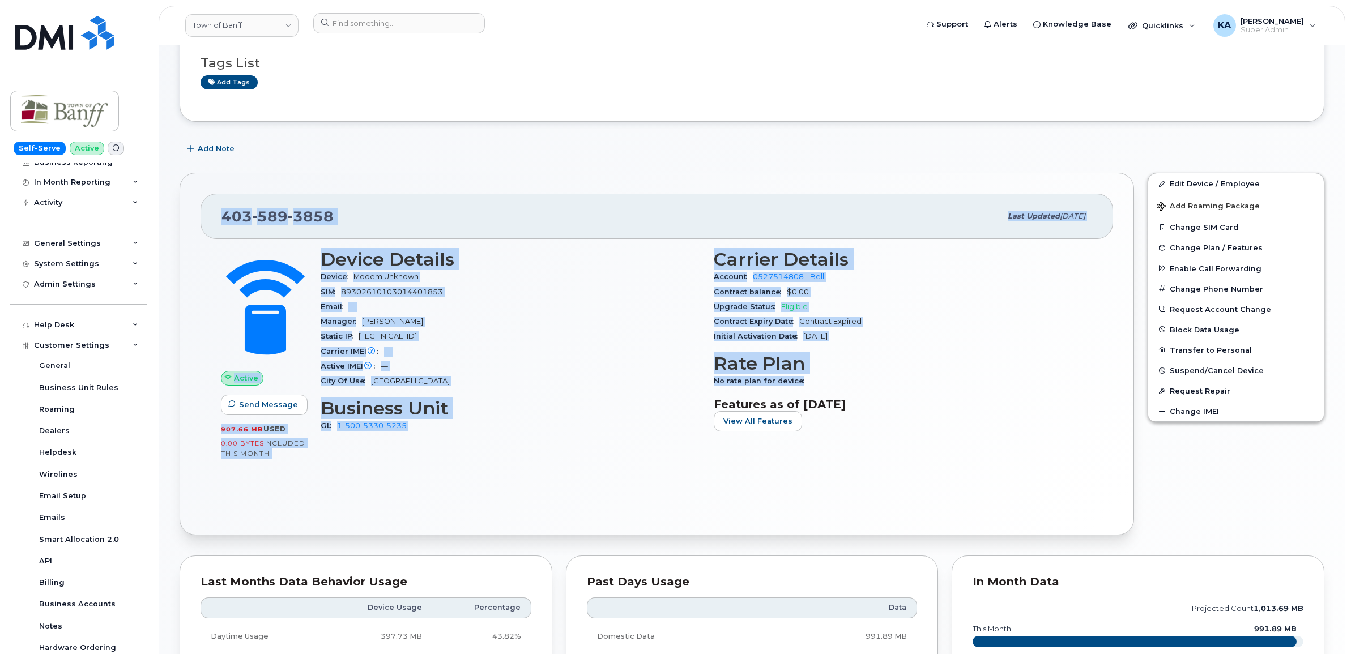
drag, startPoint x: 218, startPoint y: 214, endPoint x: 800, endPoint y: 383, distance: 606.2
click at [800, 383] on div "403 589 3858 Last updated May 13, 2025 Active Send Message 907.66 MB  used 0.00…" at bounding box center [657, 354] width 954 height 362
drag, startPoint x: 800, startPoint y: 383, endPoint x: 758, endPoint y: 330, distance: 68.1
copy div "403 589 3858 Last updated May 13, 2025 Active Send Message 907.66 MB  used 0.00…"
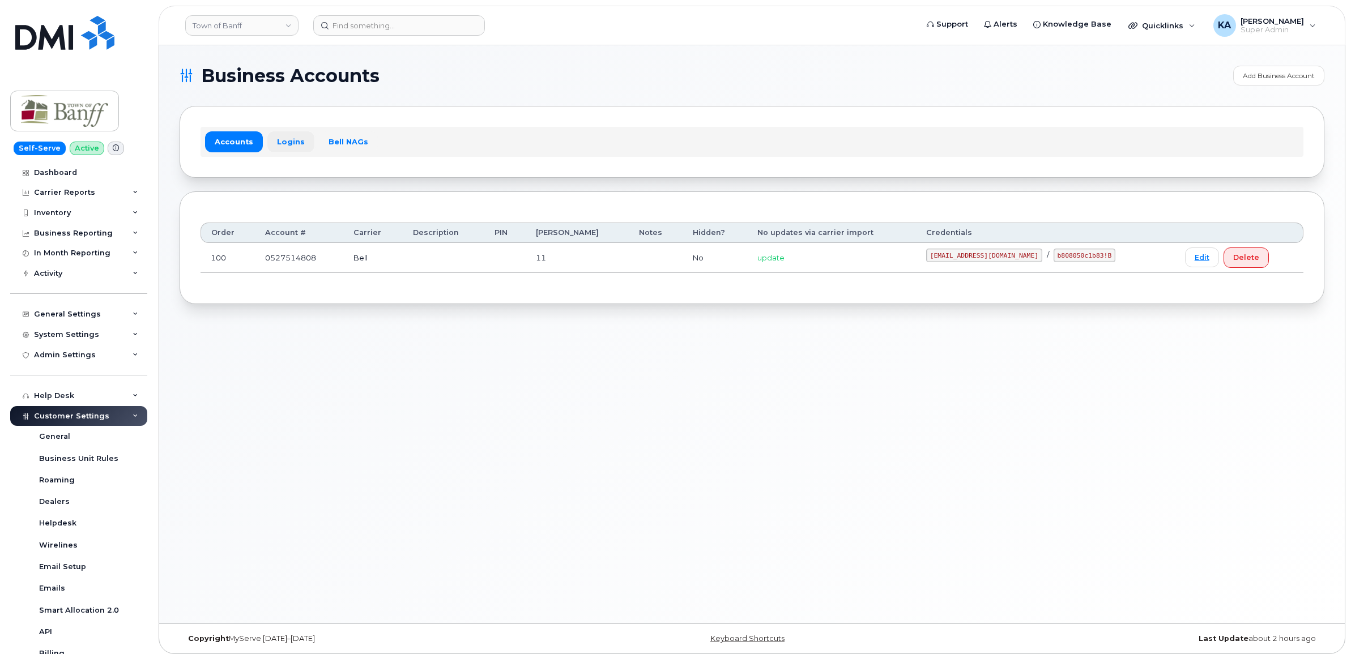
click at [290, 142] on link "Logins" at bounding box center [290, 141] width 47 height 20
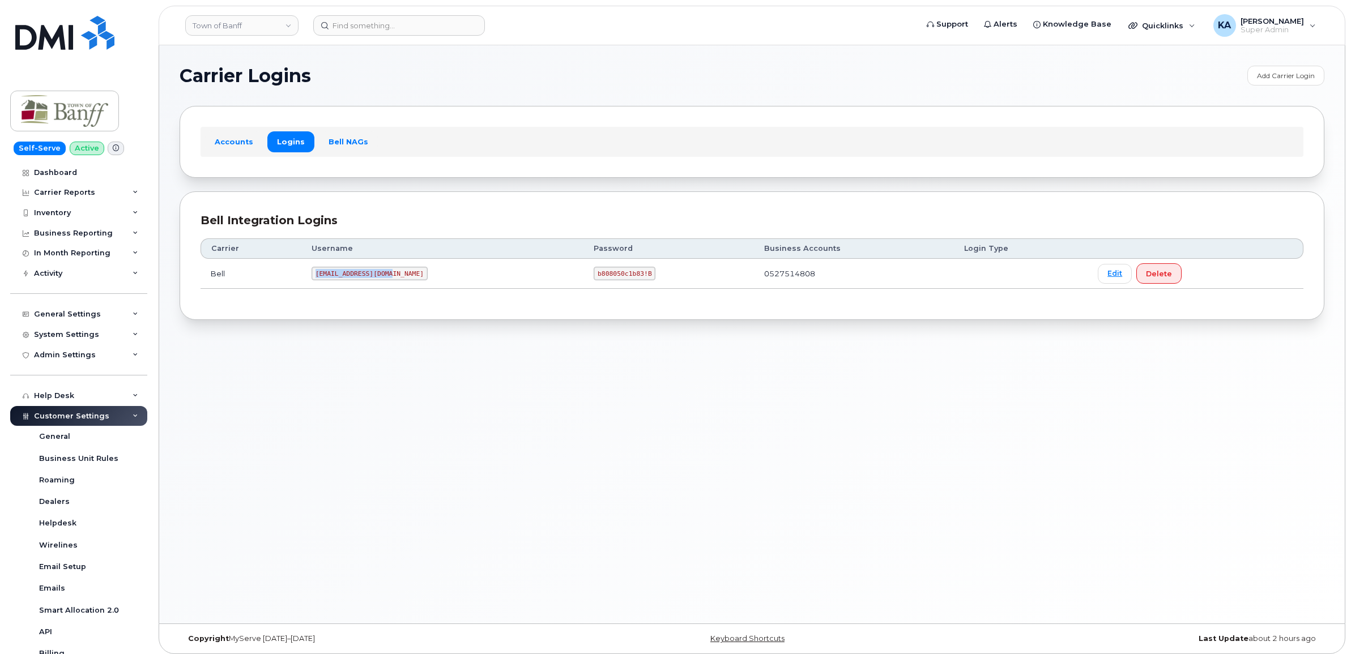
drag, startPoint x: 320, startPoint y: 275, endPoint x: 392, endPoint y: 282, distance: 72.9
click at [392, 282] on td "[EMAIL_ADDRESS][DOMAIN_NAME]" at bounding box center [442, 274] width 282 height 30
drag, startPoint x: 392, startPoint y: 282, endPoint x: 378, endPoint y: 275, distance: 16.2
copy code "[EMAIL_ADDRESS][DOMAIN_NAME]"
drag, startPoint x: 548, startPoint y: 275, endPoint x: 604, endPoint y: 280, distance: 56.3
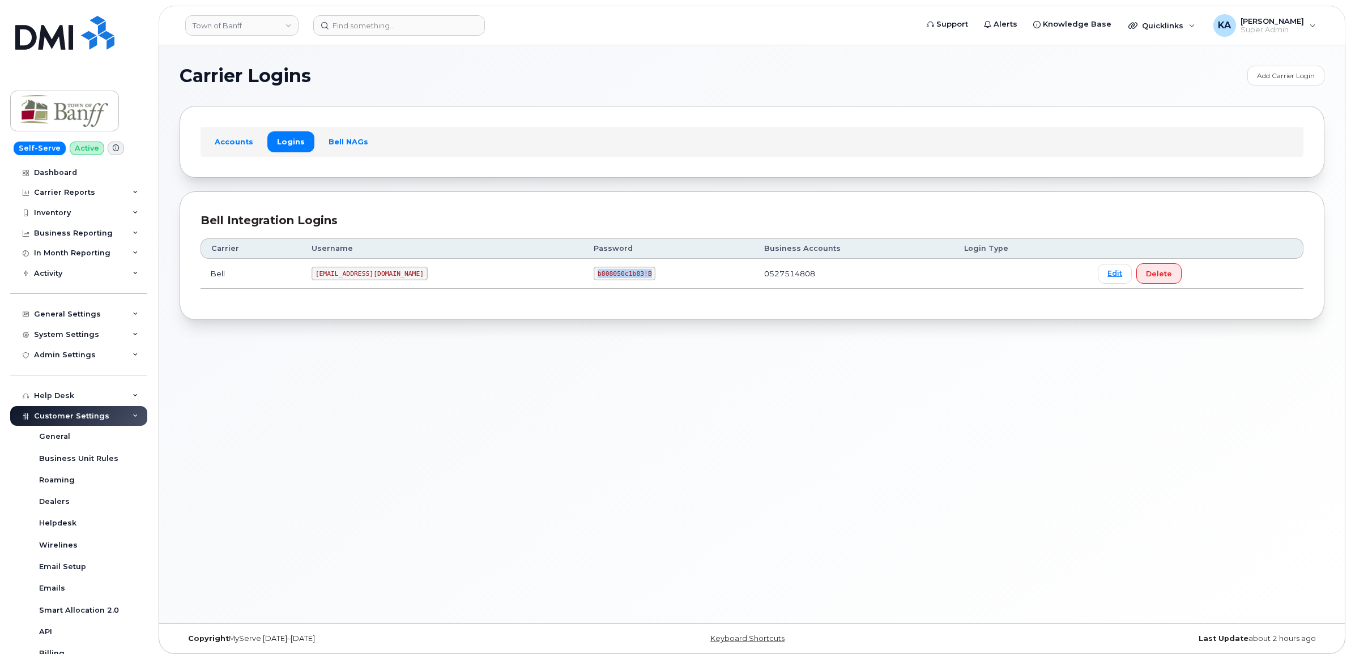
click at [606, 281] on td "b808050c1b83!B" at bounding box center [668, 274] width 170 height 30
drag, startPoint x: 604, startPoint y: 280, endPoint x: 585, endPoint y: 274, distance: 20.4
copy code "b808050c1b83!B"
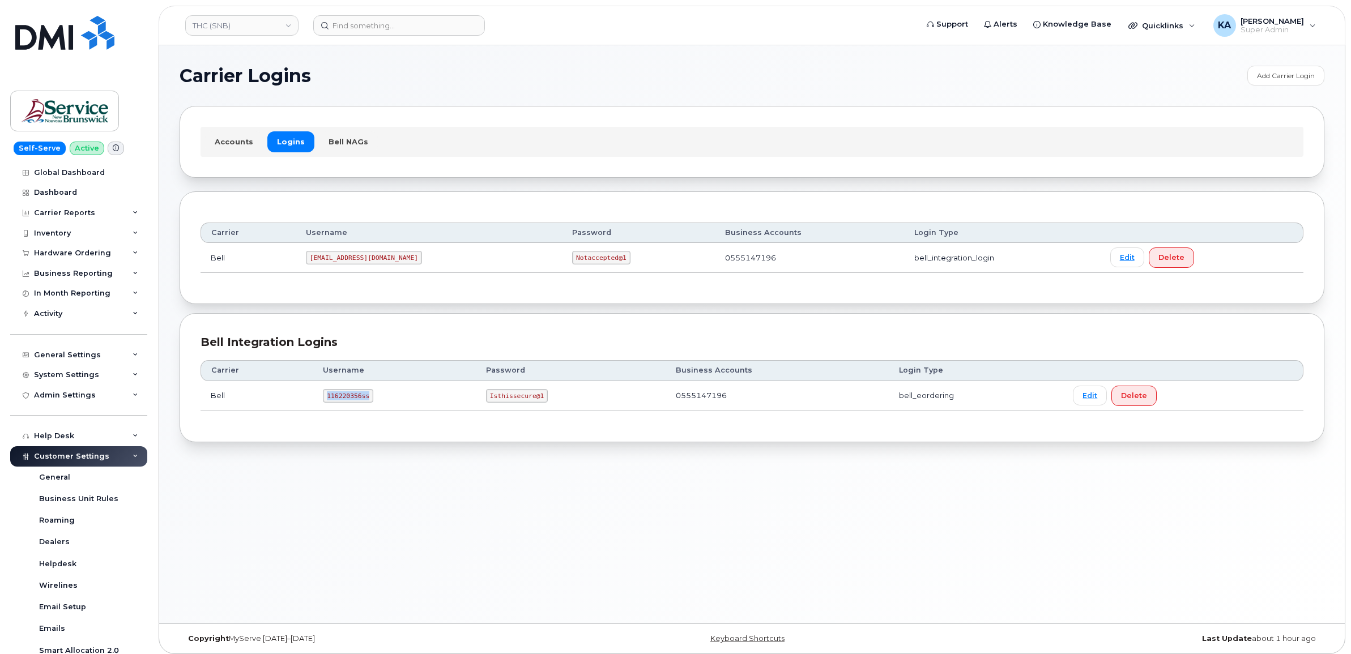
drag, startPoint x: 324, startPoint y: 397, endPoint x: 367, endPoint y: 398, distance: 42.5
click at [386, 401] on td "116220356ss" at bounding box center [394, 396] width 163 height 30
drag, startPoint x: 367, startPoint y: 398, endPoint x: 356, endPoint y: 397, distance: 11.4
copy code "116220356ss"
click at [488, 394] on code "Isthissecure@1" at bounding box center [517, 396] width 62 height 14
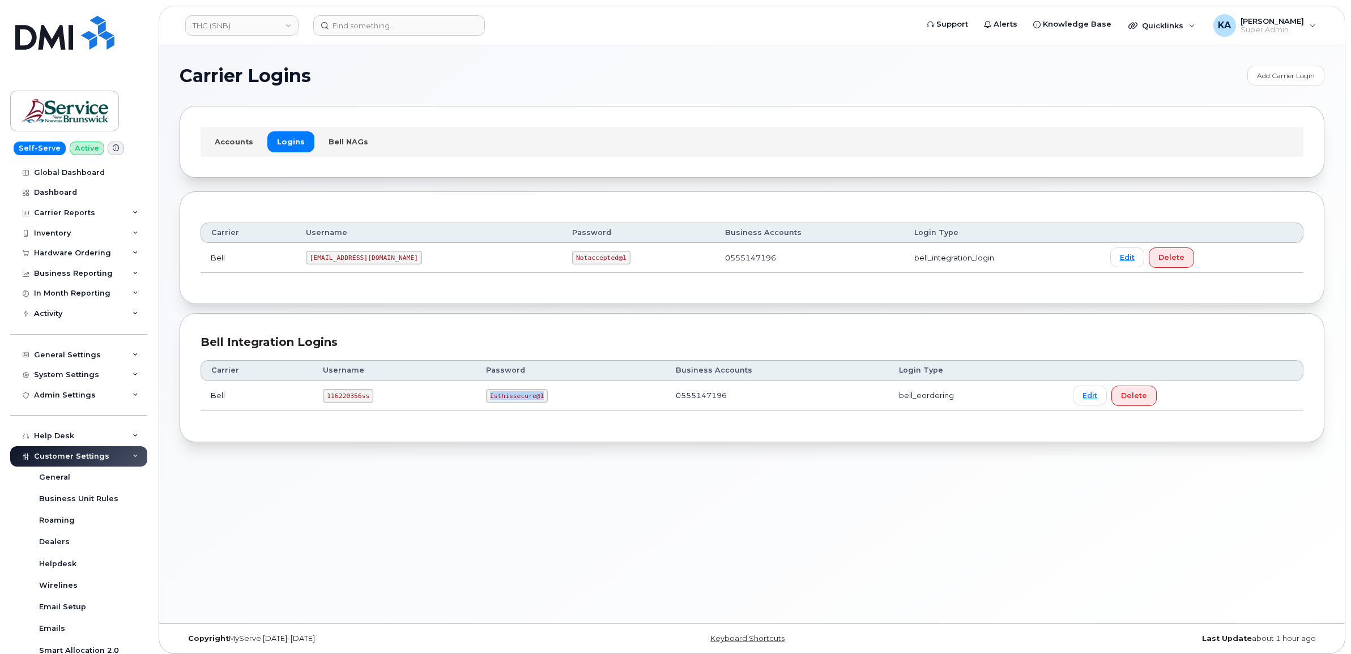
drag, startPoint x: 488, startPoint y: 394, endPoint x: 547, endPoint y: 396, distance: 59.5
click at [547, 396] on td "Isthissecure@1" at bounding box center [571, 396] width 190 height 30
drag, startPoint x: 547, startPoint y: 396, endPoint x: 524, endPoint y: 397, distance: 22.7
copy code "Isthissecure@1"
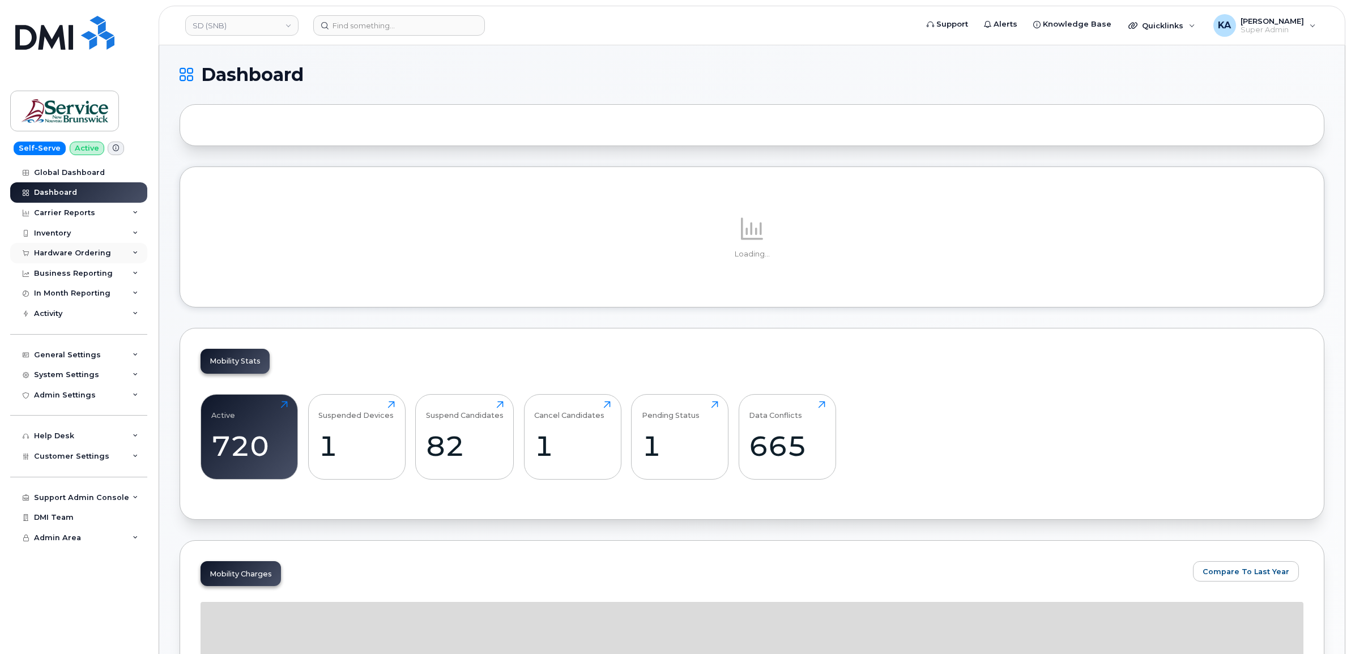
click at [58, 252] on div "Hardware Ordering" at bounding box center [72, 253] width 77 height 9
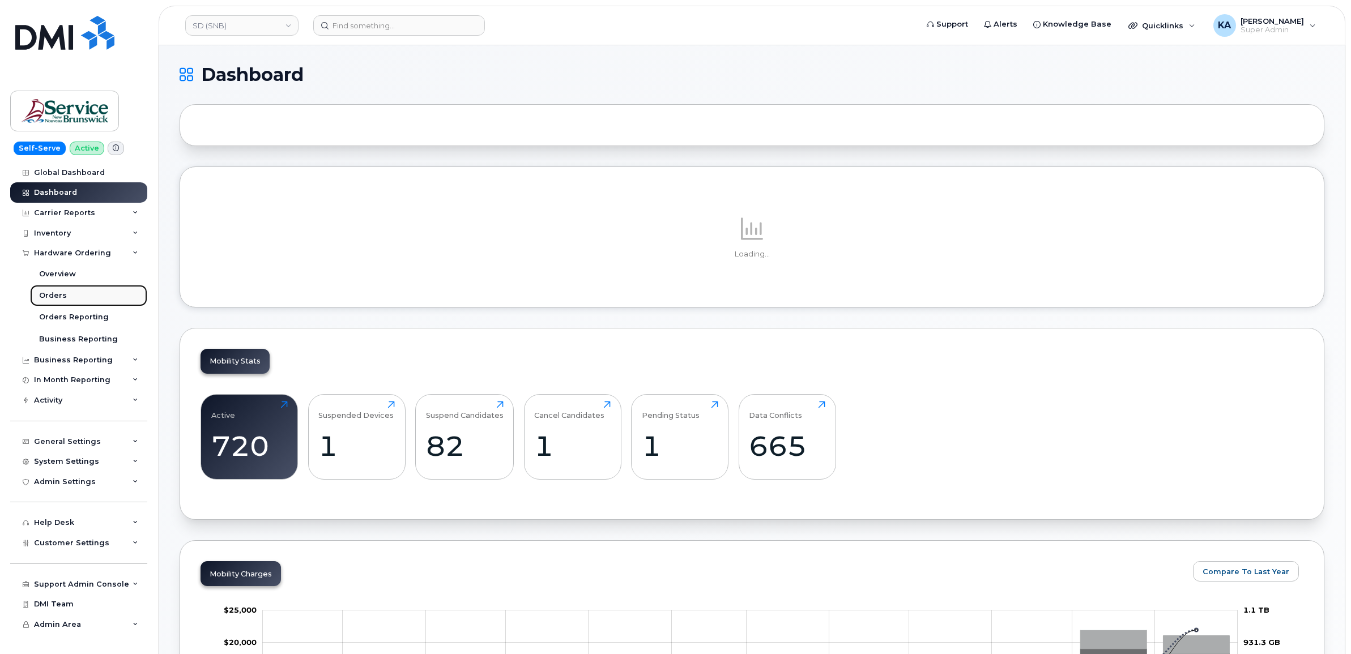
click at [46, 297] on div "Orders" at bounding box center [53, 295] width 28 height 10
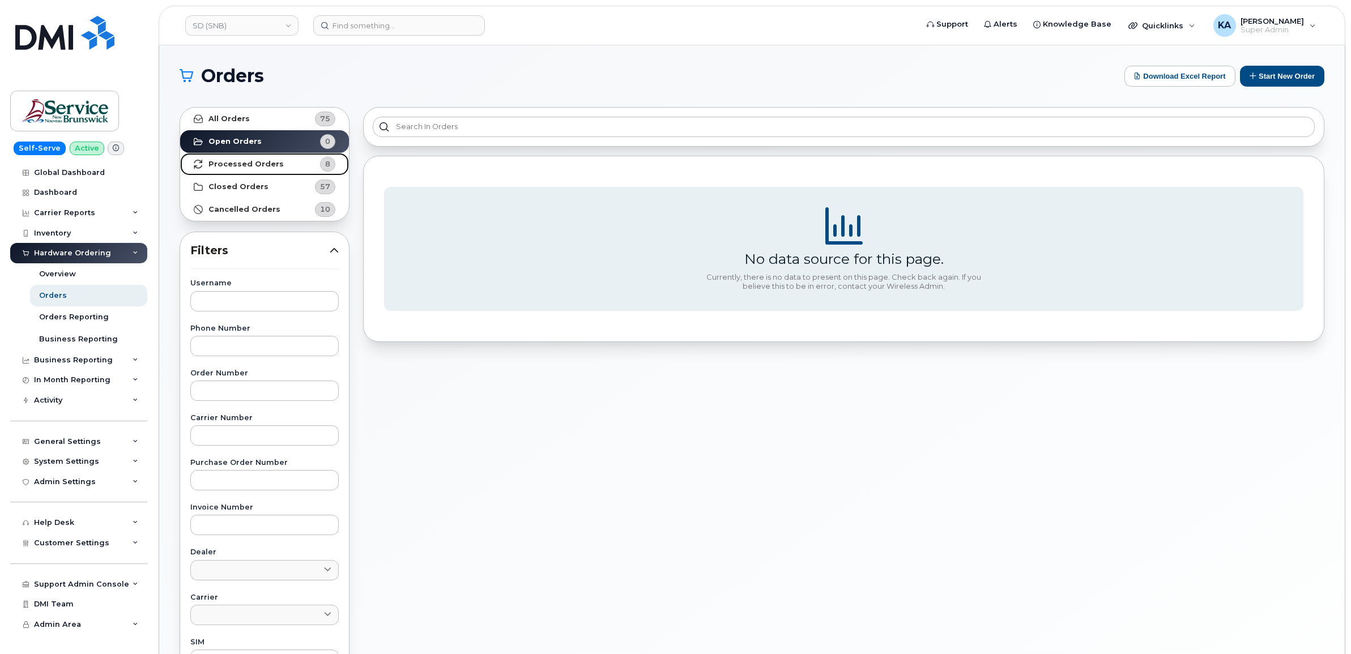
click at [224, 164] on strong "Processed Orders" at bounding box center [245, 164] width 75 height 9
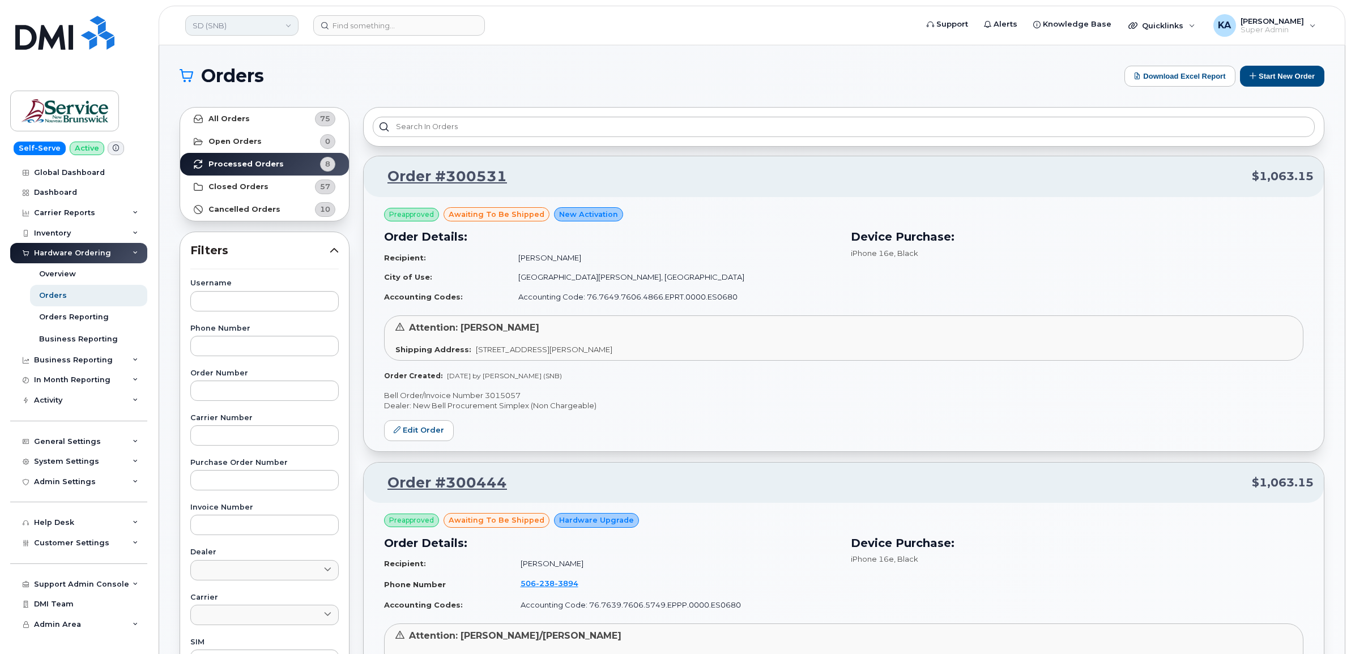
click at [252, 26] on link "SD (SNB)" at bounding box center [241, 25] width 113 height 20
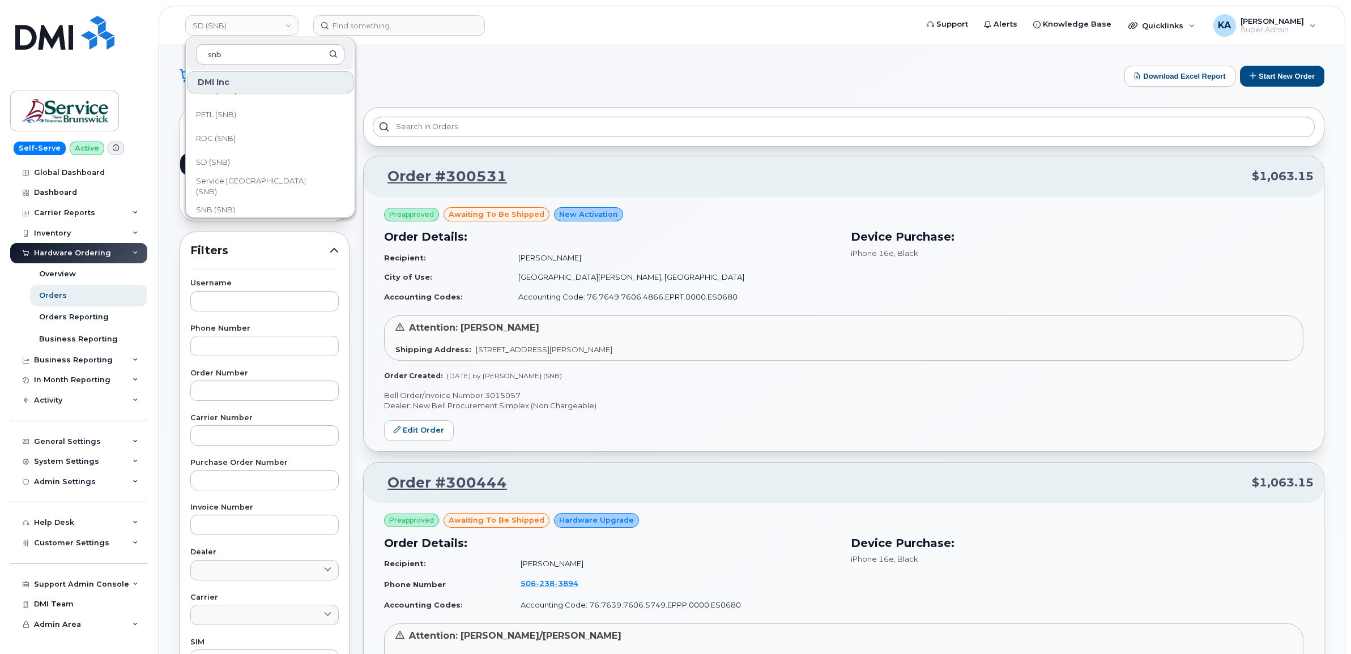
scroll to position [495, 0]
type input "snb"
click at [225, 134] on span "RDC (SNB)" at bounding box center [216, 134] width 40 height 11
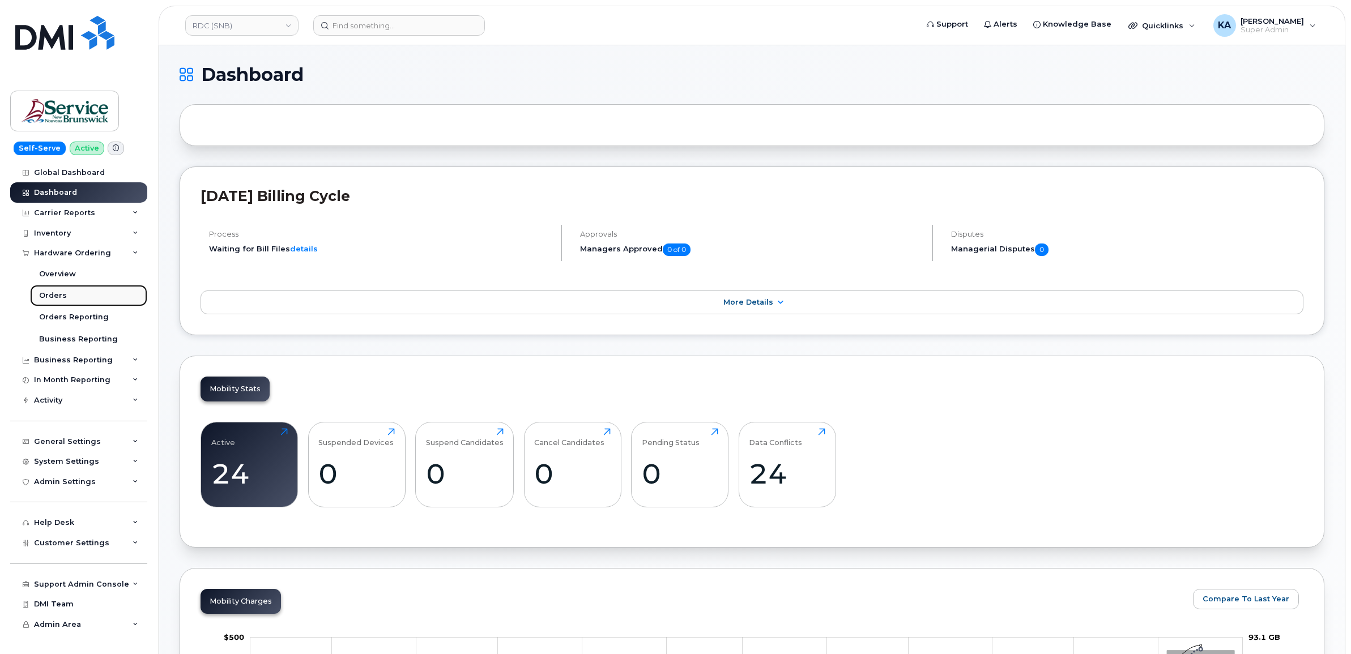
click at [58, 292] on div "Orders" at bounding box center [53, 295] width 28 height 10
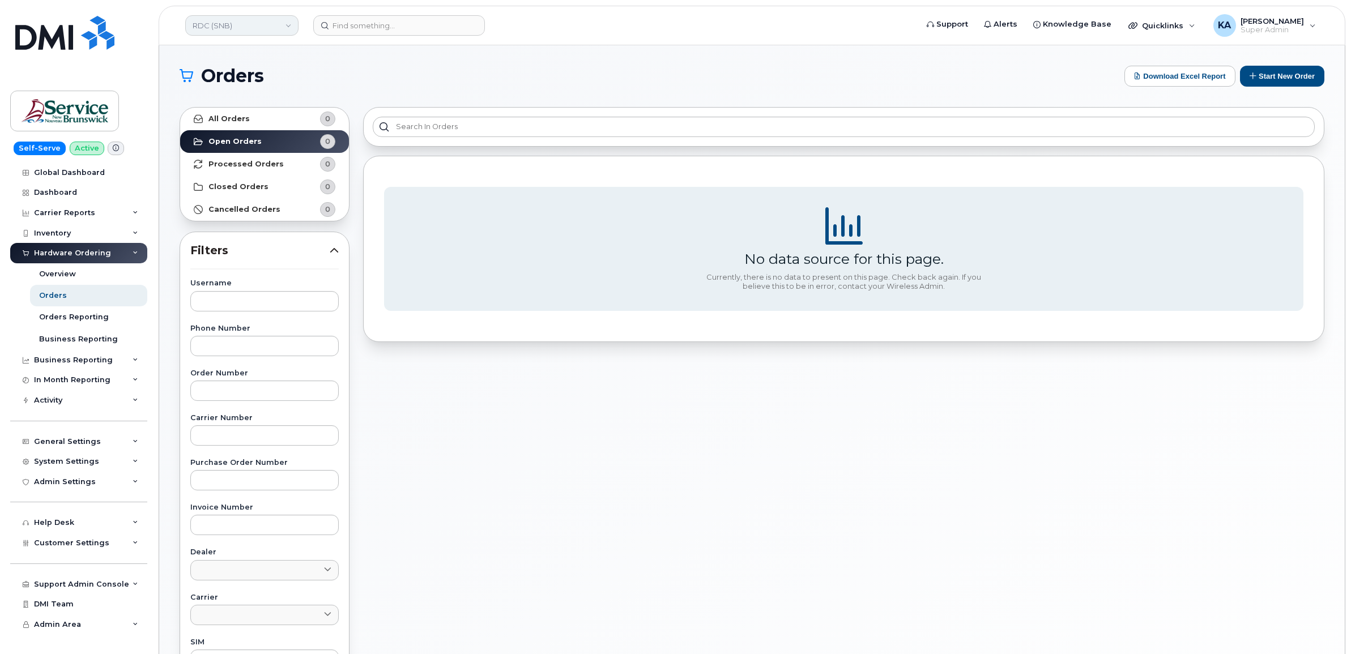
click at [236, 24] on link "RDC (SNB)" at bounding box center [241, 25] width 113 height 20
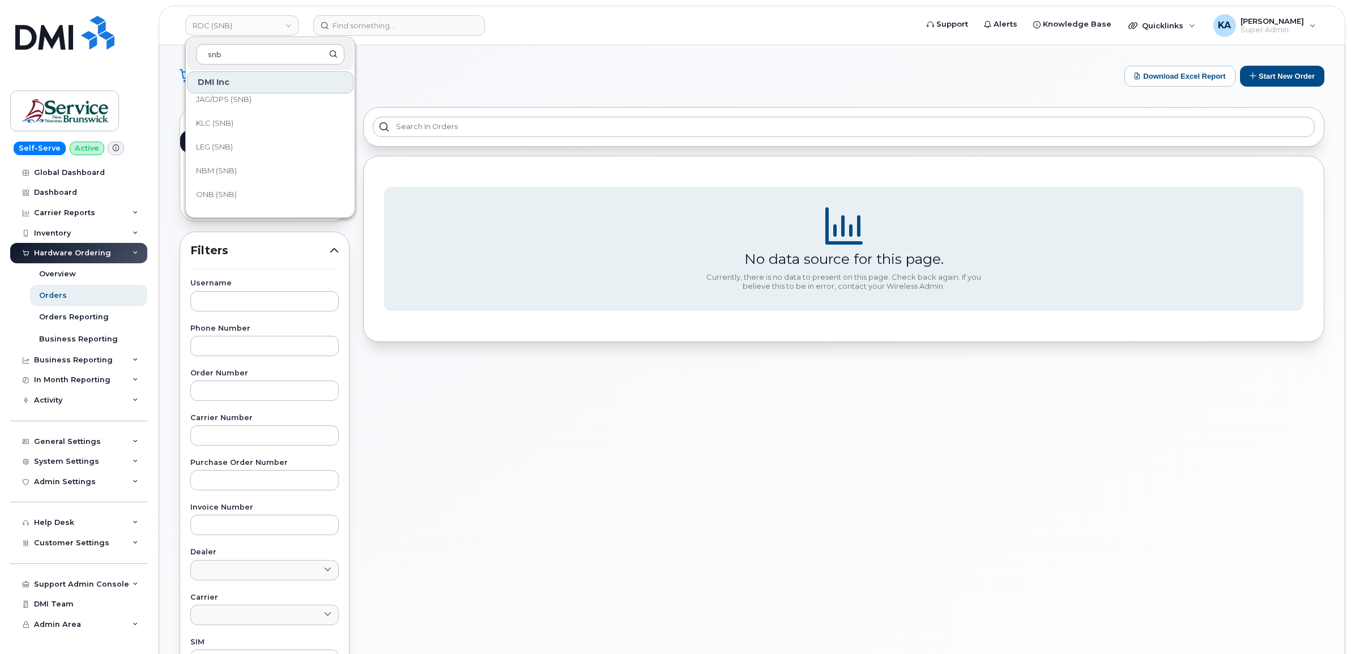
scroll to position [425, 0]
type input "snb"
click at [224, 182] on span "PETL (SNB)" at bounding box center [216, 181] width 40 height 11
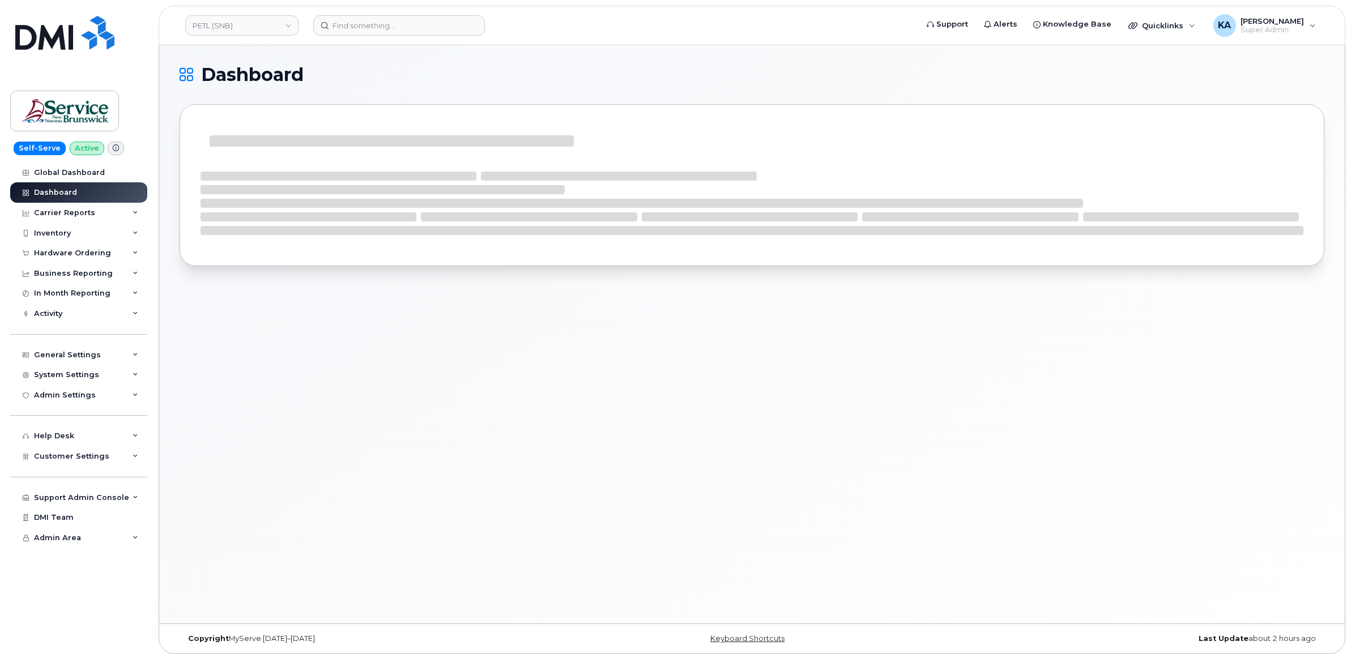
click at [58, 252] on div "Hardware Ordering" at bounding box center [72, 253] width 77 height 9
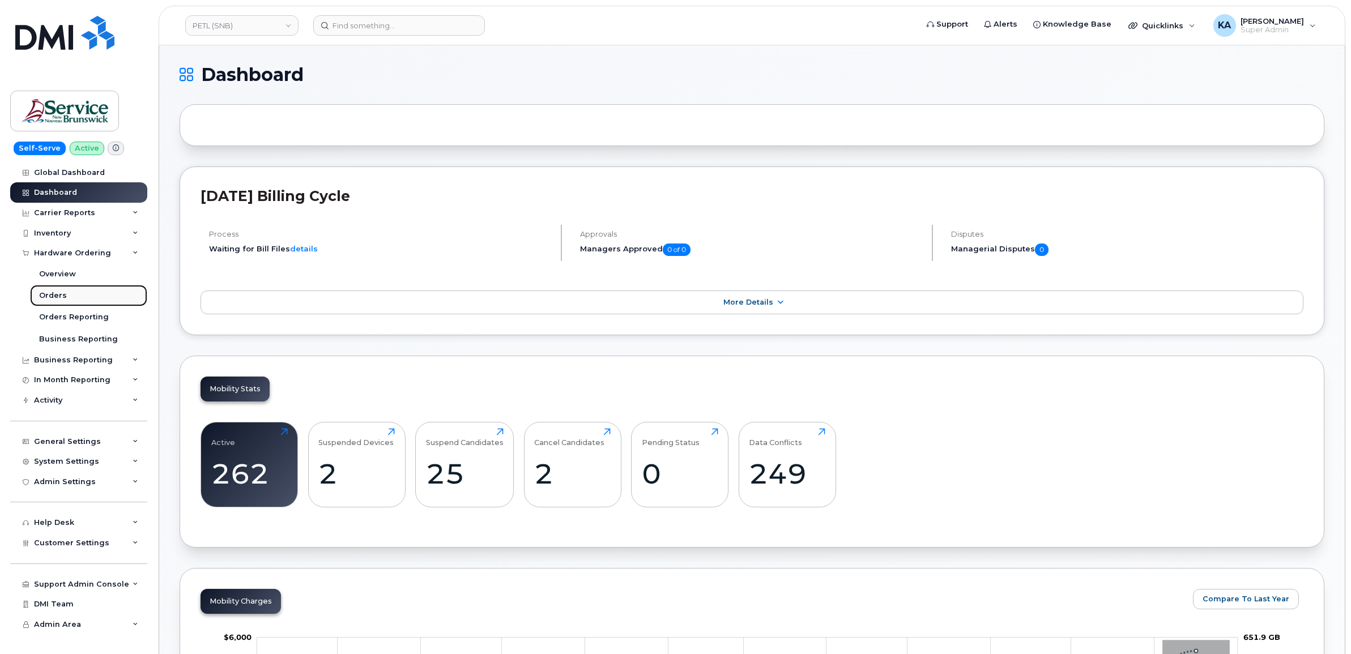
click at [44, 293] on div "Orders" at bounding box center [53, 295] width 28 height 10
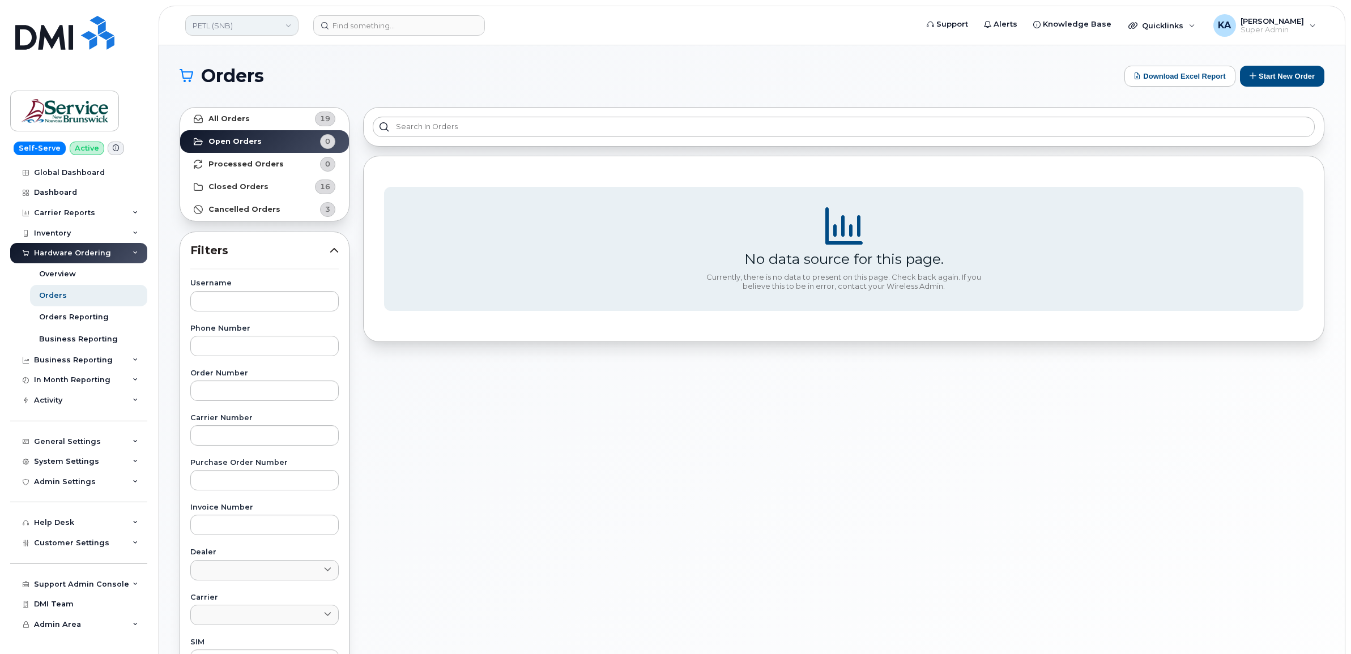
click at [229, 23] on link "PETL (SNB)" at bounding box center [241, 25] width 113 height 20
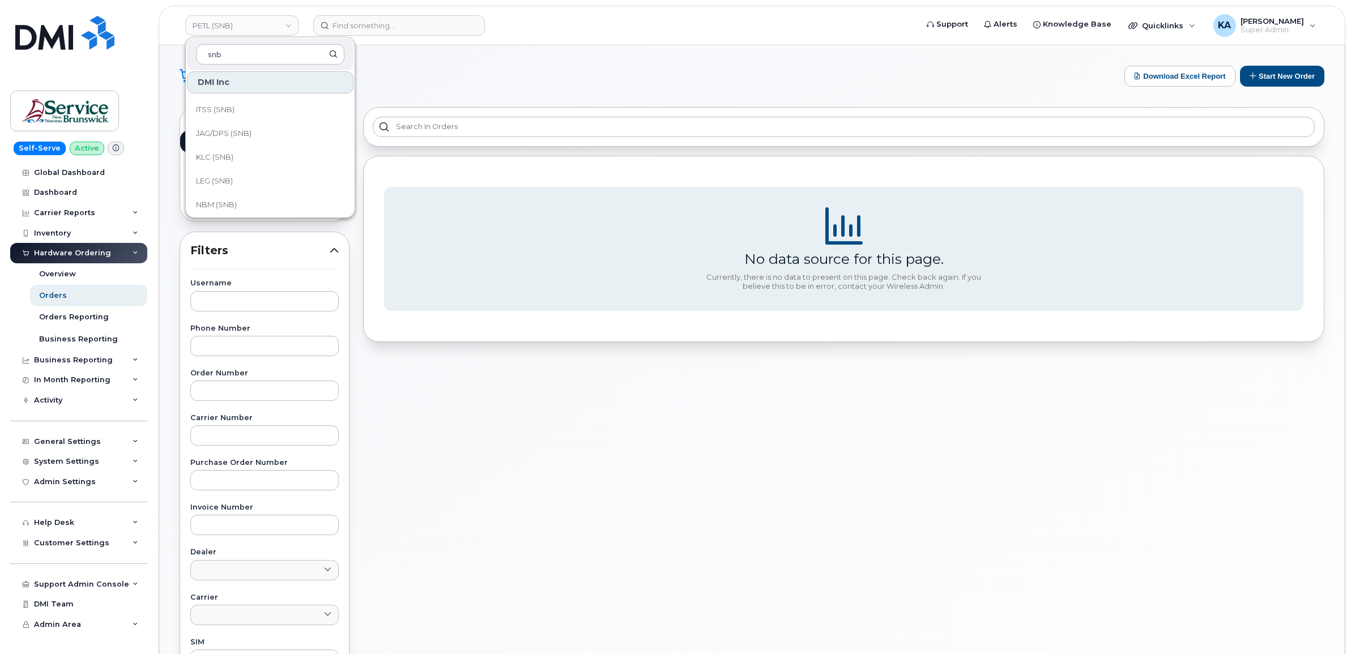
scroll to position [425, 0]
type input "snb"
click at [230, 156] on span "ONB (SNB)" at bounding box center [216, 157] width 41 height 11
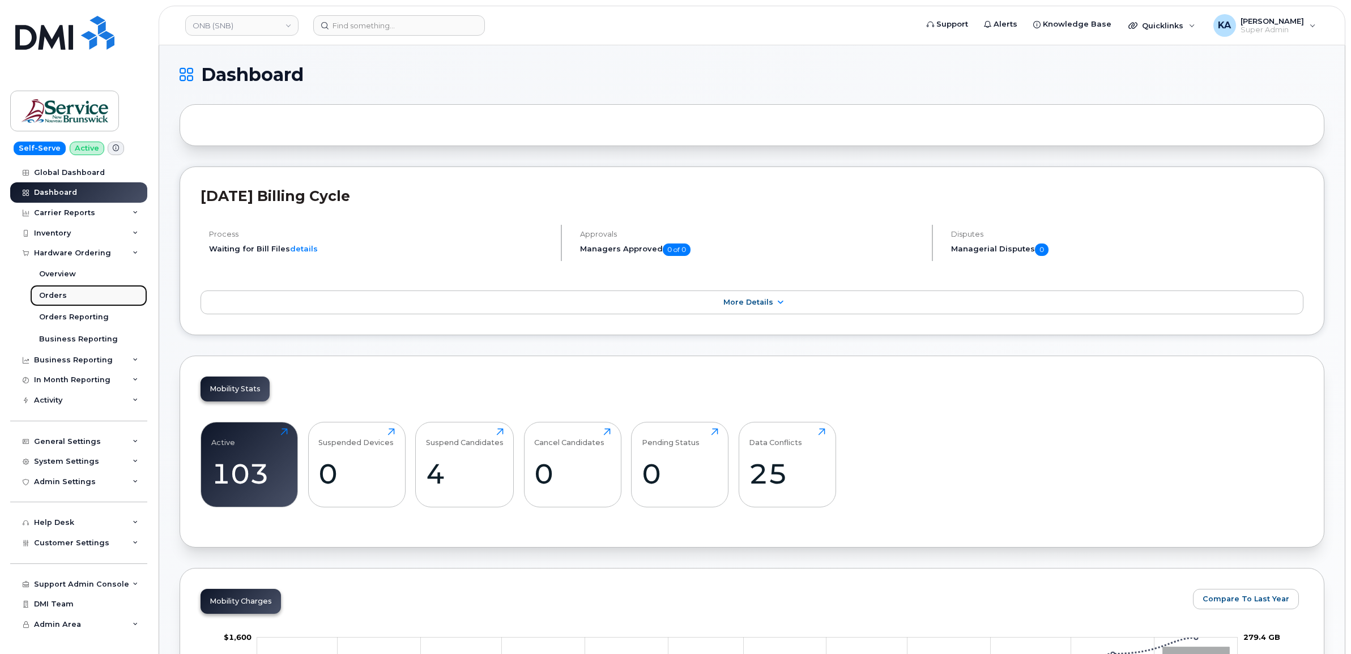
click at [44, 294] on div "Orders" at bounding box center [53, 295] width 28 height 10
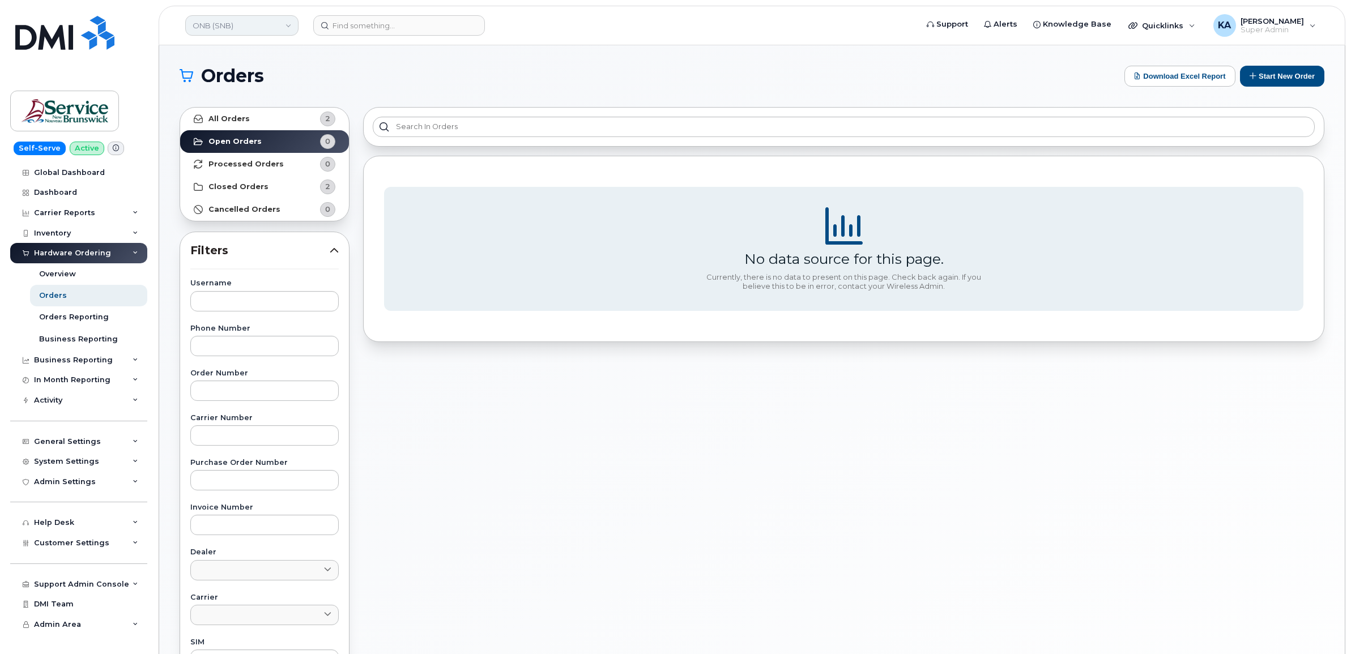
click at [227, 26] on link "ONB (SNB)" at bounding box center [241, 25] width 113 height 20
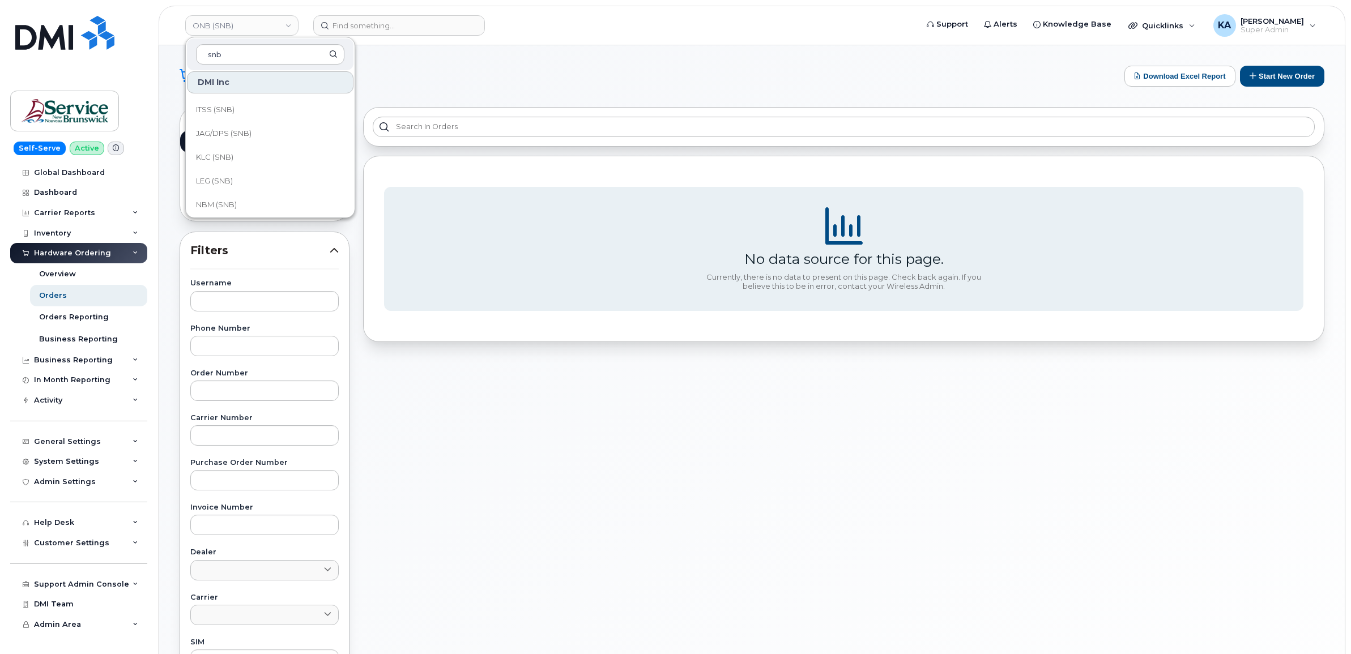
scroll to position [425, 0]
type input "snb"
click at [225, 134] on span "NBM (SNB)" at bounding box center [216, 134] width 41 height 11
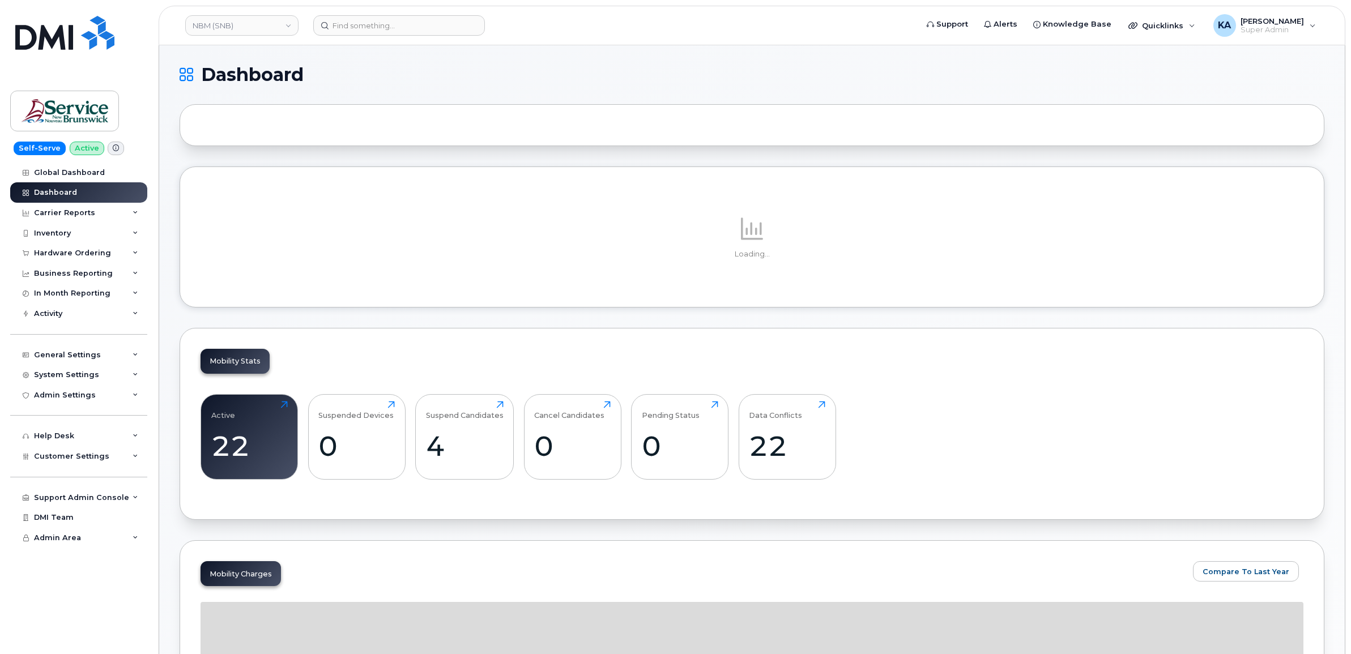
click at [85, 254] on div "Hardware Ordering" at bounding box center [72, 253] width 77 height 9
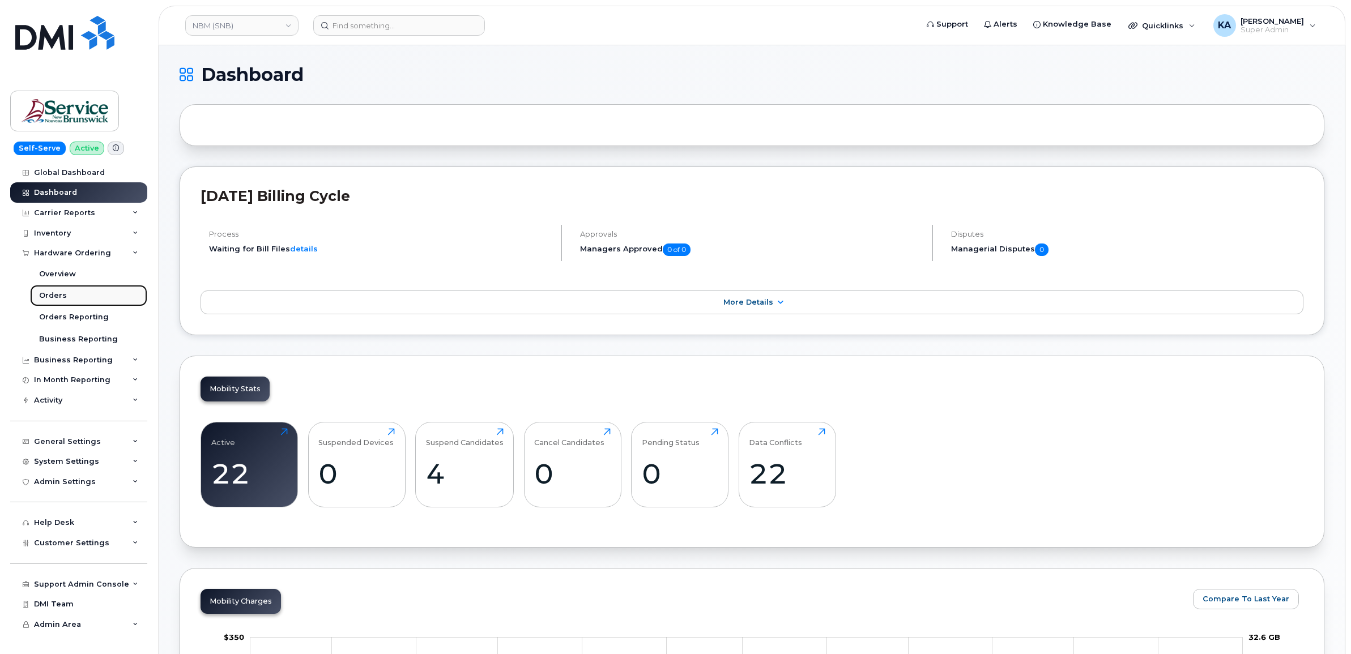
click at [53, 296] on div "Orders" at bounding box center [53, 295] width 28 height 10
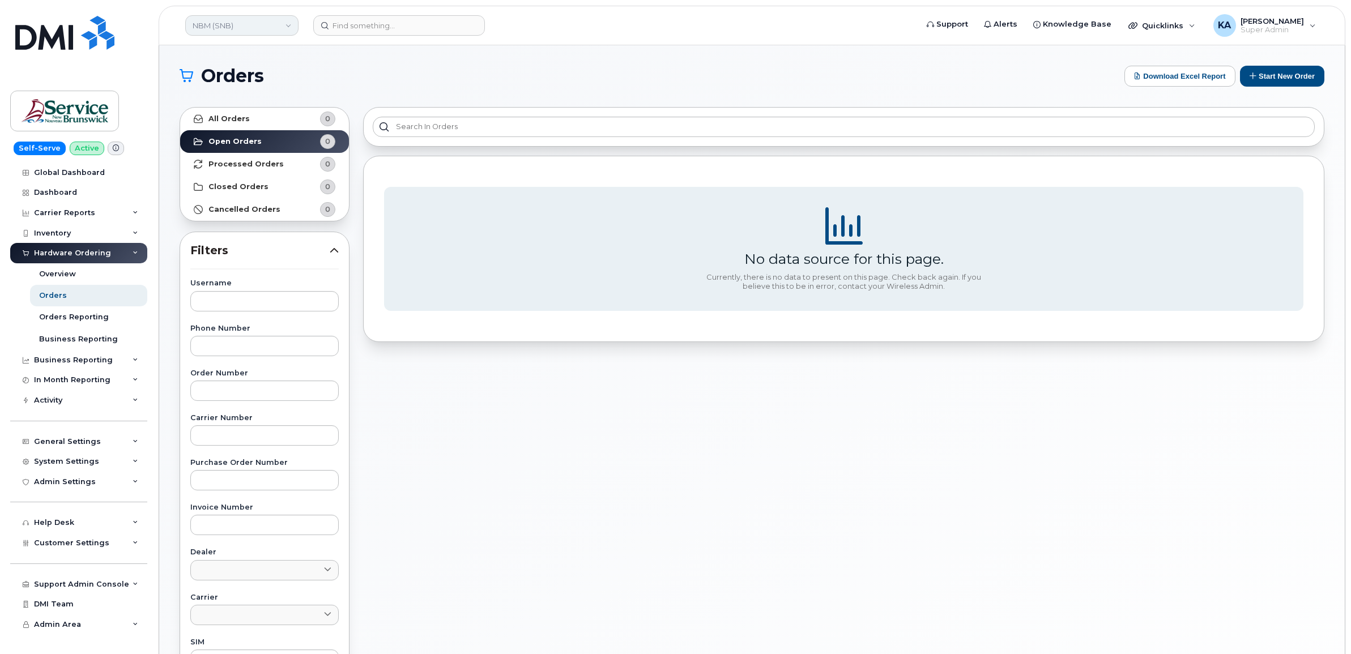
click at [250, 24] on link "NBM (SNB)" at bounding box center [241, 25] width 113 height 20
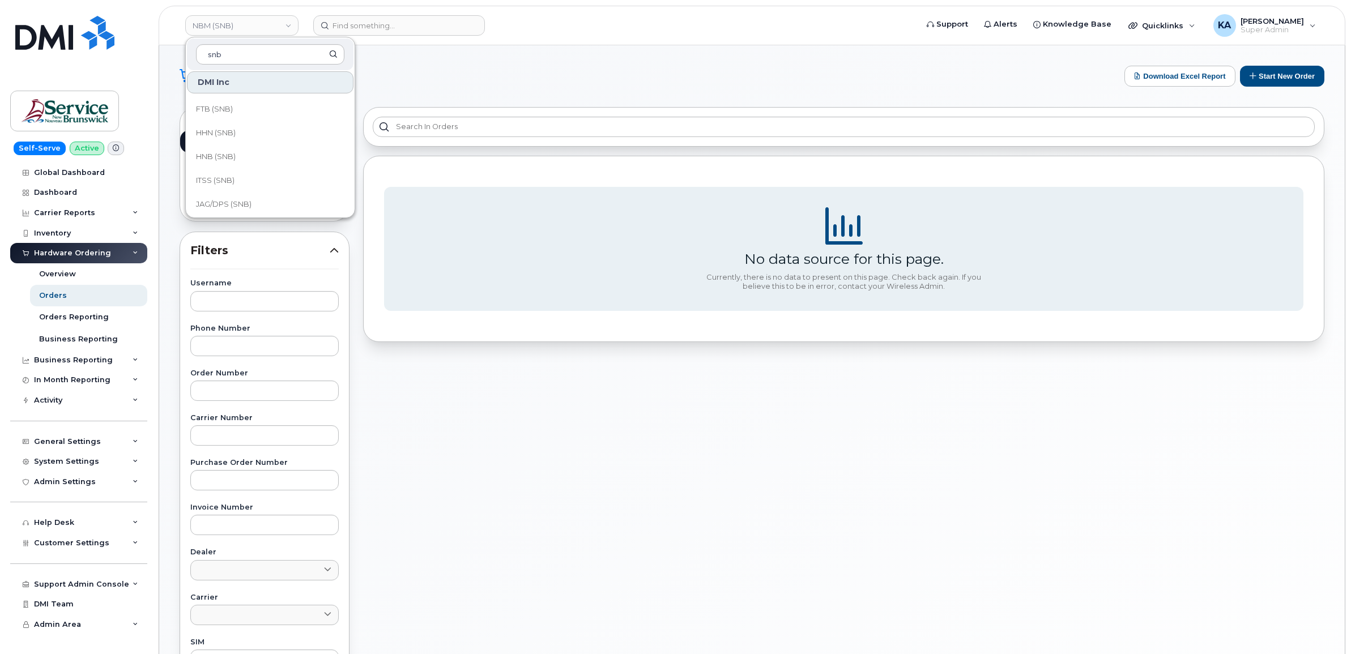
scroll to position [354, 0]
type input "snb"
click at [212, 181] on span "LEG (SNB)" at bounding box center [214, 181] width 37 height 11
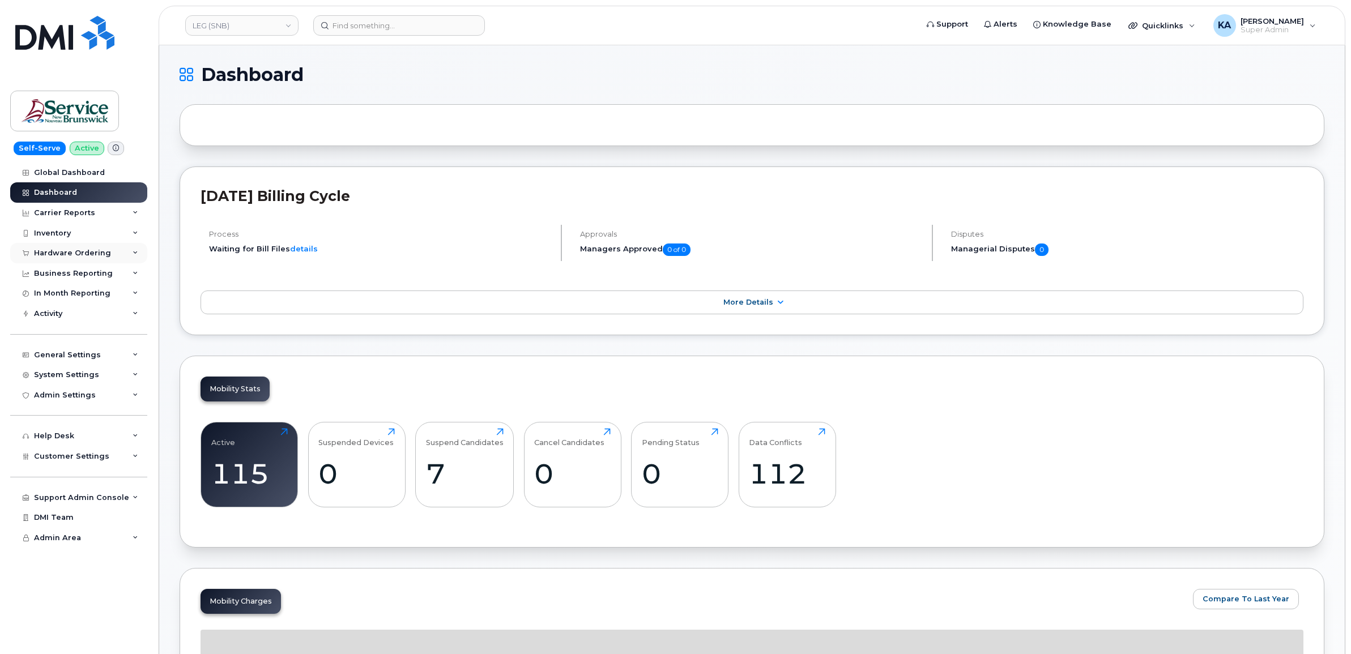
click at [69, 251] on div "Hardware Ordering" at bounding box center [72, 253] width 77 height 9
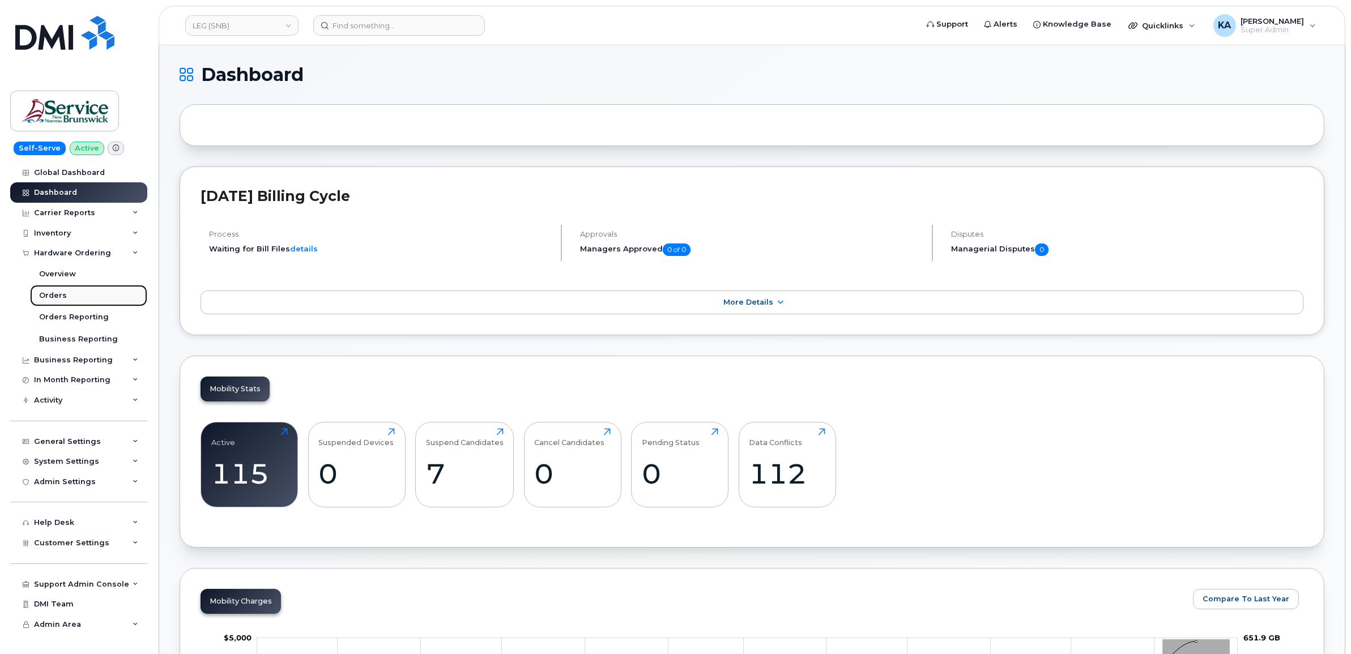
click at [49, 289] on link "Orders" at bounding box center [88, 296] width 117 height 22
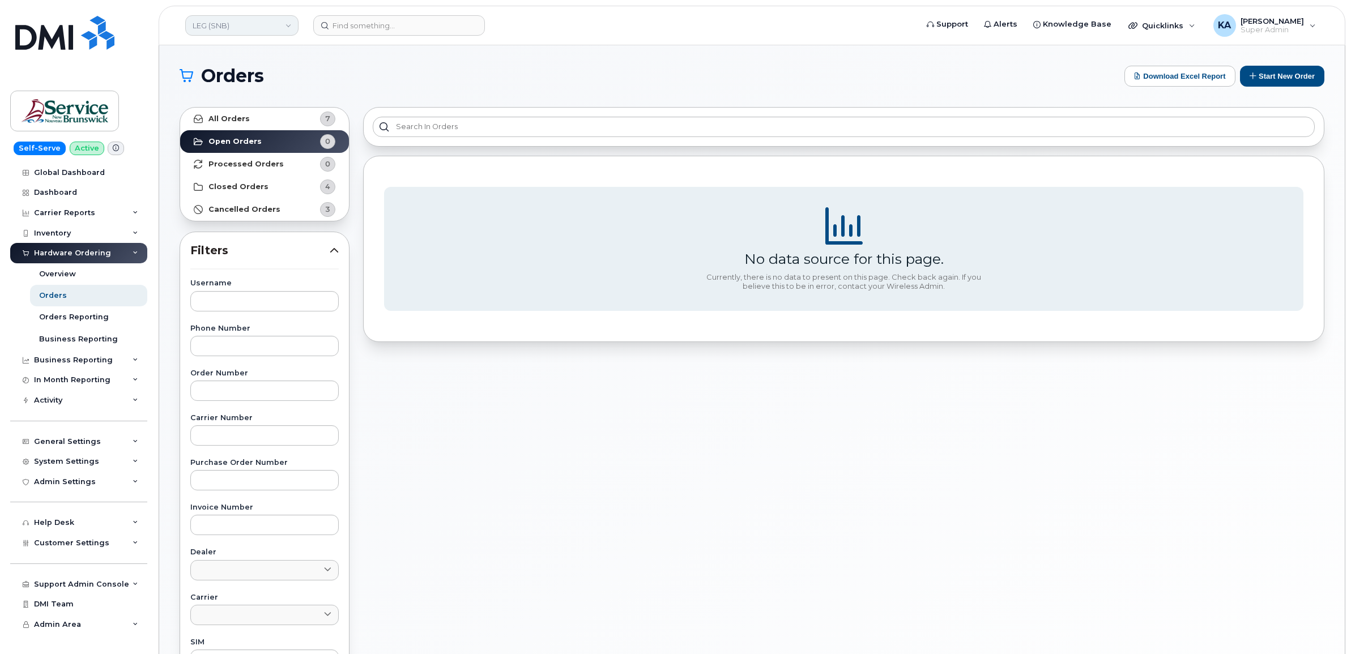
click at [236, 24] on link "LEG (SNB)" at bounding box center [241, 25] width 113 height 20
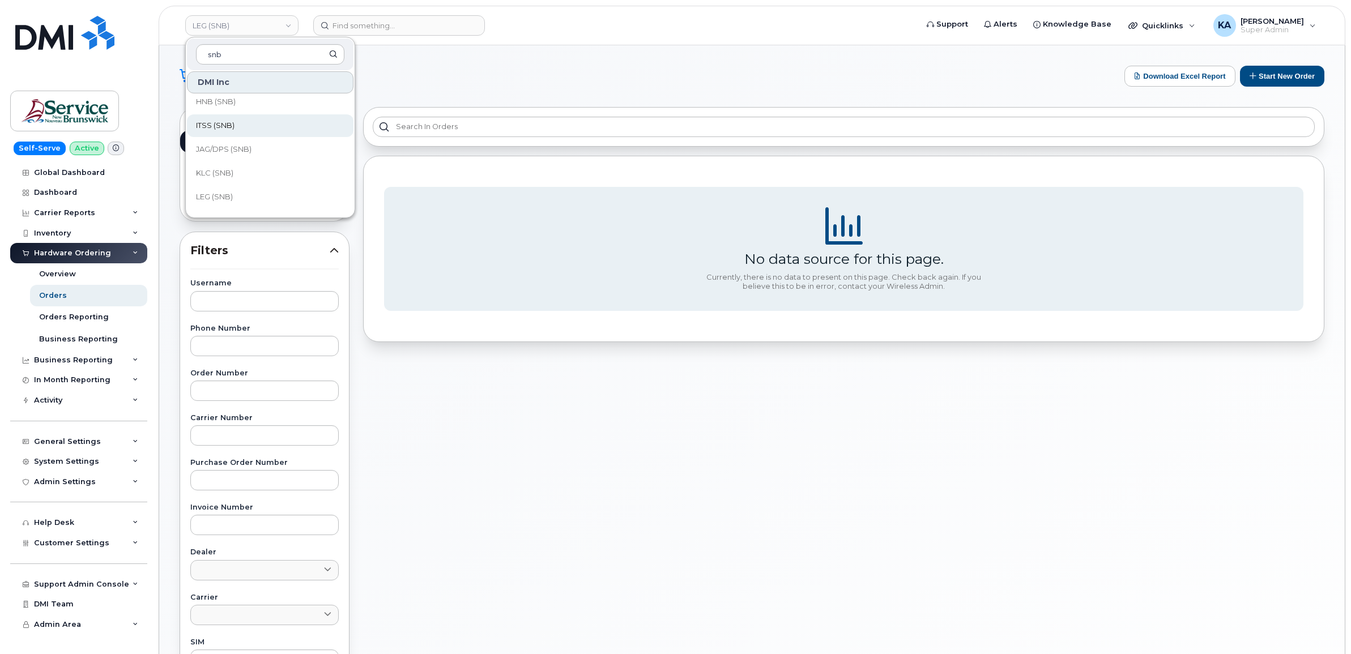
scroll to position [354, 0]
type input "snb"
click at [212, 157] on span "KLC (SNB)" at bounding box center [214, 157] width 37 height 11
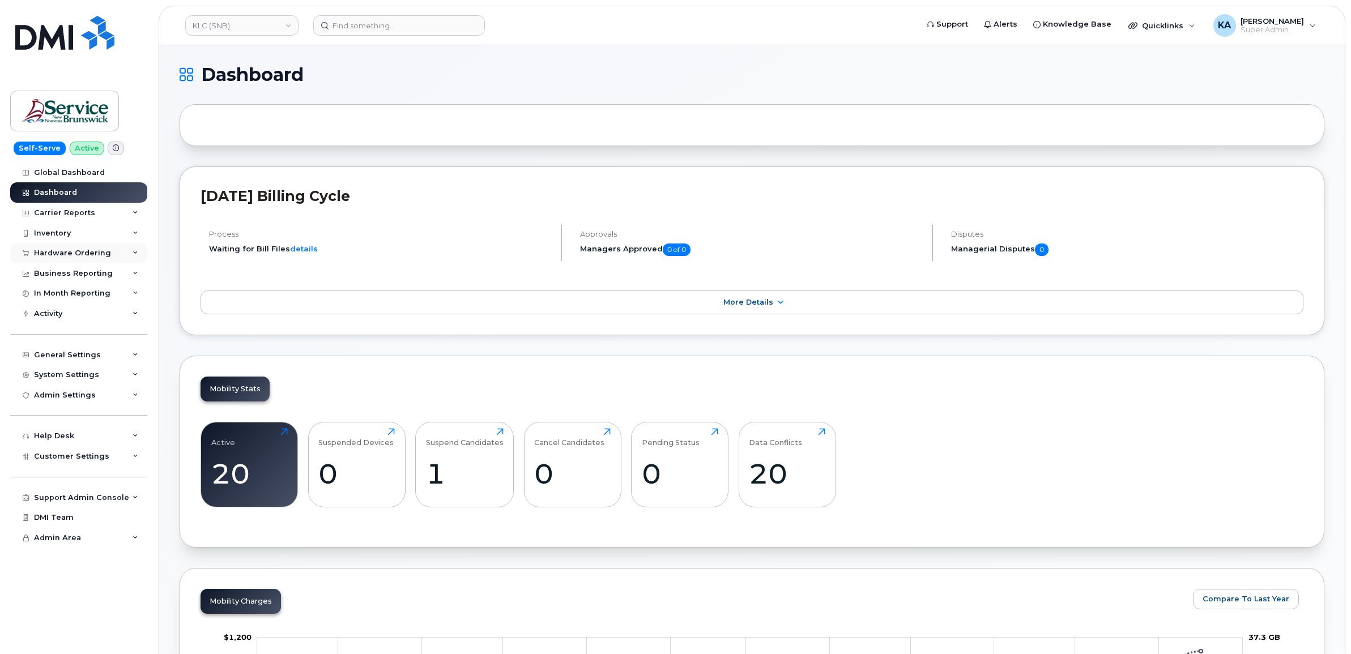
click at [63, 252] on div "Hardware Ordering" at bounding box center [72, 253] width 77 height 9
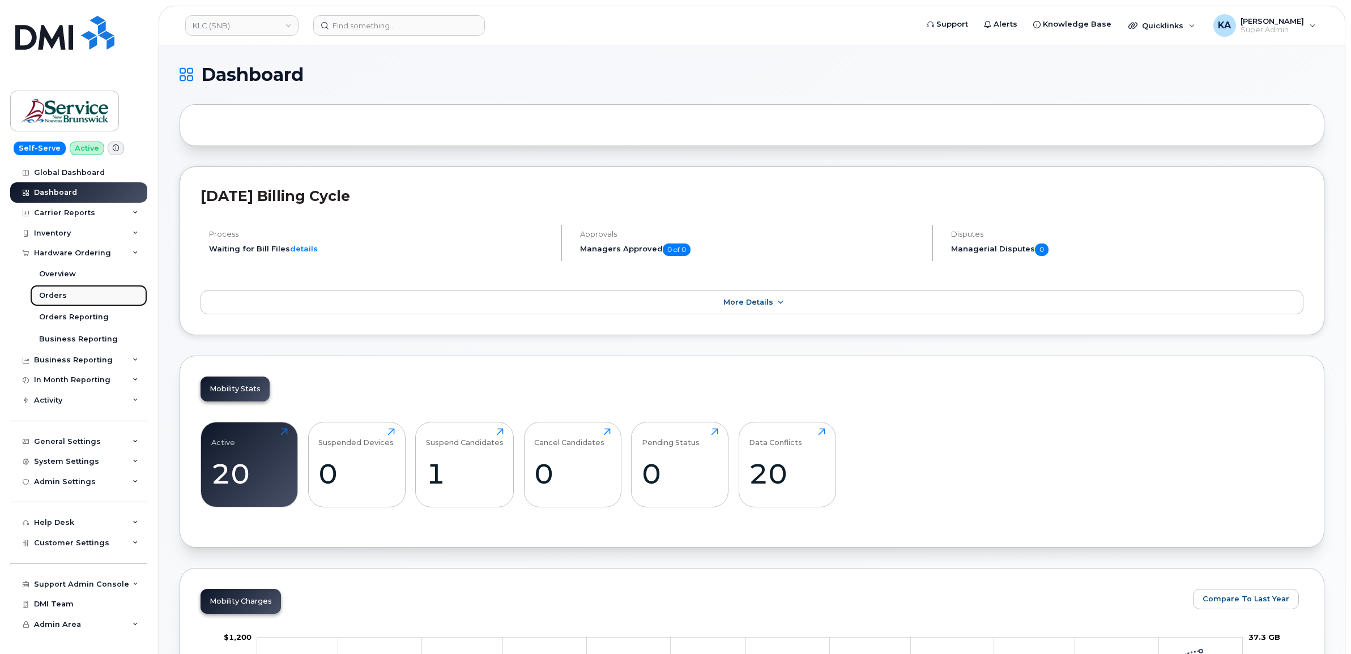
click at [52, 294] on div "Orders" at bounding box center [53, 295] width 28 height 10
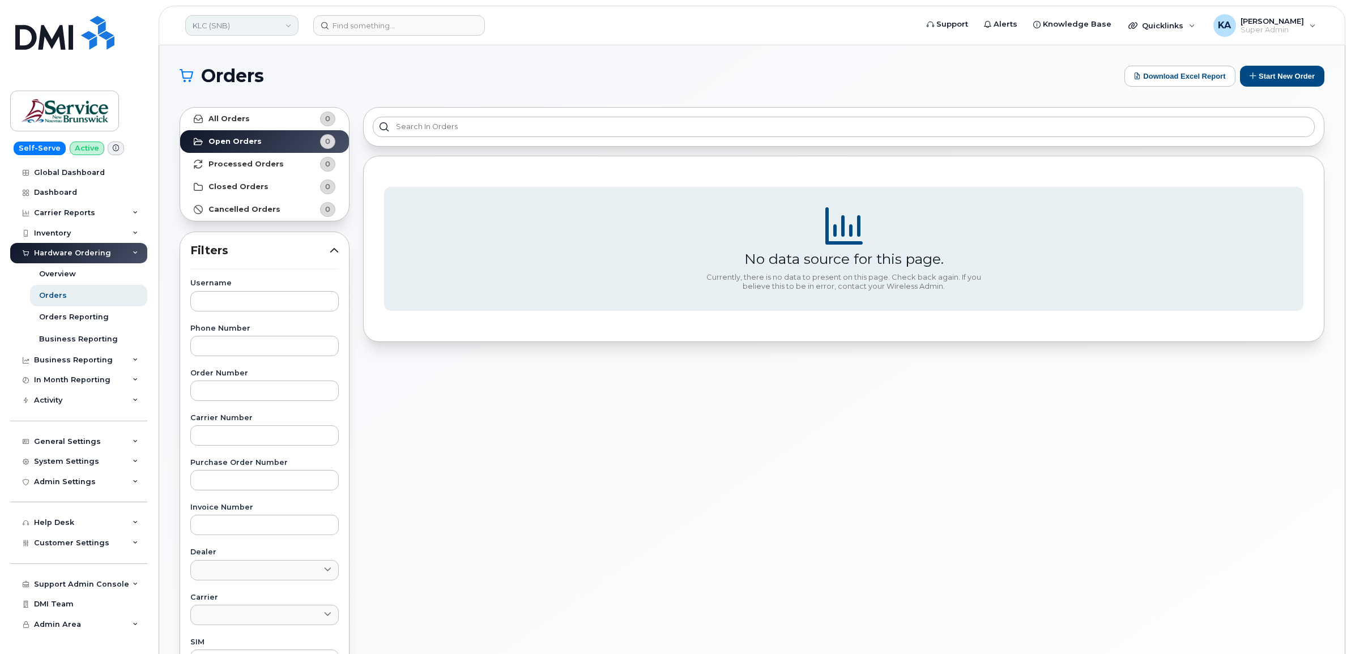
click at [221, 25] on link "KLC (SNB)" at bounding box center [241, 25] width 113 height 20
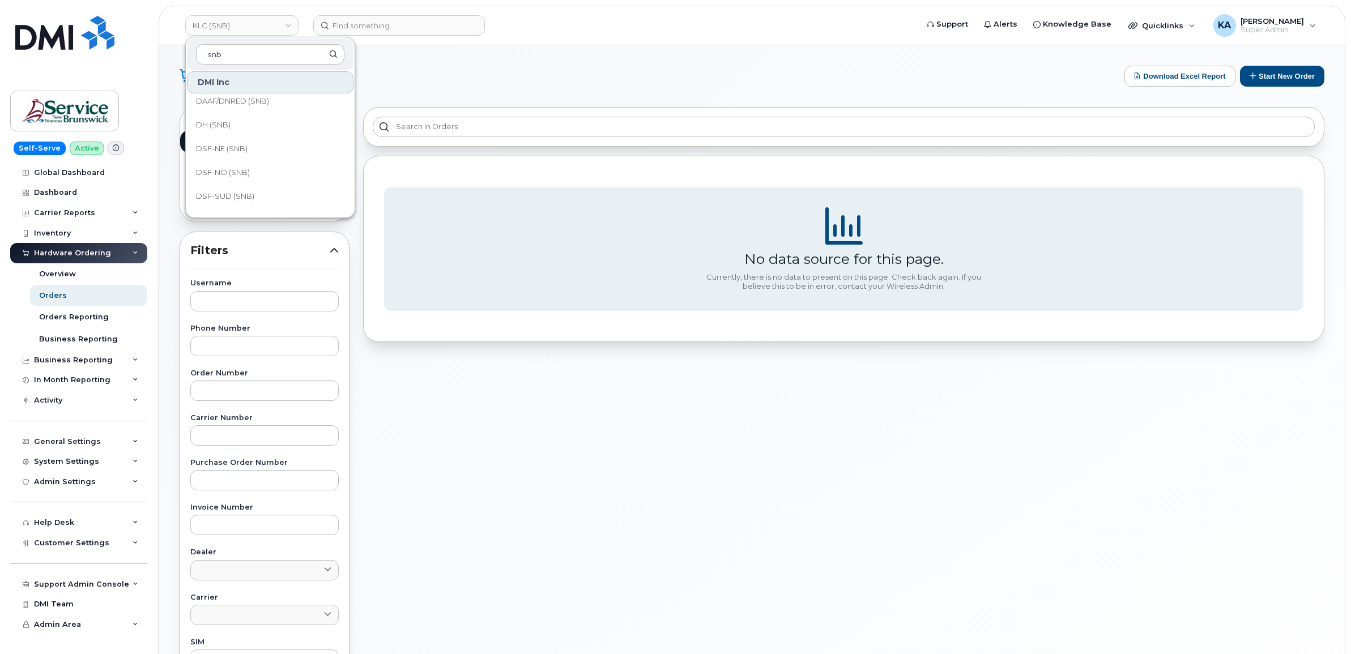
scroll to position [354, 0]
type input "snb"
click at [212, 134] on span "JAG/DPS (SNB)" at bounding box center [223, 133] width 55 height 11
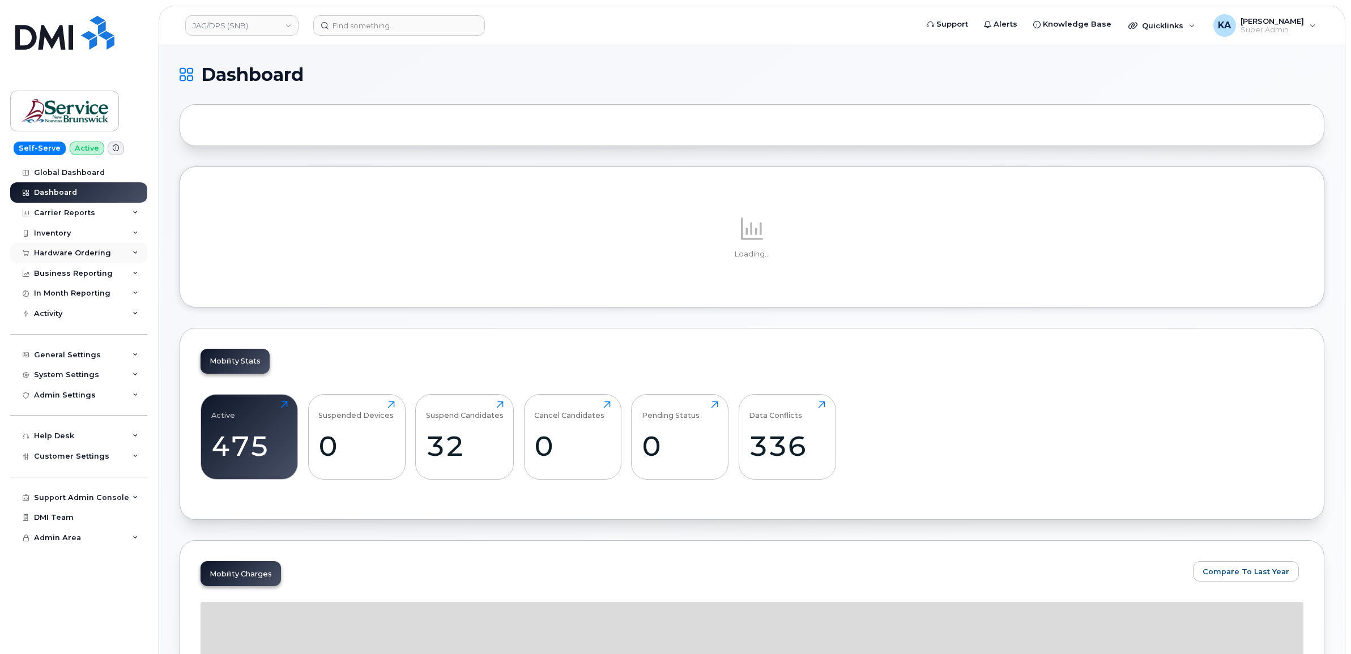
click at [58, 247] on div "Hardware Ordering" at bounding box center [78, 253] width 137 height 20
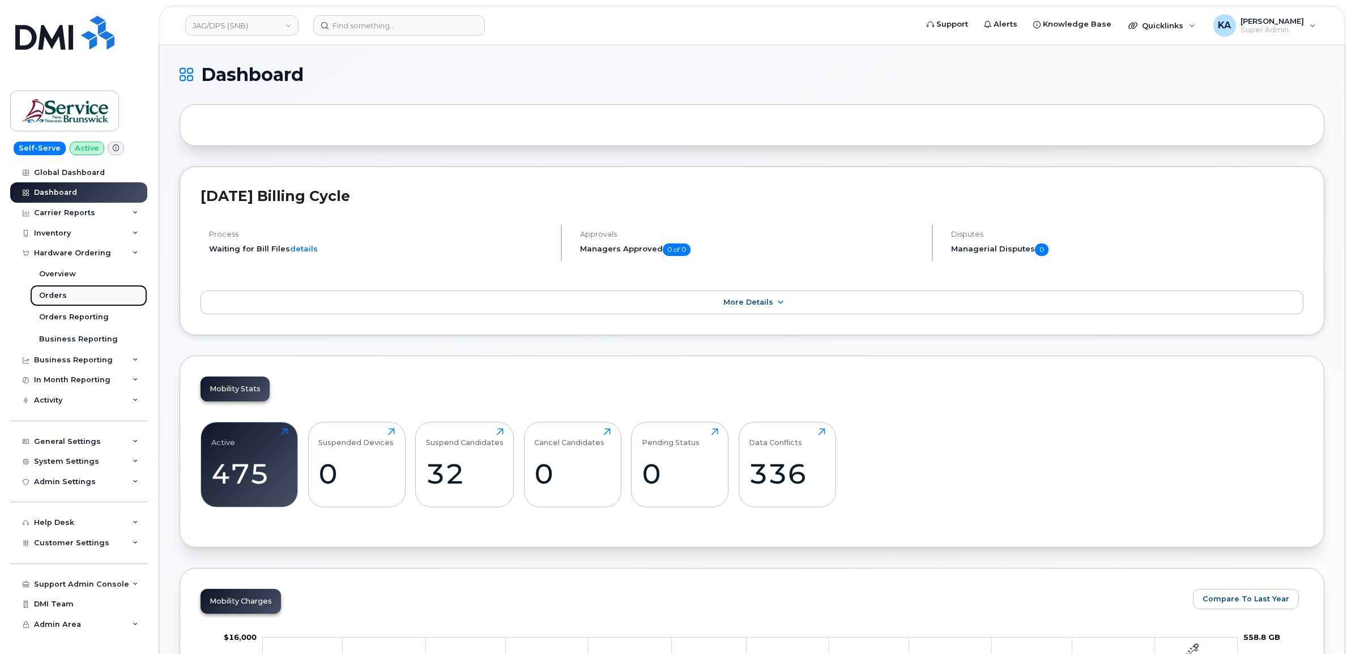
click at [51, 295] on div "Orders" at bounding box center [53, 295] width 28 height 10
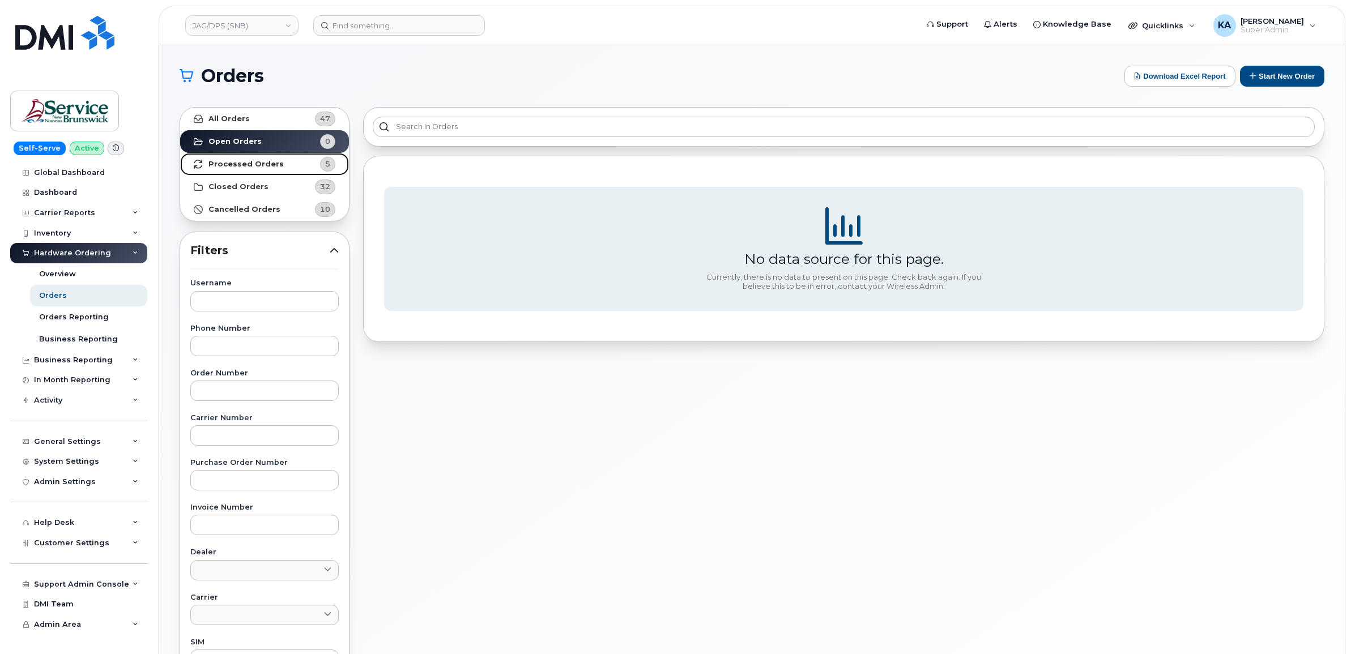
click at [246, 160] on strong "Processed Orders" at bounding box center [245, 164] width 75 height 9
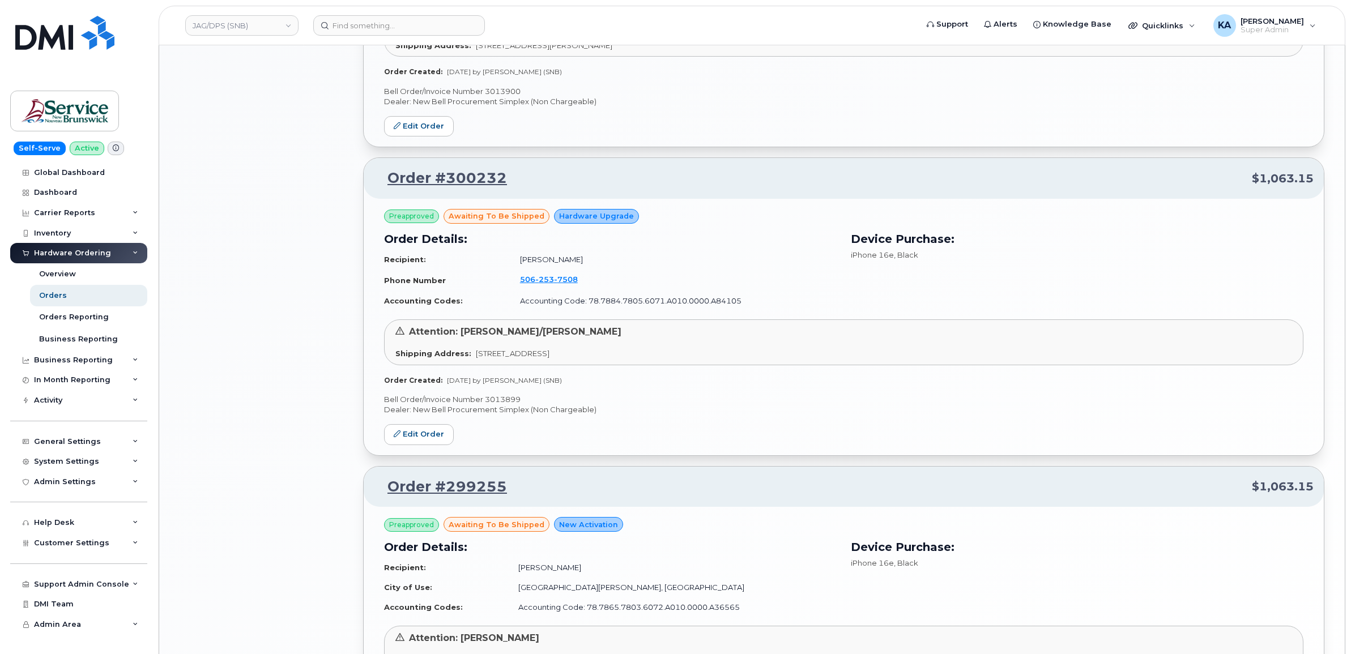
scroll to position [883, 0]
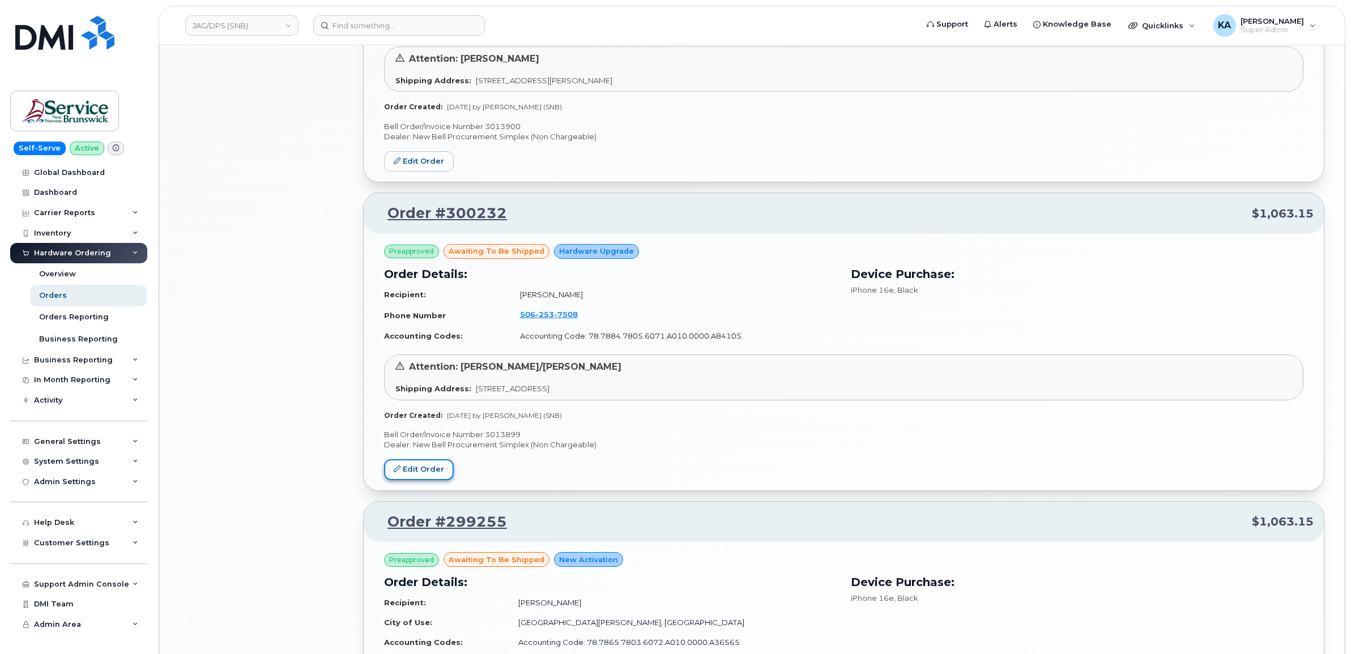
click at [426, 468] on link "Edit Order" at bounding box center [419, 469] width 70 height 21
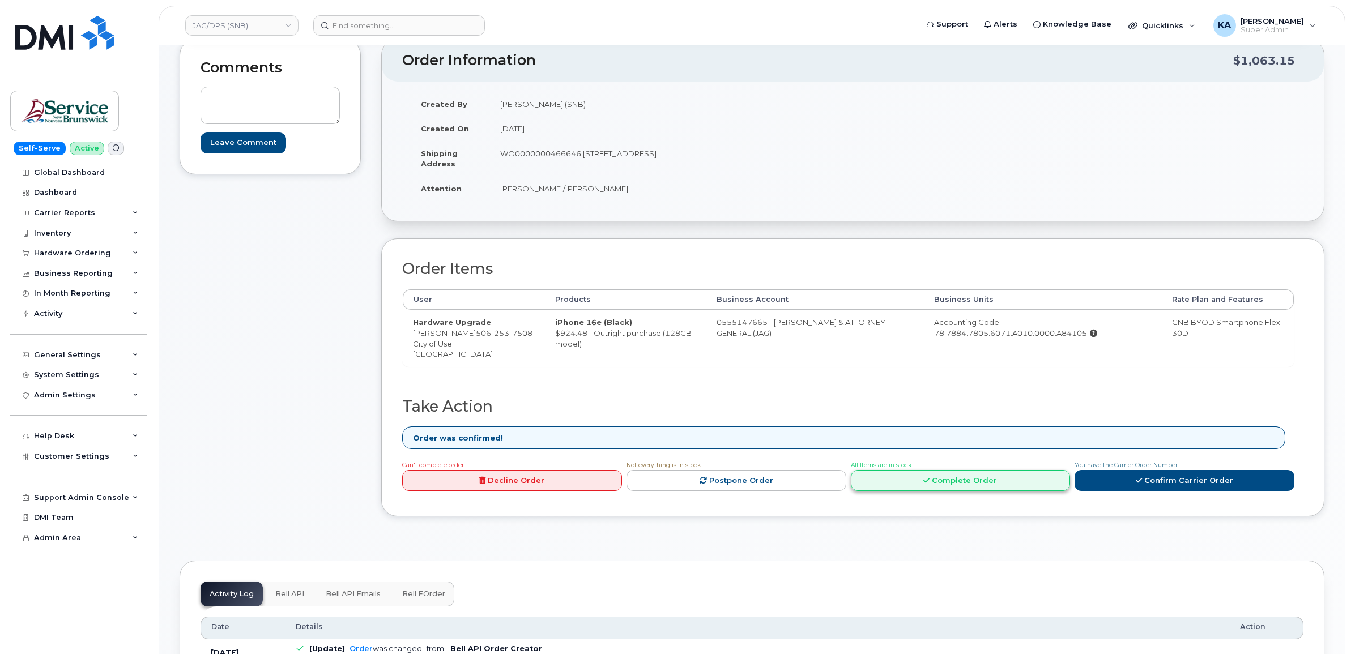
scroll to position [142, 0]
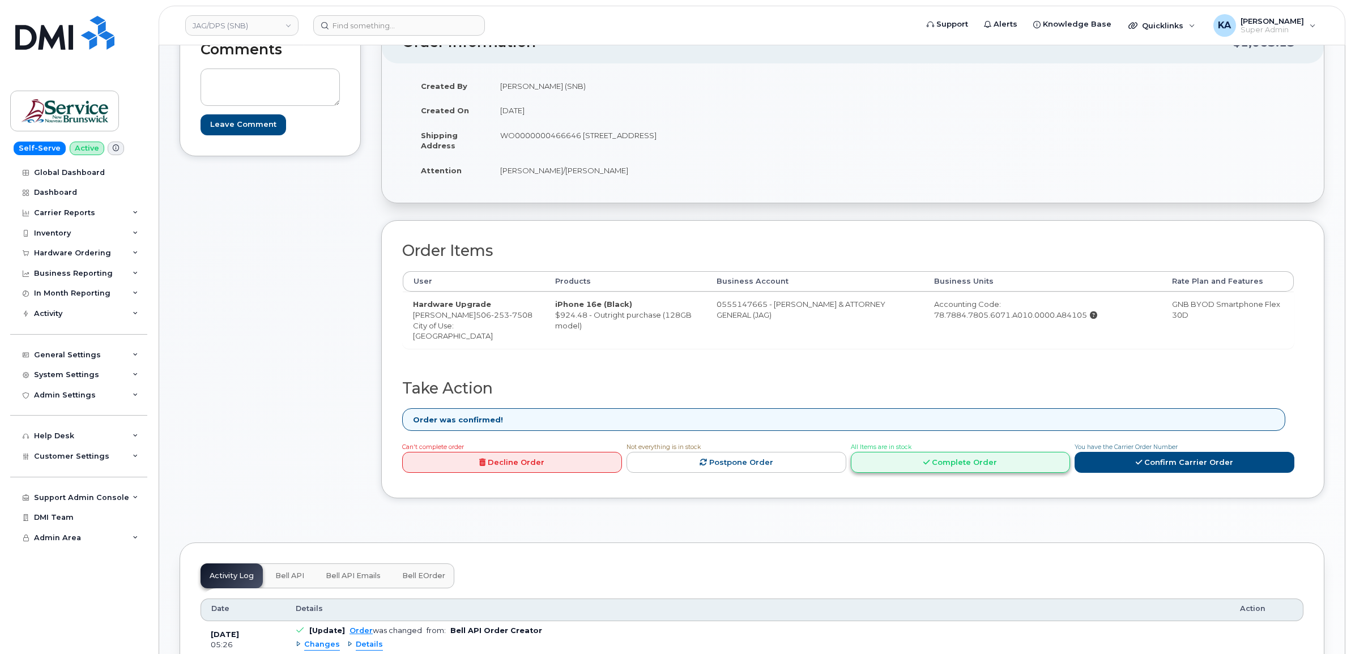
click at [985, 469] on link "Complete Order" at bounding box center [961, 462] width 220 height 21
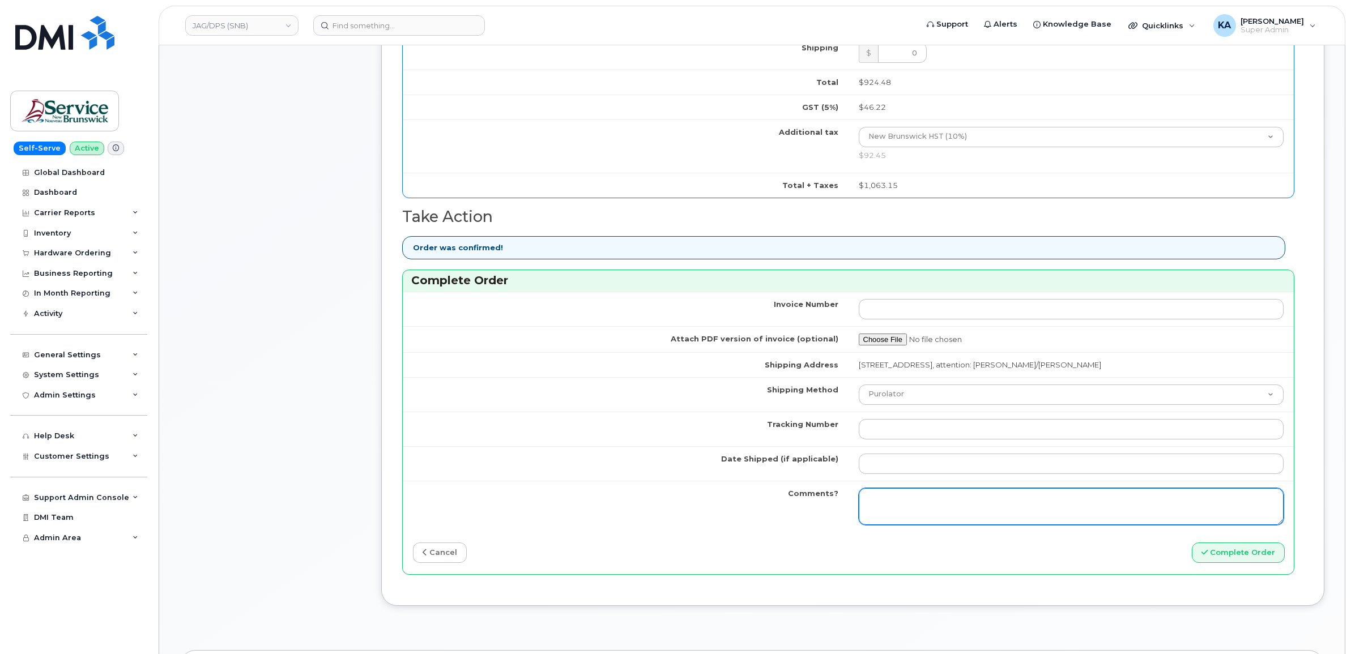
scroll to position [637, 0]
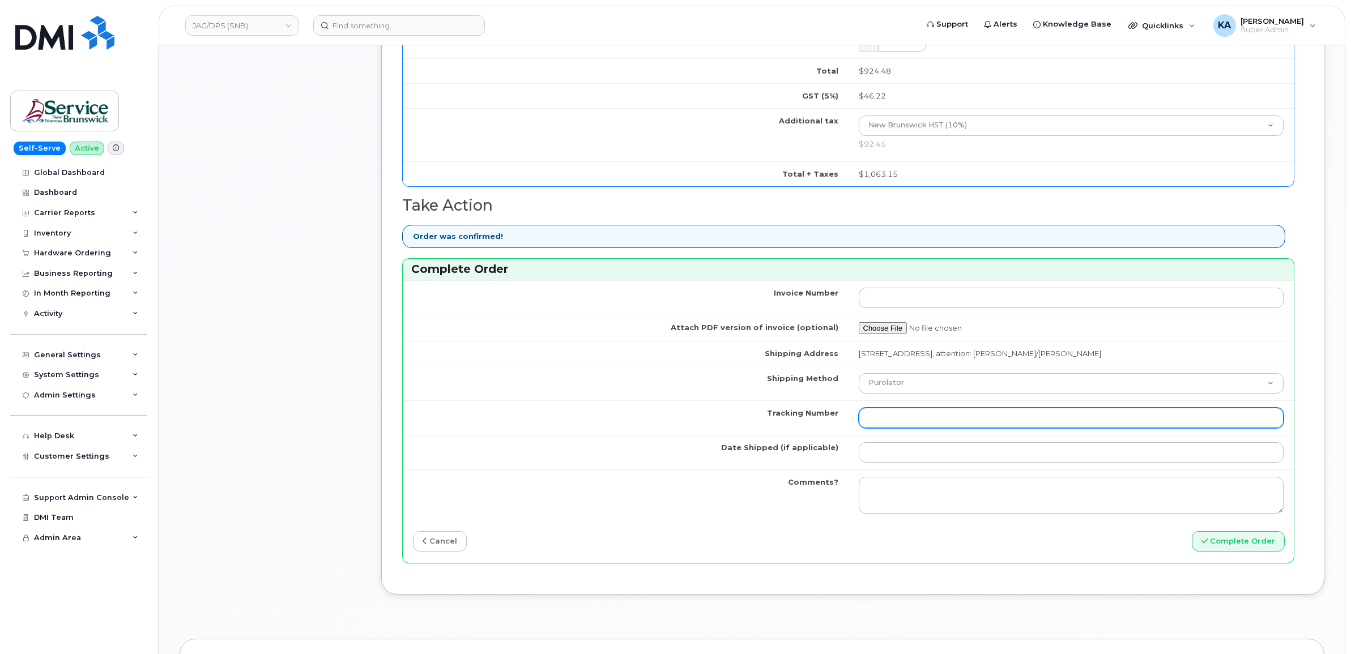
click at [958, 422] on input "Tracking Number" at bounding box center [1070, 418] width 425 height 20
paste input "475744929538"
type input "475744929538"
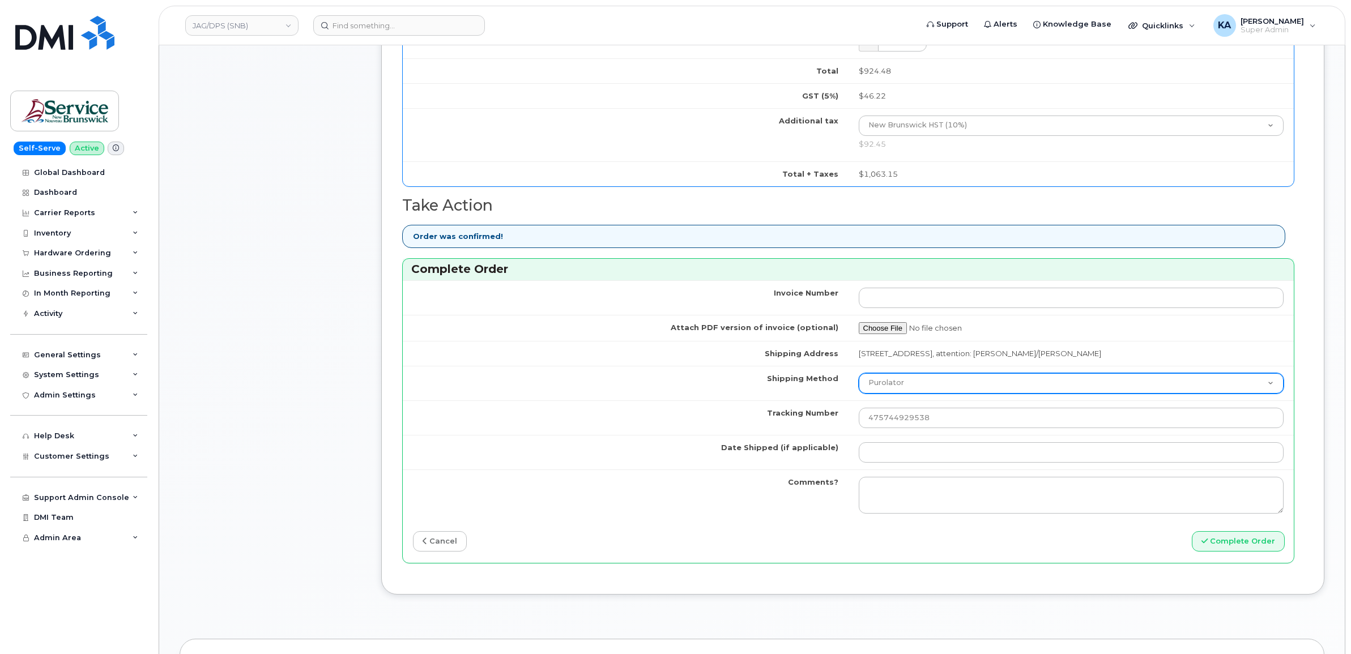
click at [950, 388] on select "Purolator UPS FedEx Canada Post Courier Other Drop Off Pick Up" at bounding box center [1070, 383] width 425 height 20
select select "FedEx"
click at [858, 376] on select "Purolator UPS FedEx Canada Post Courier Other Drop Off Pick Up" at bounding box center [1070, 383] width 425 height 20
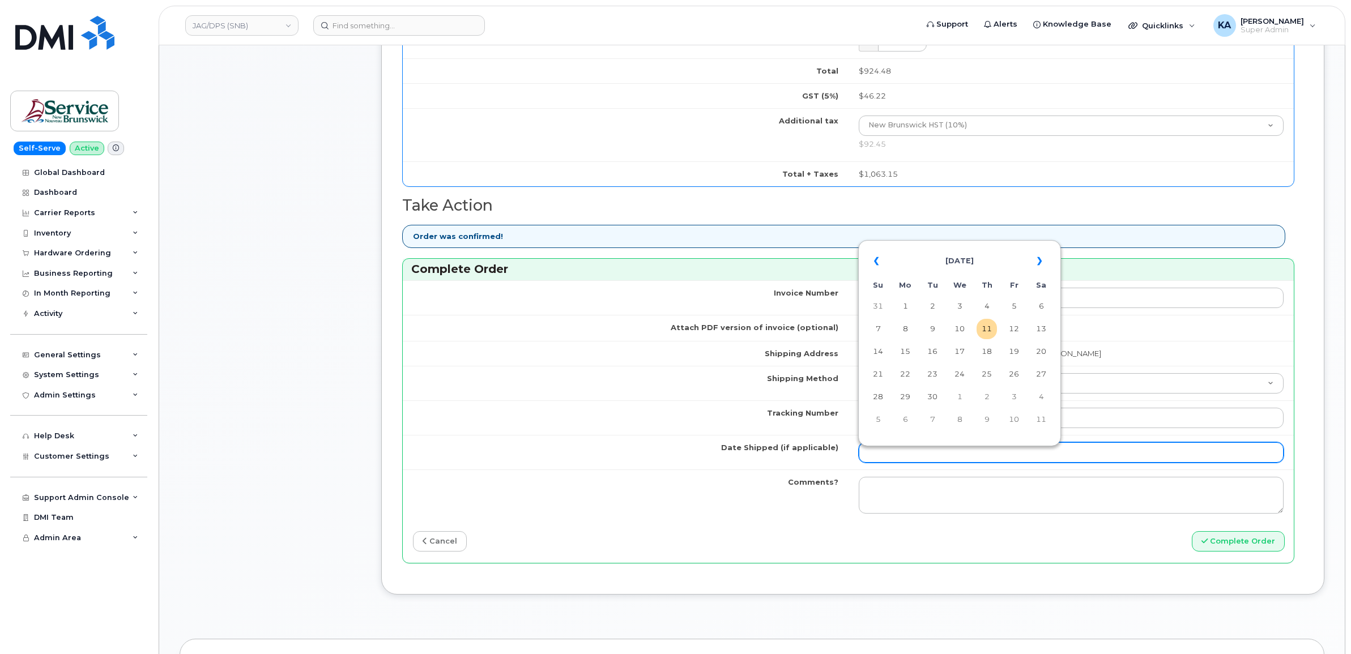
click at [899, 462] on input "Date Shipped (if applicable)" at bounding box center [1070, 452] width 425 height 20
click at [959, 245] on table "« September 2025 » Su Mo Tu We Th Fr Sa 31 1 2 3 4 5 6 7 8 9 10 11 12 13 14 15 …" at bounding box center [959, 340] width 197 height 194
click at [962, 327] on td "10" at bounding box center [959, 329] width 20 height 20
type input "2025-09-10"
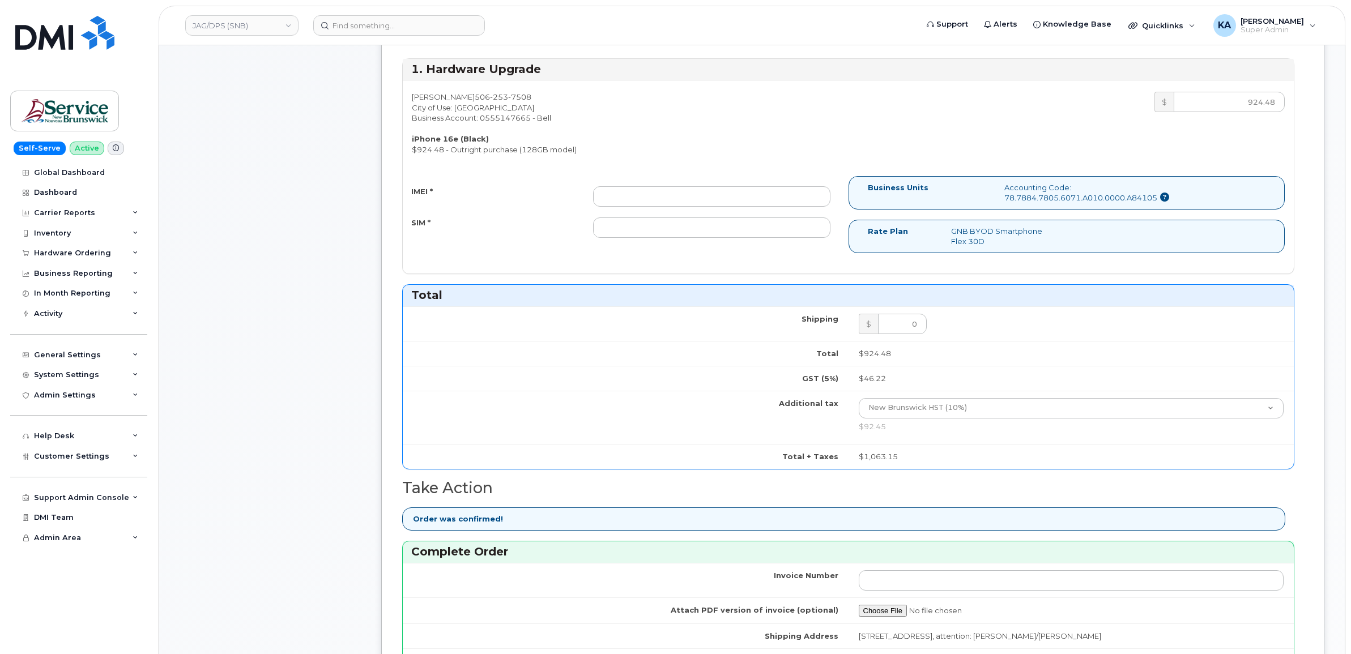
scroll to position [354, 0]
click at [757, 195] on input "IMEI *" at bounding box center [711, 197] width 237 height 20
paste input "354216330778030"
type input "354216330778030"
click at [737, 233] on input "SIM *" at bounding box center [711, 228] width 237 height 20
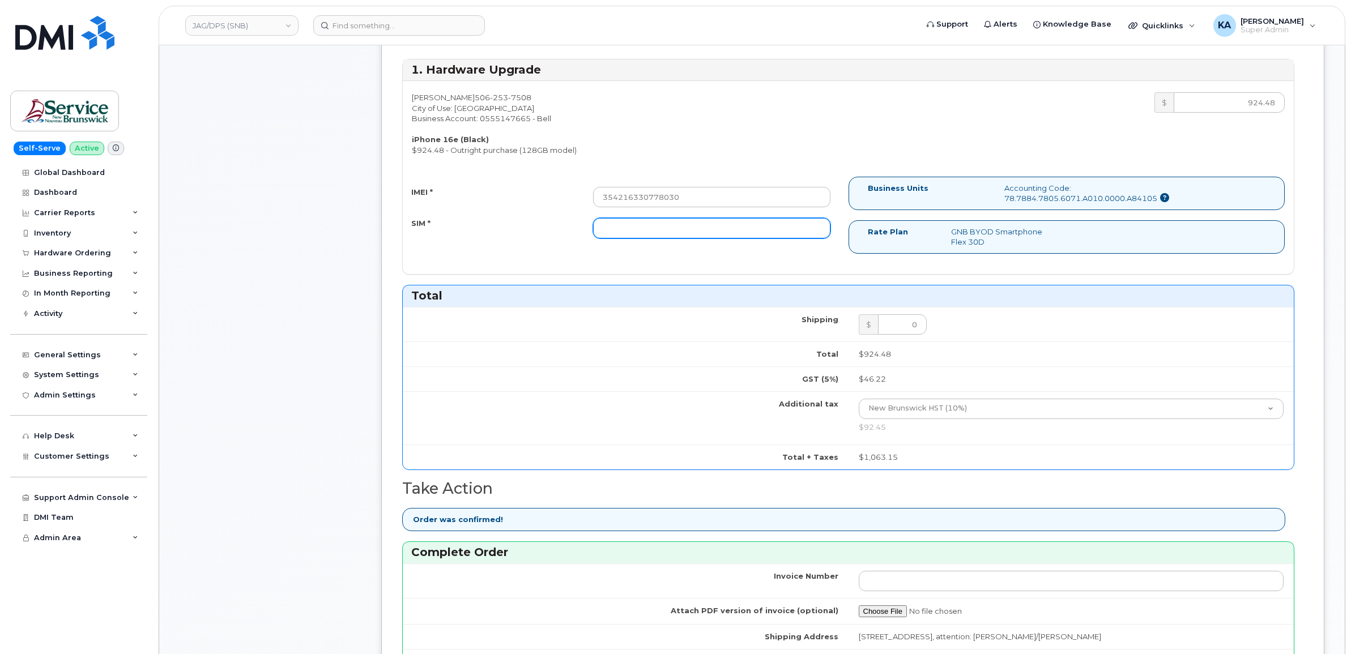
paste input "89302610207733036351"
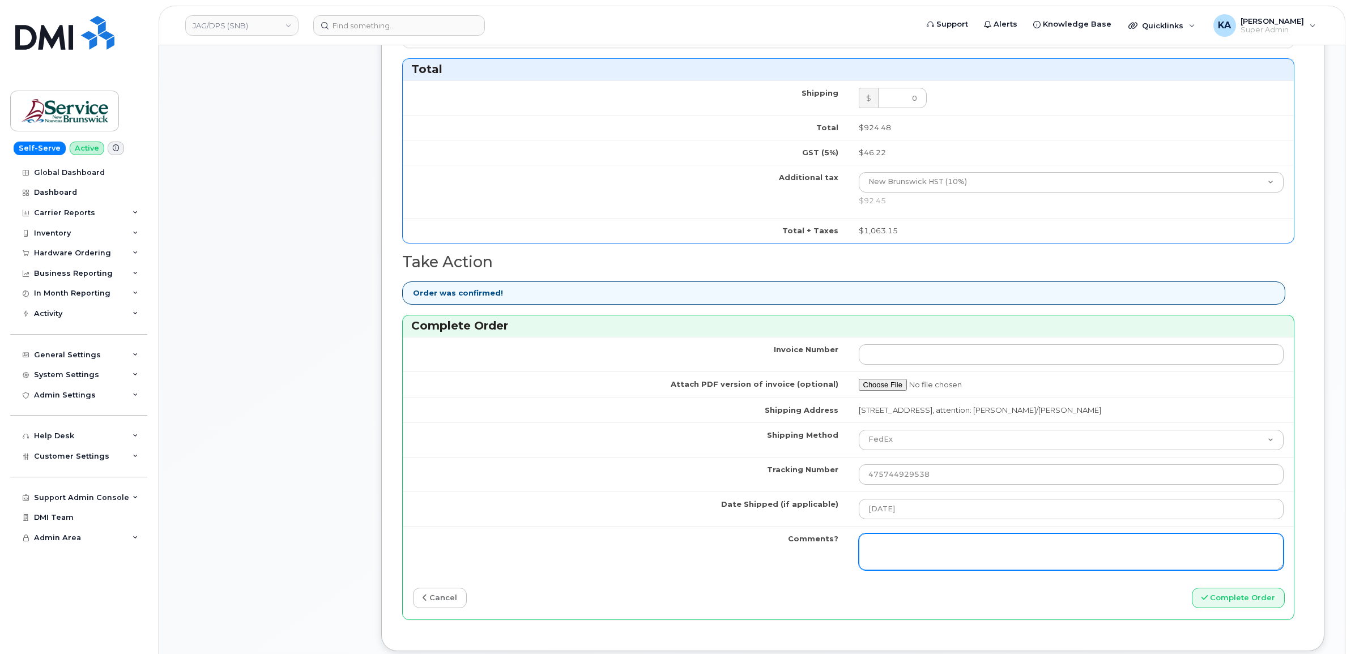
scroll to position [637, 0]
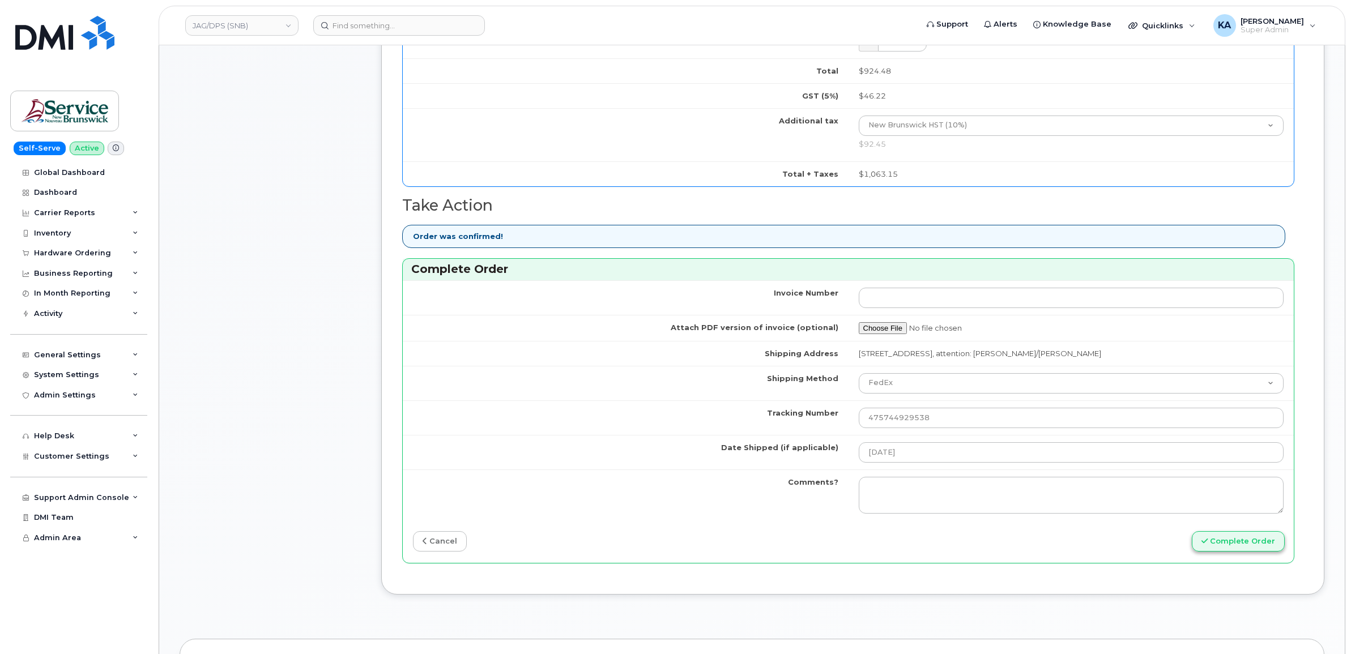
type input "89302610207733036351"
click at [1224, 547] on button "Complete Order" at bounding box center [1237, 541] width 93 height 21
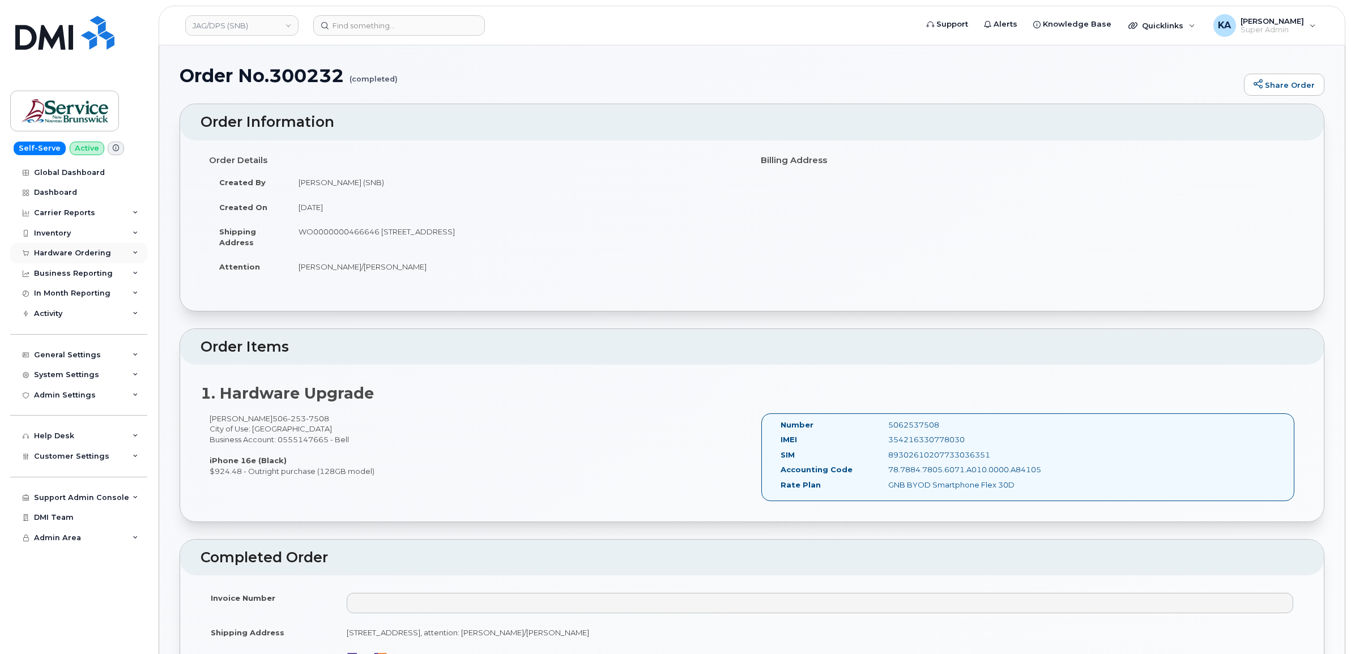
click at [44, 247] on div "Hardware Ordering" at bounding box center [78, 253] width 137 height 20
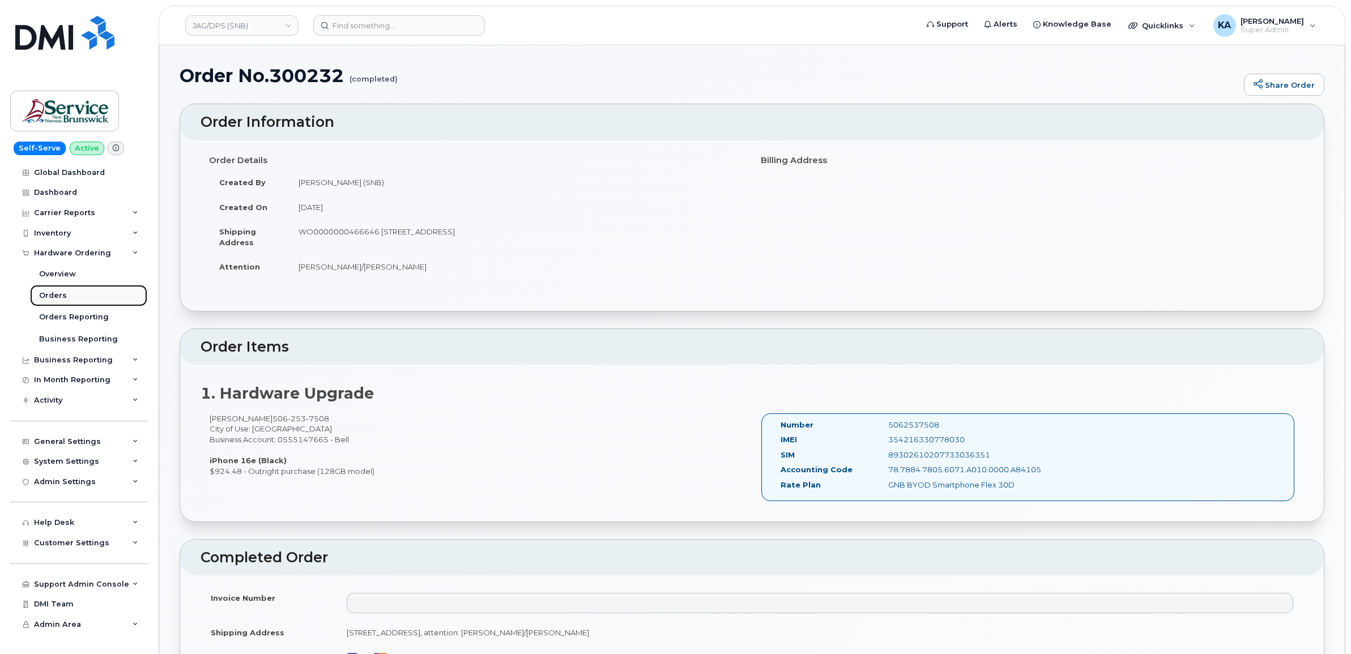
click at [41, 294] on div "Orders" at bounding box center [53, 295] width 28 height 10
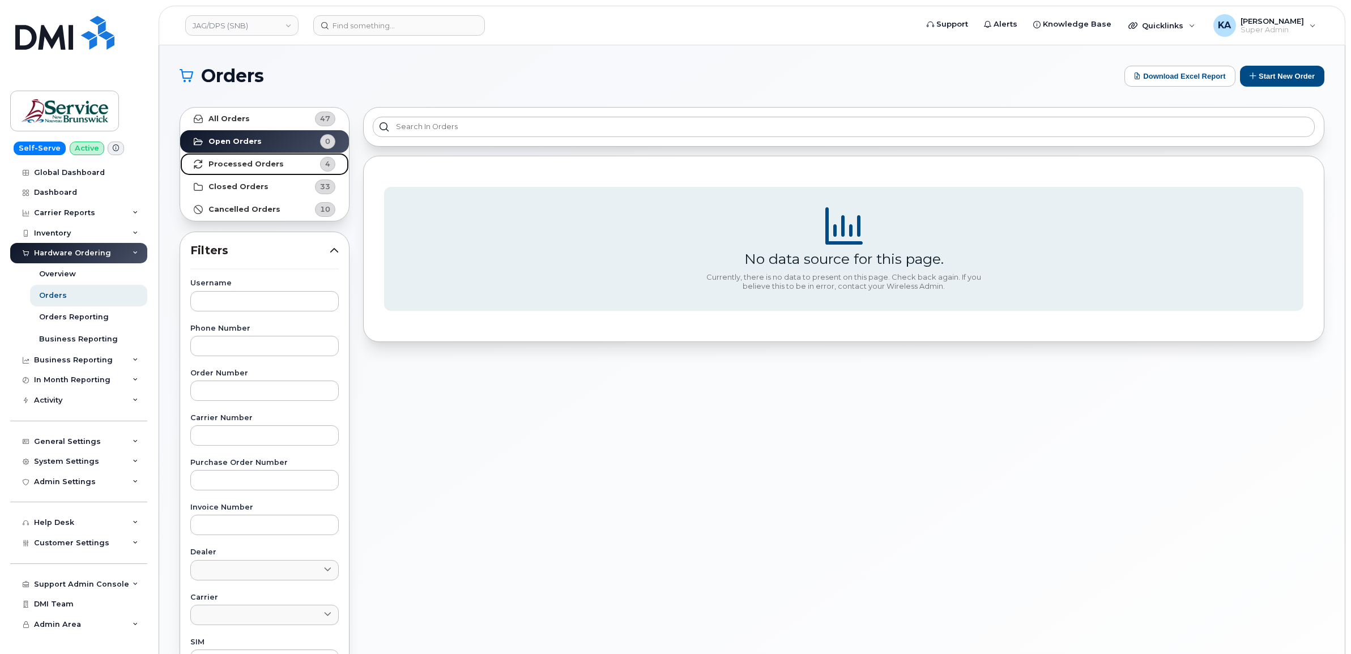
click at [256, 163] on strong "Processed Orders" at bounding box center [245, 164] width 75 height 9
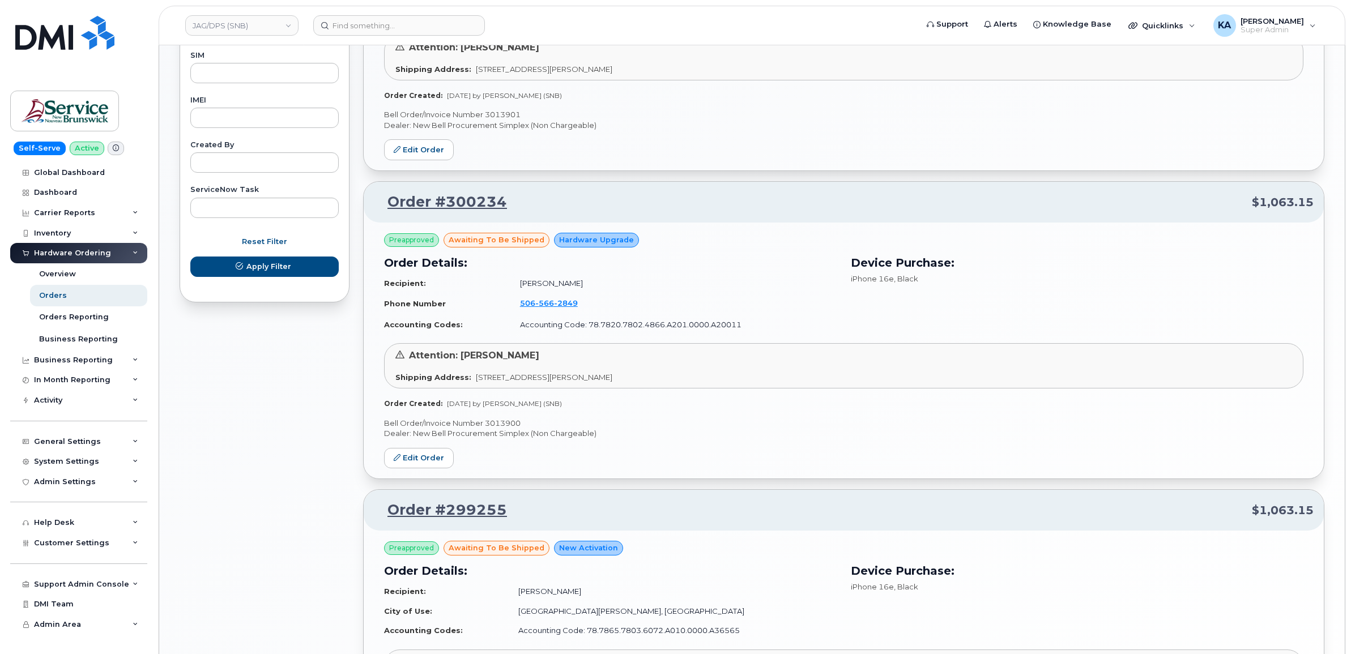
scroll to position [566, 0]
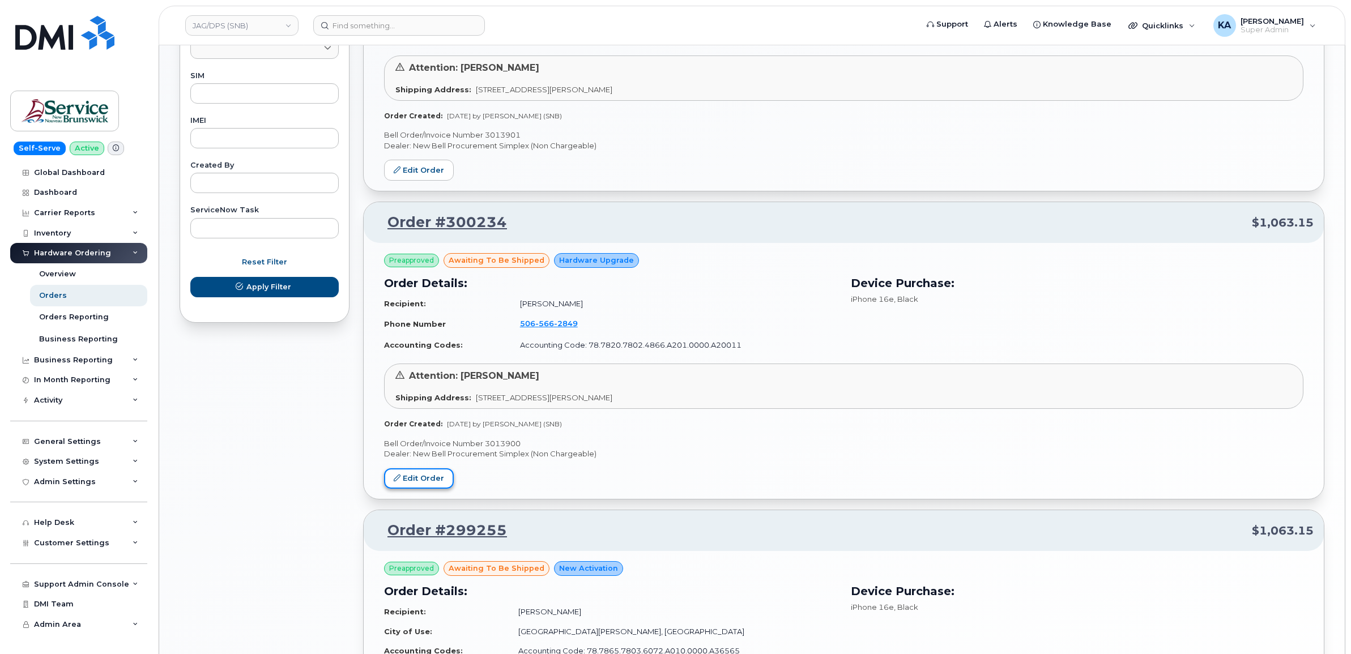
click at [416, 473] on link "Edit Order" at bounding box center [419, 478] width 70 height 21
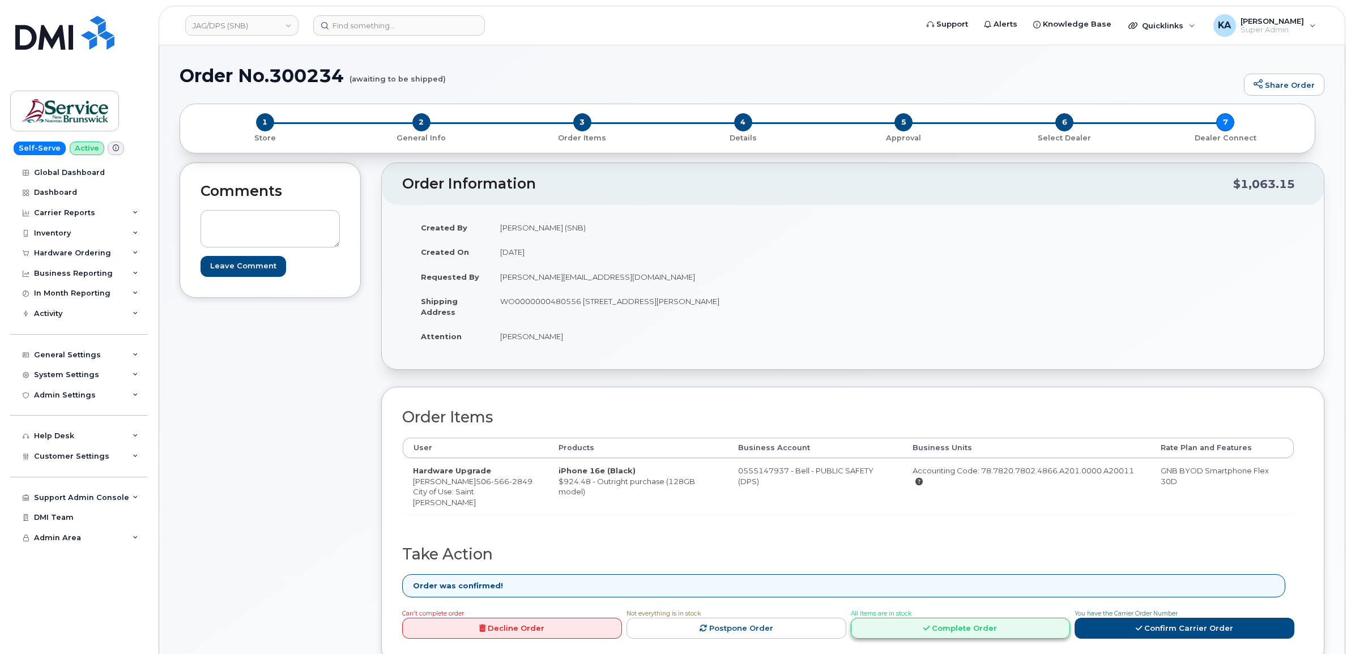
click at [904, 627] on link "Complete Order" at bounding box center [961, 628] width 220 height 21
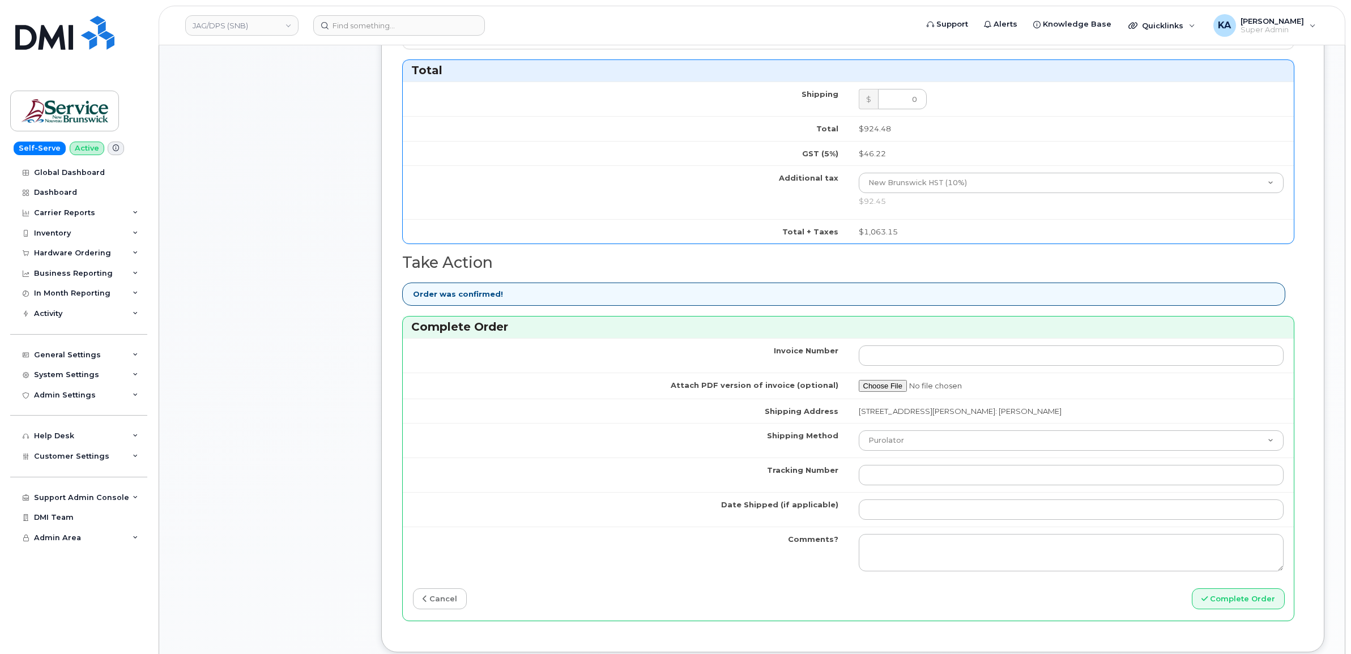
scroll to position [637, 0]
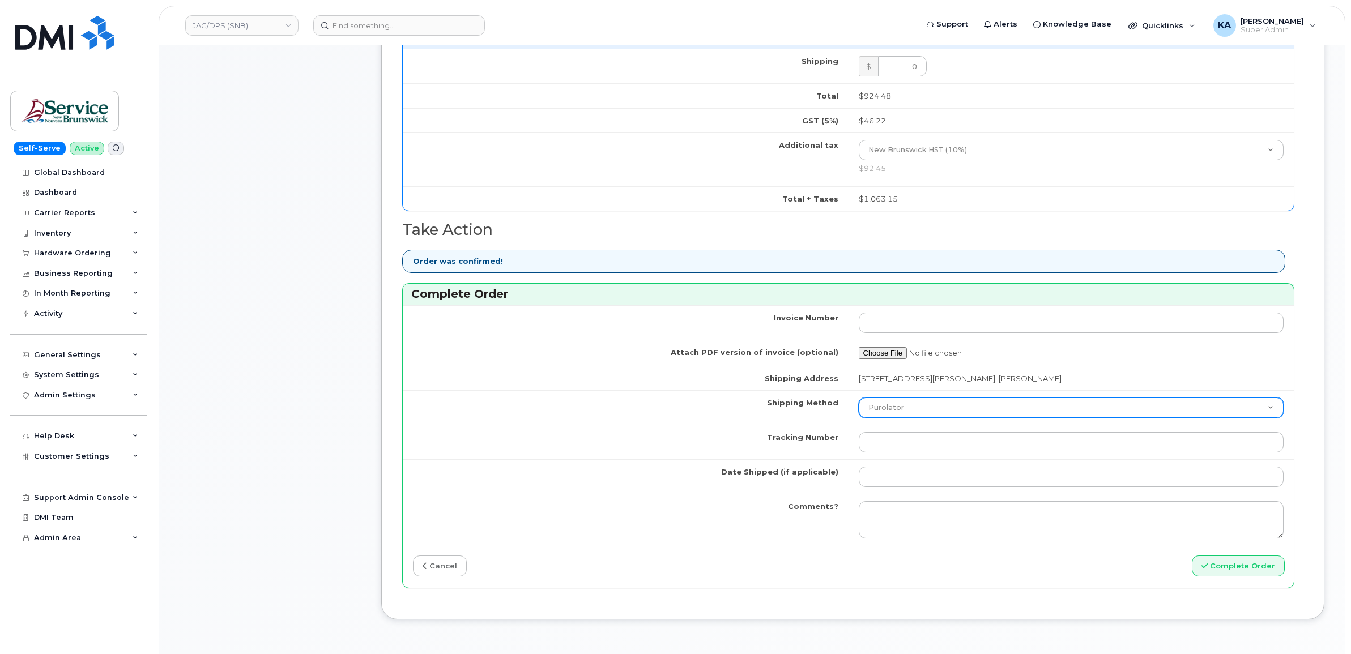
click at [971, 418] on select "Purolator UPS FedEx Canada Post Courier Other Drop Off Pick Up" at bounding box center [1070, 408] width 425 height 20
select select "FedEx"
click at [858, 401] on select "Purolator UPS FedEx Canada Post Courier Other Drop Off Pick Up" at bounding box center [1070, 408] width 425 height 20
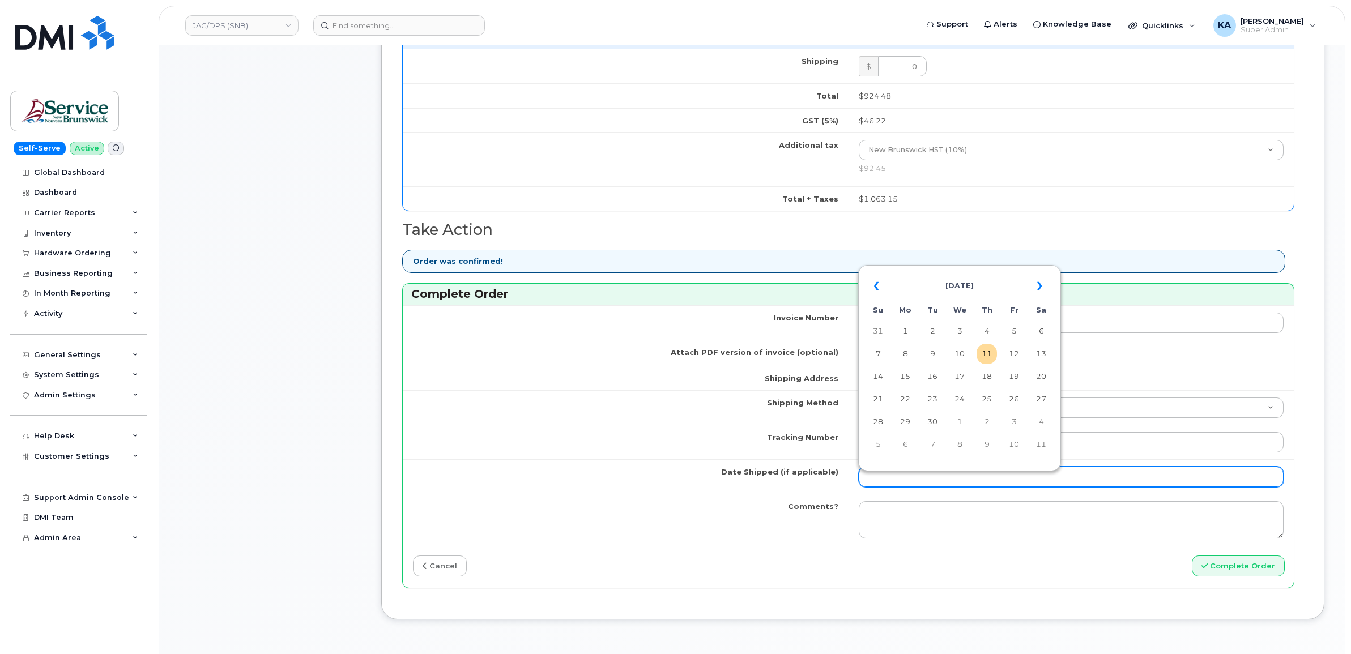
click at [898, 482] on input "Date Shipped (if applicable)" at bounding box center [1070, 477] width 425 height 20
click at [951, 268] on table "« [DATE] » Su Mo Tu We Th Fr Sa 31 1 2 3 4 5 6 7 8 9 10 11 12 13 14 15 16 17 18…" at bounding box center [959, 365] width 197 height 194
click at [963, 350] on td "10" at bounding box center [959, 354] width 20 height 20
type input "[DATE]"
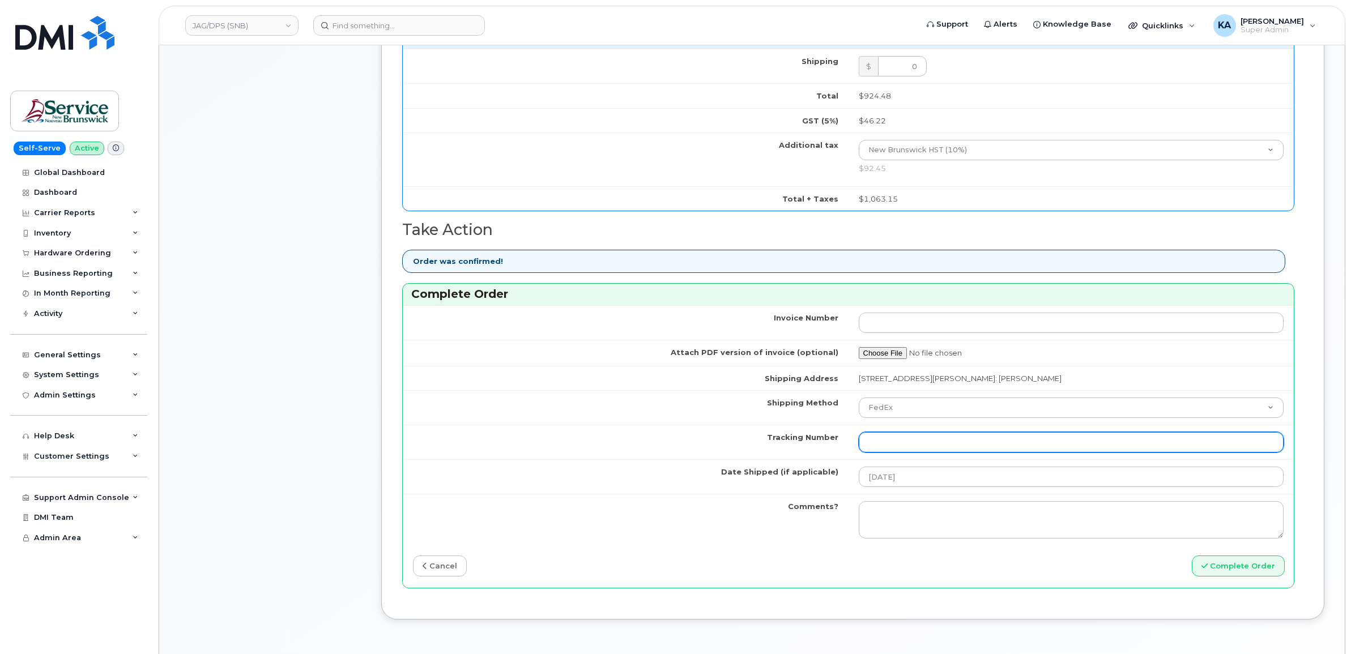
click at [934, 448] on input "Tracking Number" at bounding box center [1070, 442] width 425 height 20
paste input "476303071738"
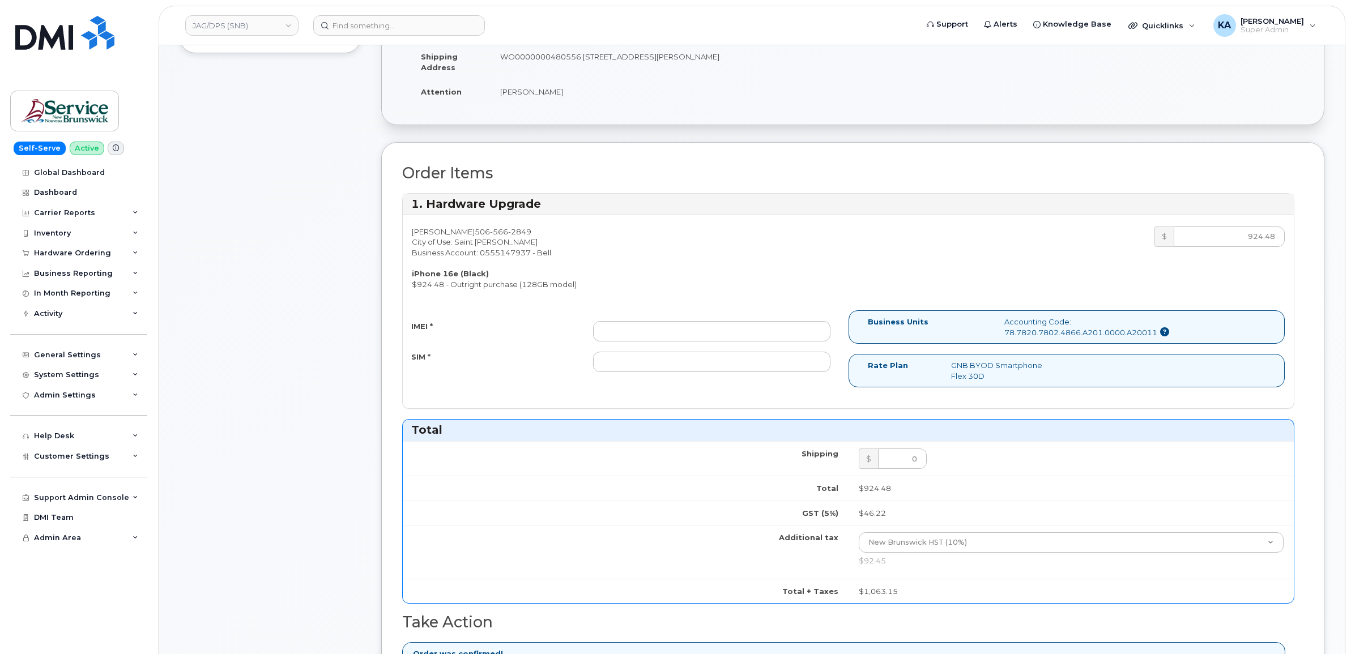
scroll to position [212, 0]
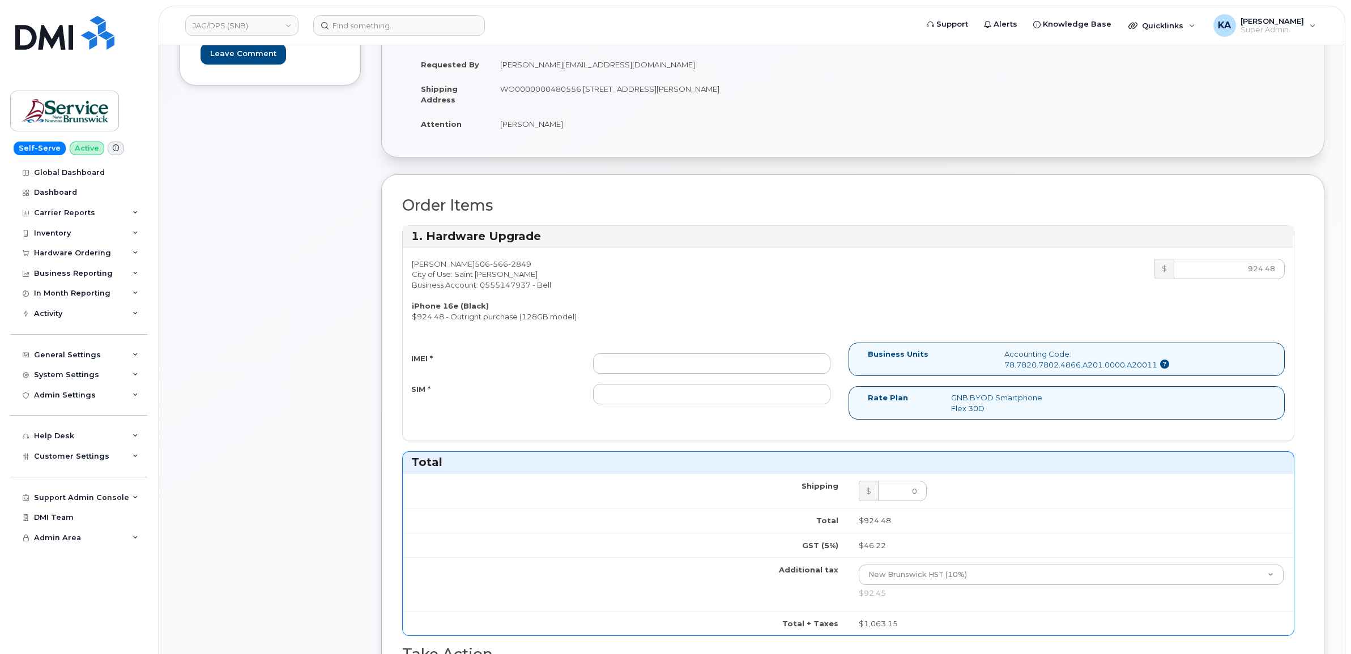
type input "476303071738"
click at [691, 365] on input "IMEI *" at bounding box center [711, 363] width 237 height 20
paste input "354216331081103"
type input "354216331081103"
click at [673, 392] on input "SIM *" at bounding box center [711, 394] width 237 height 20
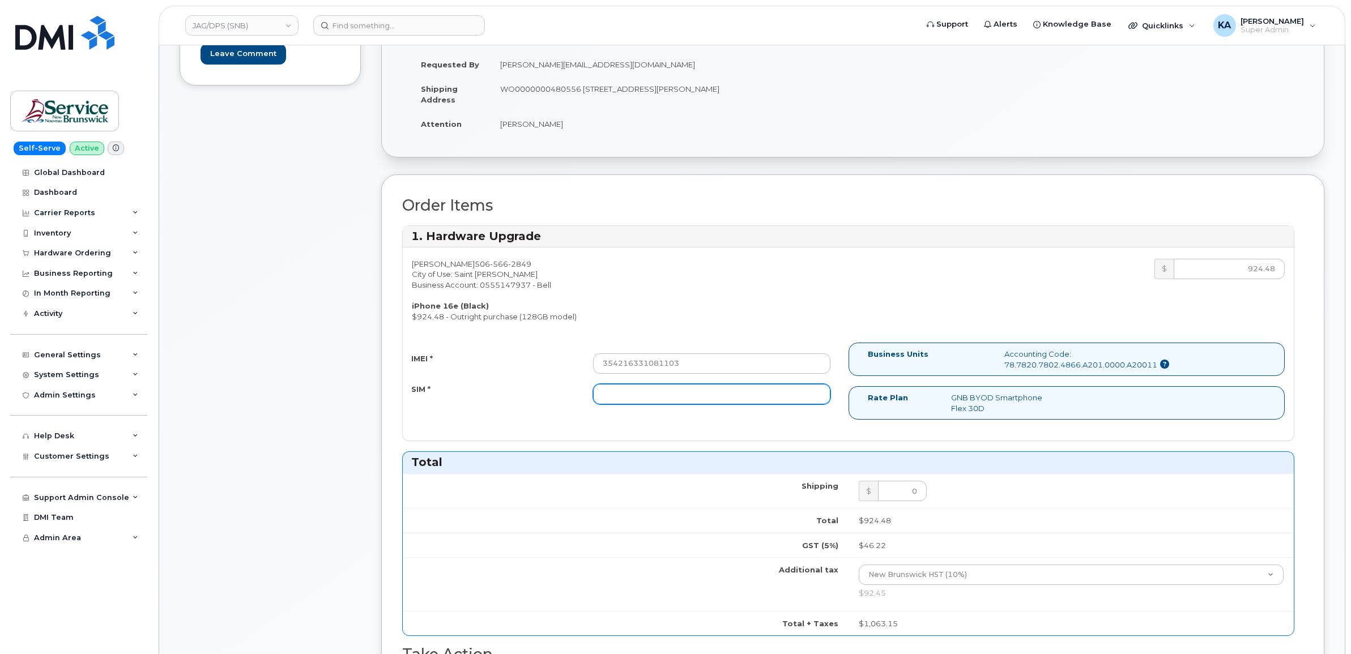
paste input "89302610207733091018"
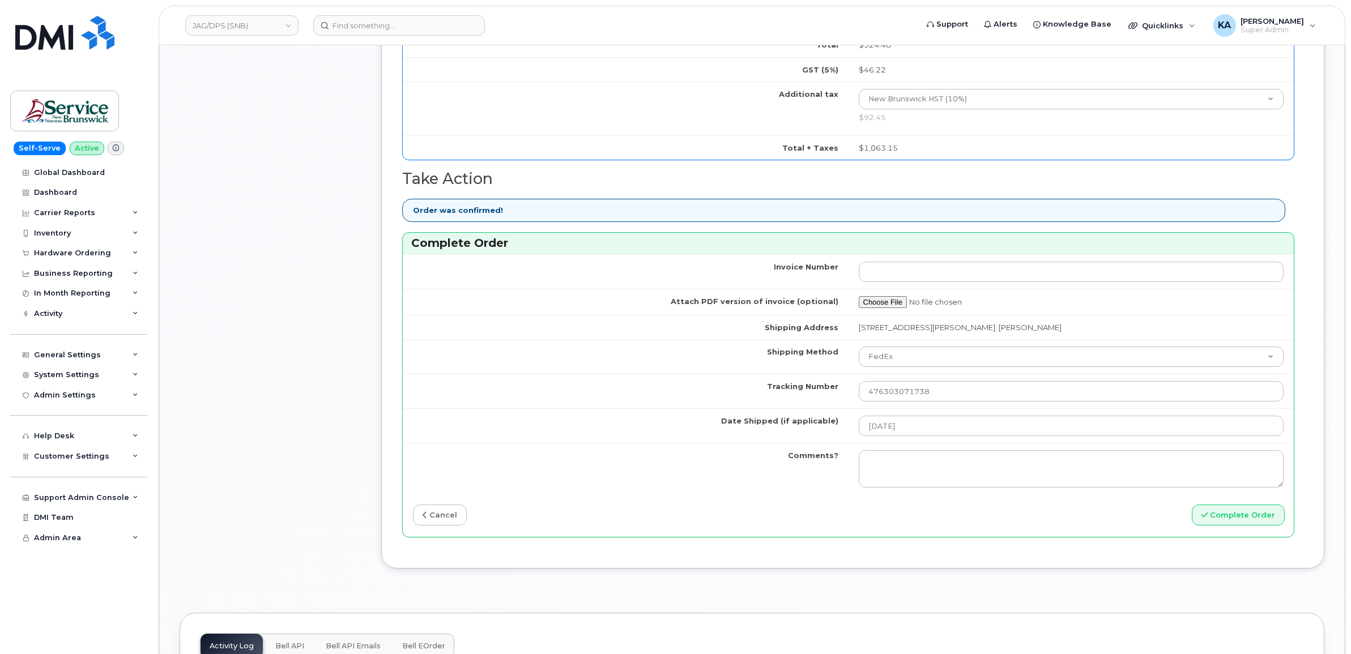
scroll to position [708, 0]
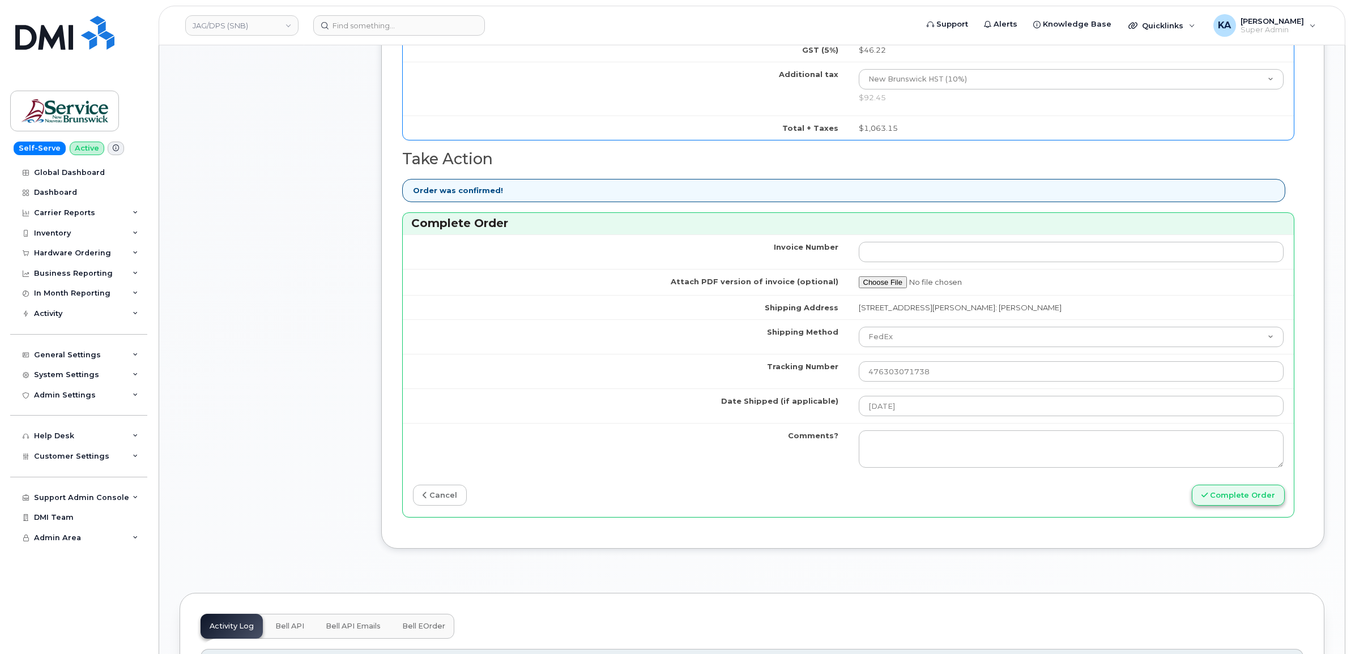
type input "89302610207733091018"
click at [1241, 498] on button "Complete Order" at bounding box center [1237, 495] width 93 height 21
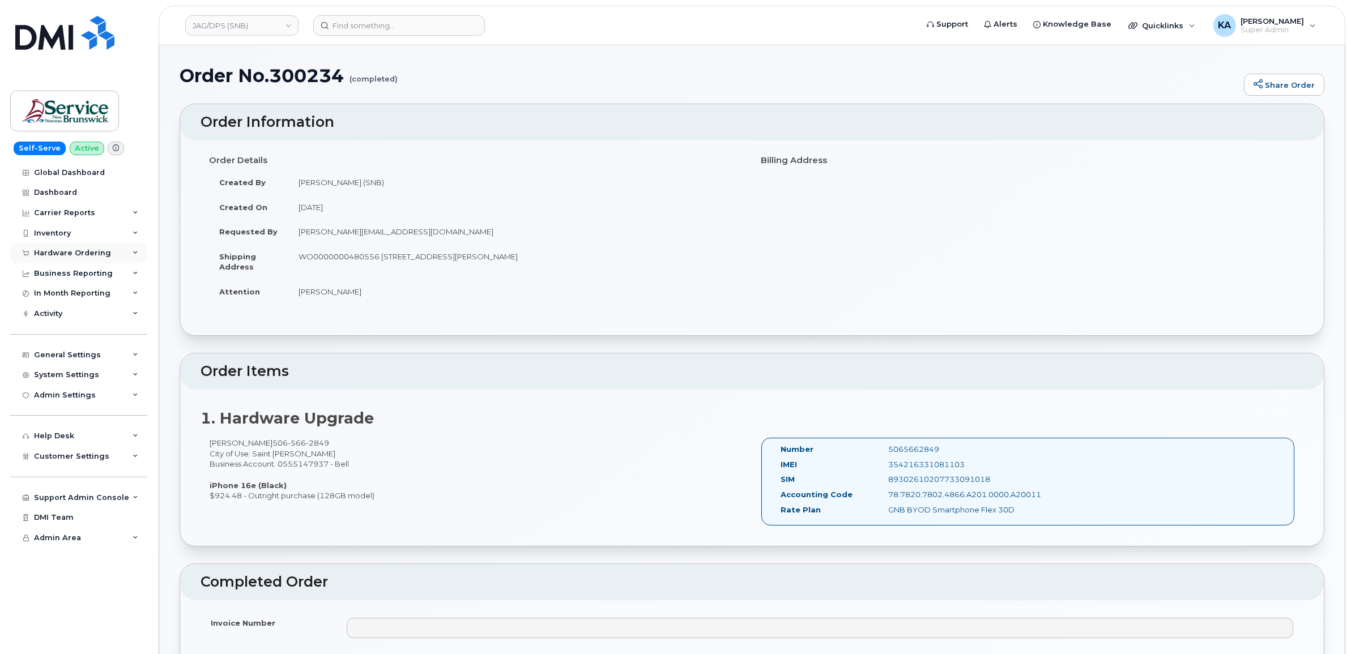
click at [80, 253] on div "Hardware Ordering" at bounding box center [72, 253] width 77 height 9
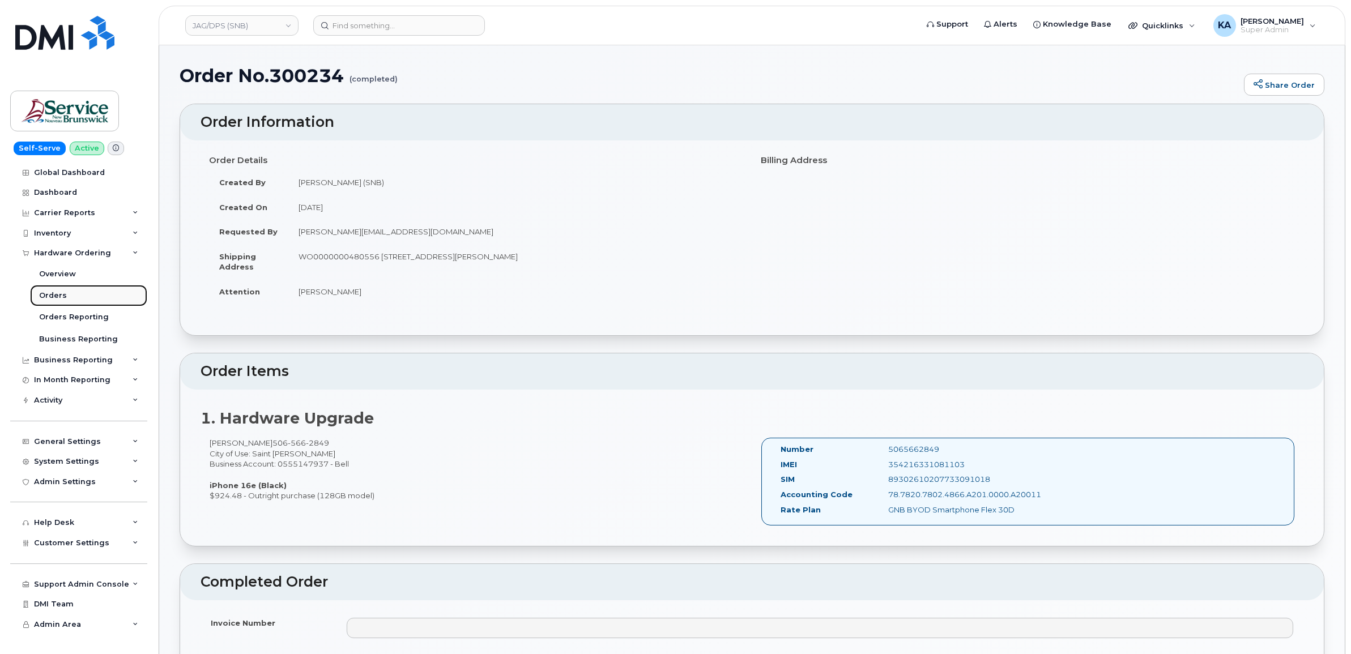
click at [52, 293] on div "Orders" at bounding box center [53, 295] width 28 height 10
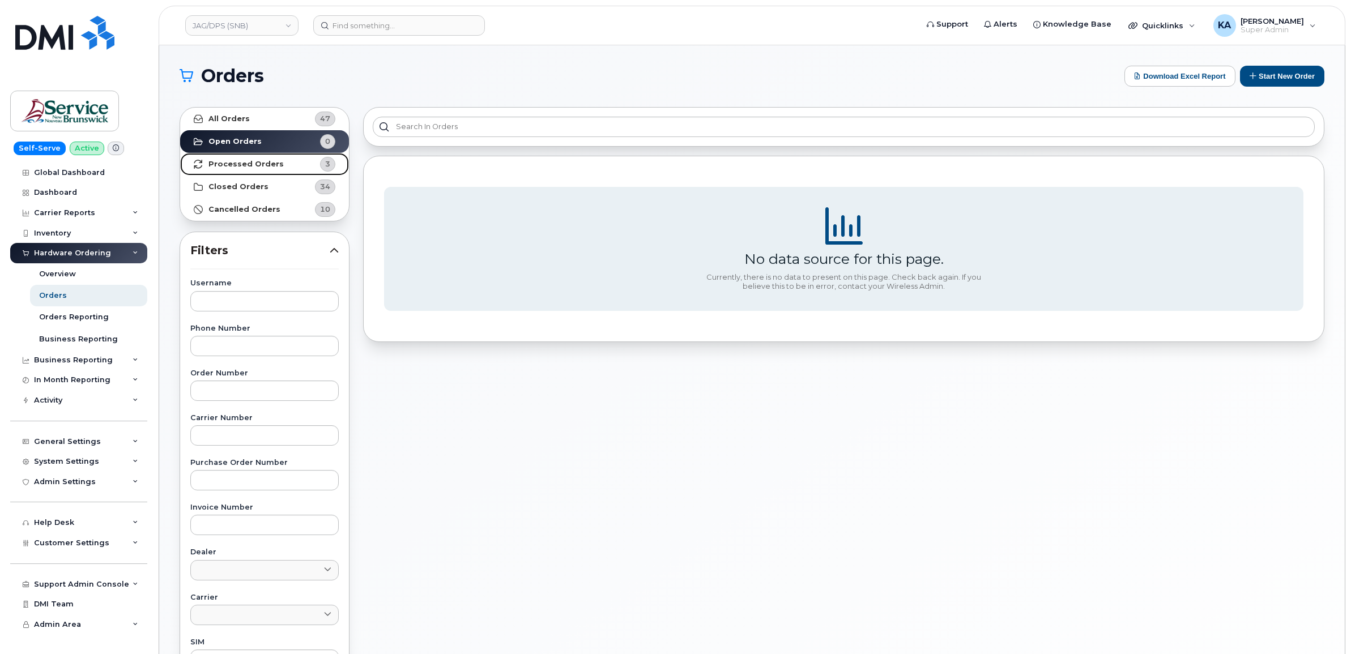
click at [257, 166] on strong "Processed Orders" at bounding box center [245, 164] width 75 height 9
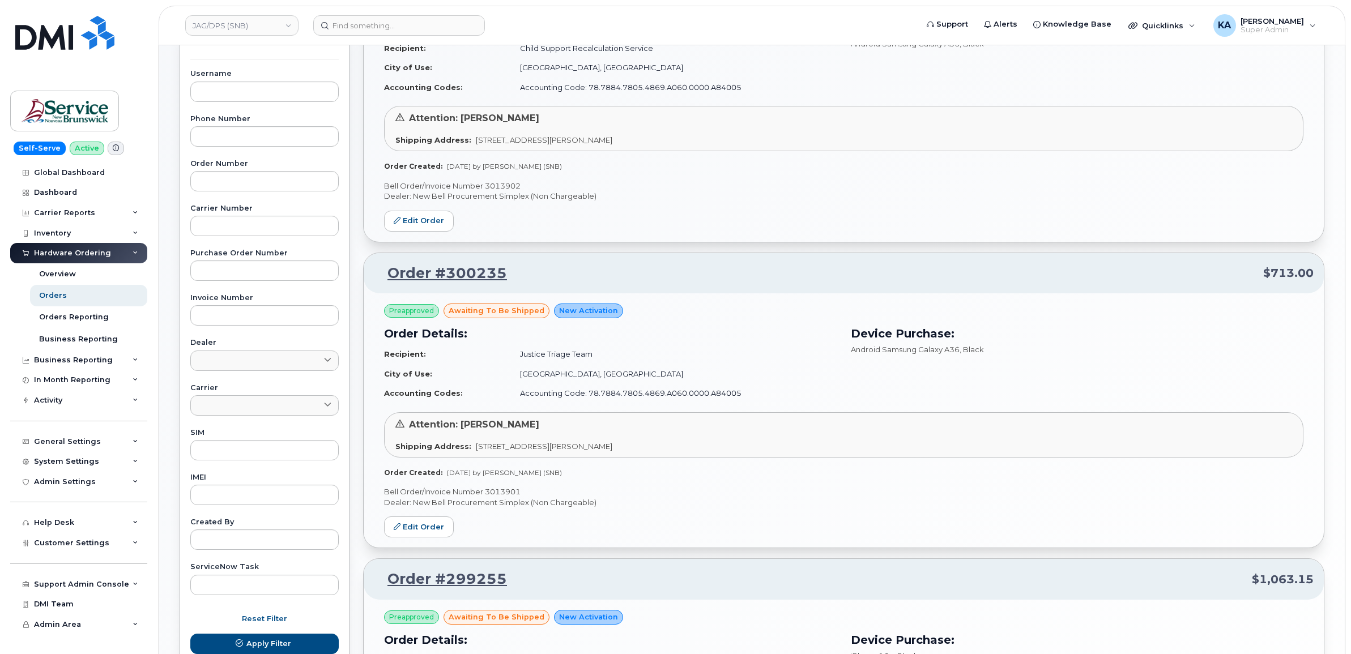
scroll to position [212, 0]
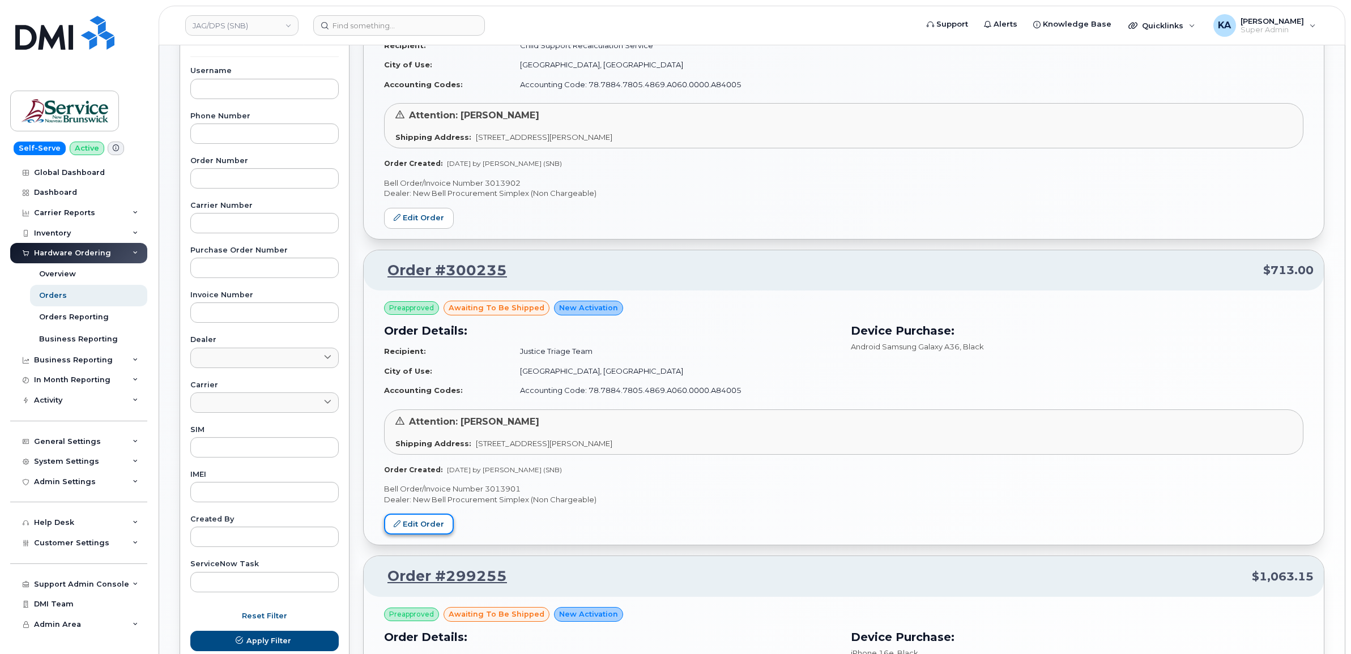
click at [405, 525] on link "Edit Order" at bounding box center [419, 524] width 70 height 21
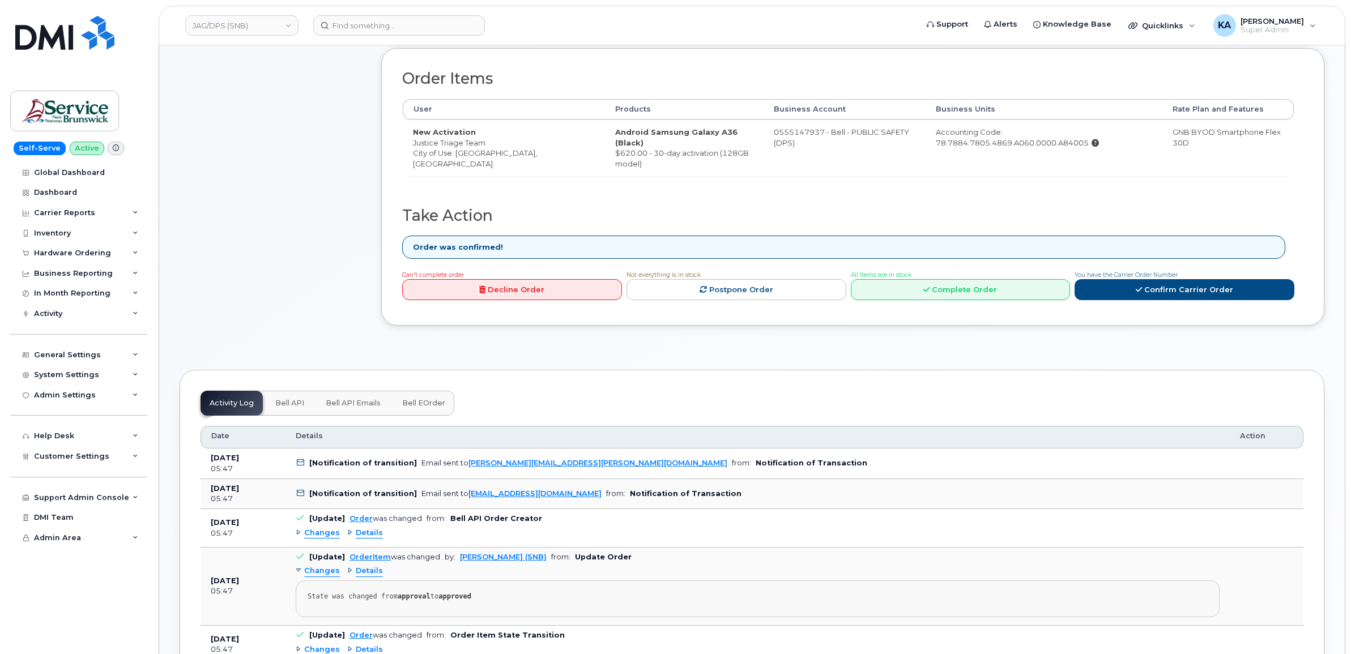
scroll to position [354, 0]
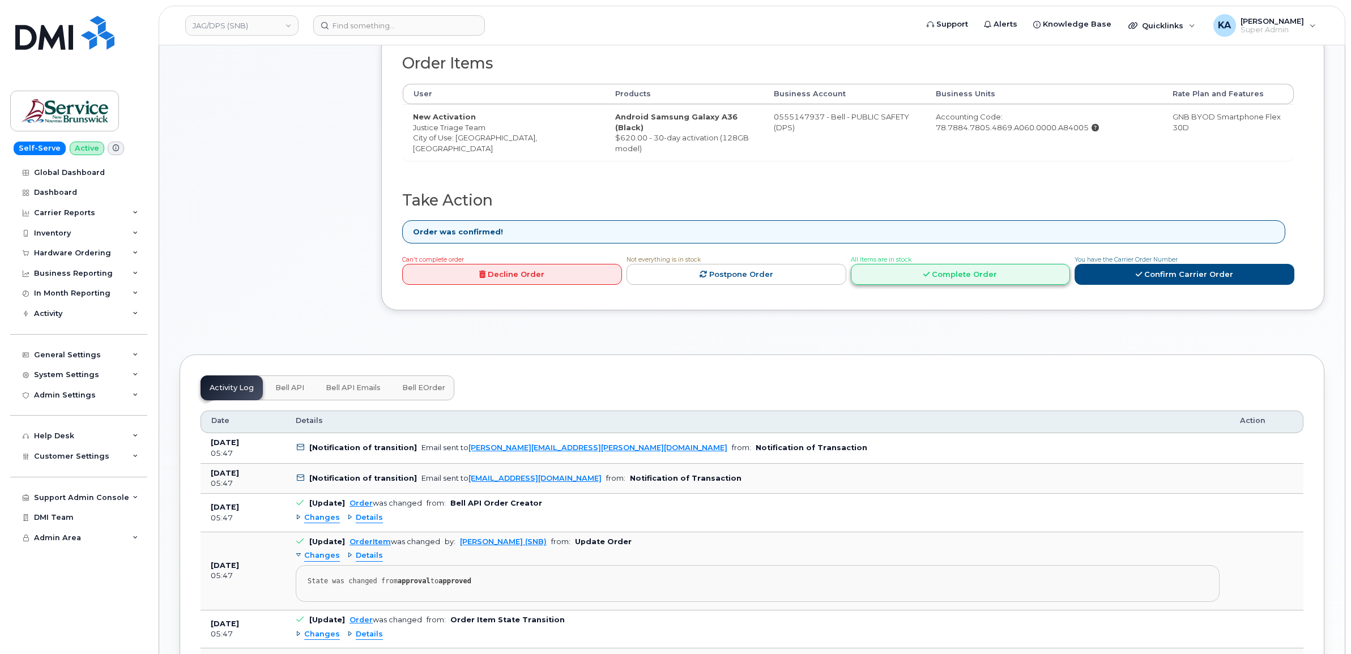
click at [993, 274] on link "Complete Order" at bounding box center [961, 274] width 220 height 21
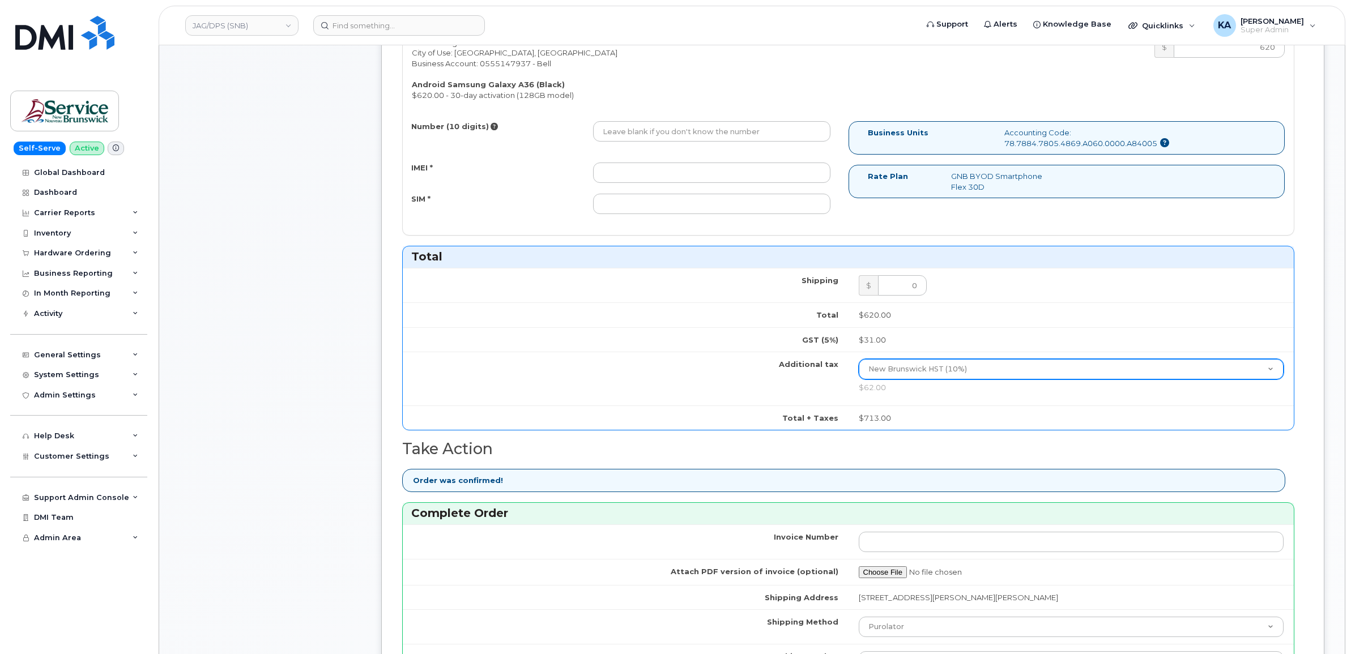
scroll to position [779, 0]
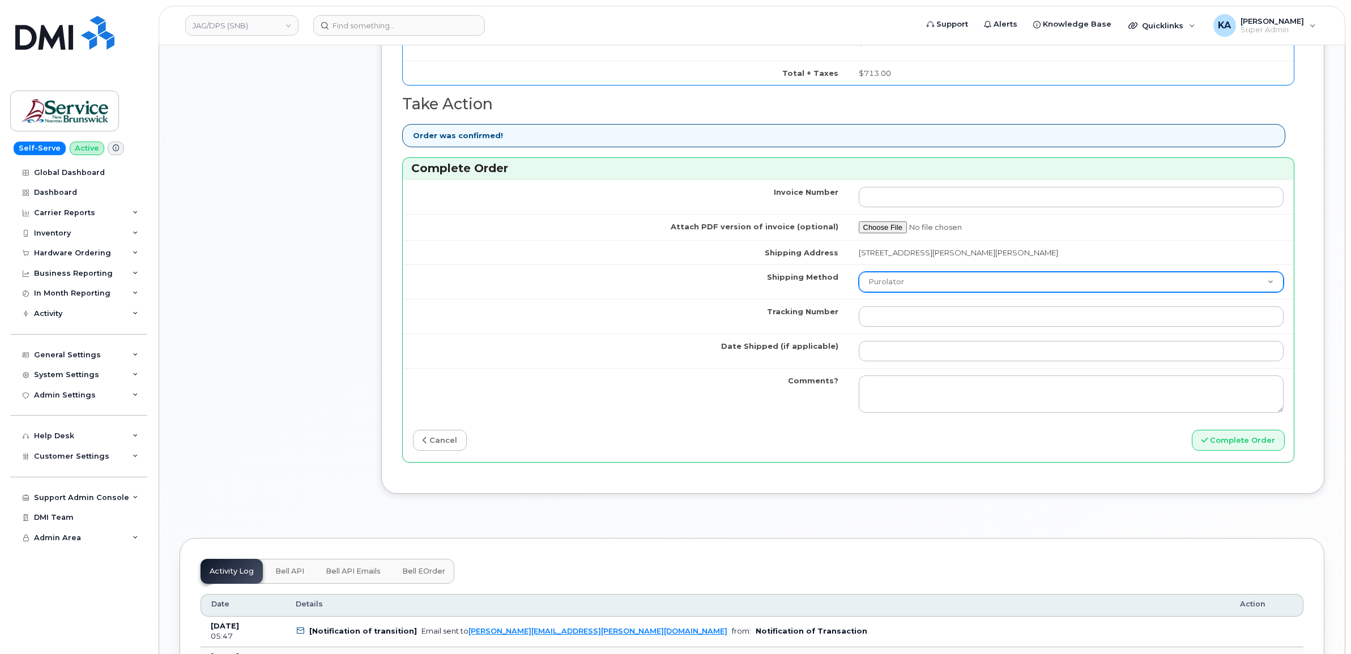
click at [978, 285] on select "Purolator UPS FedEx Canada Post Courier Other Drop Off Pick Up" at bounding box center [1070, 282] width 425 height 20
select select "FedEx"
click at [858, 275] on select "Purolator UPS FedEx Canada Post Courier Other Drop Off Pick Up" at bounding box center [1070, 282] width 425 height 20
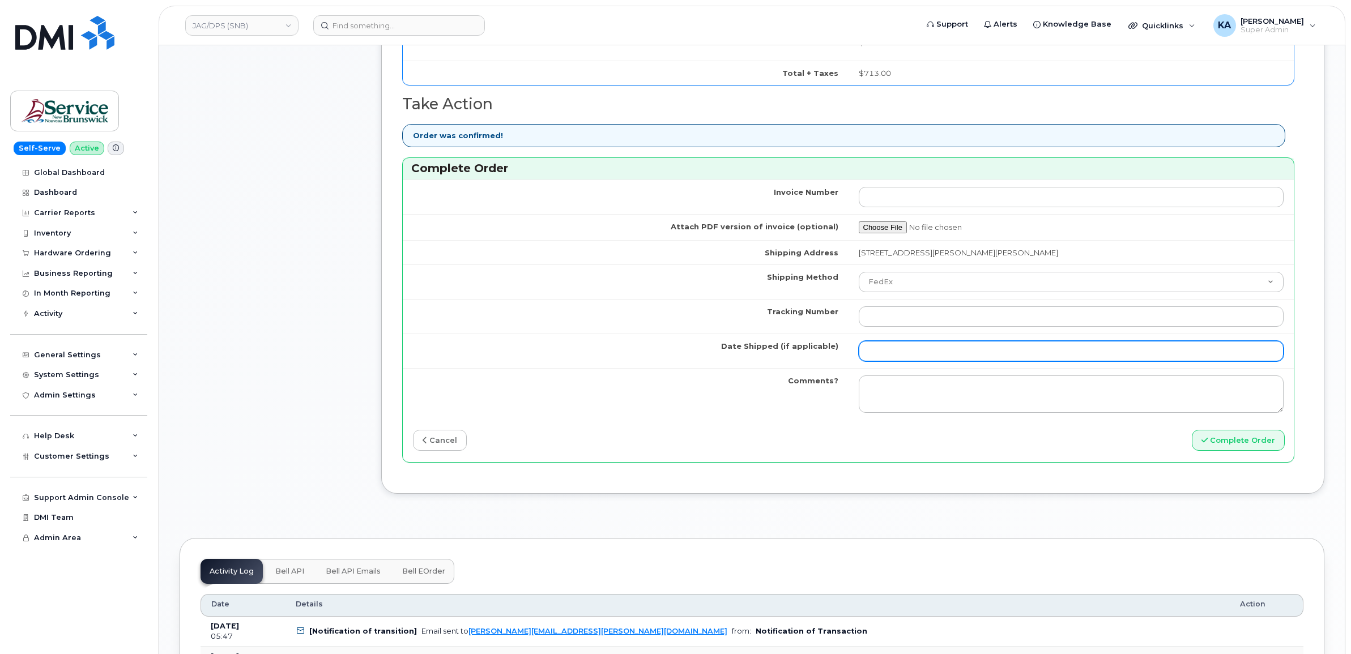
click at [910, 357] on input "Date Shipped (if applicable)" at bounding box center [1070, 351] width 425 height 20
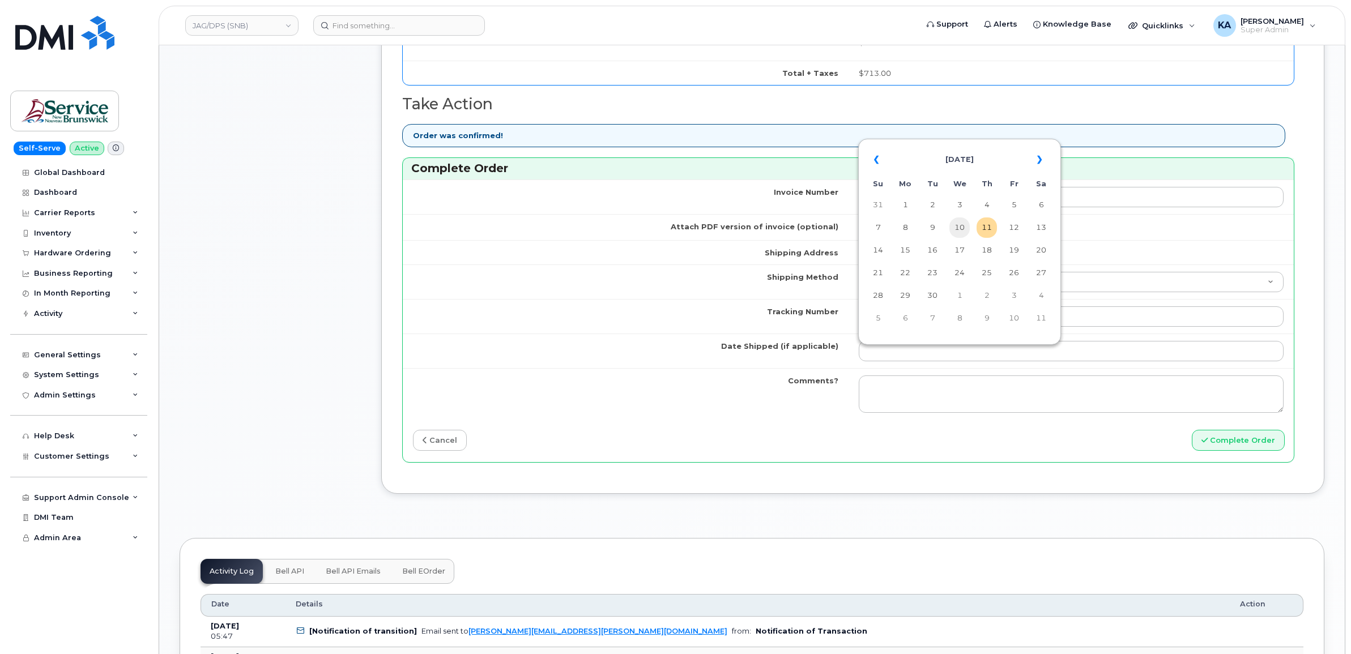
click at [958, 228] on td "10" at bounding box center [959, 227] width 20 height 20
type input "2025-09-10"
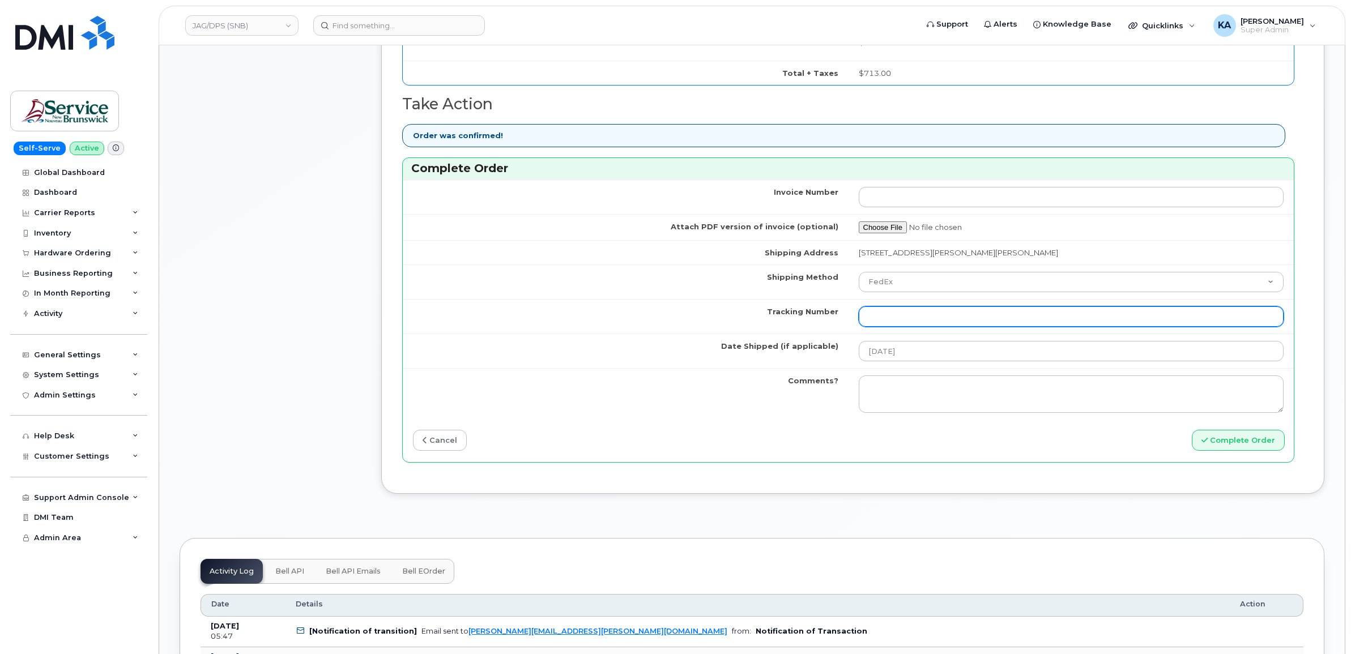
click at [878, 319] on input "Tracking Number" at bounding box center [1070, 316] width 425 height 20
paste input "476423841396"
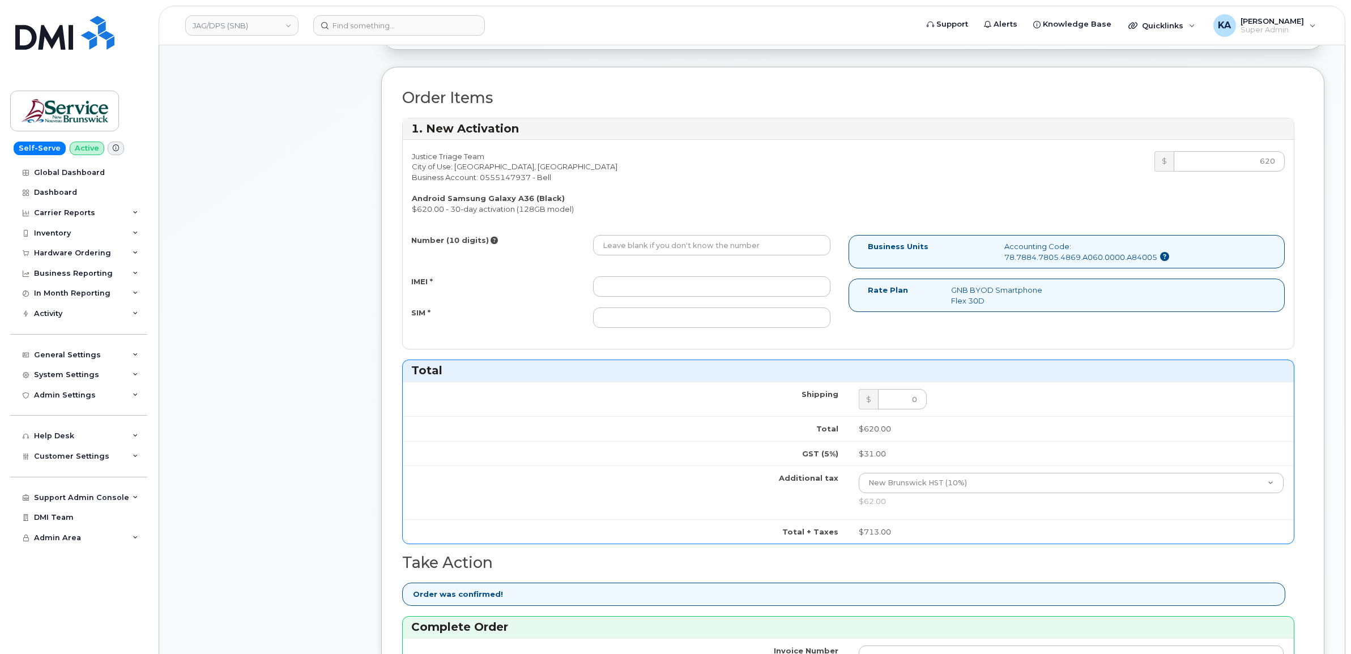
scroll to position [283, 0]
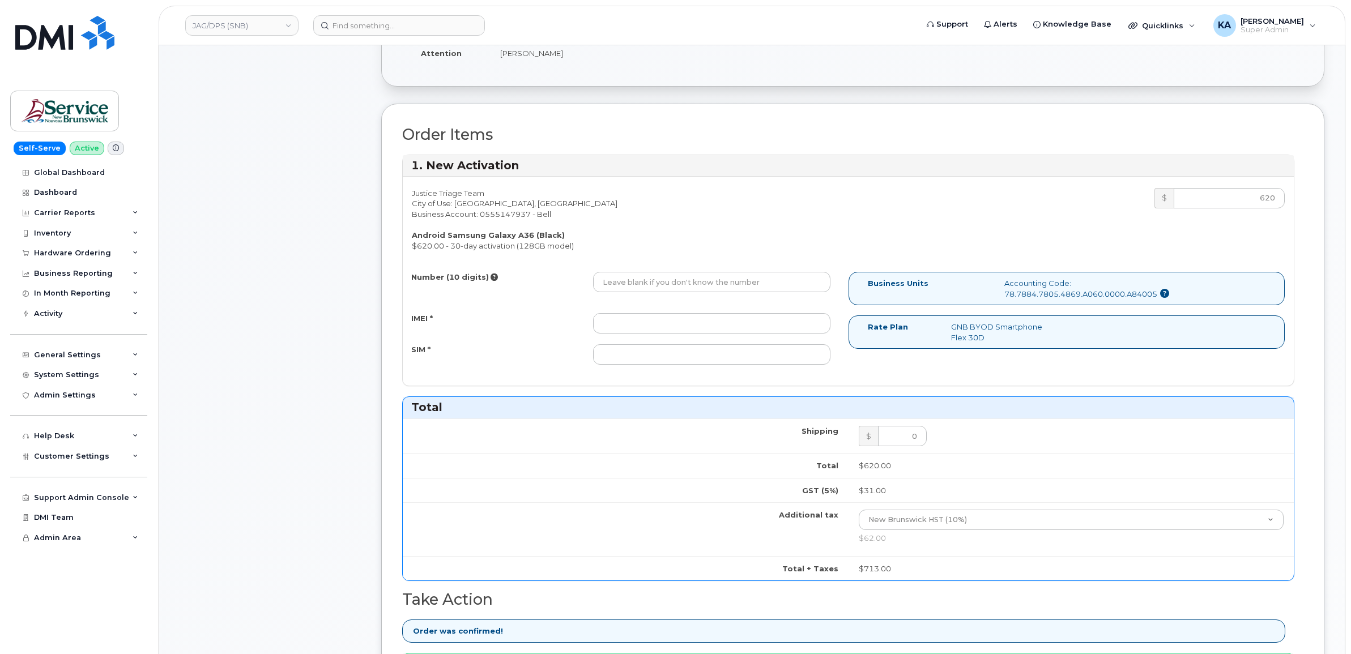
type input "476423841396"
click at [723, 318] on input "IMEI *" at bounding box center [711, 323] width 237 height 20
paste input "357167790616250"
type input "357167790616250"
click at [640, 357] on input "SIM *" at bounding box center [711, 354] width 237 height 20
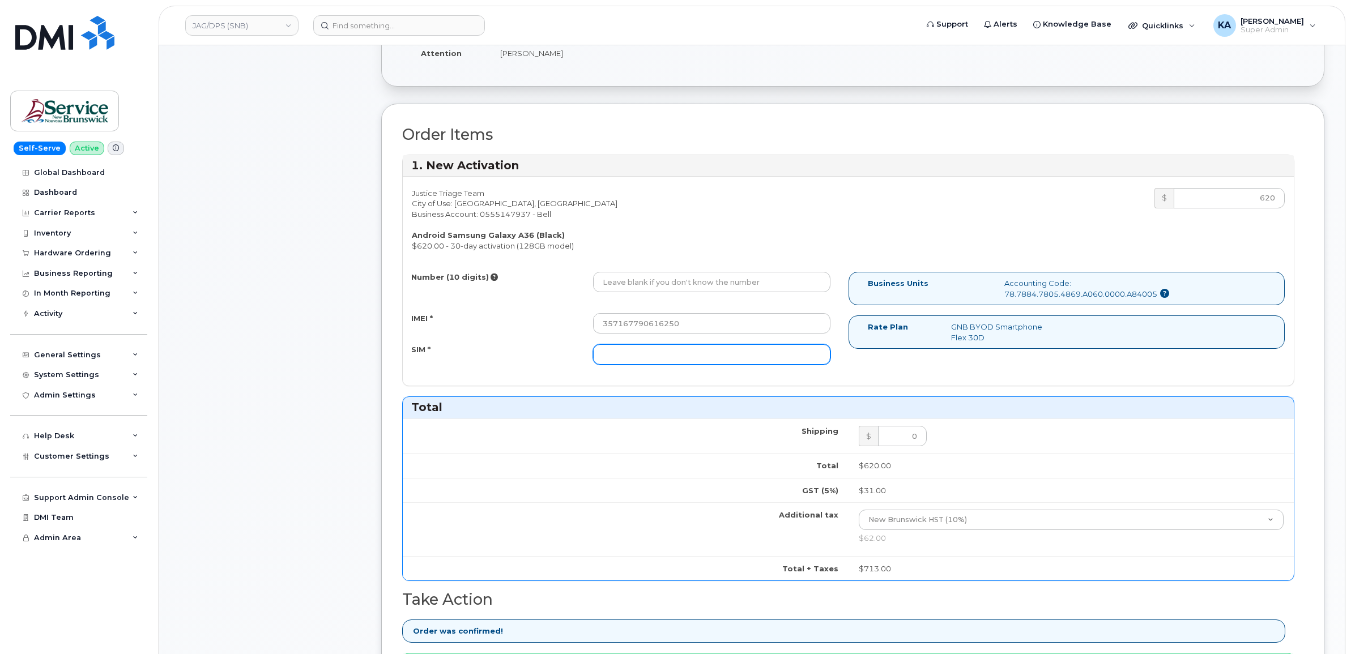
paste input "89XXXXXXXXXXXX039579"
type input "89XXXXXXXXXXXX039579"
drag, startPoint x: 713, startPoint y: 358, endPoint x: 572, endPoint y: 358, distance: 141.0
click at [572, 358] on div "SIM * 89XXXXXXXXXXXX039579" at bounding box center [621, 354] width 437 height 20
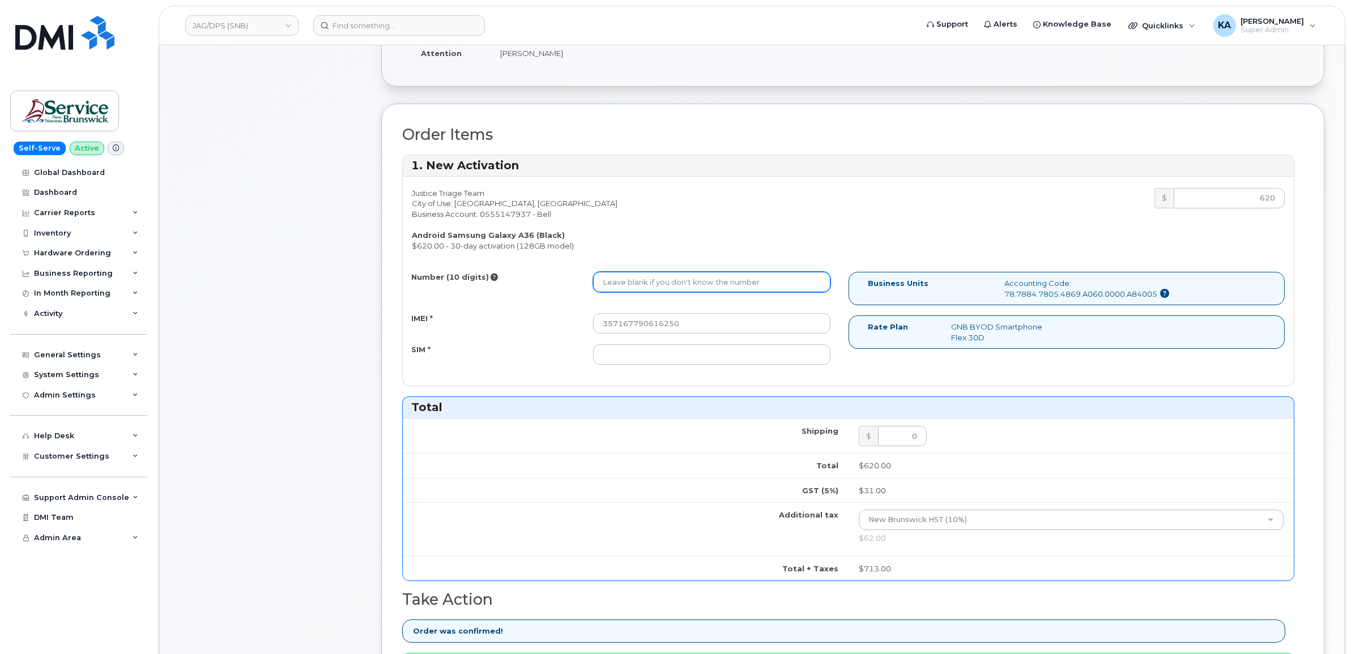
click at [649, 281] on input "Number (10 digits)" at bounding box center [711, 282] width 237 height 20
paste input "357167790616250"
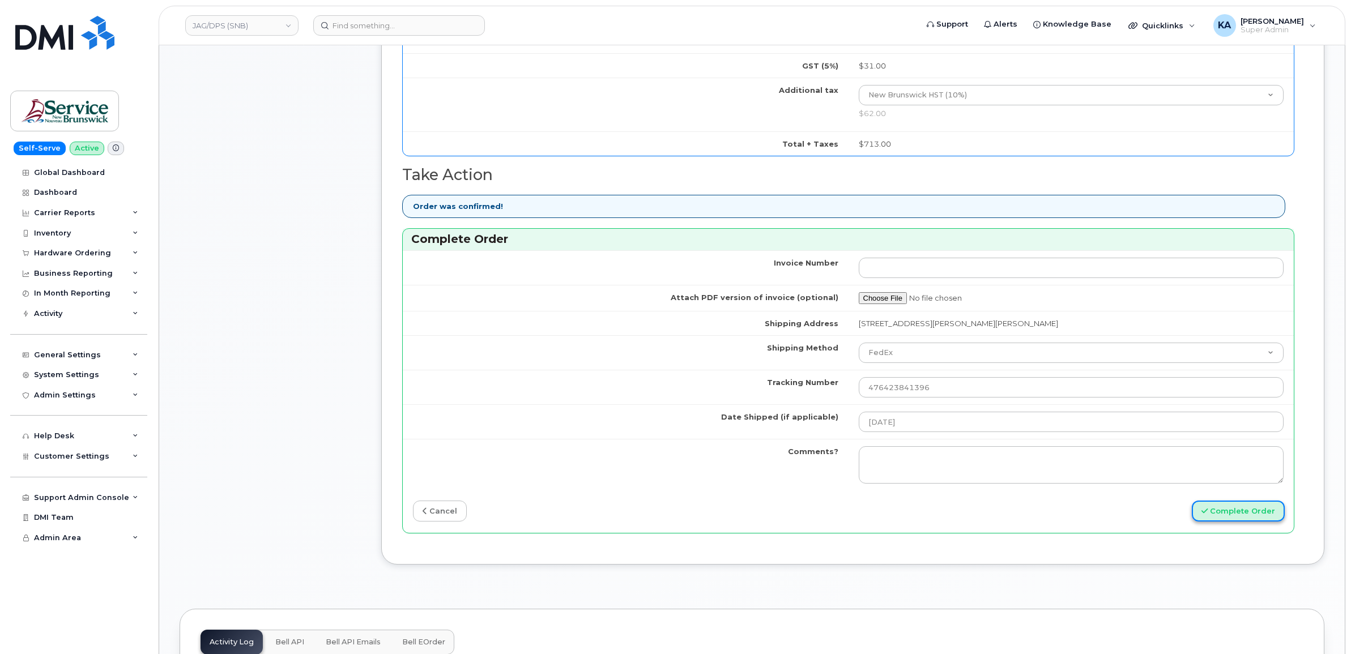
click at [1239, 515] on button "Complete Order" at bounding box center [1237, 511] width 93 height 21
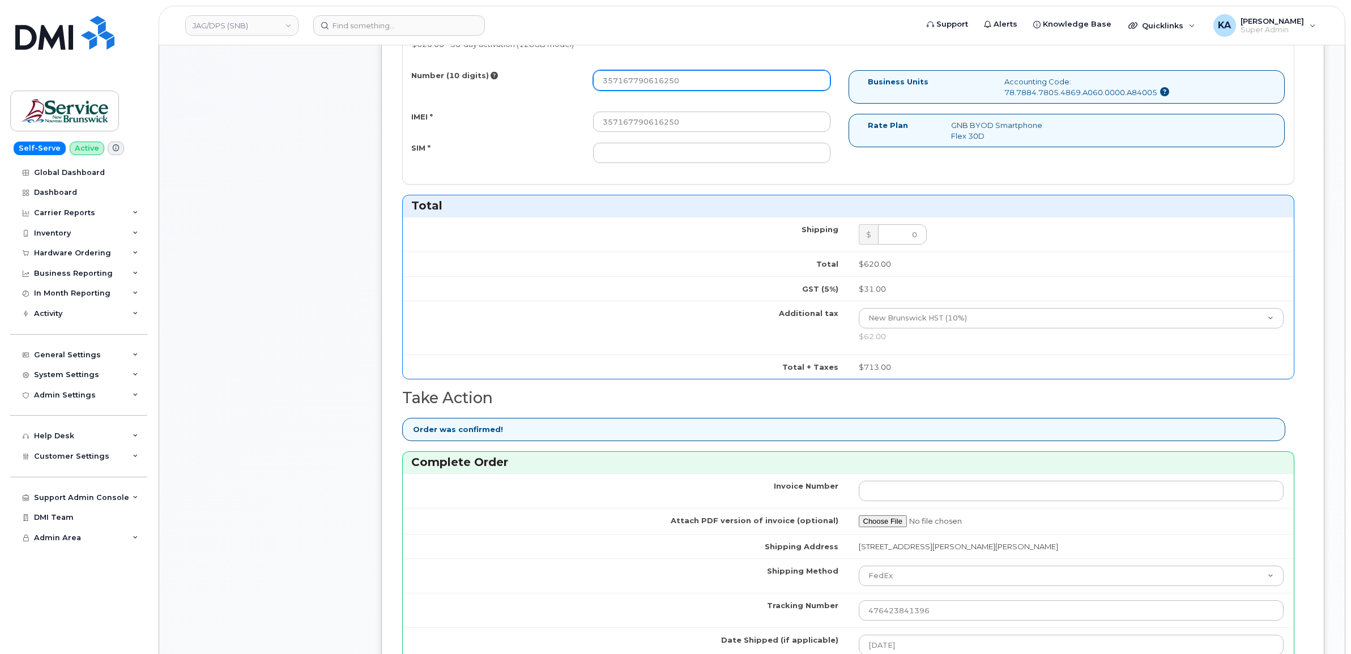
scroll to position [344, 0]
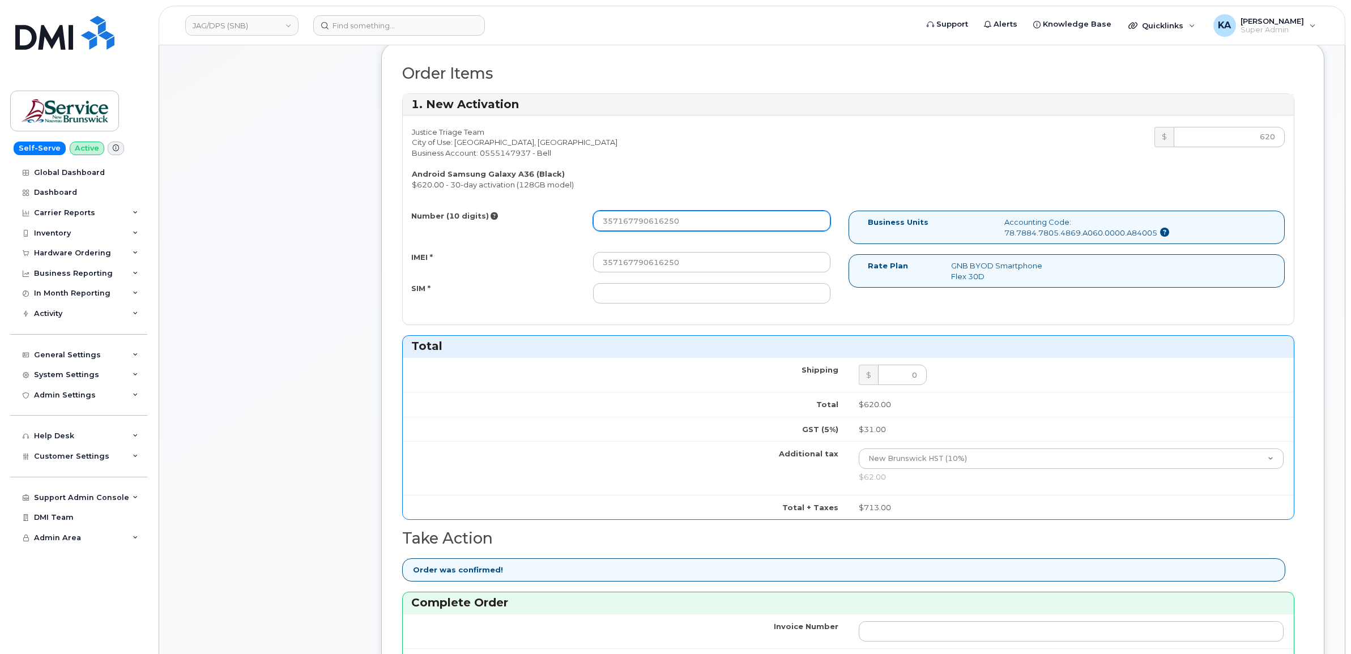
drag, startPoint x: 689, startPoint y: 220, endPoint x: 582, endPoint y: 221, distance: 107.0
click at [582, 221] on div "Number (10 digits) 357167790616250" at bounding box center [621, 221] width 437 height 20
paste input "5064796381"
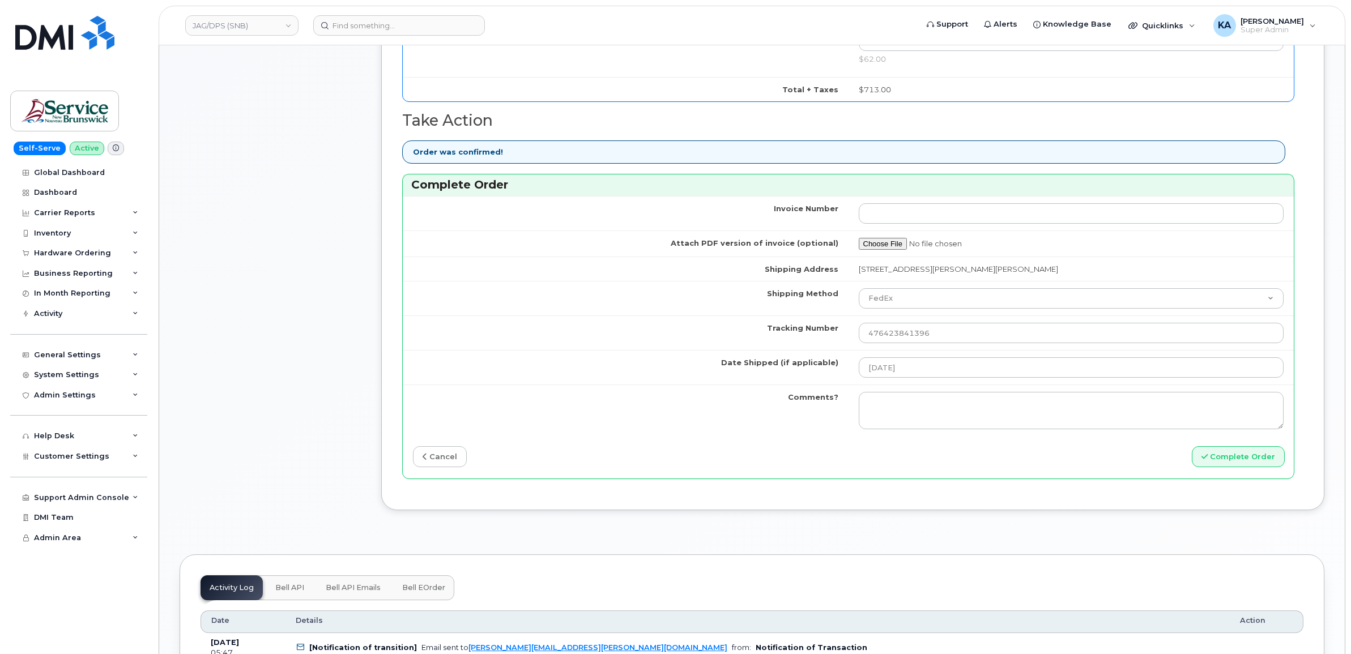
scroll to position [769, 0]
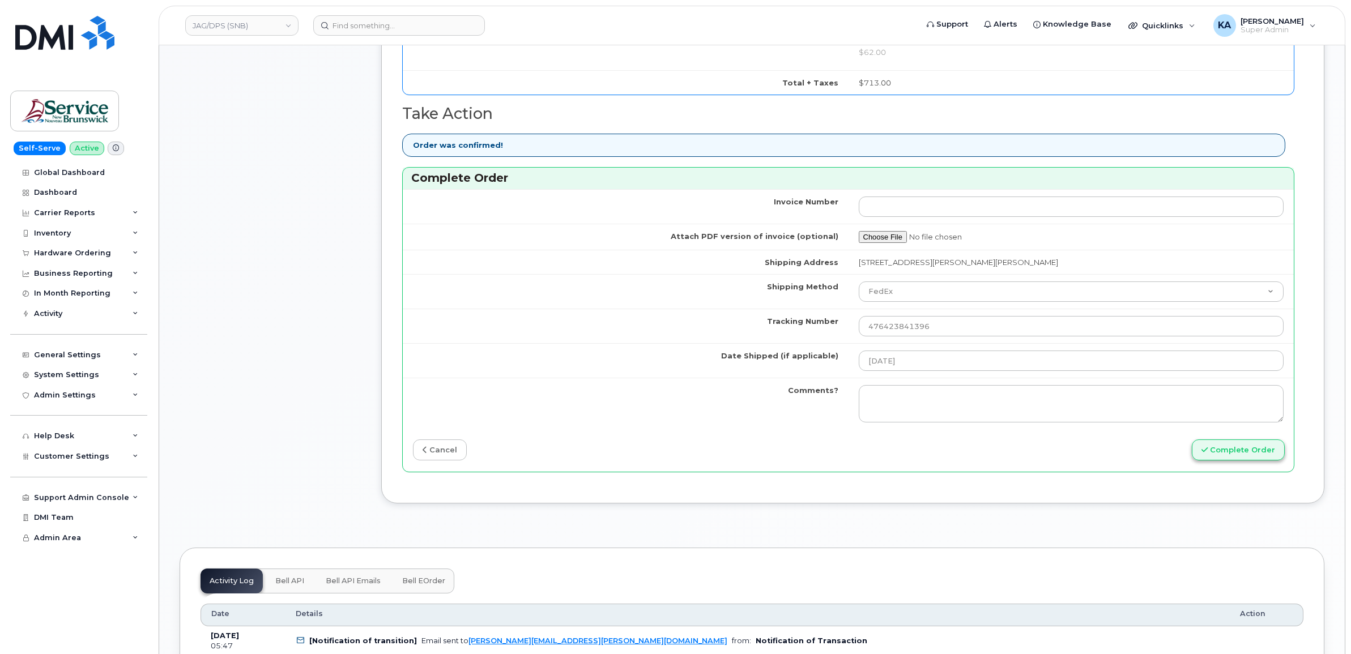
type input "5064796381"
click at [1232, 453] on button "Complete Order" at bounding box center [1237, 449] width 93 height 21
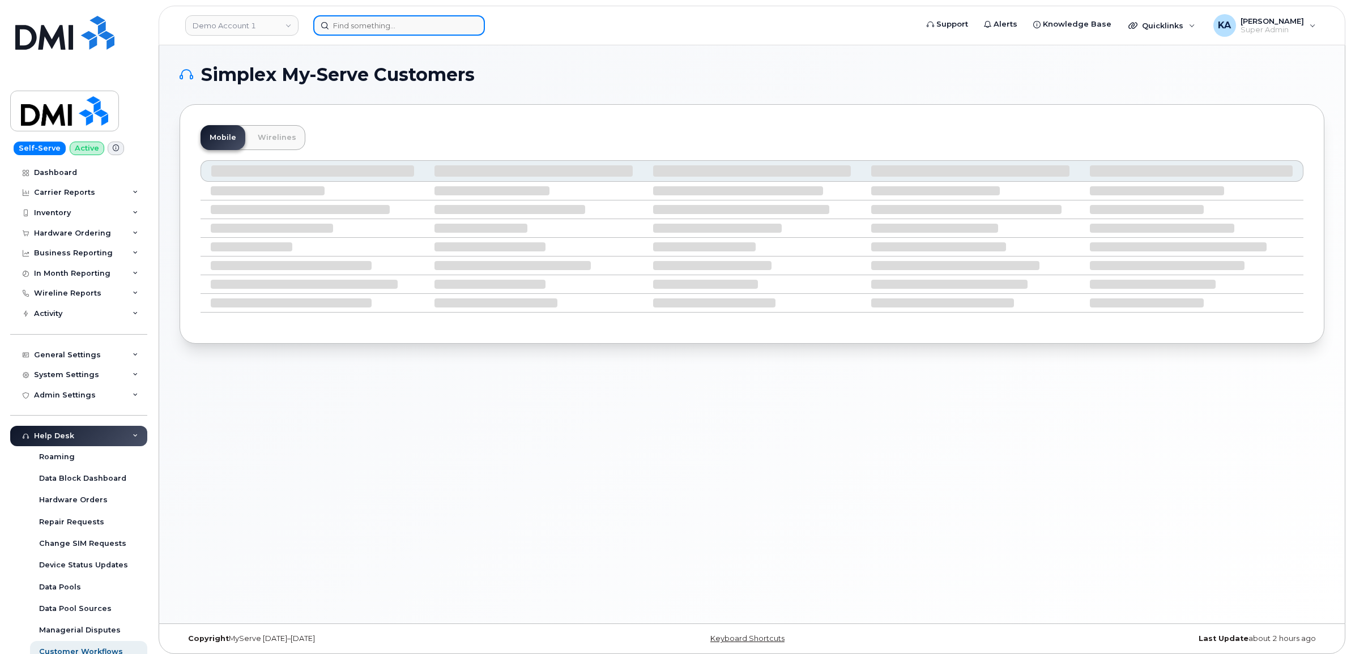
click at [341, 28] on input at bounding box center [399, 25] width 172 height 20
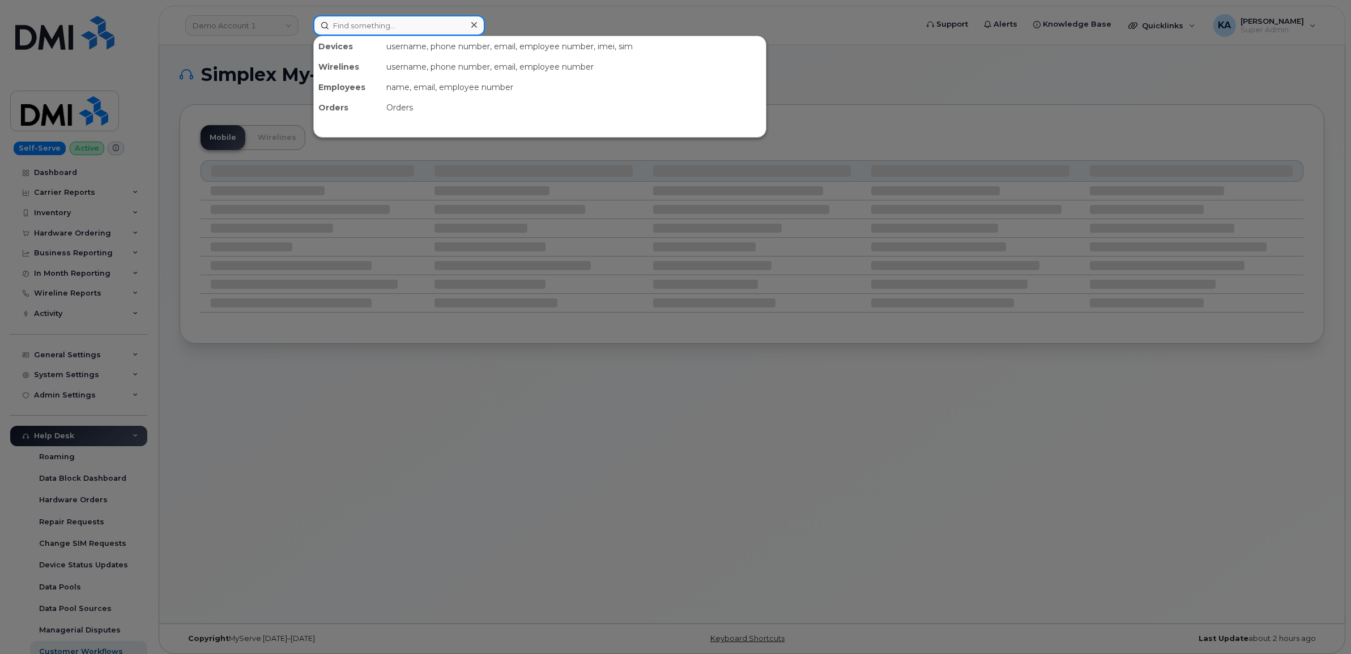
paste input "5064796381"
drag, startPoint x: 387, startPoint y: 23, endPoint x: 315, endPoint y: 16, distance: 71.7
click at [315, 16] on input "5064796381" at bounding box center [399, 25] width 172 height 20
paste input "357167790616250"
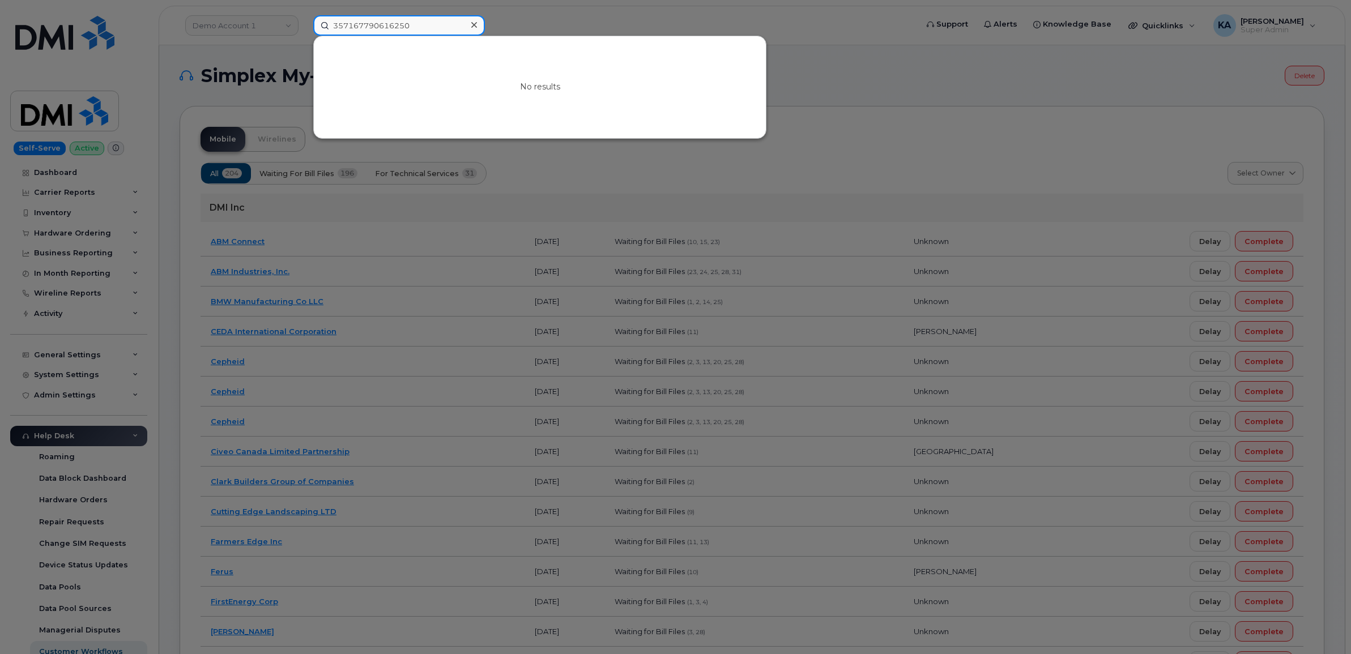
drag, startPoint x: 415, startPoint y: 24, endPoint x: 302, endPoint y: 27, distance: 112.7
click at [304, 27] on div "357167790616250 No results" at bounding box center [611, 25] width 614 height 20
paste input "5069530046"
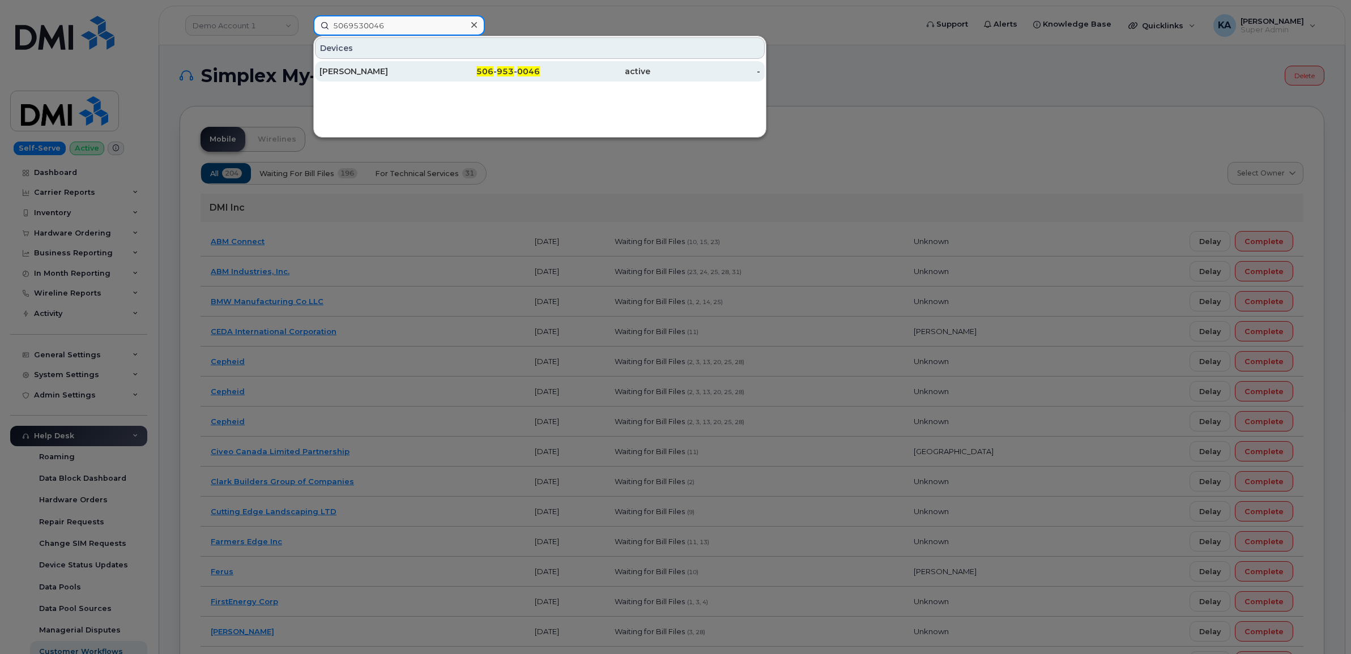
type input "5069530046"
click at [357, 69] on div "Monica Maltais" at bounding box center [374, 71] width 110 height 11
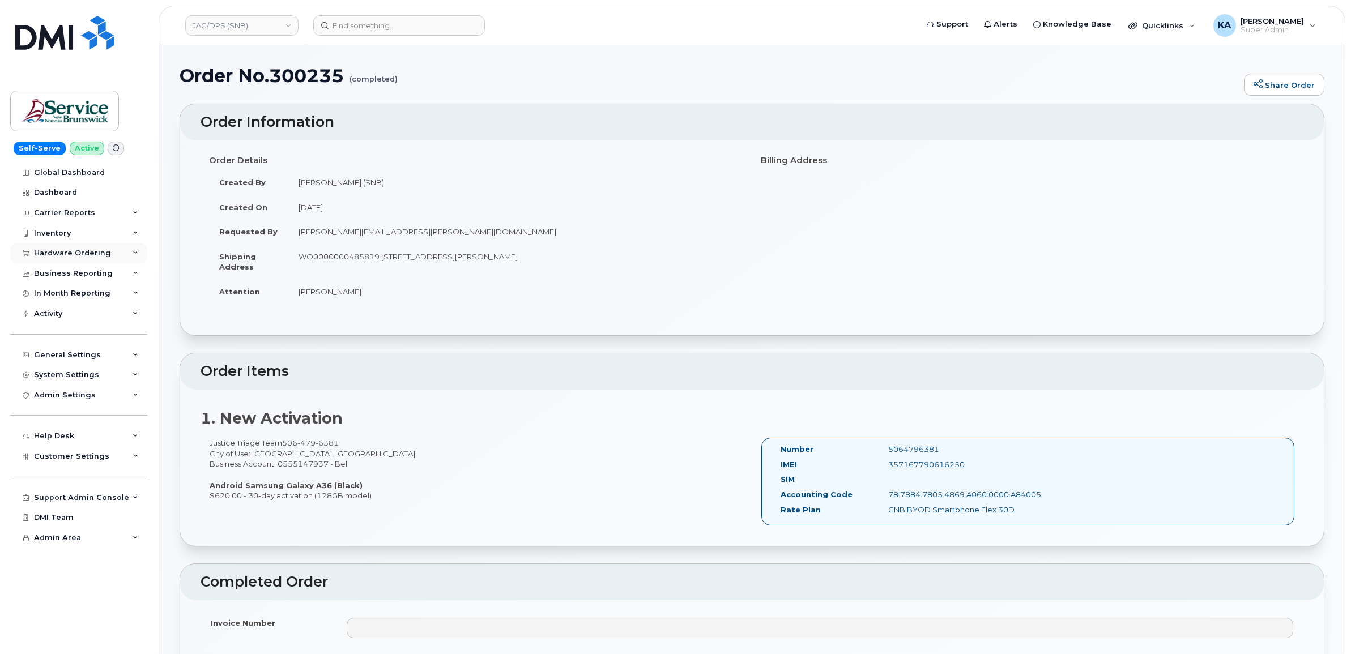
click at [66, 252] on div "Hardware Ordering" at bounding box center [72, 253] width 77 height 9
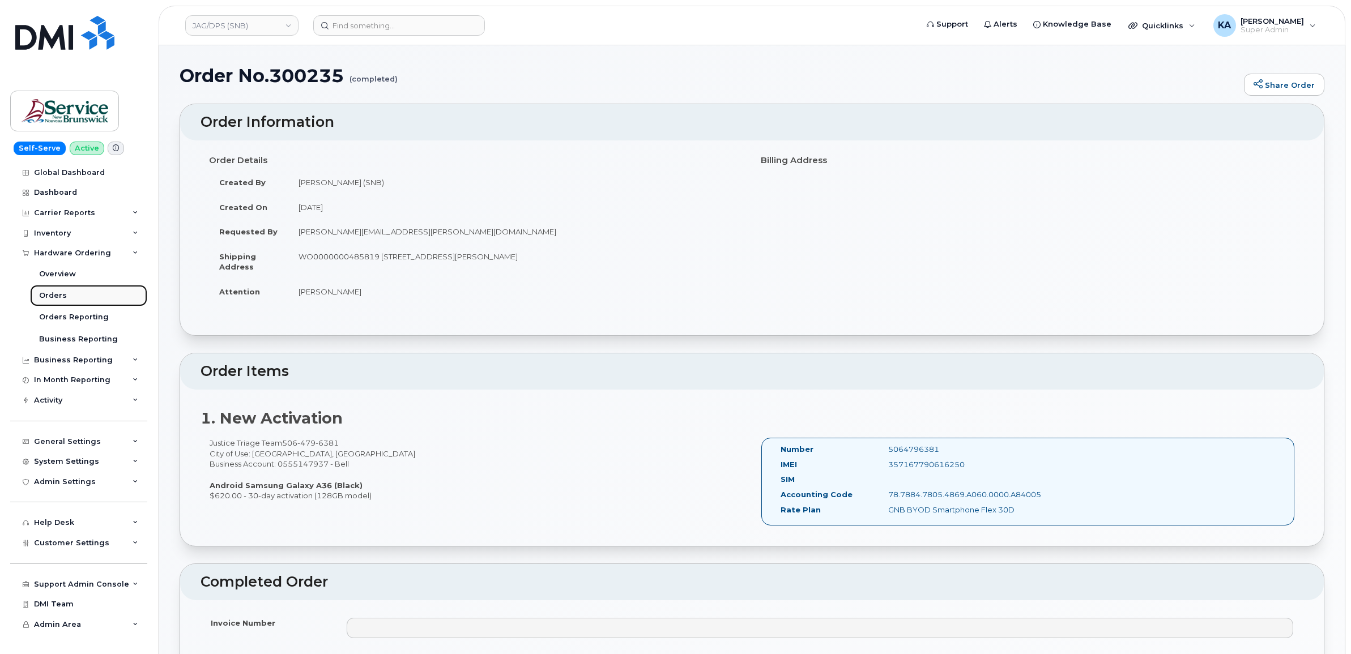
click at [54, 293] on div "Orders" at bounding box center [53, 295] width 28 height 10
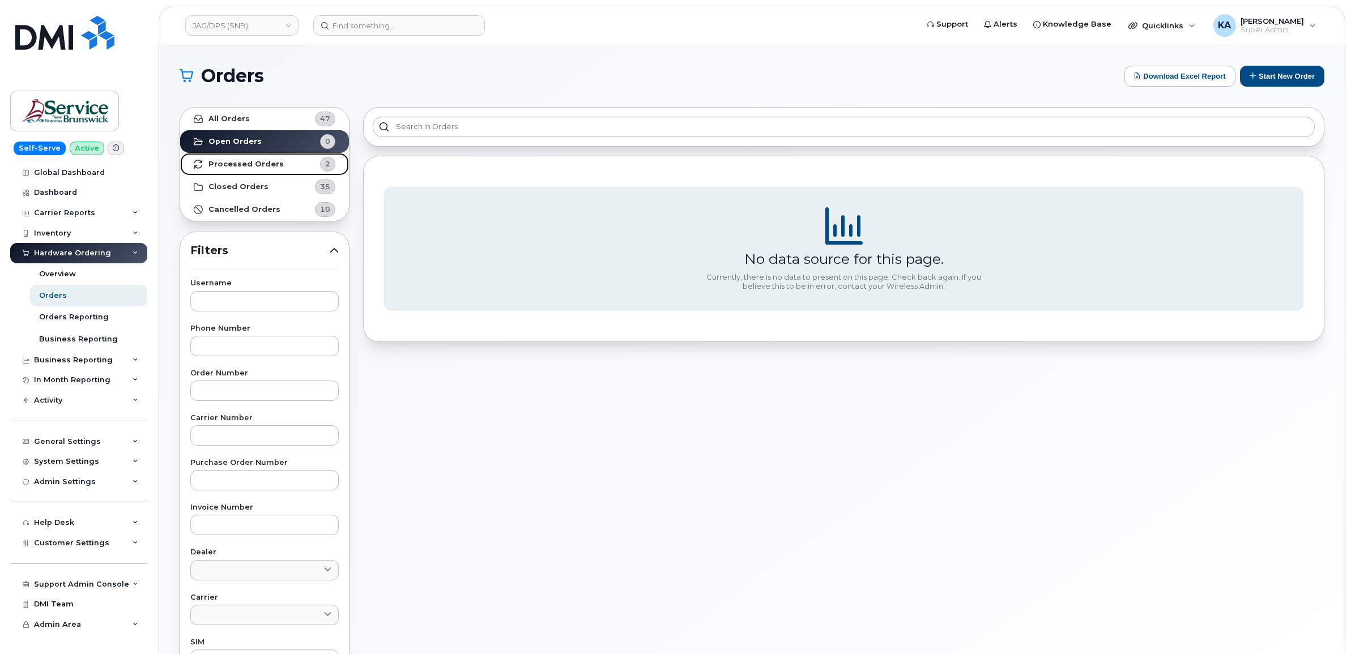
click at [262, 163] on strong "Processed Orders" at bounding box center [245, 164] width 75 height 9
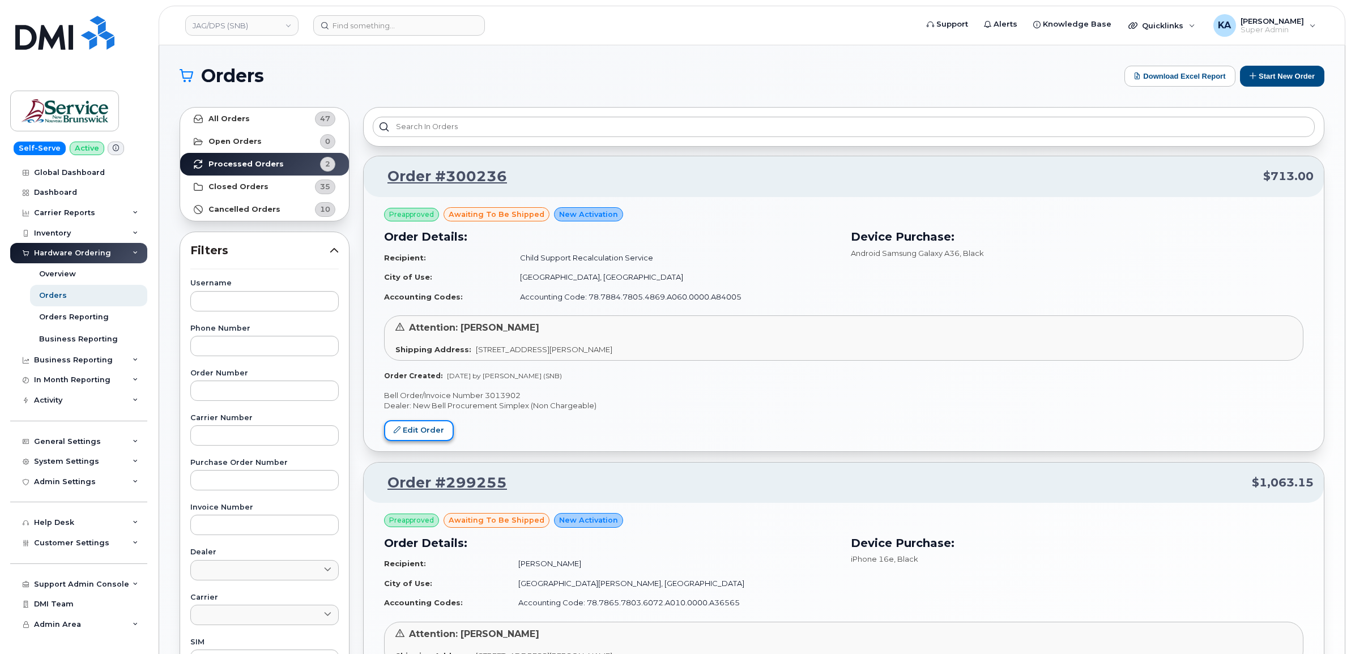
click at [414, 425] on link "Edit Order" at bounding box center [419, 430] width 70 height 21
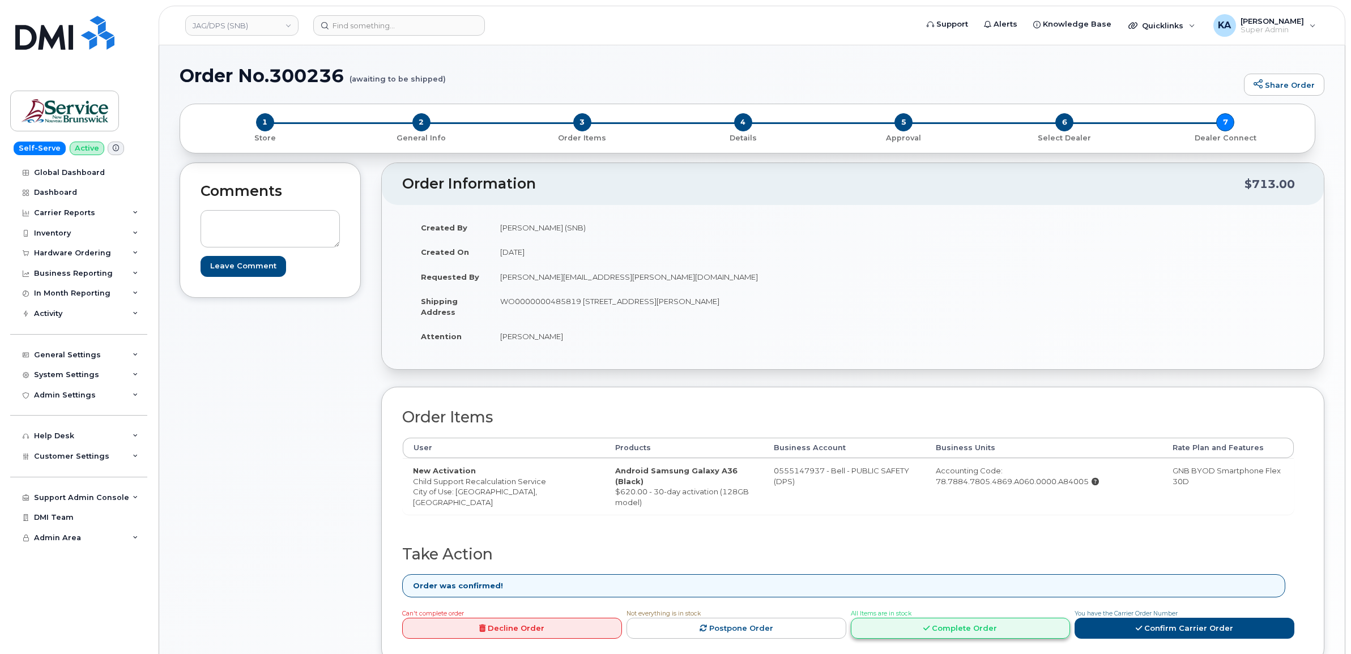
click at [926, 622] on link "Complete Order" at bounding box center [961, 628] width 220 height 21
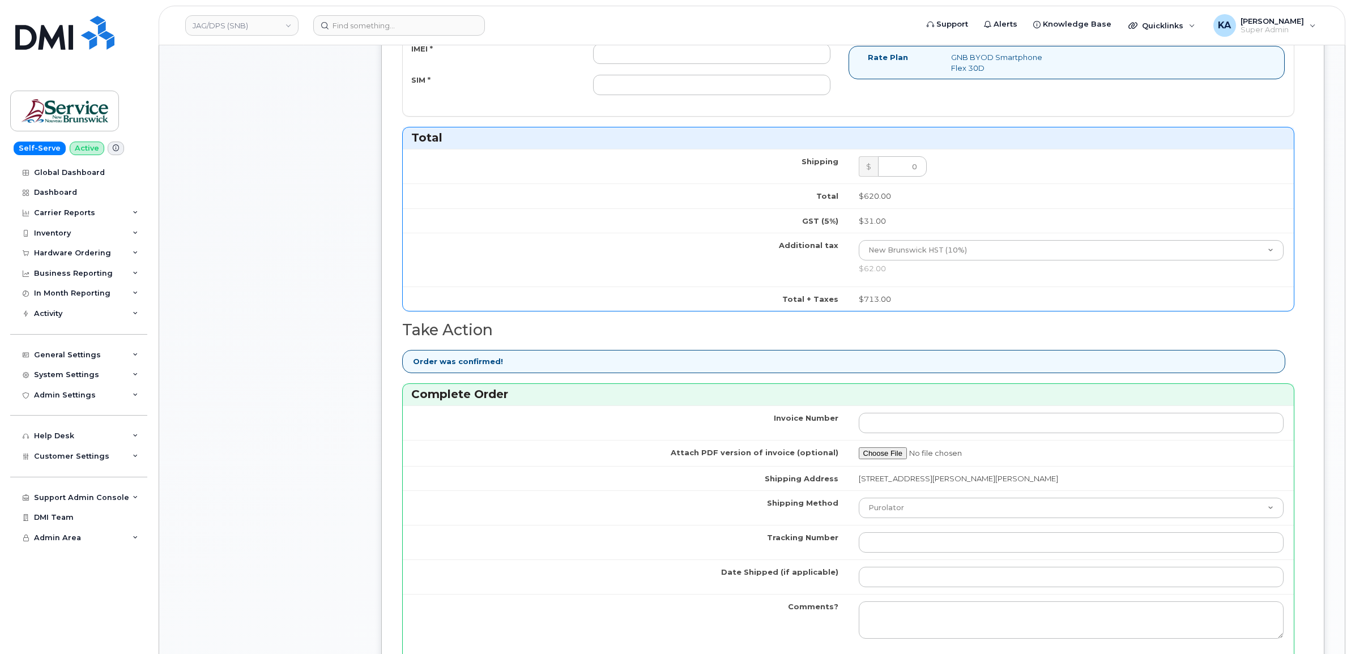
scroll to position [566, 0]
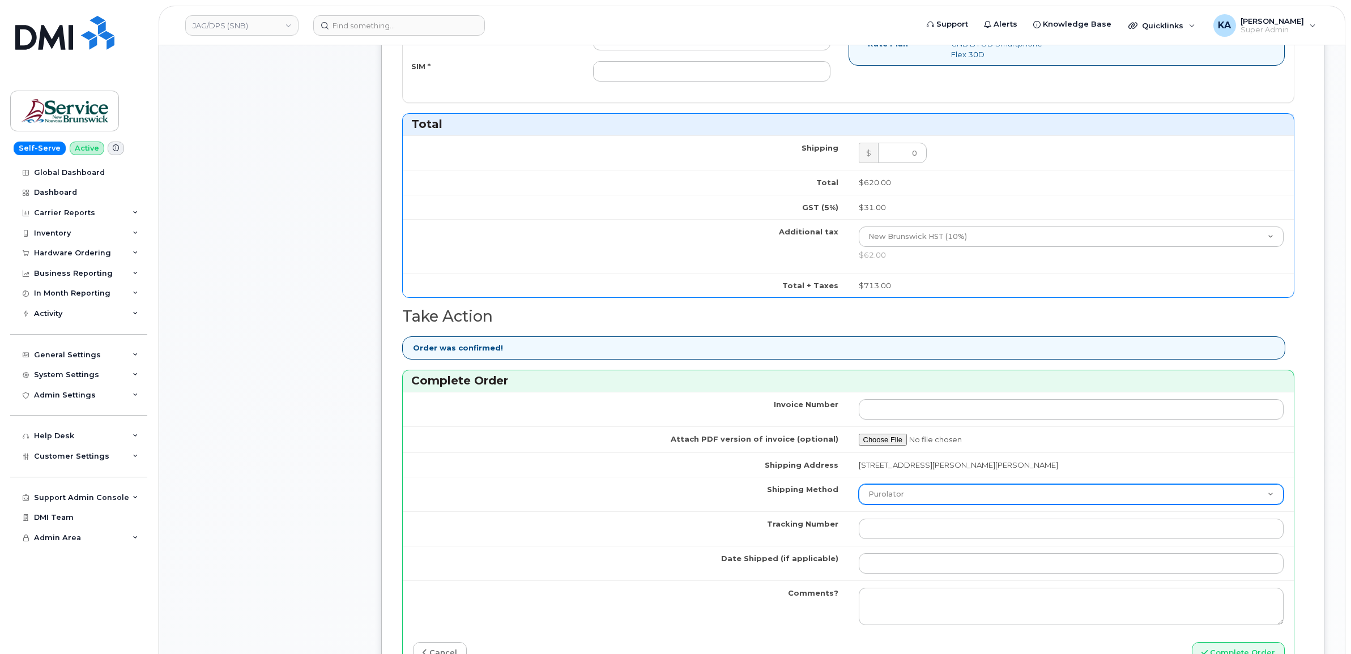
click at [958, 497] on select "Purolator UPS FedEx Canada Post Courier Other Drop Off Pick Up" at bounding box center [1070, 494] width 425 height 20
select select "FedEx"
click at [858, 487] on select "Purolator UPS FedEx Canada Post Courier Other Drop Off Pick Up" at bounding box center [1070, 494] width 425 height 20
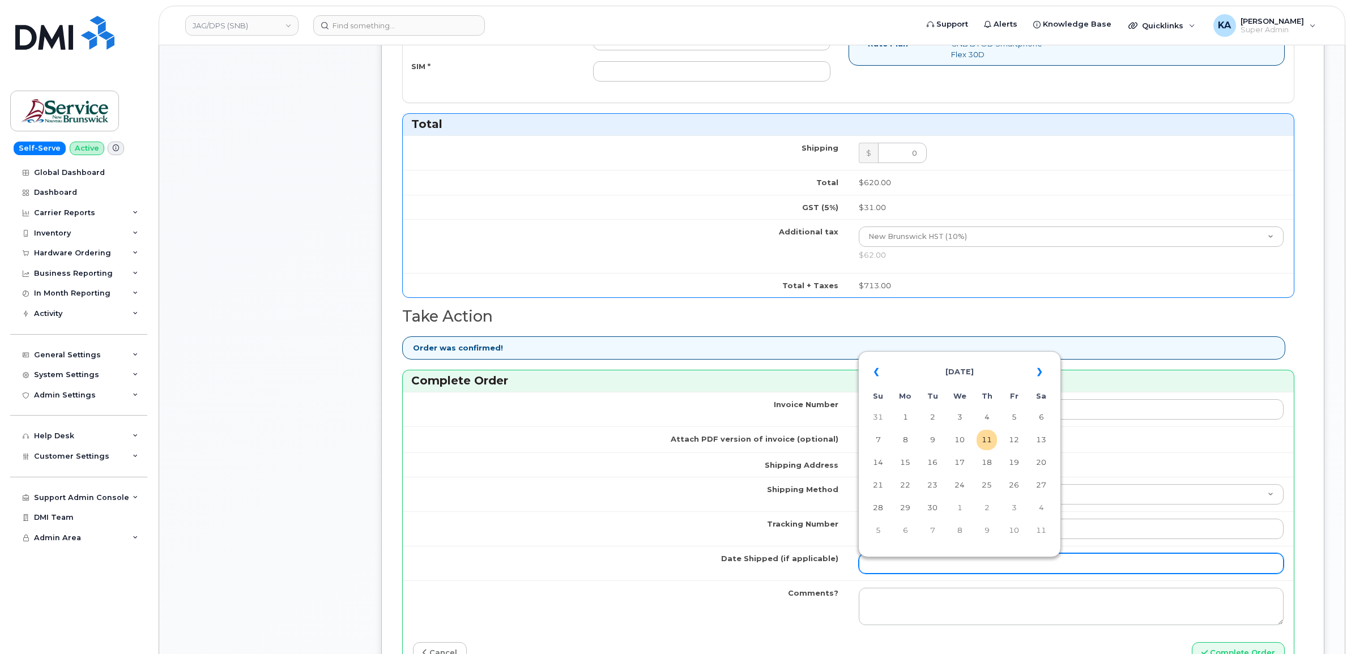
click at [895, 566] on input "Date Shipped (if applicable)" at bounding box center [1070, 563] width 425 height 20
click at [940, 357] on table "« September 2025 » Su Mo Tu We Th Fr Sa 31 1 2 3 4 5 6 7 8 9 10 11 12 13 14 15 …" at bounding box center [959, 451] width 197 height 194
click at [961, 437] on td "10" at bounding box center [959, 440] width 20 height 20
type input "[DATE]"
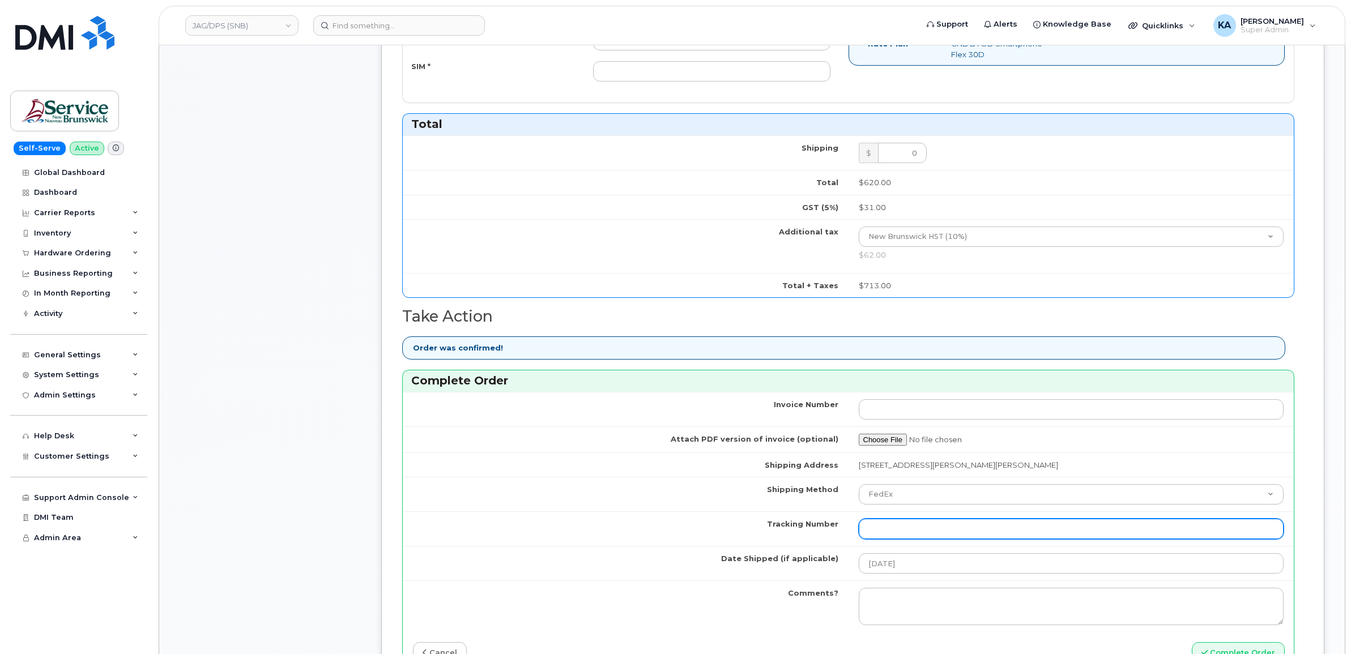
click at [954, 531] on input "Tracking Number" at bounding box center [1070, 529] width 425 height 20
paste input "475744929560"
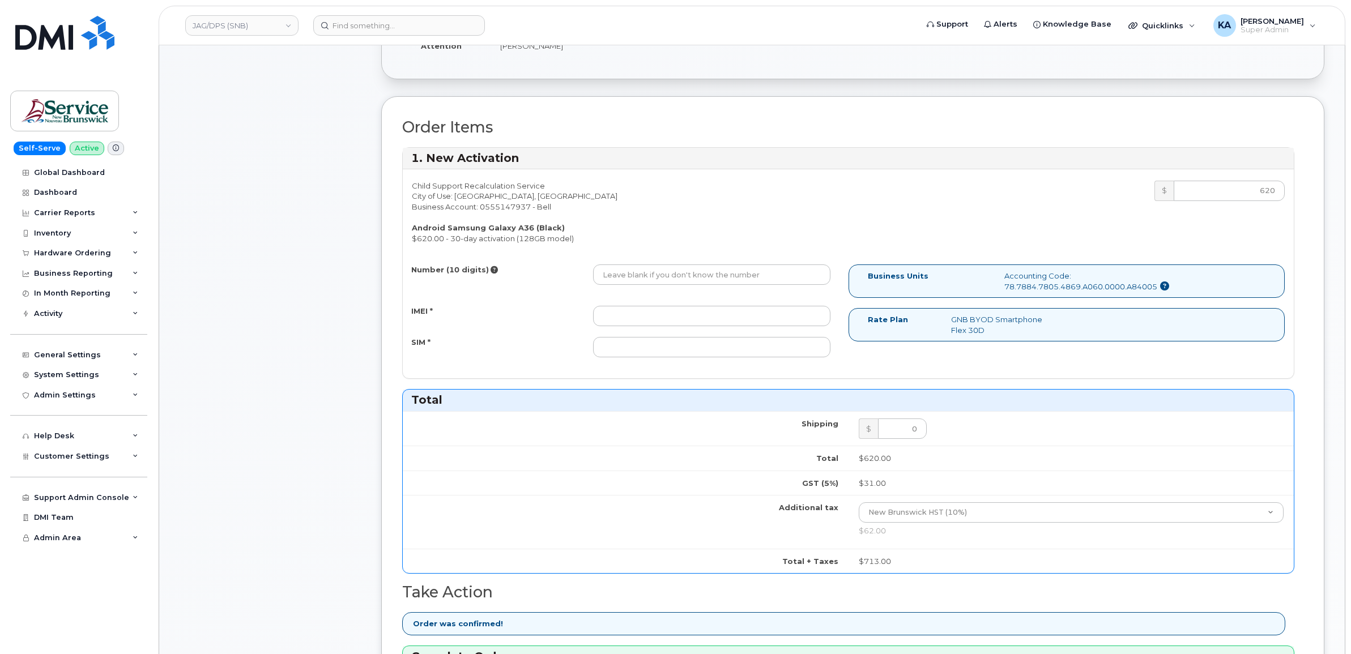
scroll to position [283, 0]
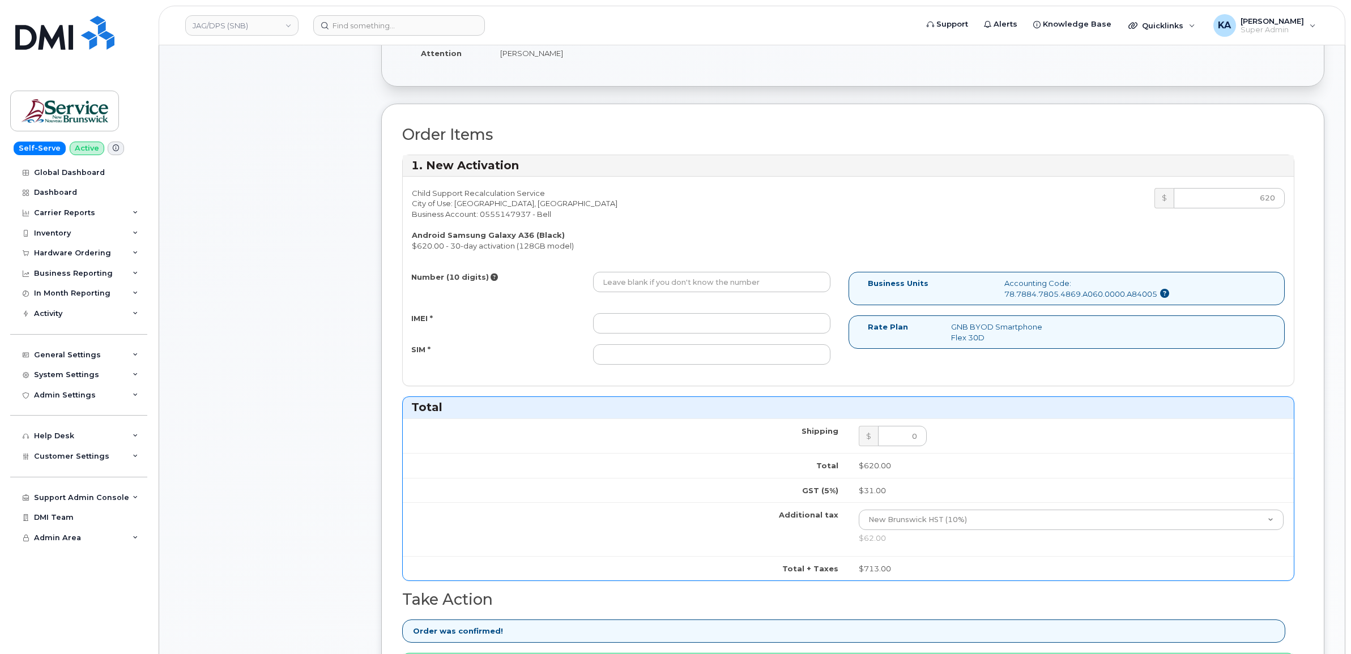
type input "475744929560"
click at [656, 319] on input "IMEI *" at bounding box center [711, 323] width 237 height 20
paste input "357167790605410"
type input "357167790605410"
click at [601, 284] on input "Number (10 digits)" at bounding box center [711, 282] width 237 height 20
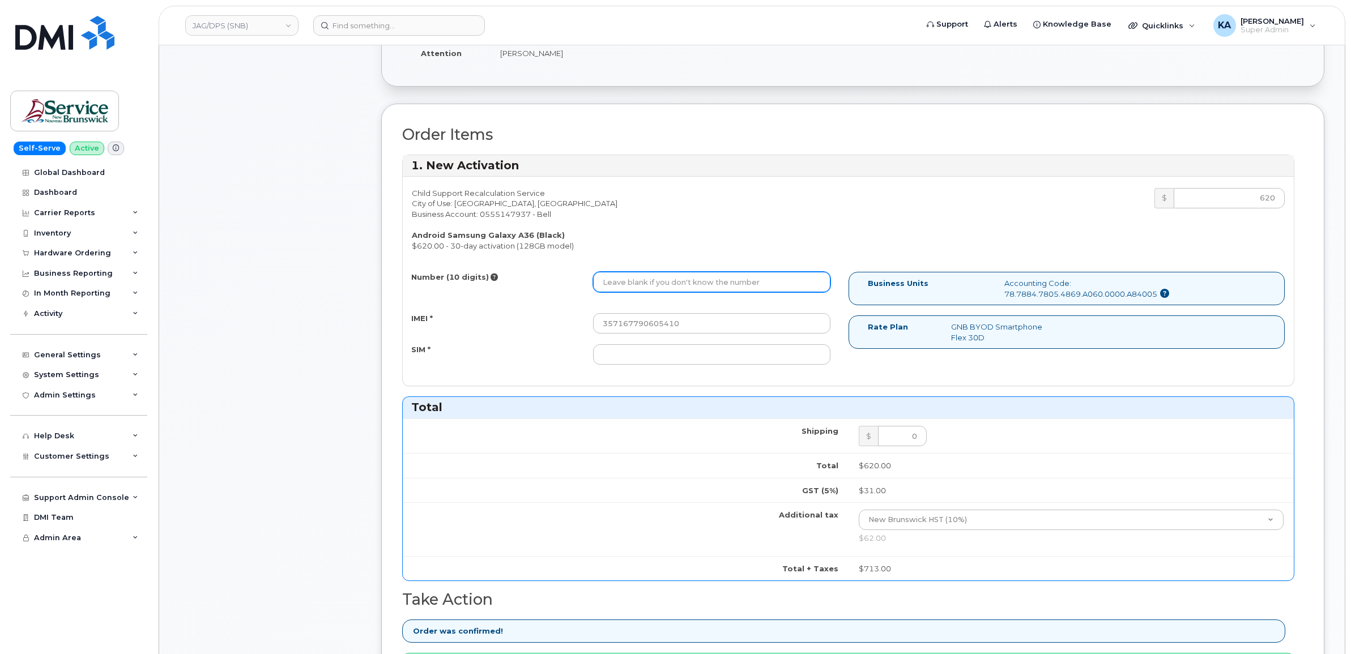
paste input "357167790605410"
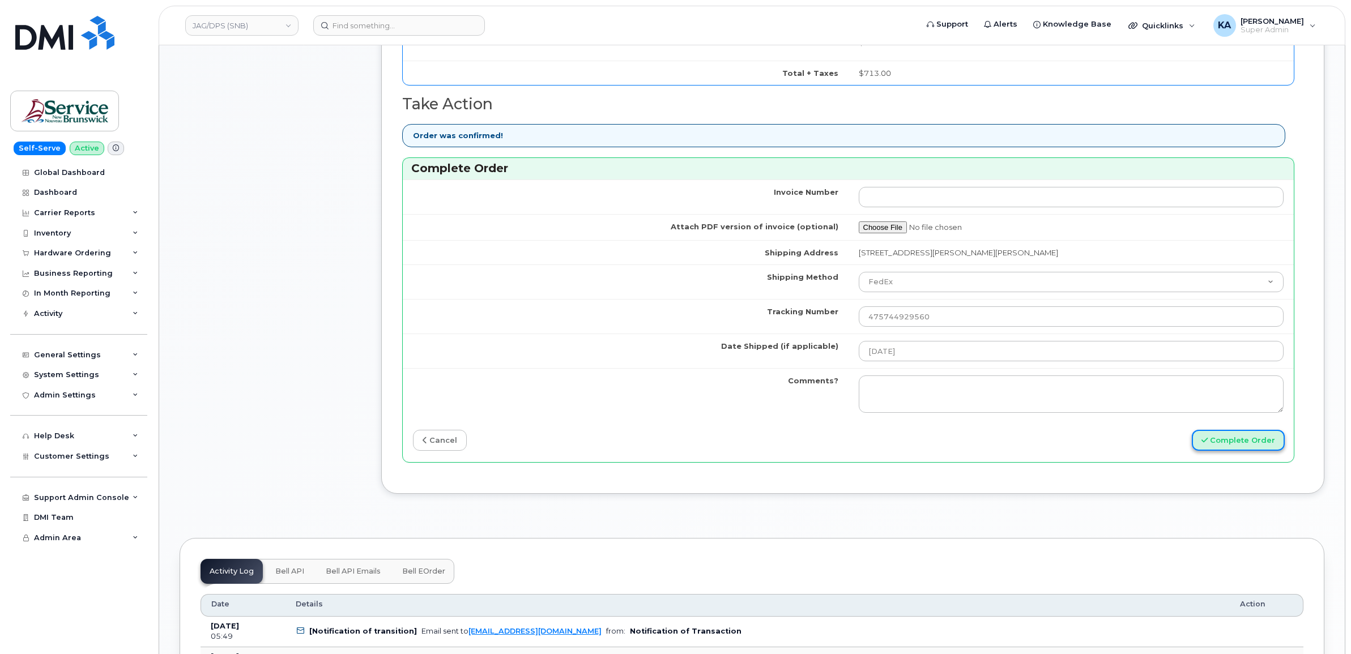
click at [1222, 442] on button "Complete Order" at bounding box center [1237, 440] width 93 height 21
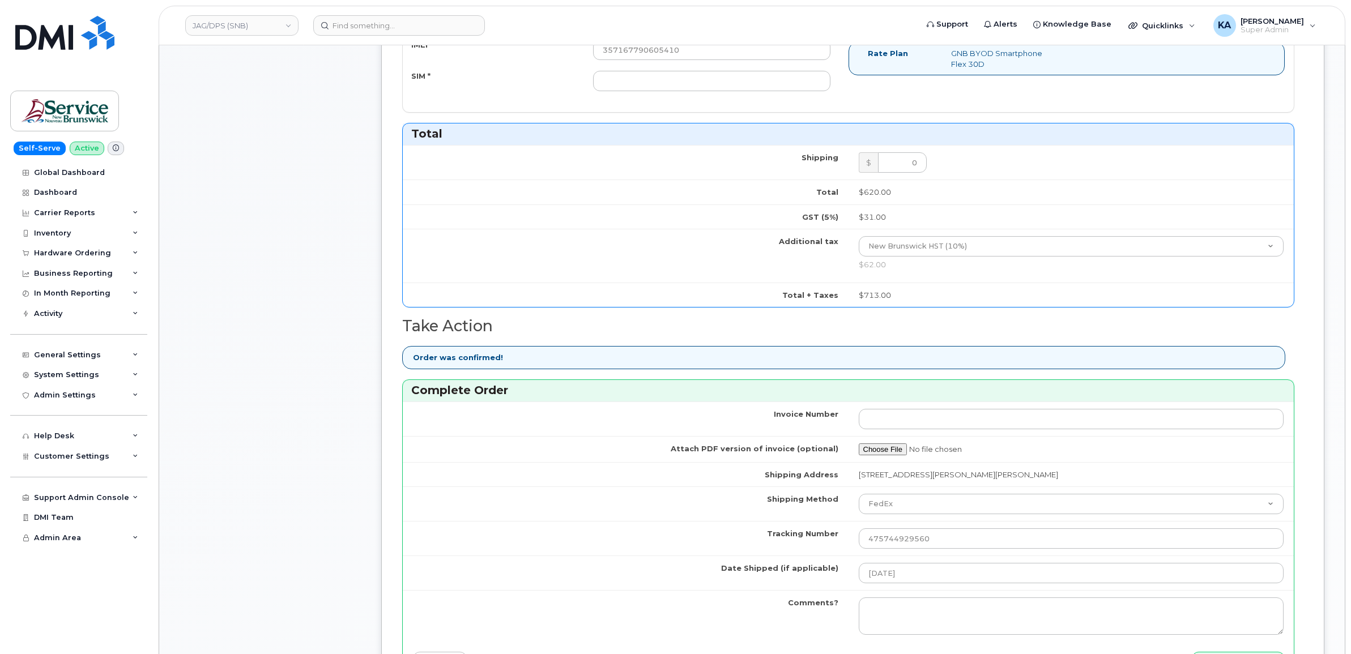
scroll to position [344, 0]
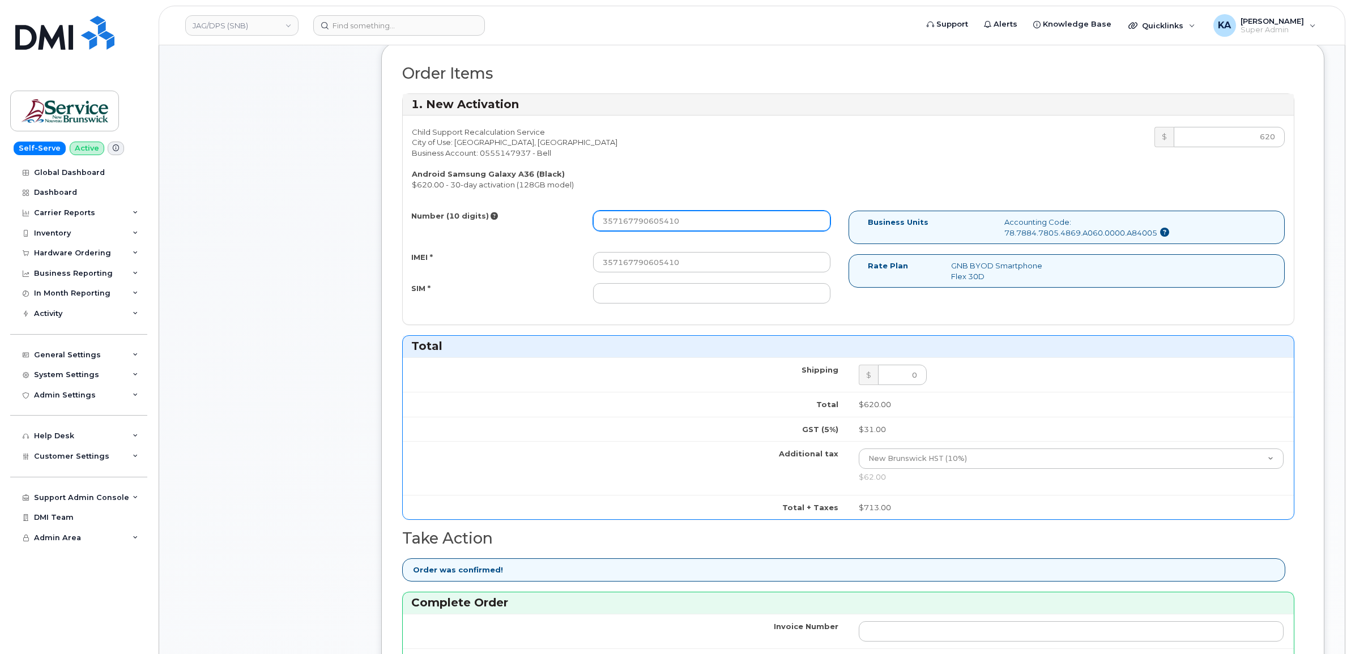
drag, startPoint x: 689, startPoint y: 223, endPoint x: 561, endPoint y: 215, distance: 127.6
click at [561, 215] on div "Number (10 digits) 357167790605410" at bounding box center [621, 221] width 437 height 20
paste input "5064794926"
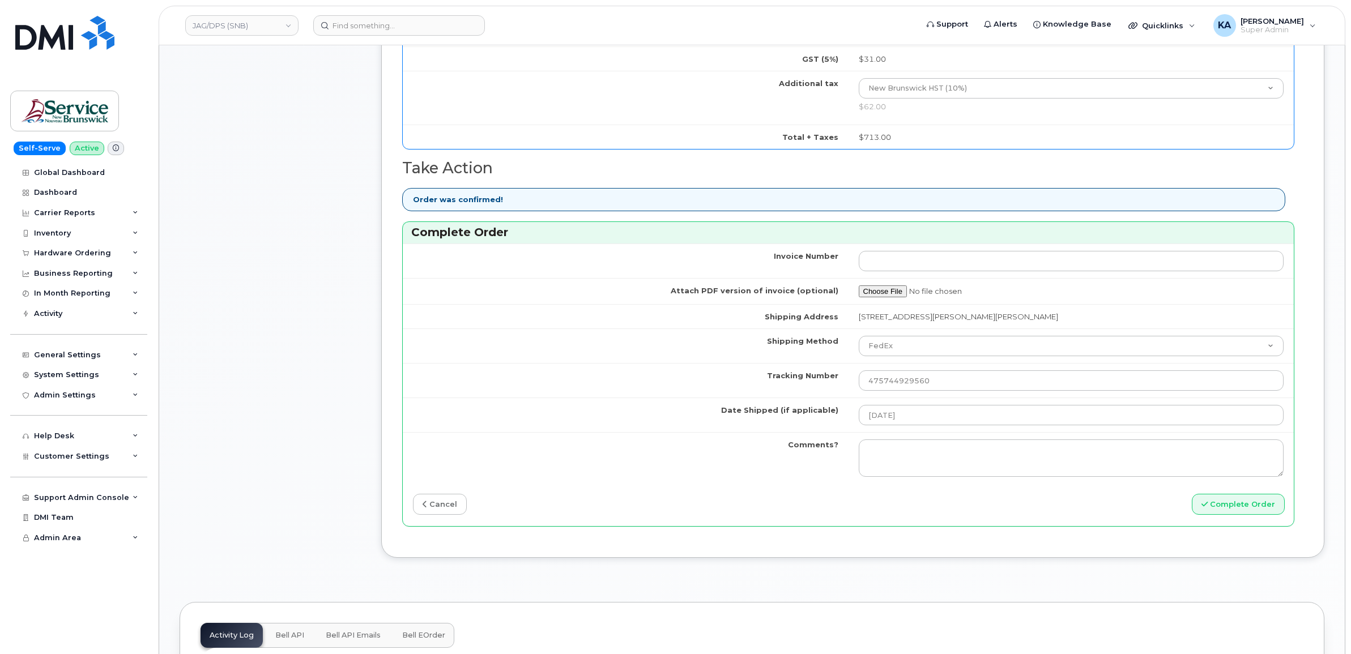
scroll to position [769, 0]
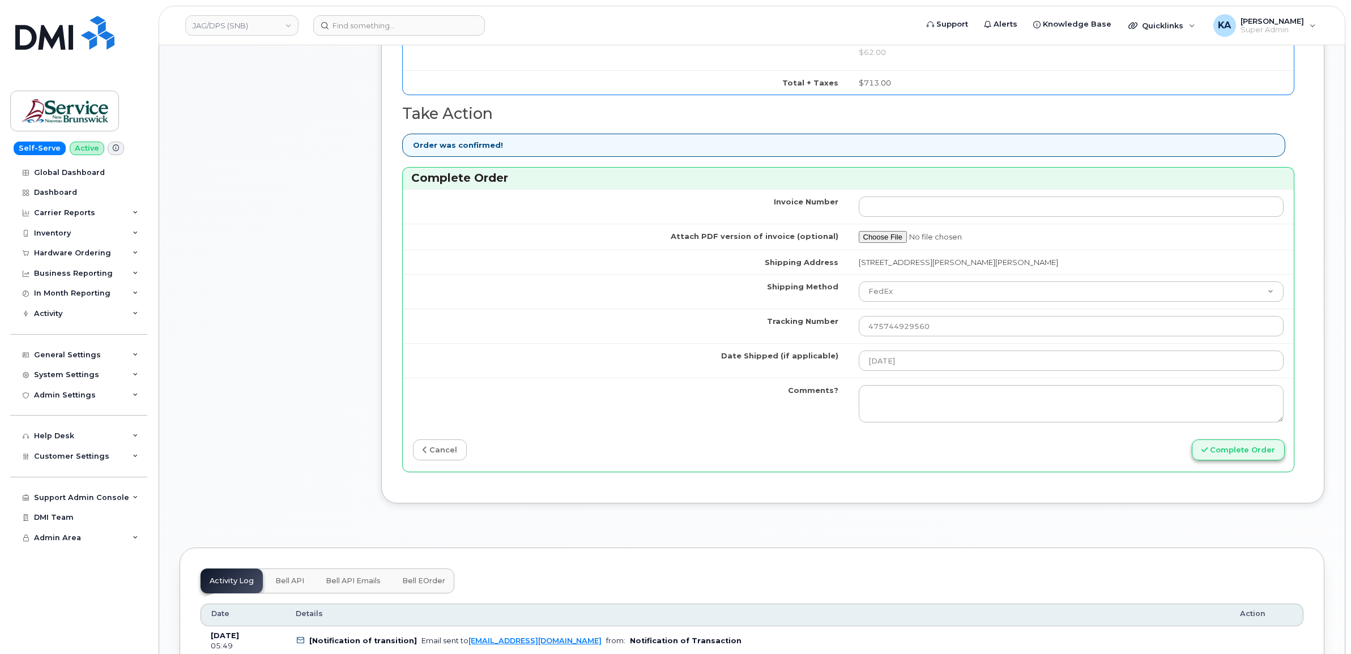
type input "5064794926"
click at [1241, 451] on button "Complete Order" at bounding box center [1237, 449] width 93 height 21
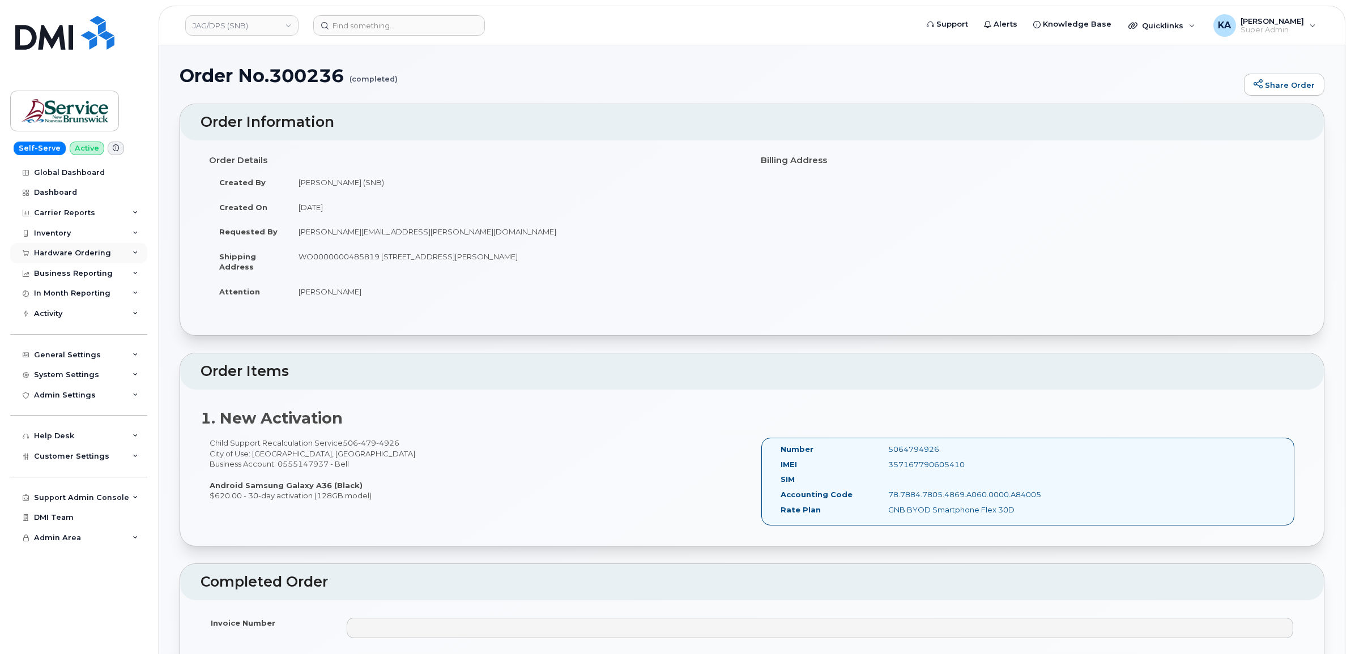
click at [69, 252] on div "Hardware Ordering" at bounding box center [72, 253] width 77 height 9
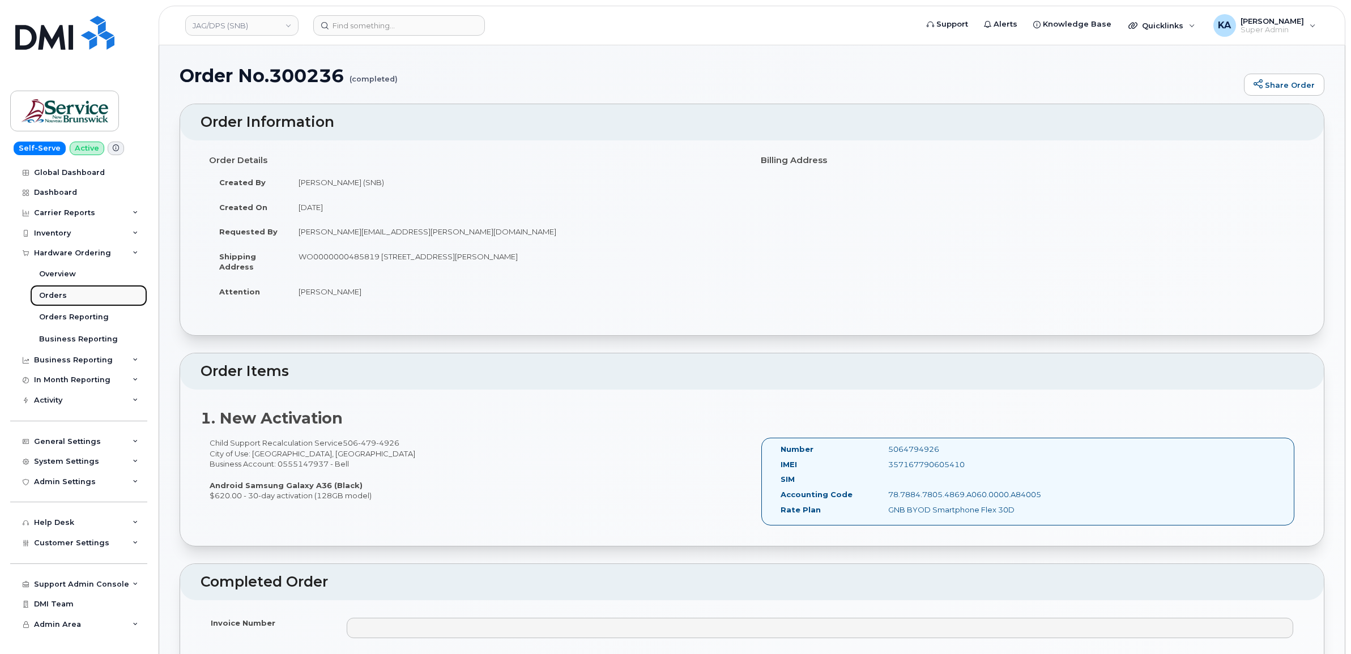
click at [49, 293] on div "Orders" at bounding box center [53, 295] width 28 height 10
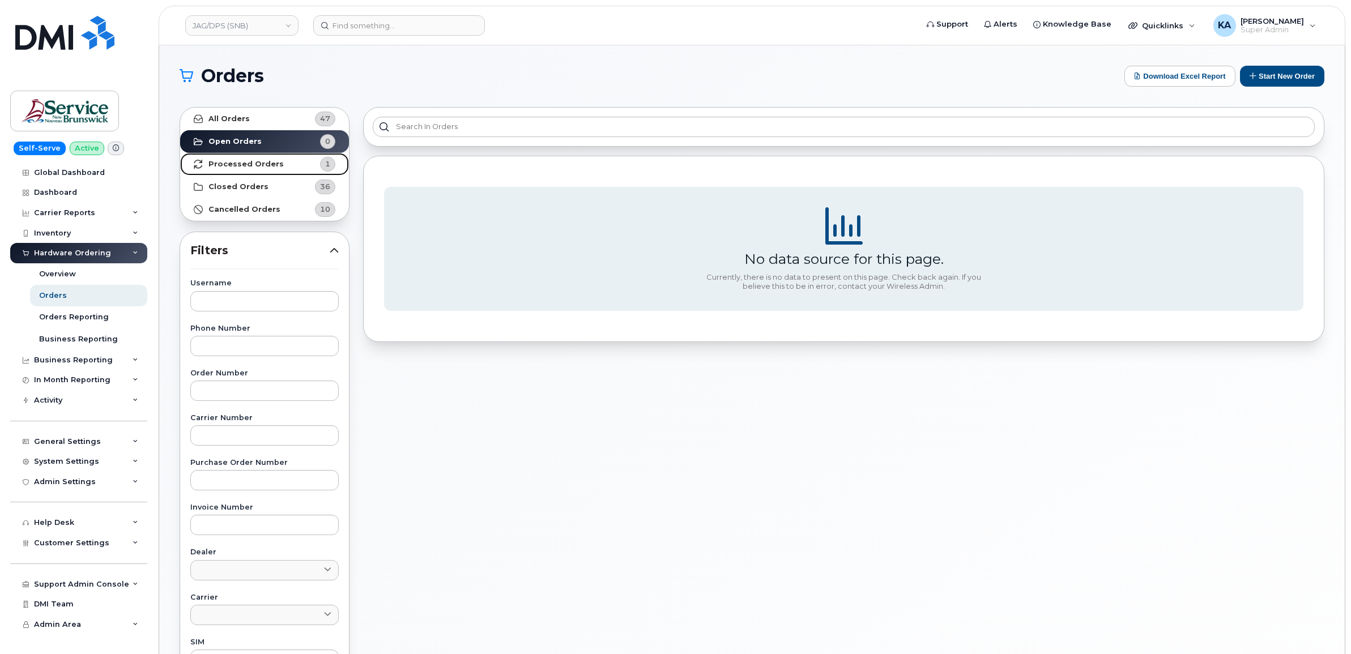
click at [234, 164] on strong "Processed Orders" at bounding box center [245, 164] width 75 height 9
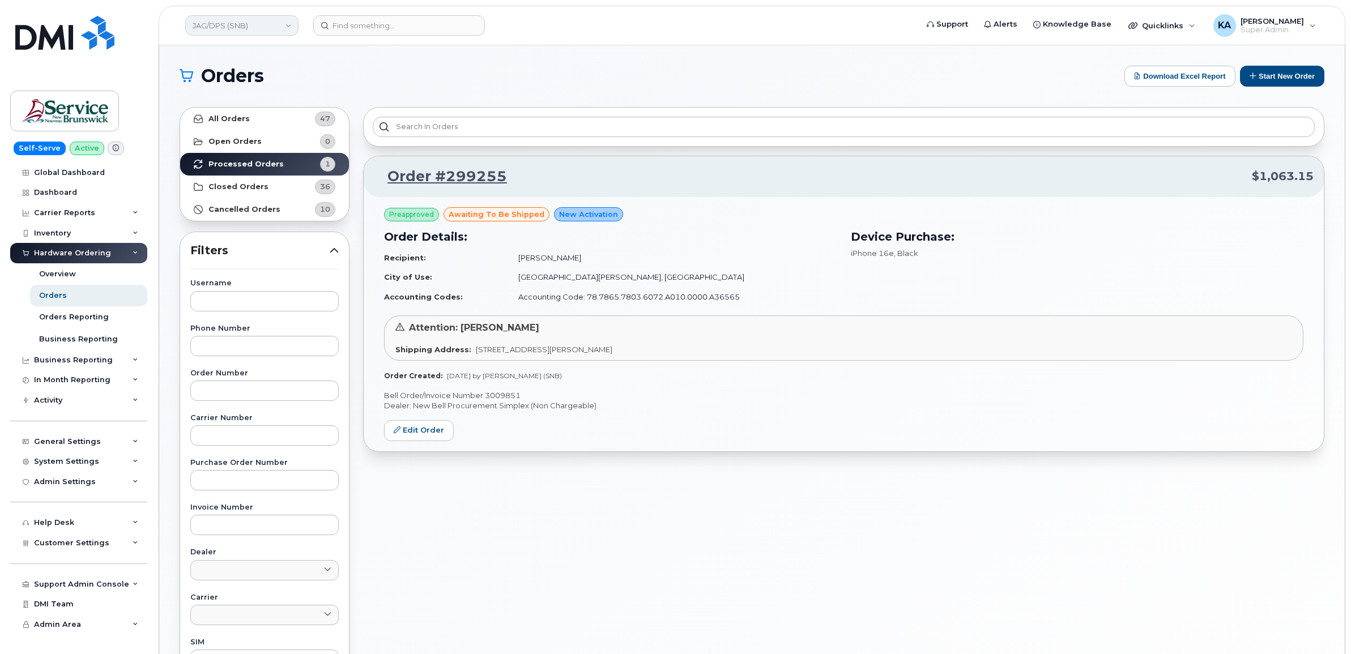
click at [261, 27] on link "JAG/DPS (SNB)" at bounding box center [241, 25] width 113 height 20
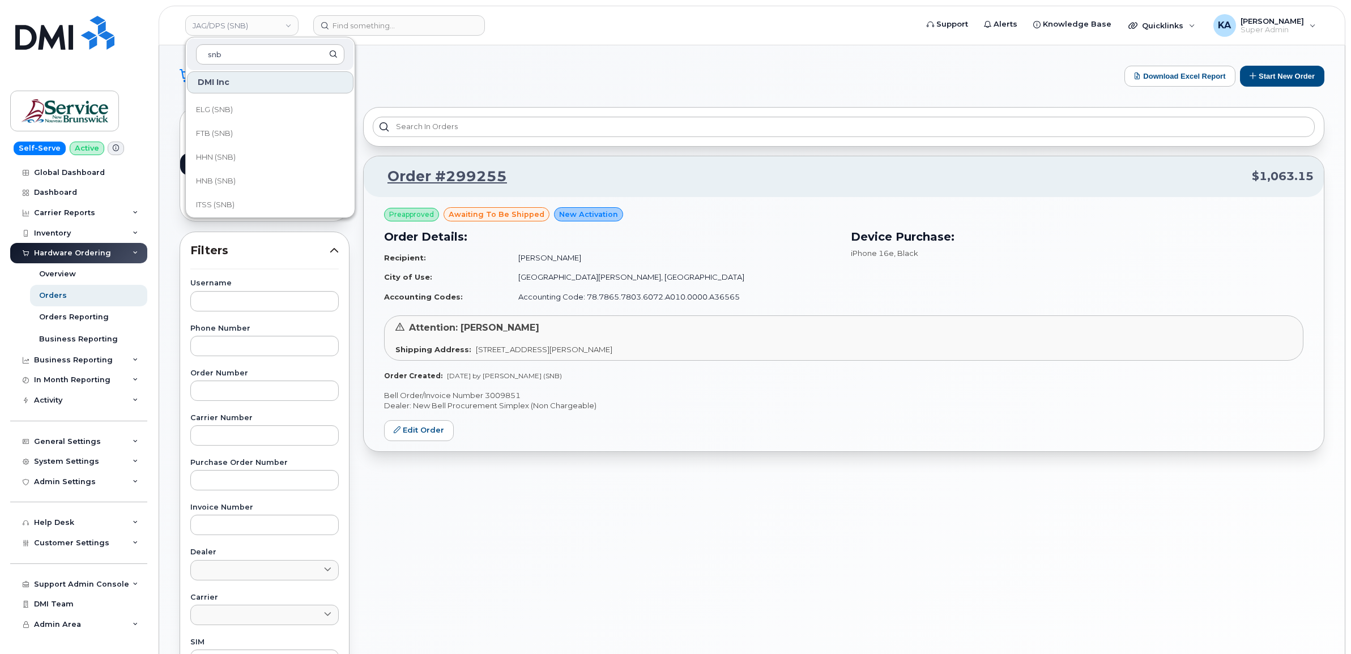
scroll to position [283, 0]
type input "snb"
click at [211, 176] on span "ITSS (SNB)" at bounding box center [215, 180] width 39 height 11
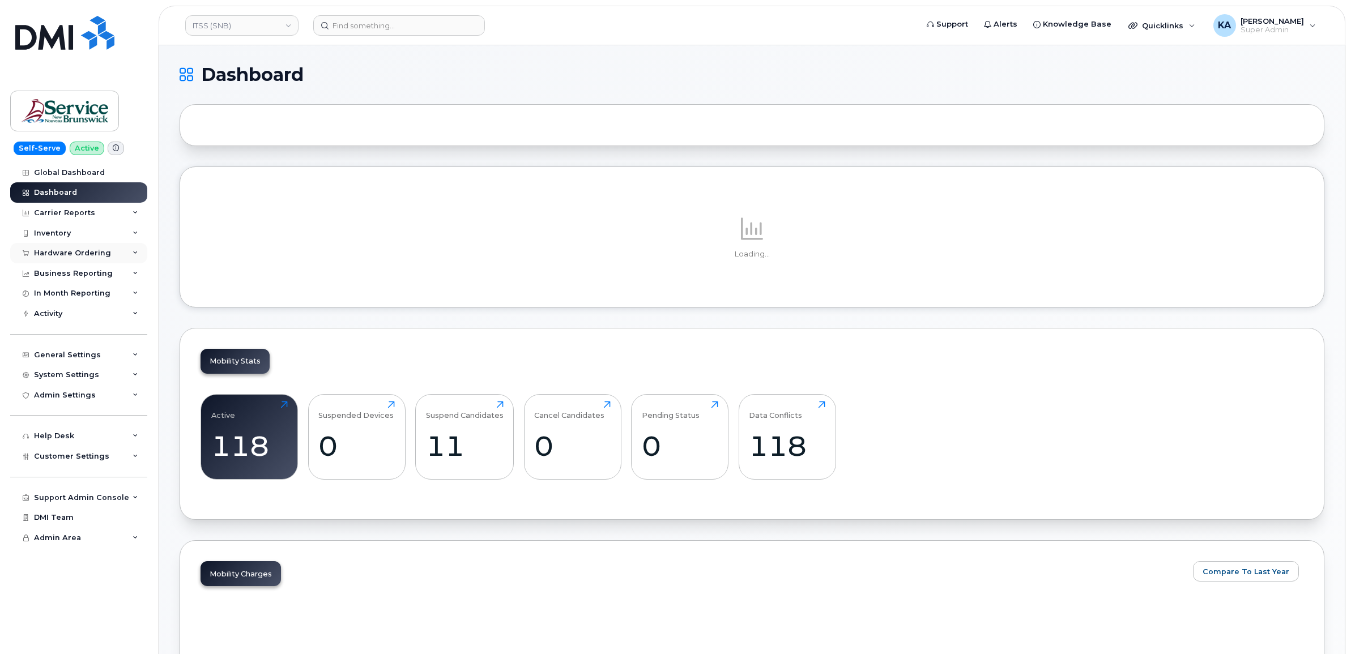
click at [83, 250] on div "Hardware Ordering" at bounding box center [72, 253] width 77 height 9
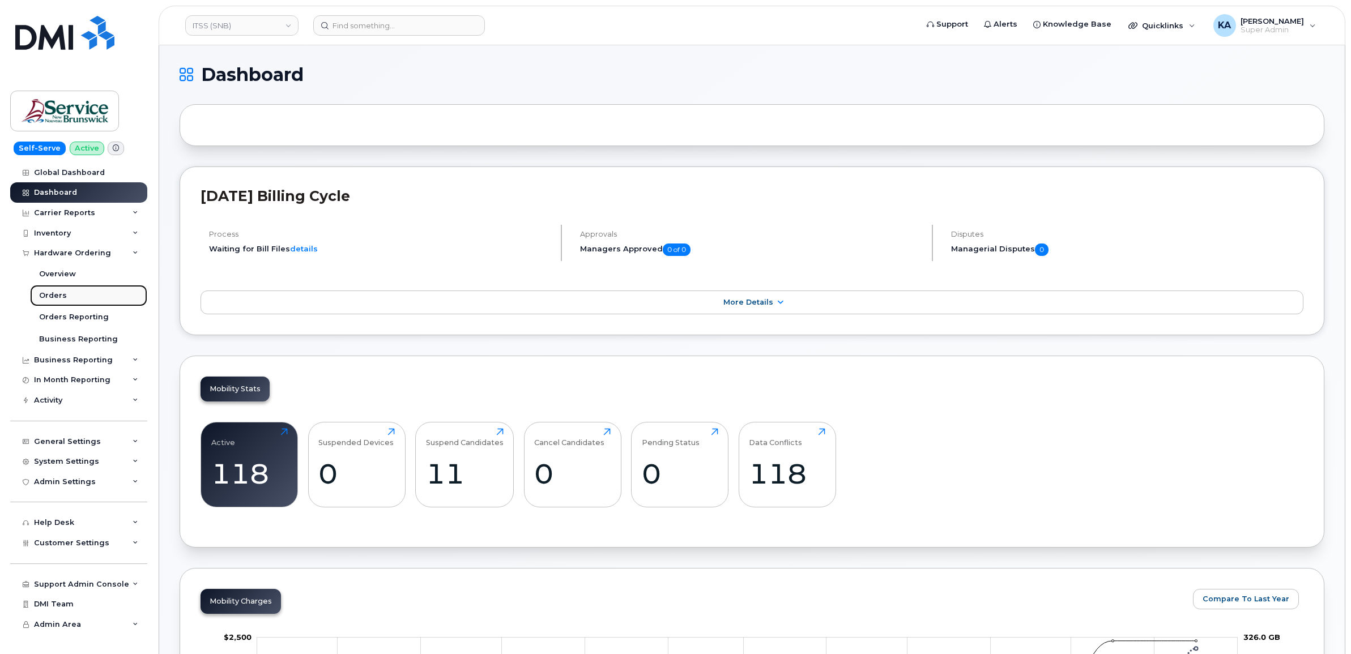
click at [52, 293] on div "Orders" at bounding box center [53, 295] width 28 height 10
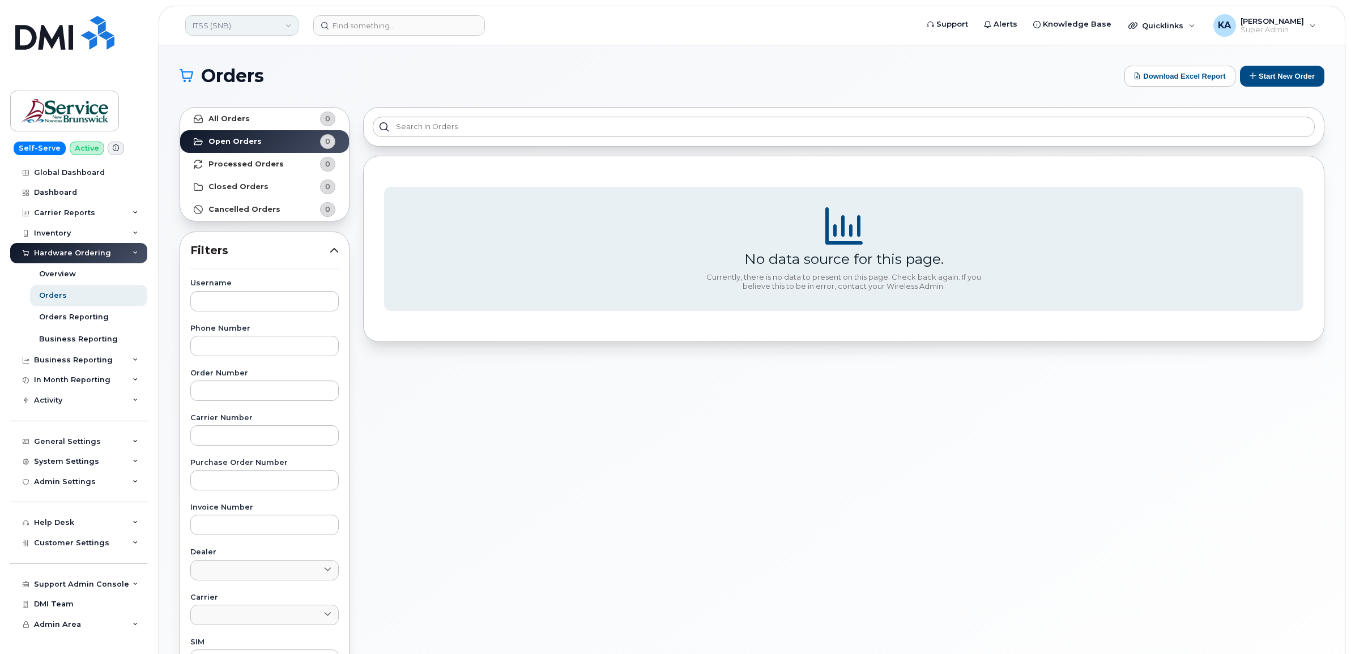
click at [230, 25] on link "ITSS (SNB)" at bounding box center [241, 25] width 113 height 20
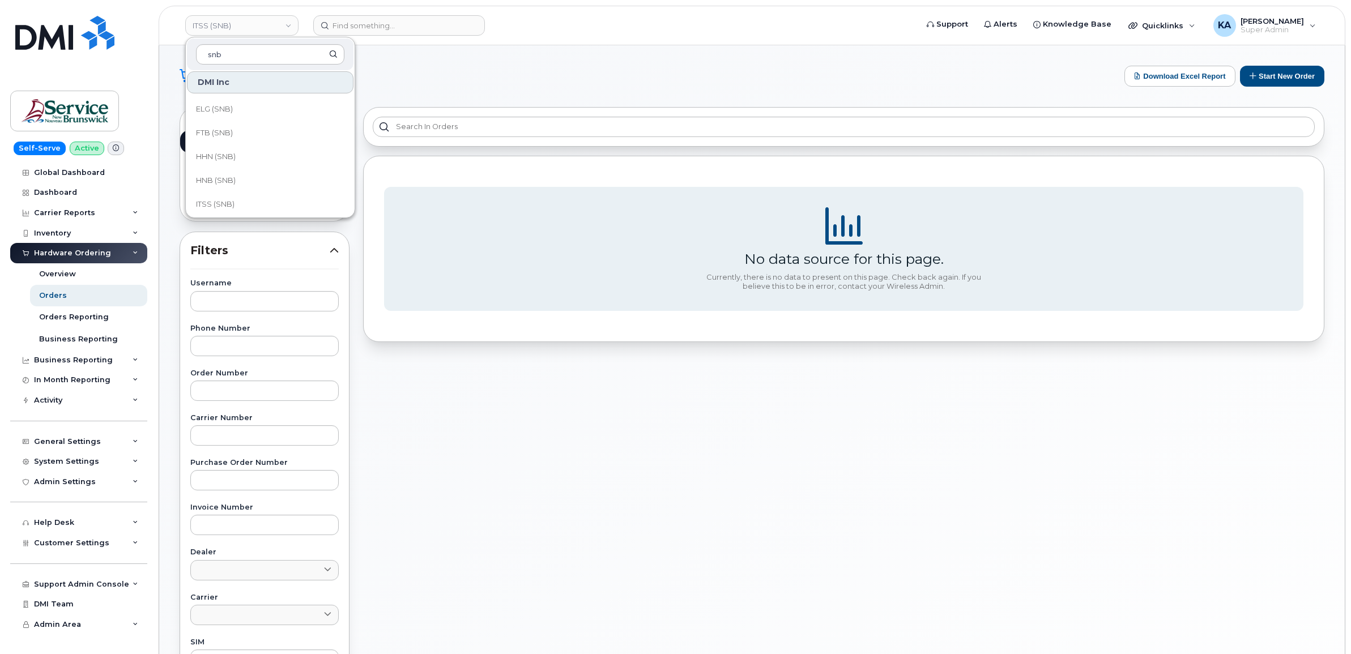
scroll to position [283, 0]
type input "snb"
click at [208, 152] on span "HNB (SNB)" at bounding box center [216, 156] width 40 height 11
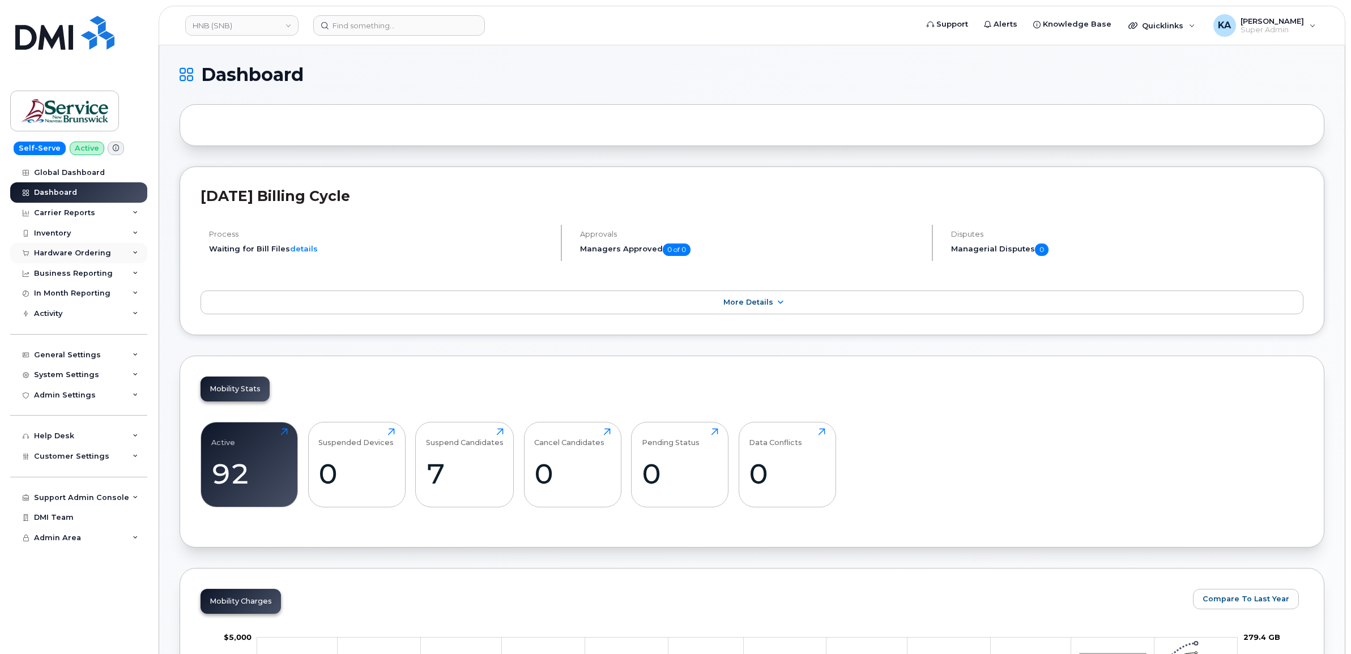
click at [77, 253] on div "Hardware Ordering" at bounding box center [72, 253] width 77 height 9
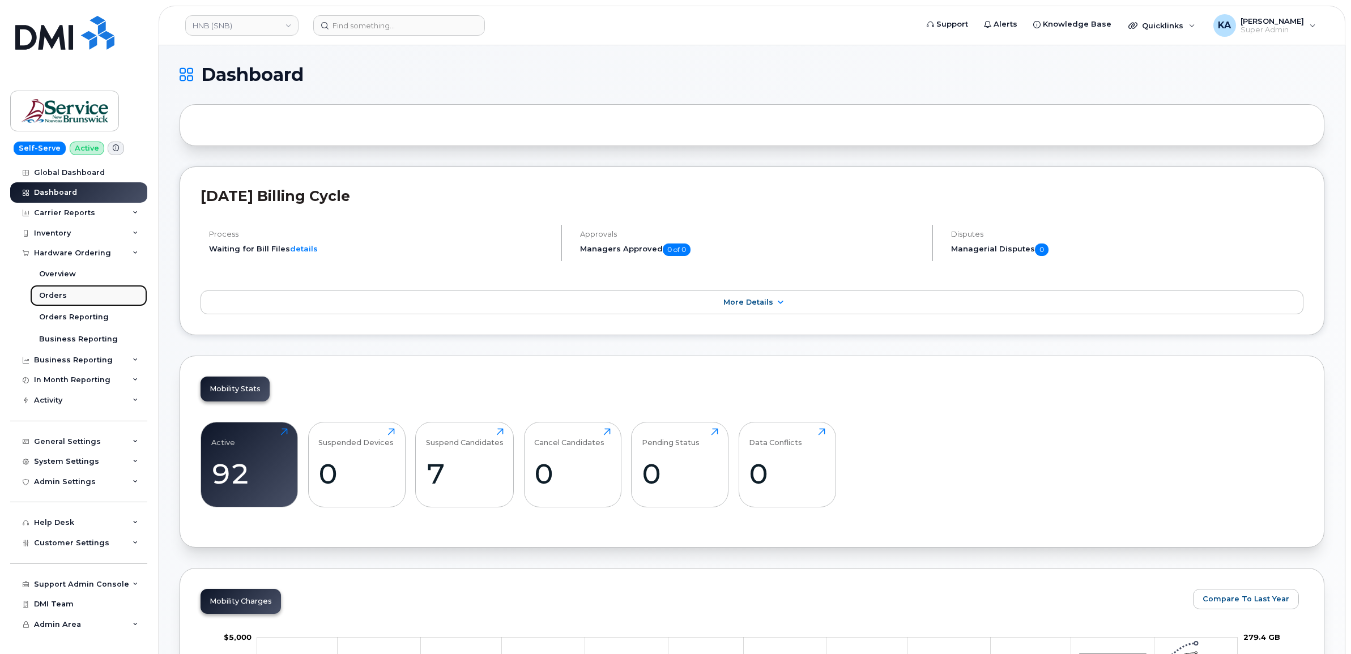
click at [54, 294] on div "Orders" at bounding box center [53, 295] width 28 height 10
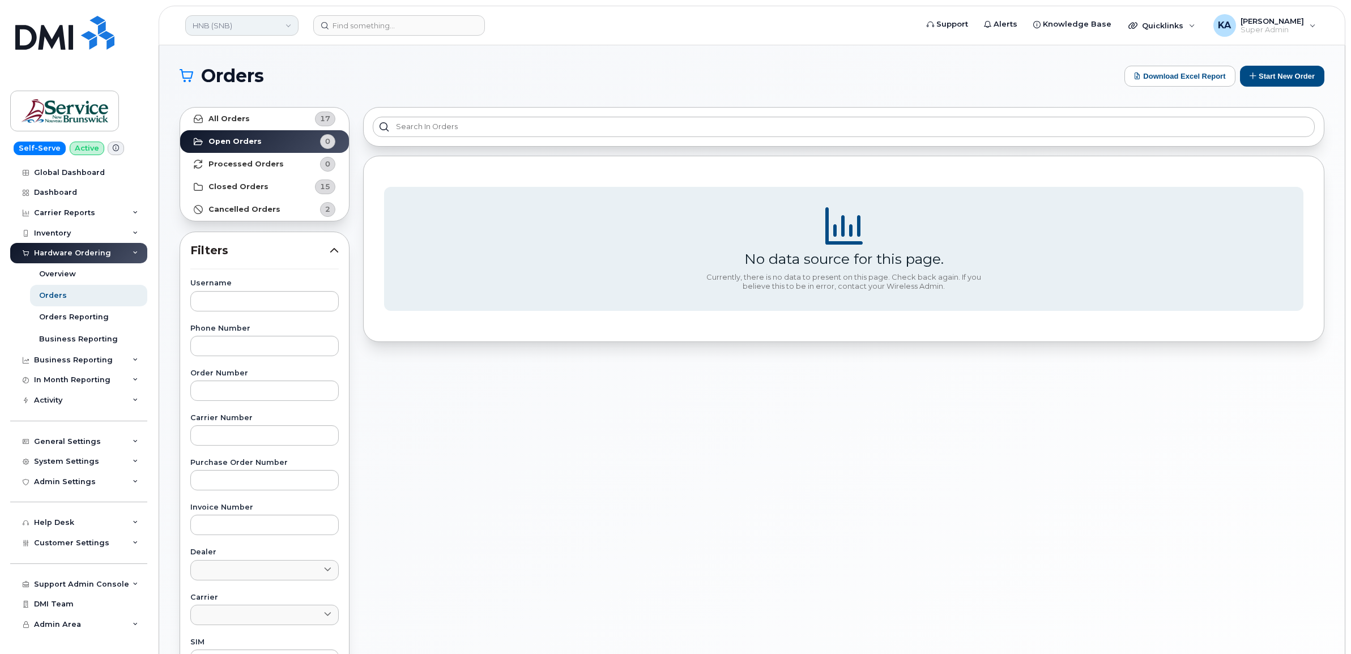
click at [270, 23] on link "HNB (SNB)" at bounding box center [241, 25] width 113 height 20
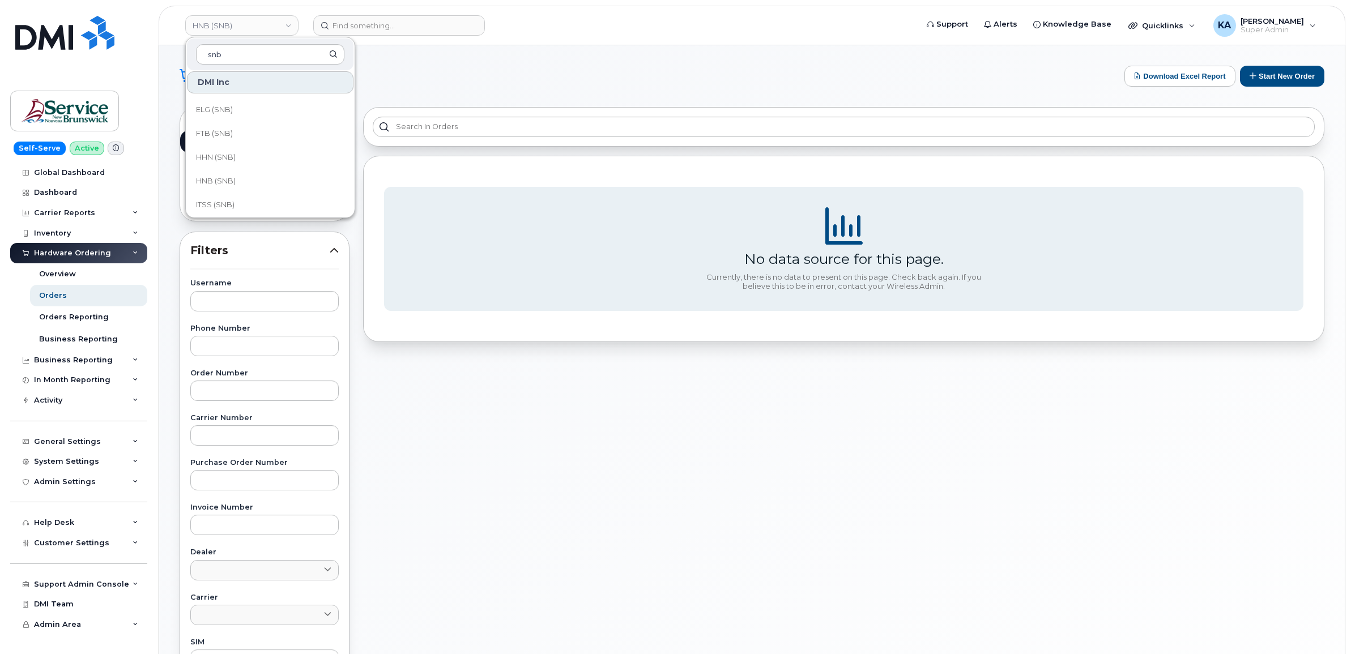
scroll to position [283, 0]
type input "snb"
click at [218, 131] on span "HHN (SNB)" at bounding box center [216, 132] width 40 height 11
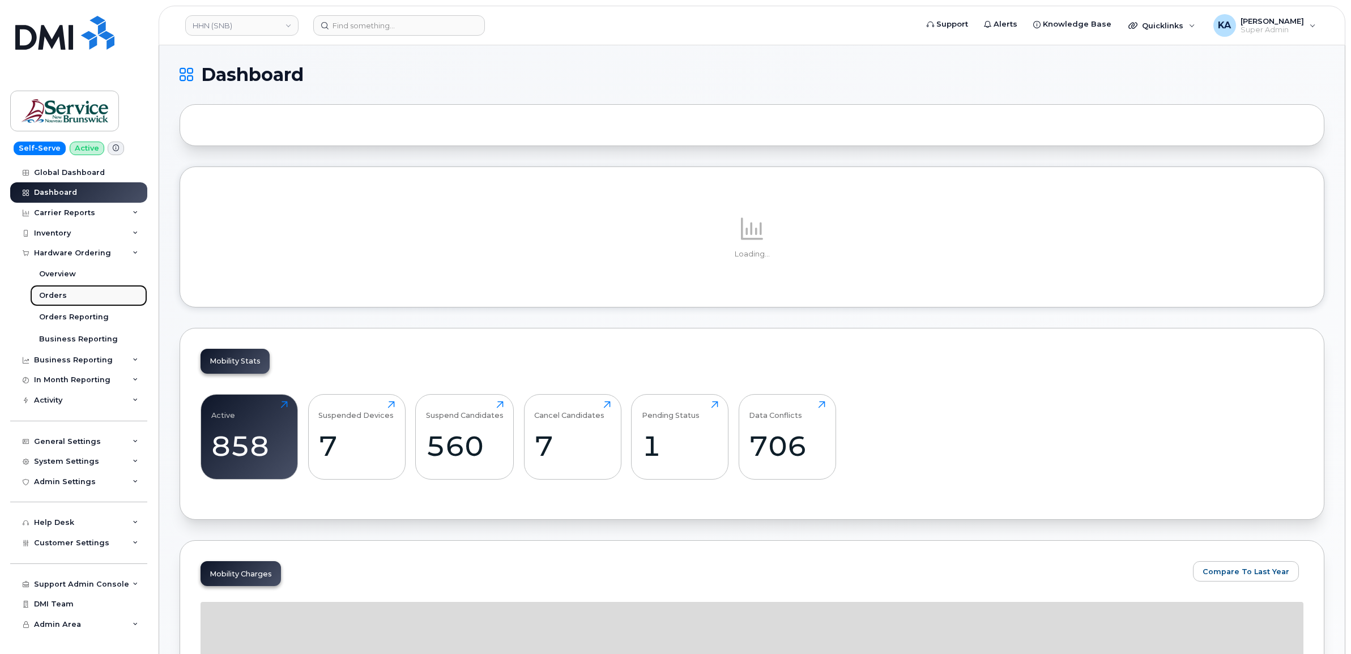
click at [53, 292] on div "Orders" at bounding box center [53, 295] width 28 height 10
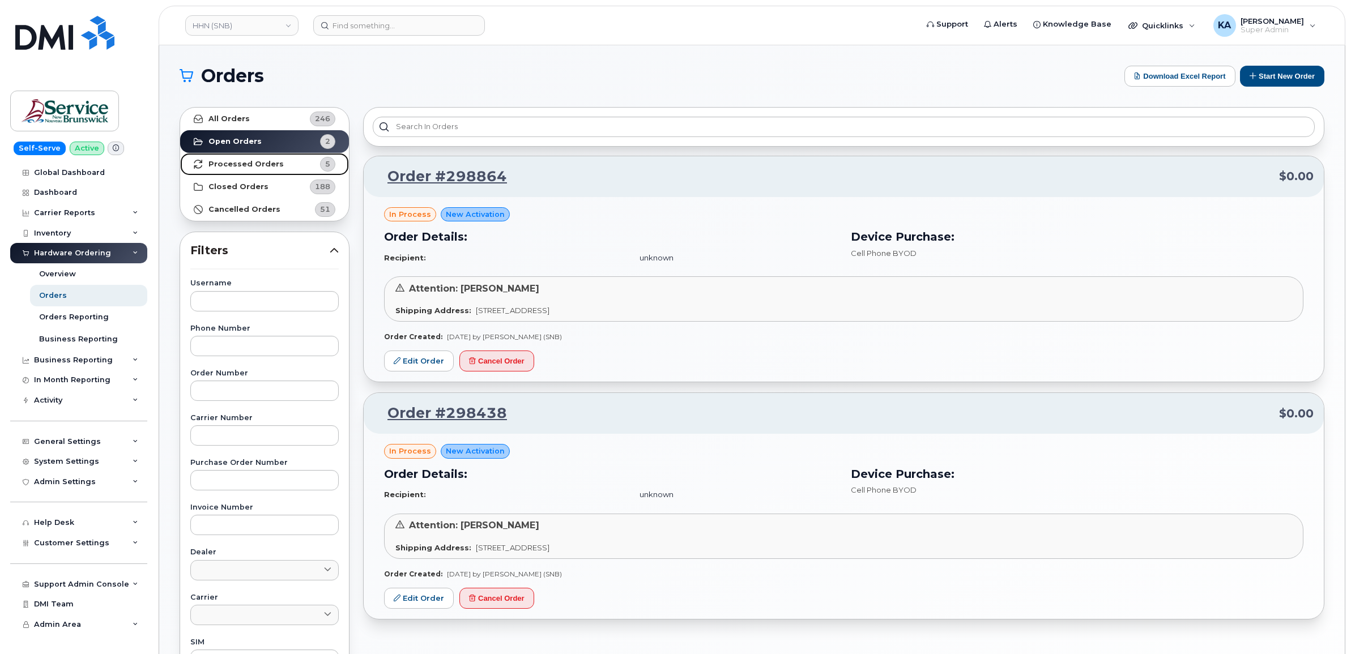
click at [240, 157] on link "Processed Orders 5" at bounding box center [264, 164] width 169 height 23
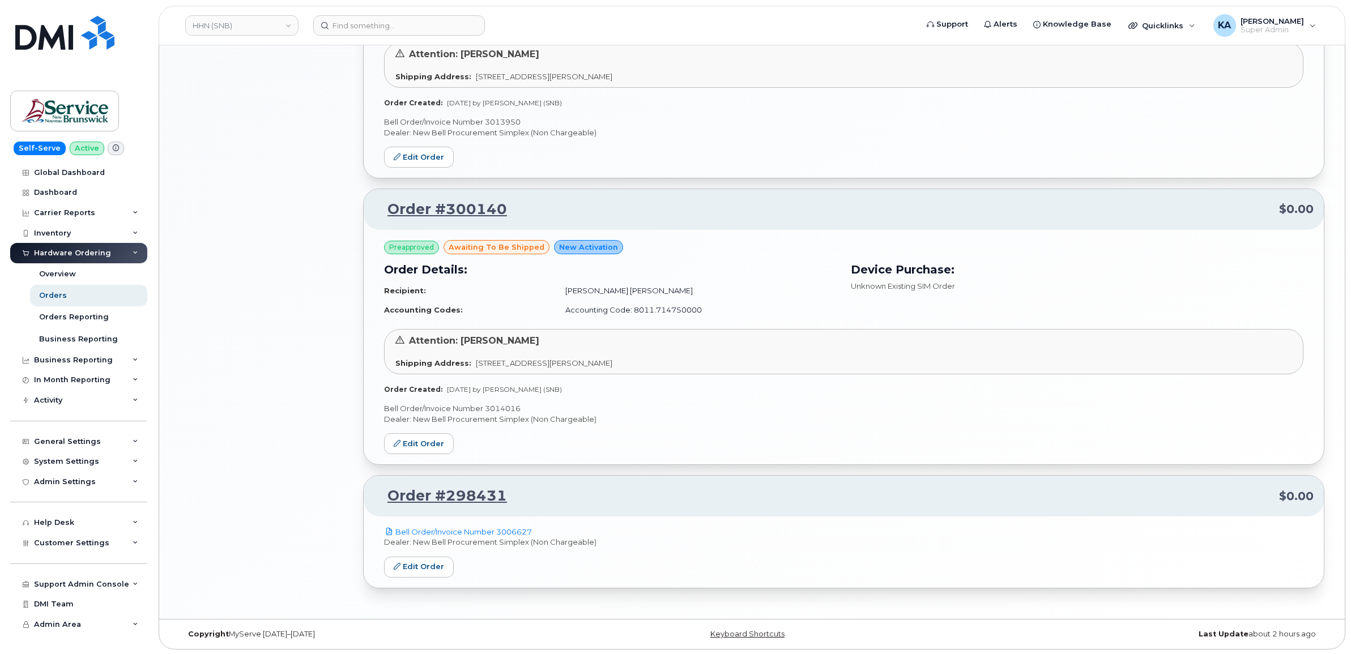
scroll to position [873, 0]
click at [407, 564] on link "Edit Order" at bounding box center [419, 566] width 70 height 21
click at [428, 434] on link "Edit Order" at bounding box center [419, 442] width 70 height 21
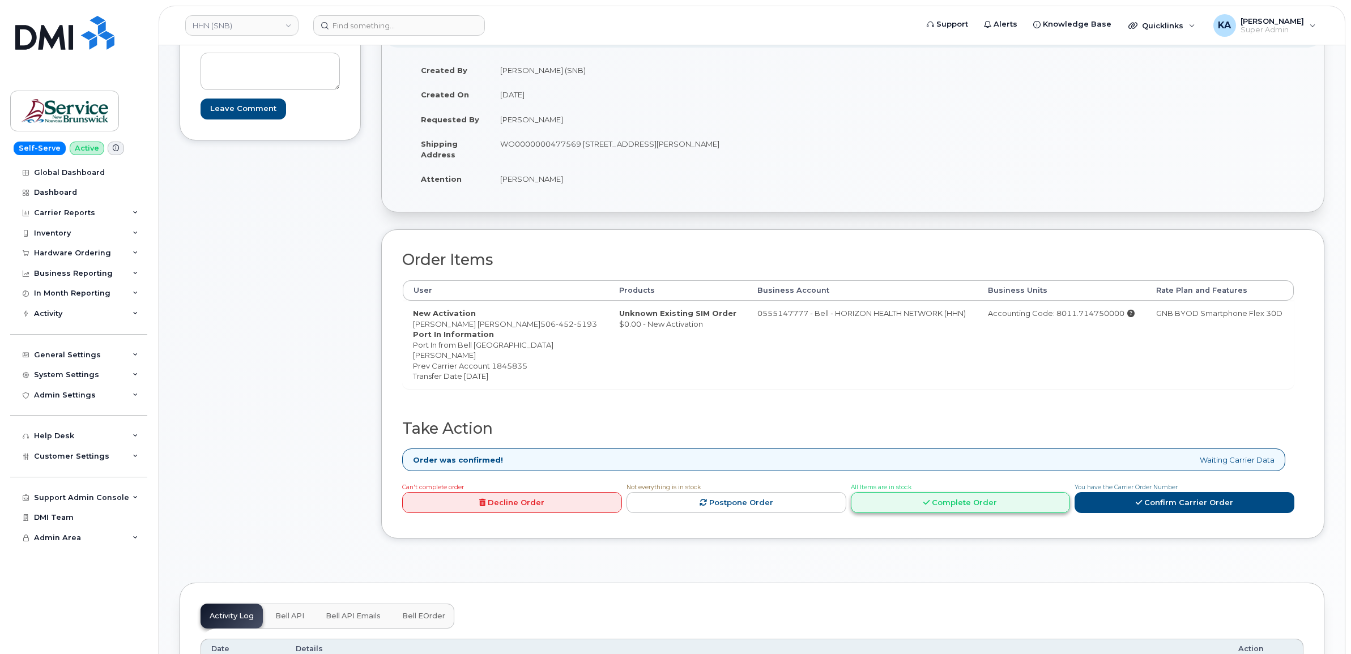
scroll to position [212, 0]
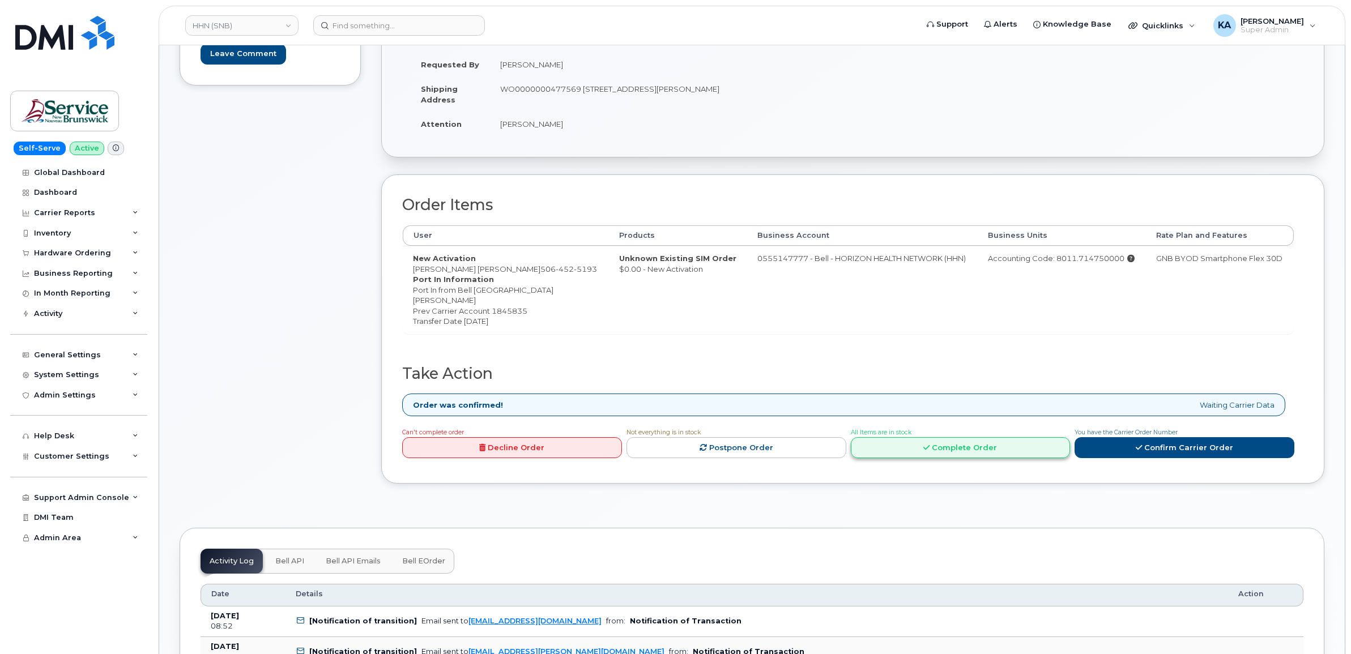
click at [975, 447] on link "Complete Order" at bounding box center [961, 447] width 220 height 21
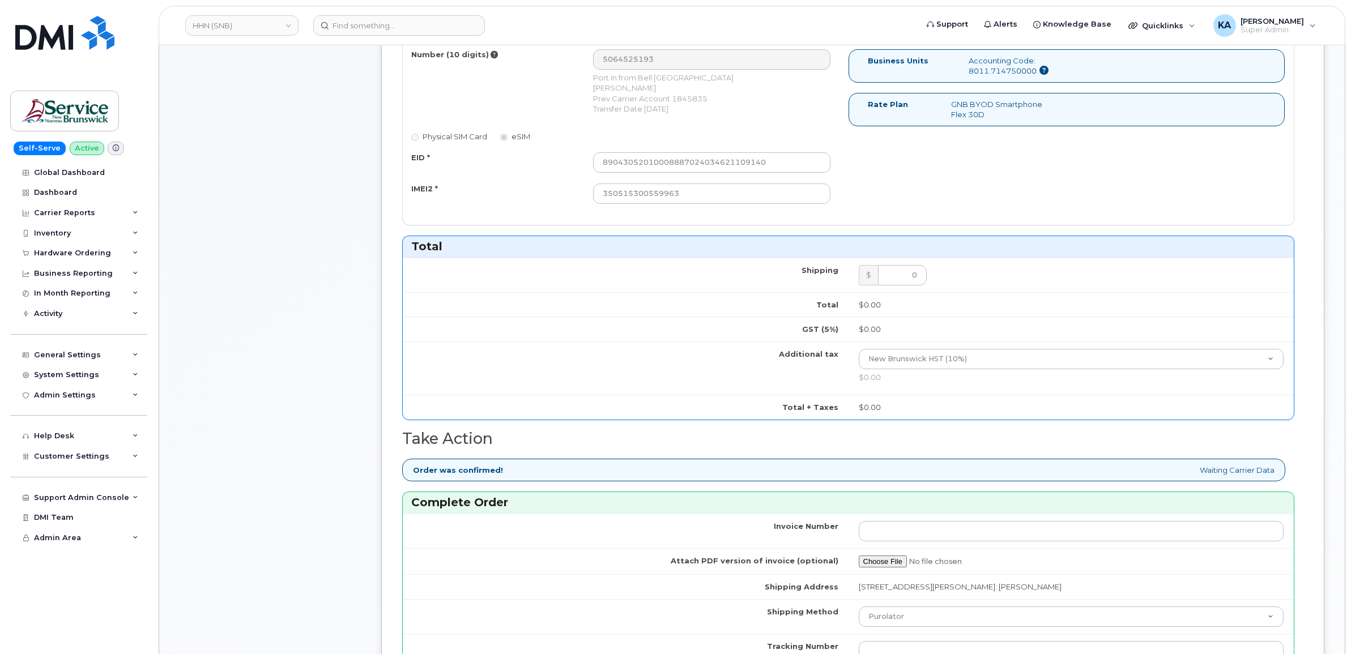
scroll to position [849, 0]
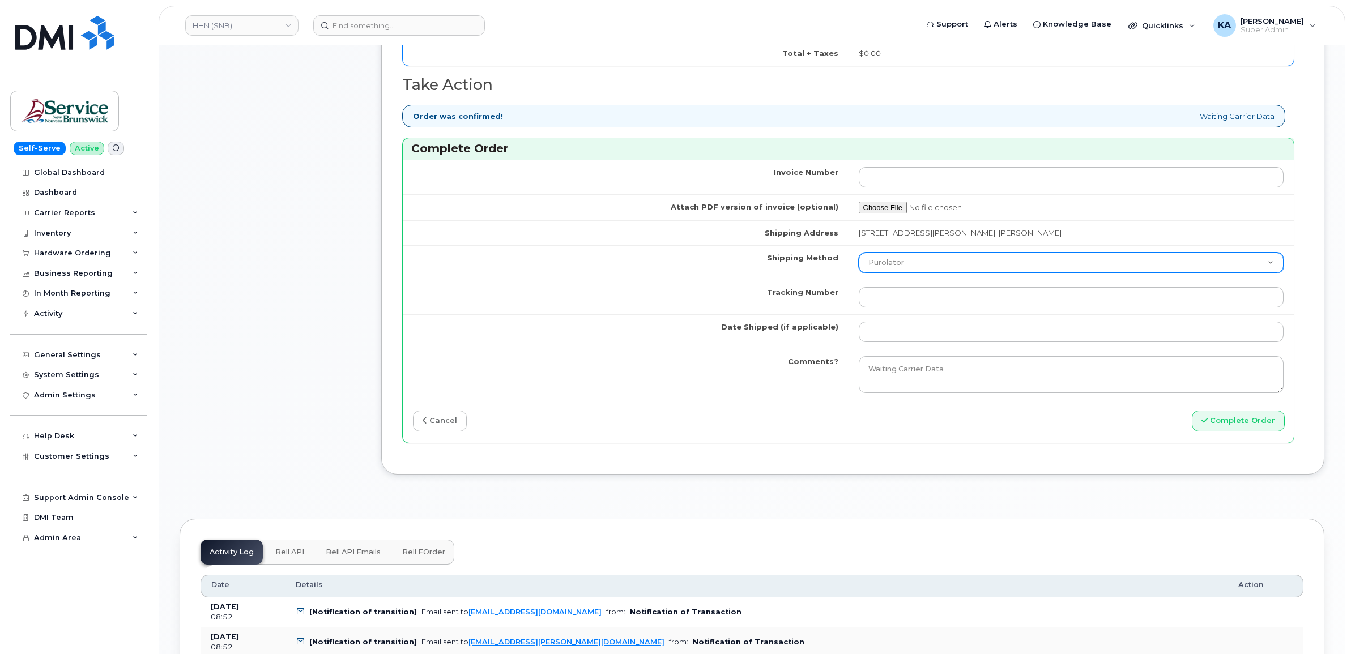
click at [910, 268] on select "Purolator UPS FedEx Canada Post Courier Other Drop Off Pick Up" at bounding box center [1070, 263] width 425 height 20
select select "FedEx"
click at [858, 255] on select "Purolator UPS FedEx Canada Post Courier Other Drop Off Pick Up" at bounding box center [1070, 263] width 425 height 20
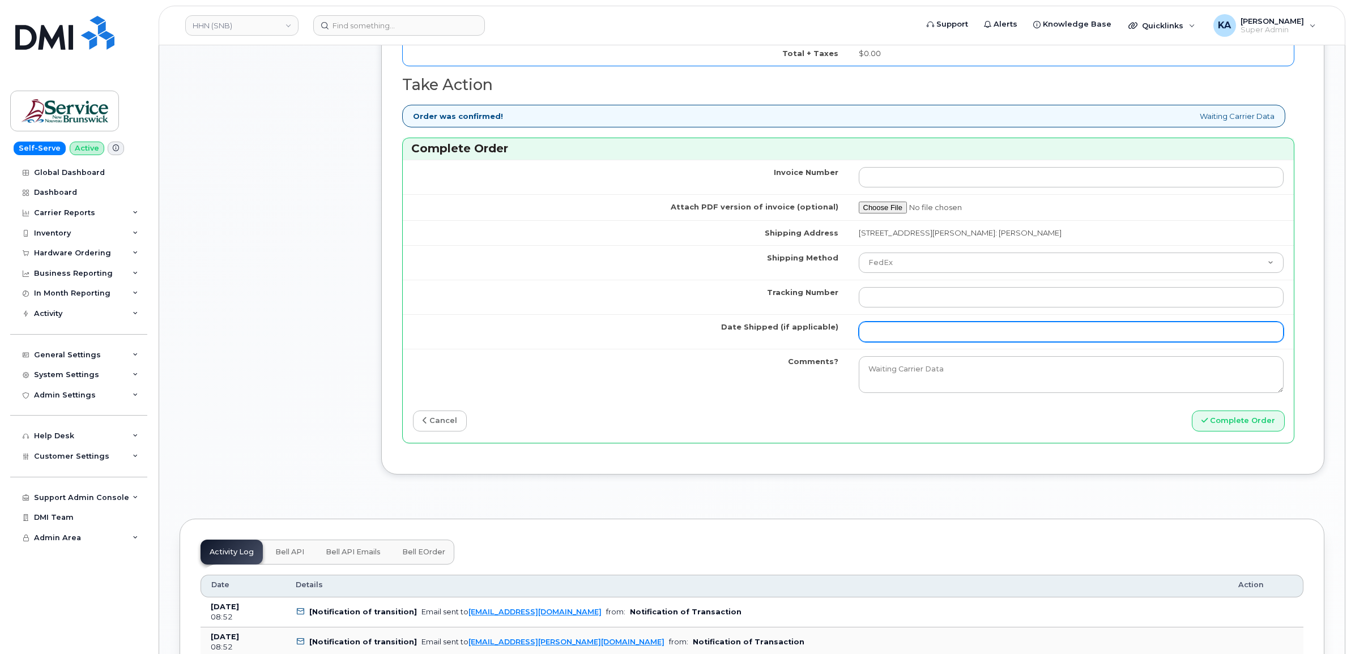
click at [885, 332] on input "Date Shipped (if applicable)" at bounding box center [1070, 332] width 425 height 20
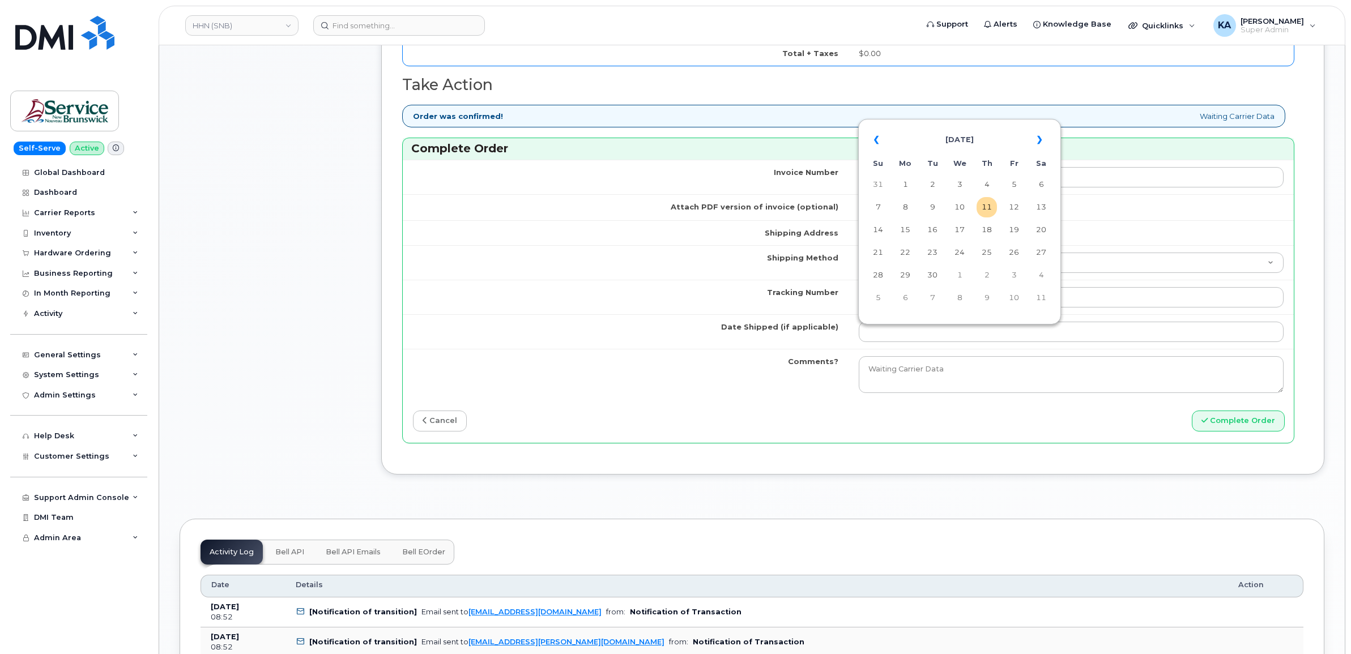
drag, startPoint x: 961, startPoint y: 208, endPoint x: 955, endPoint y: 216, distance: 10.1
click at [961, 208] on td "10" at bounding box center [959, 207] width 20 height 20
type input "[DATE]"
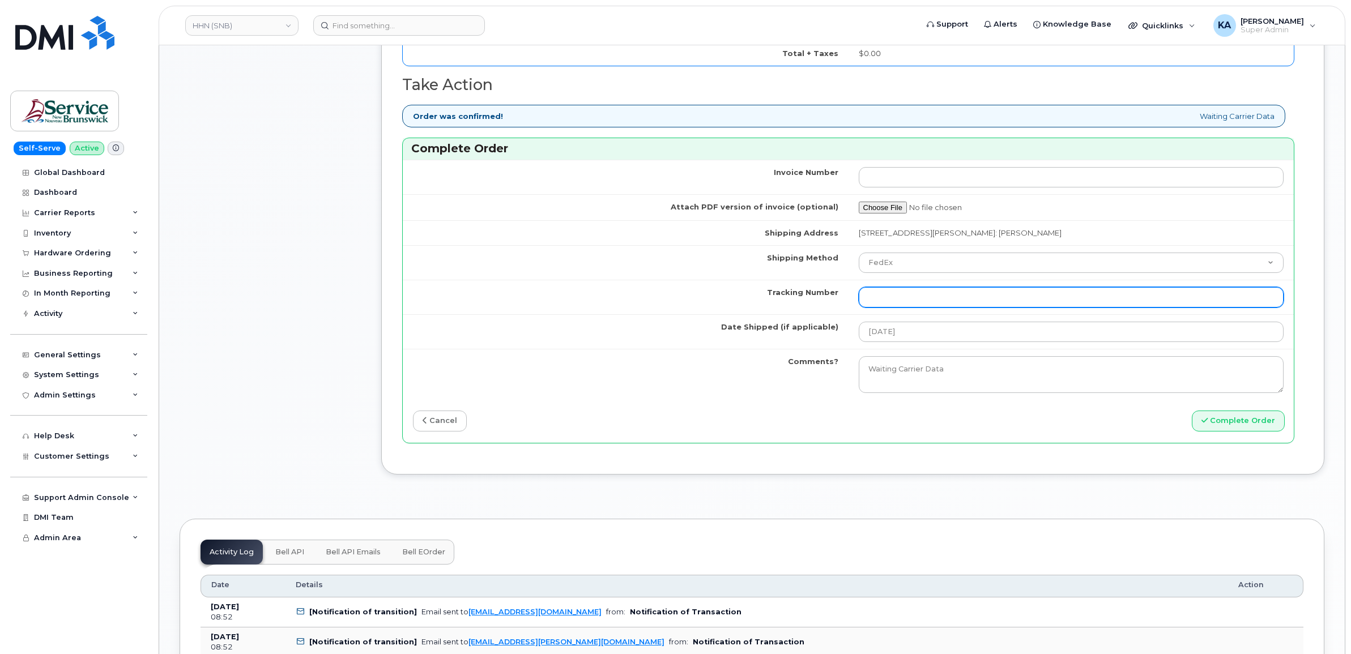
click at [893, 294] on input "Tracking Number" at bounding box center [1070, 297] width 425 height 20
paste input "476303072550"
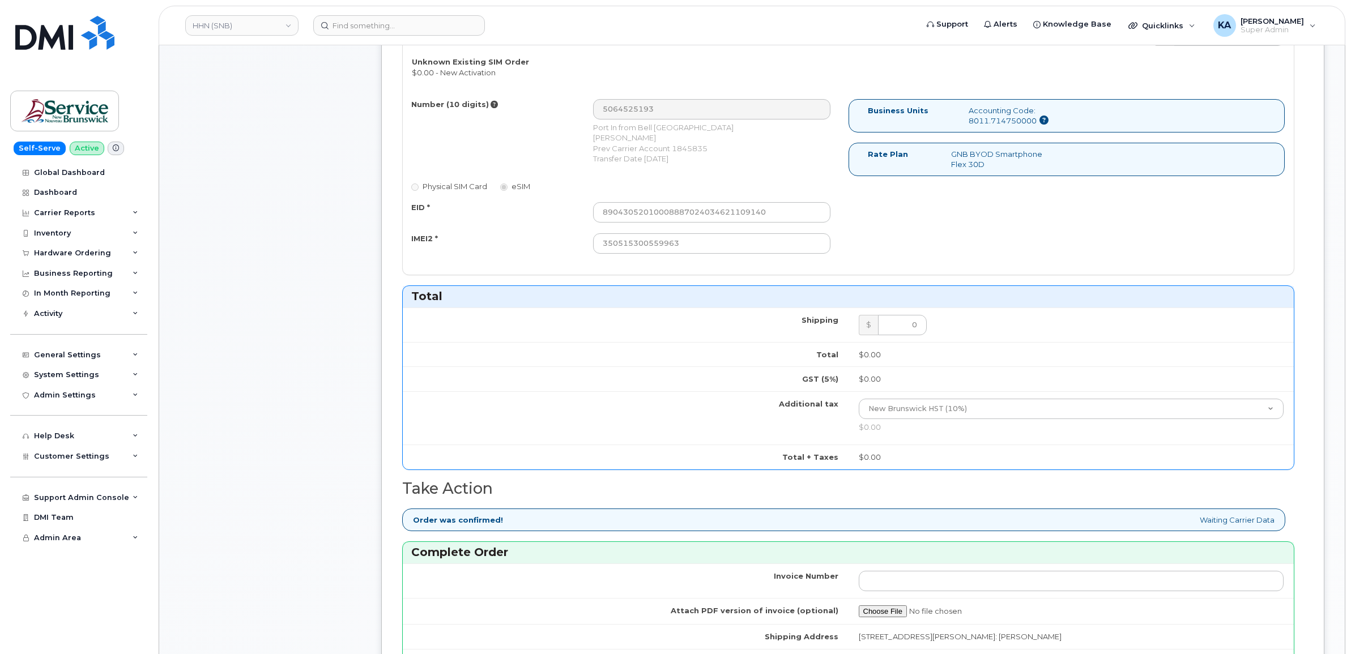
scroll to position [425, 0]
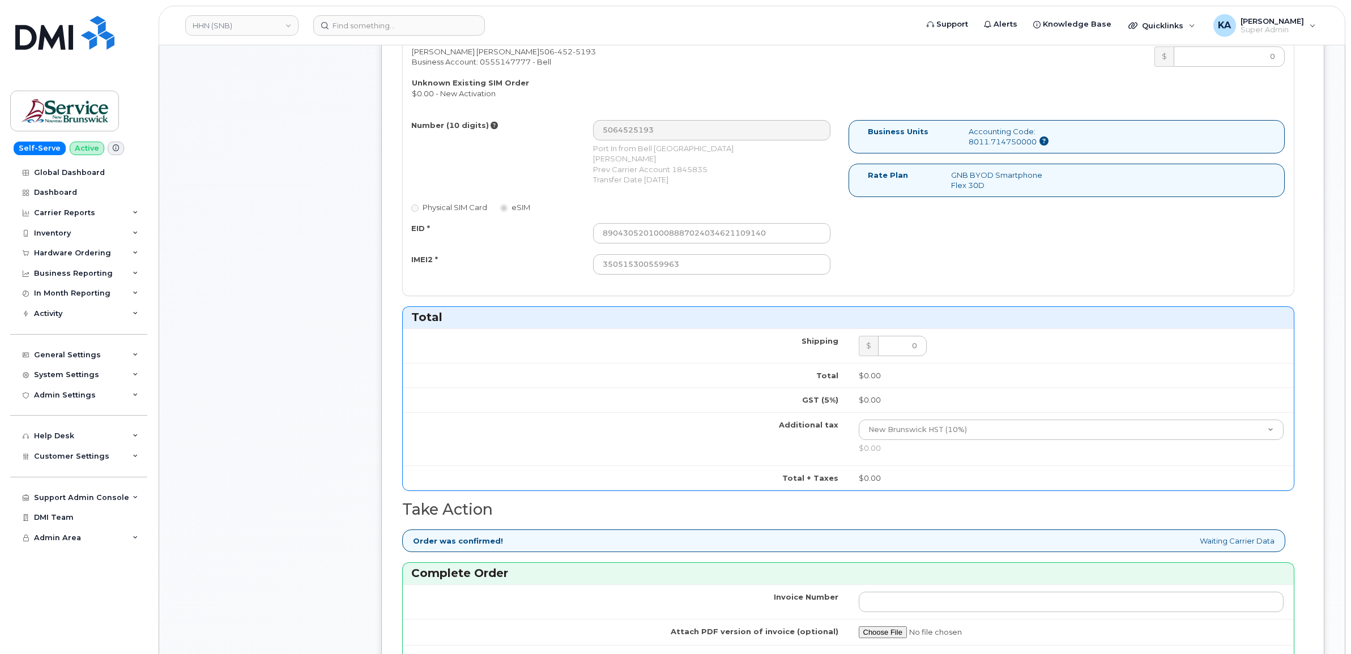
type input "476303072550"
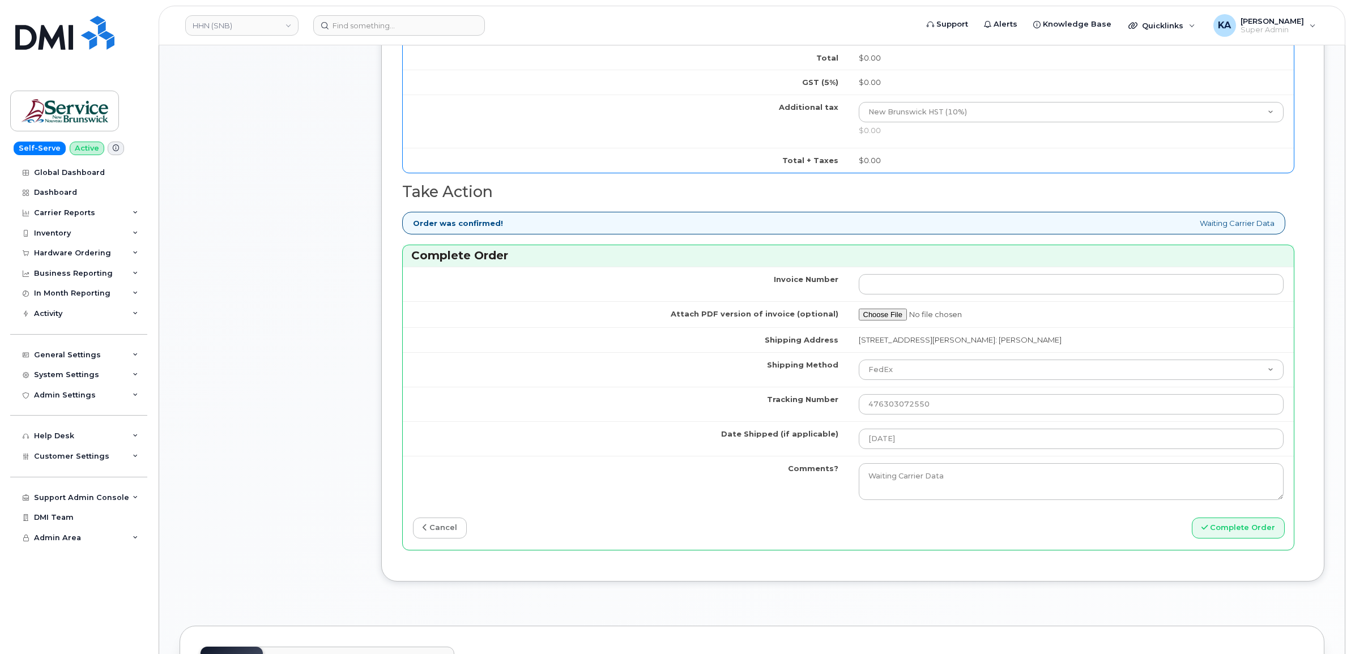
scroll to position [779, 0]
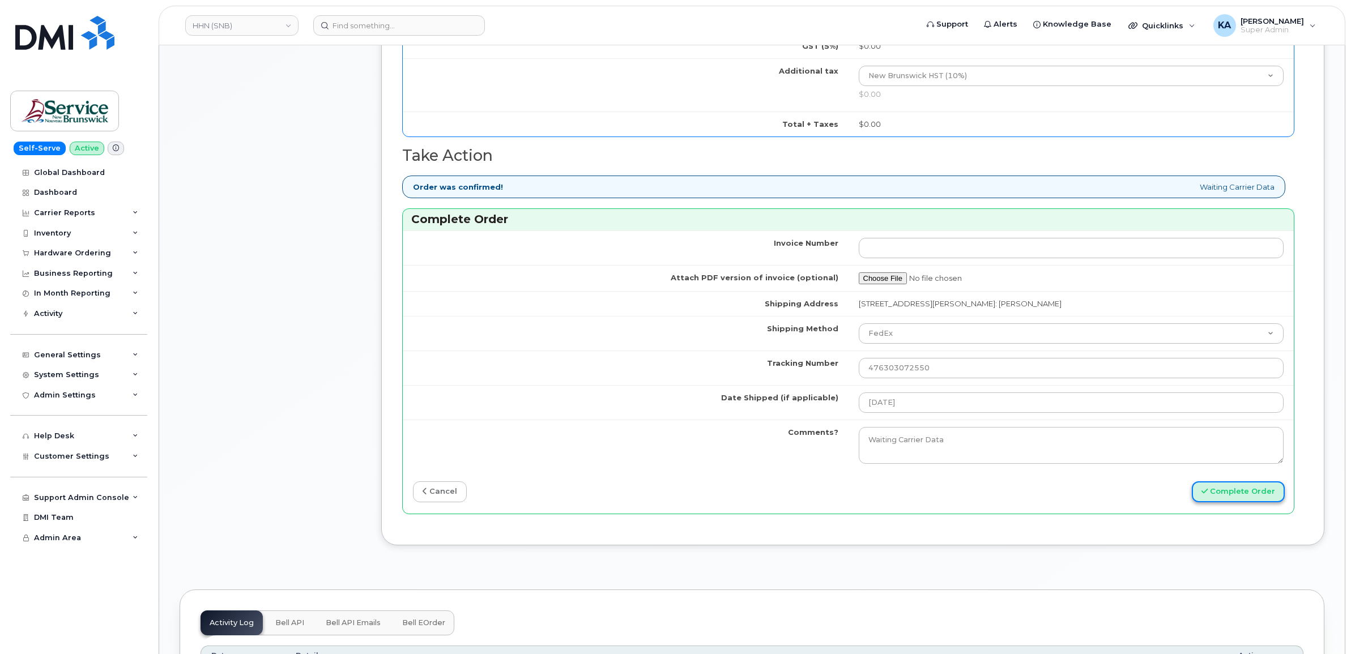
click at [1219, 496] on button "Complete Order" at bounding box center [1237, 491] width 93 height 21
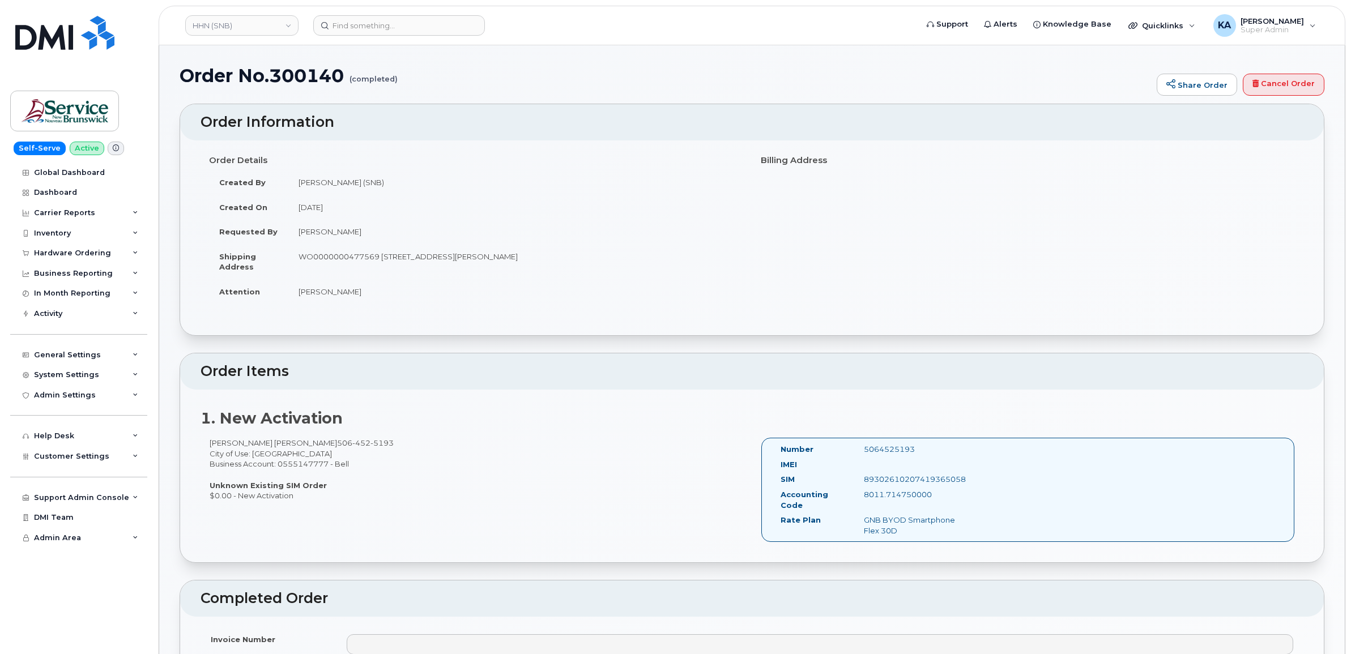
drag, startPoint x: 776, startPoint y: 451, endPoint x: 968, endPoint y: 533, distance: 209.3
click at [968, 533] on div "Number 5064525193 IMEI SIM [TECHNICAL_ID] Accounting Code 8011.714750000 Rate P…" at bounding box center [1027, 490] width 533 height 104
drag, startPoint x: 964, startPoint y: 529, endPoint x: 900, endPoint y: 453, distance: 99.3
copy div "Number 5064525193 IMEI SIM [TECHNICAL_ID] Accounting Code 8011.714750000 Rate P…"
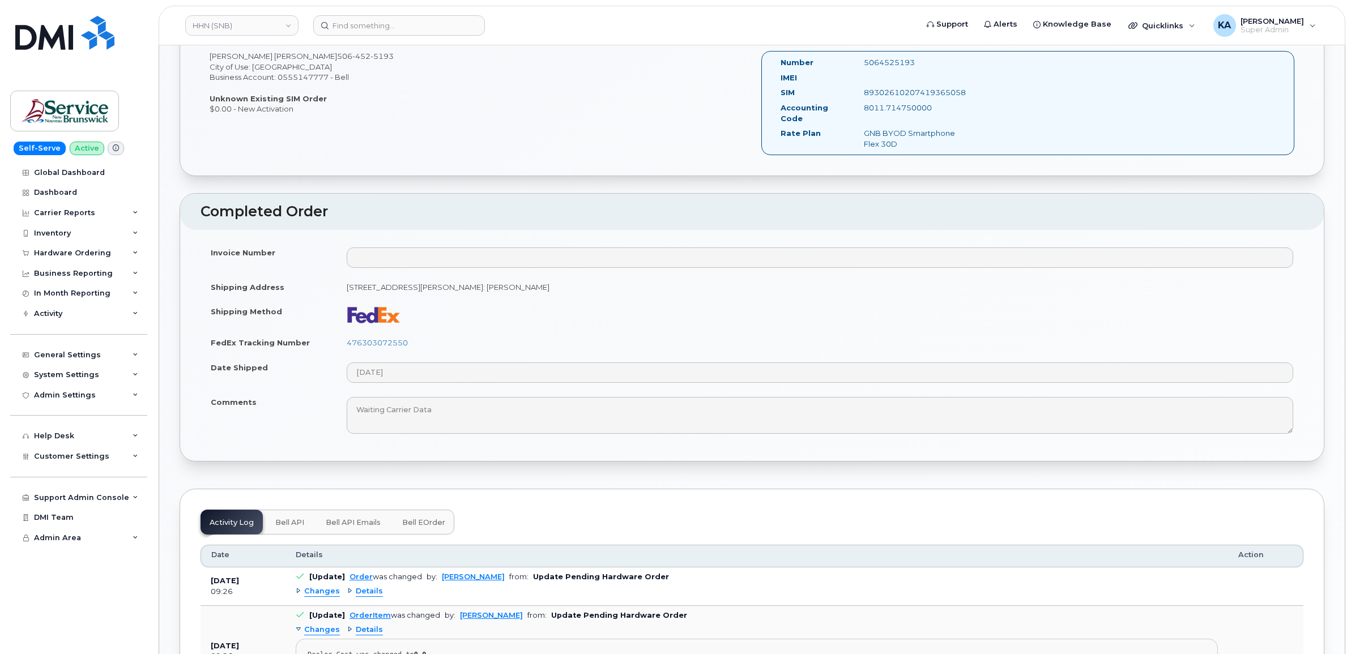
scroll to position [425, 0]
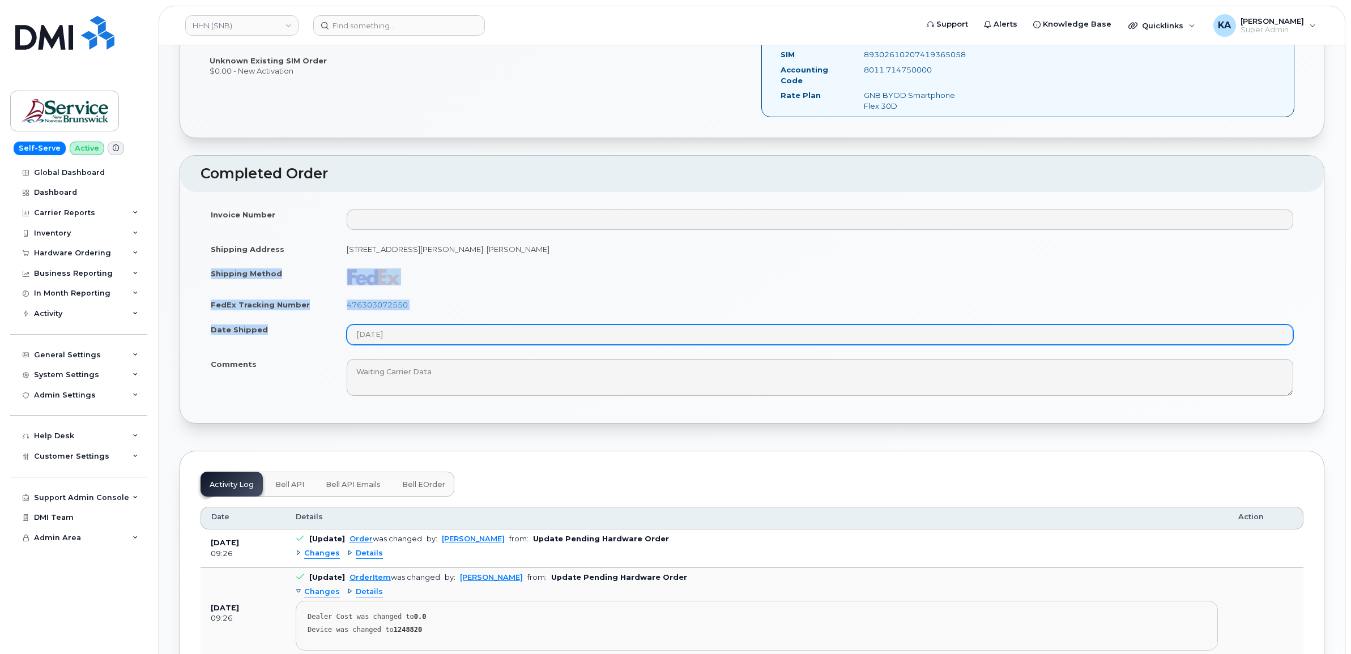
click at [421, 344] on tbody "Invoice Number Shipping Address [STREET_ADDRESS][PERSON_NAME]: [PERSON_NAME] Sh…" at bounding box center [751, 302] width 1103 height 201
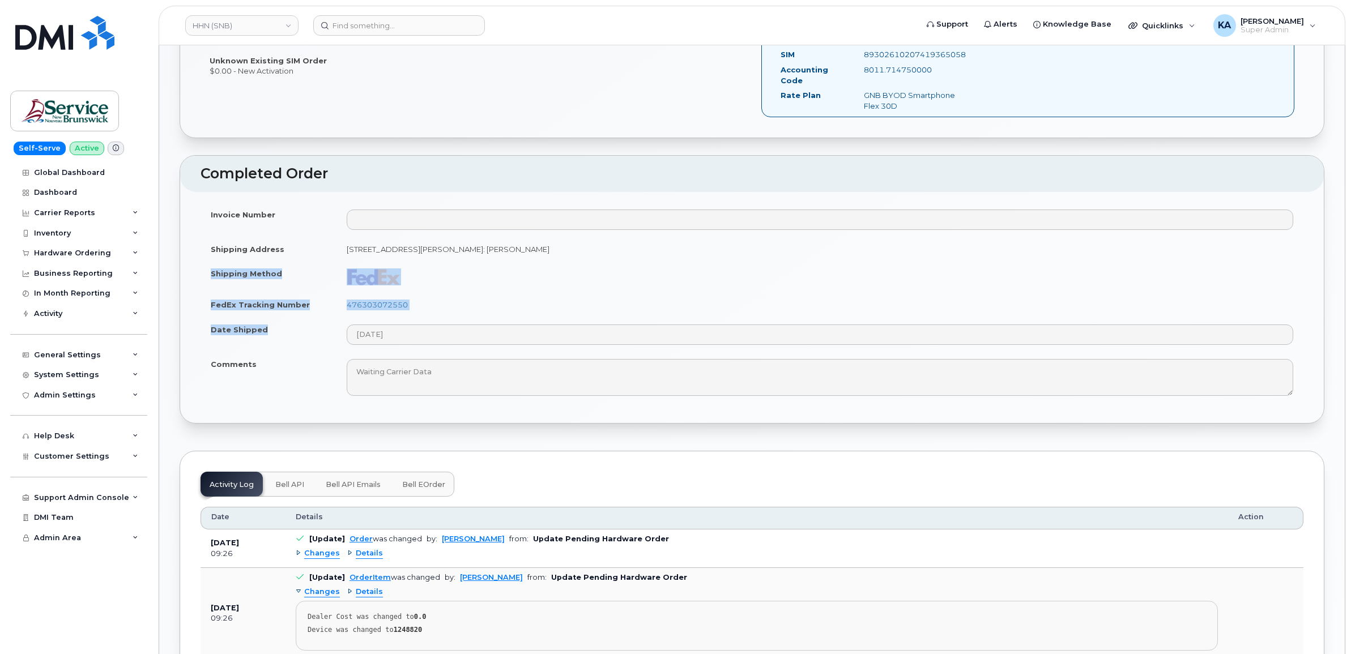
drag, startPoint x: 421, startPoint y: 344, endPoint x: 384, endPoint y: 275, distance: 78.8
copy tbody "Shipping Method FedEx Tracking Number 476303072550 Date Shipped"
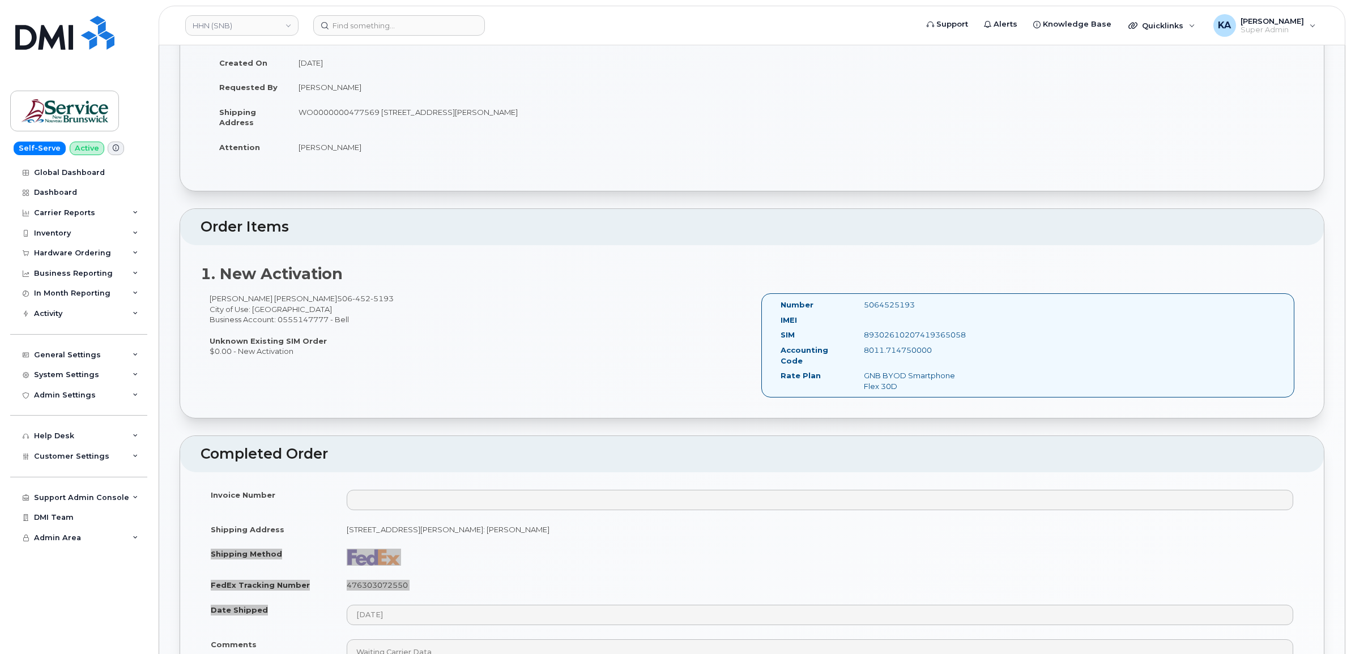
scroll to position [142, 0]
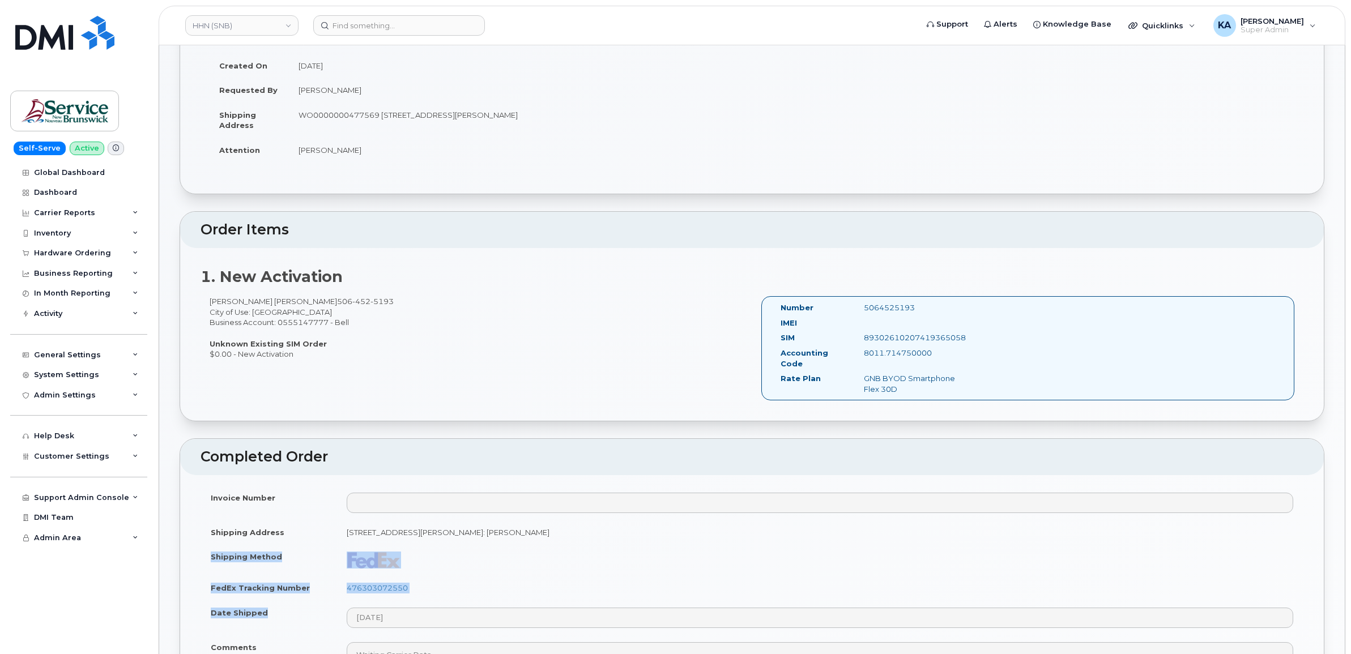
click at [434, 595] on td "476303072550" at bounding box center [819, 587] width 967 height 25
drag, startPoint x: 406, startPoint y: 587, endPoint x: 346, endPoint y: 589, distance: 60.1
click at [346, 589] on td "476303072550" at bounding box center [819, 587] width 967 height 25
drag, startPoint x: 346, startPoint y: 589, endPoint x: 353, endPoint y: 589, distance: 6.8
copy link "476303072550"
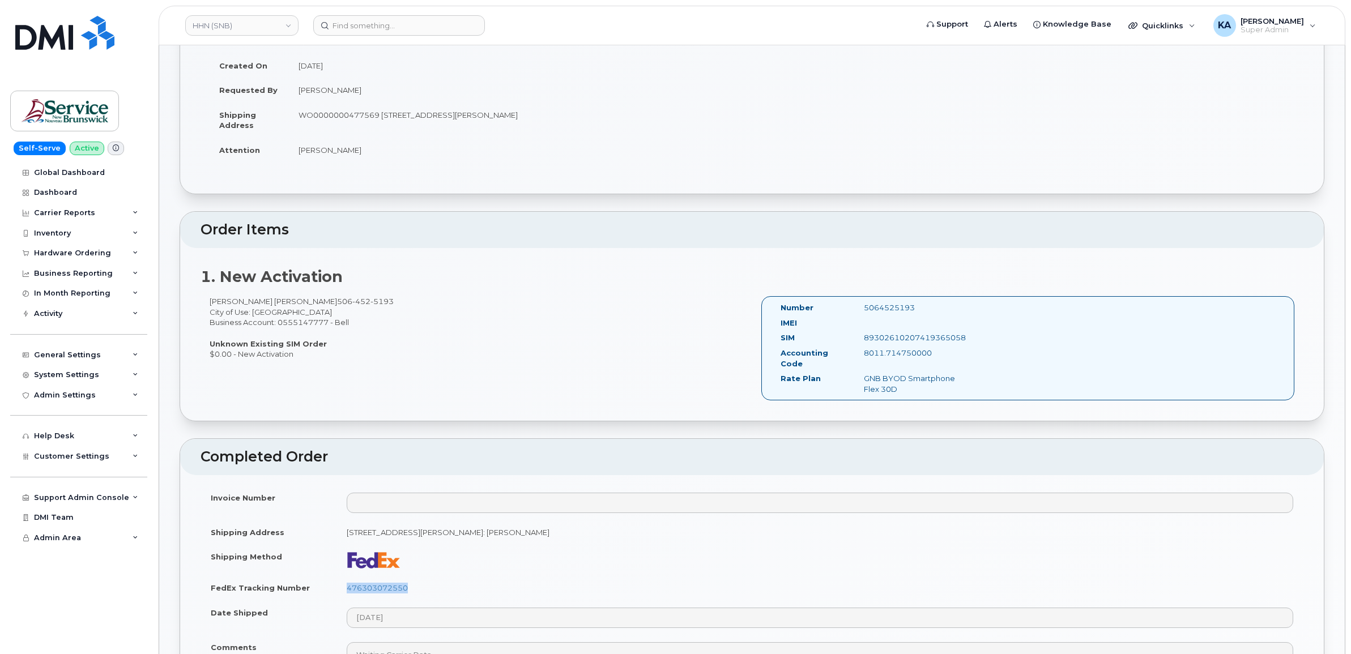
drag, startPoint x: 915, startPoint y: 307, endPoint x: 862, endPoint y: 312, distance: 52.3
click at [862, 312] on div "5064525193" at bounding box center [913, 307] width 117 height 11
drag, startPoint x: 862, startPoint y: 312, endPoint x: 881, endPoint y: 311, distance: 18.1
copy div "5064525193"
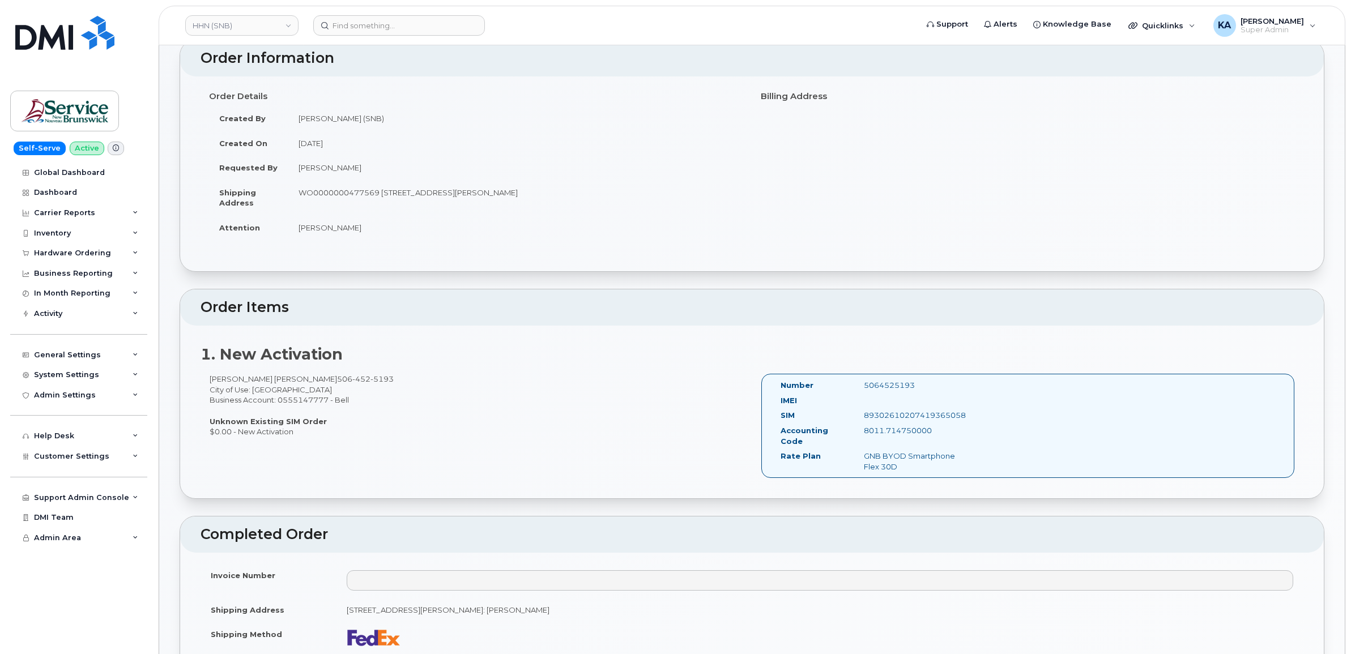
scroll to position [0, 0]
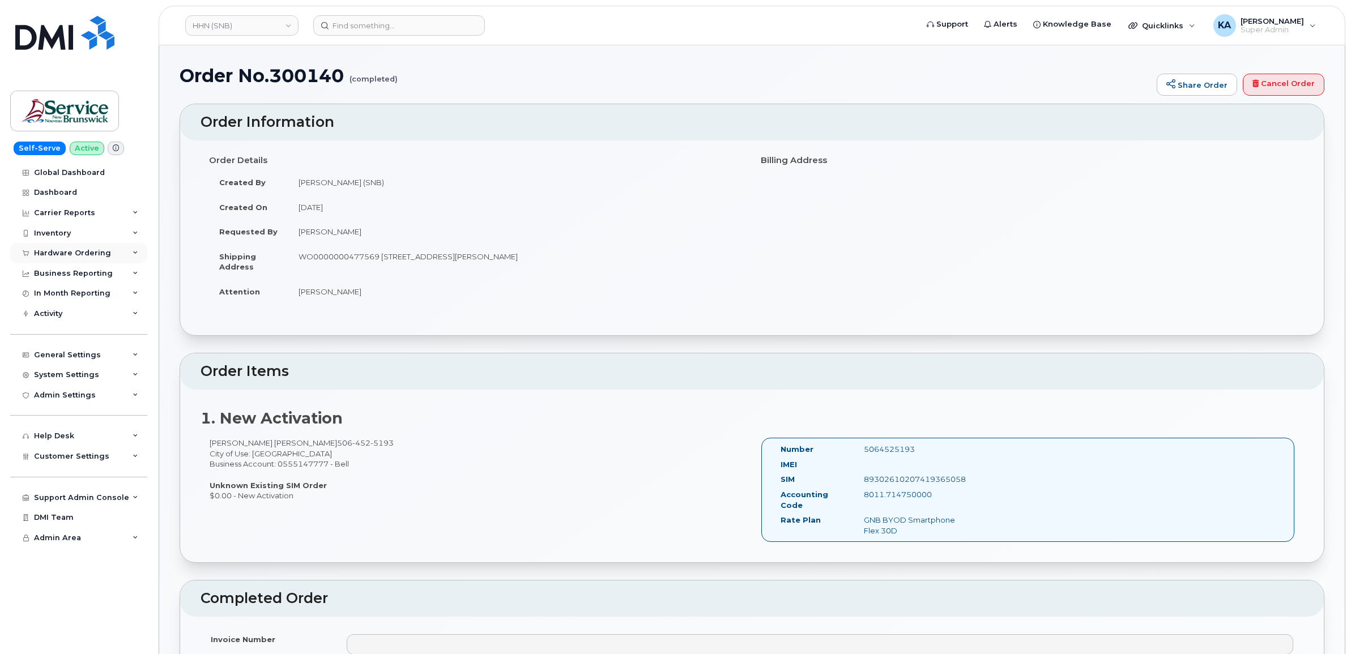
click at [80, 249] on div "Hardware Ordering" at bounding box center [78, 253] width 137 height 20
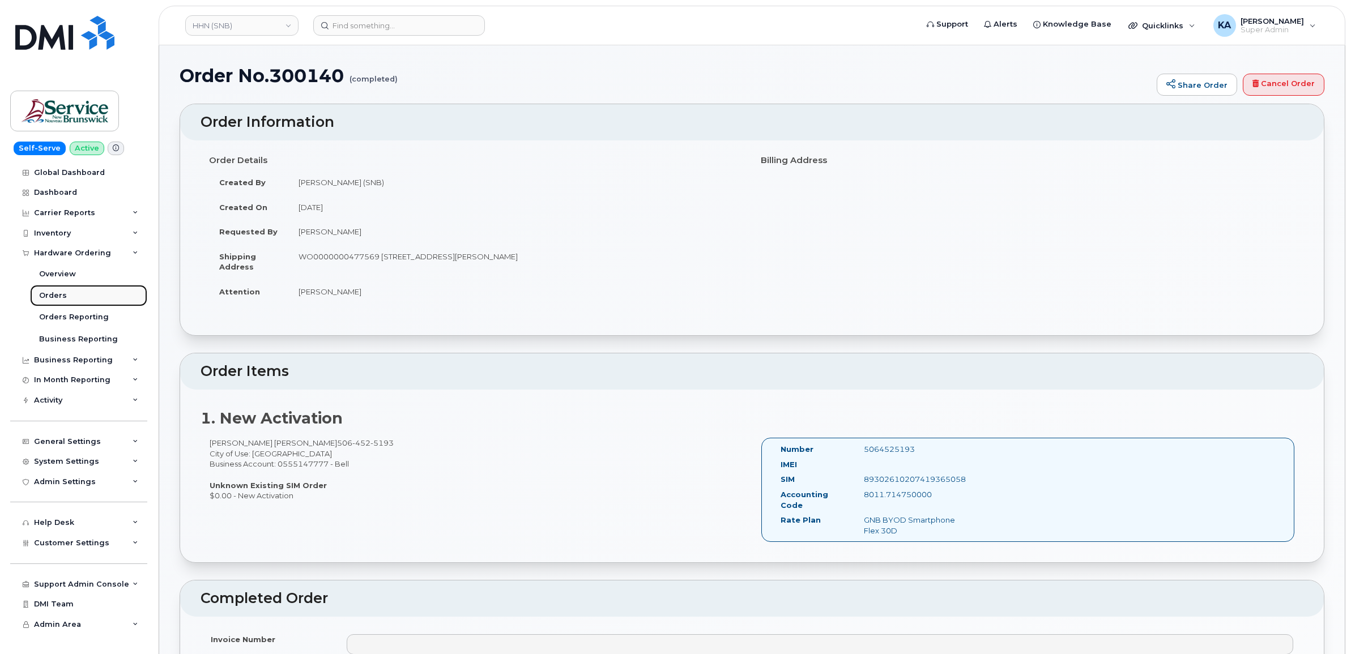
click at [47, 293] on div "Orders" at bounding box center [53, 295] width 28 height 10
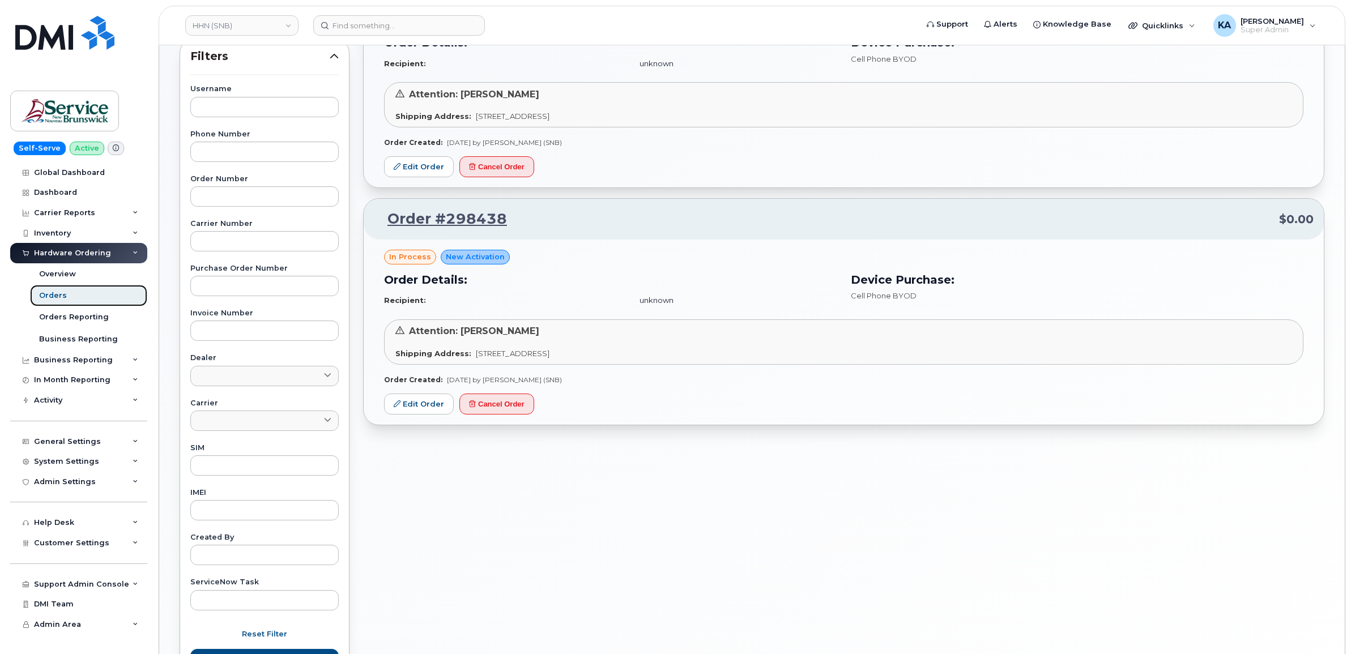
scroll to position [9, 0]
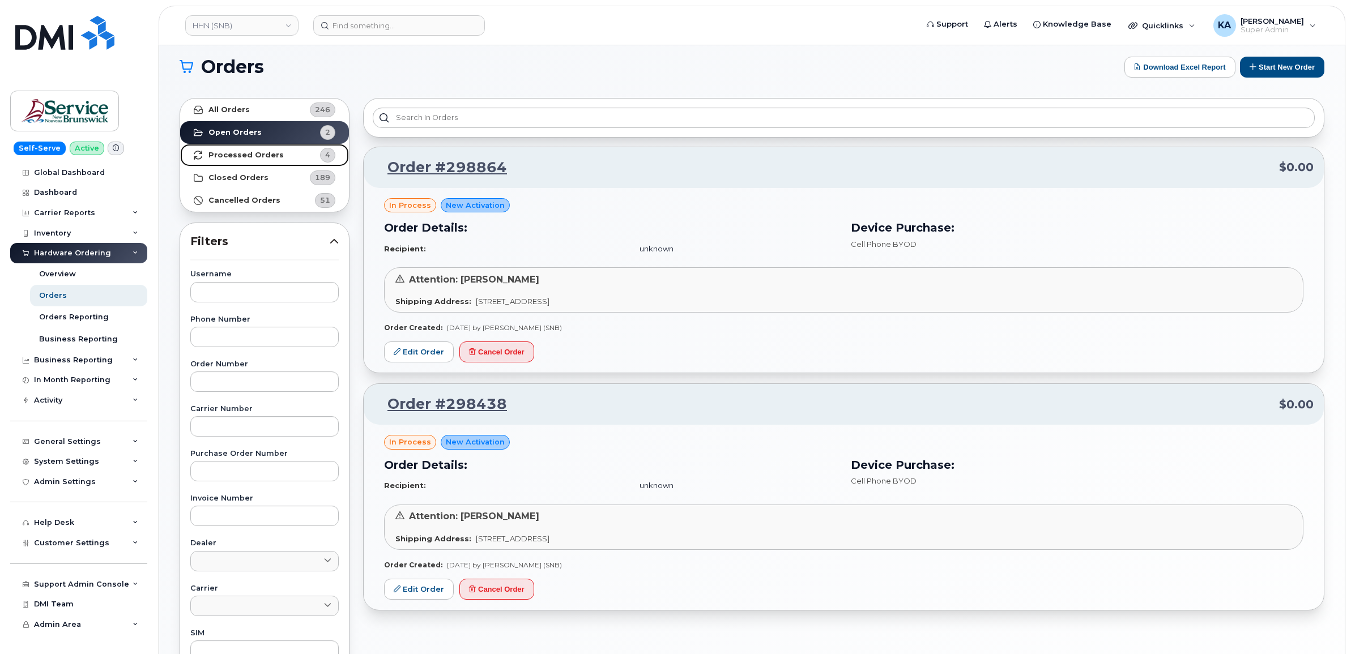
click at [275, 157] on strong "Processed Orders" at bounding box center [245, 155] width 75 height 9
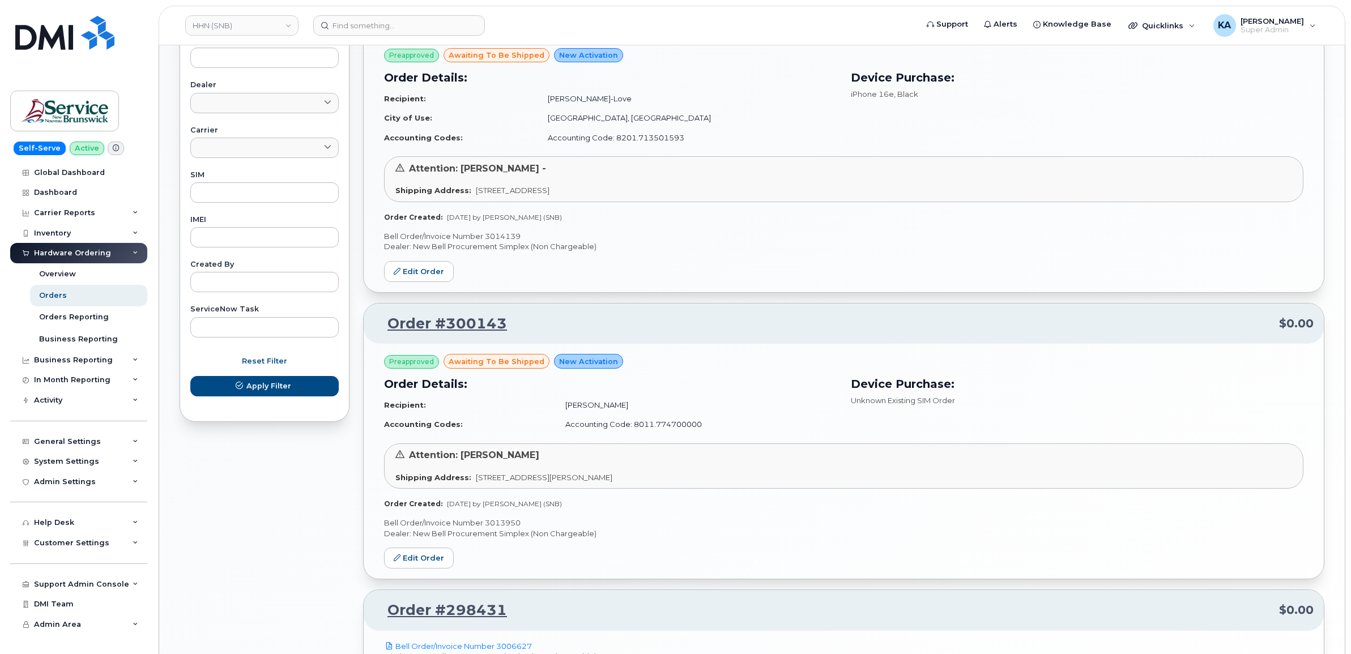
scroll to position [302, 0]
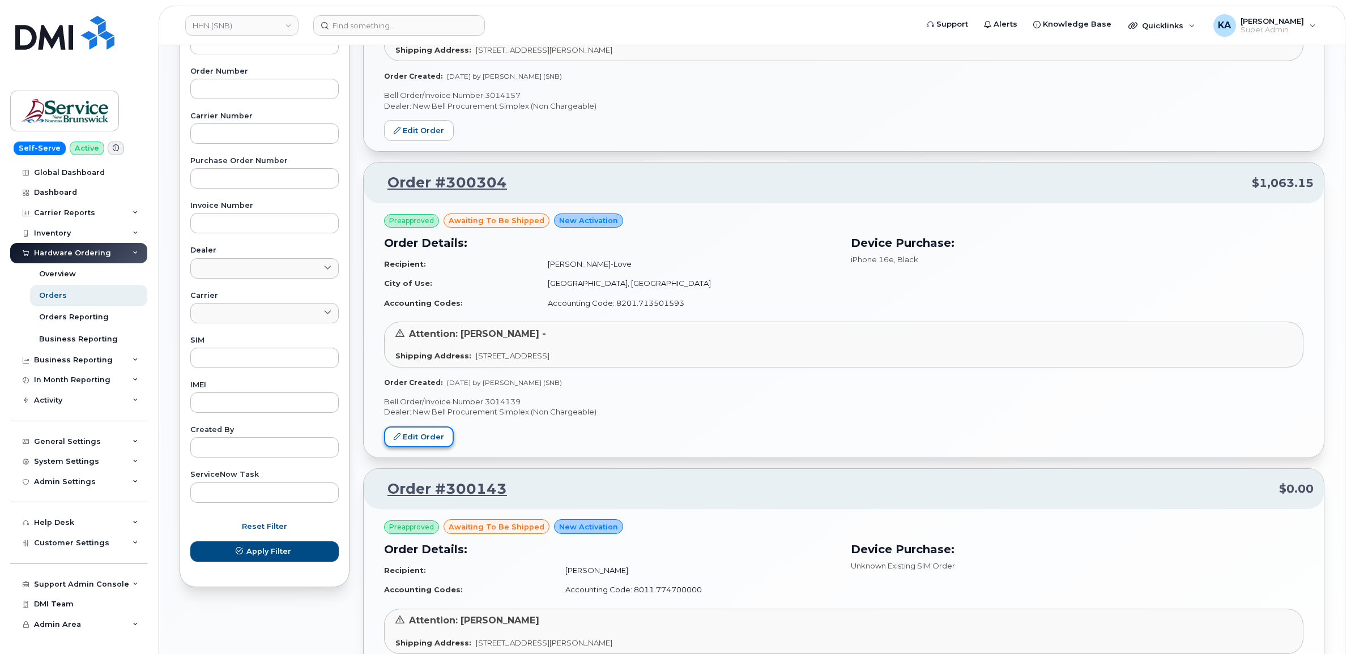
click at [421, 434] on link "Edit Order" at bounding box center [419, 436] width 70 height 21
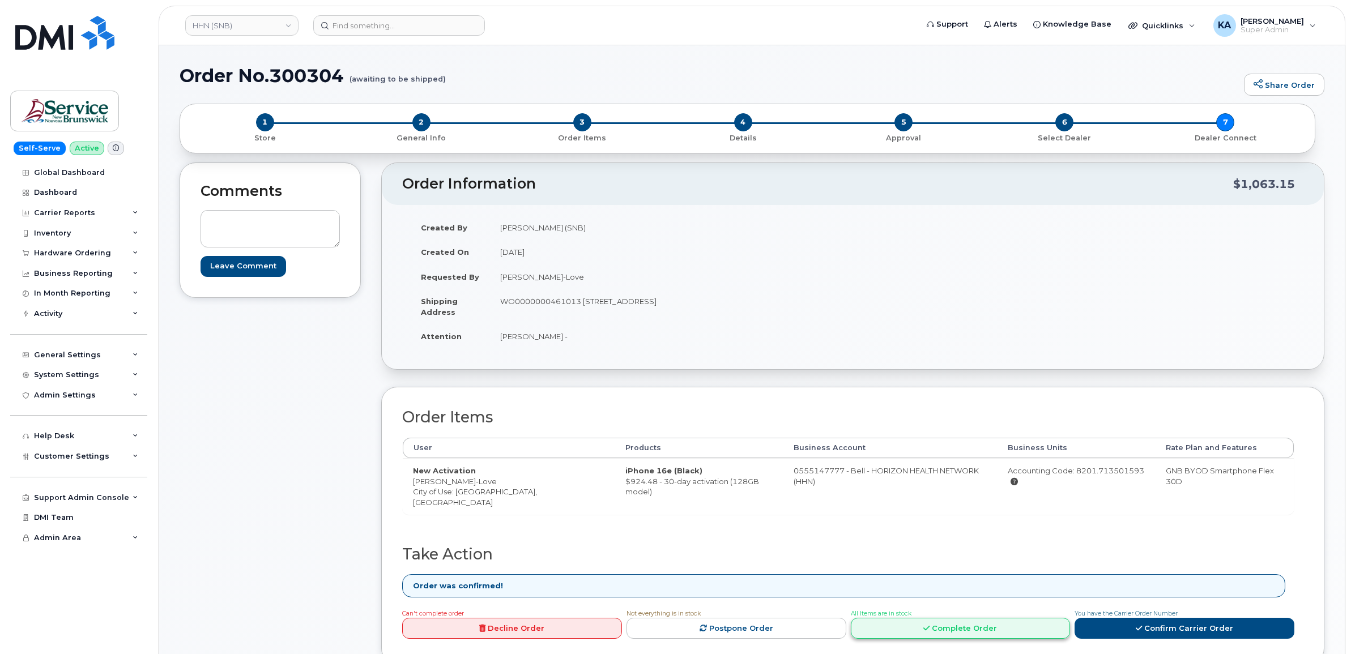
click at [968, 620] on link "Complete Order" at bounding box center [961, 628] width 220 height 21
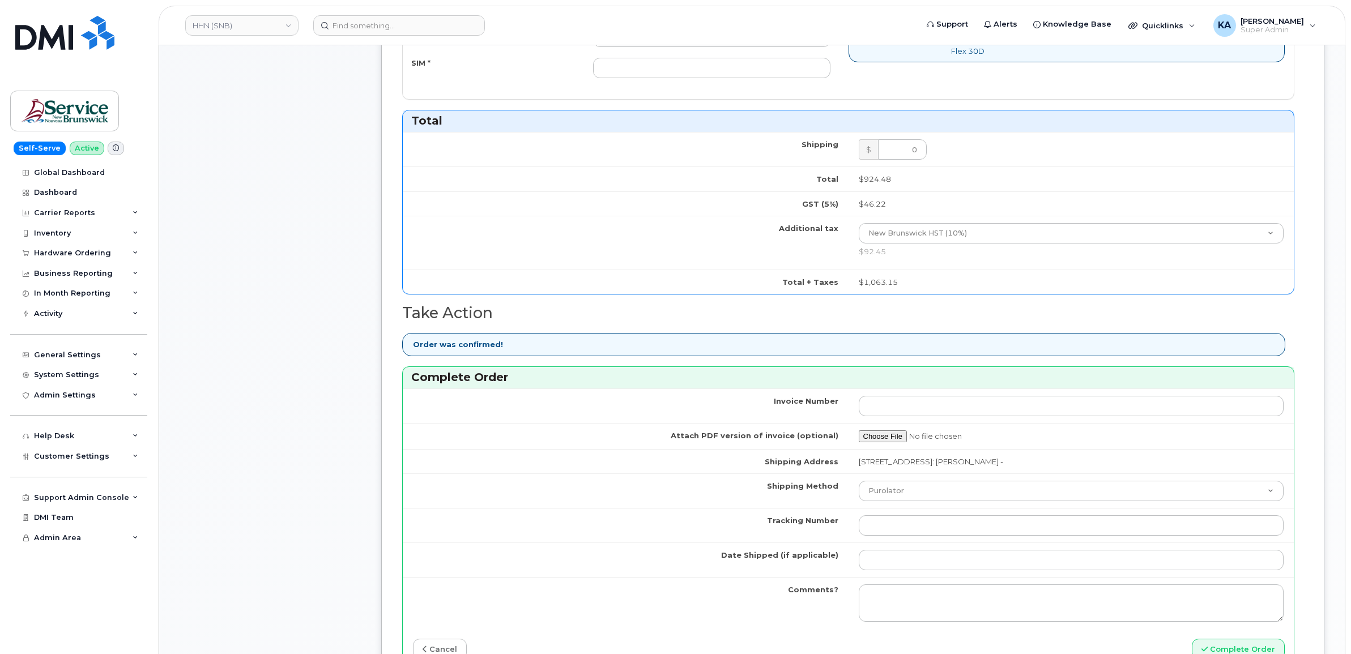
scroll to position [637, 0]
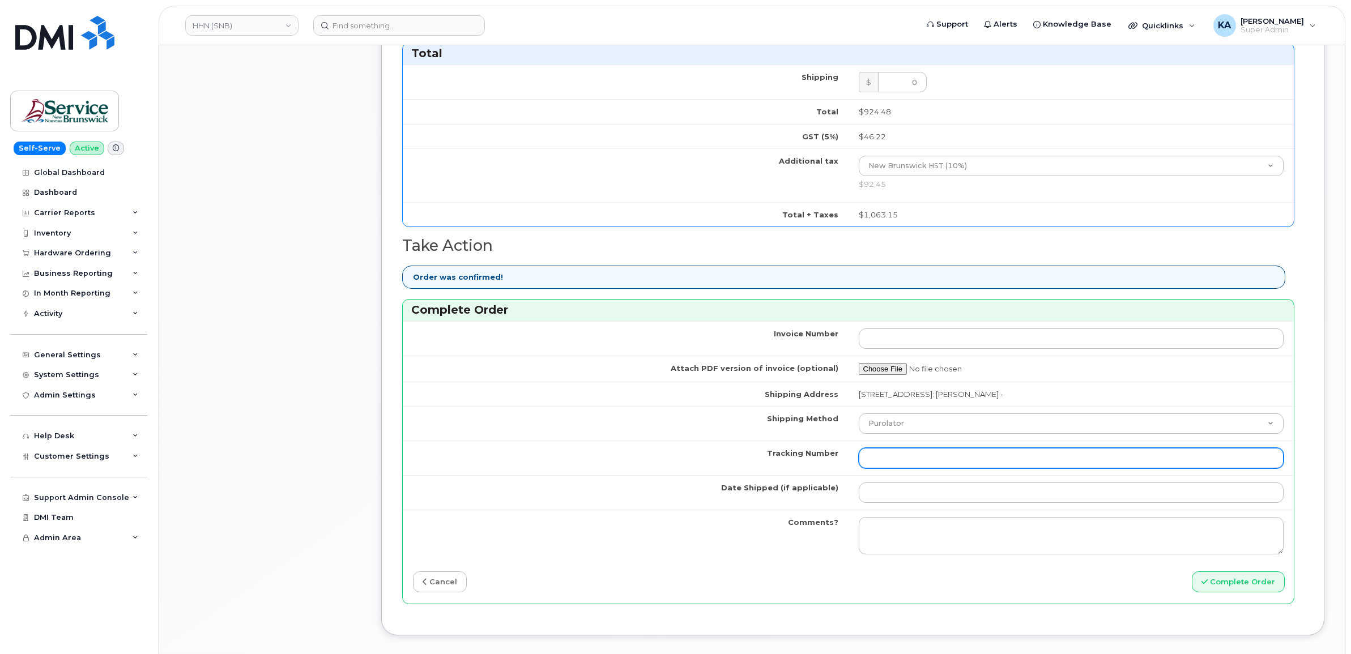
click at [890, 463] on input "Tracking Number" at bounding box center [1070, 458] width 425 height 20
paste input "475744930943"
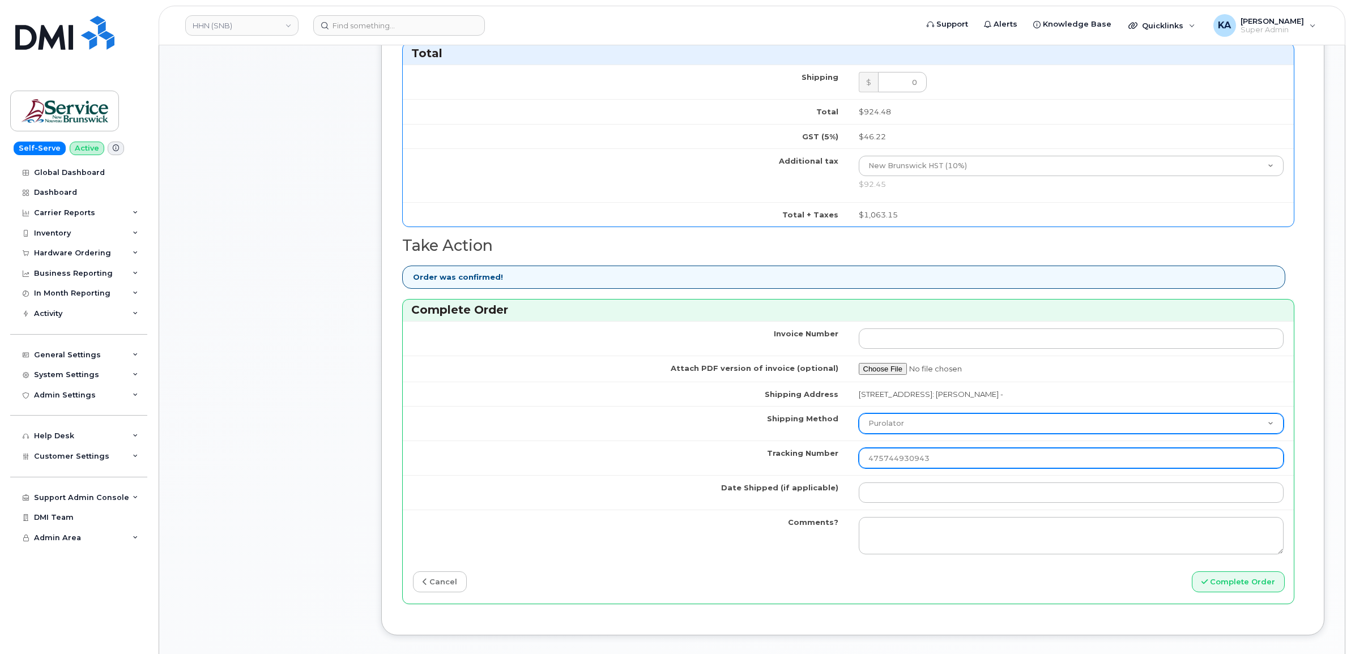
type input "475744930943"
click at [924, 428] on select "Purolator UPS FedEx Canada Post Courier Other Drop Off Pick Up" at bounding box center [1070, 423] width 425 height 20
select select "FedEx"
click at [858, 416] on select "Purolator UPS FedEx Canada Post Courier Other Drop Off Pick Up" at bounding box center [1070, 423] width 425 height 20
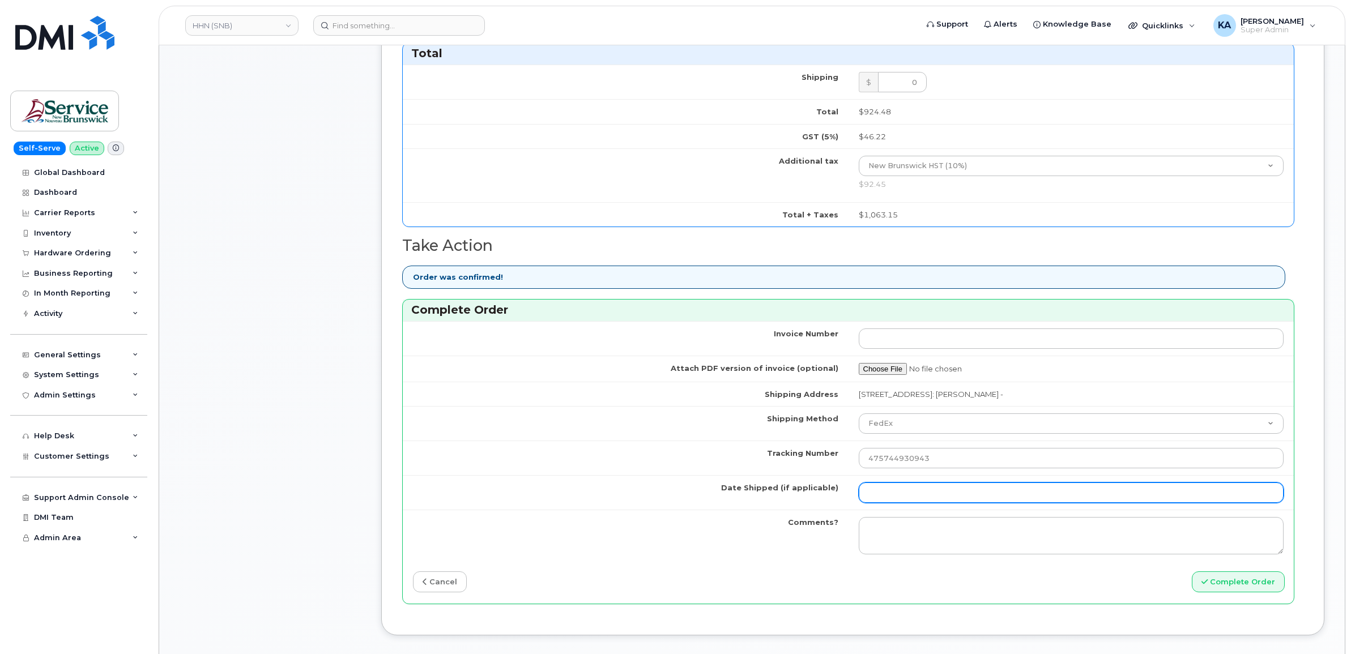
click at [882, 493] on input "Date Shipped (if applicable)" at bounding box center [1070, 492] width 425 height 20
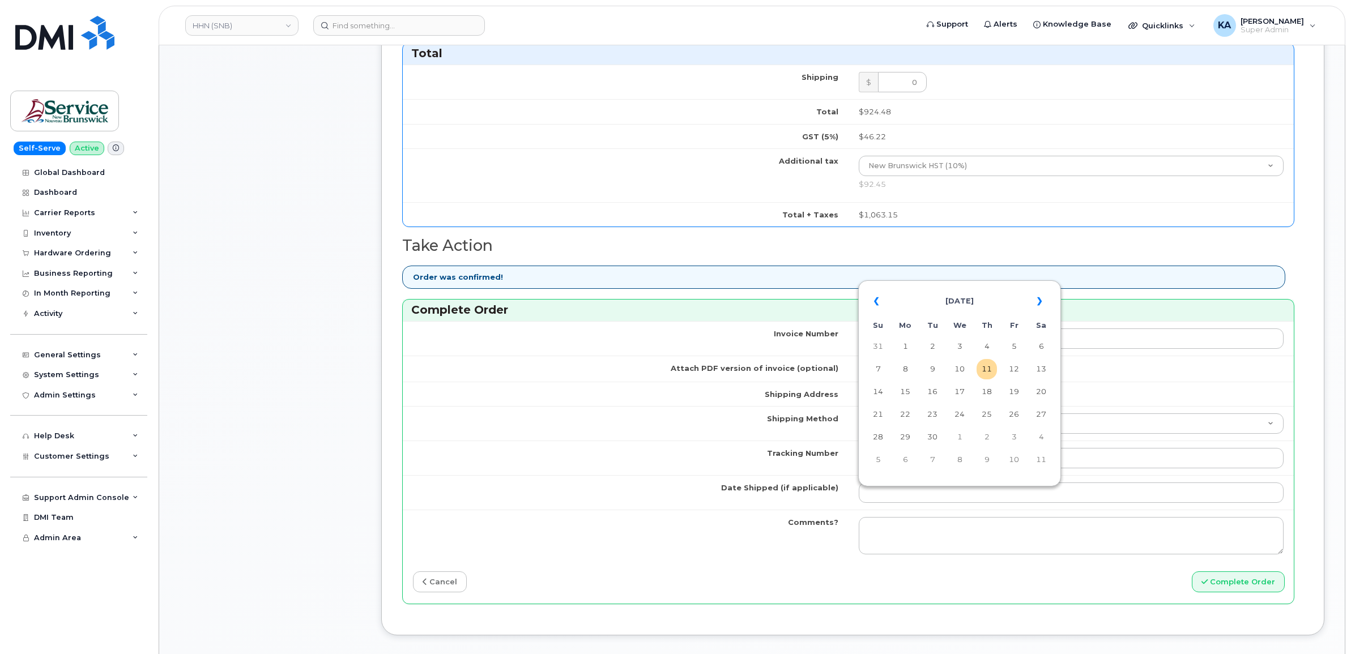
click at [942, 285] on table "« September 2025 » Su Mo Tu We Th Fr Sa 31 1 2 3 4 5 6 7 8 9 10 11 12 13 14 15 …" at bounding box center [959, 380] width 197 height 194
click at [963, 366] on td "10" at bounding box center [959, 369] width 20 height 20
type input "[DATE]"
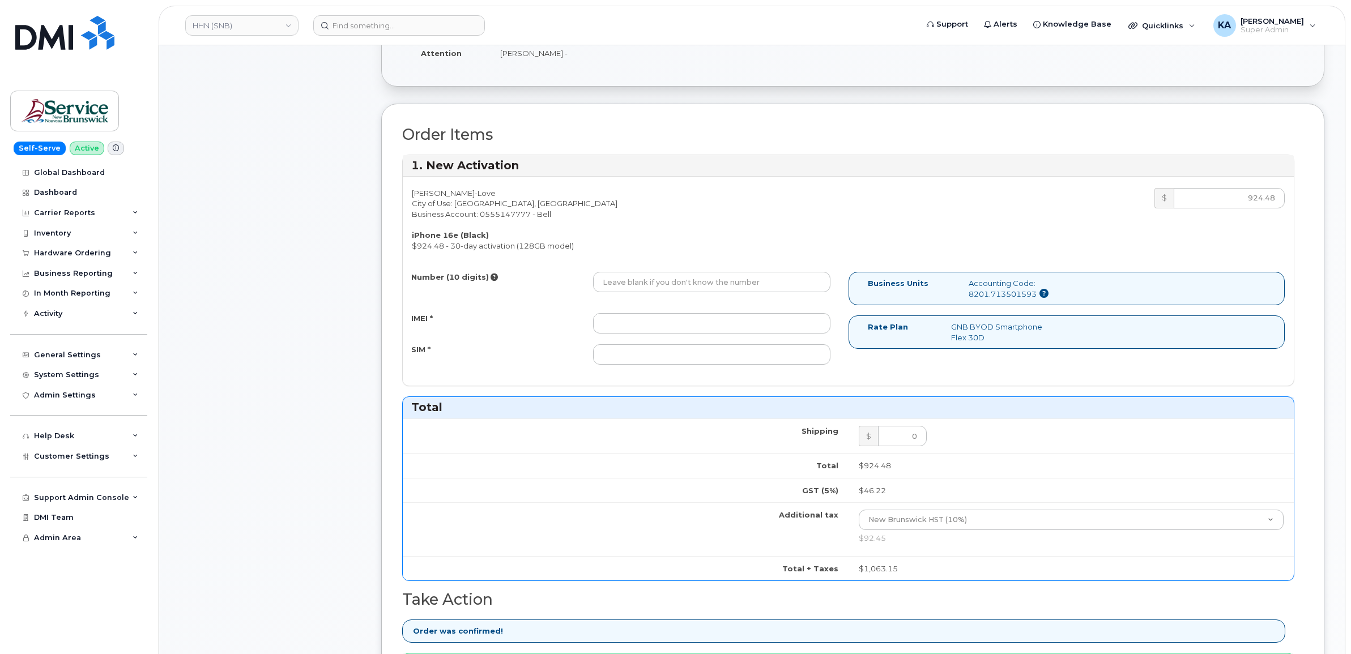
scroll to position [212, 0]
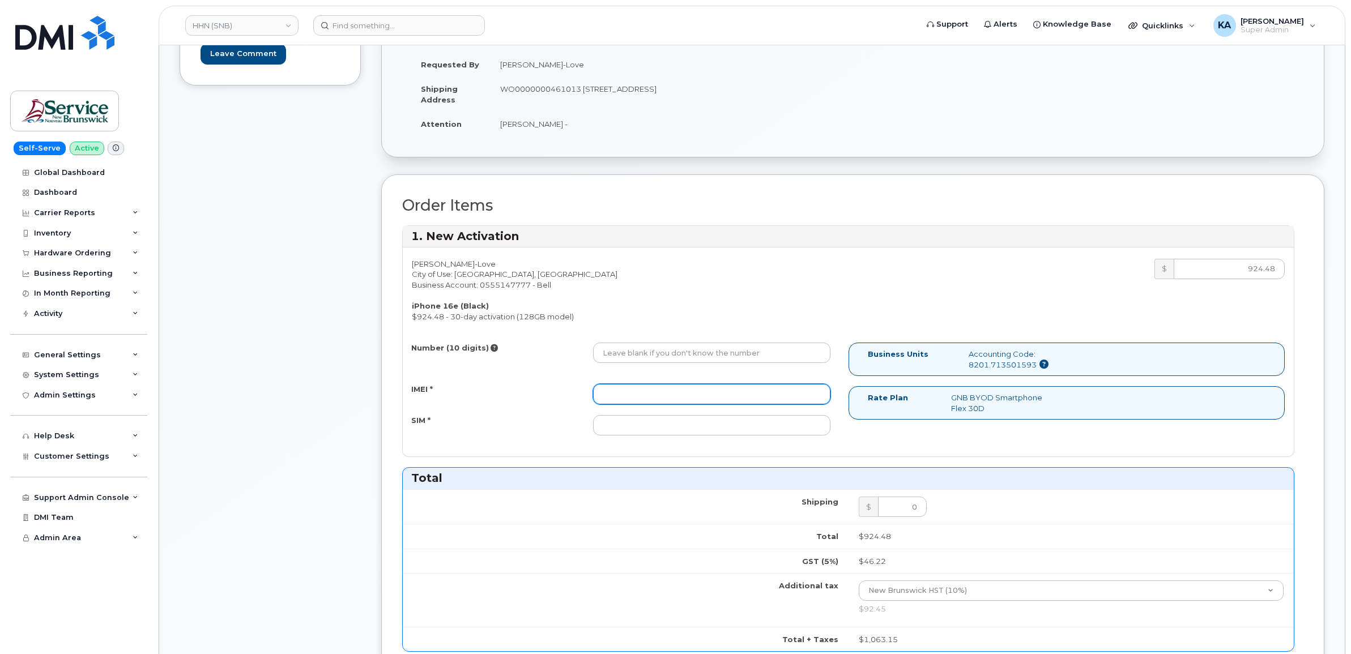
click at [617, 395] on input "IMEI *" at bounding box center [711, 394] width 237 height 20
paste input "354216330680715"
type input "354216330680715"
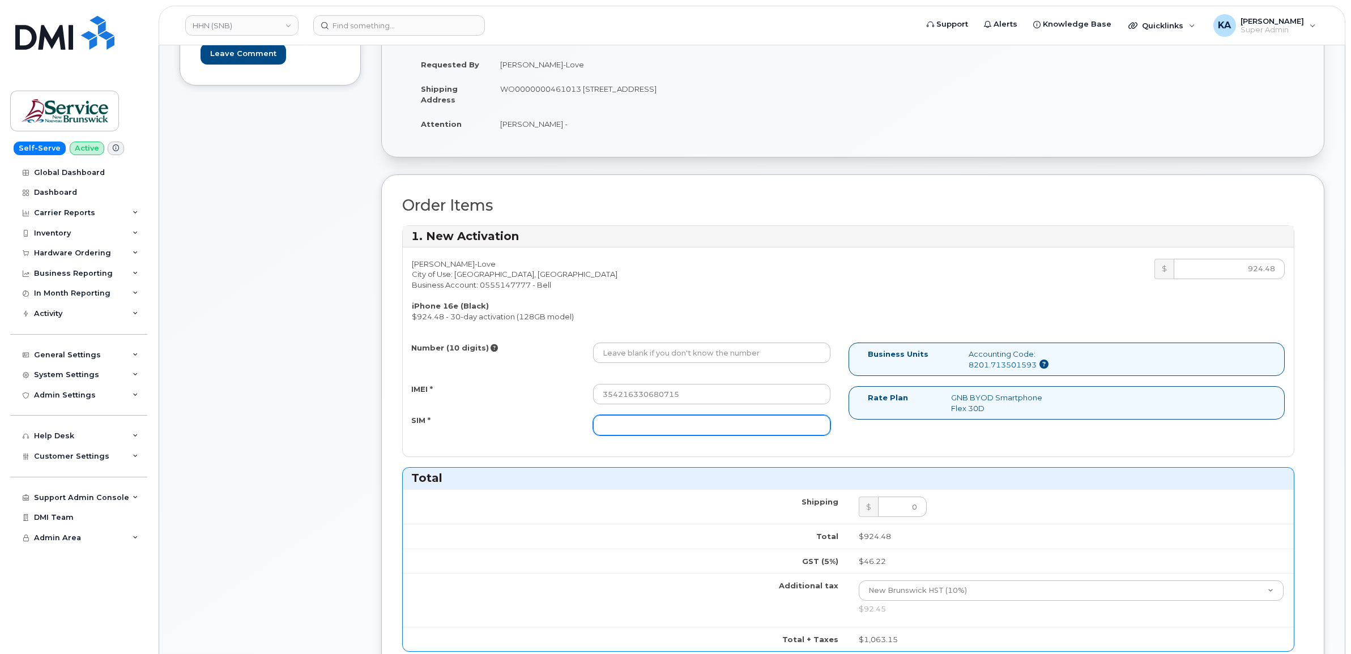
click at [644, 423] on input "SIM *" at bounding box center [711, 425] width 237 height 20
paste input "89302610207733032640"
type input "89302610207733032640"
click at [636, 349] on input "Number (10 digits)" at bounding box center [711, 353] width 237 height 20
paste input "5063818709"
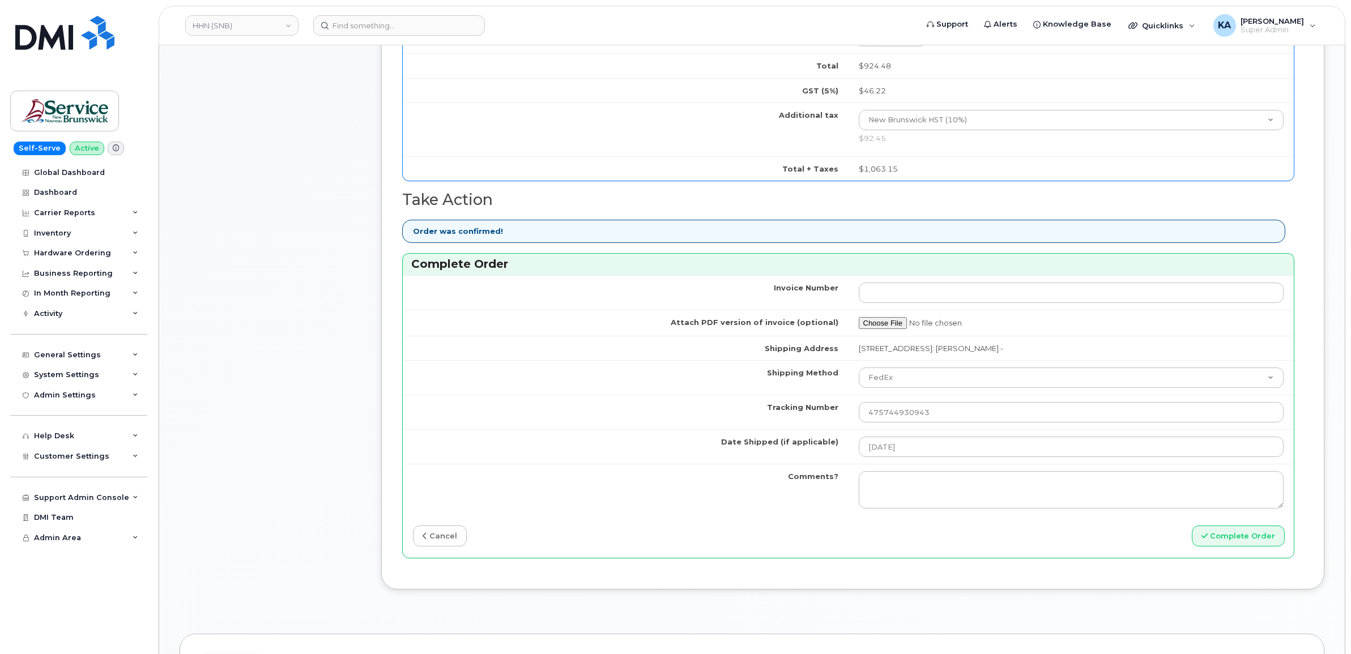
scroll to position [708, 0]
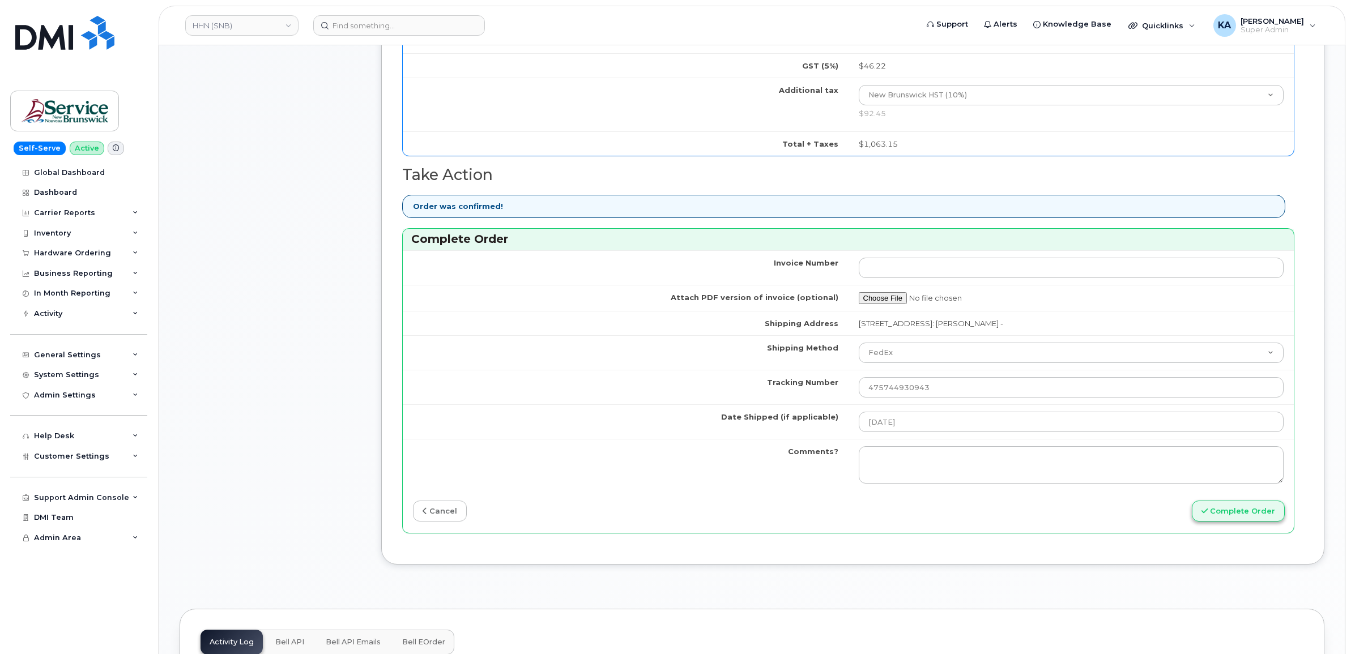
type input "5063818709"
click at [1214, 516] on button "Complete Order" at bounding box center [1237, 511] width 93 height 21
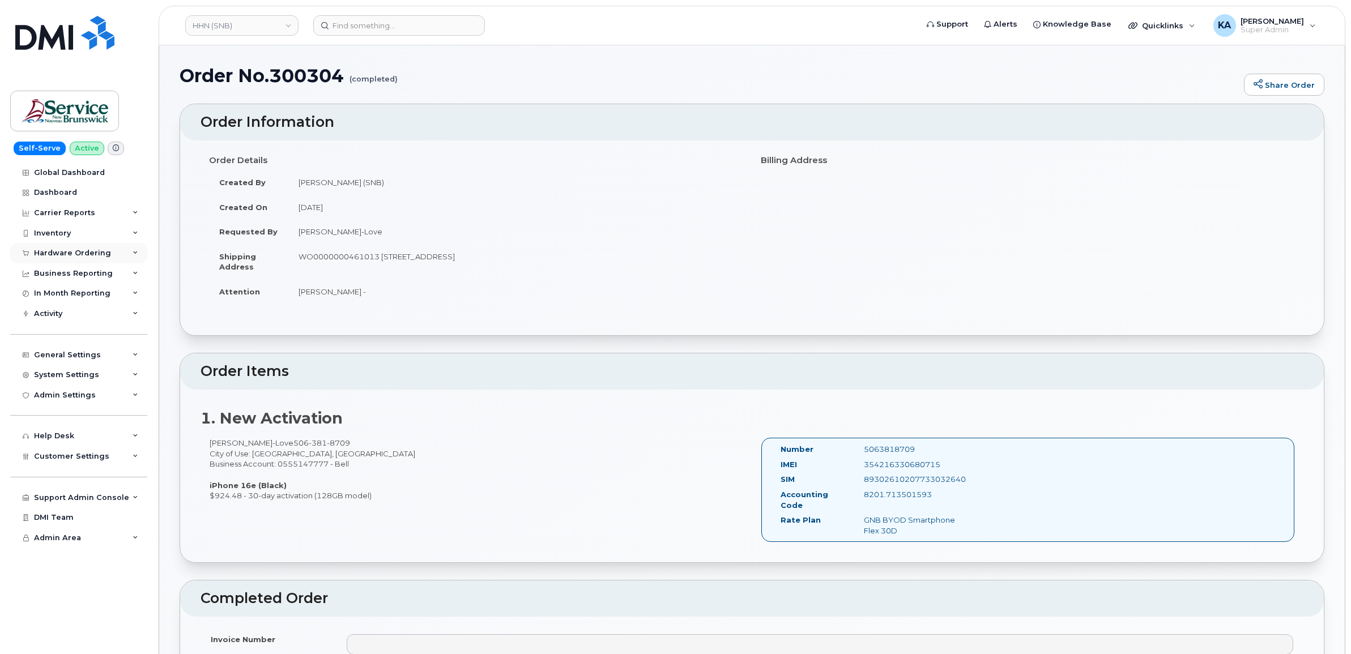
click at [86, 249] on div "Hardware Ordering" at bounding box center [78, 253] width 137 height 20
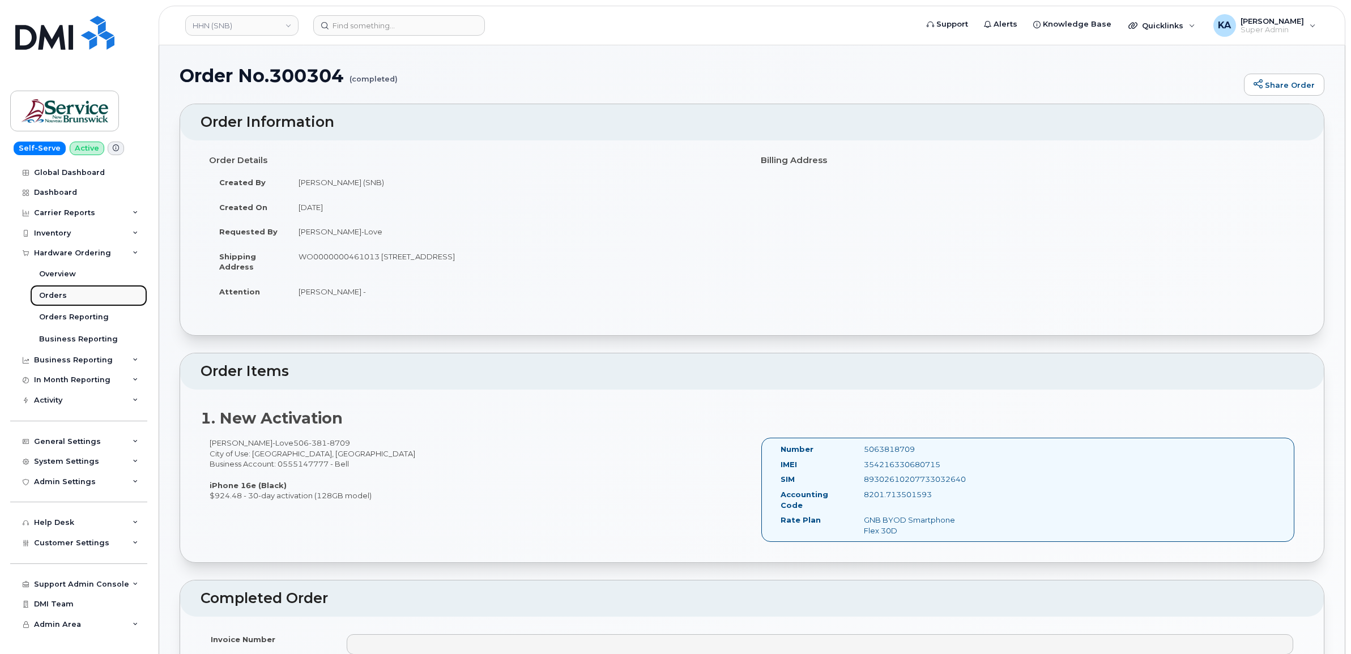
click at [55, 289] on link "Orders" at bounding box center [88, 296] width 117 height 22
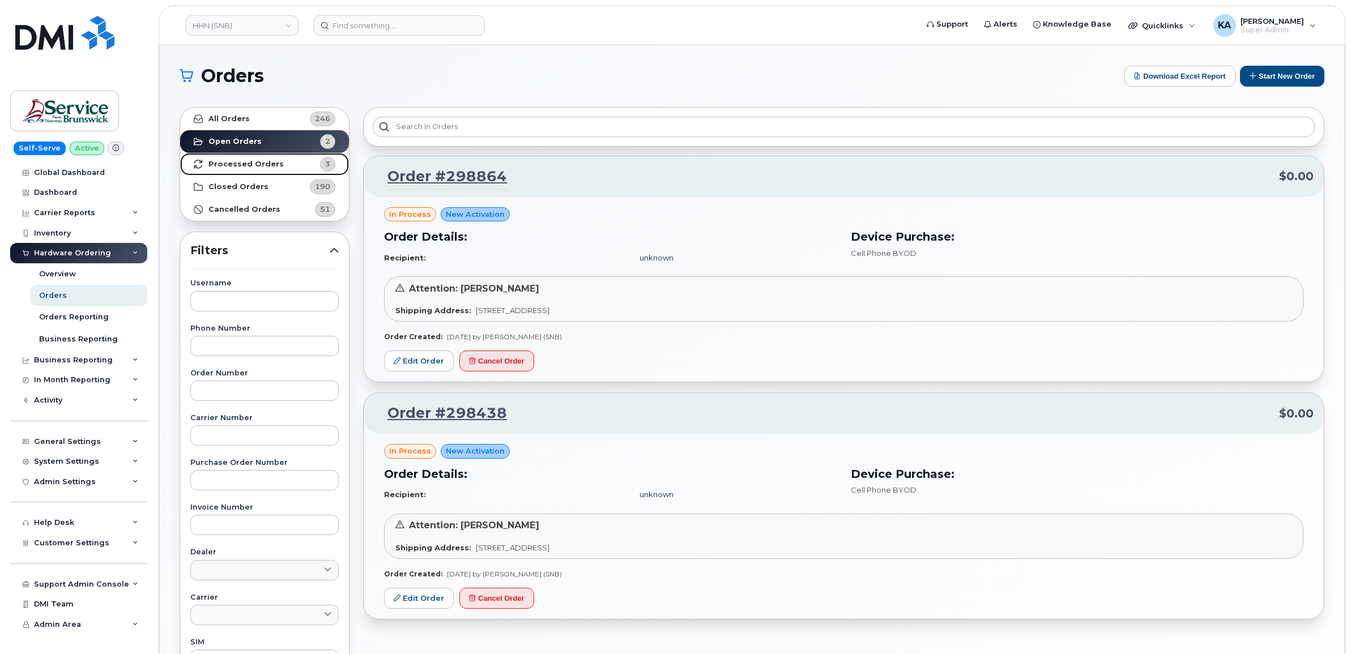
click at [292, 166] on link "Processed Orders 3" at bounding box center [264, 164] width 169 height 23
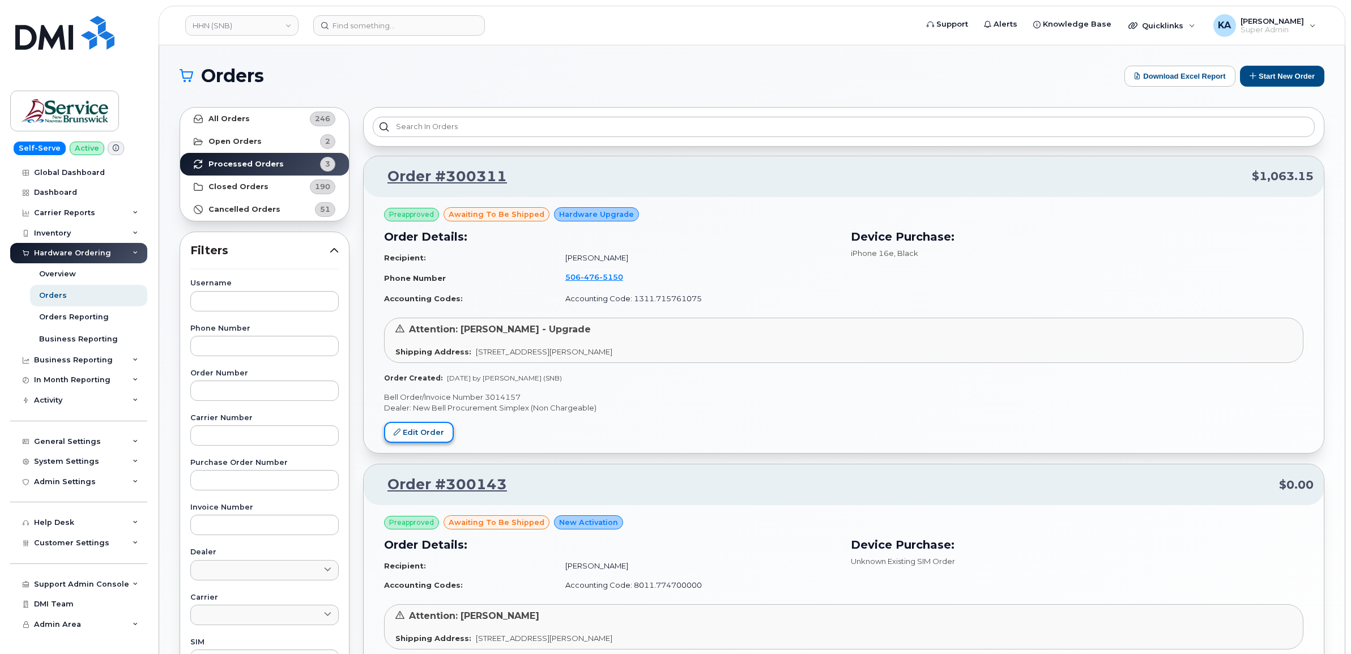
click at [426, 431] on link "Edit Order" at bounding box center [419, 432] width 70 height 21
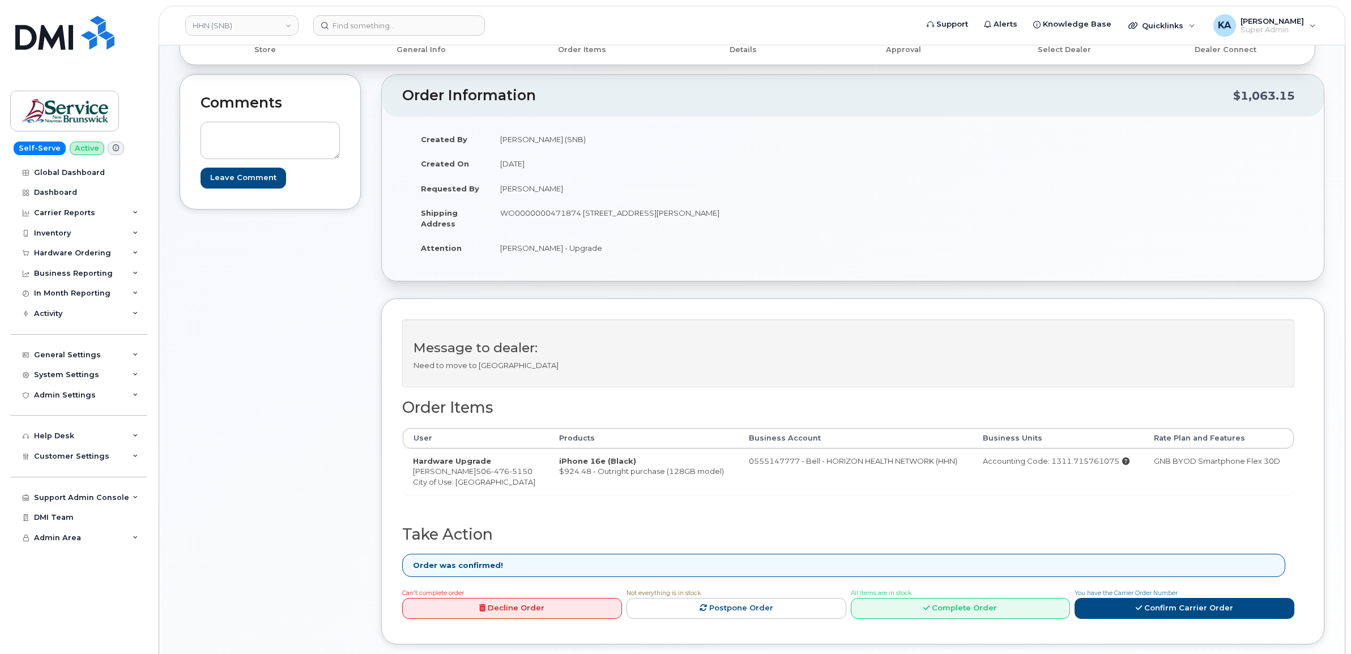
scroll to position [212, 0]
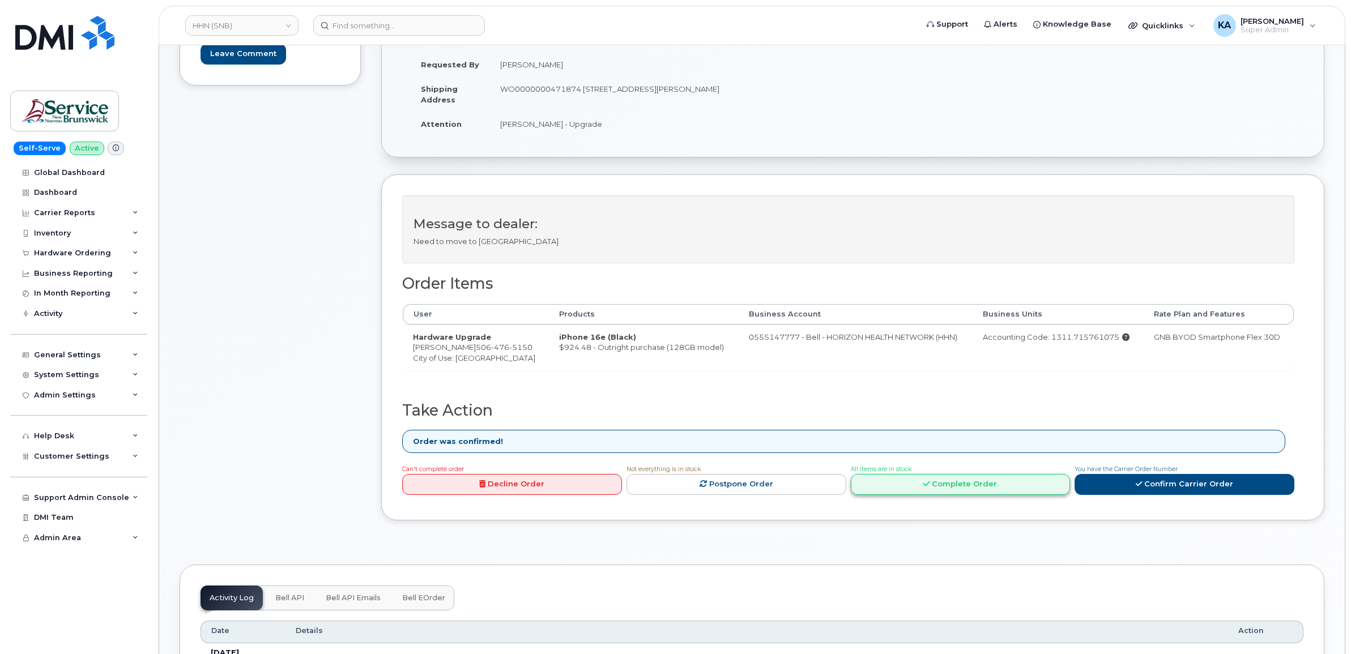
click at [984, 488] on link "Complete Order" at bounding box center [961, 484] width 220 height 21
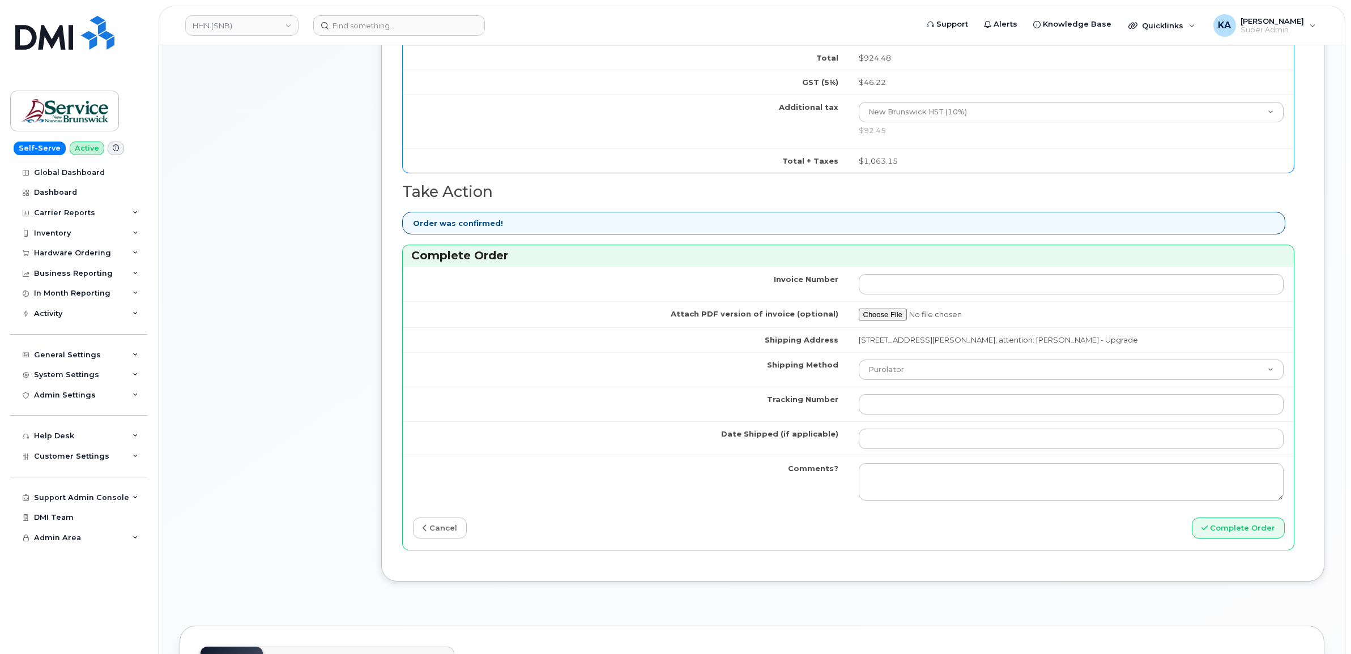
scroll to position [779, 0]
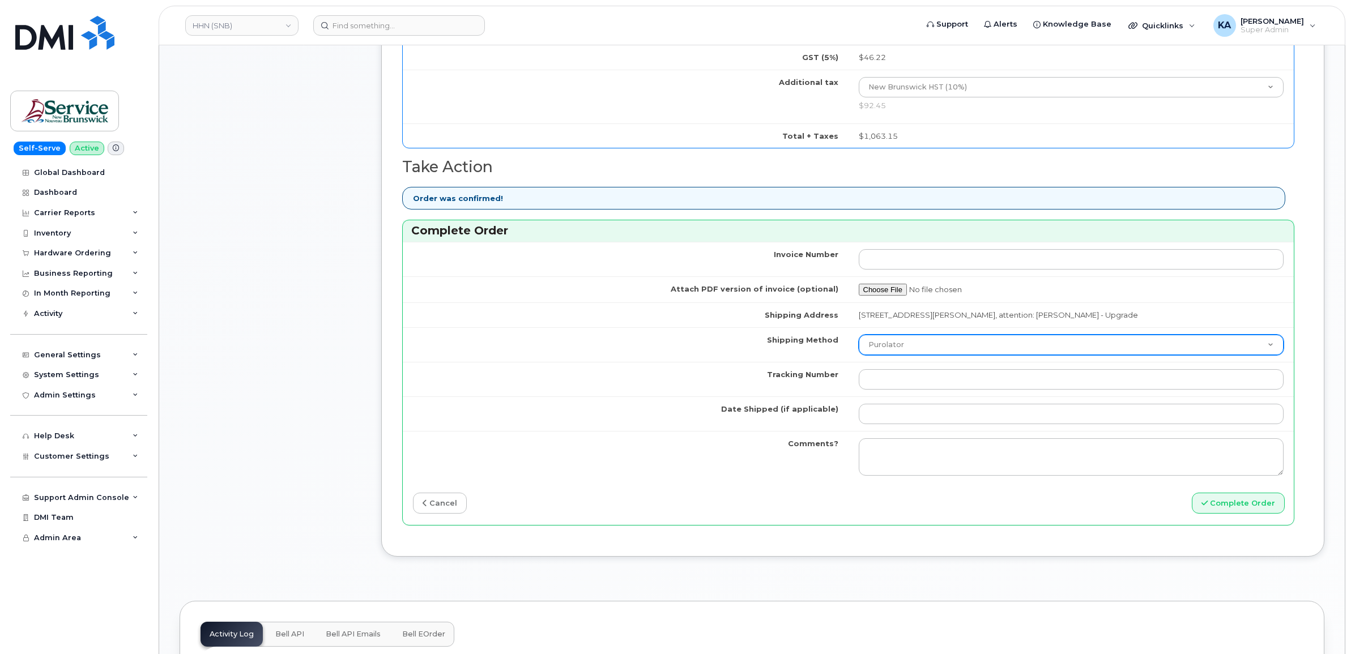
click at [950, 350] on select "Purolator UPS FedEx Canada Post Courier Other Drop Off Pick Up" at bounding box center [1070, 345] width 425 height 20
select select "FedEx"
click at [858, 339] on select "Purolator UPS FedEx Canada Post Courier Other Drop Off Pick Up" at bounding box center [1070, 345] width 425 height 20
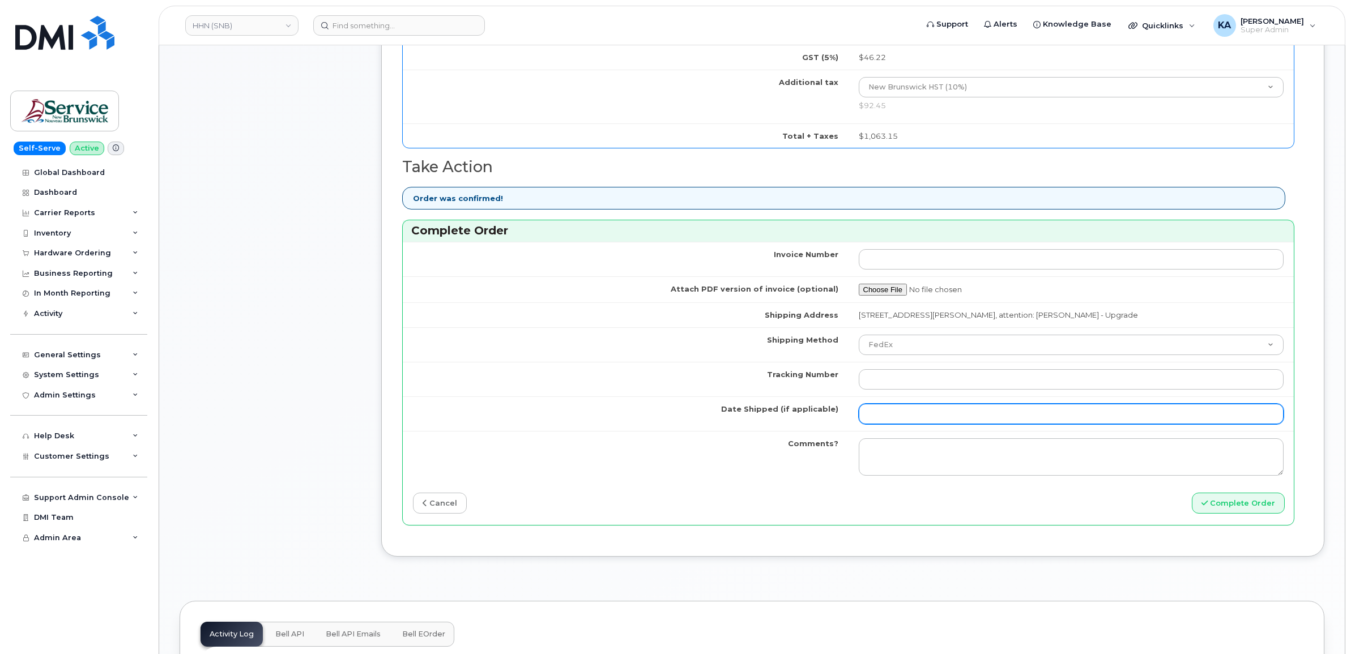
click at [892, 418] on input "Date Shipped (if applicable)" at bounding box center [1070, 414] width 425 height 20
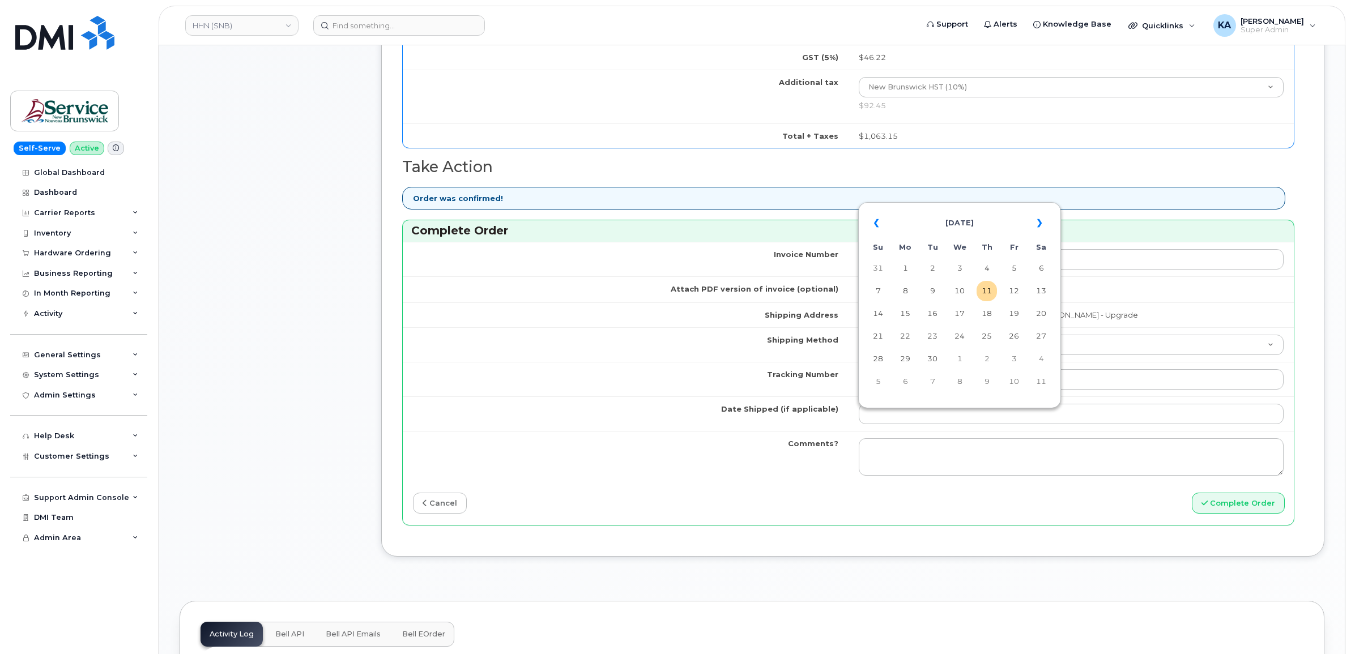
click at [959, 290] on td "10" at bounding box center [959, 291] width 20 height 20
type input "[DATE]"
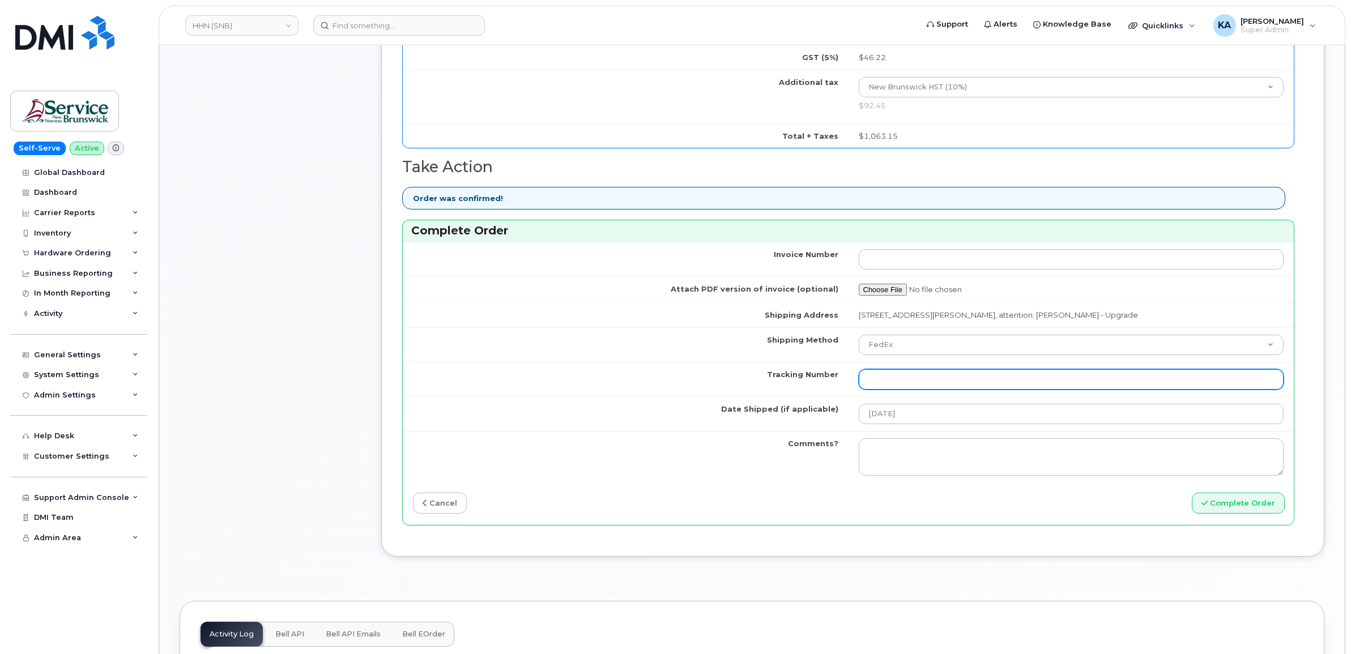
click at [1035, 383] on input "Tracking Number" at bounding box center [1070, 379] width 425 height 20
paste input "476423842543"
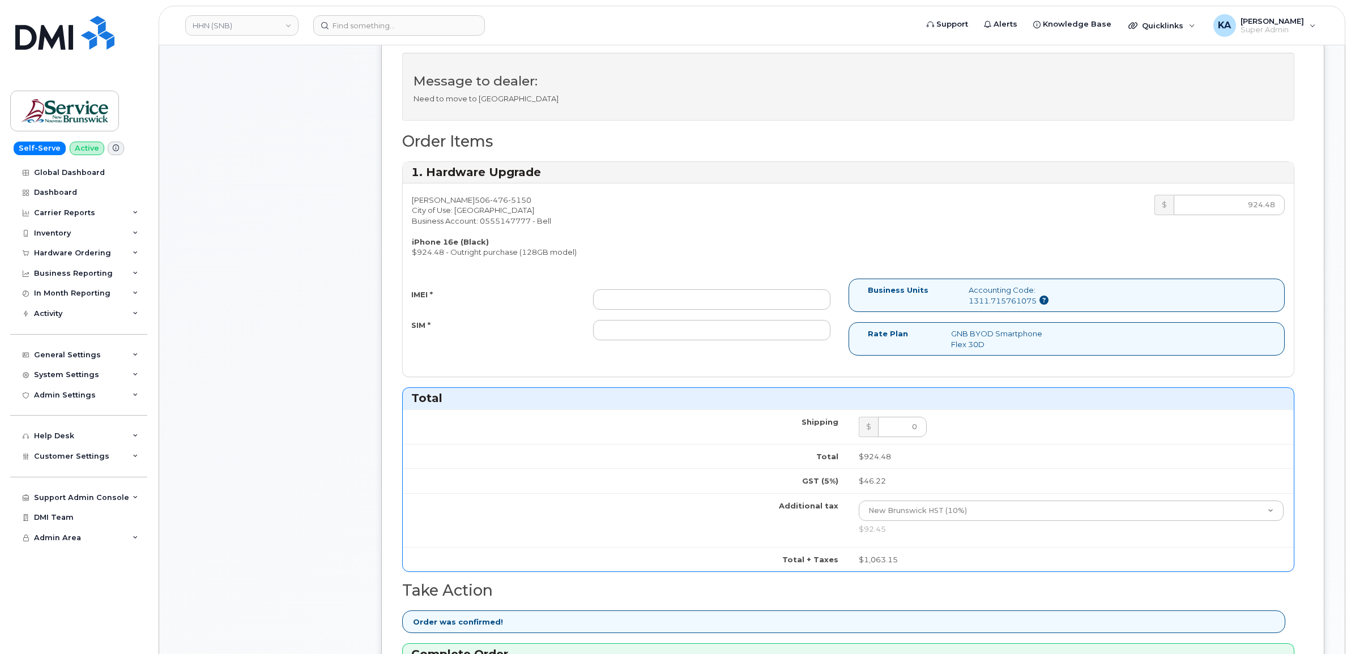
scroll to position [354, 0]
type input "476423842543"
click at [749, 306] on input "IMEI *" at bounding box center [711, 300] width 237 height 20
paste input "354216330992409"
type input "354216330992409"
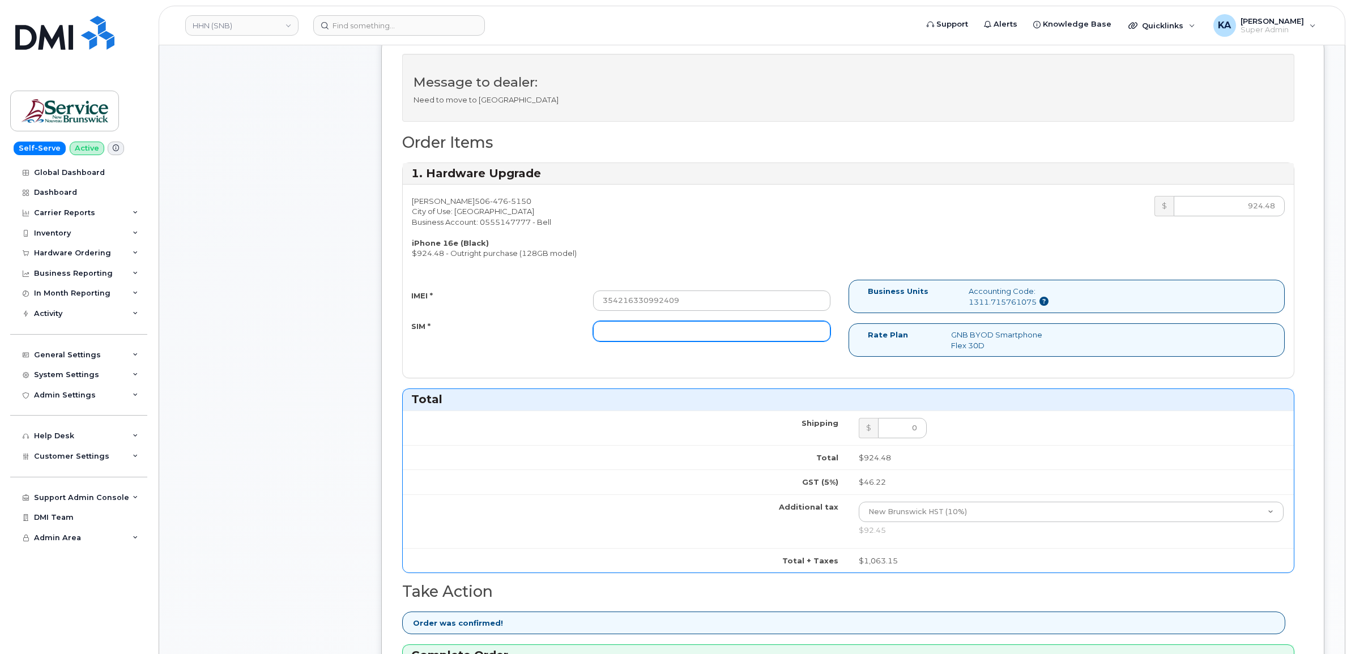
click at [644, 332] on input "SIM *" at bounding box center [711, 331] width 237 height 20
paste input "89302610207734835009"
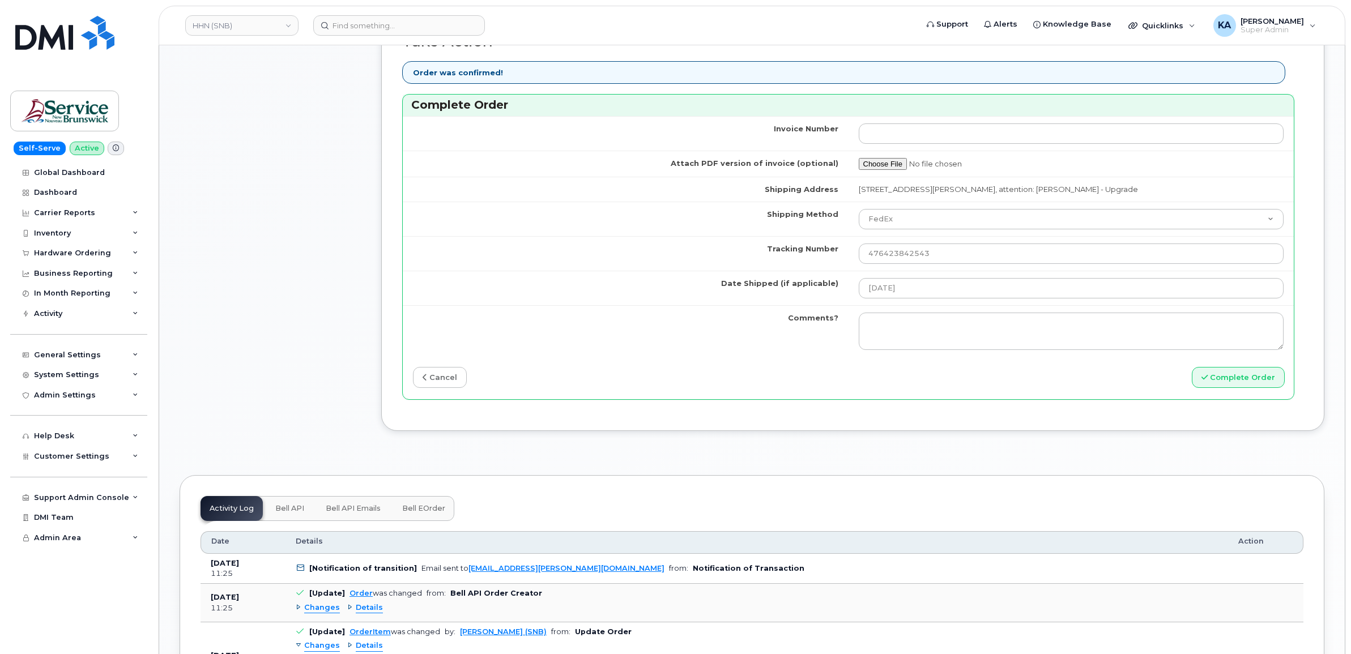
scroll to position [920, 0]
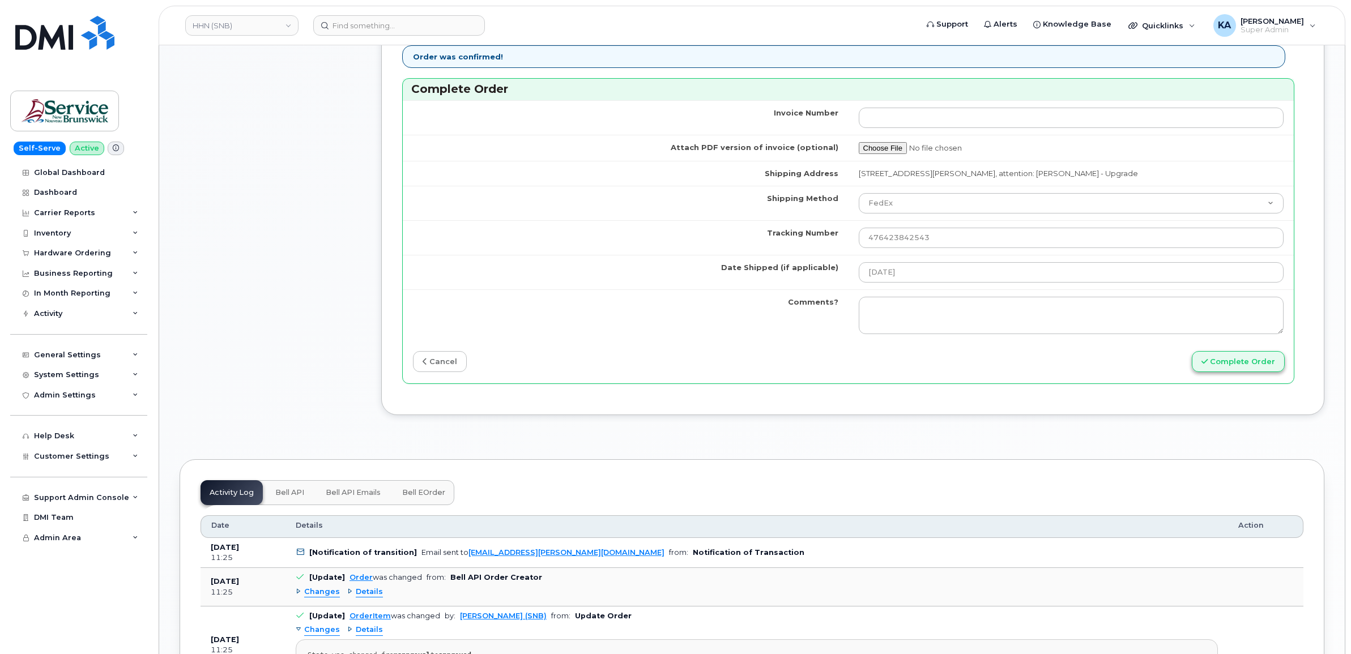
type input "89302610207734835009"
click at [1238, 369] on button "Complete Order" at bounding box center [1237, 361] width 93 height 21
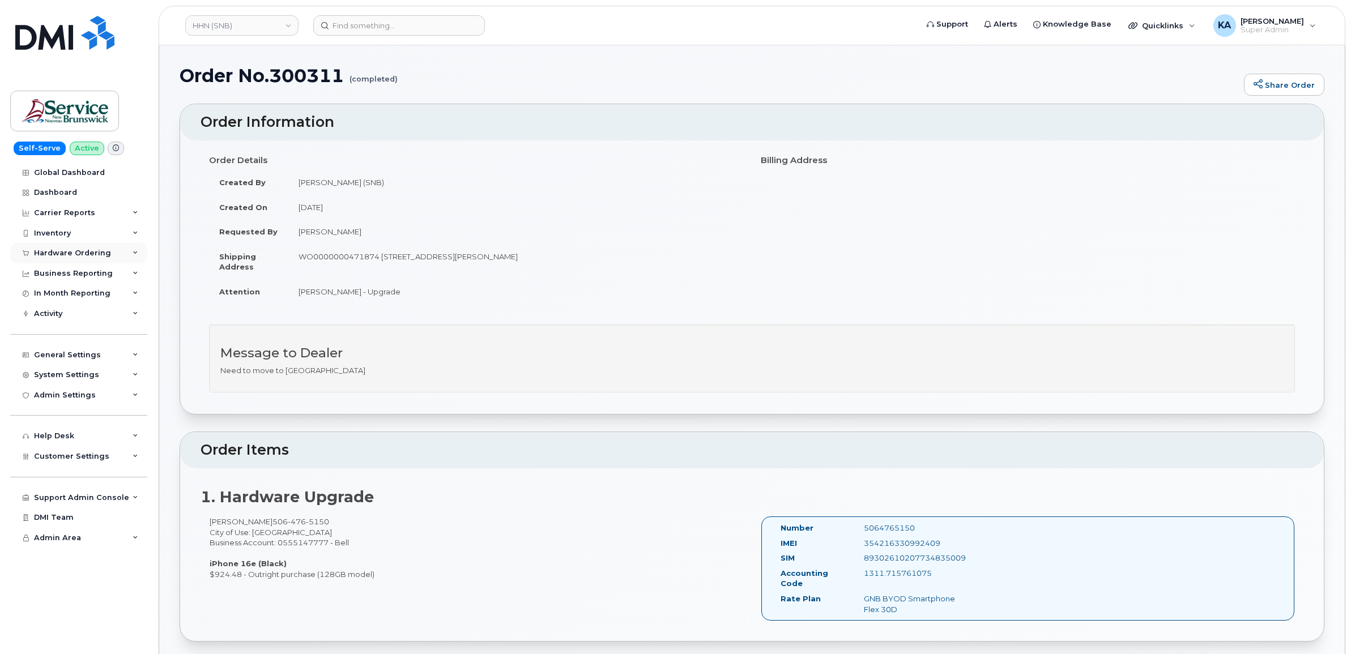
click at [80, 252] on div "Hardware Ordering" at bounding box center [72, 253] width 77 height 9
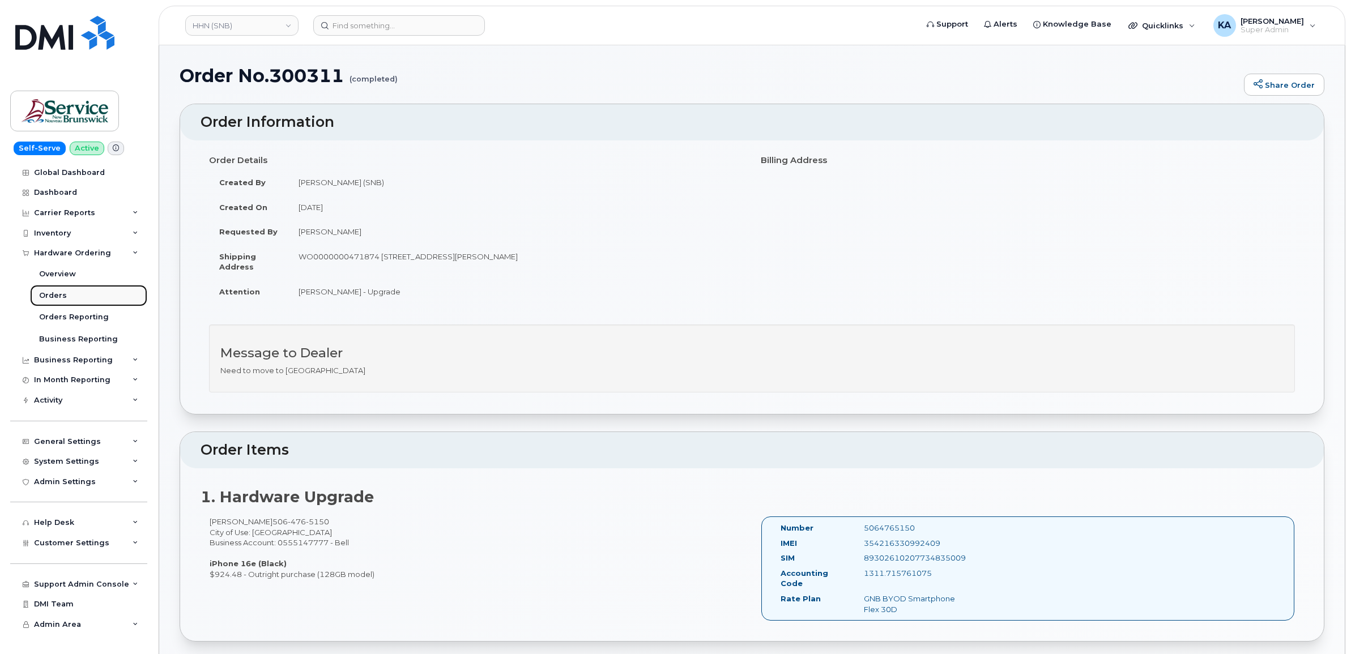
click at [50, 293] on div "Orders" at bounding box center [53, 295] width 28 height 10
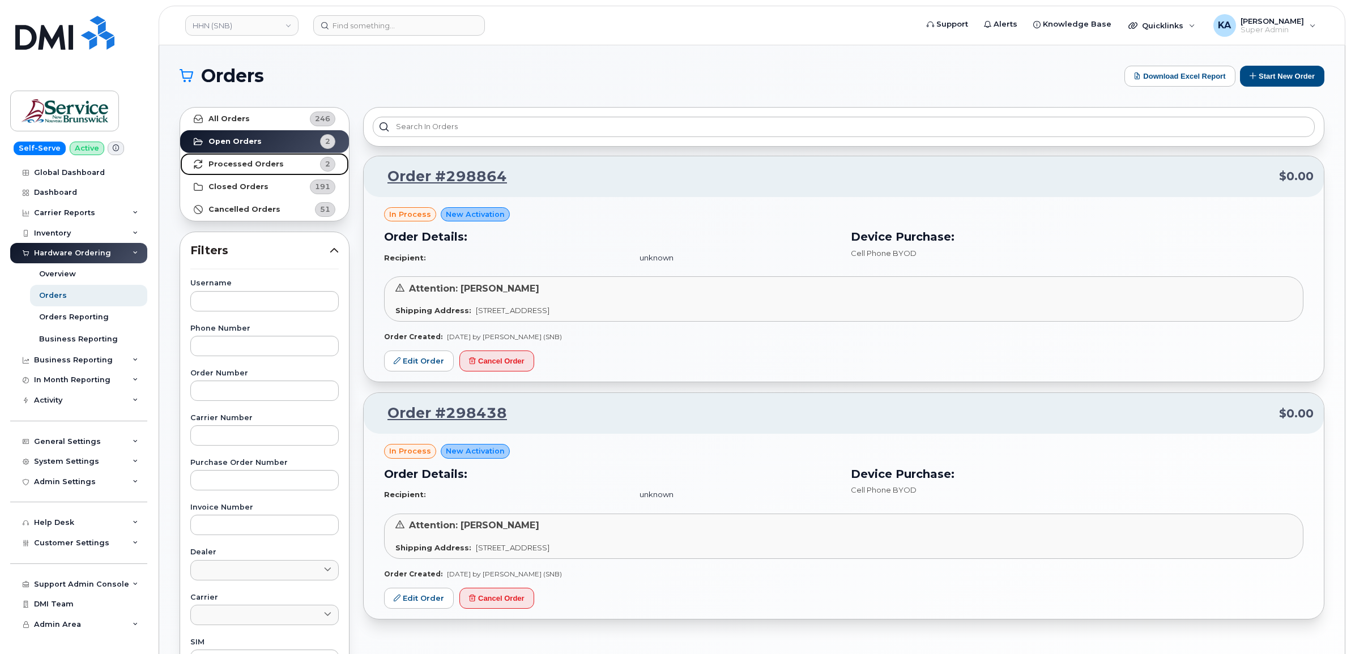
click at [238, 163] on strong "Processed Orders" at bounding box center [245, 164] width 75 height 9
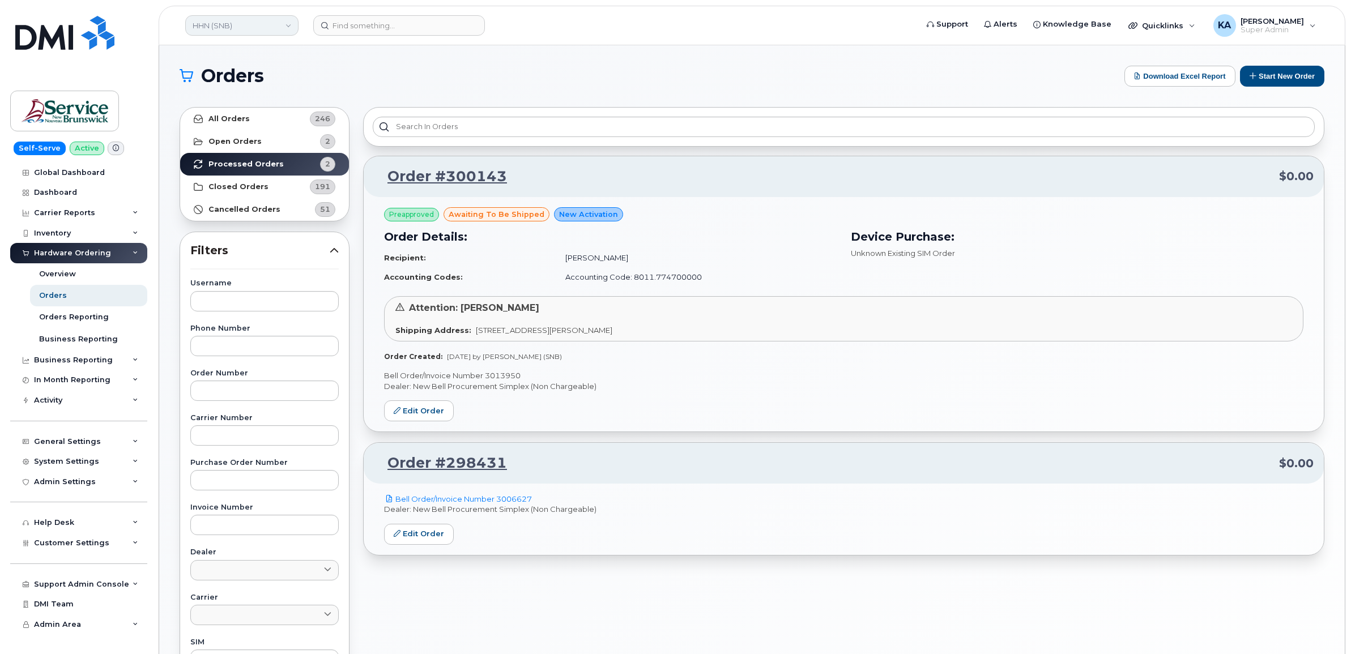
click at [243, 28] on link "HHN (SNB)" at bounding box center [241, 25] width 113 height 20
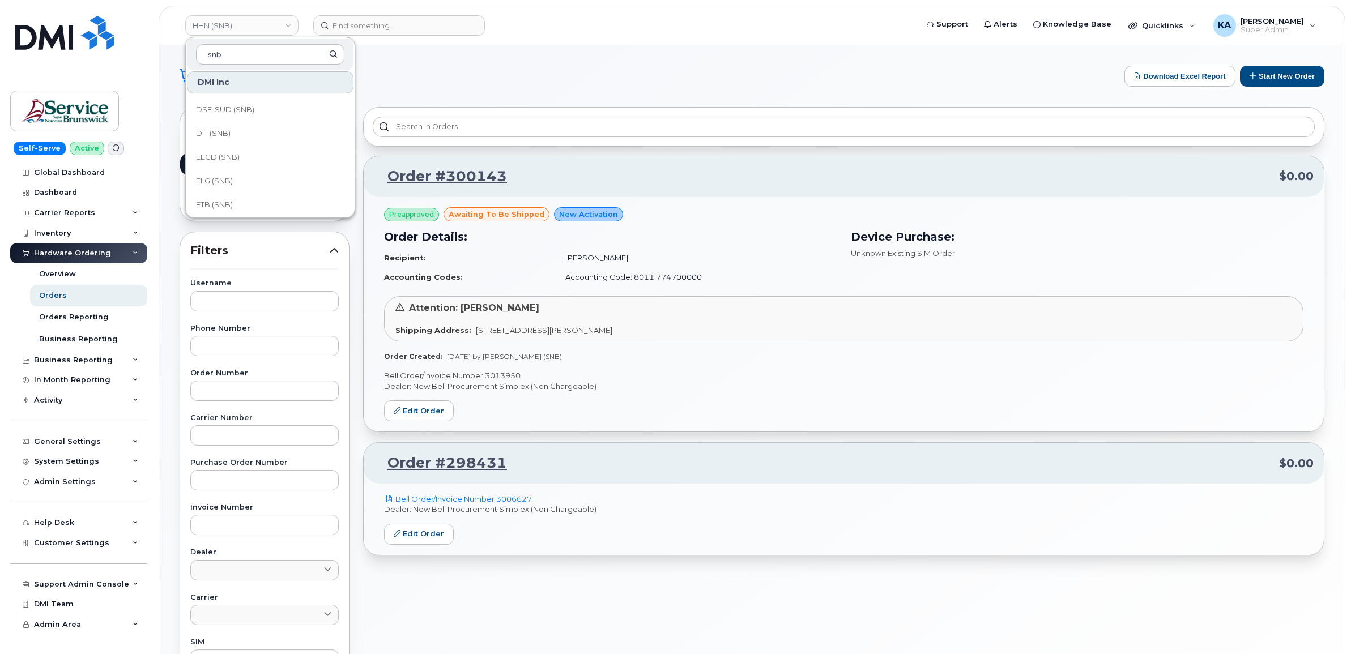
scroll to position [212, 0]
type input "snb"
click at [220, 177] on span "FTB (SNB)" at bounding box center [214, 179] width 37 height 11
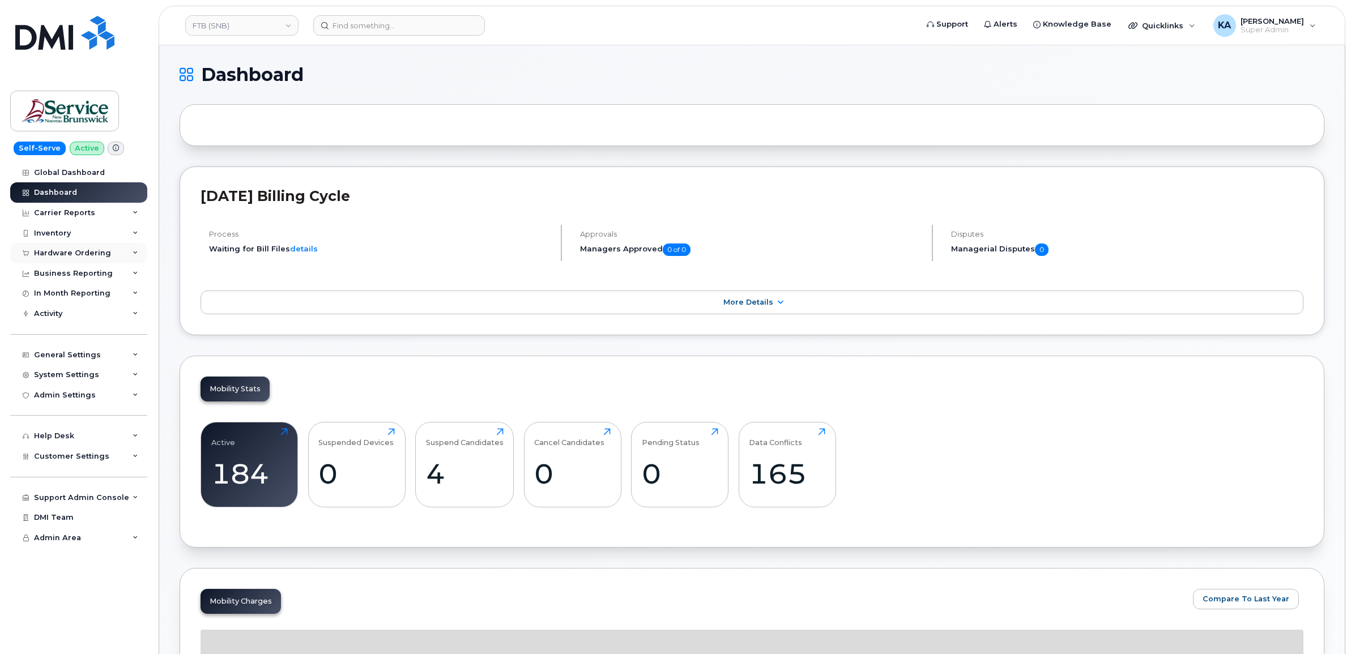
click at [78, 252] on div "Hardware Ordering" at bounding box center [72, 253] width 77 height 9
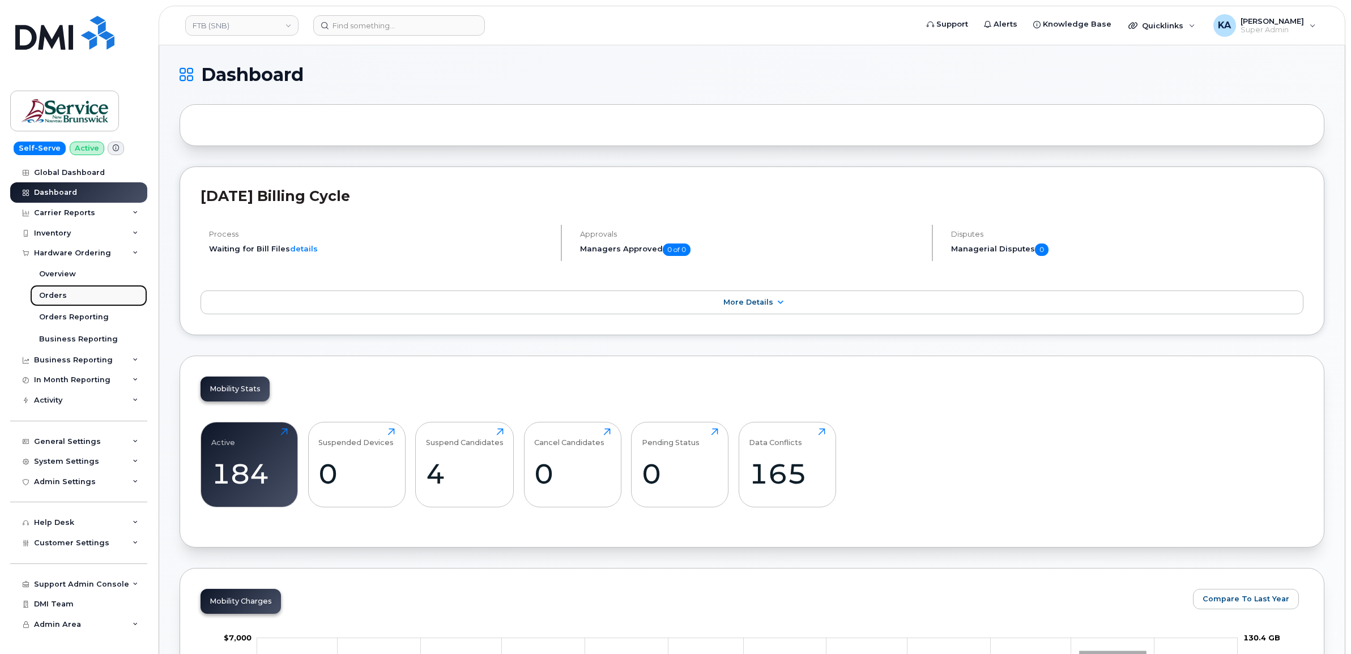
click at [47, 293] on div "Orders" at bounding box center [53, 295] width 28 height 10
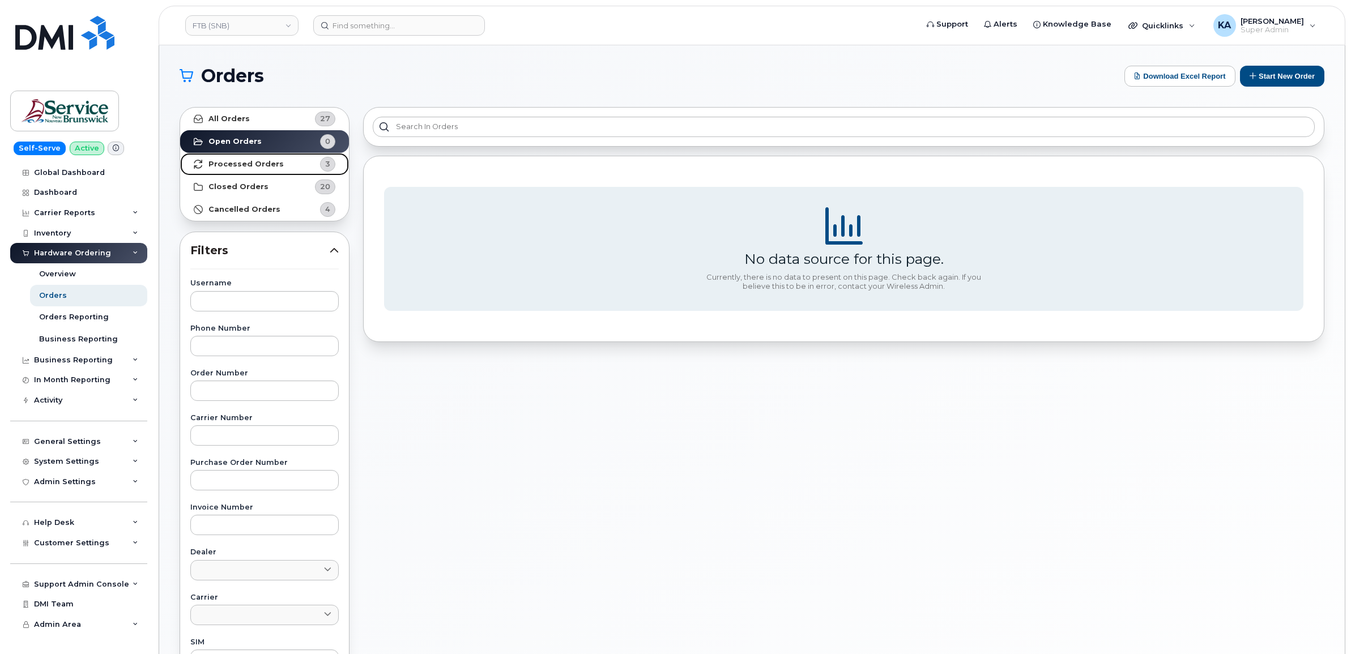
click at [221, 163] on strong "Processed Orders" at bounding box center [245, 164] width 75 height 9
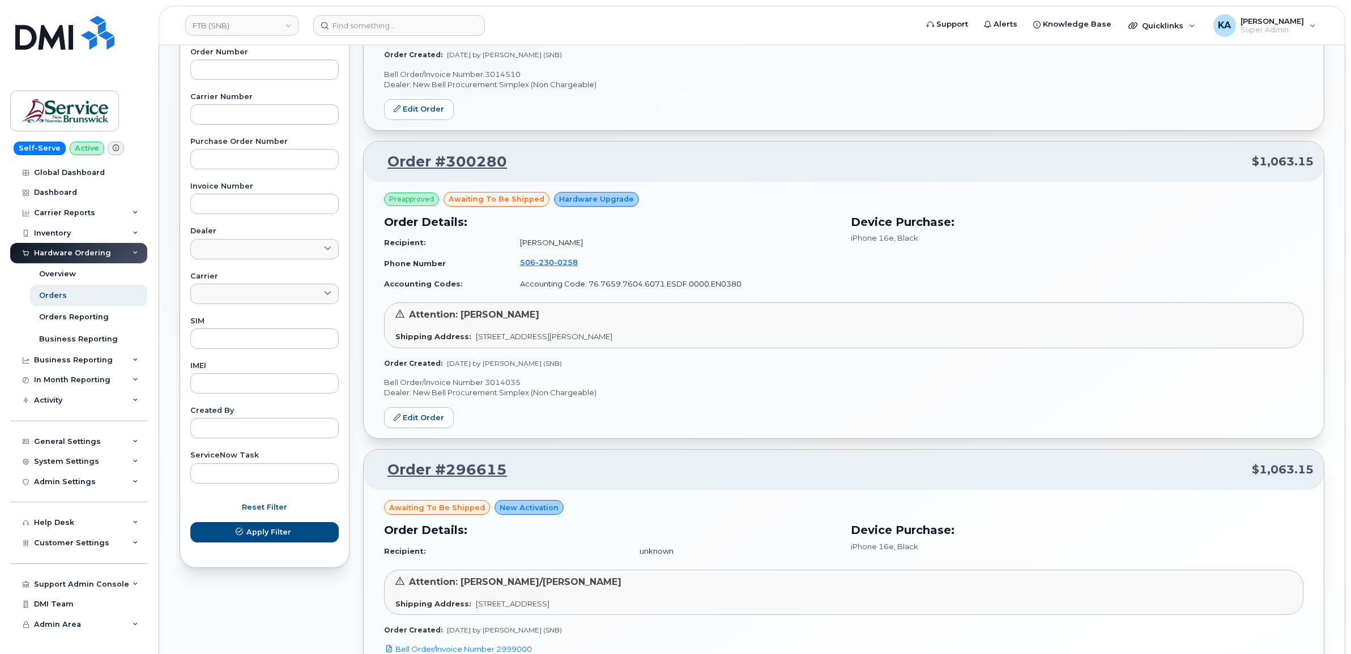
scroll to position [300, 0]
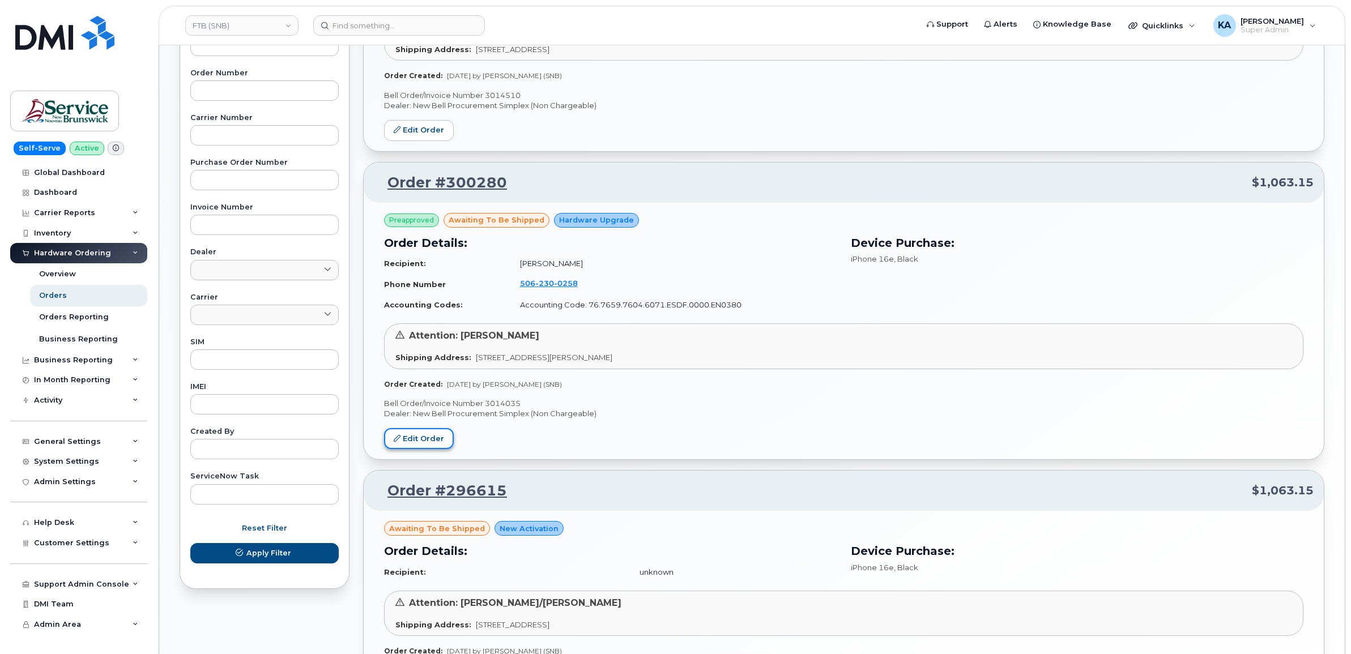
click at [428, 435] on link "Edit Order" at bounding box center [419, 438] width 70 height 21
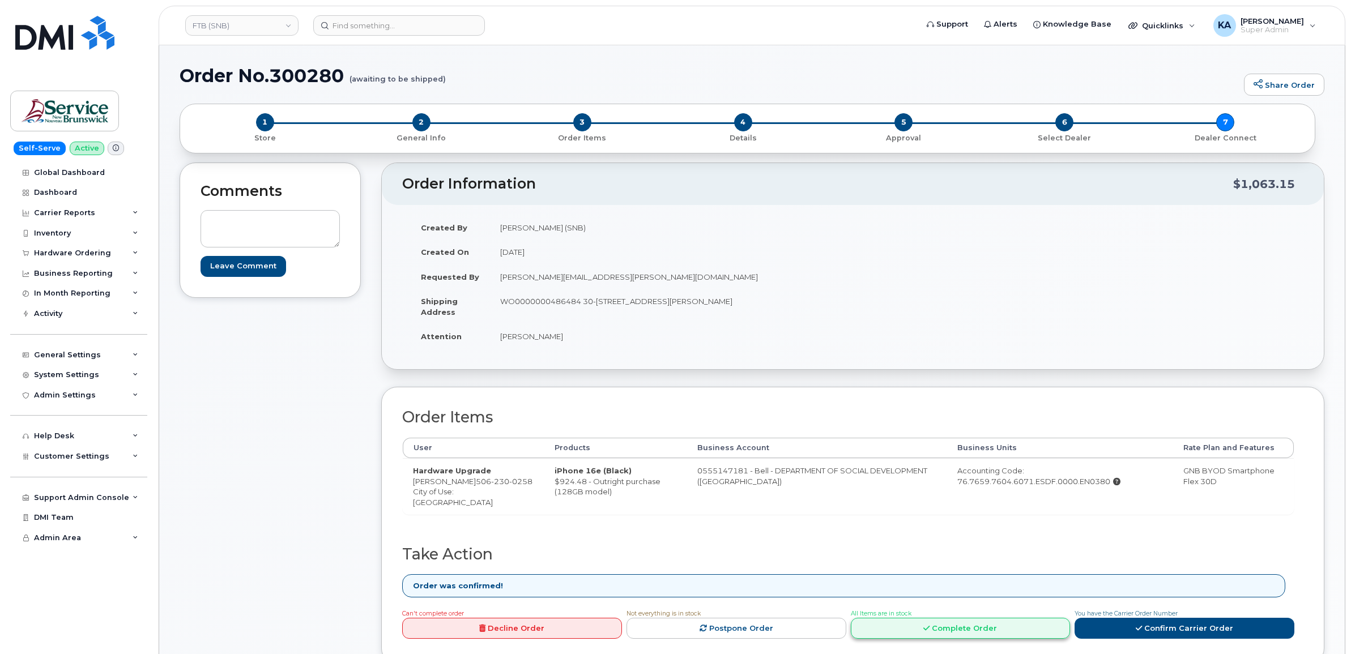
click at [908, 627] on link "Complete Order" at bounding box center [961, 628] width 220 height 21
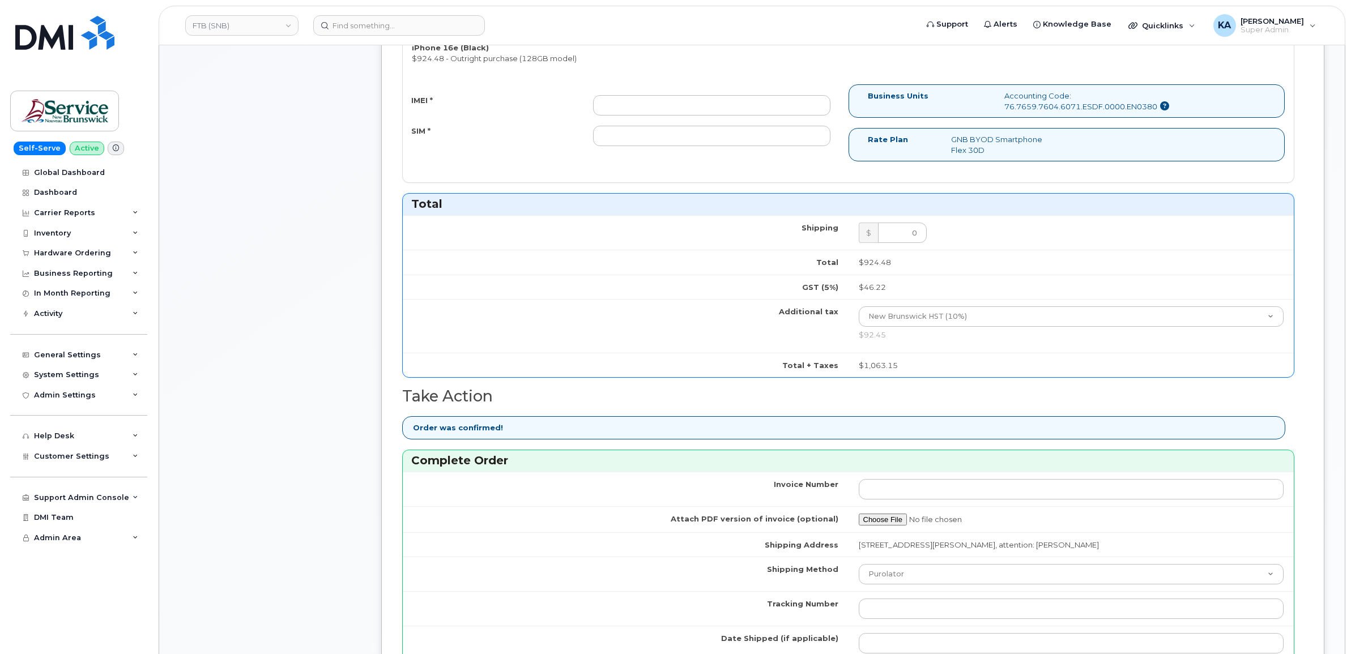
scroll to position [637, 0]
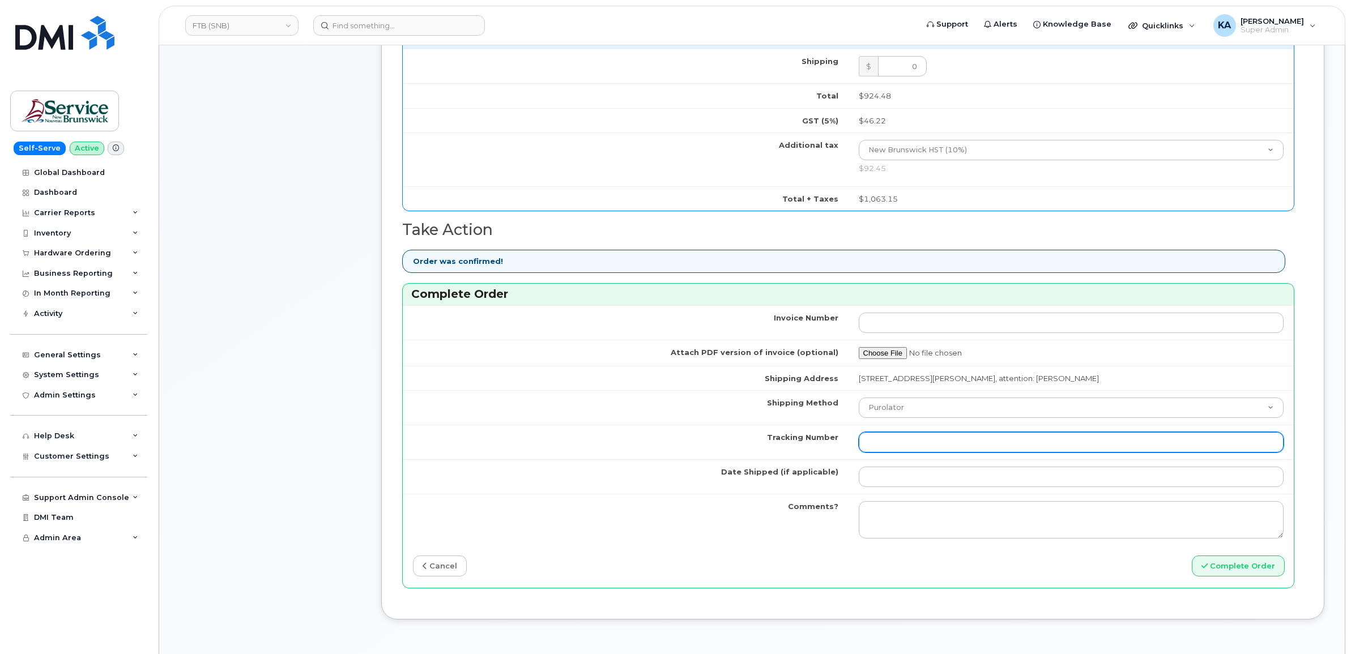
click at [944, 445] on input "Tracking Number" at bounding box center [1070, 442] width 425 height 20
paste input "476303072425"
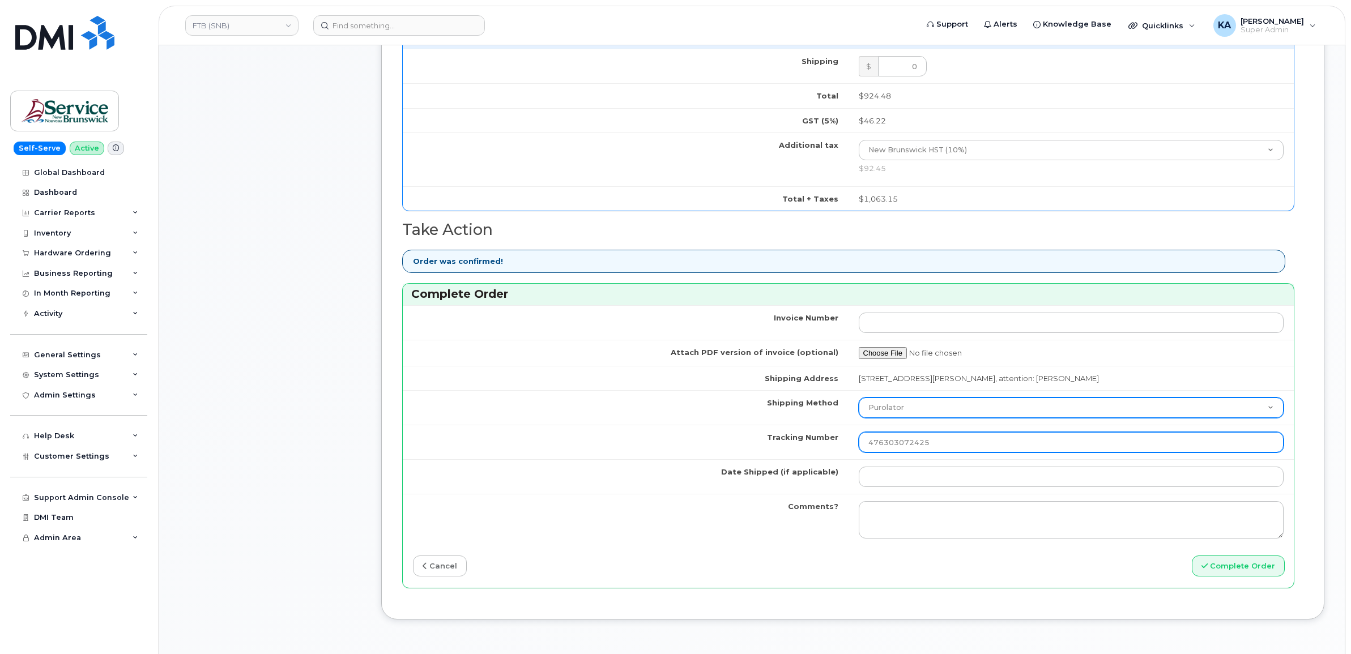
type input "476303072425"
click at [937, 408] on select "Purolator UPS FedEx Canada Post Courier Other Drop Off Pick Up" at bounding box center [1070, 408] width 425 height 20
select select "FedEx"
click at [858, 401] on select "Purolator UPS FedEx Canada Post Courier Other Drop Off Pick Up" at bounding box center [1070, 408] width 425 height 20
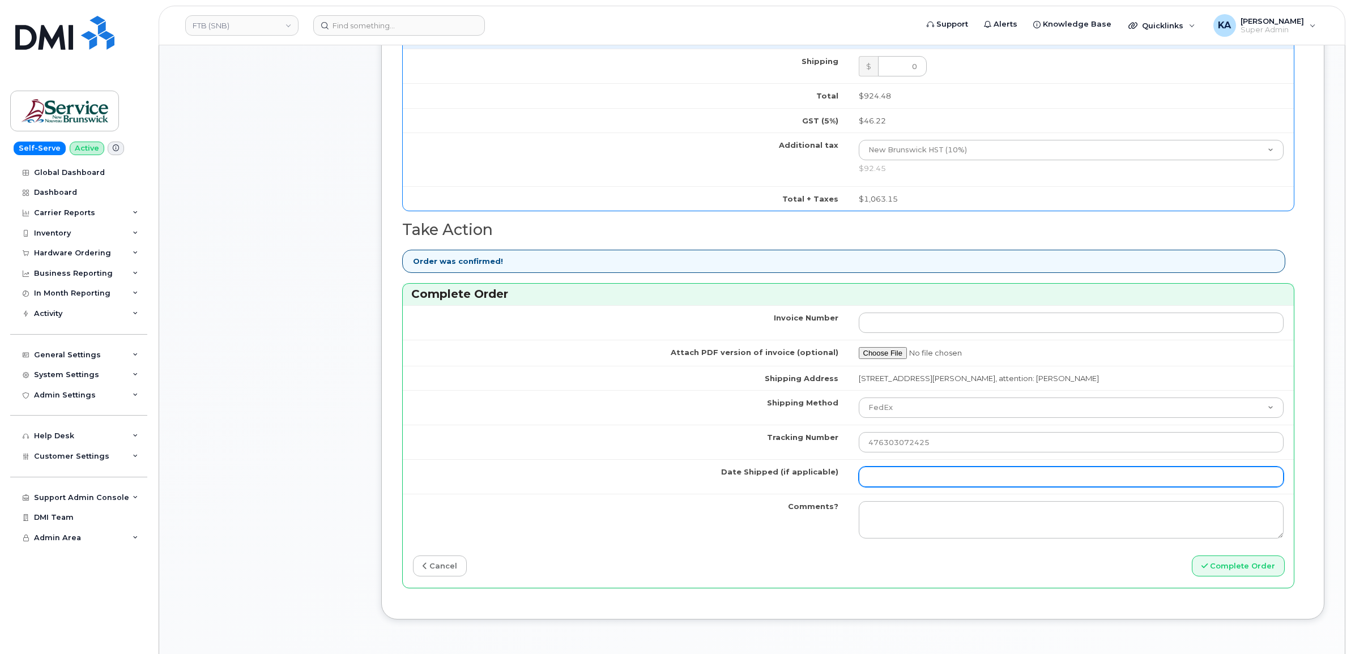
click at [899, 484] on input "Date Shipped (if applicable)" at bounding box center [1070, 477] width 425 height 20
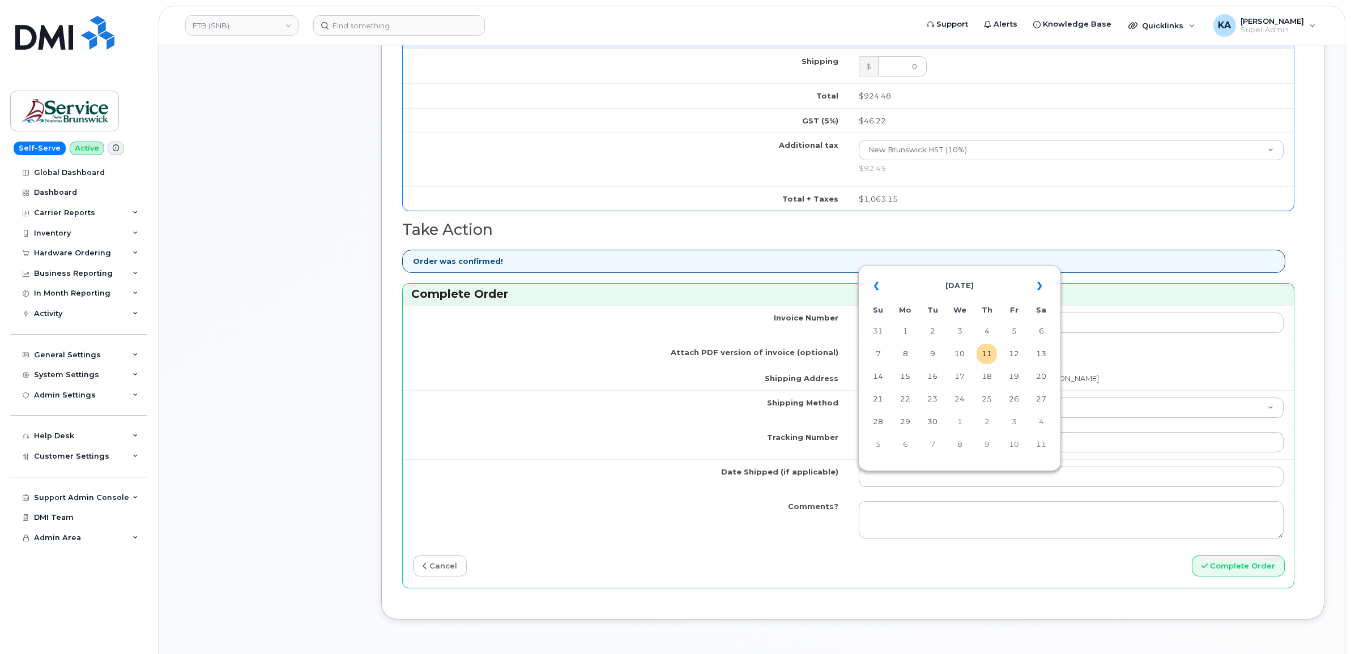
click at [943, 268] on table "« [DATE] » Su Mo Tu We Th Fr Sa 31 1 2 3 4 5 6 7 8 9 10 11 12 13 14 15 16 17 18…" at bounding box center [959, 365] width 197 height 194
click at [960, 352] on td "10" at bounding box center [959, 354] width 20 height 20
type input "[DATE]"
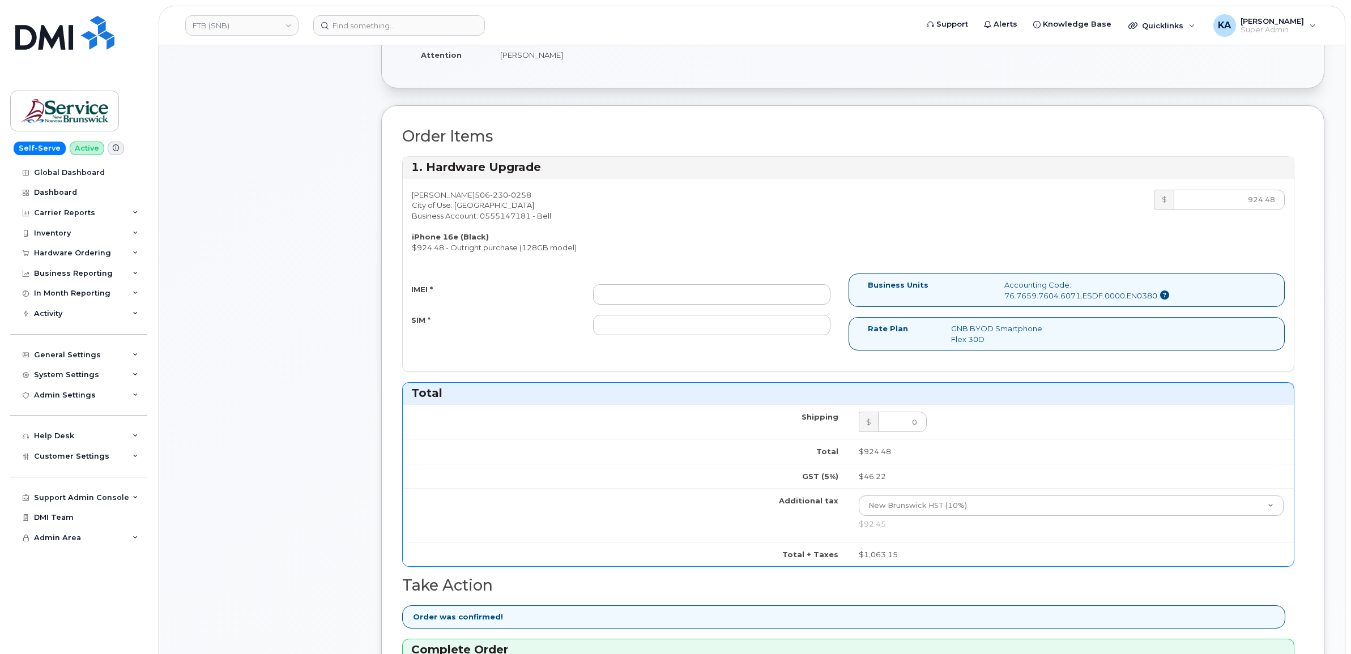
scroll to position [283, 0]
click at [781, 298] on input "IMEI *" at bounding box center [711, 293] width 237 height 20
paste input "354216331045132"
type input "354216331045132"
click at [717, 327] on input "SIM *" at bounding box center [711, 323] width 237 height 20
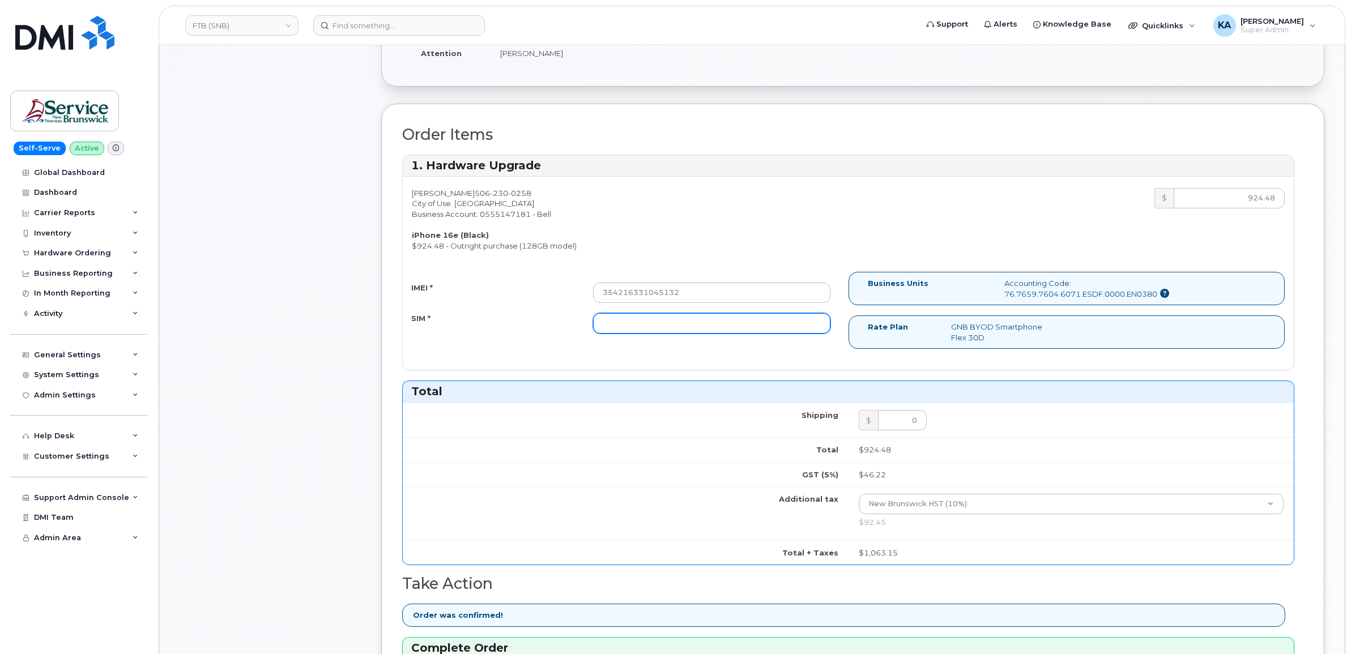
paste input "89302610207733035767"
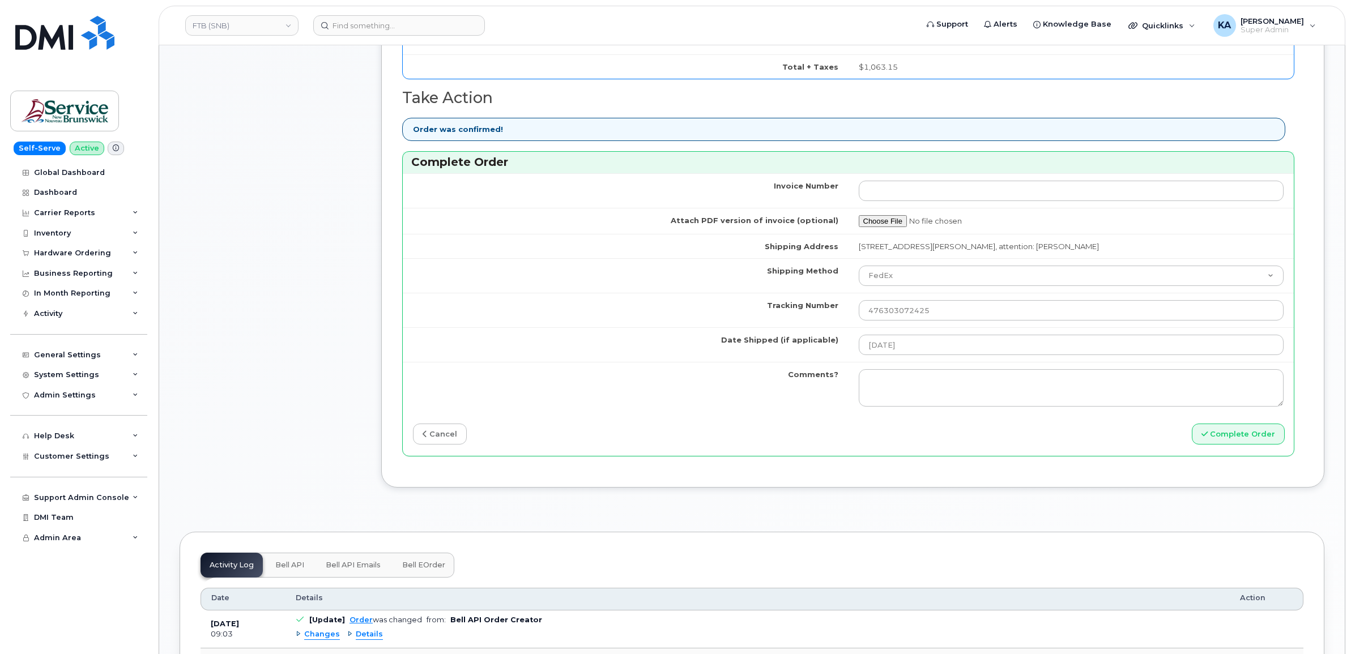
scroll to position [779, 0]
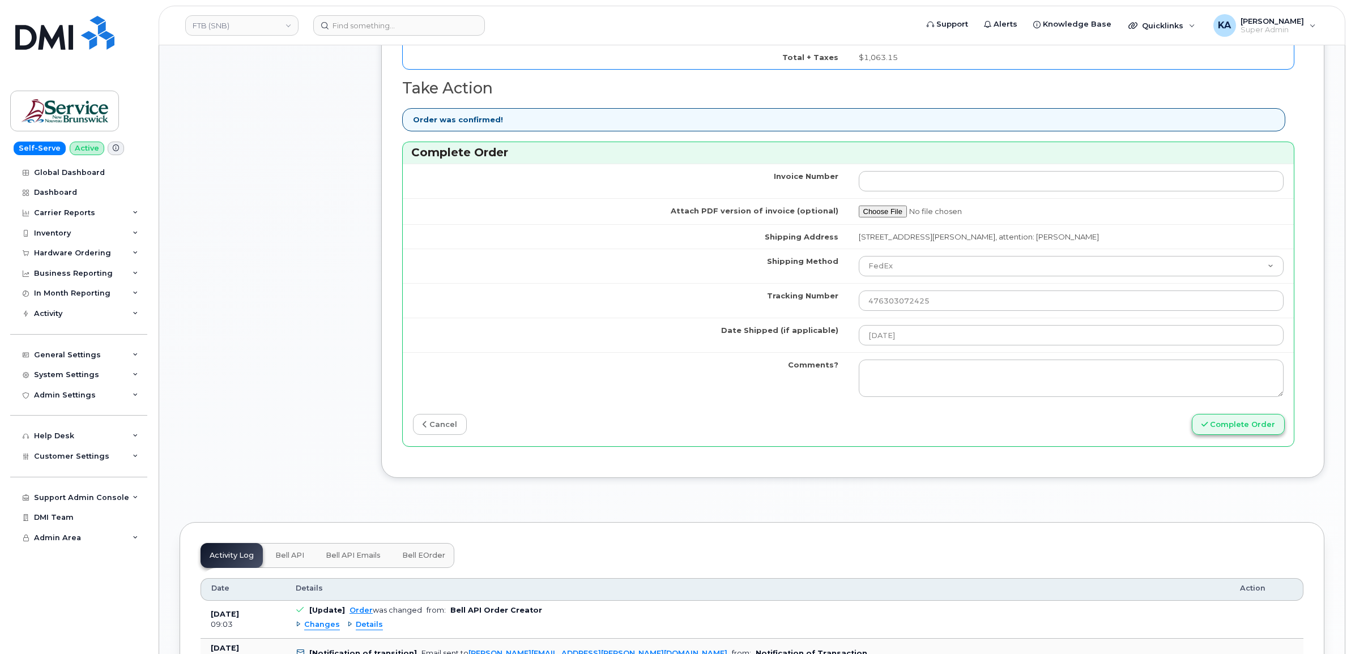
type input "89302610207733035767"
click at [1222, 425] on button "Complete Order" at bounding box center [1237, 424] width 93 height 21
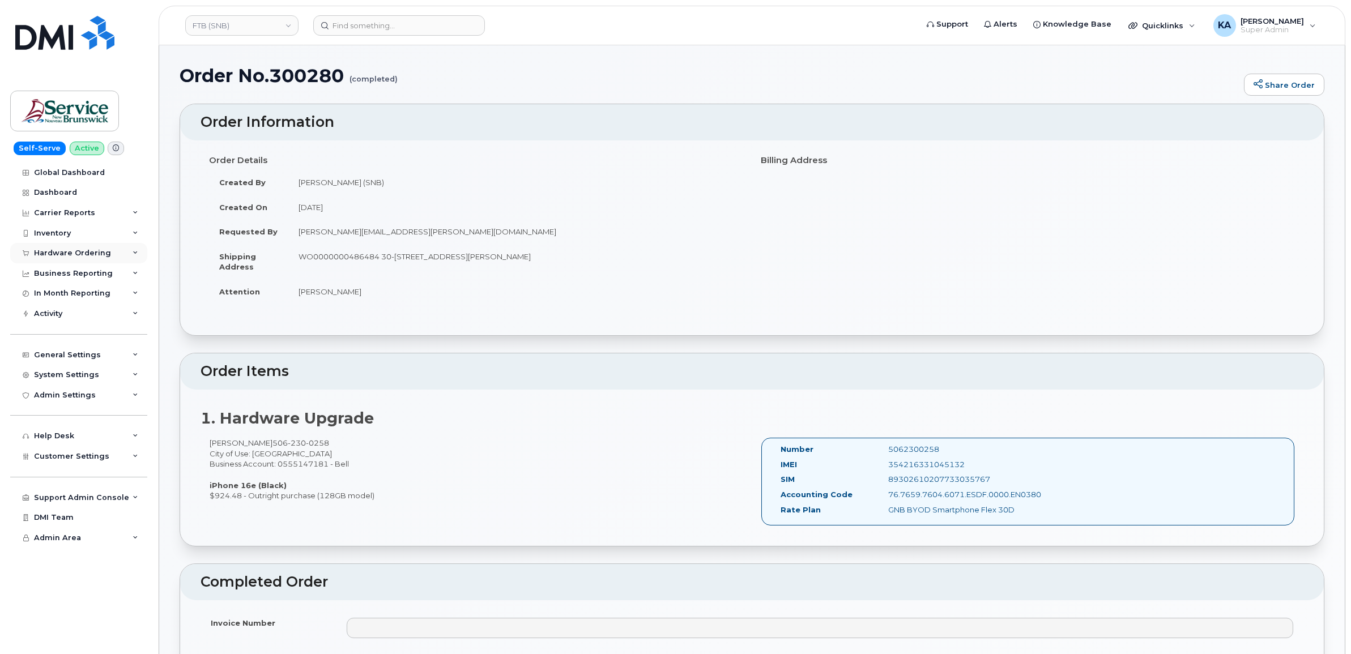
click at [69, 250] on div "Hardware Ordering" at bounding box center [72, 253] width 77 height 9
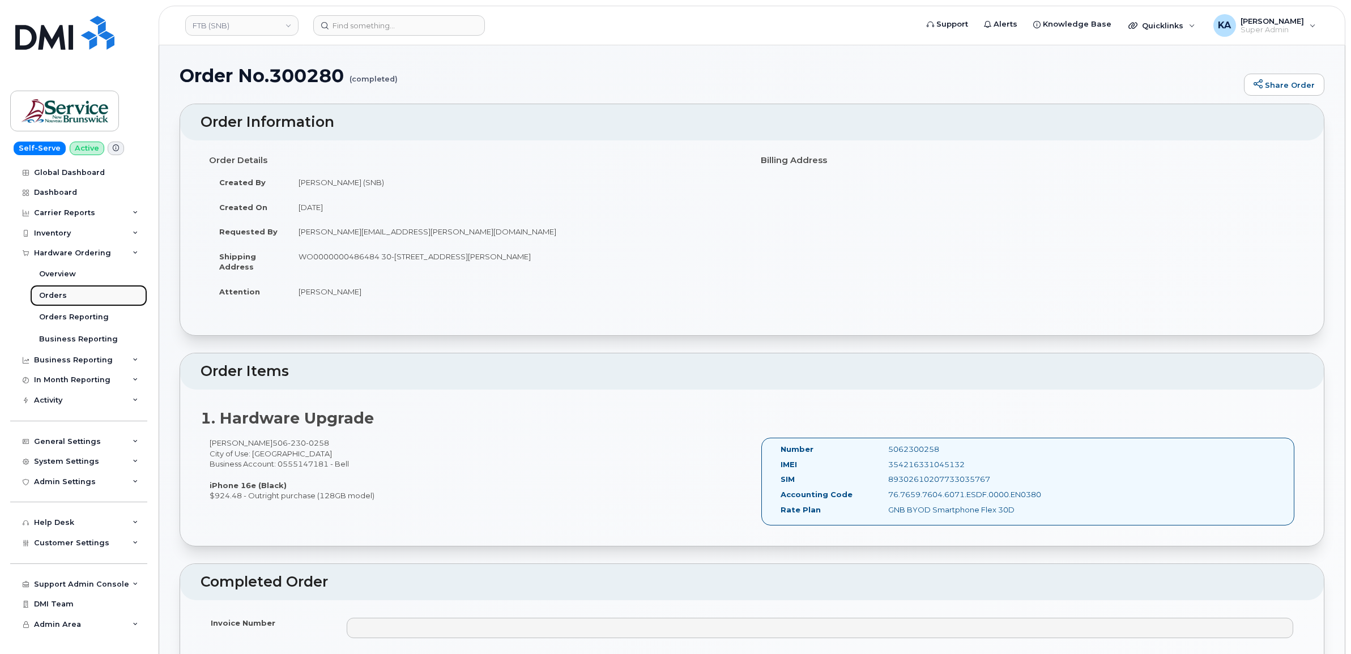
click at [46, 293] on div "Orders" at bounding box center [53, 295] width 28 height 10
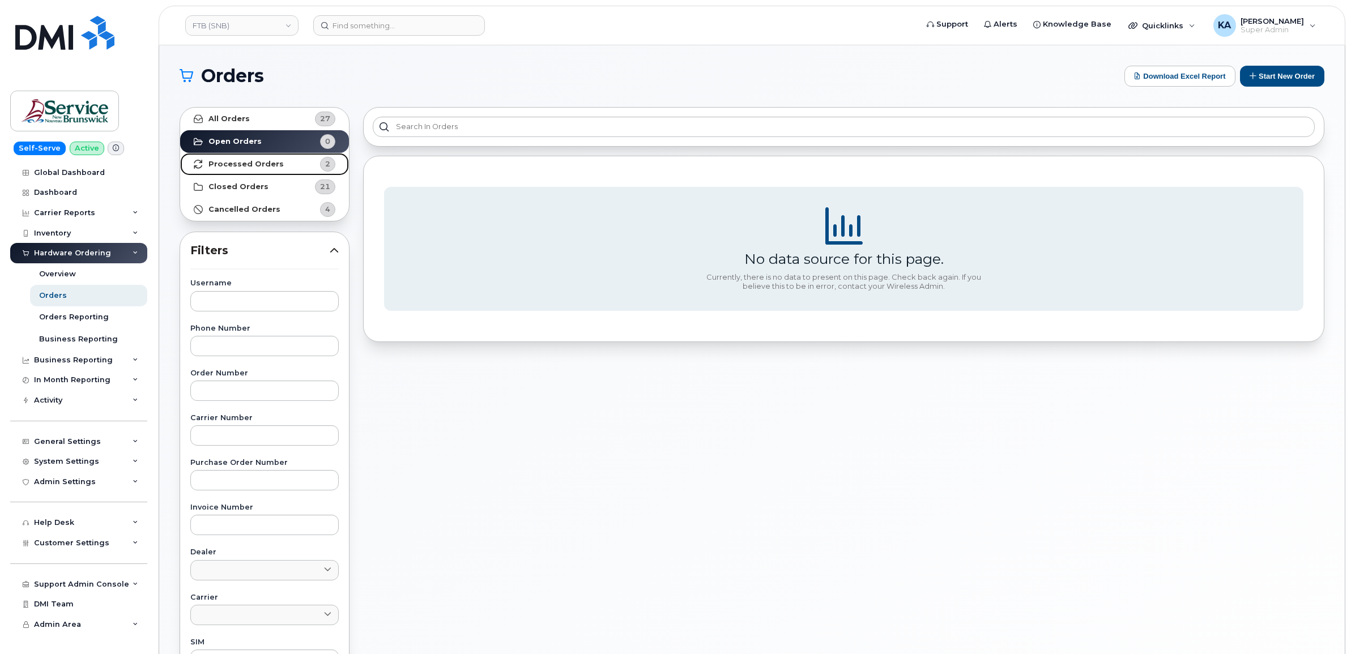
click at [228, 161] on strong "Processed Orders" at bounding box center [245, 164] width 75 height 9
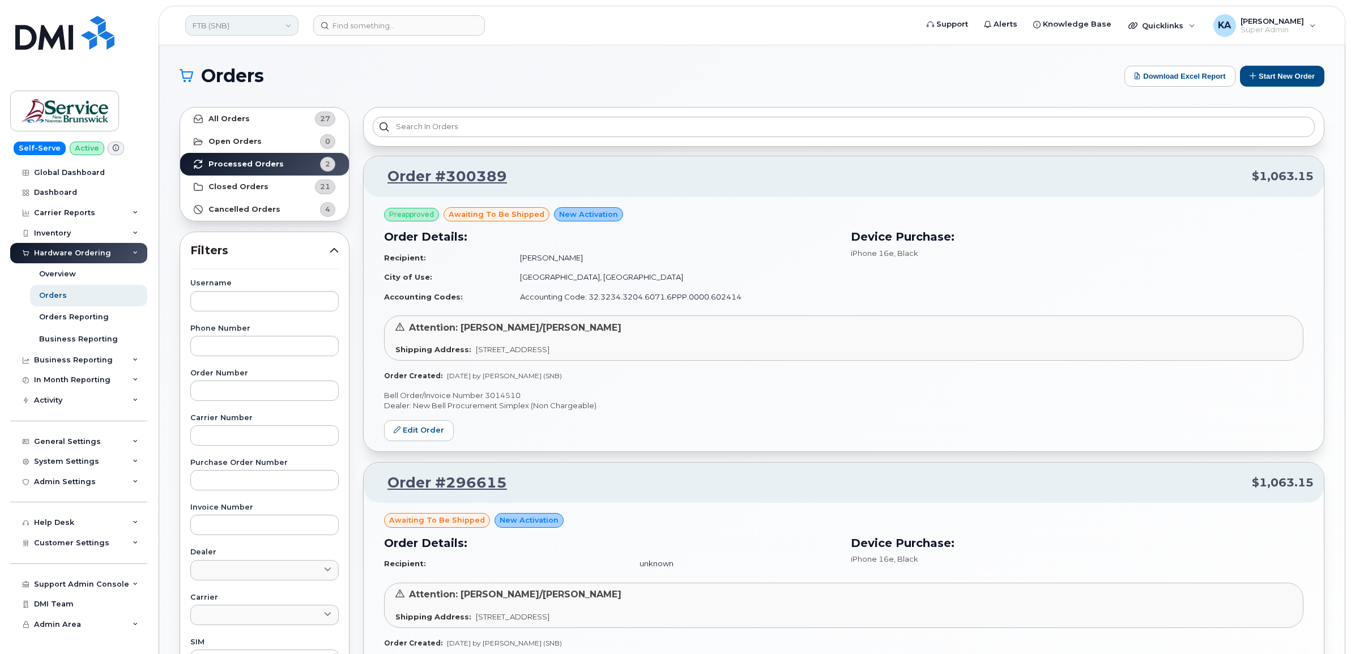
click at [214, 23] on link "FTB (SNB)" at bounding box center [241, 25] width 113 height 20
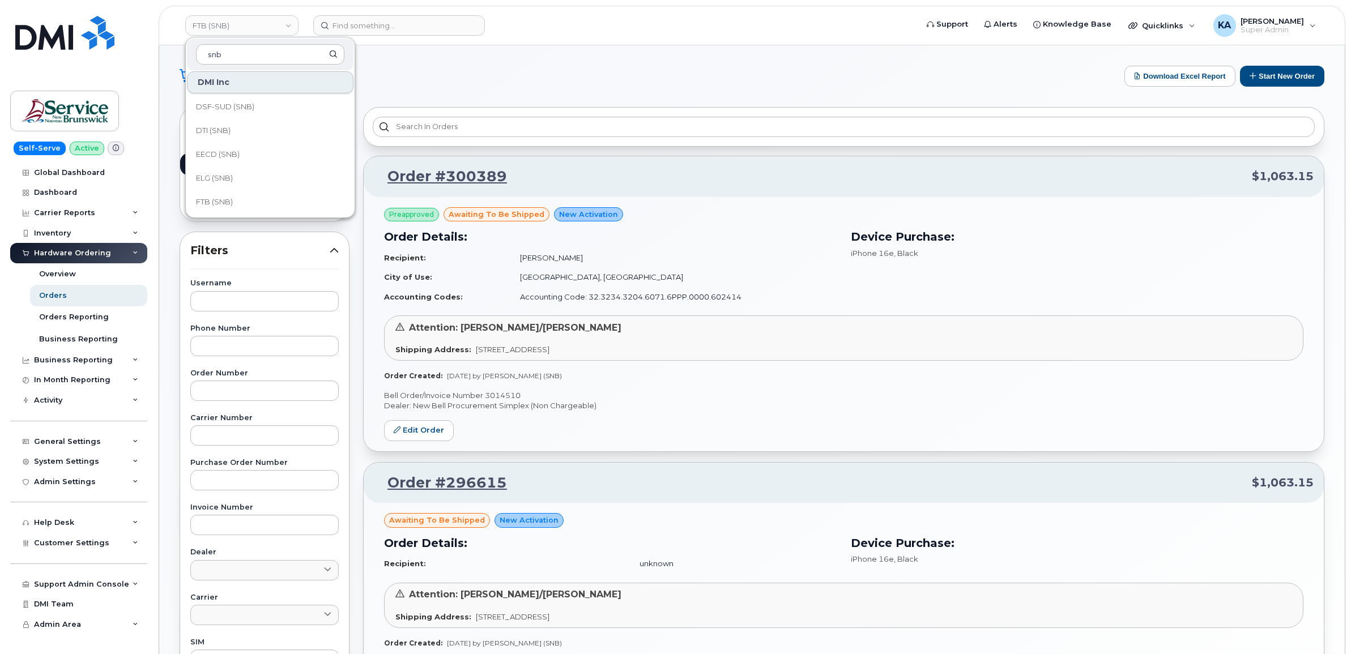
scroll to position [212, 0]
type input "snb"
click at [216, 153] on span "ELG (SNB)" at bounding box center [214, 156] width 37 height 11
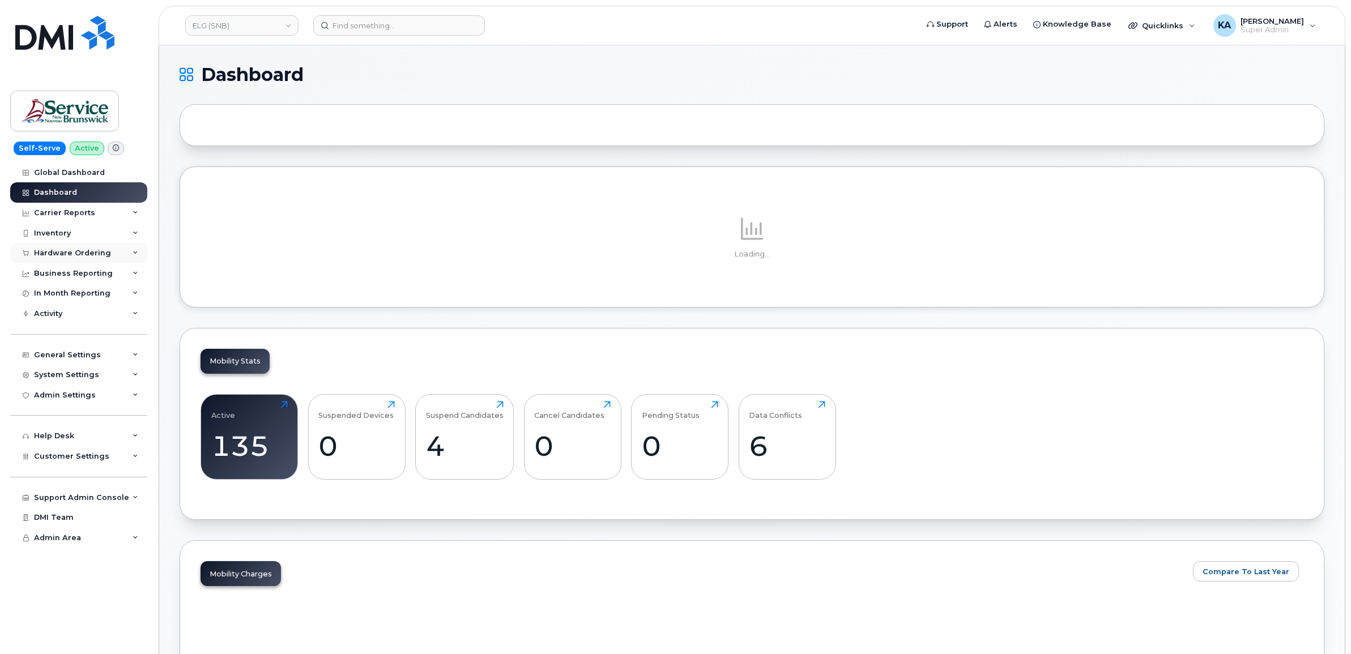
click at [75, 254] on div "Hardware Ordering" at bounding box center [72, 253] width 77 height 9
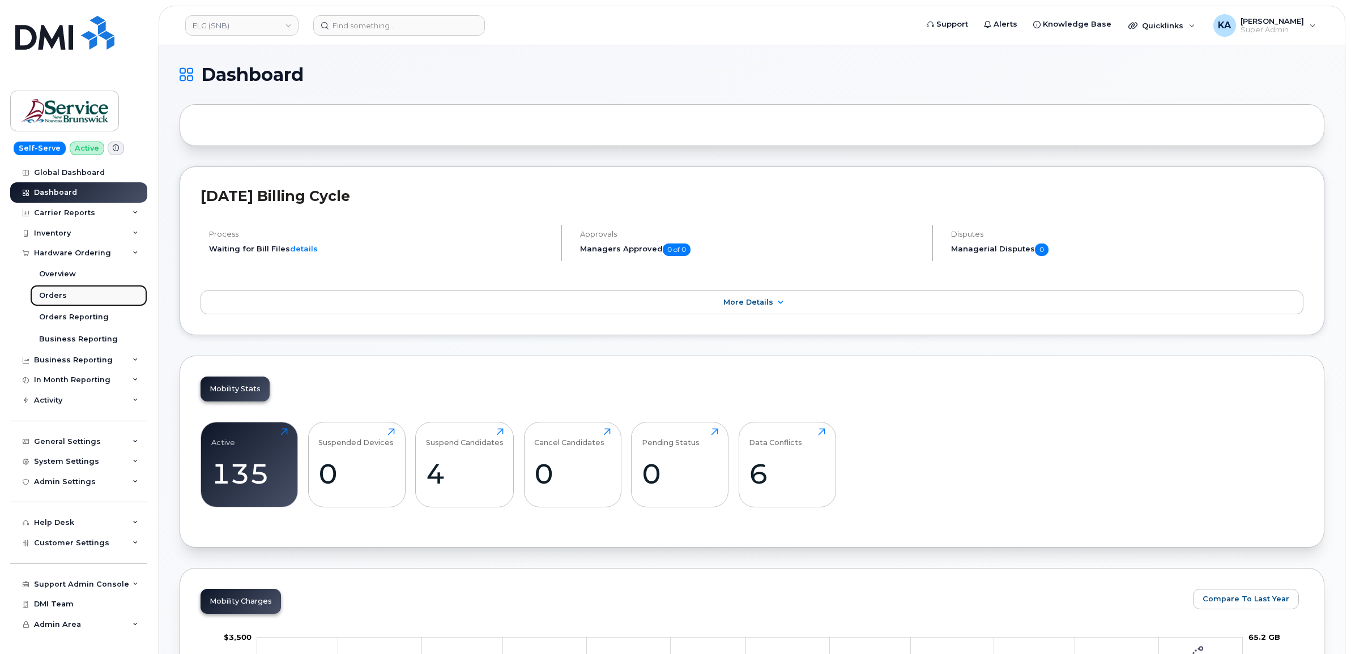
click at [47, 293] on div "Orders" at bounding box center [53, 295] width 28 height 10
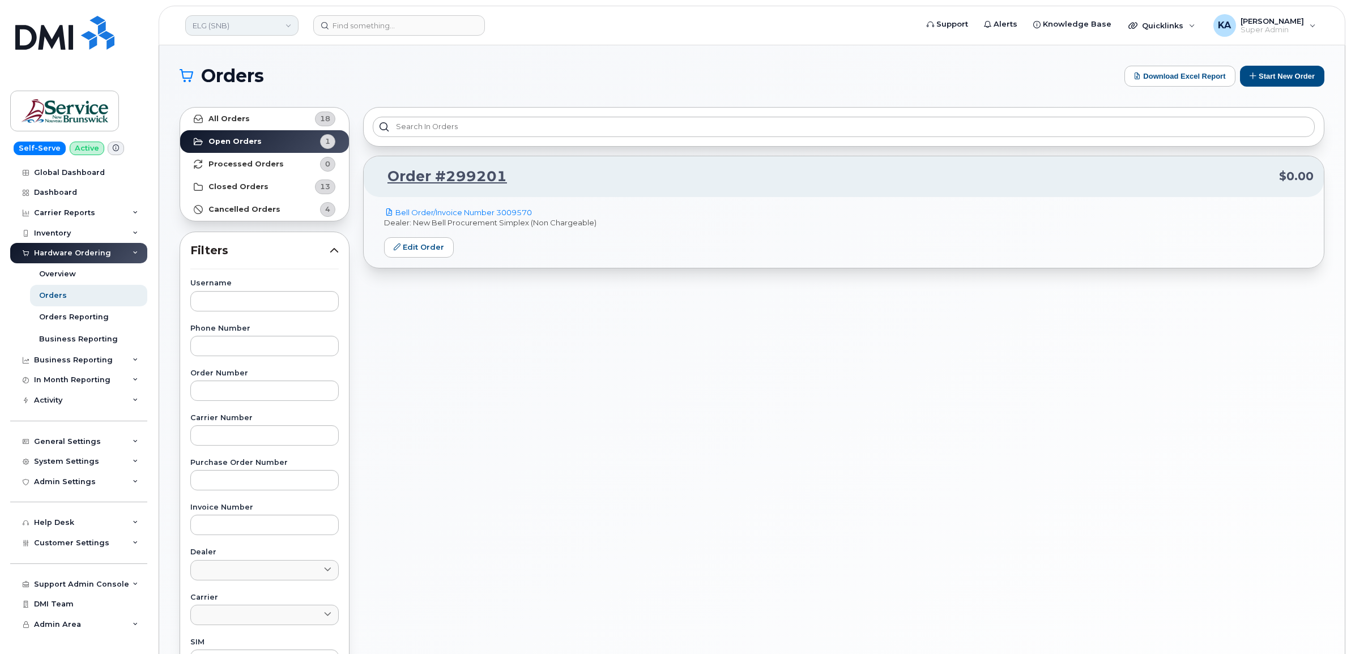
click at [247, 32] on link "ELG (SNB)" at bounding box center [241, 25] width 113 height 20
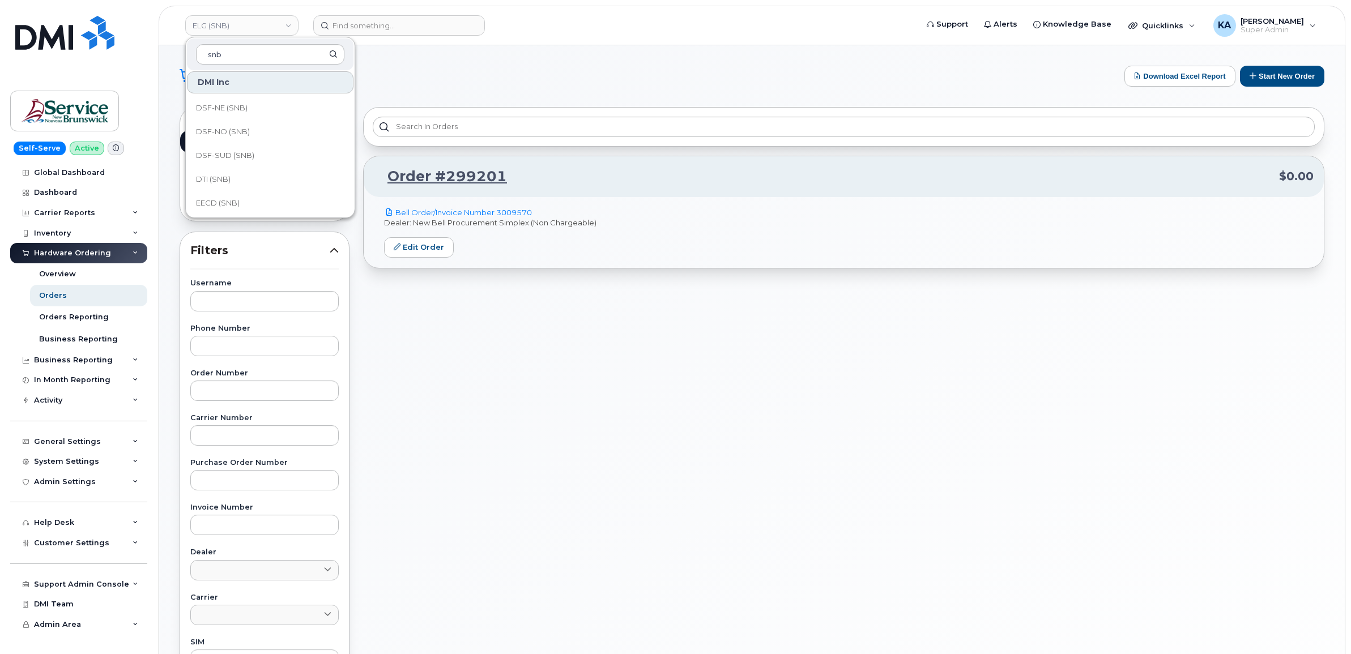
scroll to position [212, 0]
type input "snb"
click at [212, 125] on link "EECD (SNB)" at bounding box center [270, 132] width 166 height 23
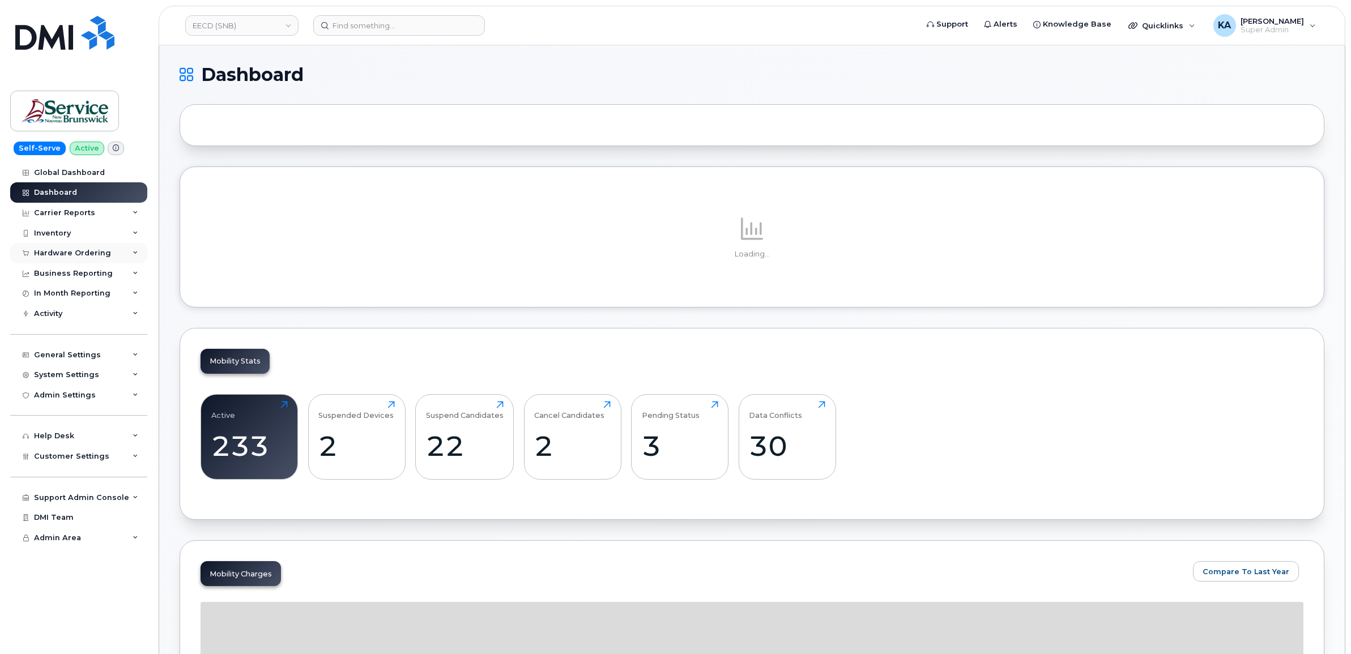
click at [54, 252] on div "Hardware Ordering" at bounding box center [72, 253] width 77 height 9
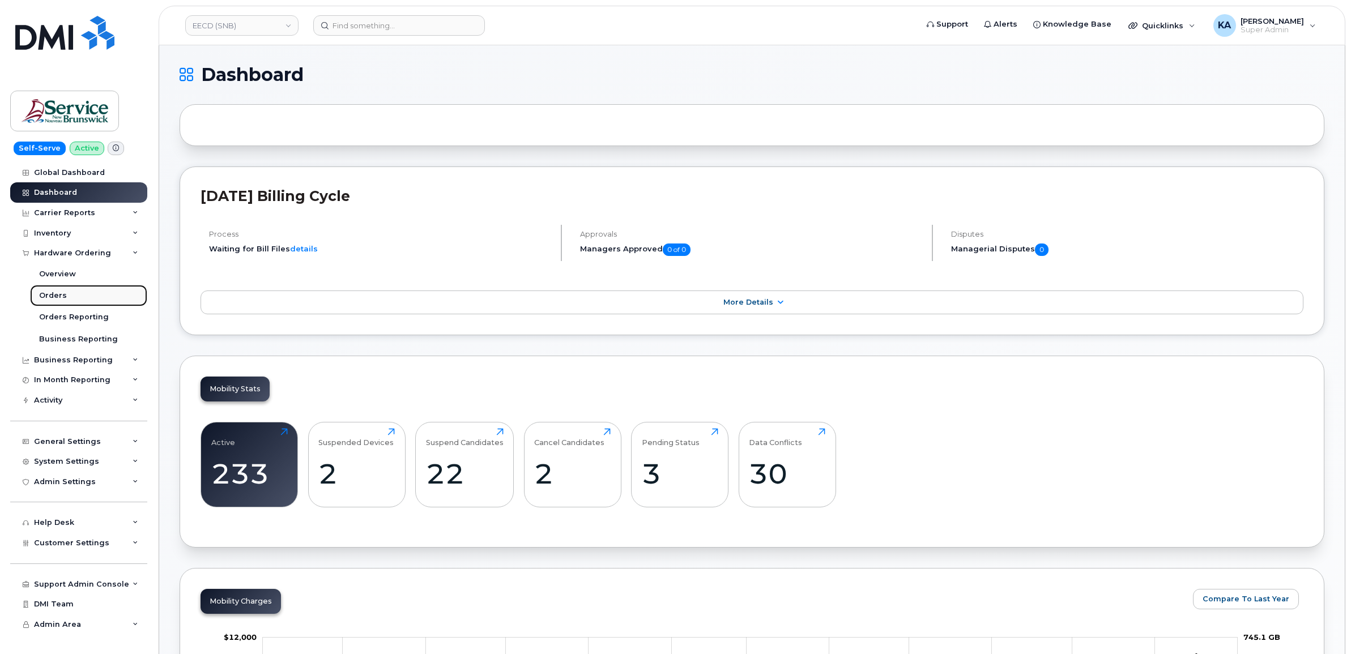
click at [49, 296] on div "Orders" at bounding box center [53, 295] width 28 height 10
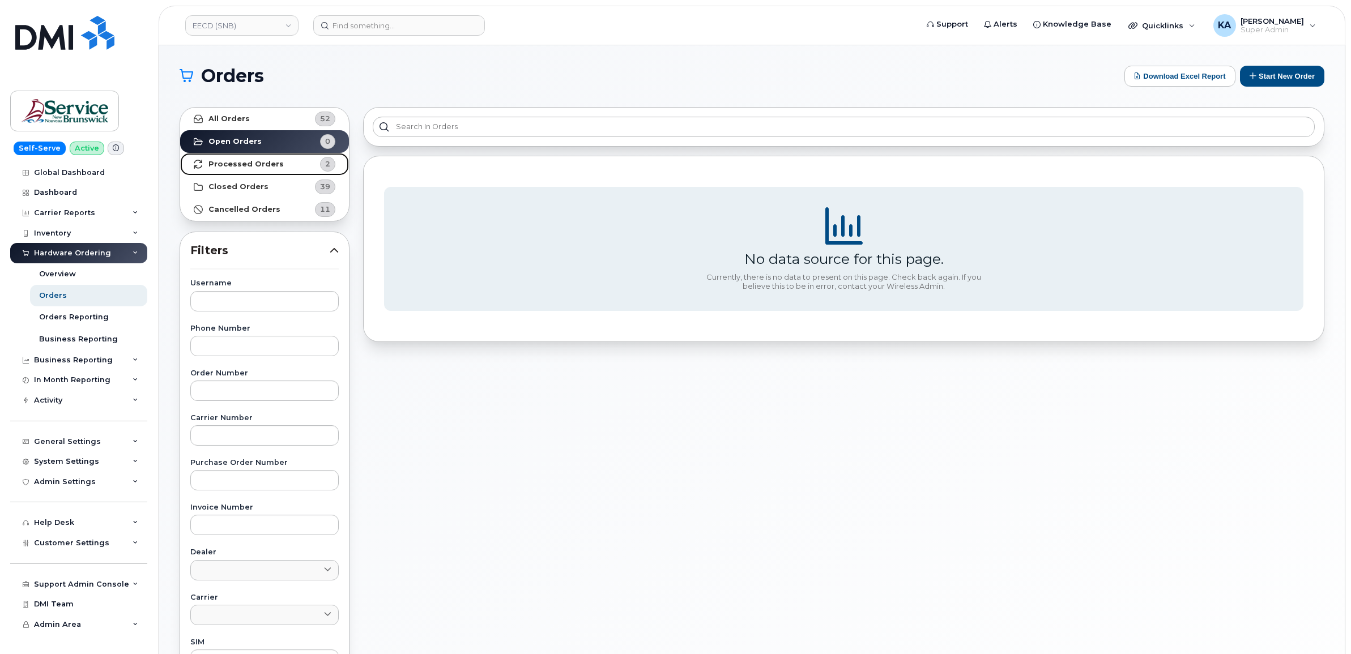
click at [230, 160] on strong "Processed Orders" at bounding box center [245, 164] width 75 height 9
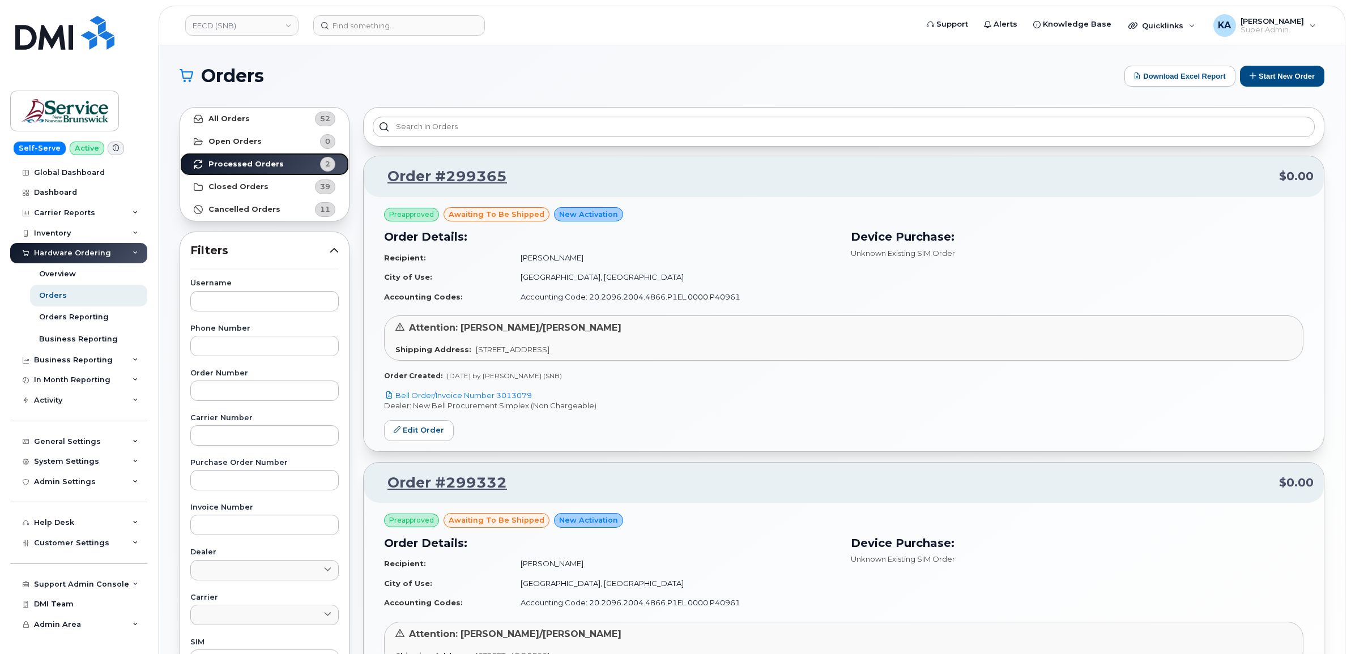
scroll to position [283, 0]
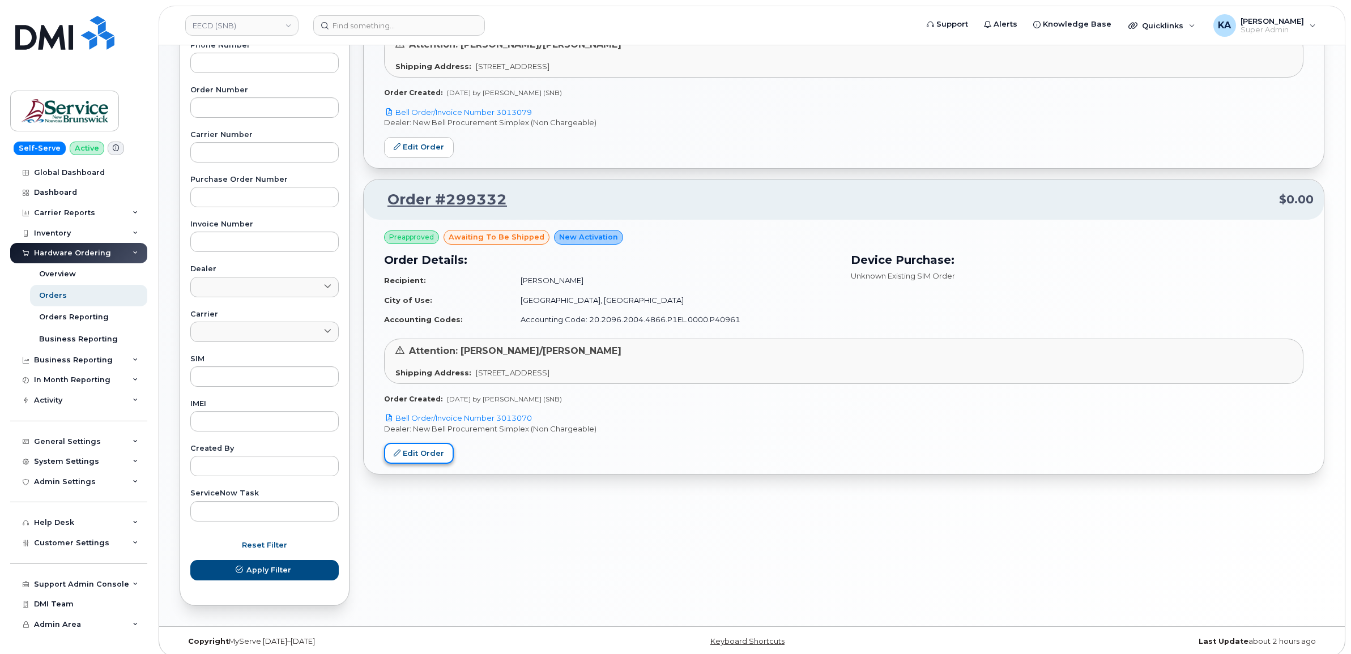
click at [422, 458] on link "Edit Order" at bounding box center [419, 453] width 70 height 21
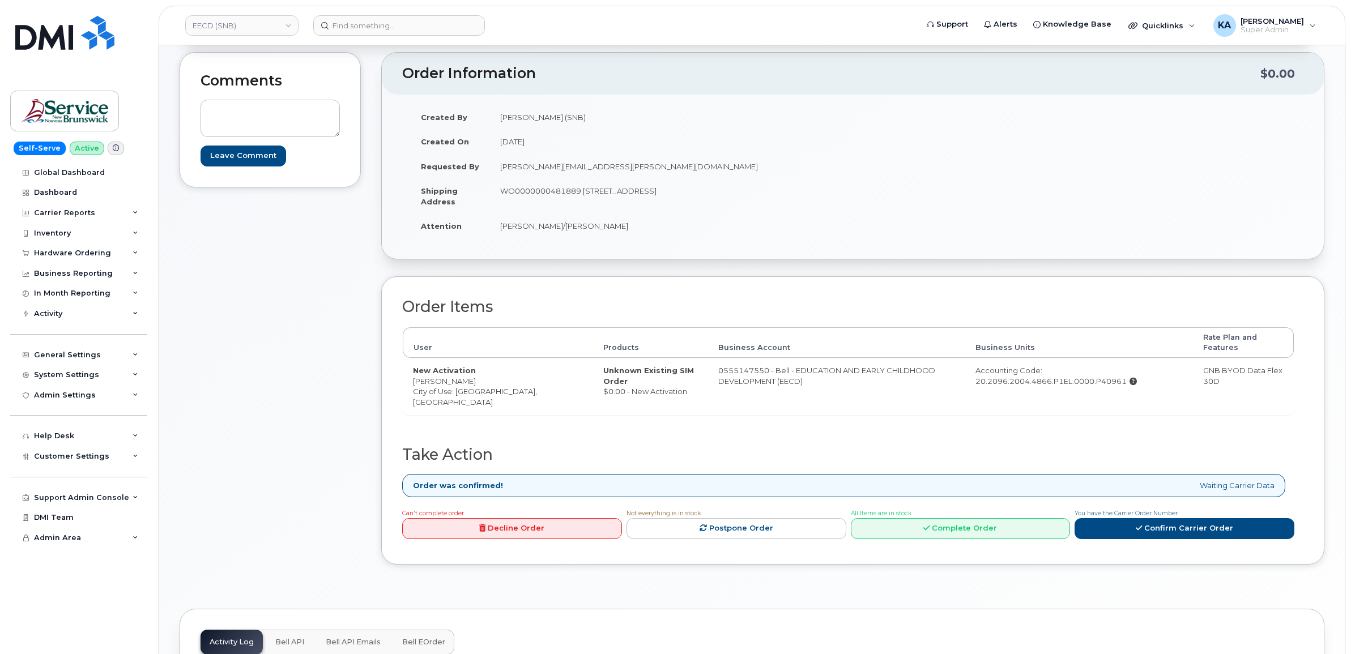
scroll to position [142, 0]
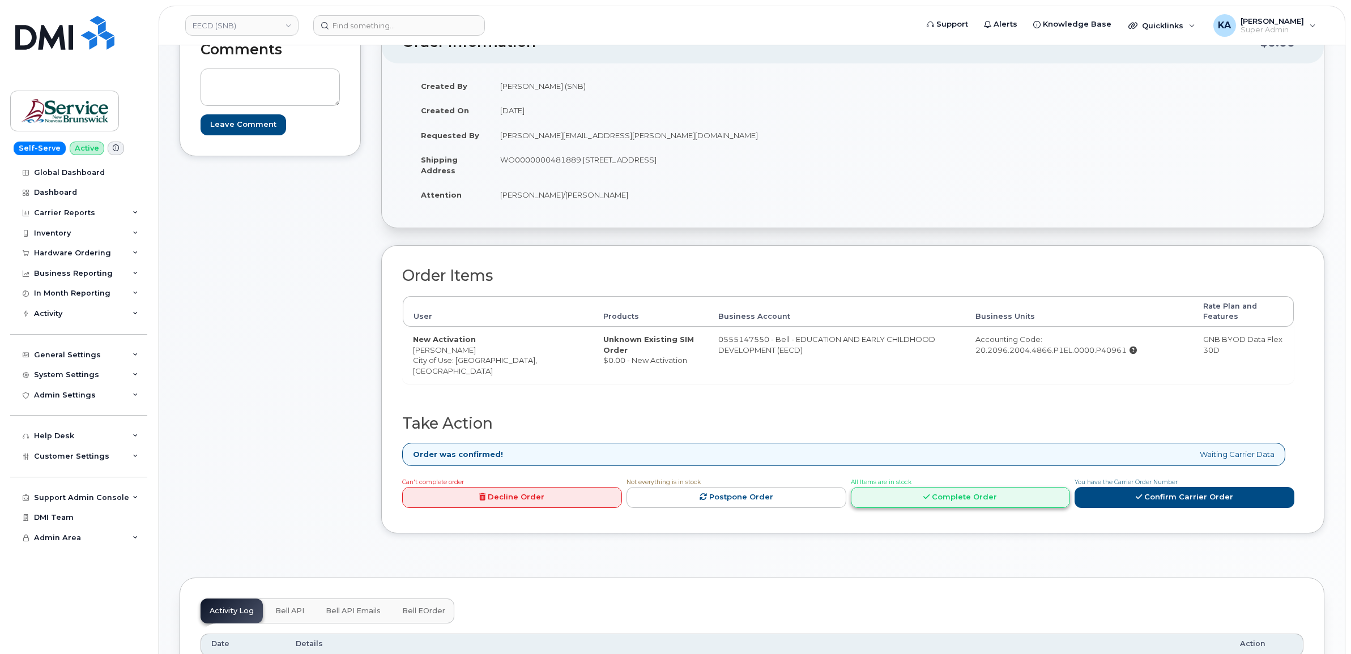
click at [942, 502] on link "Complete Order" at bounding box center [961, 497] width 220 height 21
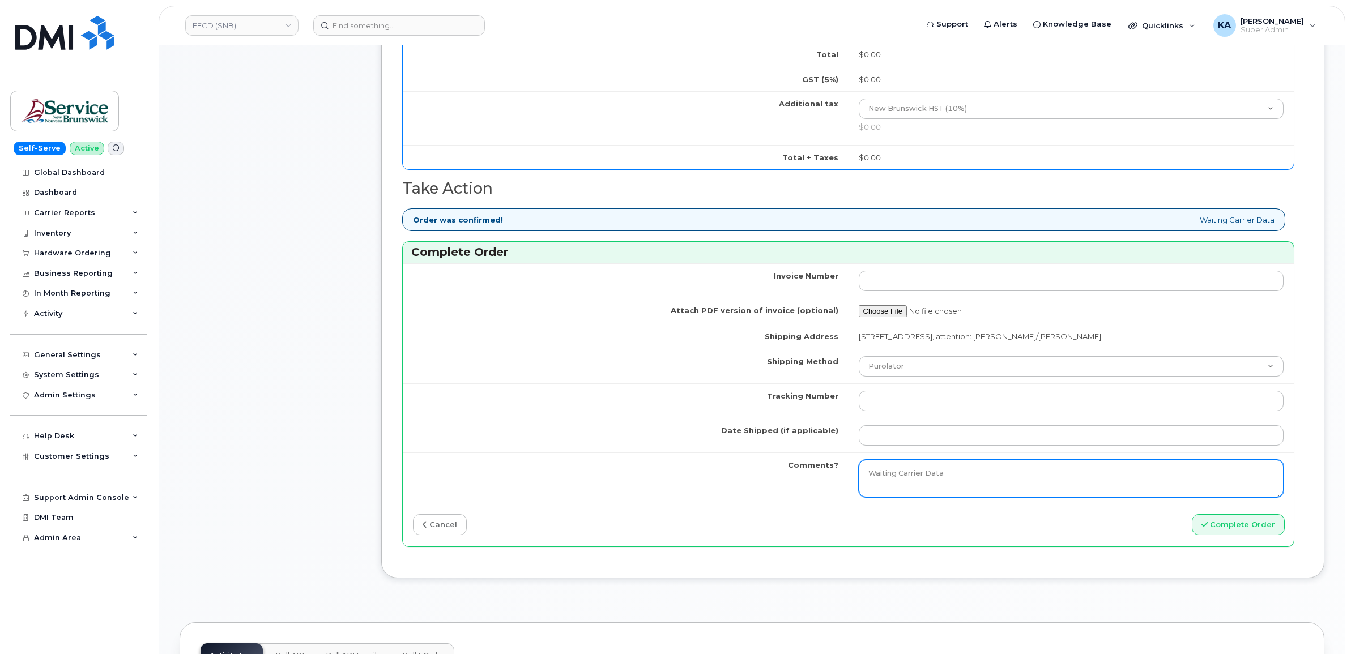
scroll to position [708, 0]
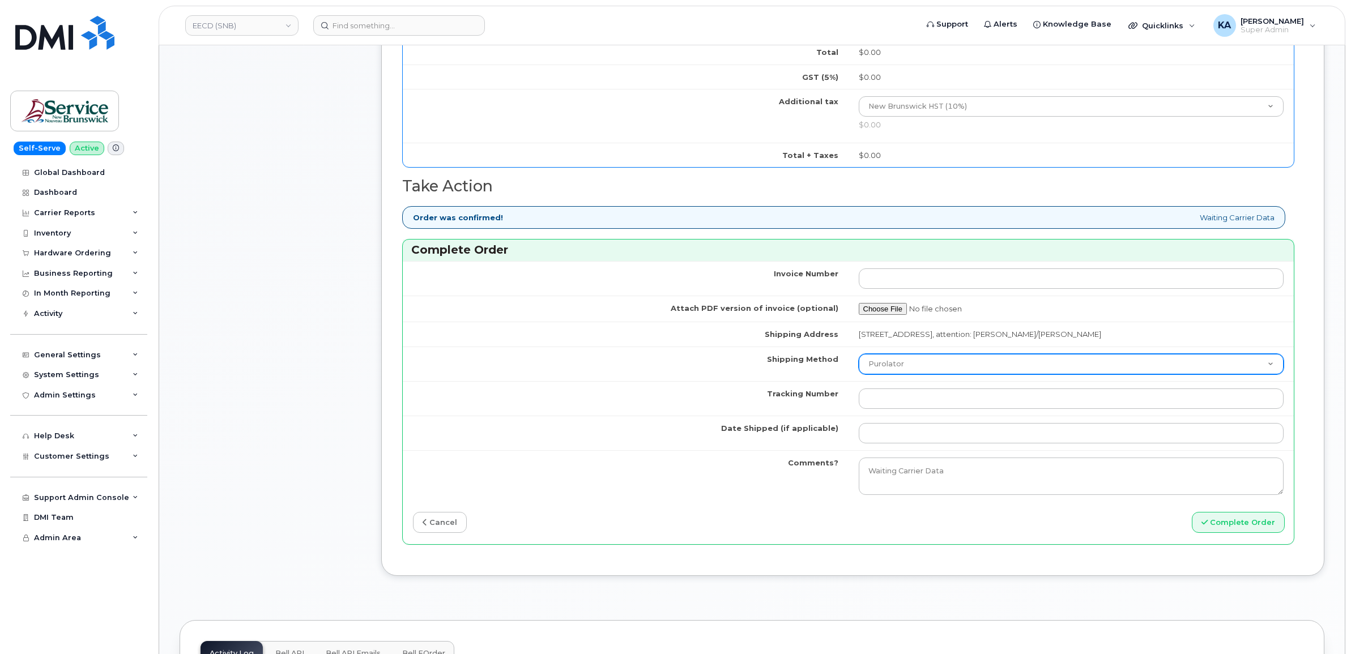
click at [948, 369] on select "Purolator UPS FedEx Canada Post Courier Other Drop Off Pick Up" at bounding box center [1070, 364] width 425 height 20
select select "FedEx"
click at [858, 356] on select "Purolator UPS FedEx Canada Post Courier Other Drop Off Pick Up" at bounding box center [1070, 364] width 425 height 20
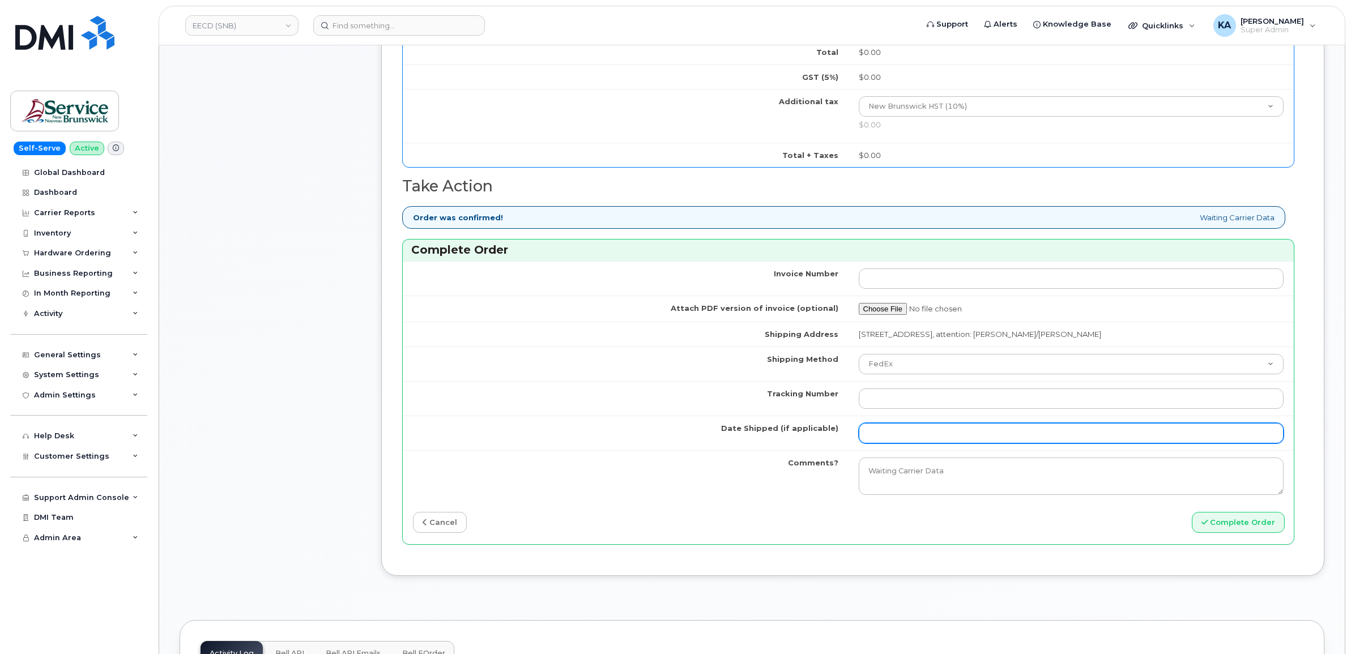
click at [904, 435] on input "Date Shipped (if applicable)" at bounding box center [1070, 433] width 425 height 20
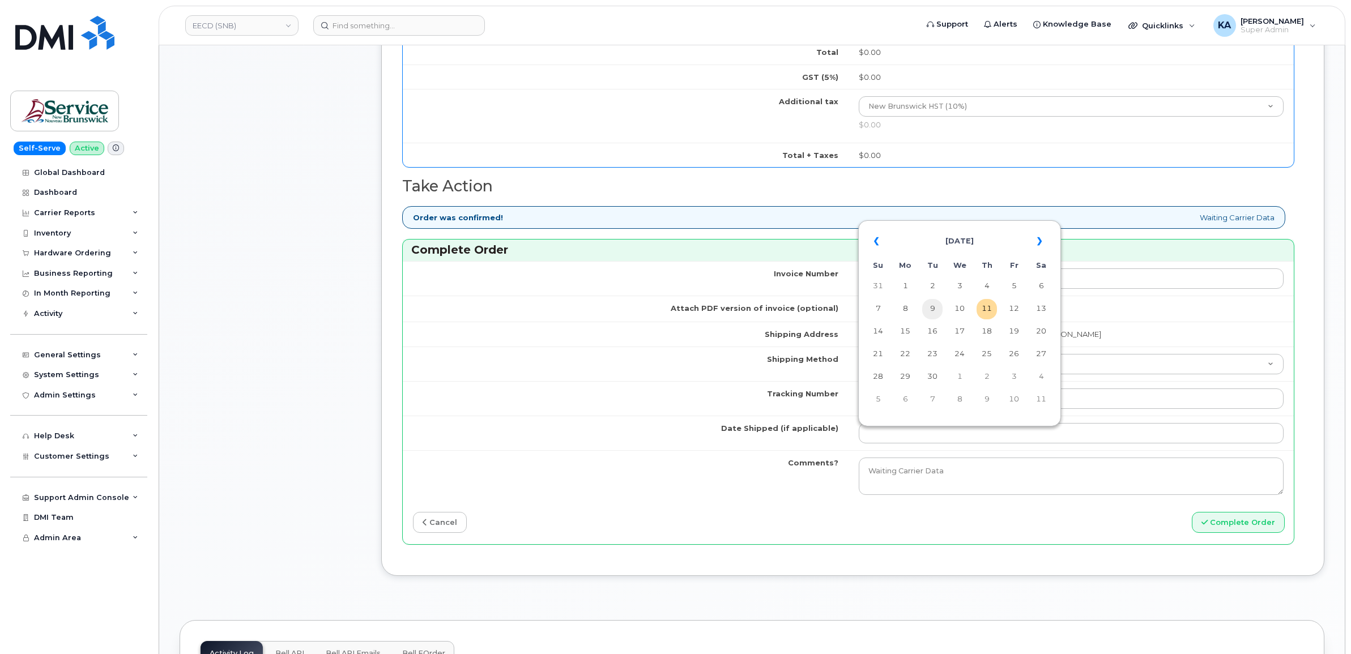
click at [935, 304] on td "9" at bounding box center [932, 309] width 20 height 20
type input "[DATE]"
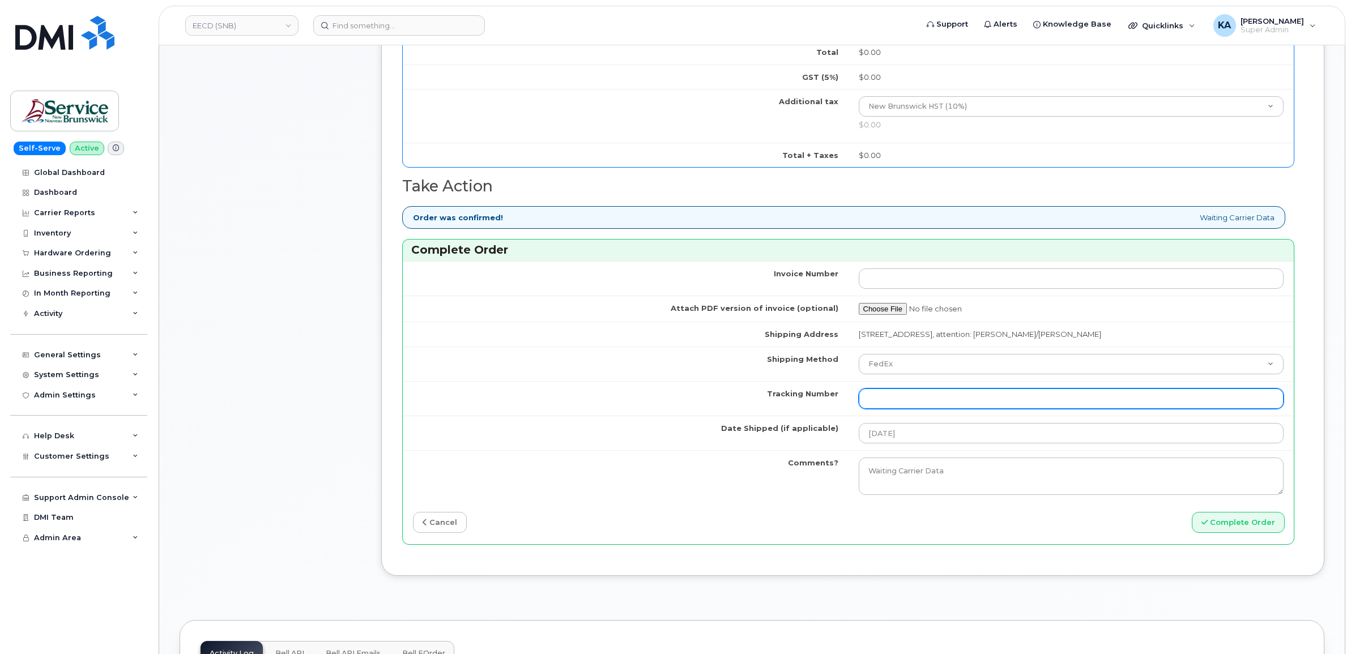
click at [899, 398] on input "Tracking Number" at bounding box center [1070, 398] width 425 height 20
paste input "475744927774"
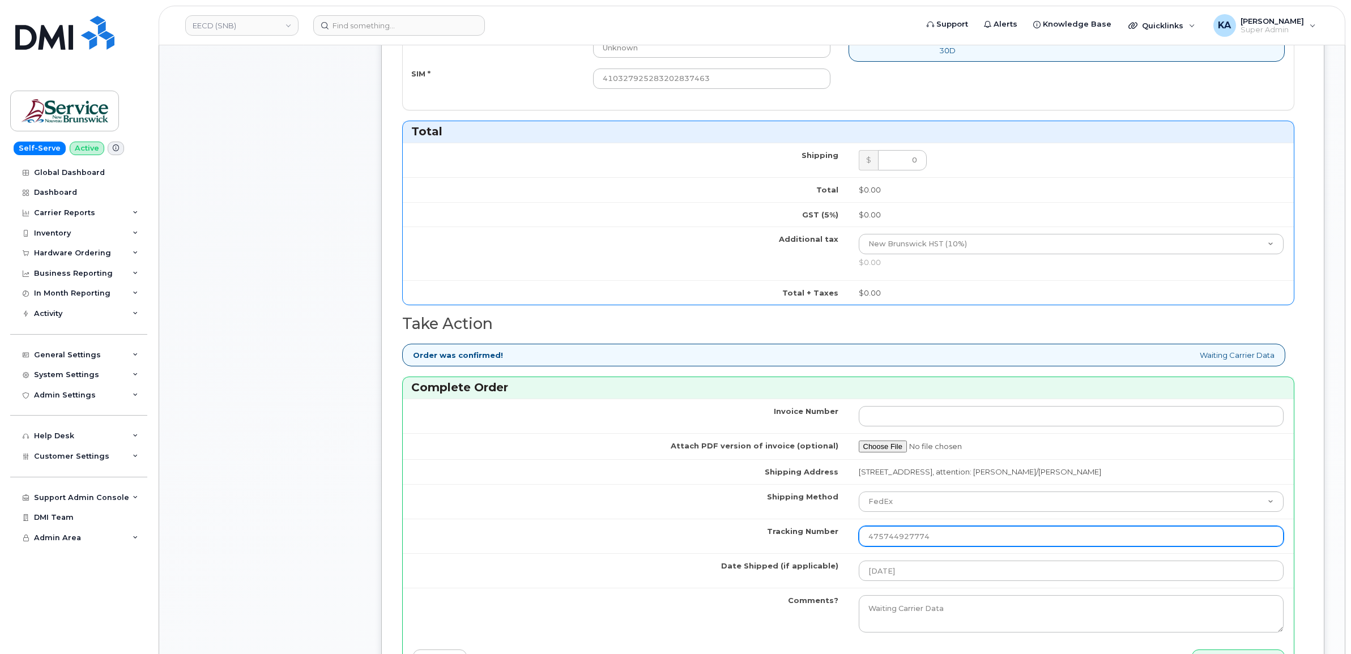
scroll to position [637, 0]
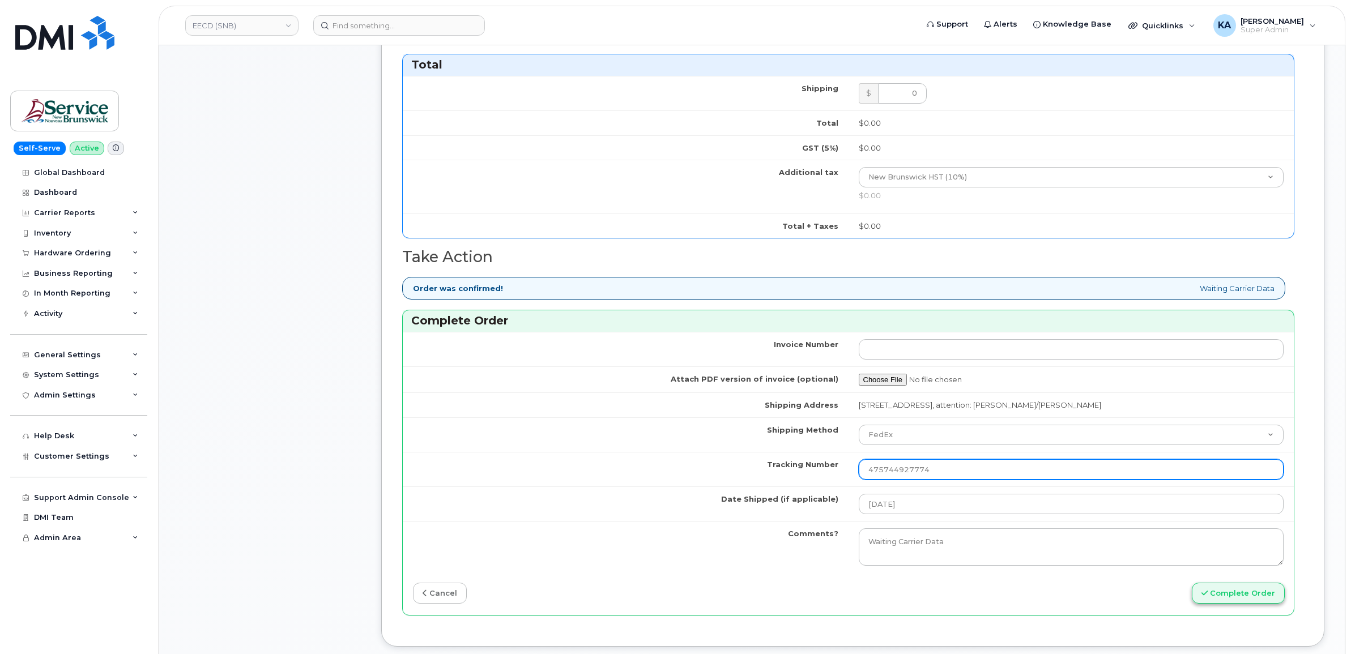
type input "475744927774"
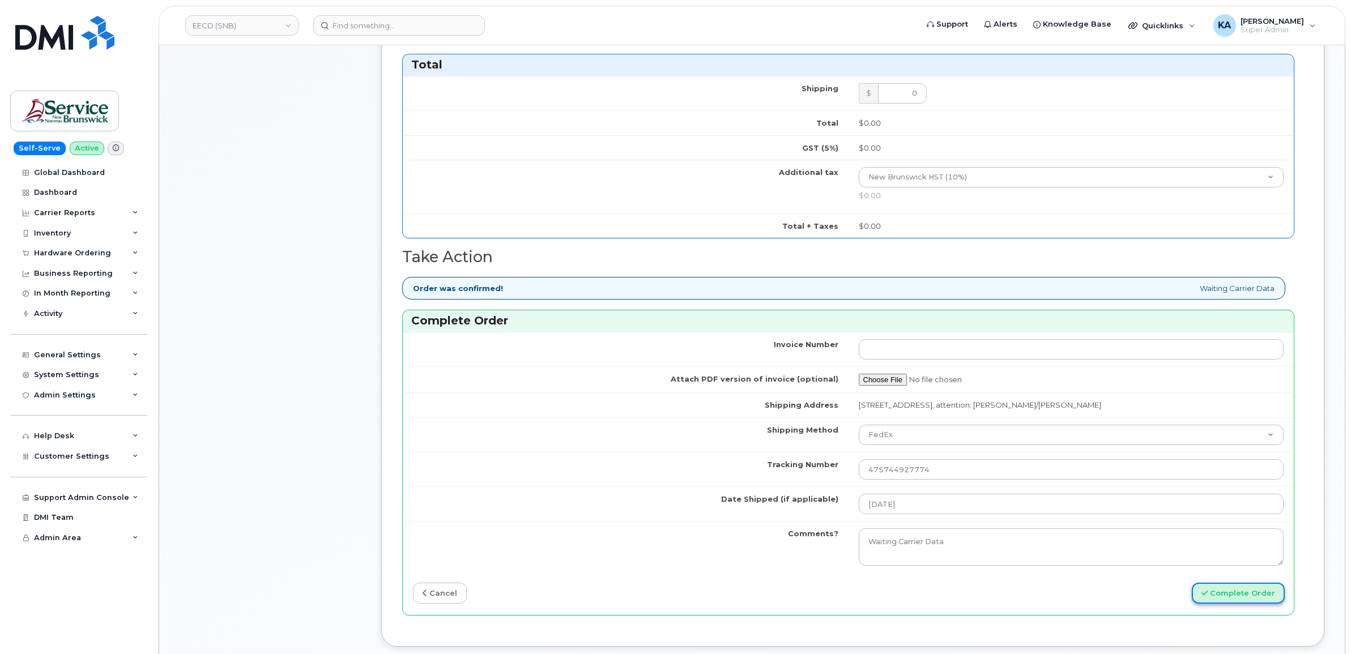
click at [1214, 593] on button "Complete Order" at bounding box center [1237, 593] width 93 height 21
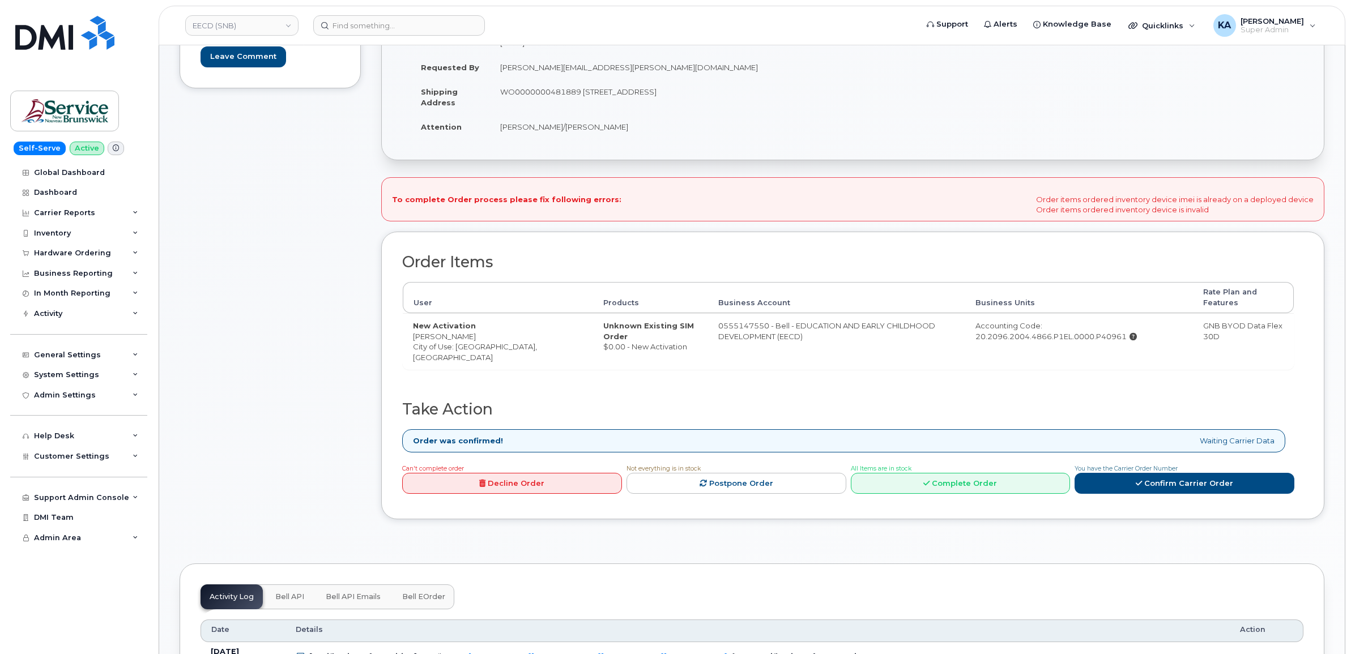
scroll to position [212, 0]
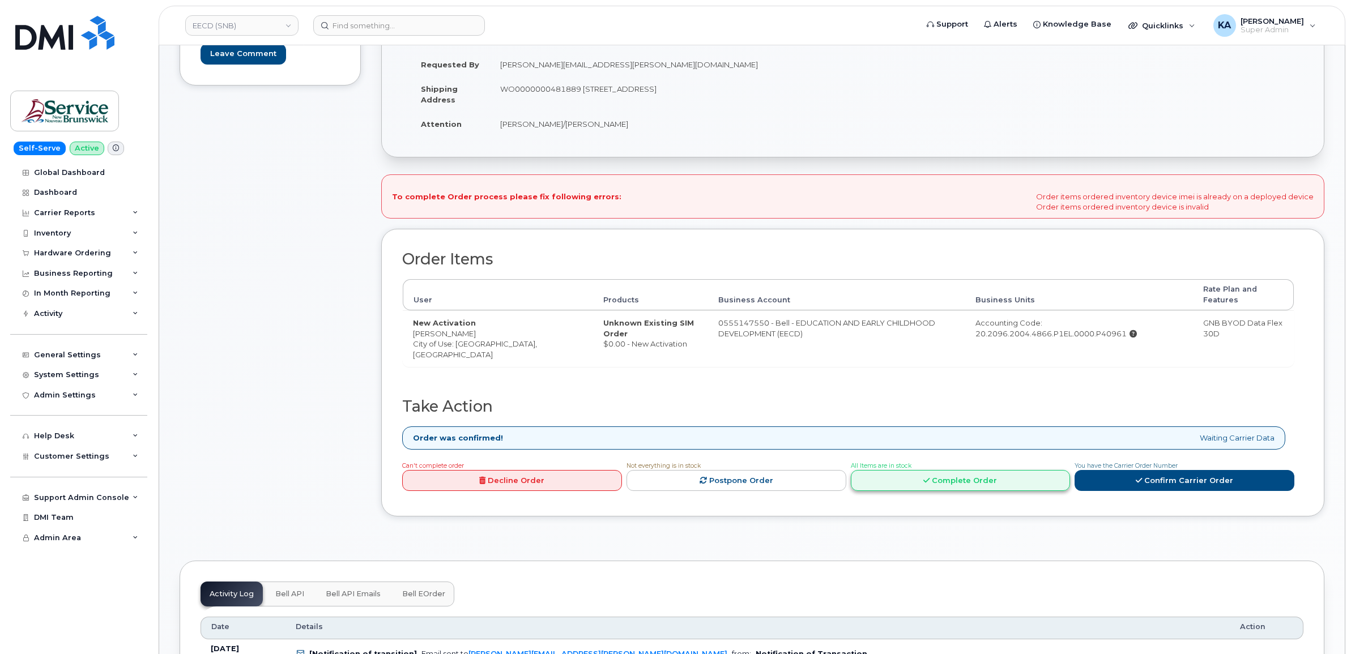
click at [918, 485] on link "Complete Order" at bounding box center [961, 480] width 220 height 21
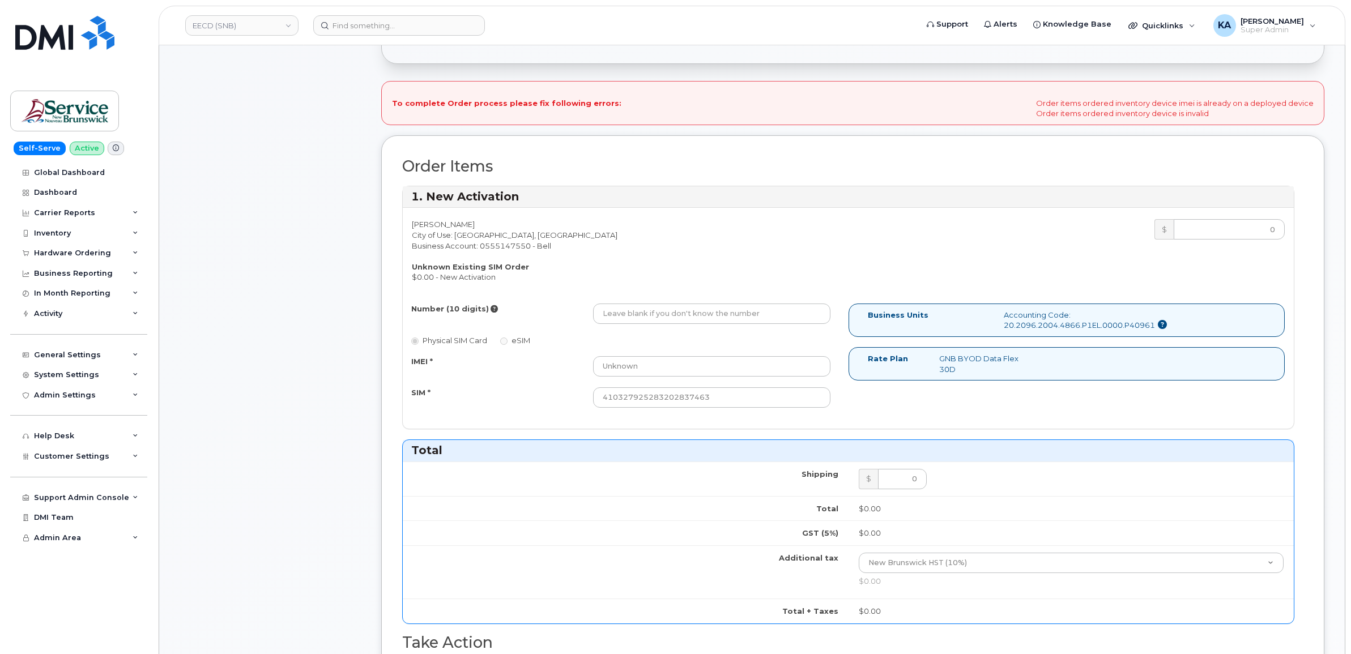
scroll to position [495, 0]
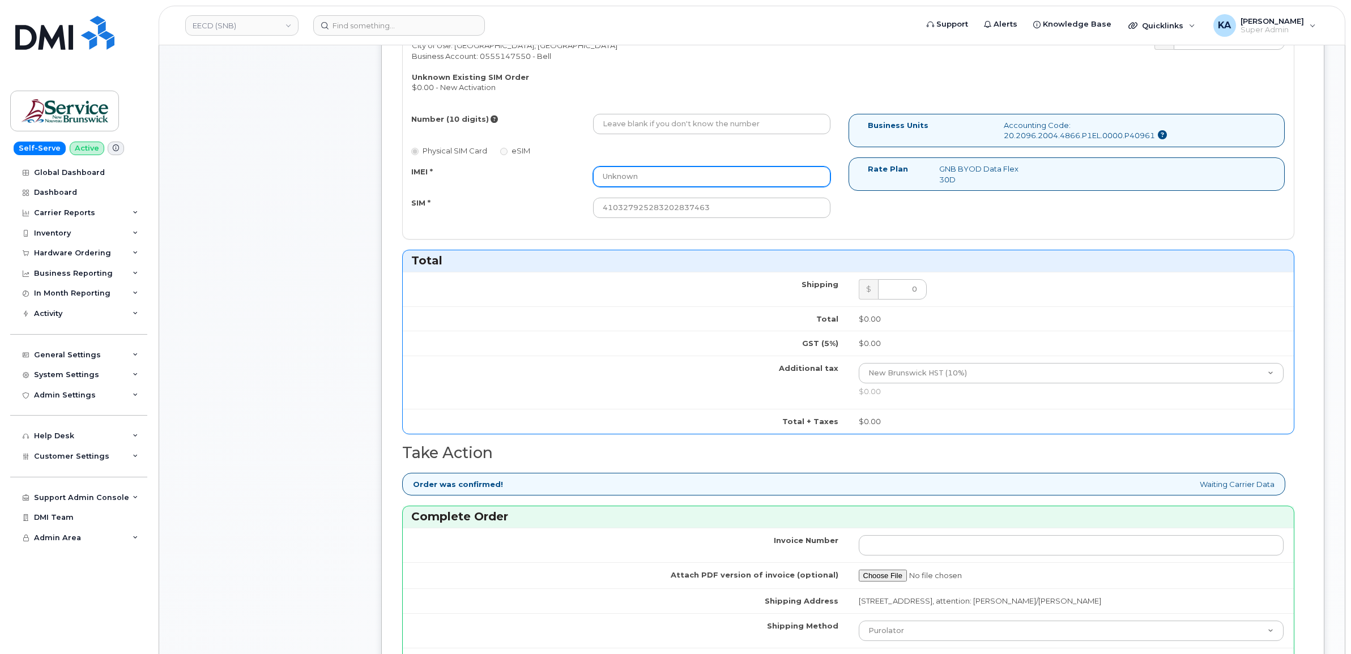
drag, startPoint x: 643, startPoint y: 173, endPoint x: 524, endPoint y: 174, distance: 118.4
click at [525, 174] on div "IMEI * Unknown" at bounding box center [621, 176] width 437 height 20
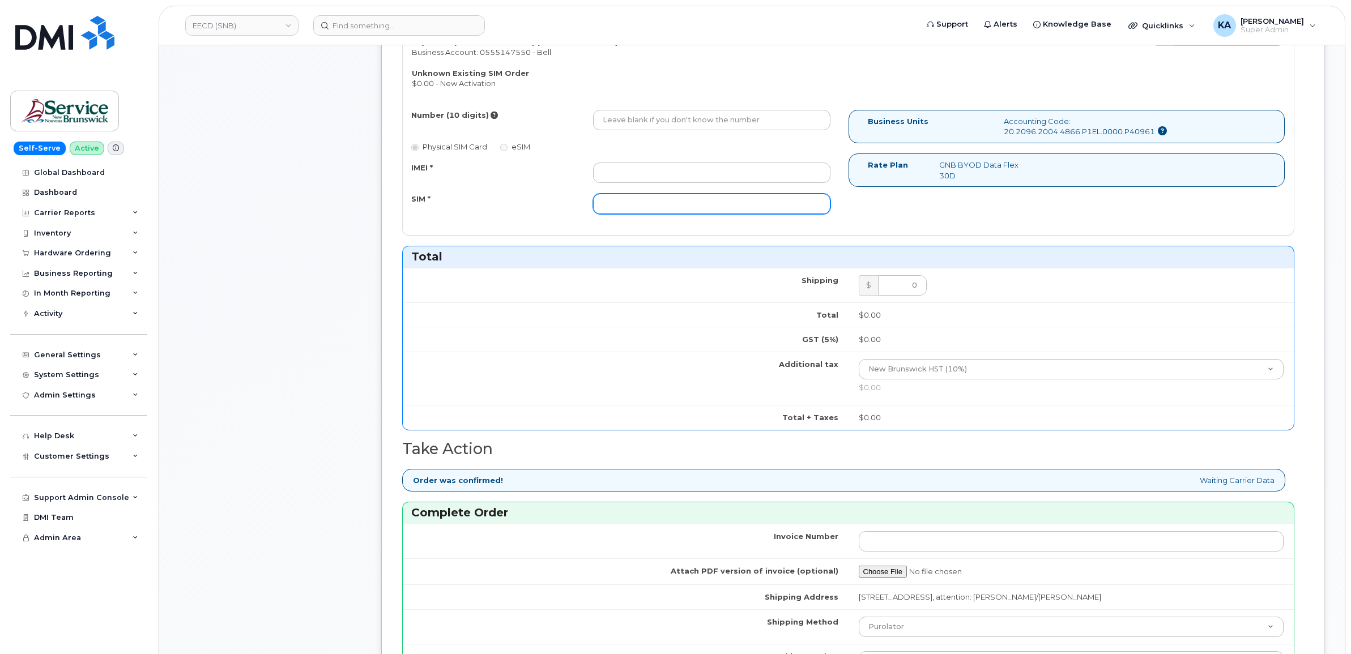
scroll to position [708, 0]
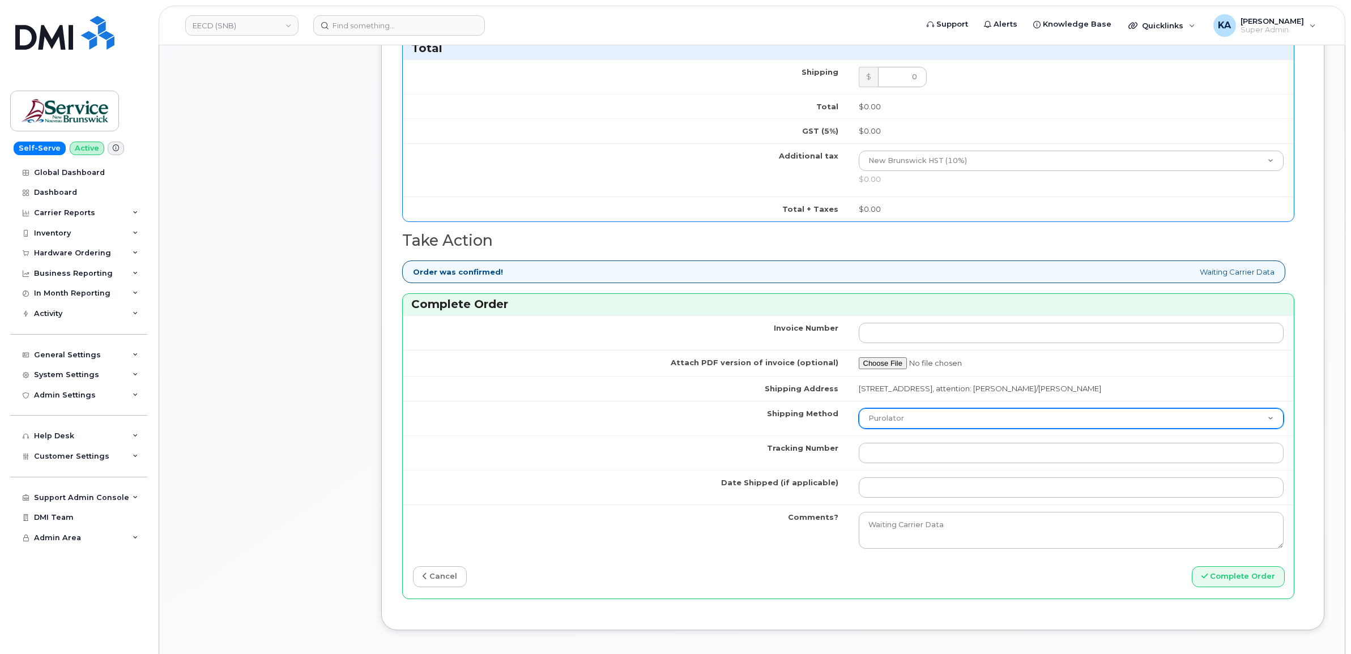
click at [892, 418] on select "Purolator UPS FedEx Canada Post Courier Other Drop Off Pick Up" at bounding box center [1070, 418] width 425 height 20
select select "FedEx"
click at [858, 411] on select "Purolator UPS FedEx Canada Post Courier Other Drop Off Pick Up" at bounding box center [1070, 418] width 425 height 20
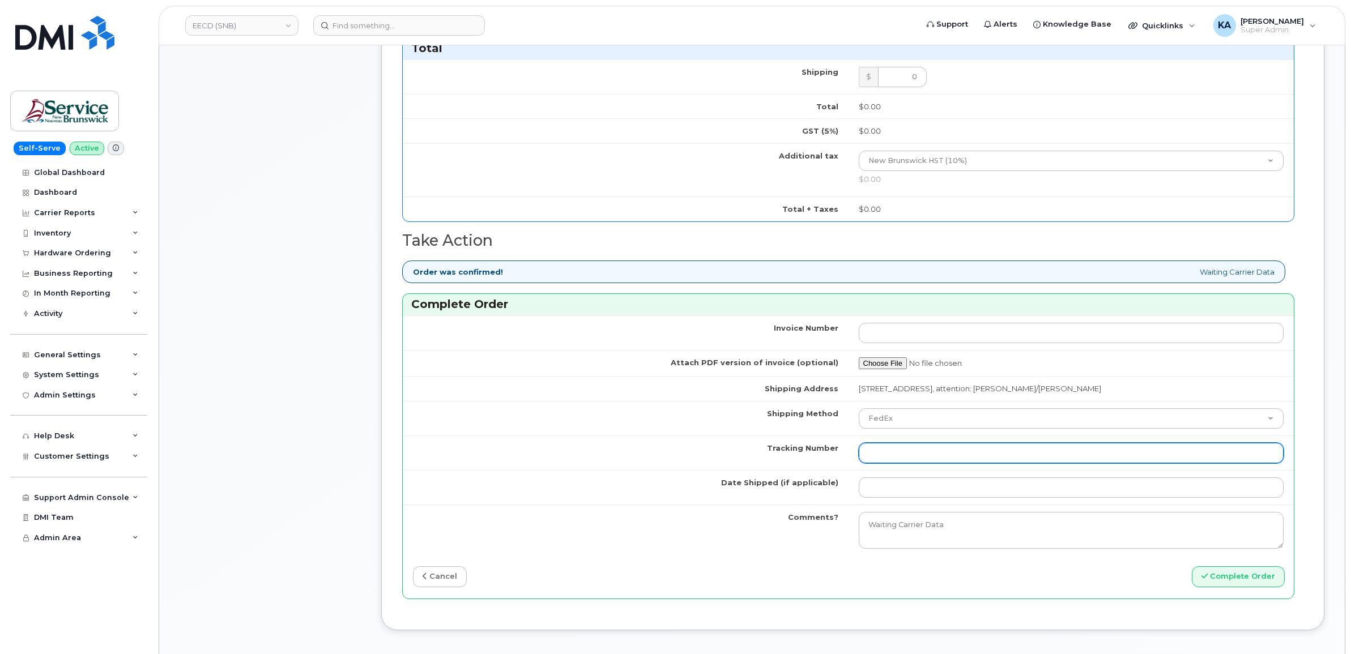
click at [885, 458] on input "Tracking Number" at bounding box center [1070, 453] width 425 height 20
paste input "475744927774"
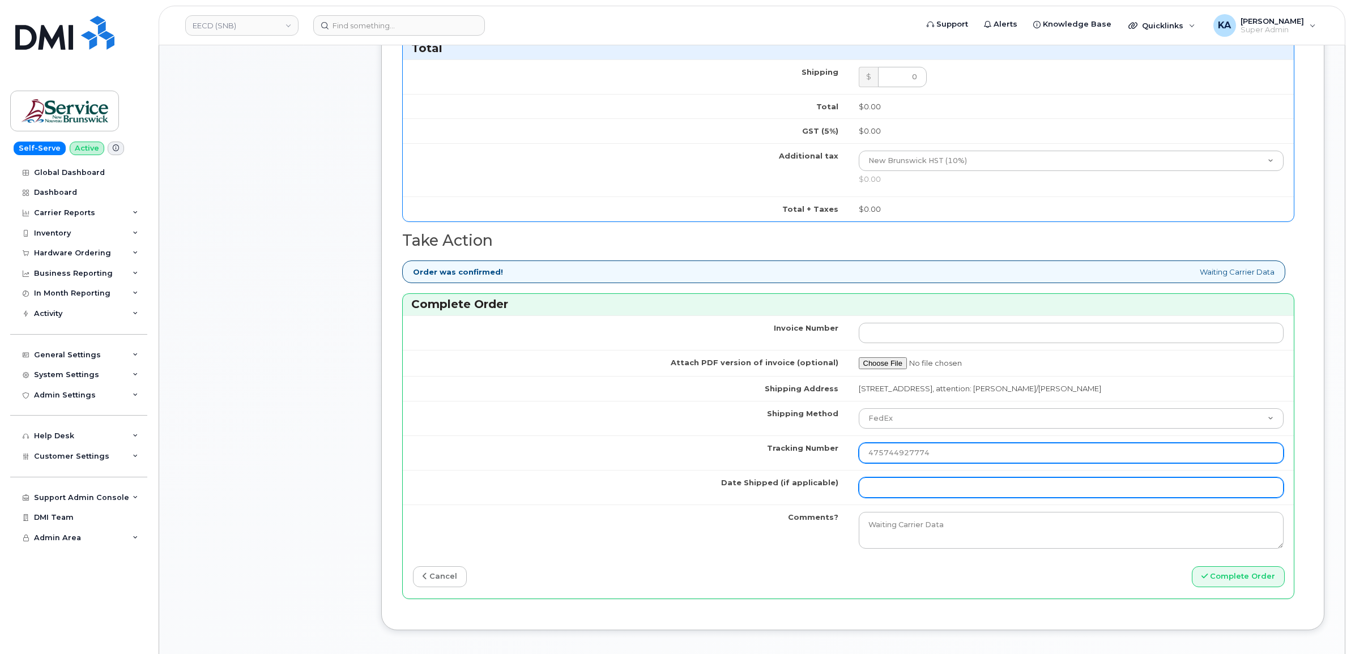
type input "475744927774"
click at [869, 493] on input "Date Shipped (if applicable)" at bounding box center [1070, 487] width 425 height 20
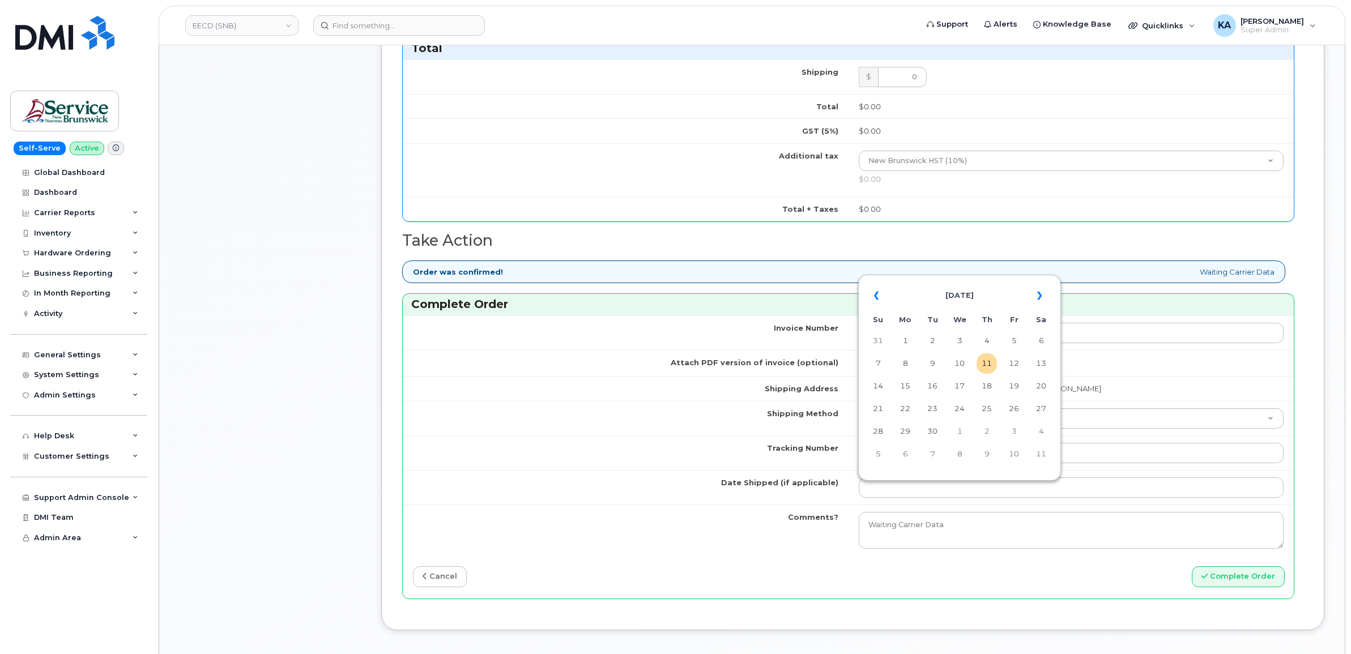
click at [916, 279] on table "« [DATE] » Su Mo Tu We Th Fr Sa 31 1 2 3 4 5 6 7 8 9 10 11 12 13 14 15 16 17 18…" at bounding box center [959, 374] width 197 height 194
click at [932, 361] on td "9" at bounding box center [932, 363] width 20 height 20
type input "[DATE]"
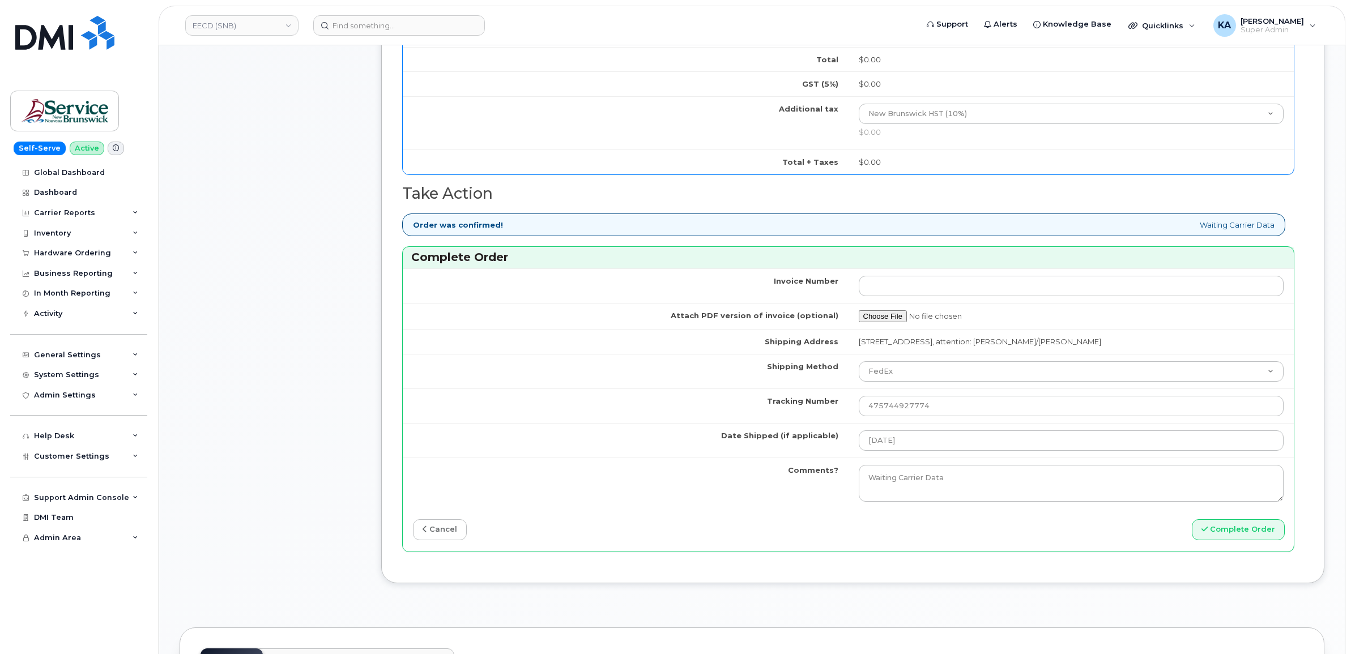
scroll to position [779, 0]
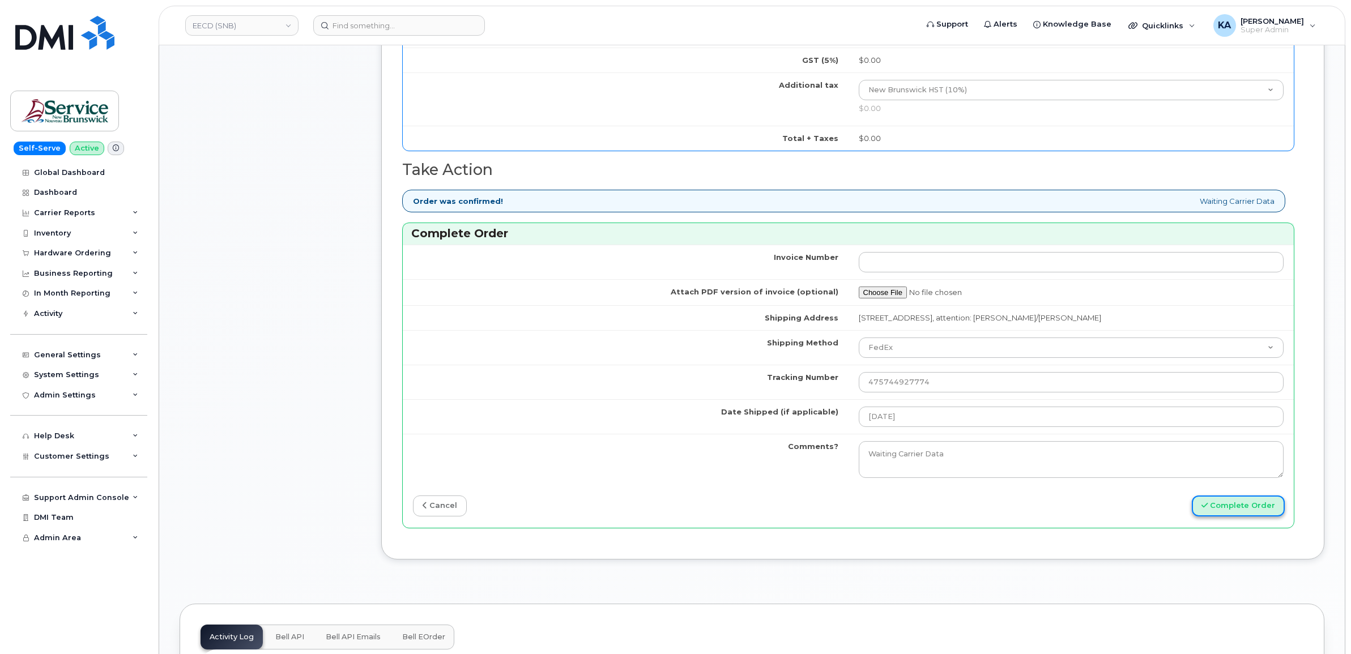
click at [1224, 514] on button "Complete Order" at bounding box center [1237, 505] width 93 height 21
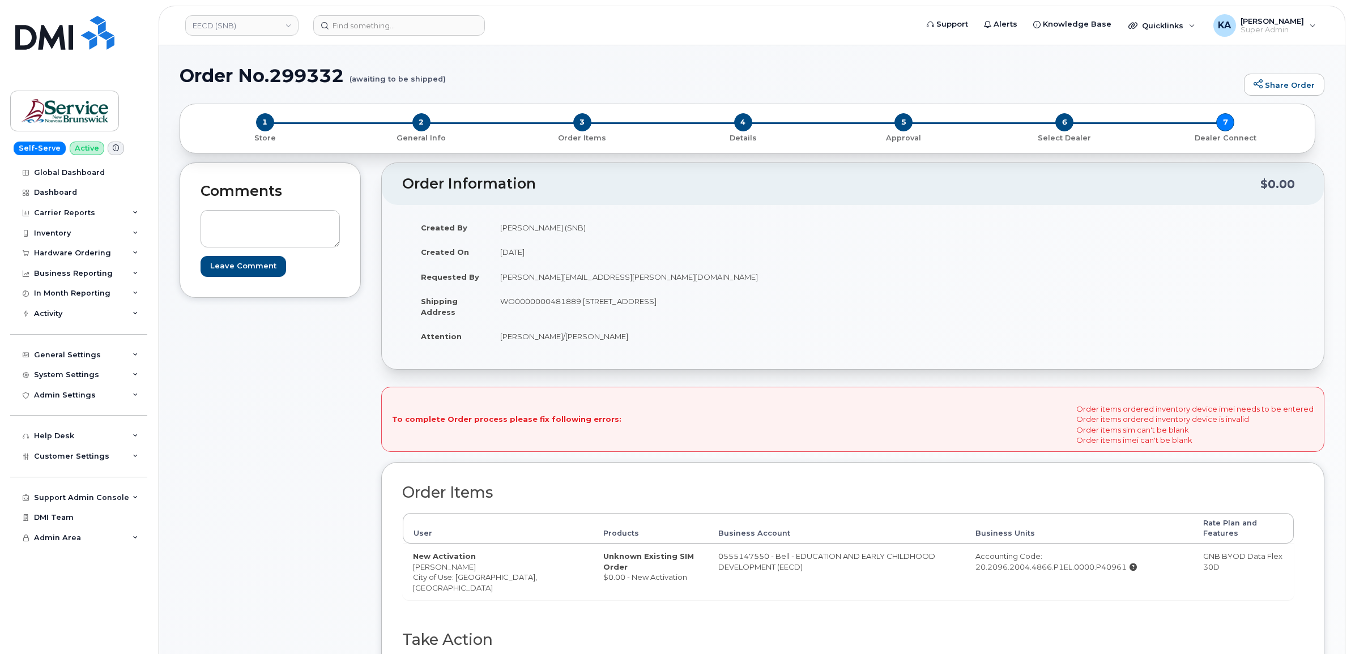
scroll to position [71, 0]
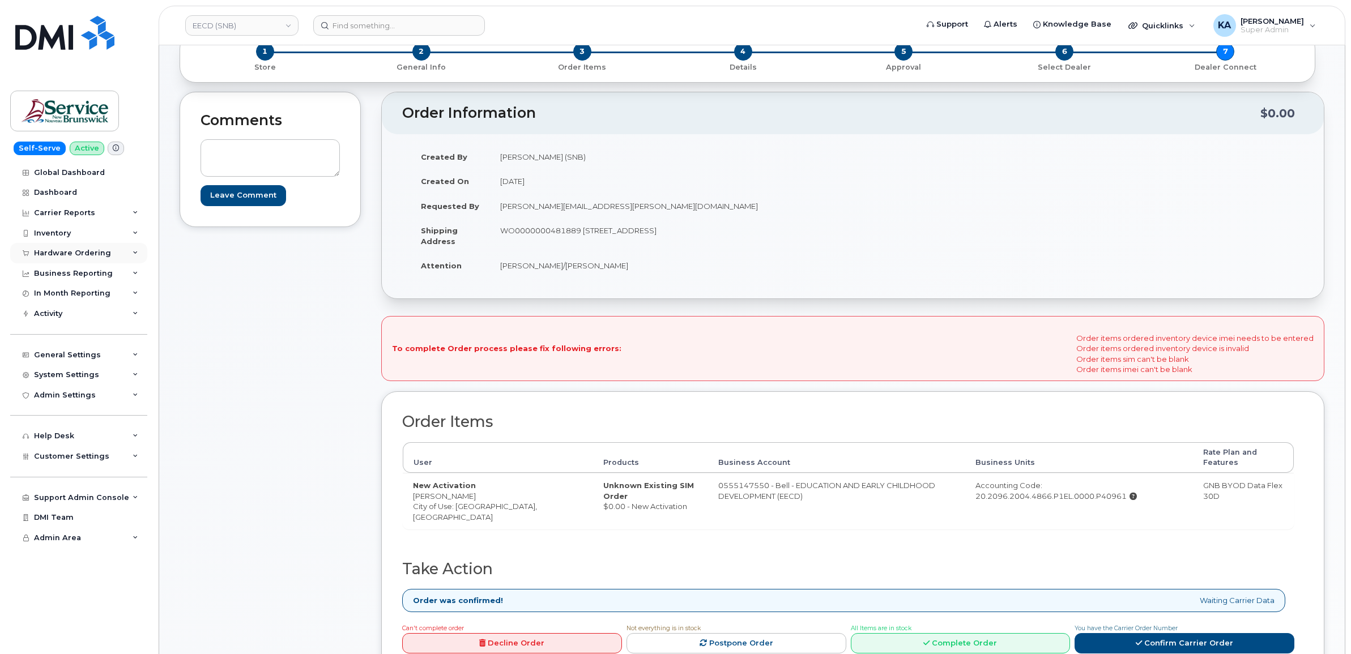
click at [69, 251] on div "Hardware Ordering" at bounding box center [72, 253] width 77 height 9
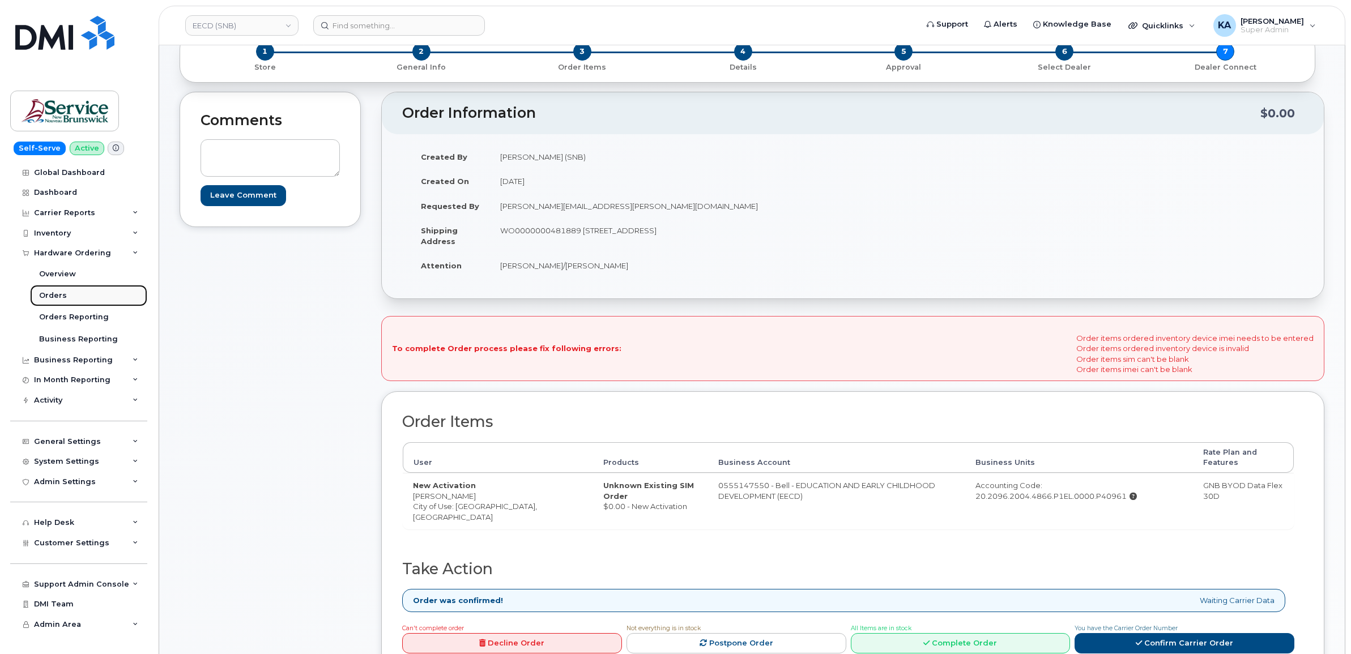
click at [53, 296] on div "Orders" at bounding box center [53, 295] width 28 height 10
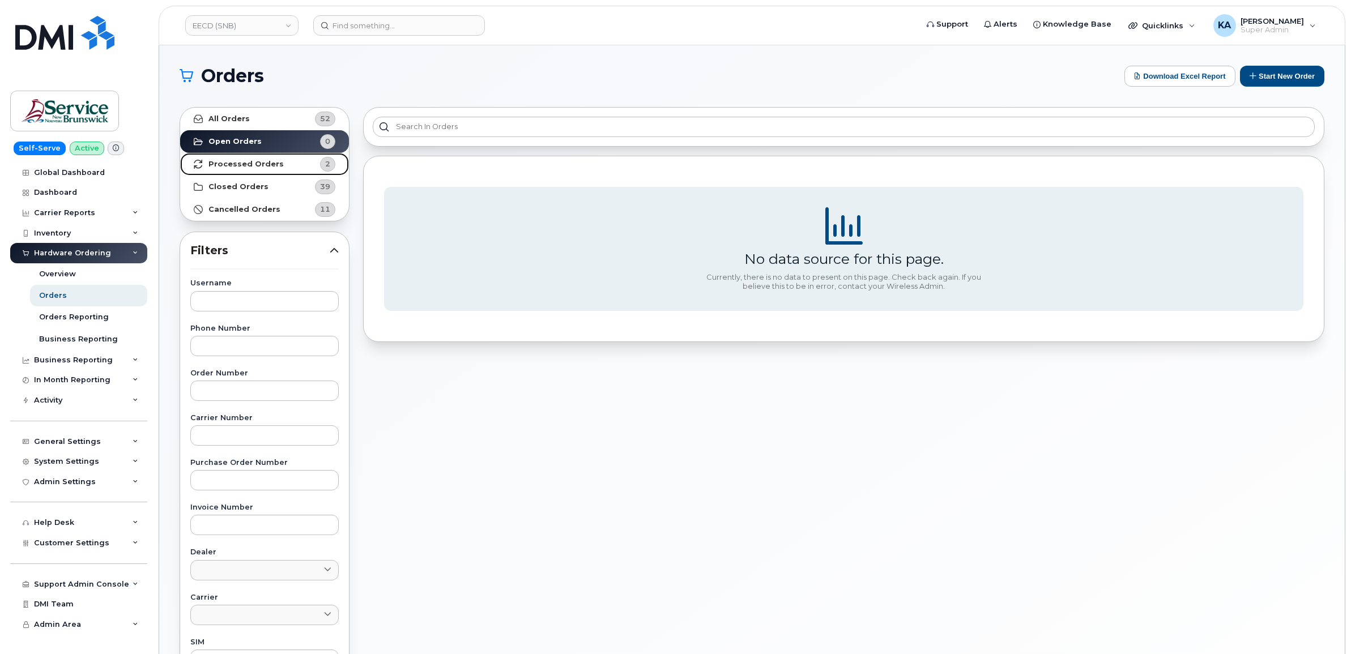
click at [257, 166] on strong "Processed Orders" at bounding box center [245, 164] width 75 height 9
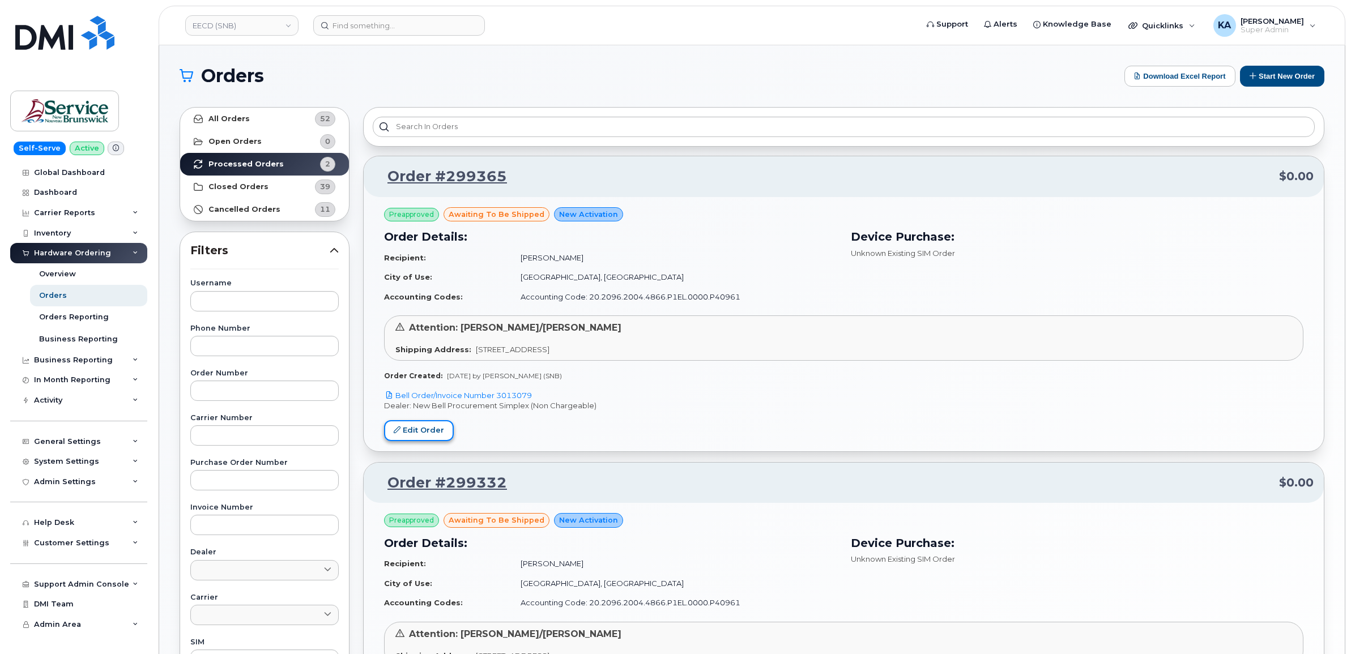
click at [430, 426] on link "Edit Order" at bounding box center [419, 430] width 70 height 21
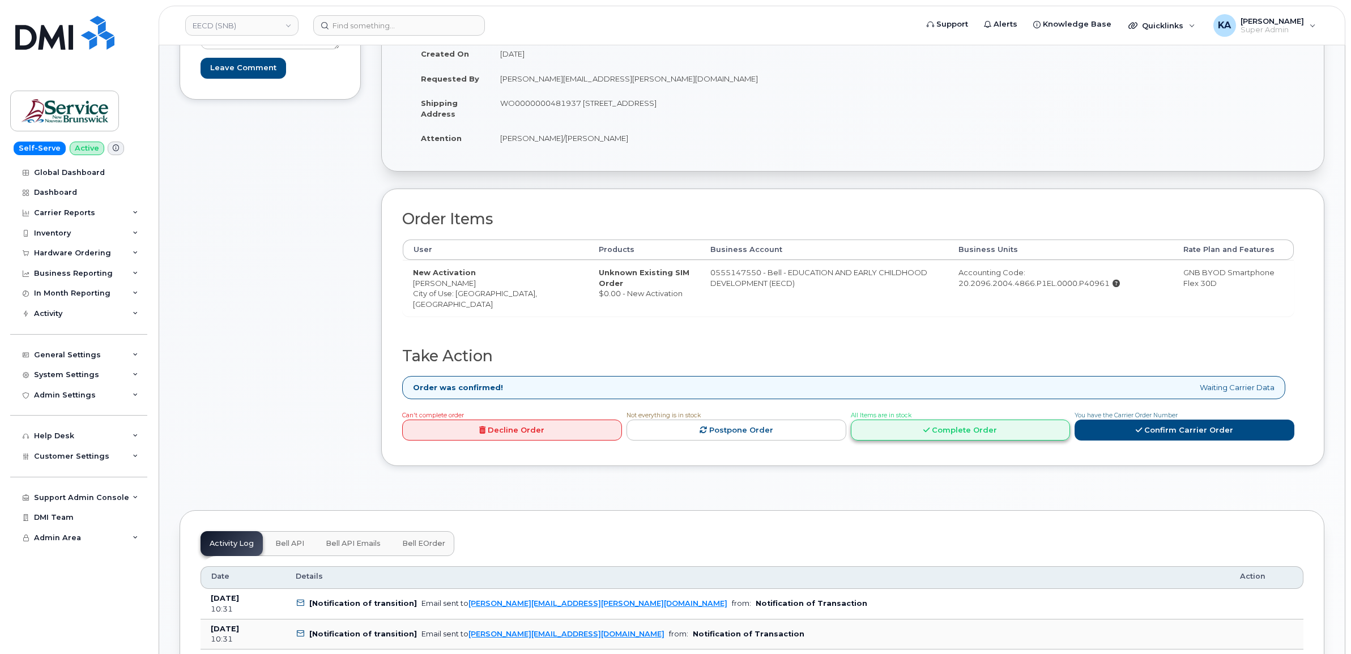
scroll to position [212, 0]
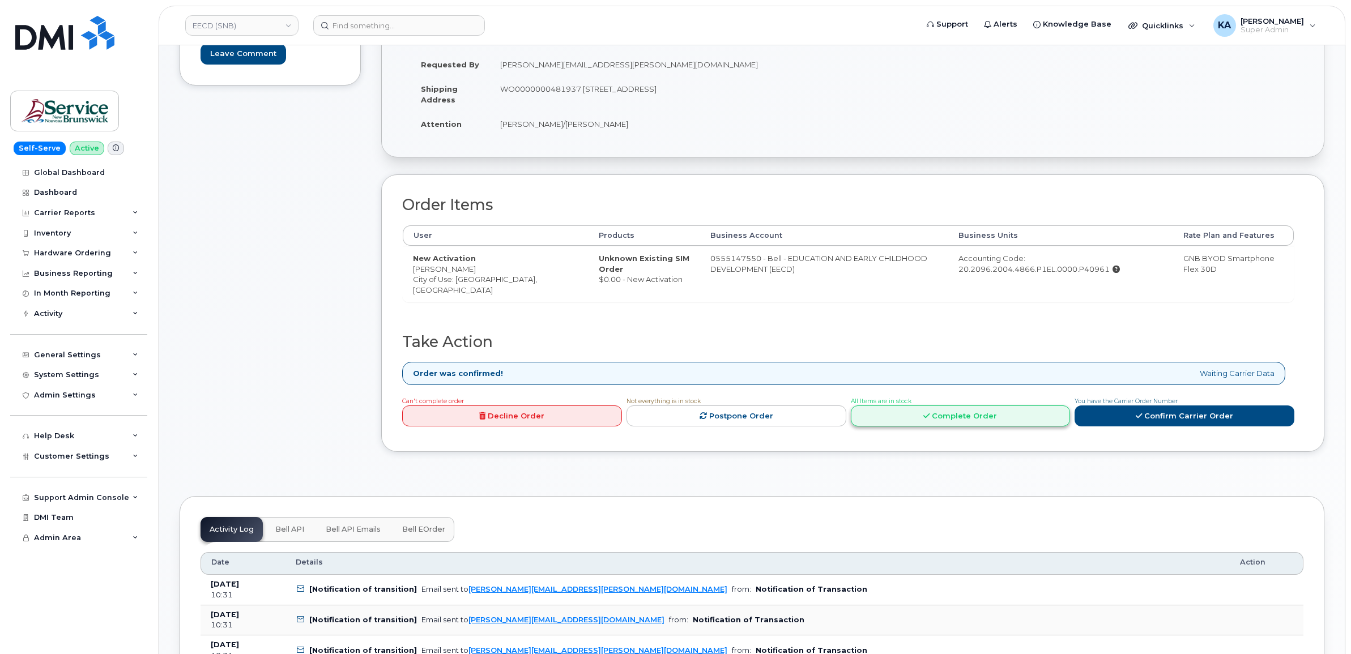
click at [936, 416] on link "Complete Order" at bounding box center [961, 415] width 220 height 21
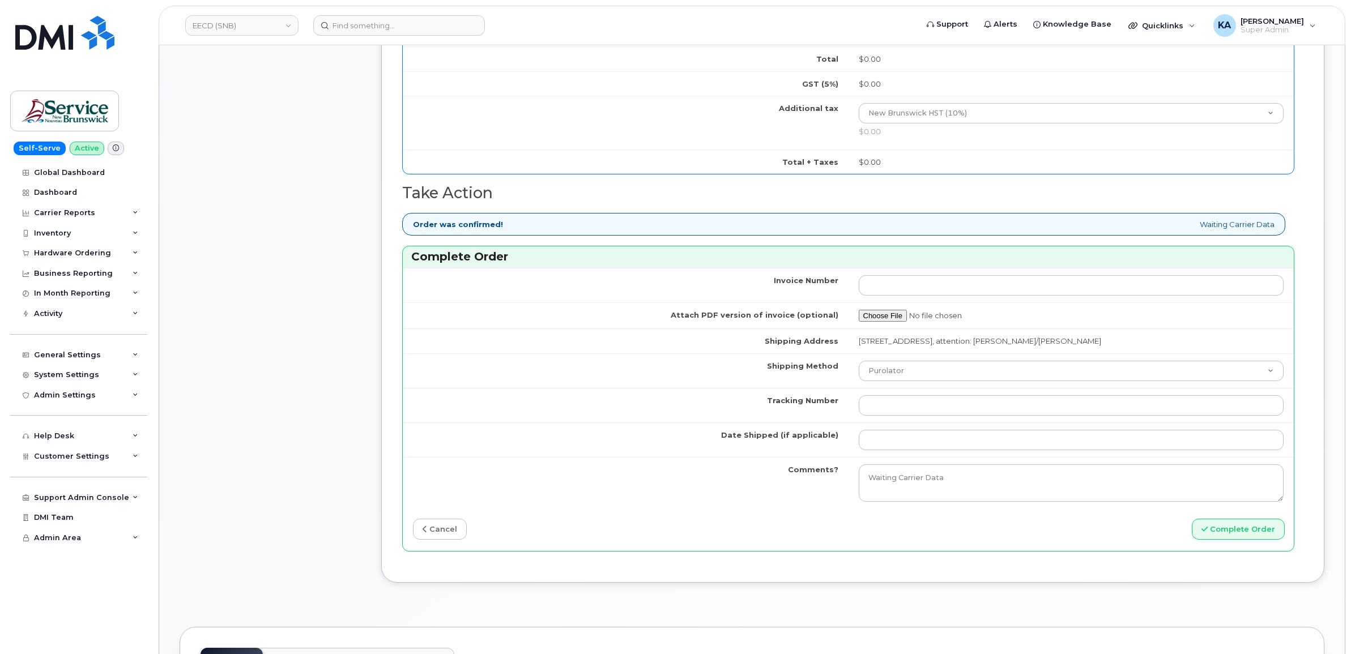
scroll to position [708, 0]
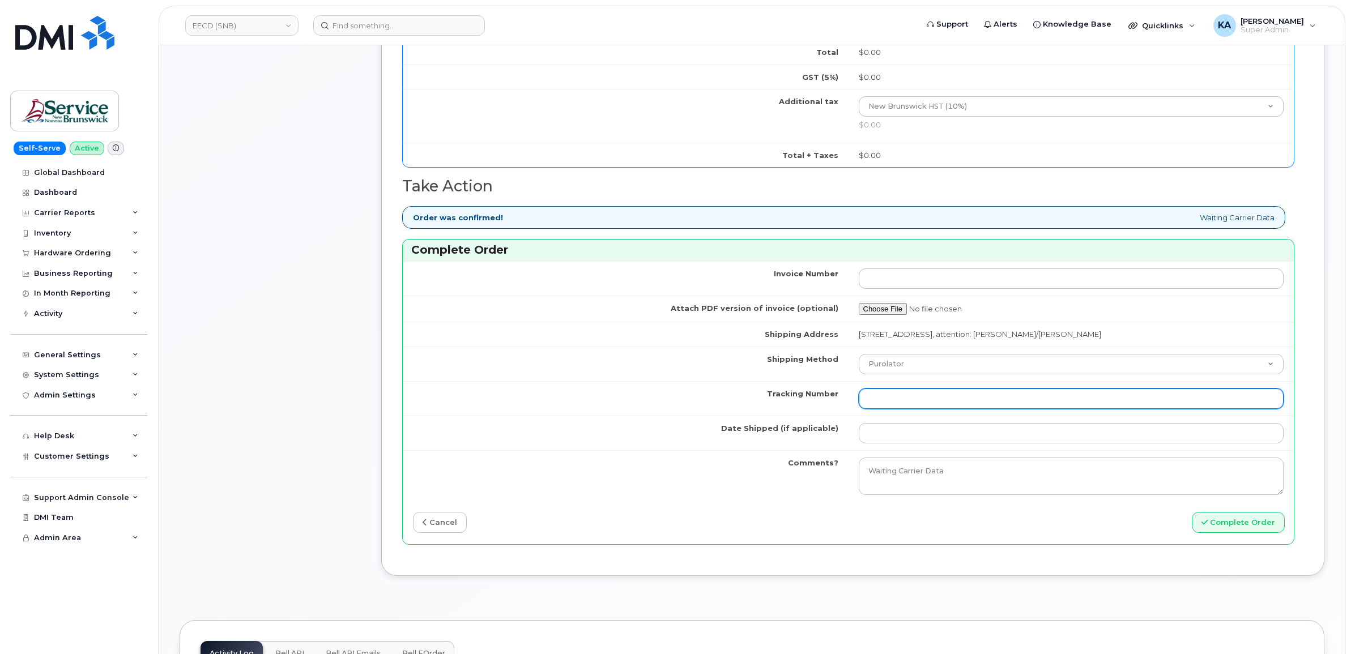
click at [894, 398] on input "Tracking Number" at bounding box center [1070, 398] width 425 height 20
paste input "476423839628"
type input "476423839628"
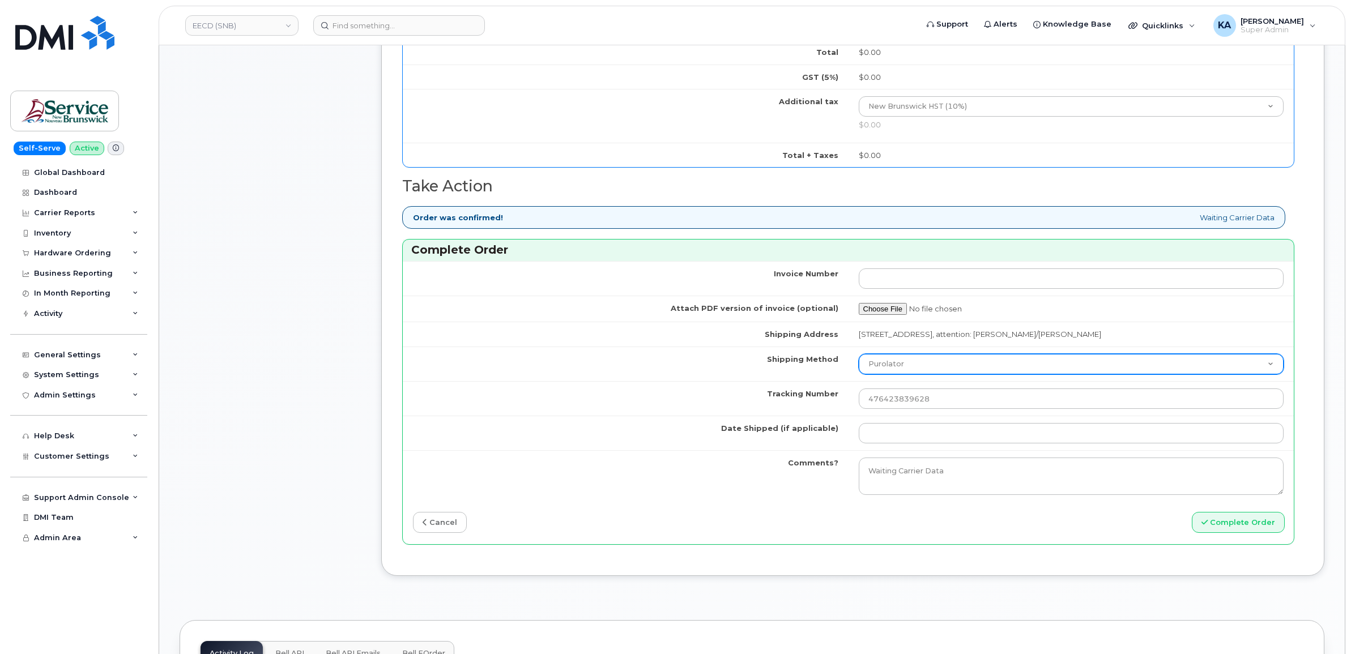
click at [905, 364] on select "Purolator UPS FedEx Canada Post Courier Other Drop Off Pick Up" at bounding box center [1070, 364] width 425 height 20
select select "FedEx"
click at [858, 356] on select "Purolator UPS FedEx Canada Post Courier Other Drop Off Pick Up" at bounding box center [1070, 364] width 425 height 20
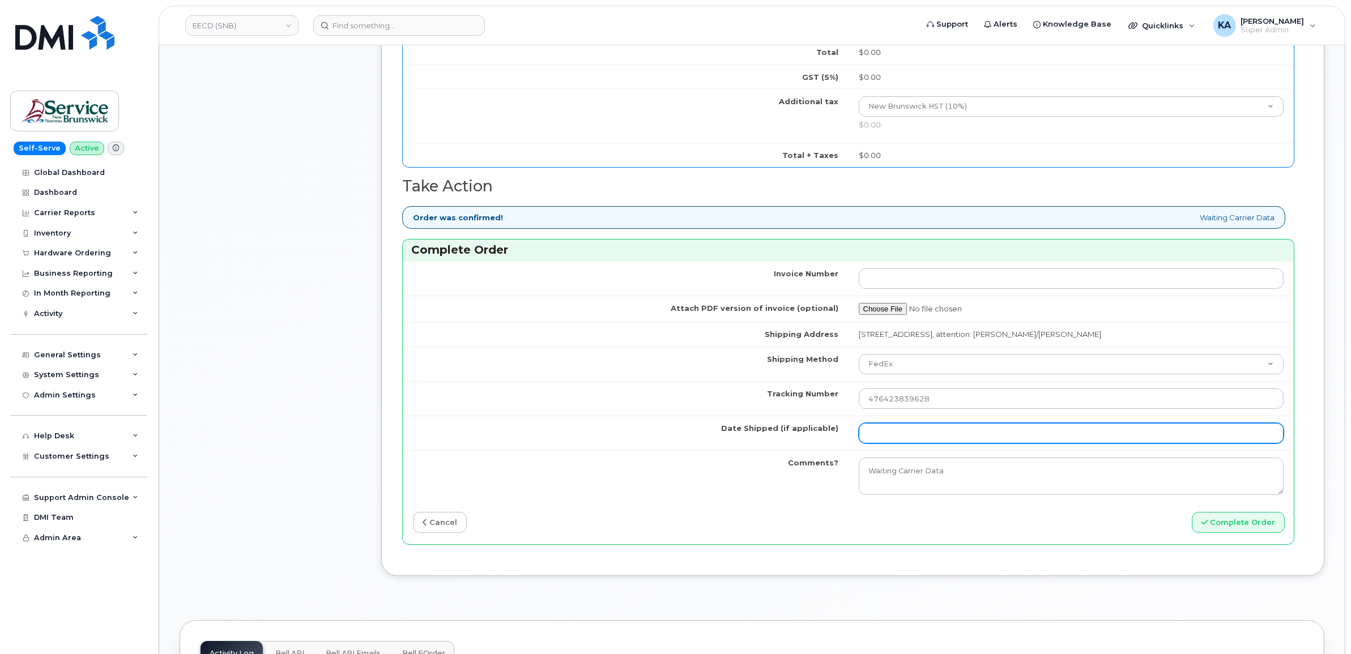
click at [896, 435] on input "Date Shipped (if applicable)" at bounding box center [1070, 433] width 425 height 20
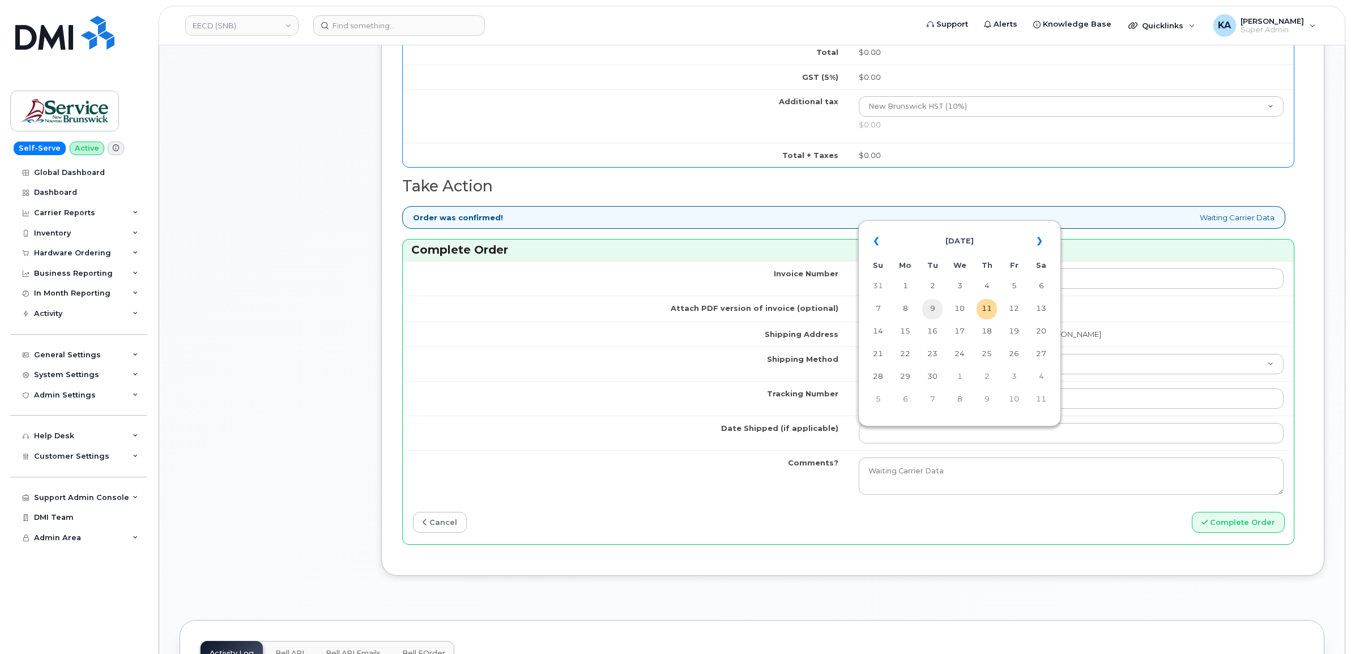
click at [933, 309] on td "9" at bounding box center [932, 309] width 20 height 20
type input "[DATE]"
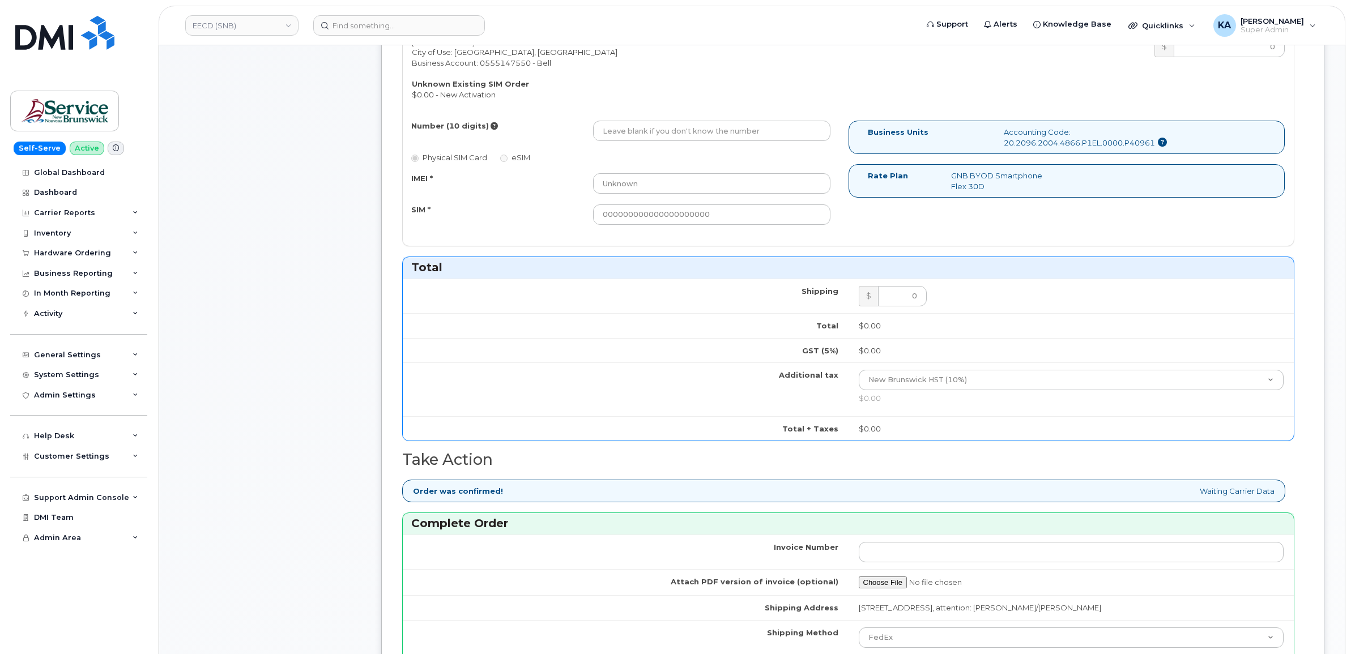
scroll to position [425, 0]
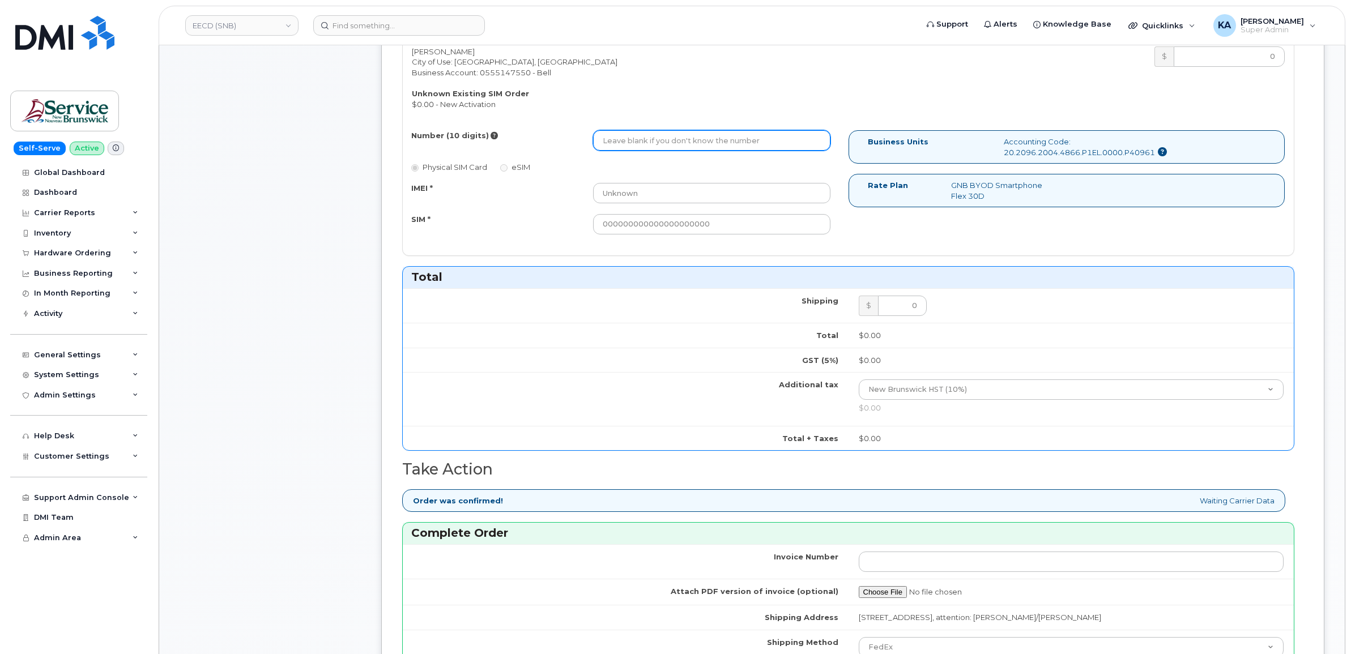
click at [623, 140] on input "Number (10 digits)" at bounding box center [711, 140] width 237 height 20
paste input "5069530046"
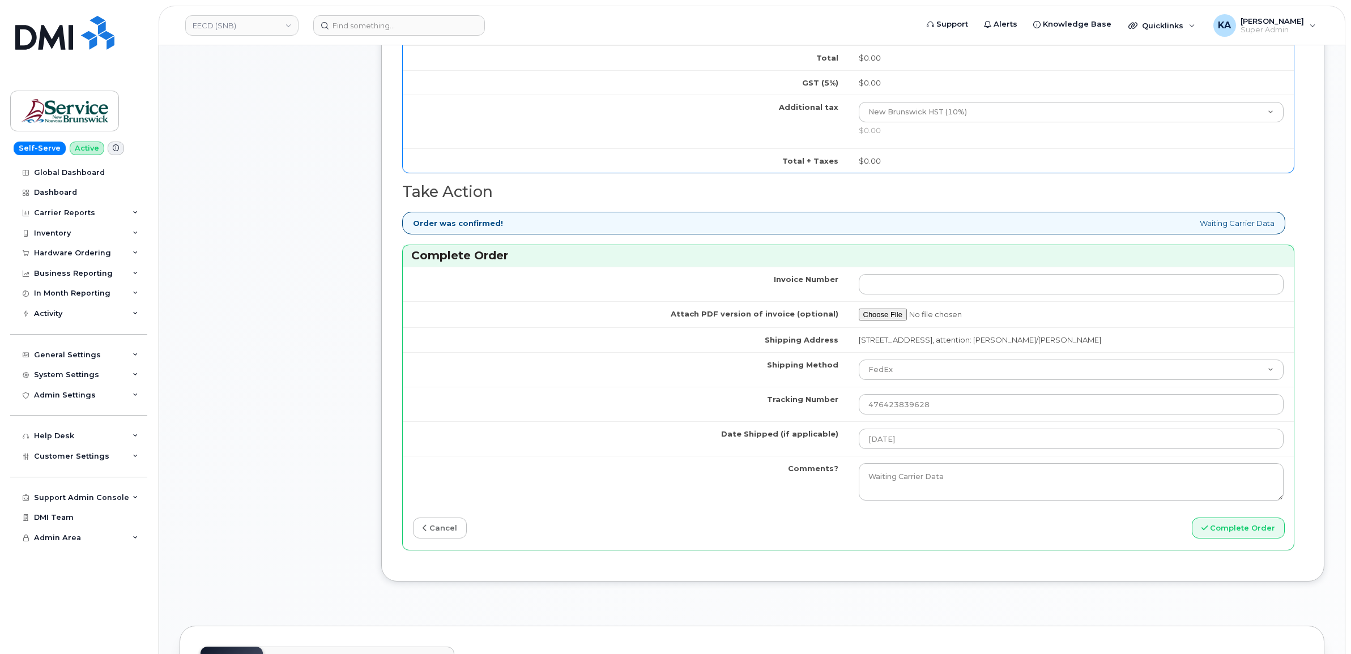
scroll to position [708, 0]
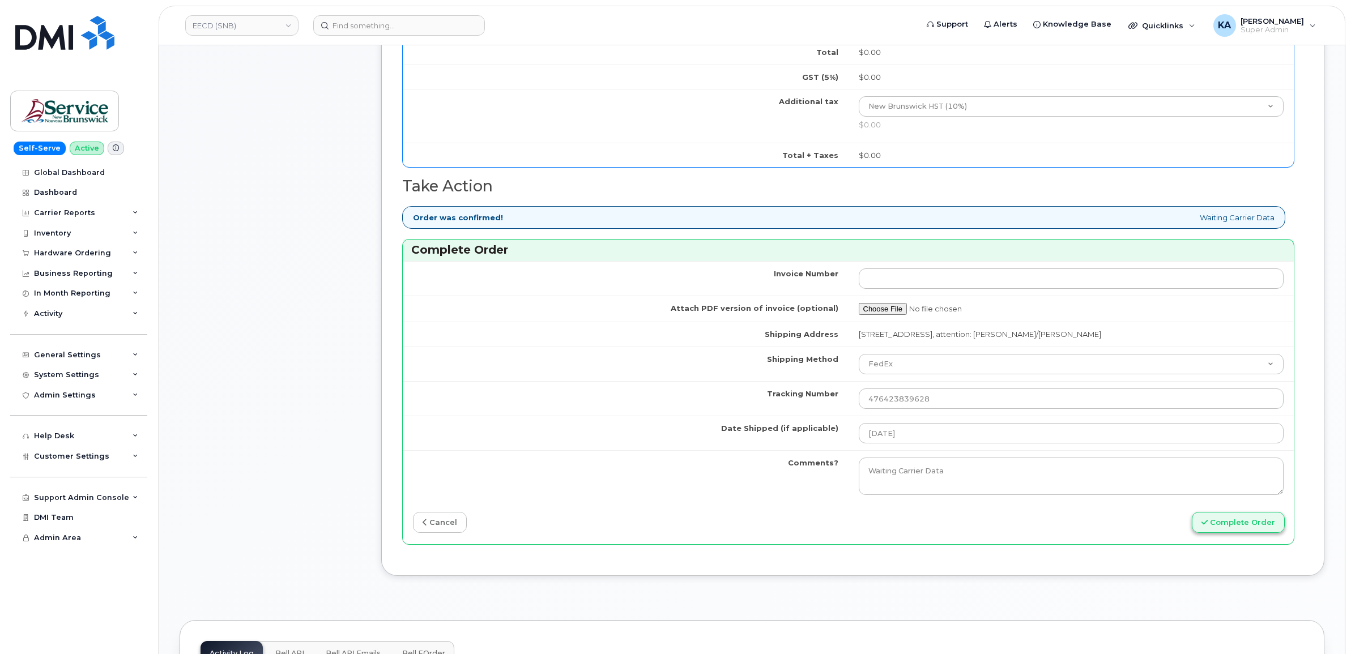
type input "5069530046"
click at [1219, 530] on button "Complete Order" at bounding box center [1237, 522] width 93 height 21
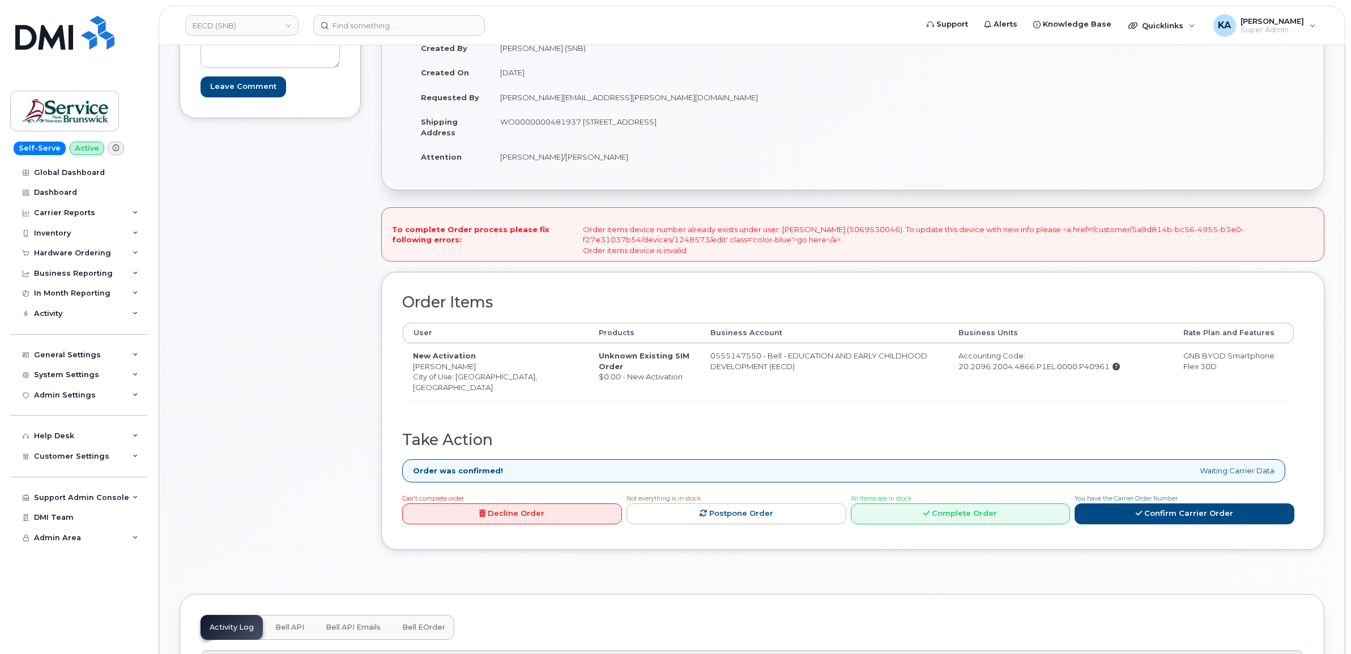
scroll to position [212, 0]
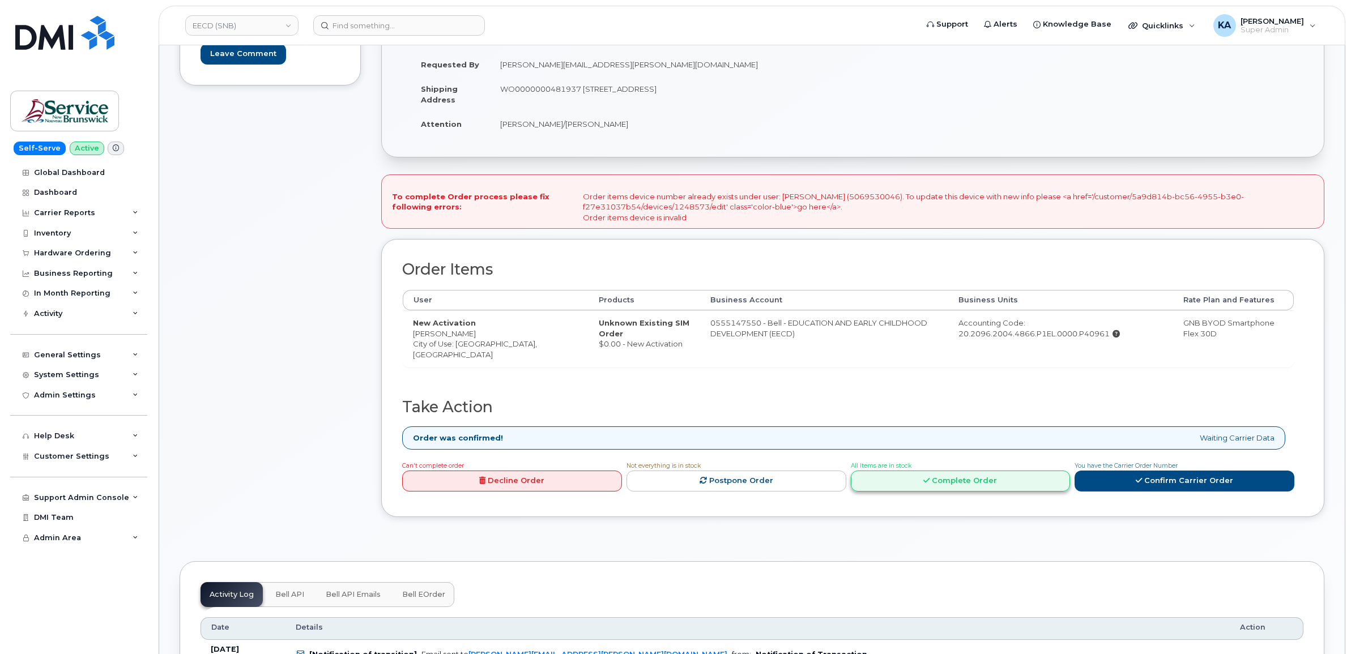
click at [937, 480] on link "Complete Order" at bounding box center [961, 481] width 220 height 21
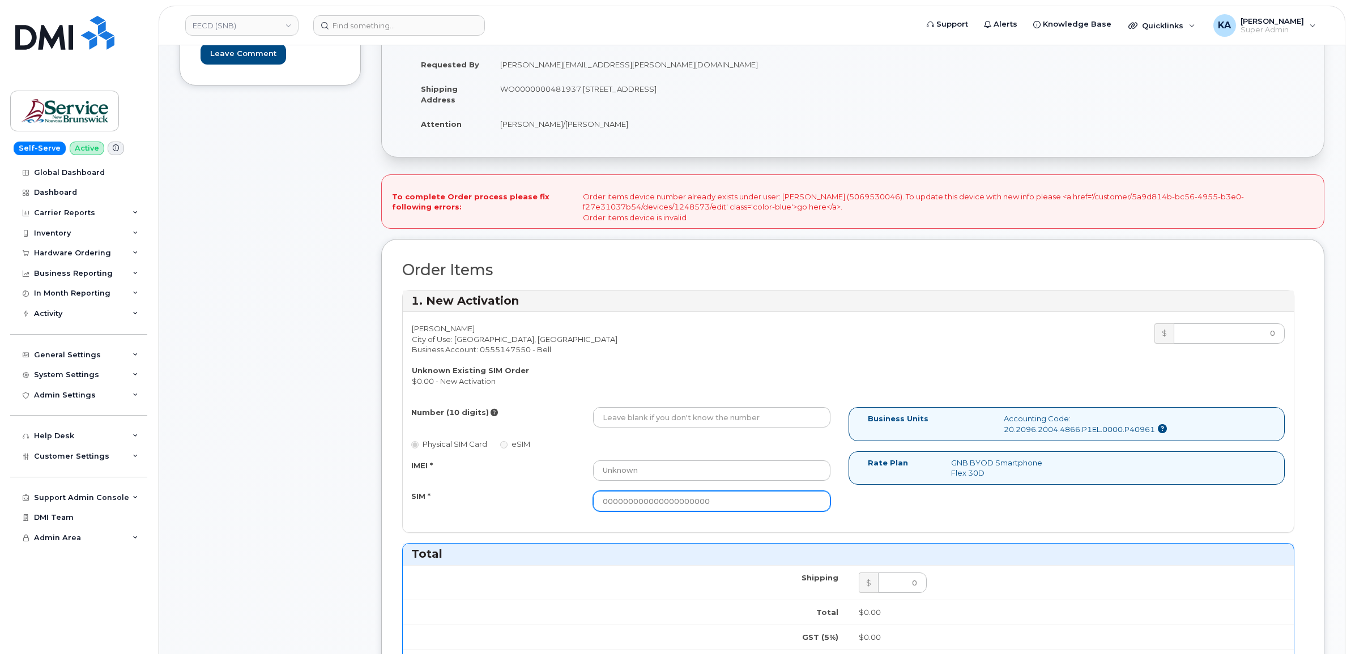
drag, startPoint x: 729, startPoint y: 501, endPoint x: 566, endPoint y: 502, distance: 162.5
click at [566, 502] on div "SIM * 000000000000000000000" at bounding box center [621, 501] width 437 height 20
paste input "89302610207414521887"
type input "89302610207414521887"
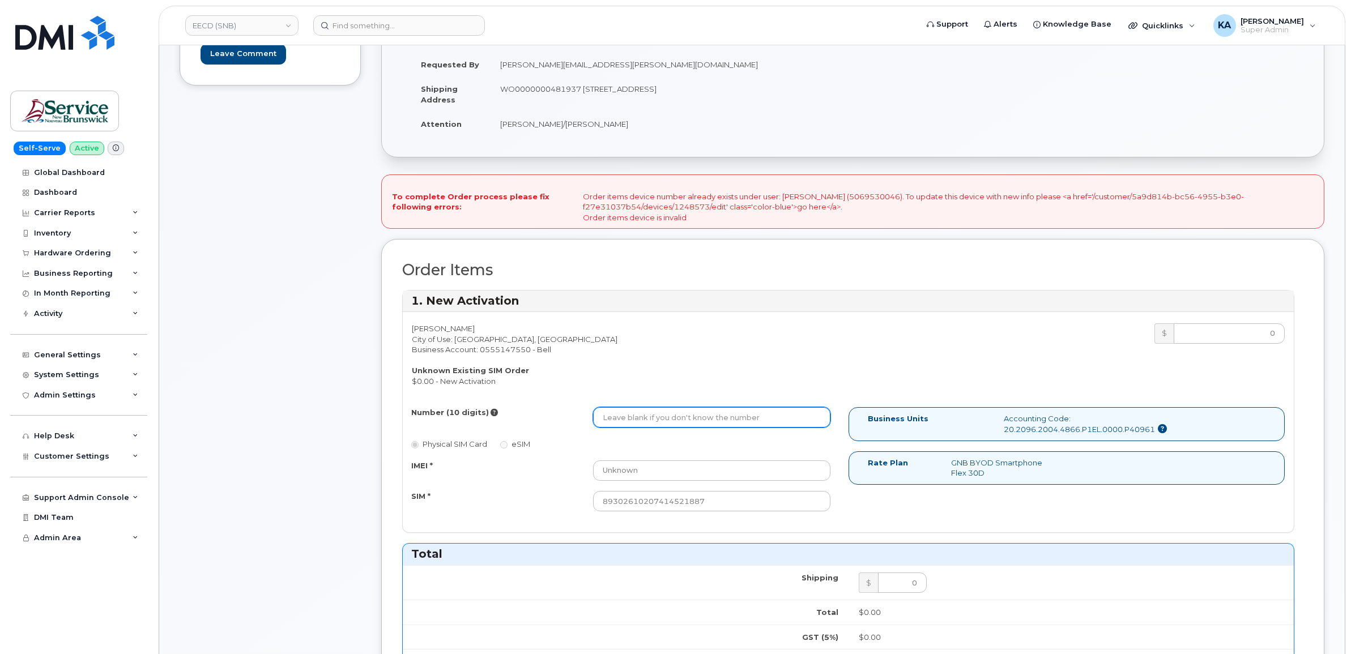
click at [698, 416] on input "Number (10 digits)" at bounding box center [711, 417] width 237 height 20
paste input "5069530046"
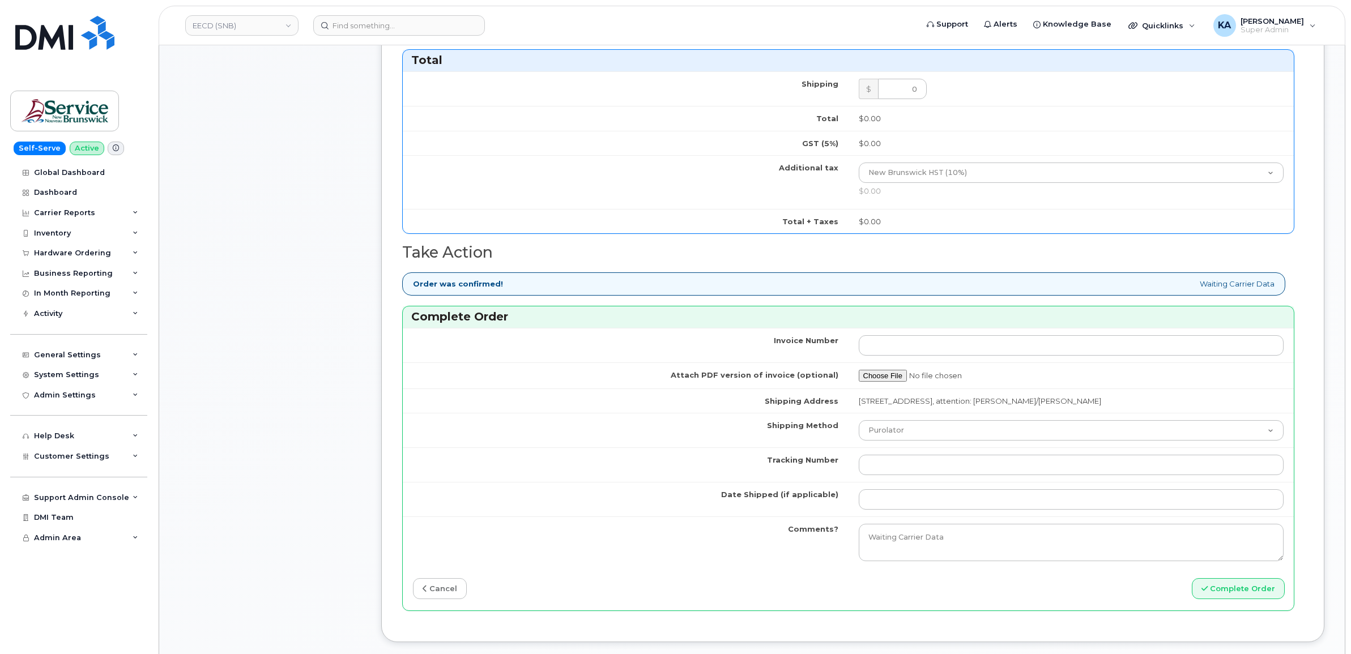
scroll to position [708, 0]
type input "5069530046"
click at [913, 437] on select "Purolator UPS FedEx Canada Post Courier Other Drop Off Pick Up" at bounding box center [1070, 428] width 425 height 20
select select "FedEx"
click at [858, 421] on select "Purolator UPS FedEx Canada Post Courier Other Drop Off Pick Up" at bounding box center [1070, 428] width 425 height 20
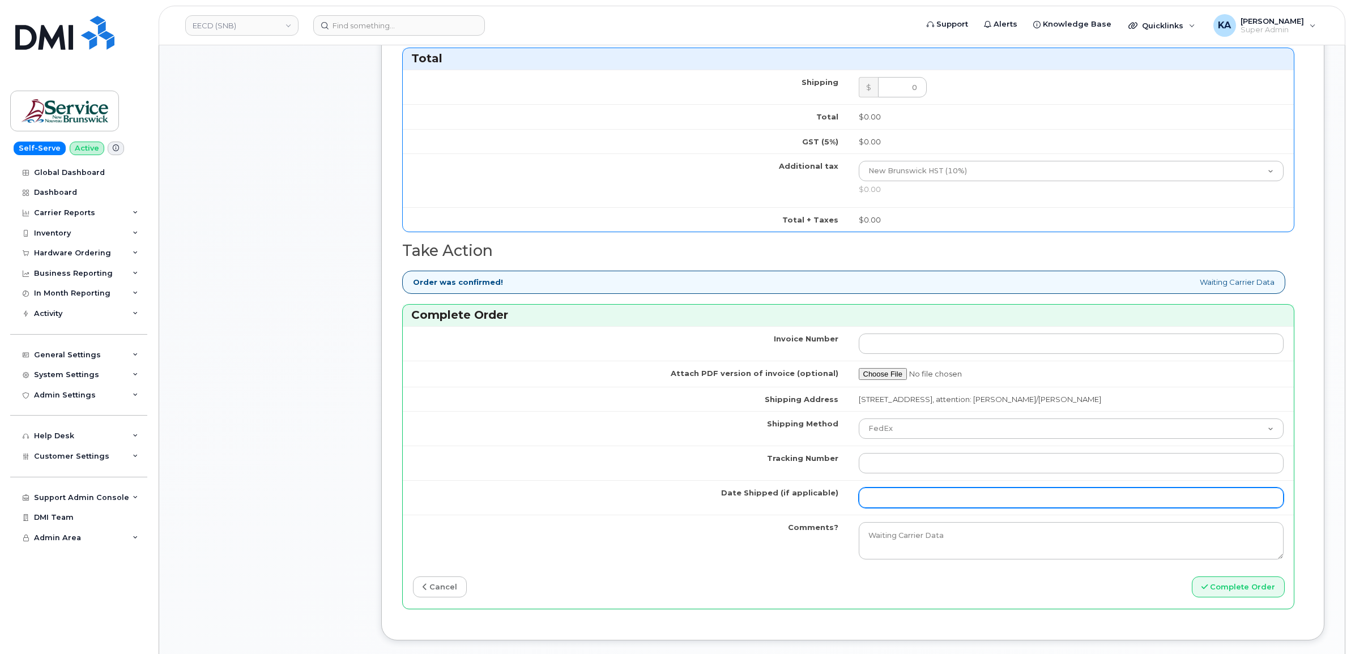
click at [892, 495] on input "Date Shipped (if applicable)" at bounding box center [1070, 498] width 425 height 20
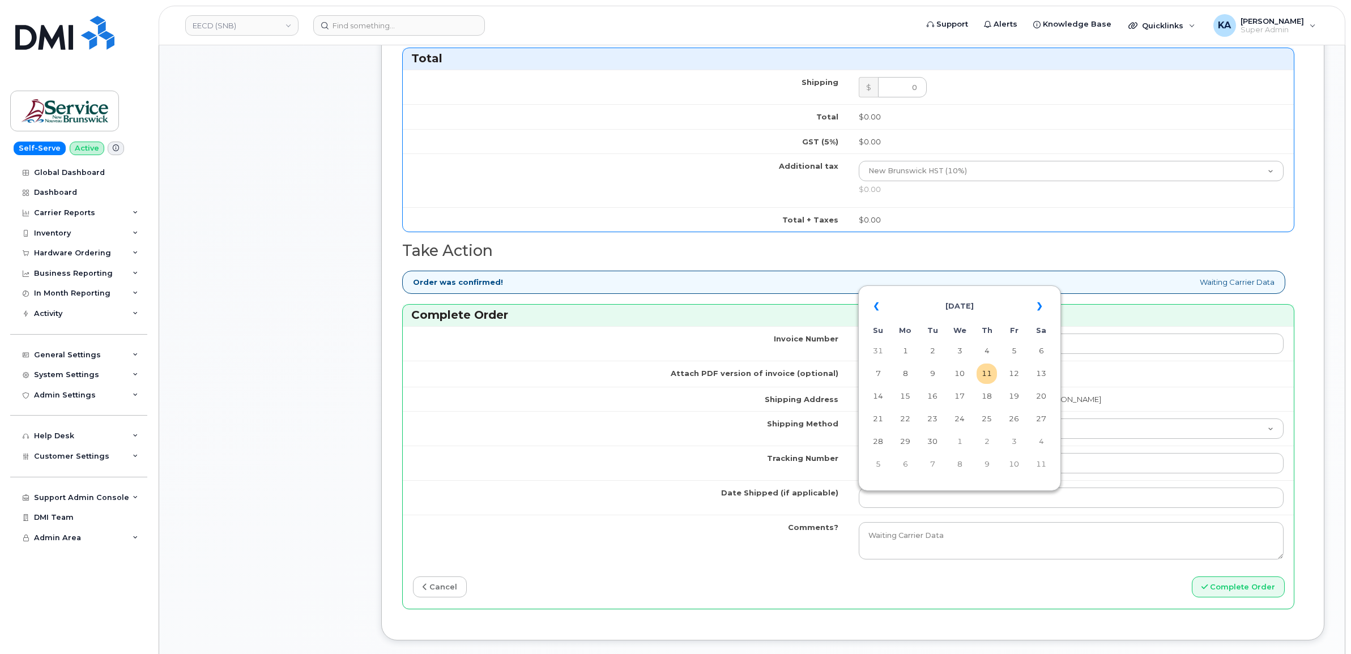
click at [940, 290] on table "« September 2025 » Su Mo Tu We Th Fr Sa 31 1 2 3 4 5 6 7 8 9 10 11 12 13 14 15 …" at bounding box center [959, 385] width 197 height 194
click at [932, 374] on td "9" at bounding box center [932, 374] width 20 height 20
type input "2025-09-09"
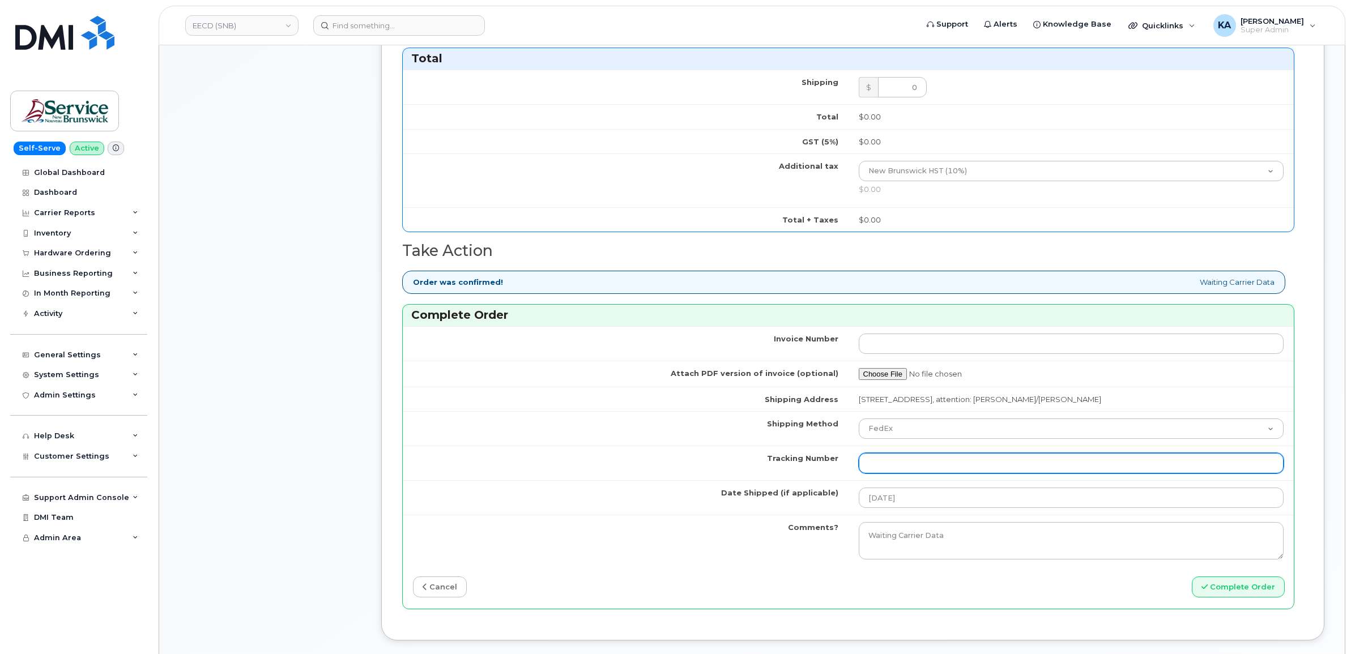
click at [1007, 459] on input "Tracking Number" at bounding box center [1070, 463] width 425 height 20
paste input "476423839628"
type input "476423839628"
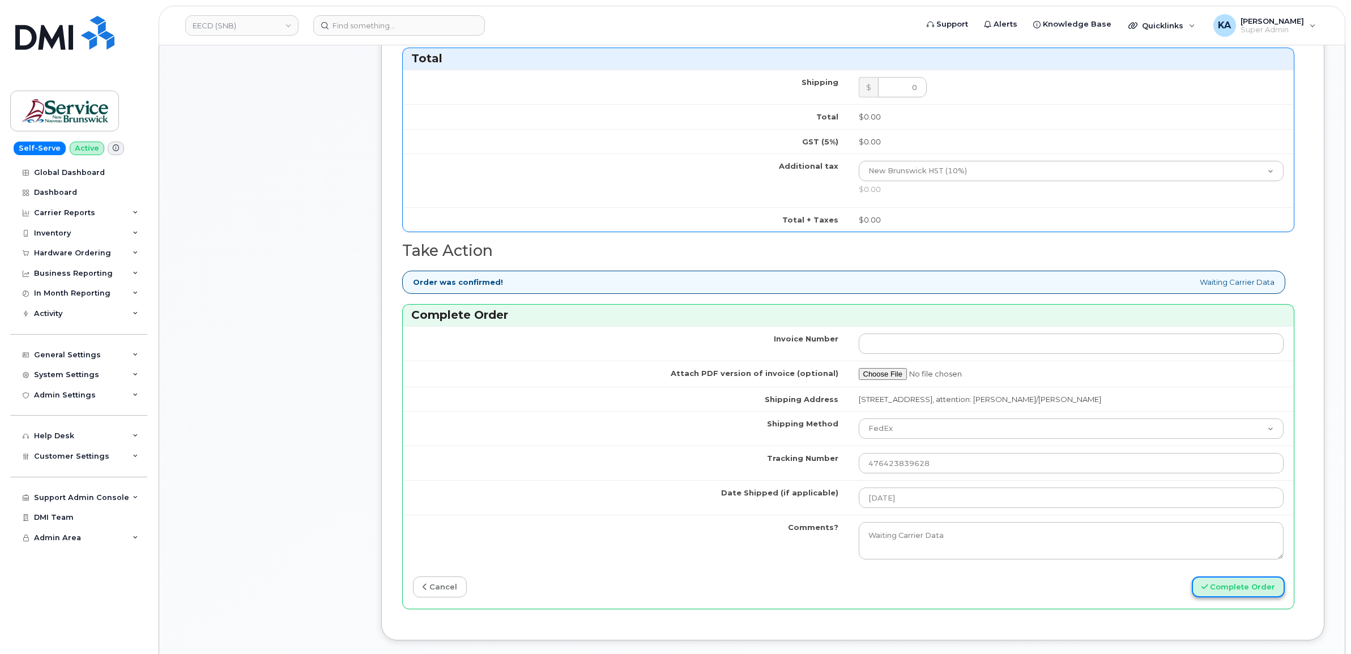
click at [1230, 593] on button "Complete Order" at bounding box center [1237, 586] width 93 height 21
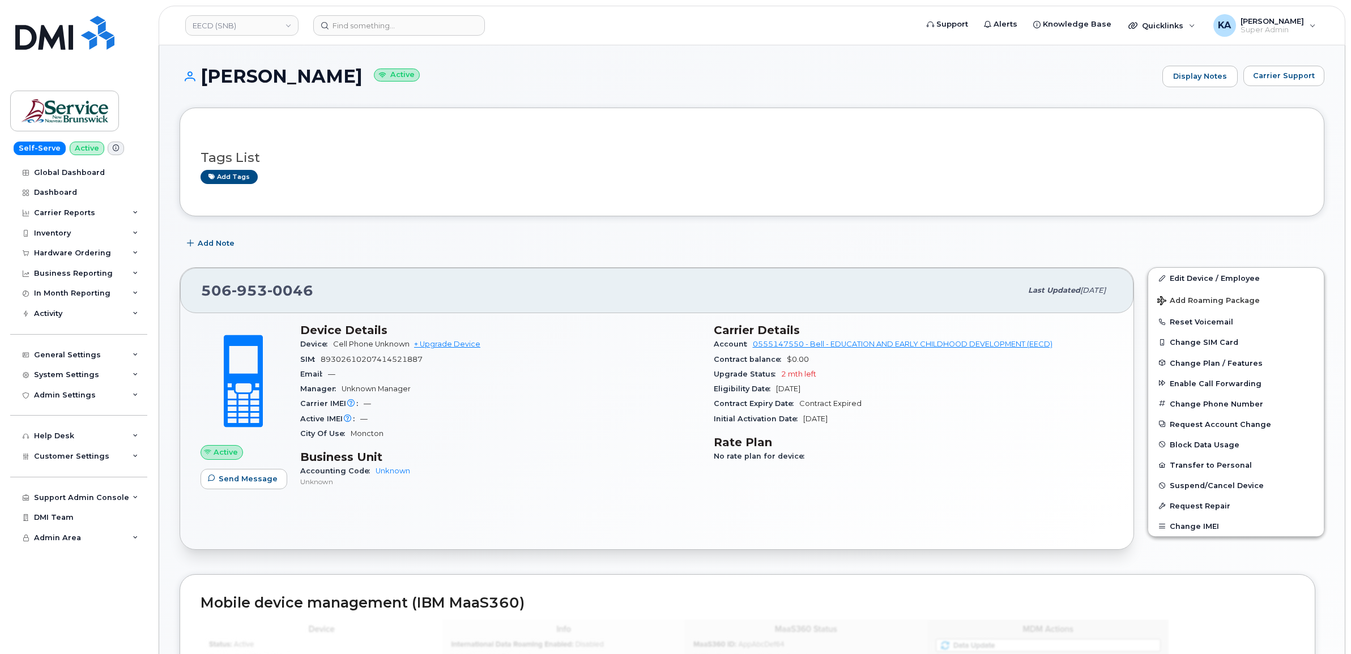
click at [373, 357] on span "89302610207414521887" at bounding box center [372, 359] width 102 height 8
copy span "89302610207414521887"
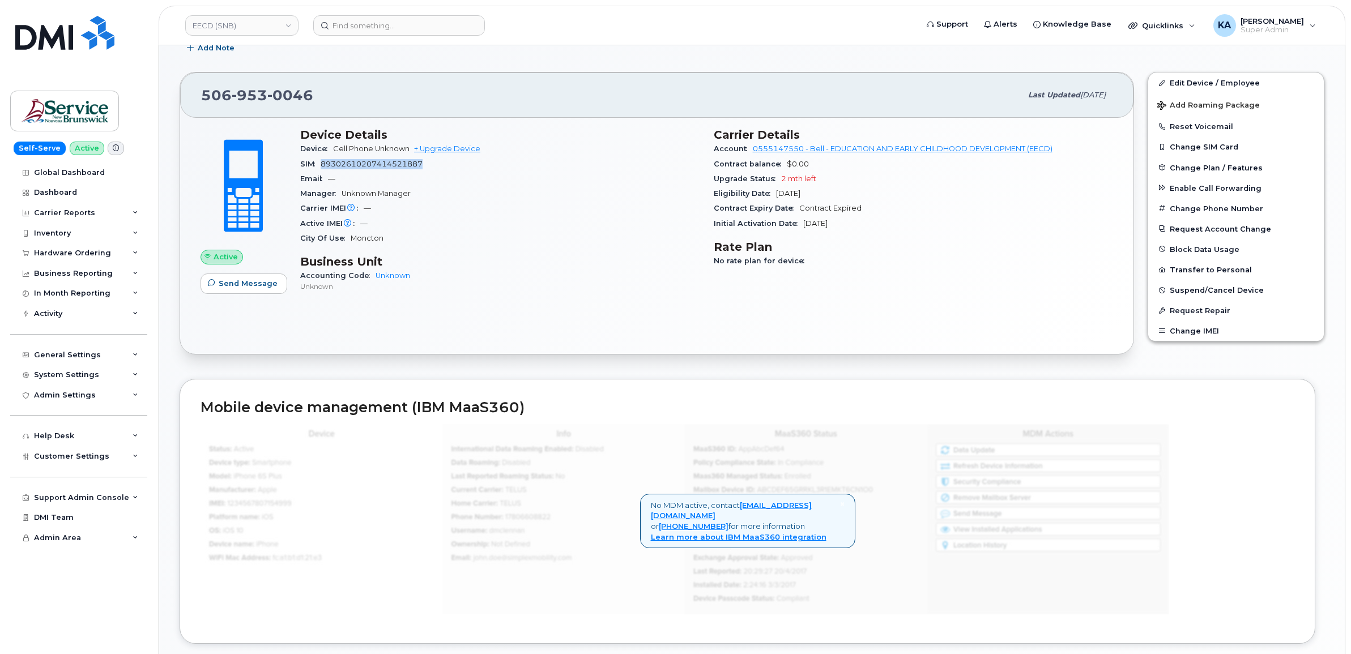
scroll to position [212, 0]
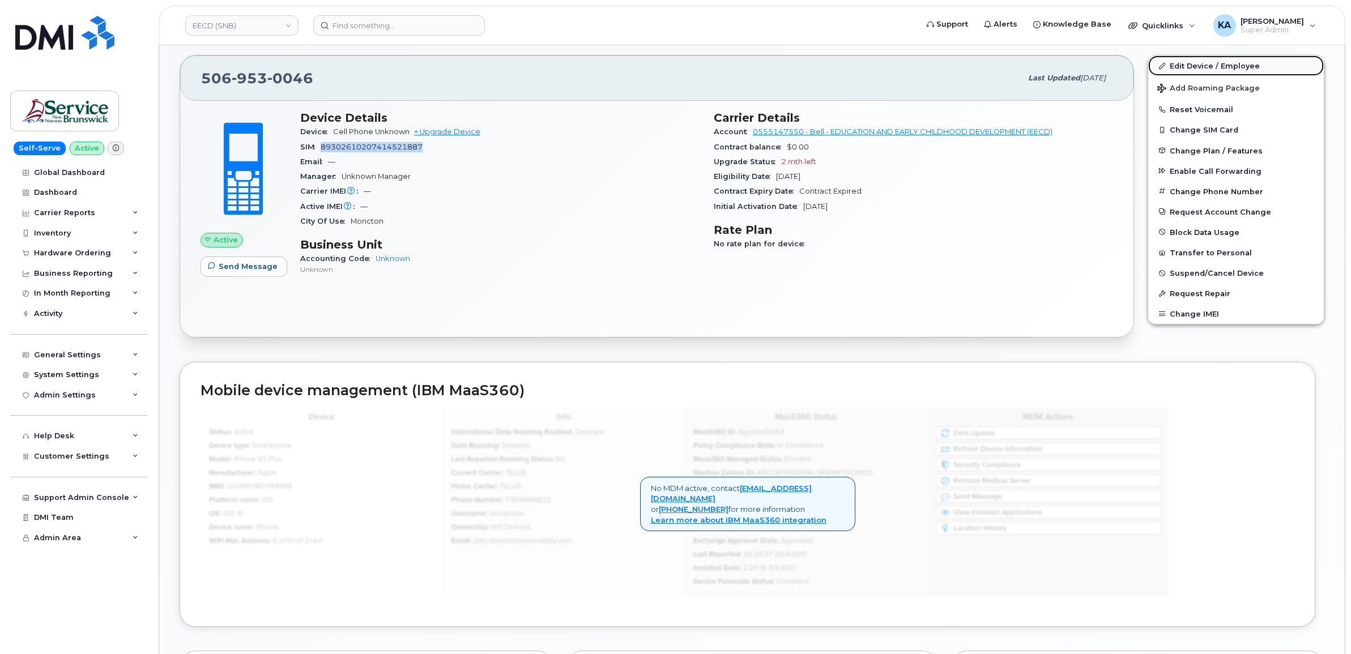
click at [1196, 66] on link "Edit Device / Employee" at bounding box center [1236, 65] width 176 height 20
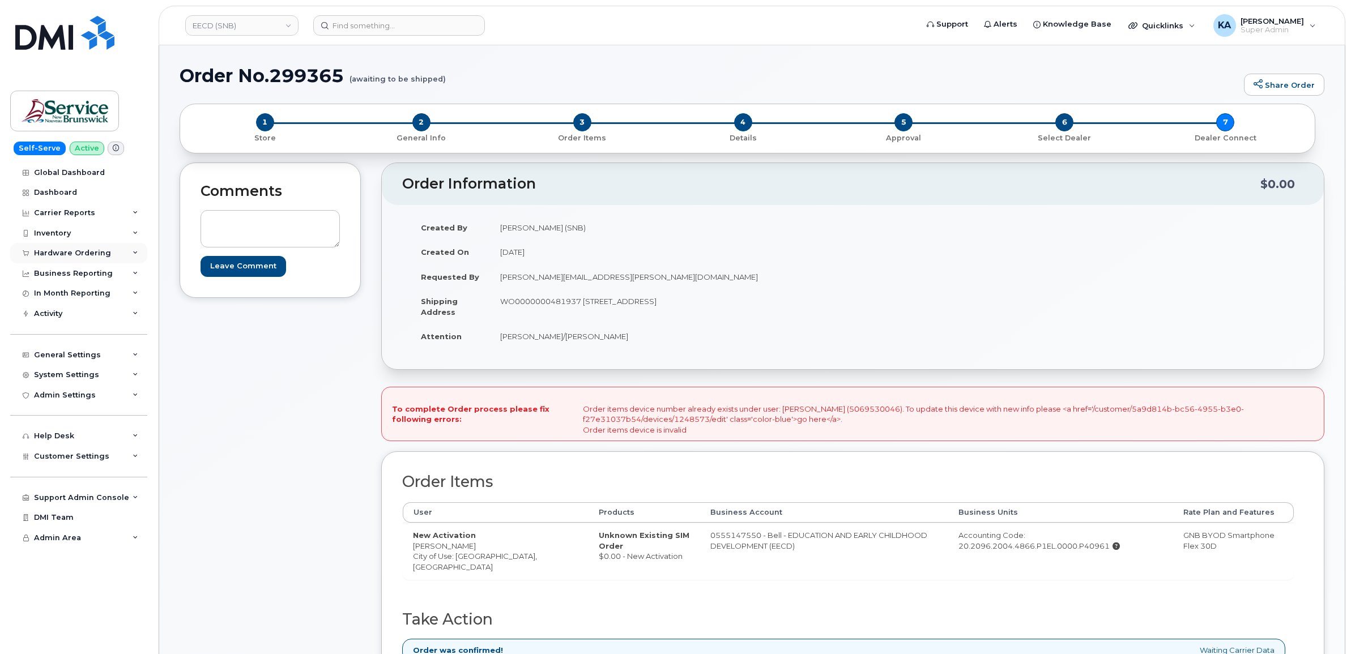
click at [82, 251] on div "Hardware Ordering" at bounding box center [72, 253] width 77 height 9
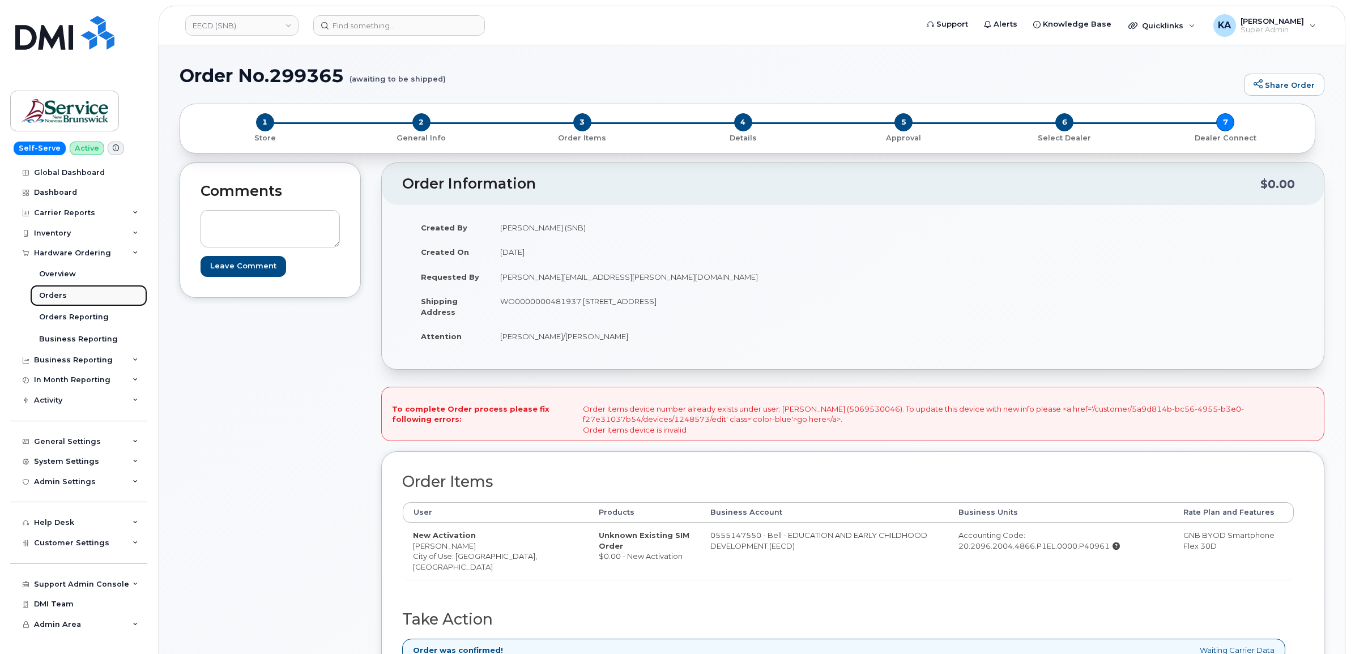
click at [52, 296] on div "Orders" at bounding box center [53, 295] width 28 height 10
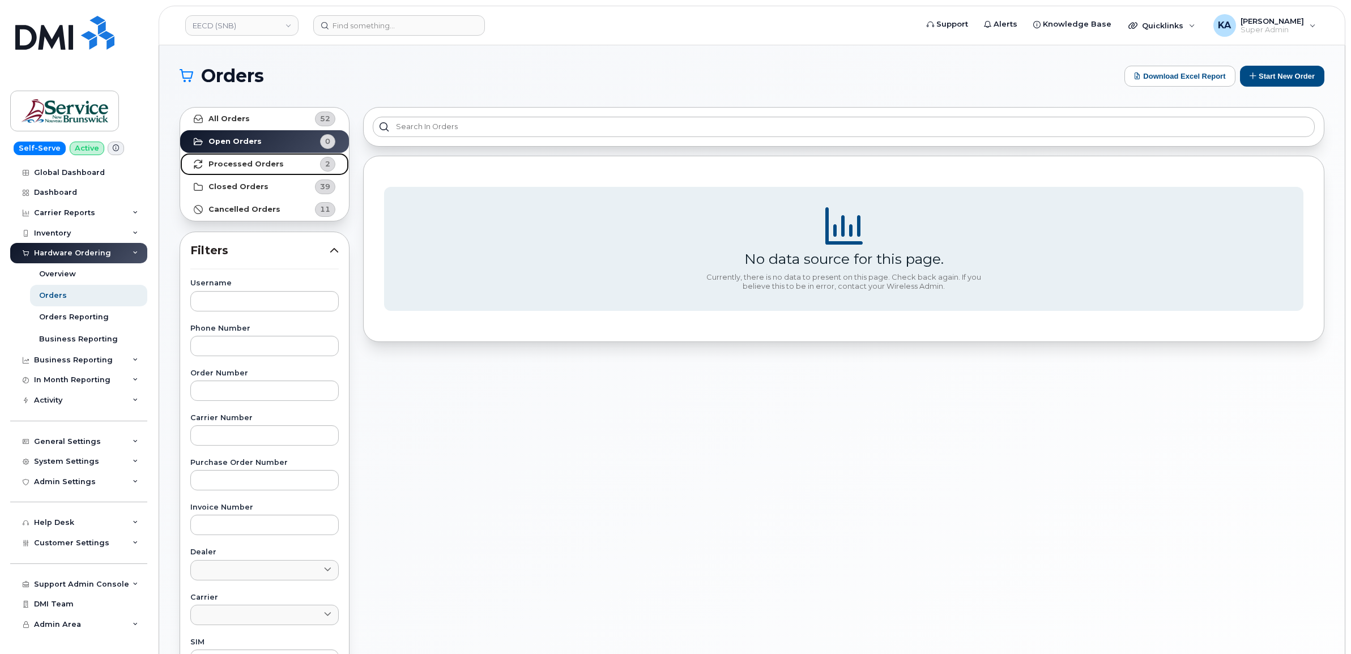
click at [240, 163] on strong "Processed Orders" at bounding box center [245, 164] width 75 height 9
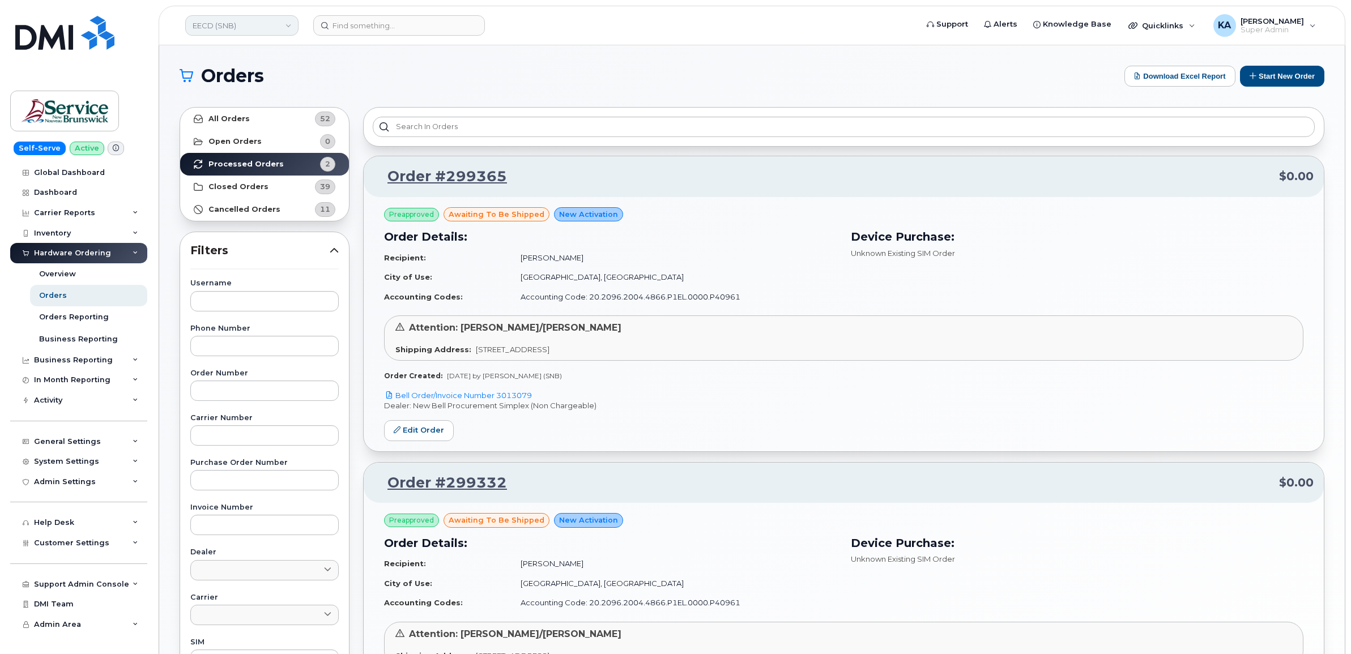
click at [238, 27] on link "EECD (SNB)" at bounding box center [241, 25] width 113 height 20
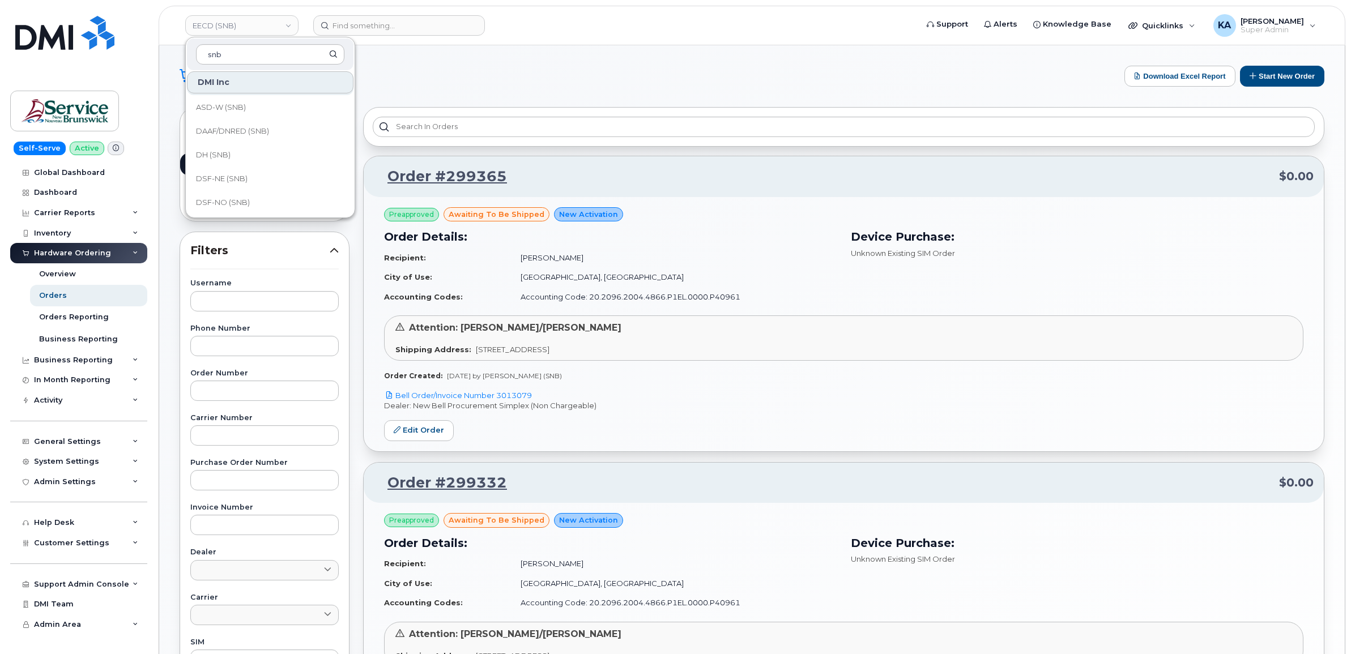
scroll to position [142, 0]
type input "snb"
click at [216, 178] on span "DTI (SNB)" at bounding box center [213, 179] width 35 height 11
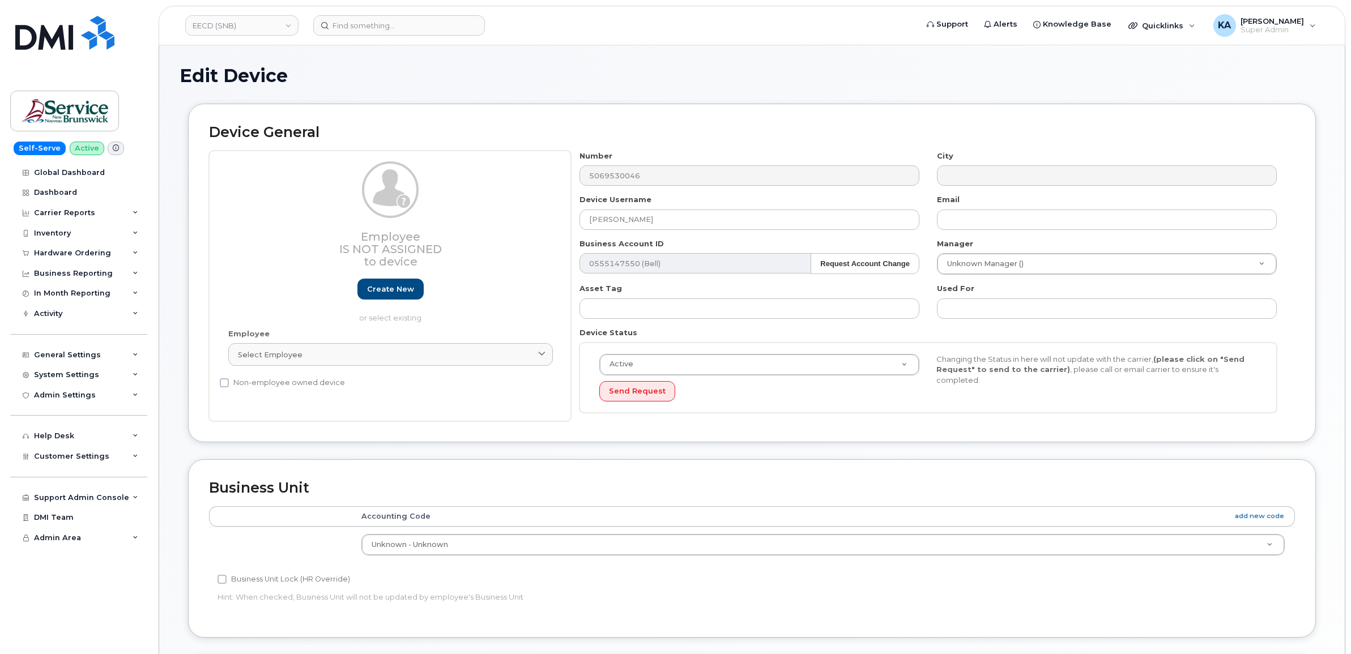
select select "34535604"
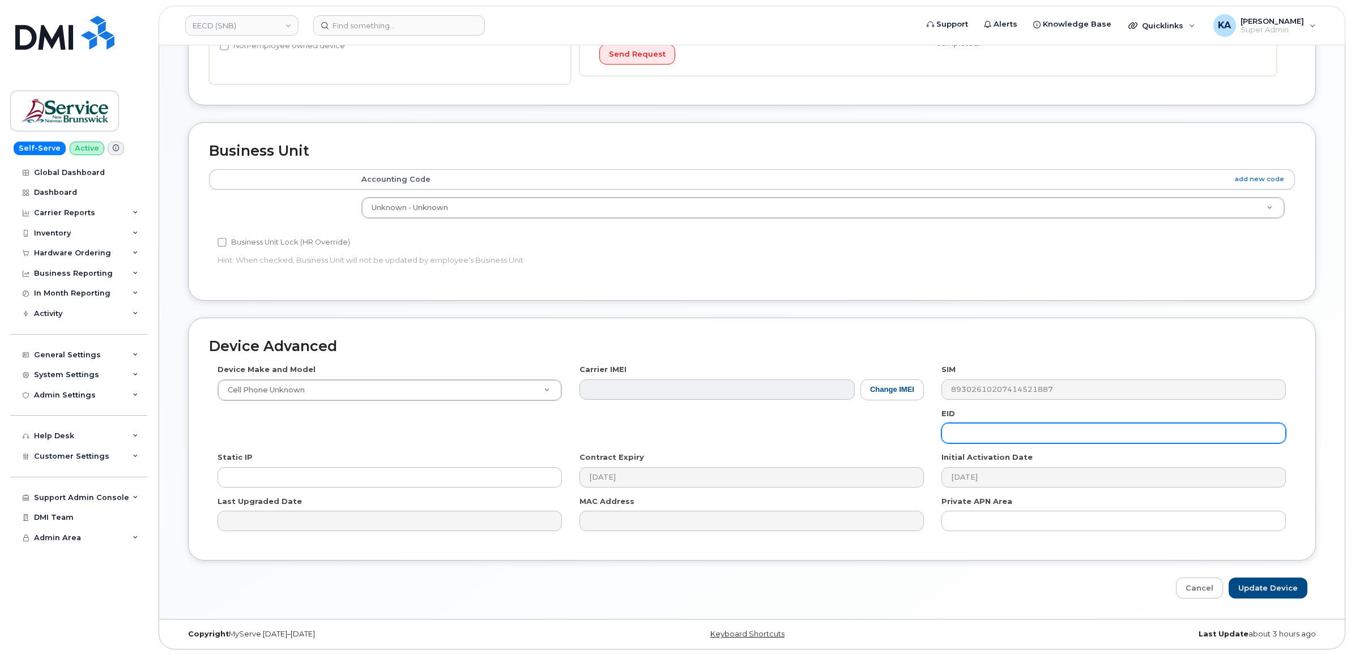
scroll to position [341, 0]
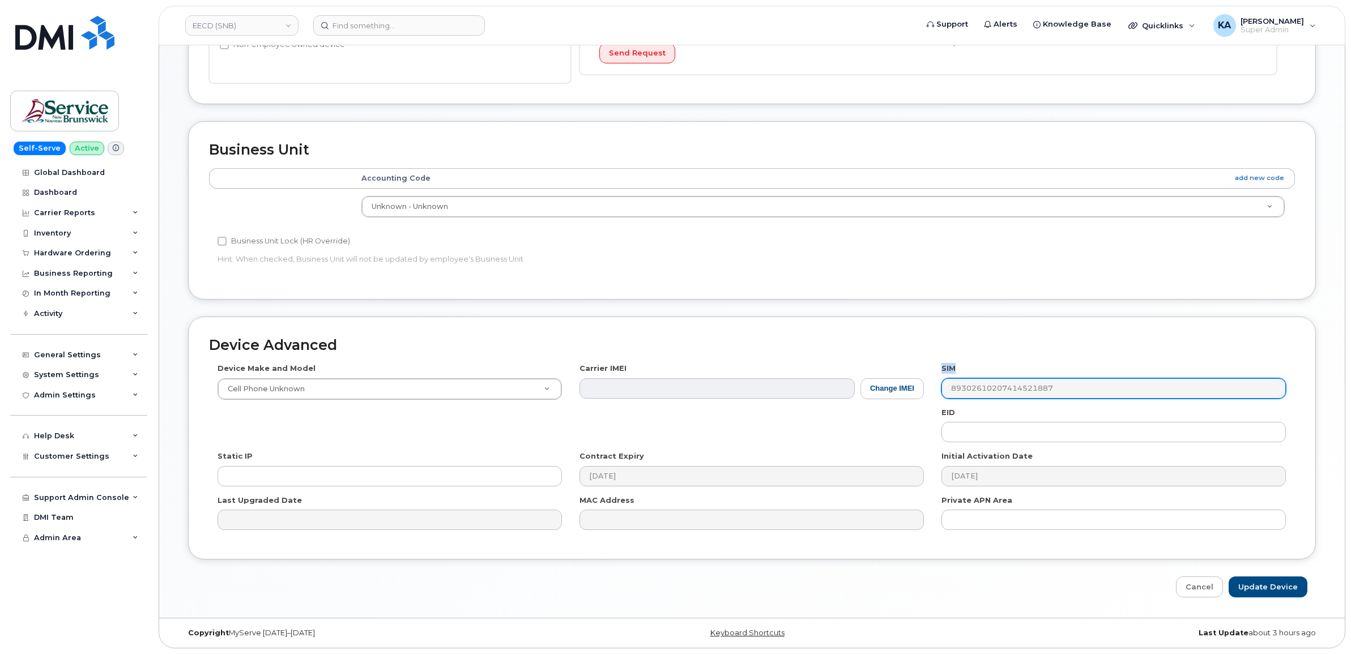
click at [1026, 390] on div "SIM 89302610207414521887" at bounding box center [1114, 381] width 362 height 36
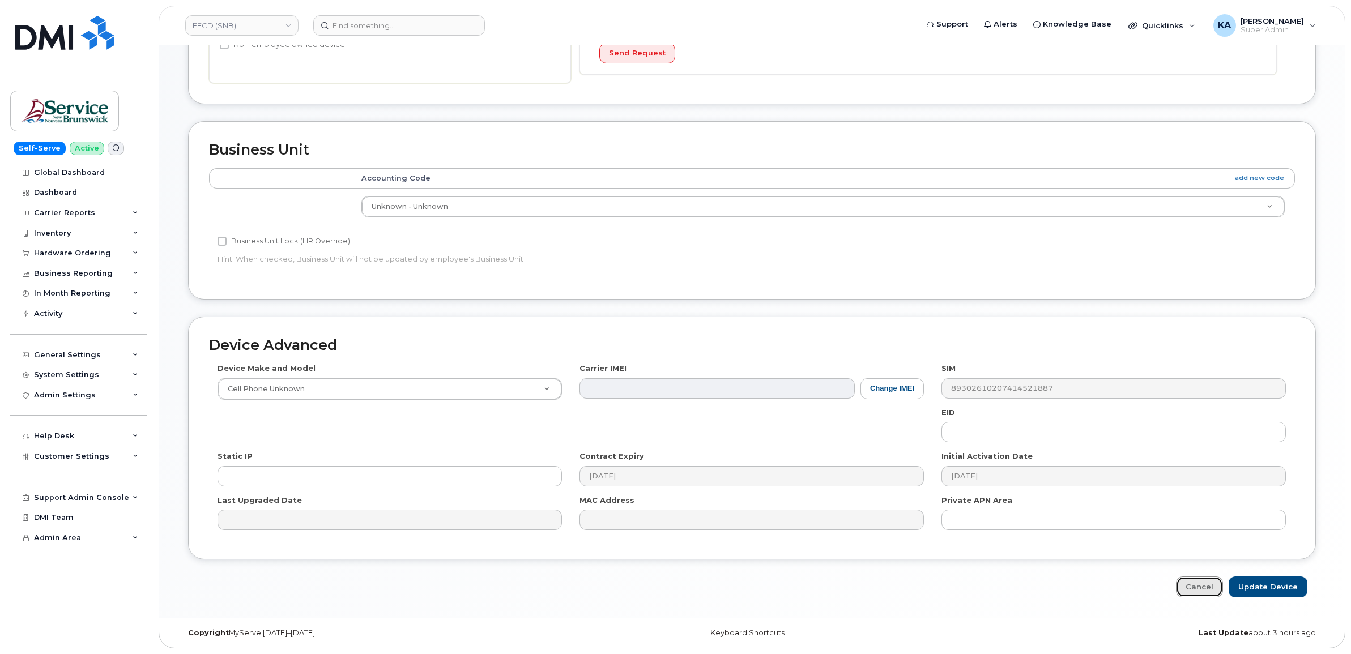
click at [1194, 586] on link "Cancel" at bounding box center [1199, 586] width 47 height 21
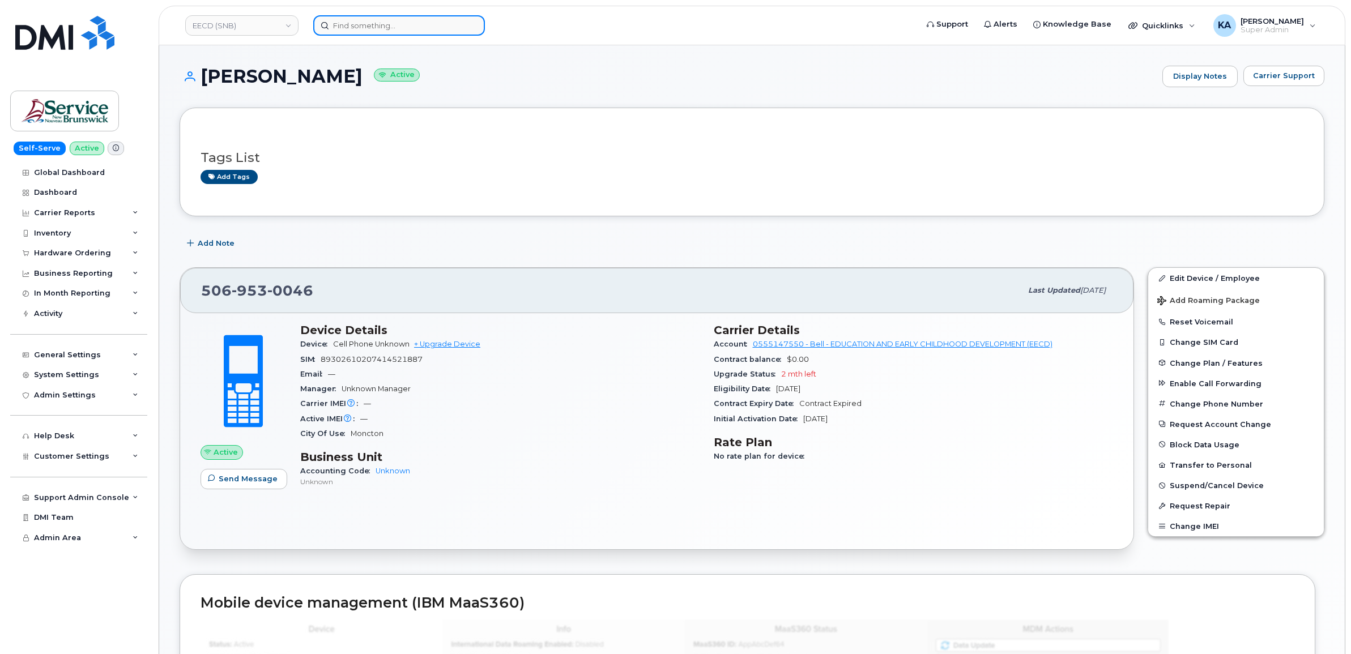
click at [391, 27] on input at bounding box center [399, 25] width 172 height 20
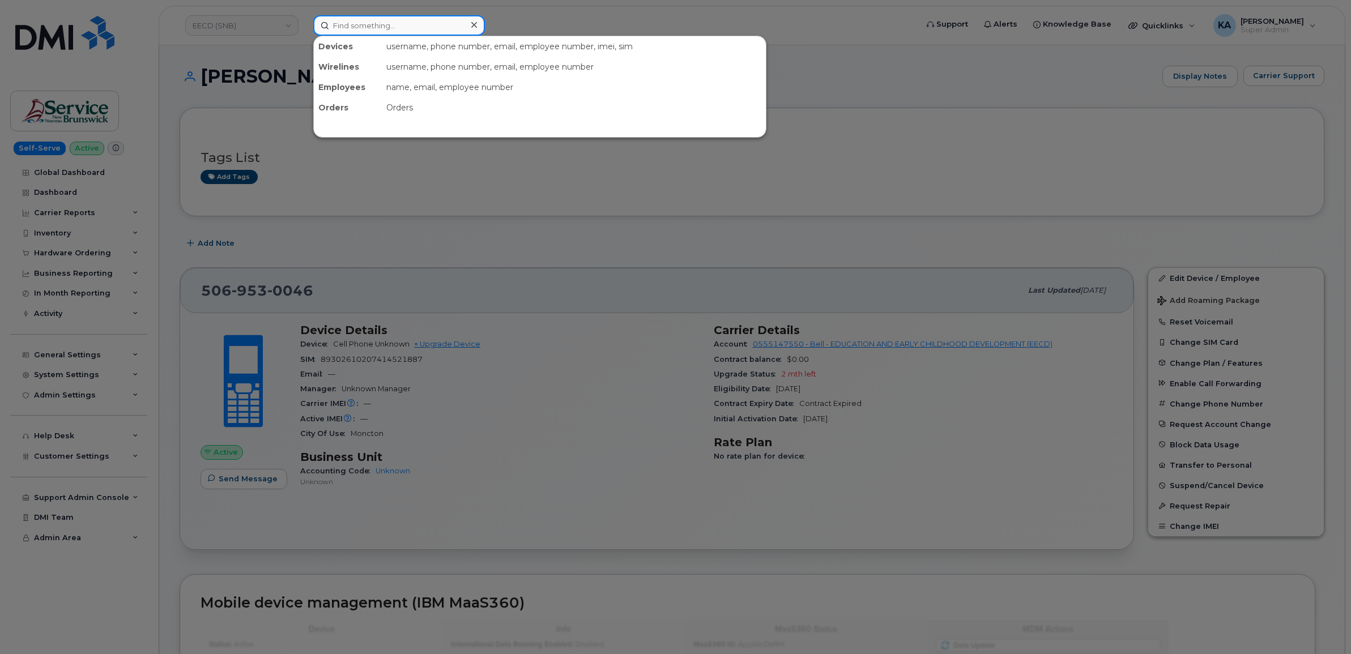
paste input "5066555810"
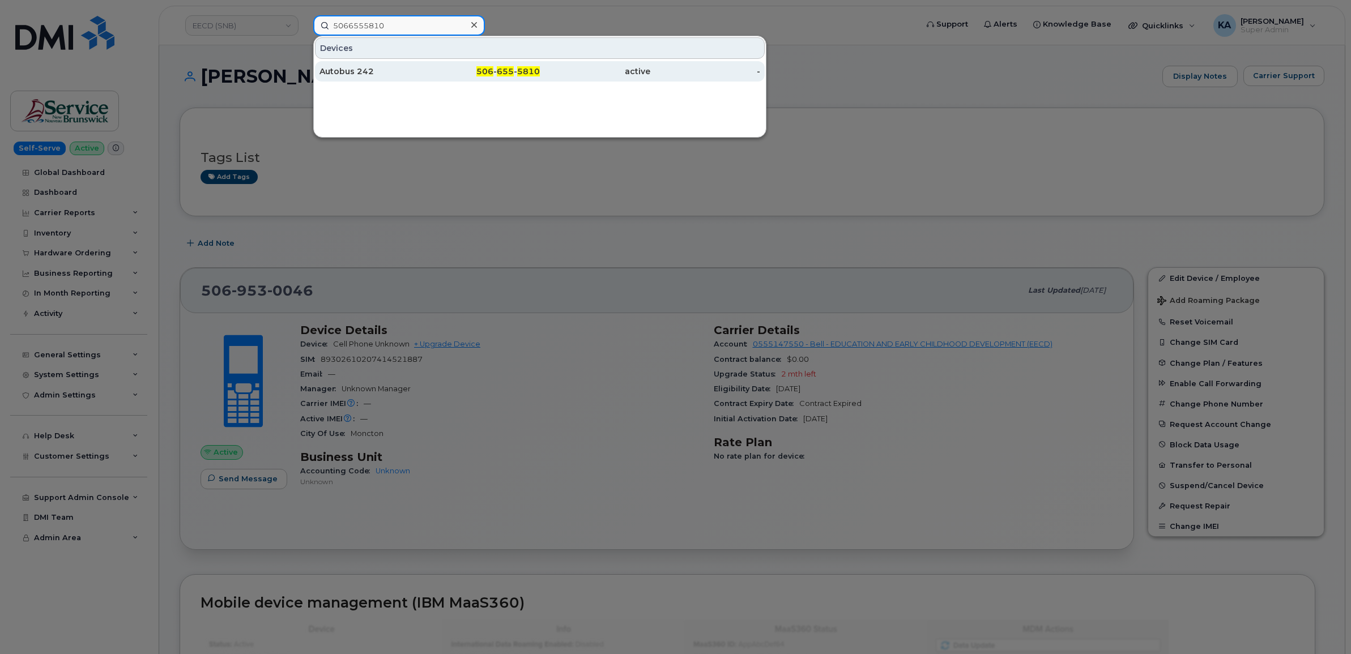
type input "5066555810"
click at [355, 69] on div "Autobus 242" at bounding box center [374, 71] width 110 height 11
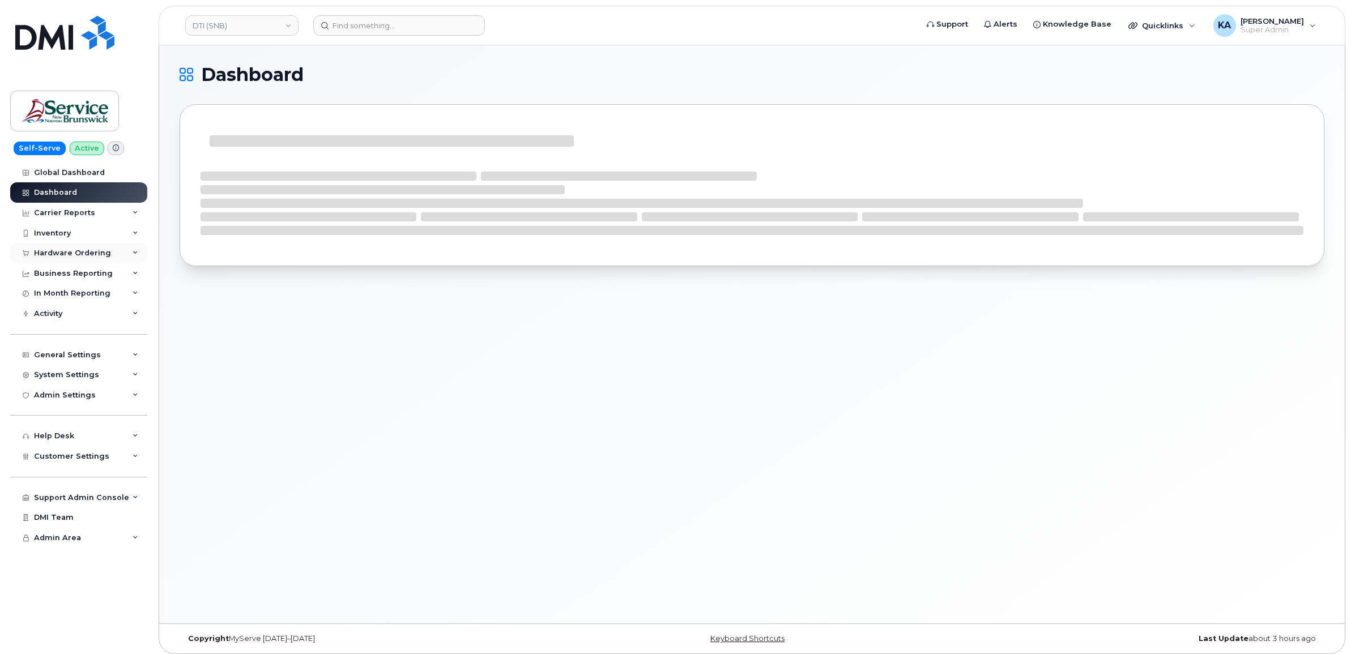
click at [78, 254] on div "Hardware Ordering" at bounding box center [72, 253] width 77 height 9
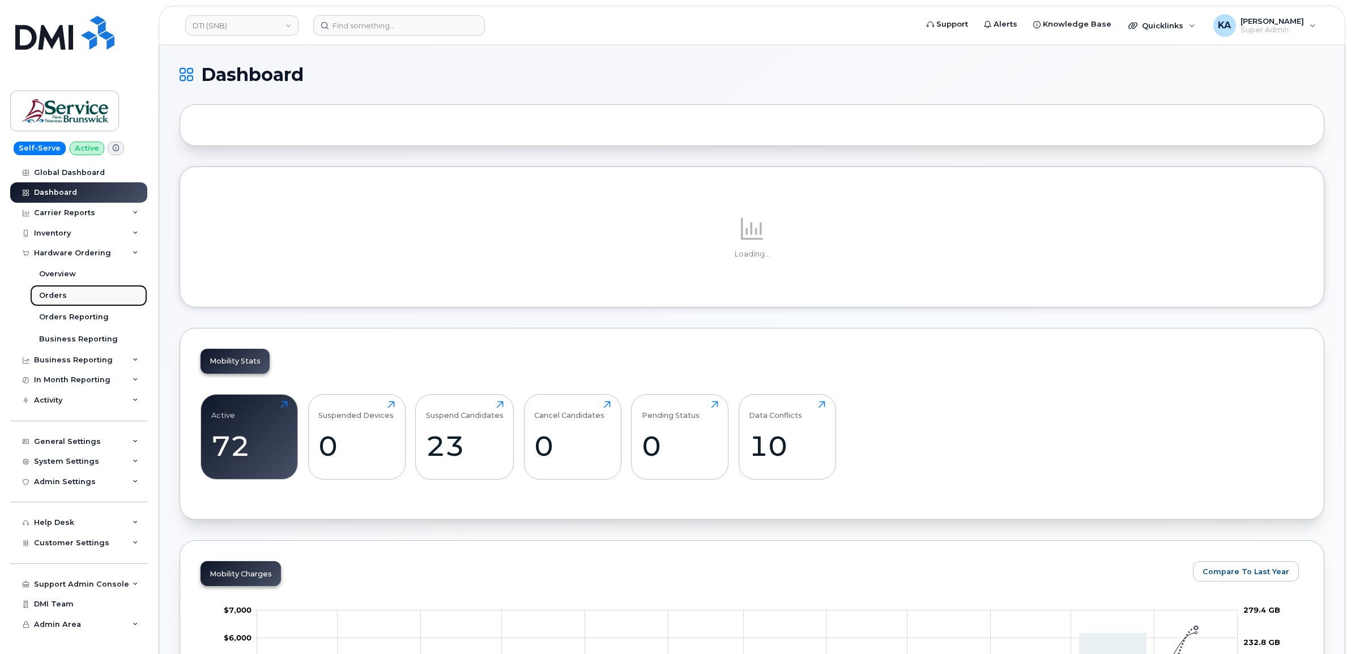
click at [54, 292] on link "Orders" at bounding box center [88, 296] width 117 height 22
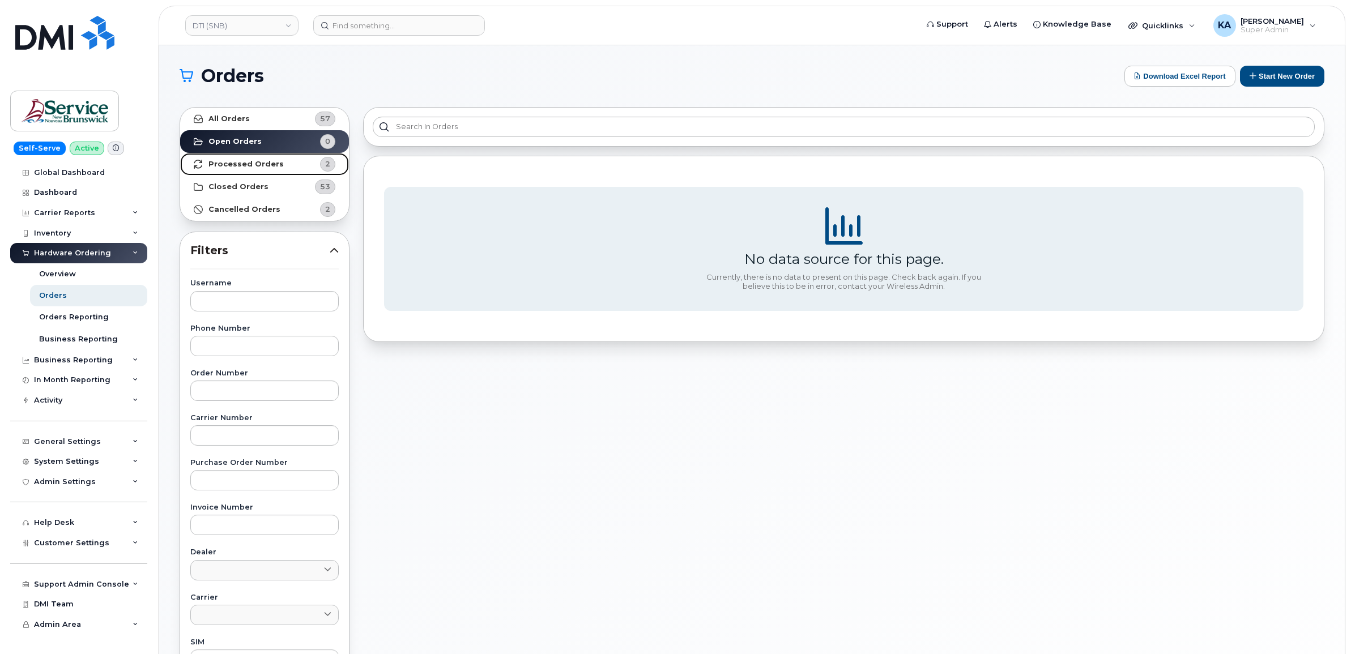
click at [237, 163] on strong "Processed Orders" at bounding box center [245, 164] width 75 height 9
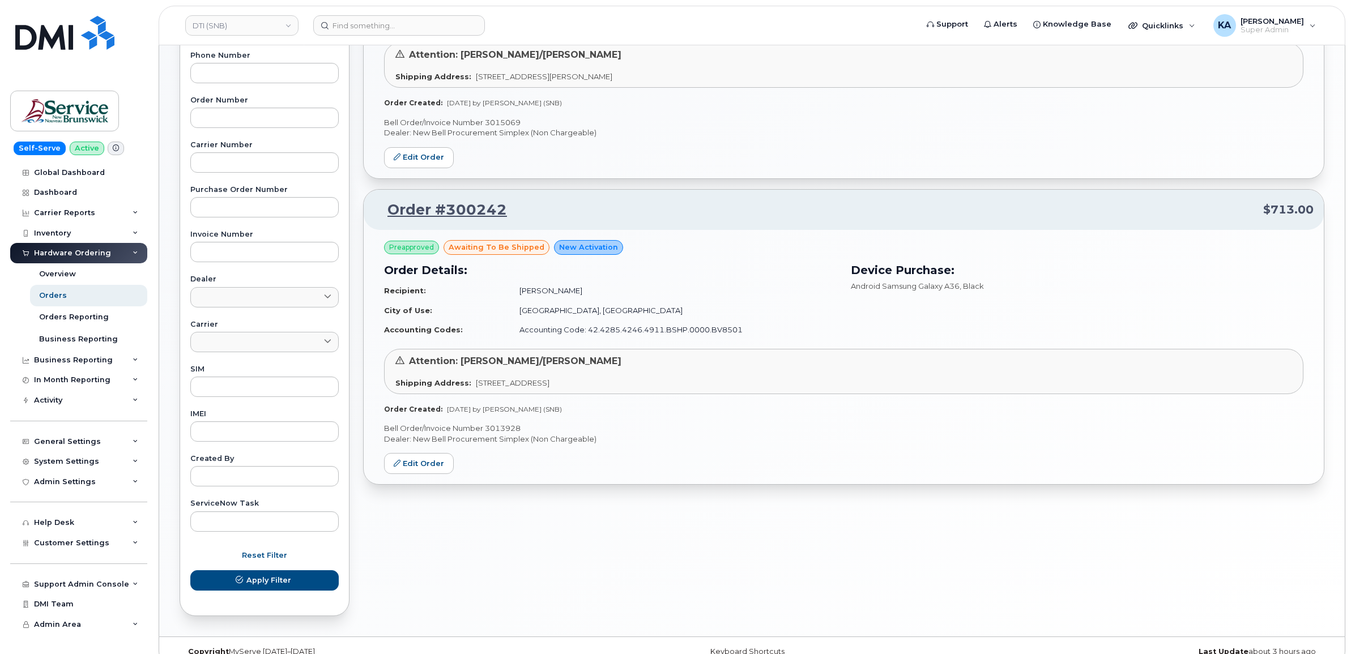
scroll to position [283, 0]
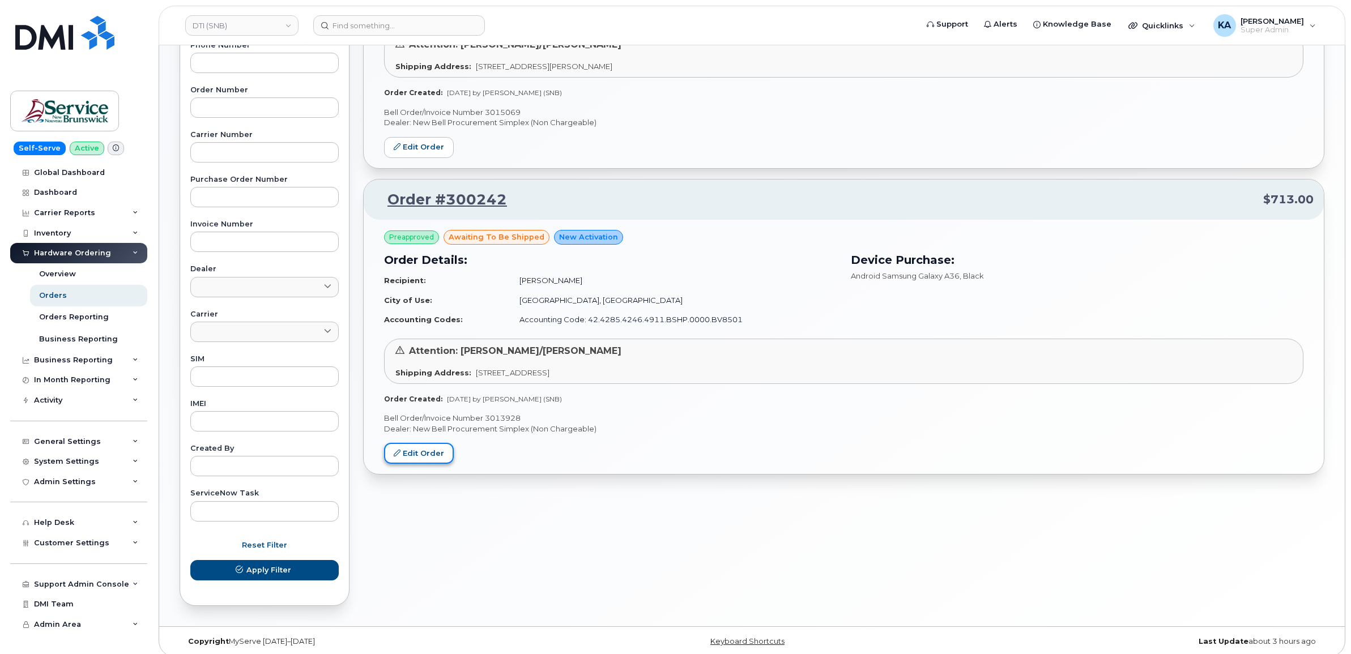
click at [429, 453] on link "Edit Order" at bounding box center [419, 453] width 70 height 21
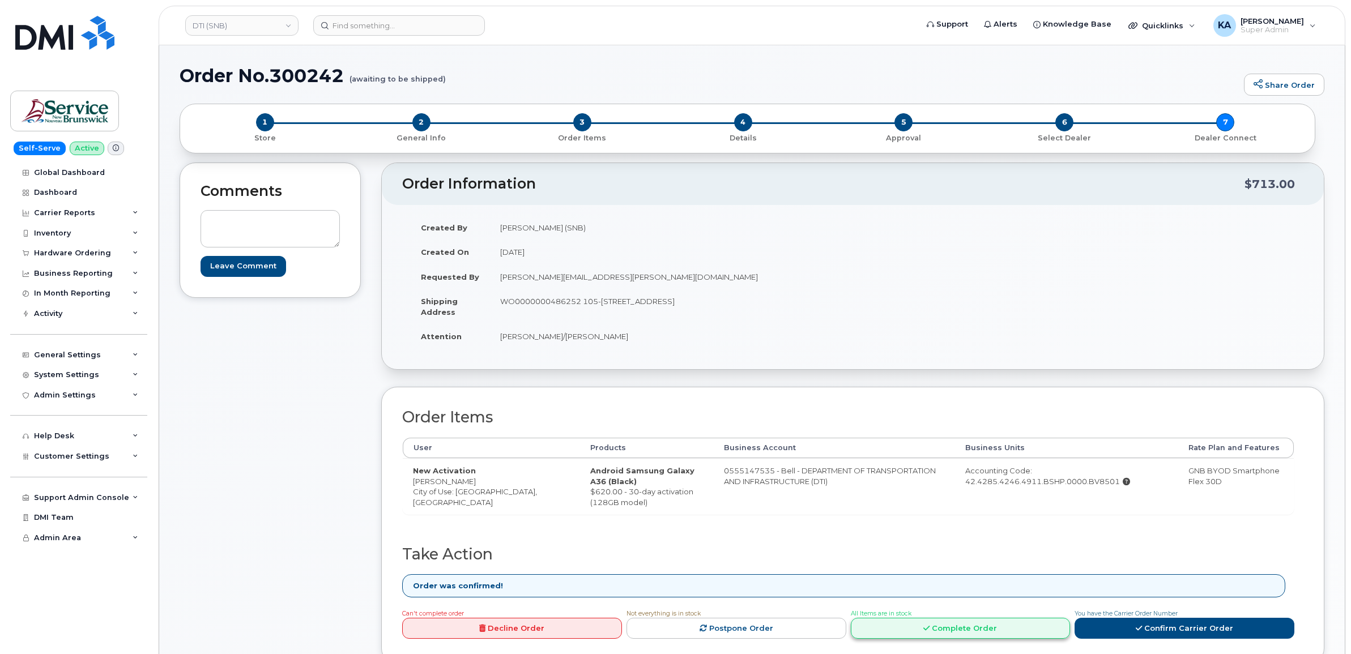
click at [918, 624] on link "Complete Order" at bounding box center [961, 628] width 220 height 21
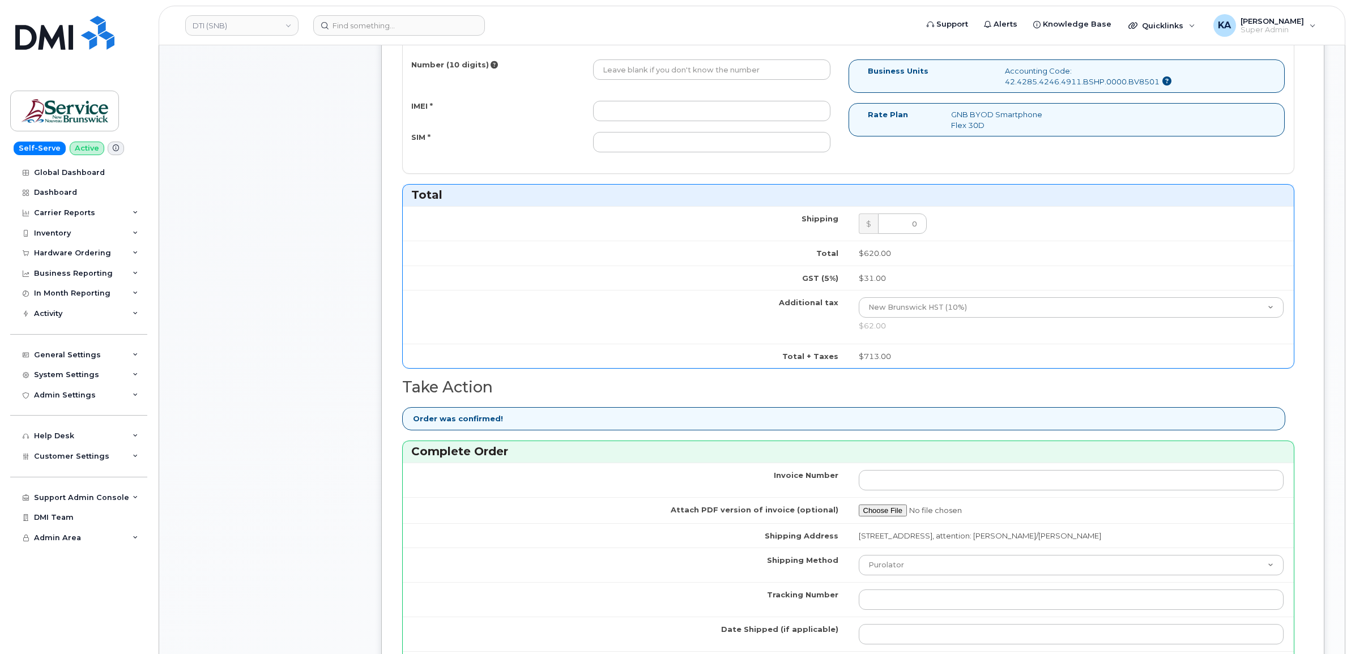
scroll to position [637, 0]
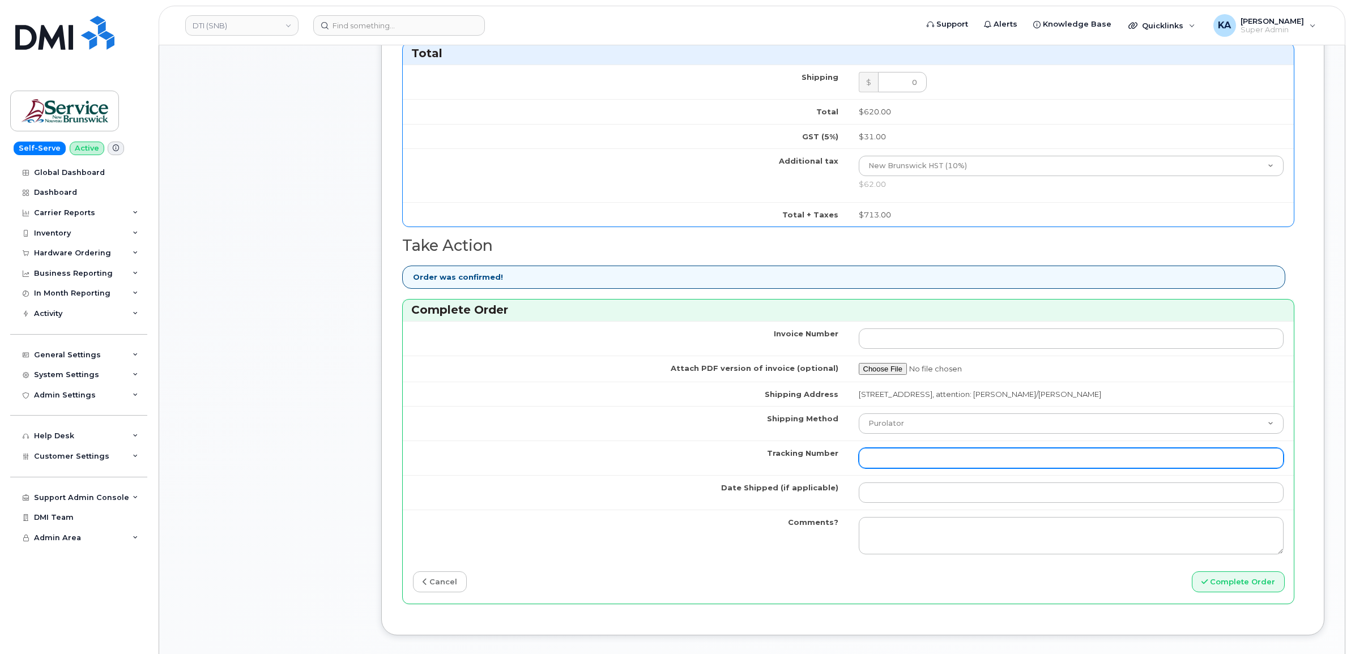
click at [938, 464] on input "Tracking Number" at bounding box center [1070, 458] width 425 height 20
paste input "476423841709"
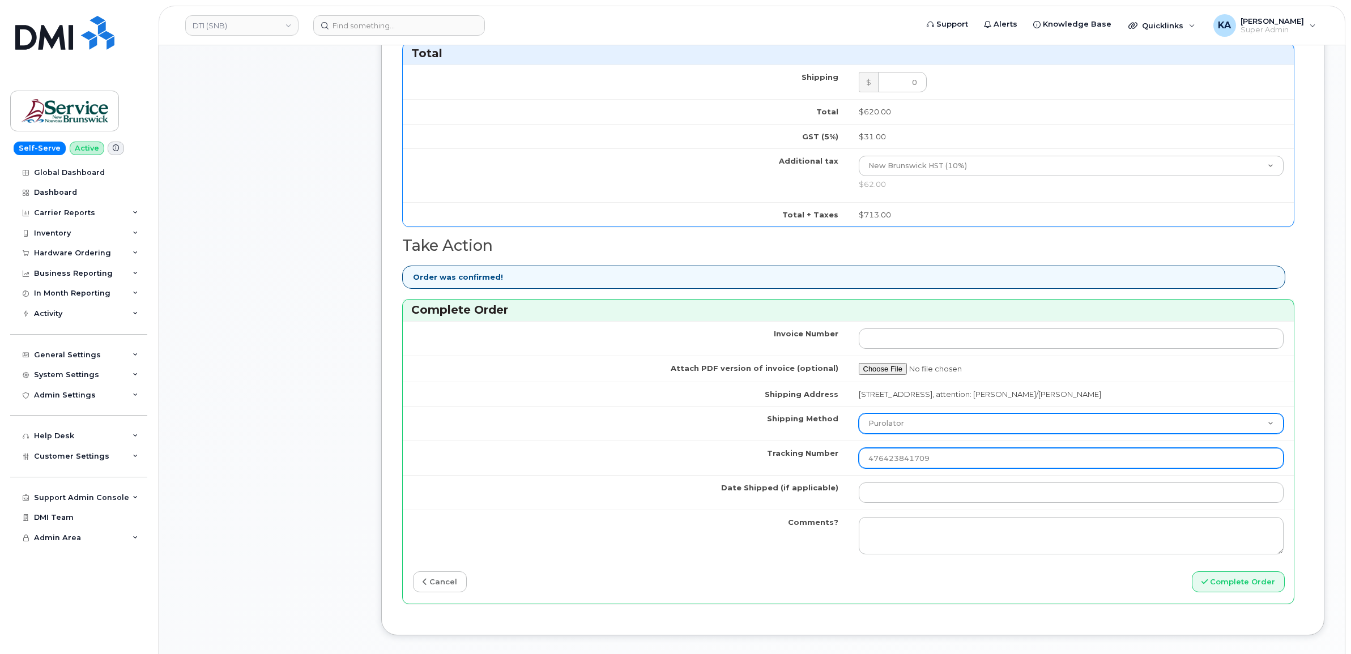
type input "476423841709"
click at [936, 428] on select "Purolator UPS FedEx Canada Post Courier Other Drop Off Pick Up" at bounding box center [1070, 423] width 425 height 20
select select "FedEx"
click at [858, 416] on select "Purolator UPS FedEx Canada Post Courier Other Drop Off Pick Up" at bounding box center [1070, 423] width 425 height 20
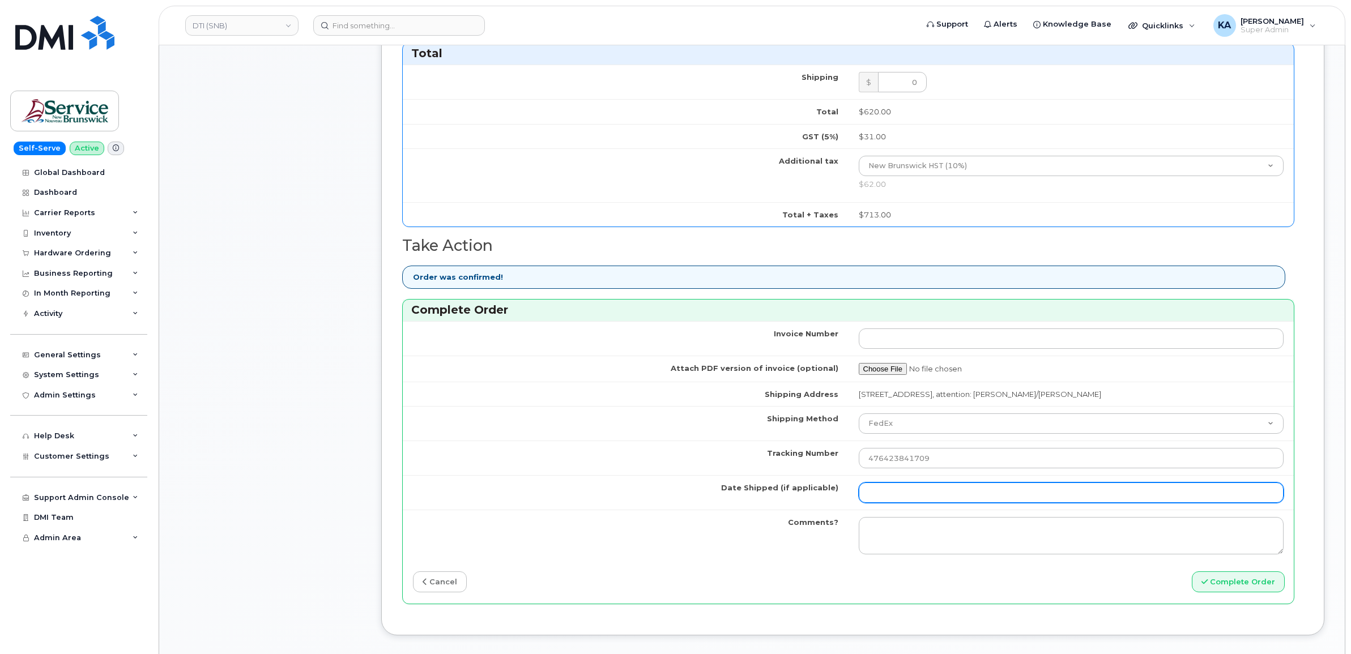
click at [898, 492] on input "Date Shipped (if applicable)" at bounding box center [1070, 492] width 425 height 20
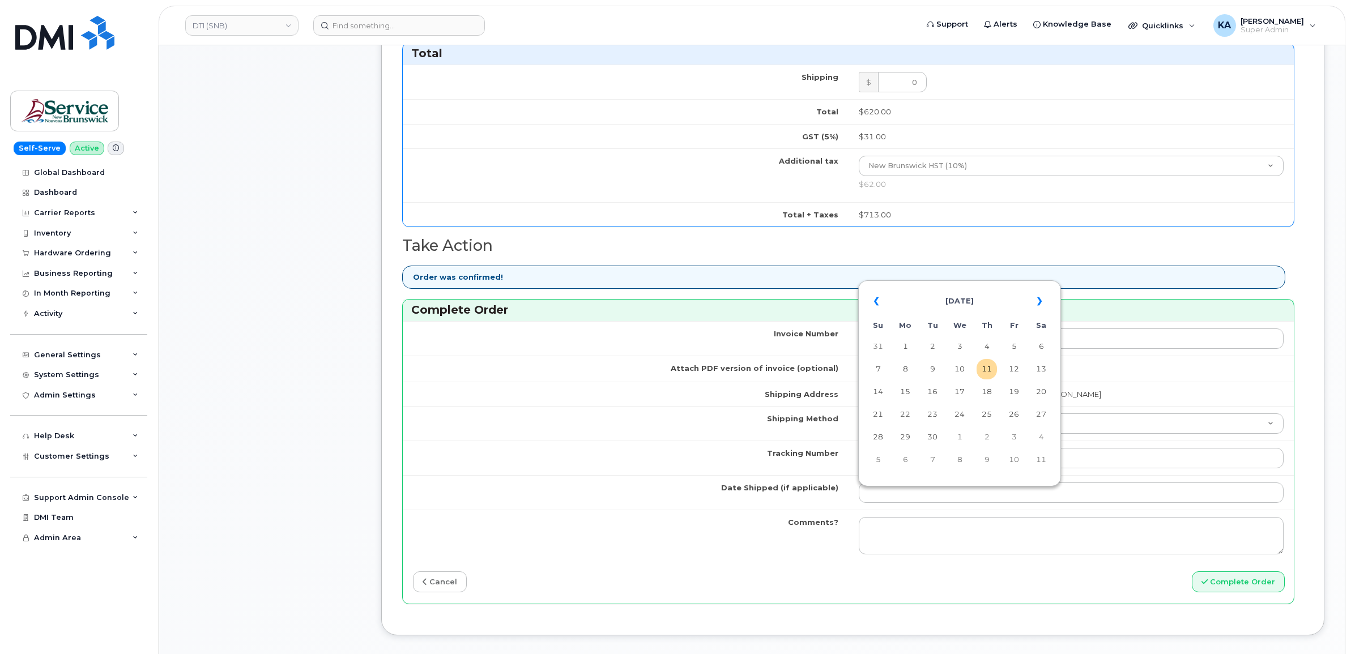
click at [945, 284] on table "« [DATE] » Su Mo Tu We Th Fr Sa 31 1 2 3 4 5 6 7 8 9 10 11 12 13 14 15 16 17 18…" at bounding box center [959, 380] width 197 height 194
click at [962, 371] on td "10" at bounding box center [959, 369] width 20 height 20
type input "[DATE]"
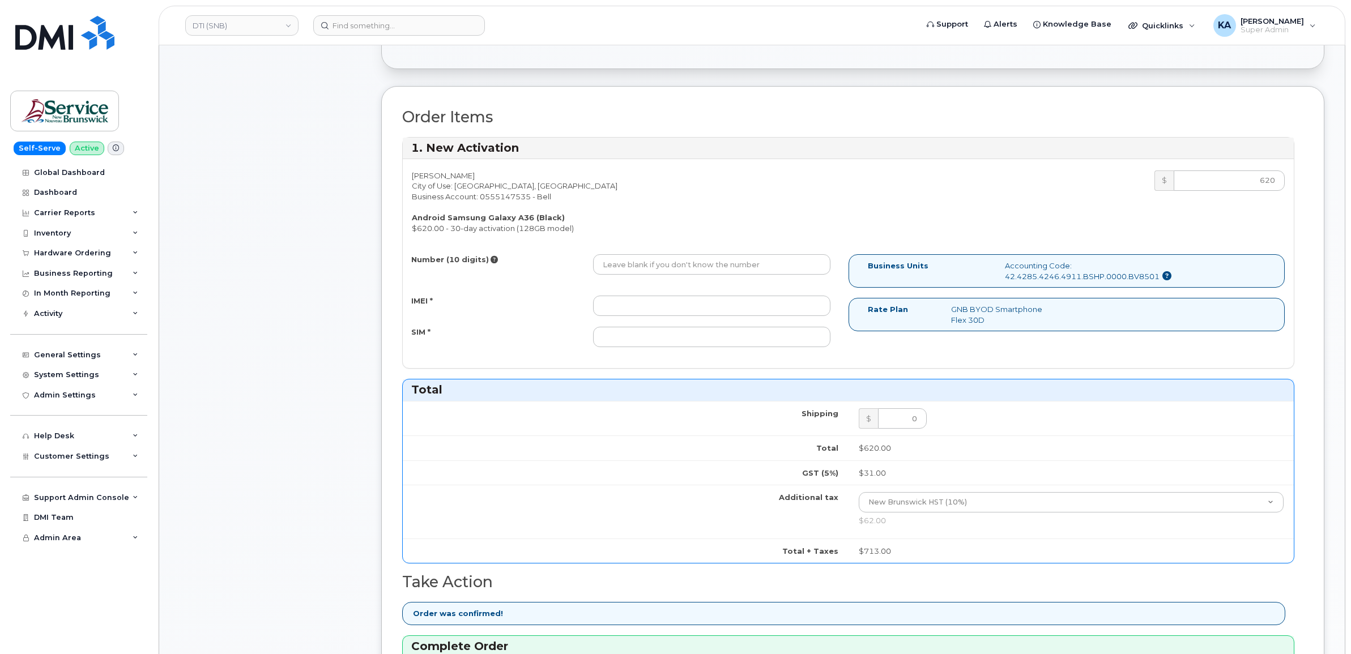
scroll to position [283, 0]
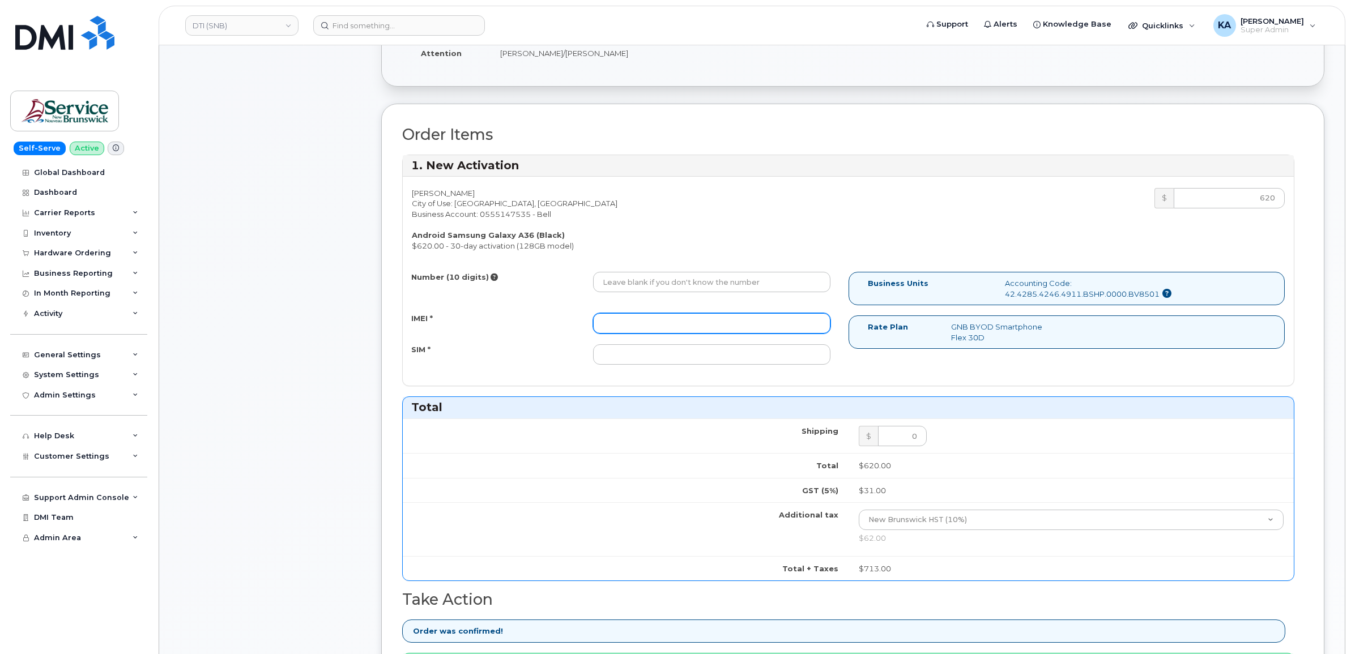
click at [706, 326] on input "IMEI *" at bounding box center [711, 323] width 237 height 20
paste input "357167790612697"
type input "357167790612697"
click at [712, 352] on input "SIM *" at bounding box center [711, 354] width 237 height 20
paste input "89302610207733040825"
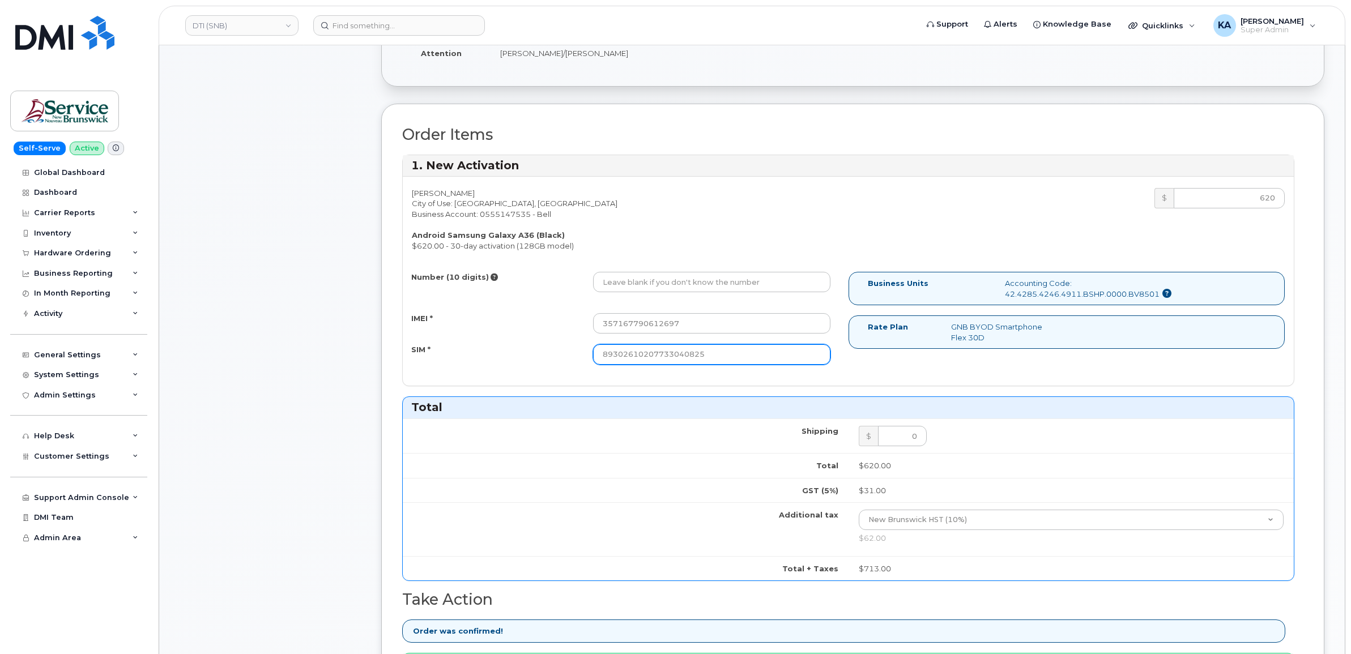
type input "89302610207733040825"
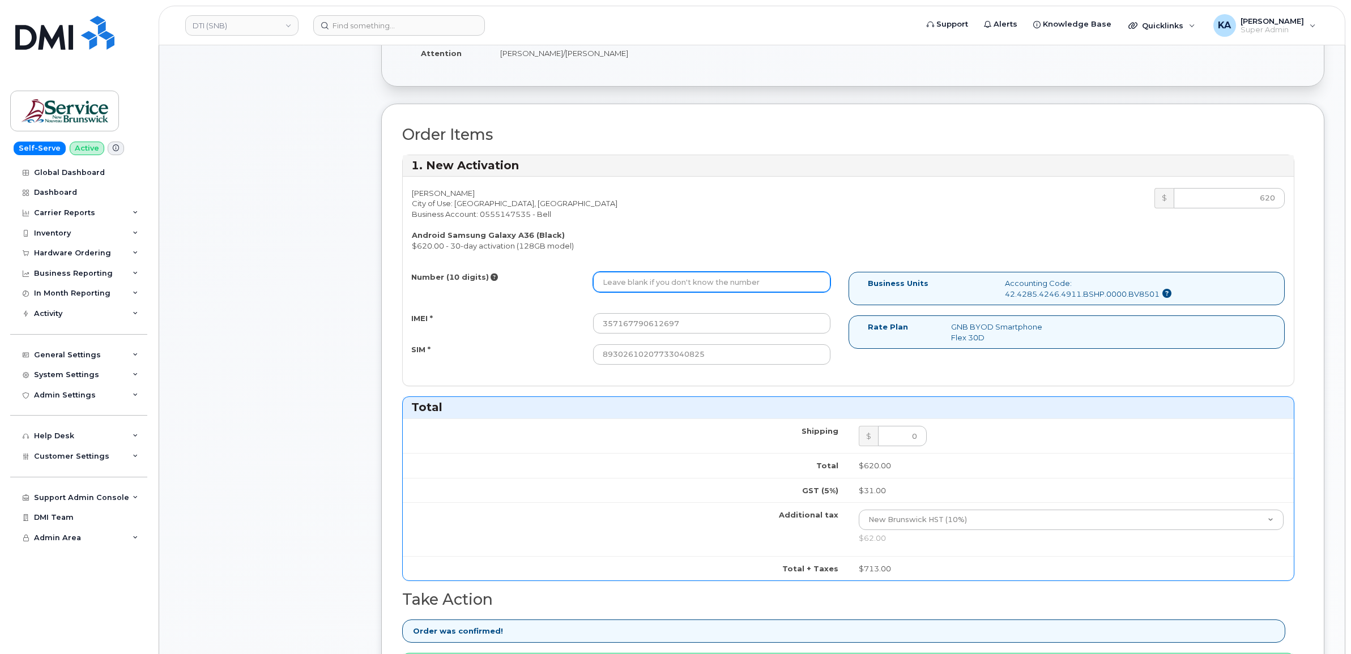
click at [605, 281] on input "Number (10 digits)" at bounding box center [711, 282] width 237 height 20
paste input "5062698095"
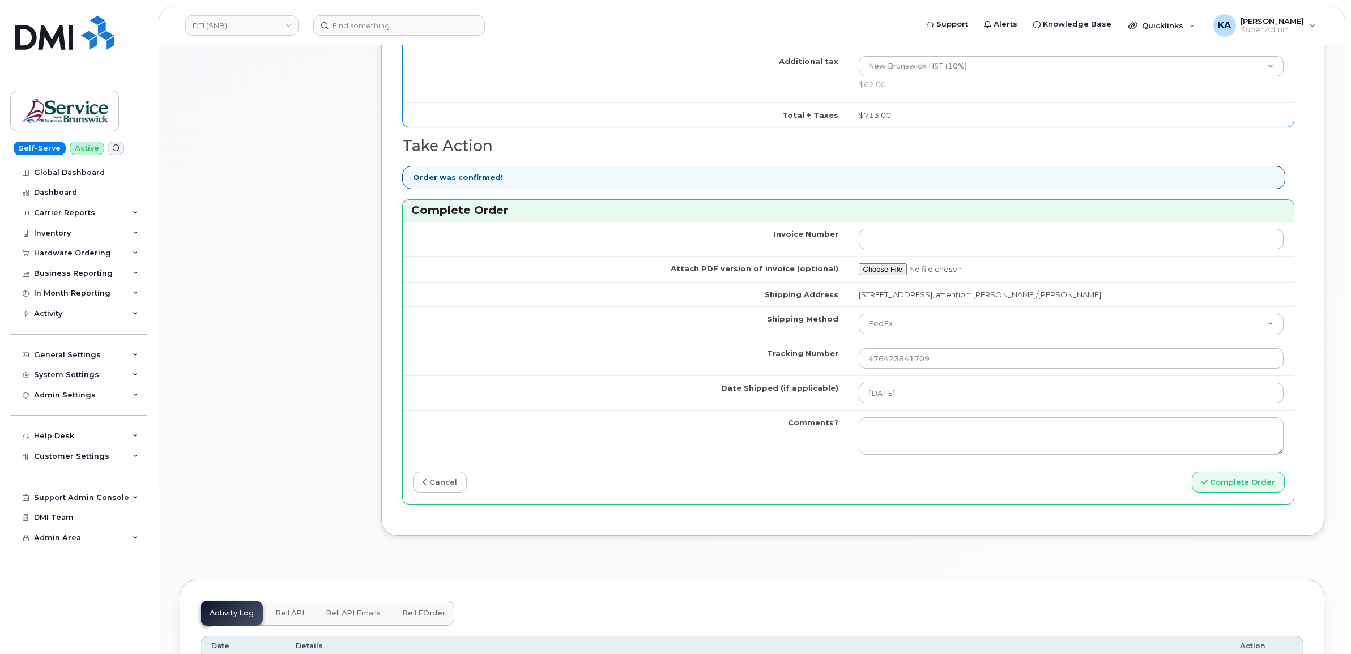
scroll to position [779, 0]
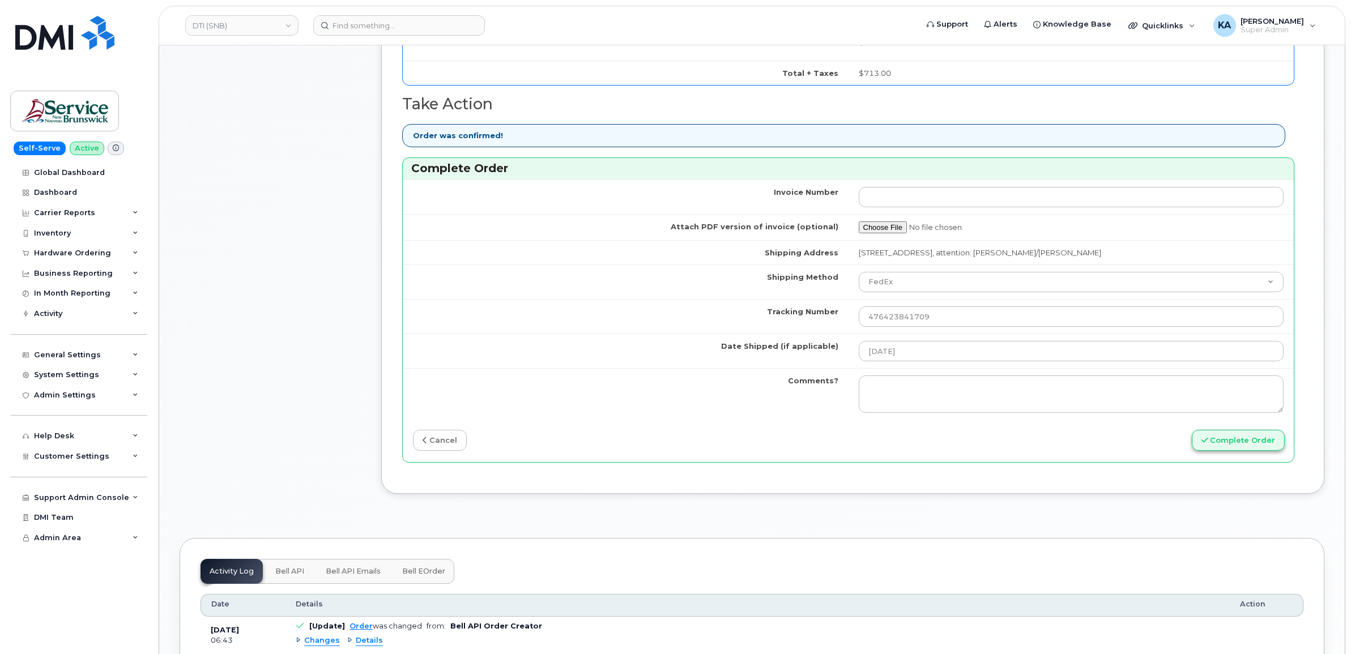
type input "5062698095"
click at [1219, 445] on button "Complete Order" at bounding box center [1237, 440] width 93 height 21
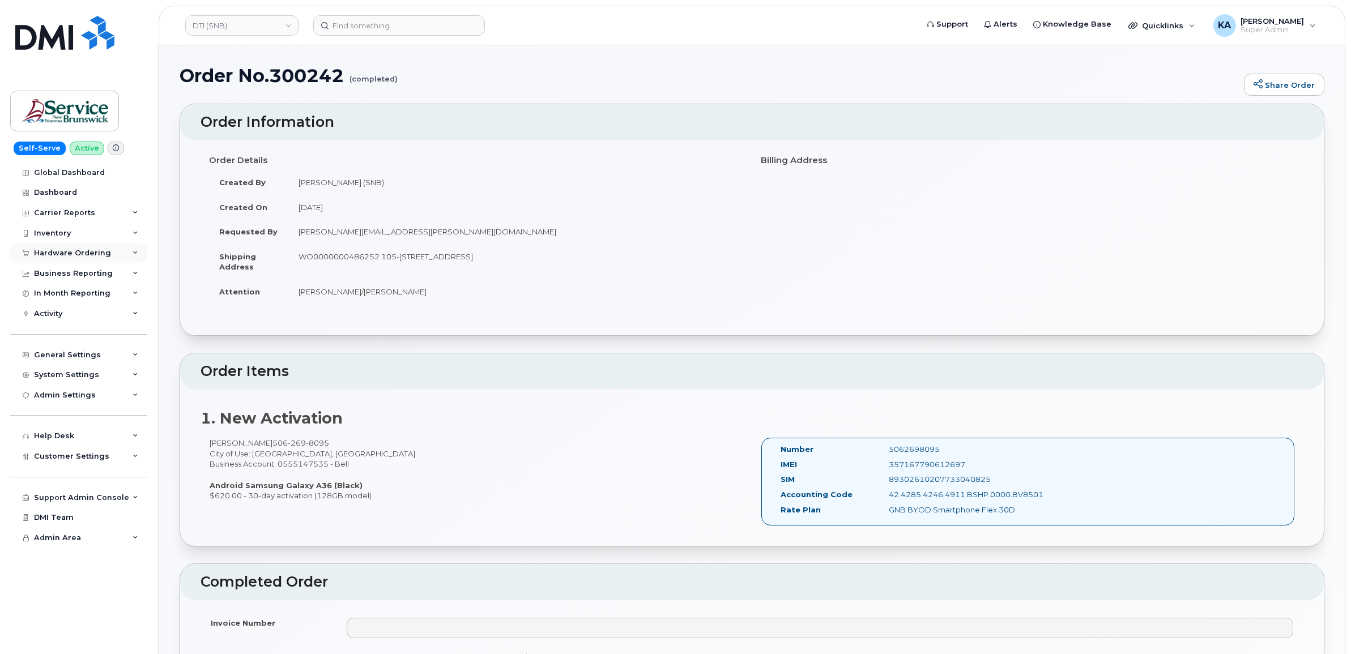
click at [53, 255] on div "Hardware Ordering" at bounding box center [72, 253] width 77 height 9
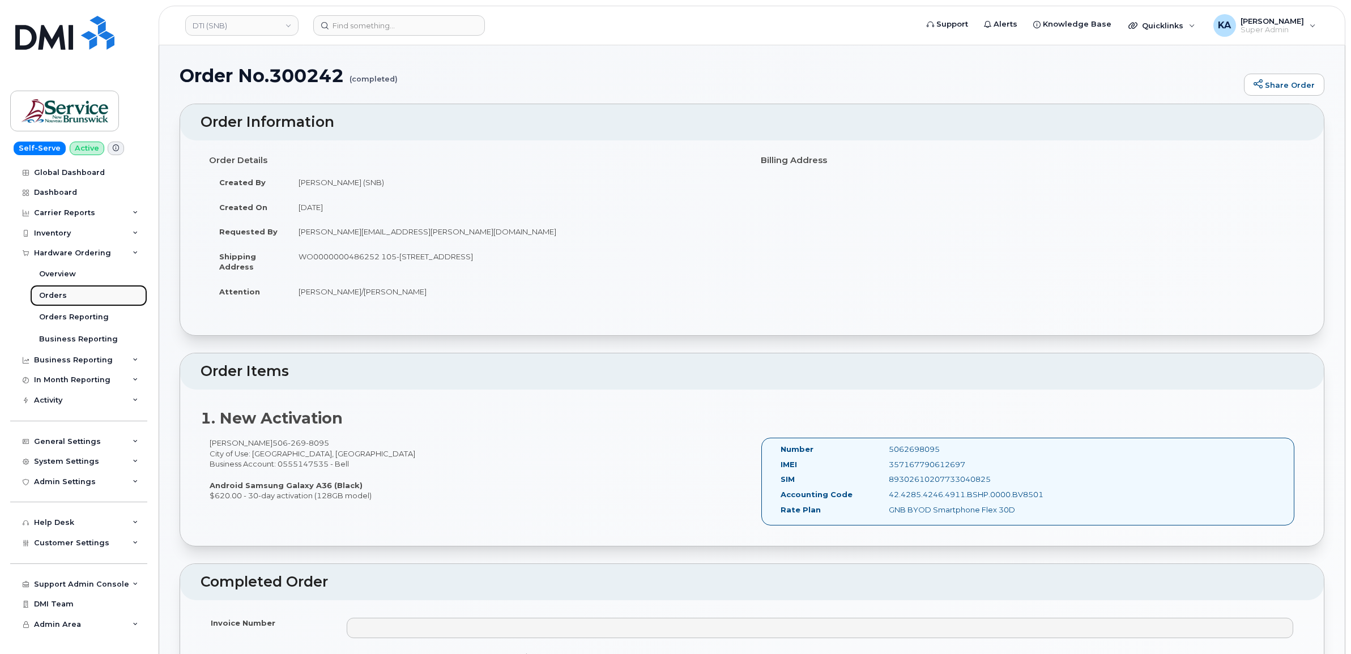
click at [37, 298] on link "Orders" at bounding box center [88, 296] width 117 height 22
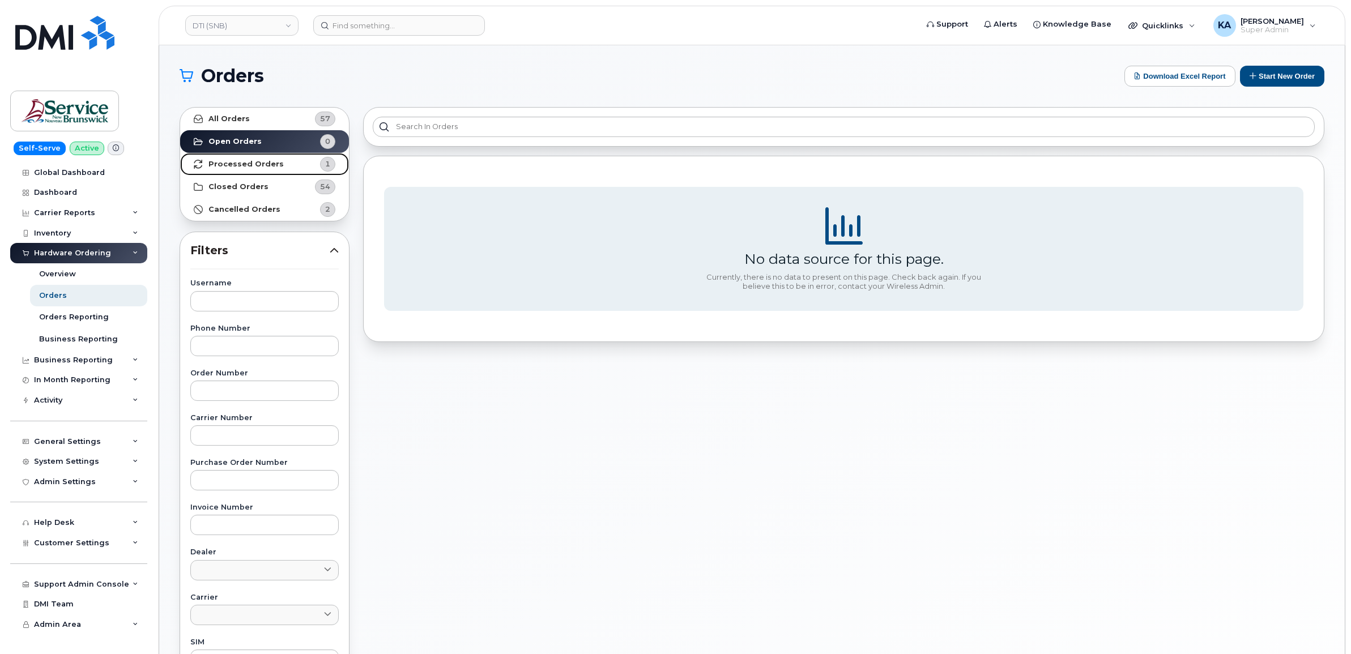
click at [268, 161] on strong "Processed Orders" at bounding box center [245, 164] width 75 height 9
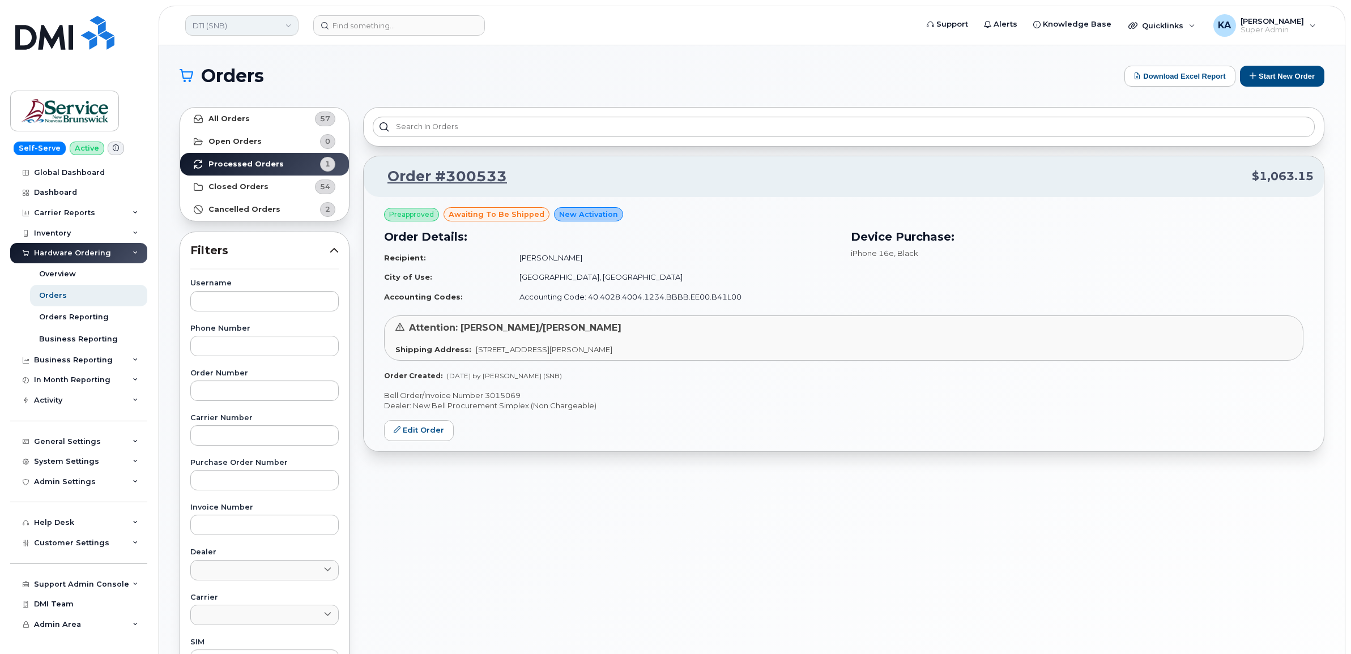
click at [241, 23] on link "DTI (SNB)" at bounding box center [241, 25] width 113 height 20
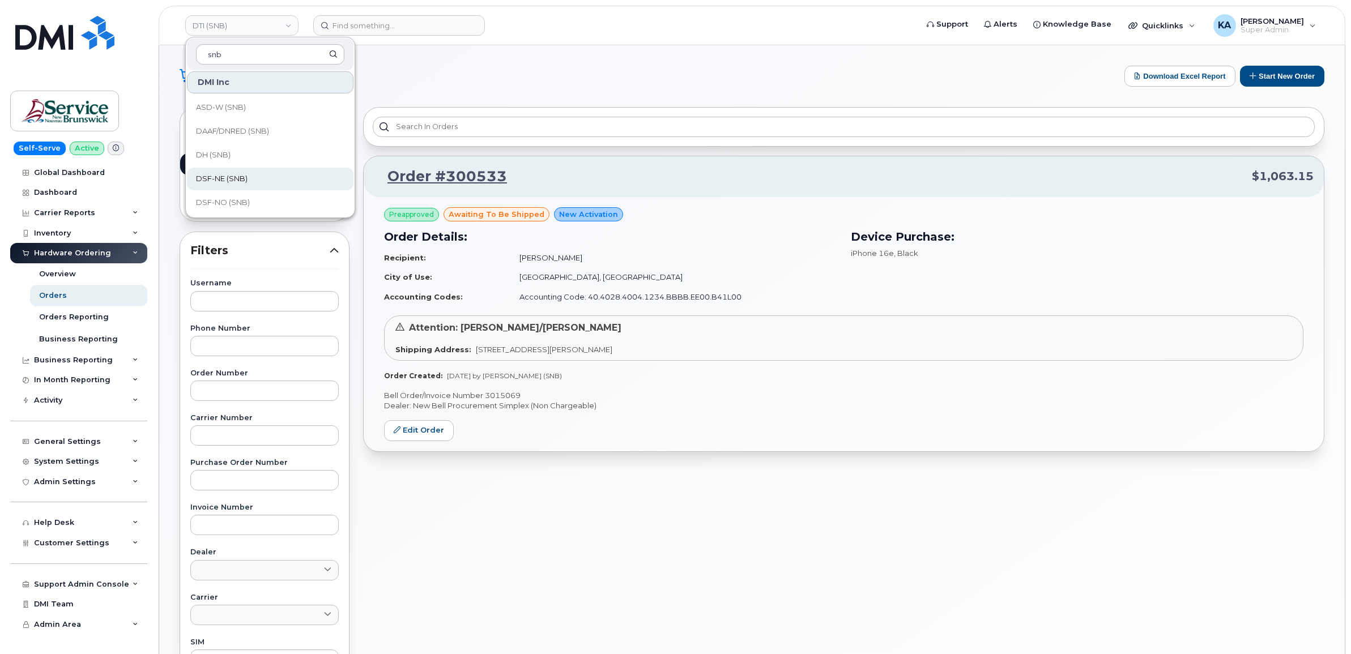
scroll to position [142, 0]
type input "snb"
click at [225, 177] on span "DTI (SNB)" at bounding box center [213, 179] width 35 height 11
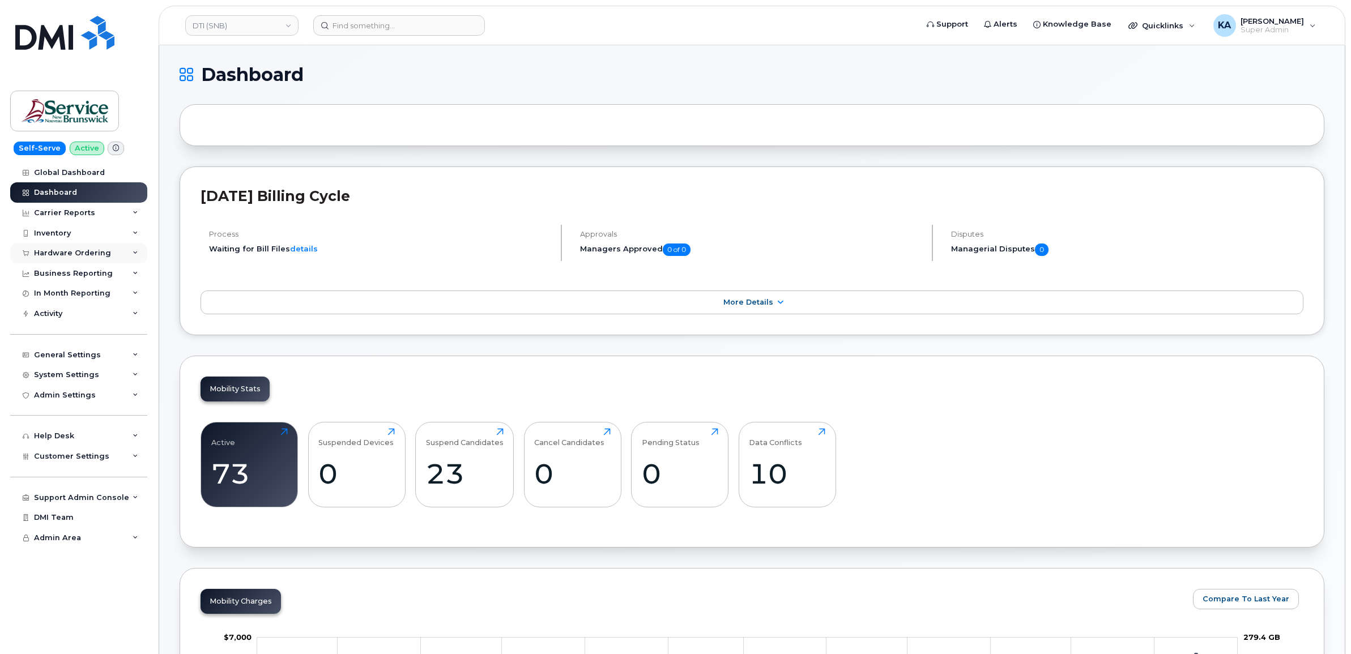
click at [87, 250] on div "Hardware Ordering" at bounding box center [72, 253] width 77 height 9
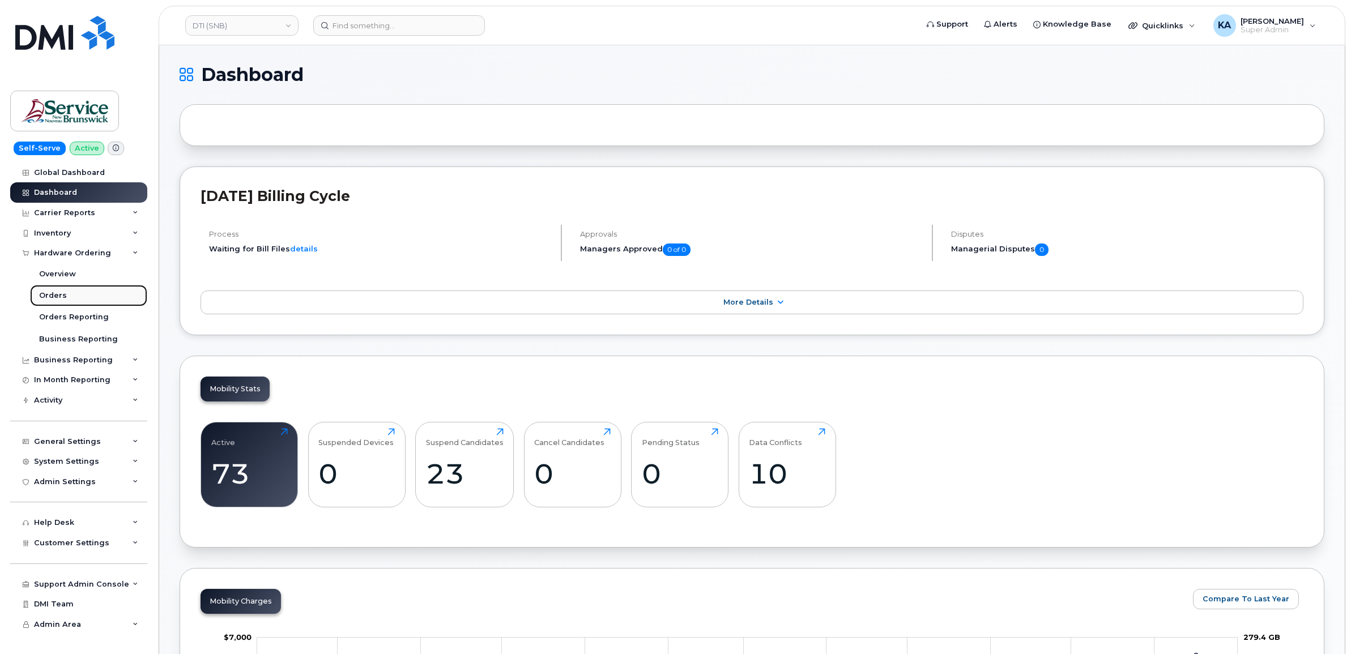
click at [52, 292] on div "Orders" at bounding box center [53, 295] width 28 height 10
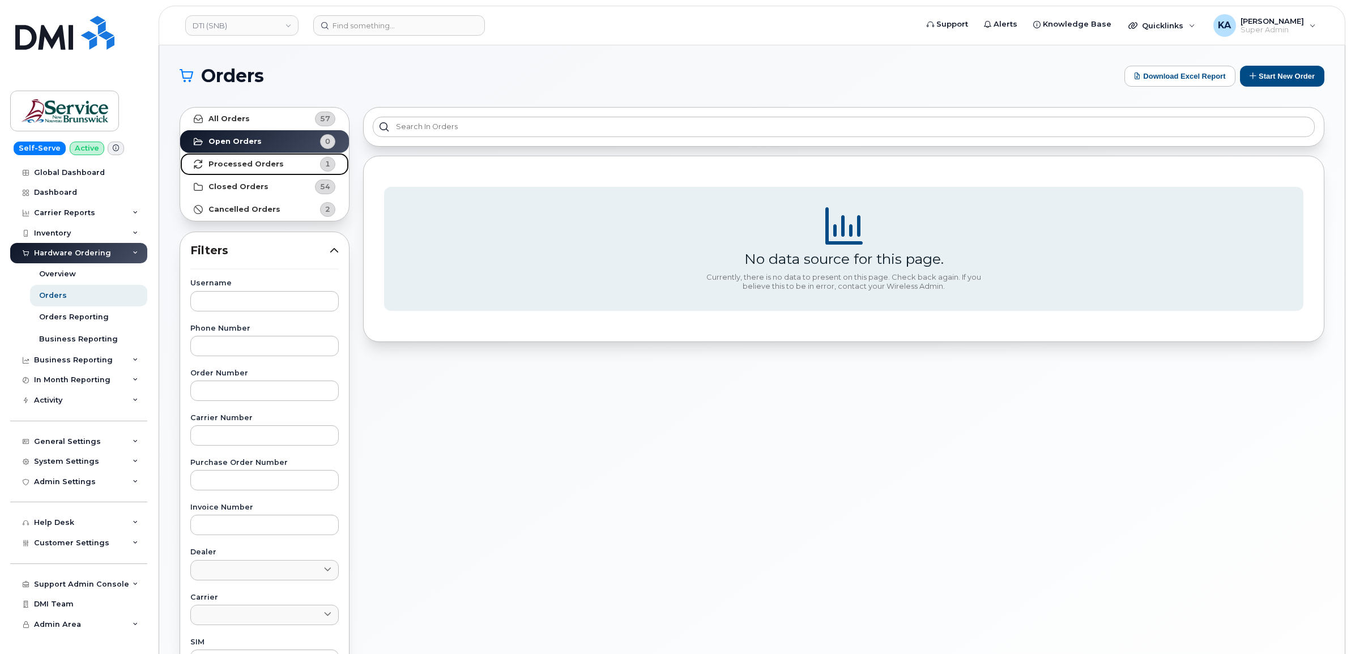
click at [265, 162] on strong "Processed Orders" at bounding box center [245, 164] width 75 height 9
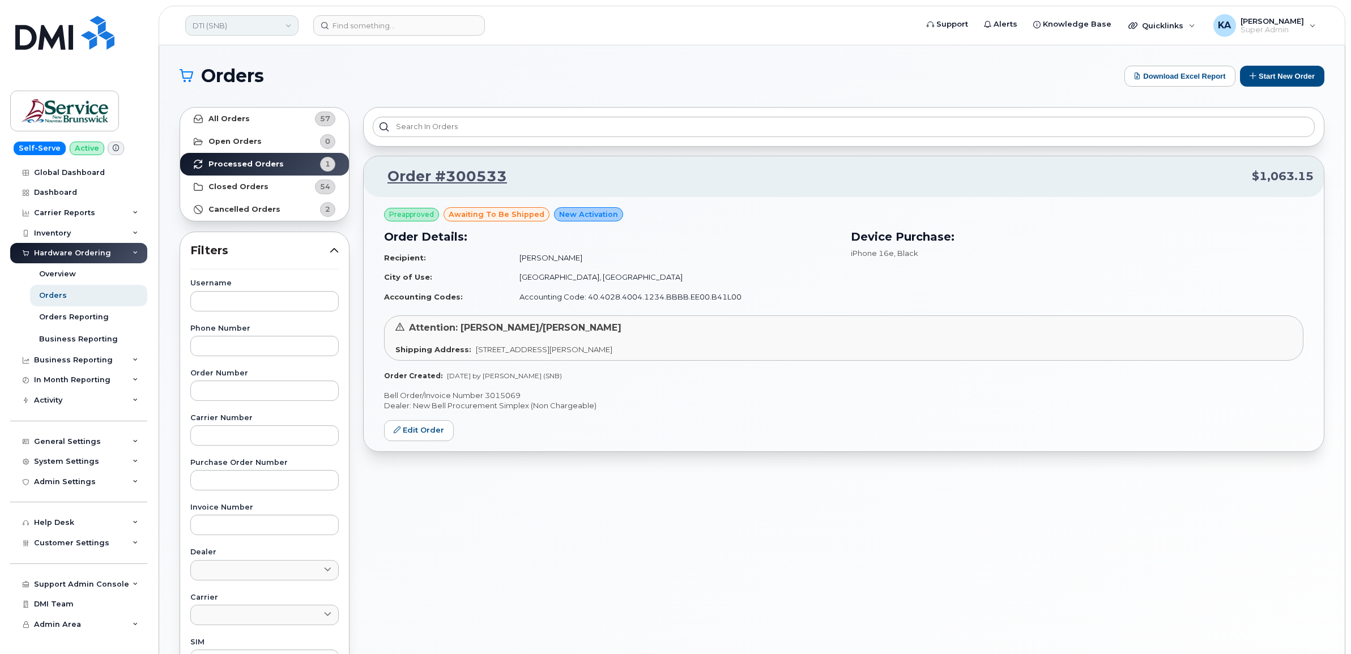
click at [233, 24] on link "DTI (SNB)" at bounding box center [241, 25] width 113 height 20
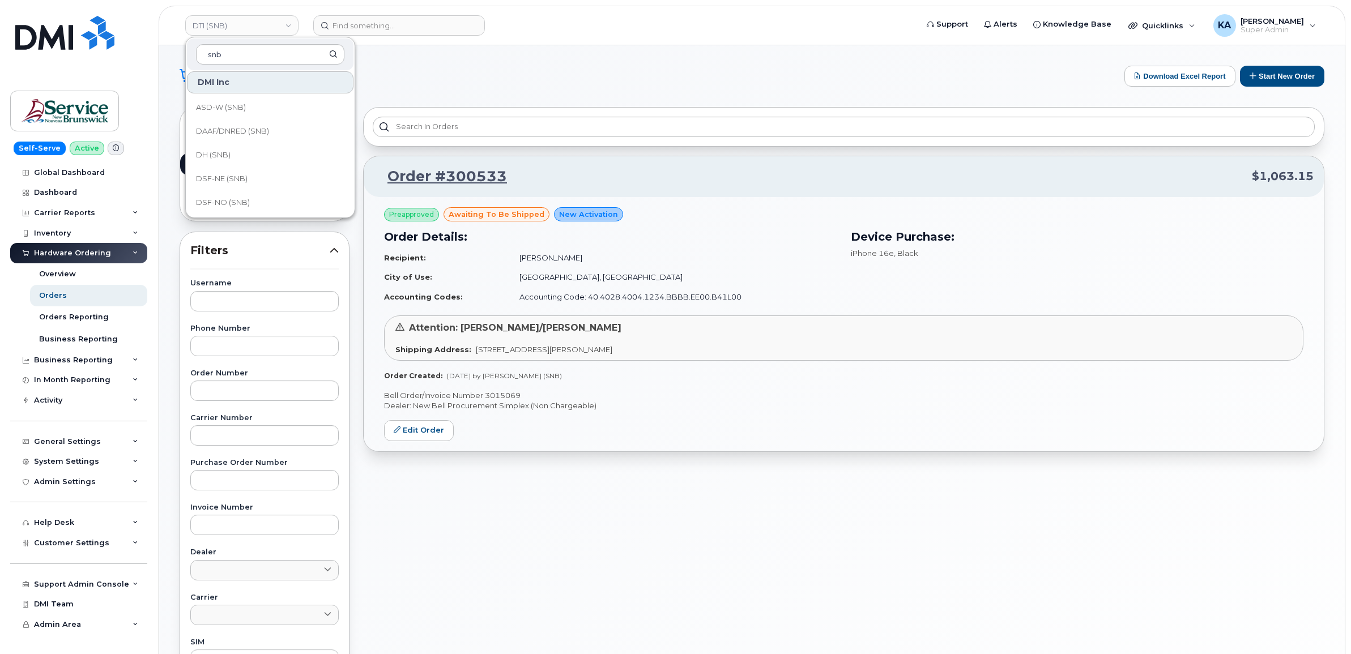
scroll to position [142, 0]
type input "snb"
click at [232, 153] on span "DSF-SUD (SNB)" at bounding box center [225, 155] width 58 height 11
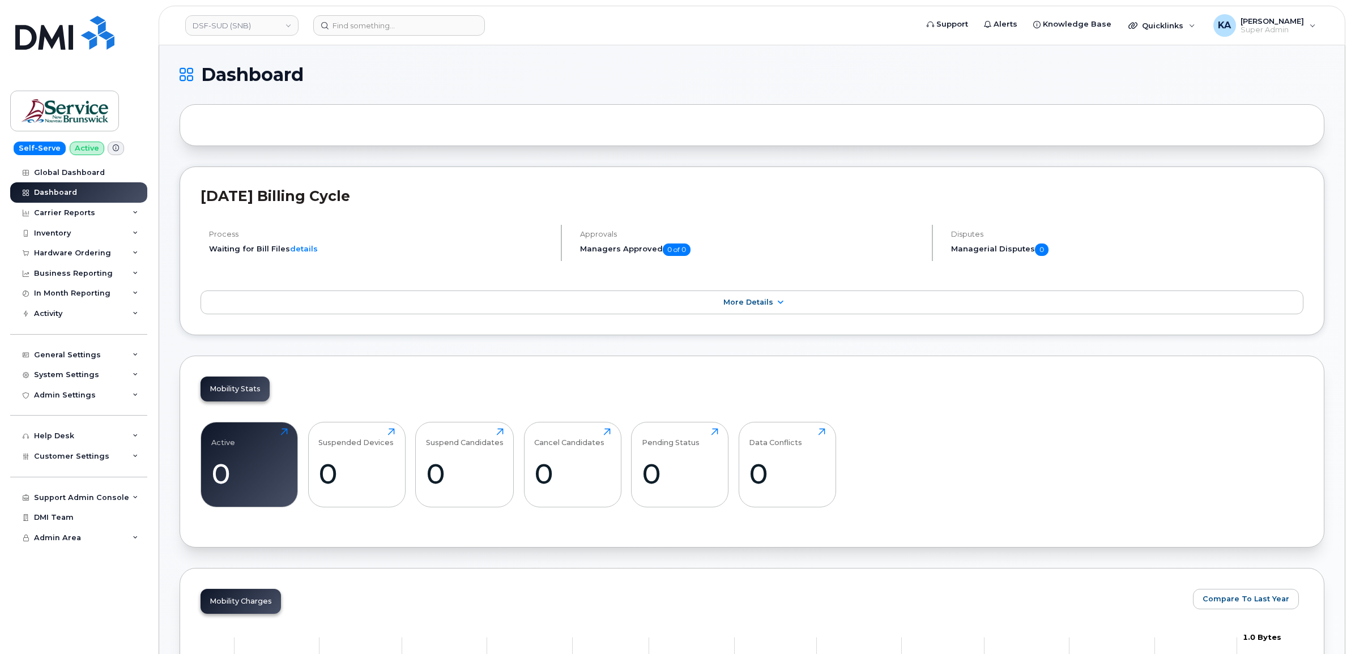
click at [82, 251] on div "Hardware Ordering" at bounding box center [72, 253] width 77 height 9
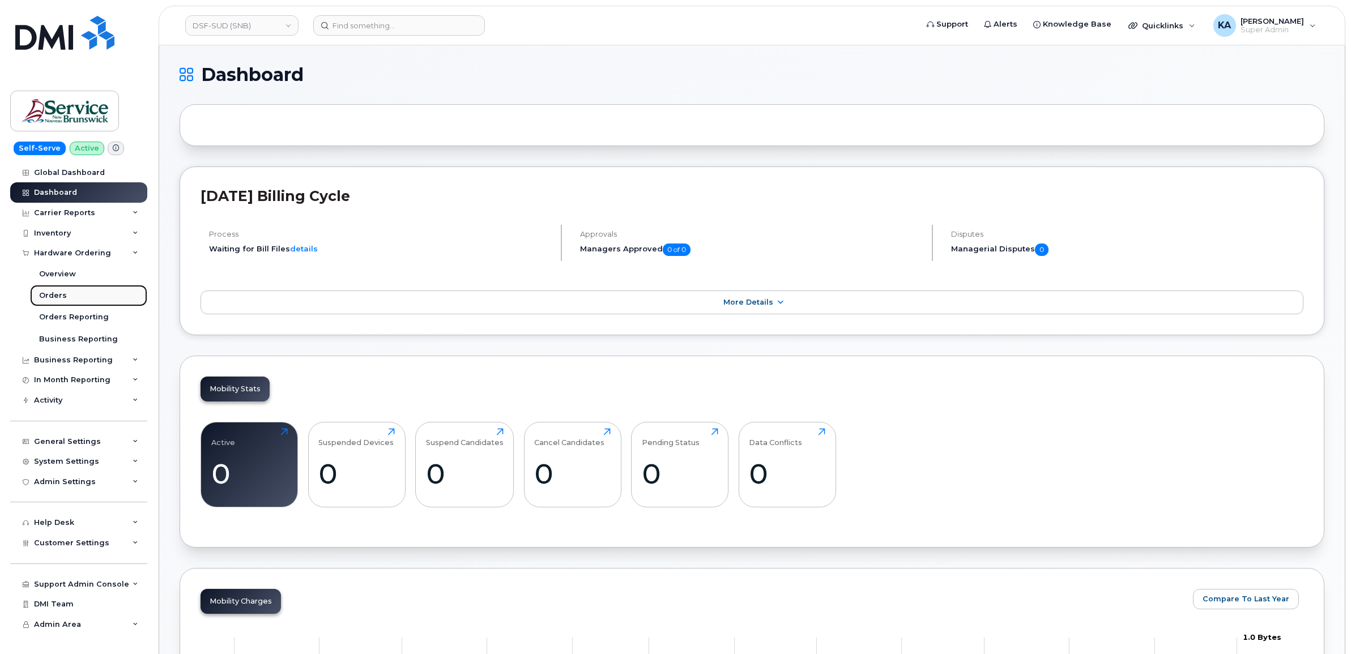
click at [58, 293] on div "Orders" at bounding box center [53, 295] width 28 height 10
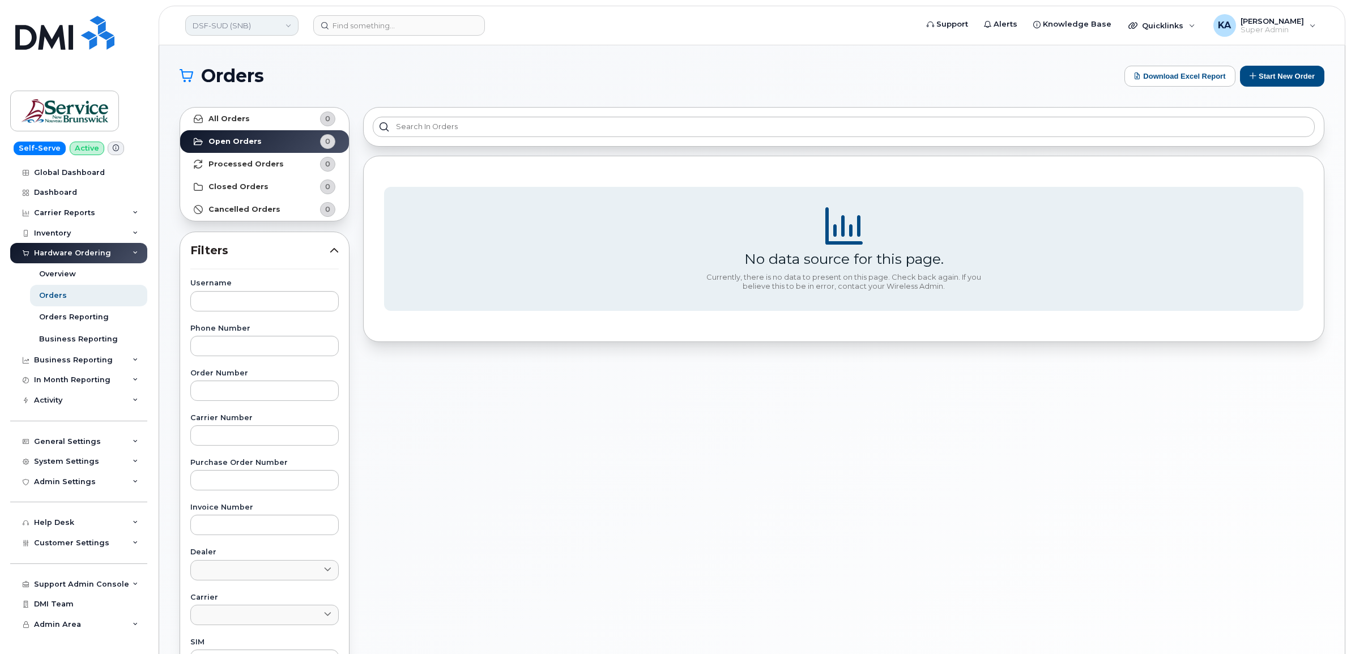
click at [228, 26] on link "DSF-SUD (SNB)" at bounding box center [241, 25] width 113 height 20
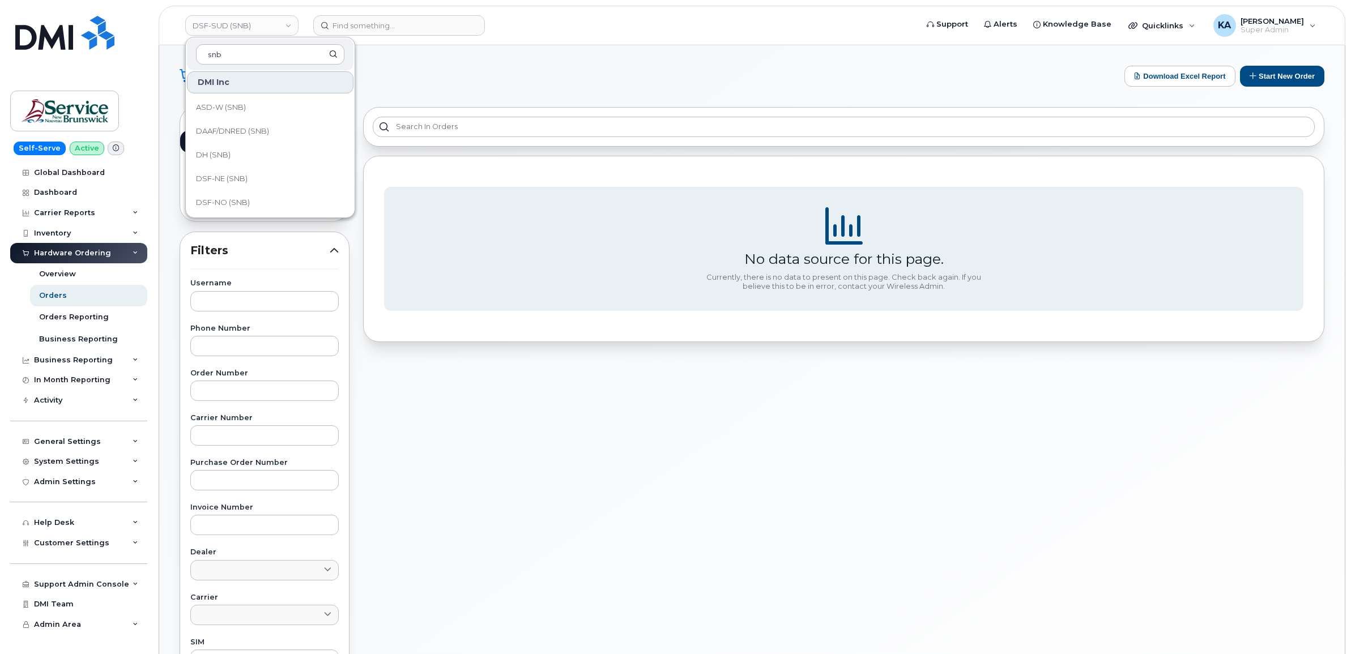
scroll to position [142, 0]
type input "snb"
click at [235, 131] on span "DSF-NO (SNB)" at bounding box center [223, 131] width 54 height 11
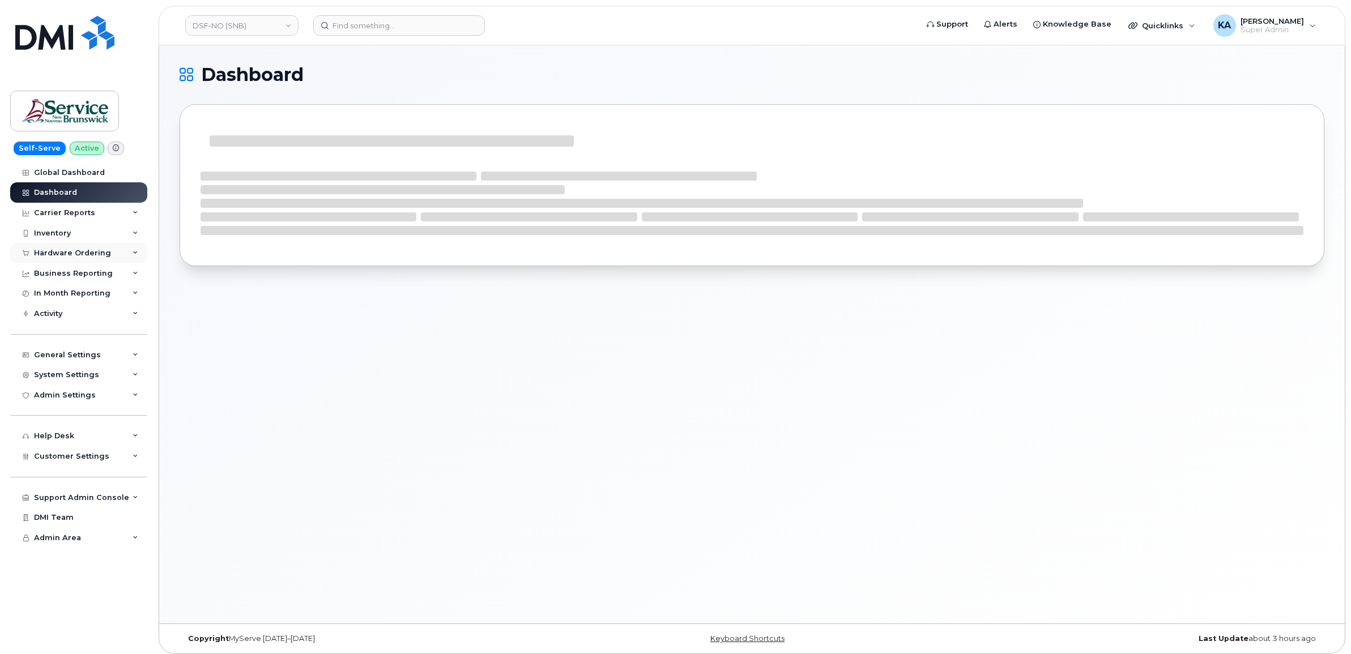
click at [58, 250] on div "Hardware Ordering" at bounding box center [72, 253] width 77 height 9
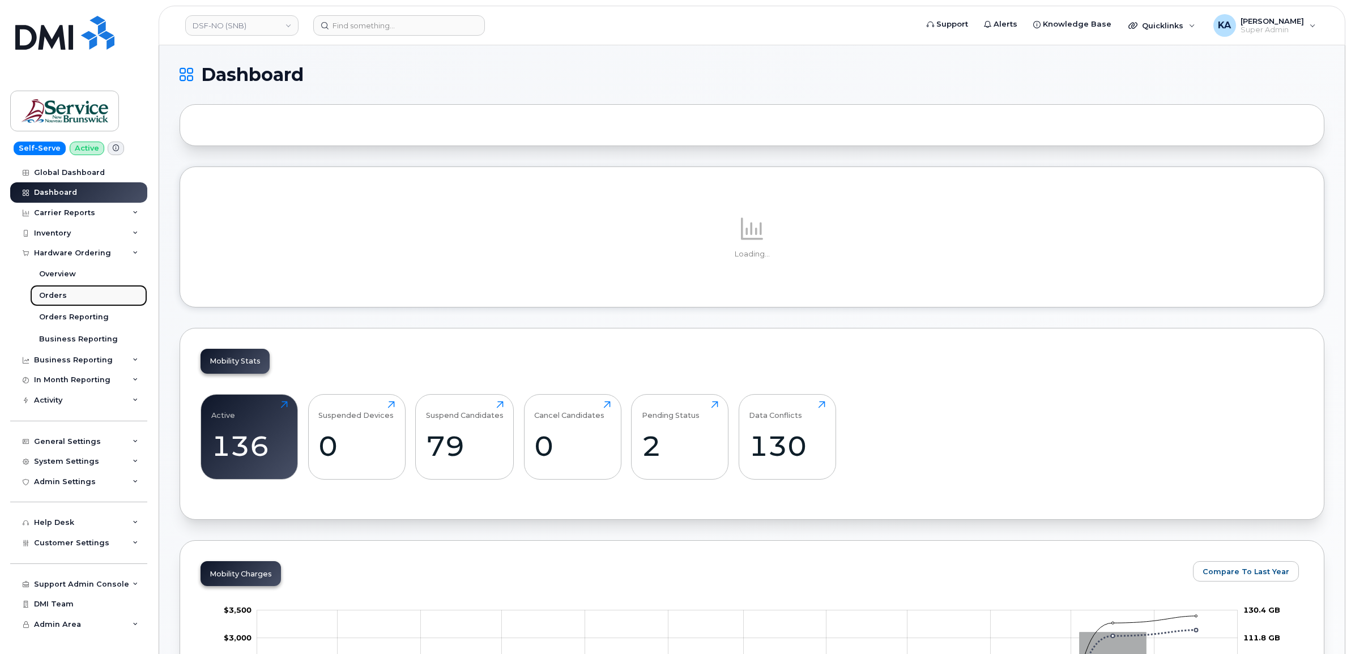
click at [44, 292] on link "Orders" at bounding box center [88, 296] width 117 height 22
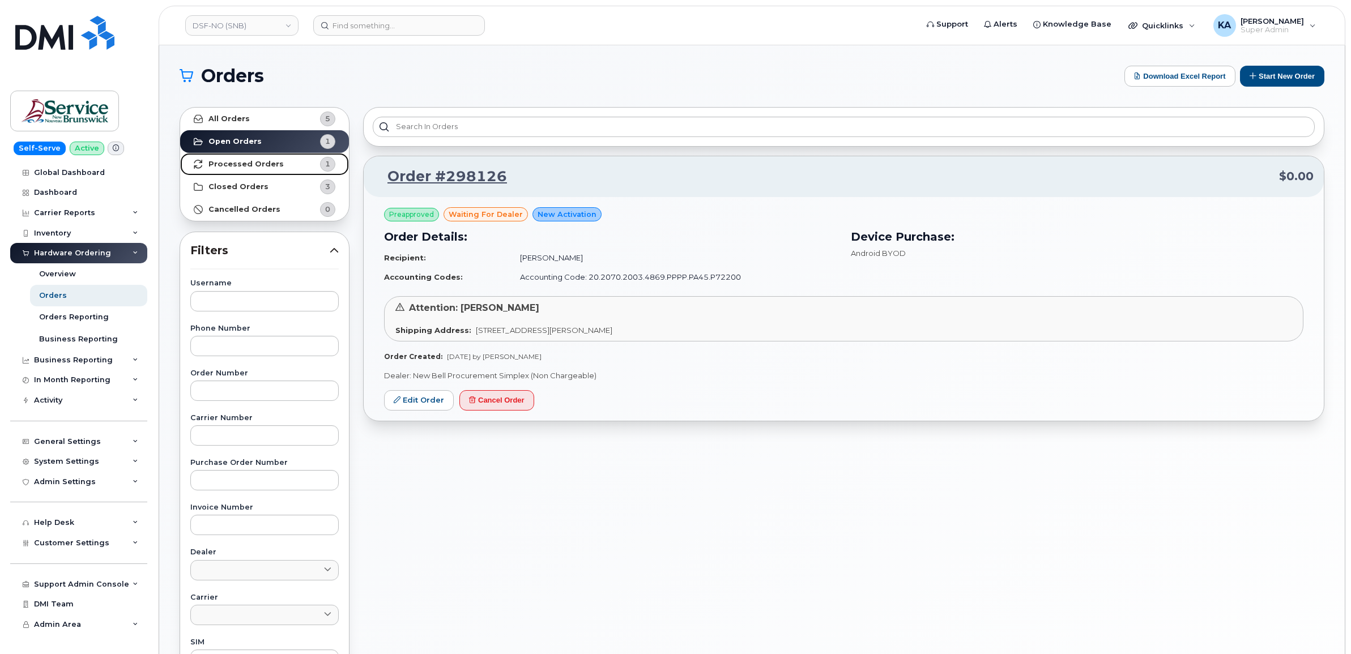
click at [228, 163] on strong "Processed Orders" at bounding box center [245, 164] width 75 height 9
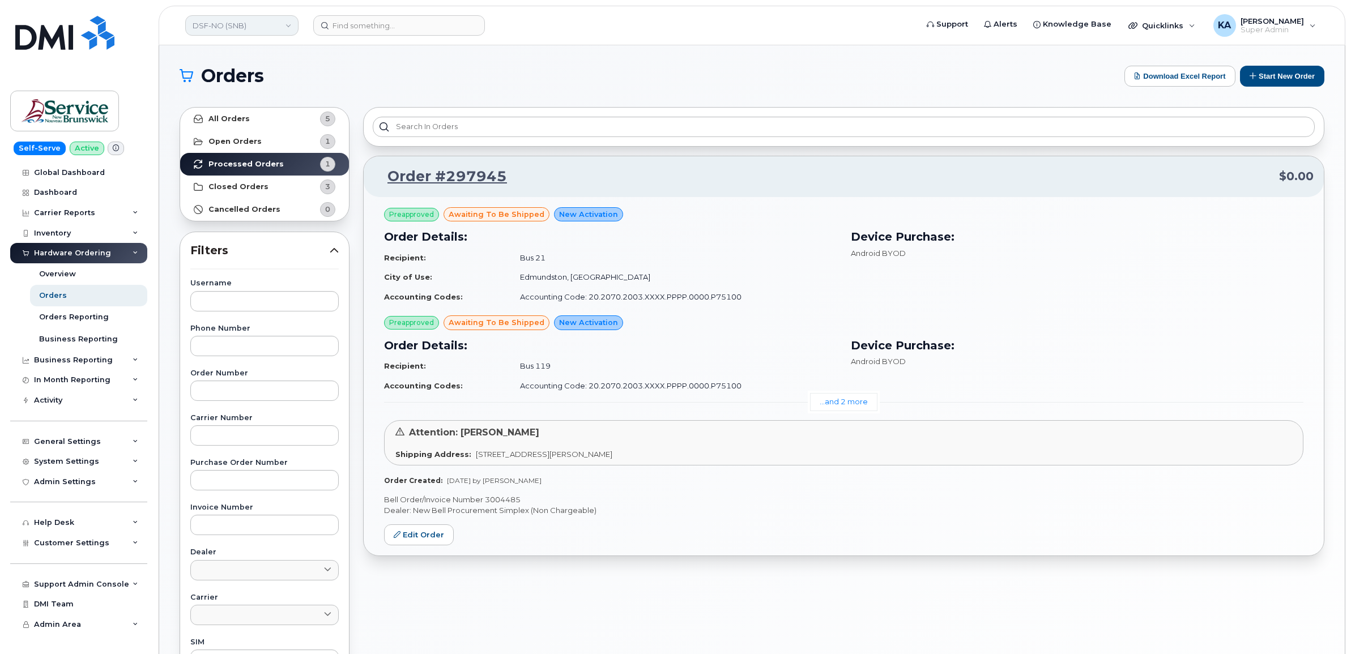
click at [257, 27] on link "DSF-NO (SNB)" at bounding box center [241, 25] width 113 height 20
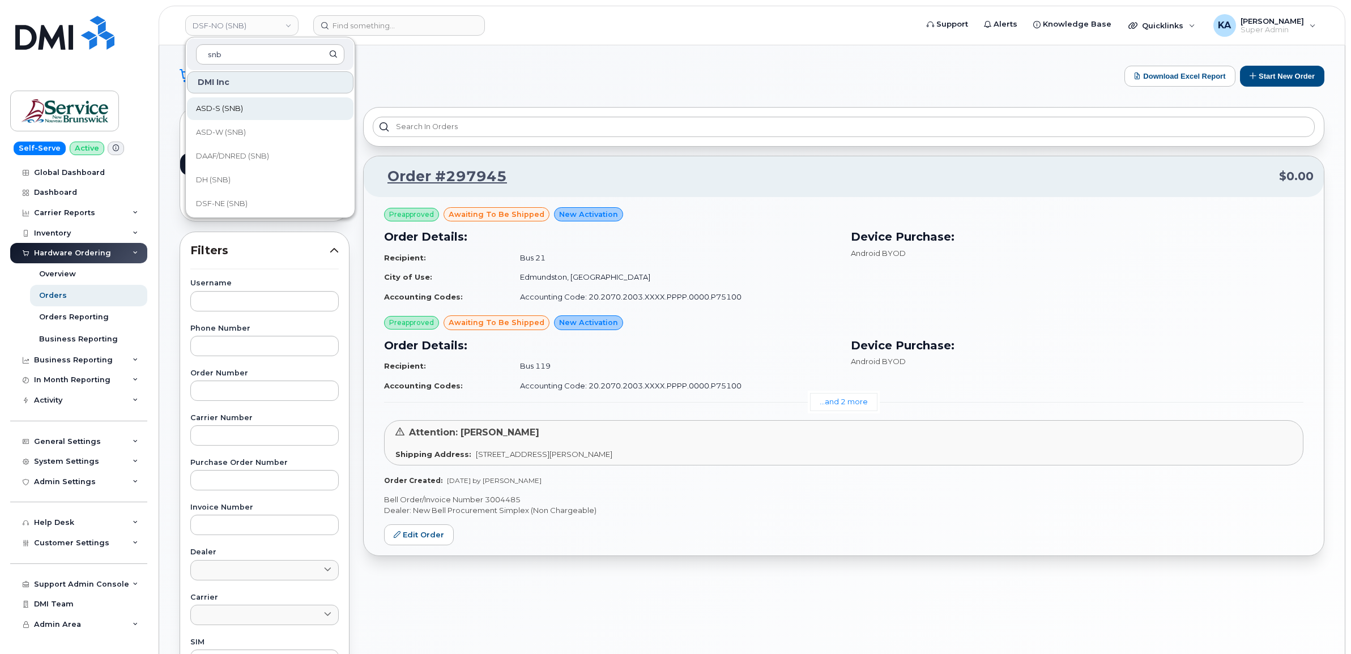
scroll to position [71, 0]
type input "snb"
click at [235, 176] on span "DSF-NE (SNB)" at bounding box center [222, 178] width 52 height 11
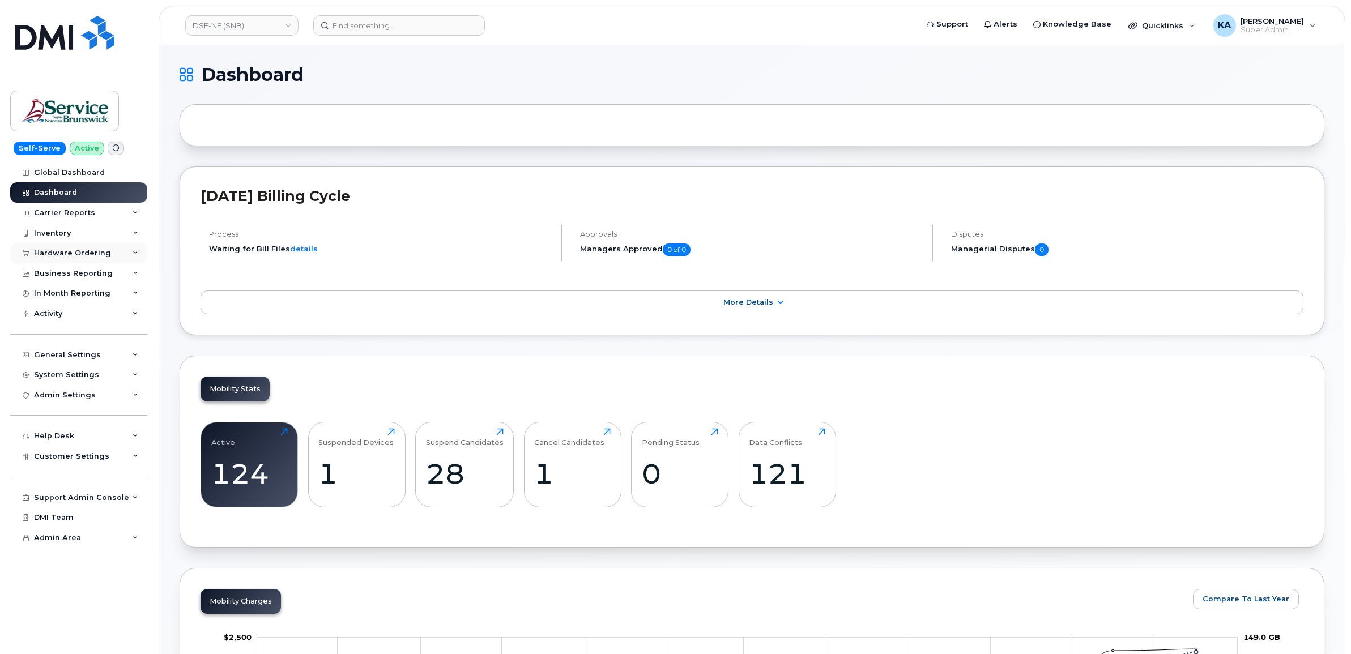
click at [75, 254] on div "Hardware Ordering" at bounding box center [72, 253] width 77 height 9
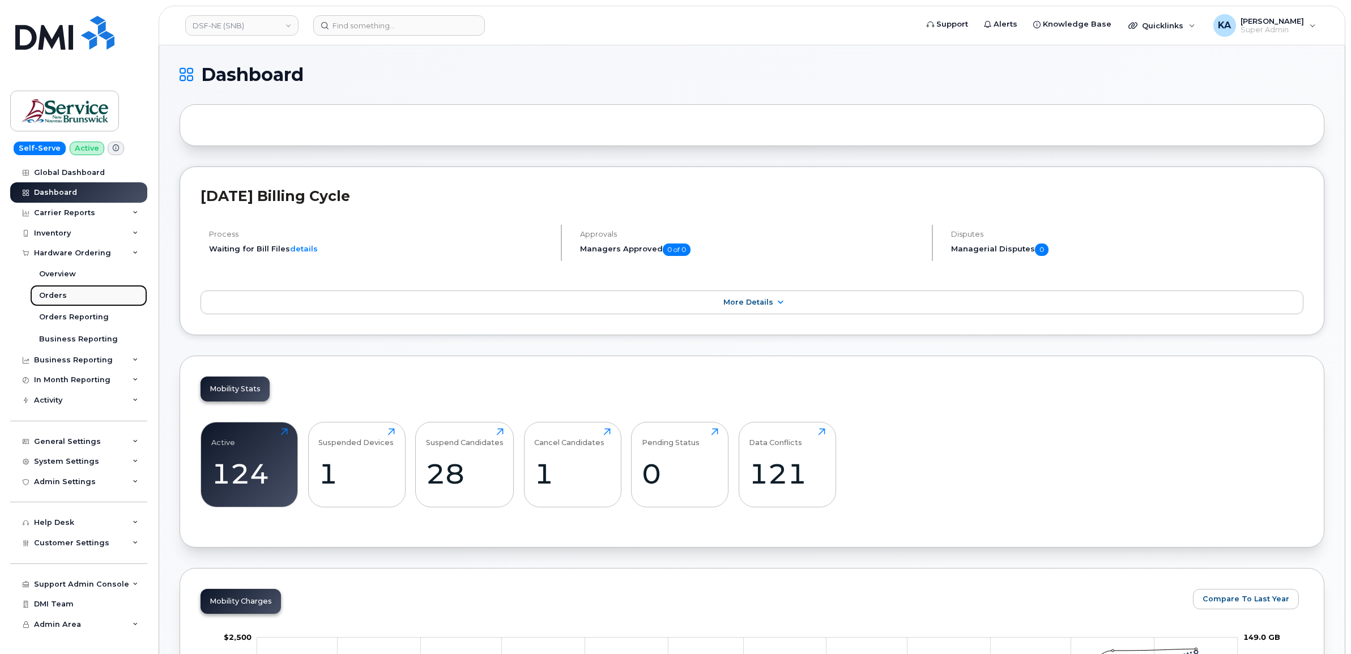
click at [51, 292] on div "Orders" at bounding box center [53, 295] width 28 height 10
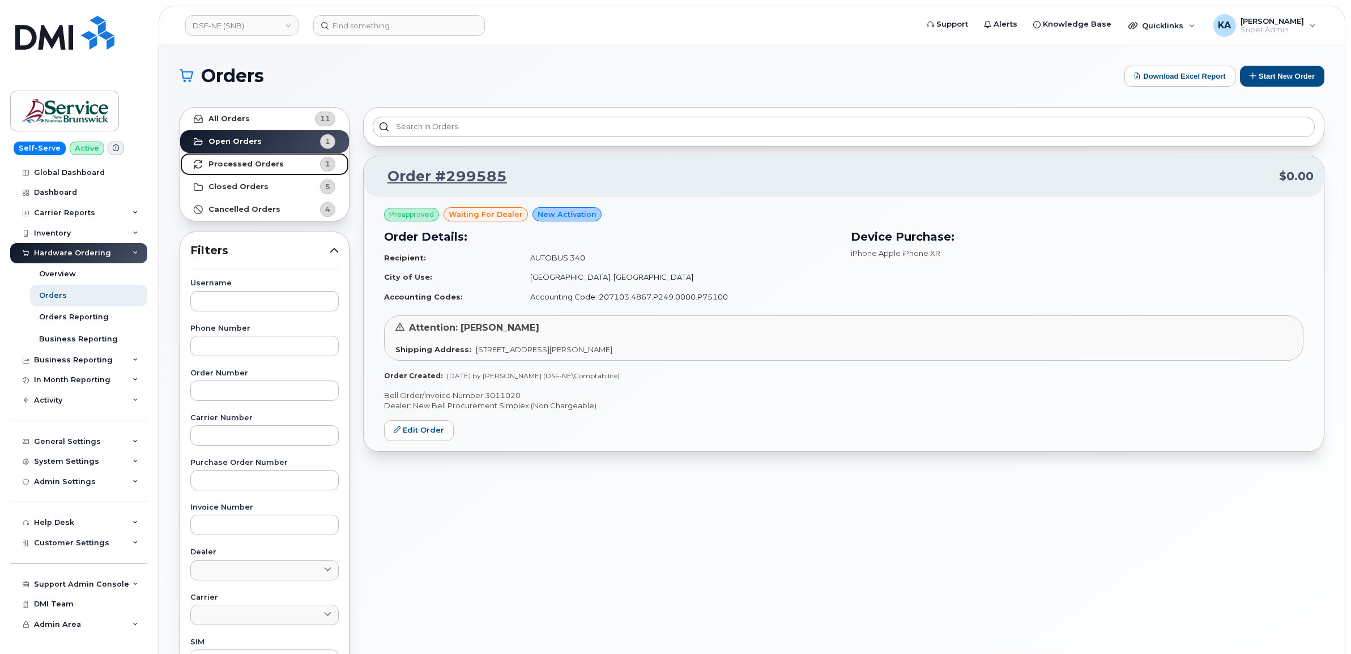
click at [234, 161] on strong "Processed Orders" at bounding box center [245, 164] width 75 height 9
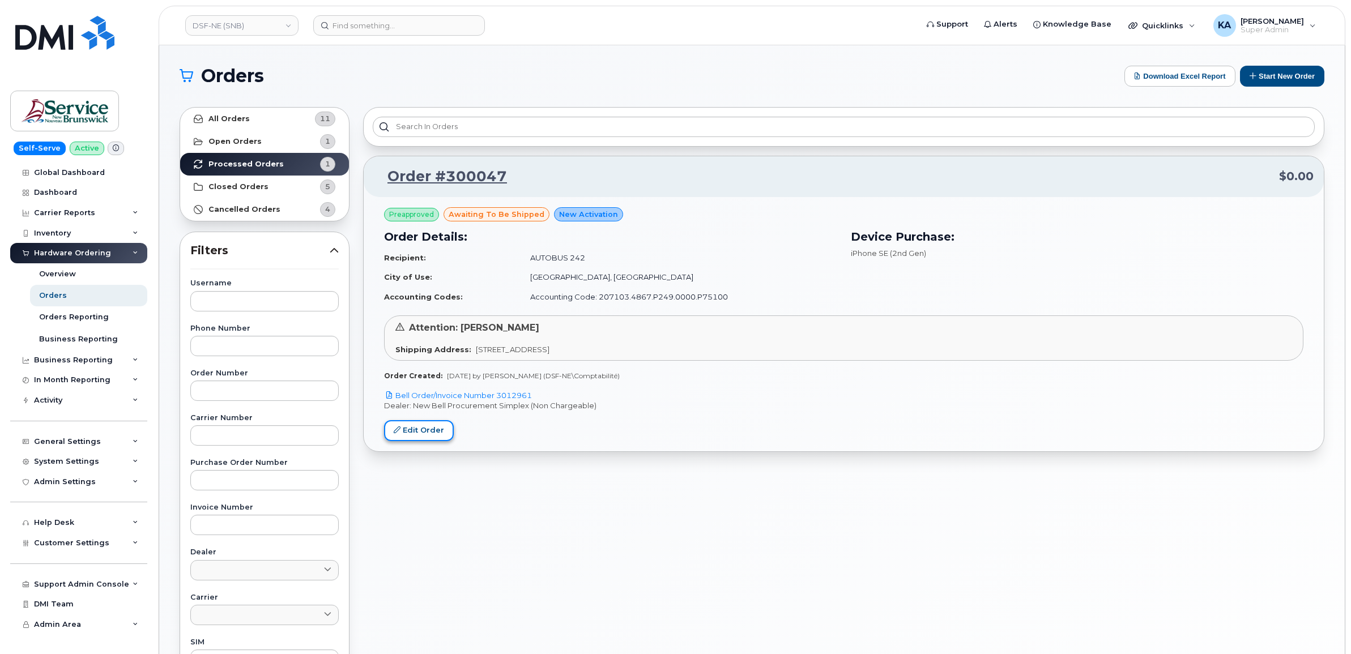
click at [425, 428] on link "Edit Order" at bounding box center [419, 430] width 70 height 21
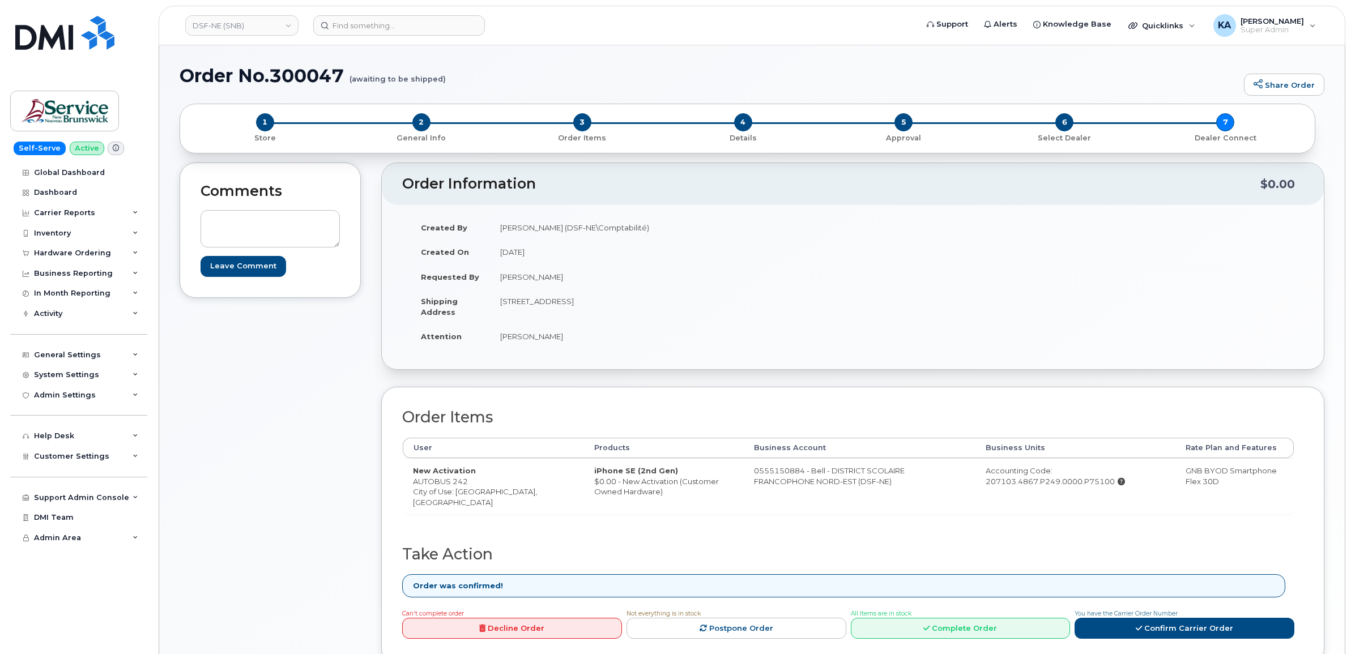
scroll to position [212, 0]
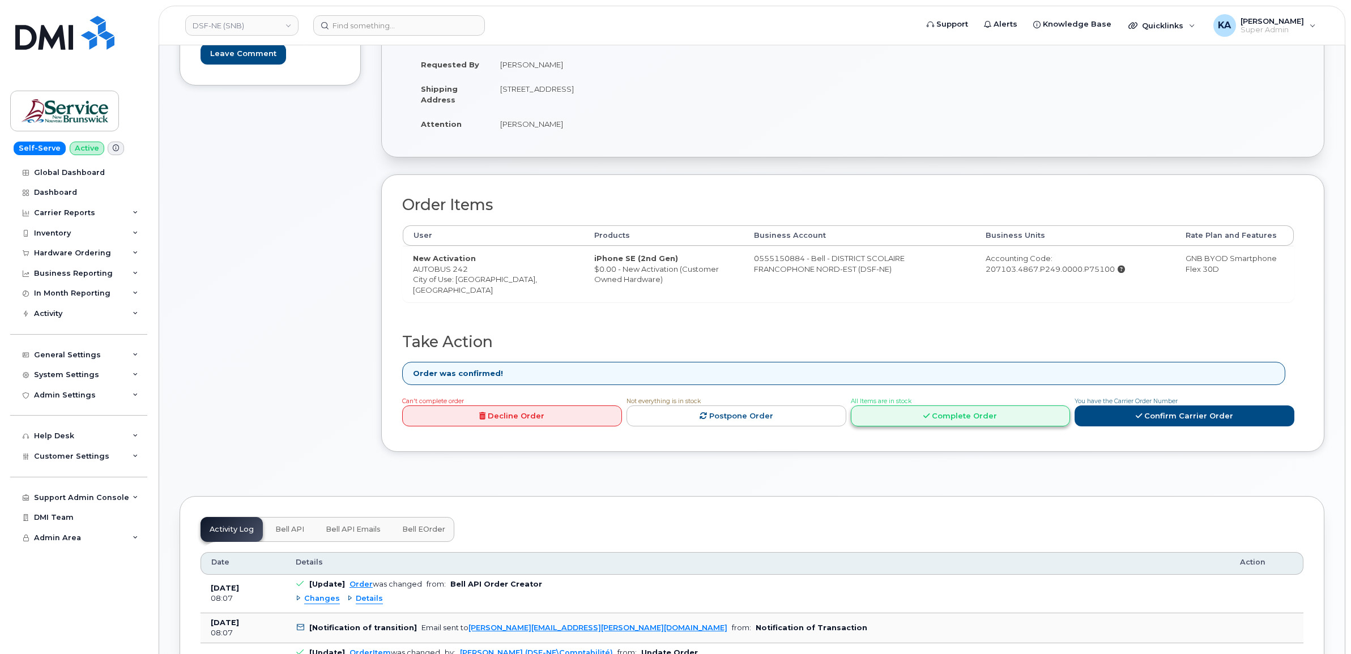
click at [962, 421] on link "Complete Order" at bounding box center [961, 415] width 220 height 21
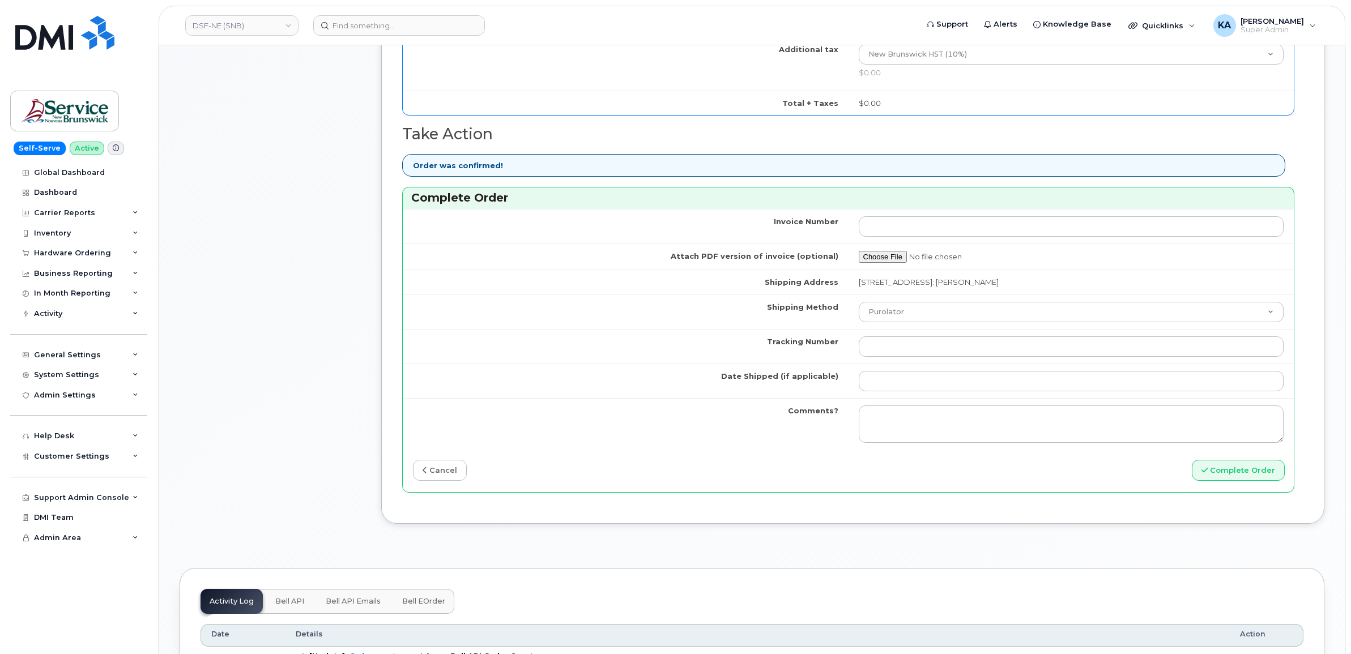
scroll to position [779, 0]
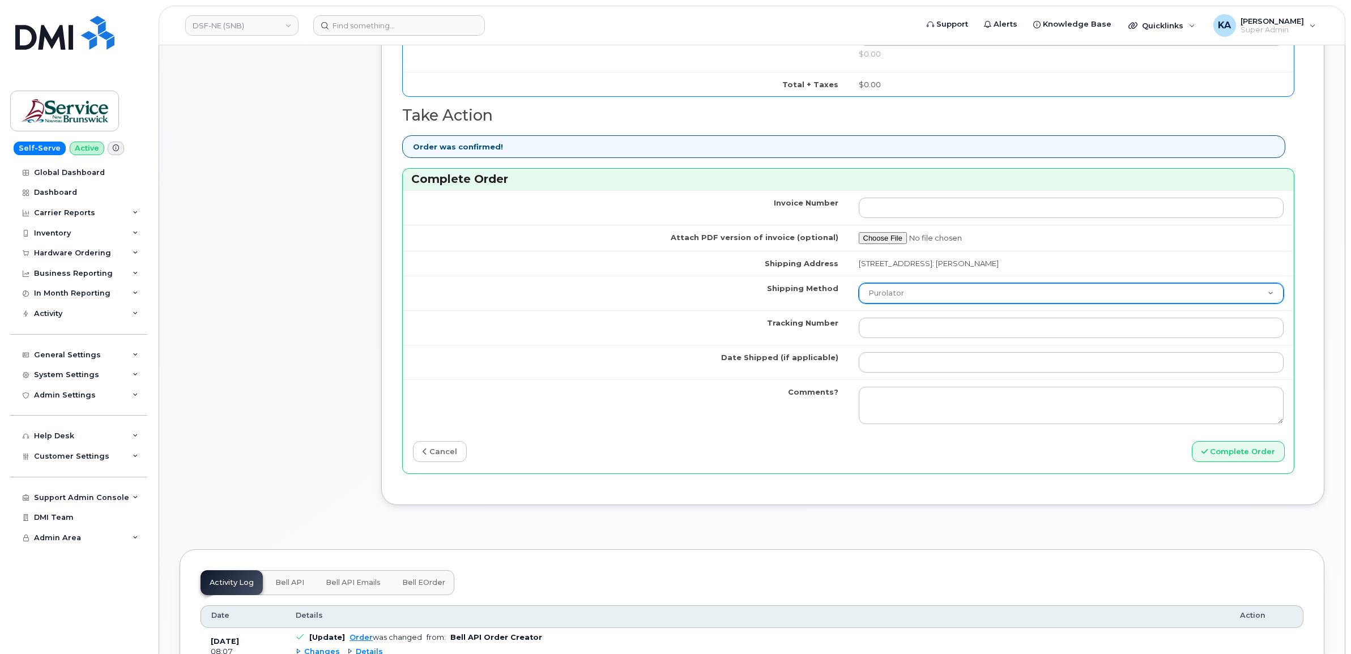
click at [932, 296] on select "Purolator UPS FedEx Canada Post Courier Other Drop Off Pick Up" at bounding box center [1070, 293] width 425 height 20
select select "FedEx"
click at [858, 285] on select "Purolator UPS FedEx Canada Post Courier Other Drop Off Pick Up" at bounding box center [1070, 293] width 425 height 20
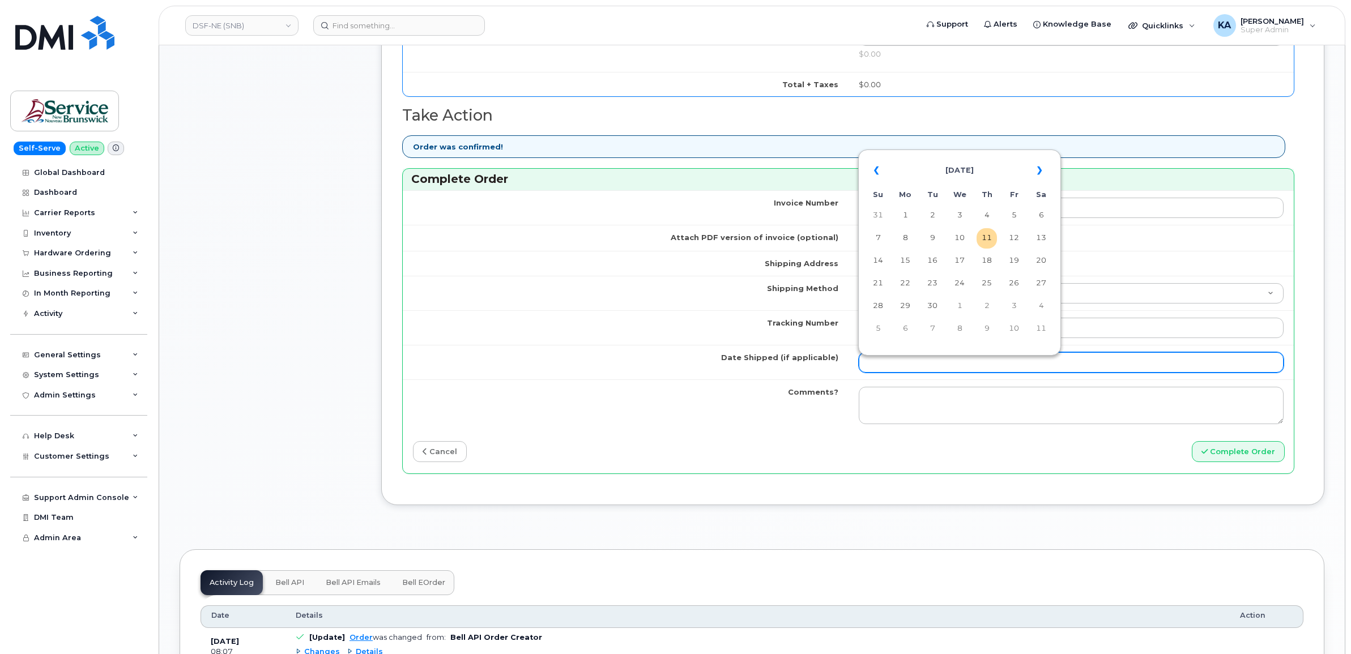
click at [895, 363] on input "Date Shipped (if applicable)" at bounding box center [1070, 362] width 425 height 20
click at [933, 240] on td "9" at bounding box center [932, 238] width 20 height 20
type input "2025-09-09"
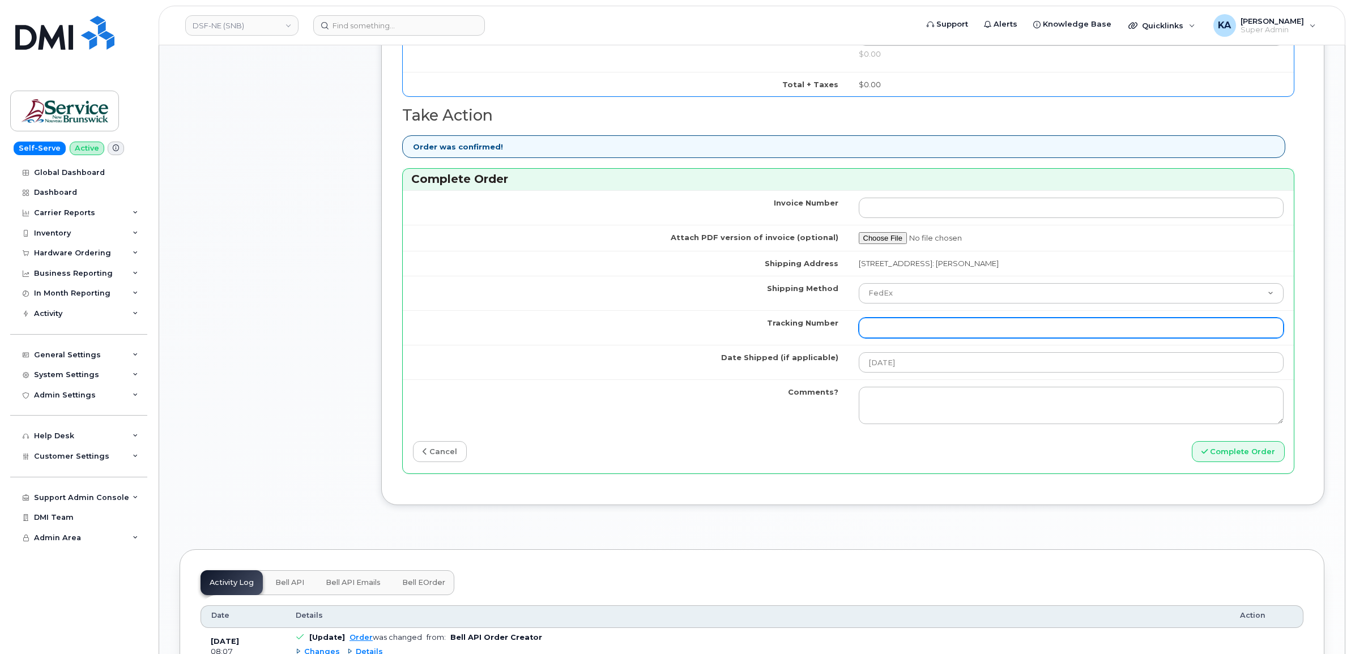
click at [1031, 330] on input "Tracking Number" at bounding box center [1070, 328] width 425 height 20
paste input "475744926995"
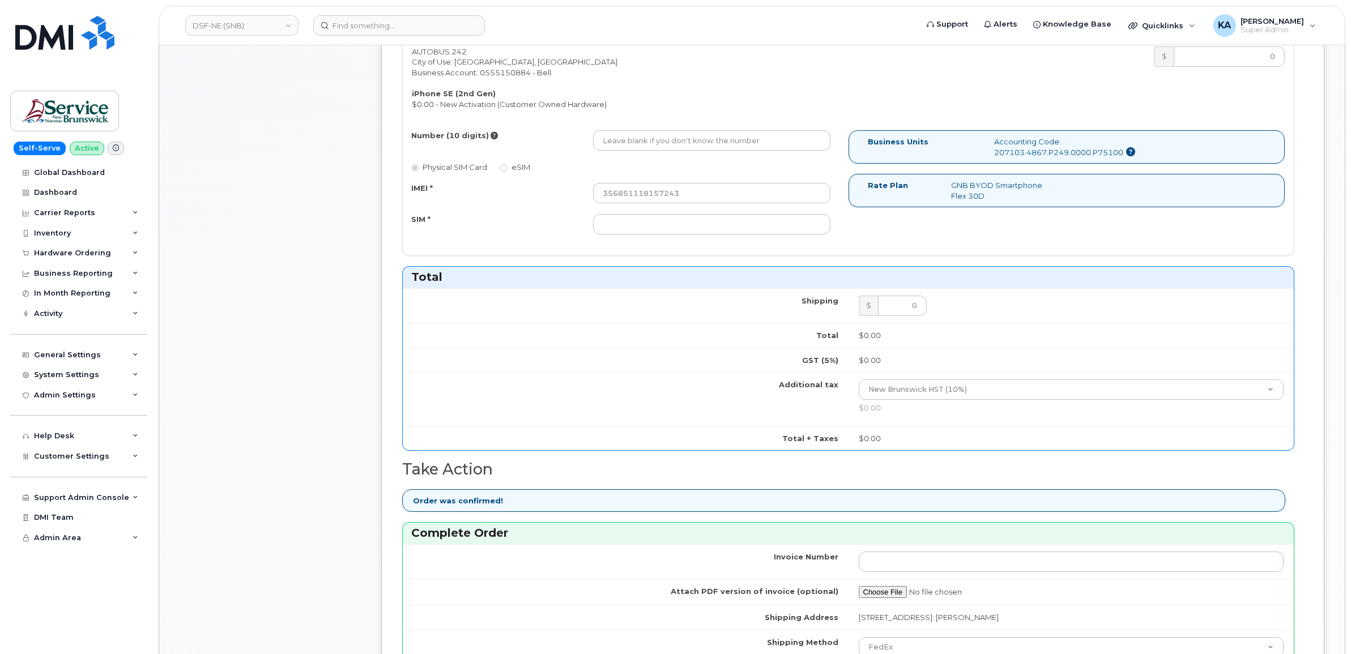
scroll to position [354, 0]
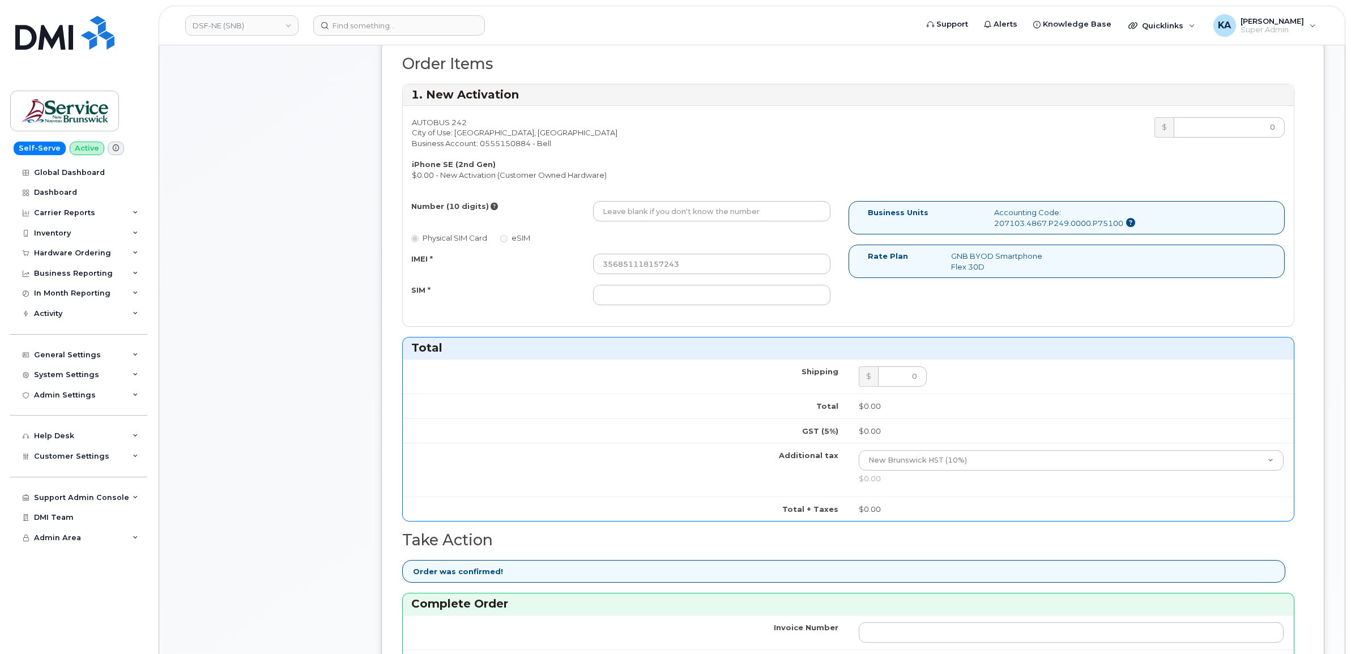
type input "475744926995"
click at [643, 216] on input "Number (10 digits)" at bounding box center [711, 211] width 237 height 20
paste input "5066555810"
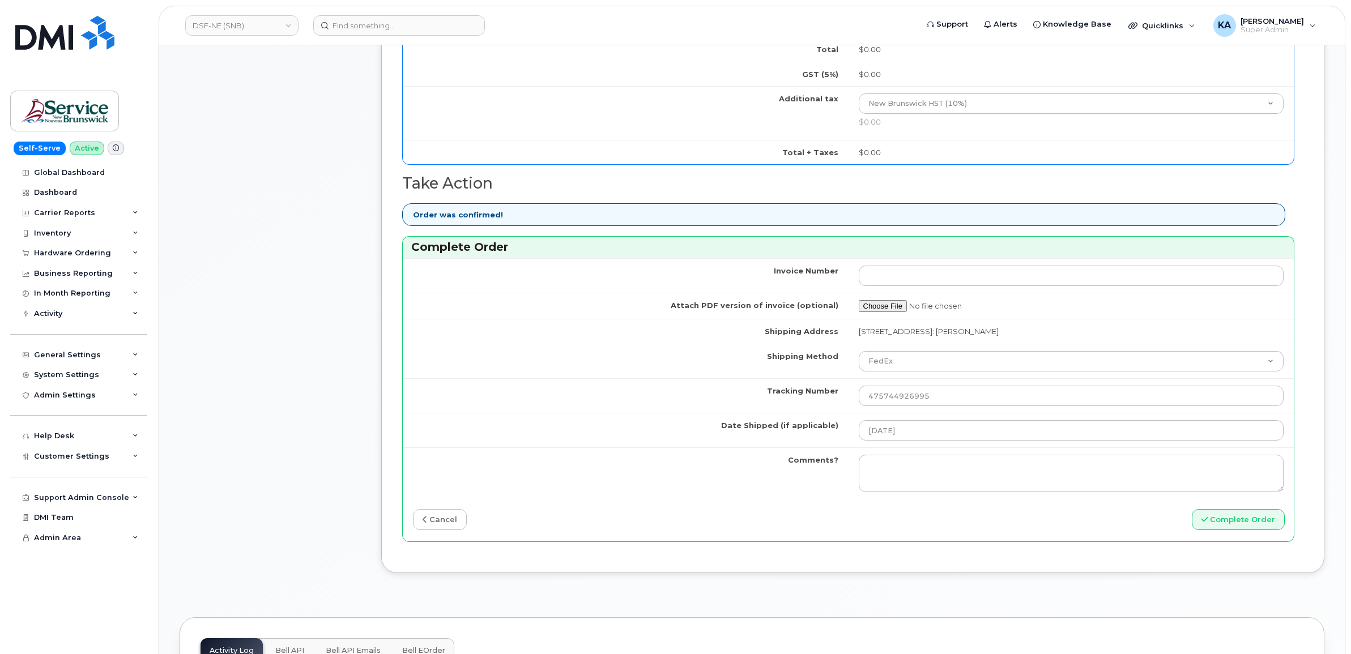
scroll to position [779, 0]
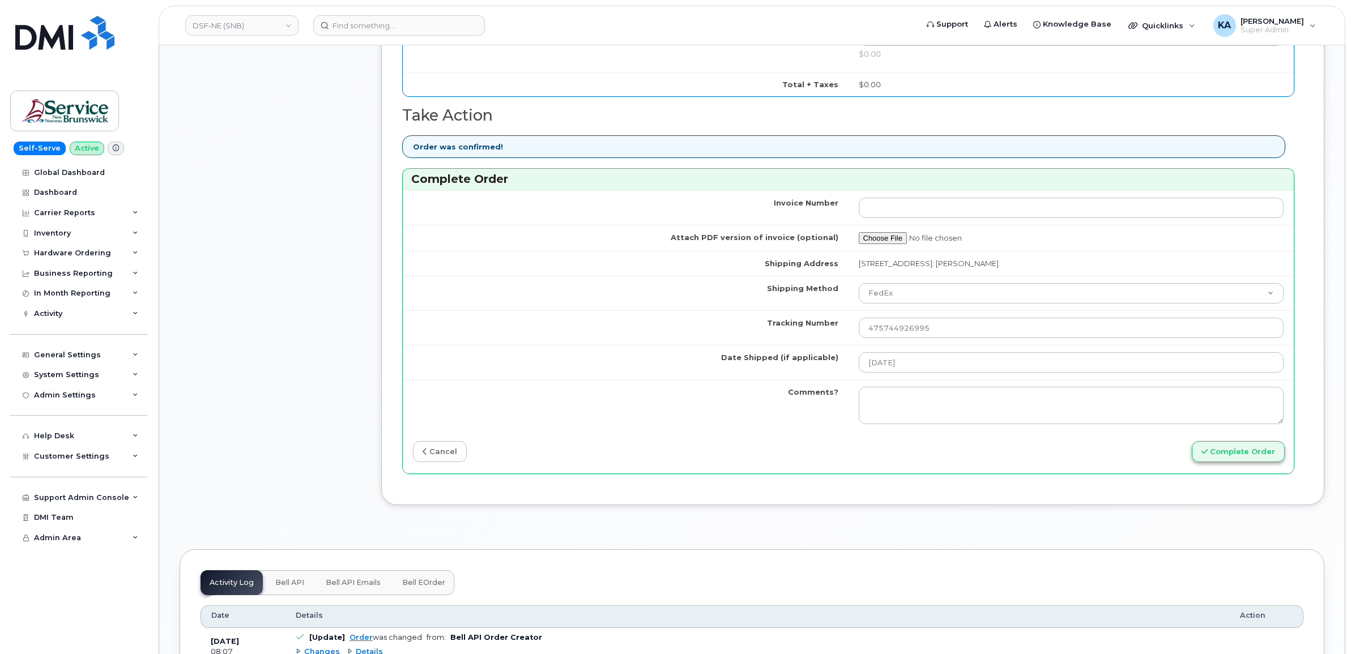
type input "5066555810"
click at [1216, 456] on button "Complete Order" at bounding box center [1237, 451] width 93 height 21
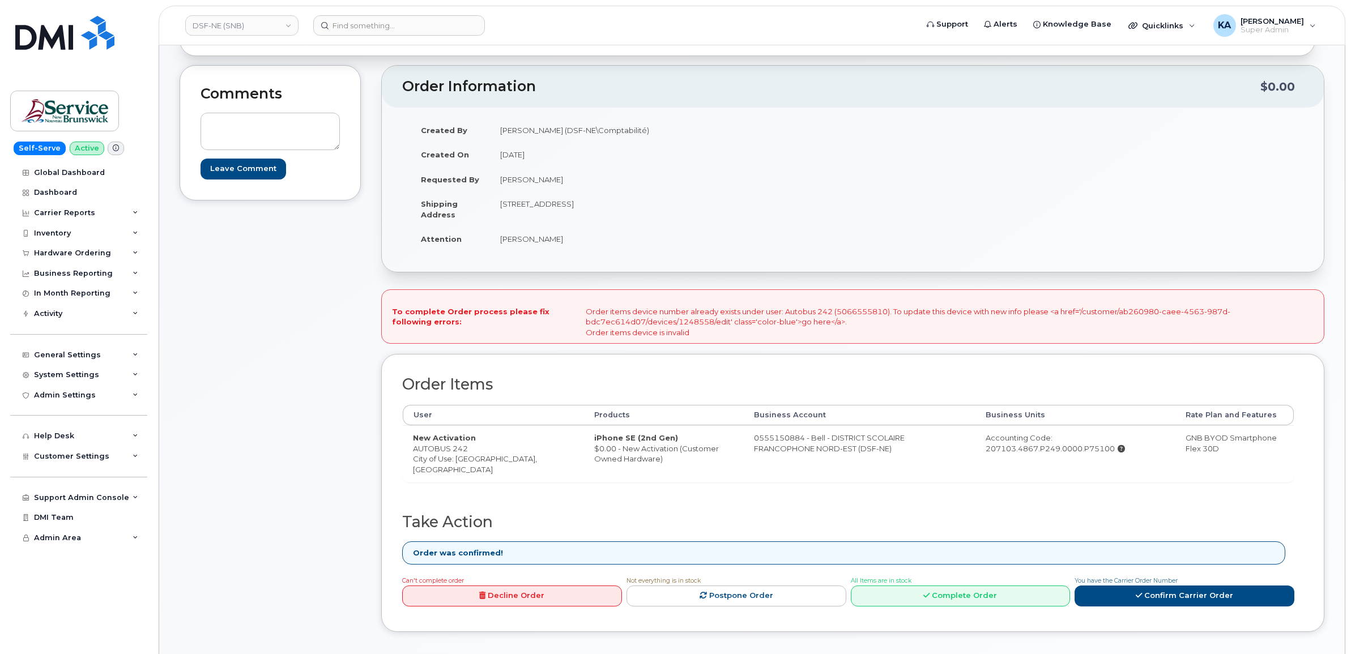
scroll to position [142, 0]
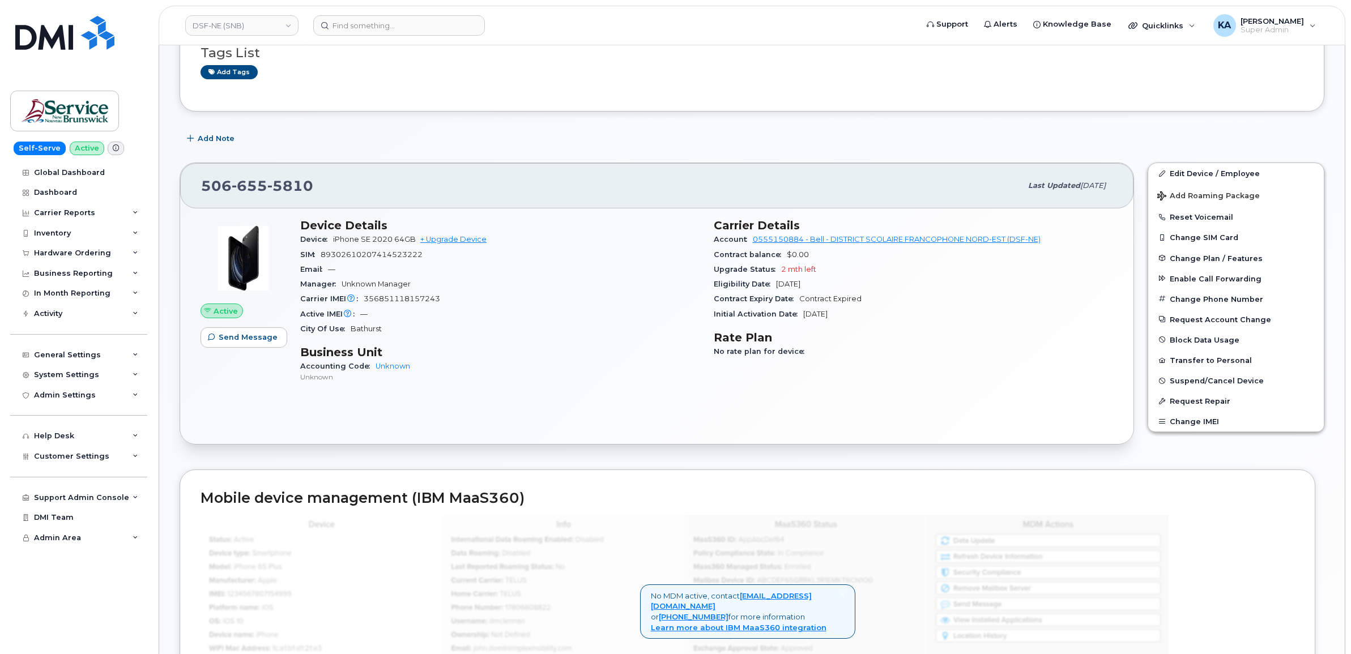
scroll to position [71, 0]
